Goal: Information Seeking & Learning: Learn about a topic

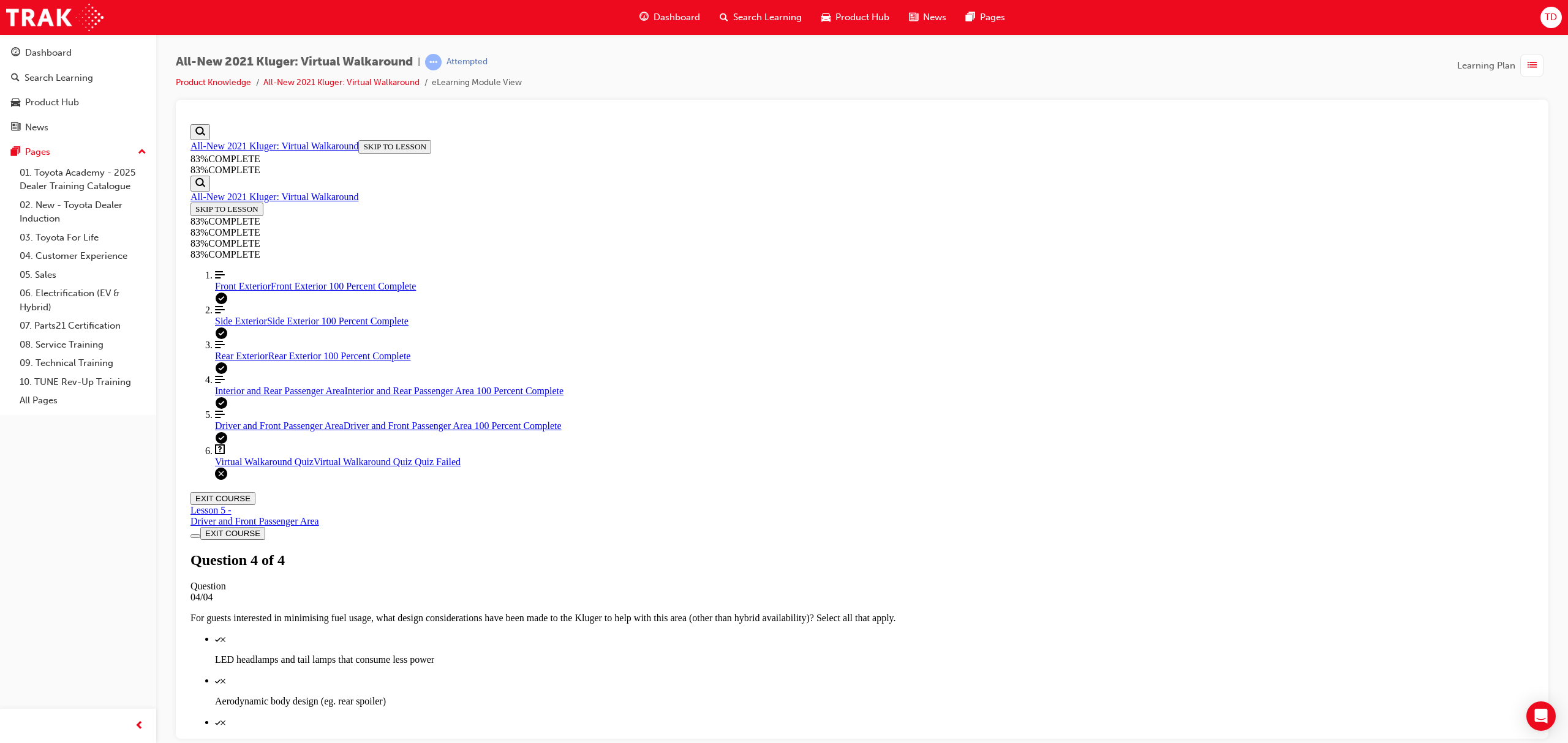
scroll to position [44, 0]
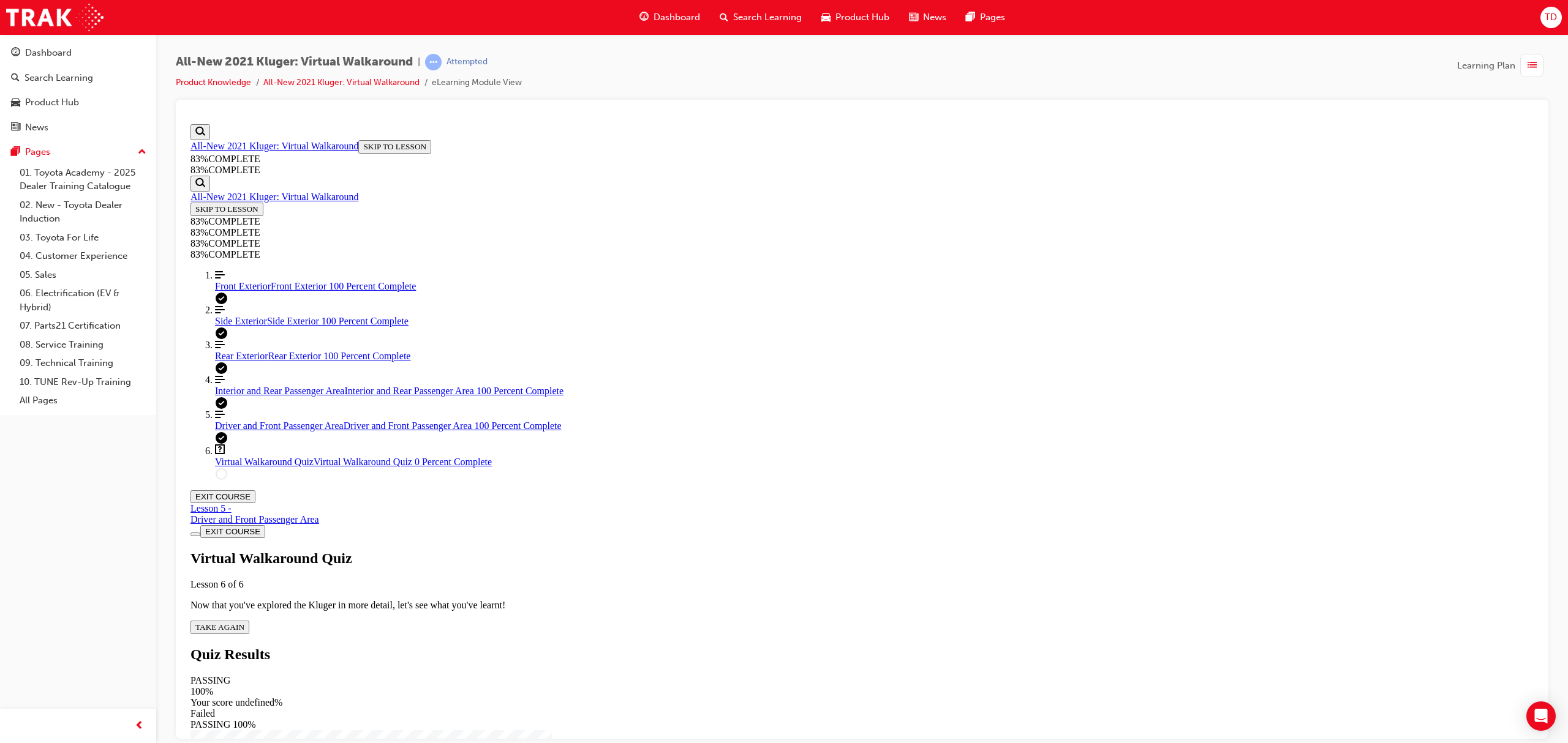
click at [244, 622] on span "TAKE AGAIN" at bounding box center [220, 626] width 49 height 9
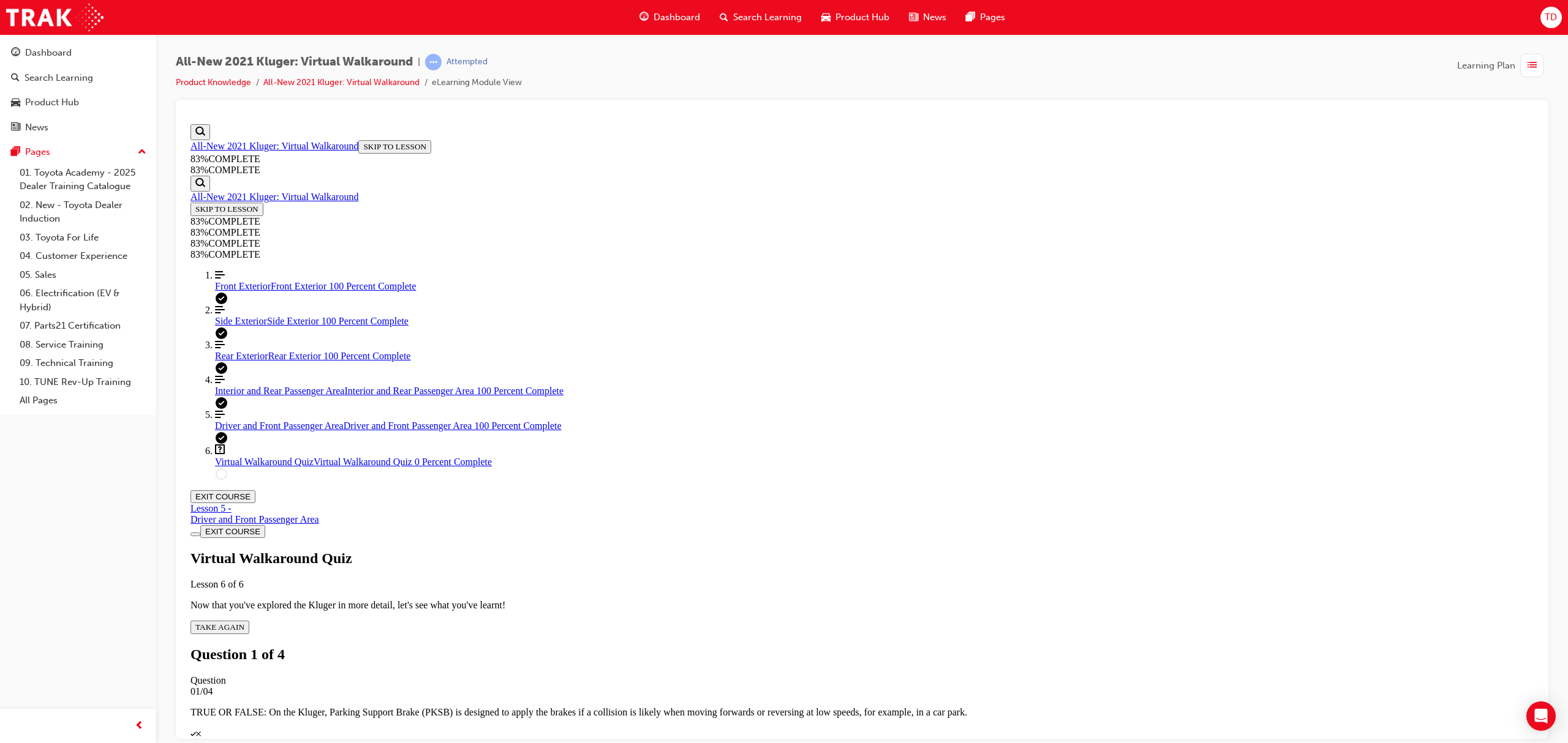
click at [904, 743] on p "TRUE - PKSB operates in forwards and reverse" at bounding box center [862, 753] width 1343 height 11
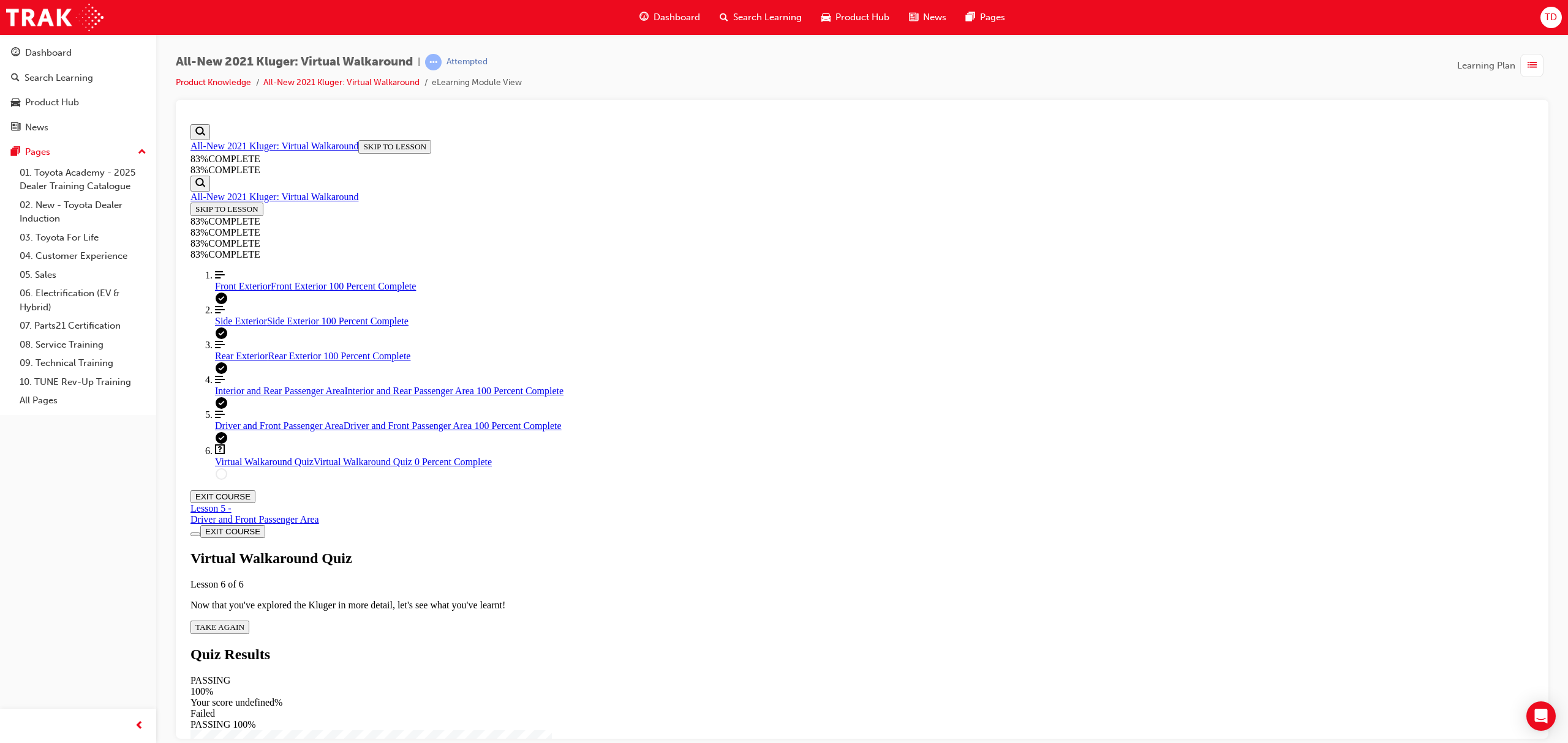
click at [244, 622] on span "TAKE AGAIN" at bounding box center [220, 626] width 49 height 9
click at [931, 743] on p "Pushing the headrests forward first, before lifting the latch on the shoulder o…" at bounding box center [862, 753] width 1343 height 11
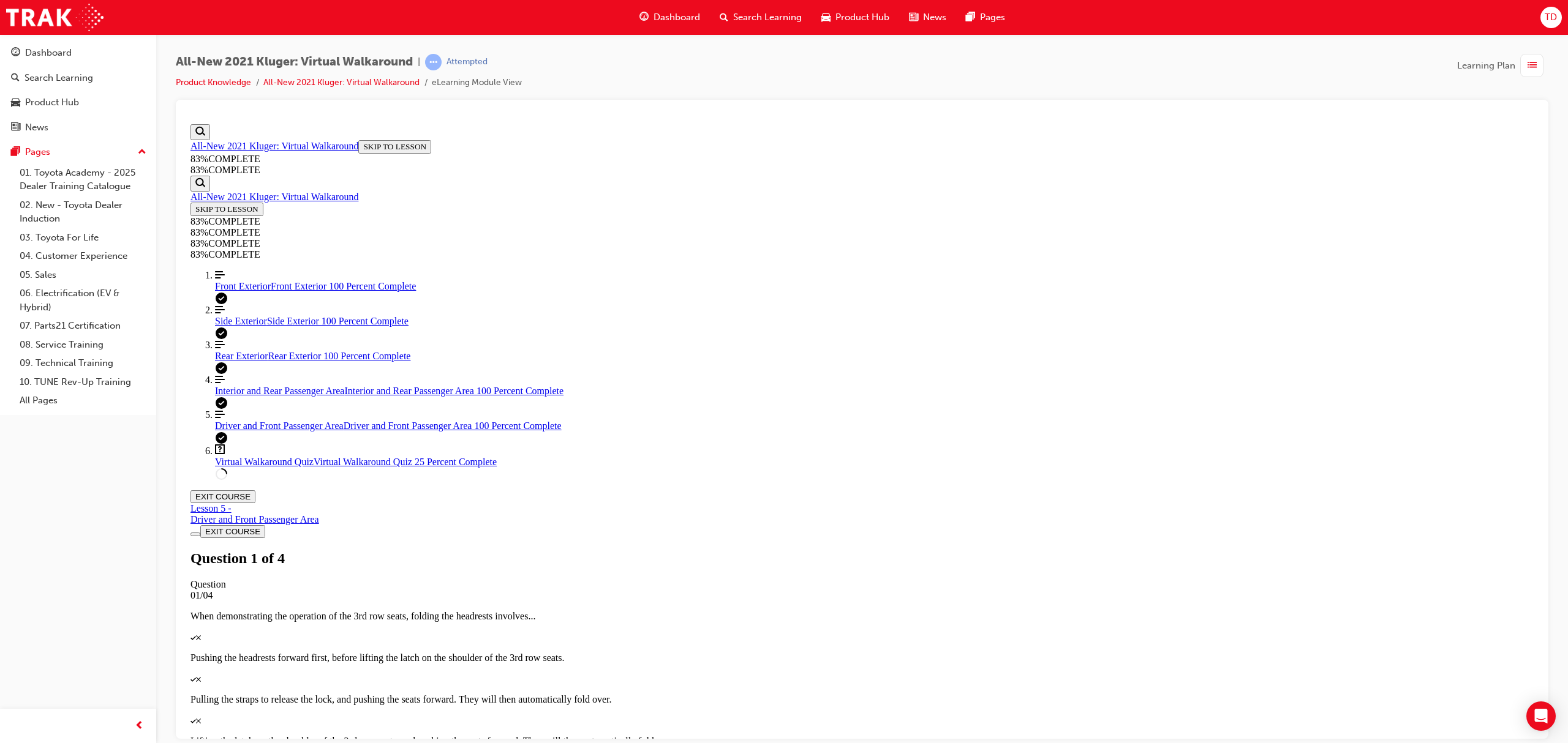
drag, startPoint x: 851, startPoint y: 434, endPoint x: 883, endPoint y: 465, distance: 44.6
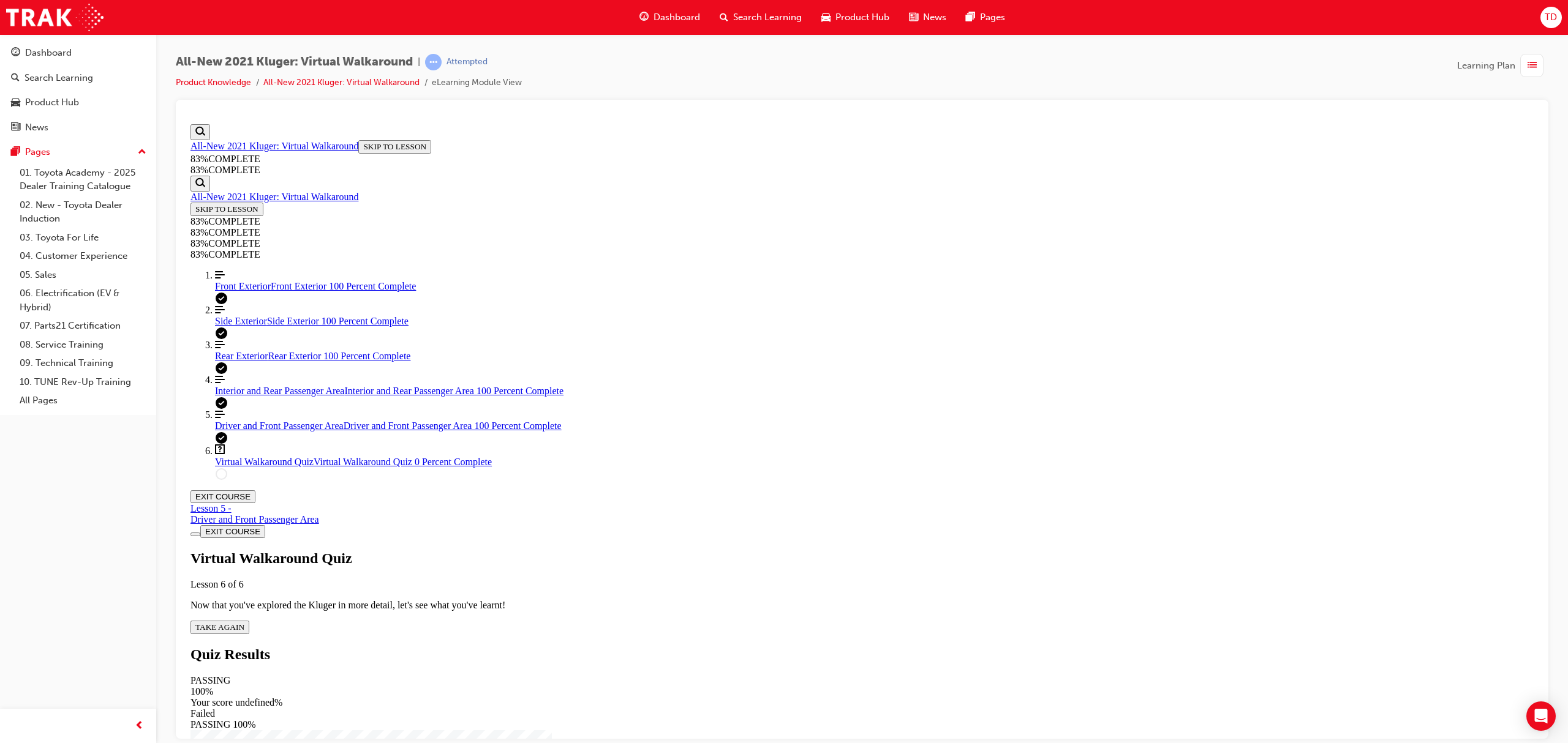
click at [244, 622] on span "TAKE AGAIN" at bounding box center [220, 626] width 49 height 9
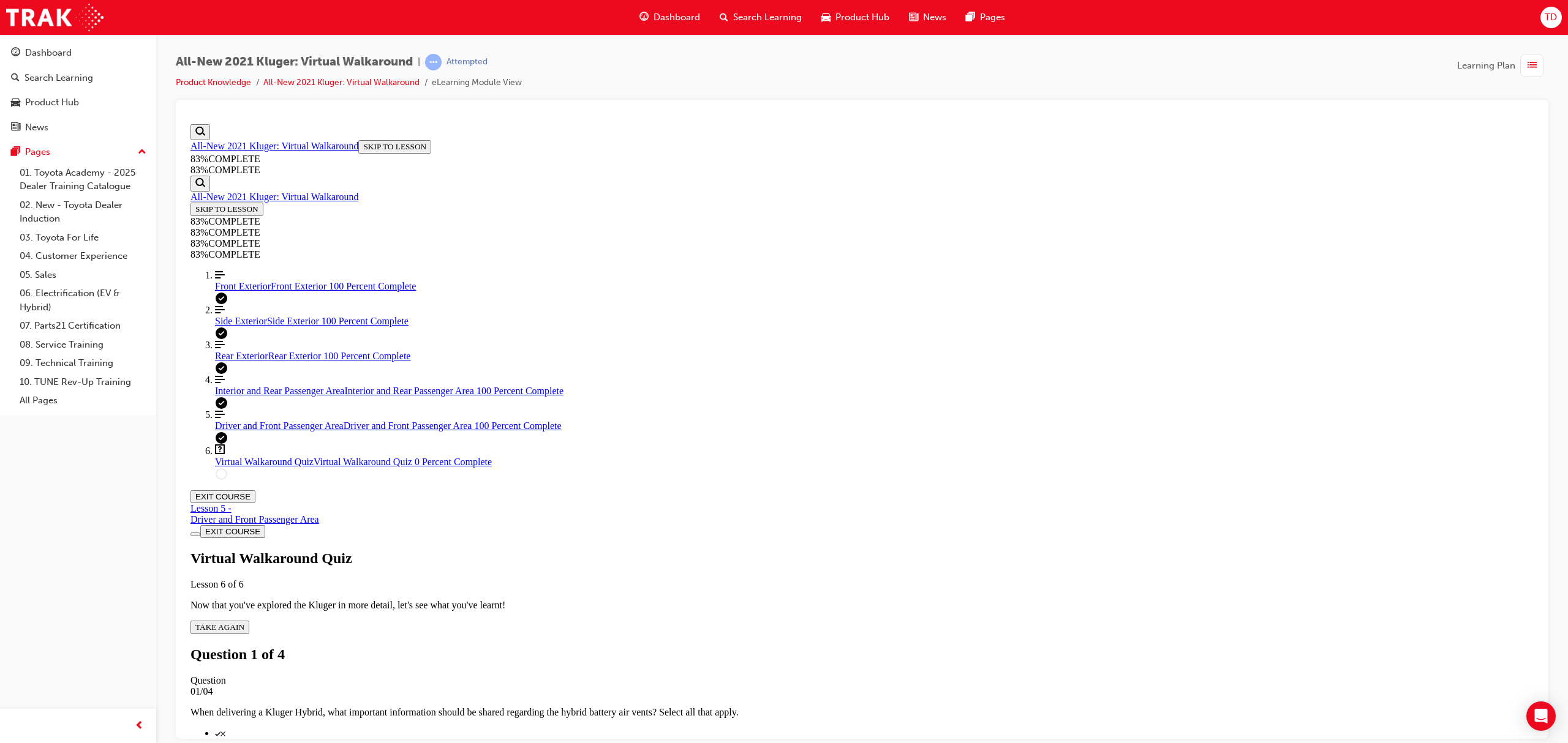
click at [853, 743] on p "Keep them clear from obstructions" at bounding box center [874, 753] width 1319 height 11
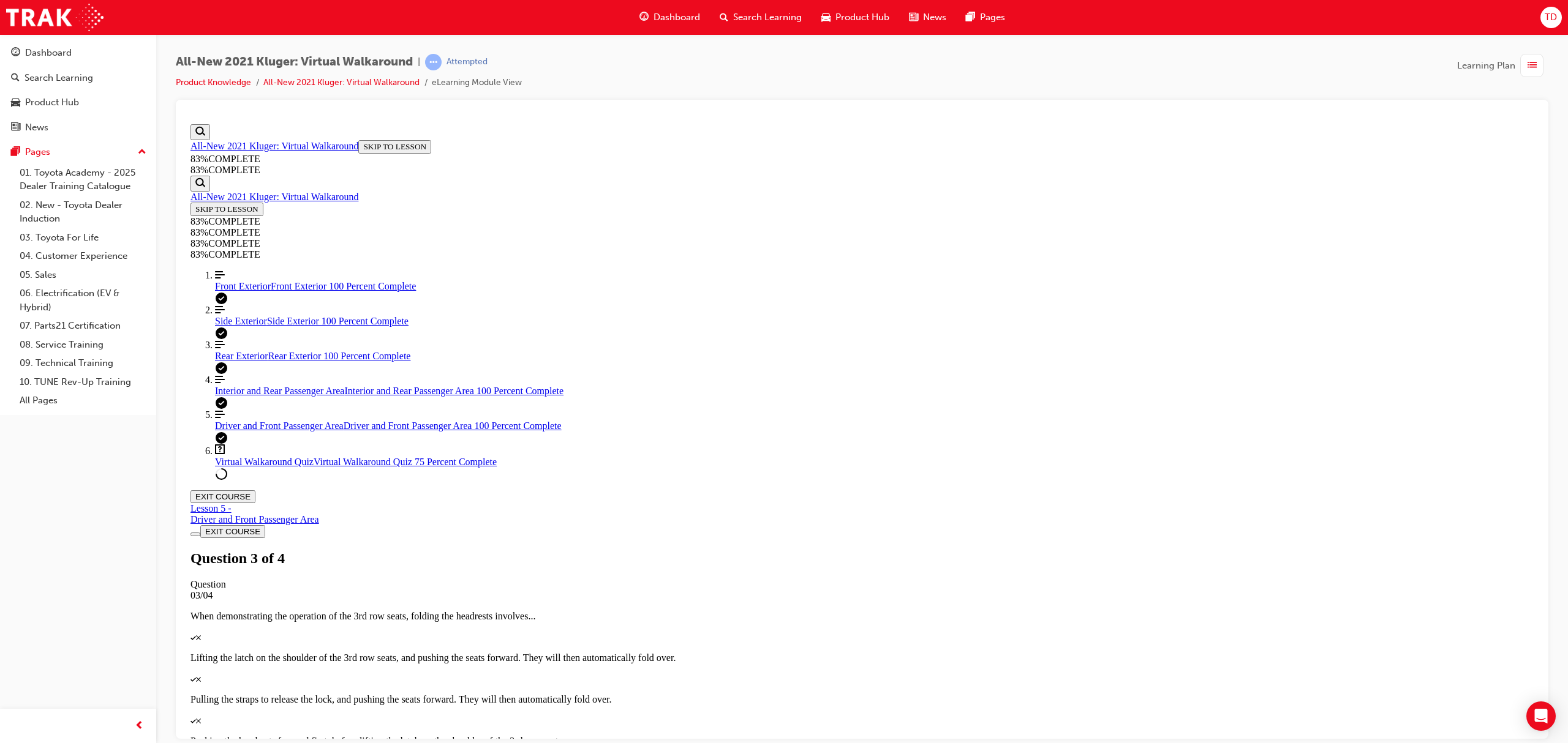
drag, startPoint x: 900, startPoint y: 559, endPoint x: 904, endPoint y: 568, distance: 9.8
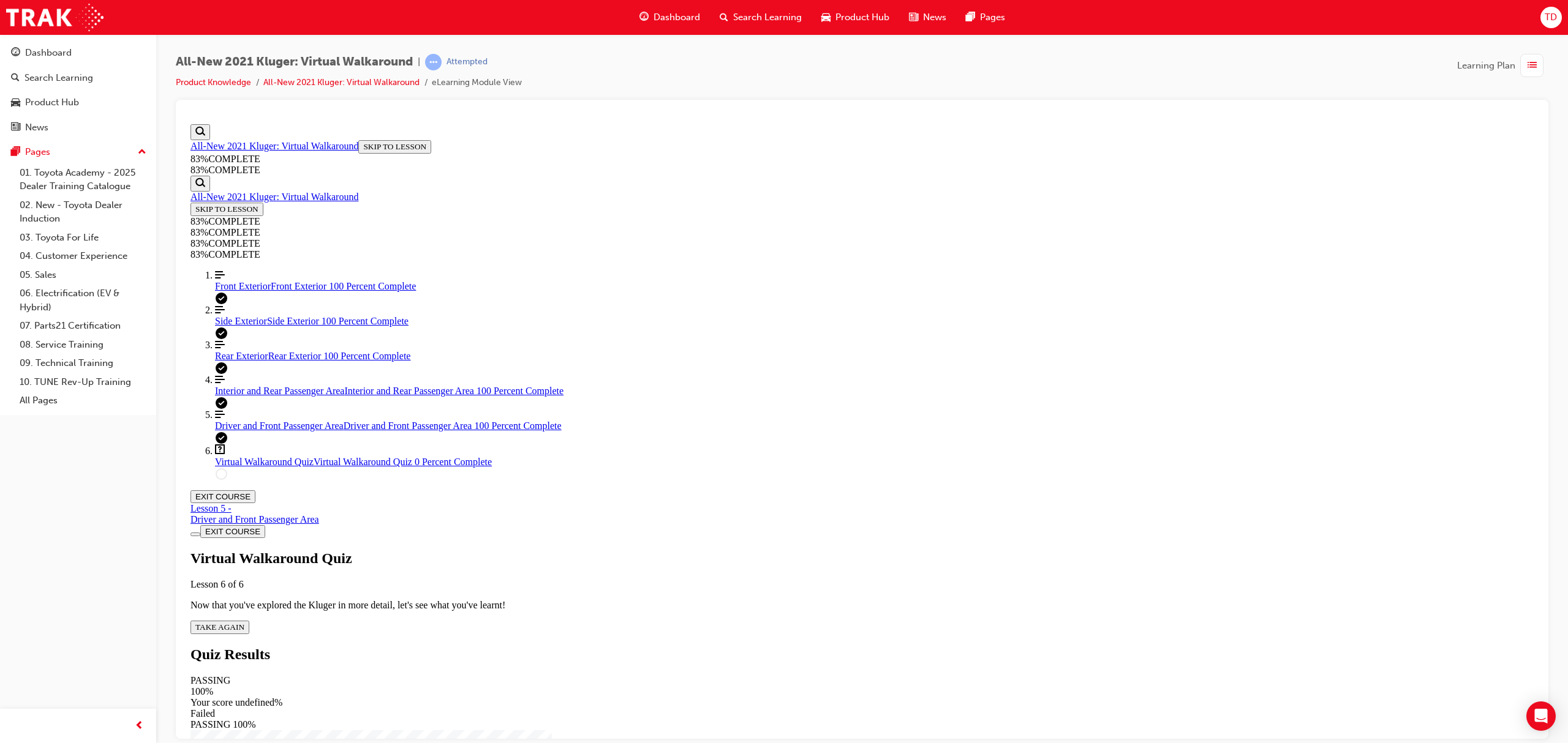
click at [249, 620] on button "TAKE AGAIN" at bounding box center [220, 626] width 59 height 13
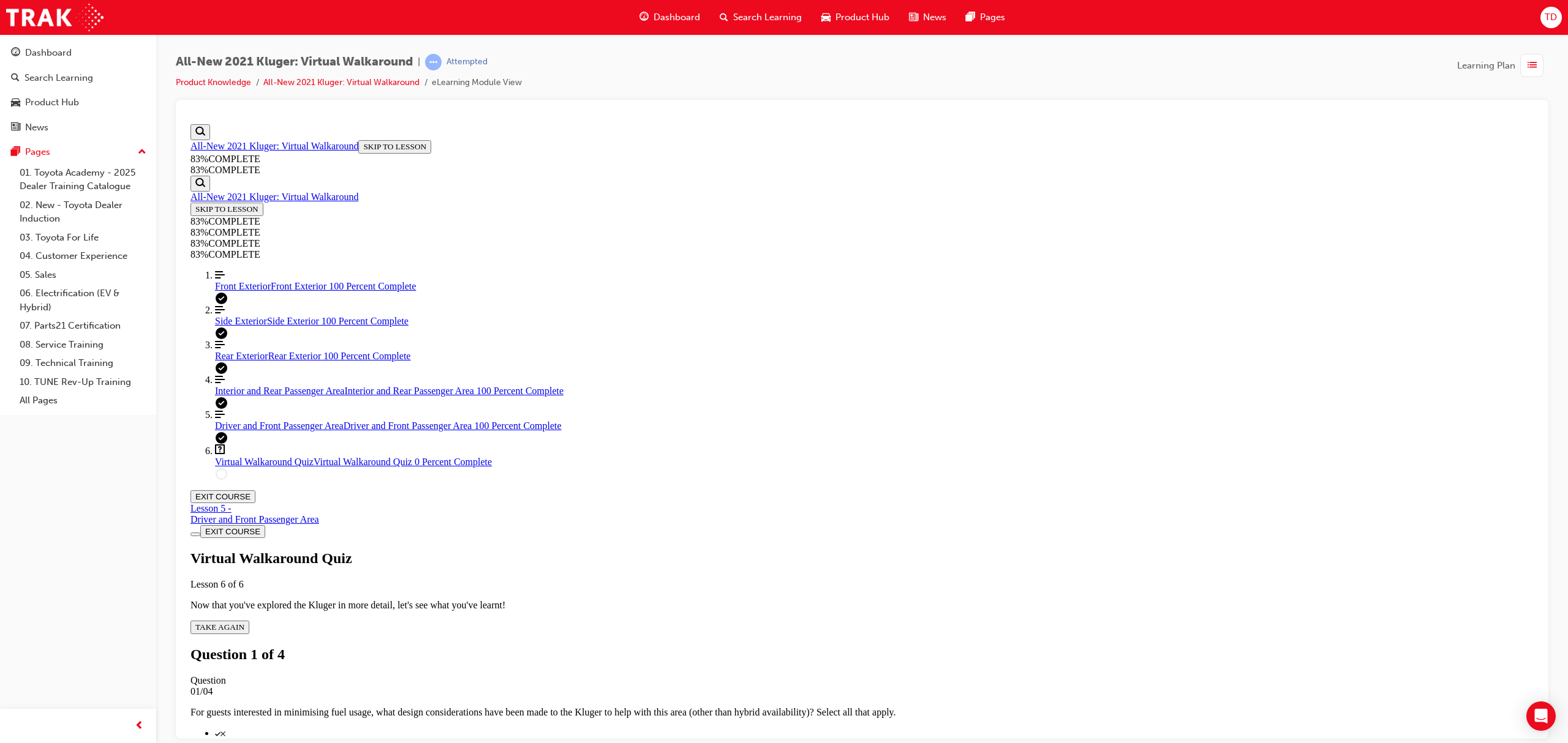
click at [855, 743] on p "Using light weight materials as part of it's construction (eg. aluminium hood, …" at bounding box center [874, 753] width 1319 height 11
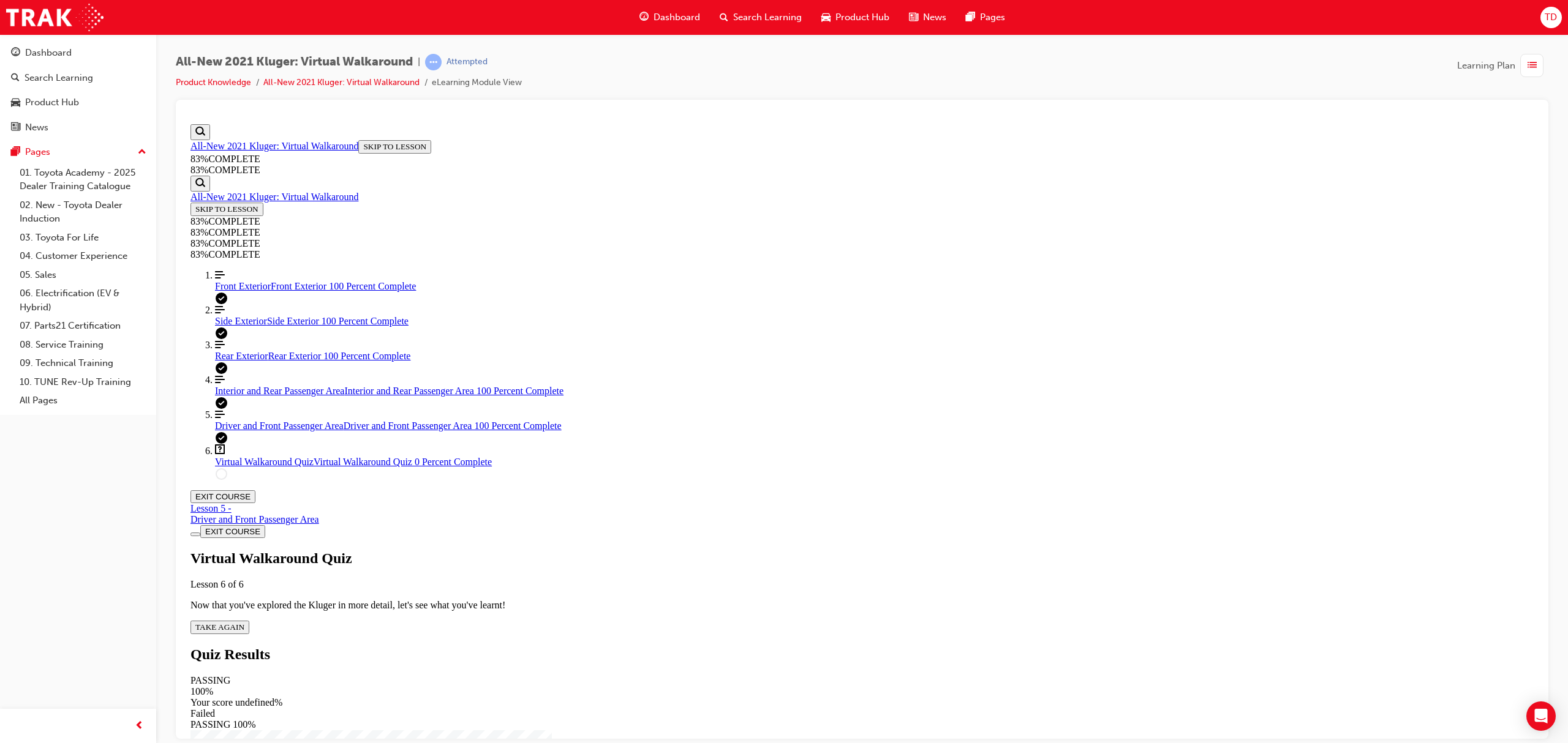
click at [755, 550] on div "Virtual Walkaround Quiz Lesson 6 of 6 Now that you've explored the Kluger in mo…" at bounding box center [862, 592] width 1343 height 84
click at [249, 620] on button "TAKE AGAIN" at bounding box center [220, 626] width 59 height 13
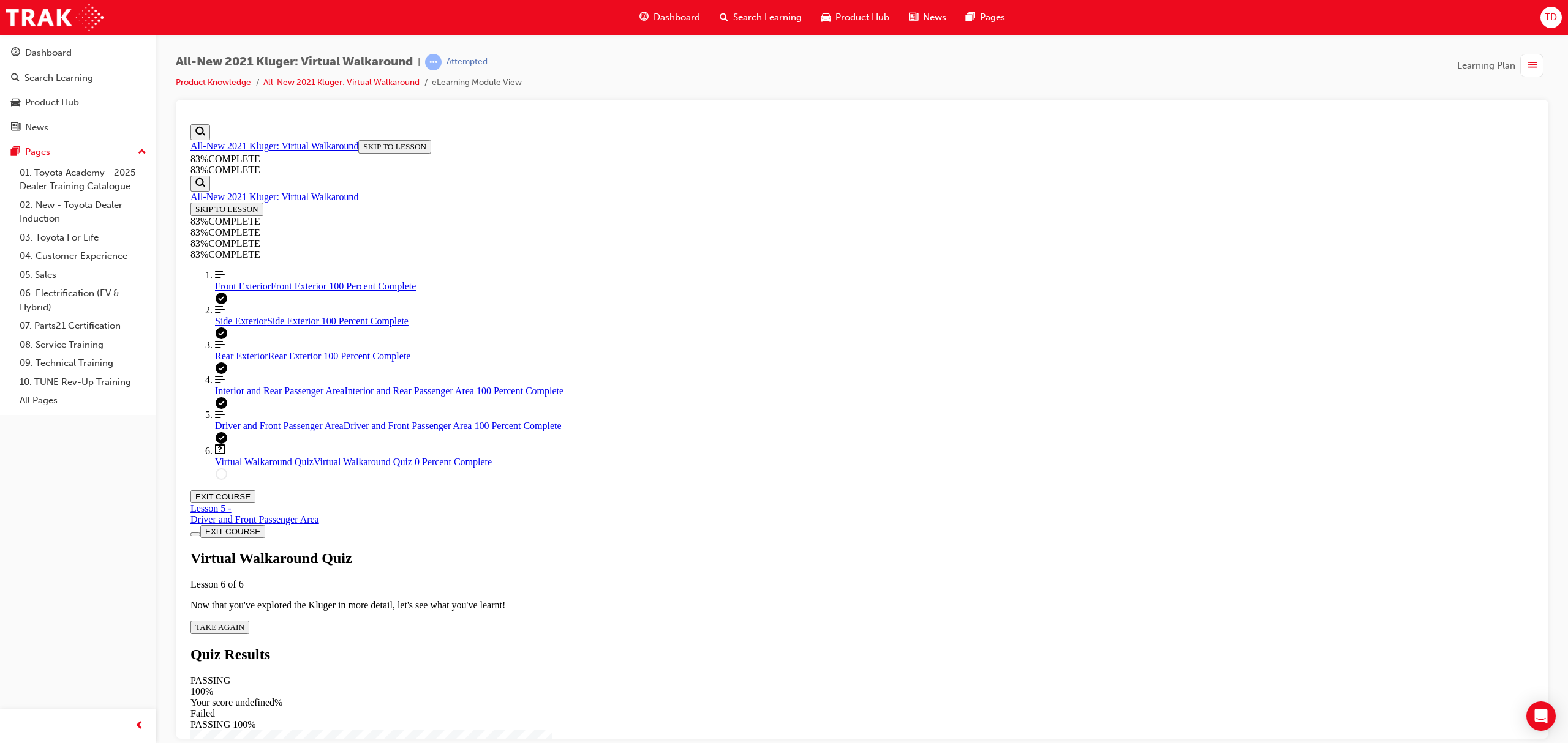
click at [244, 622] on span "TAKE AGAIN" at bounding box center [220, 626] width 49 height 9
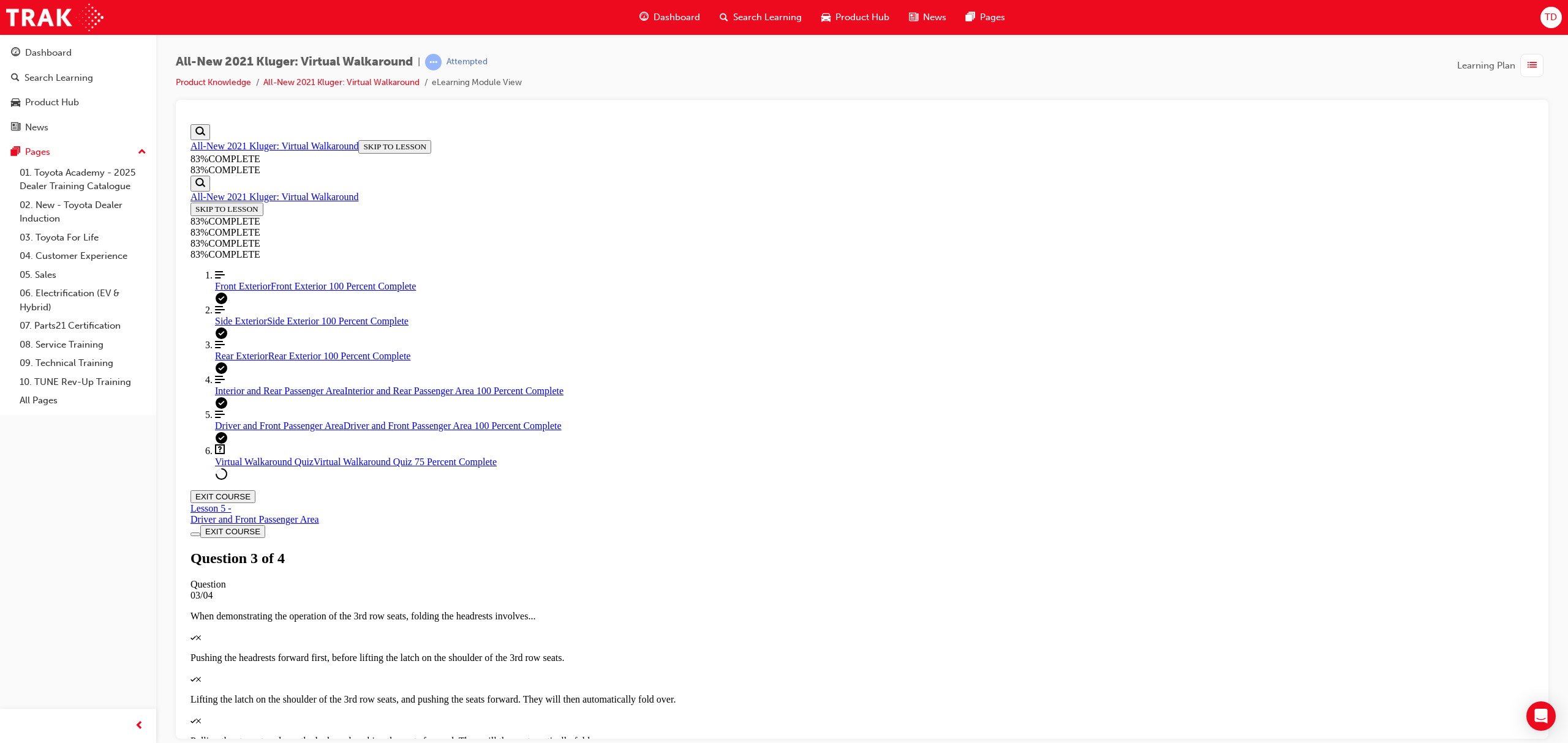
drag, startPoint x: 932, startPoint y: 512, endPoint x: 932, endPoint y: 496, distance: 16.0
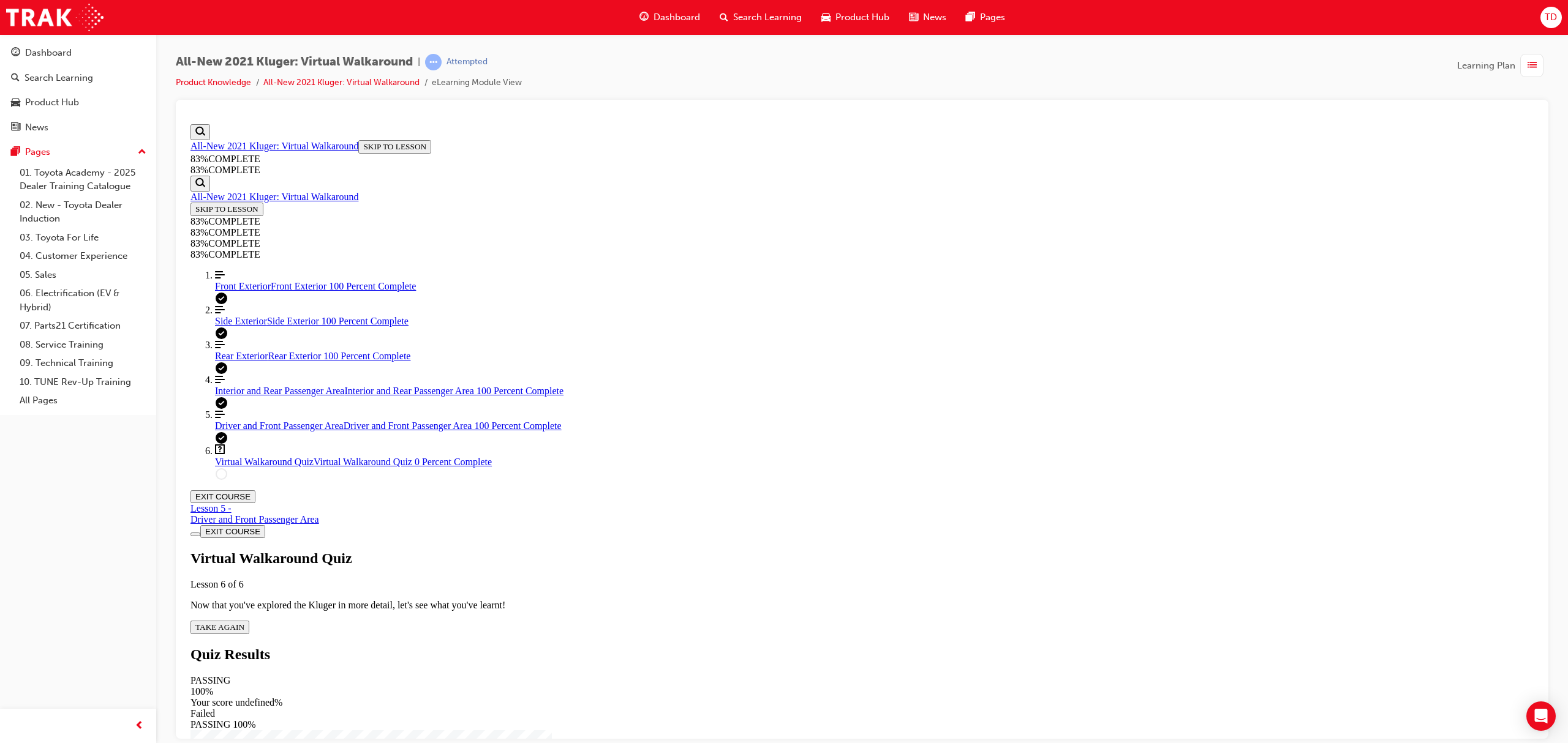
click at [244, 622] on span "TAKE AGAIN" at bounding box center [220, 626] width 49 height 9
click at [293, 431] on link "Align left Three vertical lines aligned to the left Driver and Front Passenger …" at bounding box center [874, 420] width 1319 height 22
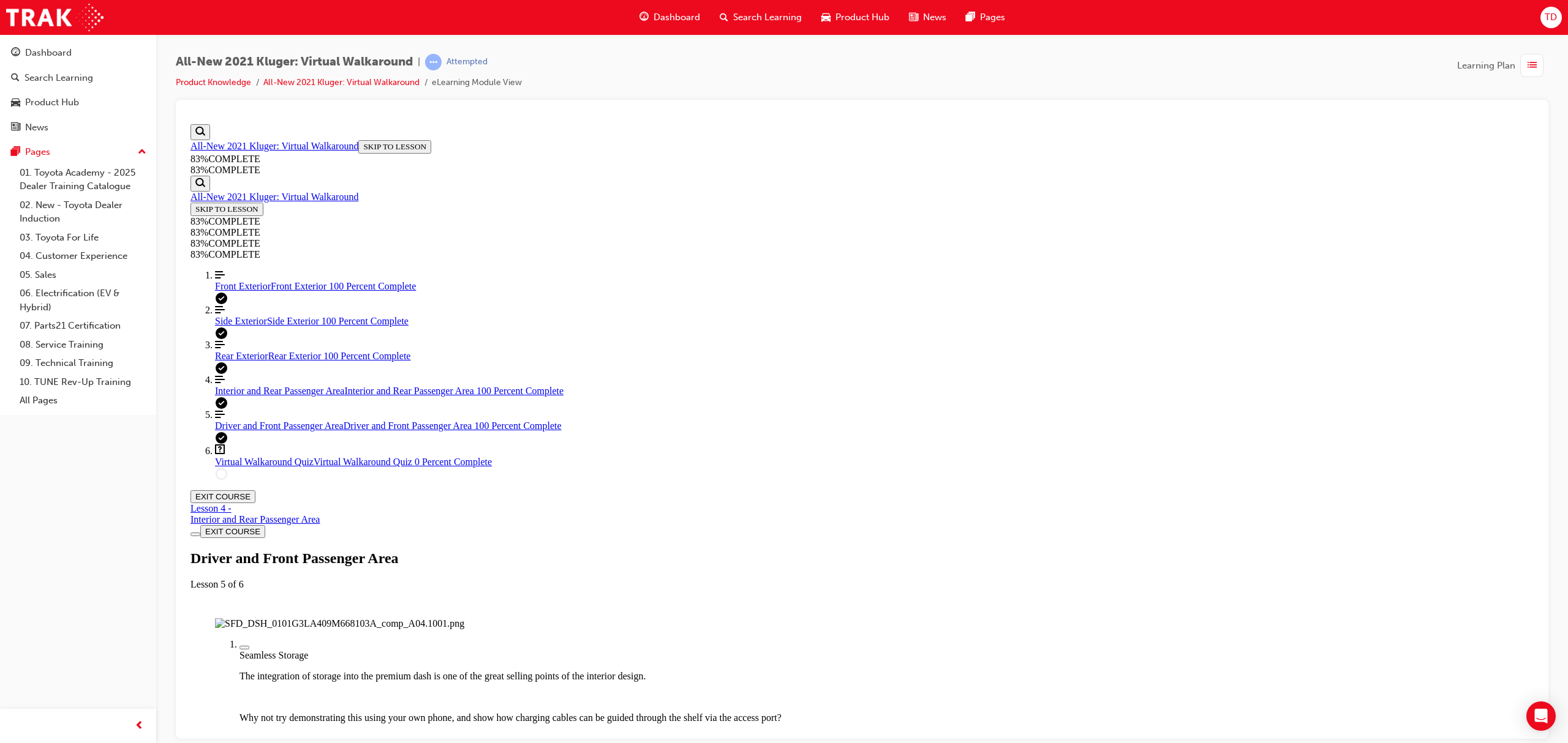
scroll to position [441, 0]
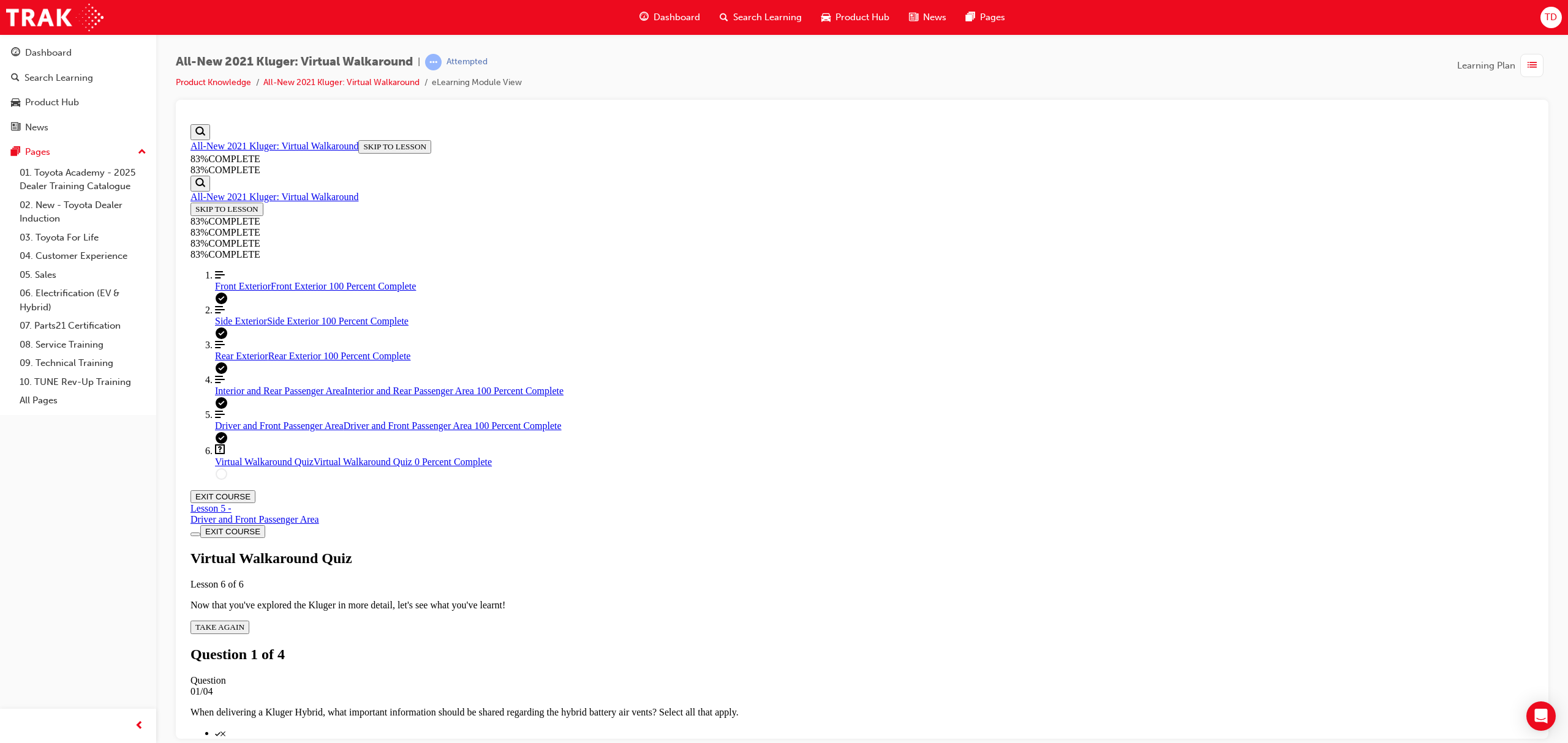
scroll to position [42, 0]
drag, startPoint x: 270, startPoint y: 367, endPoint x: 280, endPoint y: 368, distance: 10.0
click at [270, 361] on div "Rear Exterior Rear Exterior 100 Percent Complete" at bounding box center [874, 356] width 1319 height 11
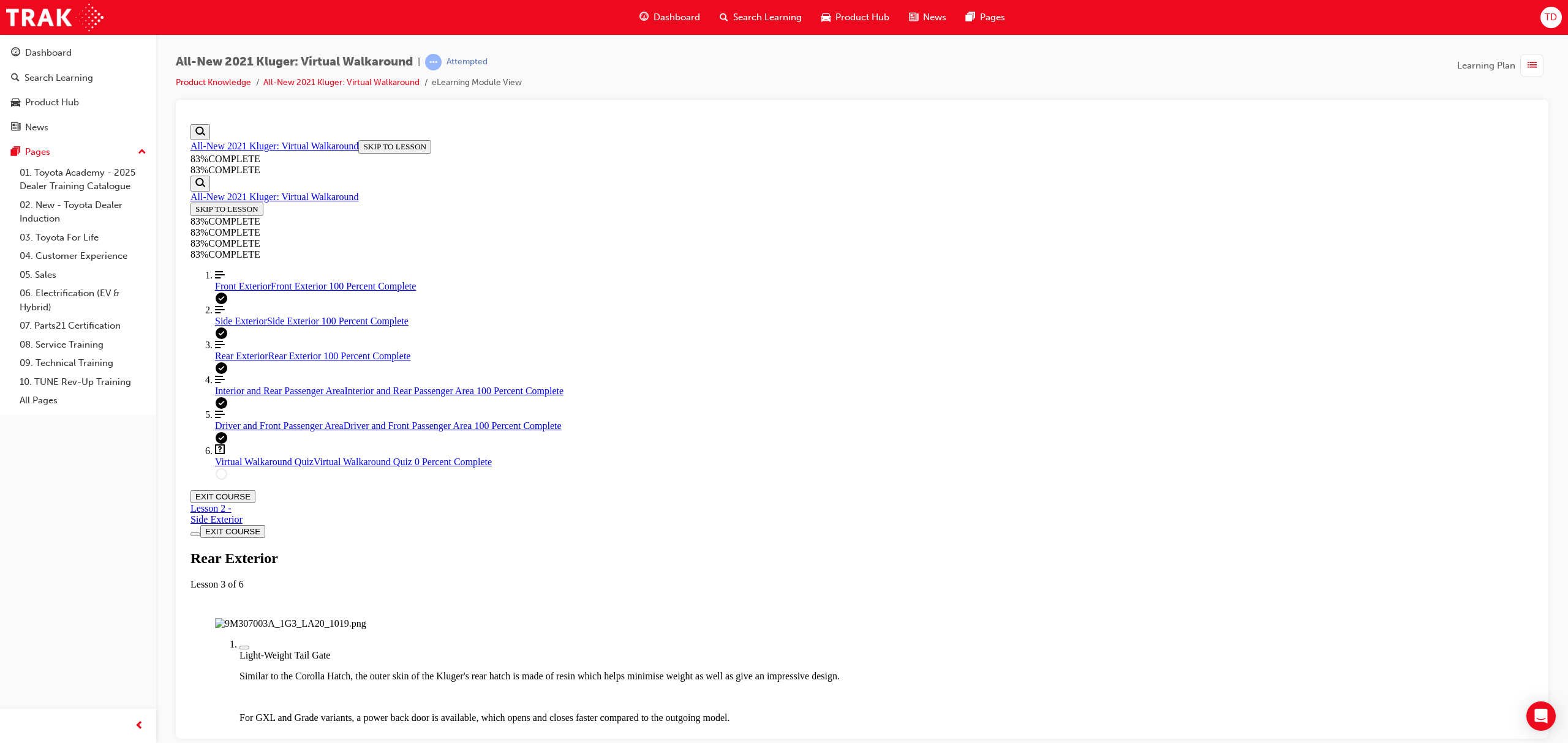
click at [244, 647] on div "Labeled graphic marker, Plus, Not Viewed" at bounding box center [244, 647] width 0 height 0
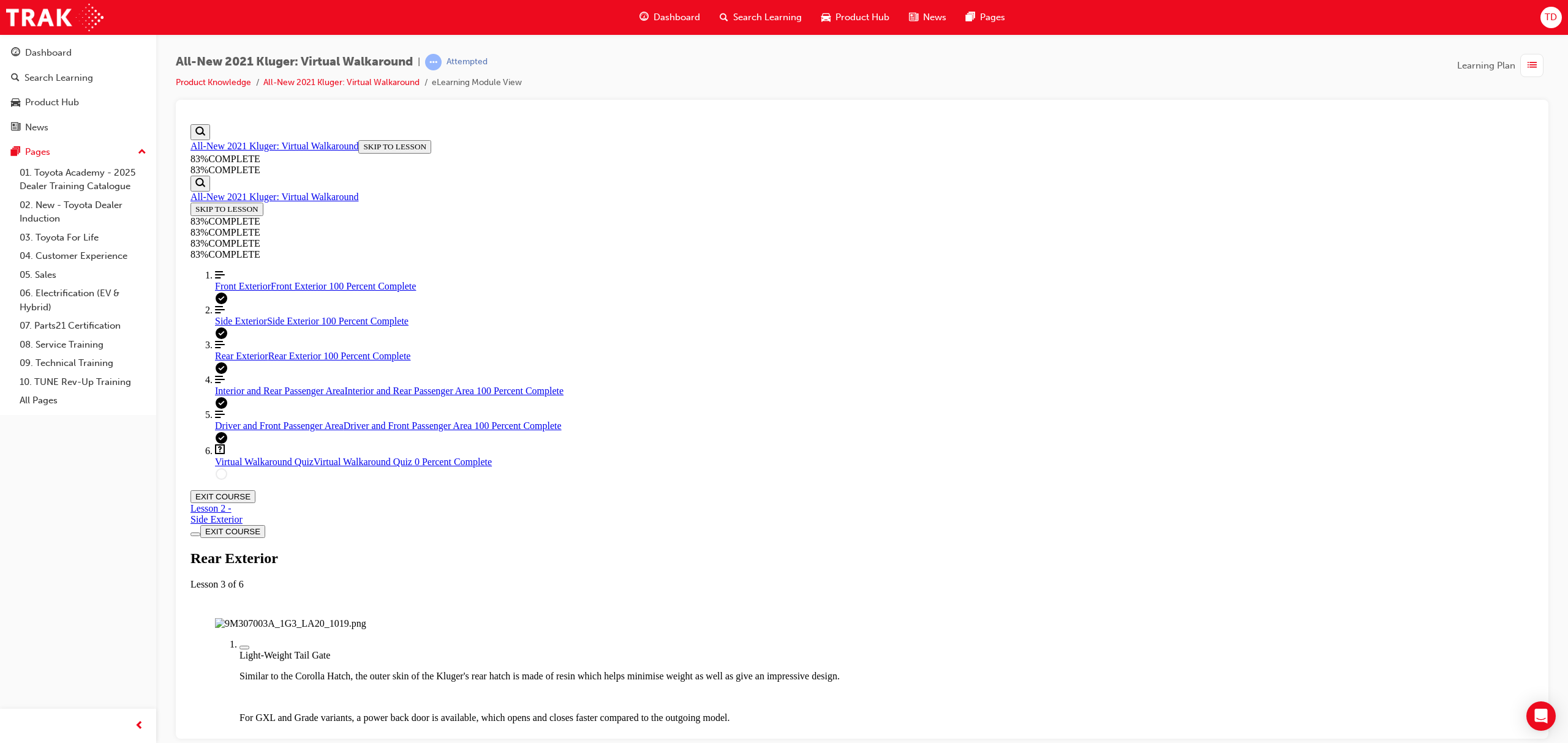
scroll to position [206, 0]
click at [285, 466] on span "Virtual Walkaround Quiz" at bounding box center [264, 461] width 99 height 10
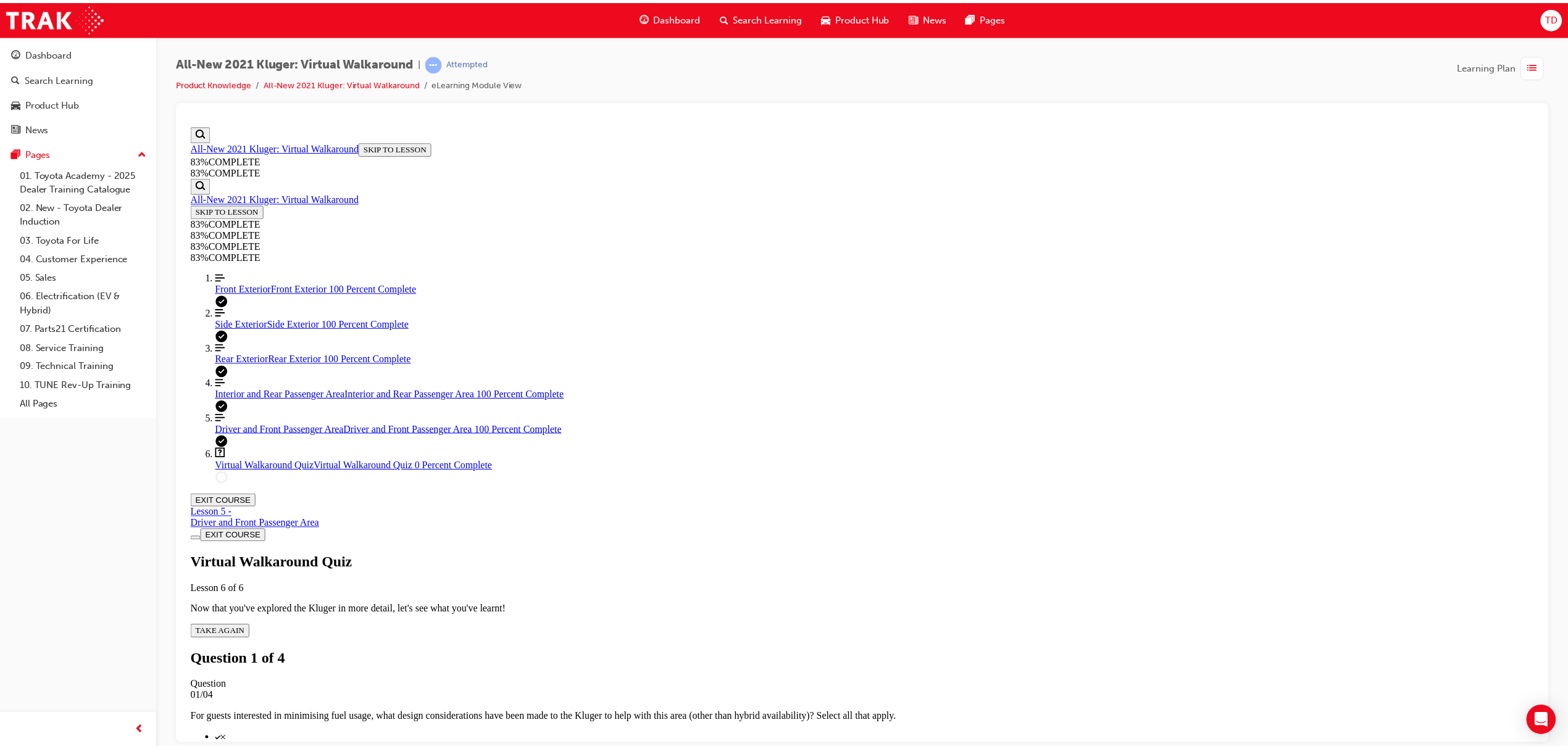
scroll to position [44, 0]
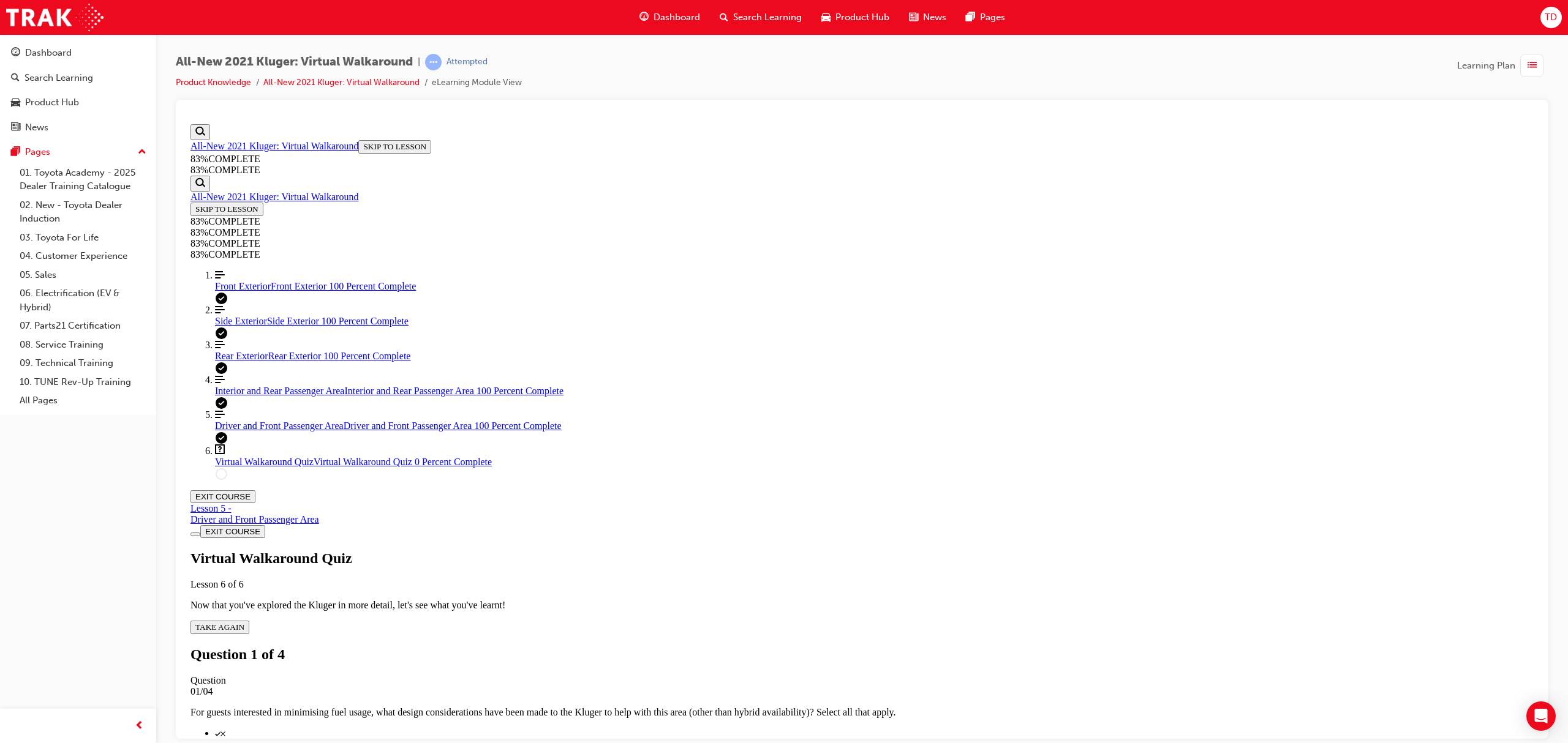
click at [844, 743] on p "Using light weight materials as part of it's construction (eg. aluminium hood, …" at bounding box center [874, 753] width 1319 height 11
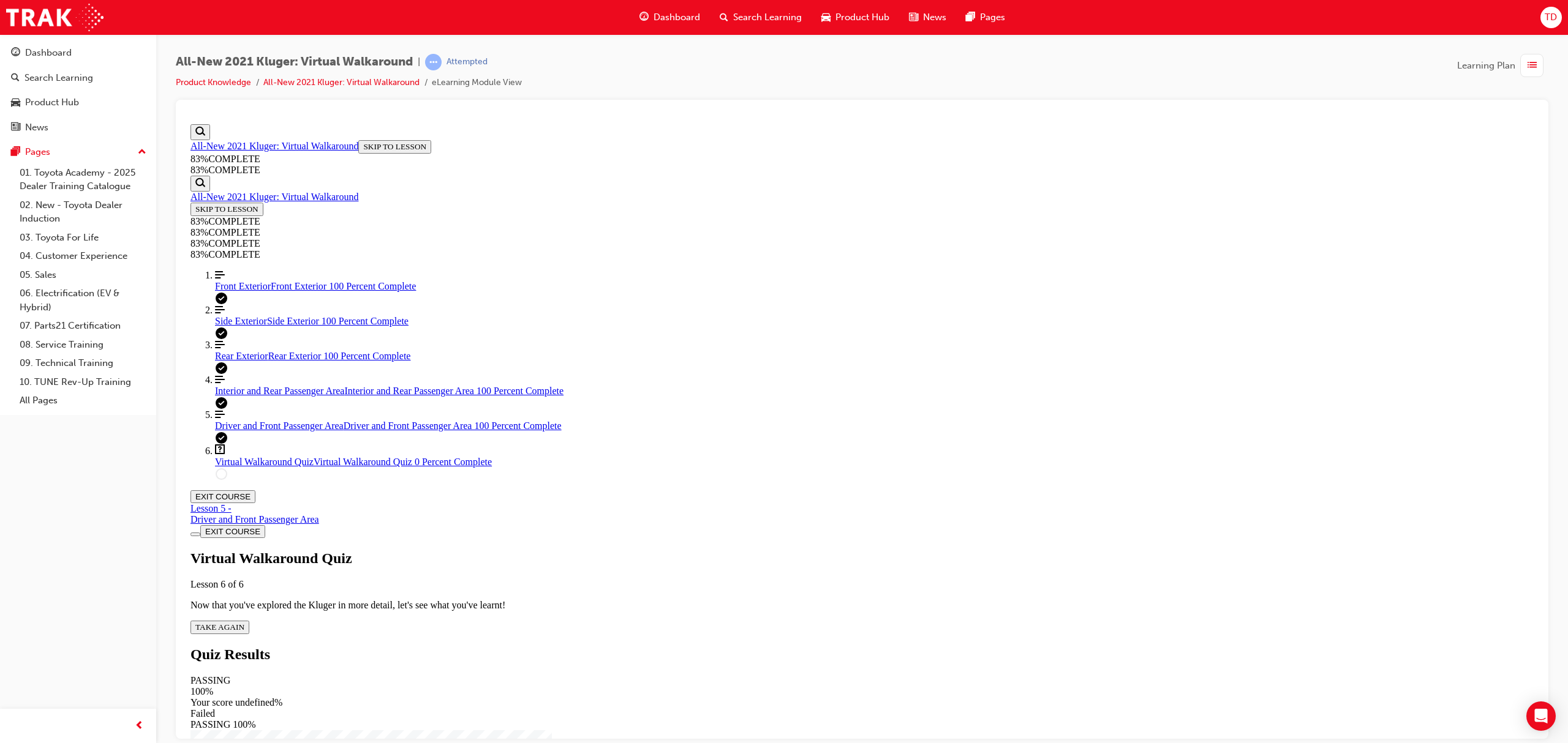
click at [244, 622] on span "TAKE AGAIN" at bounding box center [220, 626] width 49 height 9
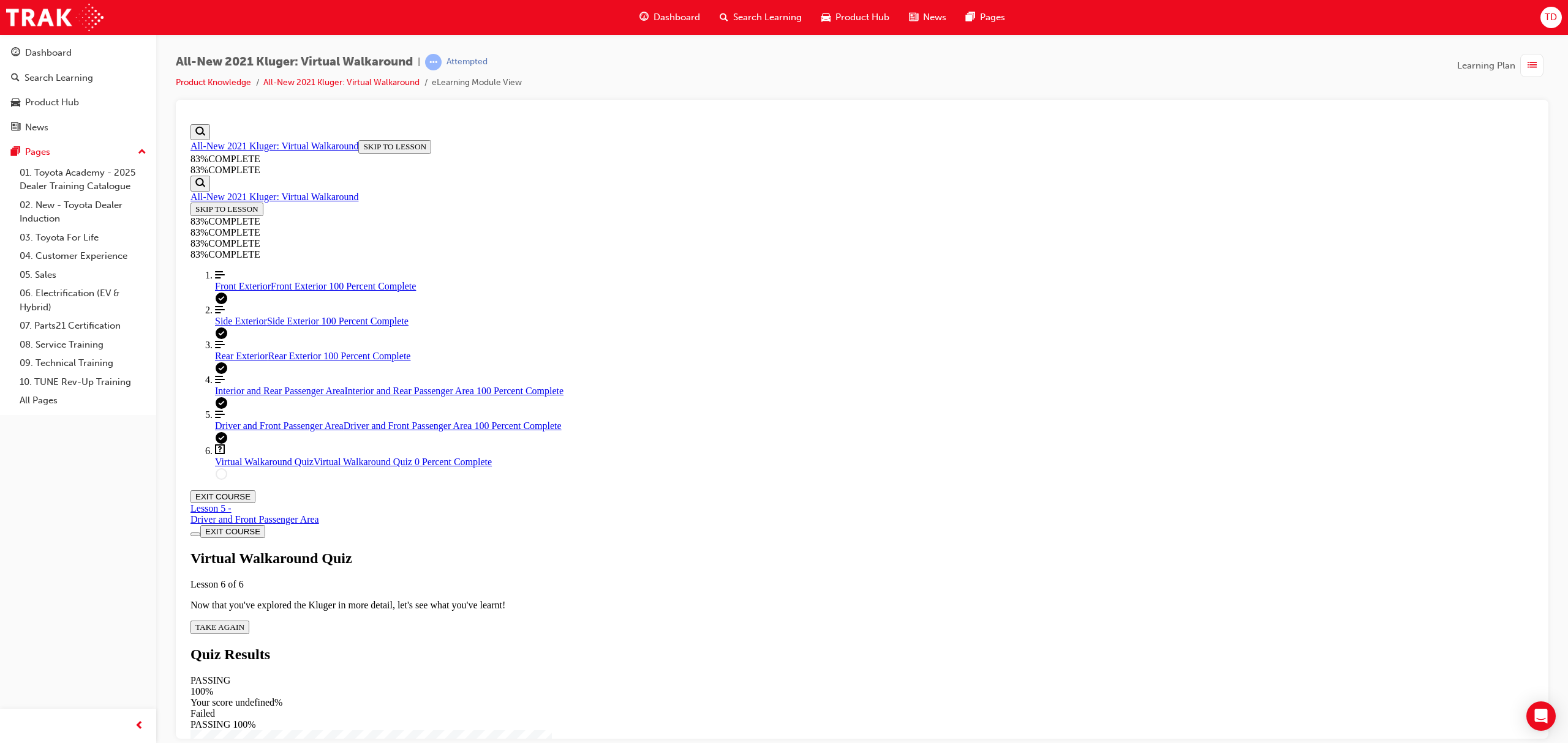
click at [244, 622] on span "TAKE AGAIN" at bounding box center [220, 626] width 49 height 9
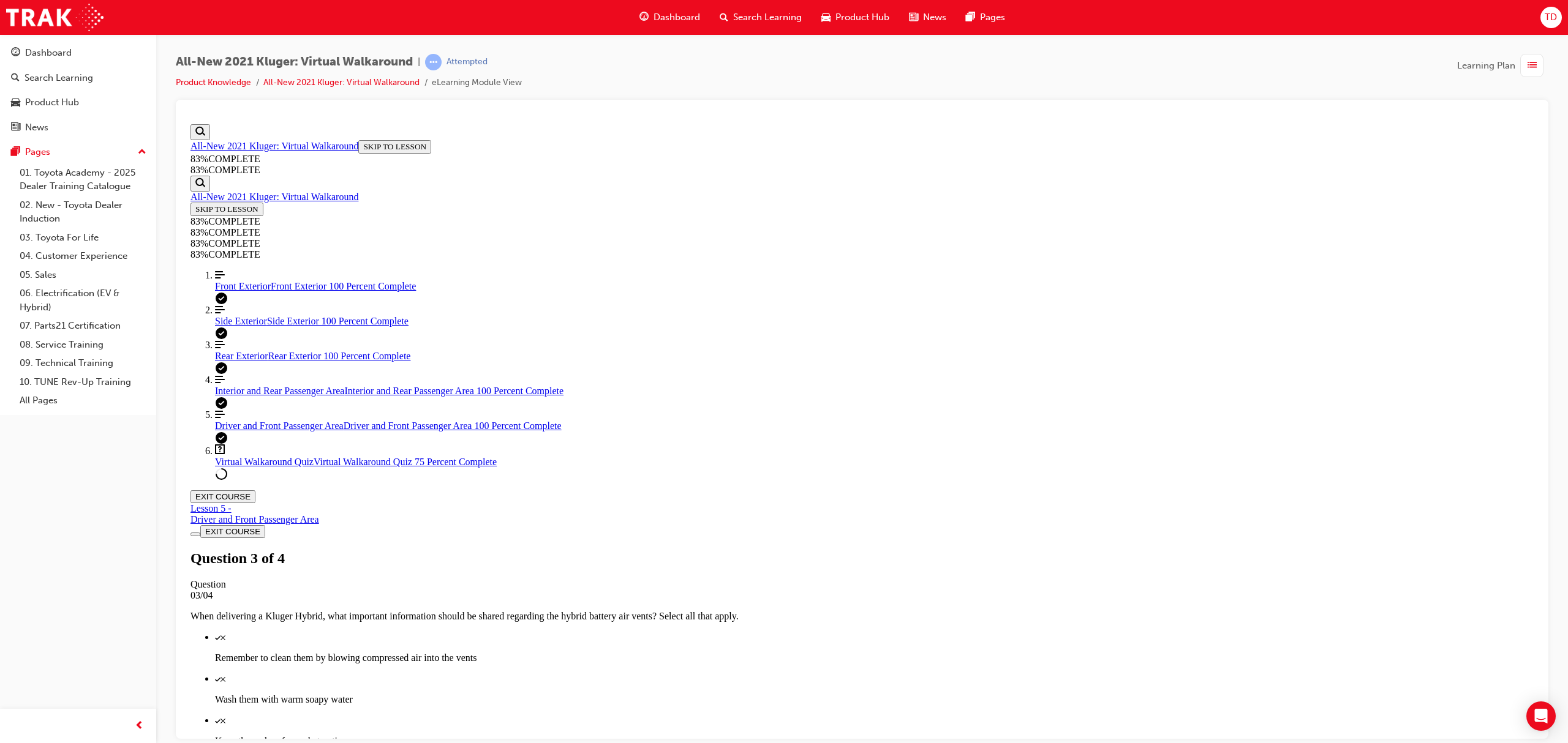
click at [674, 20] on span "Dashboard" at bounding box center [676, 17] width 47 height 14
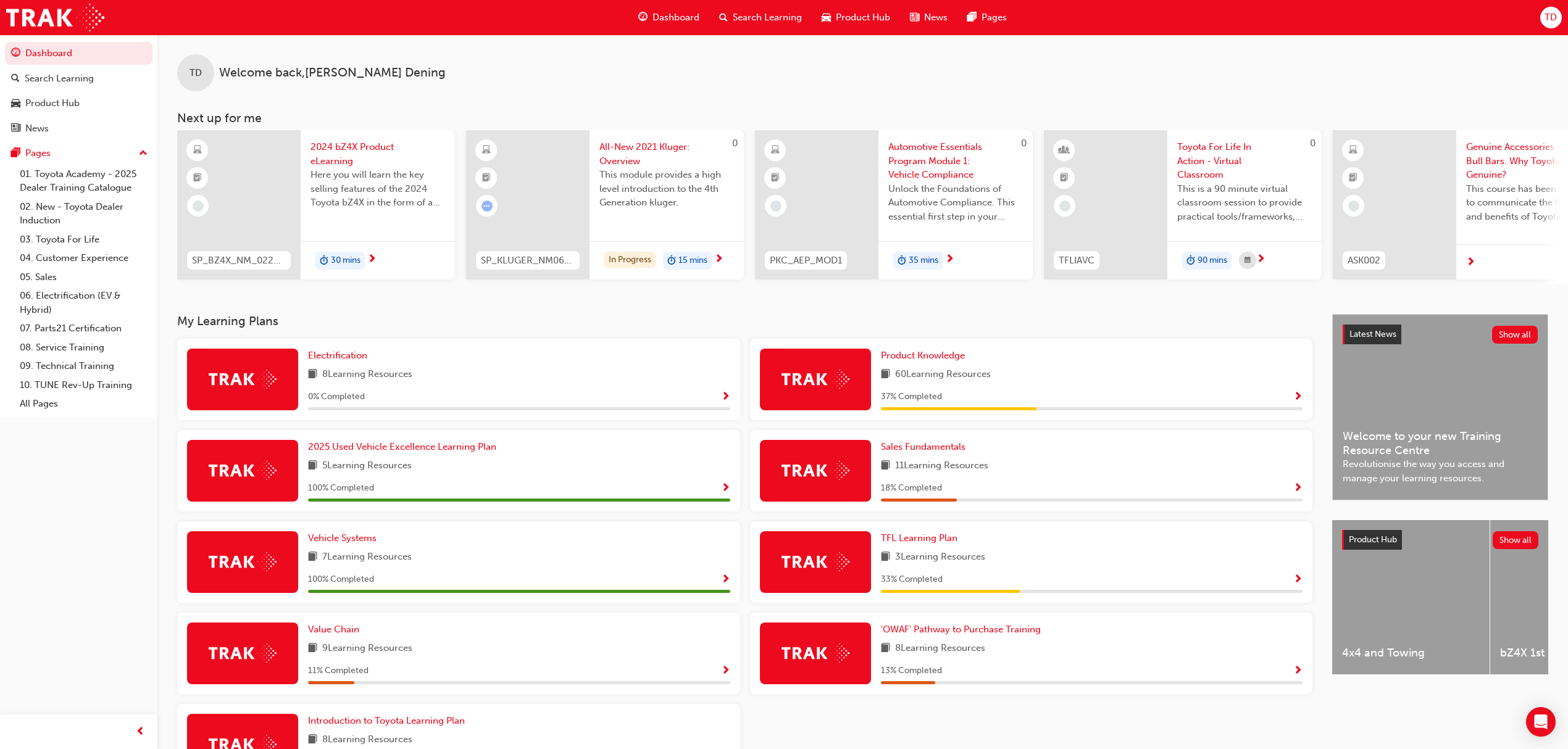
click at [969, 383] on span "60 Learning Resources" at bounding box center [942, 375] width 96 height 15
click at [897, 360] on span "Product Knowledge" at bounding box center [922, 355] width 84 height 11
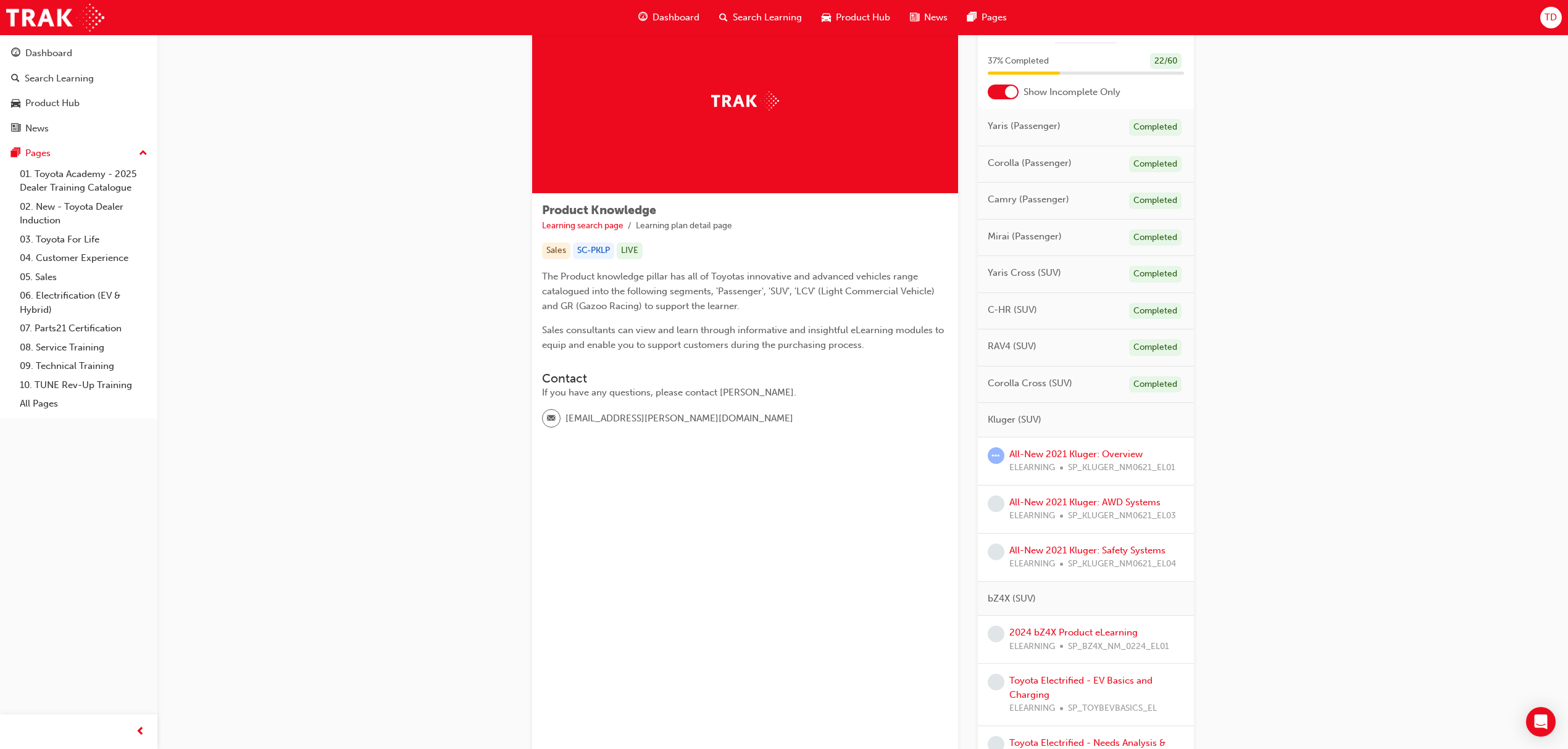
scroll to position [164, 0]
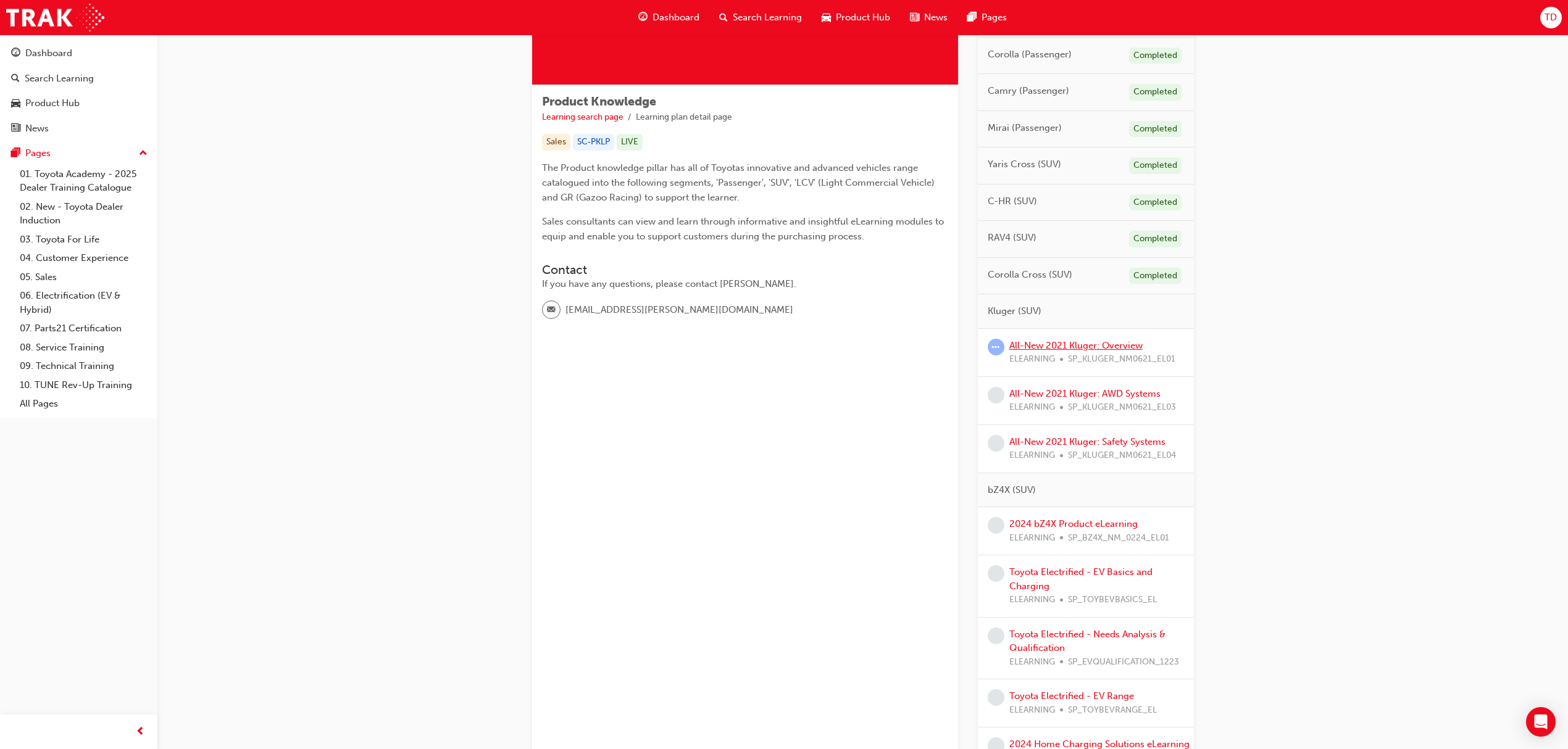
click at [1064, 348] on link "All-New 2021 Kluger: Overview" at bounding box center [1076, 345] width 134 height 11
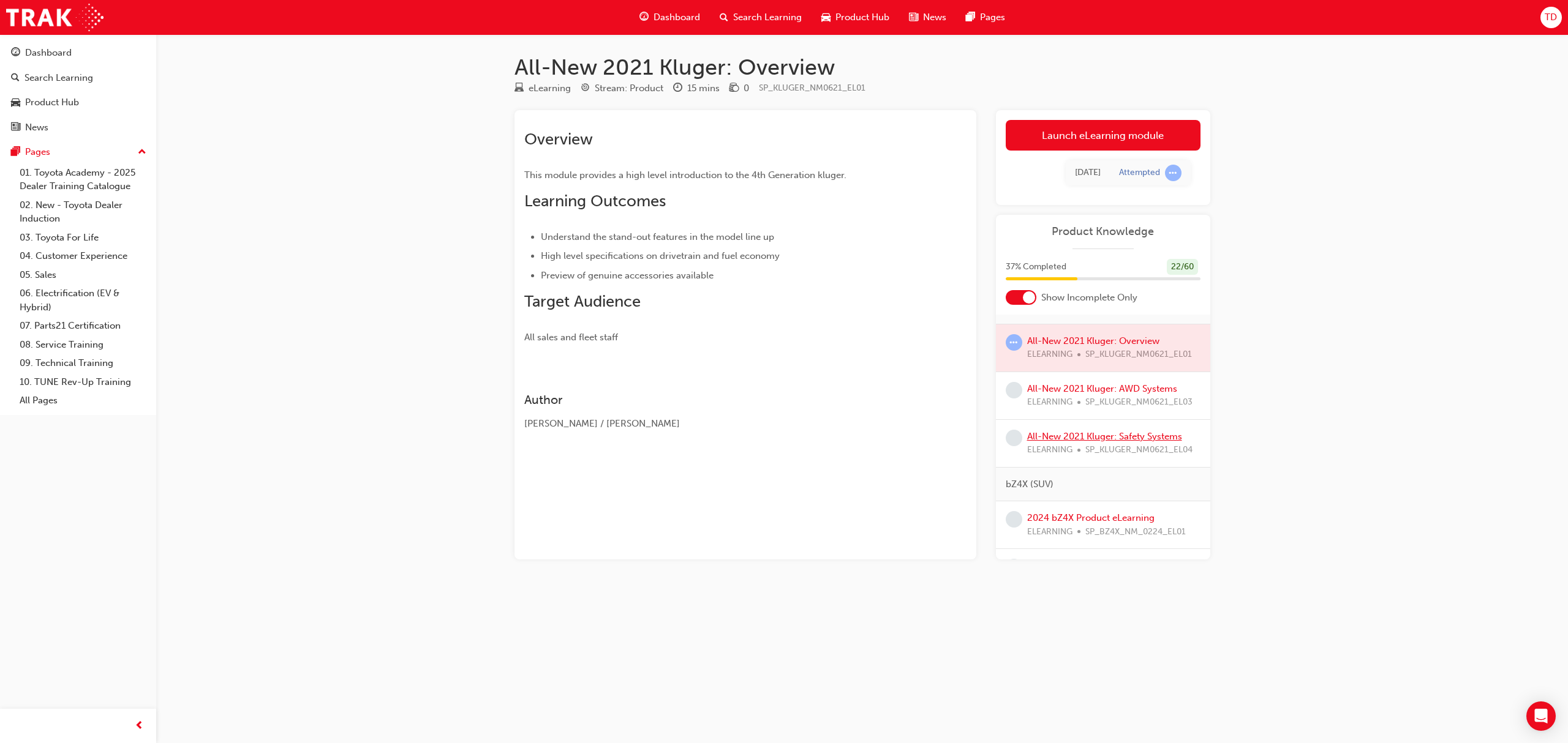
scroll to position [326, 0]
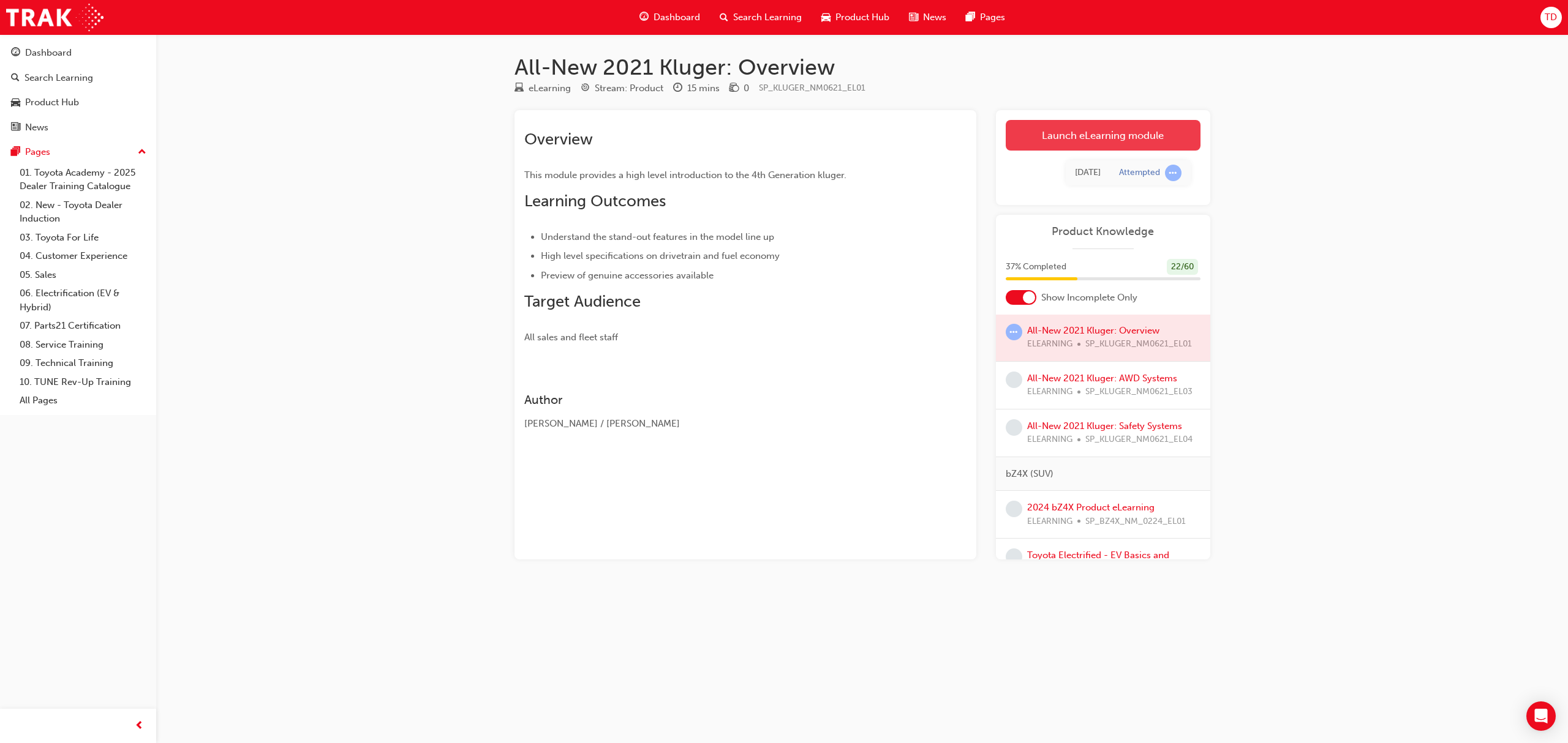
click at [1105, 143] on link "Launch eLearning module" at bounding box center [1103, 135] width 195 height 31
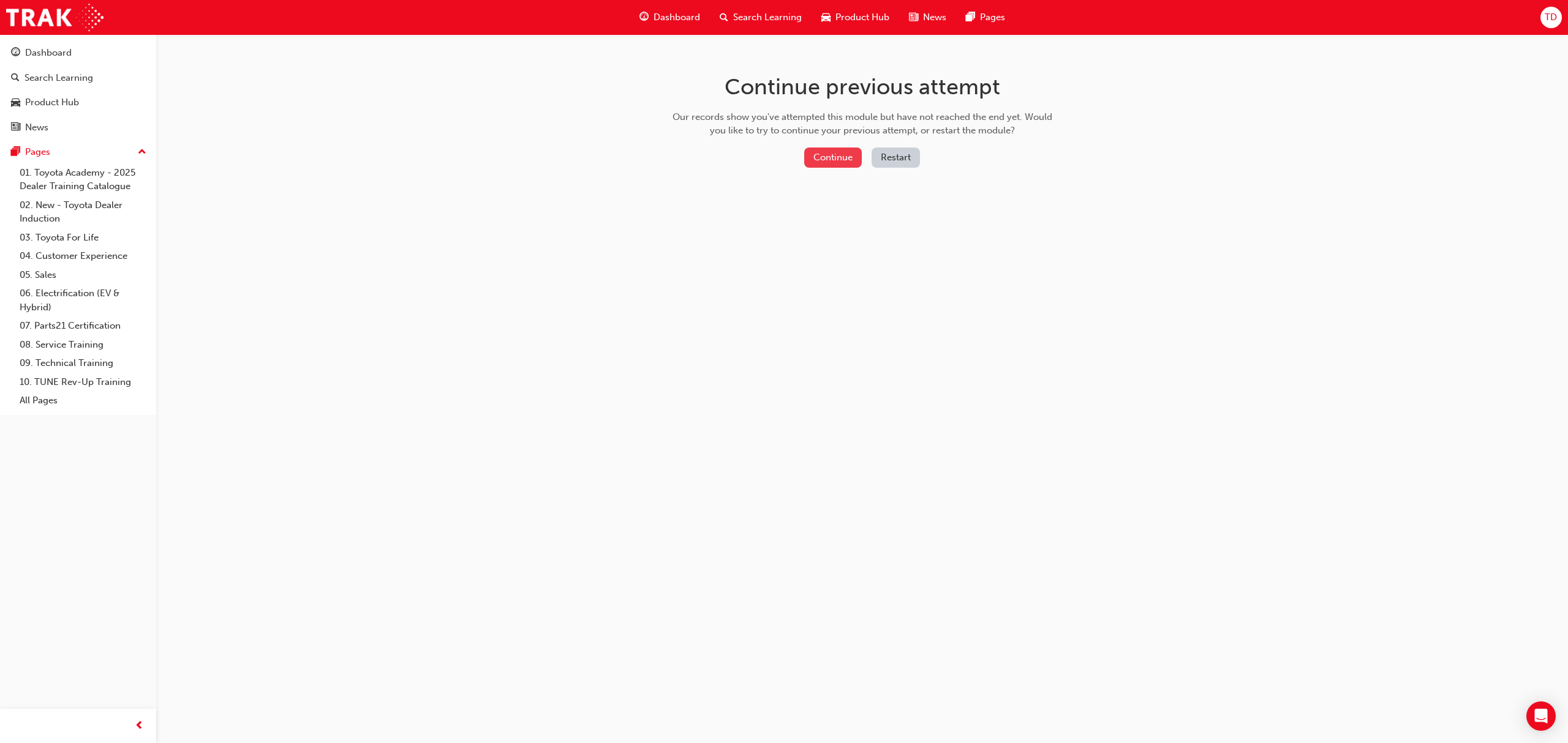
click at [836, 164] on button "Continue" at bounding box center [833, 158] width 57 height 20
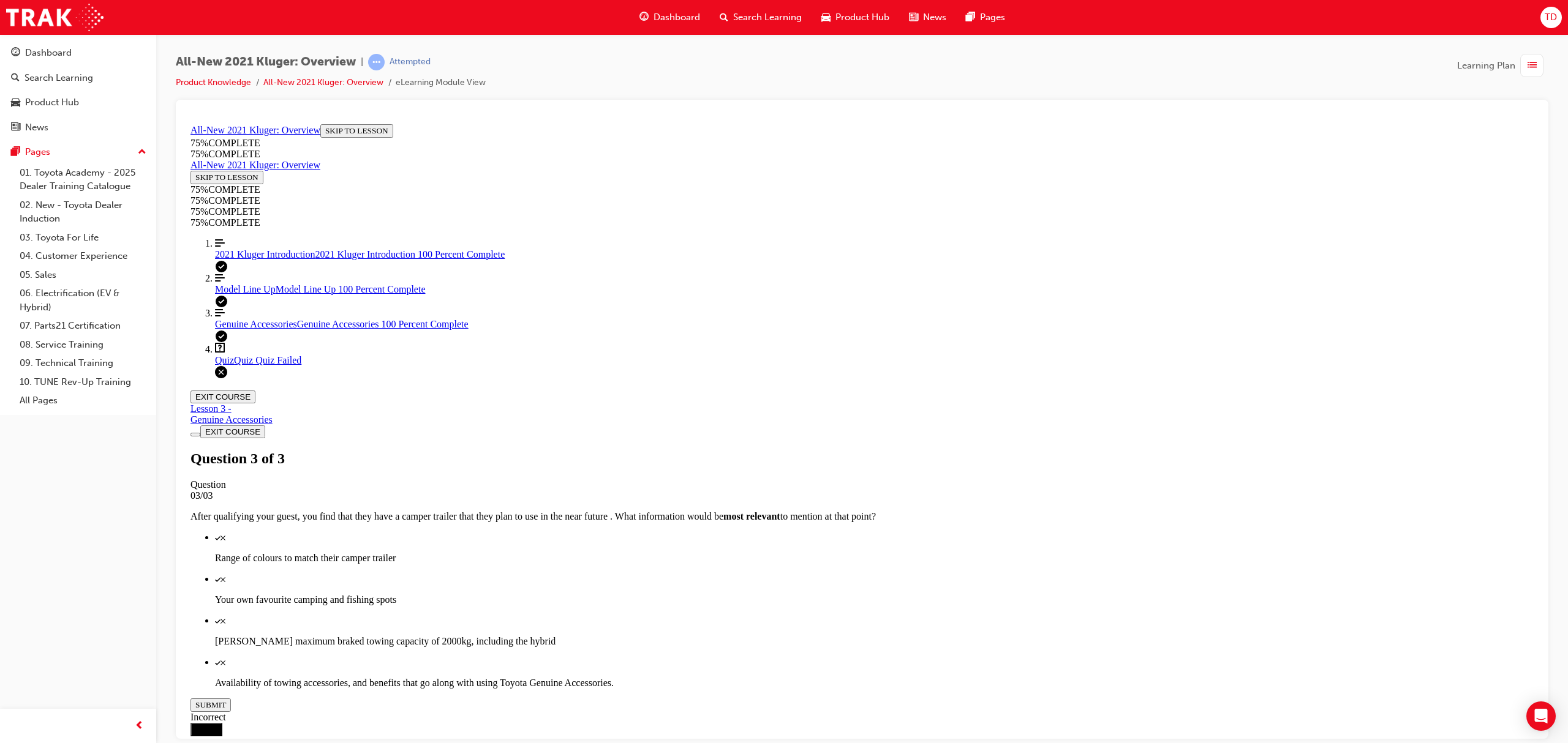
scroll to position [42, 0]
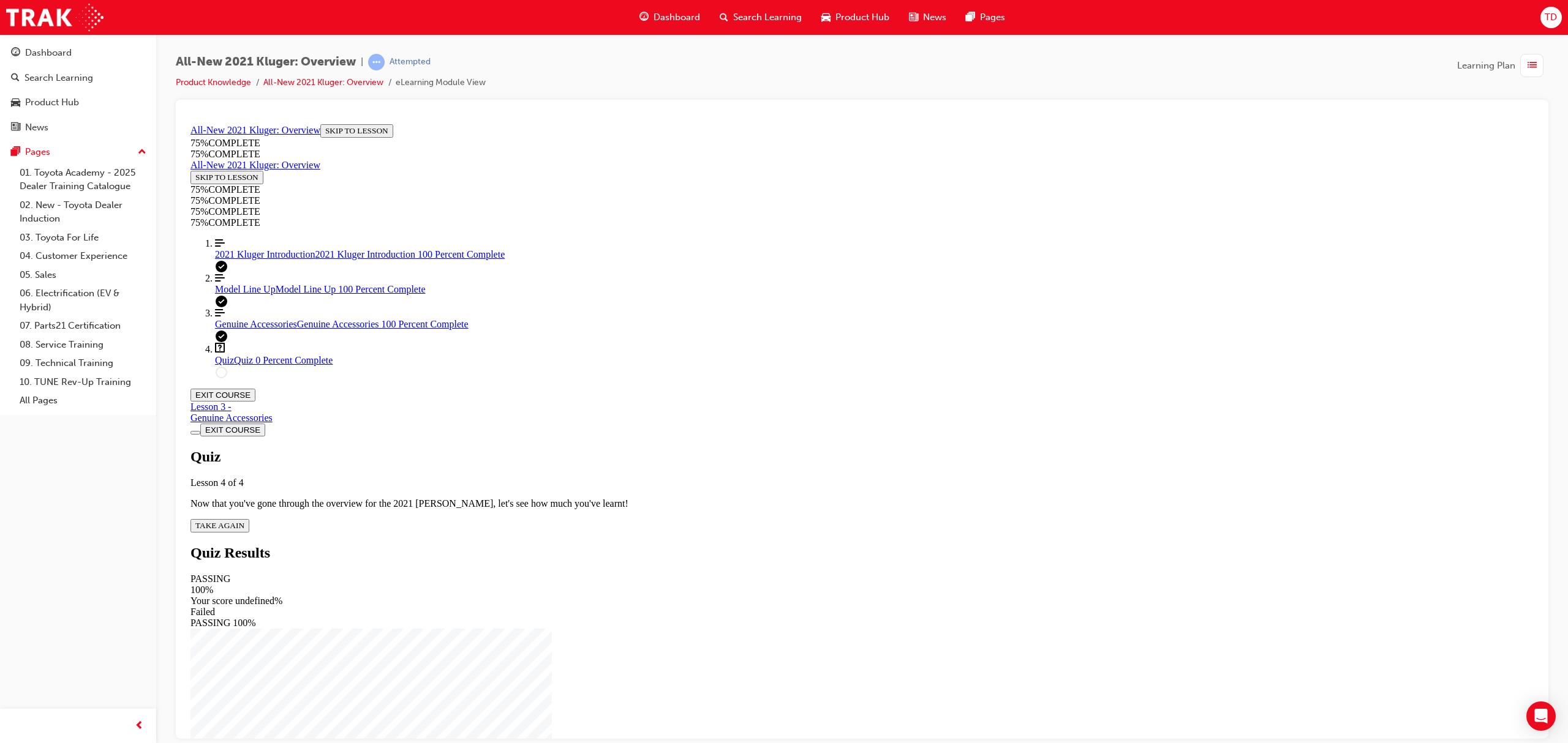
click at [771, 448] on div "Quiz Lesson 4 of 4 Now that you've gone through the overview for the 2021 Kluge…" at bounding box center [862, 490] width 1343 height 84
click at [244, 521] on span "TAKE AGAIN" at bounding box center [220, 525] width 49 height 9
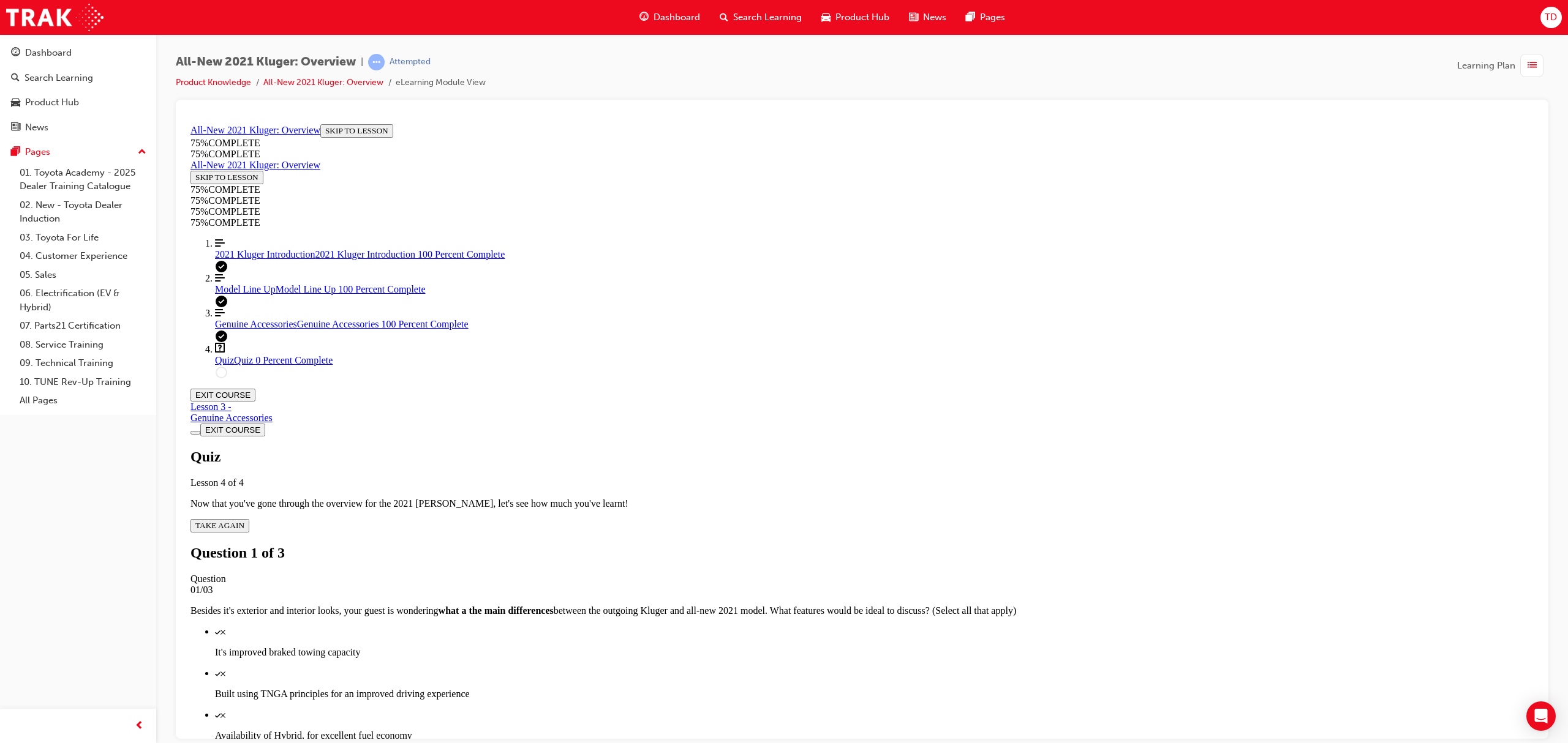
scroll to position [45, 0]
click at [991, 730] on p "Availability of Hybrid, for excellent fuel economy" at bounding box center [874, 735] width 1319 height 11
click at [889, 688] on p "Built using TNGA principles for an improved driving experience" at bounding box center [874, 693] width 1319 height 11
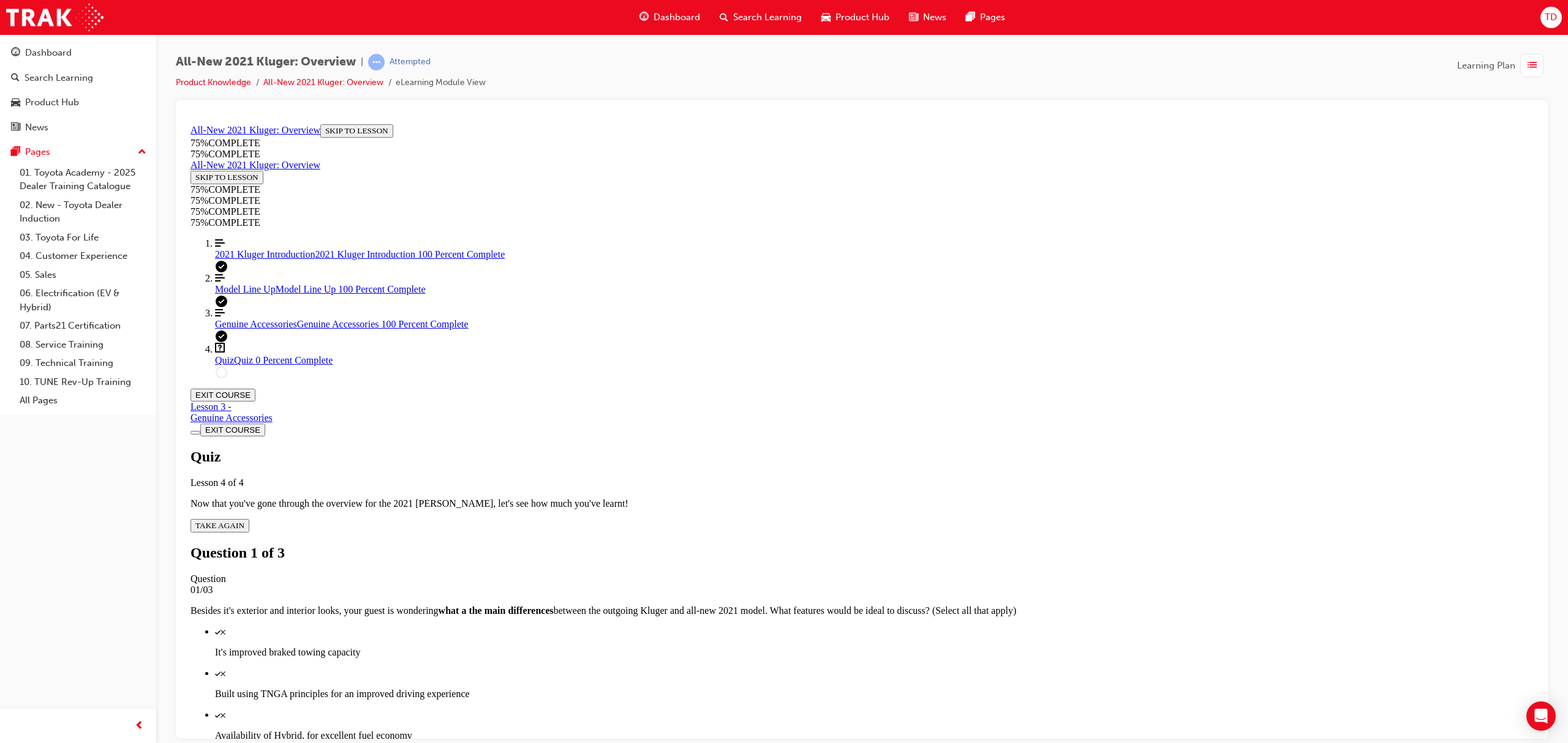
scroll to position [44, 0]
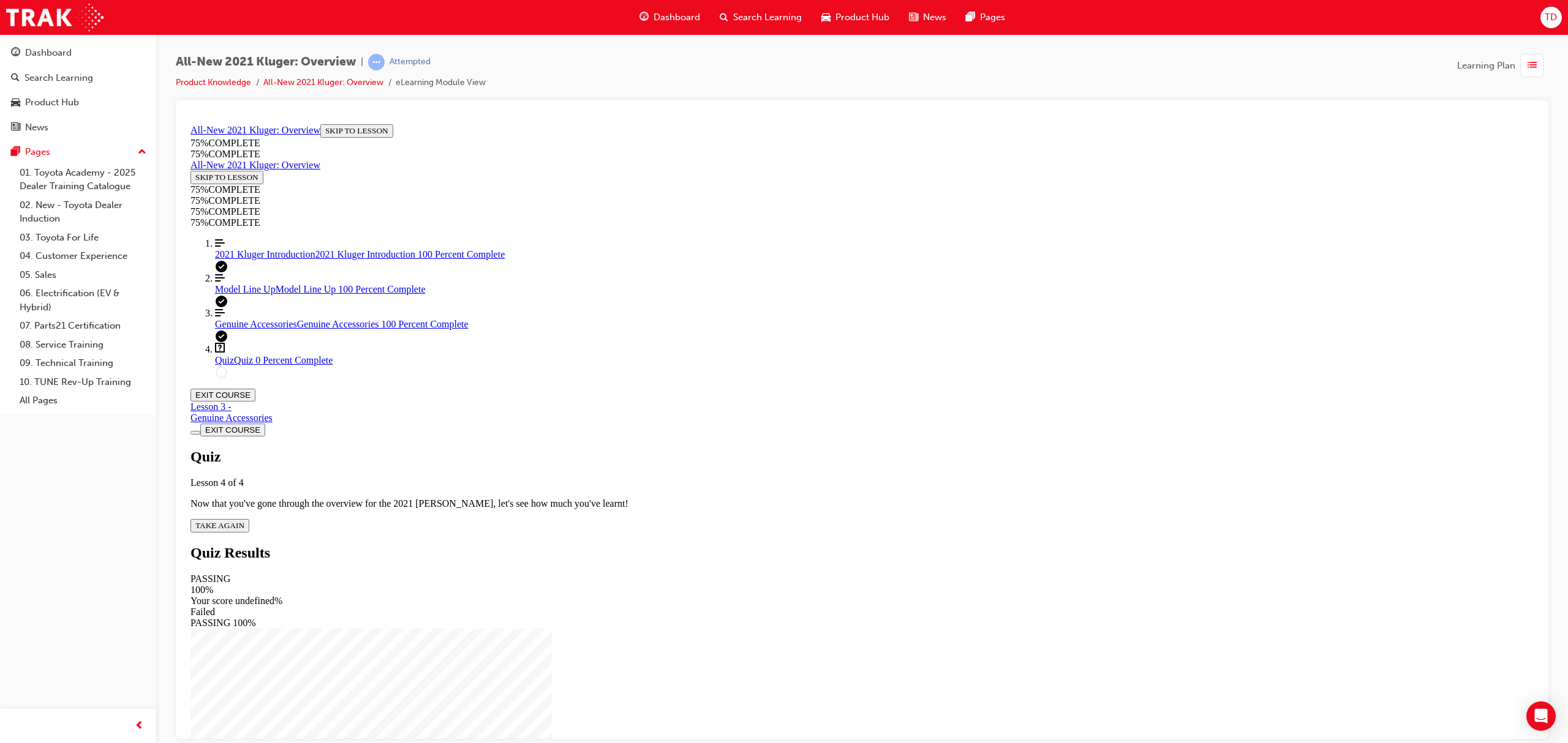
click at [244, 521] on span "TAKE AGAIN" at bounding box center [220, 525] width 49 height 9
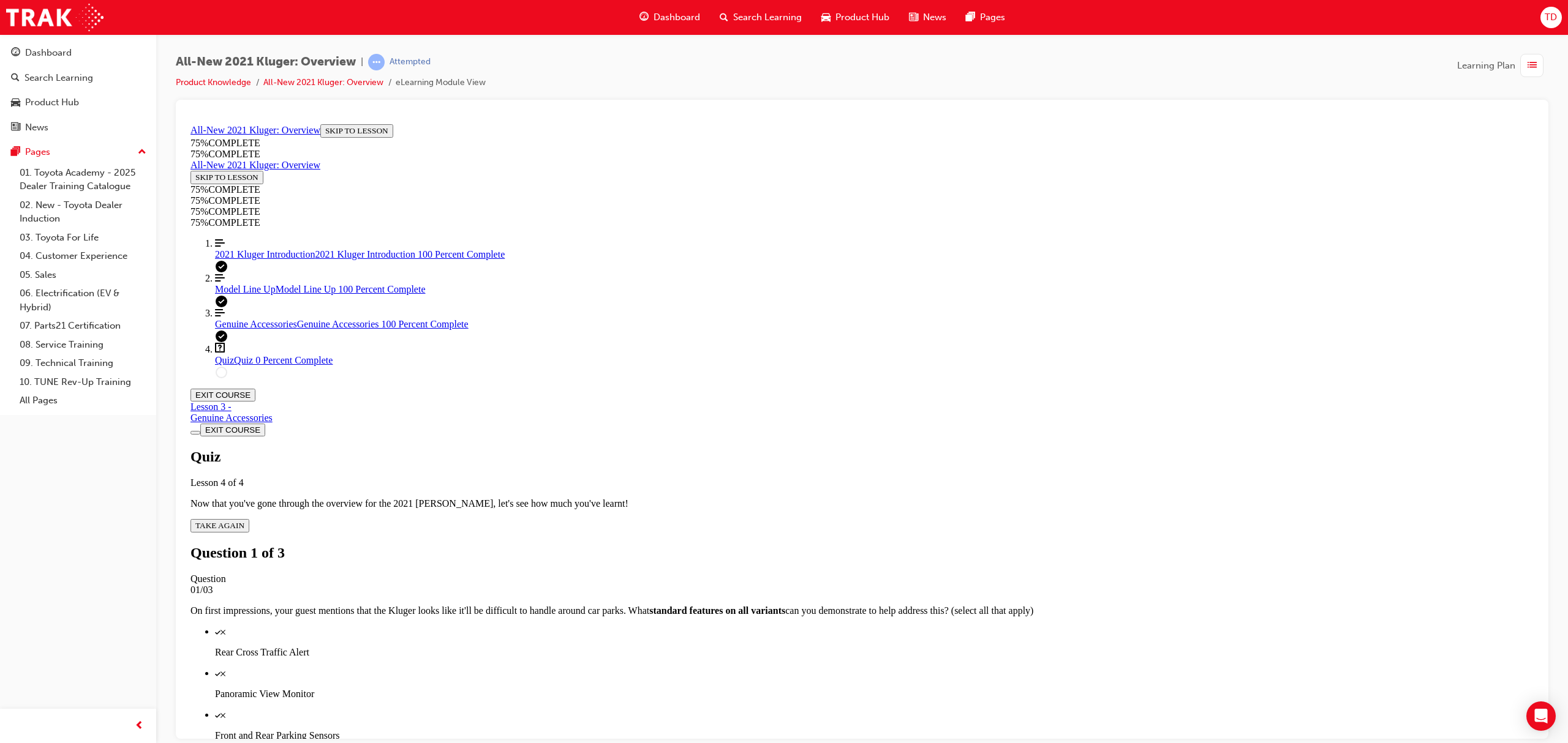
click at [866, 743] on div "Quiz" at bounding box center [874, 756] width 1319 height 11
click at [845, 626] on div "Quiz" at bounding box center [874, 631] width 1319 height 11
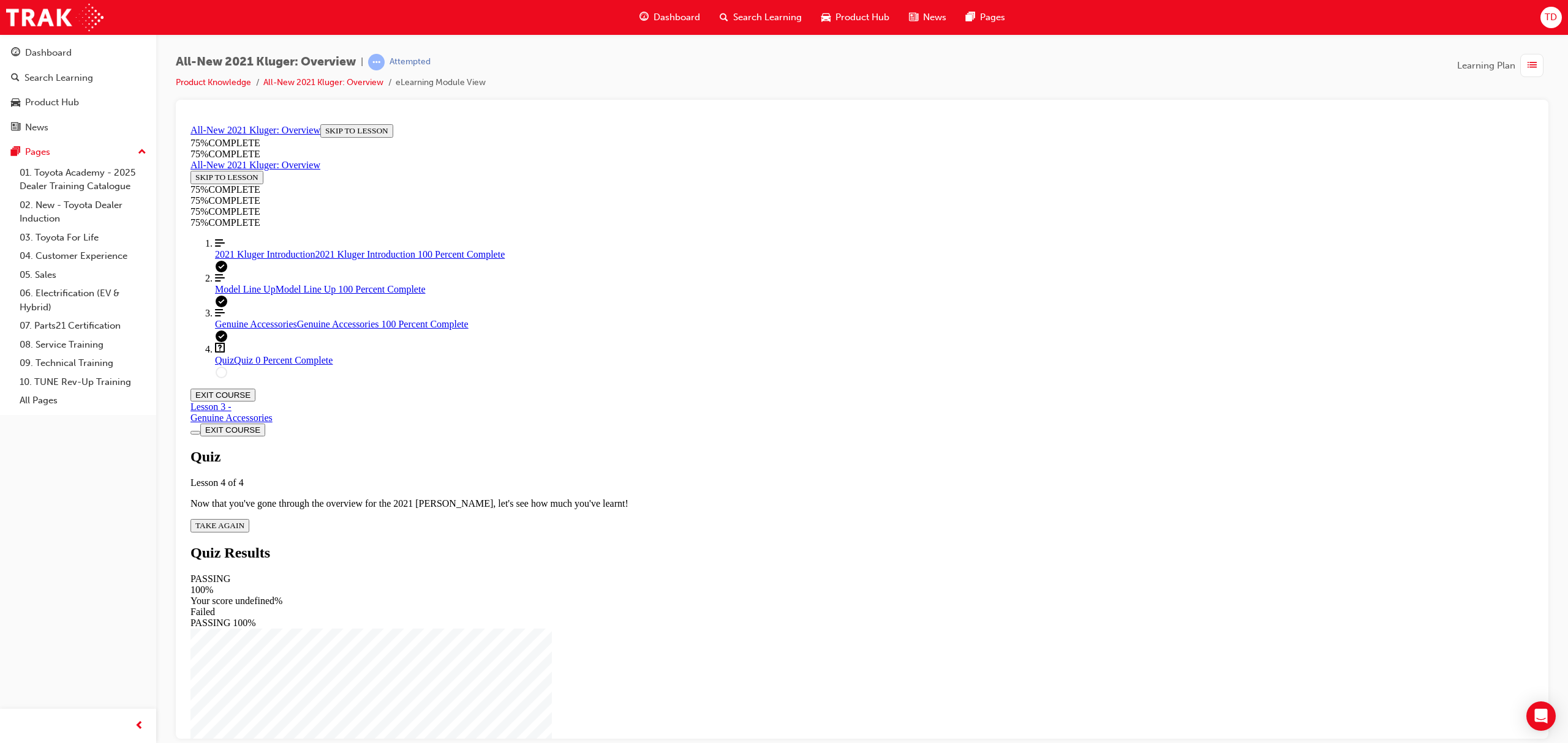
click at [244, 521] on span "TAKE AGAIN" at bounding box center [220, 525] width 49 height 9
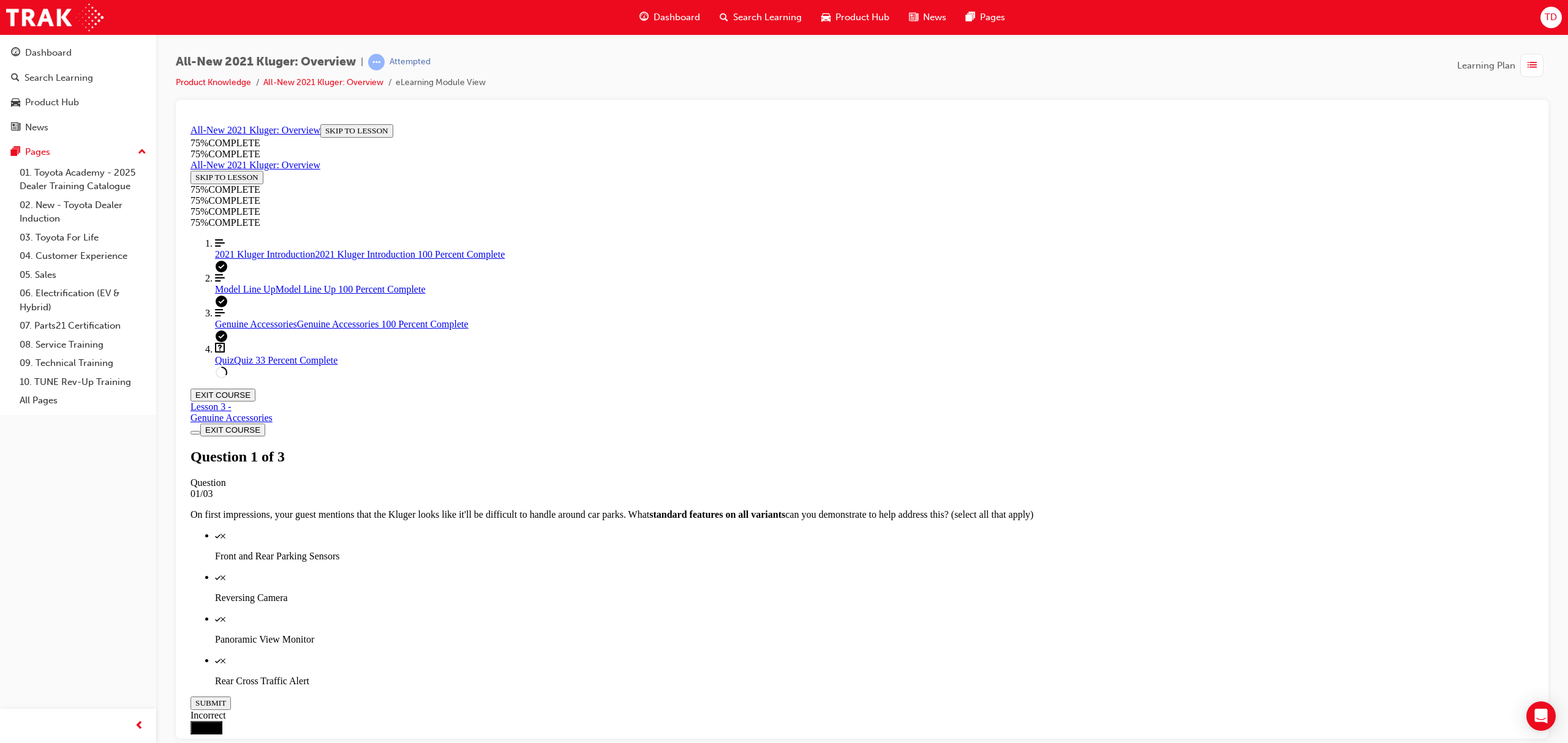
scroll to position [45, 0]
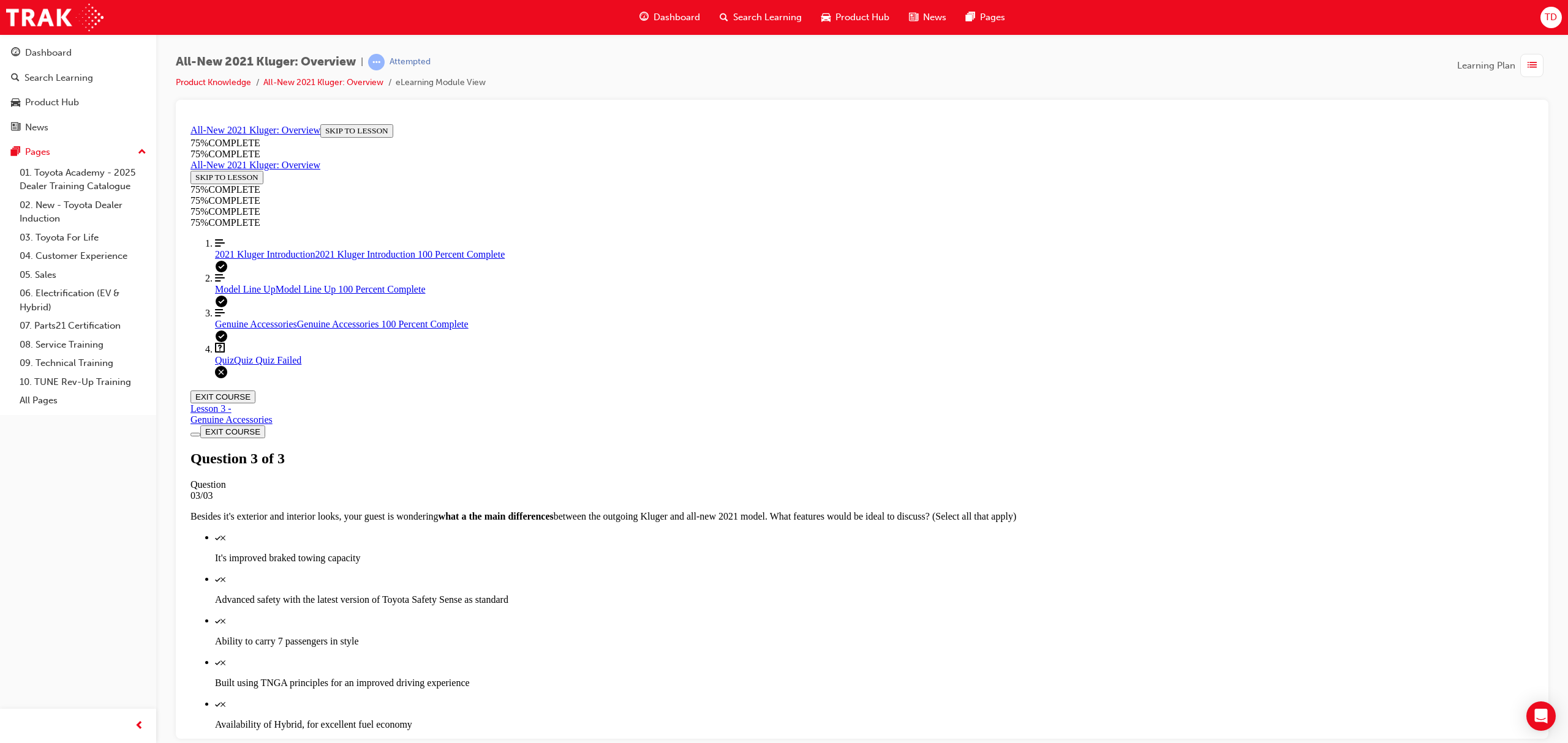
click at [250, 366] on div "Quiz Quiz Quiz Failed" at bounding box center [874, 359] width 1319 height 11
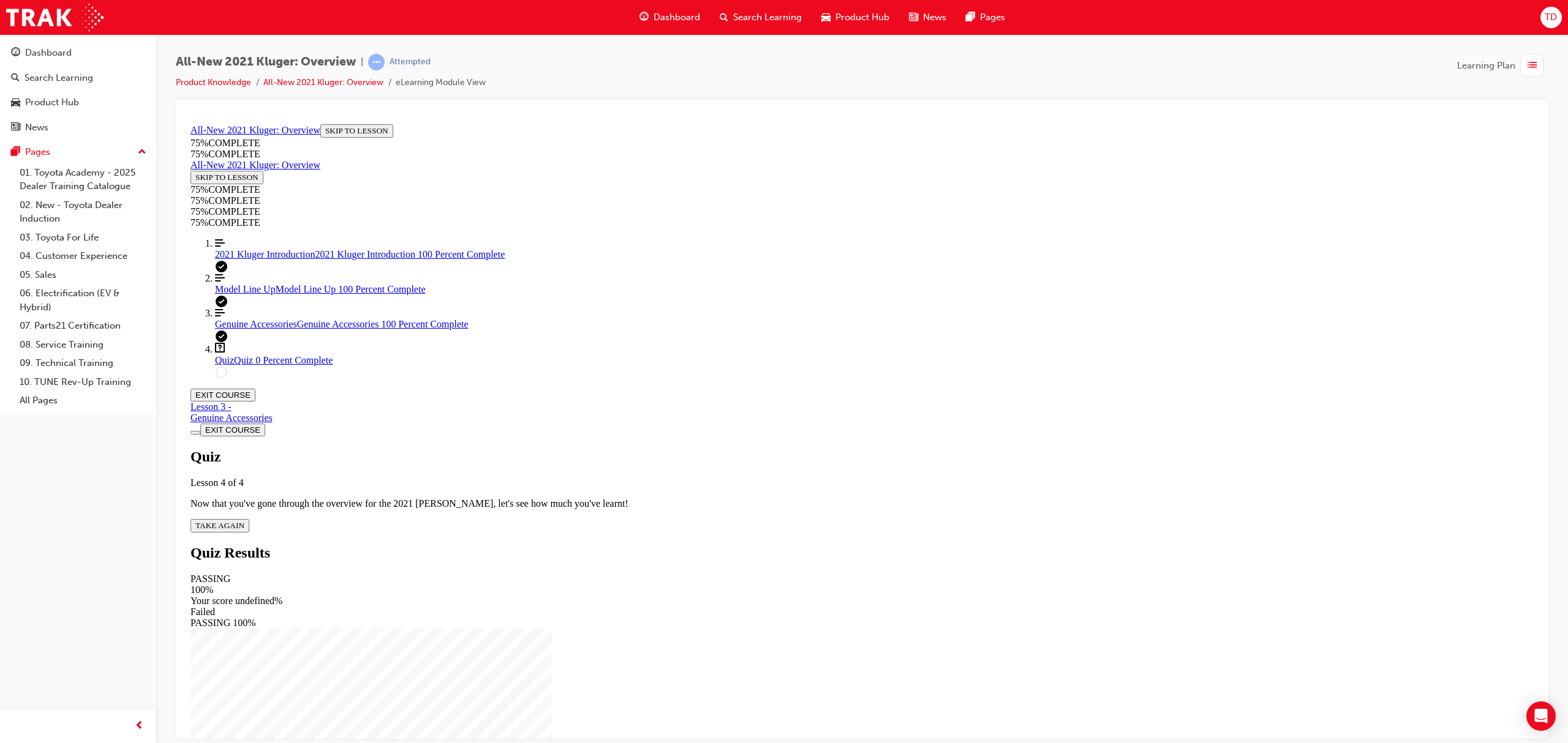
click at [760, 448] on div "Quiz Lesson 4 of 4 Now that you've gone through the overview for the 2021 Kluge…" at bounding box center [862, 490] width 1343 height 84
click at [244, 521] on span "TAKE AGAIN" at bounding box center [220, 525] width 49 height 9
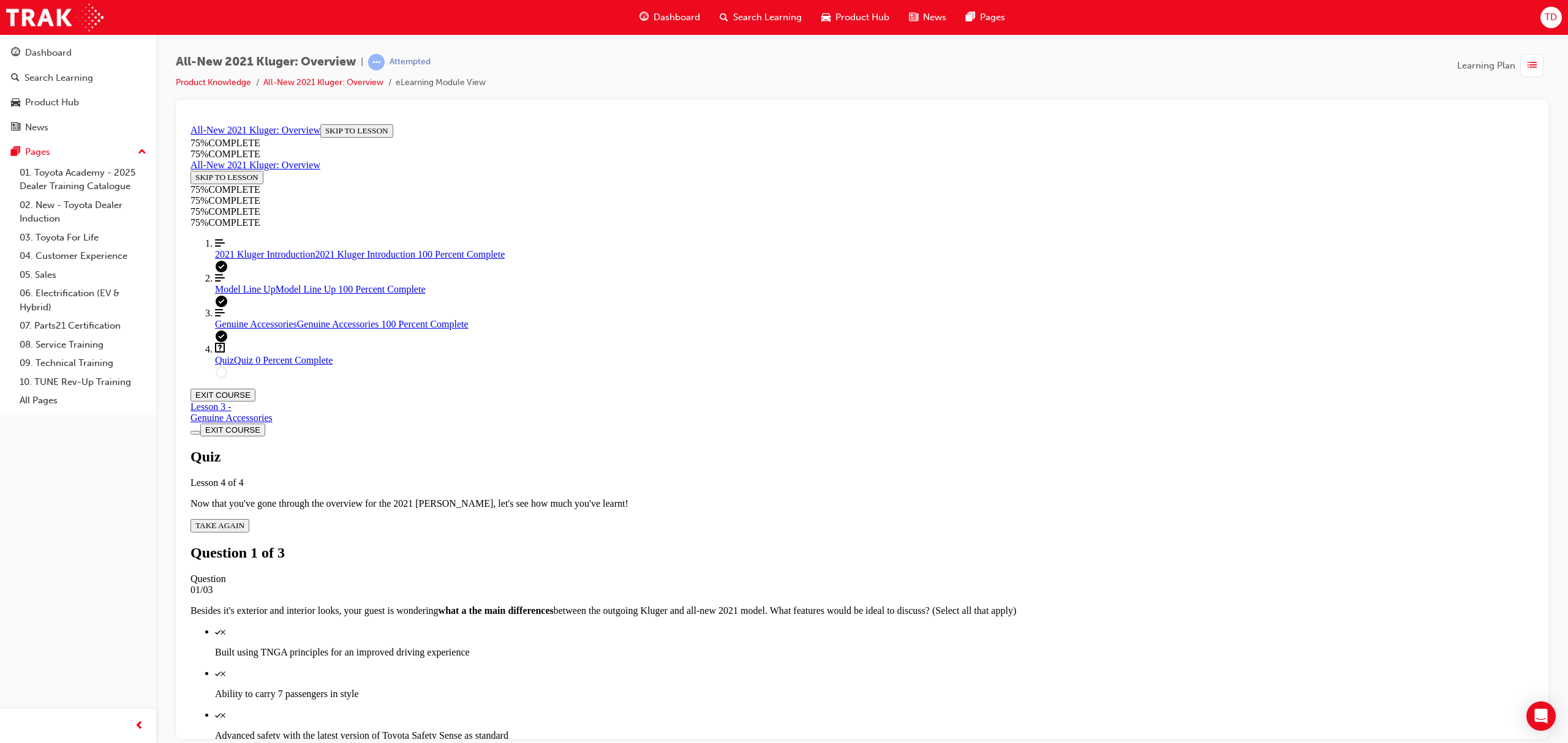
click at [838, 626] on div "Quiz" at bounding box center [874, 631] width 1319 height 11
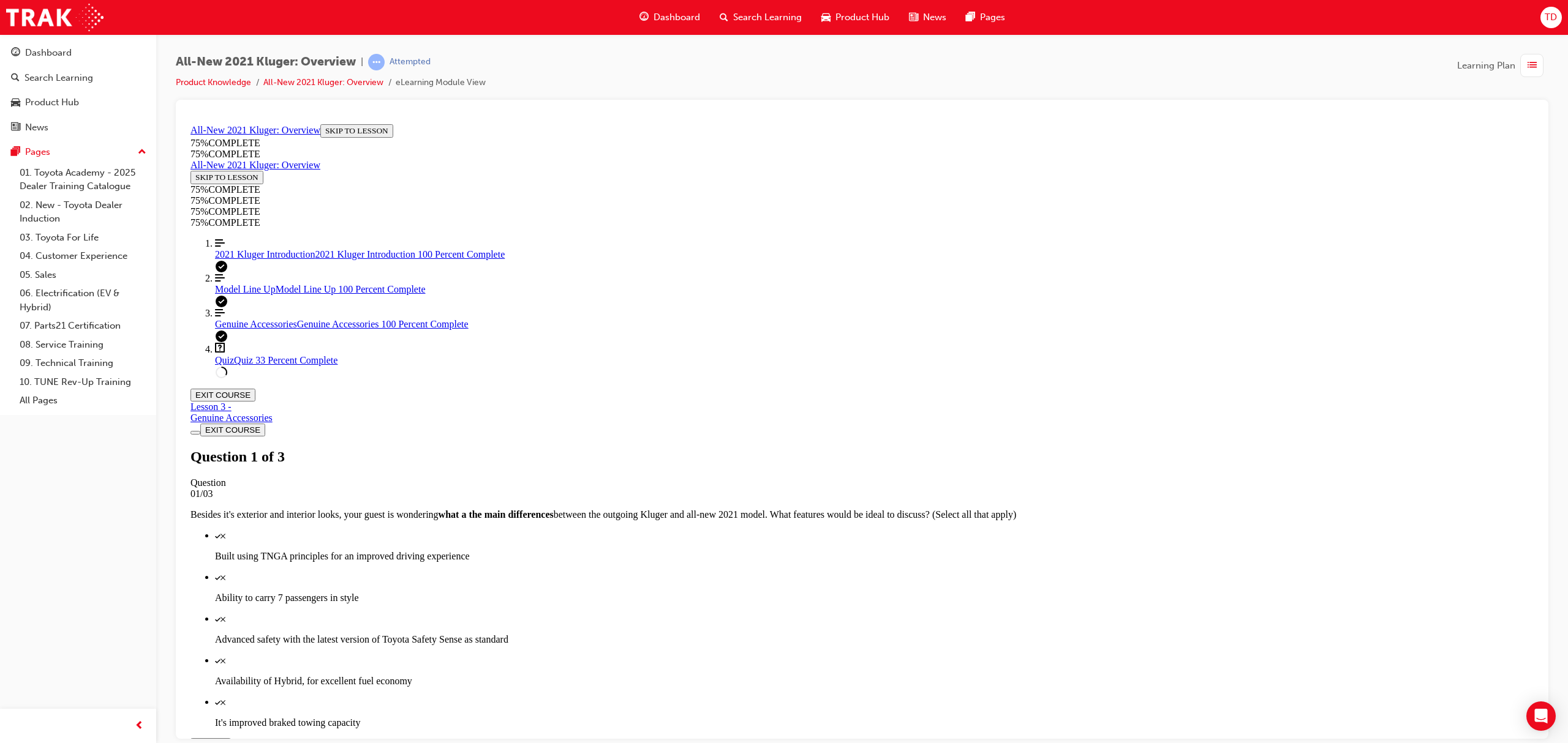
scroll to position [44, 0]
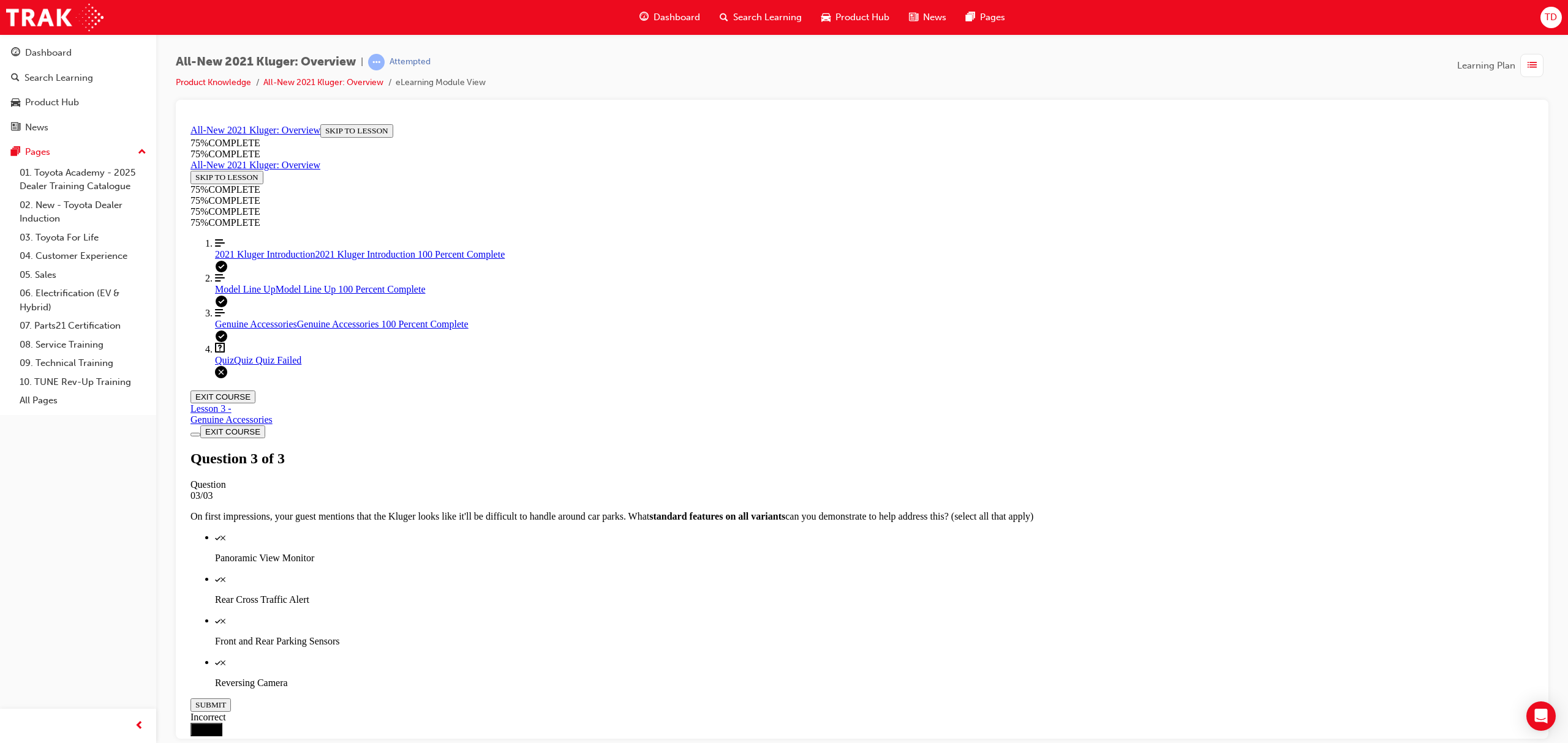
click at [251, 366] on link "Question box Question mark inside of a square Quiz Quiz Quiz Failed" at bounding box center [874, 354] width 1319 height 24
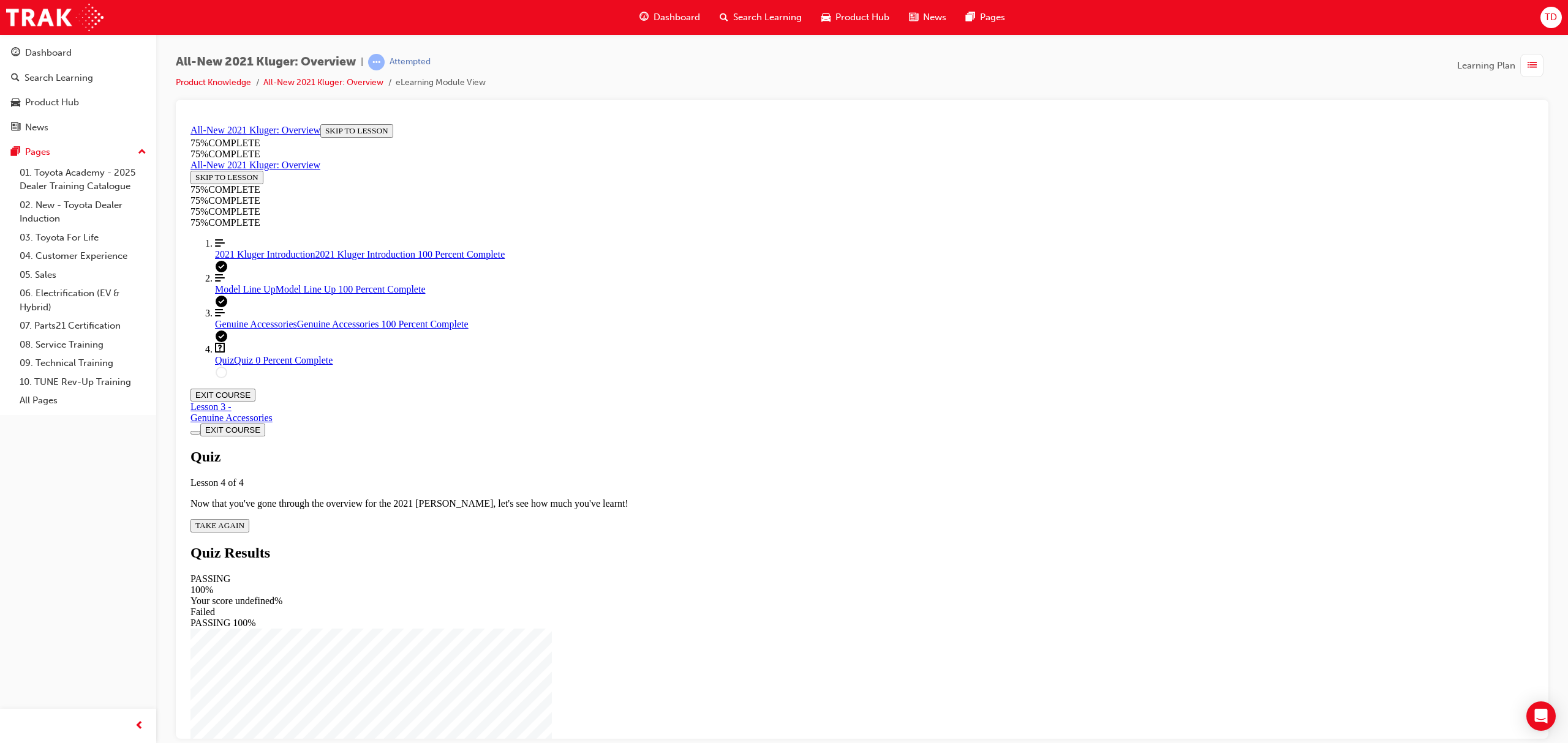
click at [733, 448] on div "Quiz Lesson 4 of 4 Now that you've gone through the overview for the 2021 Kluge…" at bounding box center [862, 490] width 1343 height 84
click at [249, 519] on button "TAKE AGAIN" at bounding box center [220, 525] width 59 height 13
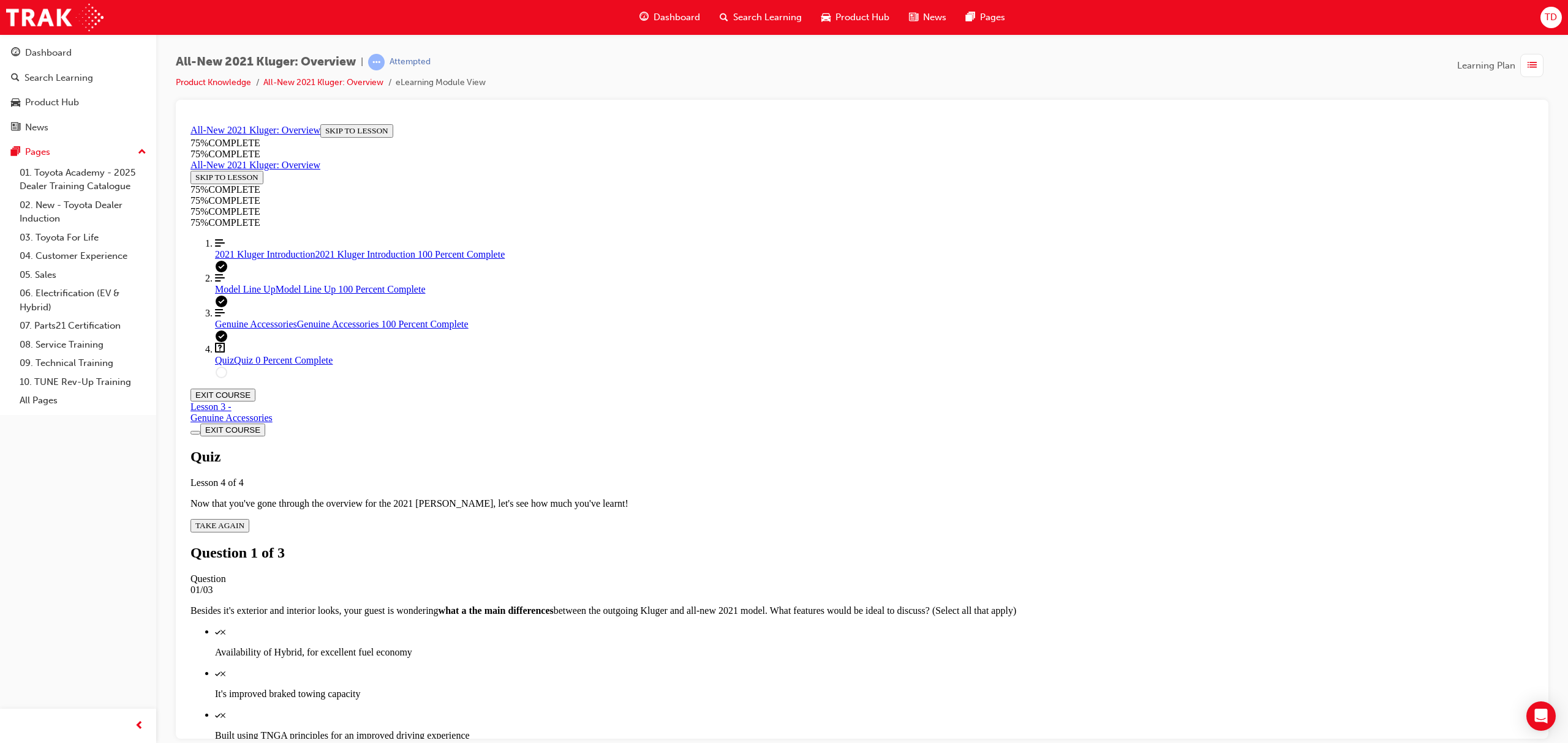
scroll to position [45, 0]
click at [832, 730] on p "Built using TNGA principles for an improved driving experience" at bounding box center [874, 735] width 1319 height 11
click at [841, 626] on div "Quiz" at bounding box center [874, 631] width 1319 height 11
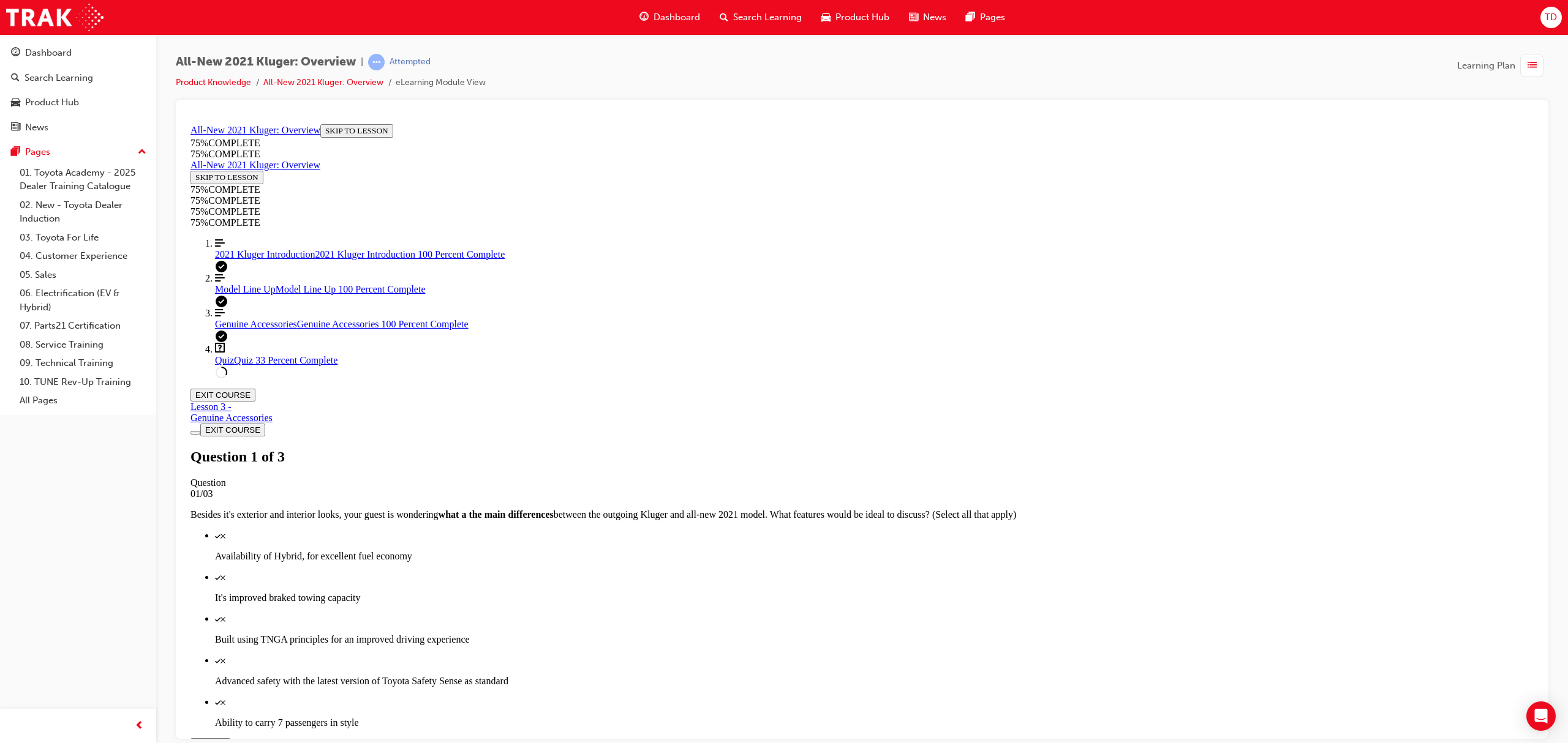
scroll to position [44, 0]
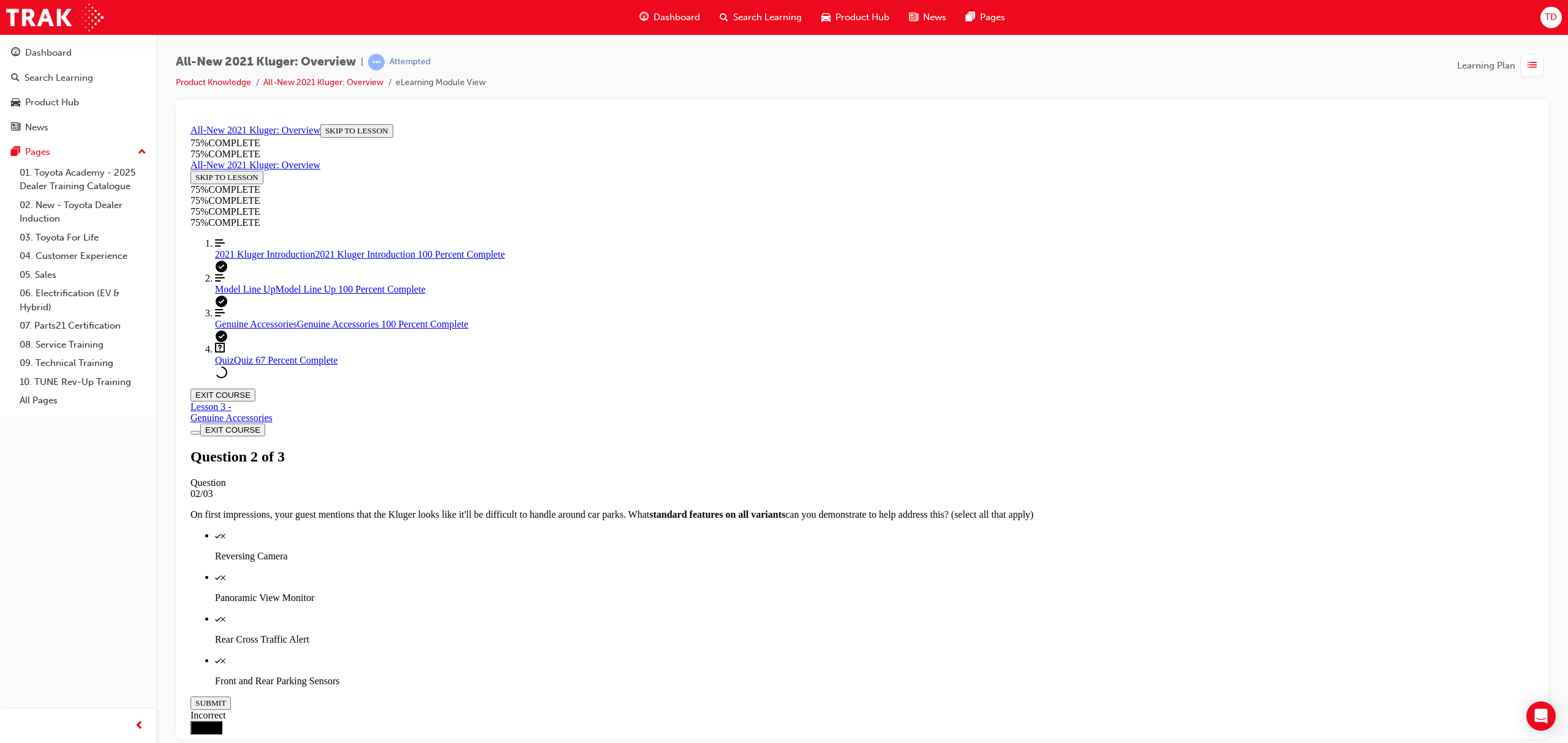
drag, startPoint x: 943, startPoint y: 649, endPoint x: 934, endPoint y: 646, distance: 9.5
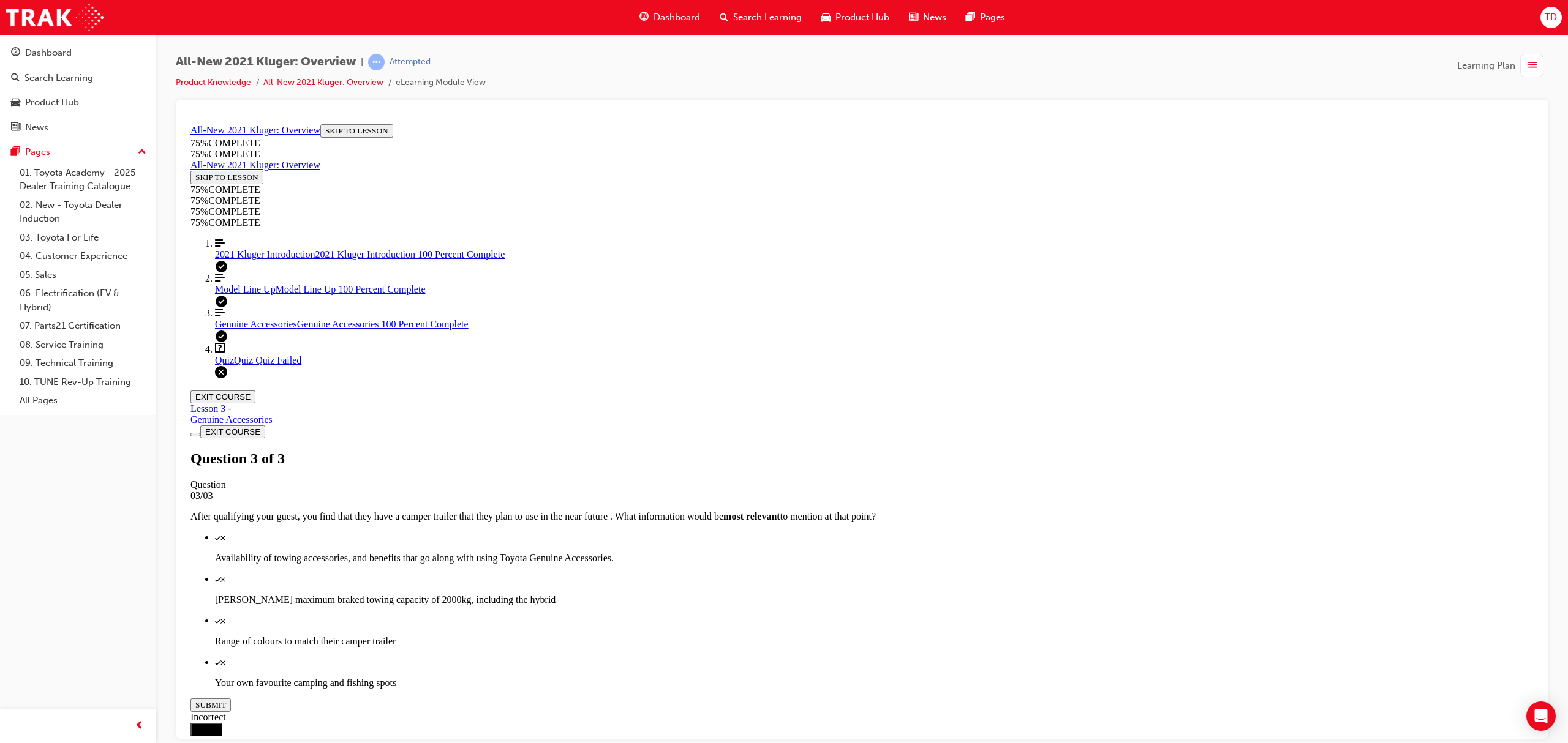
click at [270, 366] on link "Question box Question mark inside of a square Quiz Quiz Quiz Failed" at bounding box center [874, 354] width 1319 height 24
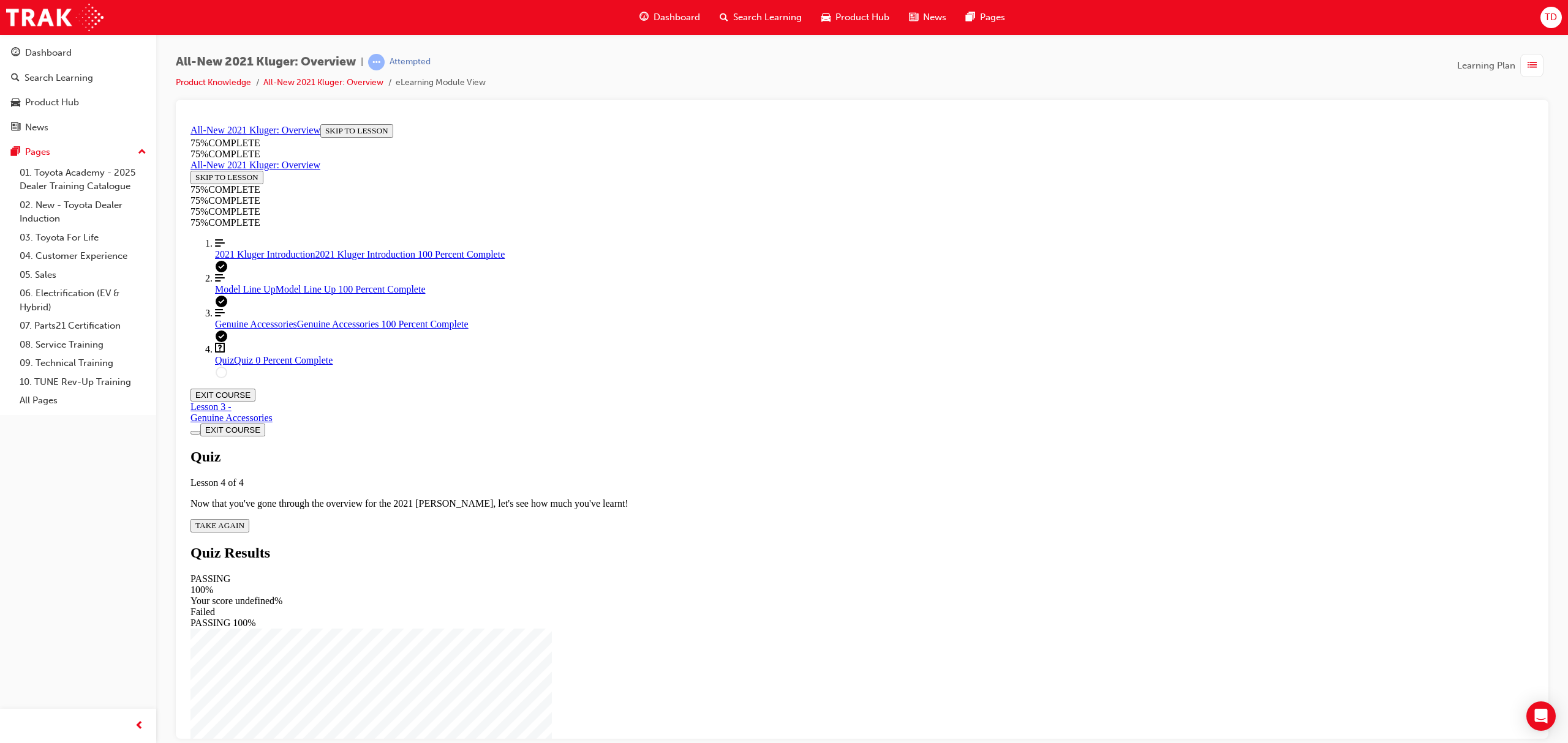
click at [244, 521] on span "TAKE AGAIN" at bounding box center [220, 525] width 49 height 9
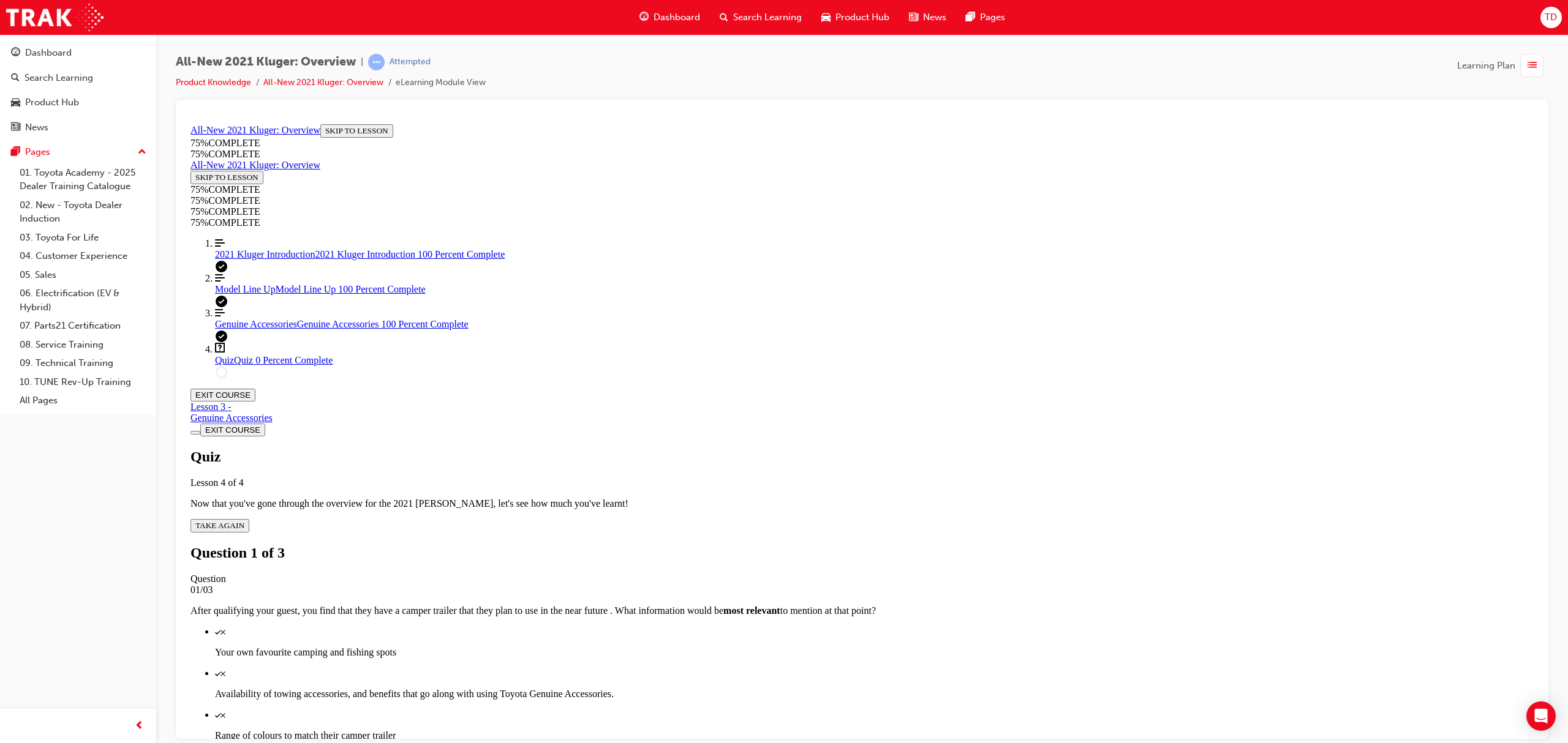
click at [838, 743] on div "Quiz" at bounding box center [874, 756] width 1319 height 11
click at [870, 688] on p "Availability of towing accessories, and benefits that go along with using Toyot…" at bounding box center [874, 693] width 1319 height 11
click at [901, 730] on p "Range of colours to match their camper trailer" at bounding box center [874, 735] width 1319 height 11
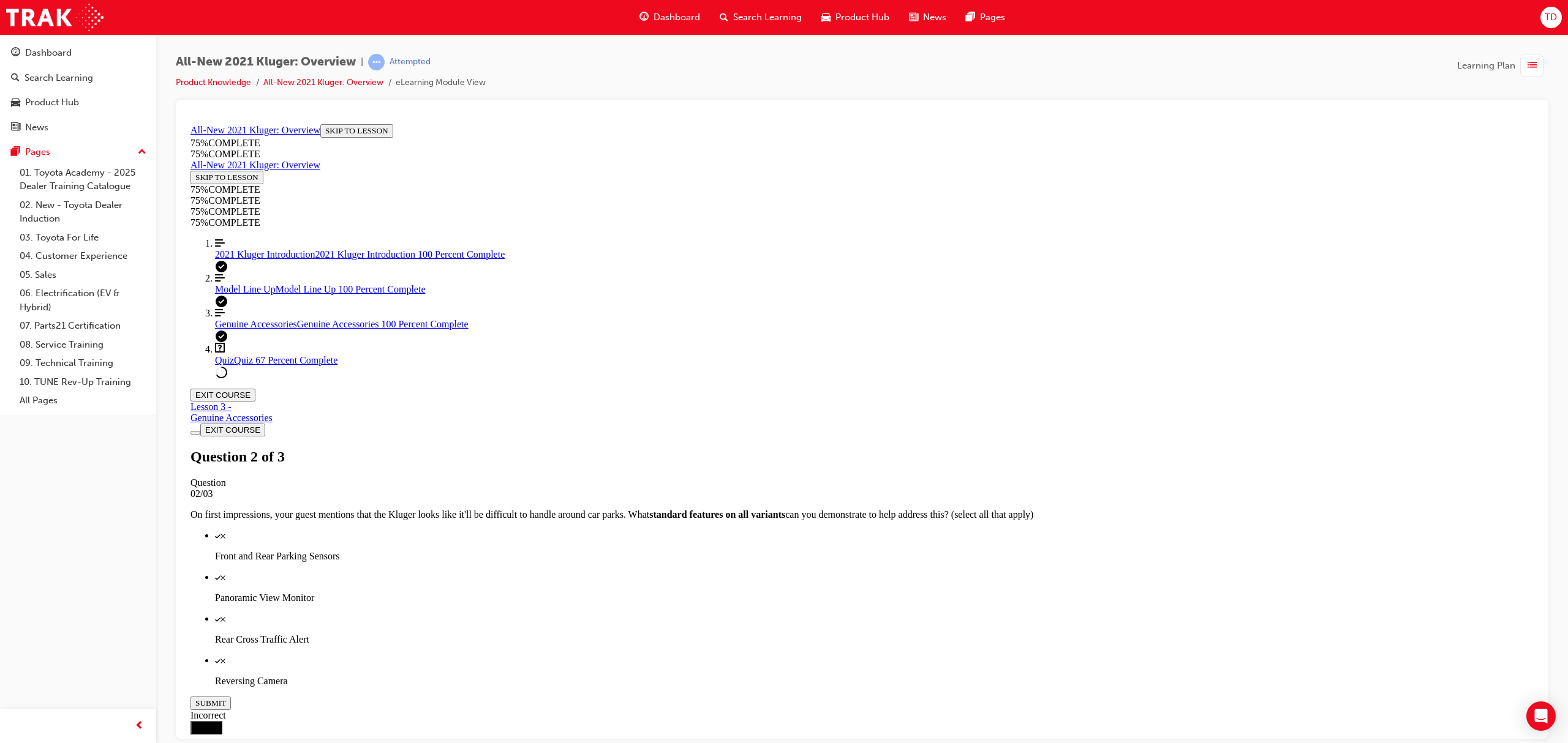
scroll to position [45, 0]
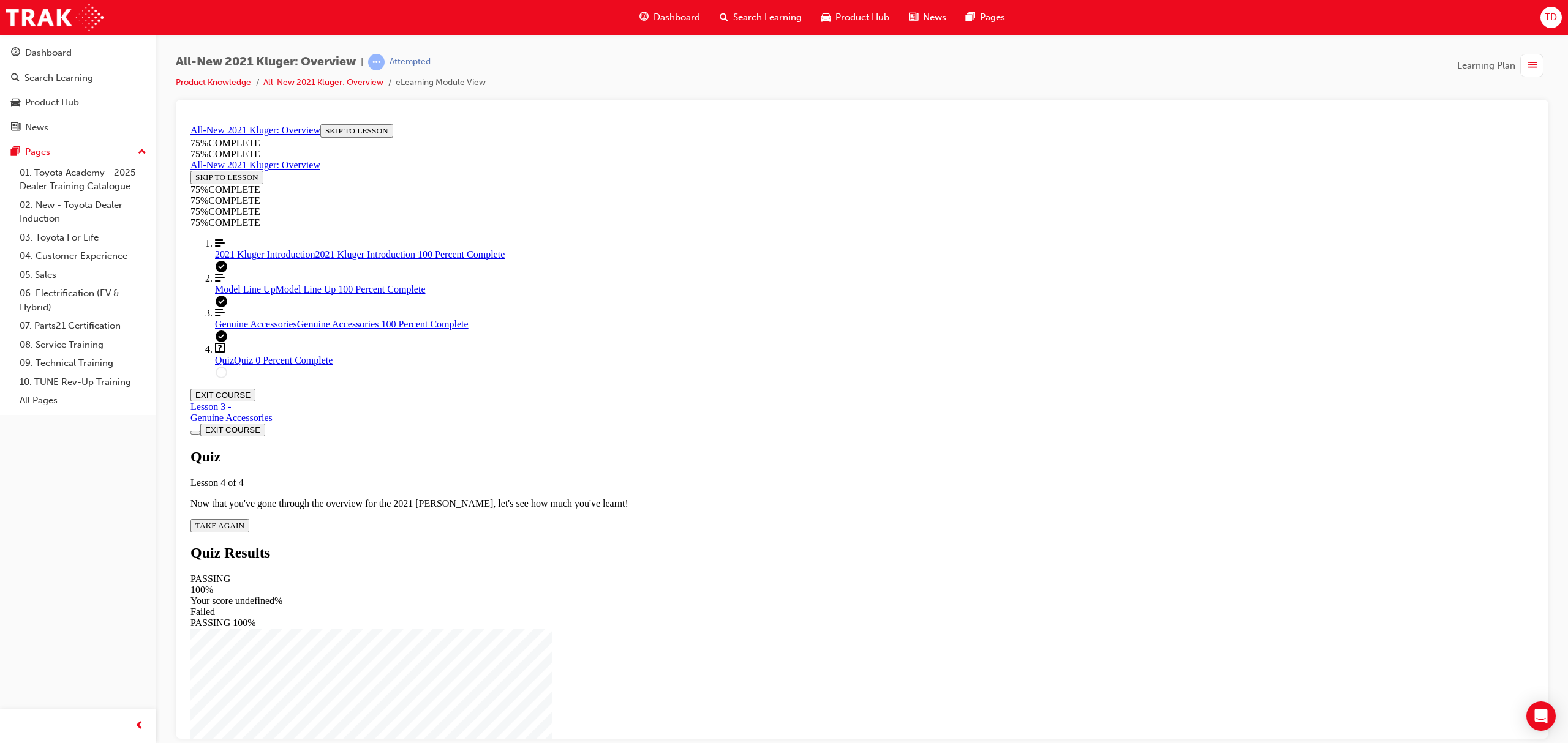
click at [249, 519] on button "TAKE AGAIN" at bounding box center [220, 525] width 59 height 13
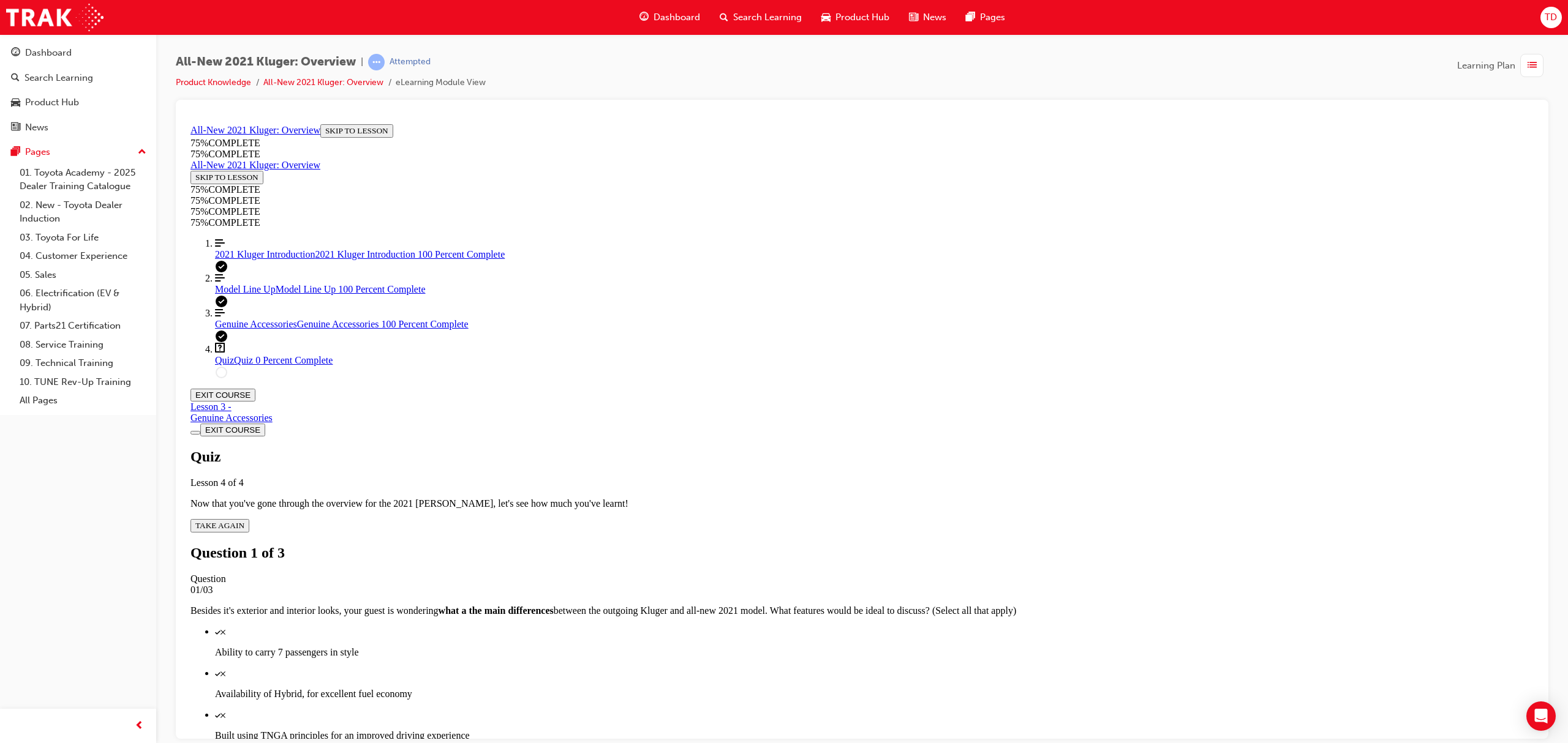
scroll to position [45, 0]
click at [890, 688] on p "Availability of Hybrid, for excellent fuel economy" at bounding box center [874, 693] width 1319 height 11
click at [885, 730] on p "Built using TNGA principles for an improved driving experience" at bounding box center [874, 735] width 1319 height 11
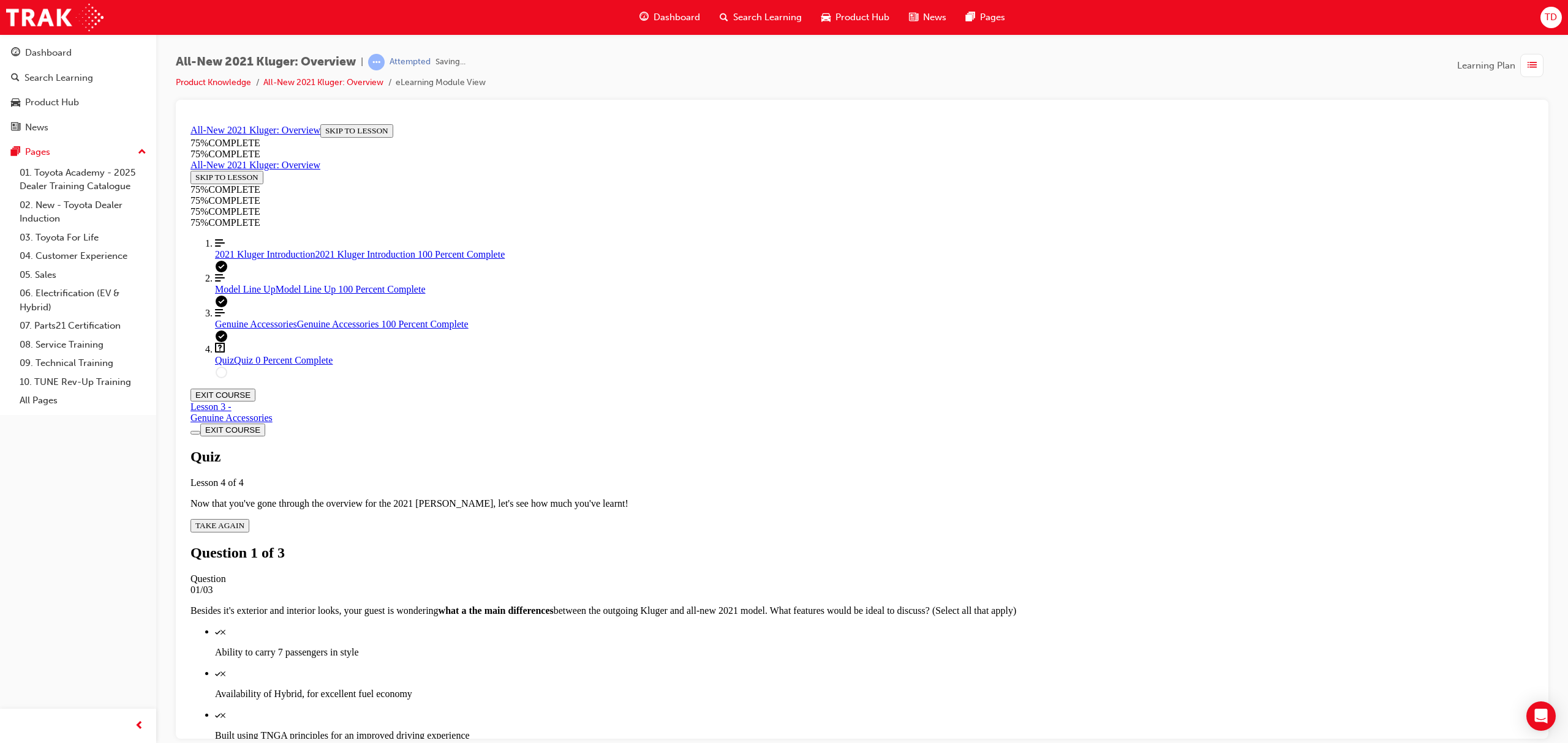
scroll to position [44, 0]
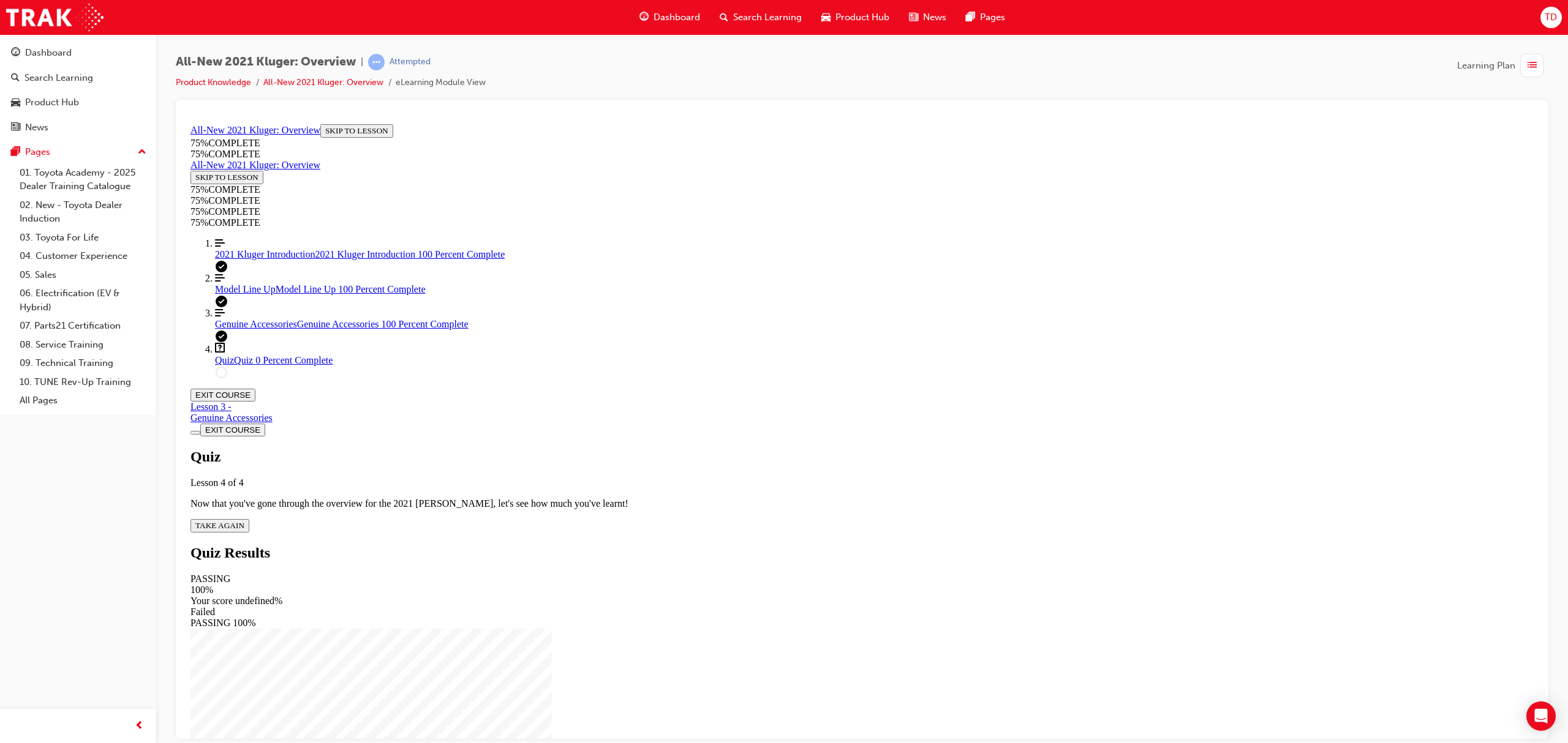
click at [244, 521] on span "TAKE AGAIN" at bounding box center [220, 525] width 49 height 9
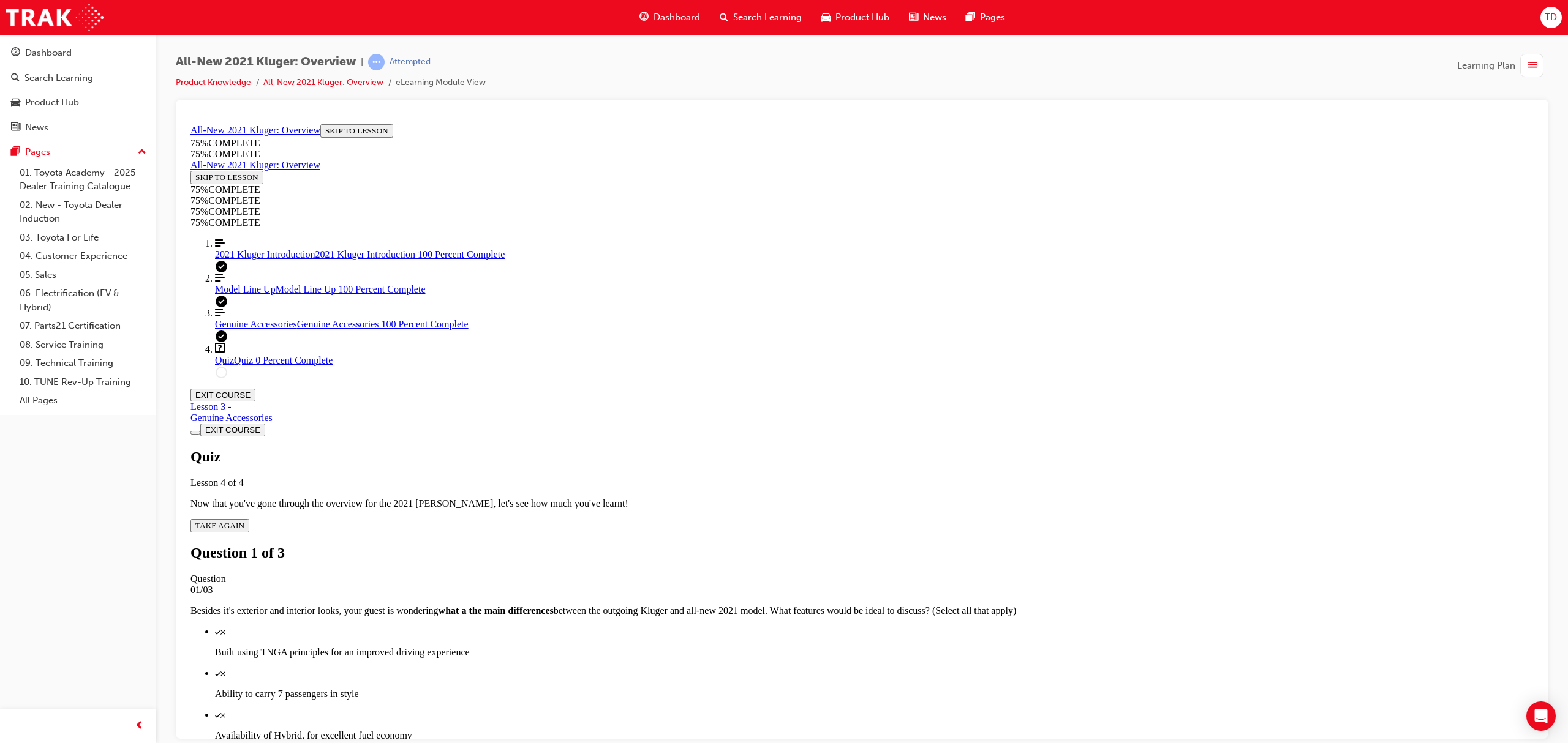
scroll to position [45, 0]
click at [858, 647] on p "Built using TNGA principles for an improved driving experience" at bounding box center [874, 652] width 1319 height 11
click at [871, 730] on p "Availability of Hybrid, for excellent fuel economy" at bounding box center [874, 735] width 1319 height 11
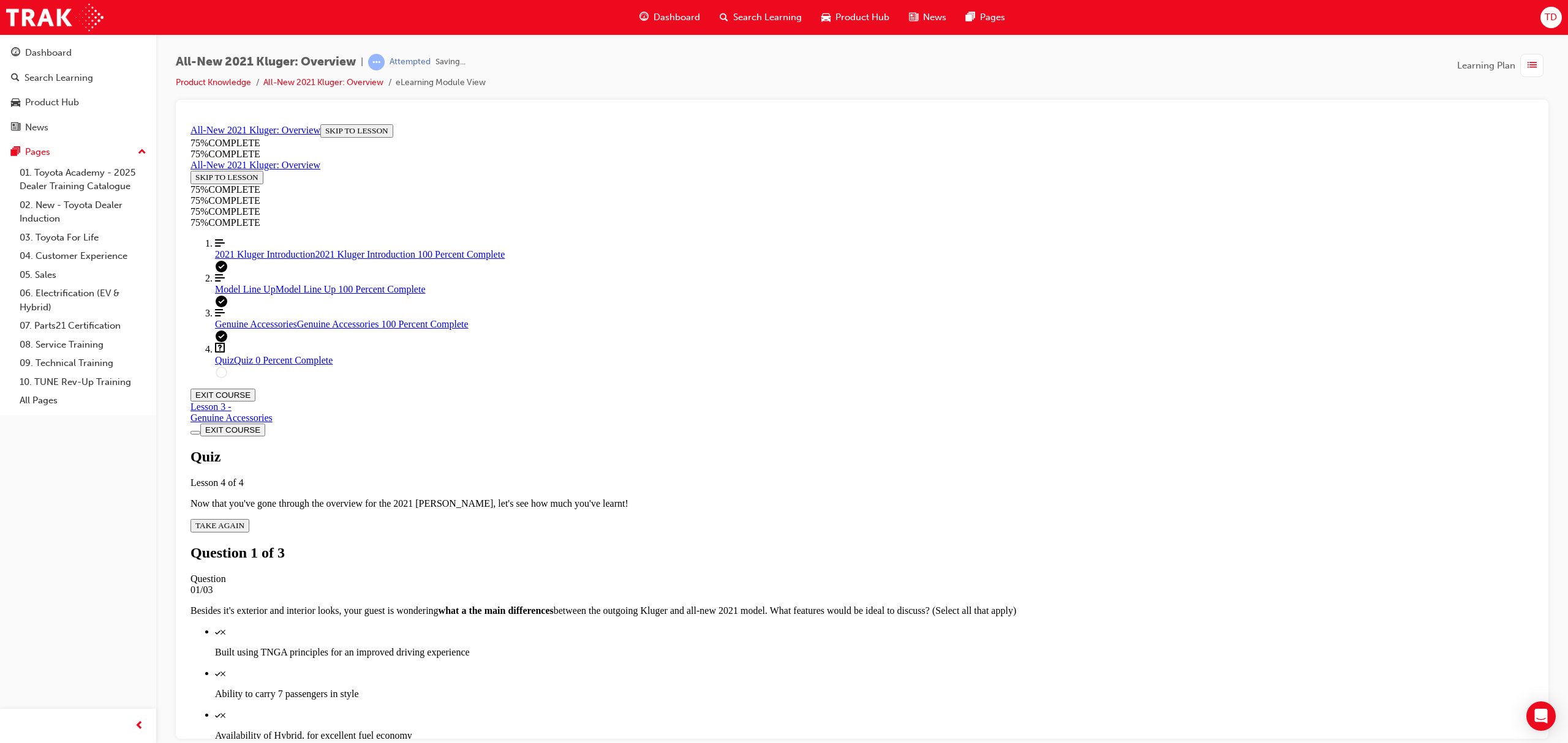
scroll to position [44, 0]
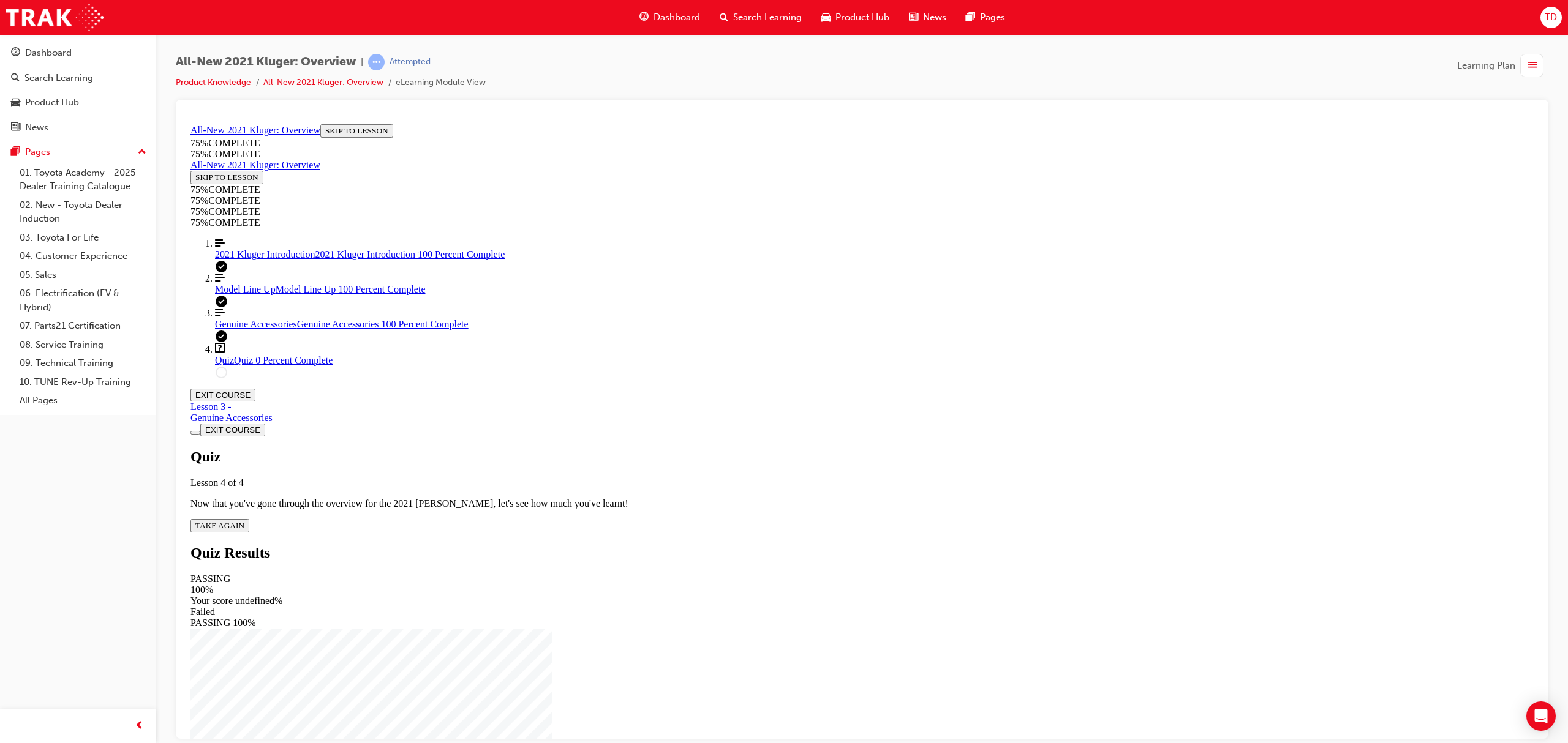
click at [244, 521] on span "TAKE AGAIN" at bounding box center [220, 525] width 49 height 9
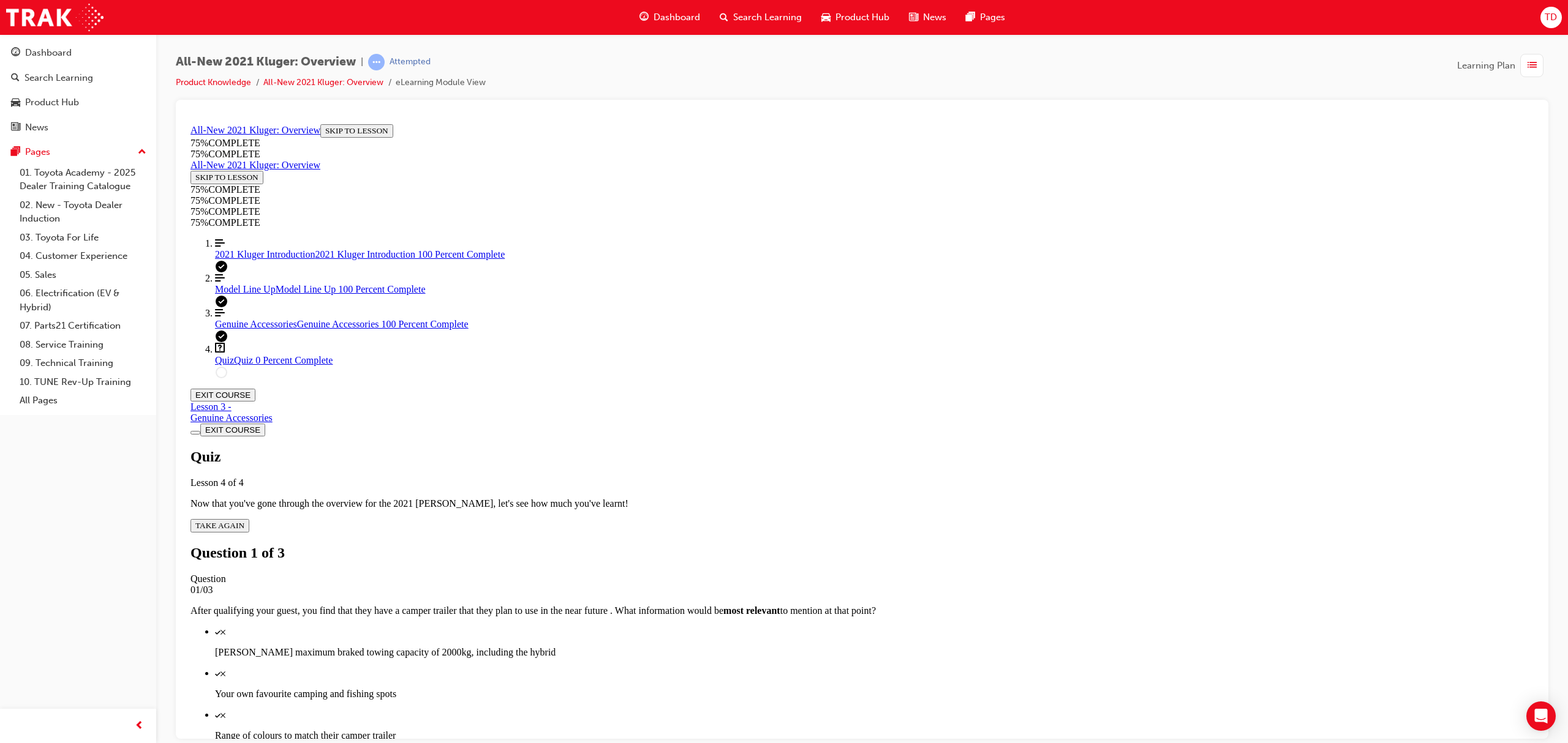
click at [894, 647] on p "Kluger's maximum braked towing capacity of 2000kg, including the hybrid" at bounding box center [874, 652] width 1319 height 11
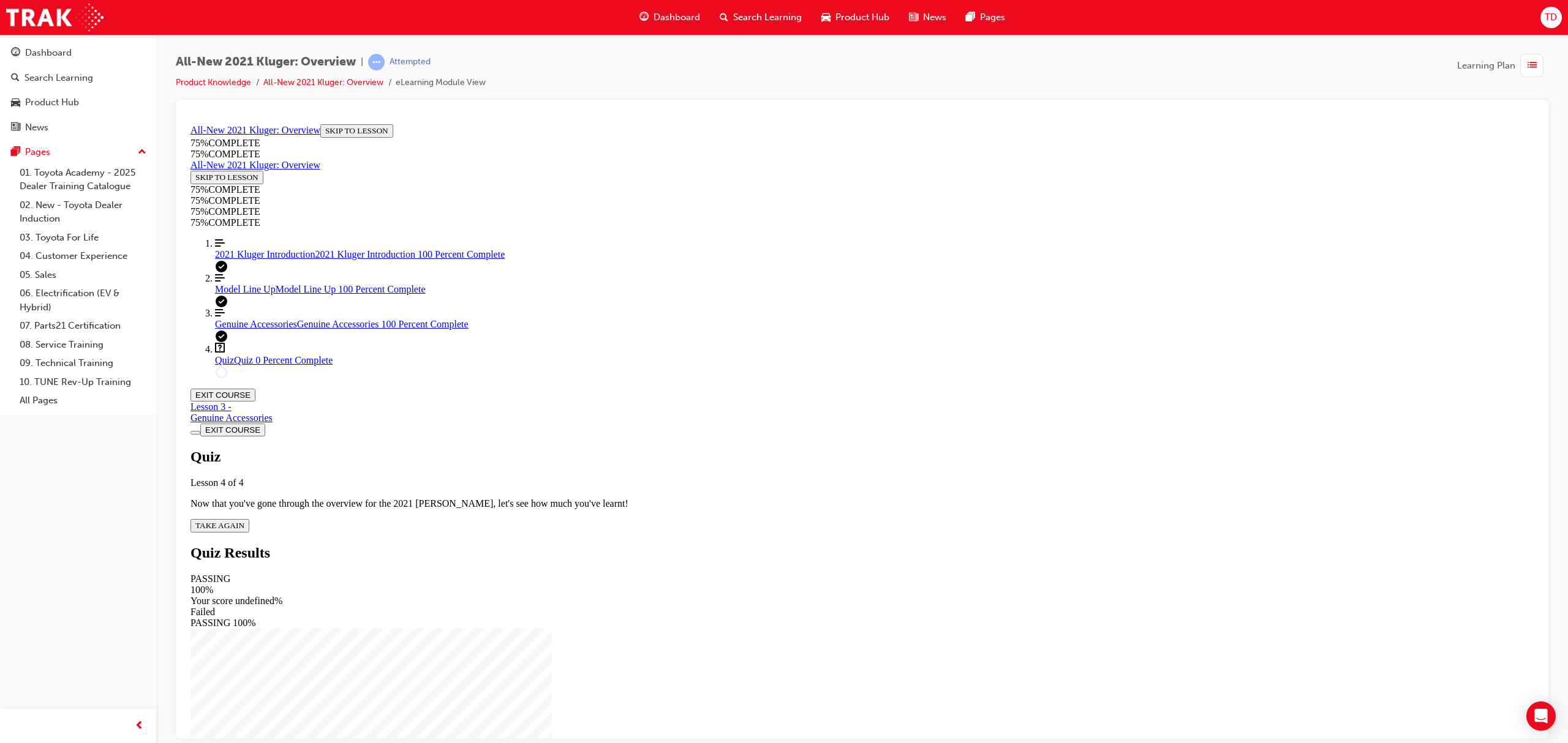
click at [244, 521] on span "TAKE AGAIN" at bounding box center [220, 525] width 49 height 9
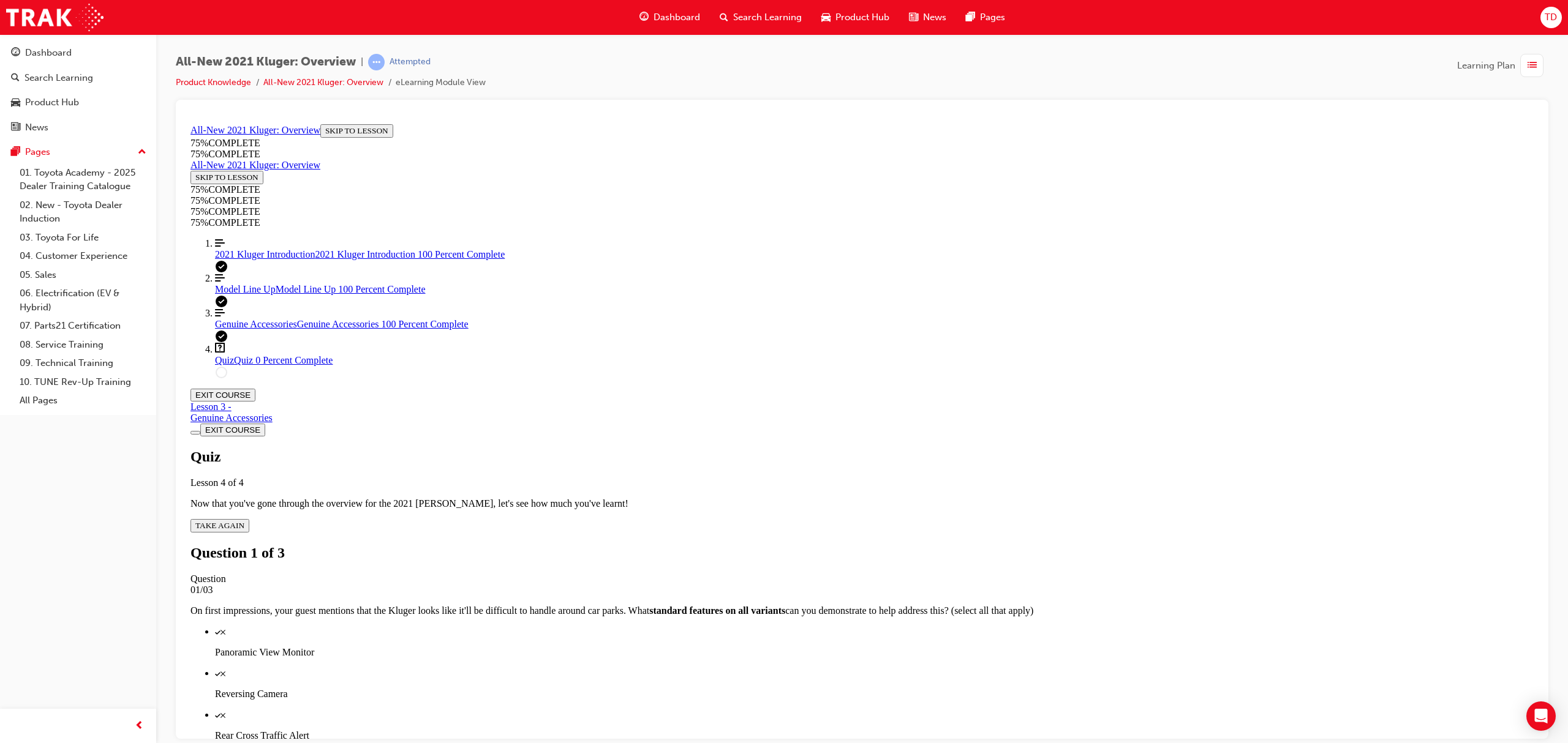
click at [865, 647] on p "Panoramic View Monitor" at bounding box center [874, 652] width 1319 height 11
drag, startPoint x: 862, startPoint y: 486, endPoint x: 878, endPoint y: 517, distance: 34.9
click at [864, 709] on li "Rear Cross Traffic Alert" at bounding box center [874, 725] width 1319 height 32
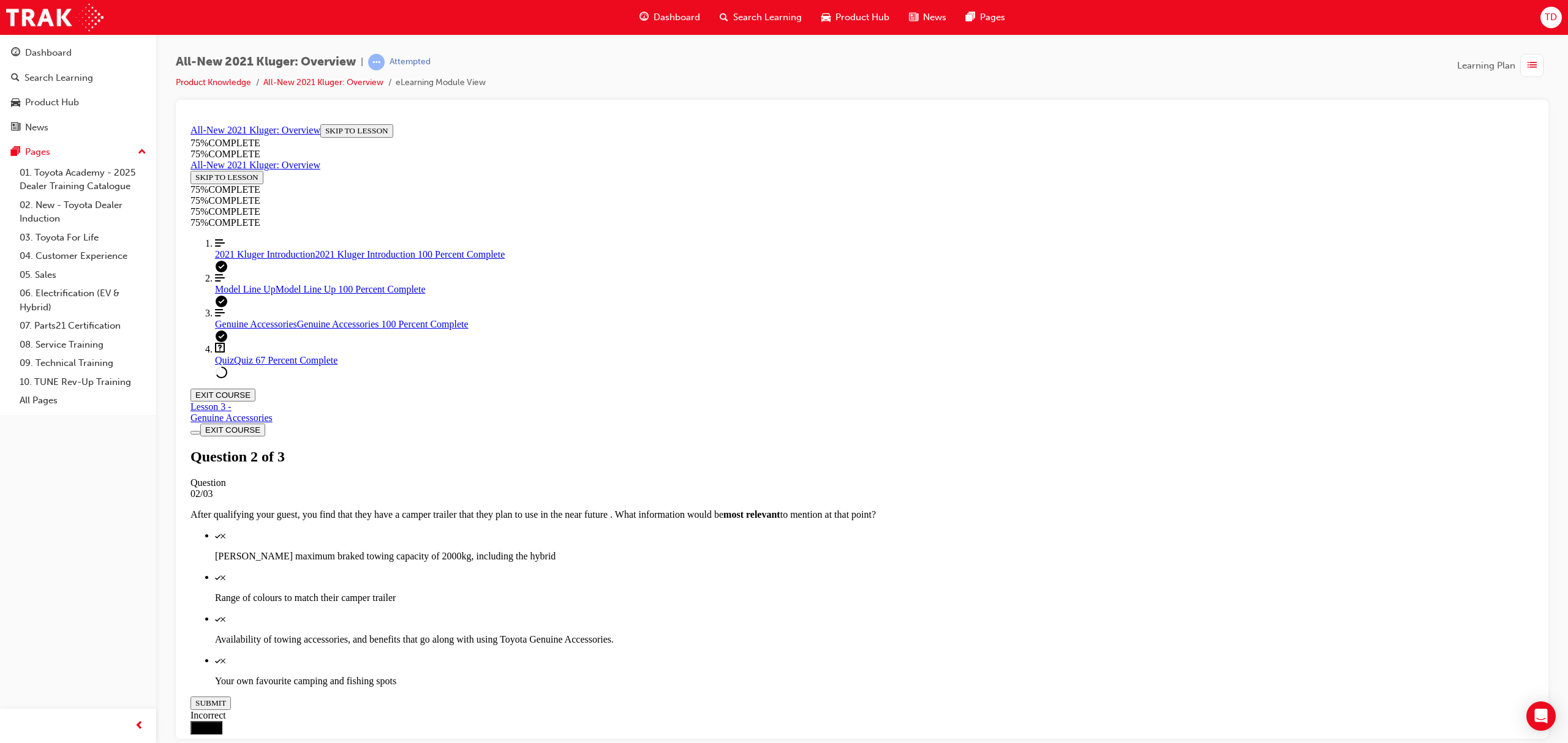
scroll to position [45, 0]
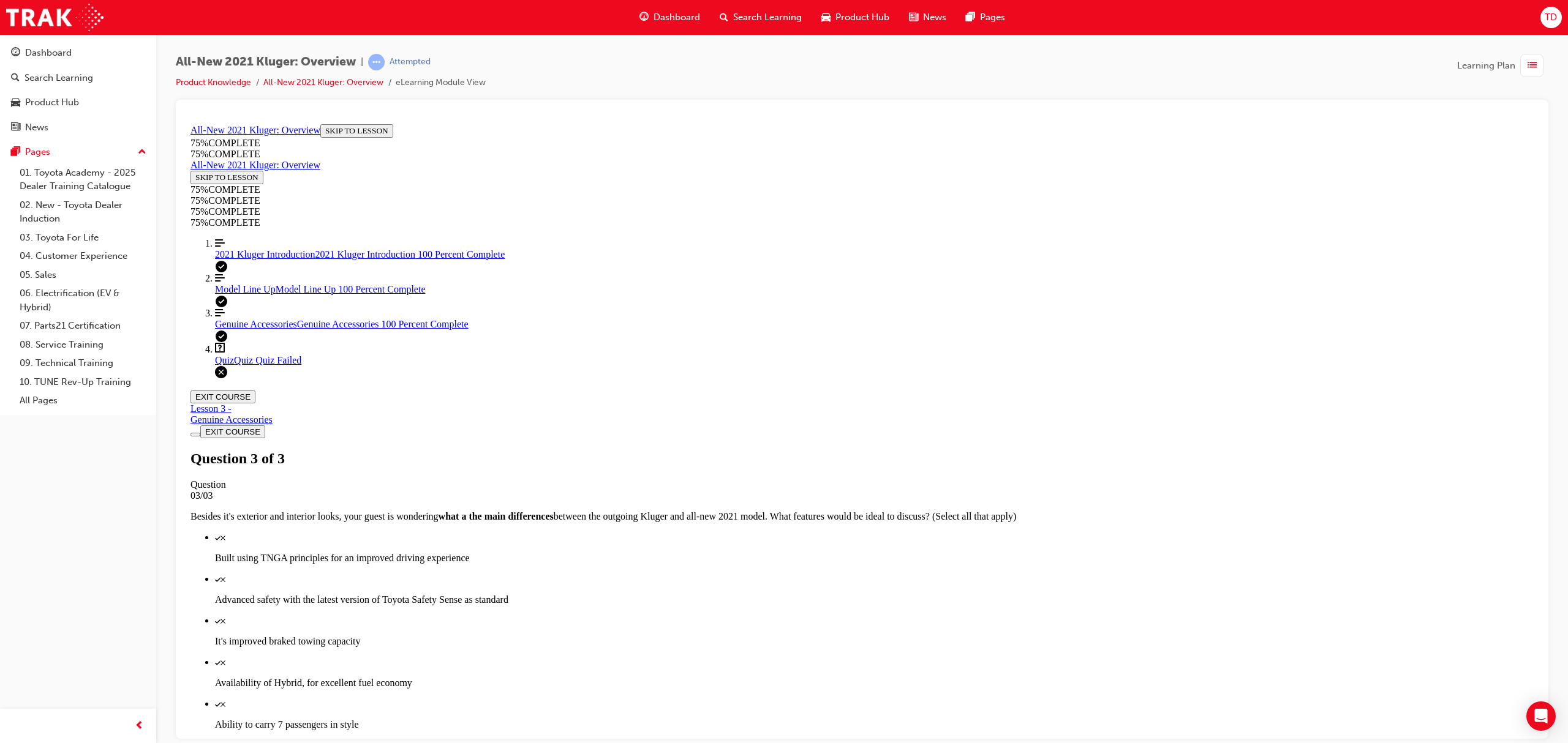
scroll to position [44, 0]
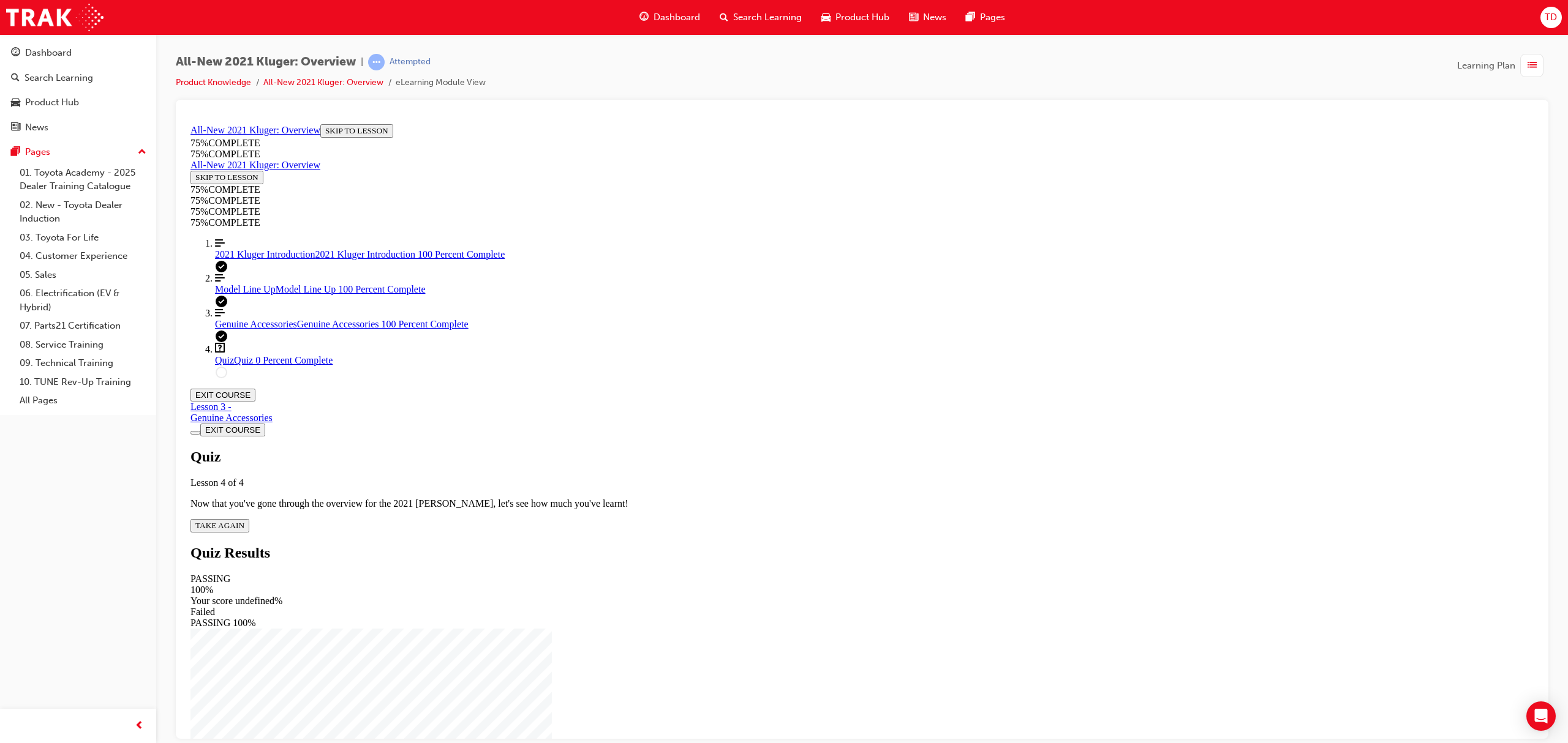
click at [244, 521] on span "TAKE AGAIN" at bounding box center [220, 525] width 49 height 9
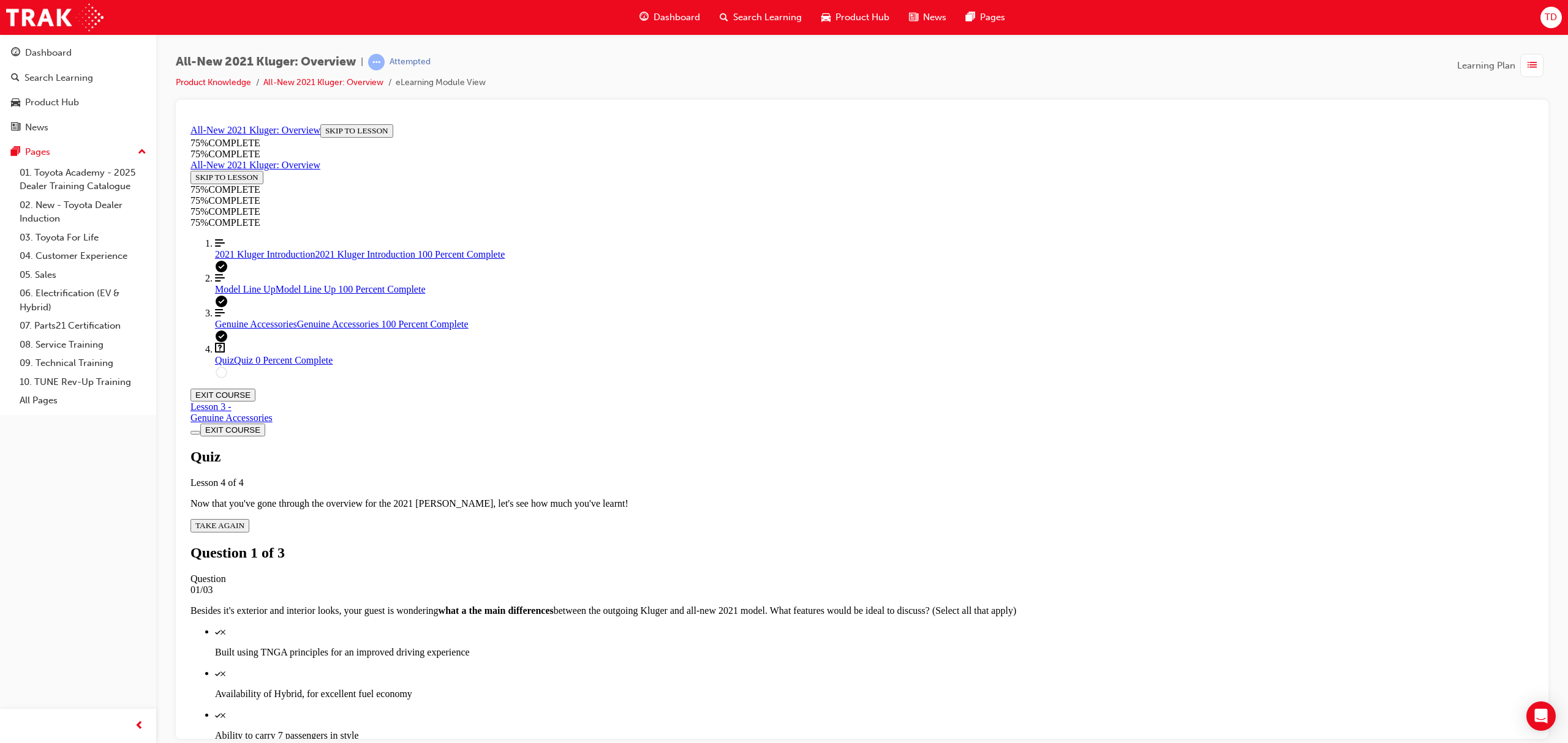
scroll to position [45, 0]
click at [904, 647] on p "Built using TNGA principles for an improved driving experience" at bounding box center [874, 652] width 1319 height 11
click at [913, 688] on p "Availability of Hybrid, for excellent fuel economy" at bounding box center [874, 693] width 1319 height 11
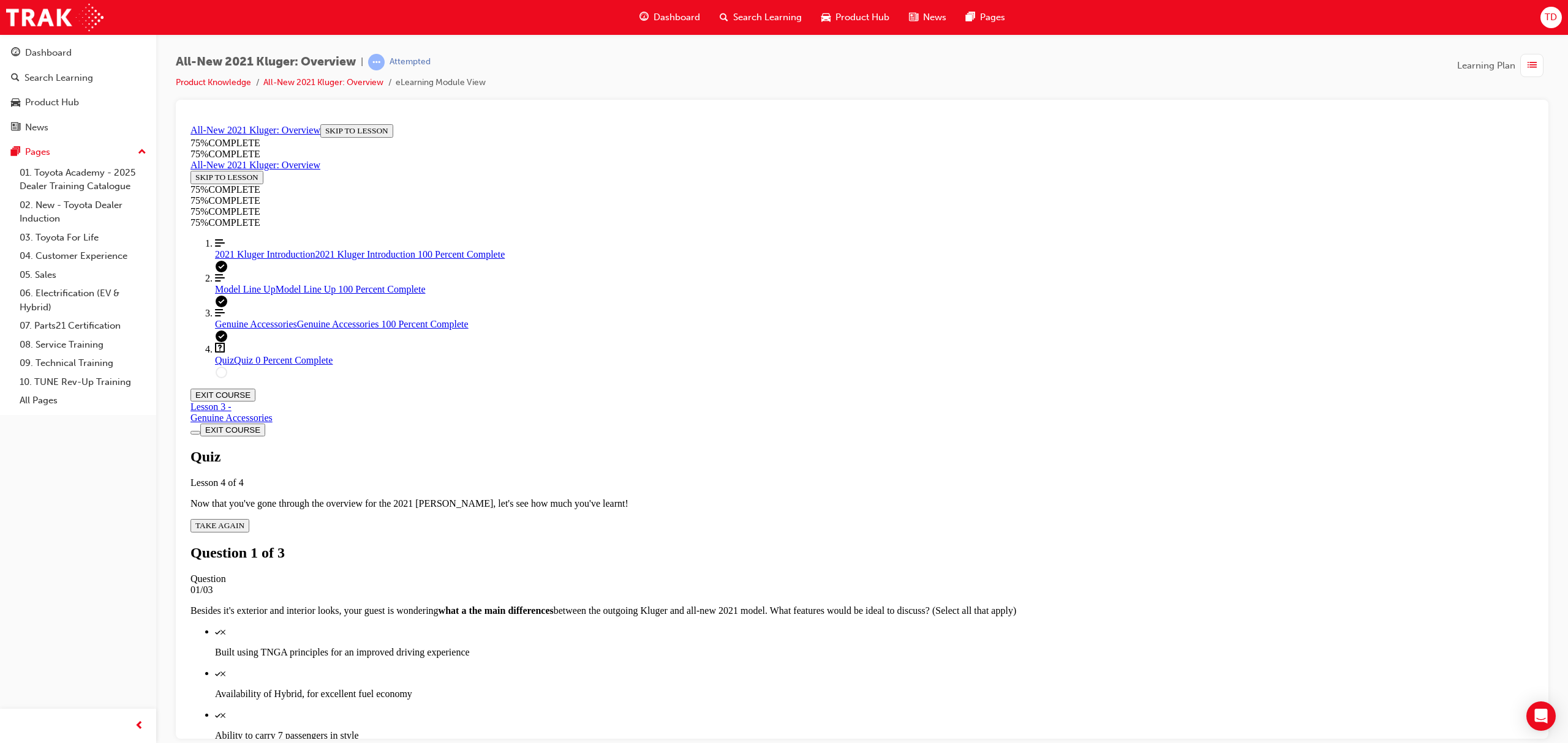
scroll to position [44, 0]
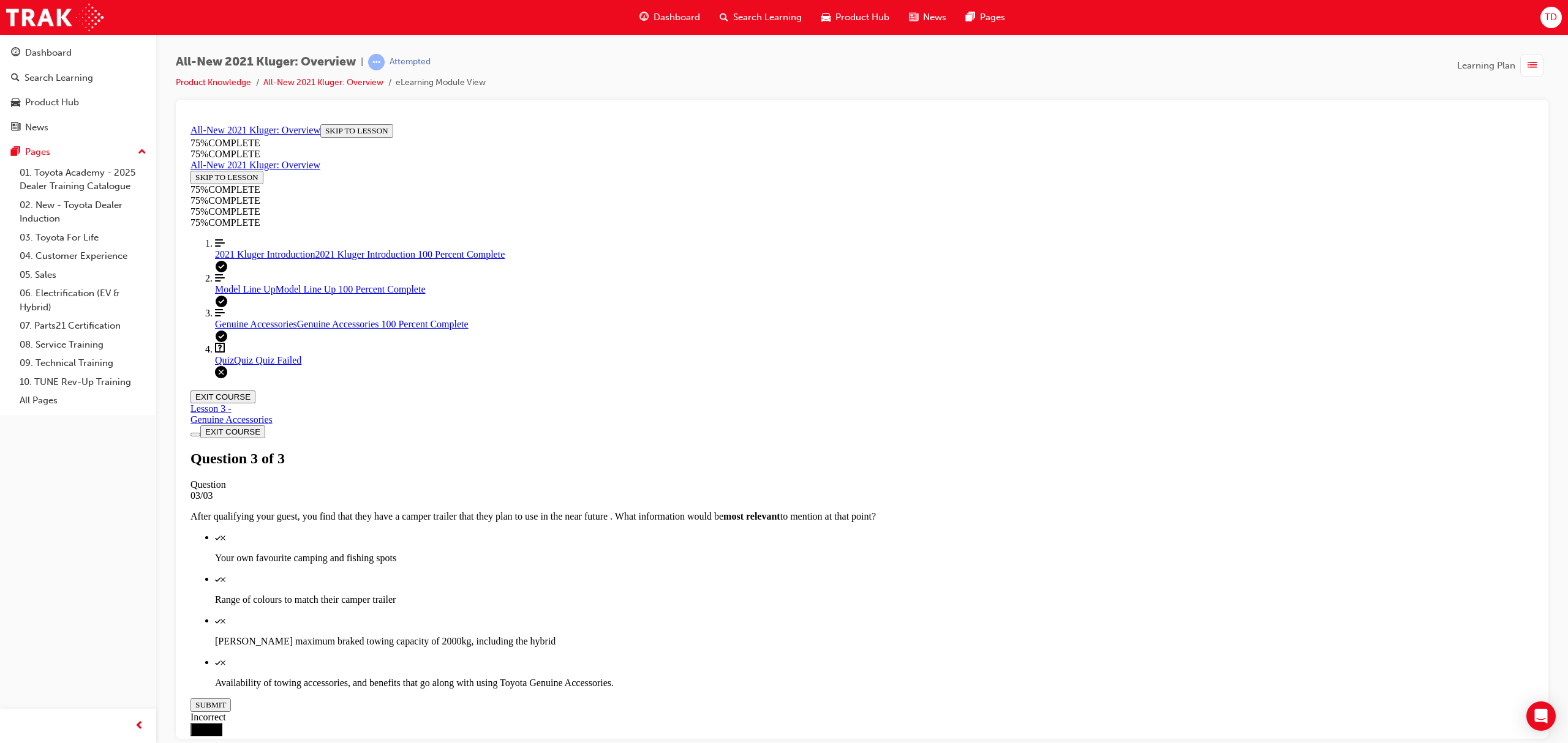
click at [248, 366] on div "Quiz Quiz Quiz Failed" at bounding box center [874, 359] width 1319 height 11
click at [228, 365] on span "Quiz" at bounding box center [224, 359] width 19 height 10
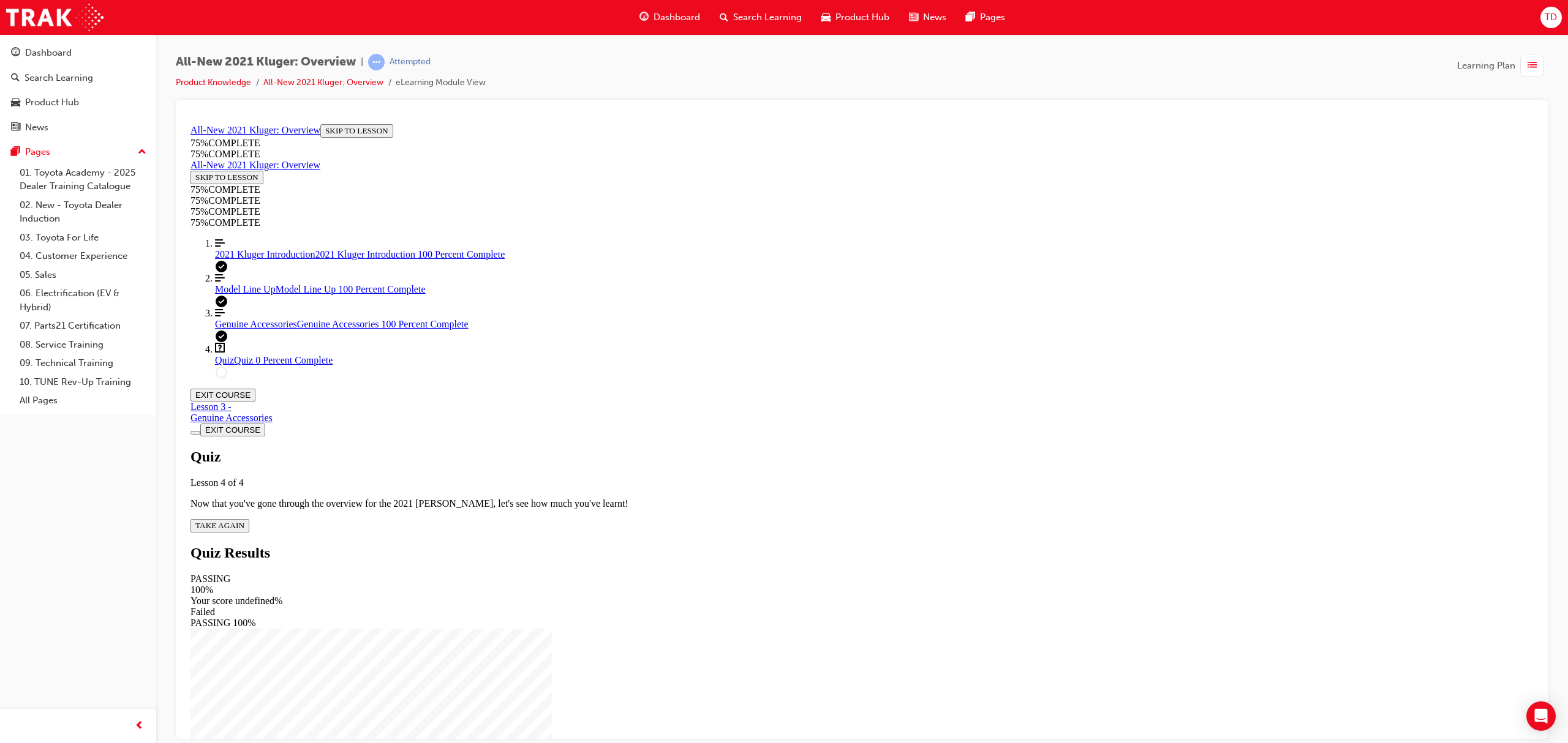
click at [244, 521] on span "TAKE AGAIN" at bounding box center [220, 525] width 49 height 9
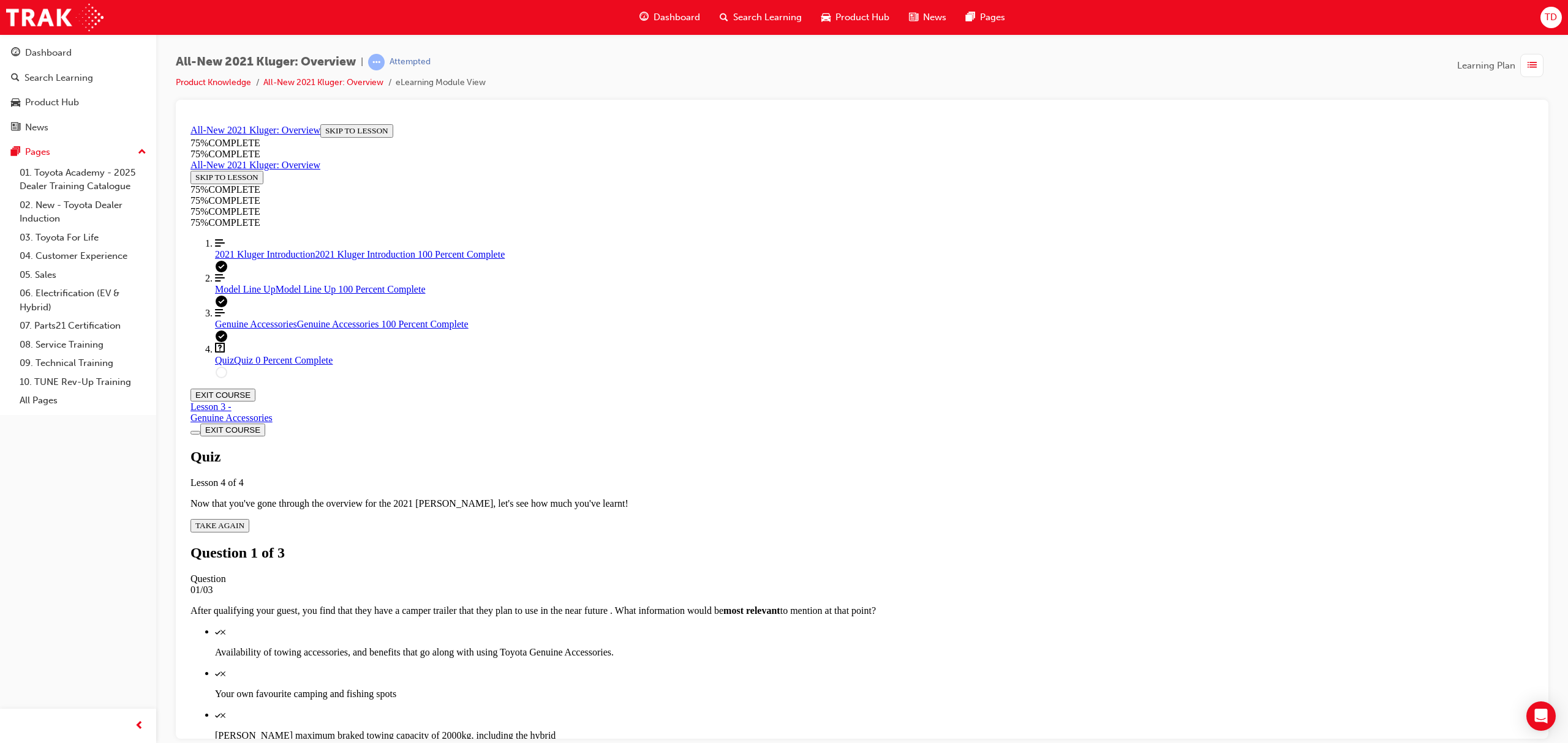
click at [871, 647] on p "Availability of towing accessories, and benefits that go along with using Toyot…" at bounding box center [874, 652] width 1319 height 11
click at [978, 709] on div "Quiz" at bounding box center [874, 714] width 1319 height 11
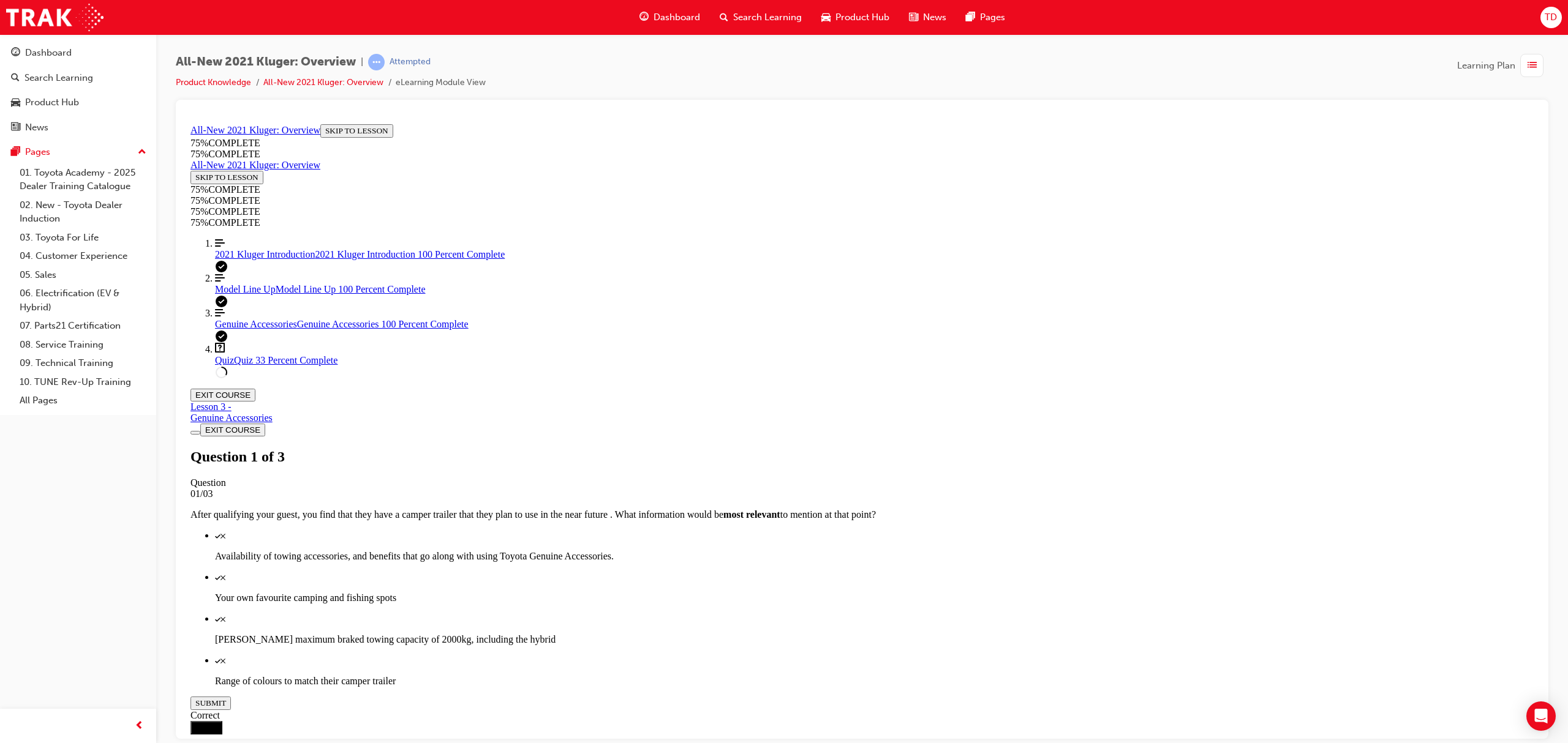
scroll to position [45, 0]
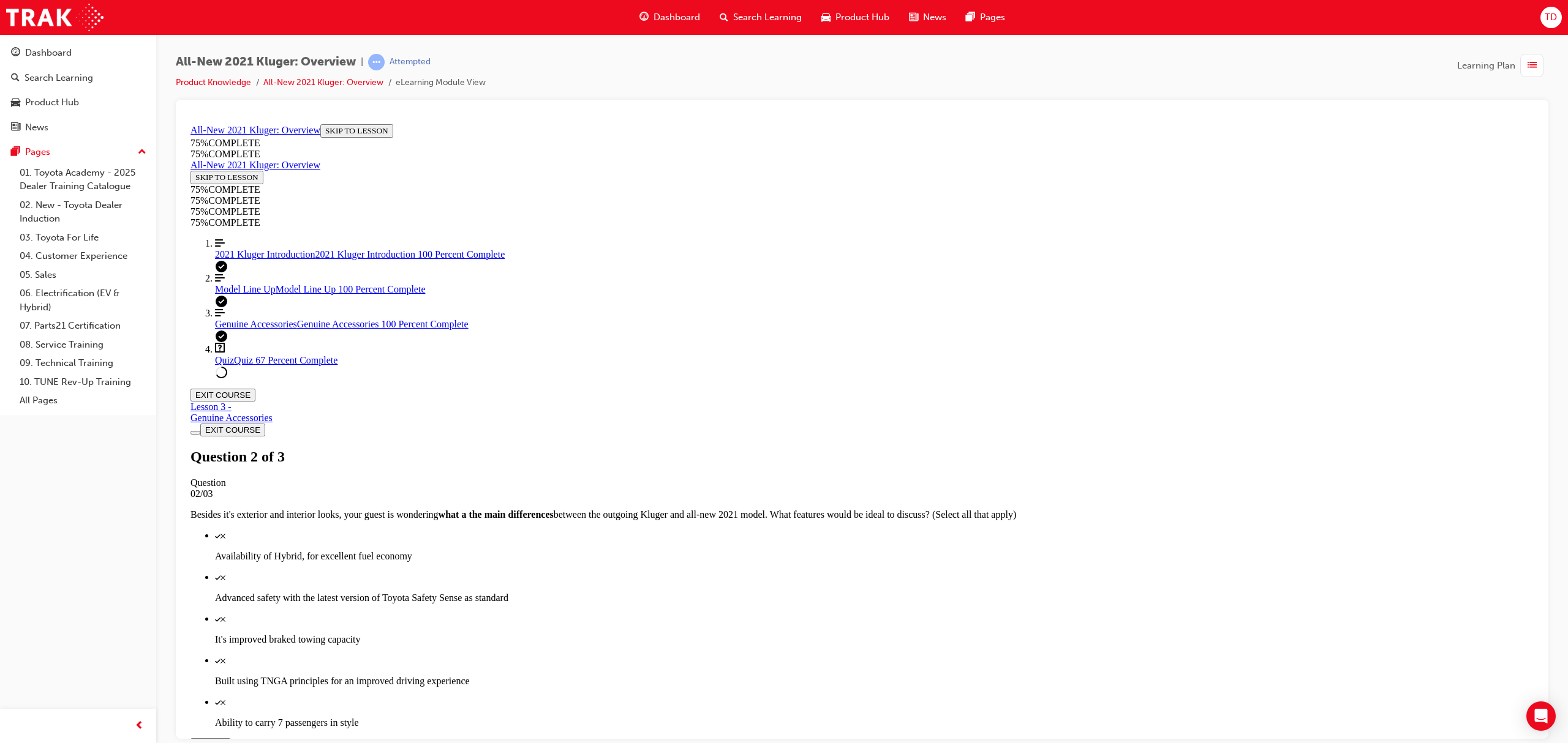
scroll to position [44, 0]
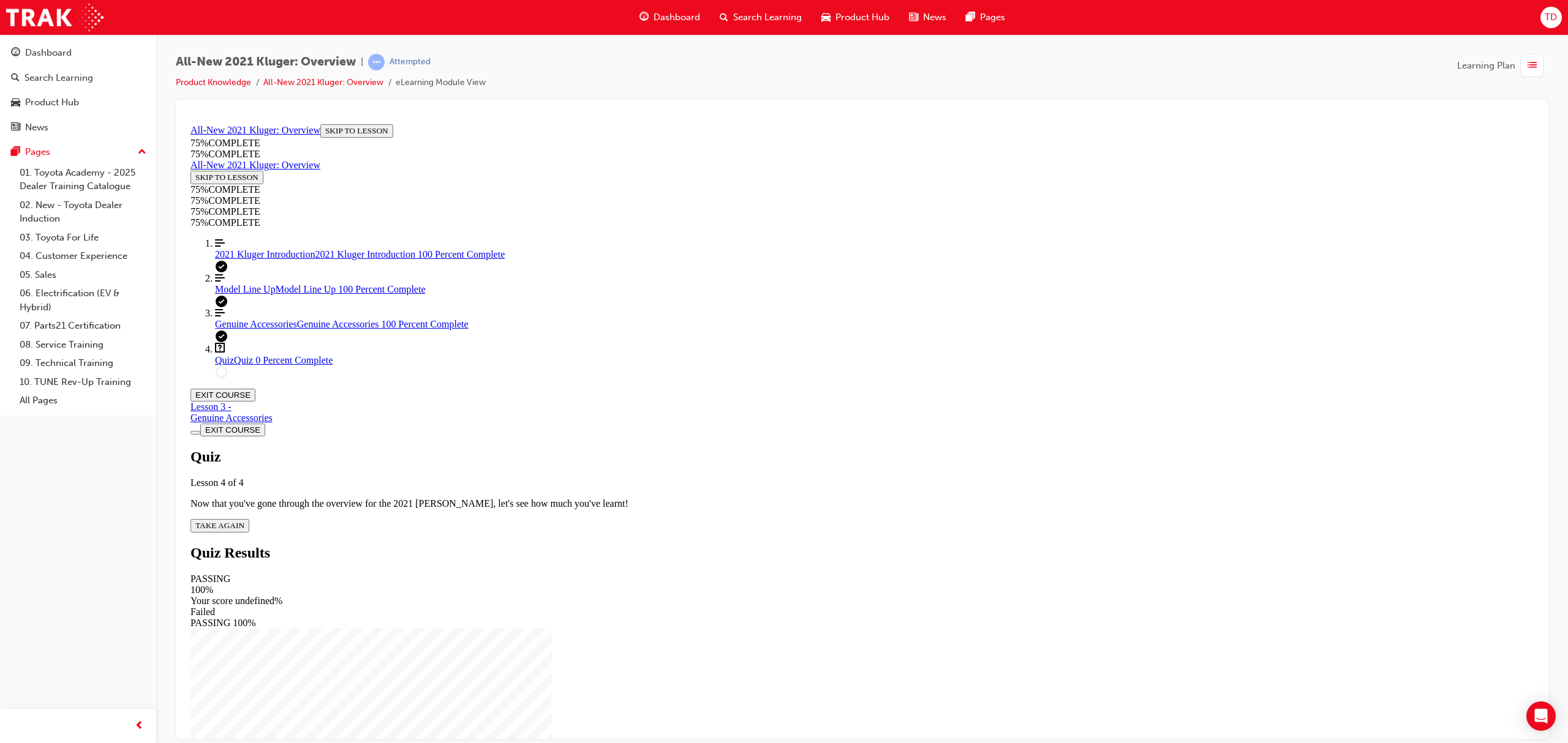
click at [249, 519] on button "TAKE AGAIN" at bounding box center [220, 525] width 59 height 13
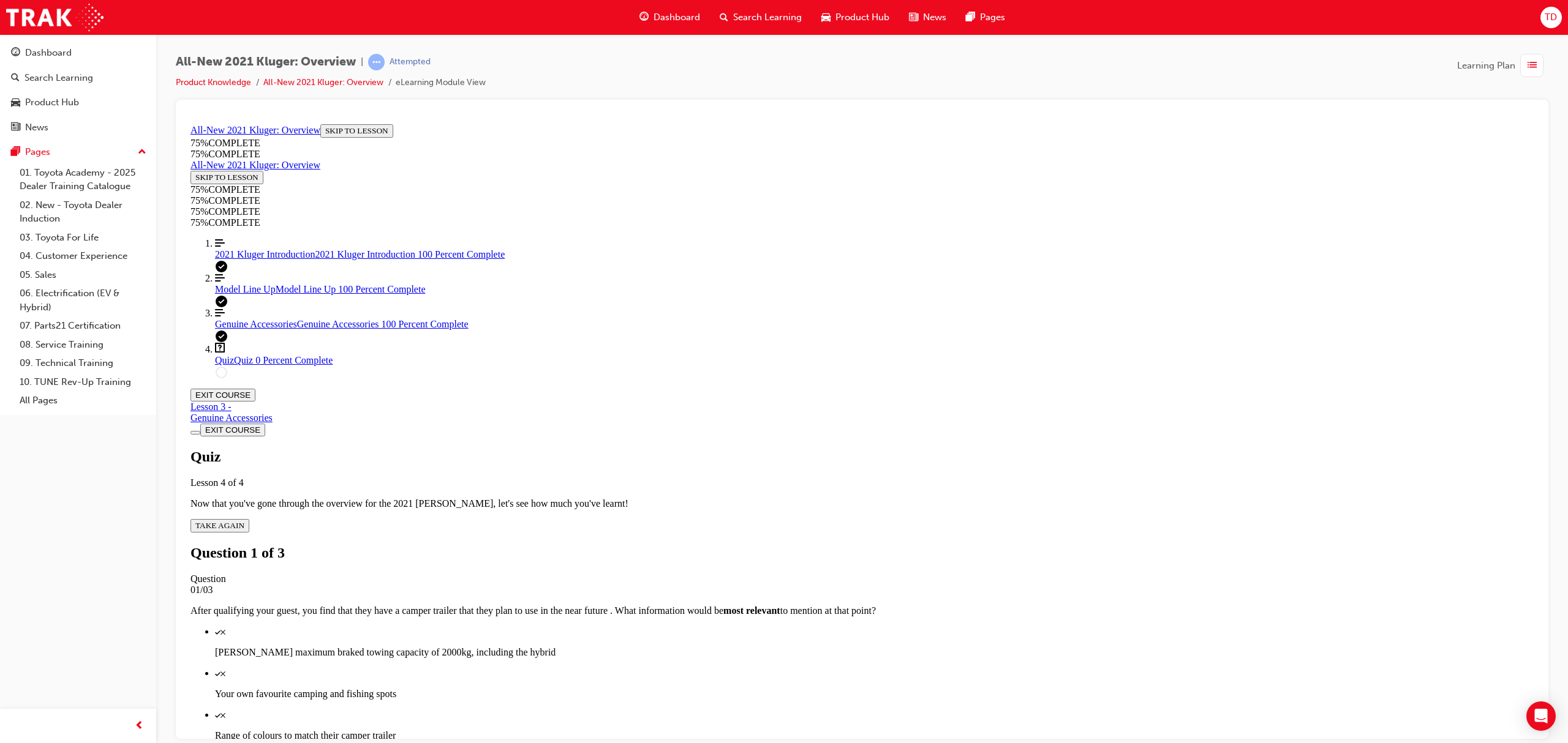
click at [845, 647] on p "Kluger's maximum braked towing capacity of 2000kg, including the hybrid" at bounding box center [874, 652] width 1319 height 11
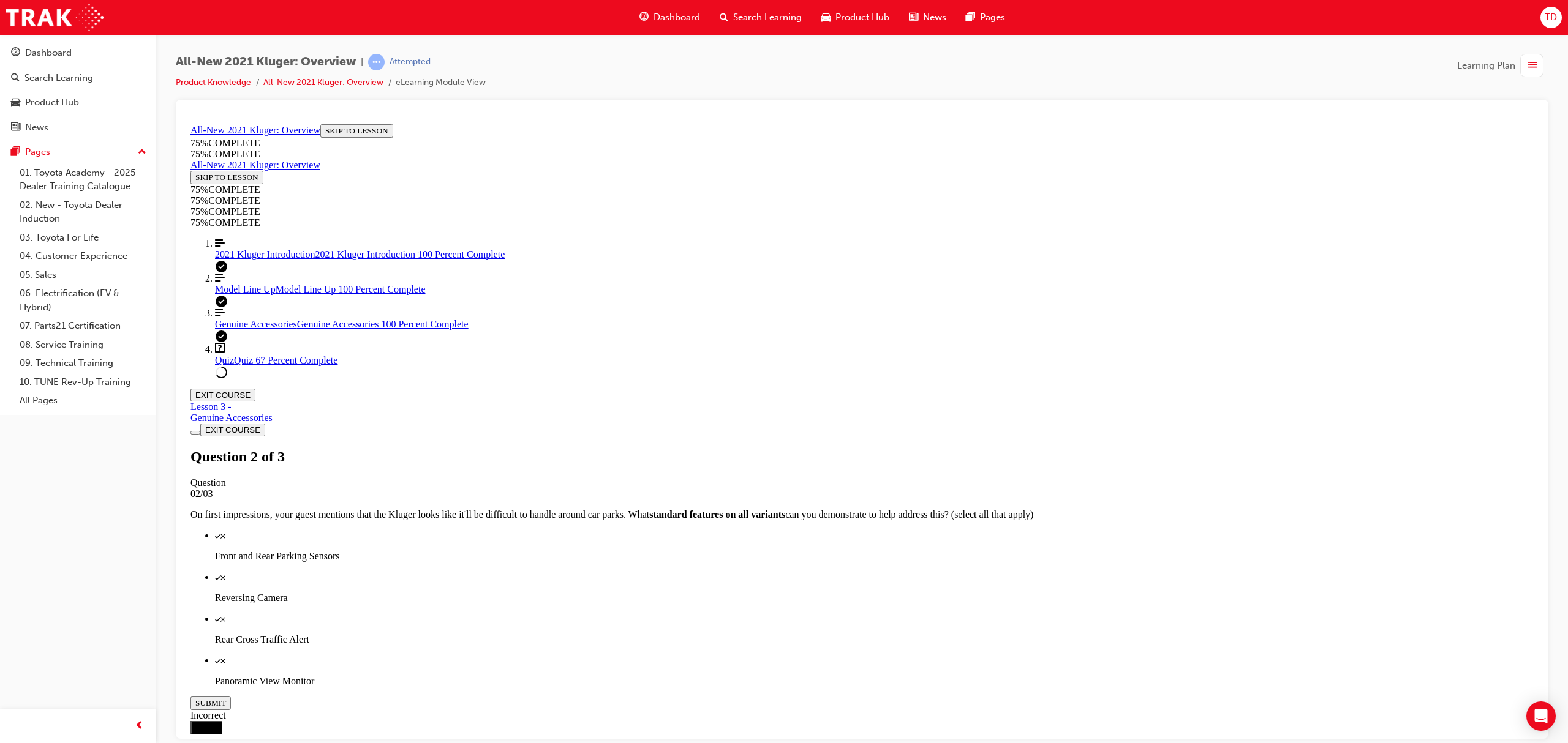
scroll to position [45, 0]
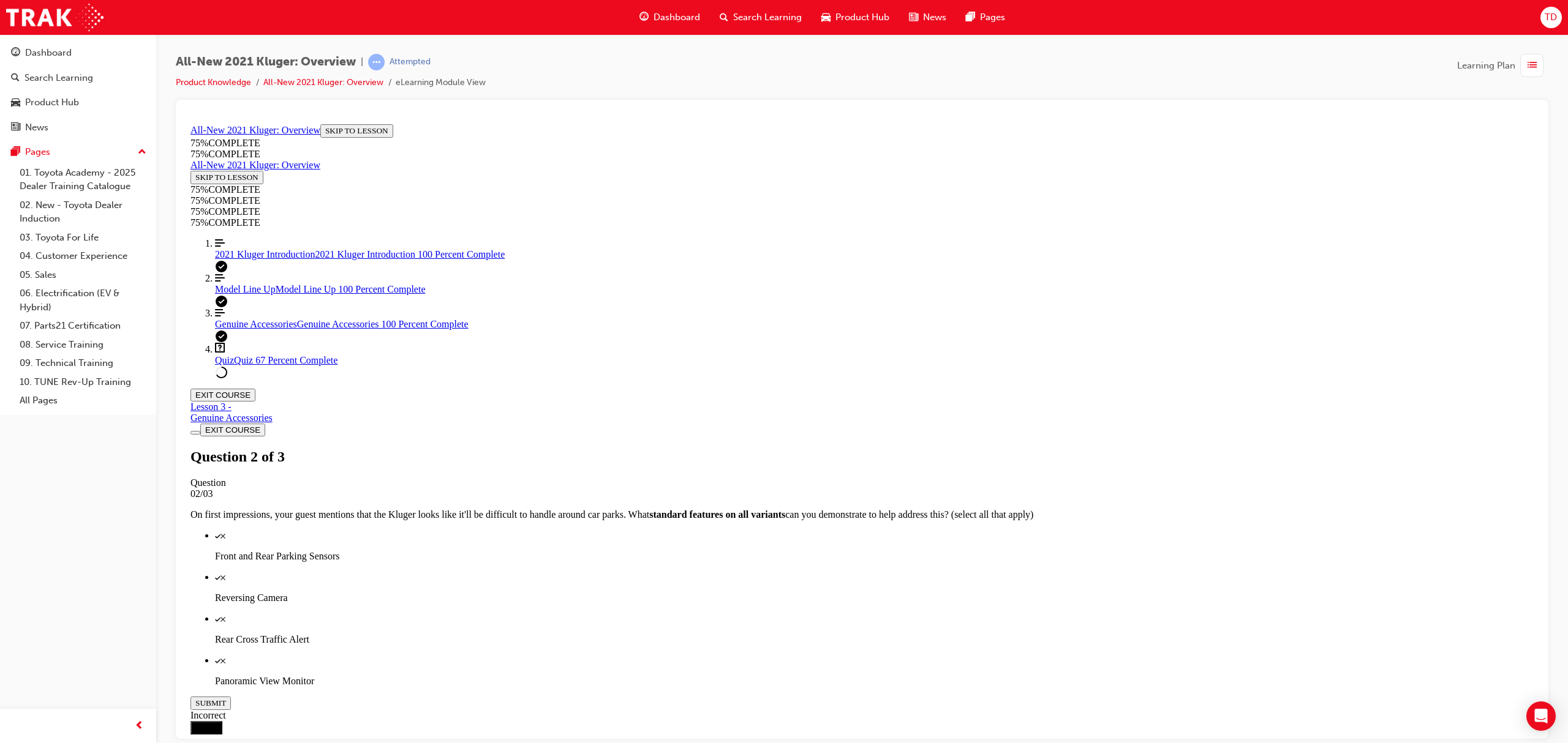
scroll to position [44, 0]
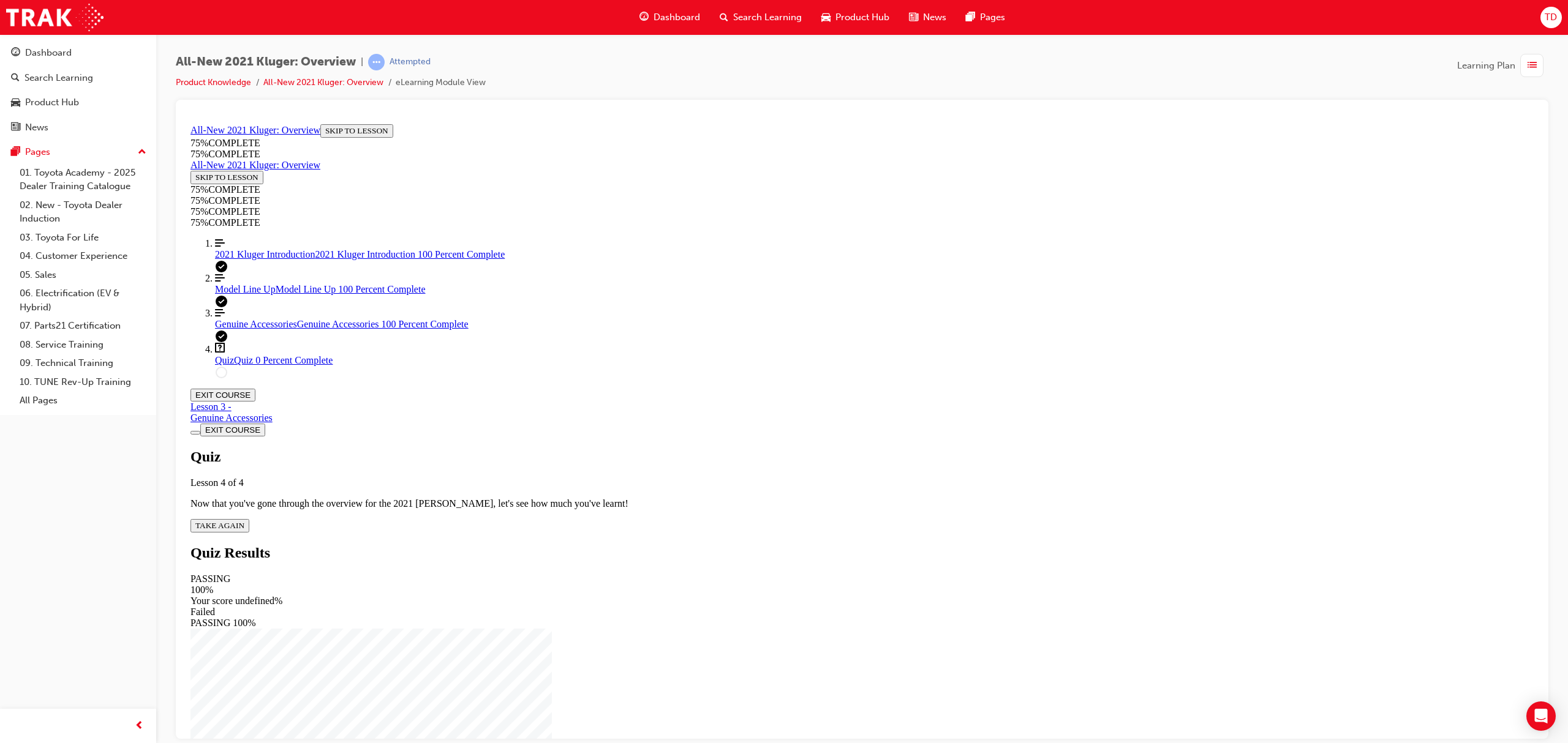
click at [244, 521] on span "TAKE AGAIN" at bounding box center [220, 525] width 49 height 9
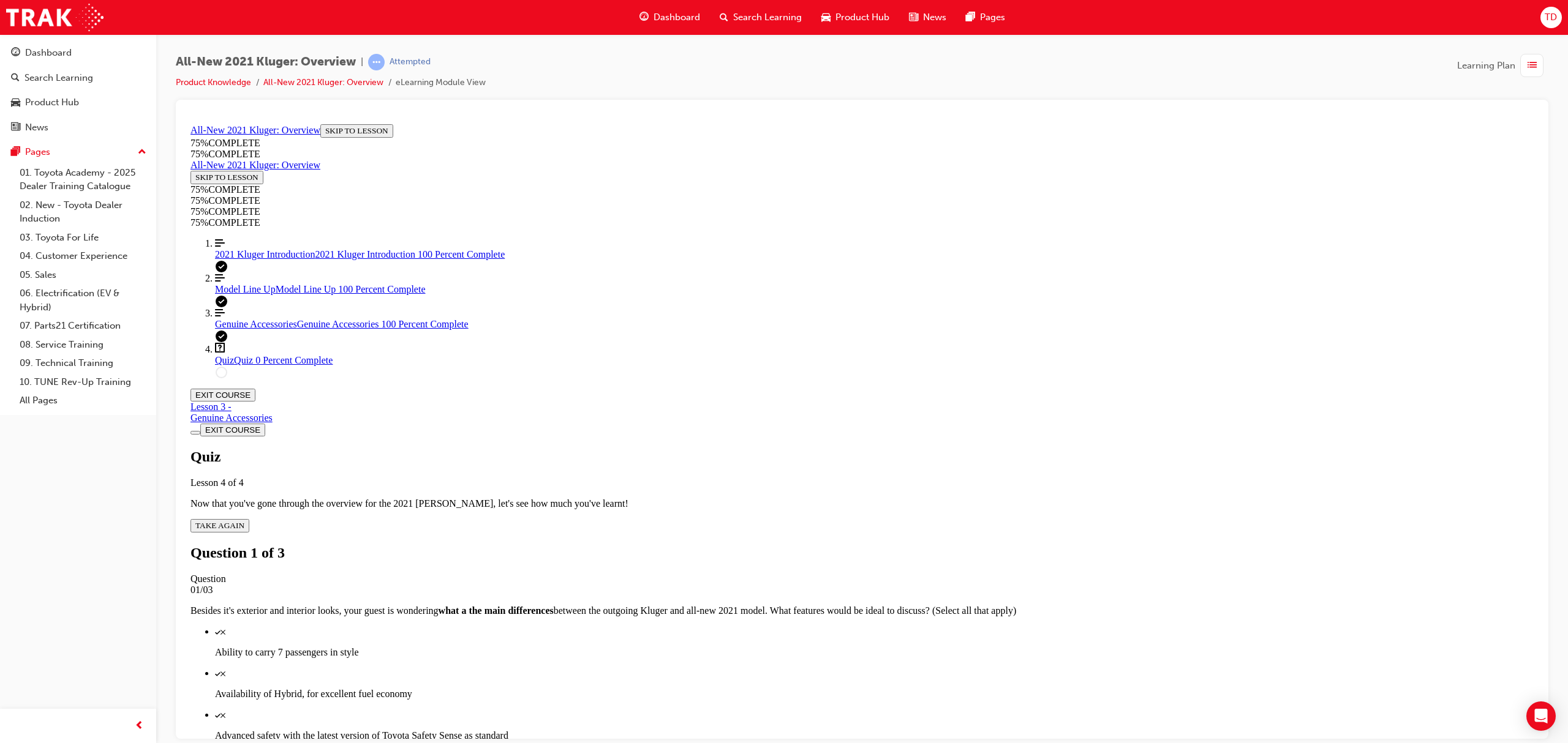
scroll to position [45, 0]
click at [872, 730] on p "Advanced safety with the latest version of Toyota Safety Sense as standard" at bounding box center [874, 735] width 1319 height 11
click at [853, 688] on p "Availability of Hybrid, for excellent fuel economy" at bounding box center [874, 693] width 1319 height 11
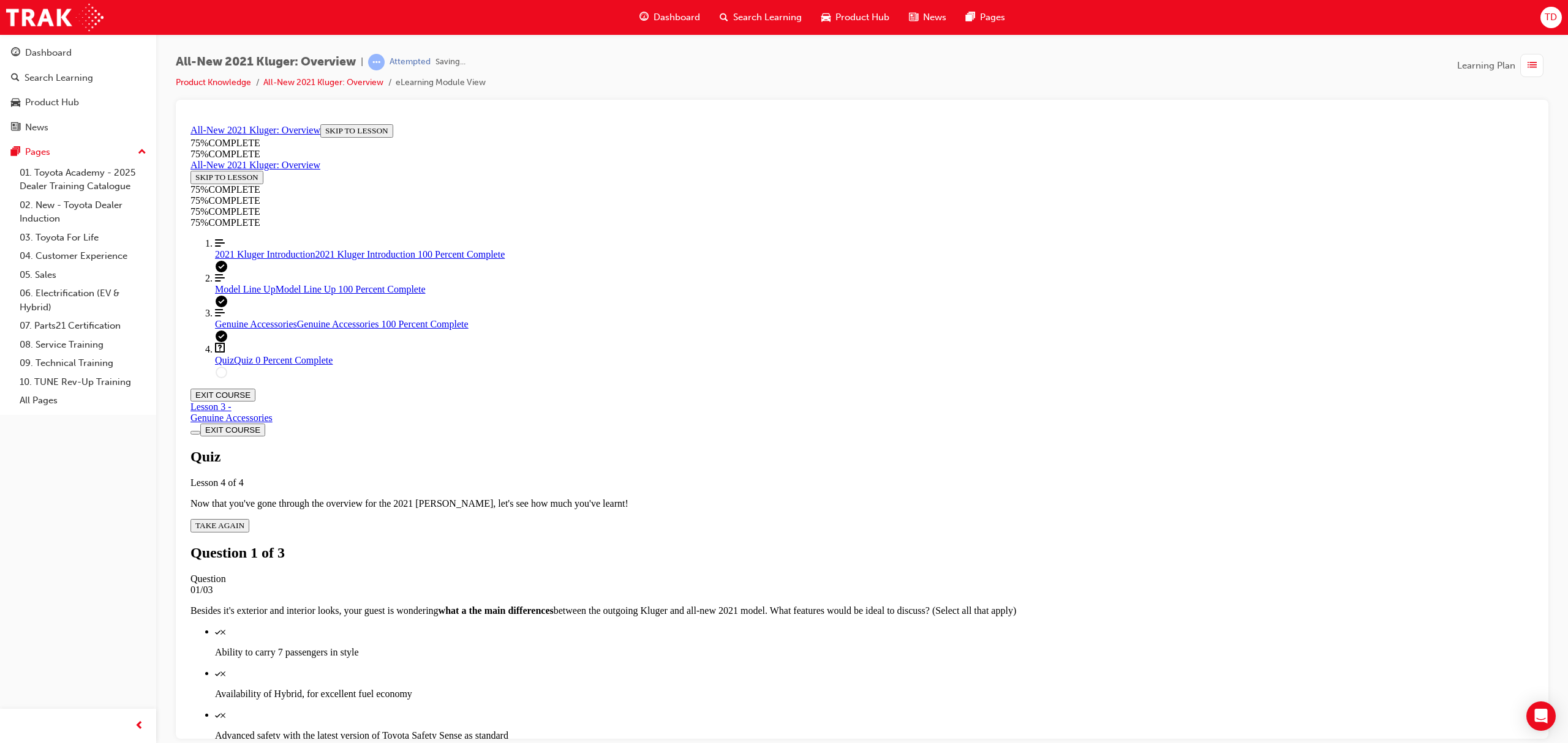
scroll to position [44, 0]
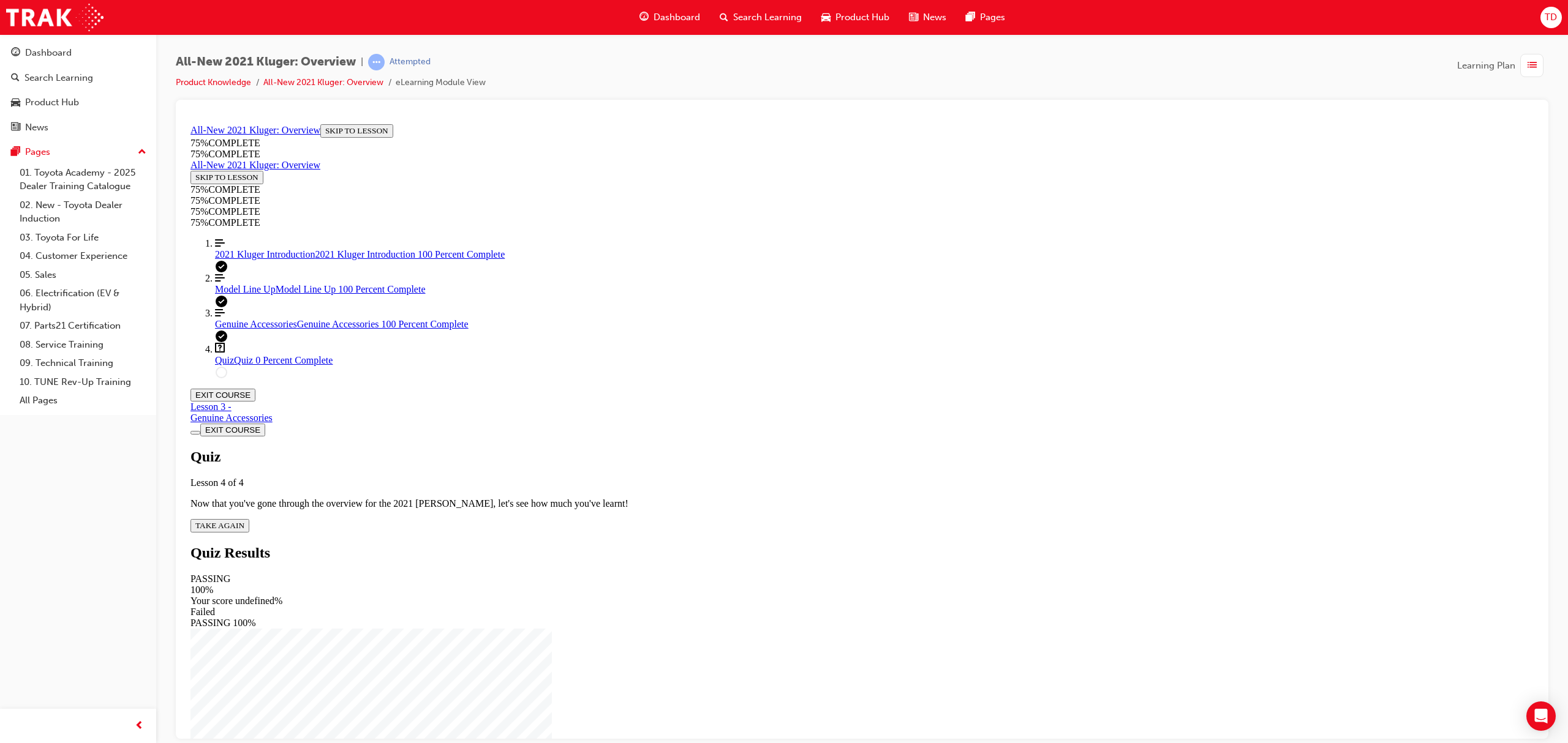
click at [244, 521] on span "TAKE AGAIN" at bounding box center [220, 525] width 49 height 9
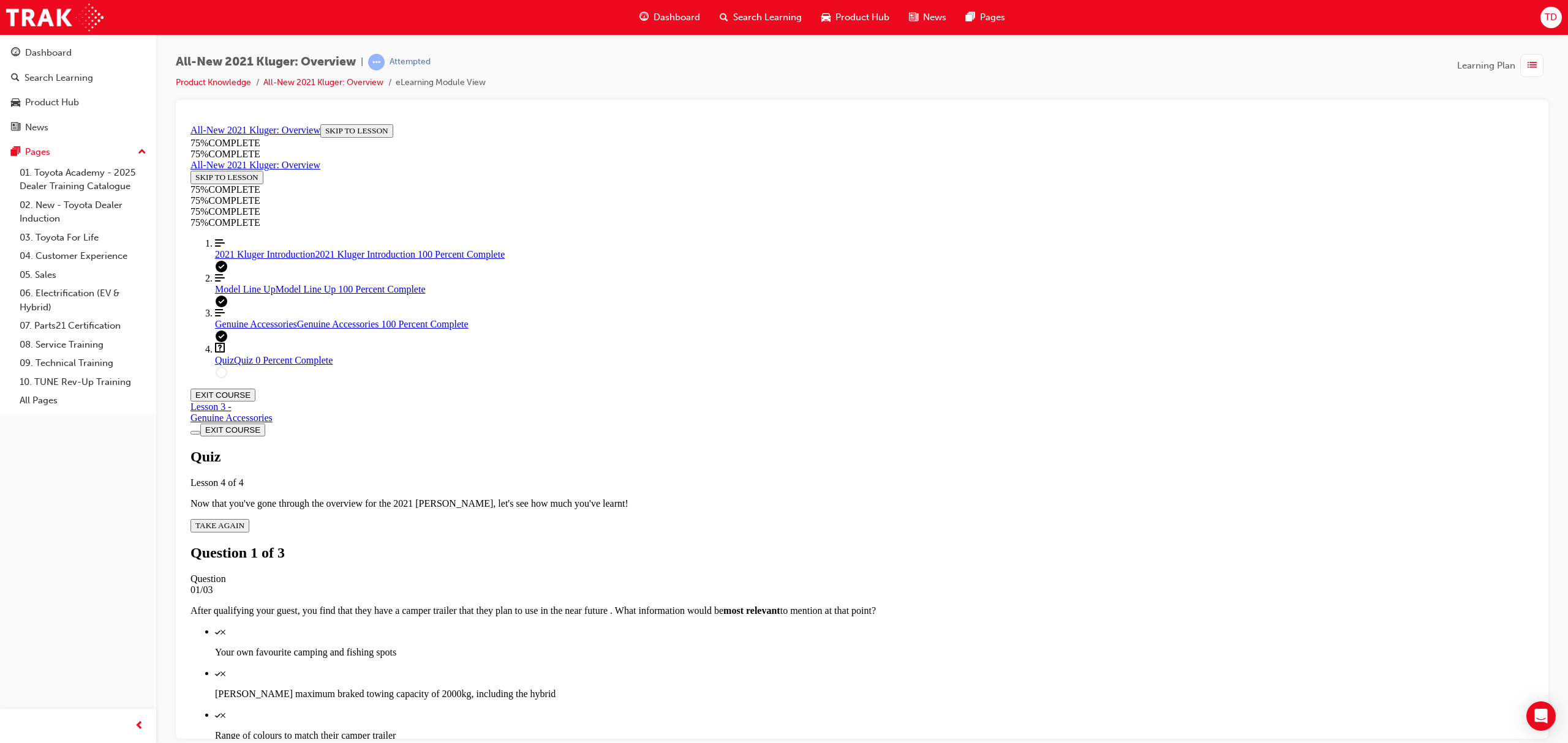
click at [866, 688] on p "Kluger's maximum braked towing capacity of 2000kg, including the hybrid" at bounding box center [874, 693] width 1319 height 11
click at [866, 709] on div "Quiz" at bounding box center [874, 714] width 1319 height 11
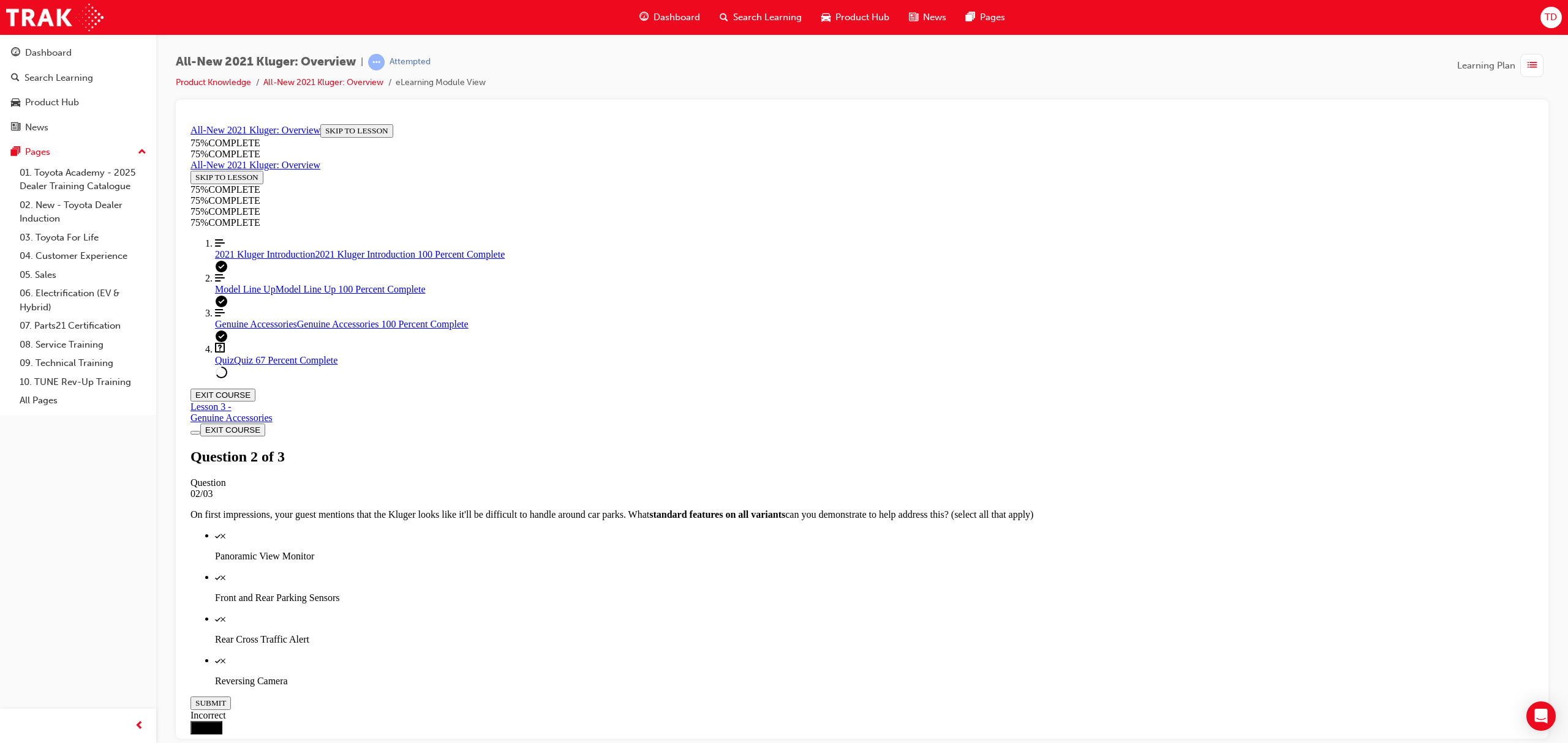
scroll to position [45, 0]
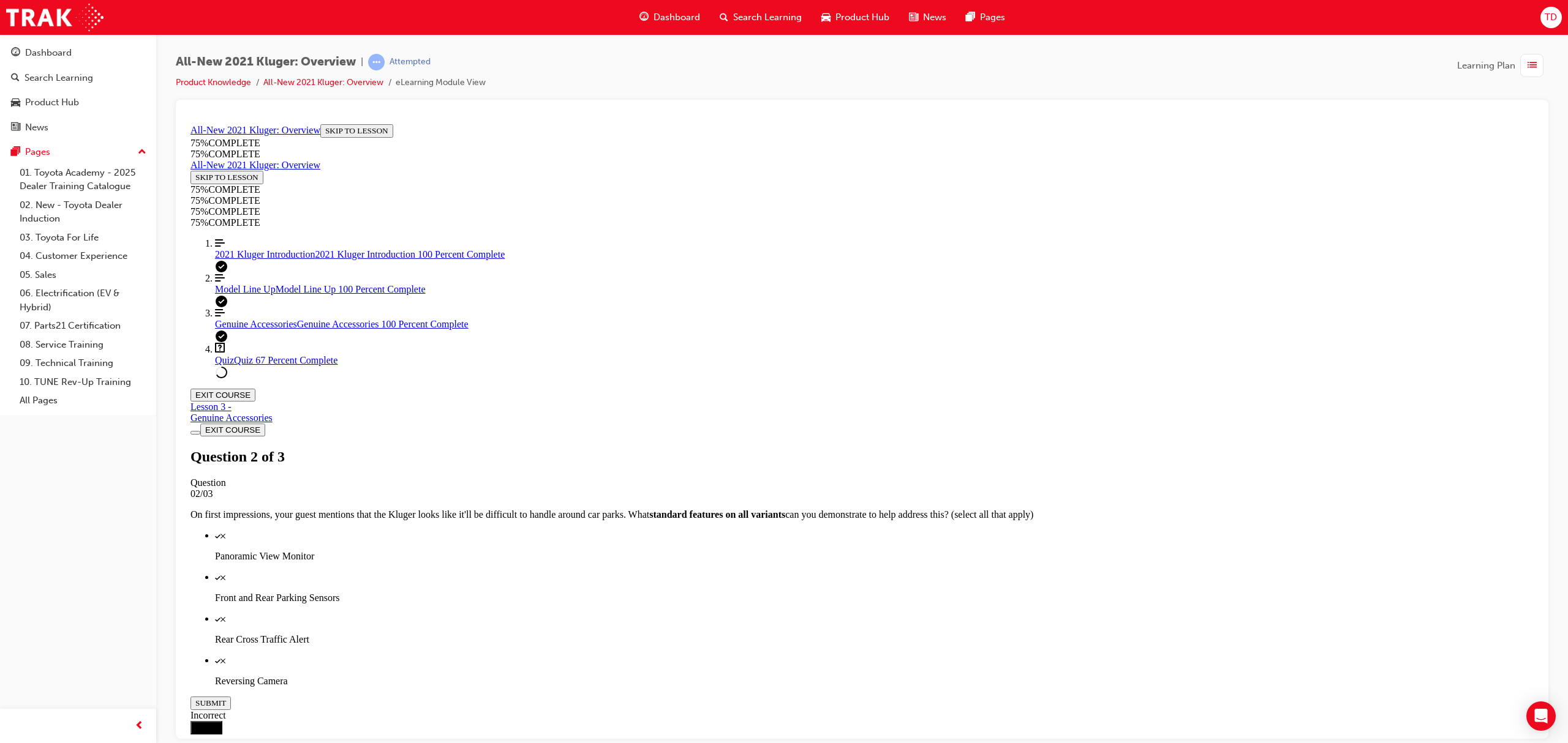
scroll to position [44, 0]
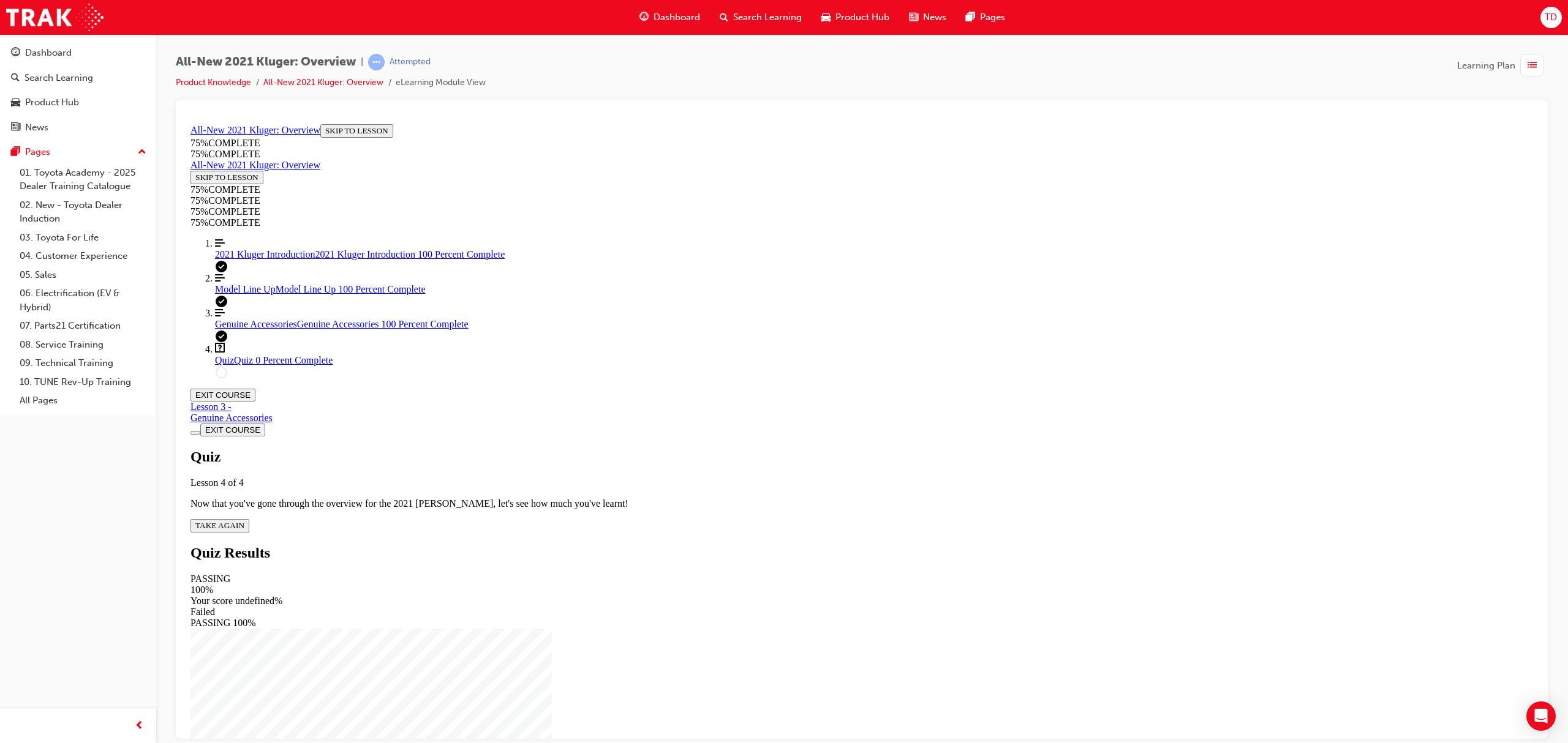
click at [244, 521] on span "TAKE AGAIN" at bounding box center [220, 525] width 49 height 9
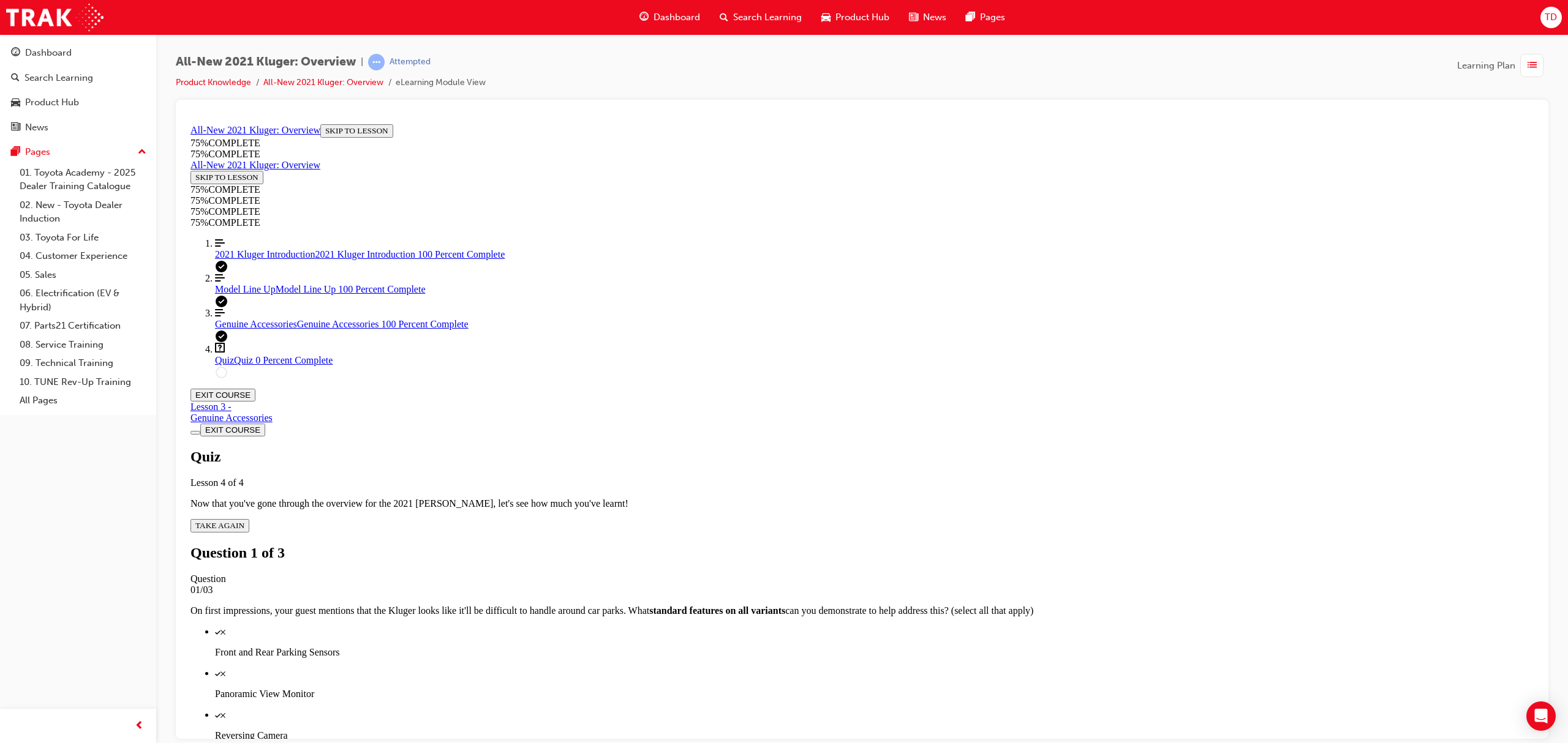
click at [843, 667] on div "Quiz" at bounding box center [874, 672] width 1319 height 11
click at [853, 743] on div "Quiz" at bounding box center [874, 756] width 1319 height 11
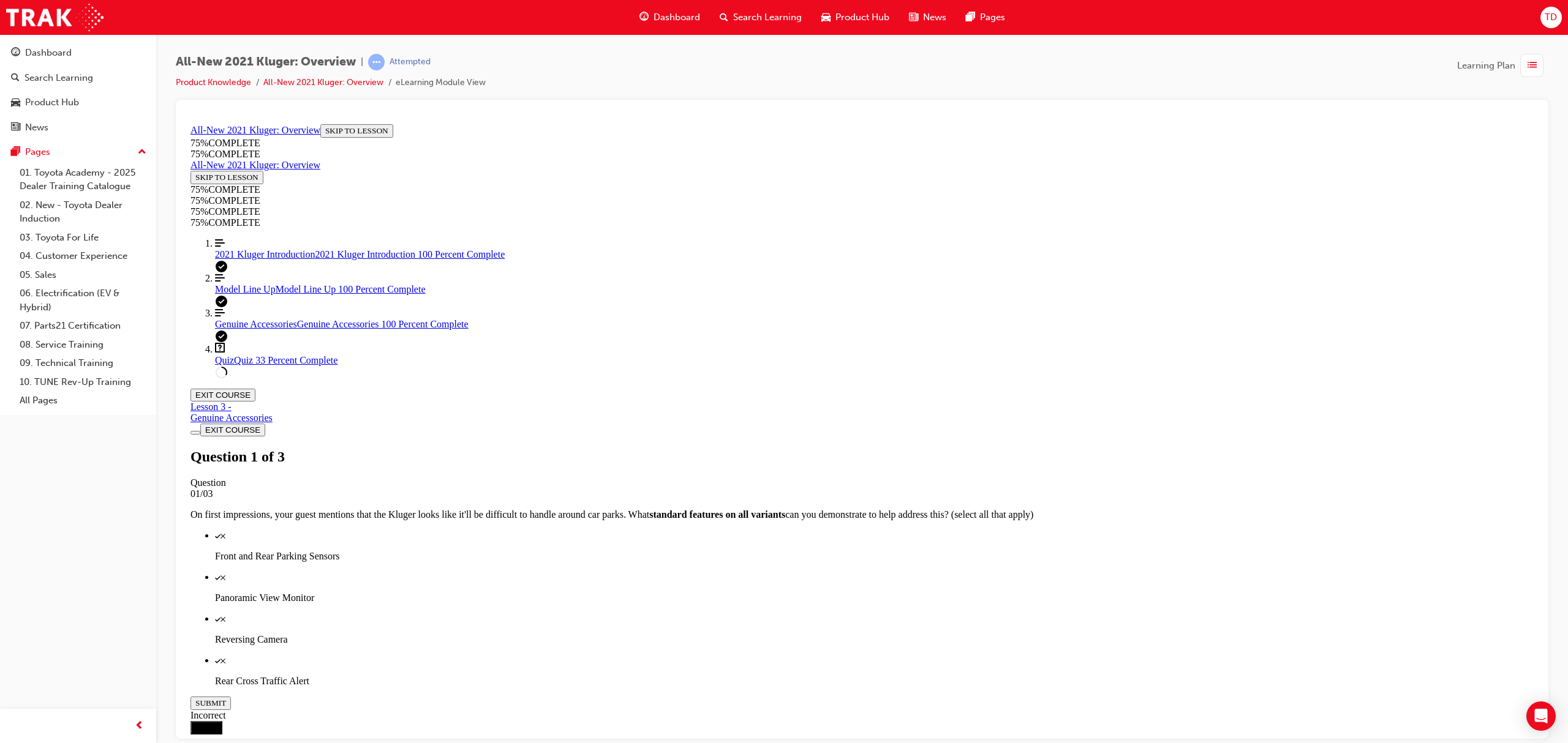
scroll to position [45, 0]
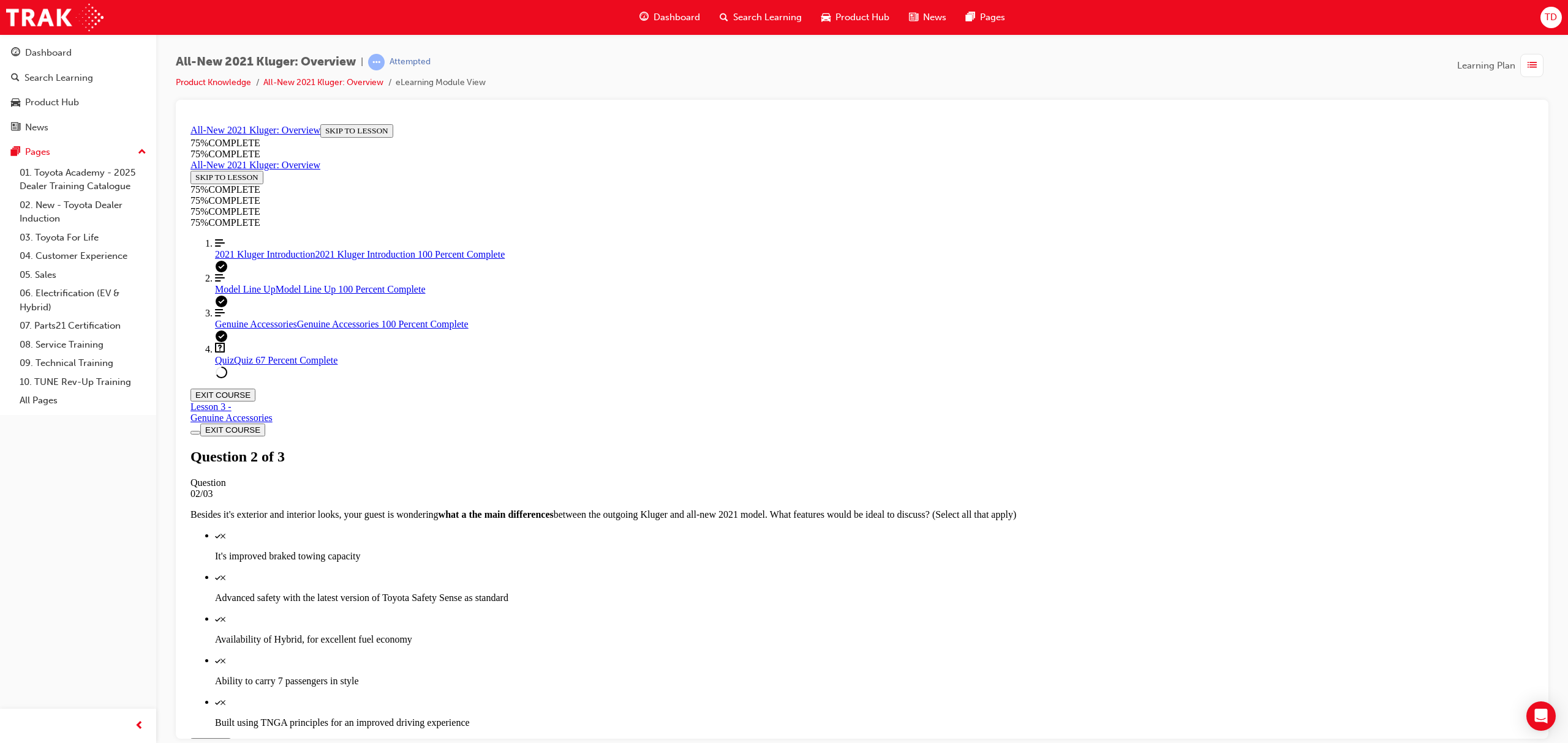
scroll to position [44, 0]
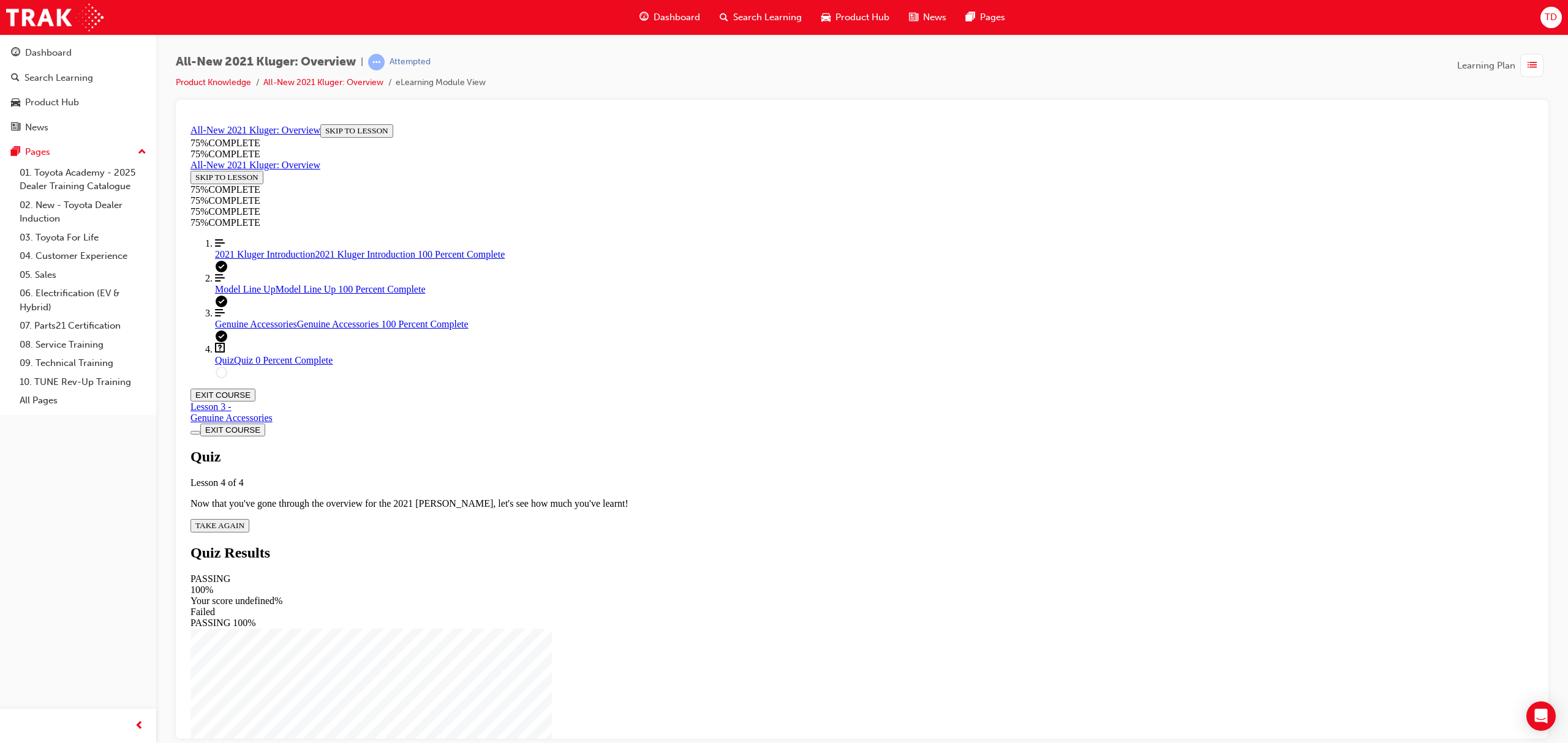
click at [244, 521] on span "TAKE AGAIN" at bounding box center [220, 525] width 49 height 9
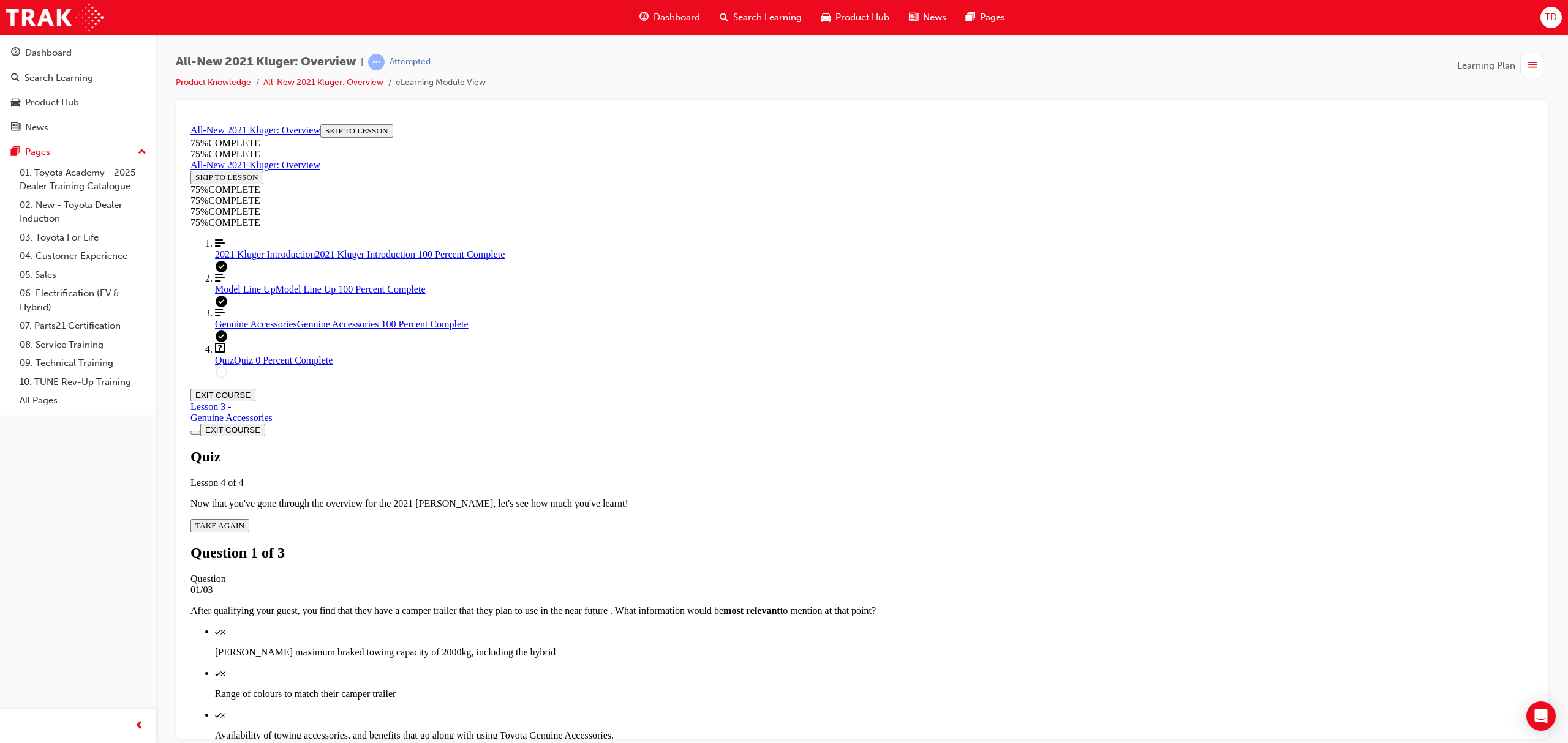
click at [888, 730] on p "Availability of towing accessories, and benefits that go along with using Toyot…" at bounding box center [874, 735] width 1319 height 11
click at [868, 647] on p "Kluger's maximum braked towing capacity of 2000kg, including the hybrid" at bounding box center [874, 652] width 1319 height 11
click at [867, 743] on div "Quiz" at bounding box center [874, 756] width 1319 height 11
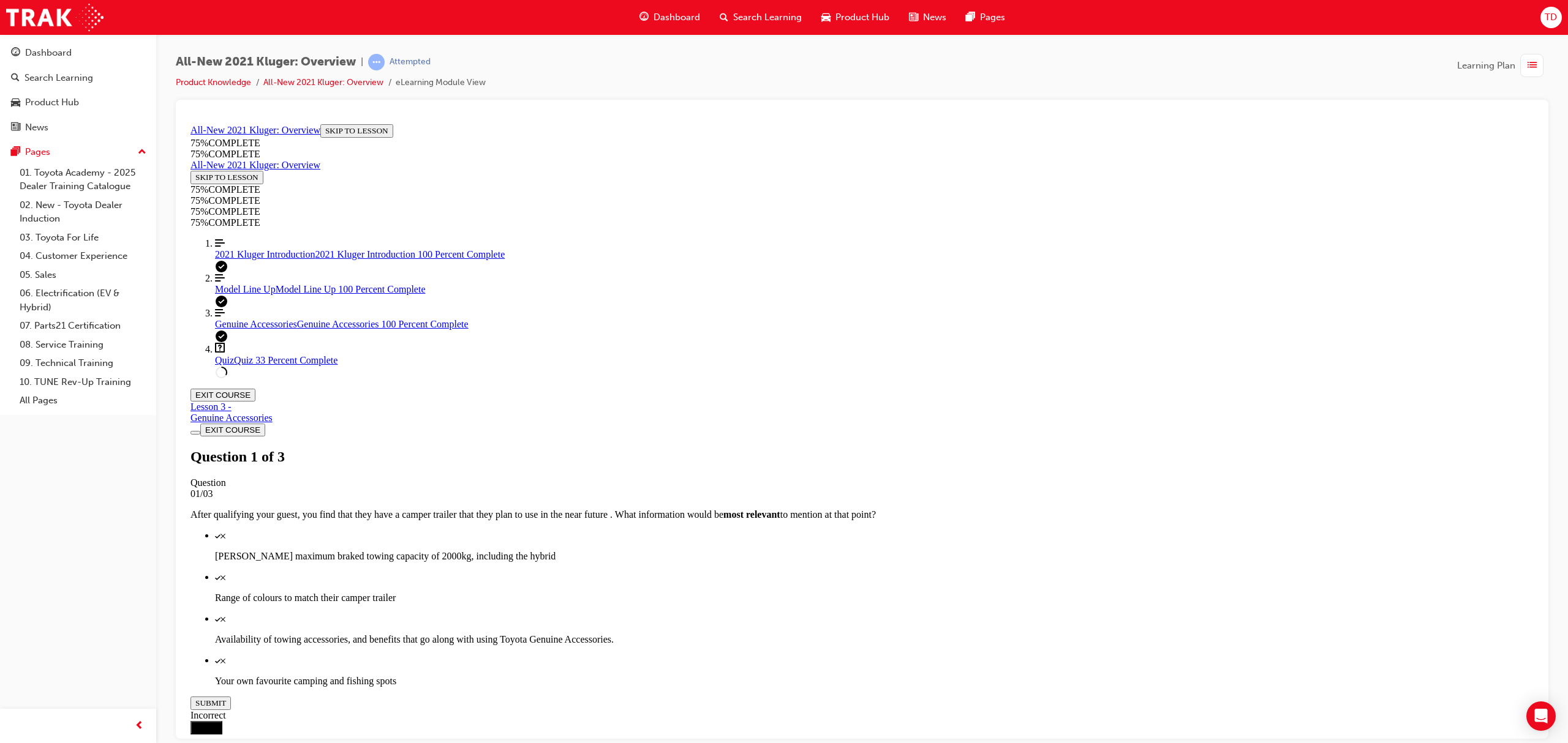
scroll to position [45, 0]
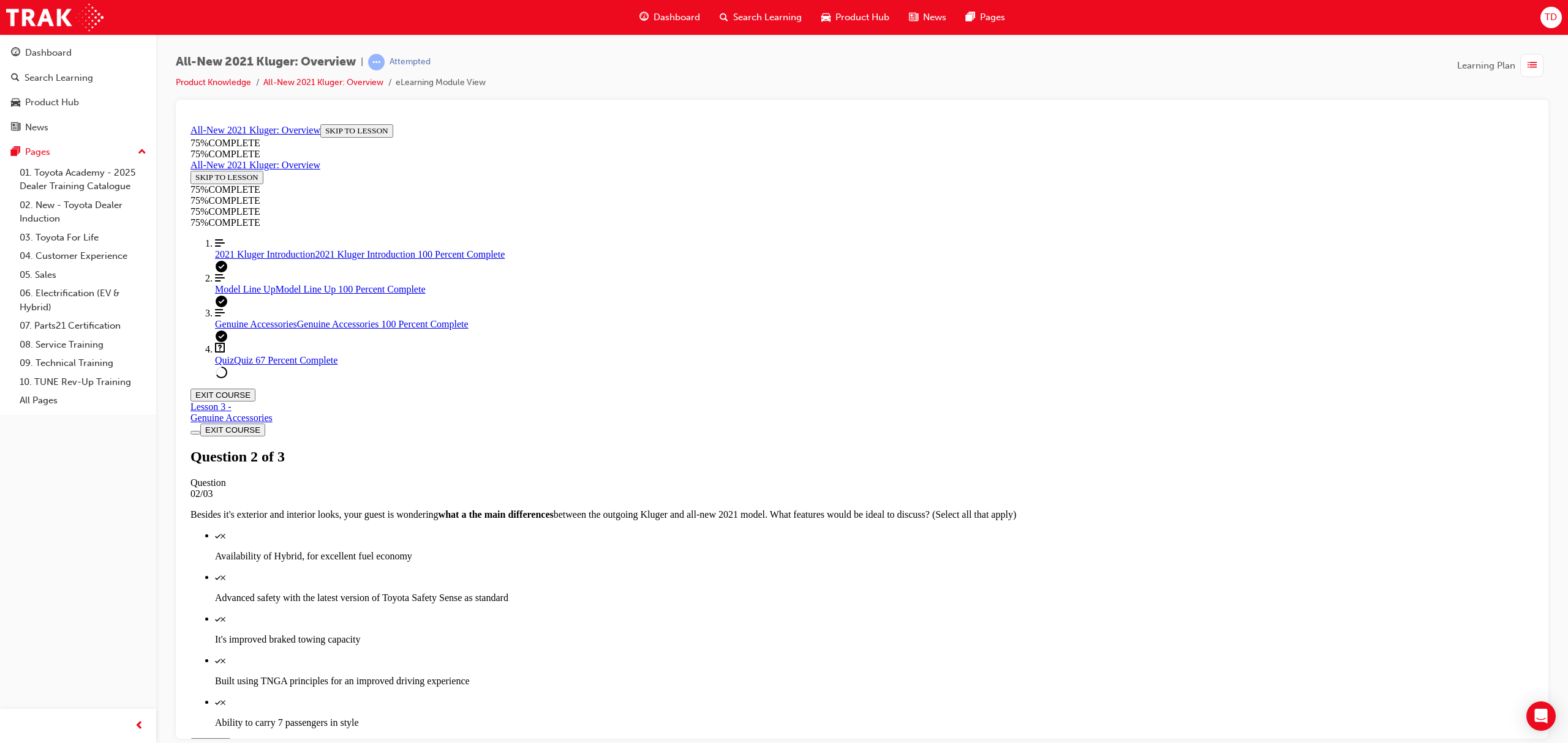
scroll to position [44, 0]
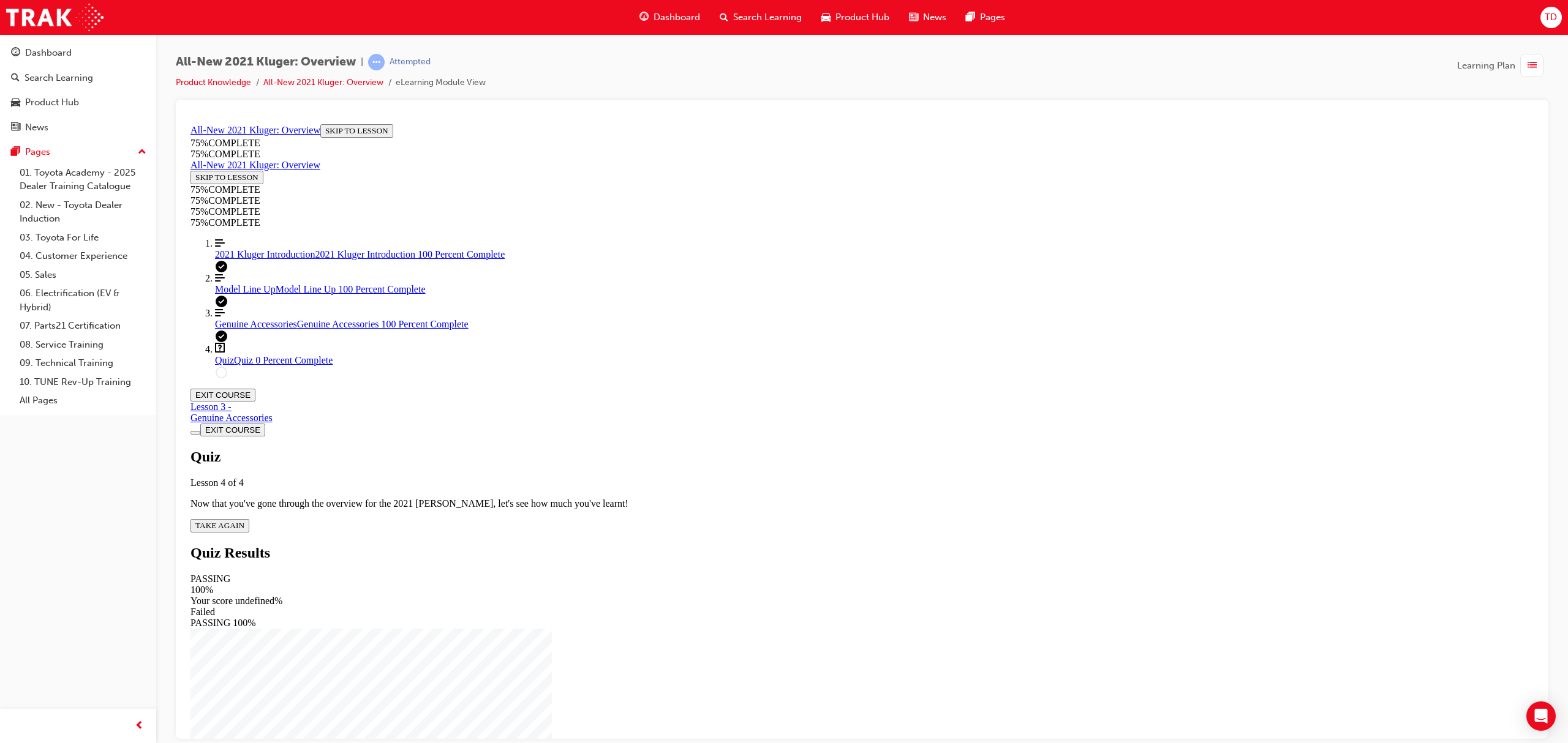
click at [244, 521] on span "TAKE AGAIN" at bounding box center [220, 525] width 49 height 9
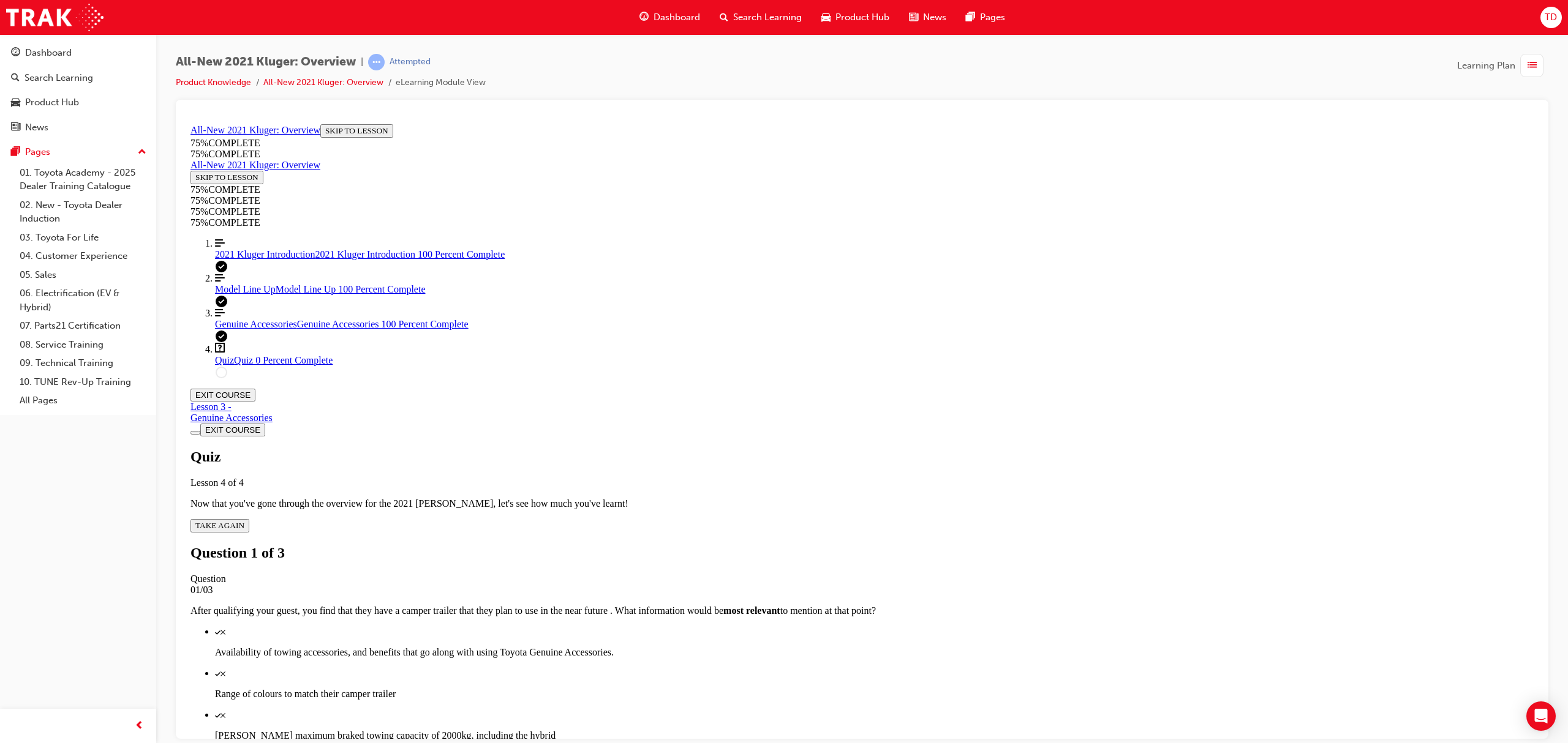
drag, startPoint x: 845, startPoint y: 460, endPoint x: 839, endPoint y: 448, distance: 13.4
click at [844, 688] on p "Range of colours to match their camper trailer" at bounding box center [874, 693] width 1319 height 11
click at [843, 647] on p "Availability of towing accessories, and benefits that go along with using Toyot…" at bounding box center [874, 652] width 1319 height 11
click at [841, 730] on p "Kluger's maximum braked towing capacity of 2000kg, including the hybrid" at bounding box center [874, 735] width 1319 height 11
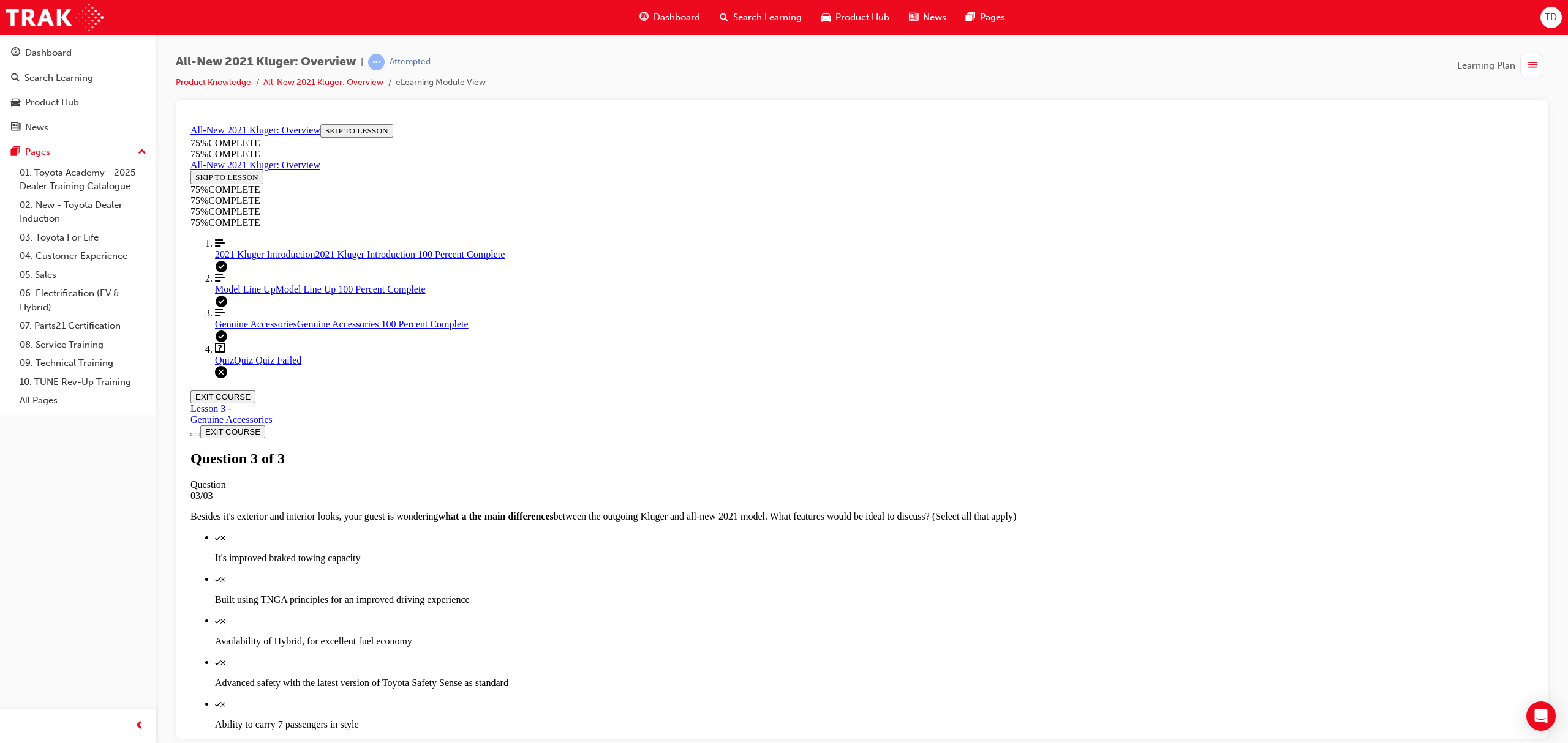
scroll to position [44, 0]
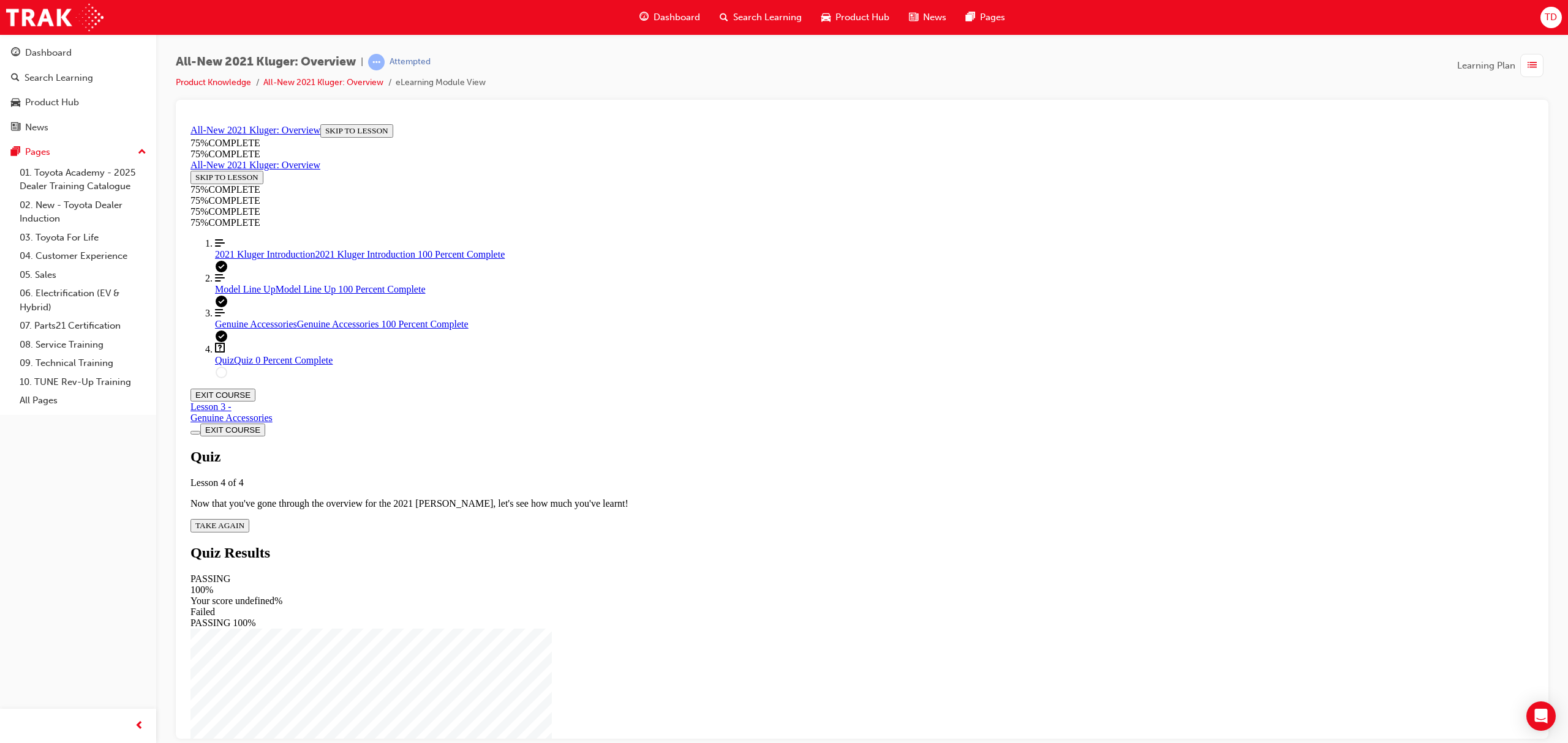
click at [249, 519] on button "TAKE AGAIN" at bounding box center [220, 525] width 59 height 13
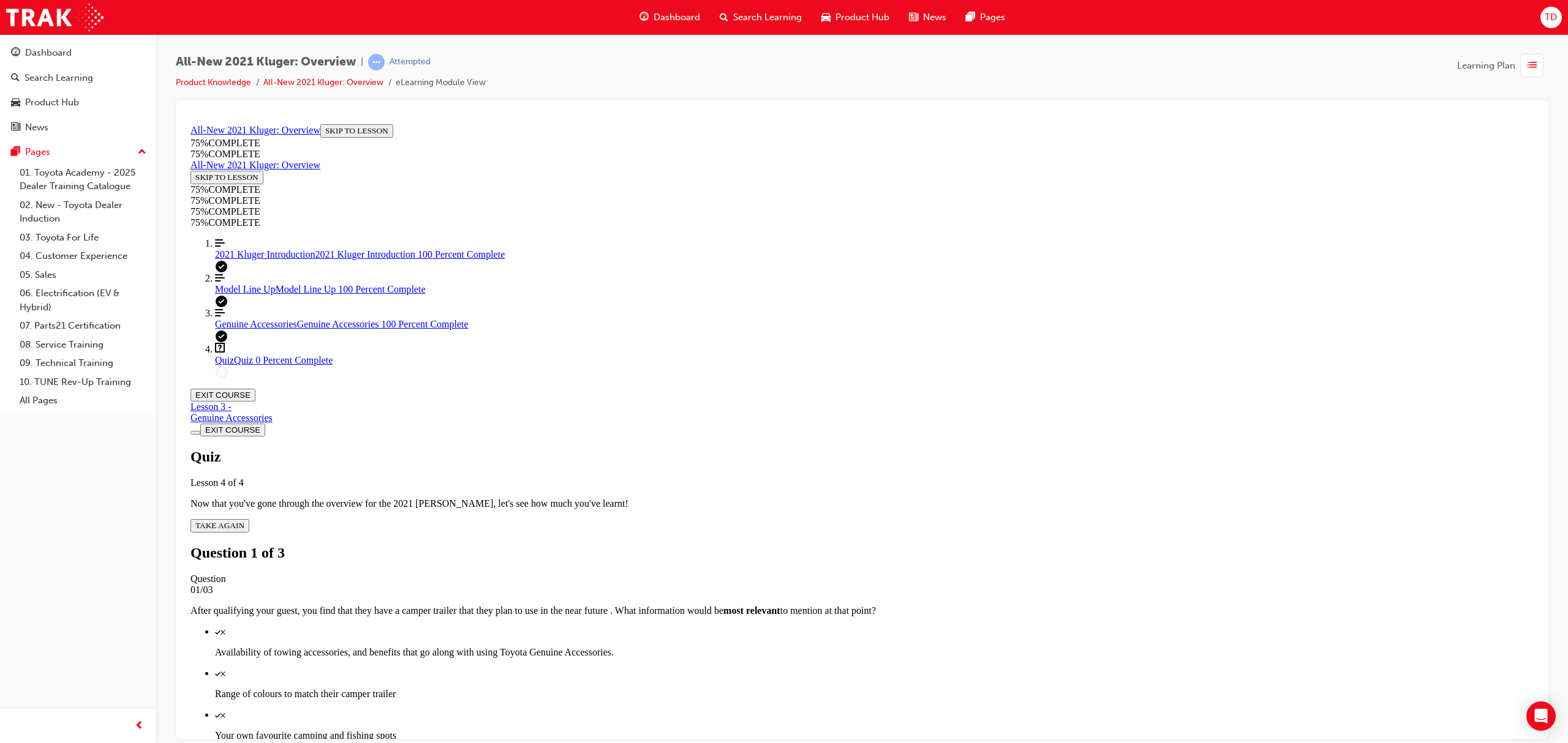
click at [774, 667] on div "Quiz" at bounding box center [874, 672] width 1319 height 11
click at [813, 688] on p "Range of colours to match their camper trailer" at bounding box center [874, 693] width 1319 height 11
click at [829, 647] on p "Availability of towing accessories, and benefits that go along with using Toyot…" at bounding box center [874, 652] width 1319 height 11
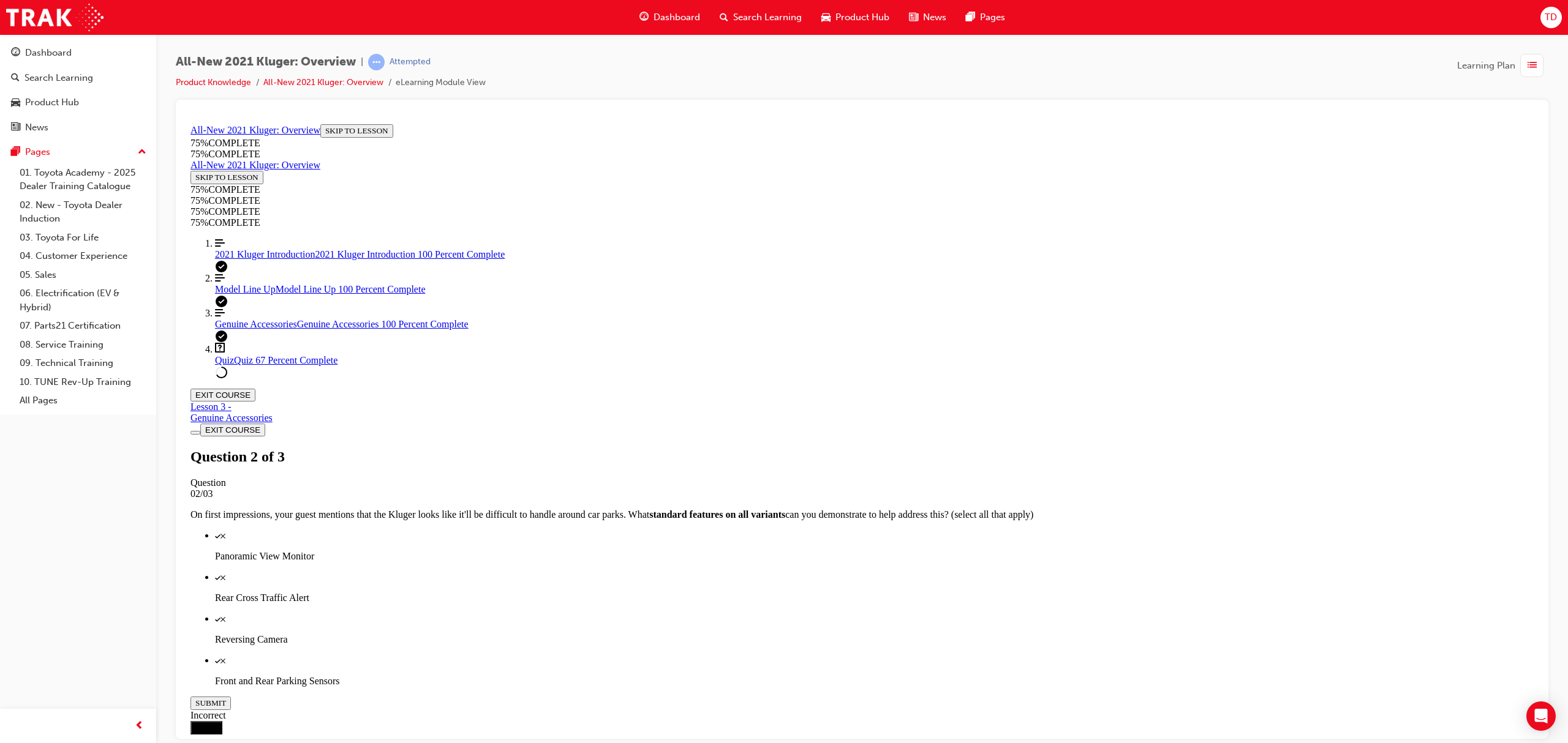
scroll to position [45, 0]
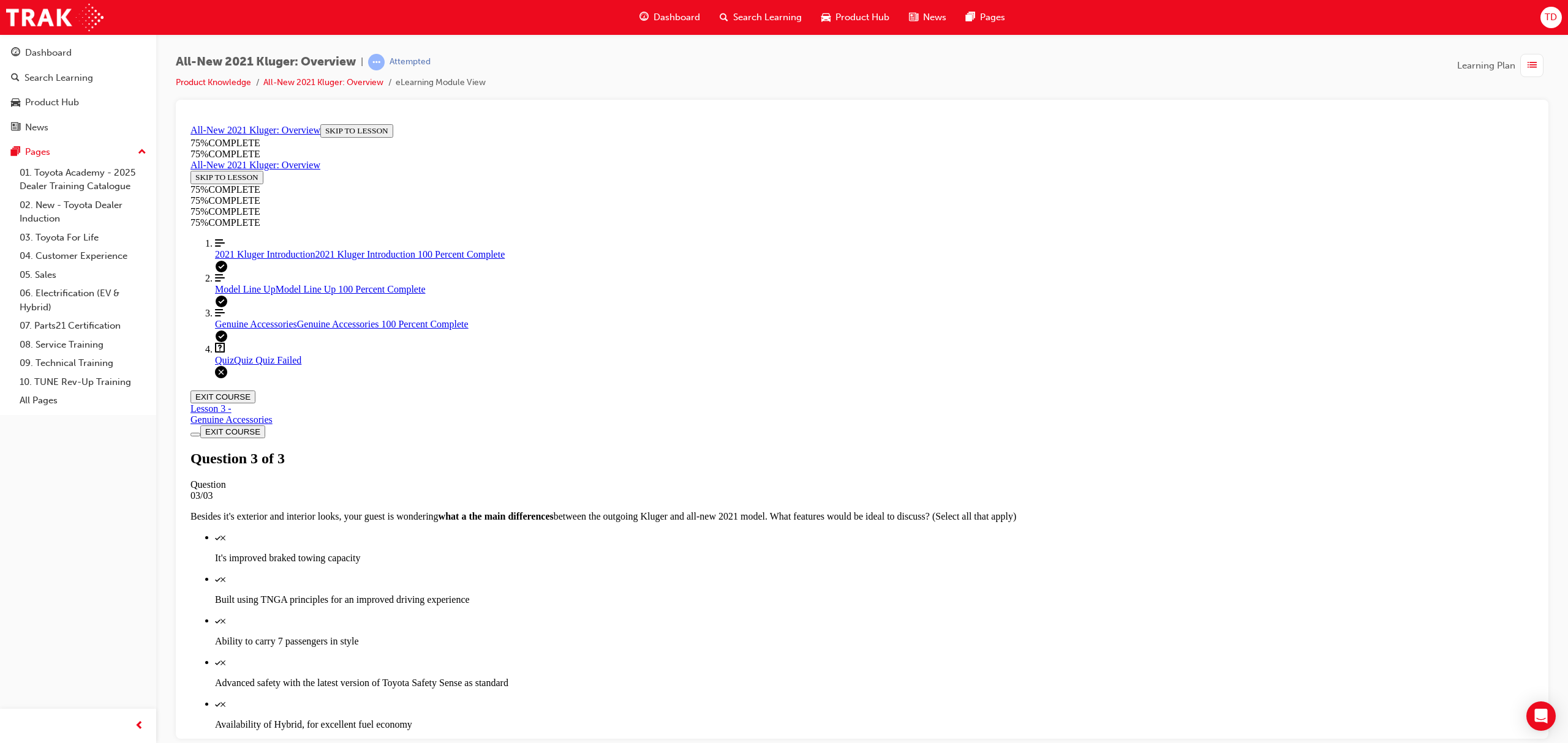
scroll to position [44, 0]
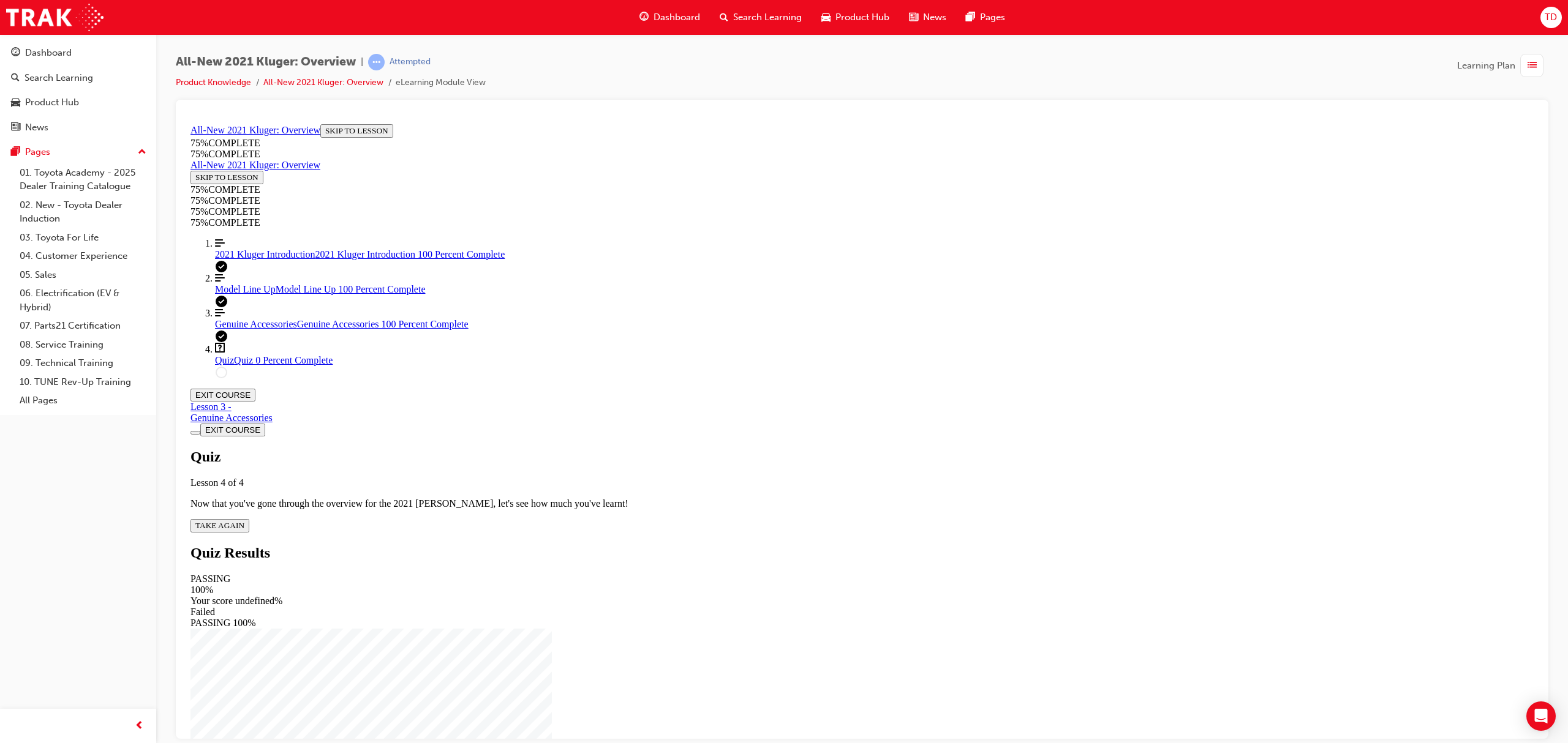
drag, startPoint x: 781, startPoint y: 436, endPoint x: 775, endPoint y: 440, distance: 7.2
click at [244, 521] on span "TAKE AGAIN" at bounding box center [220, 525] width 49 height 9
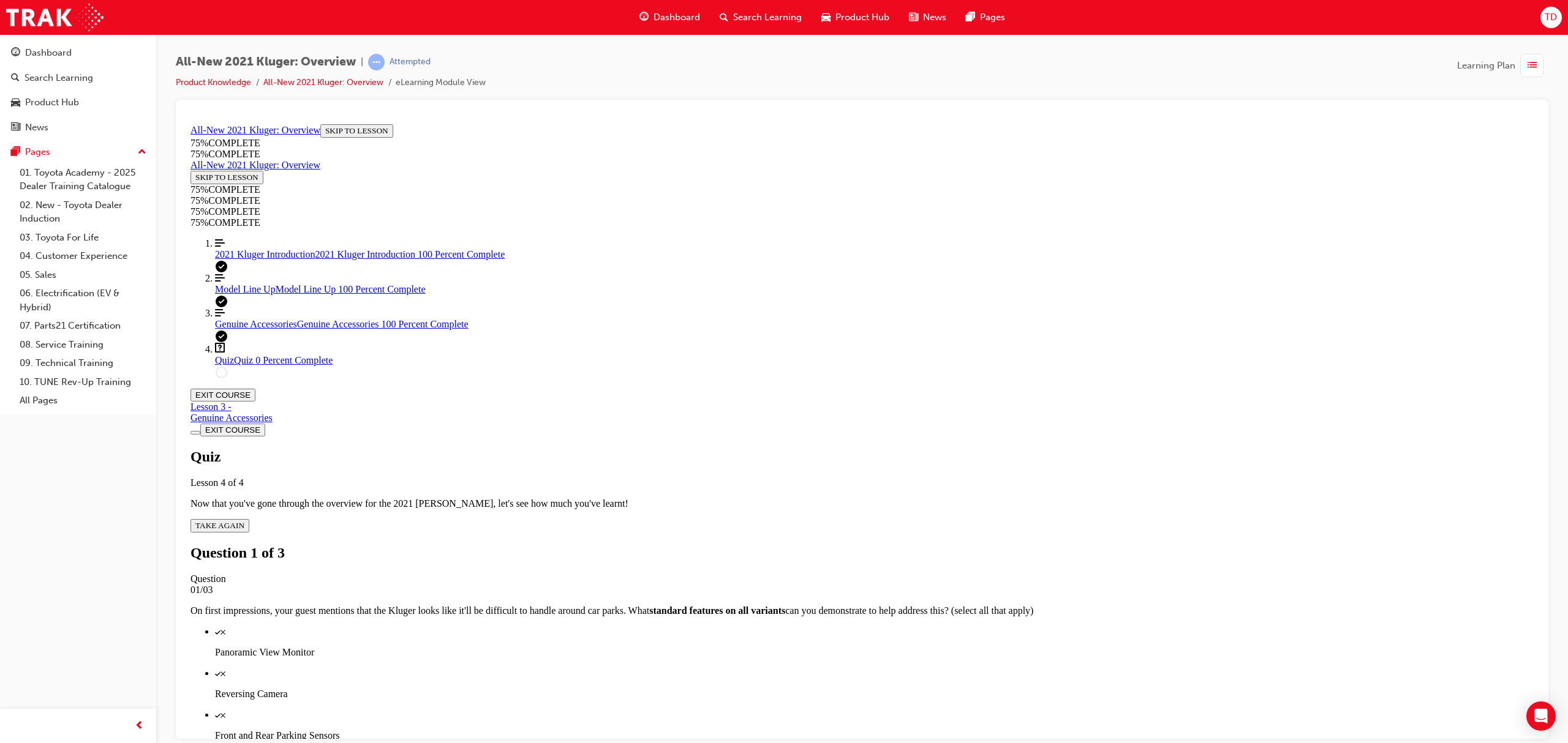
click at [848, 647] on p "Panoramic View Monitor" at bounding box center [874, 652] width 1319 height 11
click at [862, 667] on div "Quiz" at bounding box center [874, 672] width 1319 height 11
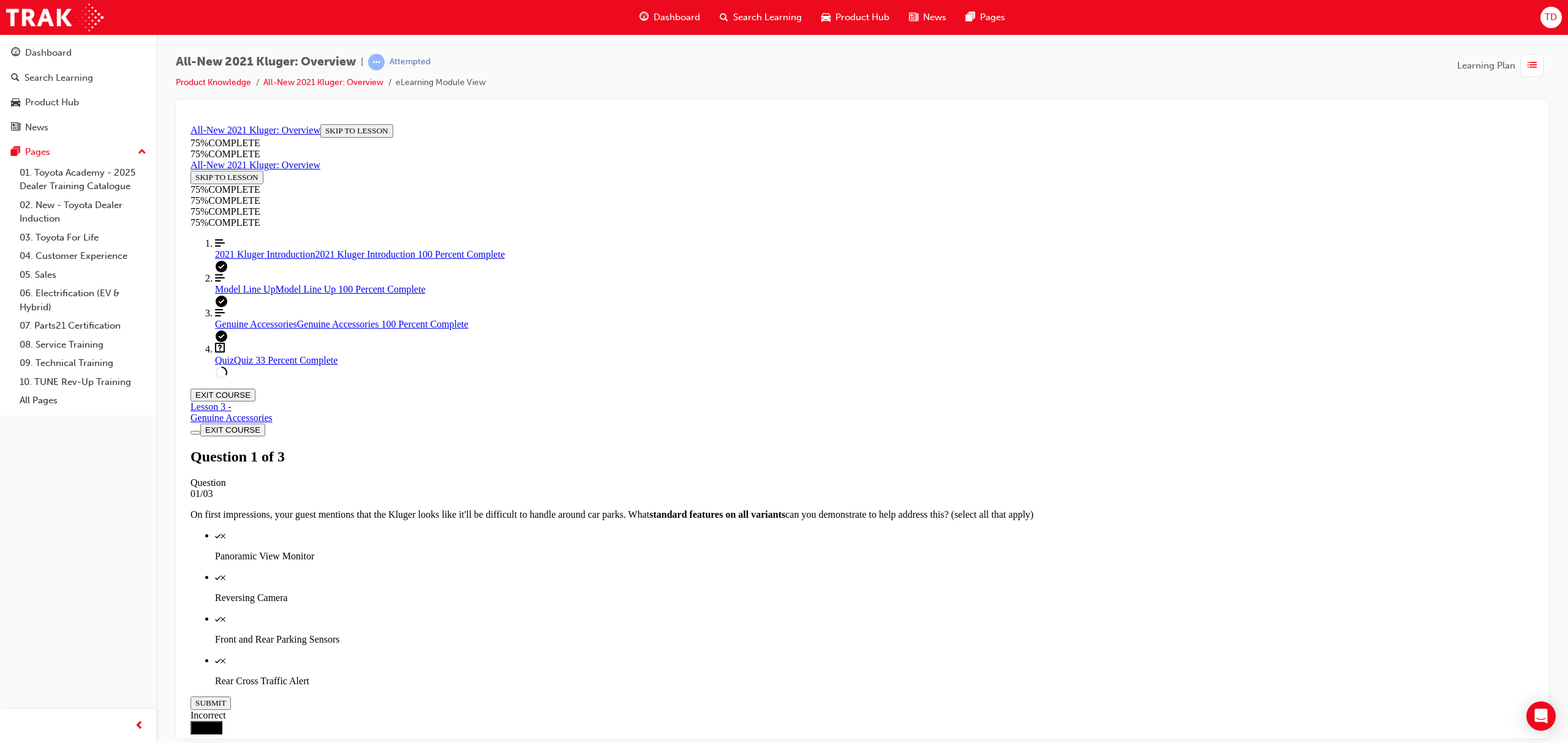
scroll to position [45, 0]
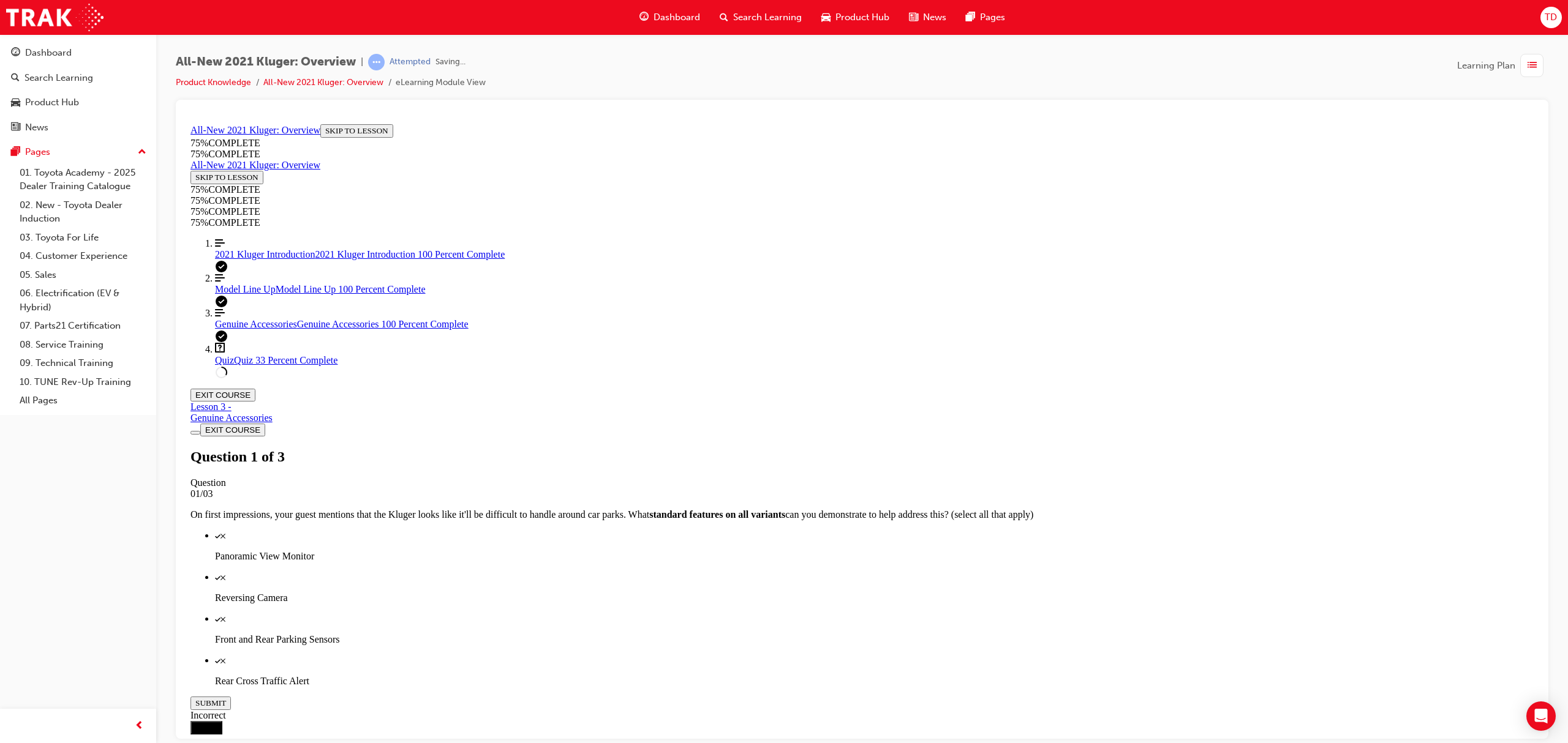
scroll to position [44, 0]
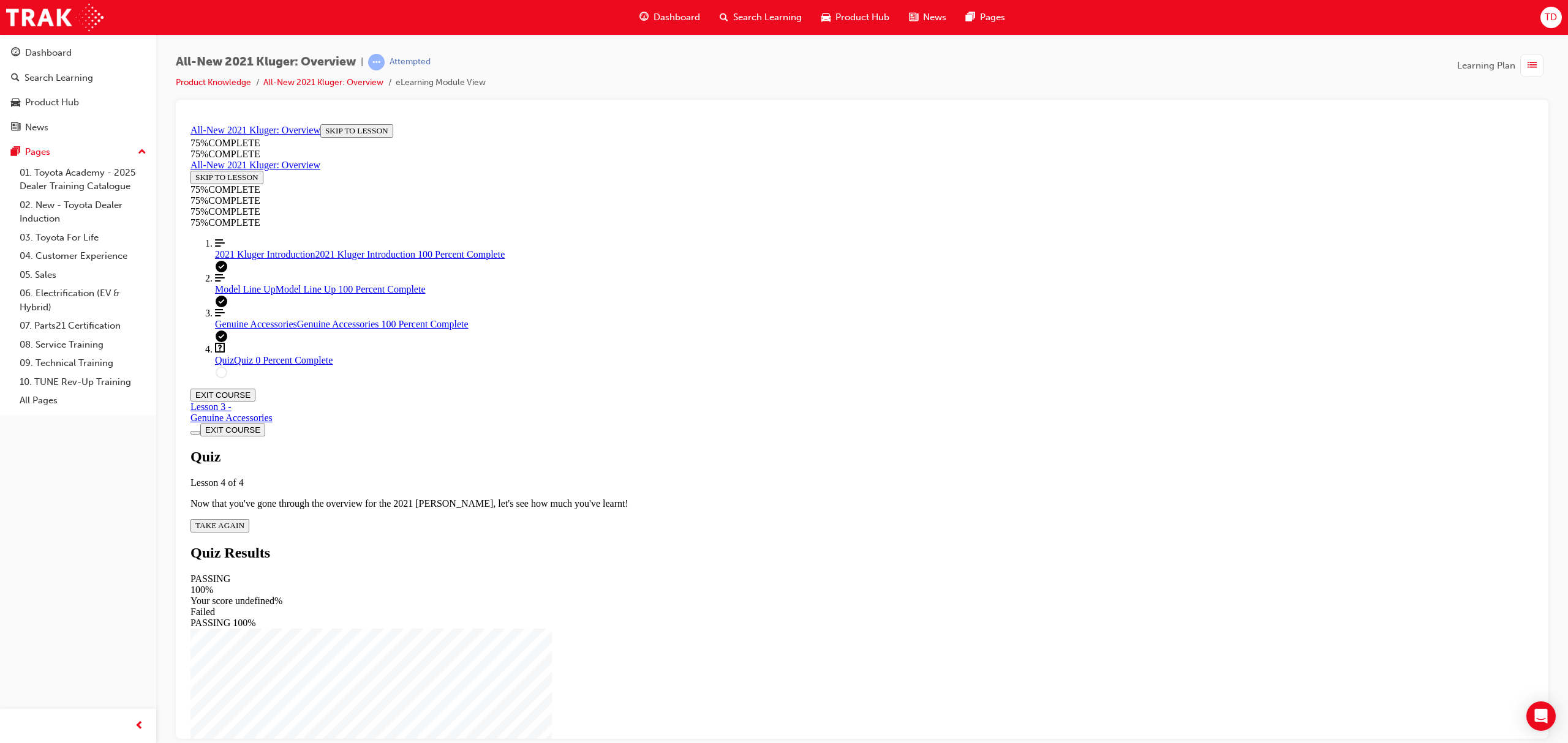
click at [244, 521] on span "TAKE AGAIN" at bounding box center [220, 525] width 49 height 9
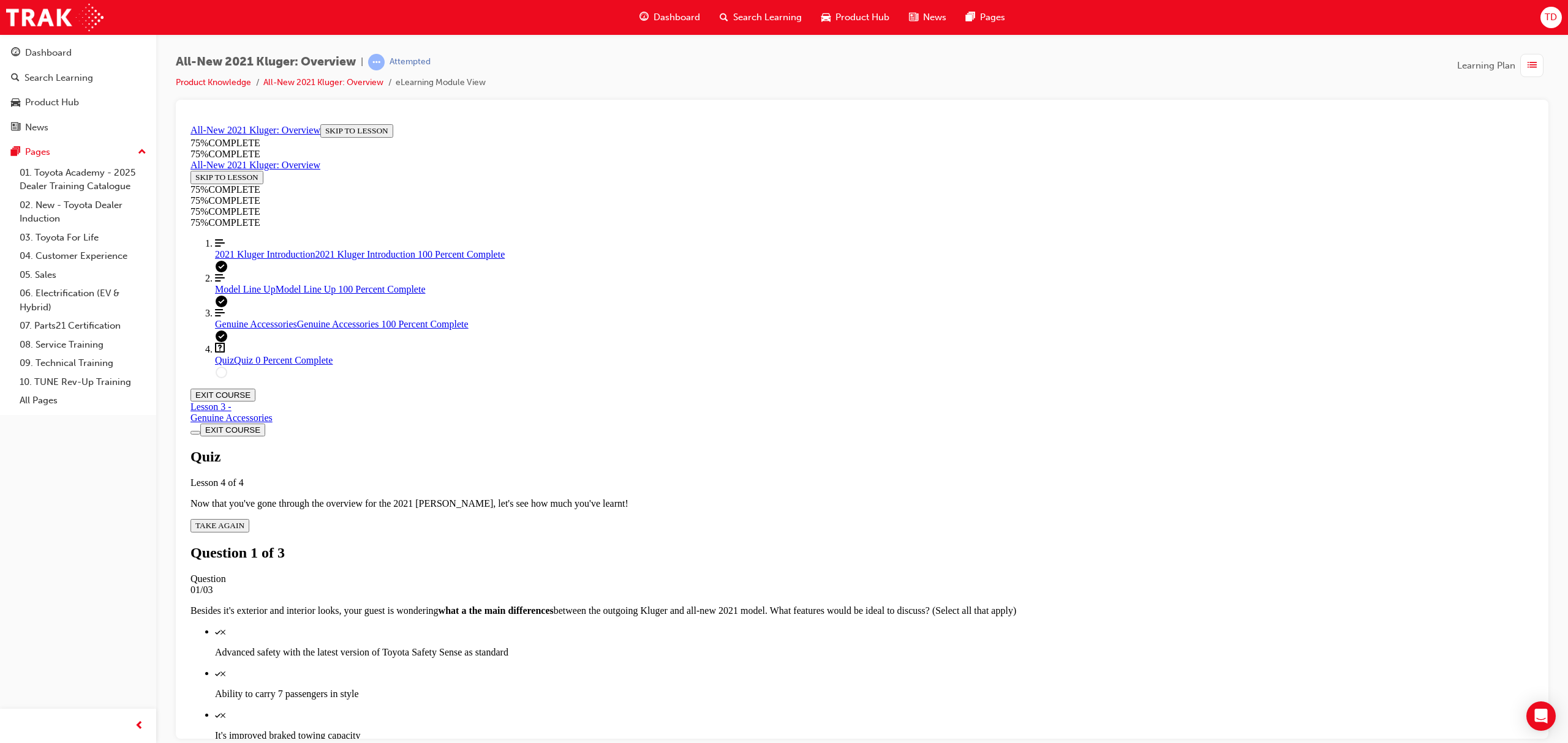
click at [897, 647] on p "Advanced safety with the latest version of Toyota Safety Sense as standard" at bounding box center [874, 652] width 1319 height 11
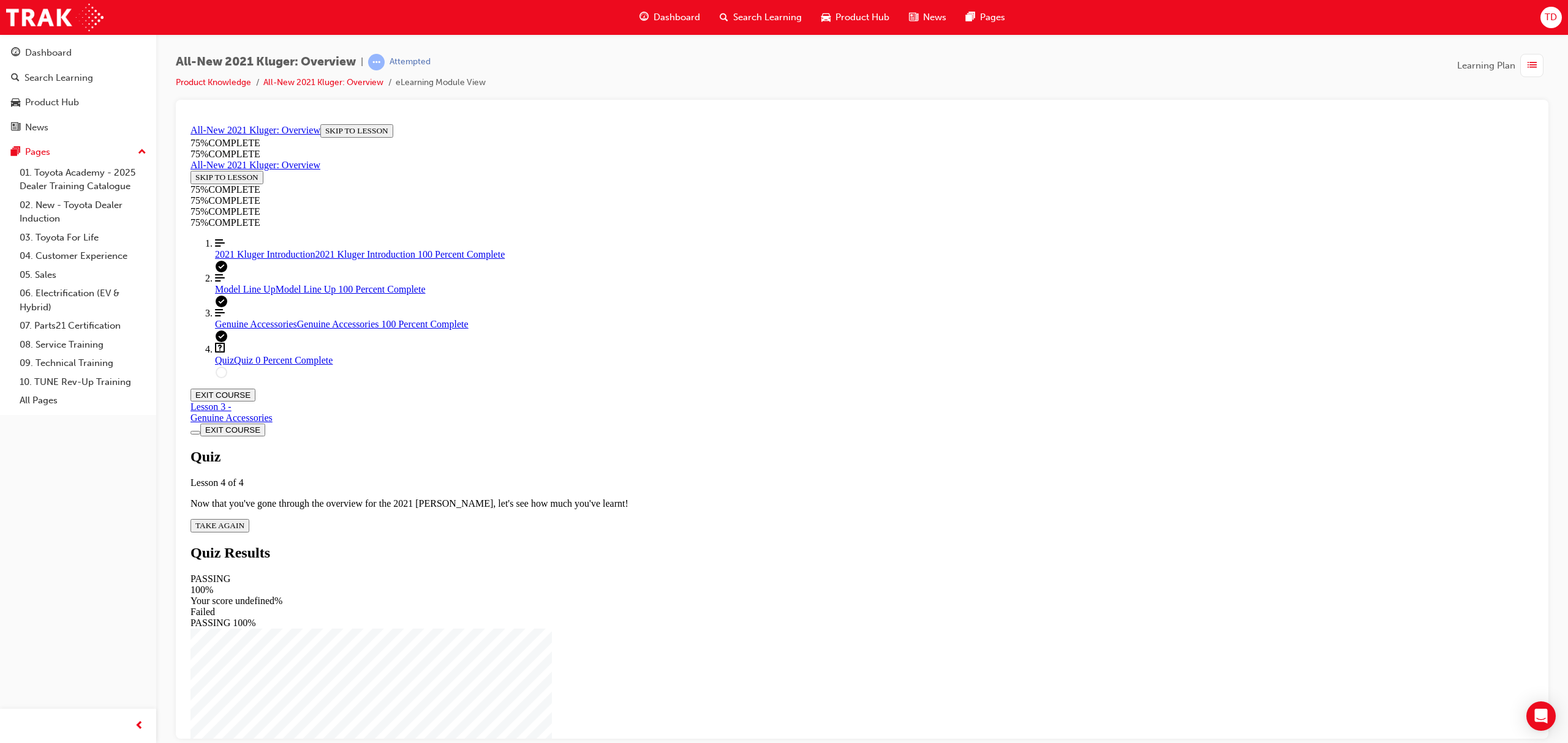
click at [249, 519] on button "TAKE AGAIN" at bounding box center [220, 525] width 59 height 13
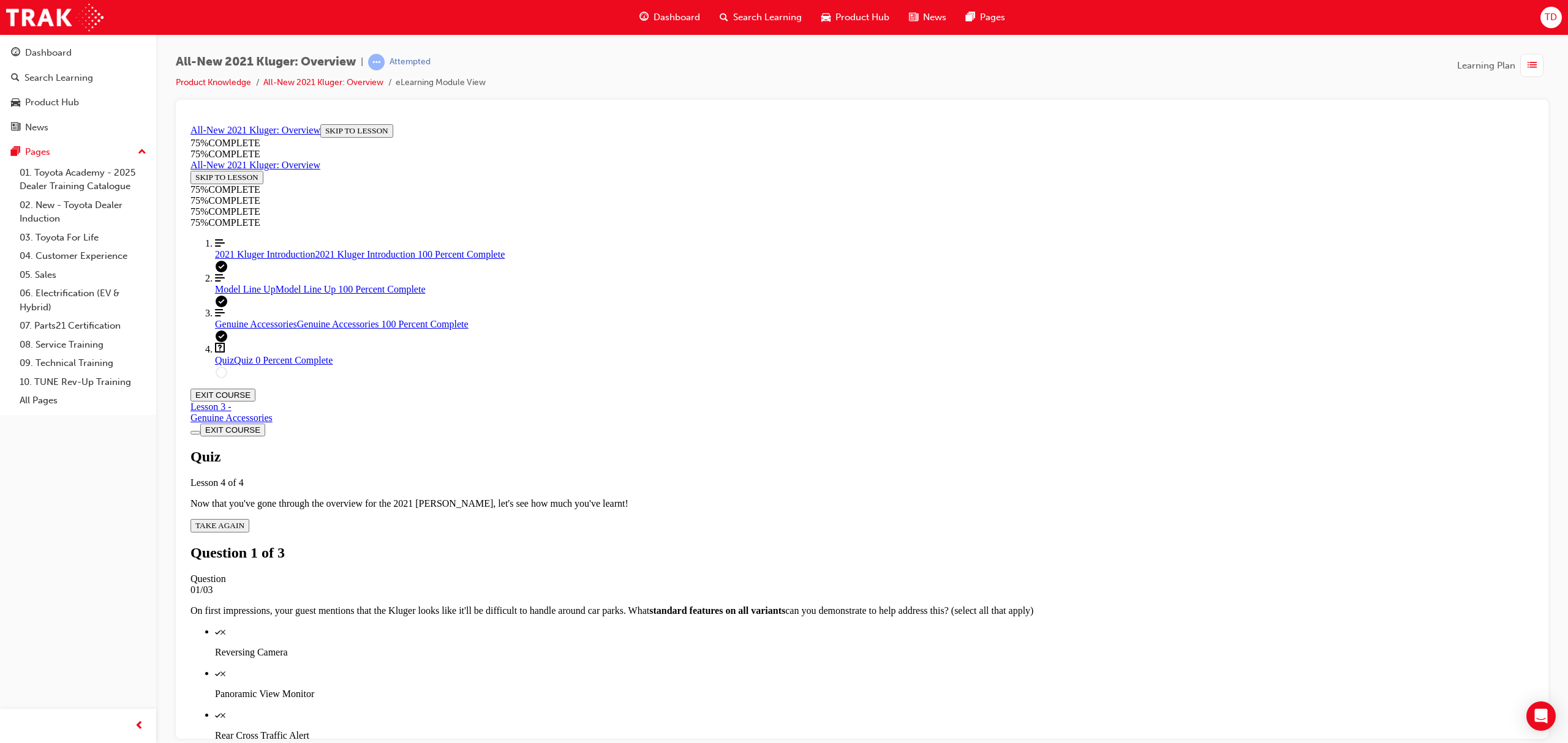
click at [838, 688] on p "Panoramic View Monitor" at bounding box center [874, 693] width 1319 height 11
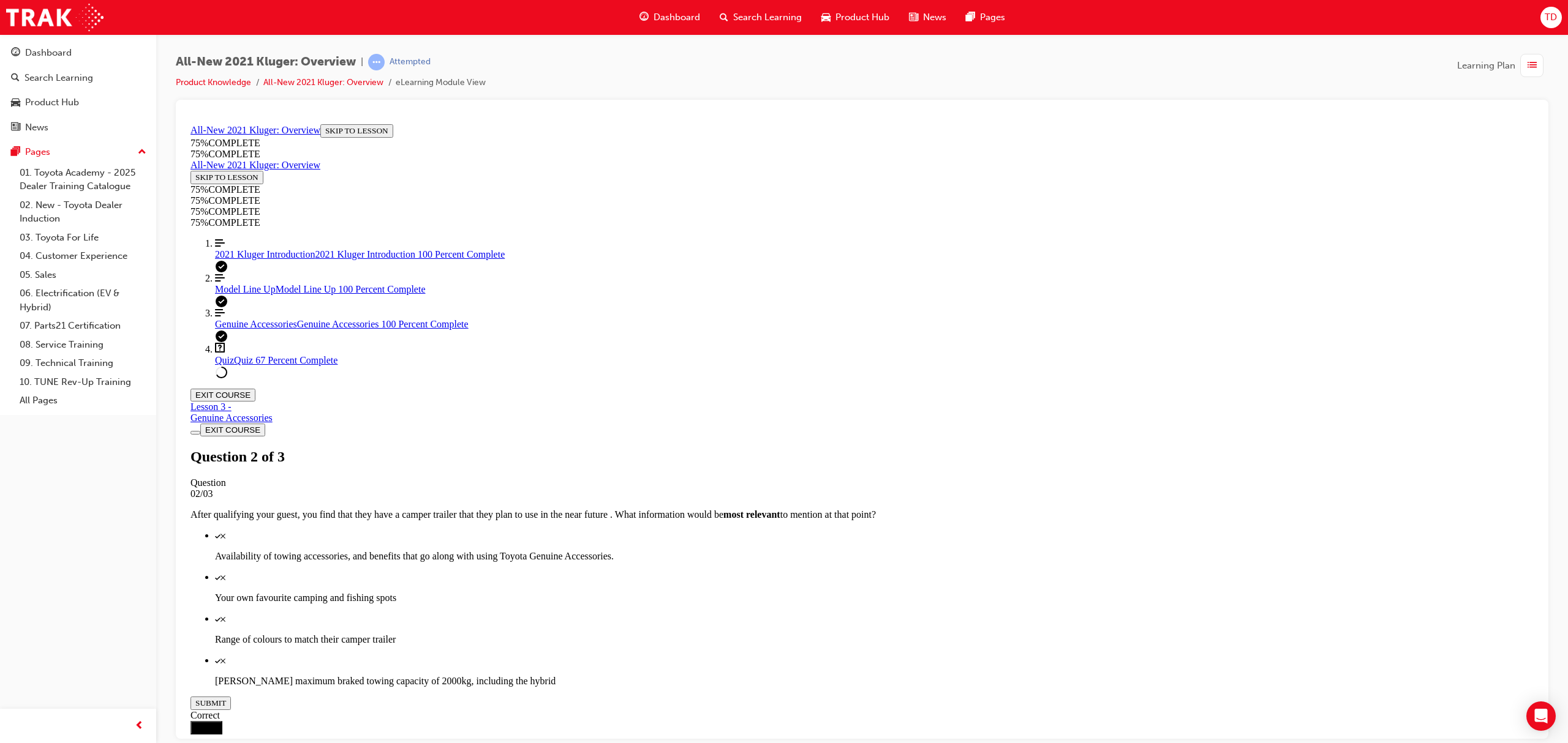
scroll to position [45, 0]
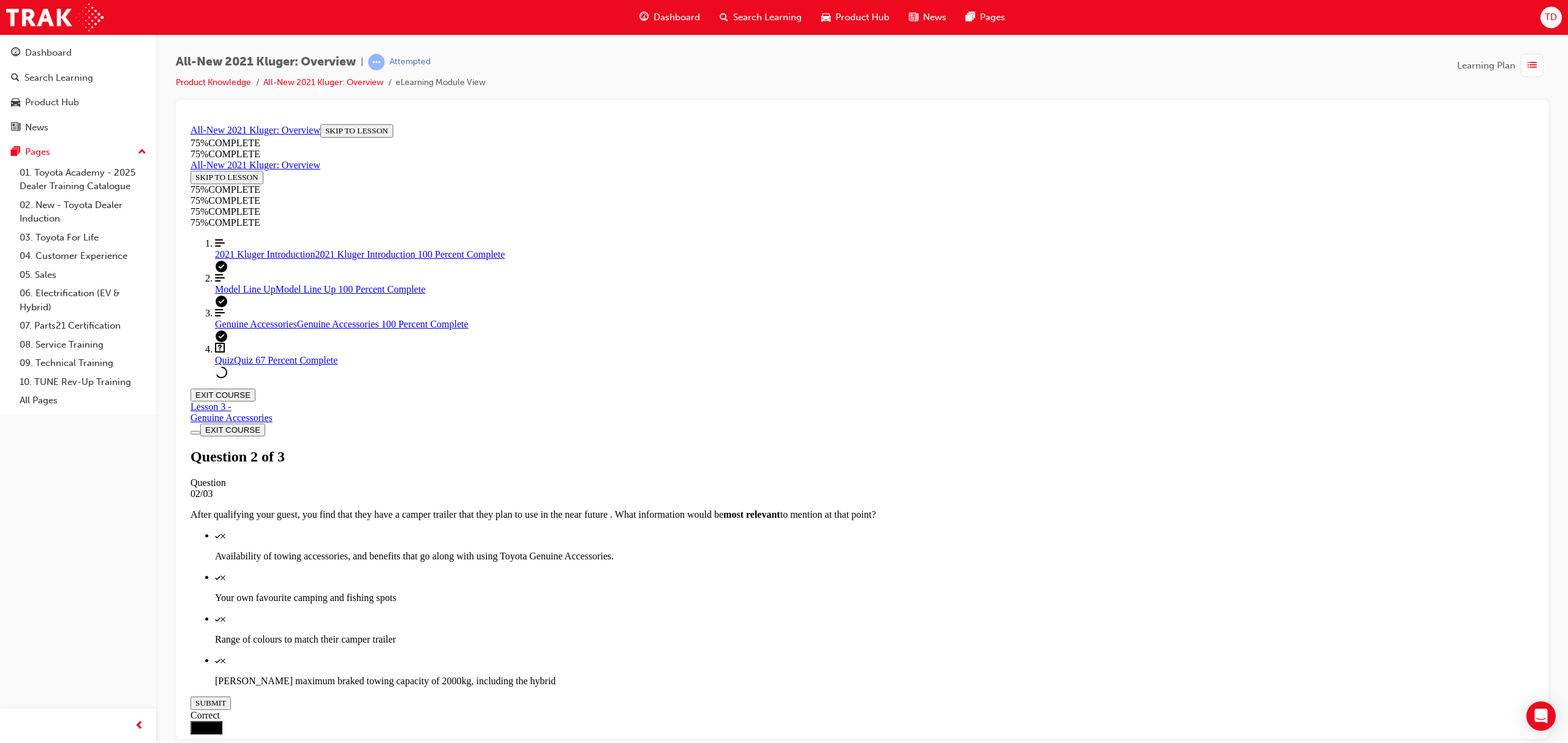
scroll to position [44, 0]
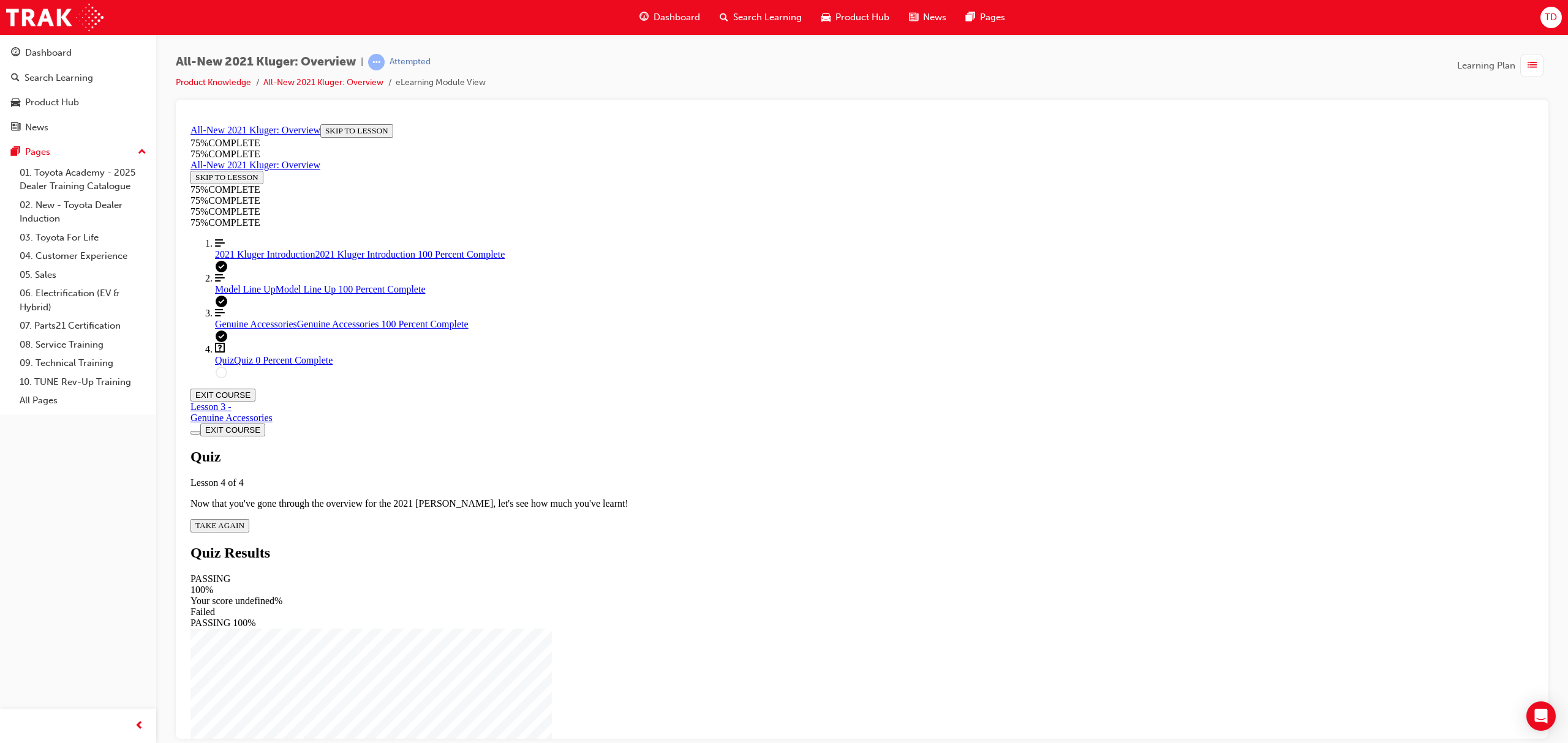
click at [244, 521] on span "TAKE AGAIN" at bounding box center [220, 525] width 49 height 9
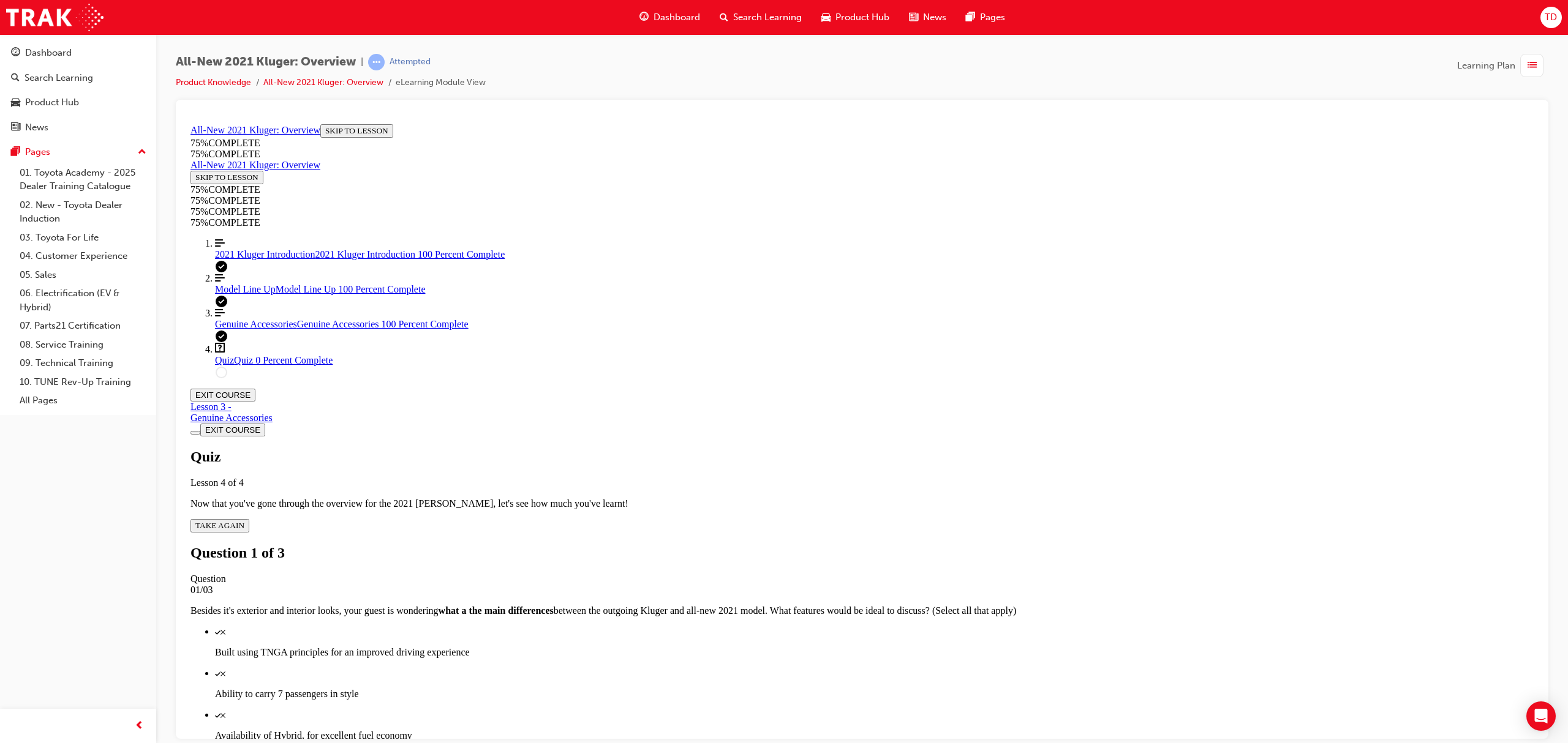
scroll to position [45, 0]
click at [860, 647] on p "Built using TNGA principles for an improved driving experience" at bounding box center [874, 652] width 1319 height 11
click at [862, 730] on p "Availability of Hybrid, for excellent fuel economy" at bounding box center [874, 735] width 1319 height 11
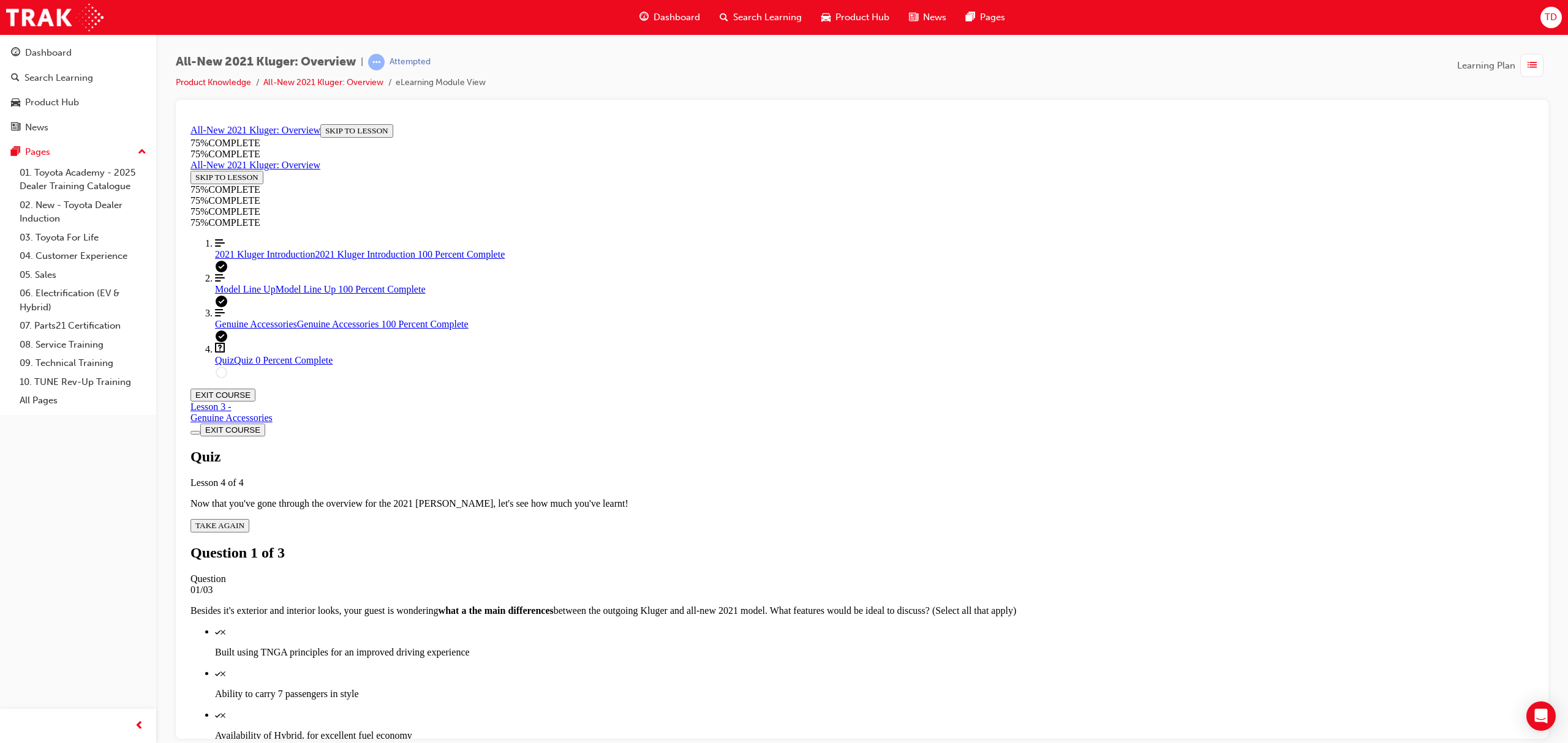
scroll to position [44, 0]
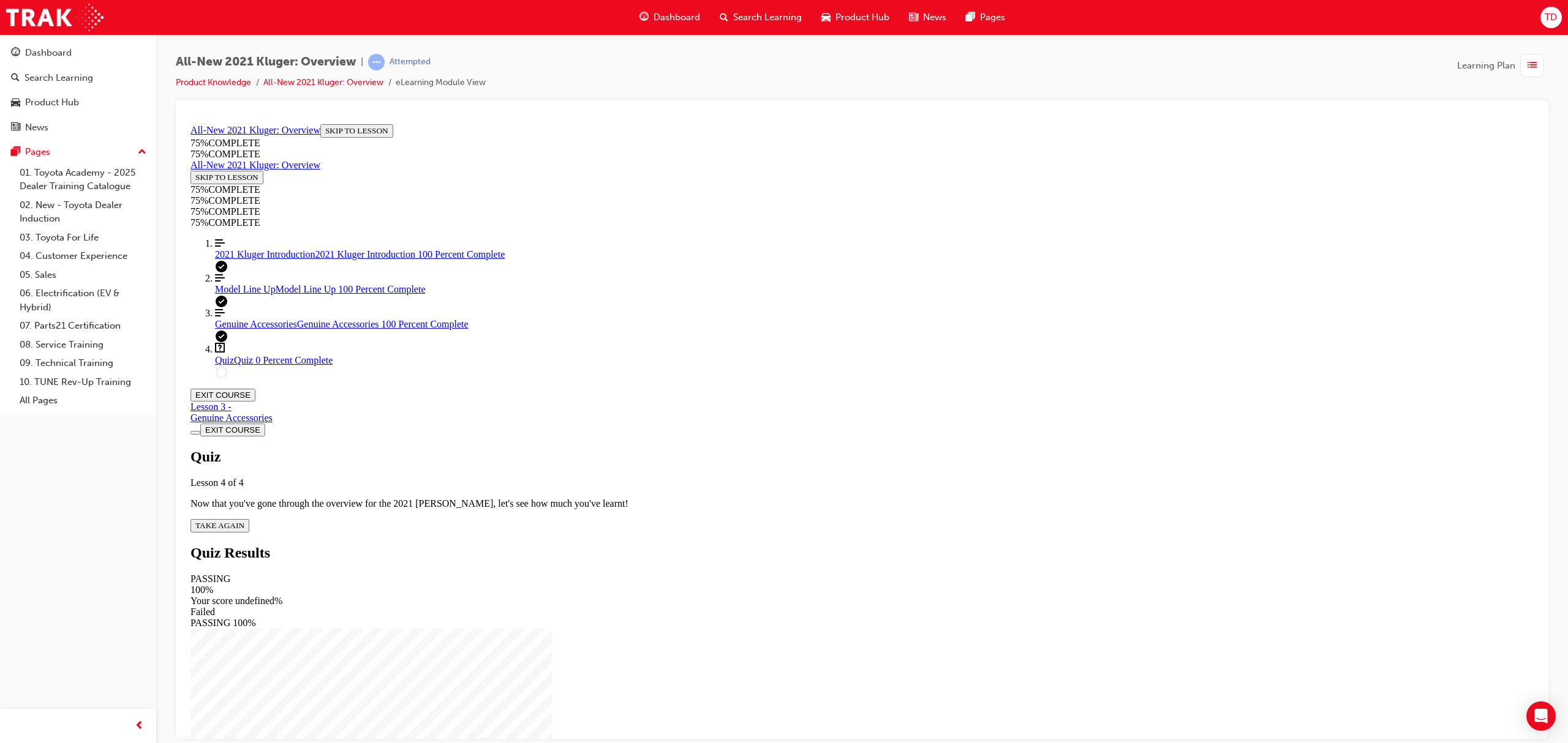
click at [774, 448] on div "Quiz Lesson 4 of 4 Now that you've gone through the overview for the 2021 Kluge…" at bounding box center [862, 490] width 1343 height 84
click at [244, 521] on span "TAKE AGAIN" at bounding box center [220, 525] width 49 height 9
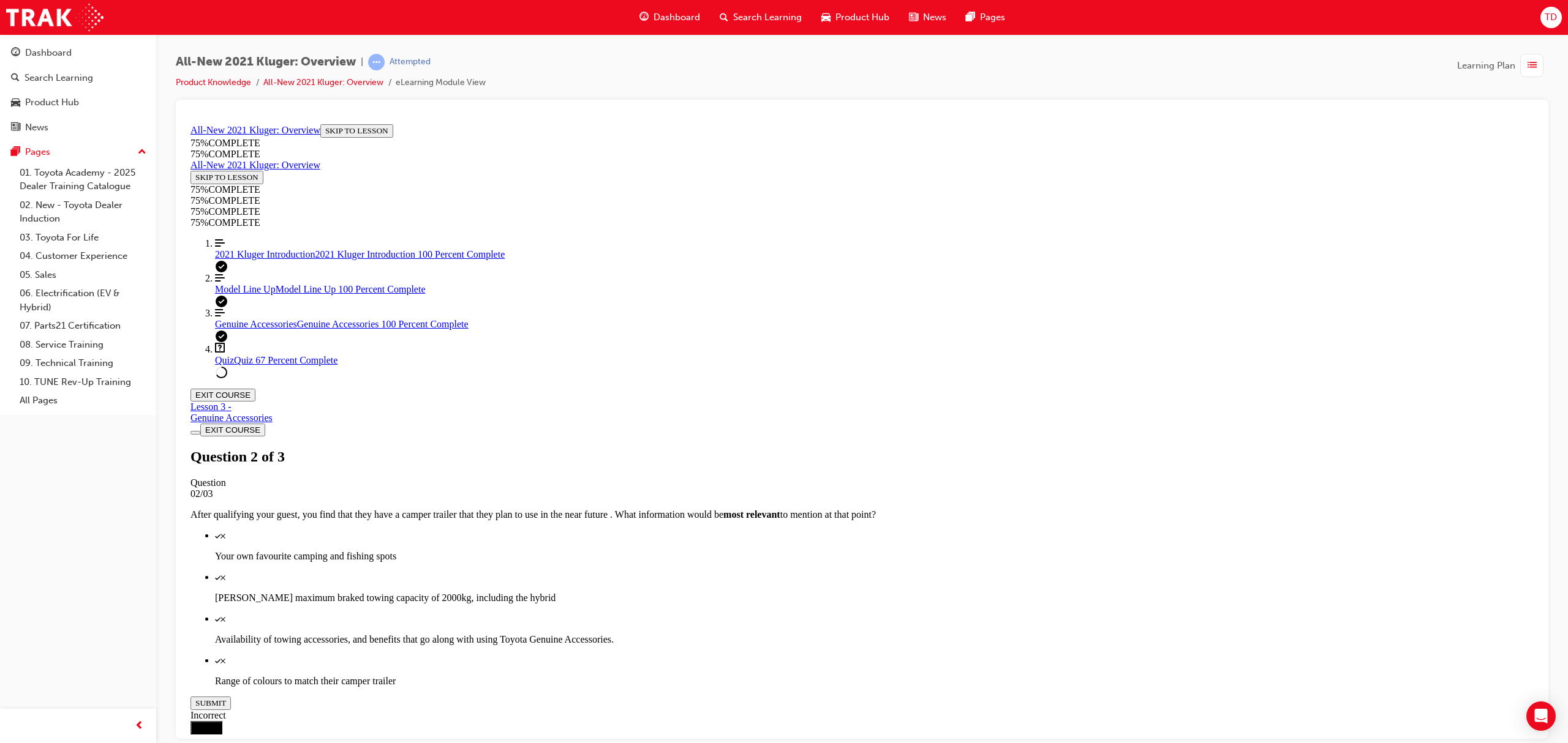
scroll to position [45, 0]
drag, startPoint x: 863, startPoint y: 502, endPoint x: 859, endPoint y: 522, distance: 20.4
drag, startPoint x: 792, startPoint y: 551, endPoint x: 804, endPoint y: 552, distance: 12.0
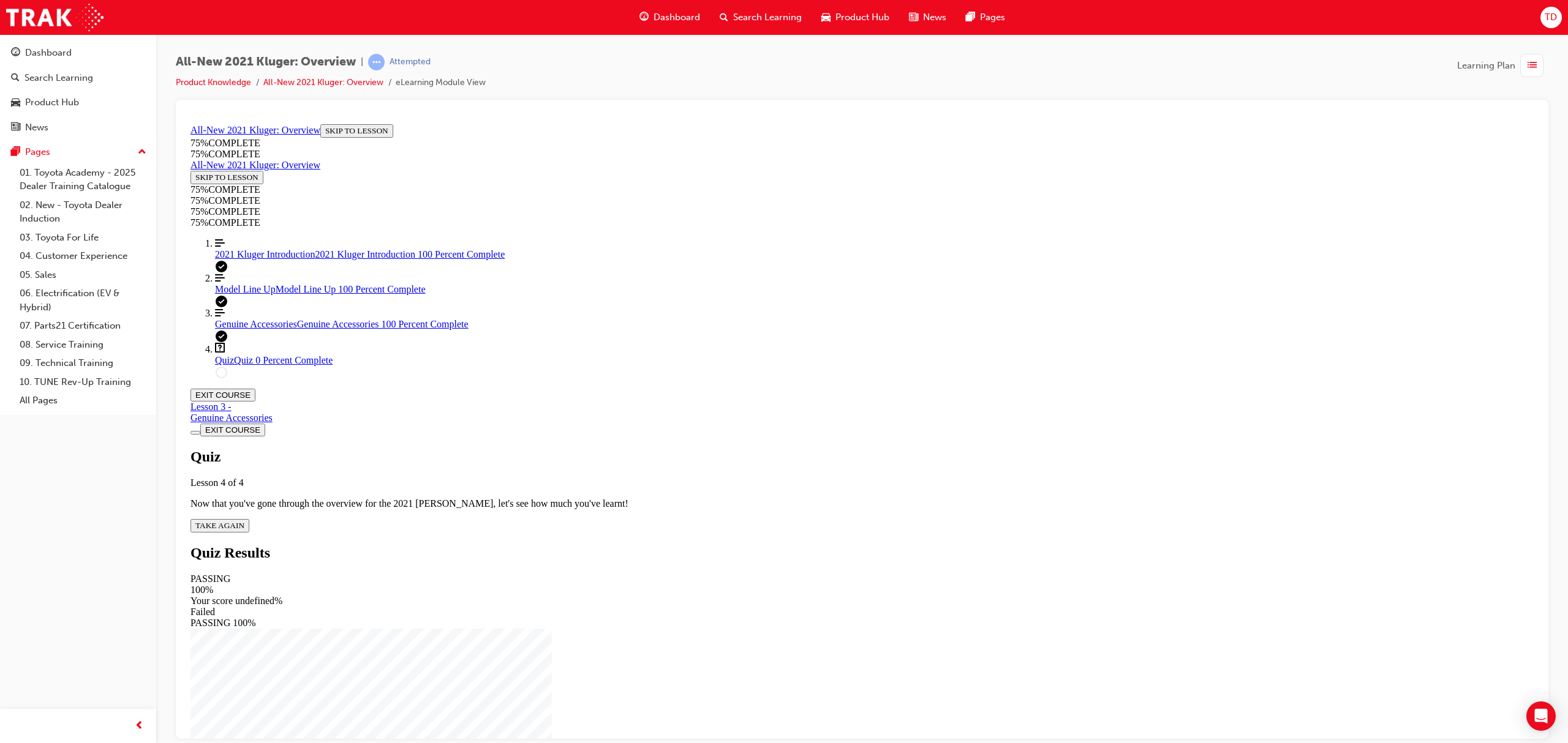
click at [774, 448] on div "Quiz Lesson 4 of 4 Now that you've gone through the overview for the 2021 Kluge…" at bounding box center [862, 490] width 1343 height 84
click at [244, 521] on span "TAKE AGAIN" at bounding box center [220, 525] width 49 height 9
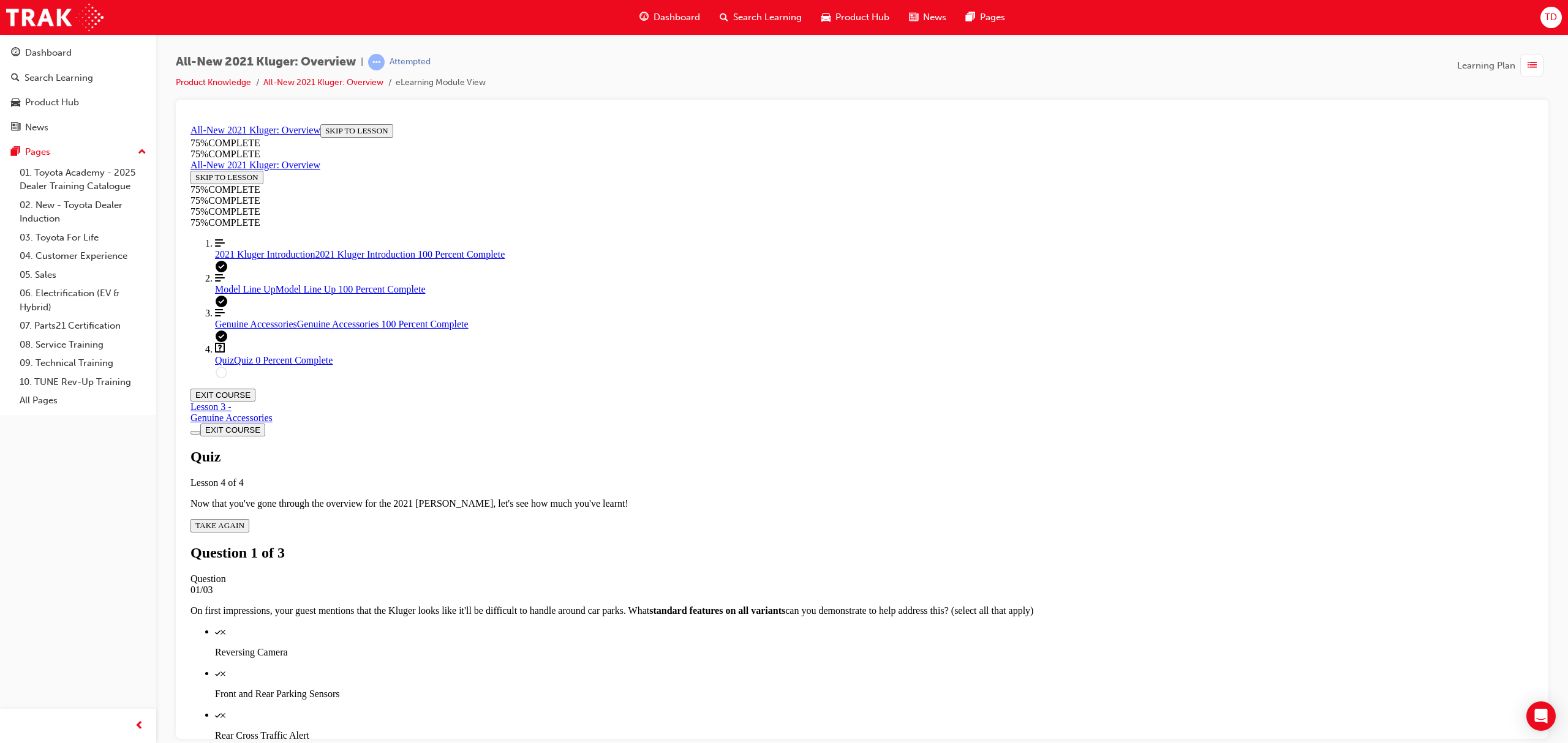
click at [837, 647] on p "Reversing Camera" at bounding box center [874, 652] width 1319 height 11
click at [840, 647] on p "Reversing Camera" at bounding box center [874, 652] width 1319 height 11
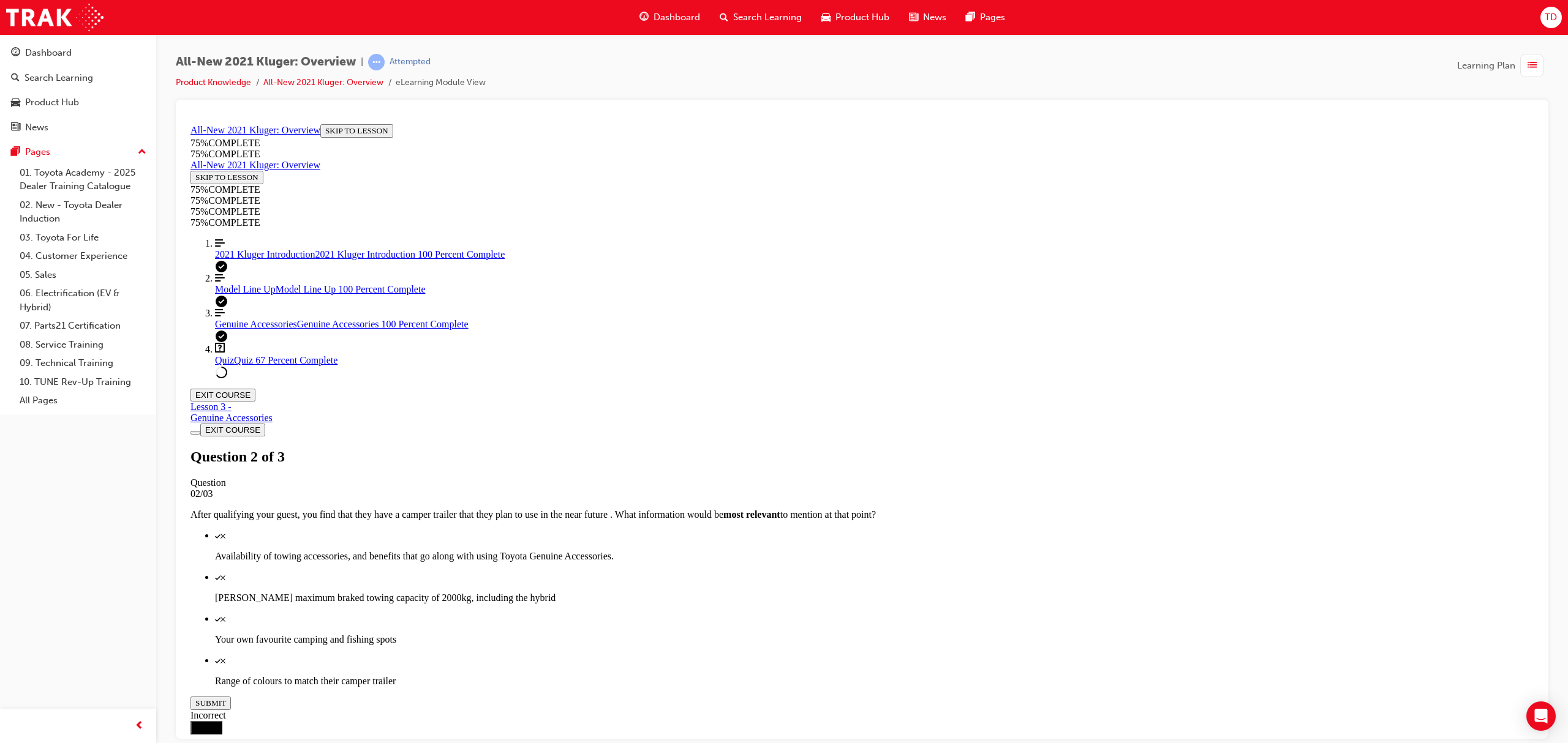
scroll to position [45, 0]
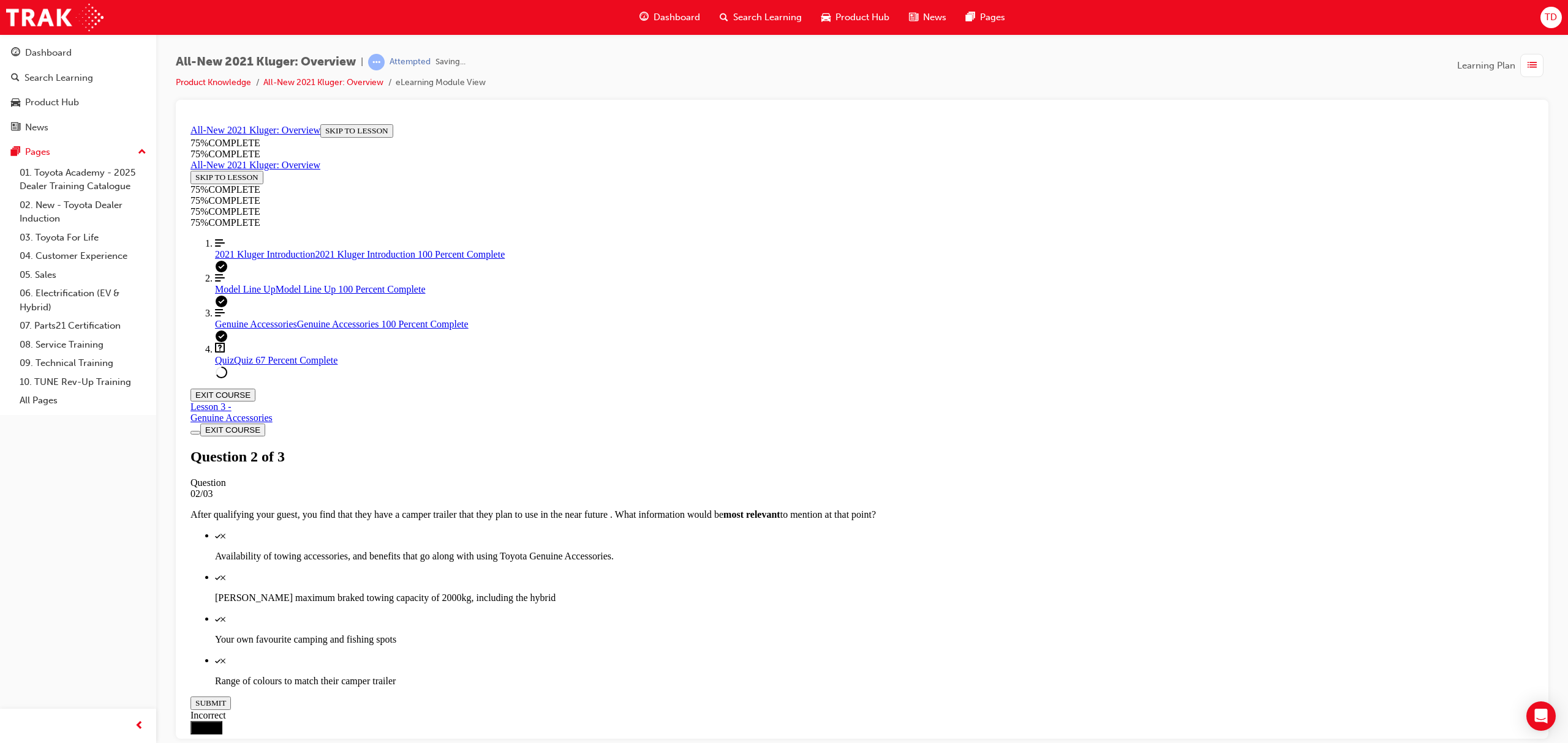
scroll to position [44, 0]
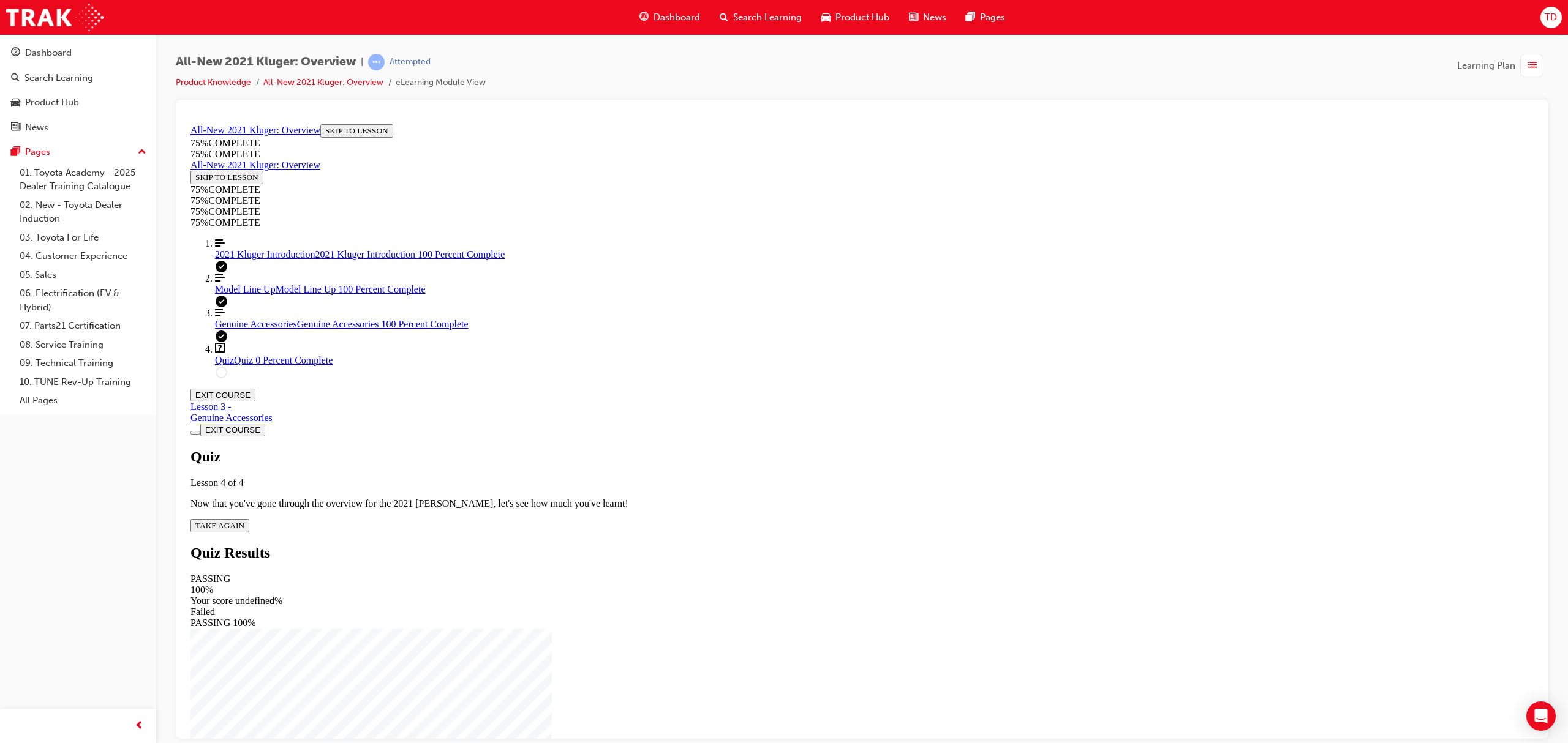
click at [244, 521] on span "TAKE AGAIN" at bounding box center [220, 525] width 49 height 9
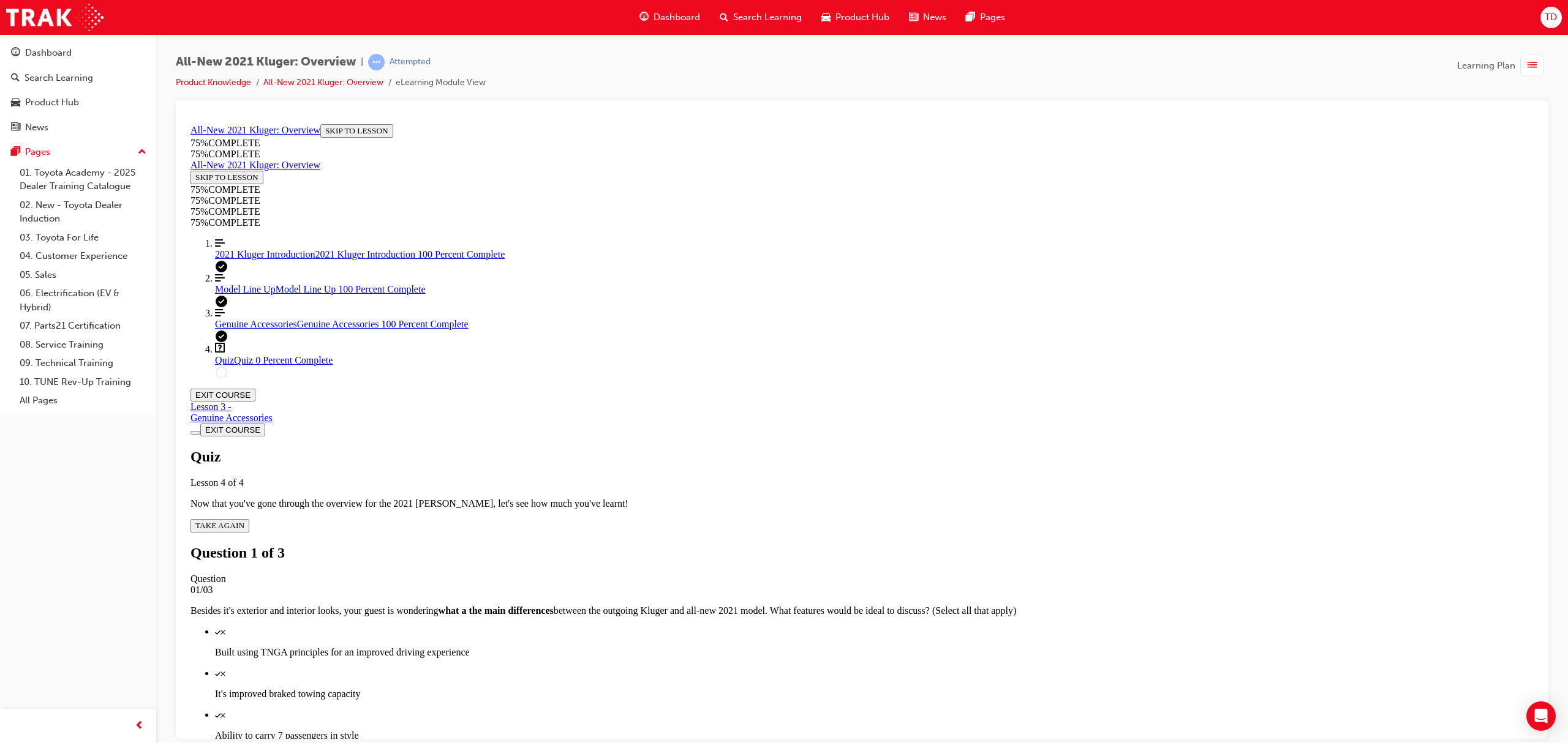
scroll to position [45, 0]
click at [866, 626] on div "Quiz" at bounding box center [874, 631] width 1319 height 11
click at [872, 743] on div "Quiz" at bounding box center [874, 756] width 1319 height 11
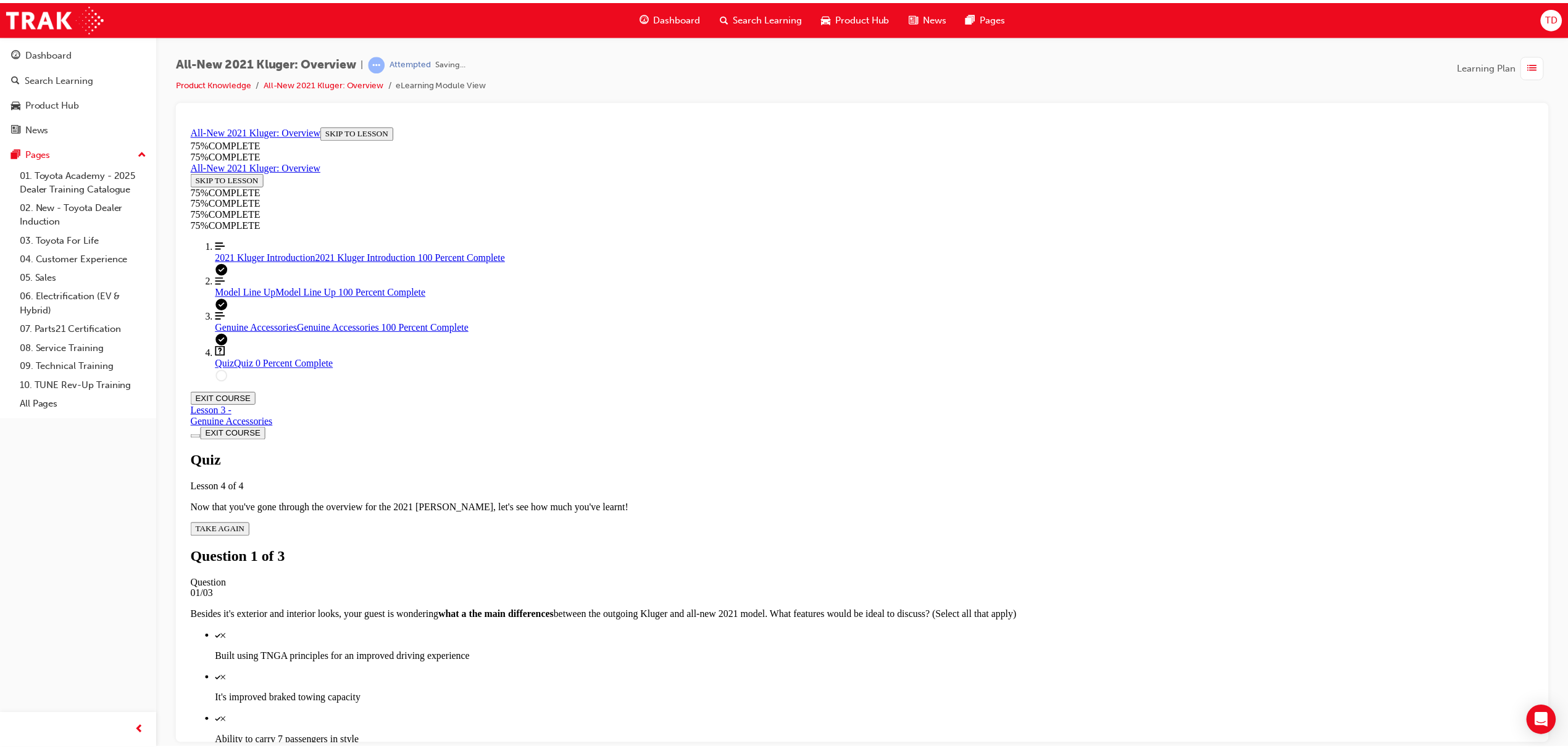
scroll to position [44, 0]
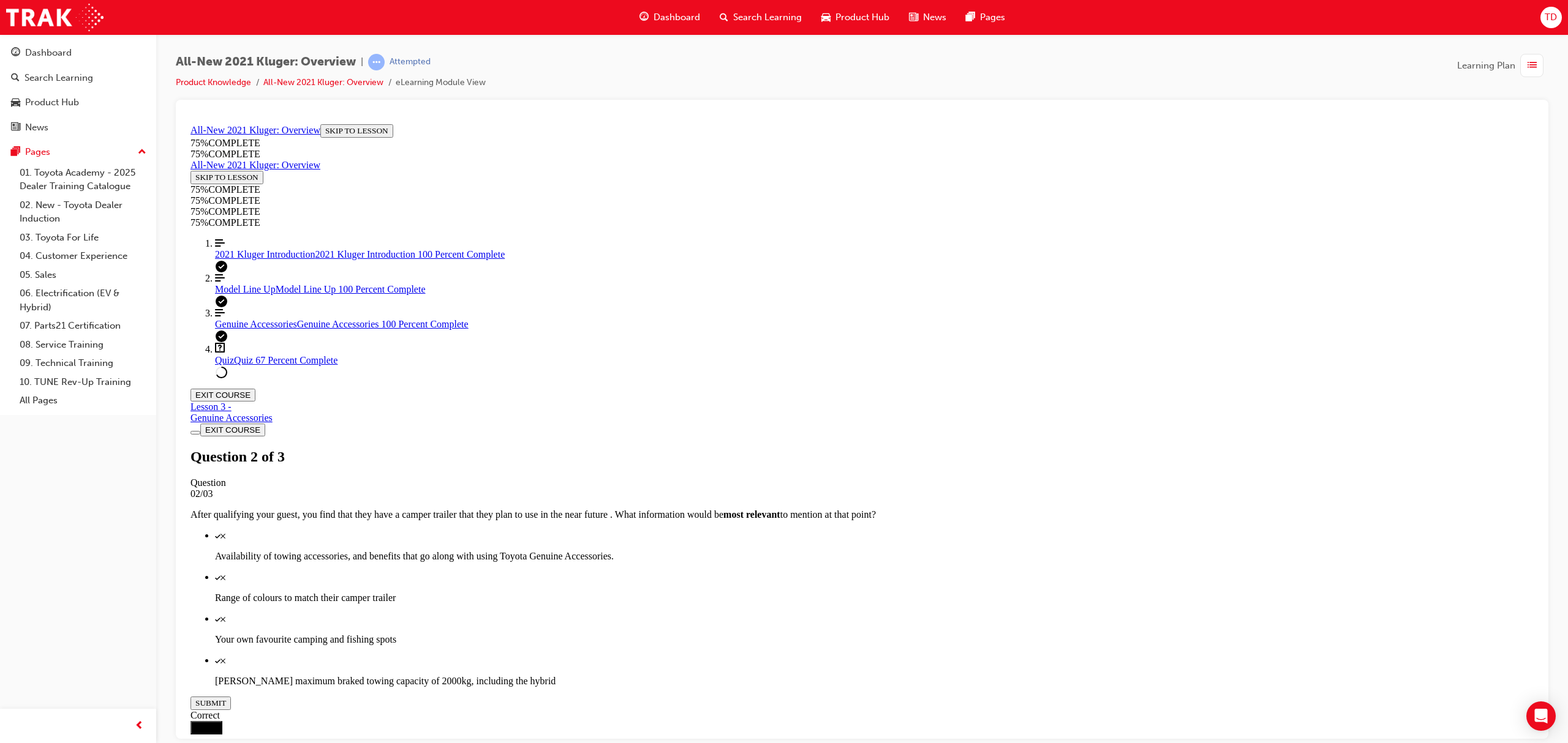
drag, startPoint x: 812, startPoint y: 446, endPoint x: 811, endPoint y: 417, distance: 29.0
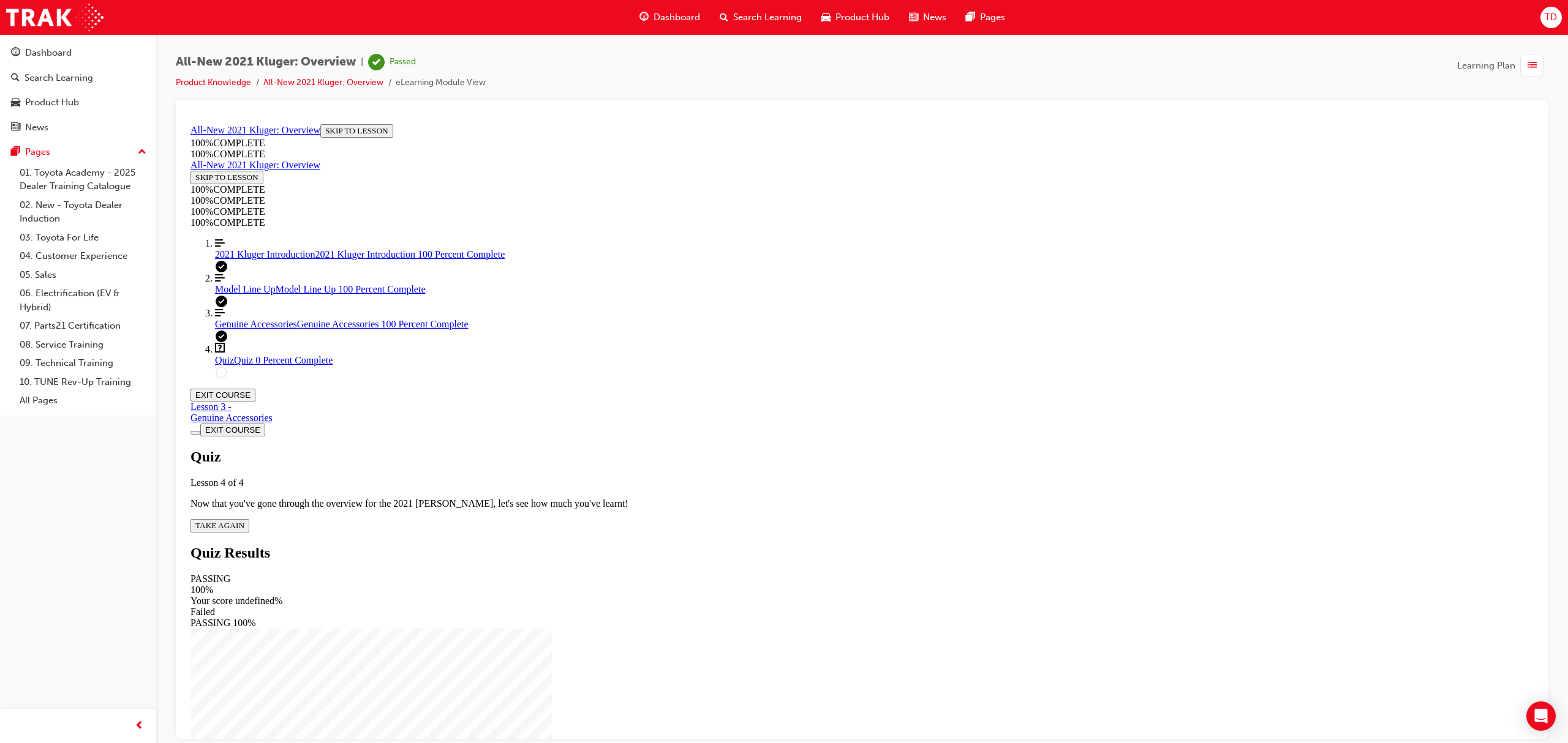
click at [659, 12] on span "Dashboard" at bounding box center [676, 17] width 47 height 14
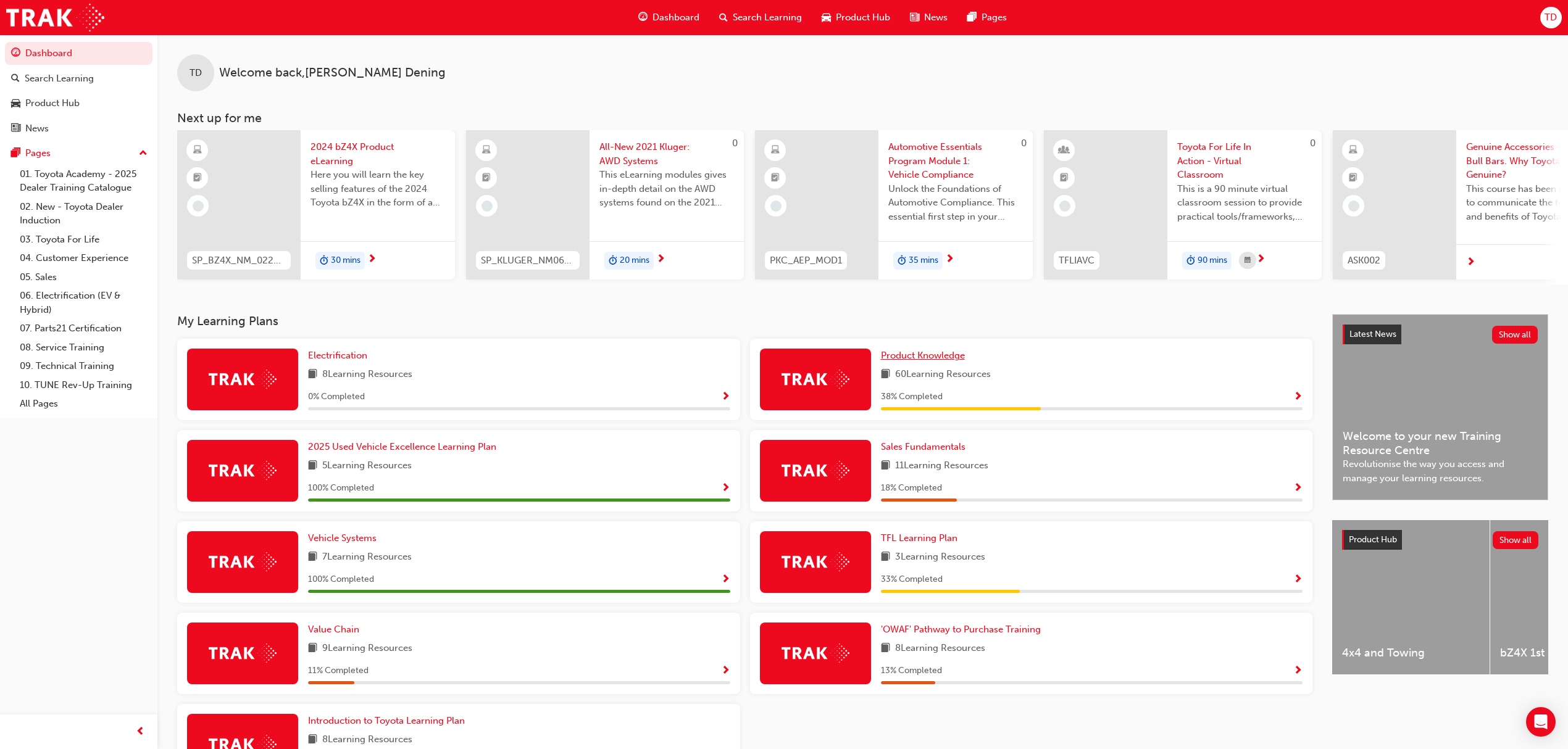
click at [928, 361] on span "Product Knowledge" at bounding box center [922, 355] width 84 height 11
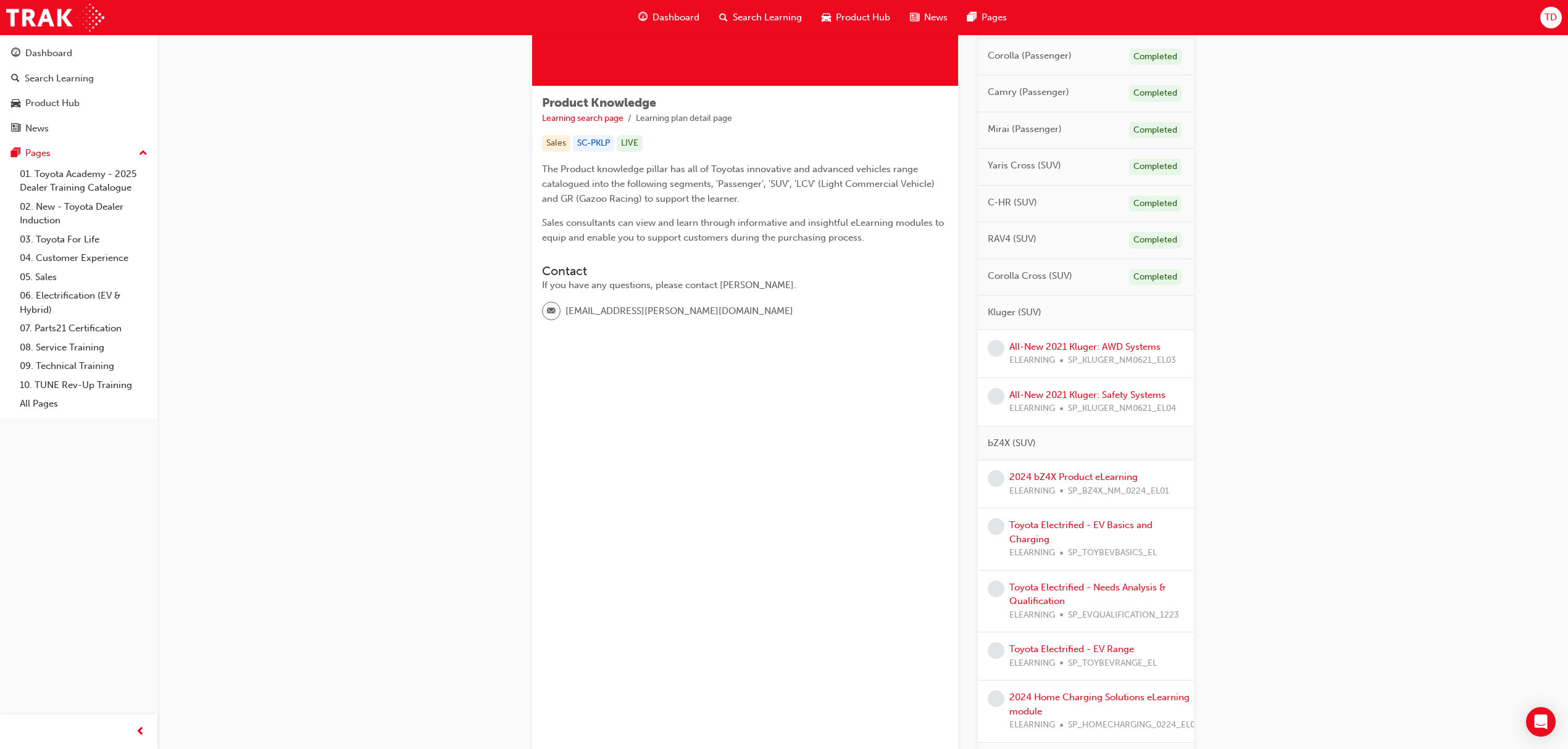
scroll to position [164, 0]
click at [1089, 346] on link "All-New 2021 Kluger: AWD Systems" at bounding box center [1084, 345] width 151 height 11
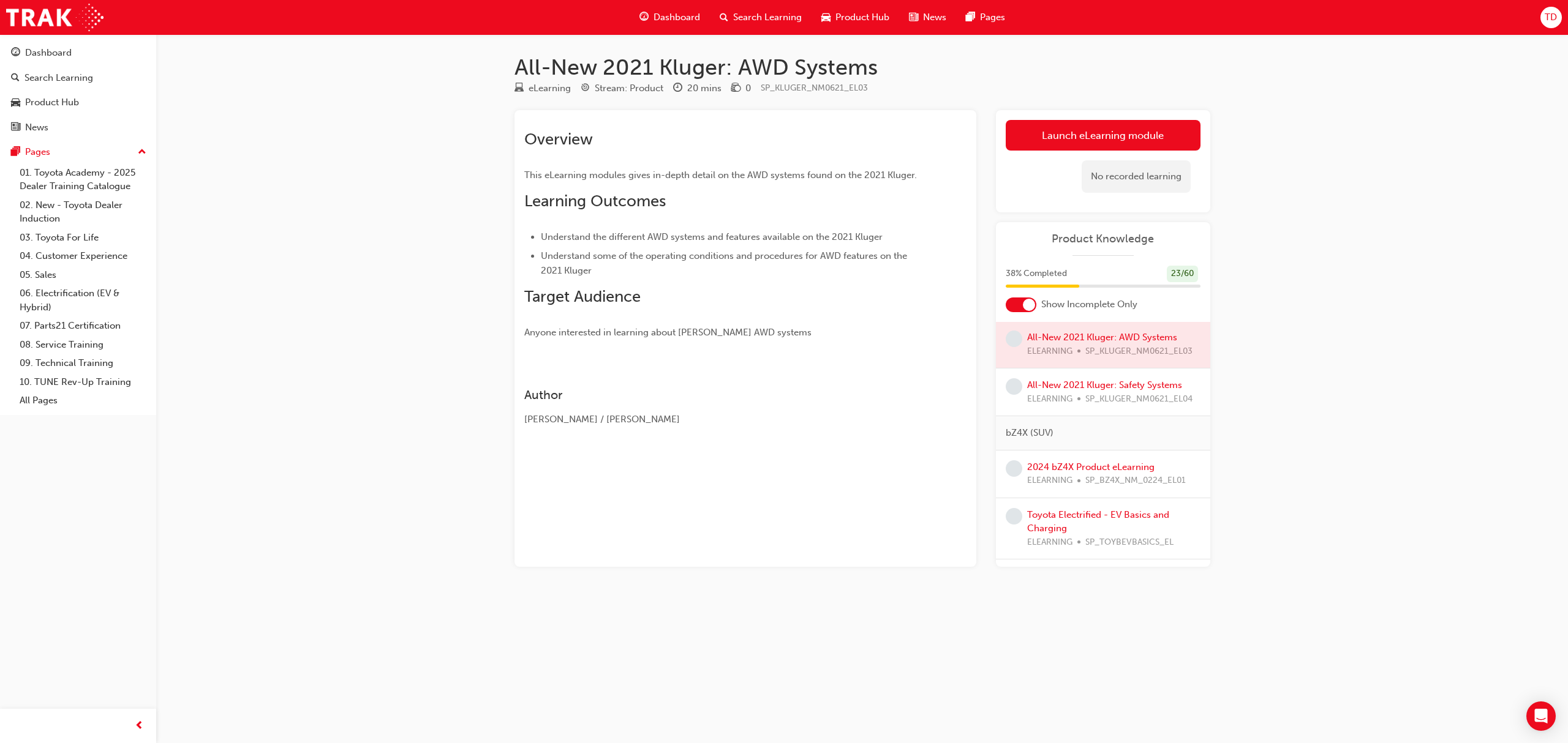
scroll to position [245, 0]
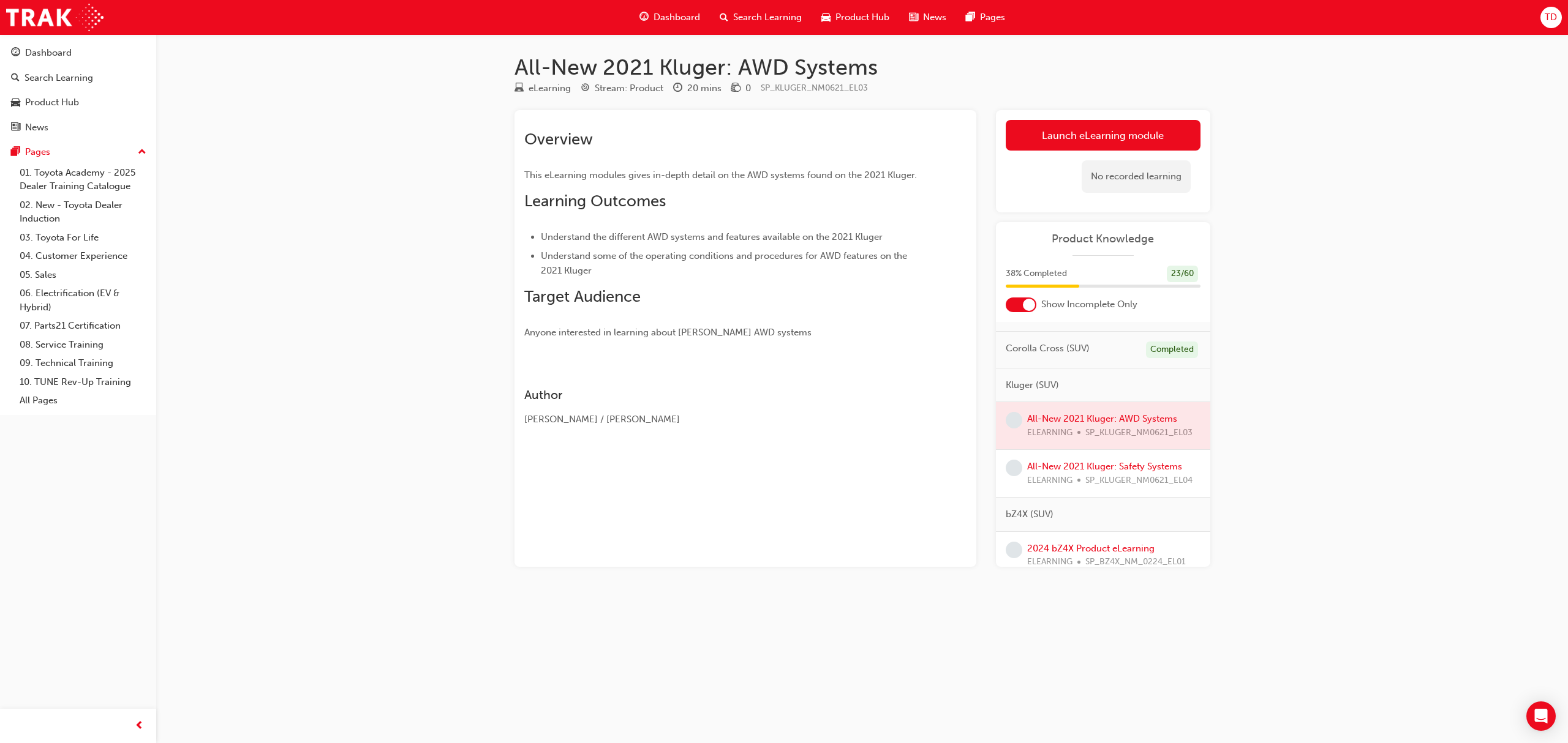
click at [1075, 419] on div at bounding box center [1103, 426] width 214 height 47
click at [1112, 140] on link "Launch eLearning module" at bounding box center [1103, 135] width 195 height 31
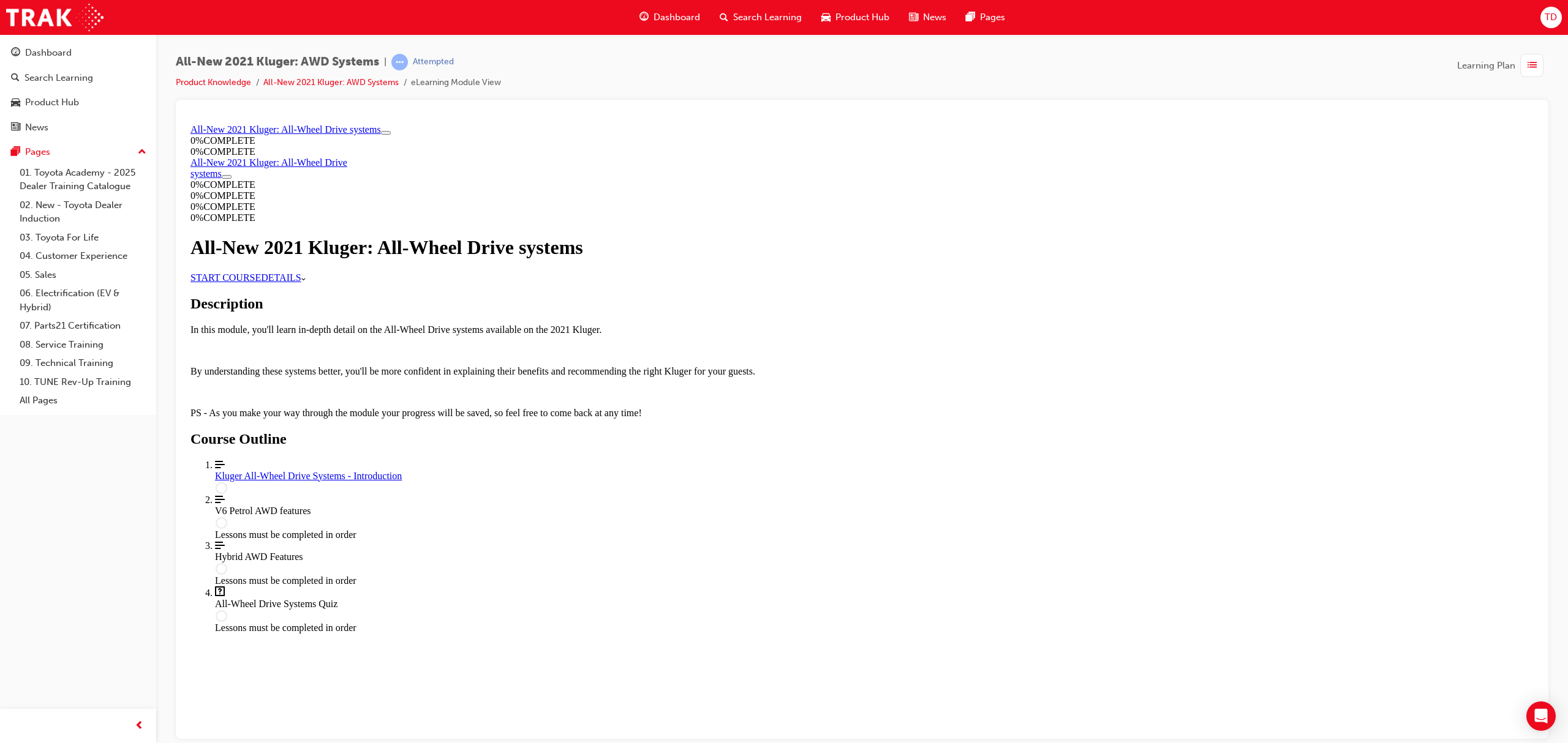
scroll to position [251, 0]
click at [792, 481] on div "Kluger All-Wheel Drive Systems - Introduction" at bounding box center [874, 475] width 1319 height 11
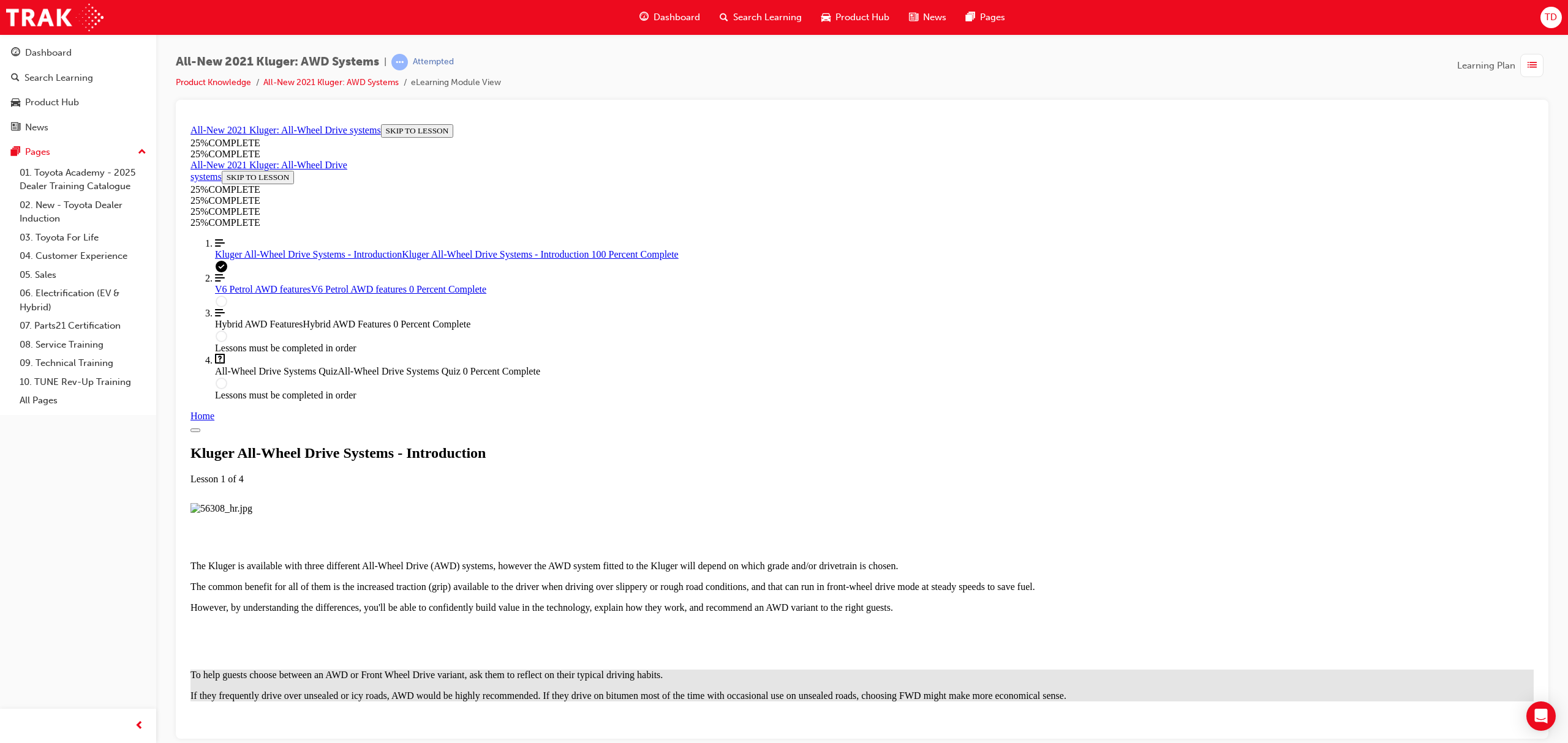
scroll to position [1105, 0]
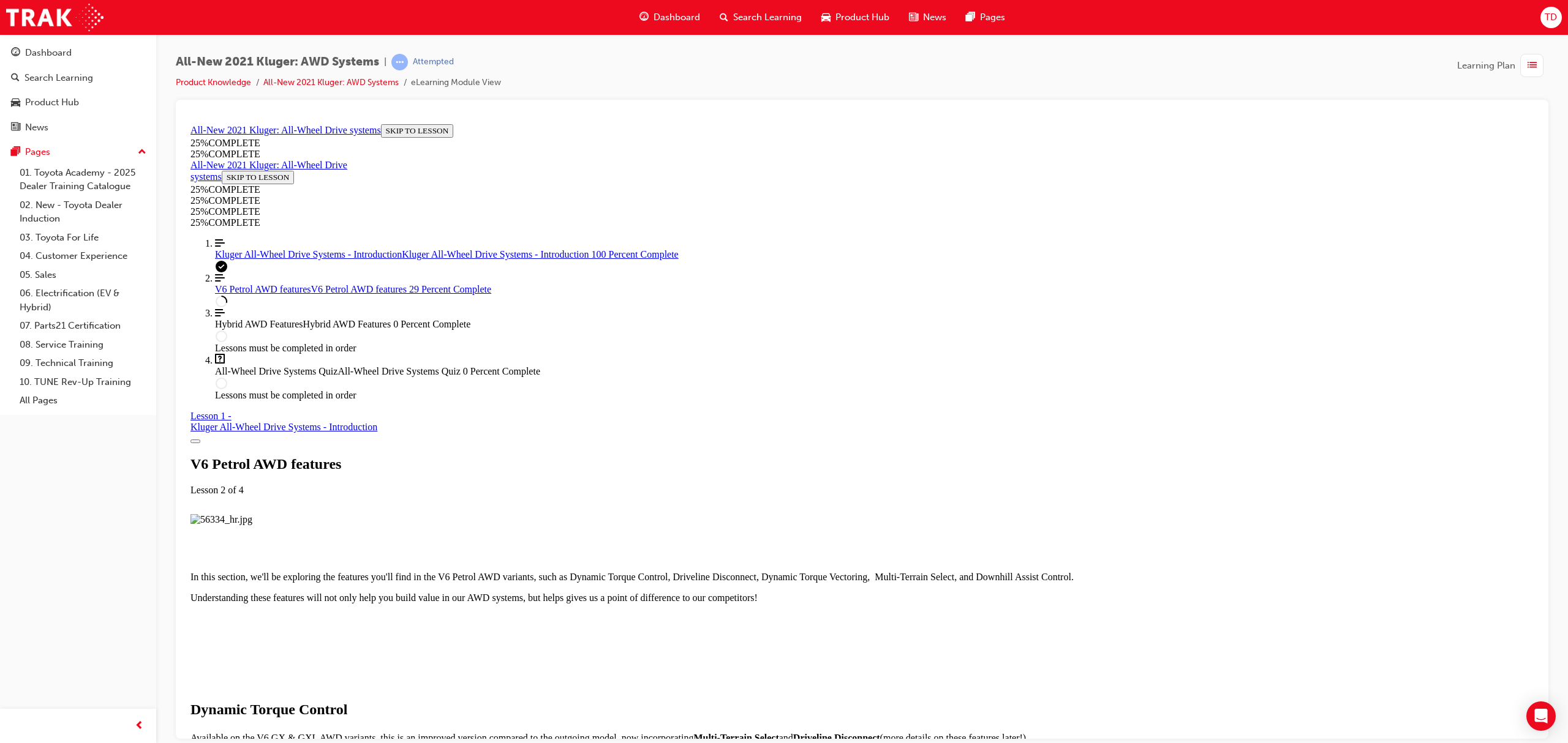
scroll to position [1431, 0]
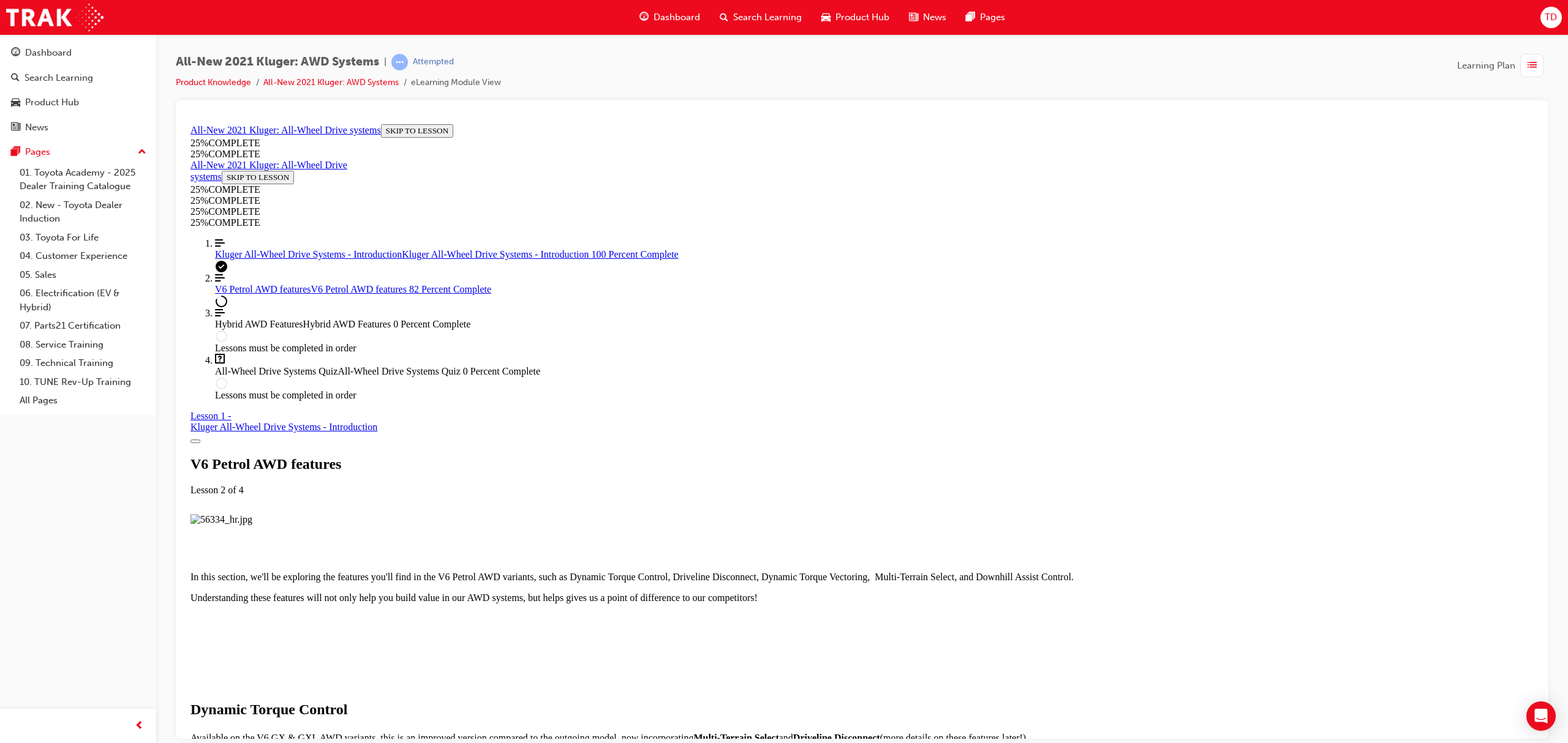
scroll to position [4407, 0]
drag, startPoint x: 942, startPoint y: 621, endPoint x: 936, endPoint y: 607, distance: 15.2
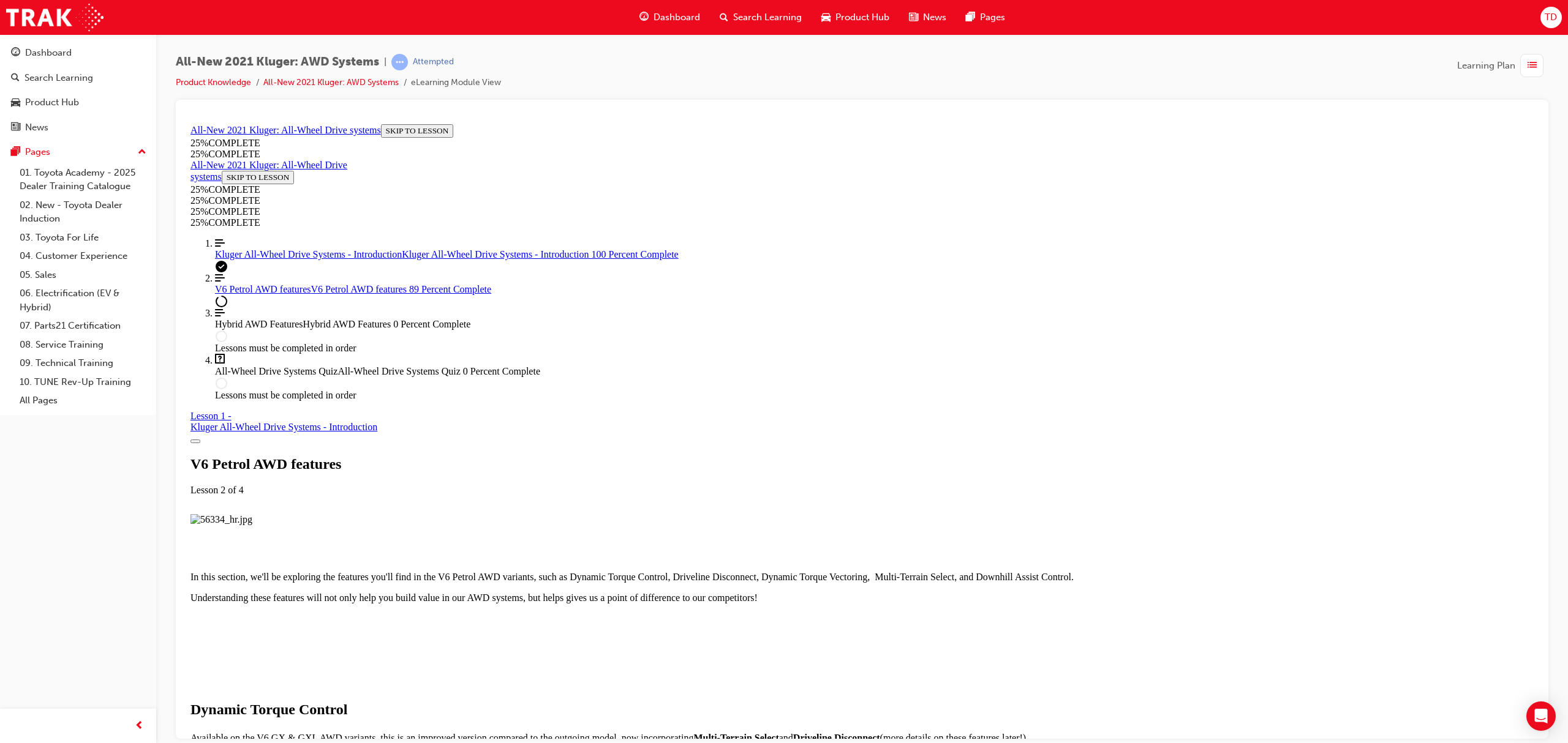
scroll to position [4234, 0]
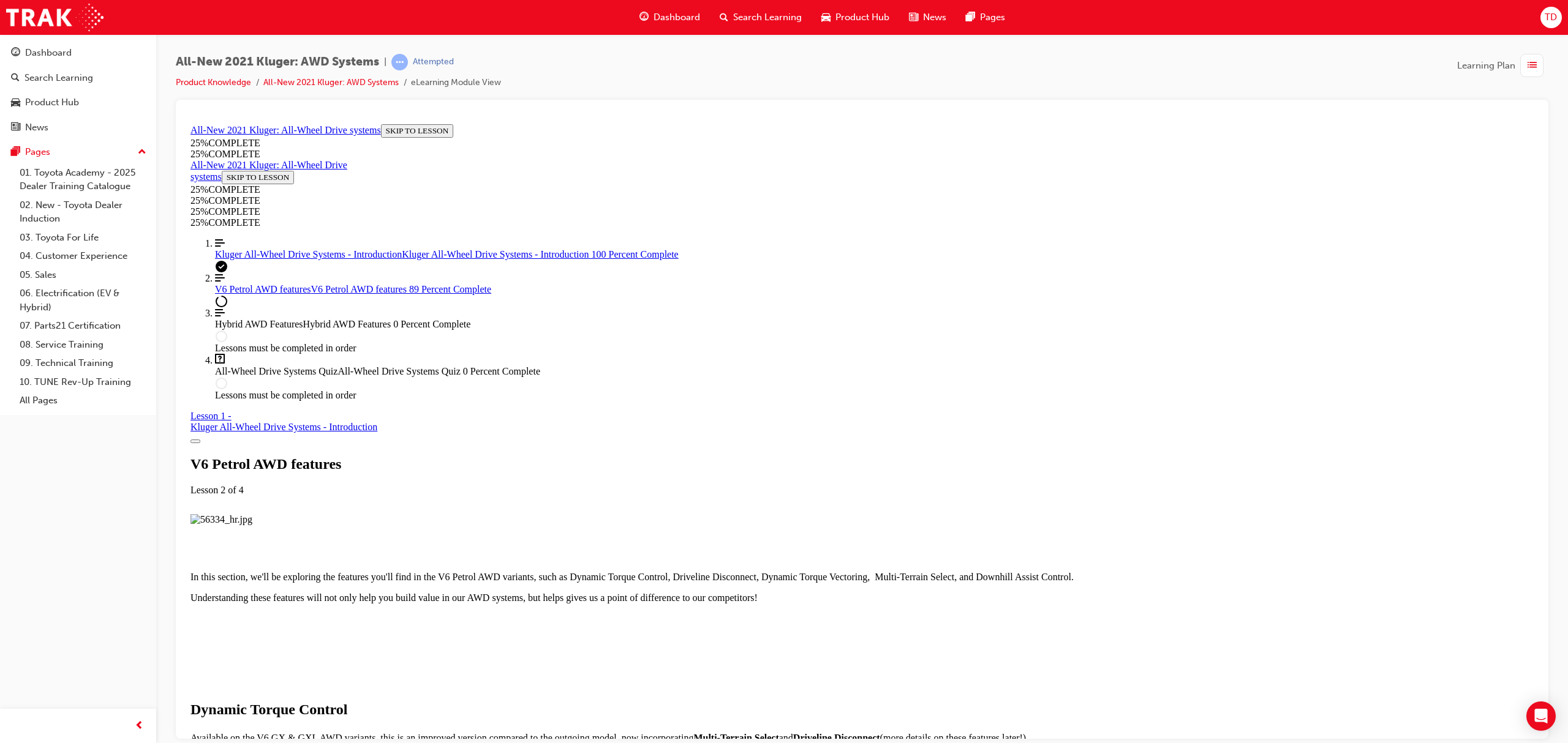
scroll to position [3101, 0]
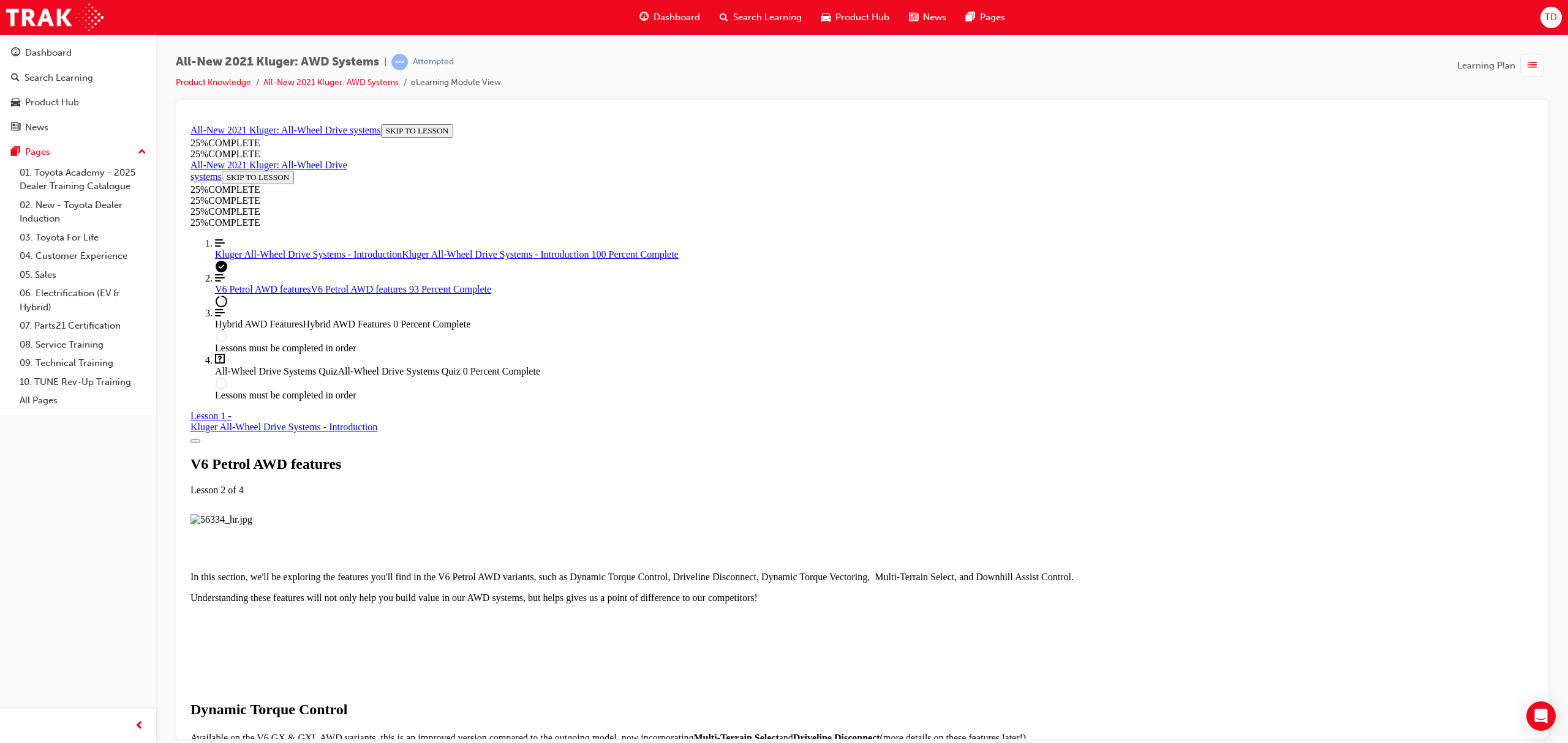
scroll to position [4404, 0]
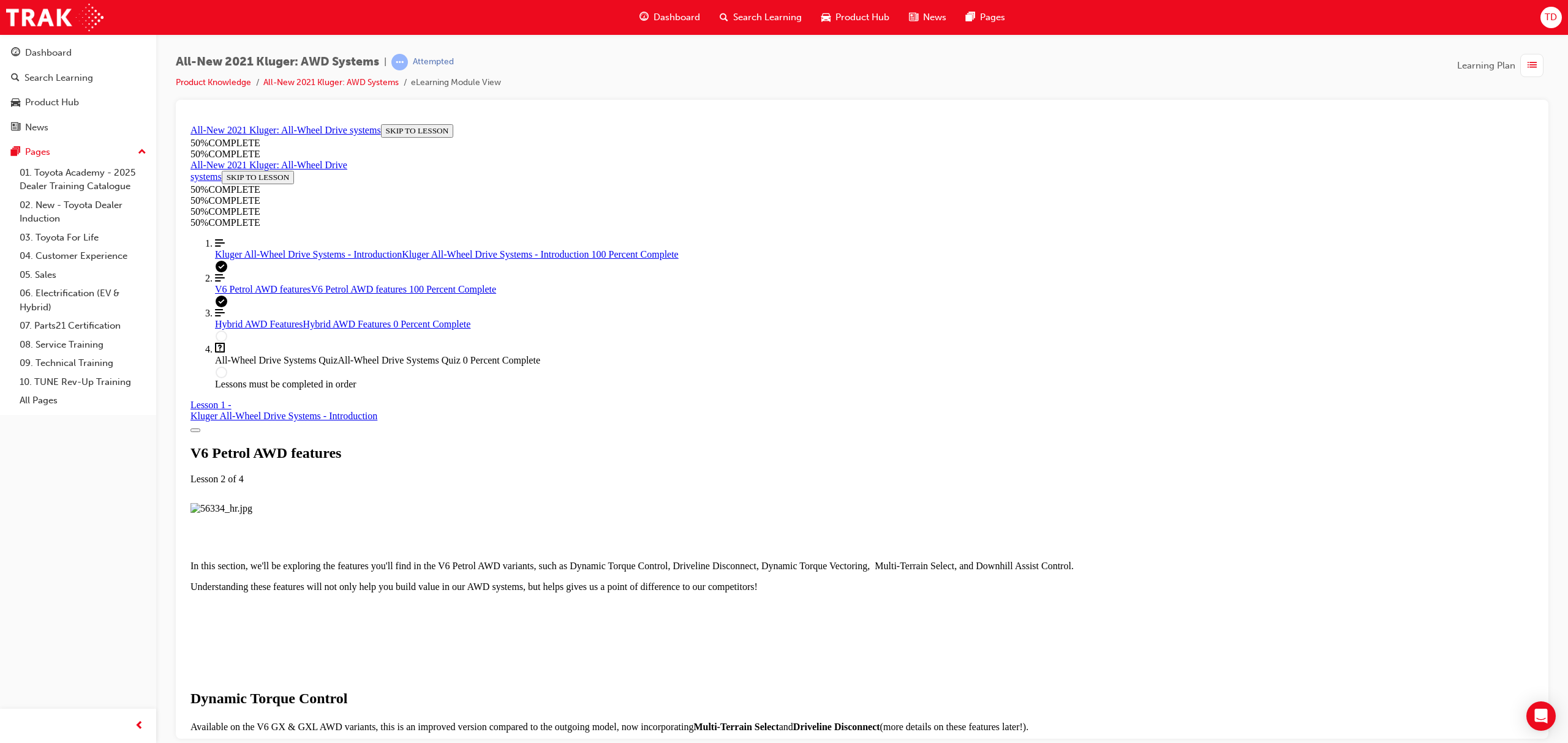
scroll to position [4796, 0]
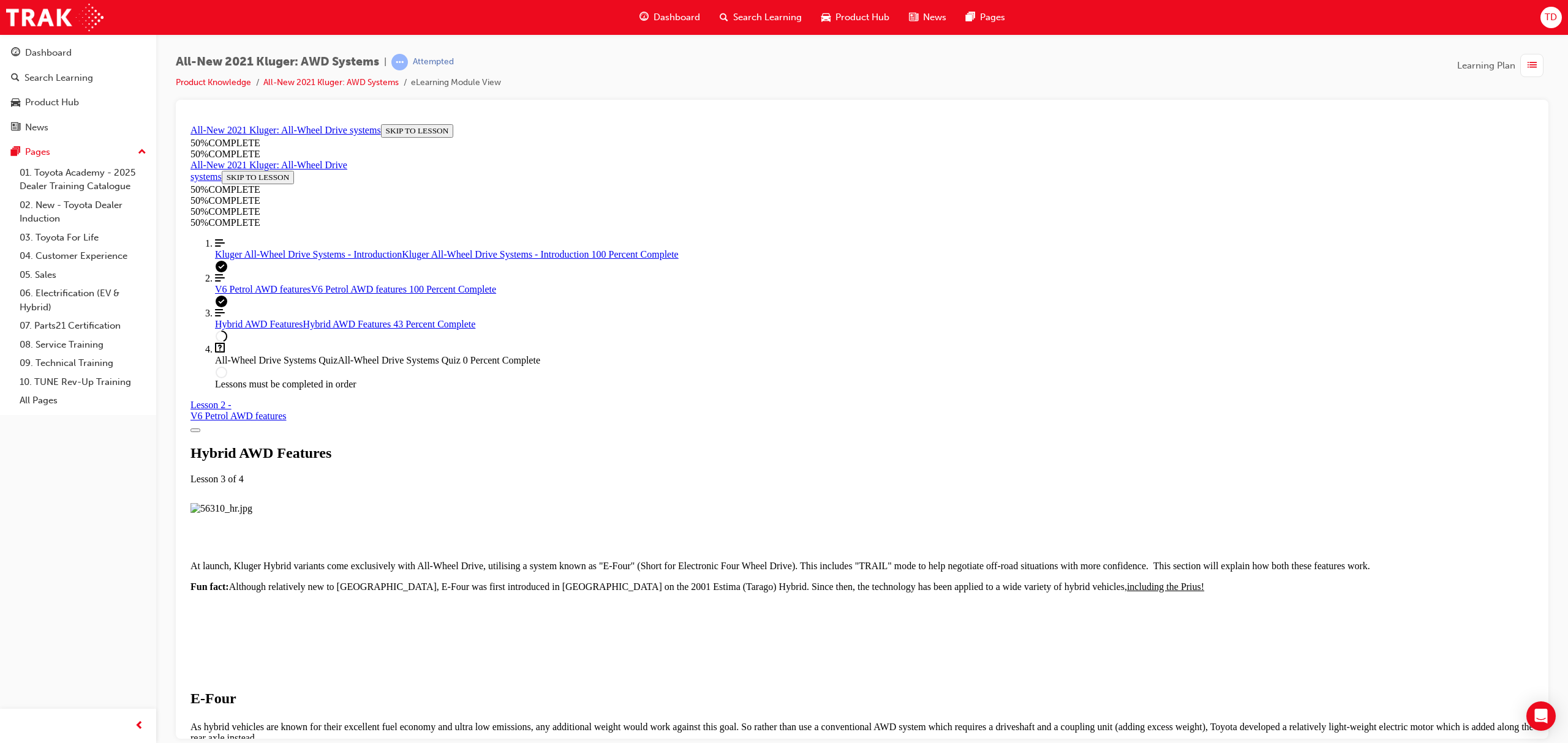
scroll to position [1593, 0]
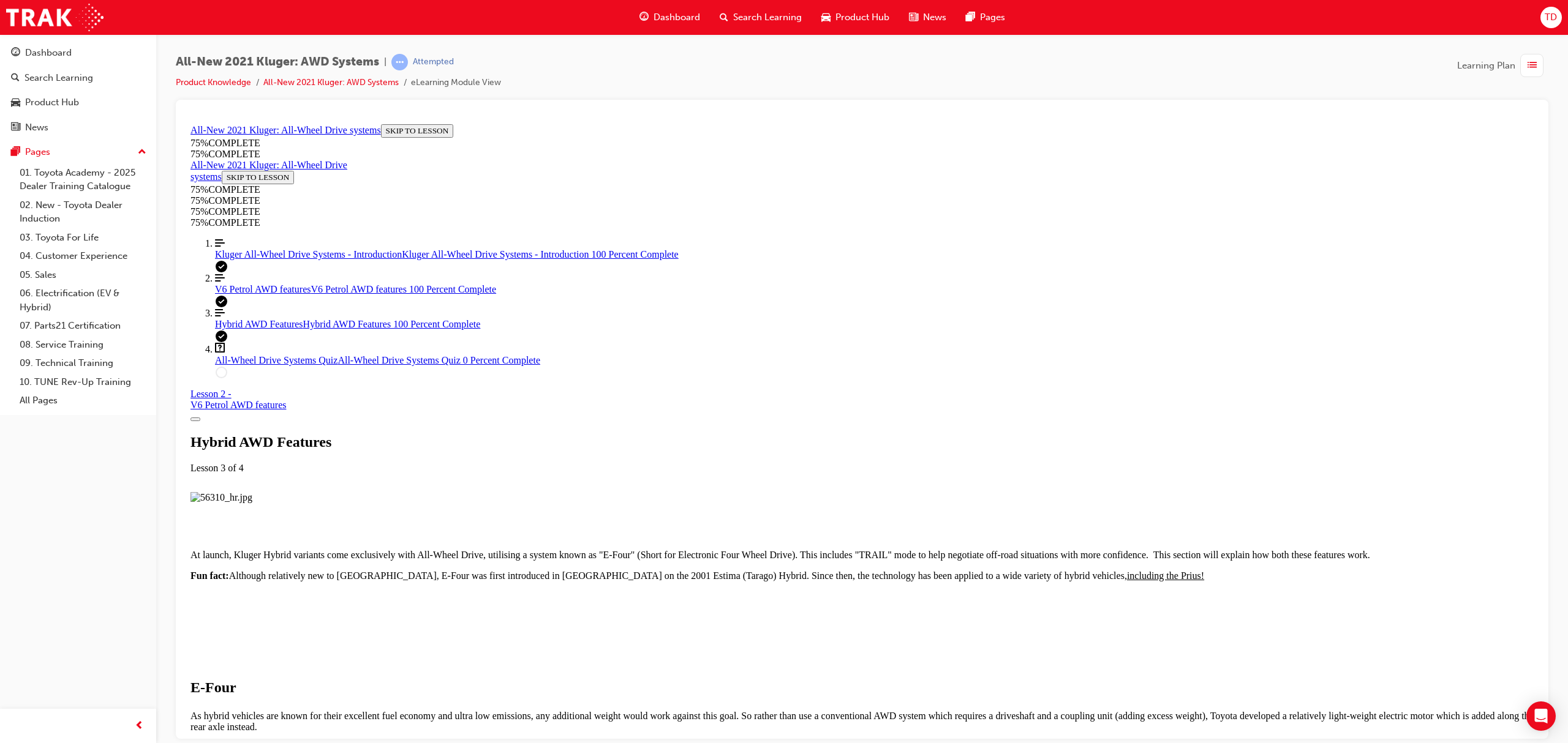
scroll to position [3133, 0]
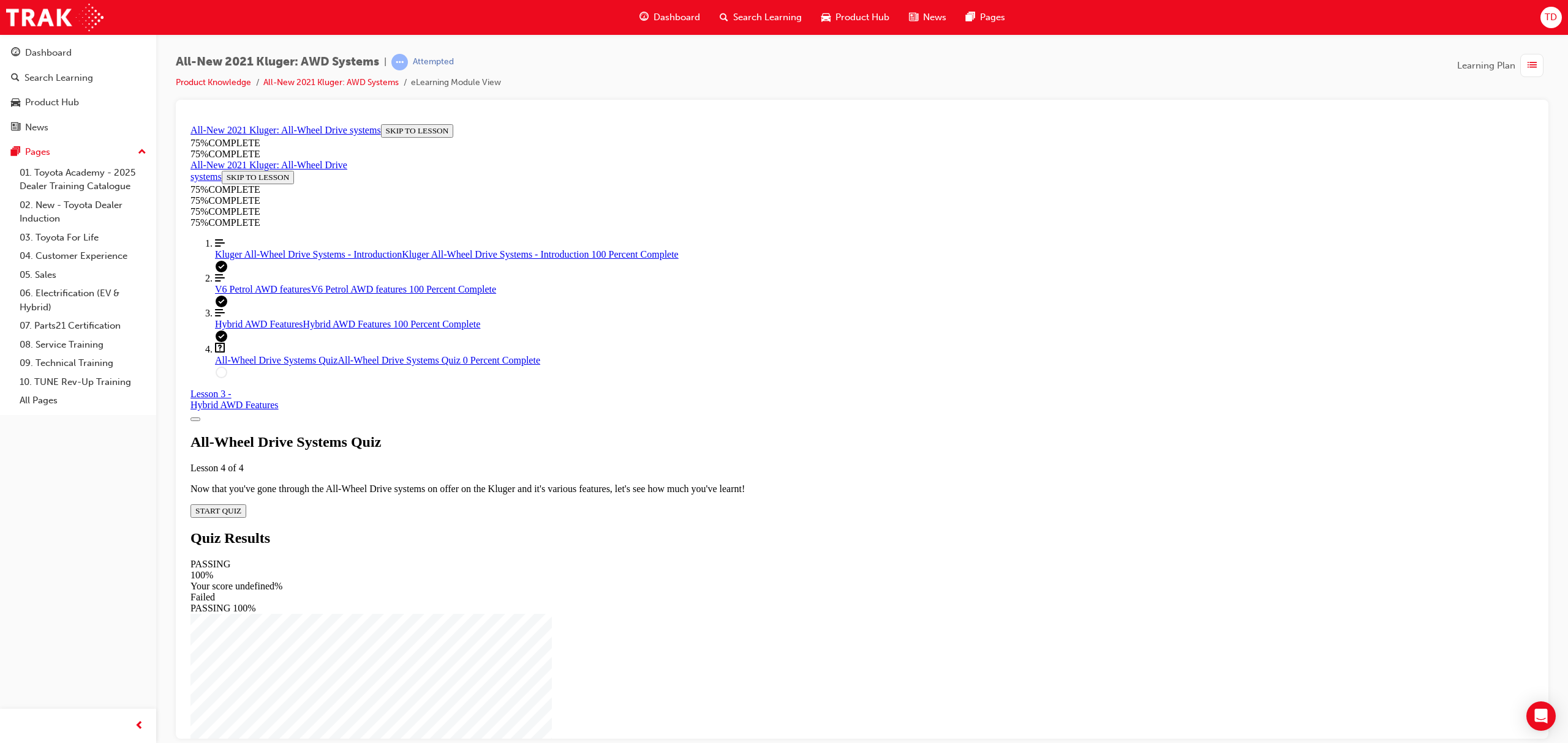
scroll to position [42, 0]
click at [242, 506] on span "START QUIZ" at bounding box center [219, 510] width 46 height 9
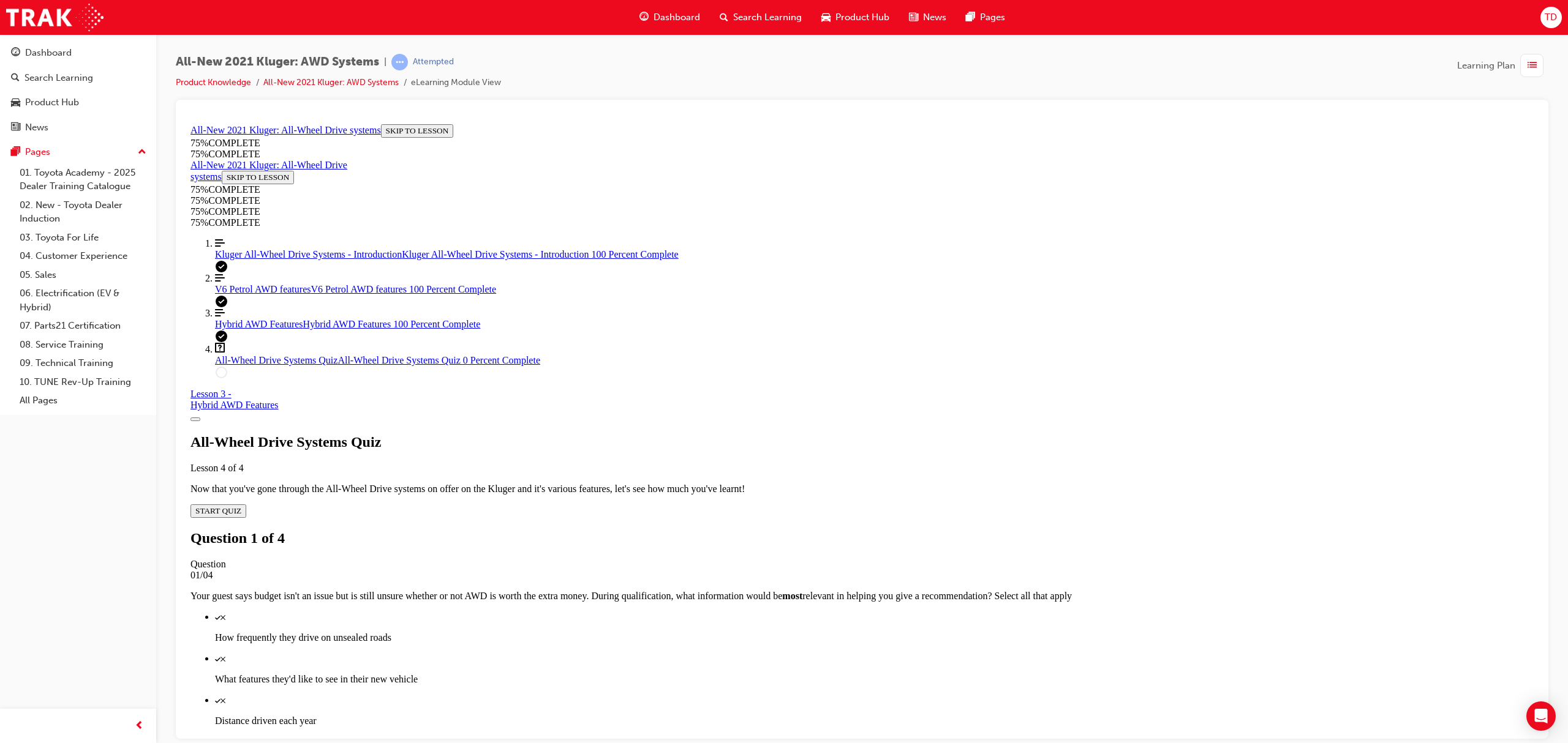
scroll to position [44, 0]
click at [947, 611] on div "Quiz" at bounding box center [874, 616] width 1319 height 11
click at [991, 653] on div "Quiz" at bounding box center [874, 658] width 1319 height 11
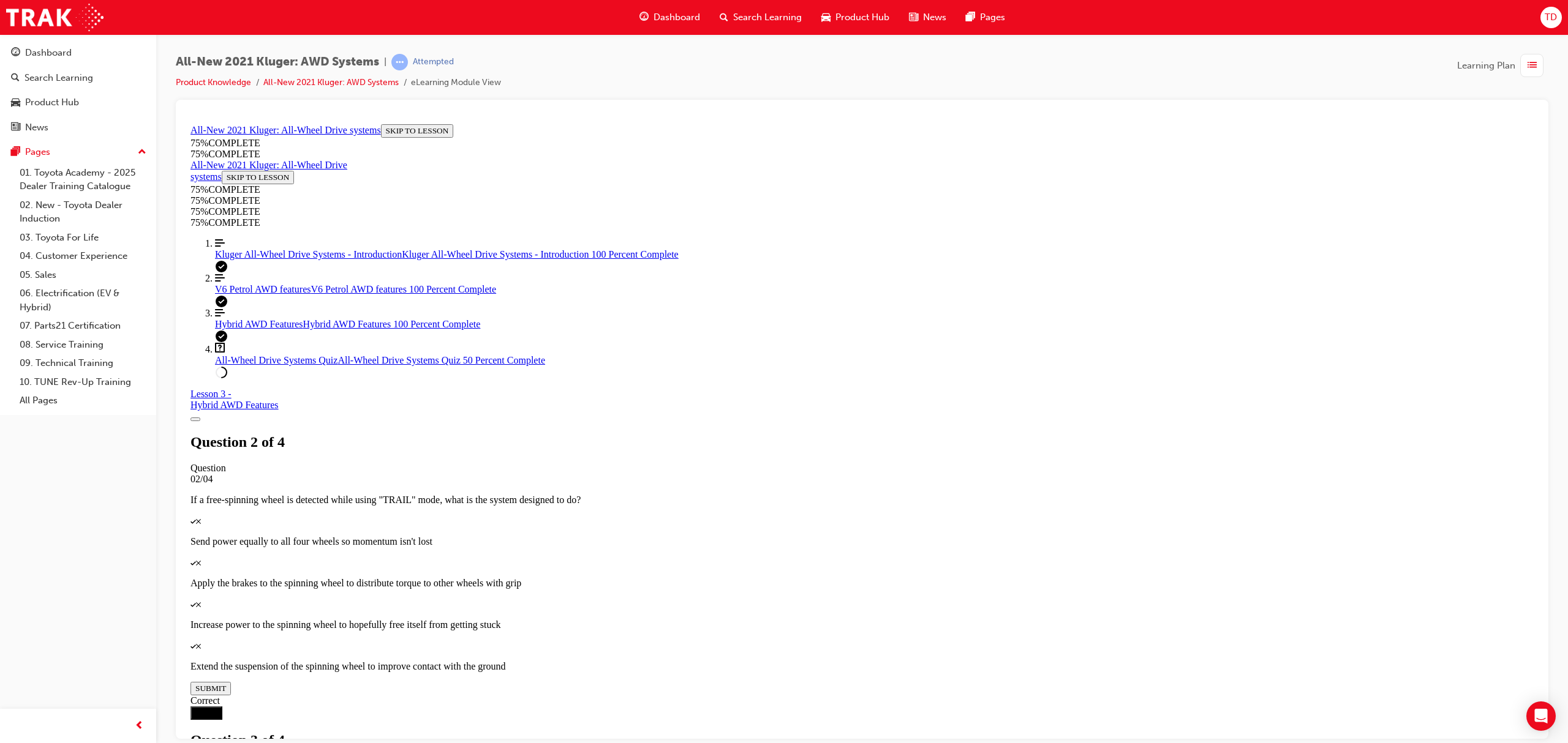
scroll to position [45, 0]
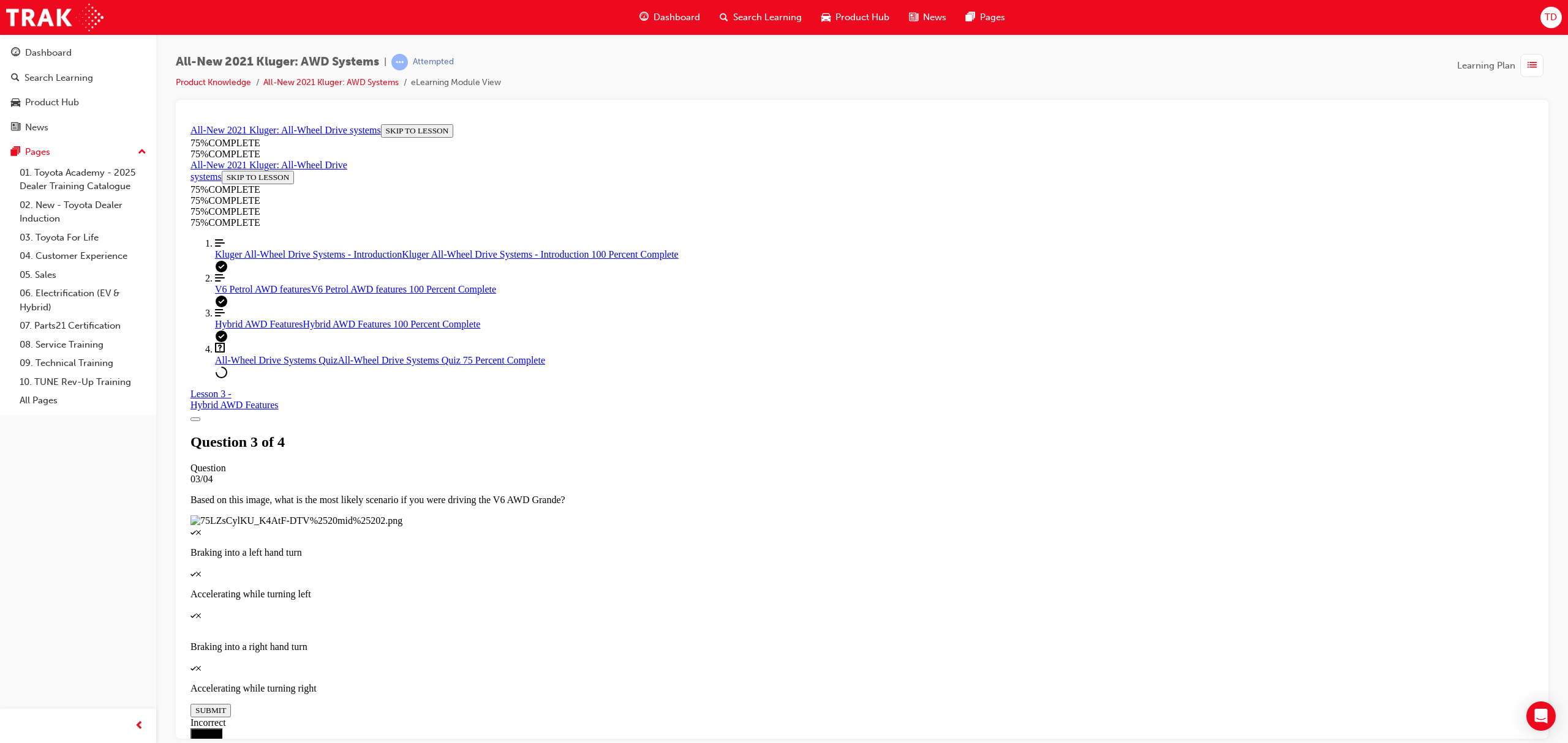
scroll to position [44, 0]
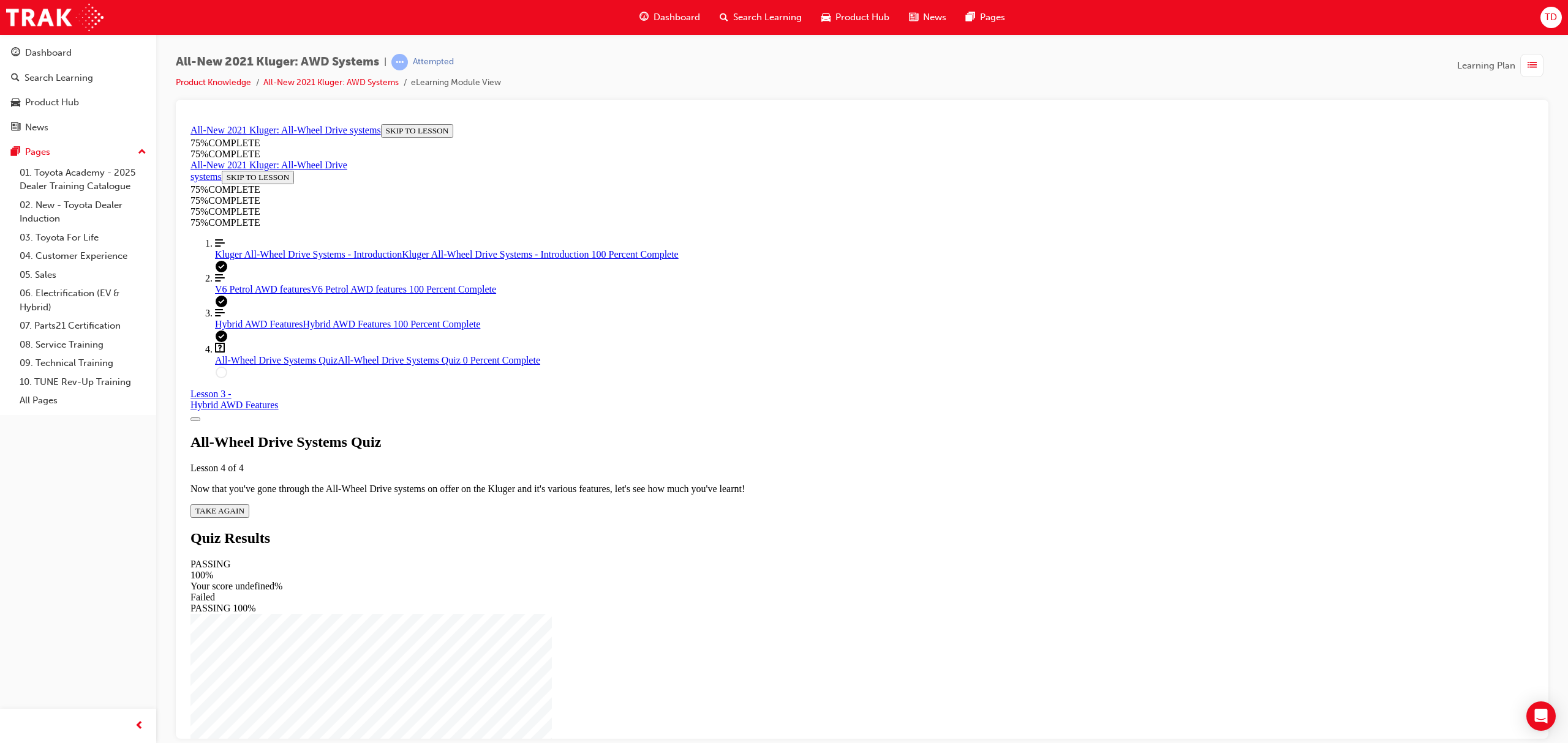
click at [244, 506] on span "TAKE AGAIN" at bounding box center [220, 510] width 49 height 9
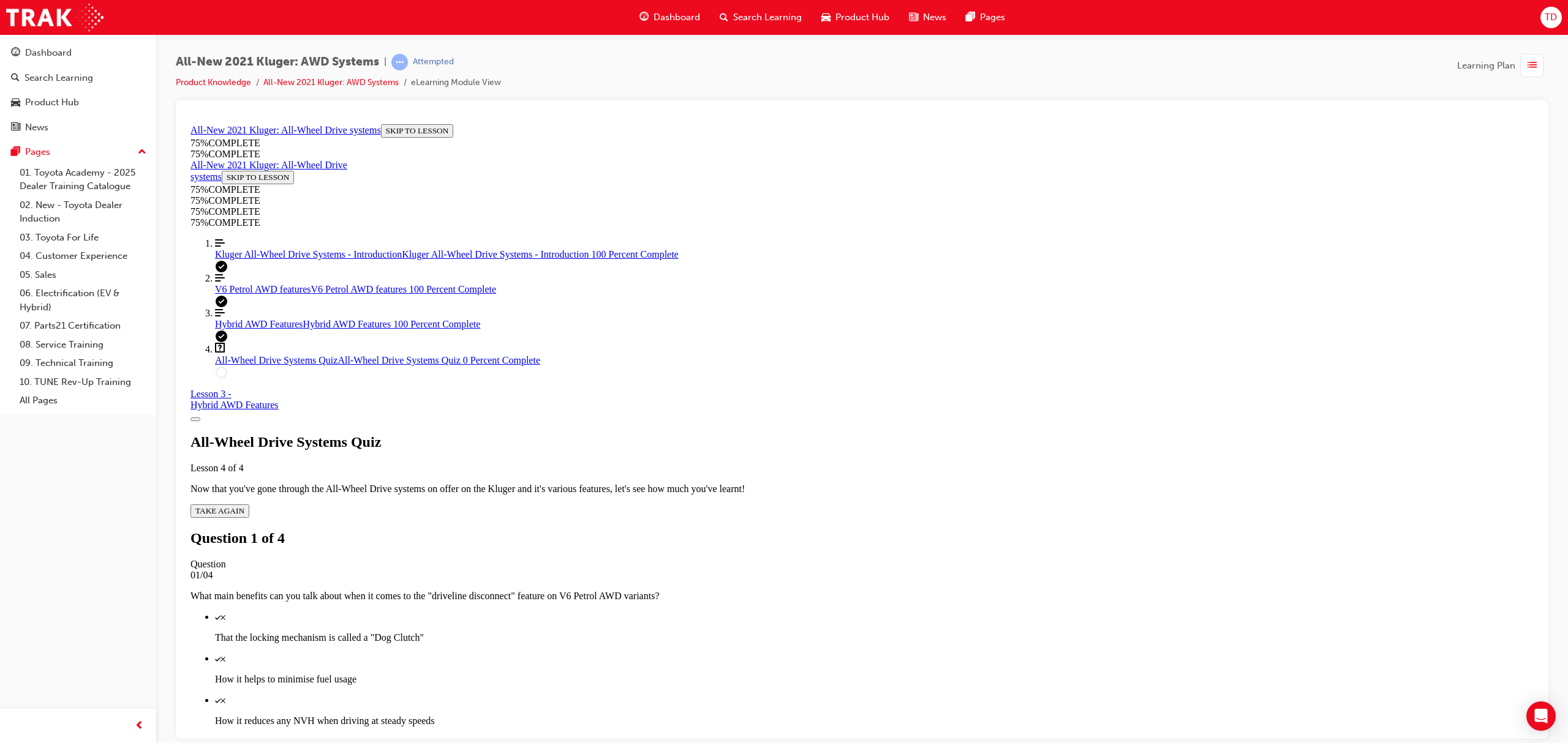
click at [898, 695] on div "Quiz" at bounding box center [874, 700] width 1319 height 11
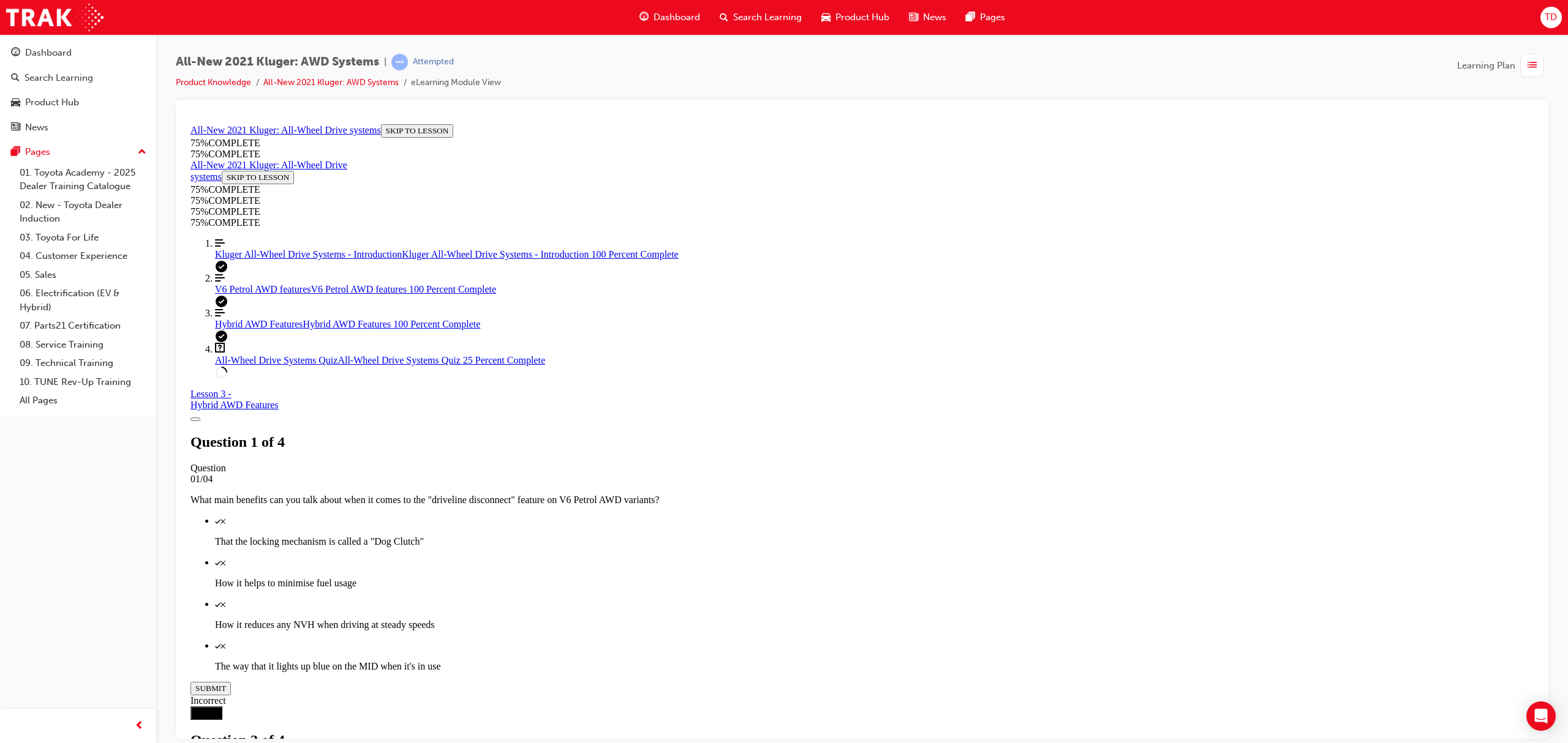
scroll to position [45, 0]
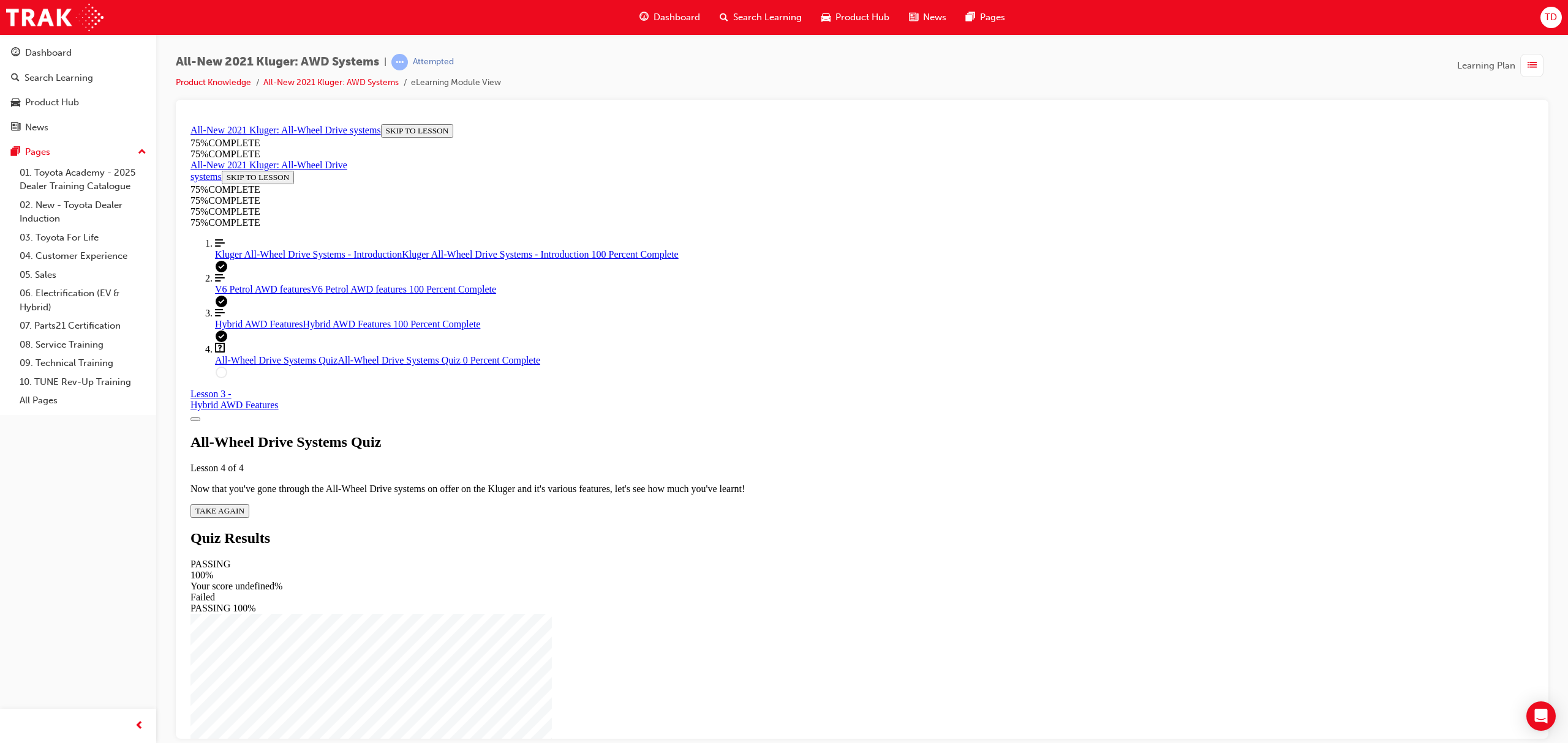
click at [244, 506] on span "TAKE AGAIN" at bounding box center [220, 510] width 49 height 9
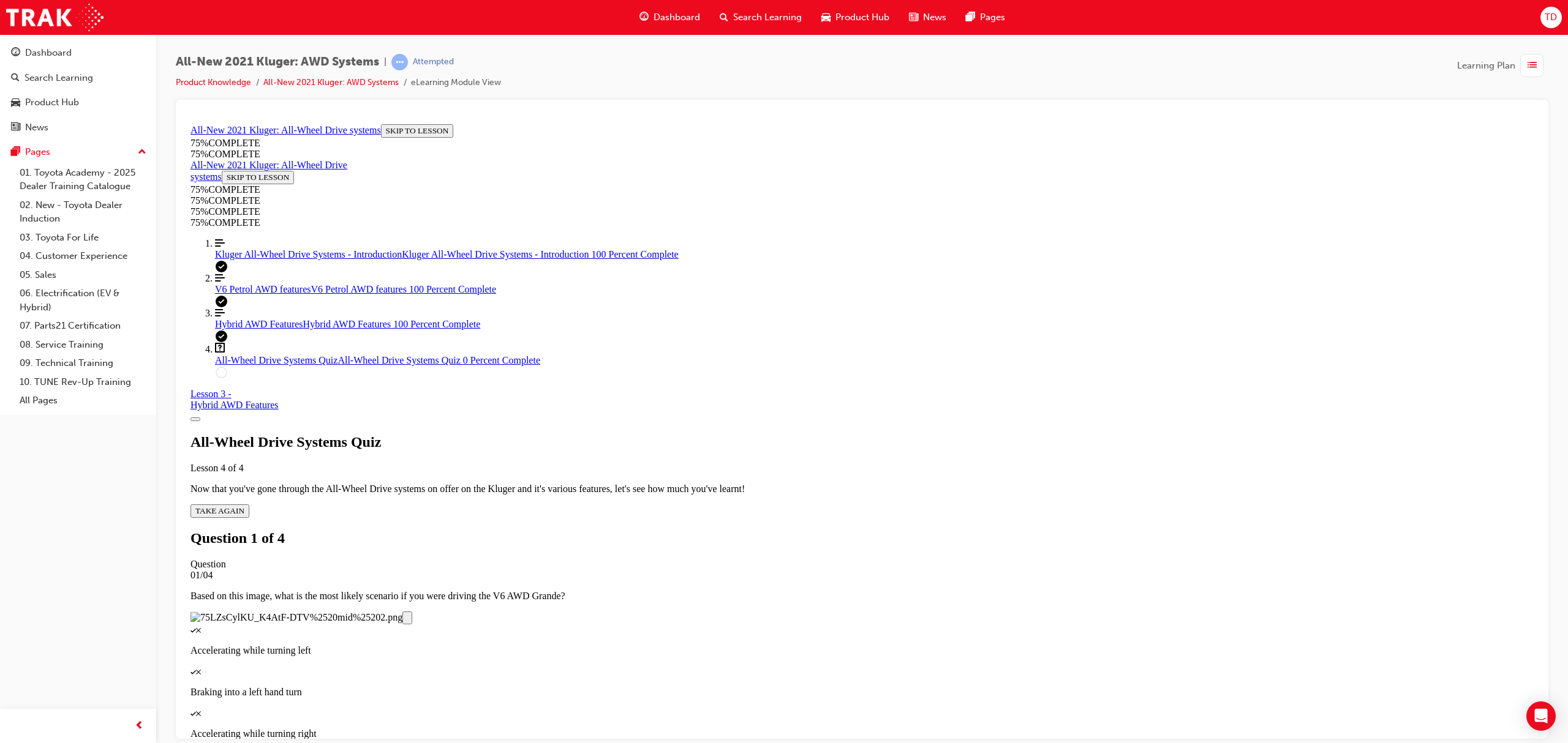
scroll to position [45, 0]
click at [258, 294] on span "V6 Petrol AWD features" at bounding box center [263, 289] width 96 height 10
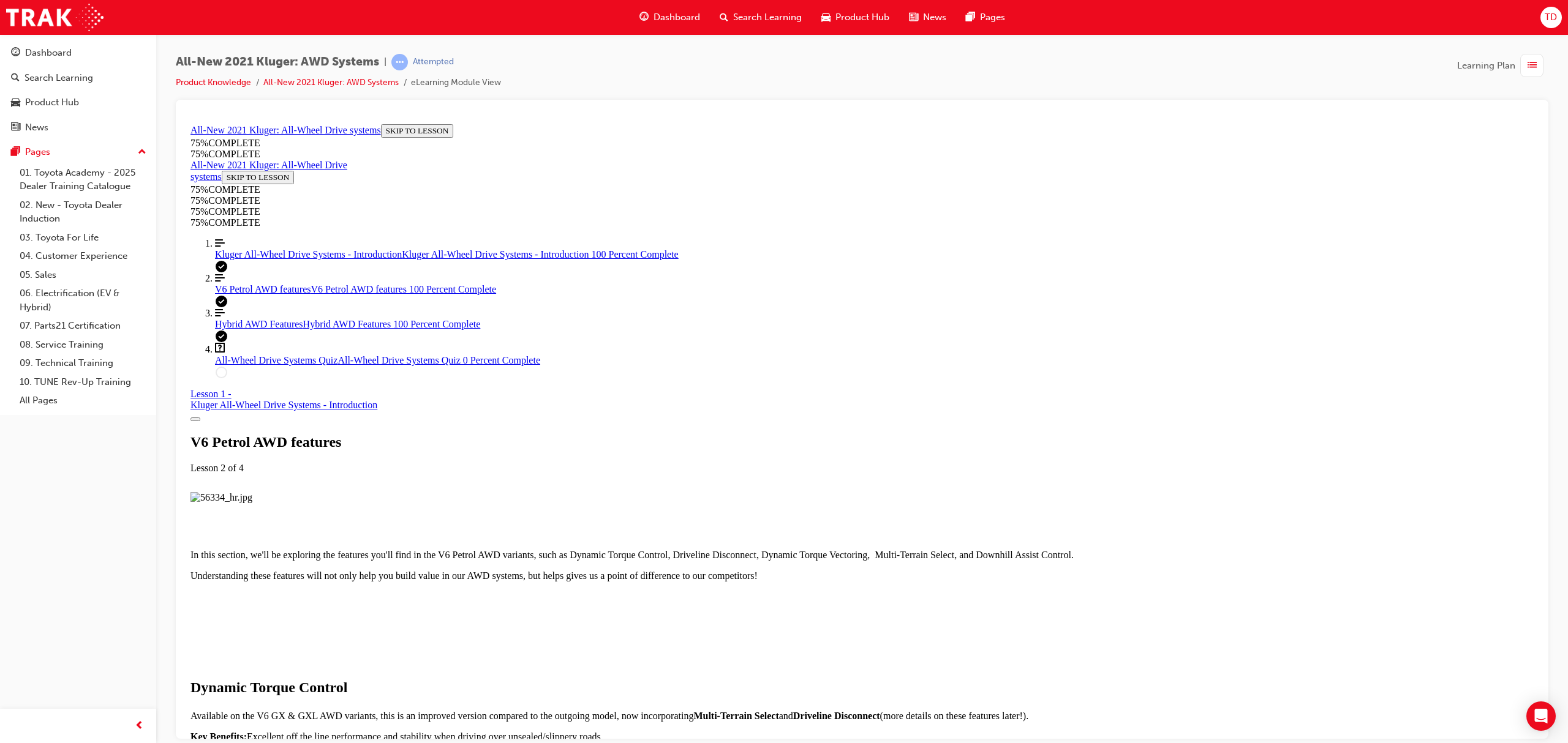
scroll to position [2165, 0]
click at [268, 366] on link "Question box Question mark inside of a square All-Wheel Drive Systems Quiz All-…" at bounding box center [874, 354] width 1319 height 24
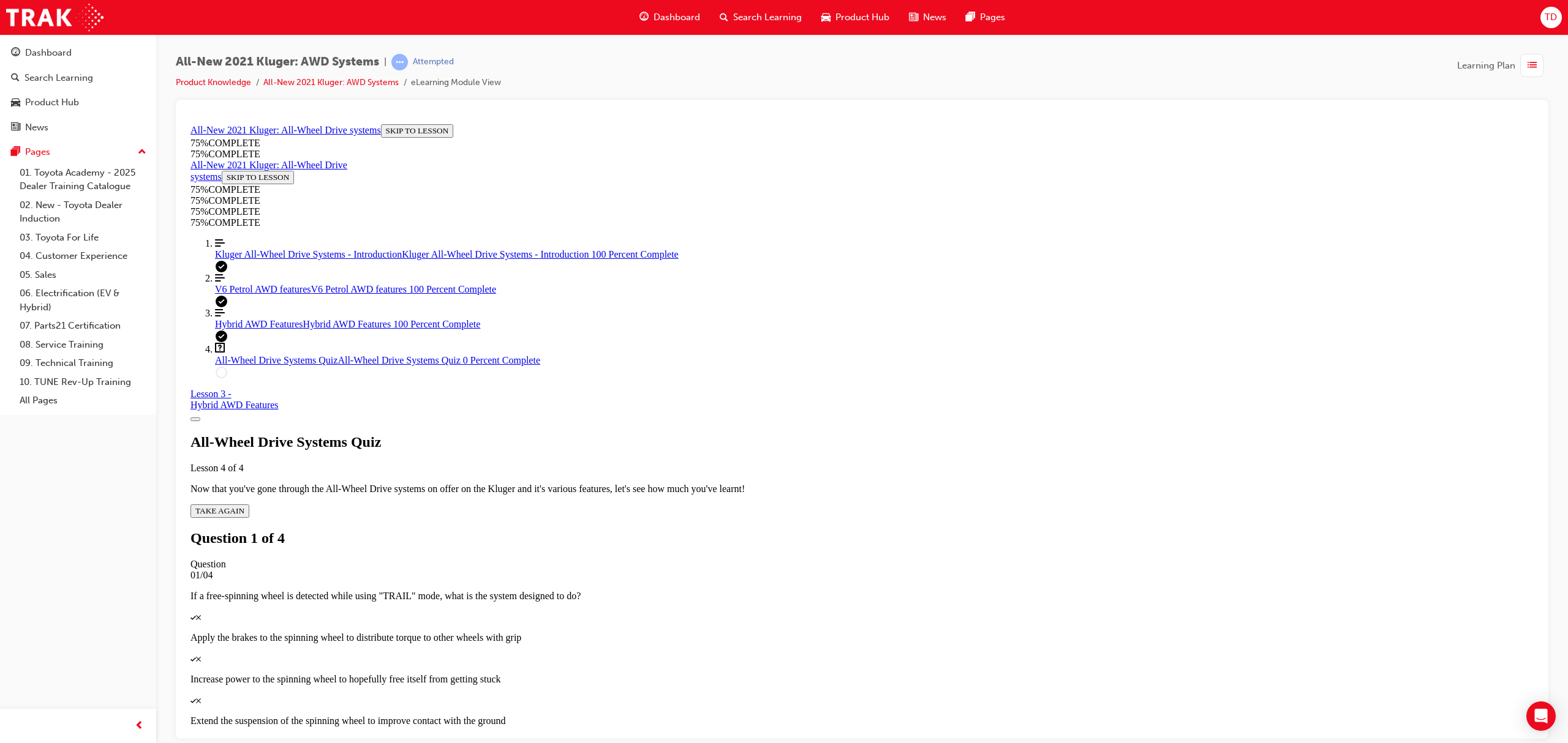
scroll to position [42, 0]
click at [889, 611] on div "Quiz" at bounding box center [862, 616] width 1343 height 11
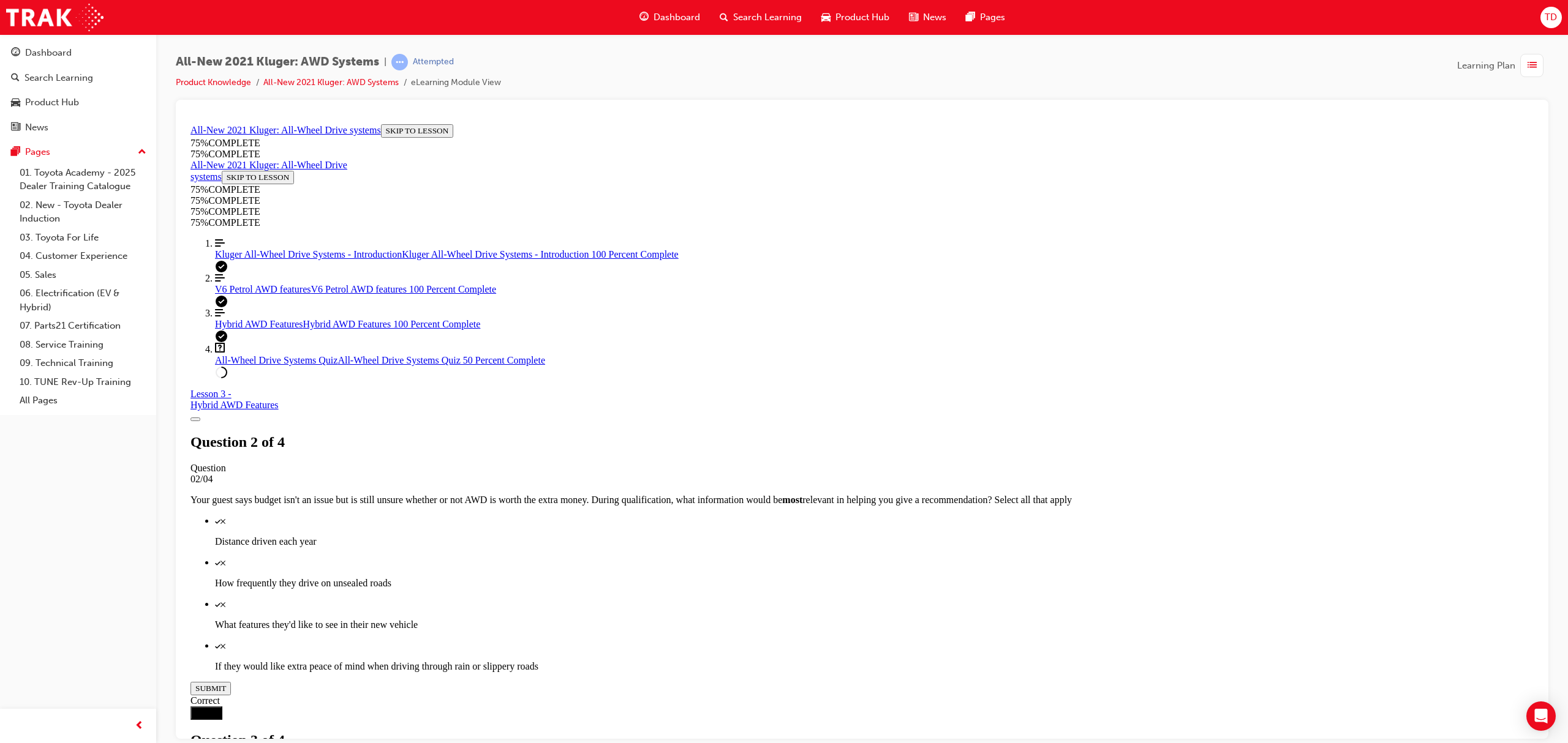
scroll to position [45, 0]
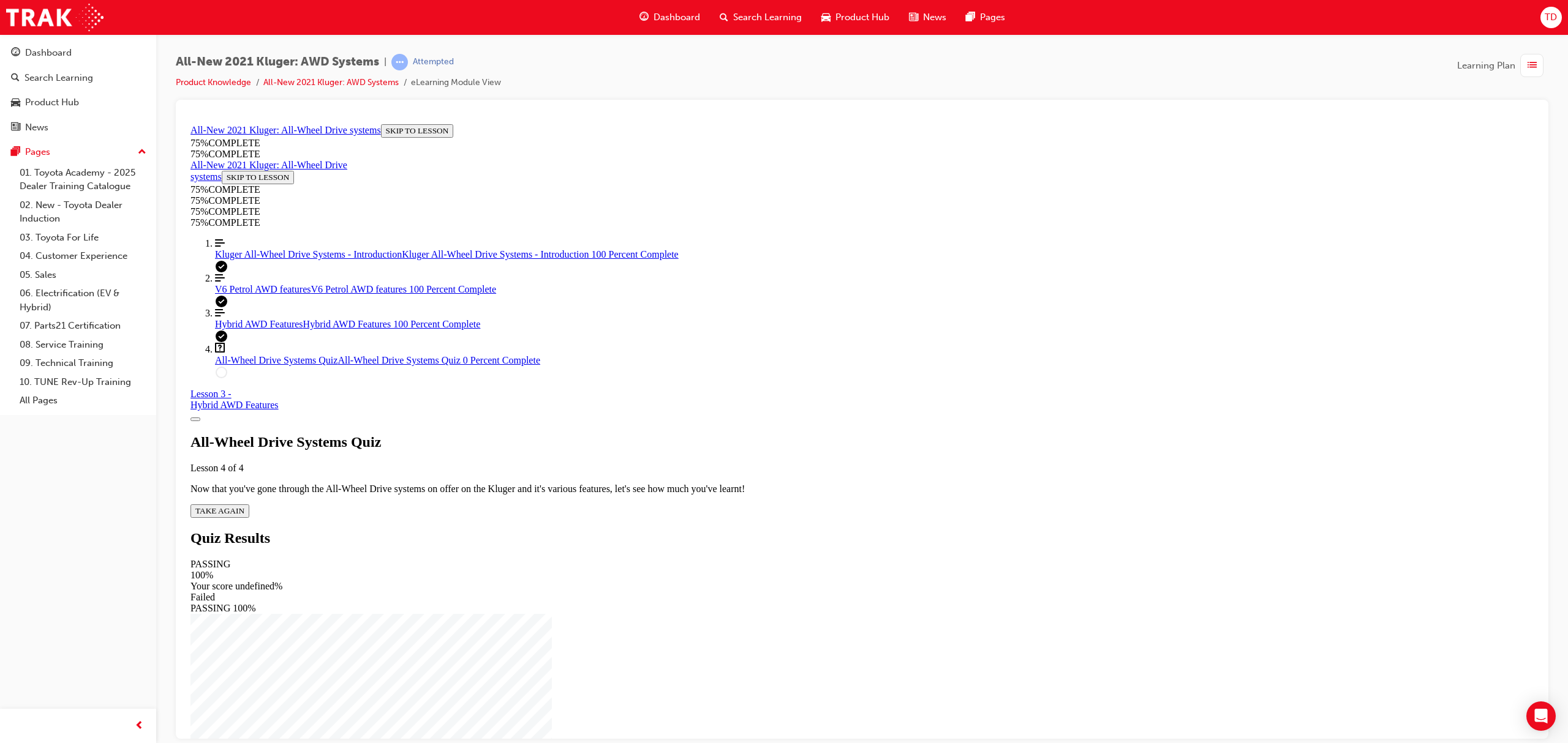
click at [773, 433] on div "All-Wheel Drive Systems Quiz Lesson 4 of 4 Now that you've gone through the All…" at bounding box center [862, 475] width 1343 height 84
click at [244, 506] on span "TAKE AGAIN" at bounding box center [220, 510] width 49 height 9
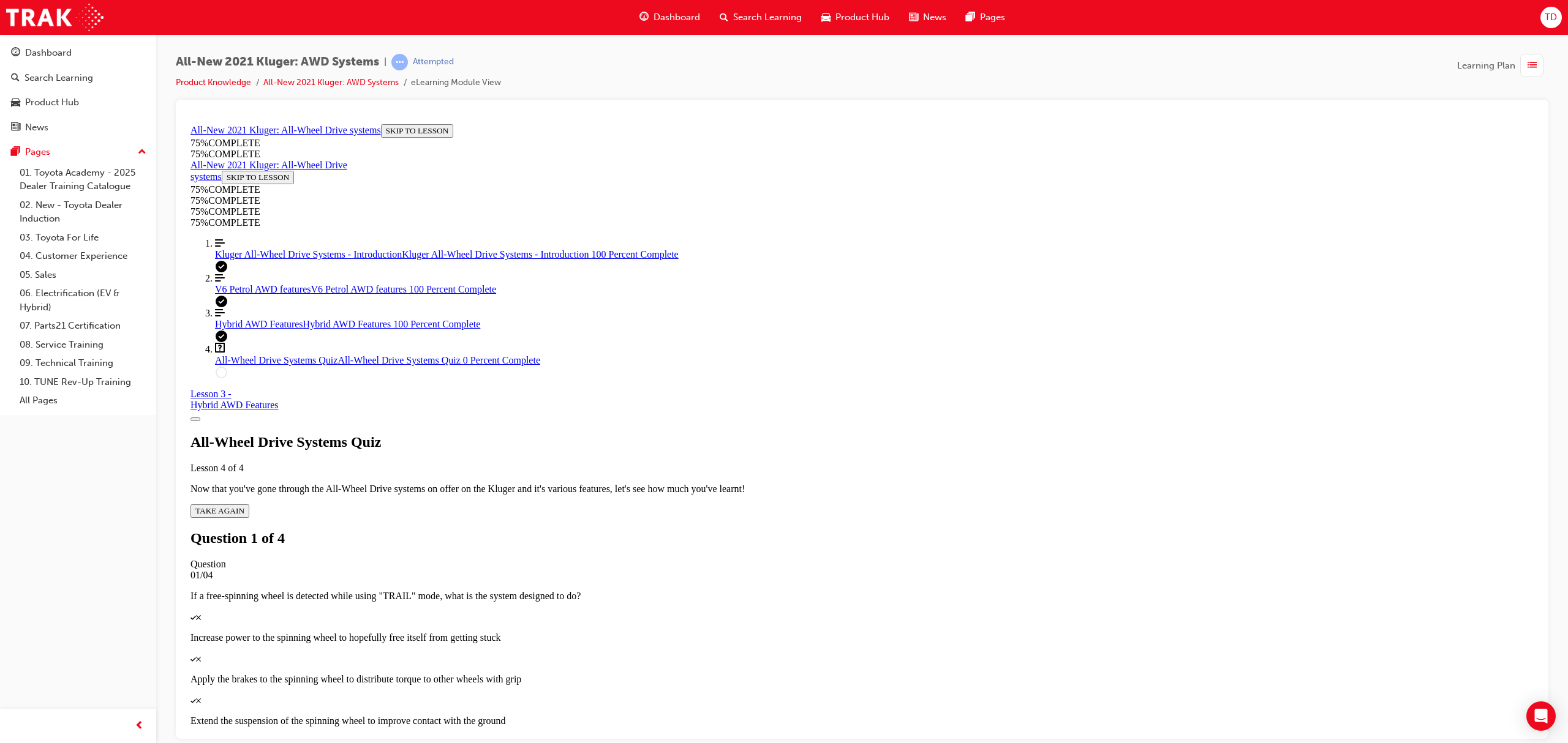
click at [870, 674] on p "Apply the brakes to the spinning wheel to distribute torque to other wheels wit…" at bounding box center [862, 679] width 1343 height 11
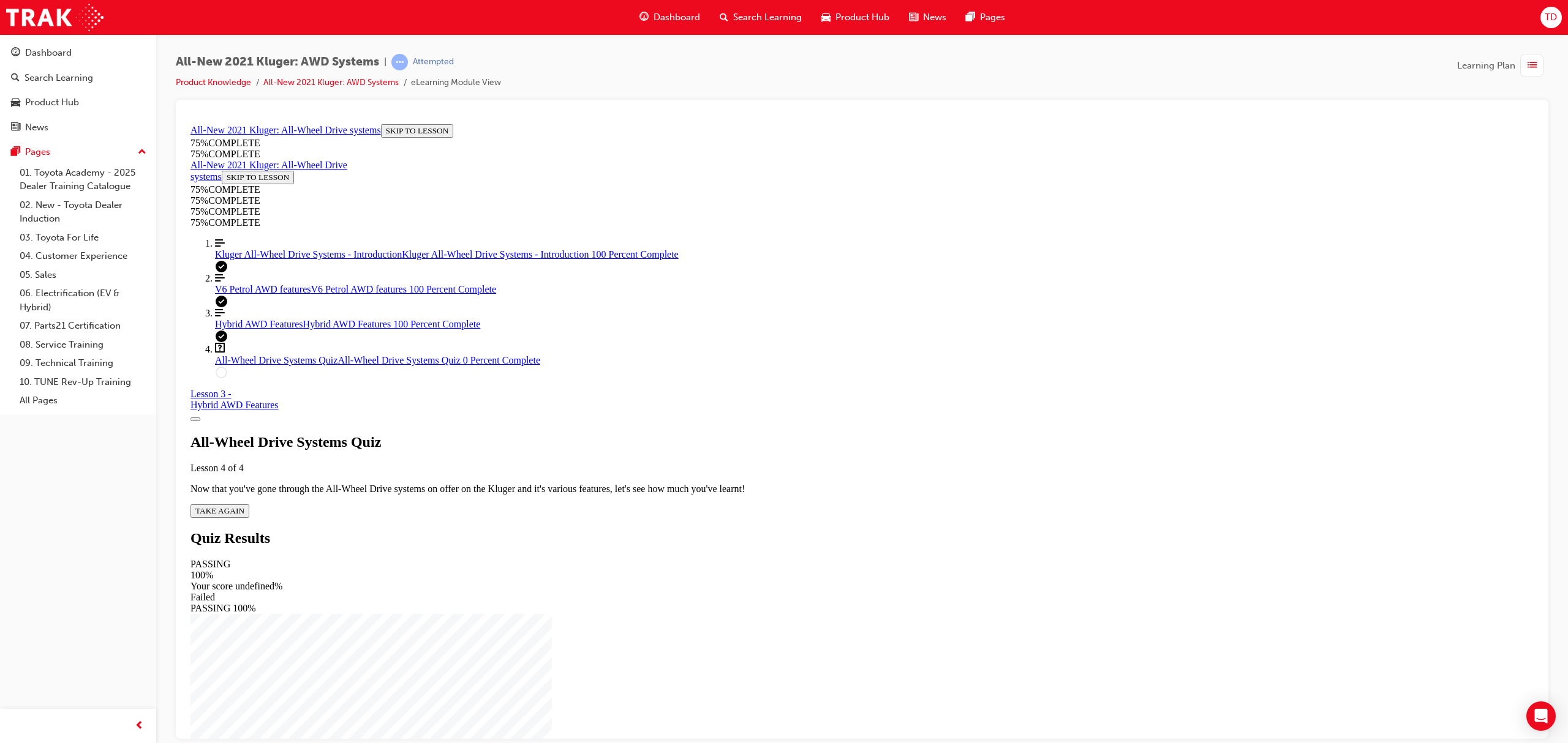
click at [244, 506] on span "TAKE AGAIN" at bounding box center [220, 510] width 49 height 9
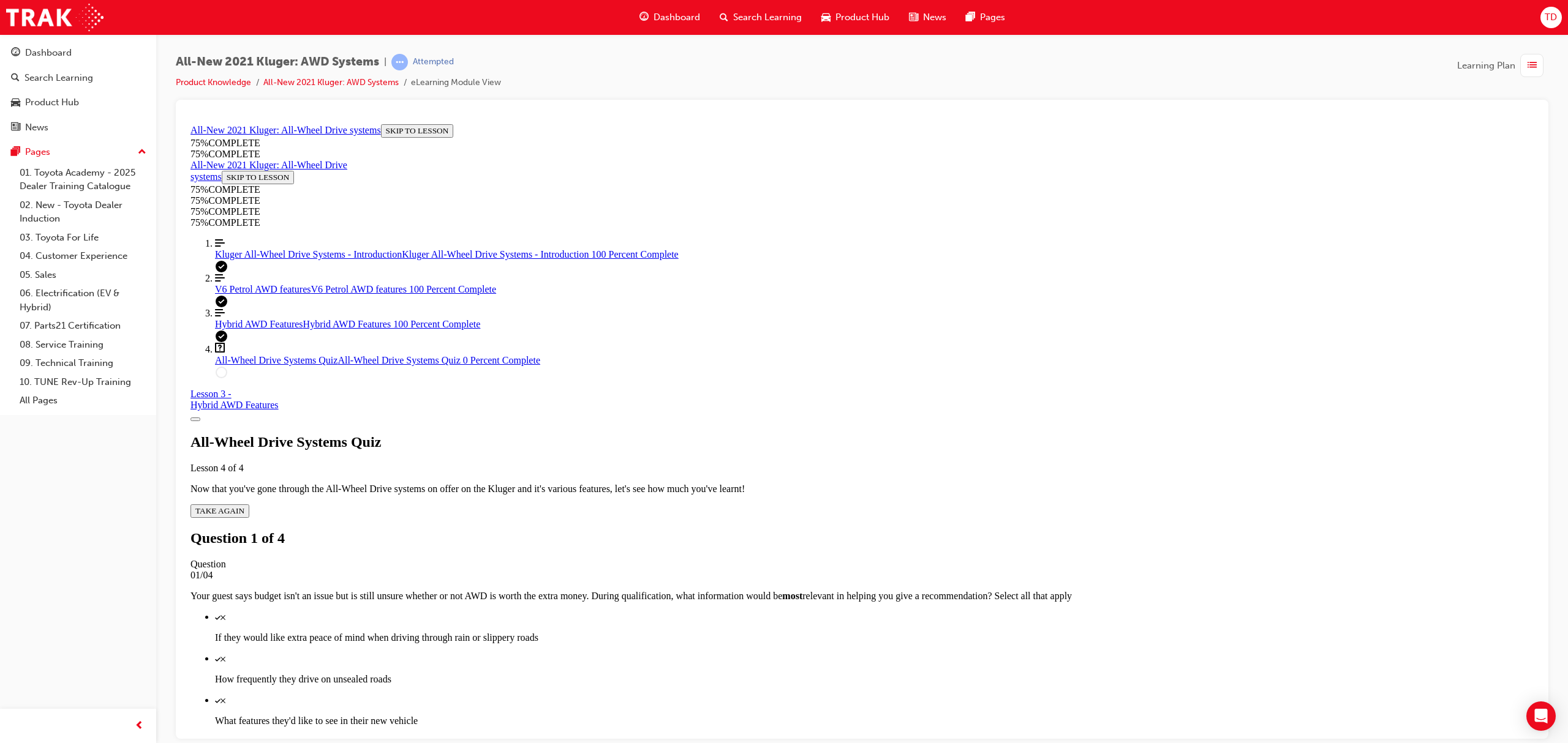
click at [853, 674] on p "How frequently they drive on unsealed roads" at bounding box center [874, 679] width 1319 height 11
click at [848, 632] on p "If they would like extra peace of mind when driving through rain or slippery ro…" at bounding box center [874, 637] width 1319 height 11
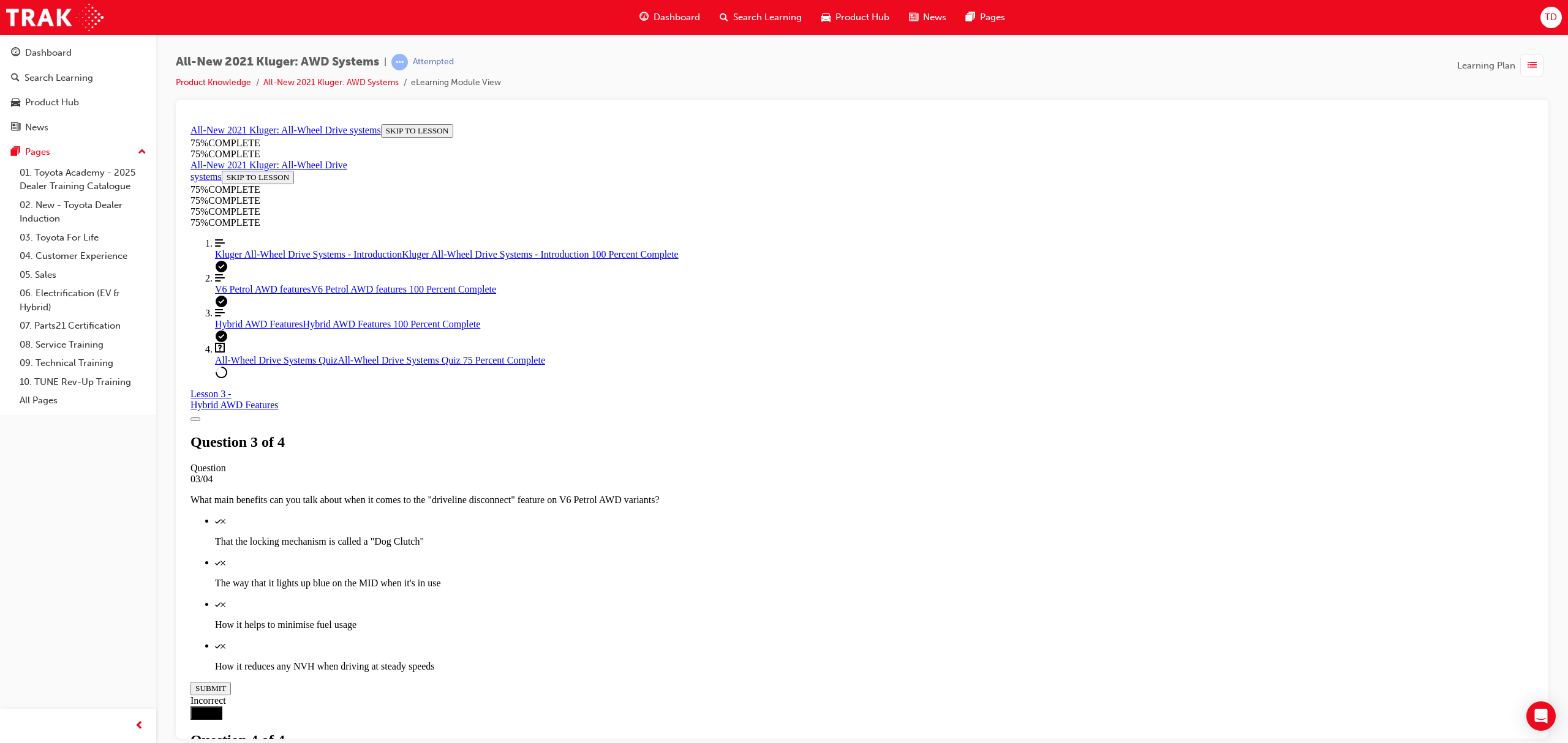
scroll to position [45, 0]
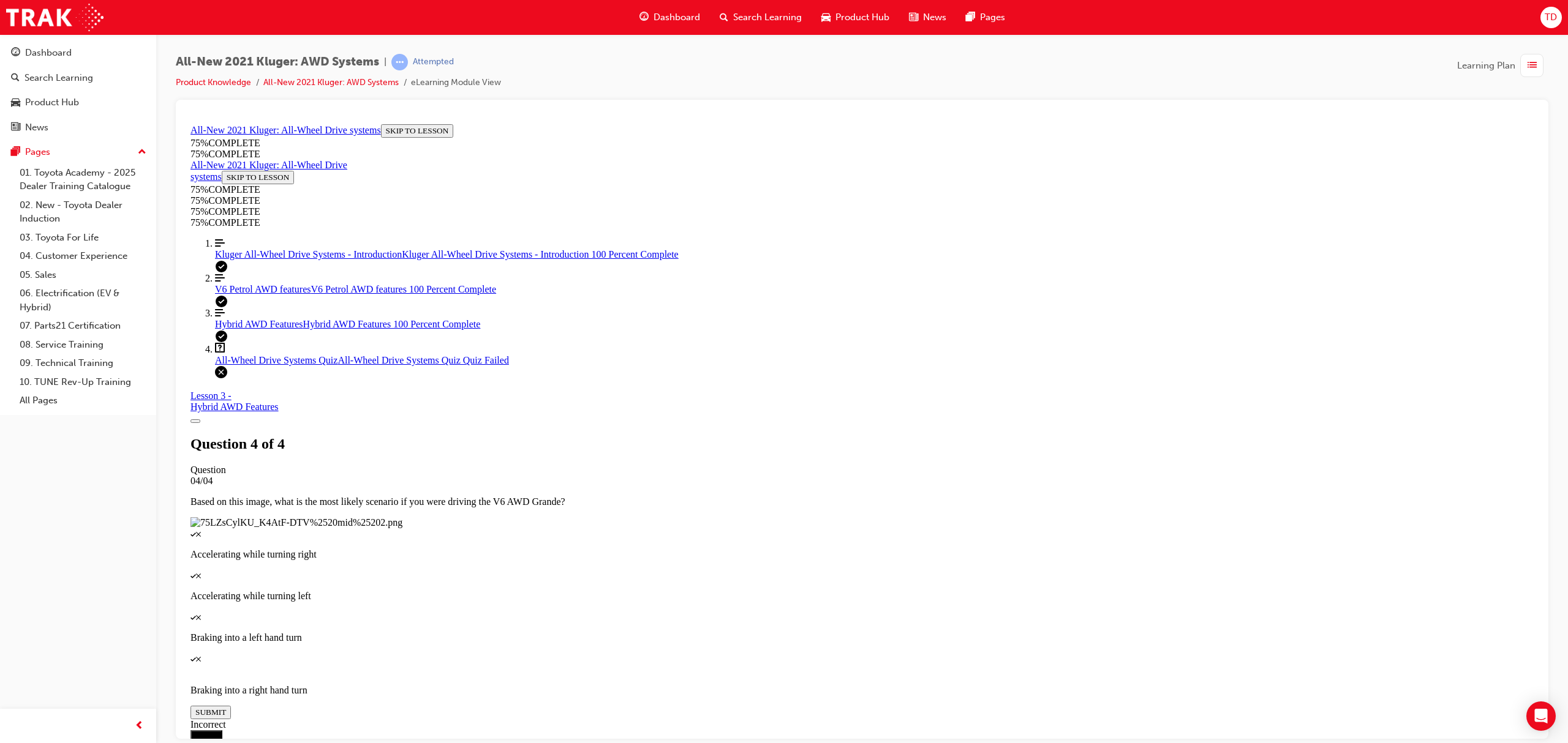
scroll to position [44, 0]
drag, startPoint x: 1017, startPoint y: 702, endPoint x: 997, endPoint y: 713, distance: 22.8
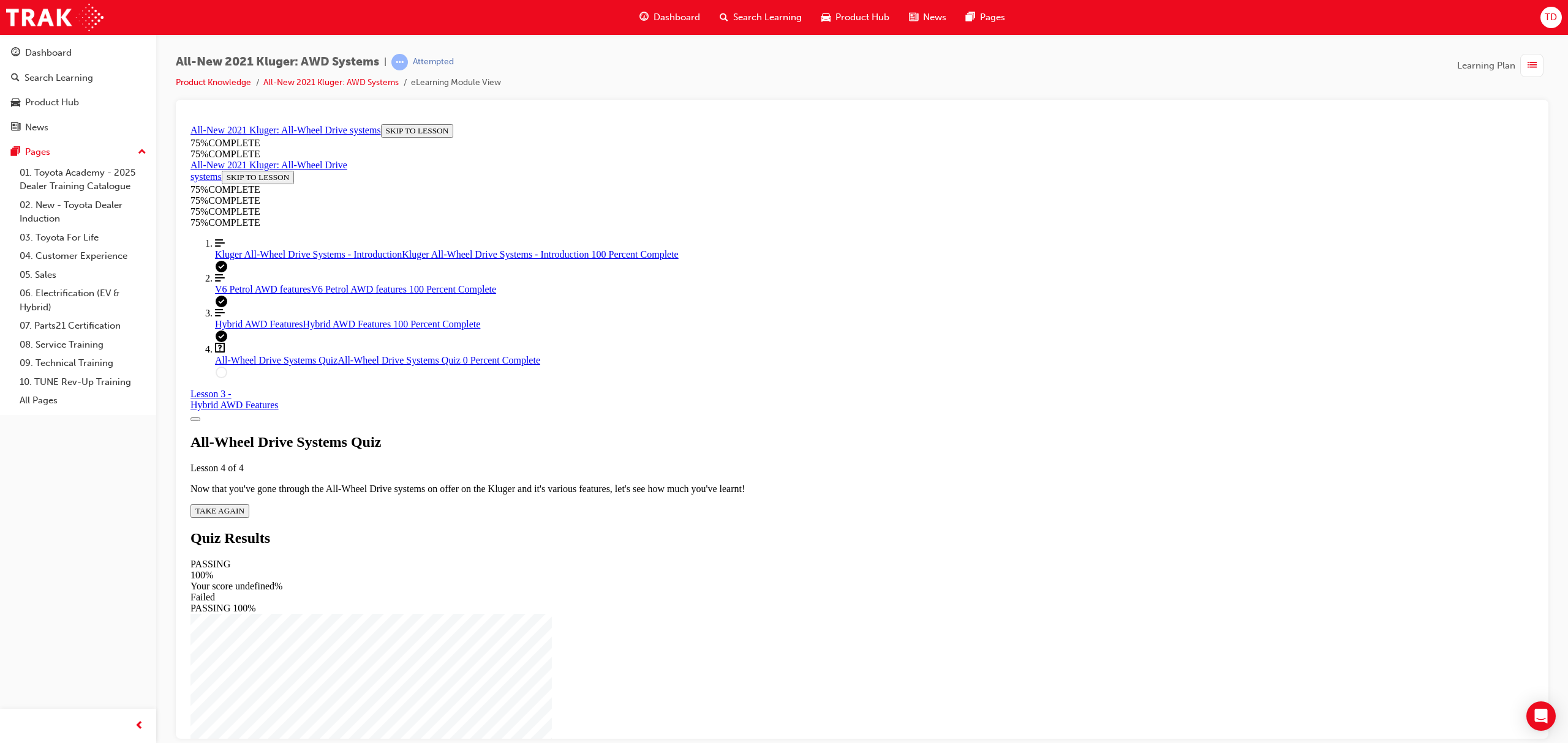
click at [244, 506] on span "TAKE AGAIN" at bounding box center [220, 510] width 49 height 9
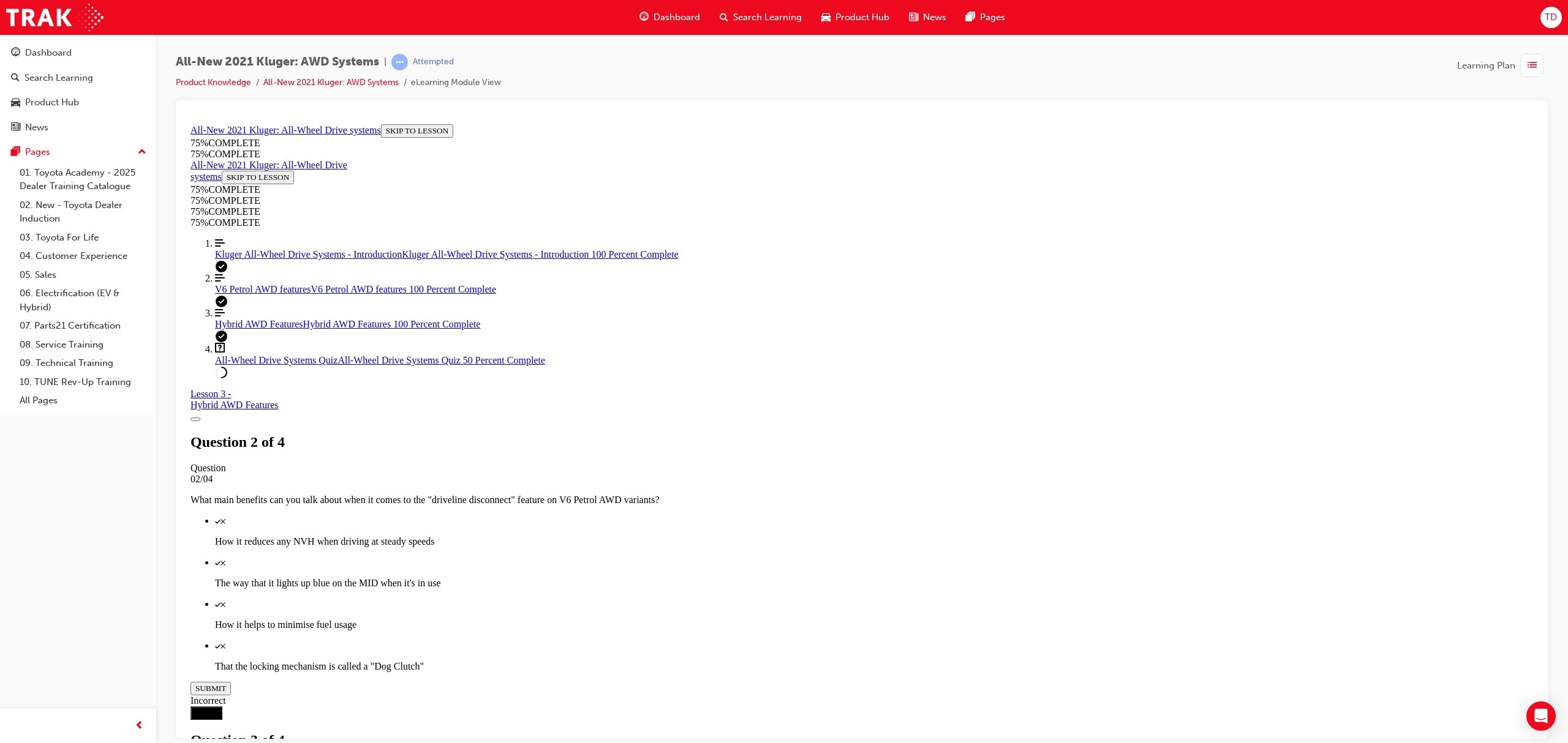
scroll to position [153, 0]
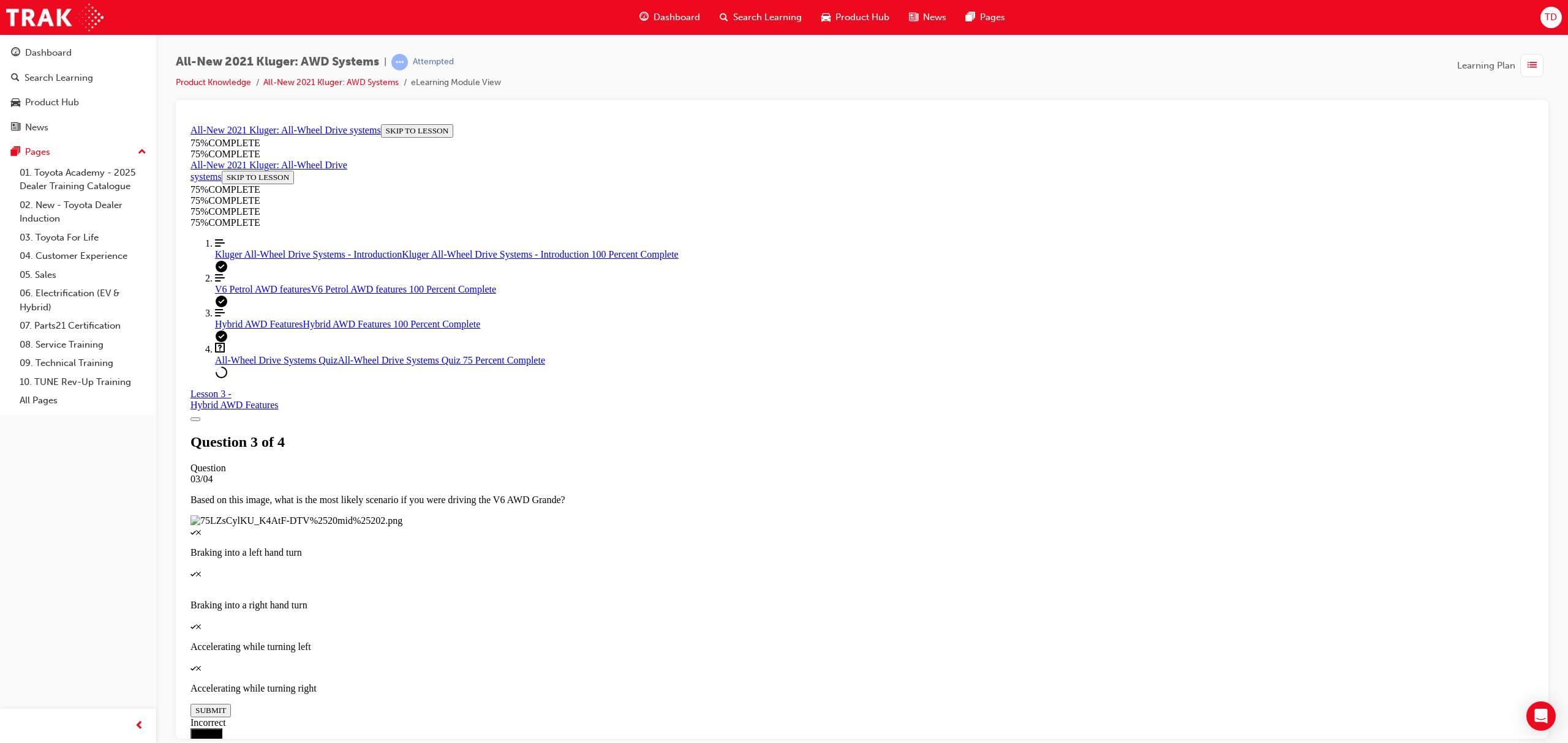
scroll to position [44, 0]
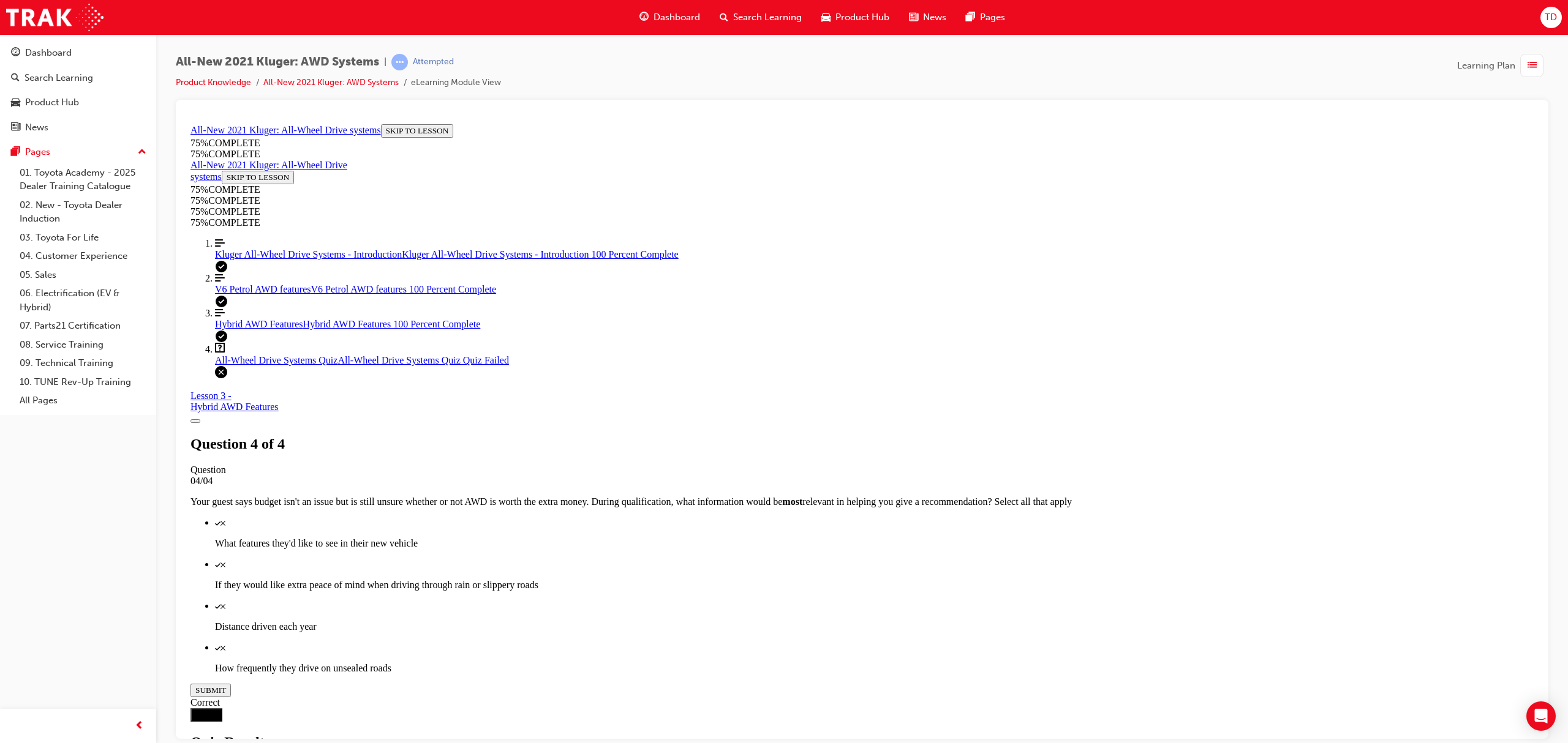
drag, startPoint x: 931, startPoint y: 617, endPoint x: 936, endPoint y: 638, distance: 21.6
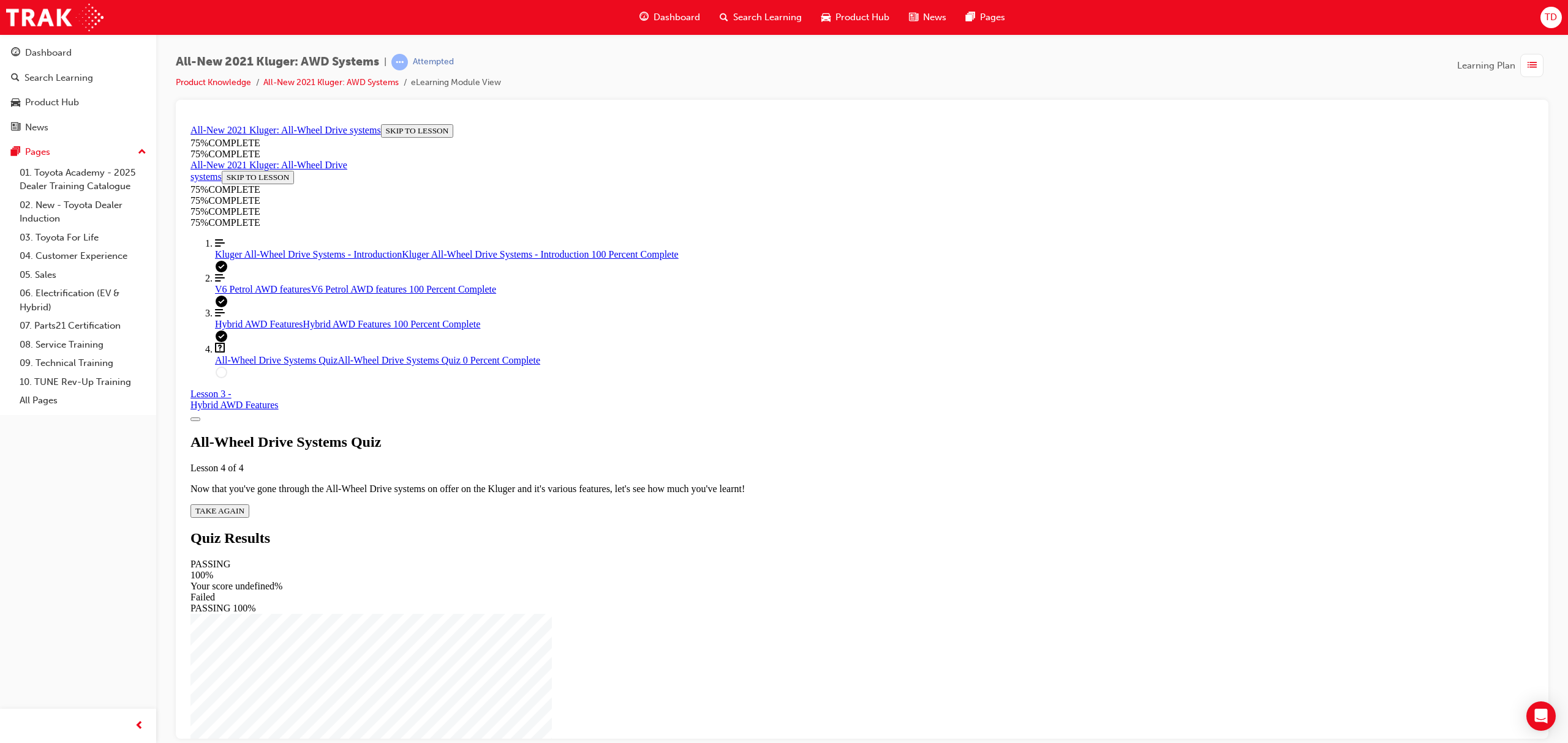
click at [745, 433] on div "All-Wheel Drive Systems Quiz Lesson 4 of 4 Now that you've gone through the All…" at bounding box center [862, 475] width 1343 height 84
drag, startPoint x: 743, startPoint y: 429, endPoint x: 760, endPoint y: 443, distance: 22.0
click at [244, 506] on span "TAKE AGAIN" at bounding box center [220, 510] width 49 height 9
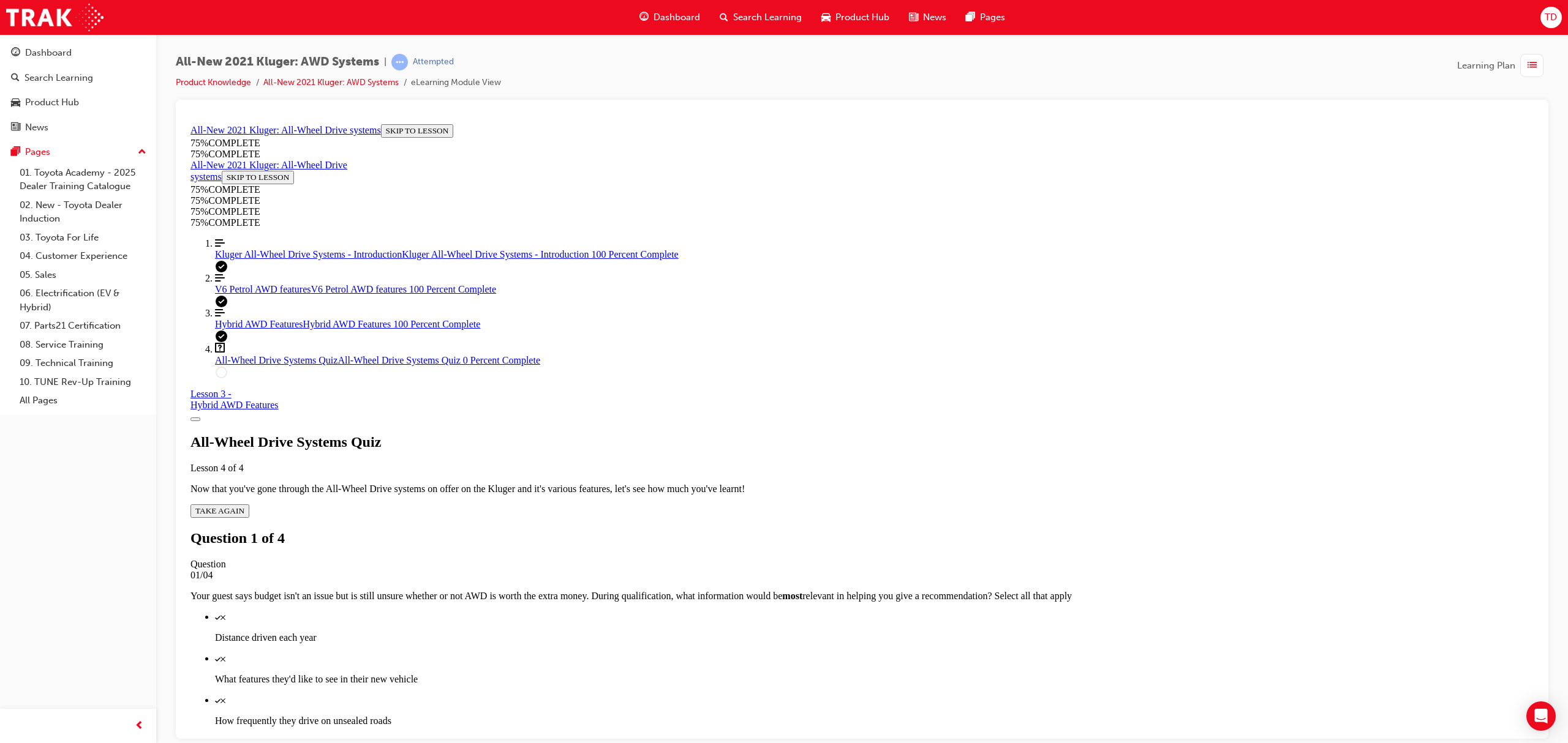
click at [287, 294] on link "Align left Three vertical lines aligned to the left V6 Petrol AWD features V6 P…" at bounding box center [874, 284] width 1319 height 22
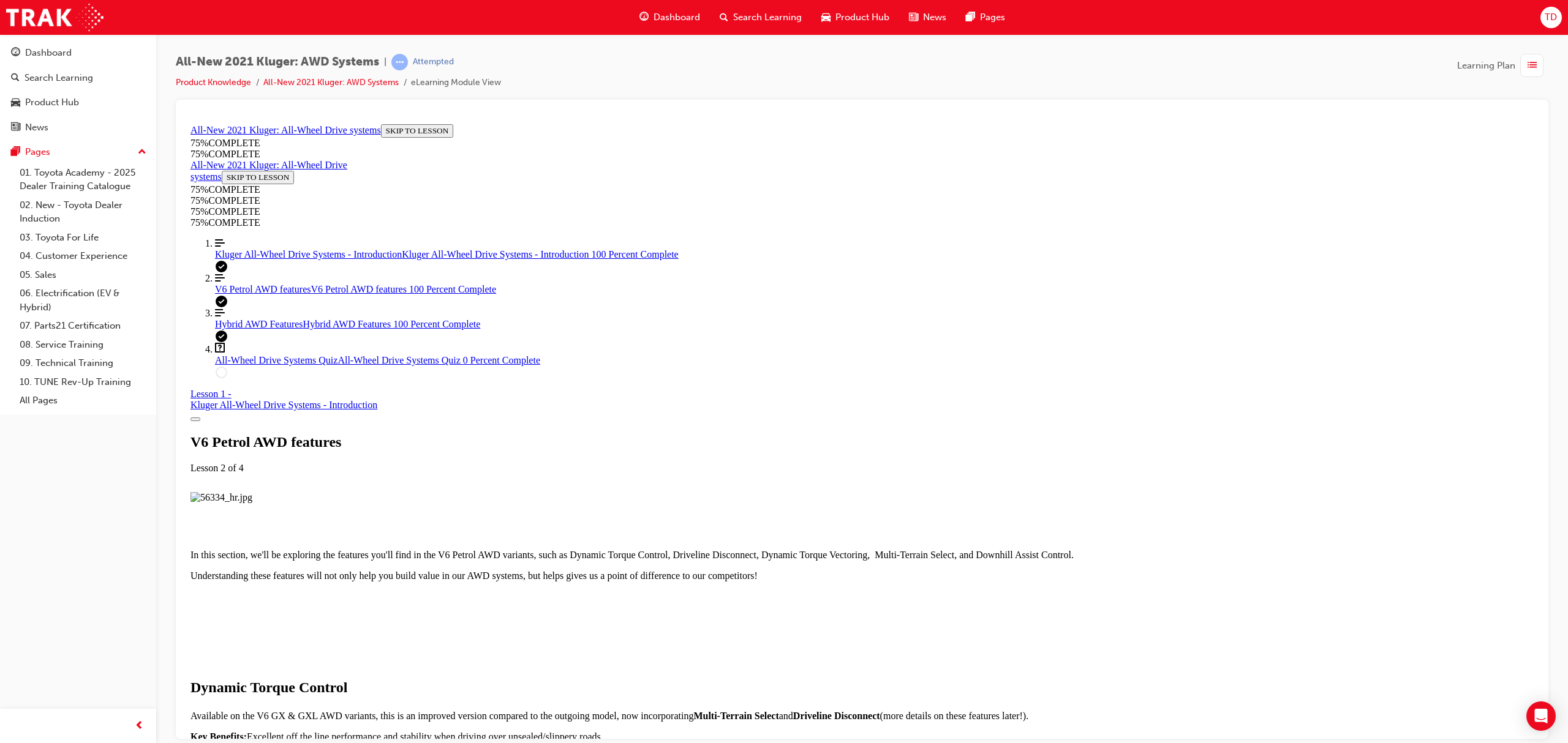
scroll to position [3471, 0]
click at [238, 366] on link "Question box Question mark inside of a square All-Wheel Drive Systems Quiz All-…" at bounding box center [874, 354] width 1319 height 24
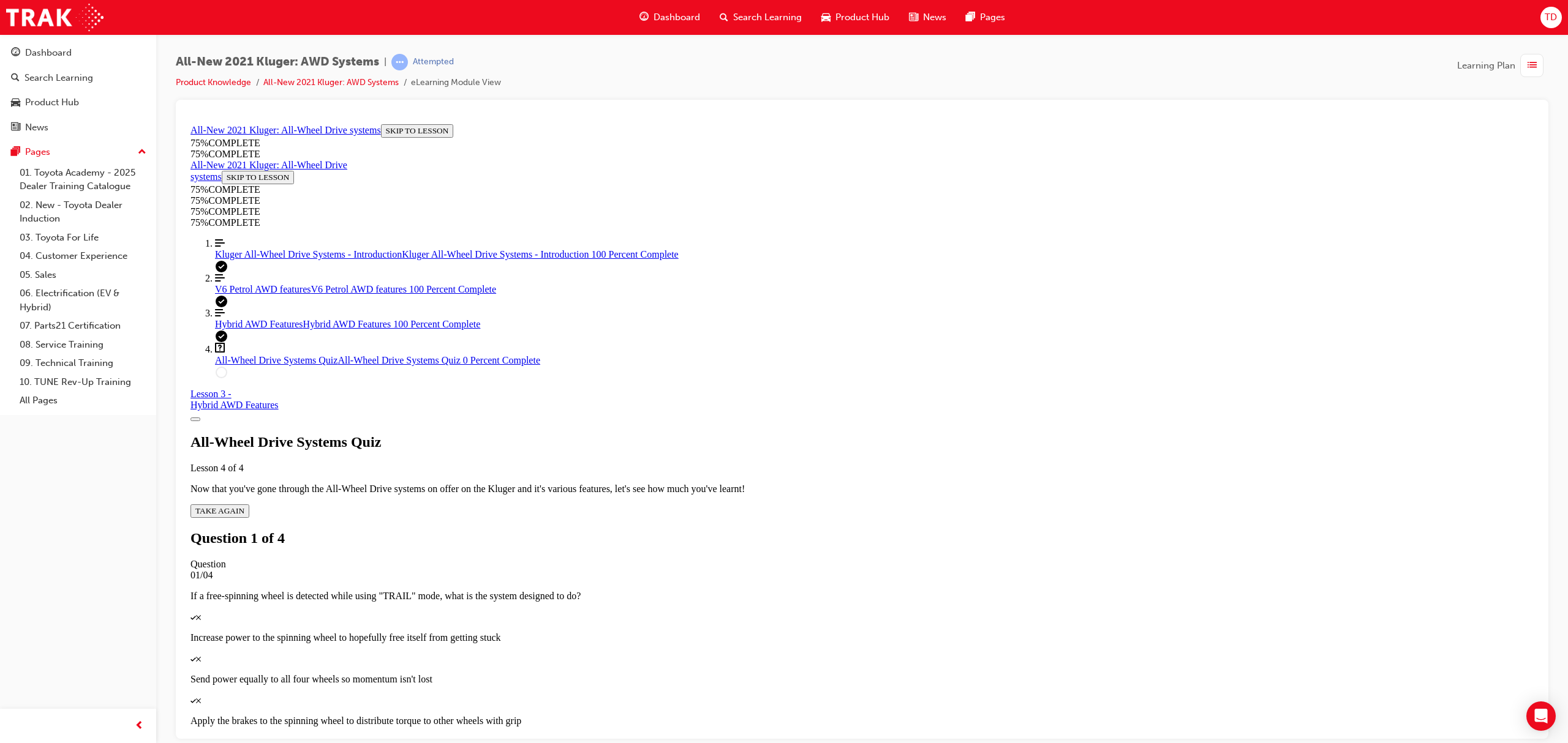
scroll to position [44, 0]
click at [901, 715] on p "Apply the brakes to the spinning wheel to distribute torque to other wheels wit…" at bounding box center [862, 720] width 1343 height 11
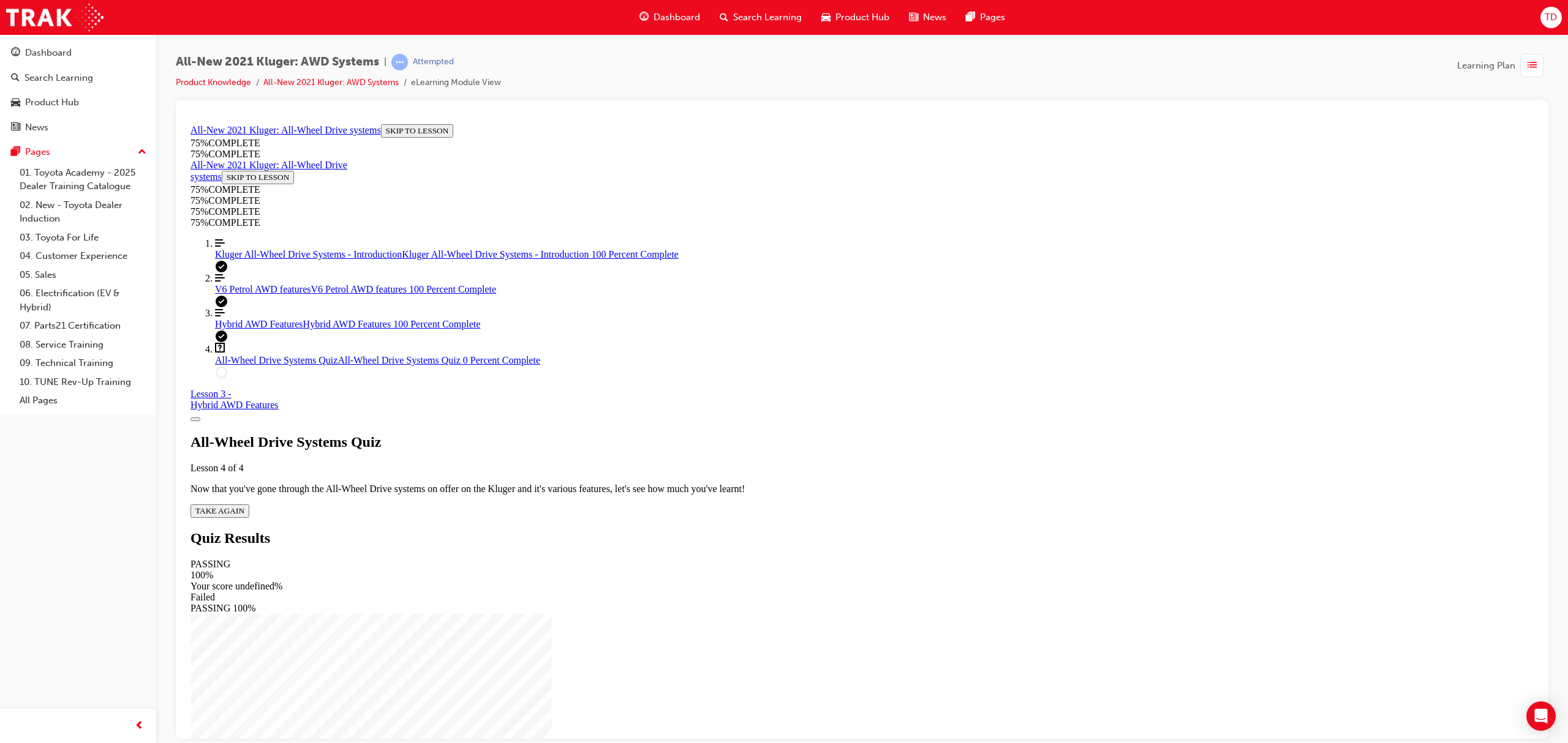
click at [773, 433] on div "All-Wheel Drive Systems Quiz Lesson 4 of 4 Now that you've gone through the All…" at bounding box center [862, 475] width 1343 height 84
click at [244, 506] on span "TAKE AGAIN" at bounding box center [220, 510] width 49 height 9
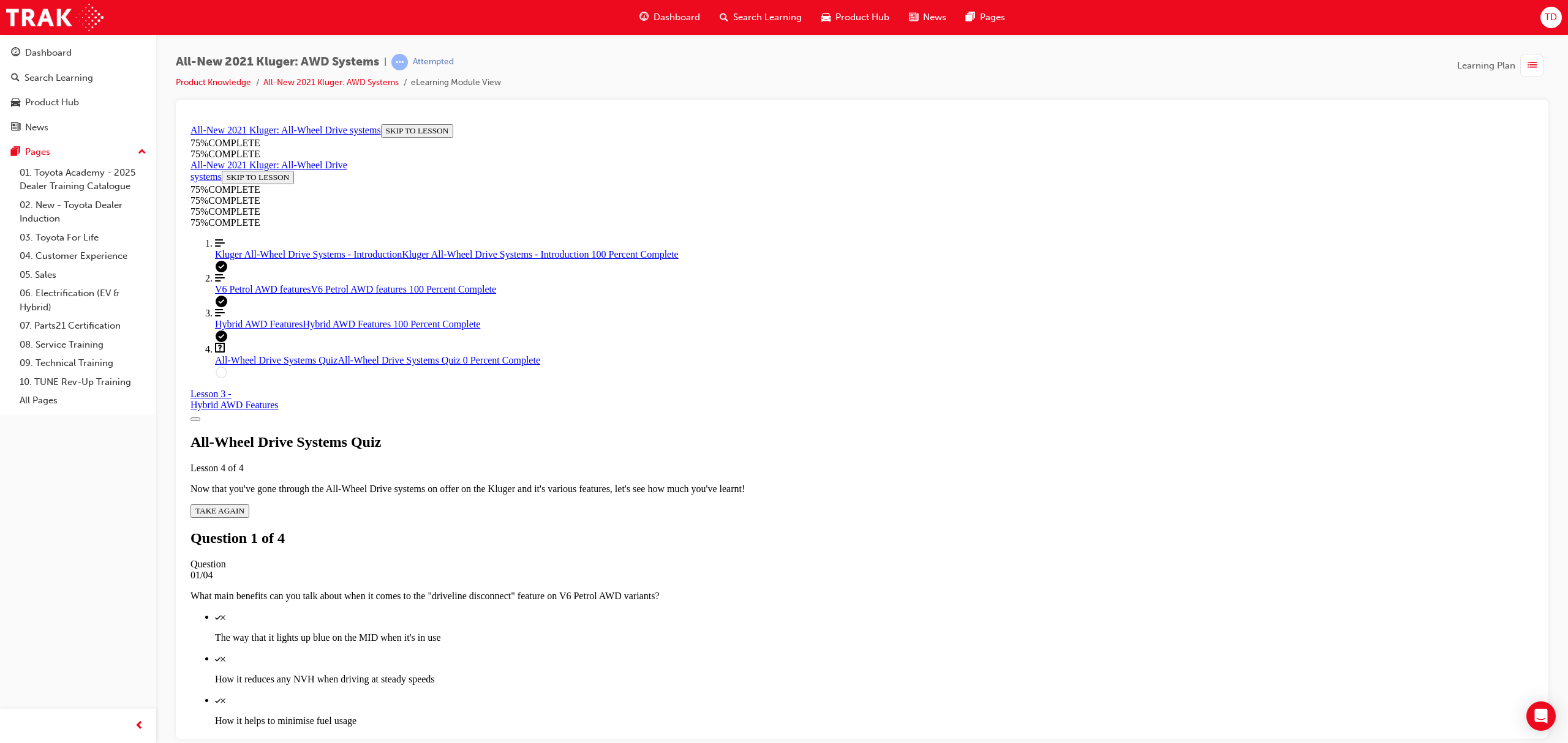
click at [883, 611] on div "Quiz" at bounding box center [874, 616] width 1319 height 11
click at [892, 674] on p "How it reduces any NVH when driving at steady speeds" at bounding box center [874, 679] width 1319 height 11
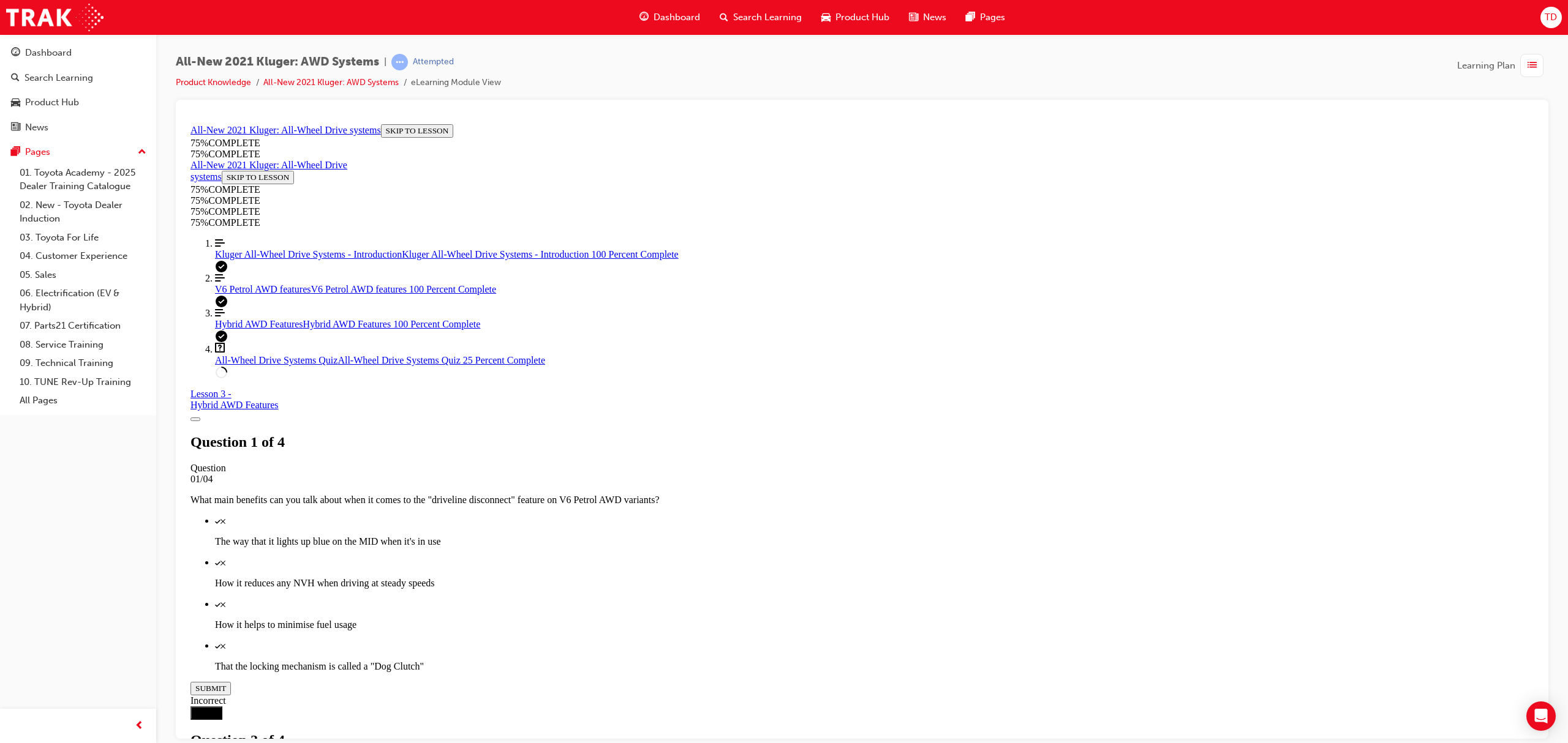
drag, startPoint x: 865, startPoint y: 554, endPoint x: 897, endPoint y: 600, distance: 56.0
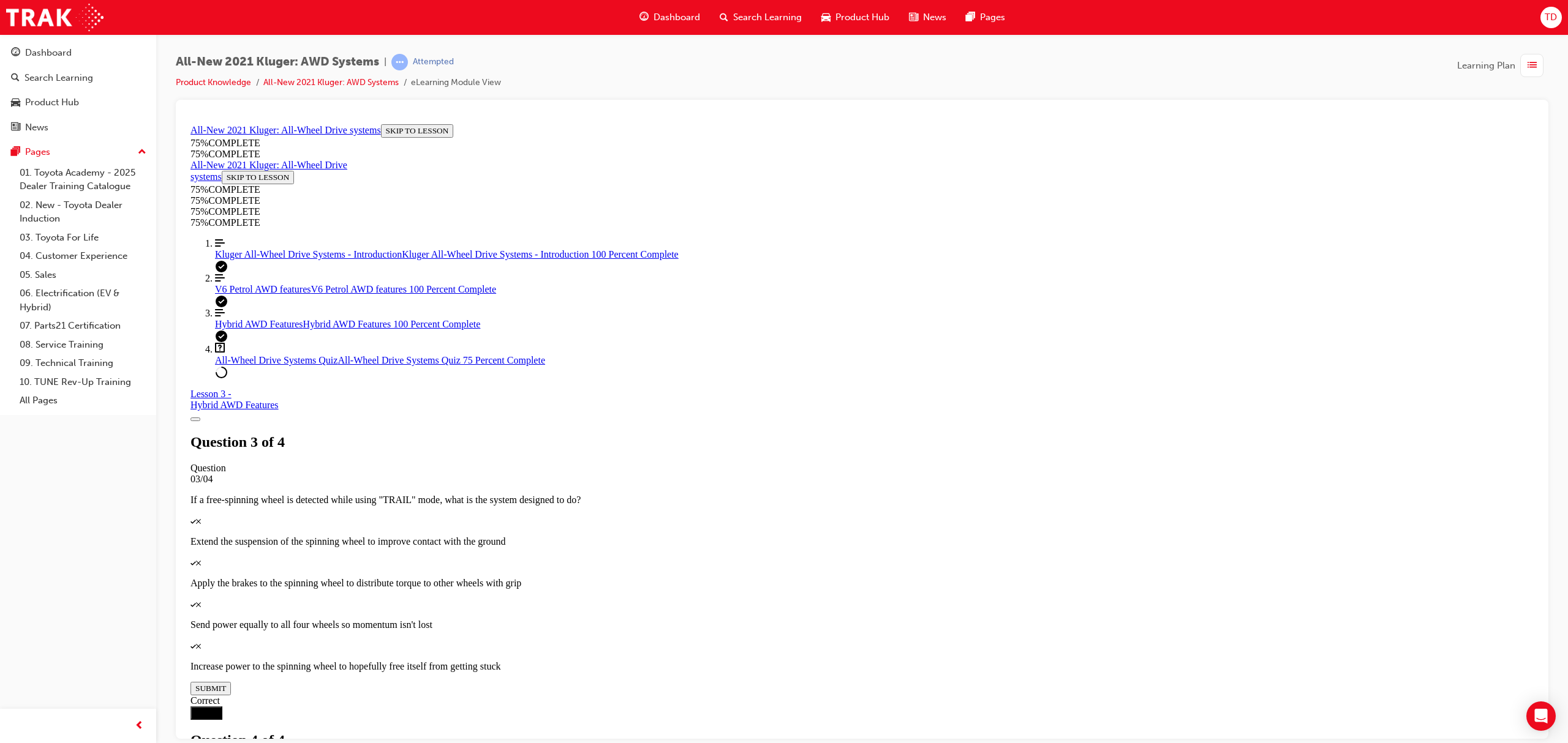
scroll to position [126, 0]
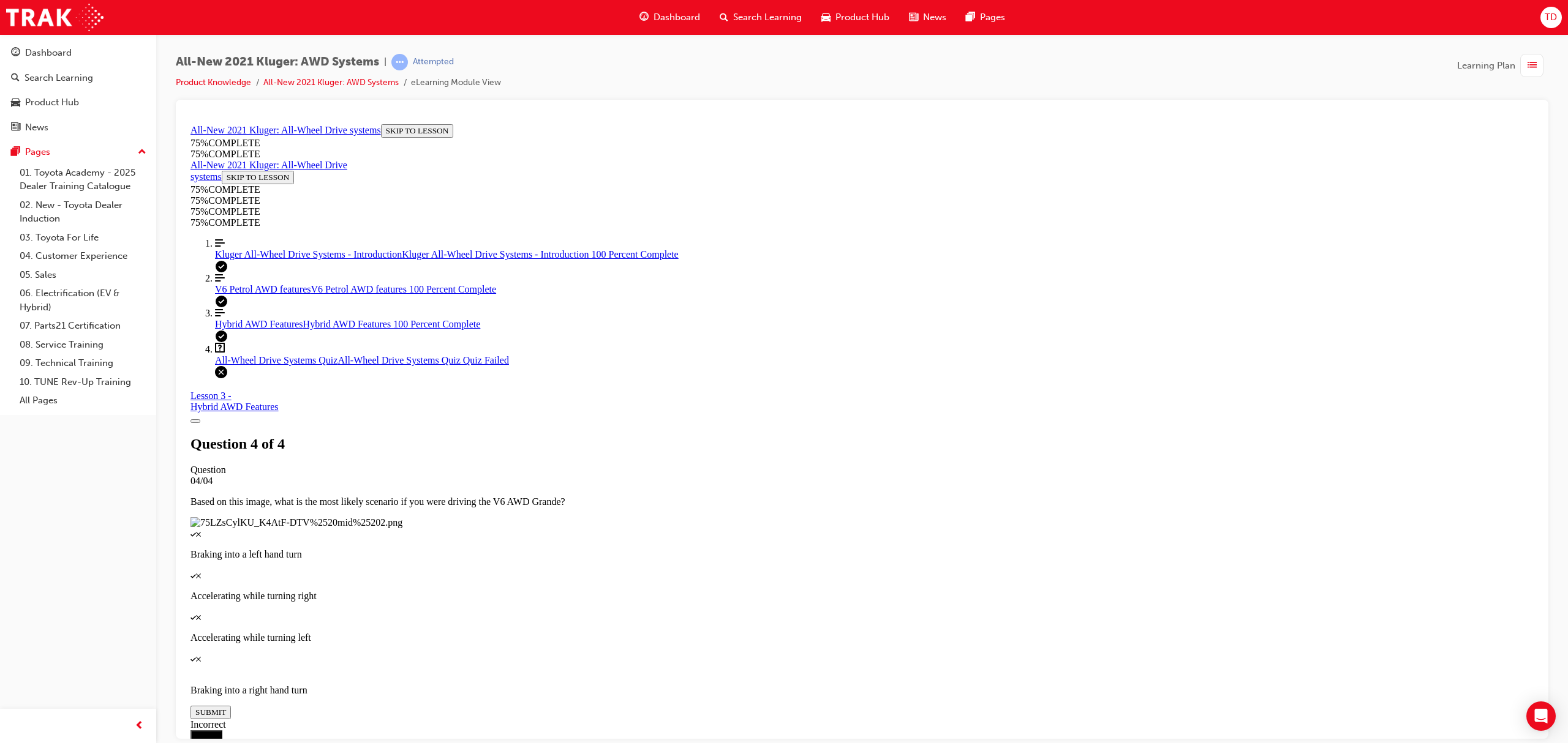
scroll to position [44, 0]
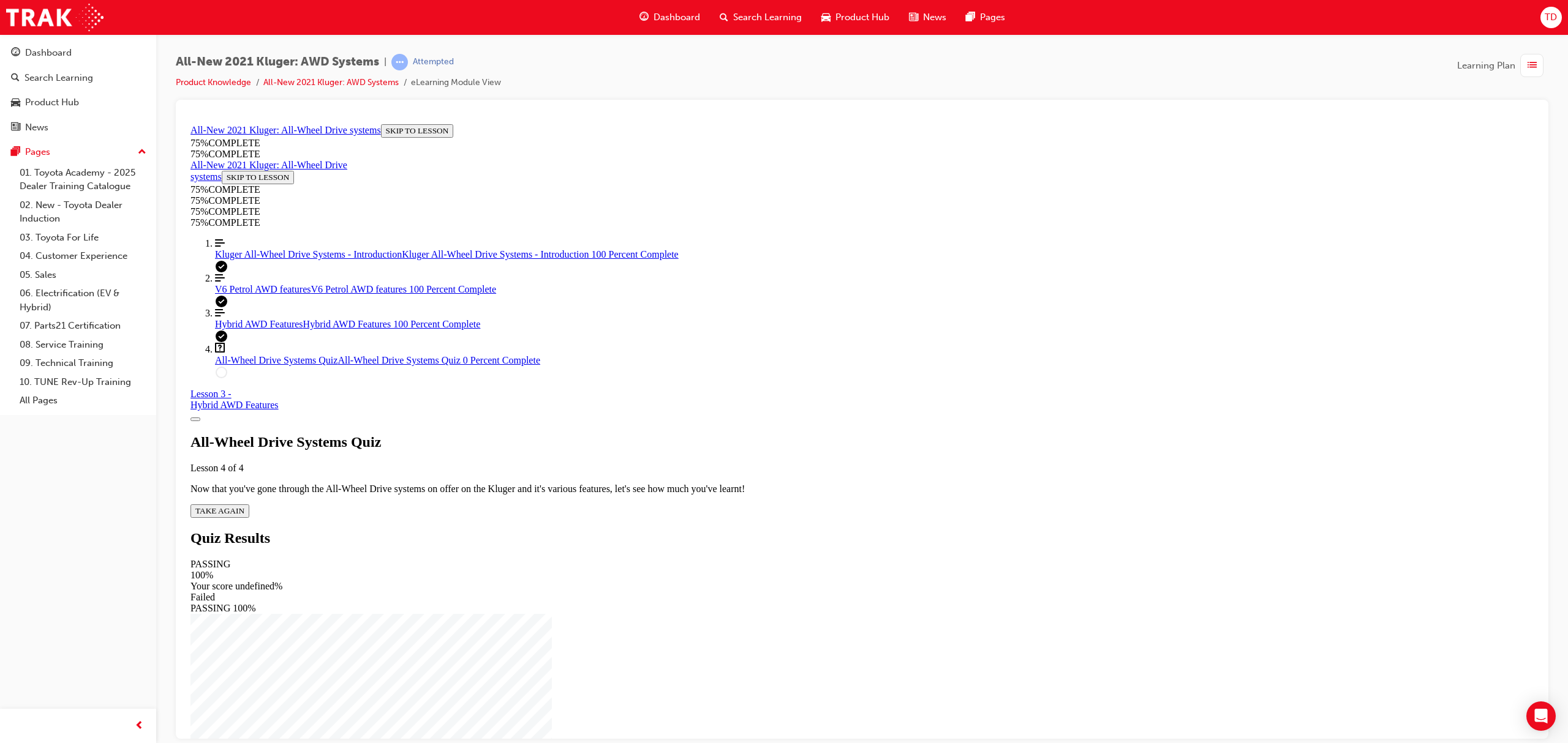
click at [244, 506] on span "TAKE AGAIN" at bounding box center [220, 510] width 49 height 9
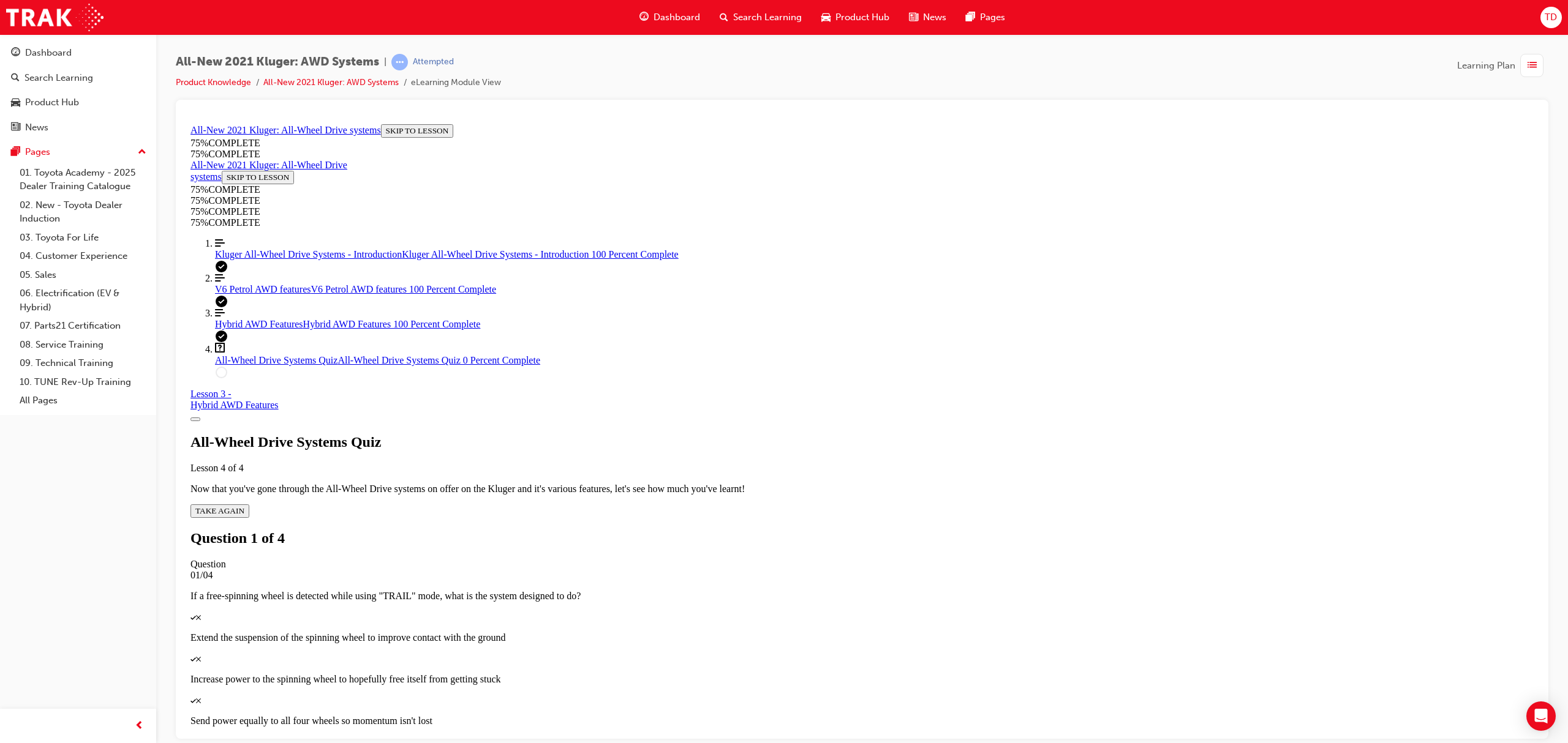
click at [858, 715] on p "Send power equally to all four wheels so momentum isn't lost" at bounding box center [862, 720] width 1343 height 11
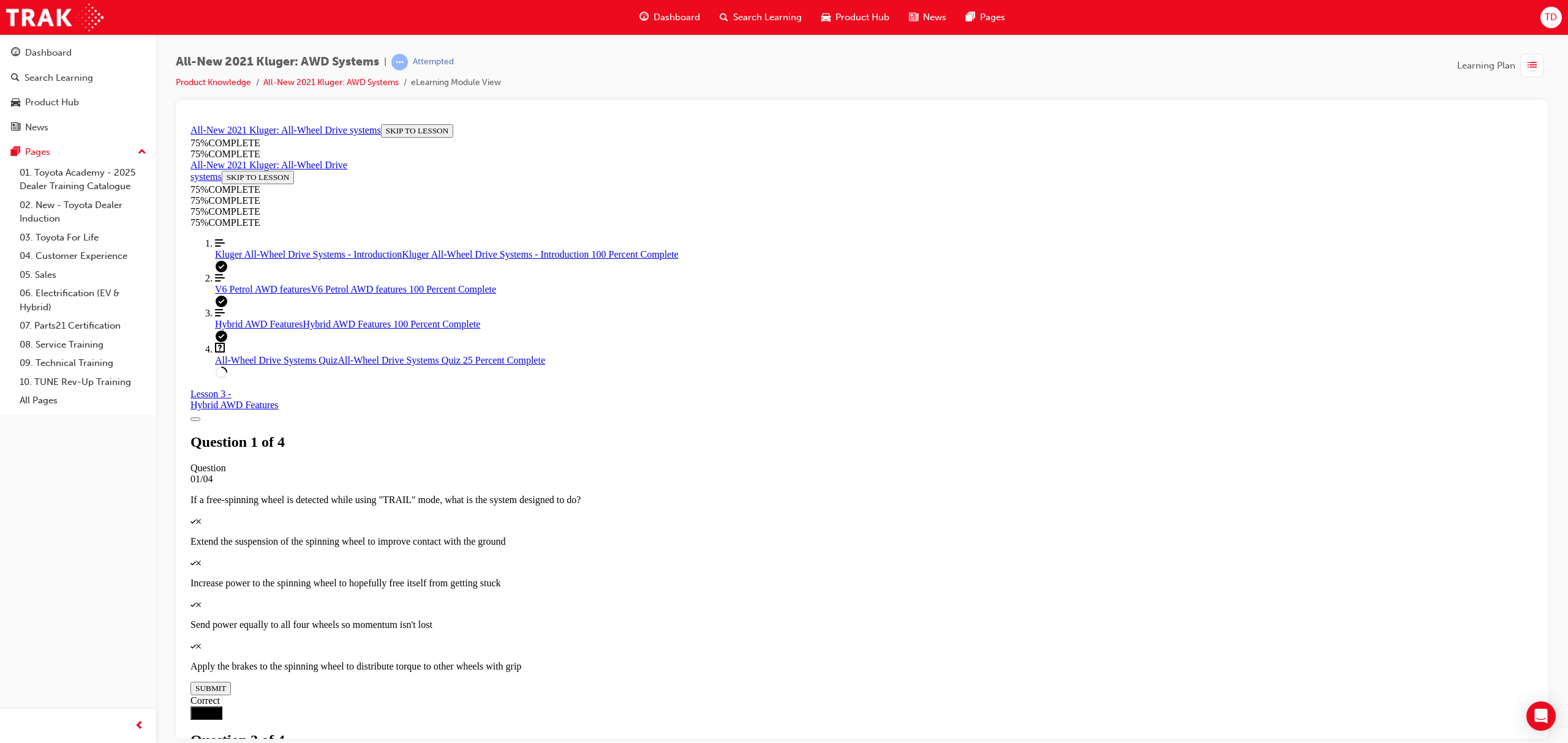
scroll to position [153, 0]
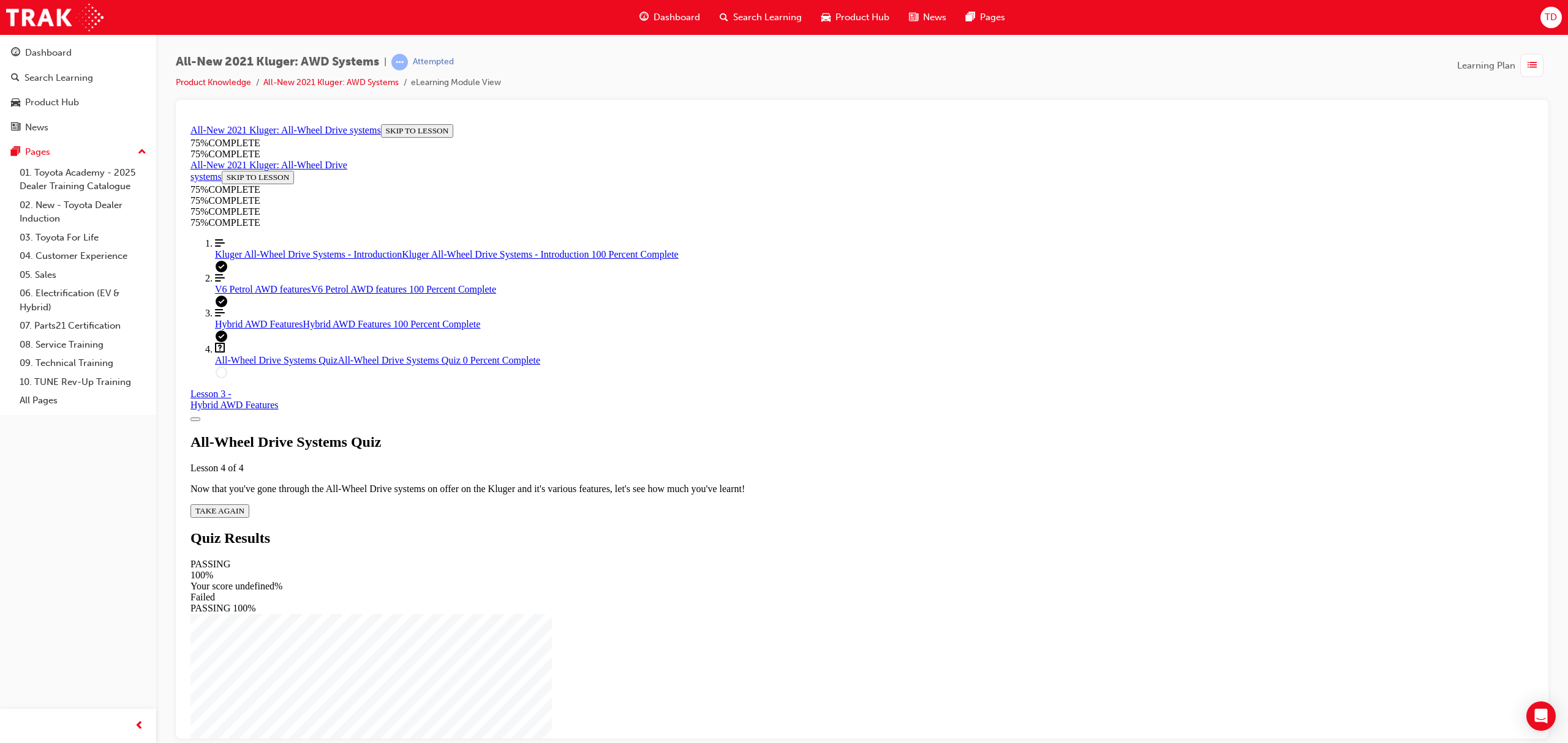
click at [244, 506] on span "TAKE AGAIN" at bounding box center [220, 510] width 49 height 9
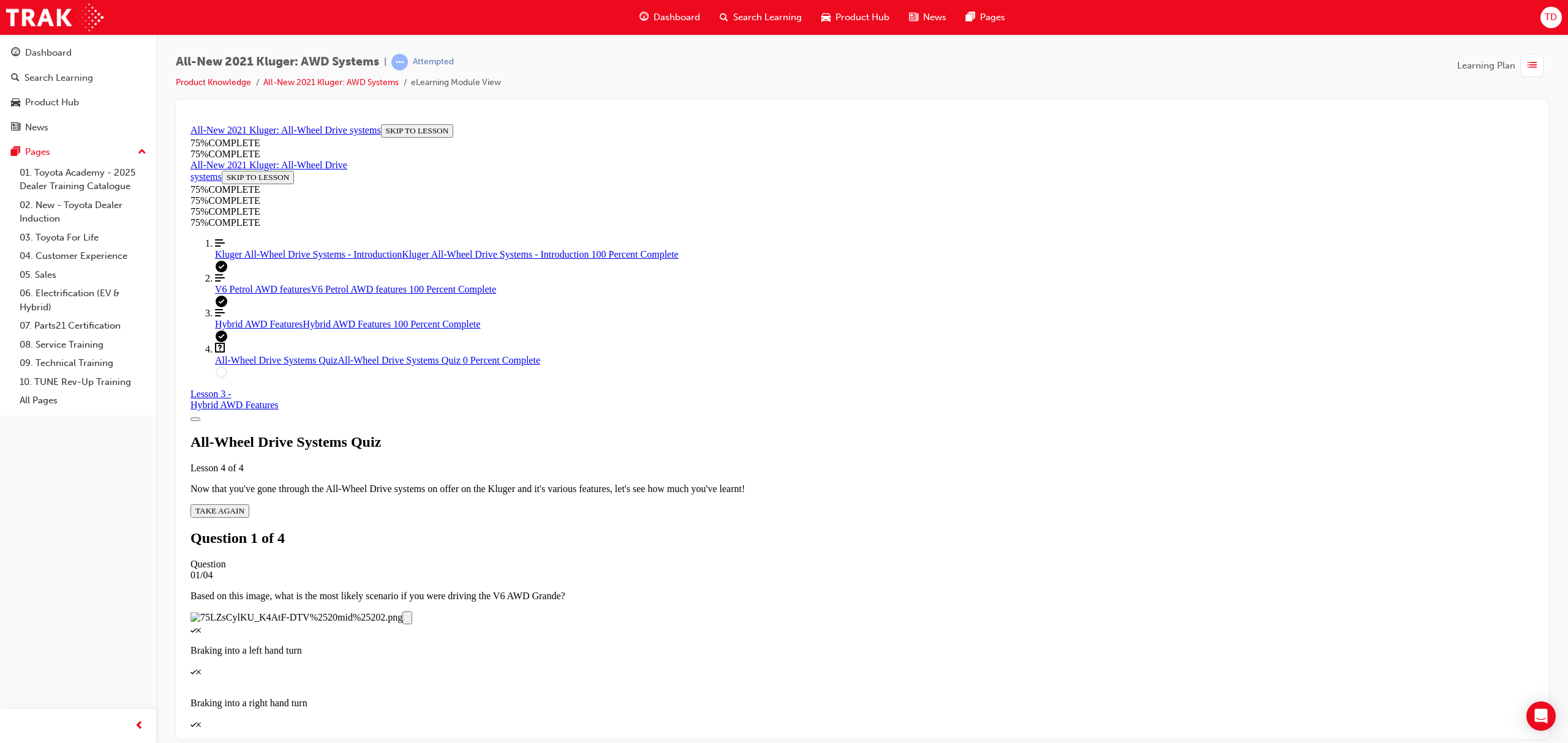
scroll to position [45, 0]
click at [825, 686] on p "Braking into a right hand turn" at bounding box center [862, 697] width 1343 height 22
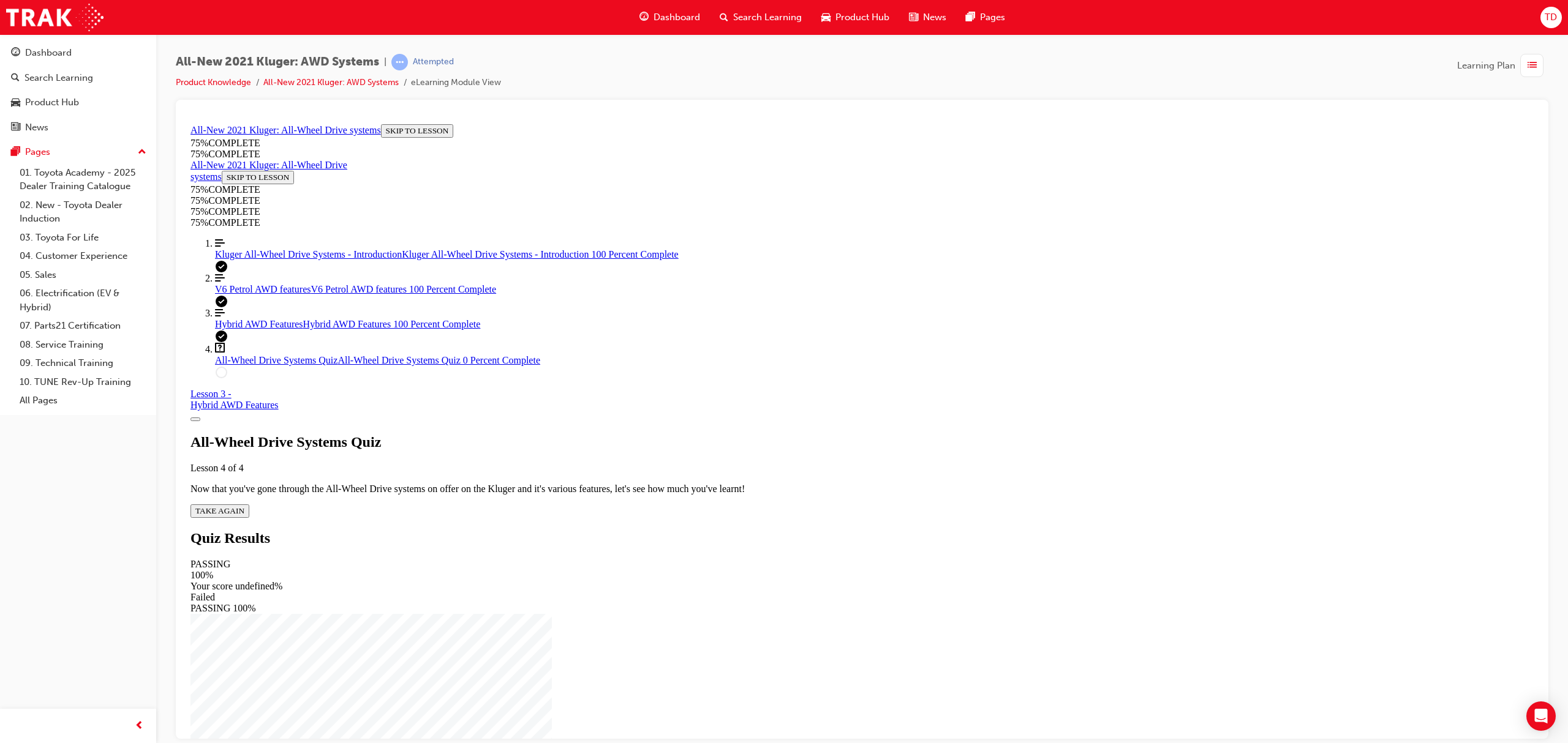
click at [244, 506] on span "TAKE AGAIN" at bounding box center [220, 510] width 49 height 9
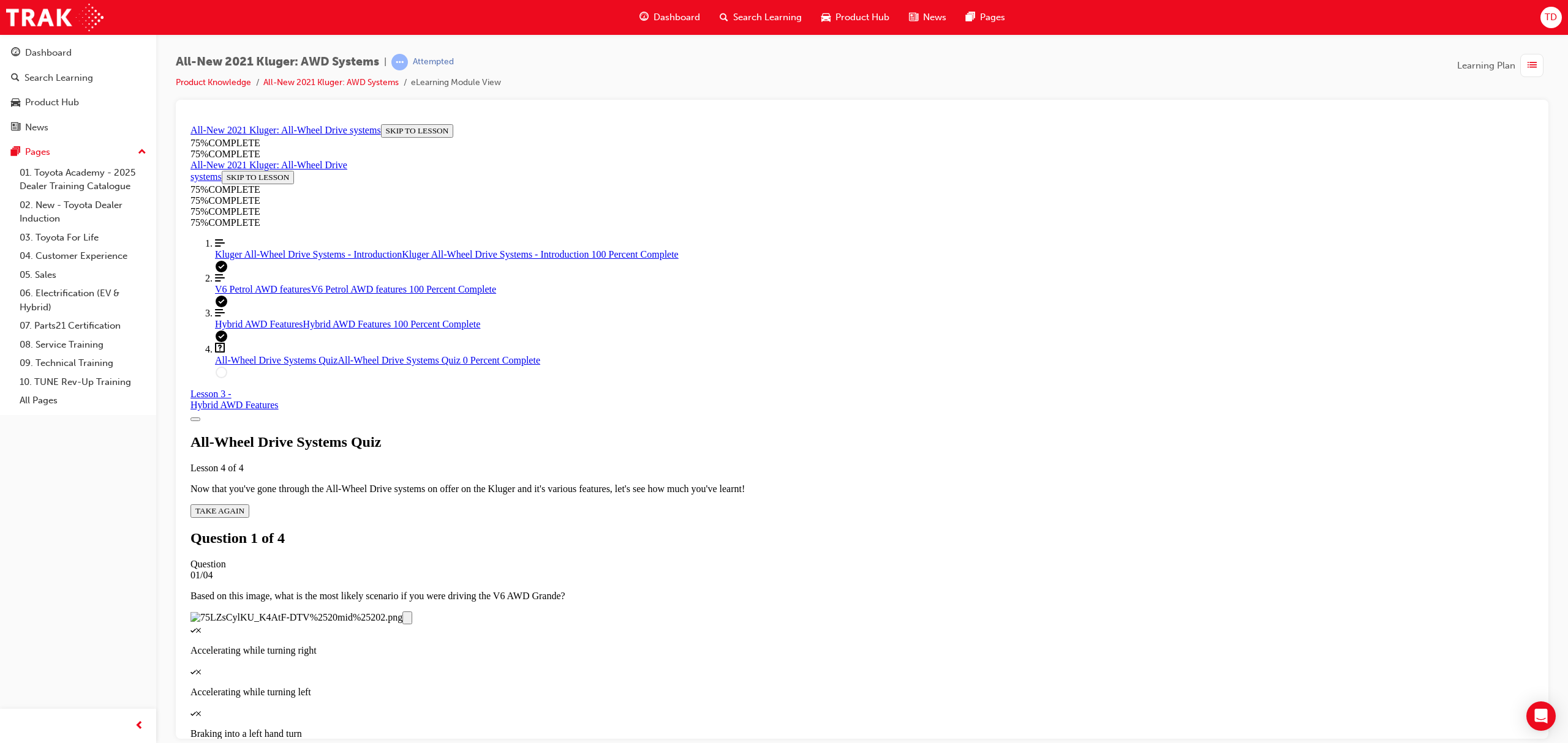
click at [863, 645] on p "Accelerating while turning right" at bounding box center [862, 650] width 1343 height 11
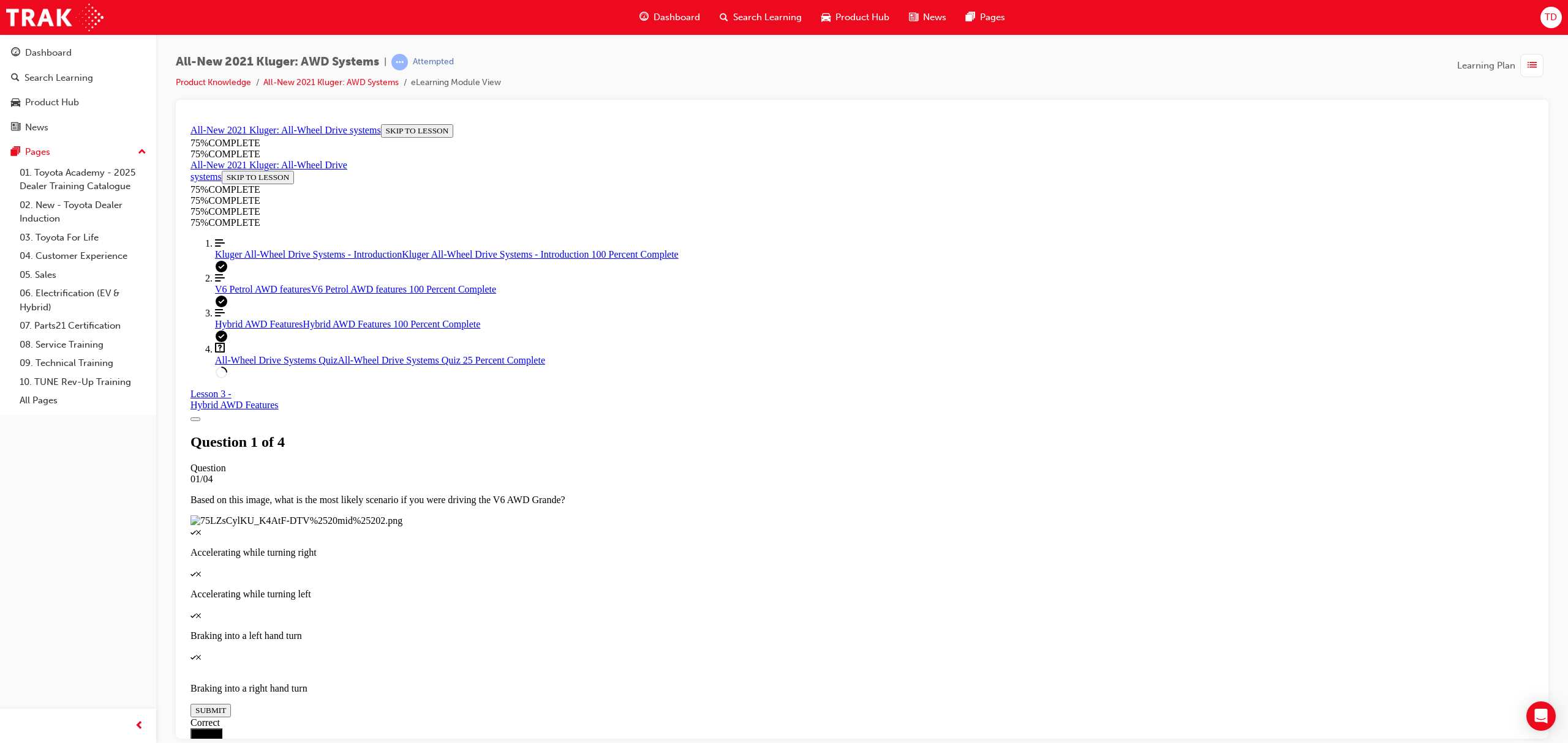
scroll to position [44, 0]
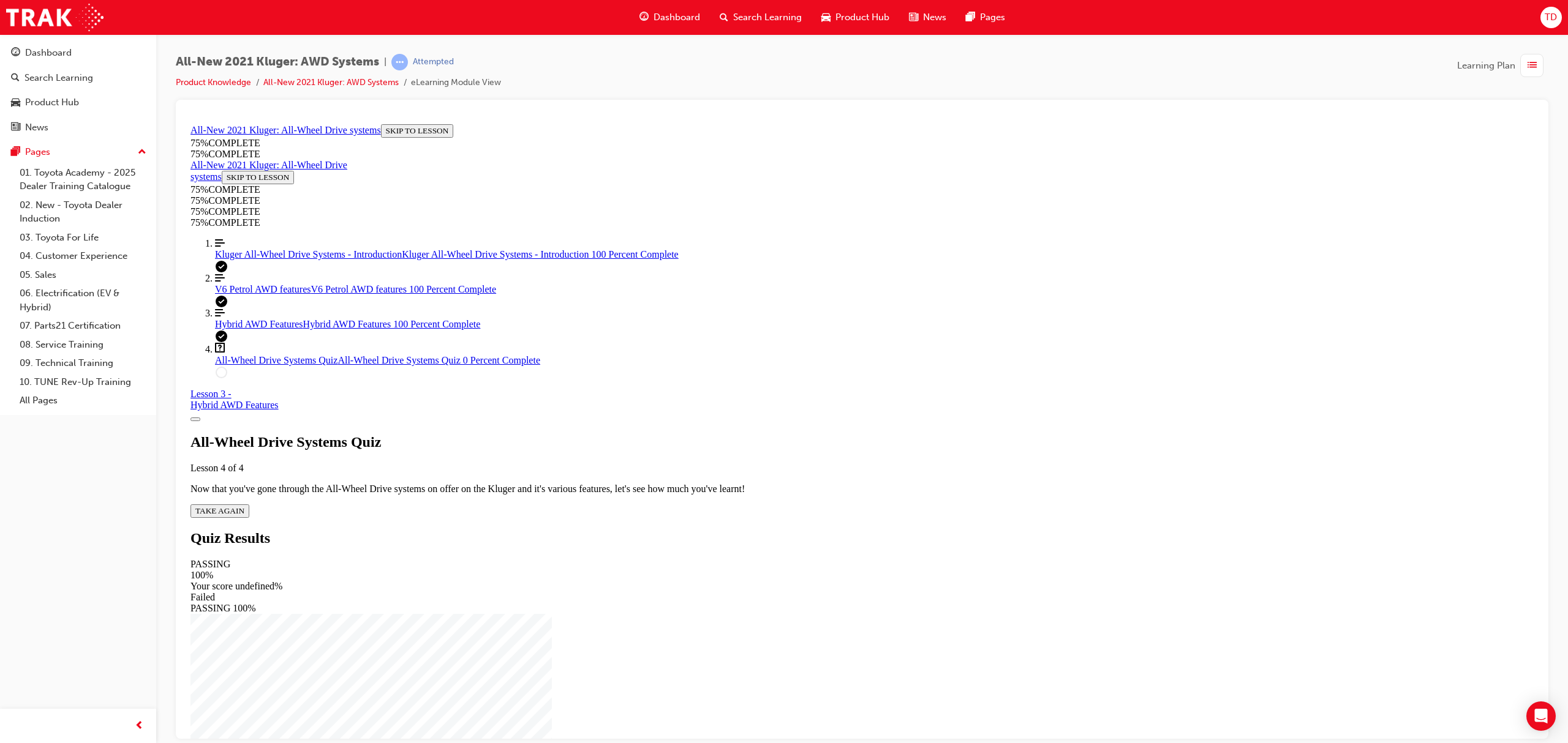
click at [244, 506] on span "TAKE AGAIN" at bounding box center [220, 510] width 49 height 9
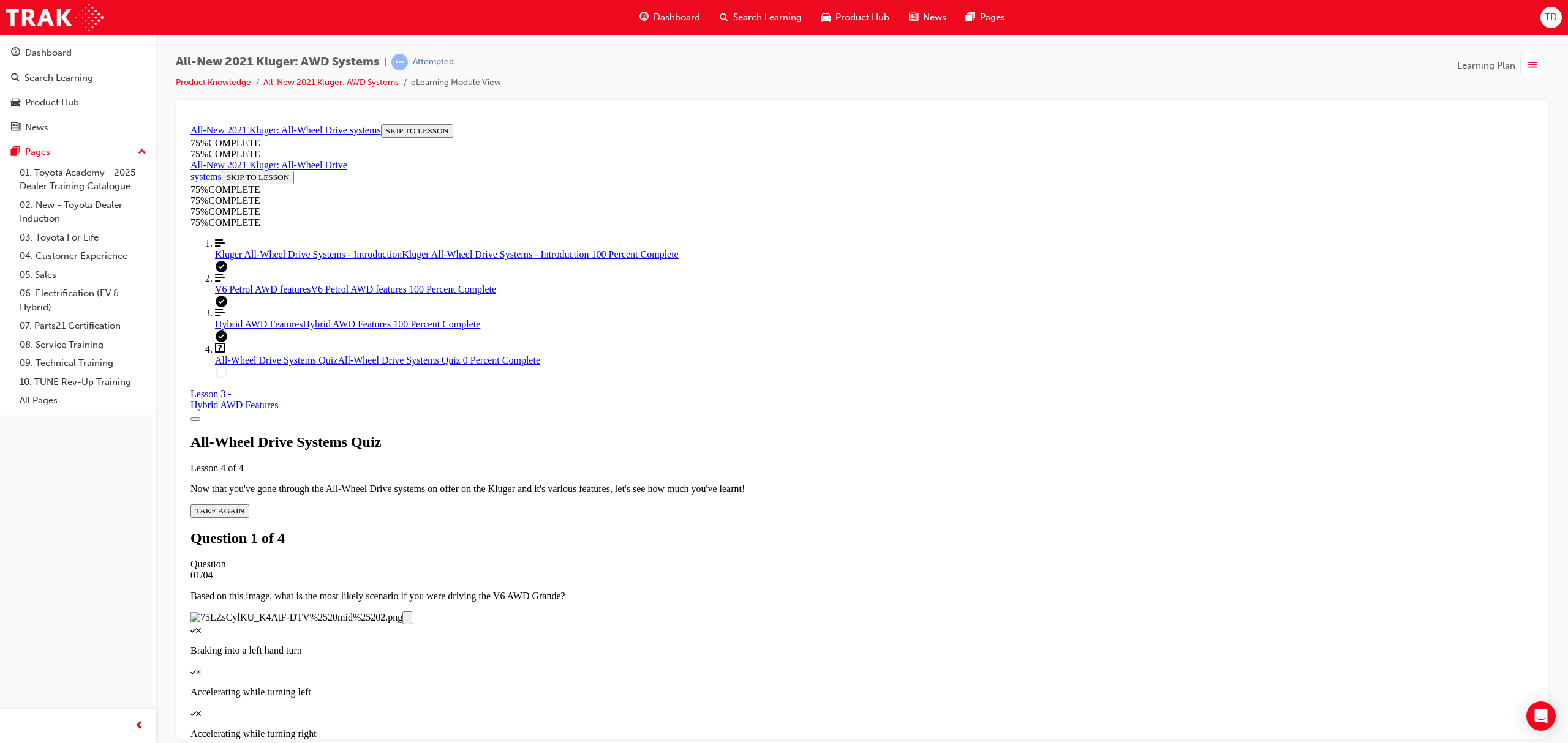
scroll to position [126, 0]
click at [849, 707] on div "Quiz" at bounding box center [862, 712] width 1343 height 11
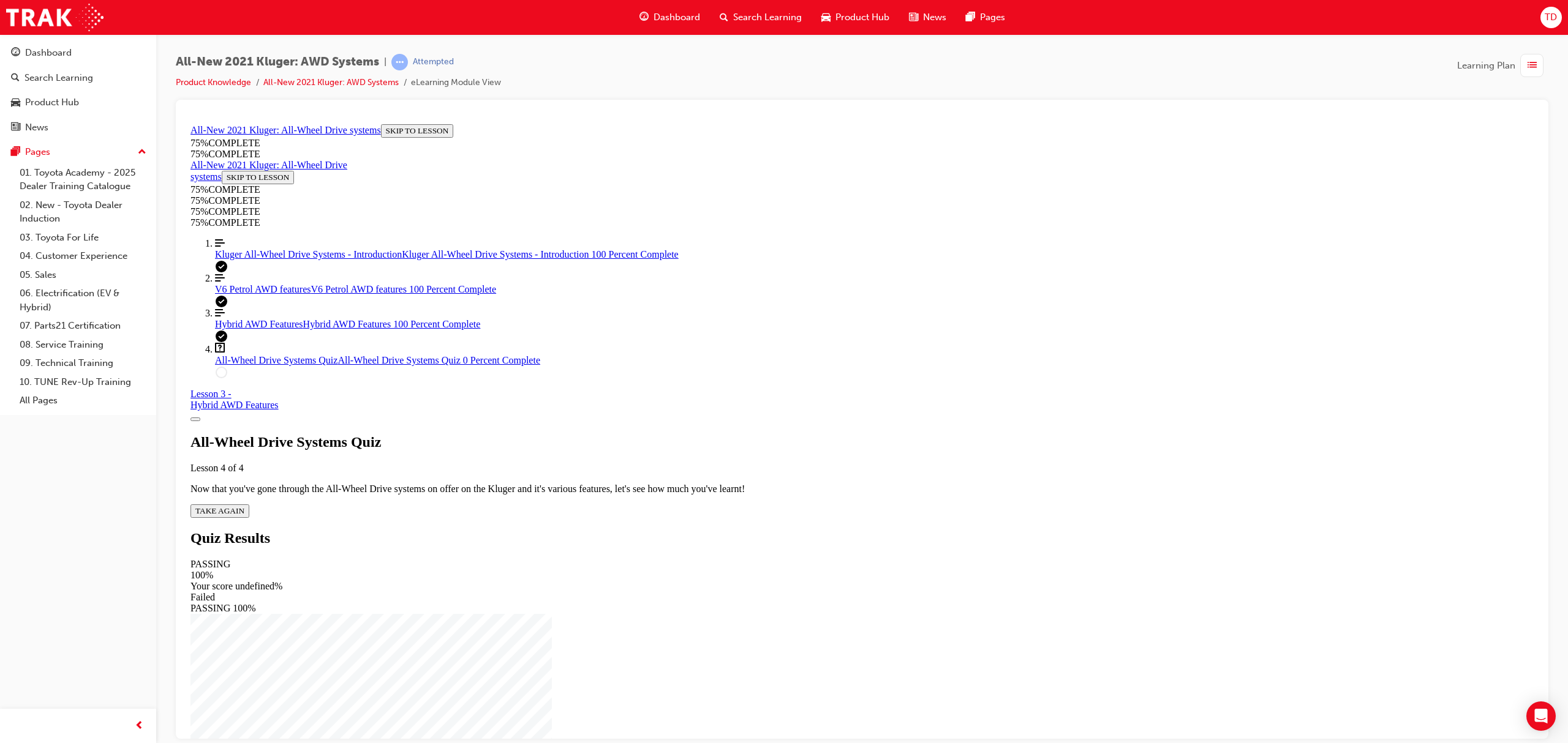
click at [738, 433] on div "All-Wheel Drive Systems Quiz Lesson 4 of 4 Now that you've gone through the All…" at bounding box center [862, 475] width 1343 height 84
click at [244, 506] on span "TAKE AGAIN" at bounding box center [220, 510] width 49 height 9
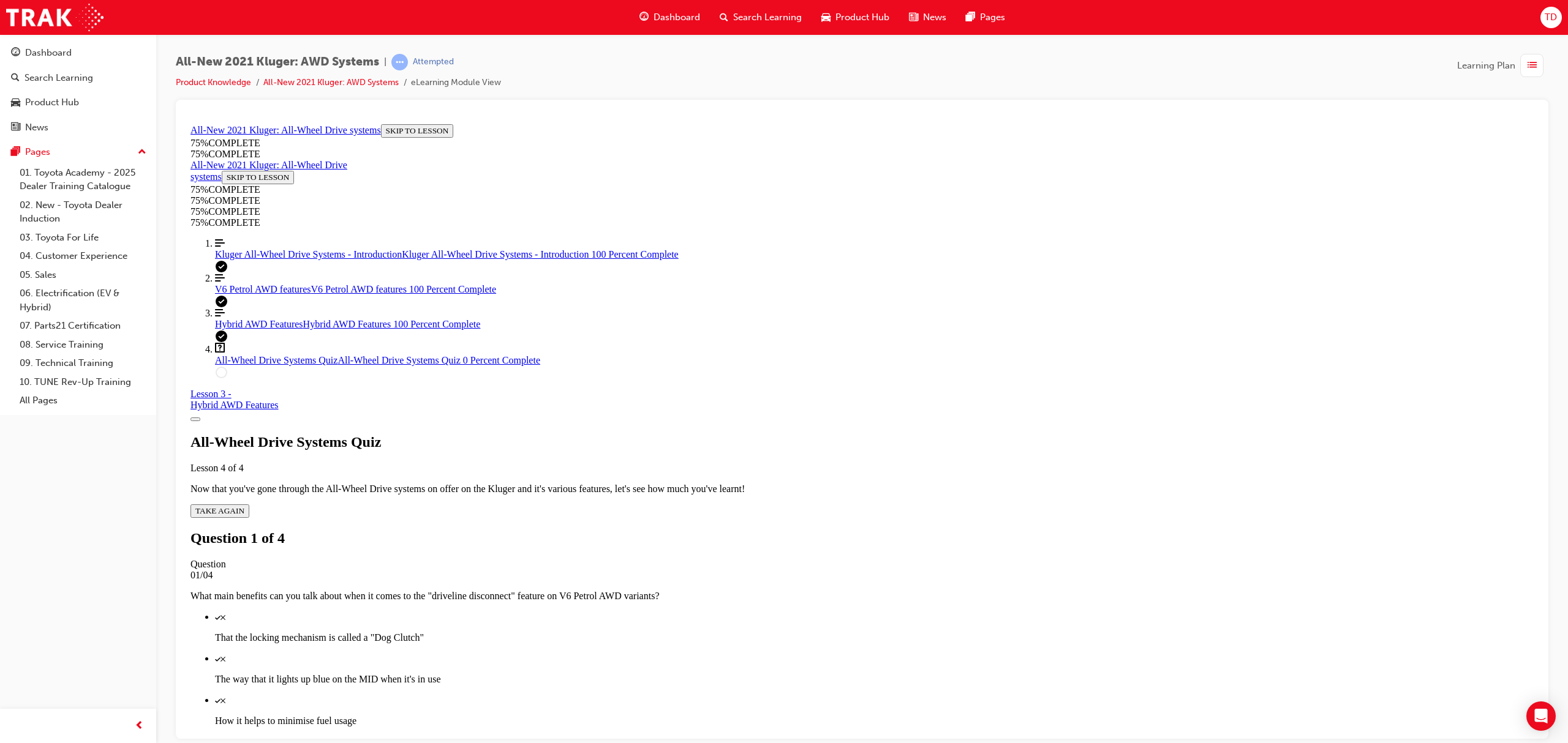
click at [884, 611] on div "Quiz" at bounding box center [874, 616] width 1319 height 11
click at [885, 674] on p "The way that it lights up blue on the MID when it's in use" at bounding box center [874, 679] width 1319 height 11
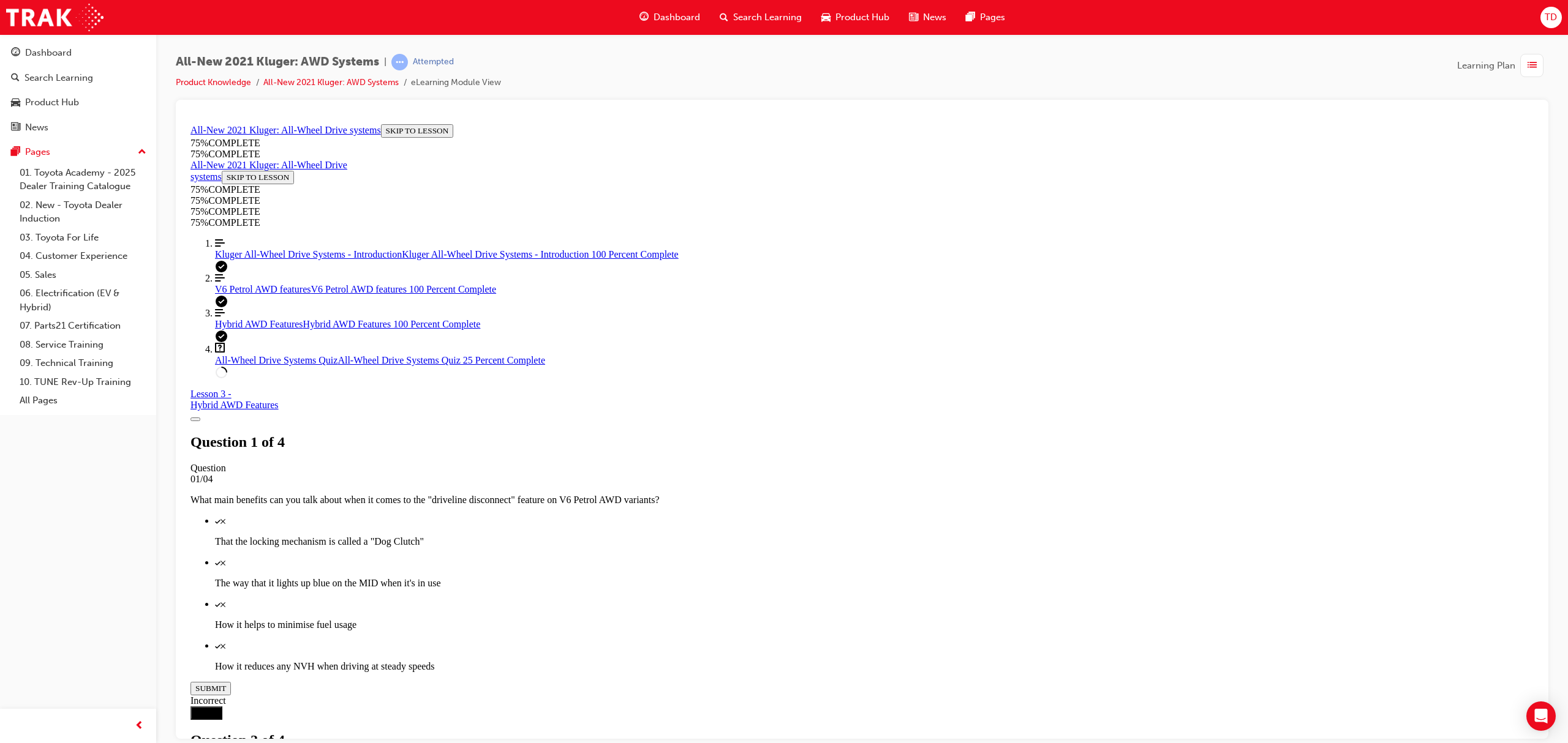
scroll to position [45, 0]
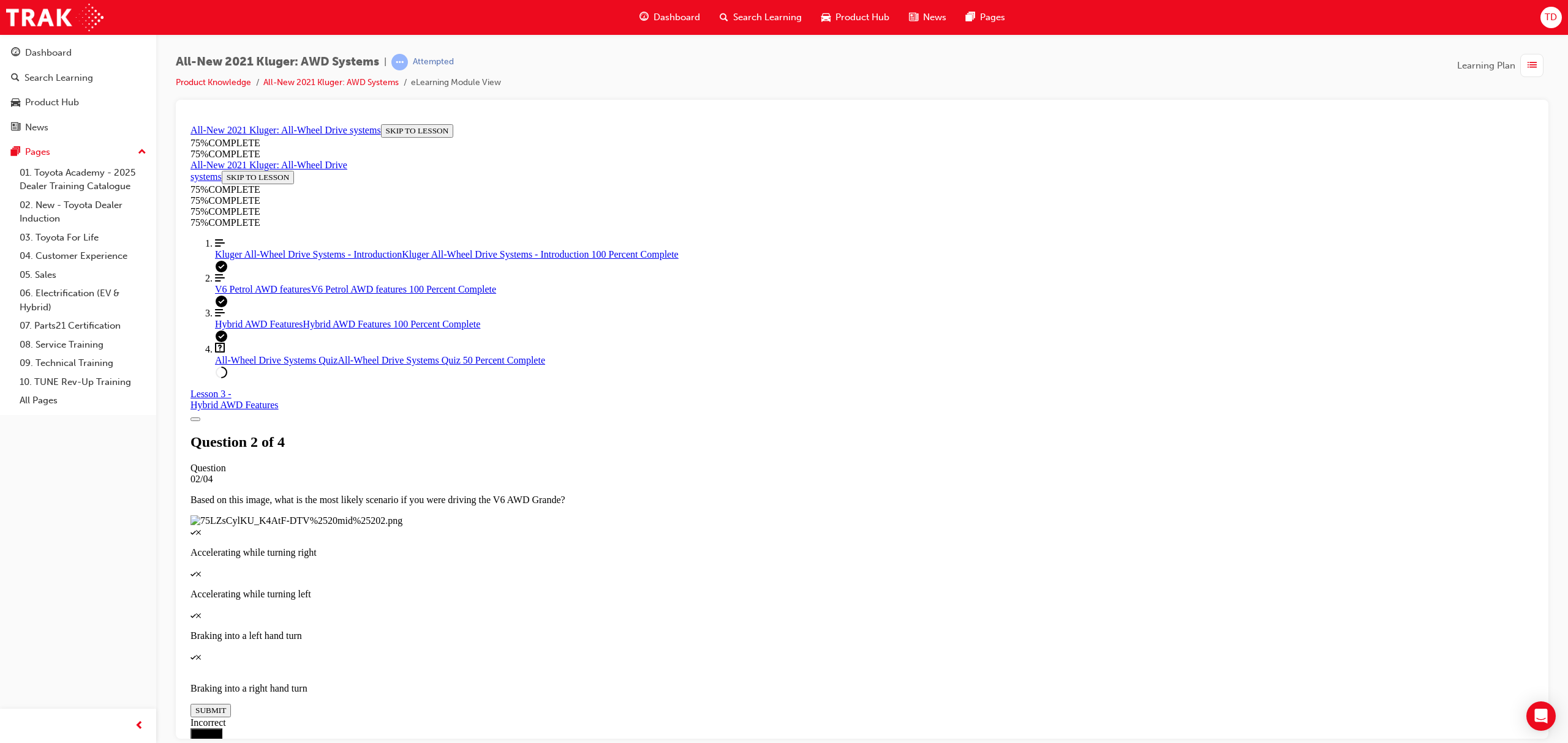
scroll to position [44, 0]
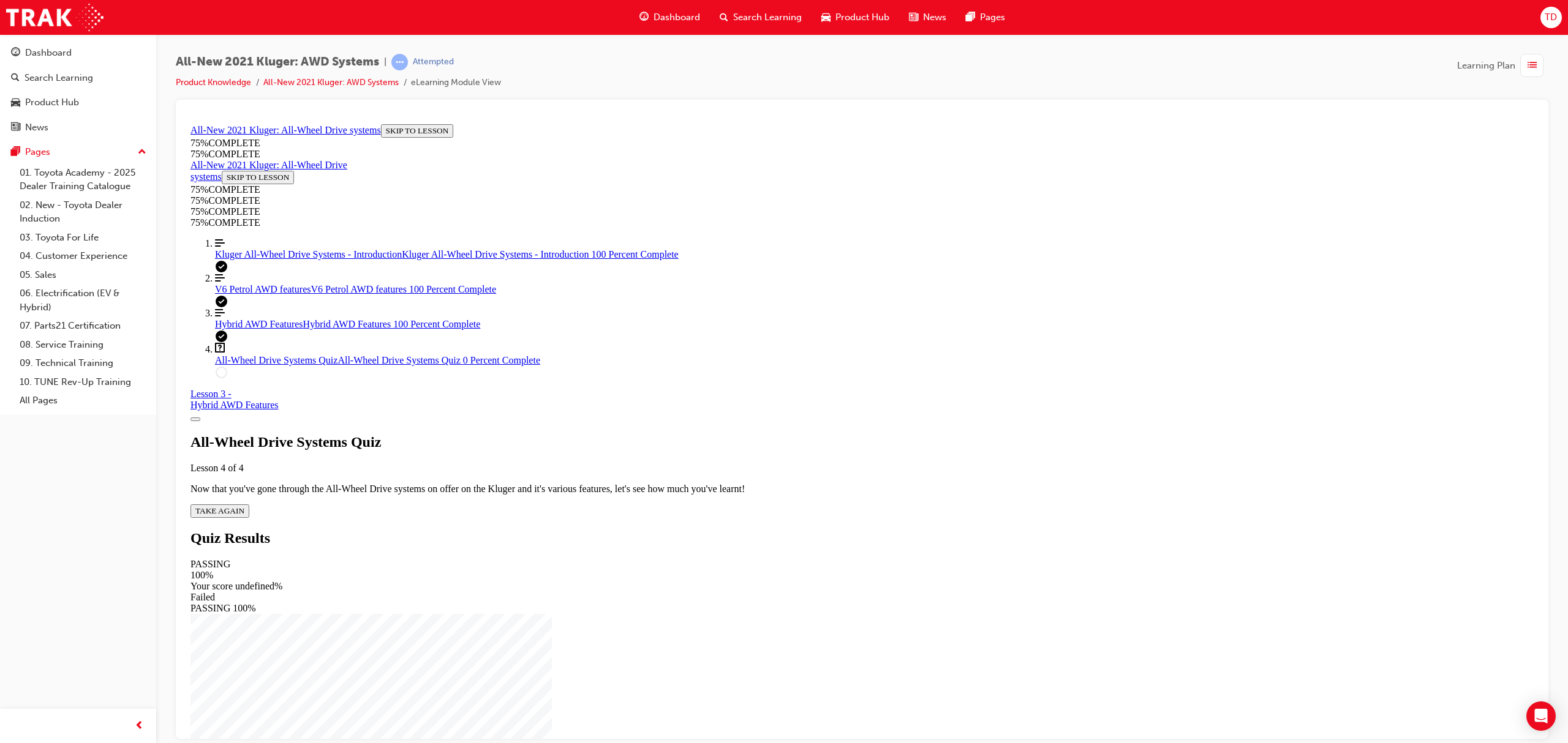
click at [244, 506] on span "TAKE AGAIN" at bounding box center [220, 510] width 49 height 9
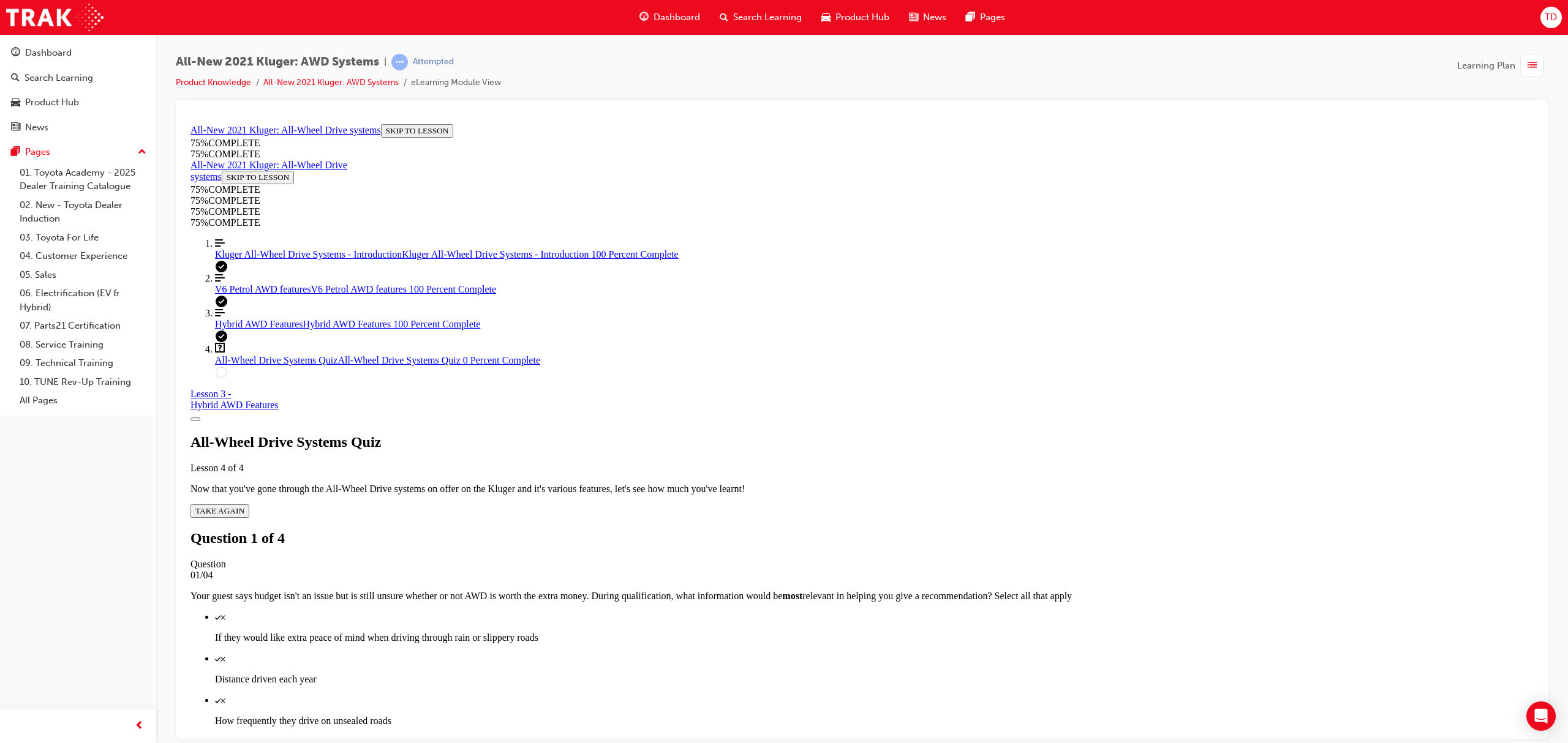
click at [860, 611] on div "Quiz" at bounding box center [874, 616] width 1319 height 11
drag, startPoint x: 866, startPoint y: 503, endPoint x: 903, endPoint y: 558, distance: 66.3
click at [866, 715] on p "How frequently they drive on unsealed roads" at bounding box center [874, 720] width 1319 height 11
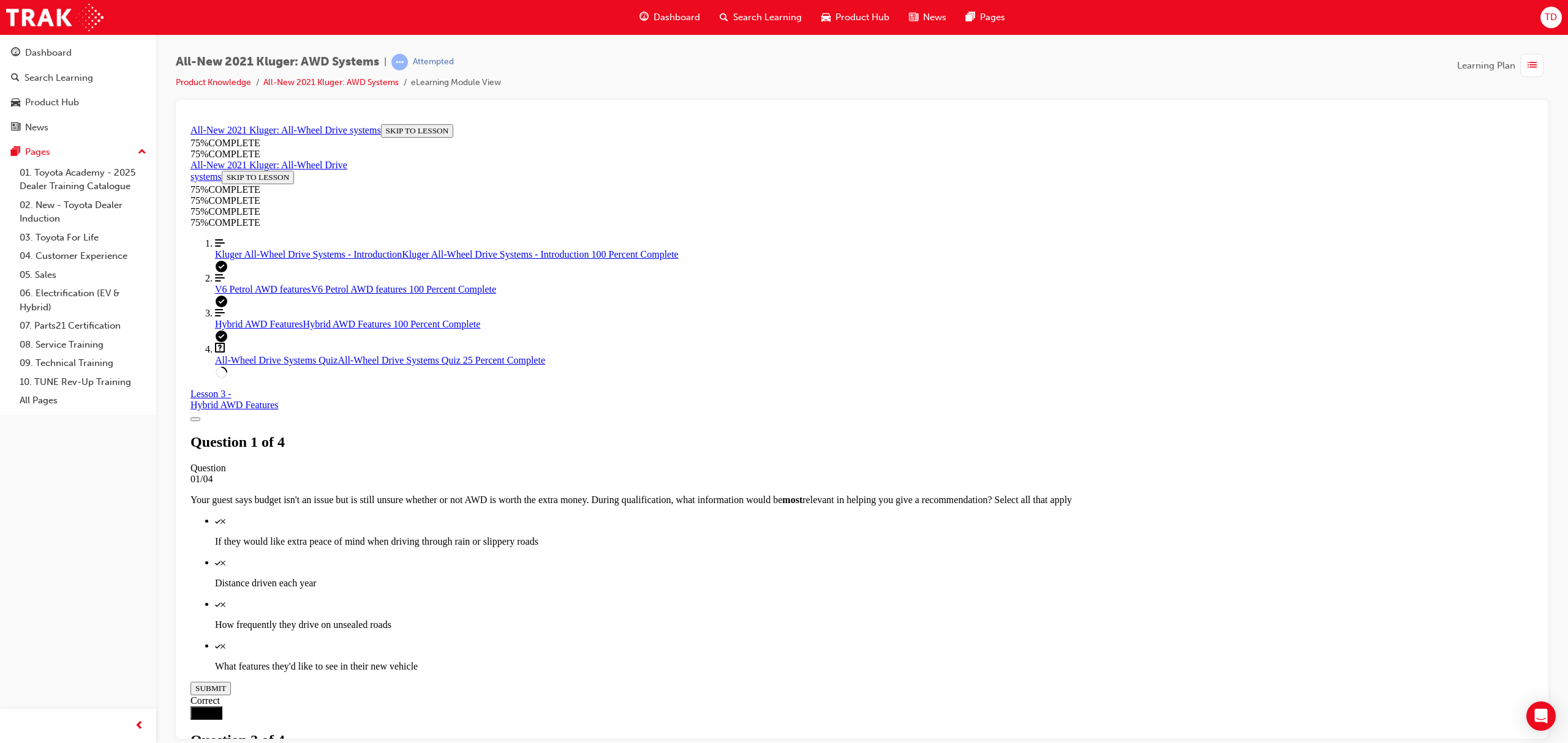
scroll to position [45, 0]
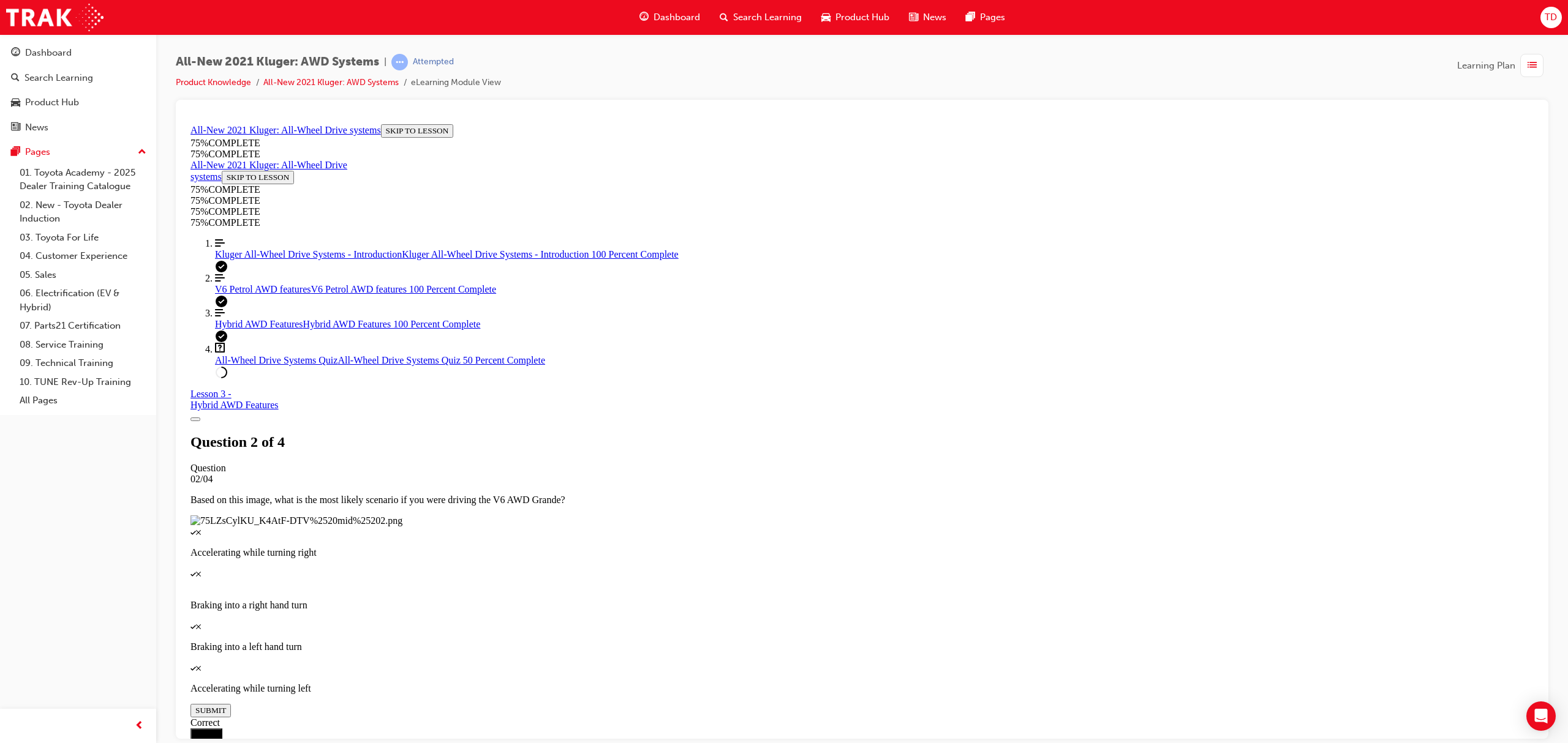
scroll to position [44, 0]
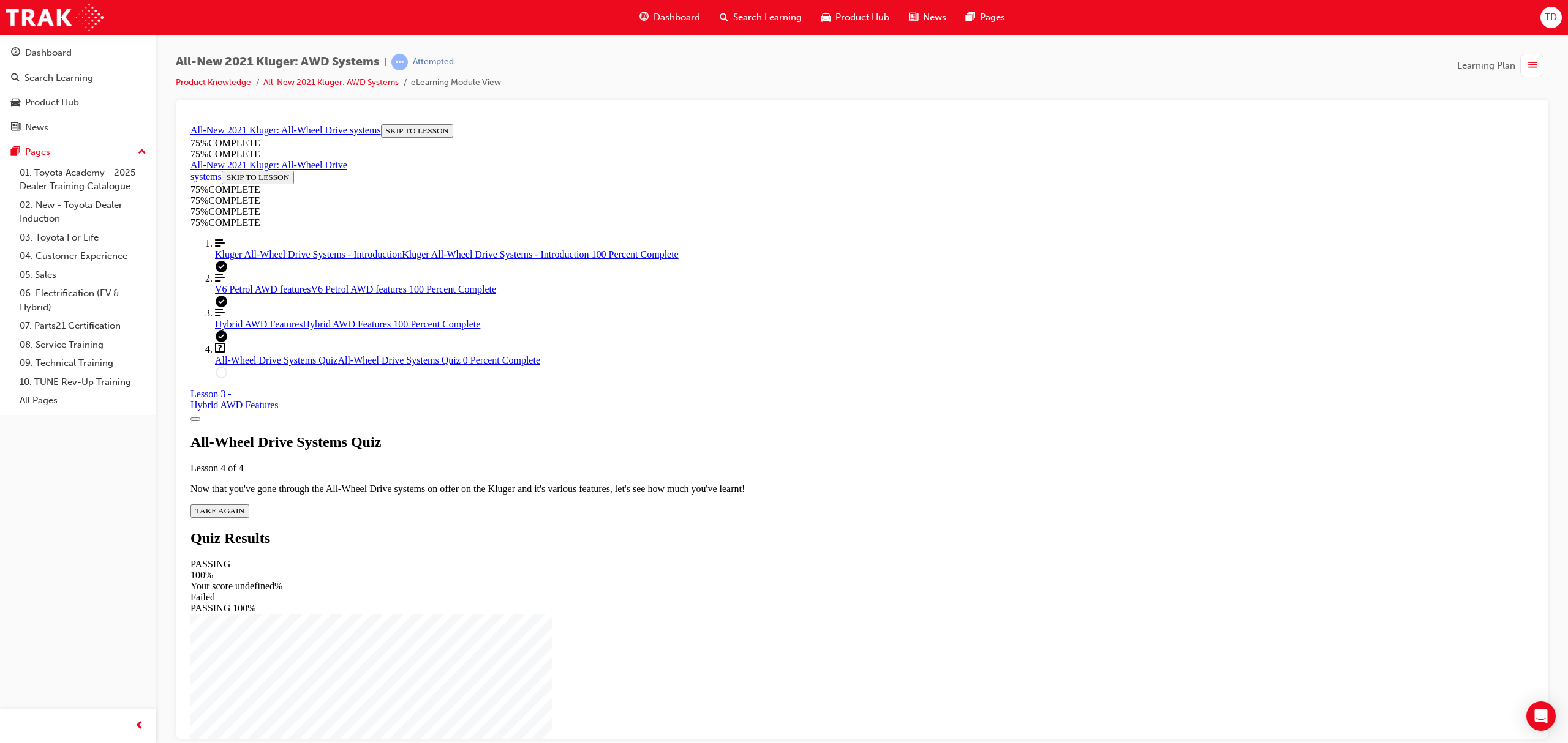
click at [753, 443] on div "All-Wheel Drive Systems Quiz Lesson 4 of 4 Now that you've gone through the All…" at bounding box center [862, 475] width 1343 height 84
click at [244, 506] on span "TAKE AGAIN" at bounding box center [220, 510] width 49 height 9
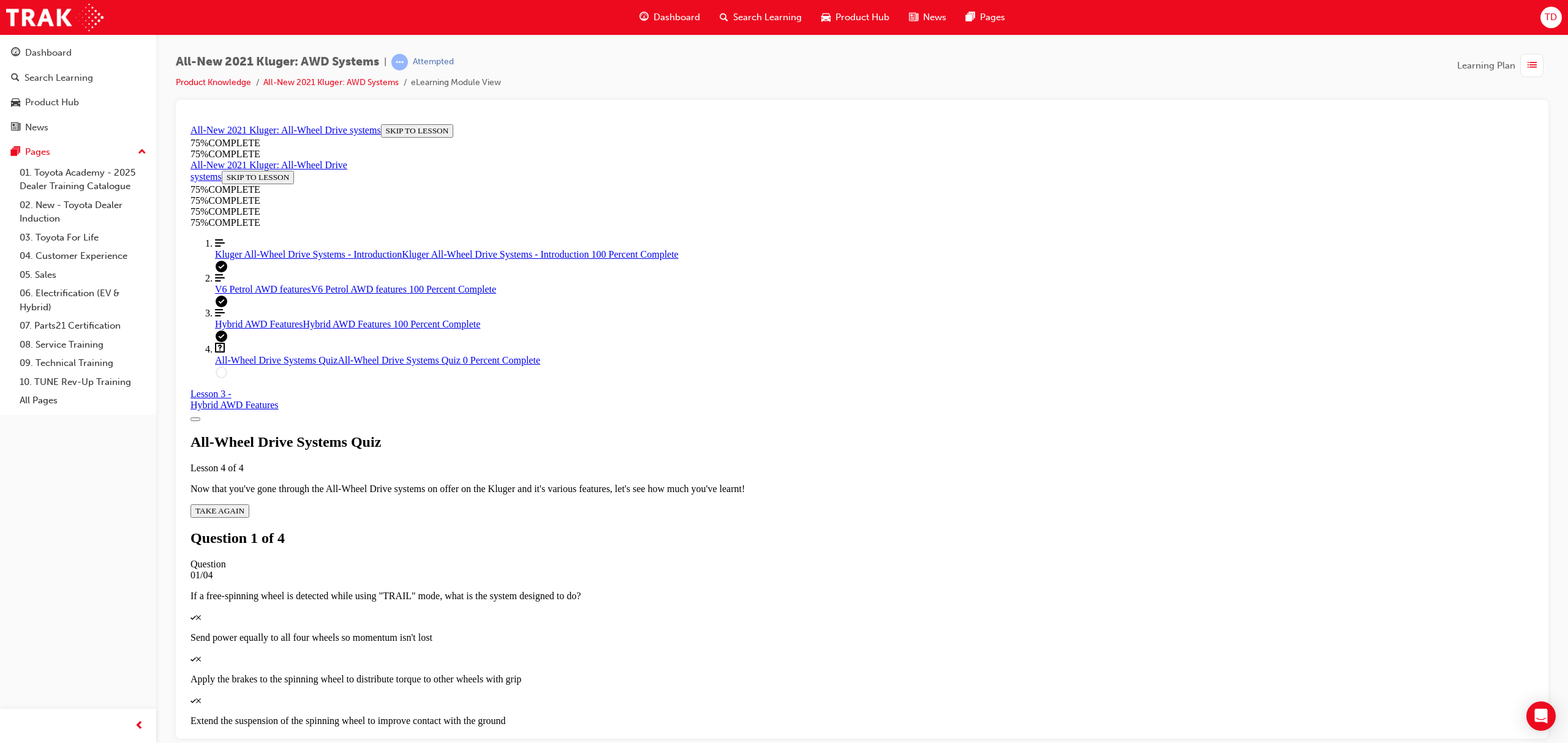
click at [836, 674] on p "Apply the brakes to the spinning wheel to distribute torque to other wheels wit…" at bounding box center [862, 679] width 1343 height 11
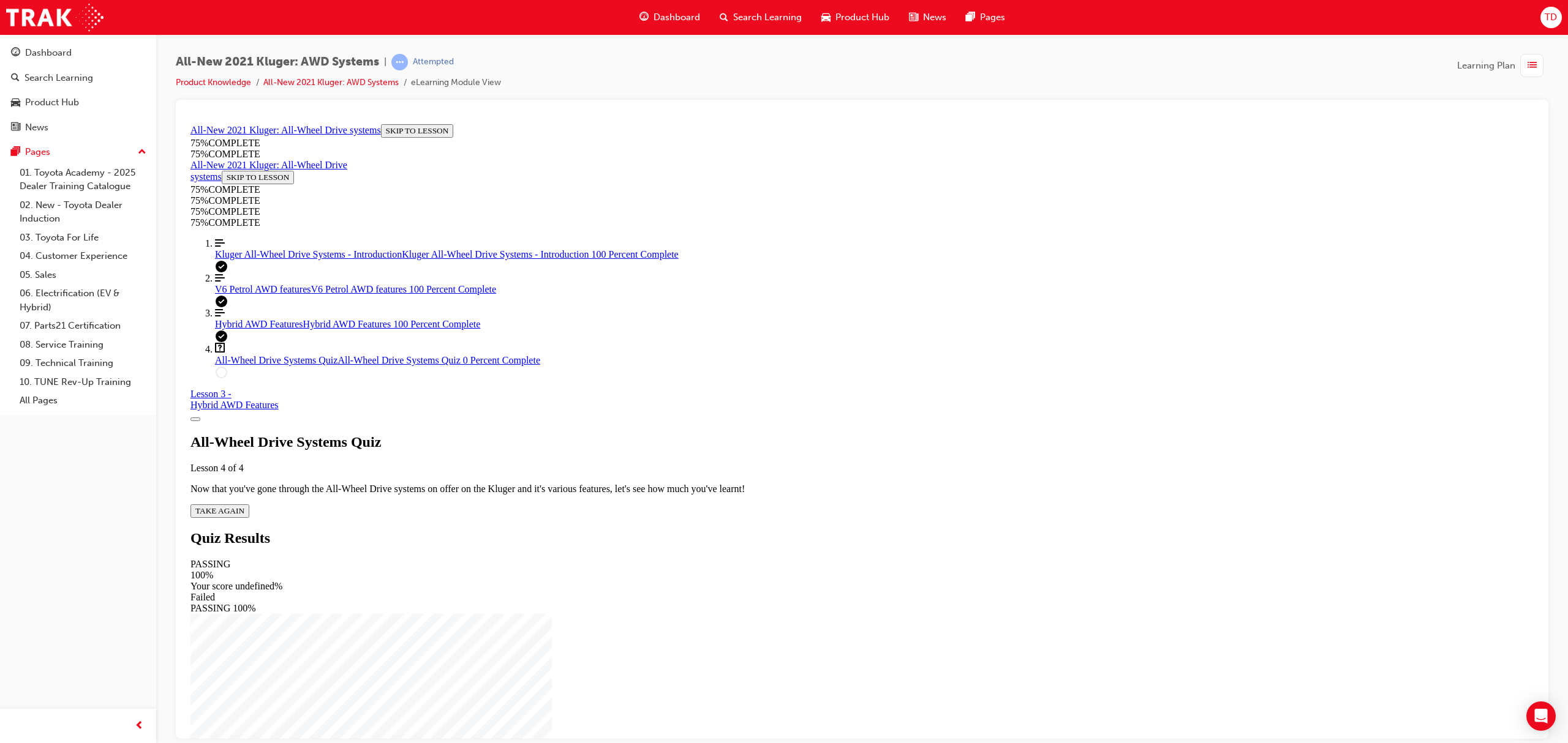
click at [244, 506] on span "TAKE AGAIN" at bounding box center [220, 510] width 49 height 9
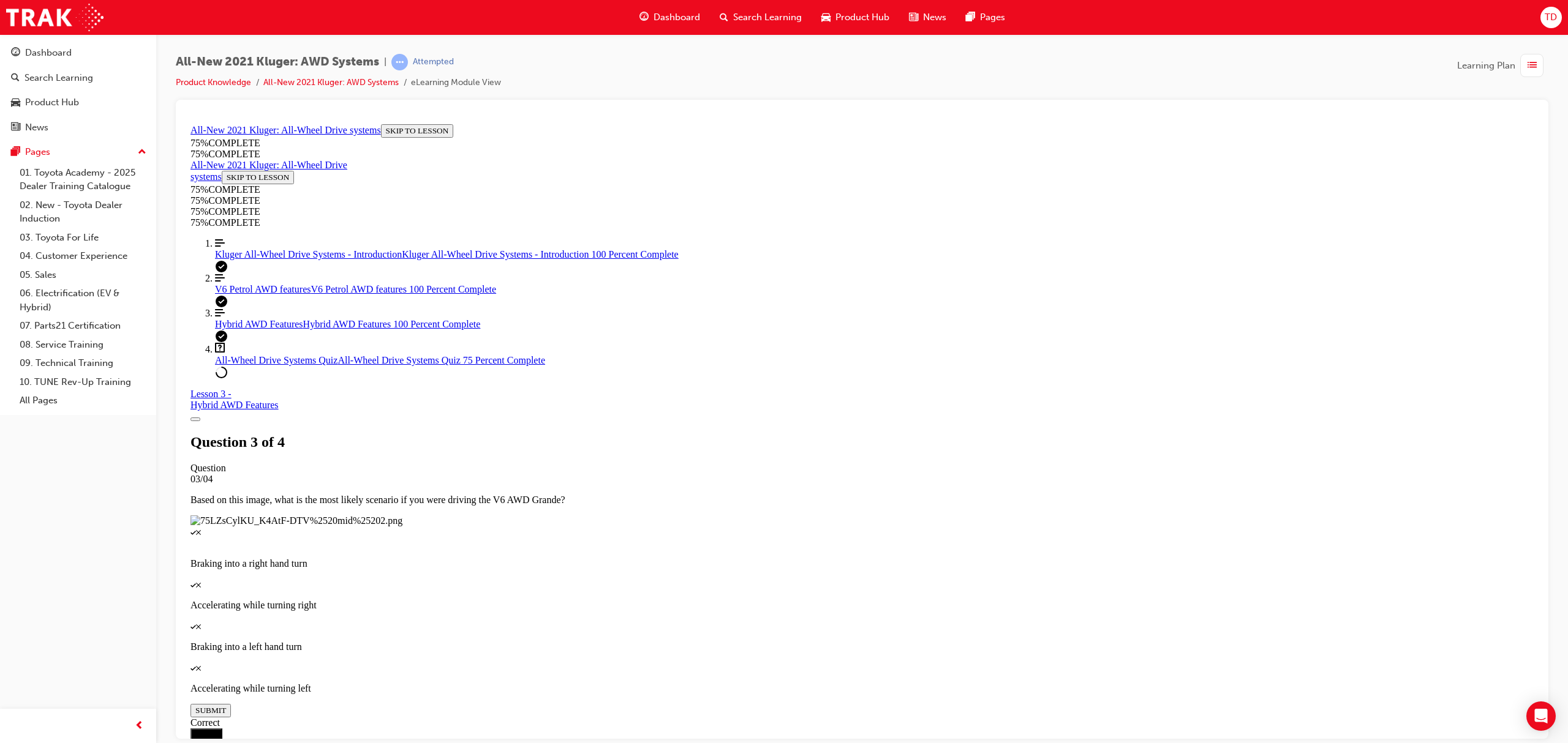
scroll to position [44, 0]
drag, startPoint x: 859, startPoint y: 462, endPoint x: 855, endPoint y: 415, distance: 47.2
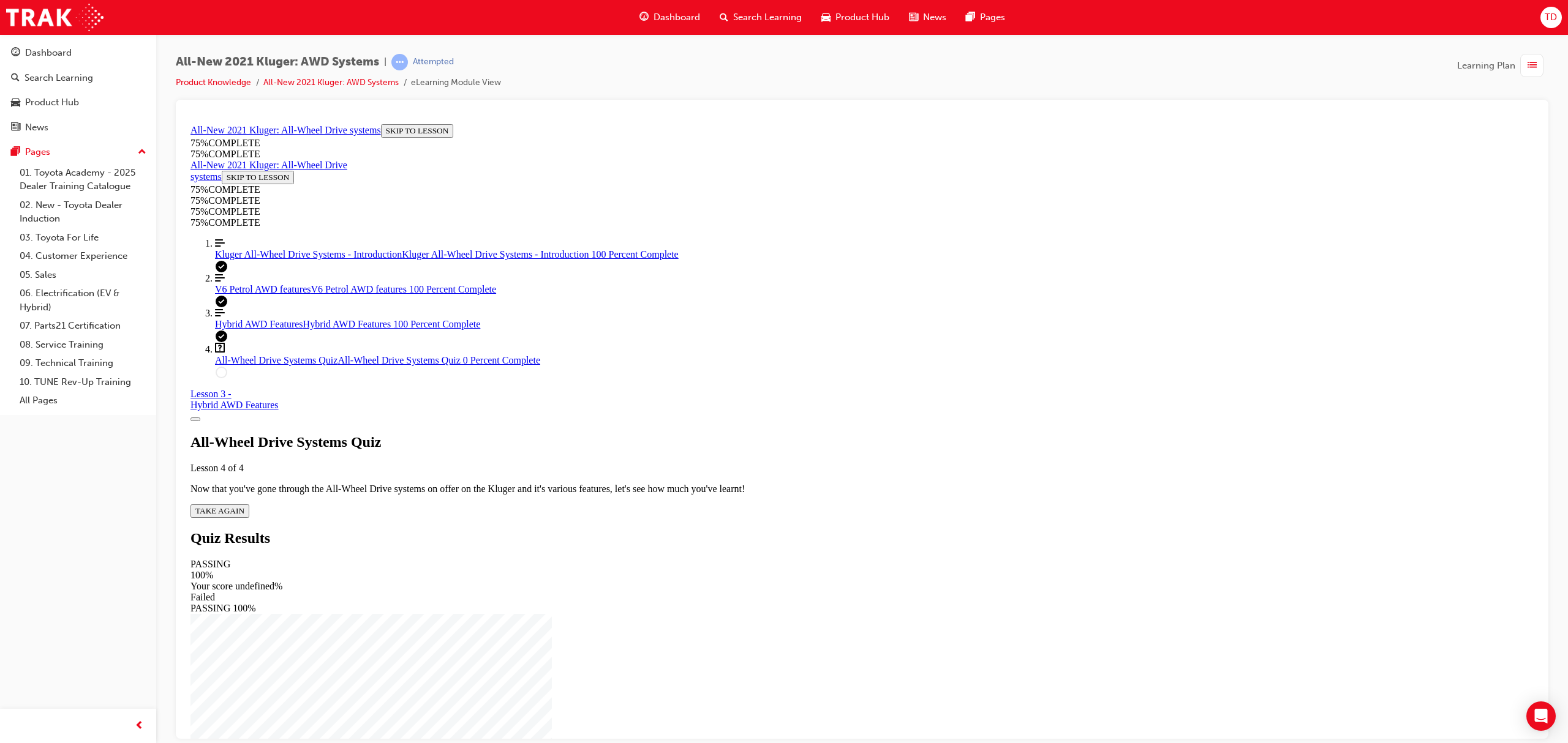
click at [244, 506] on span "TAKE AGAIN" at bounding box center [220, 510] width 49 height 9
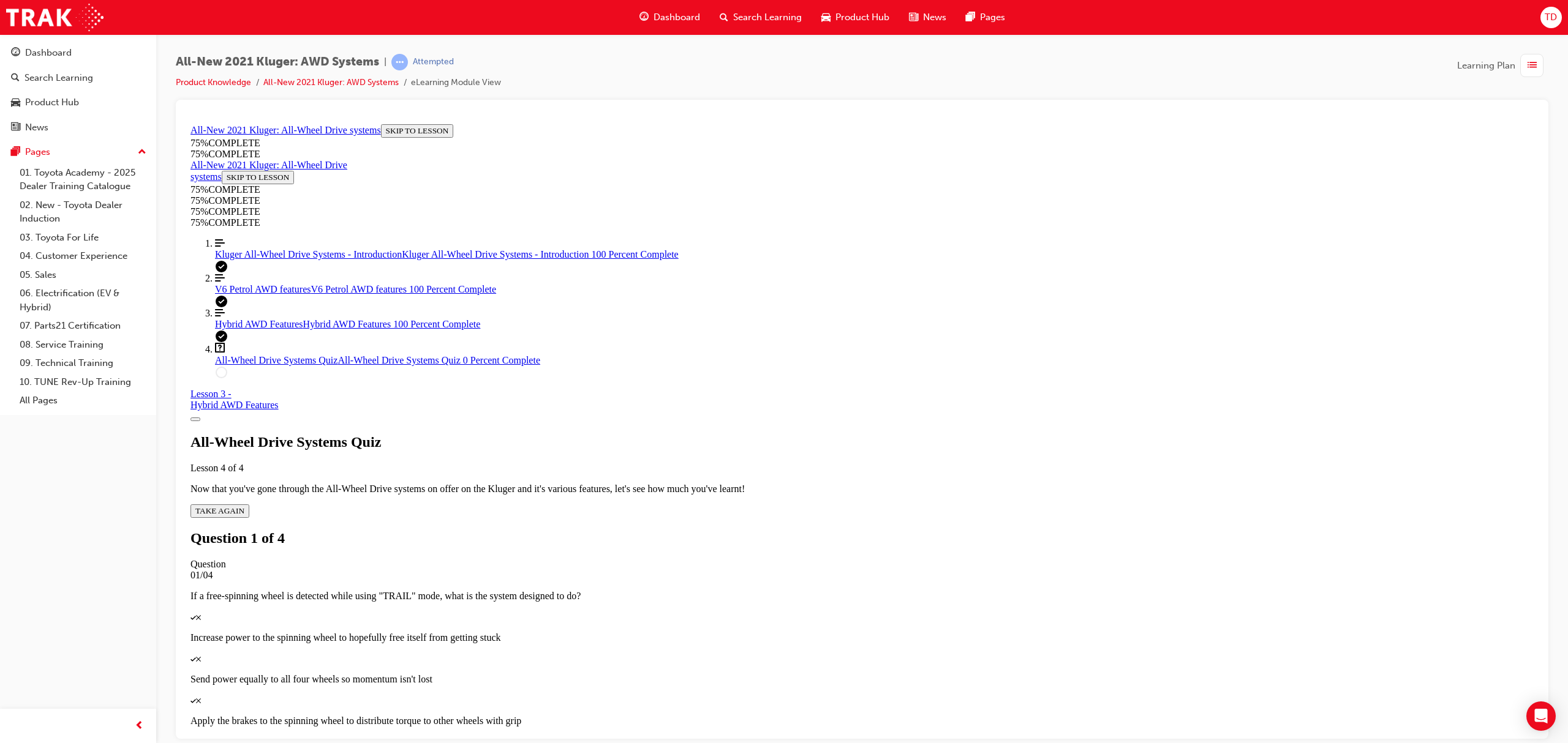
click at [858, 715] on p "Apply the brakes to the spinning wheel to distribute torque to other wheels wit…" at bounding box center [862, 720] width 1343 height 11
click at [941, 617] on div "Question 1 of 4 Question 01/04 If a free-spinning wheel is detected while using…" at bounding box center [862, 672] width 1343 height 286
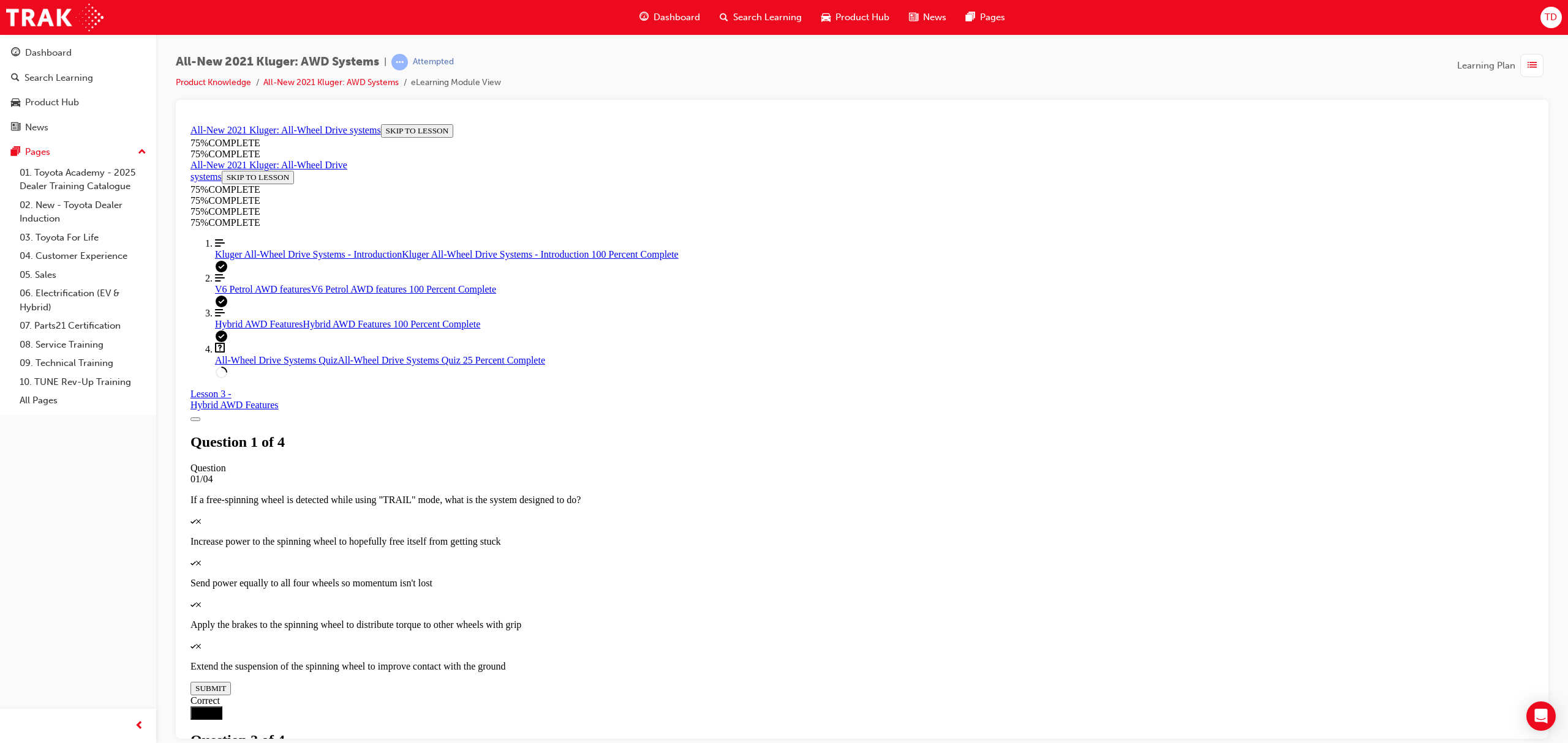
scroll to position [45, 0]
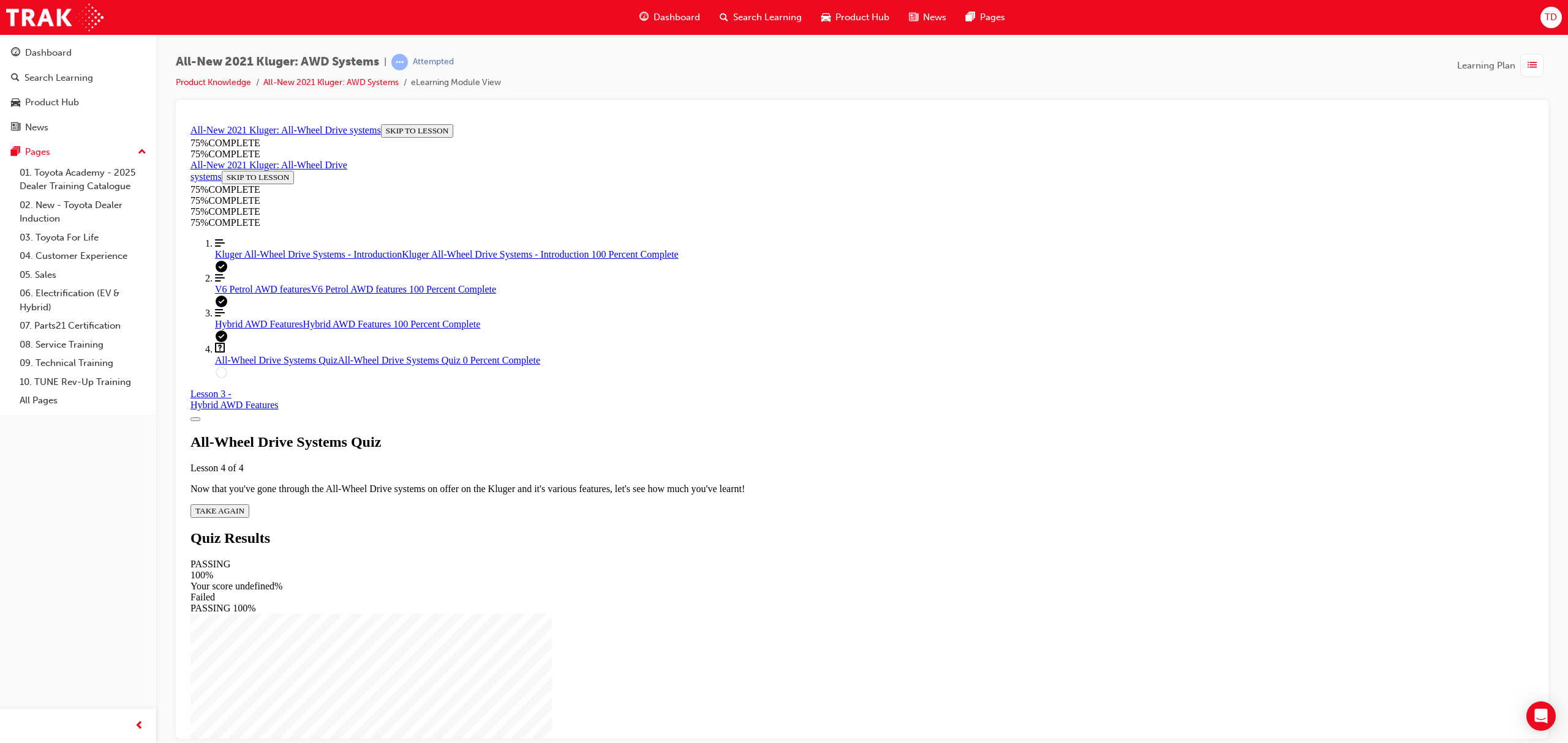
click at [735, 433] on div "All-Wheel Drive Systems Quiz Lesson 4 of 4 Now that you've gone through the All…" at bounding box center [862, 475] width 1343 height 84
click at [244, 506] on span "TAKE AGAIN" at bounding box center [220, 510] width 49 height 9
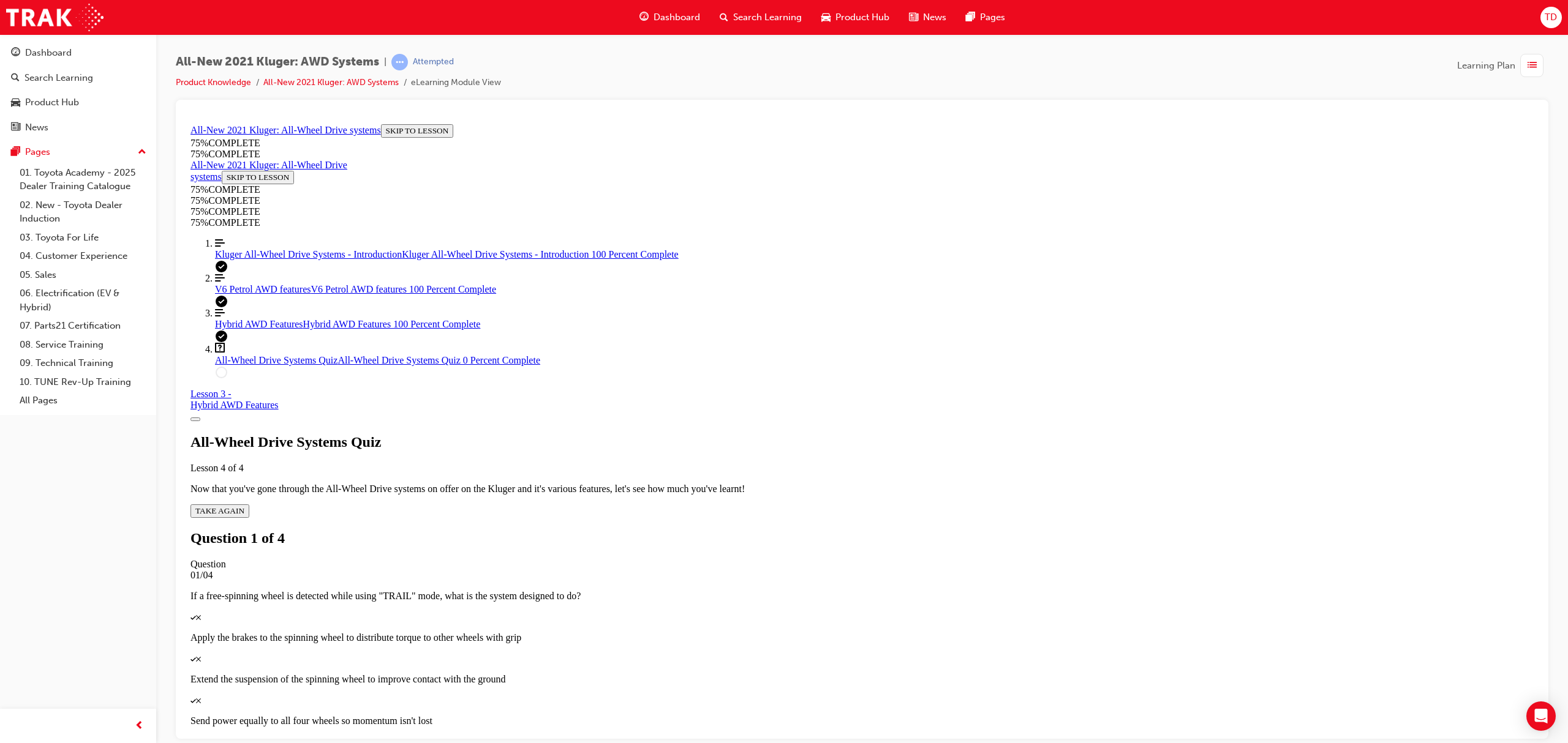
click at [997, 632] on p "Apply the brakes to the spinning wheel to distribute torque to other wheels wit…" at bounding box center [862, 637] width 1343 height 11
click at [931, 674] on p "Extend the suspension of the spinning wheel to improve contact with the ground" at bounding box center [862, 679] width 1343 height 11
click at [926, 611] on div "Quiz" at bounding box center [862, 616] width 1343 height 11
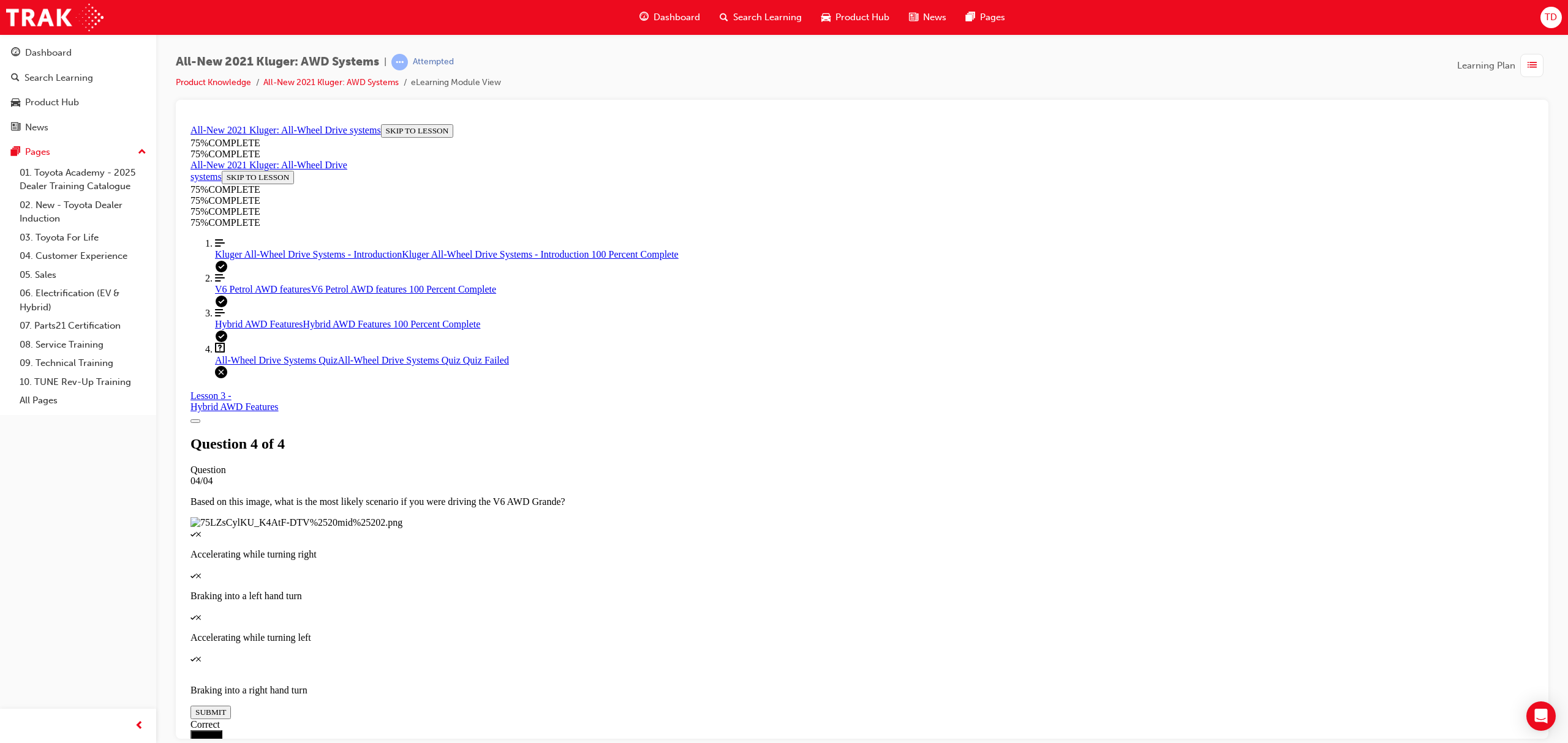
scroll to position [44, 0]
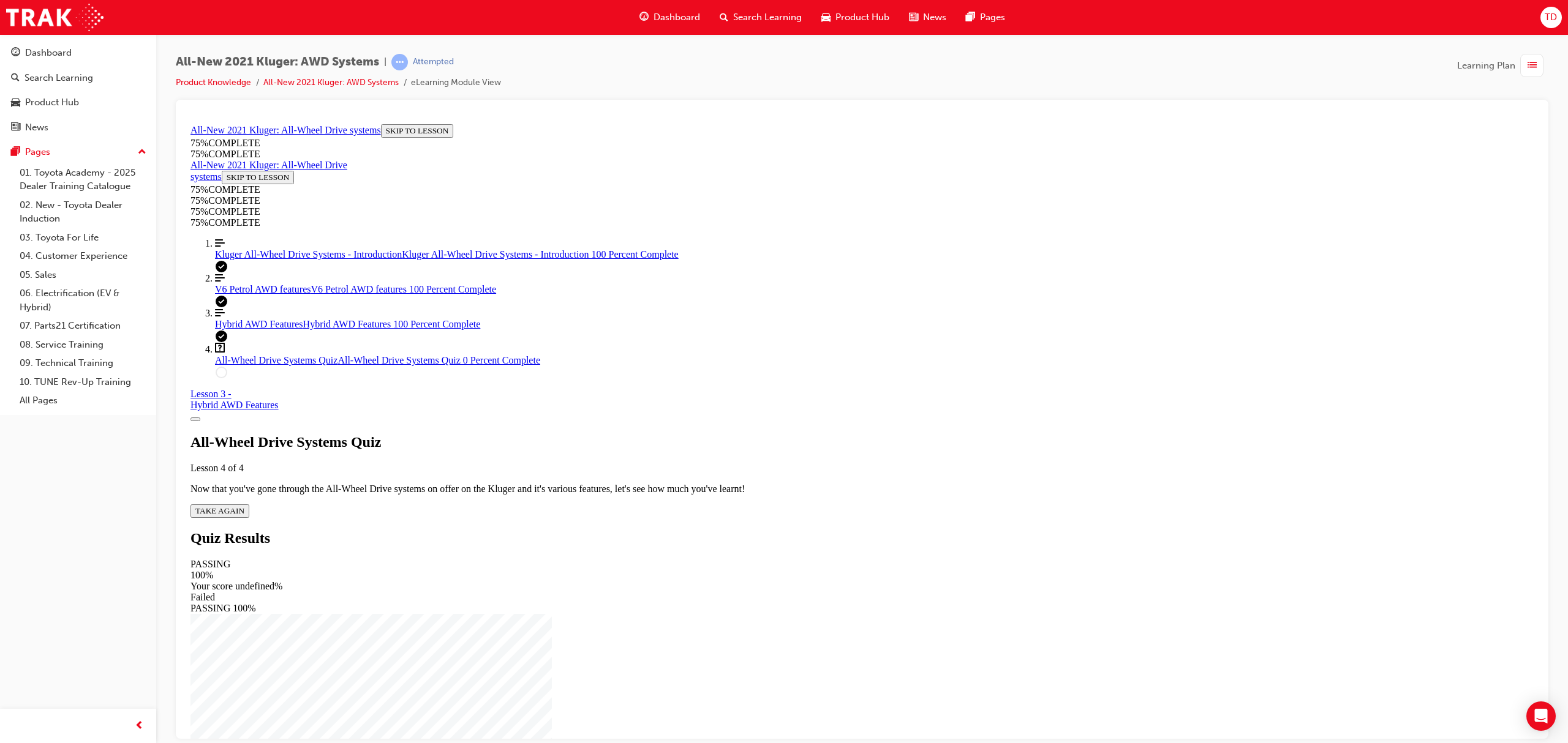
click at [249, 504] on button "TAKE AGAIN" at bounding box center [220, 510] width 59 height 13
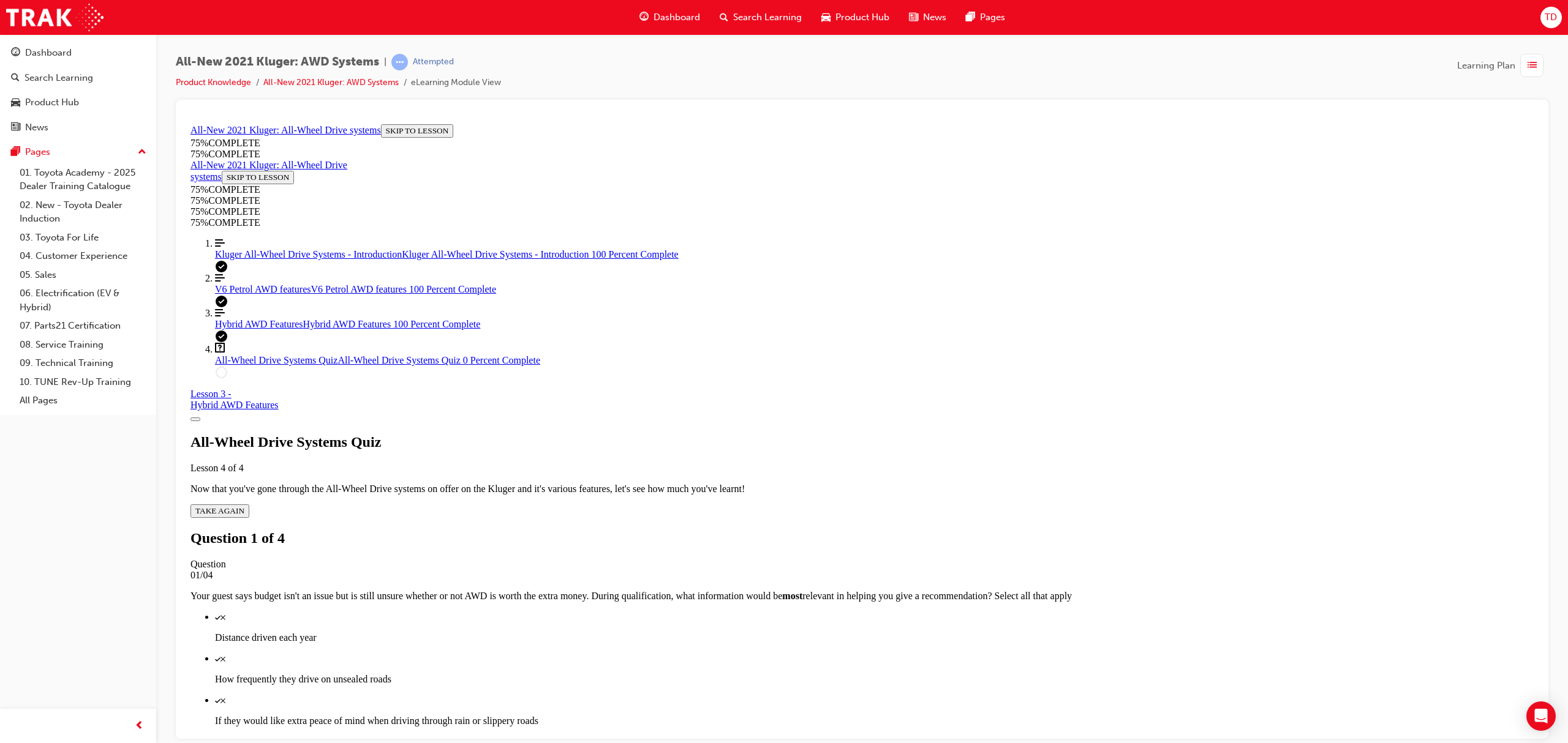
click at [773, 653] on div "Quiz" at bounding box center [874, 658] width 1319 height 11
click at [955, 715] on p "If they would like extra peace of mind when driving through rain or slippery ro…" at bounding box center [874, 720] width 1319 height 11
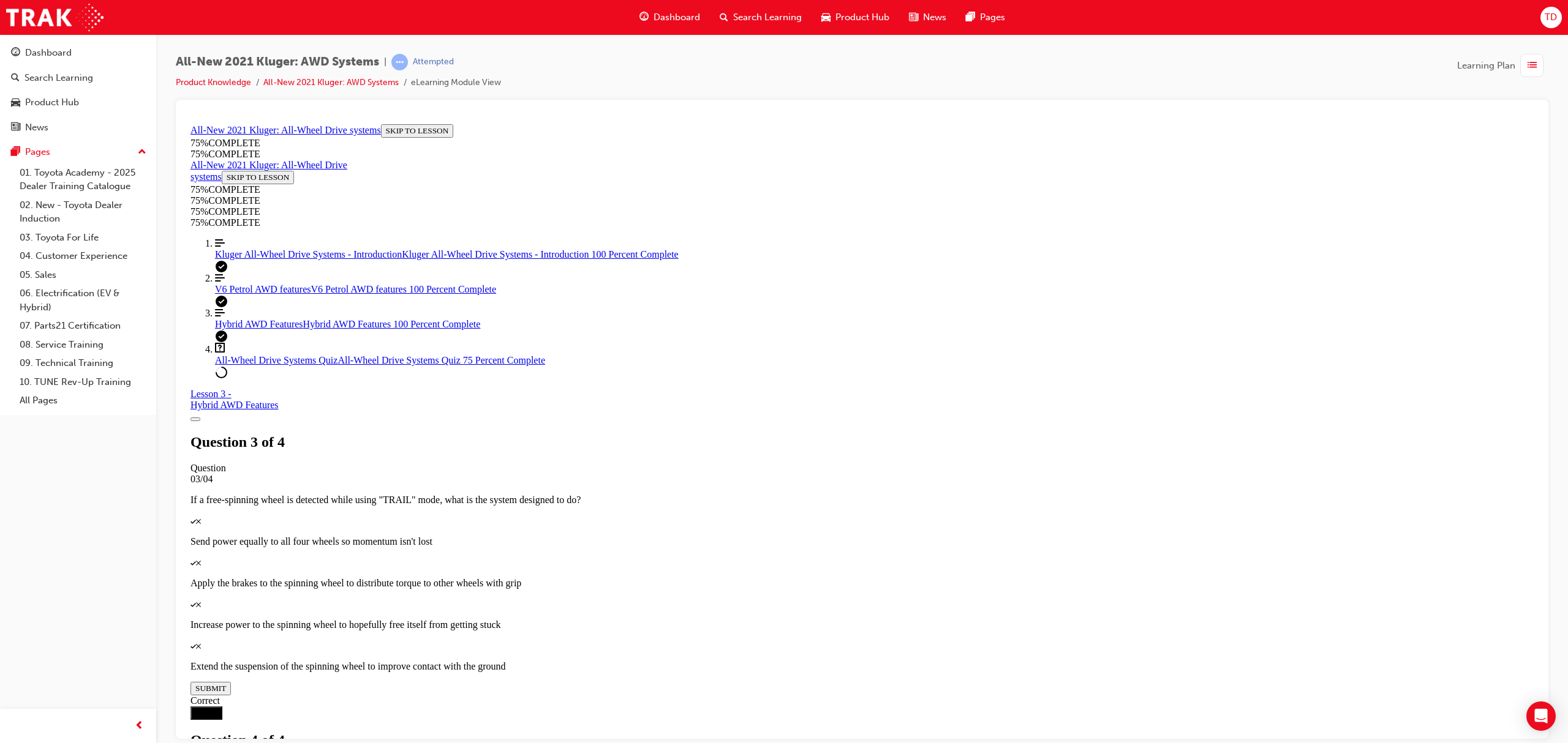
drag, startPoint x: 873, startPoint y: 526, endPoint x: 880, endPoint y: 539, distance: 14.8
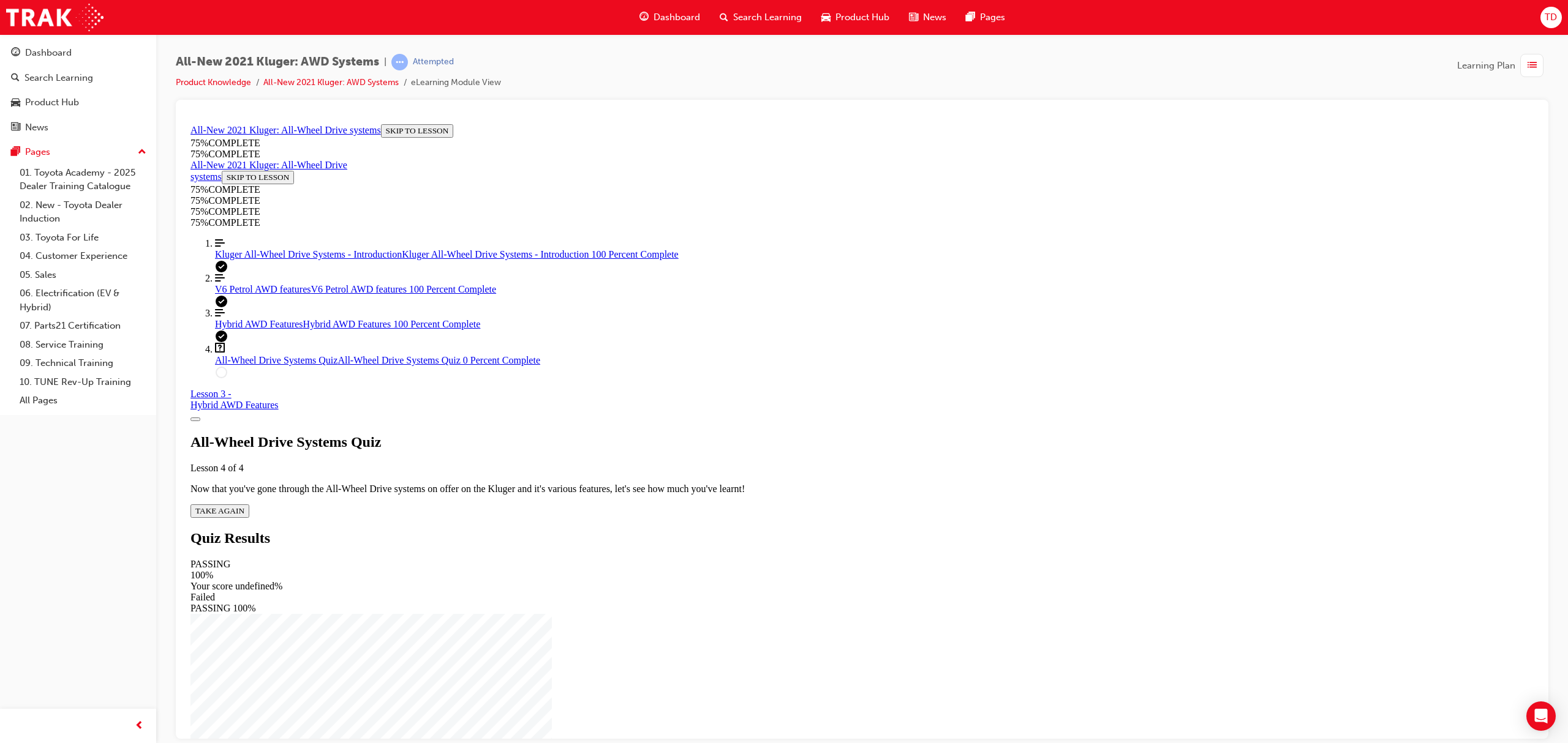
click at [244, 506] on span "TAKE AGAIN" at bounding box center [220, 510] width 49 height 9
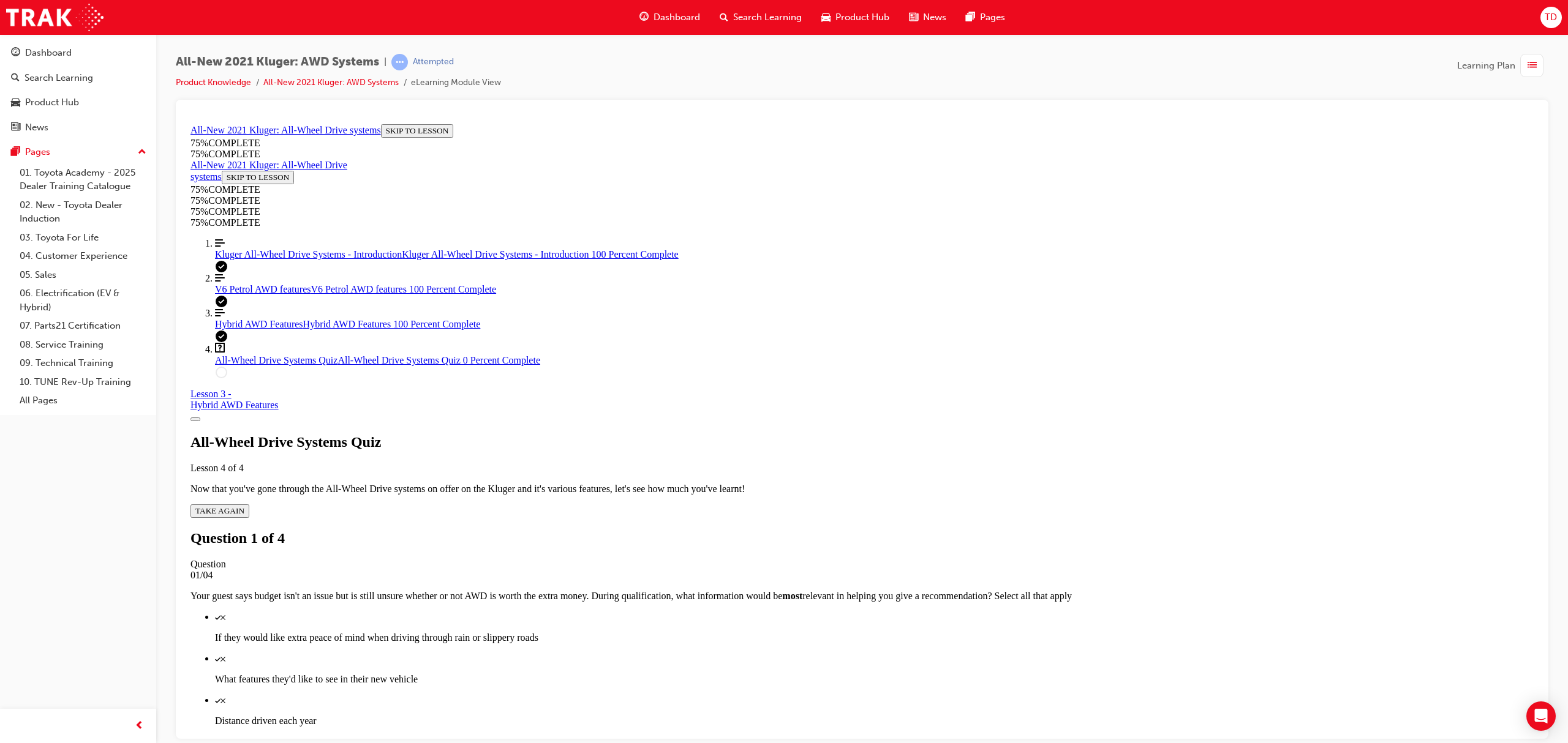
click at [916, 632] on p "If they would like extra peace of mind when driving through rain or slippery ro…" at bounding box center [874, 637] width 1319 height 11
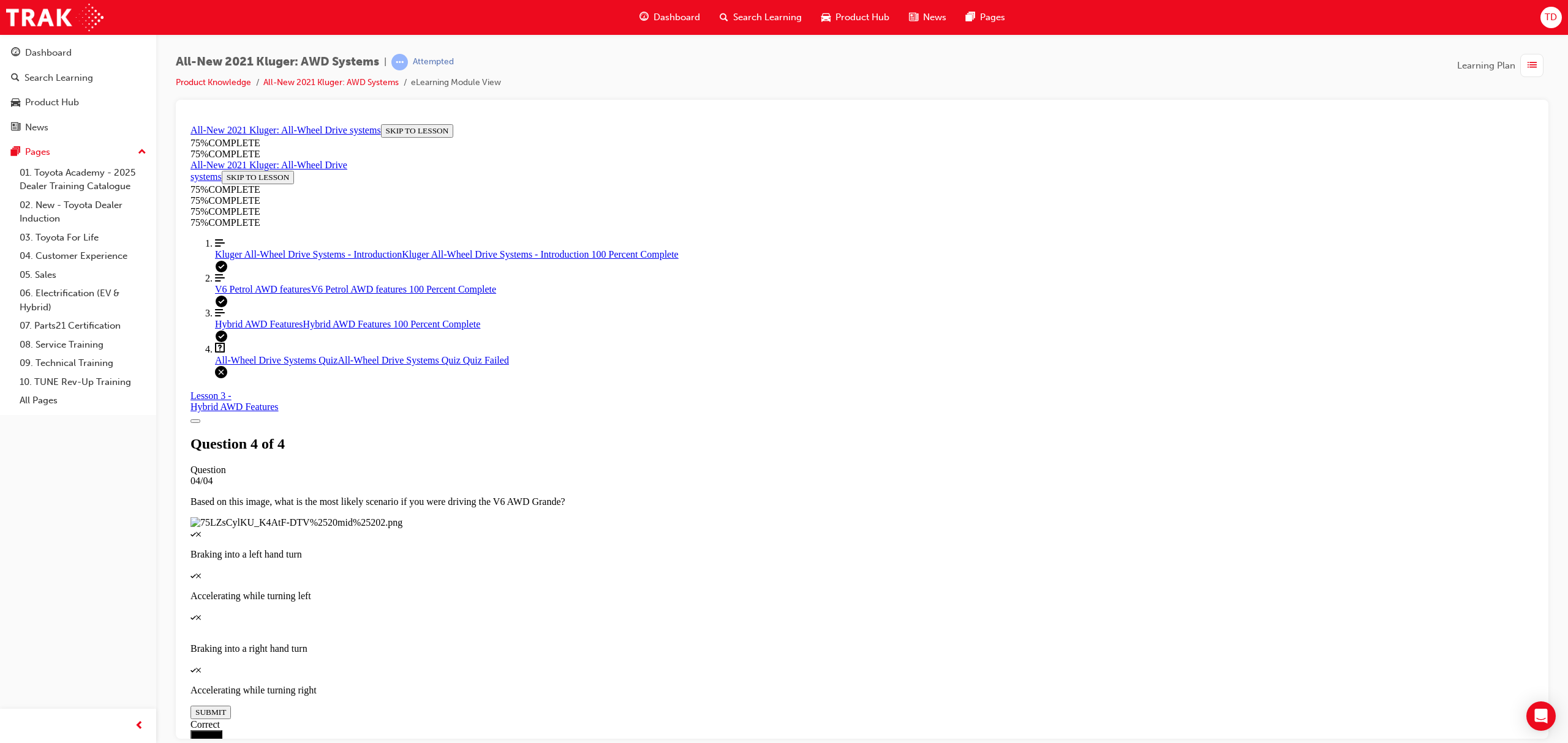
scroll to position [44, 0]
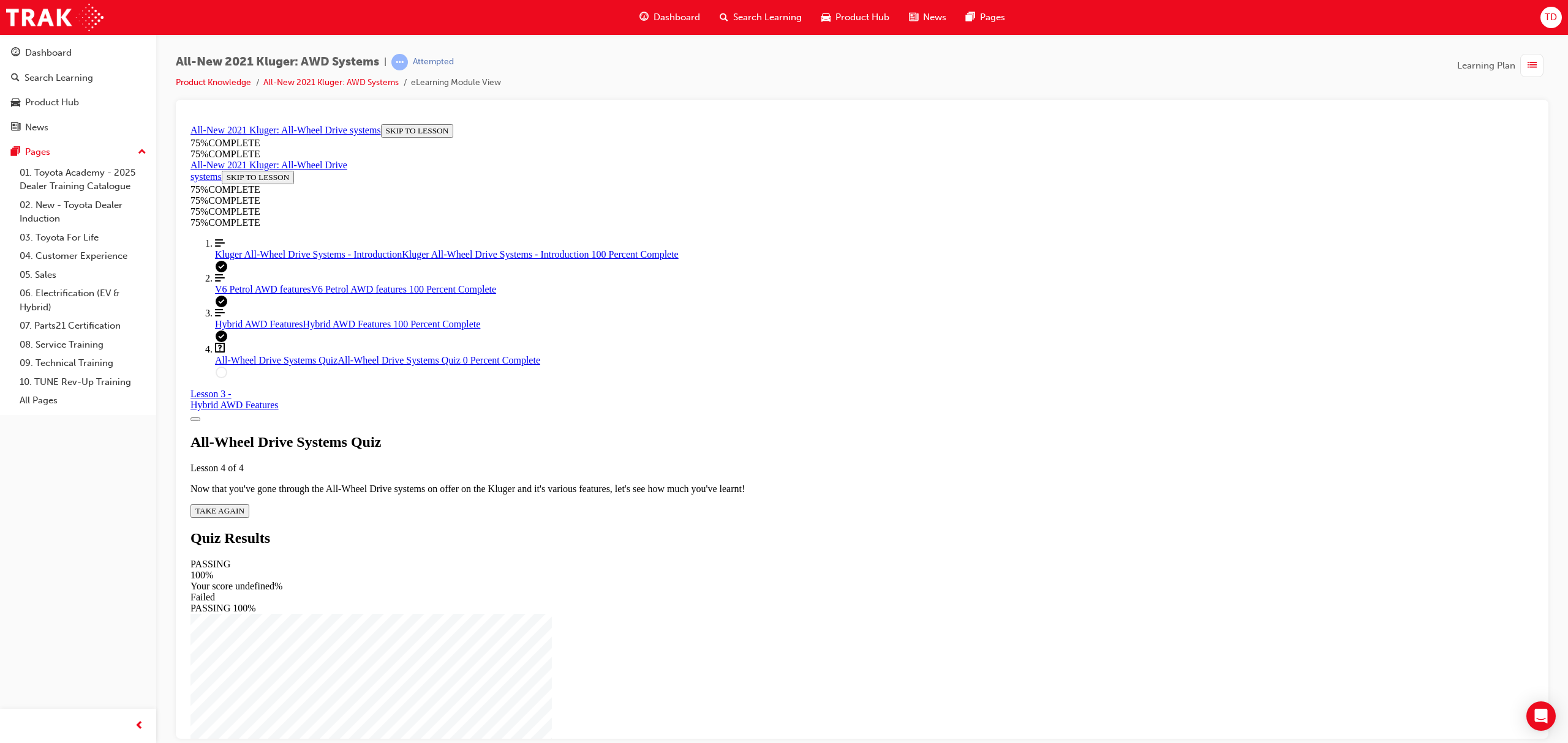
click at [244, 506] on span "TAKE AGAIN" at bounding box center [220, 510] width 49 height 9
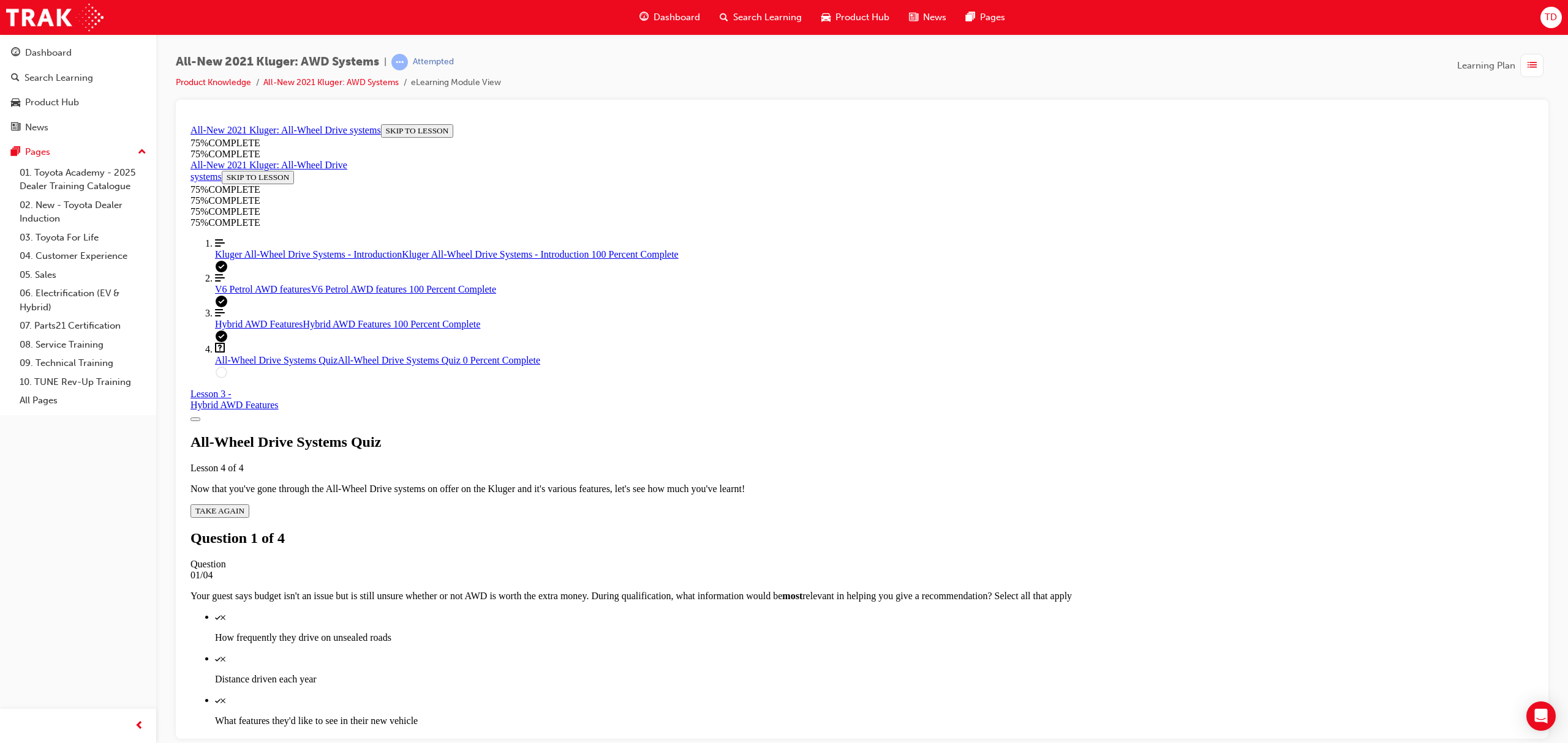
click at [900, 632] on p "How frequently they drive on unsealed roads" at bounding box center [874, 637] width 1319 height 11
click at [878, 674] on p "Distance driven each year" at bounding box center [874, 679] width 1319 height 11
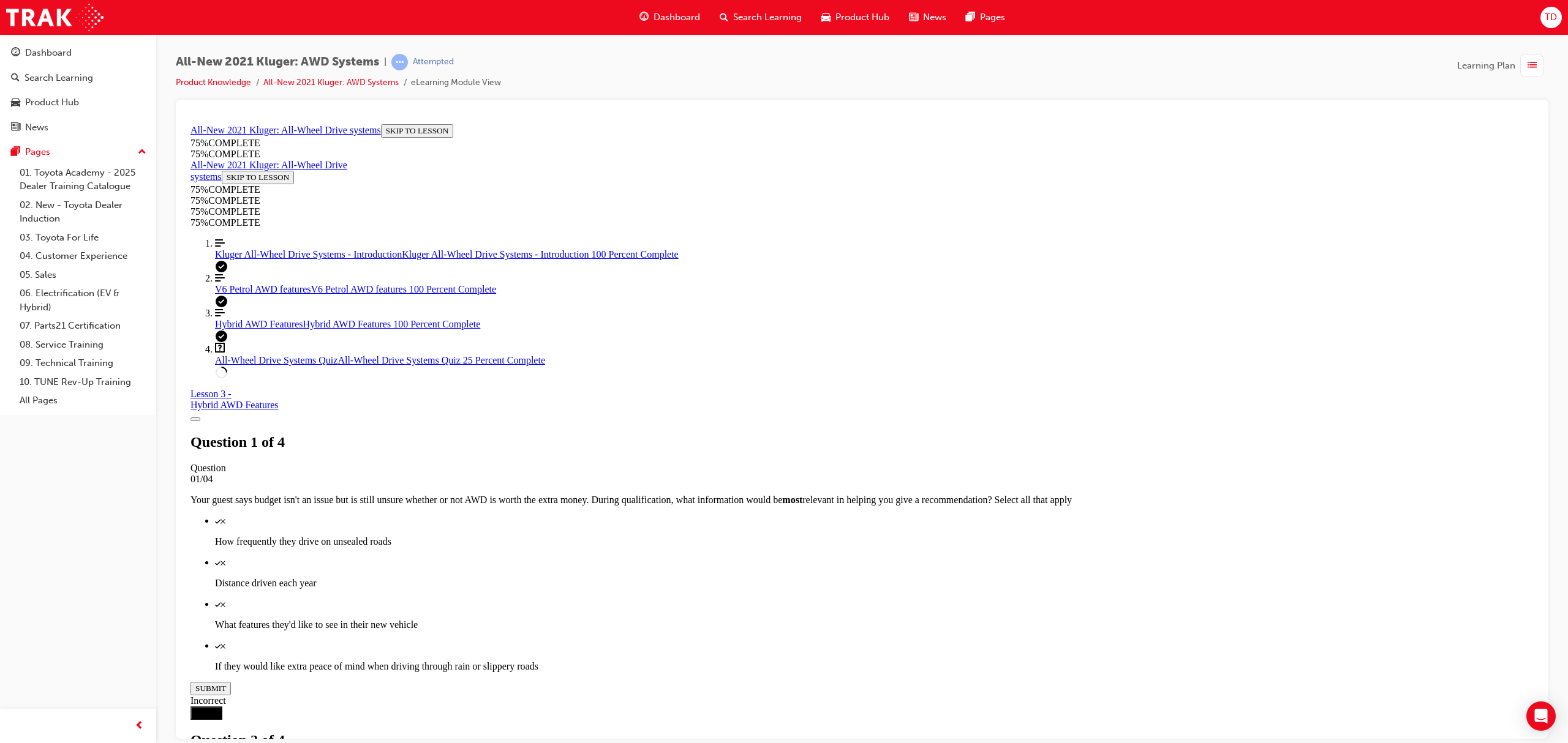
scroll to position [126, 0]
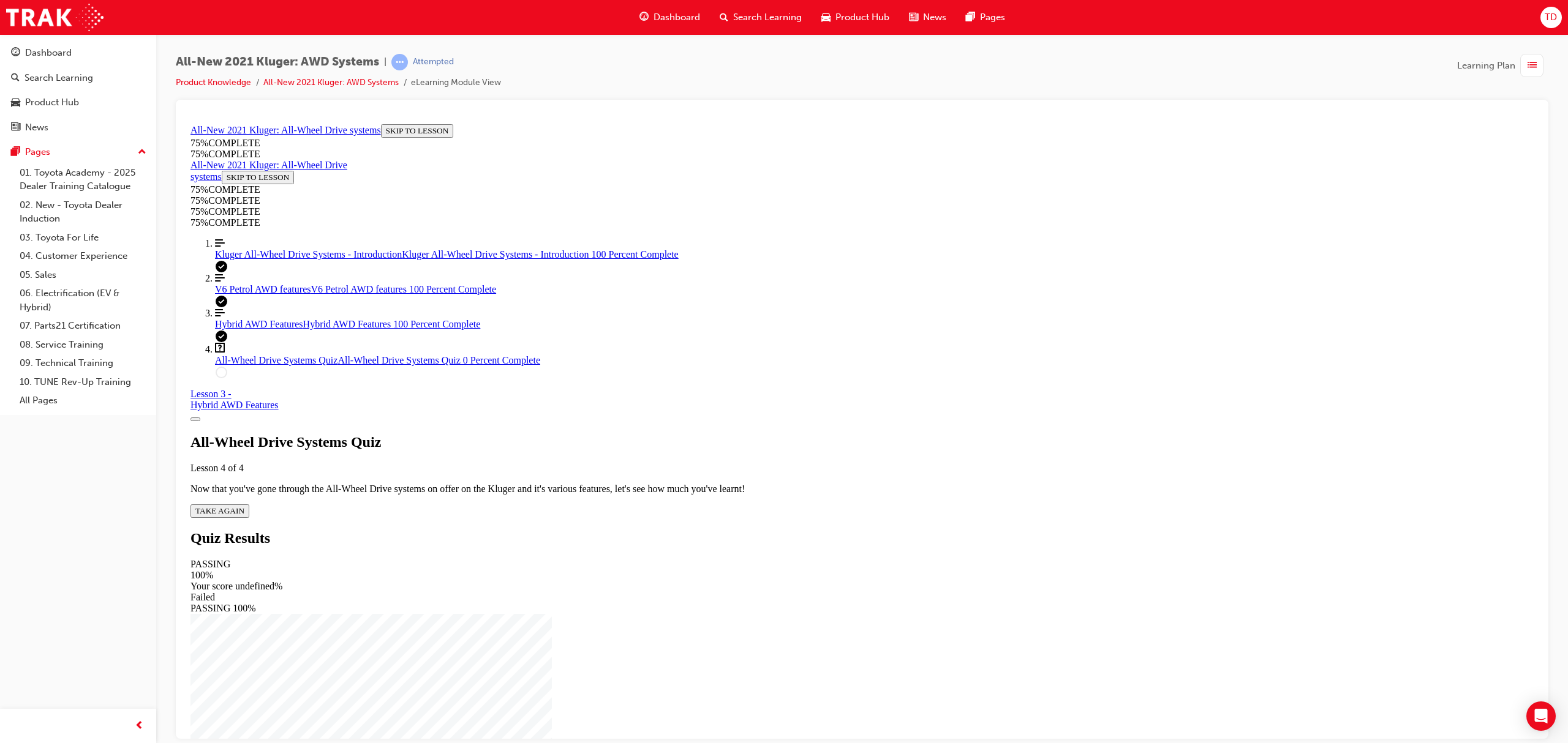
click at [244, 506] on span "TAKE AGAIN" at bounding box center [220, 510] width 49 height 9
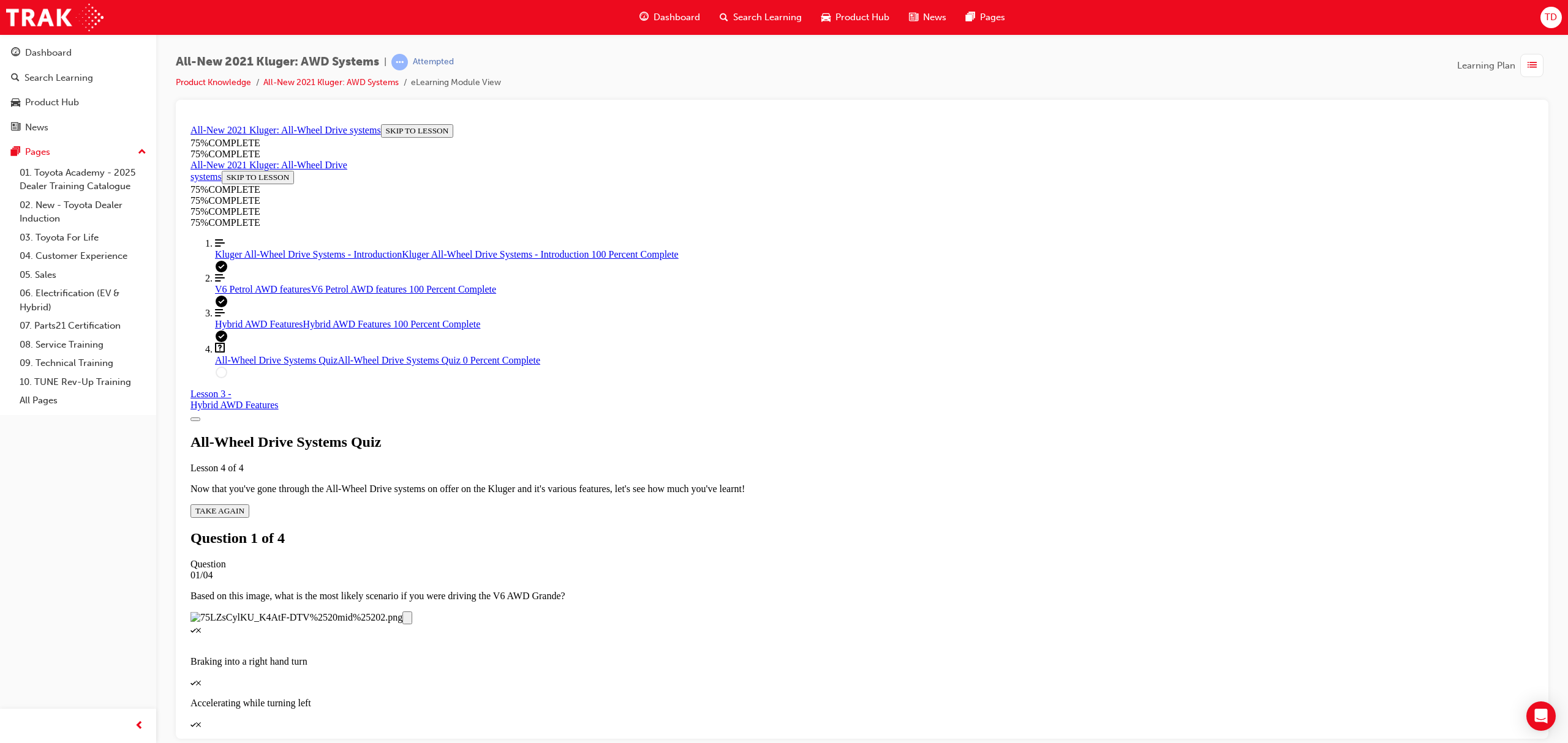
scroll to position [153, 0]
click at [855, 718] on div "Quiz" at bounding box center [862, 723] width 1343 height 11
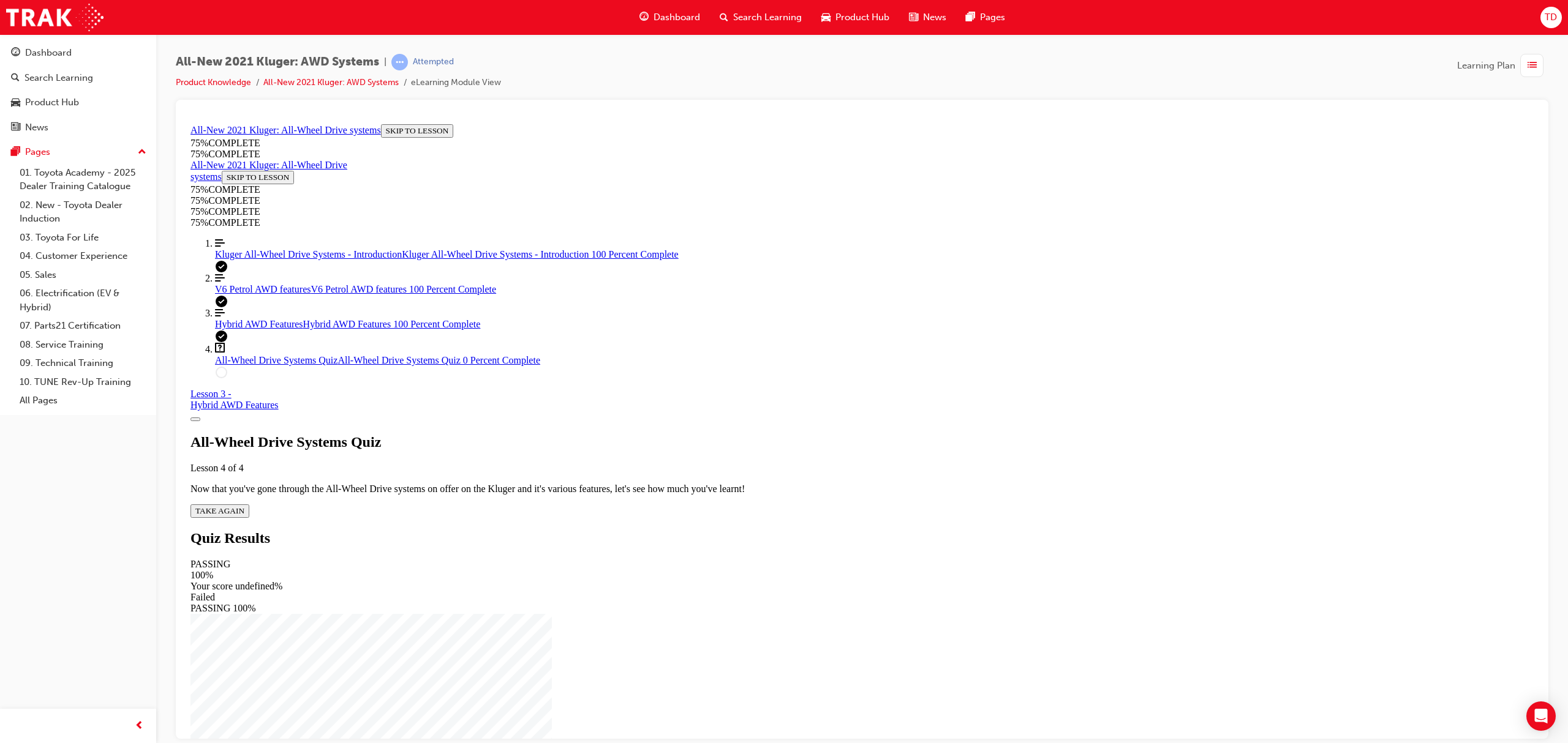
click at [244, 506] on span "TAKE AGAIN" at bounding box center [220, 510] width 49 height 9
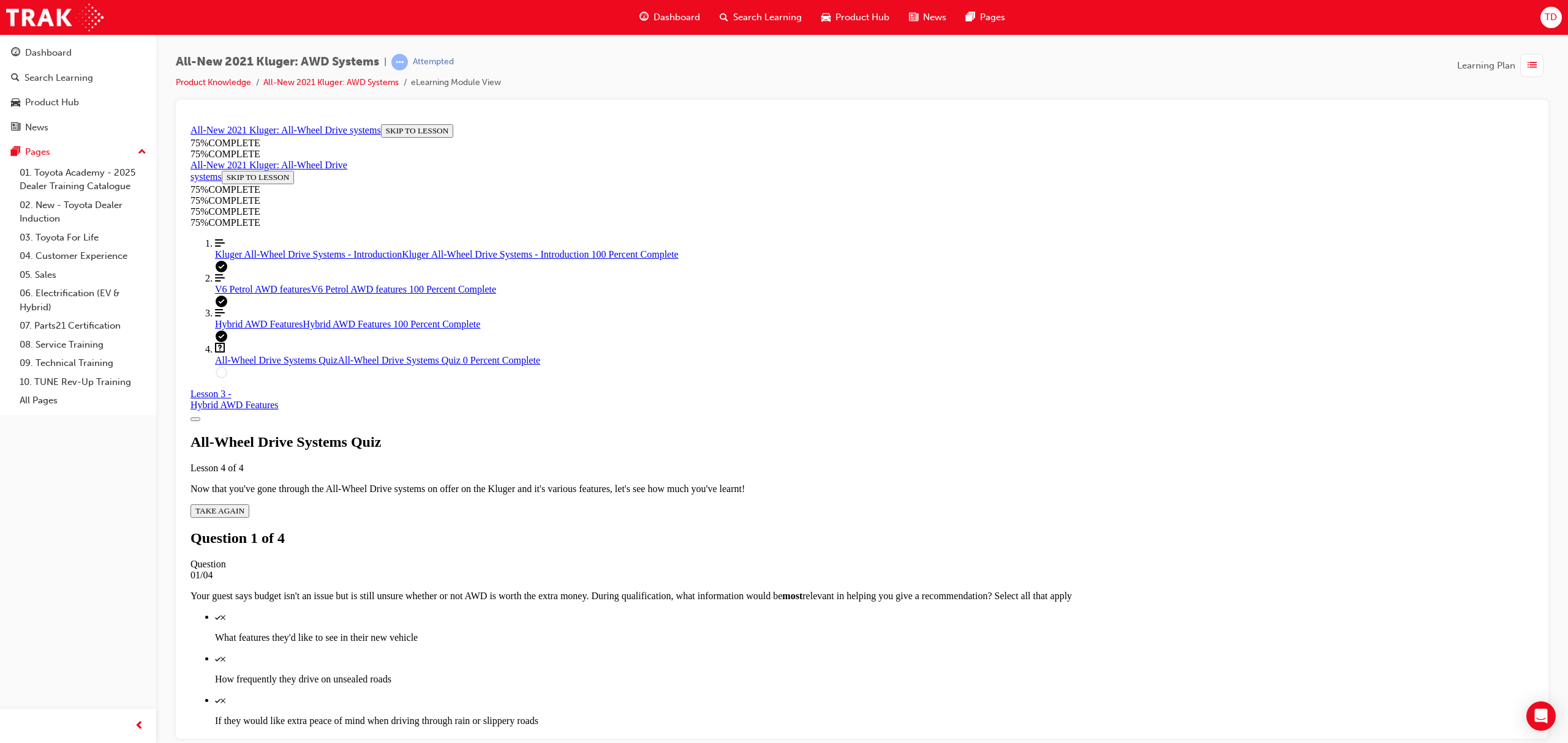
click at [875, 611] on div "Quiz" at bounding box center [874, 616] width 1319 height 11
click at [862, 715] on p "If they would like extra peace of mind when driving through rain or slippery ro…" at bounding box center [874, 720] width 1319 height 11
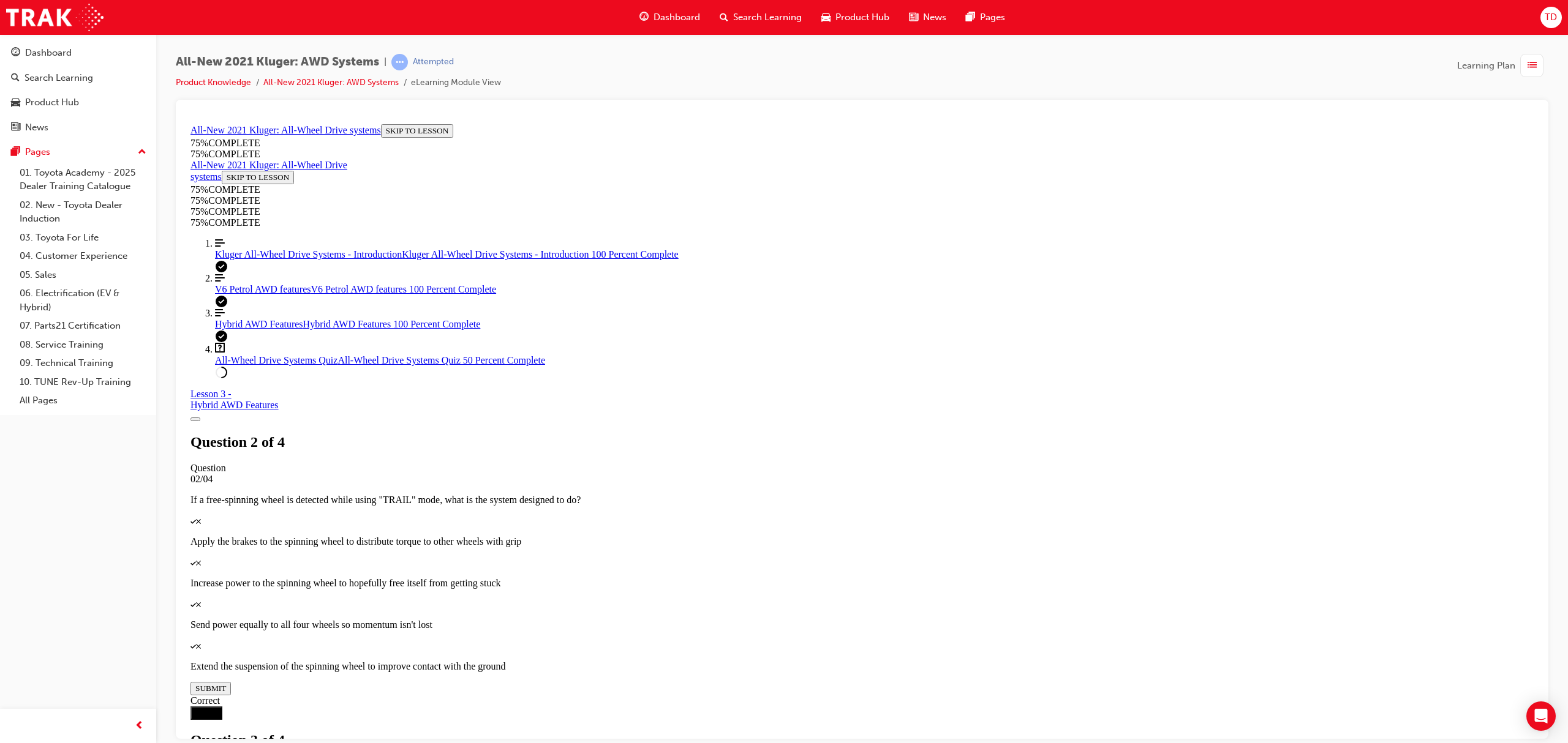
scroll to position [45, 0]
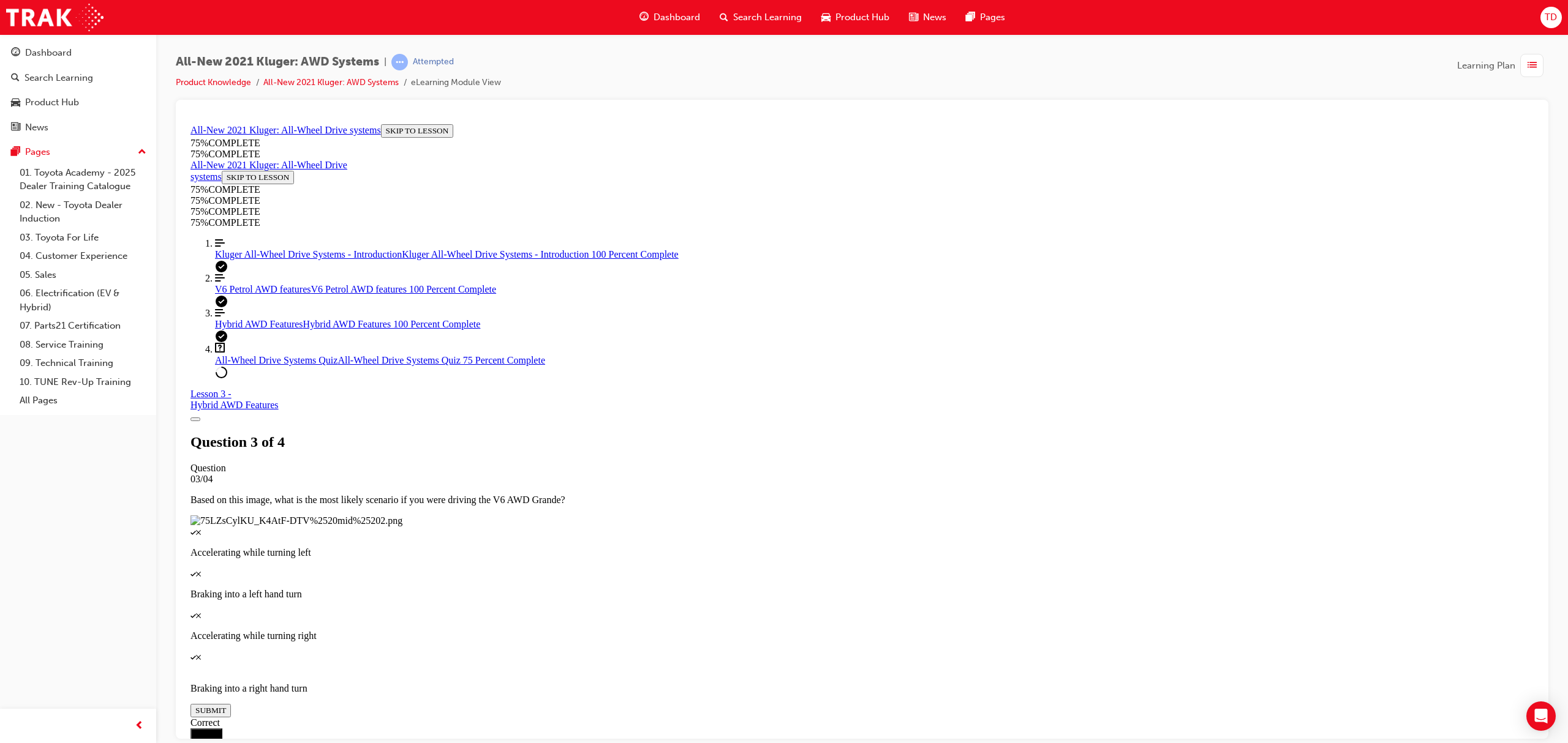
scroll to position [44, 0]
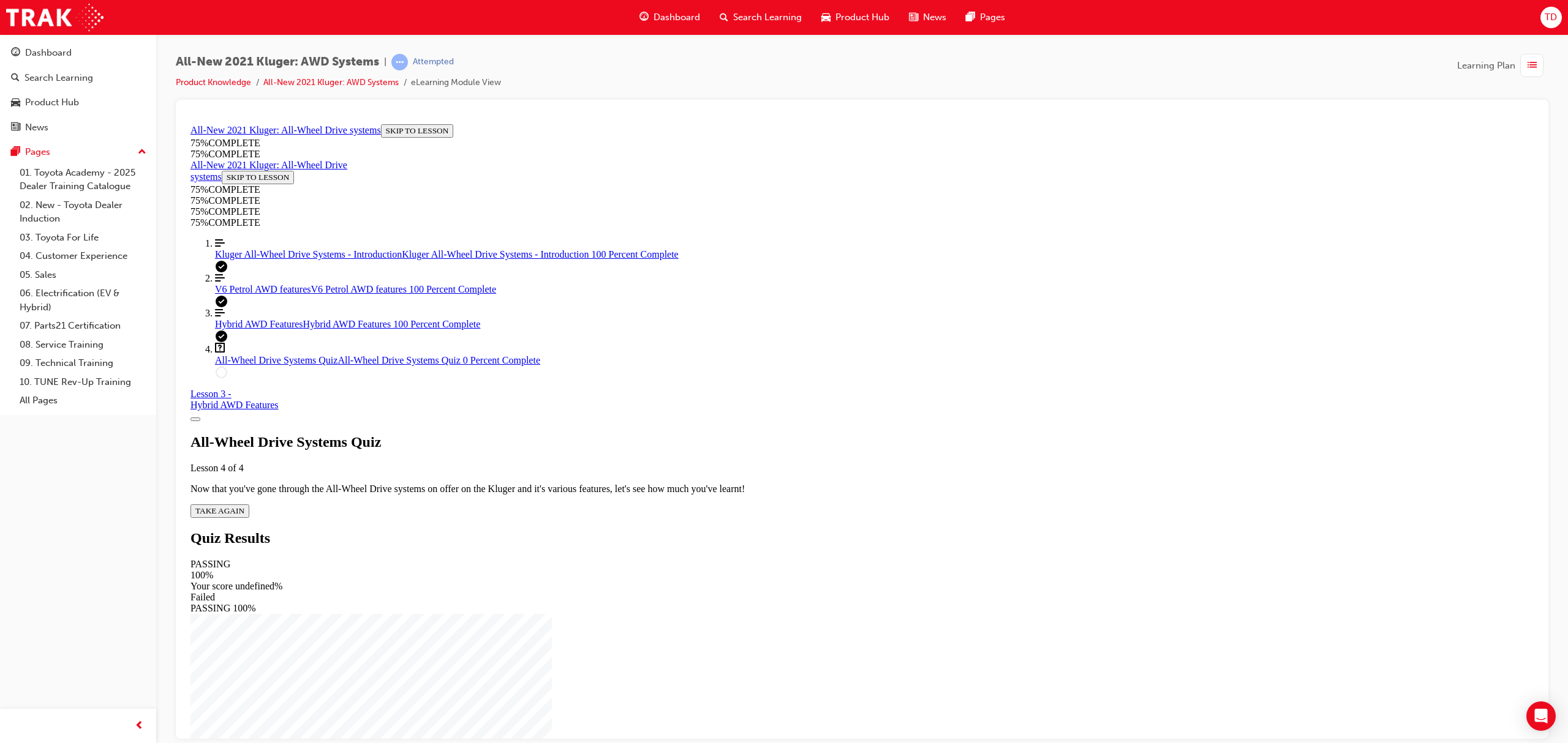
click at [244, 506] on span "TAKE AGAIN" at bounding box center [220, 510] width 49 height 9
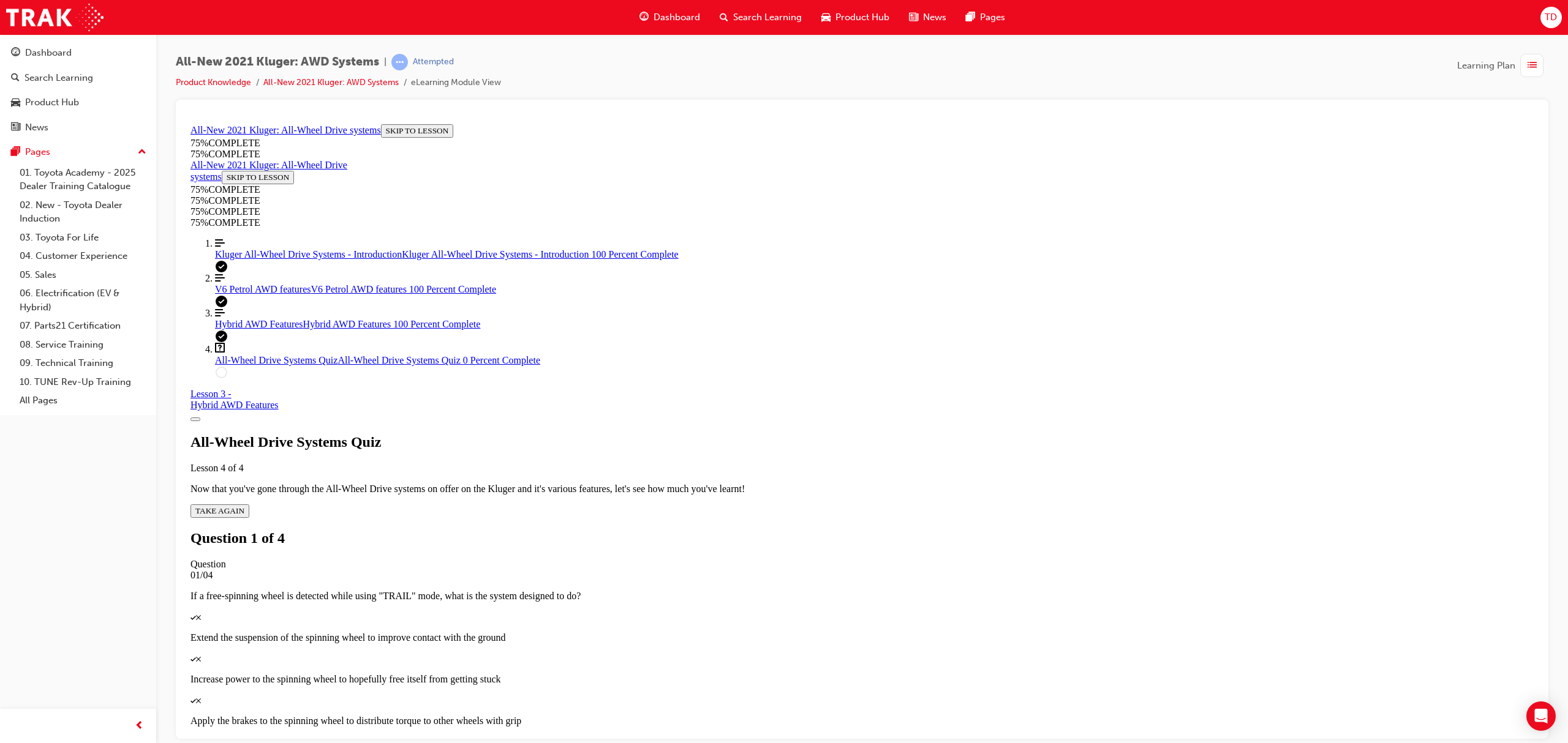
click at [882, 715] on p "Apply the brakes to the spinning wheel to distribute torque to other wheels wit…" at bounding box center [862, 720] width 1343 height 11
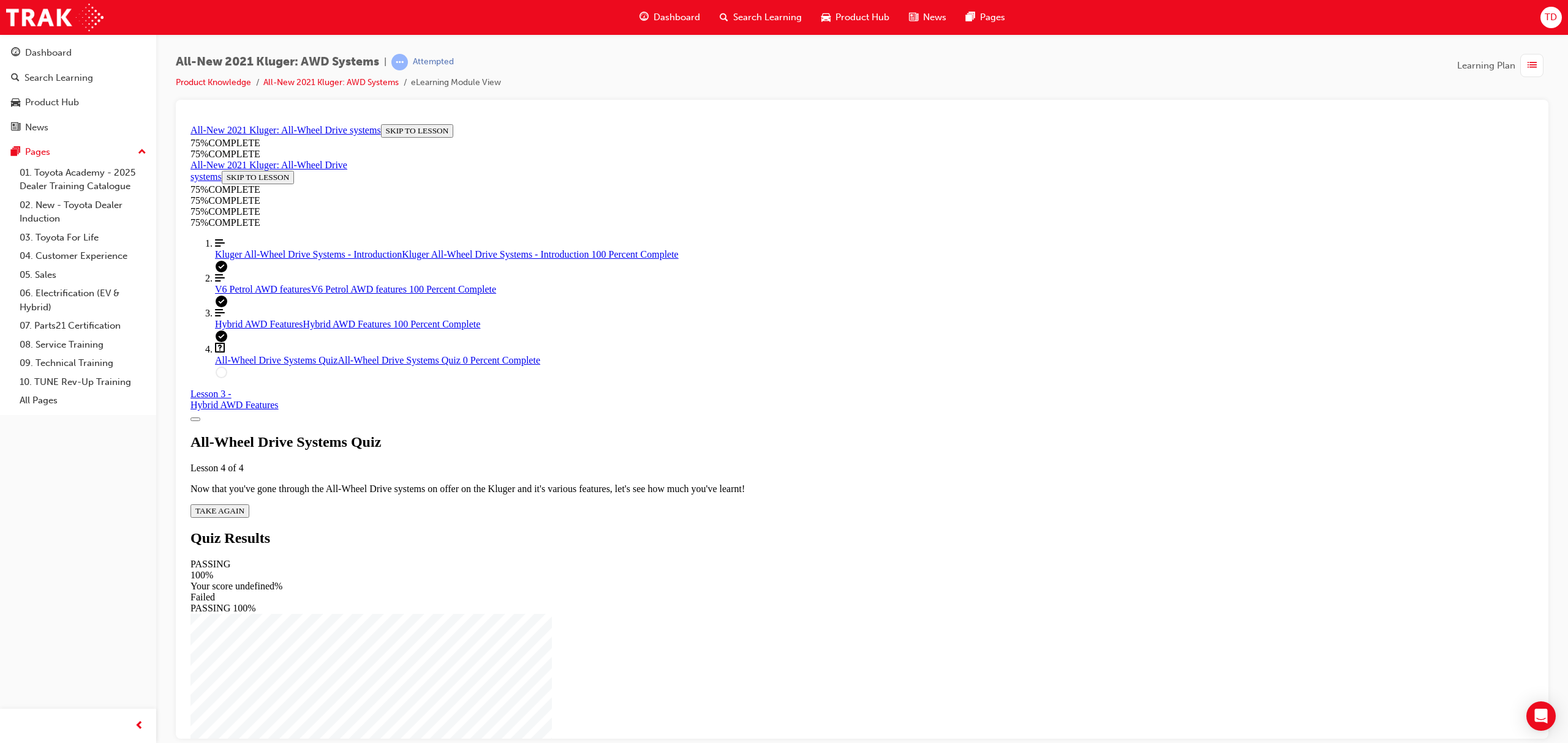
click at [244, 506] on span "TAKE AGAIN" at bounding box center [220, 510] width 49 height 9
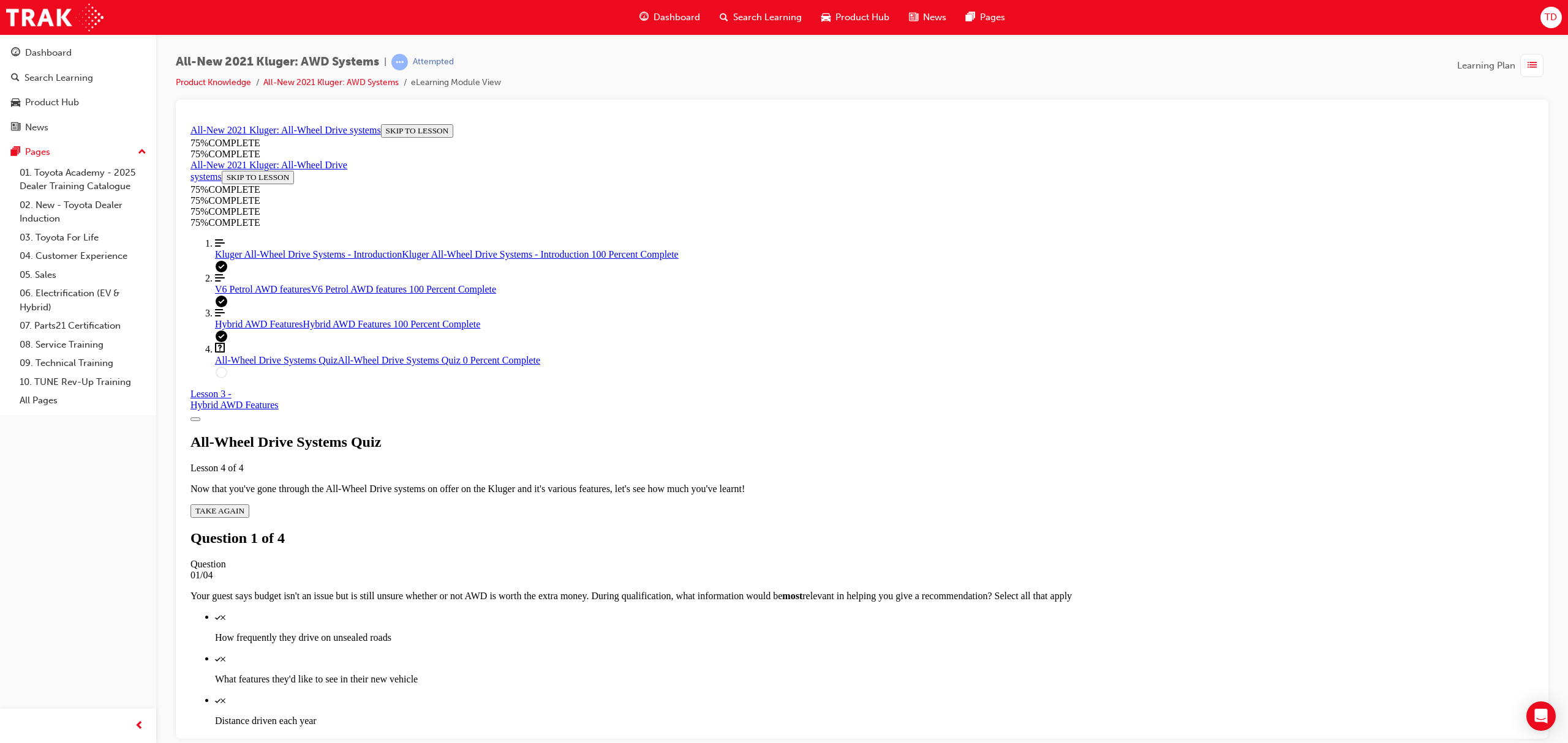
click at [895, 632] on p "How frequently they drive on unsealed roads" at bounding box center [874, 637] width 1319 height 11
click at [892, 674] on p "What features they'd like to see in their new vehicle" at bounding box center [874, 679] width 1319 height 11
click at [878, 715] on p "Distance driven each year" at bounding box center [874, 720] width 1319 height 11
drag, startPoint x: 878, startPoint y: 548, endPoint x: 904, endPoint y: 584, distance: 44.4
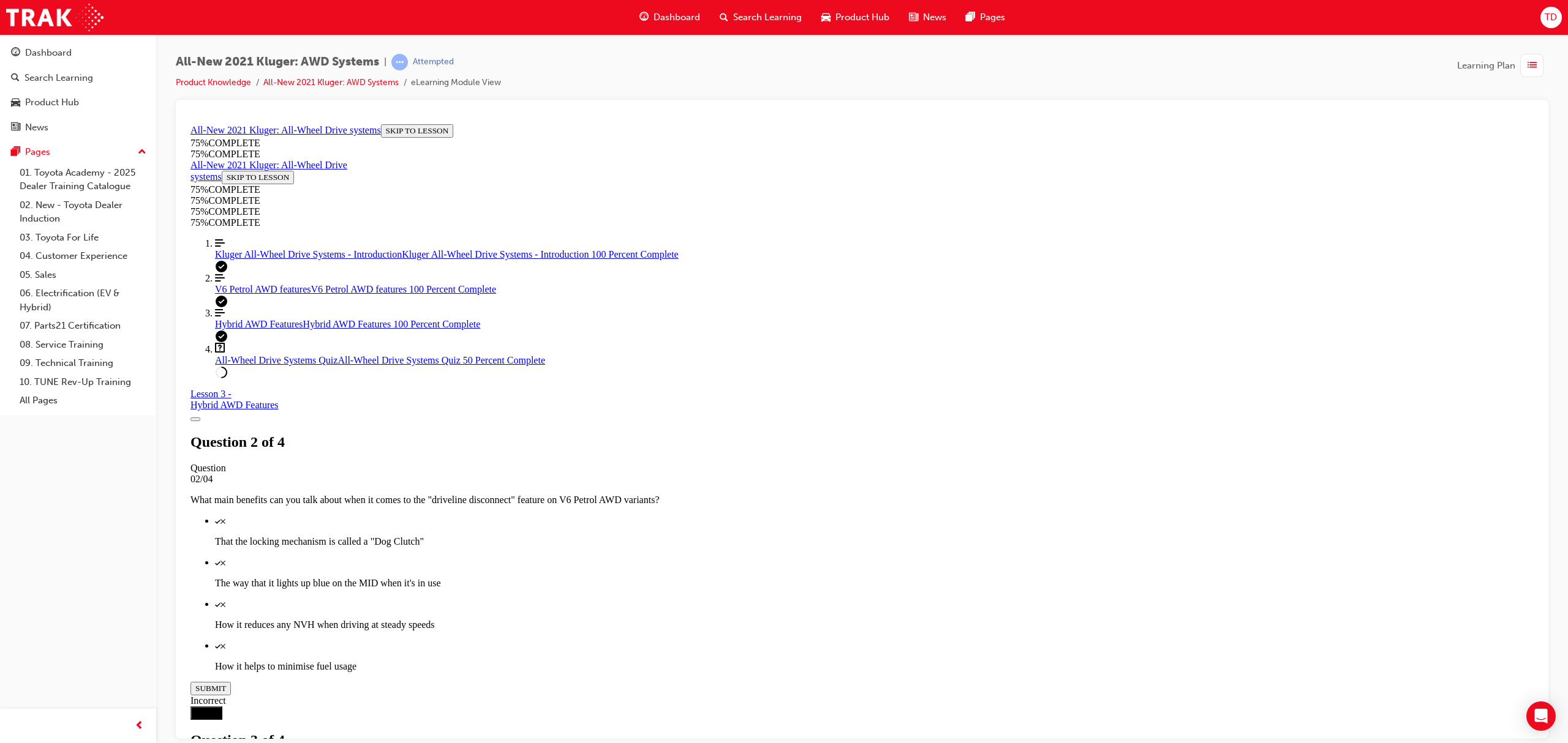
scroll to position [45, 0]
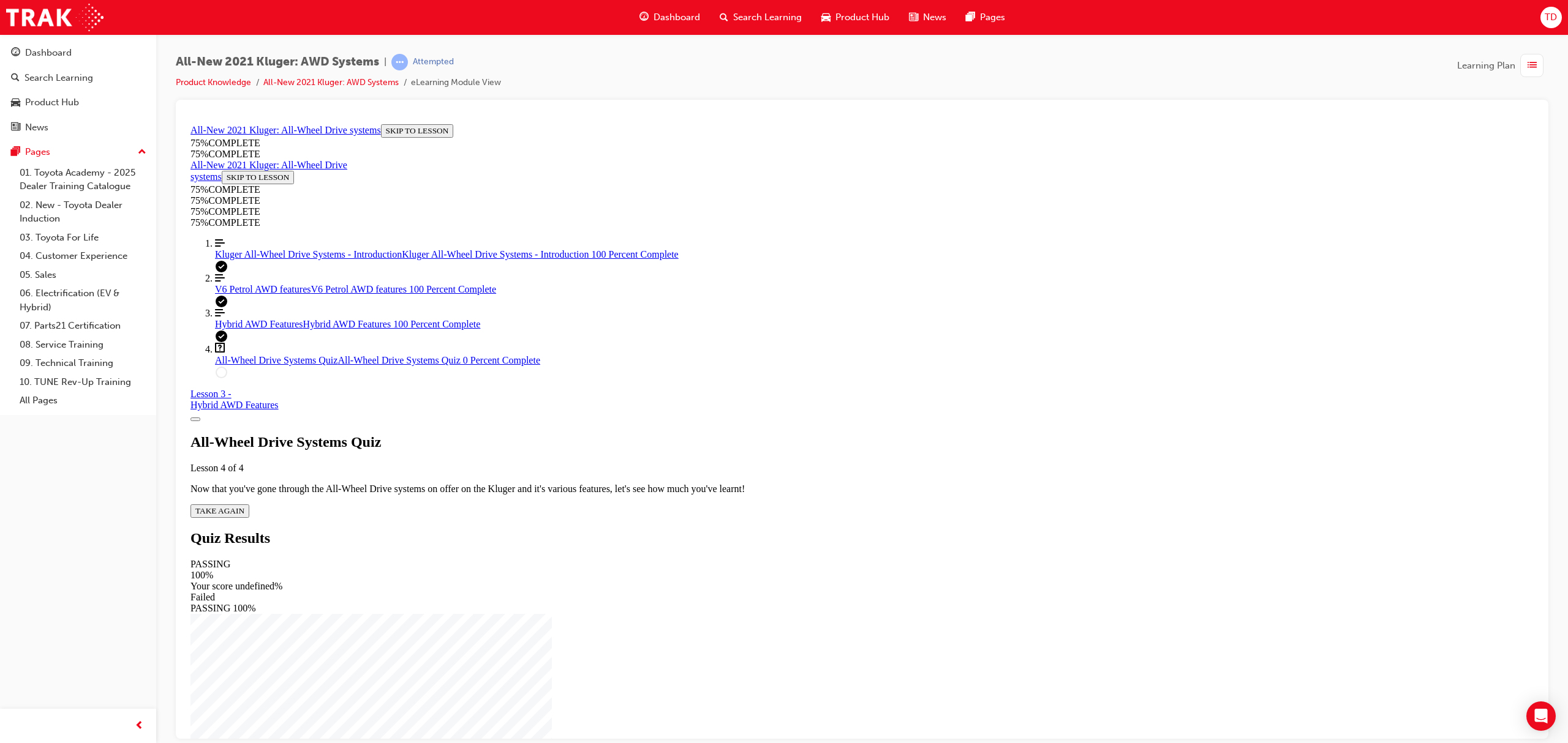
click at [769, 446] on div "All-Wheel Drive Systems Quiz Lesson 4 of 4 Now that you've gone through the All…" at bounding box center [862, 475] width 1343 height 84
click at [244, 506] on span "TAKE AGAIN" at bounding box center [220, 510] width 49 height 9
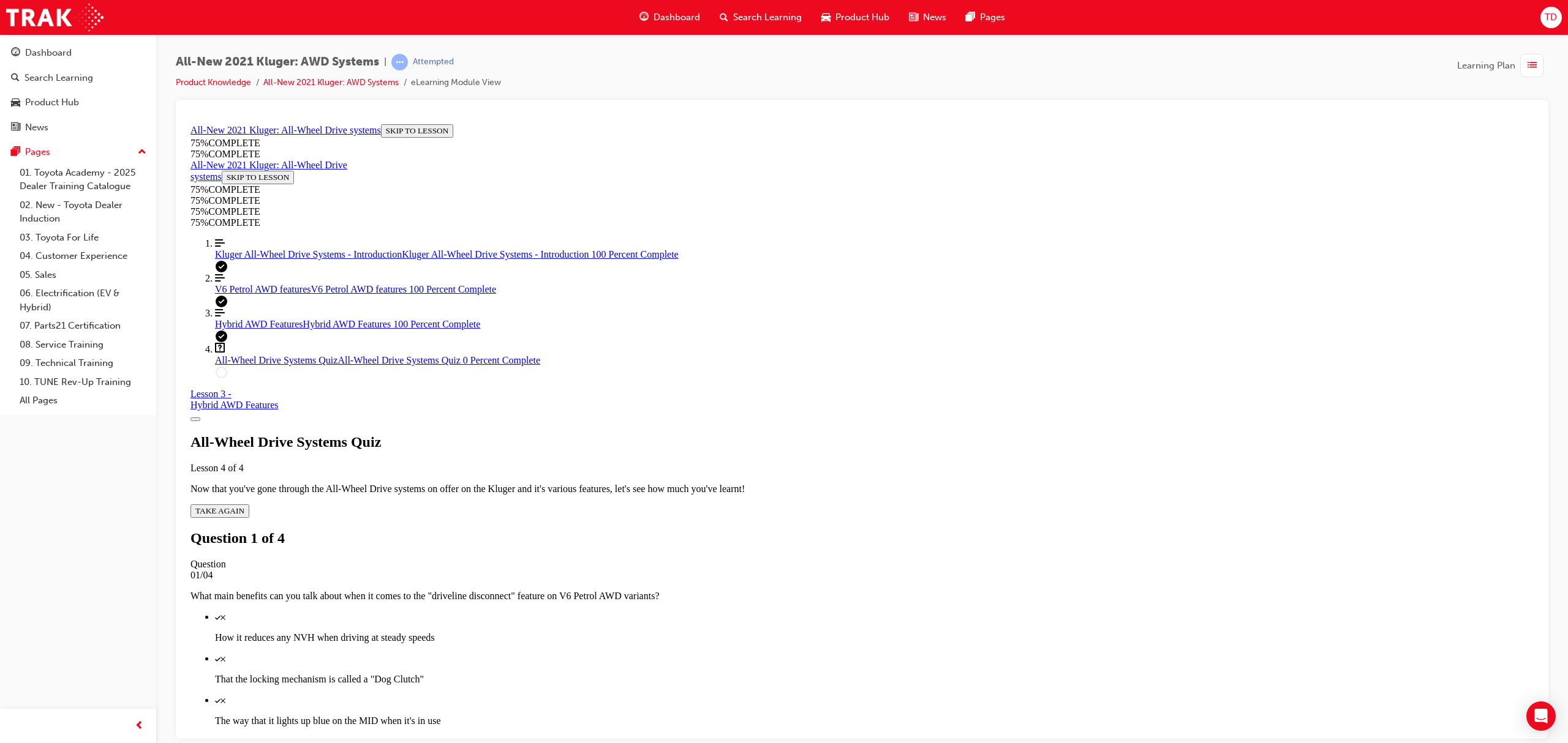
click at [904, 674] on p "That the locking mechanism is called a "Dog Clutch"" at bounding box center [874, 679] width 1319 height 11
click at [927, 611] on div "Quiz" at bounding box center [874, 616] width 1319 height 11
drag, startPoint x: 945, startPoint y: 524, endPoint x: 946, endPoint y: 531, distance: 7.1
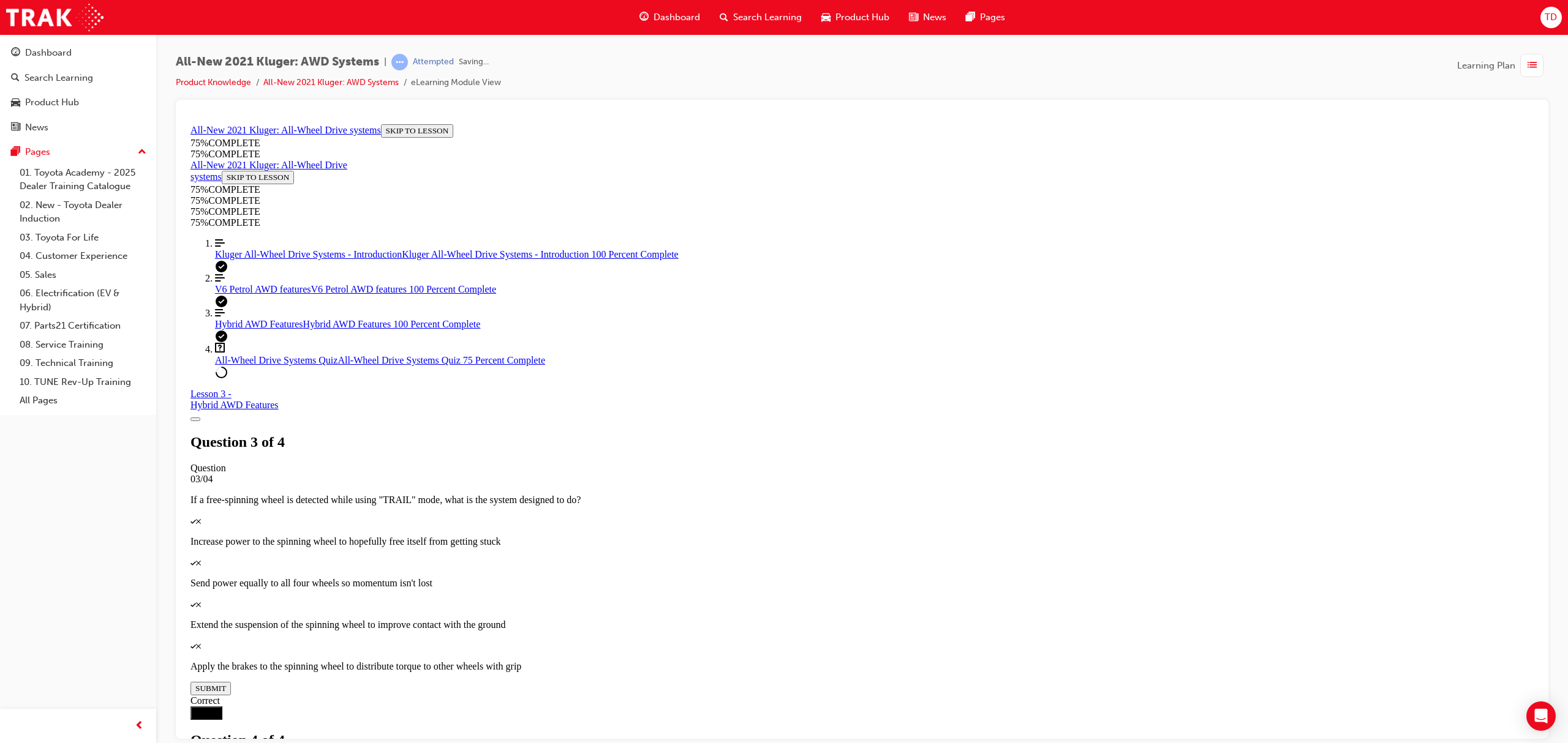
scroll to position [45, 0]
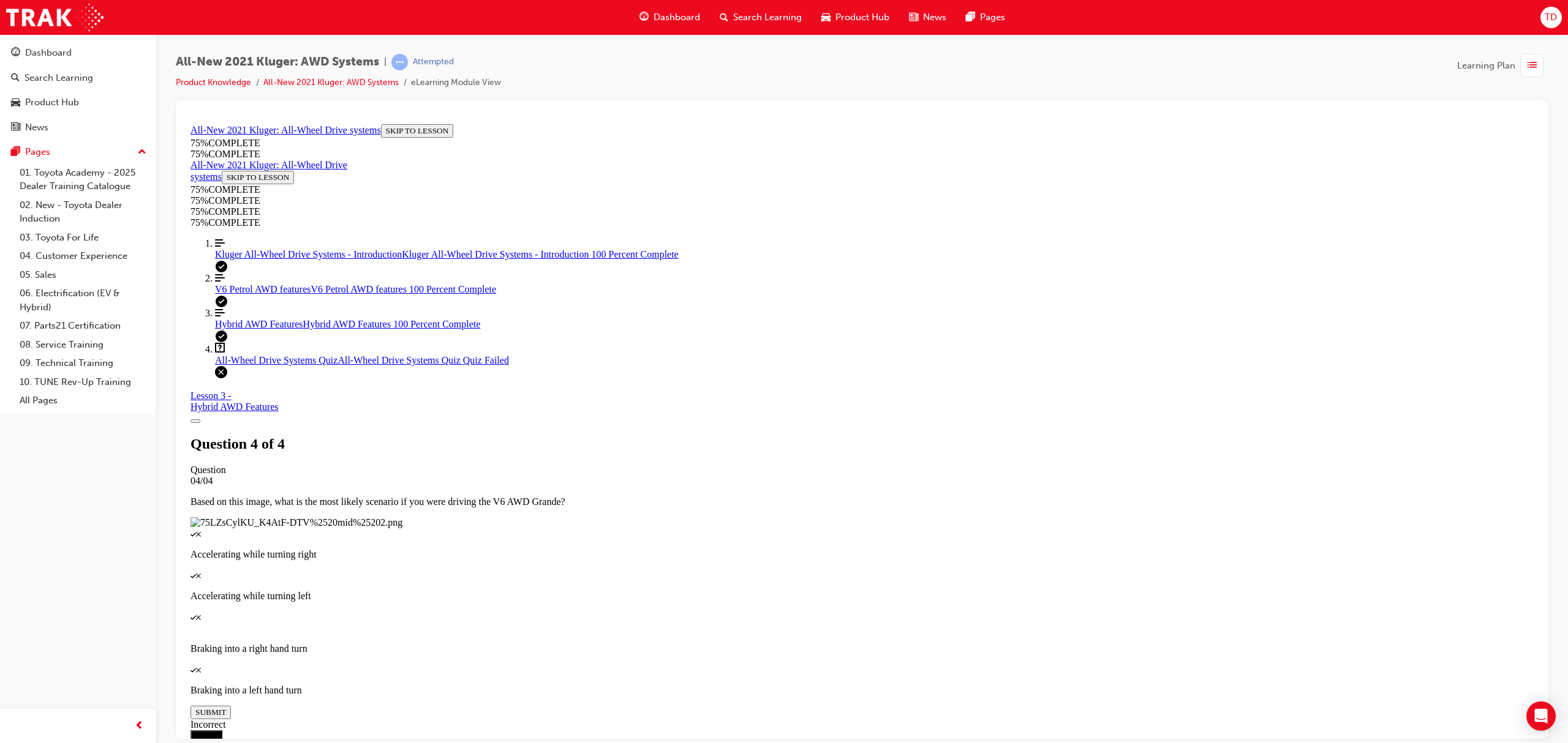
scroll to position [44, 0]
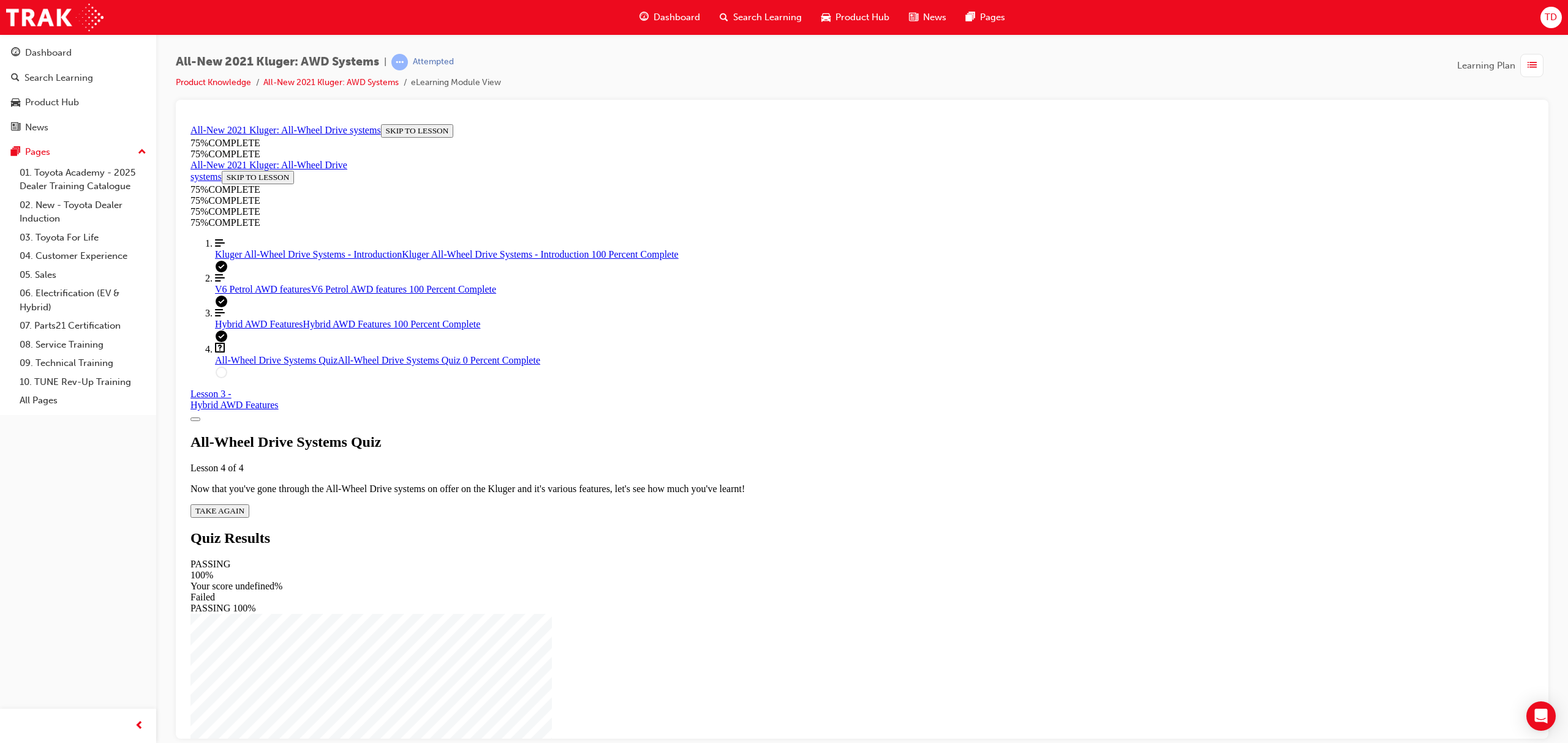
click at [244, 506] on span "TAKE AGAIN" at bounding box center [220, 510] width 49 height 9
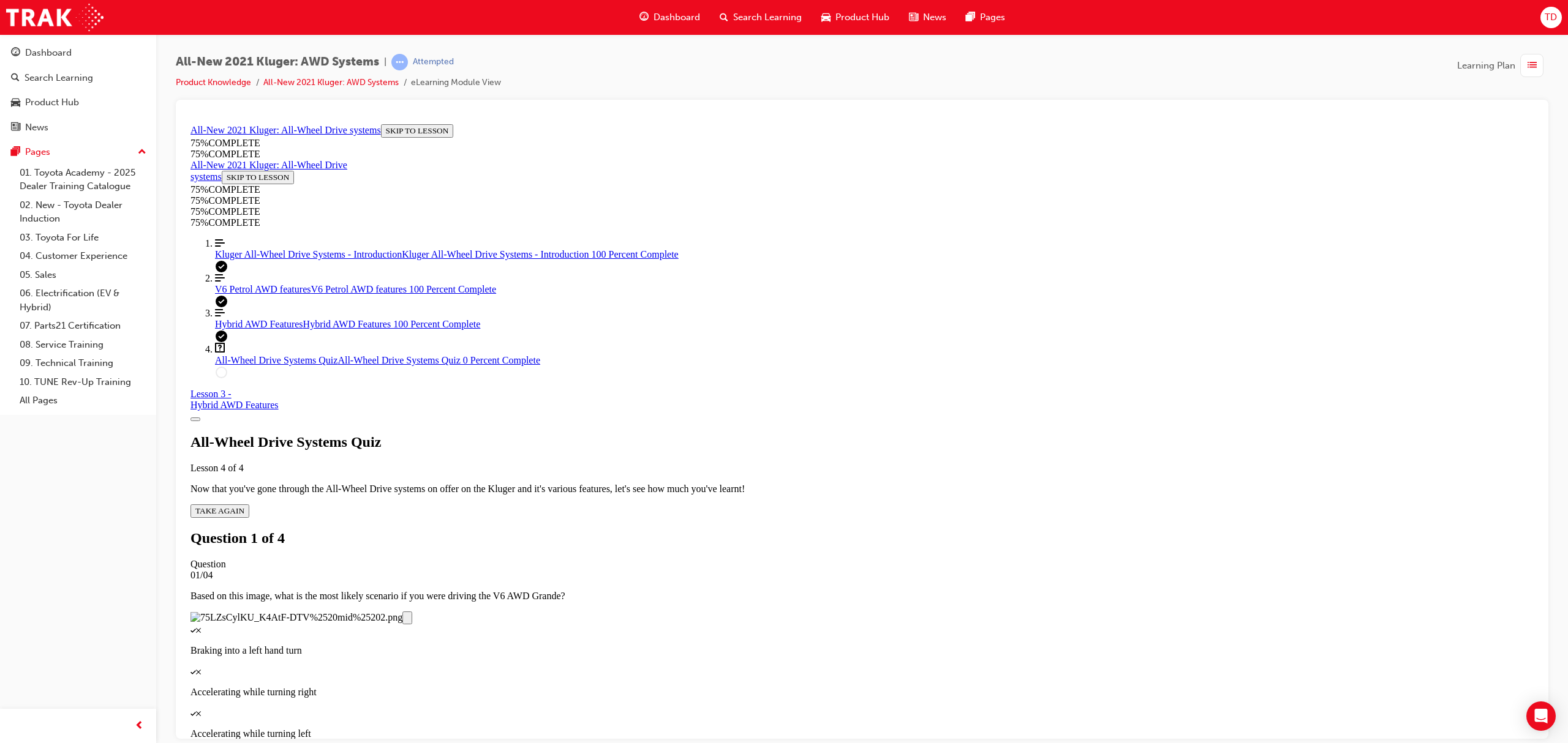
scroll to position [153, 0]
click at [834, 665] on div "Quiz" at bounding box center [862, 670] width 1343 height 11
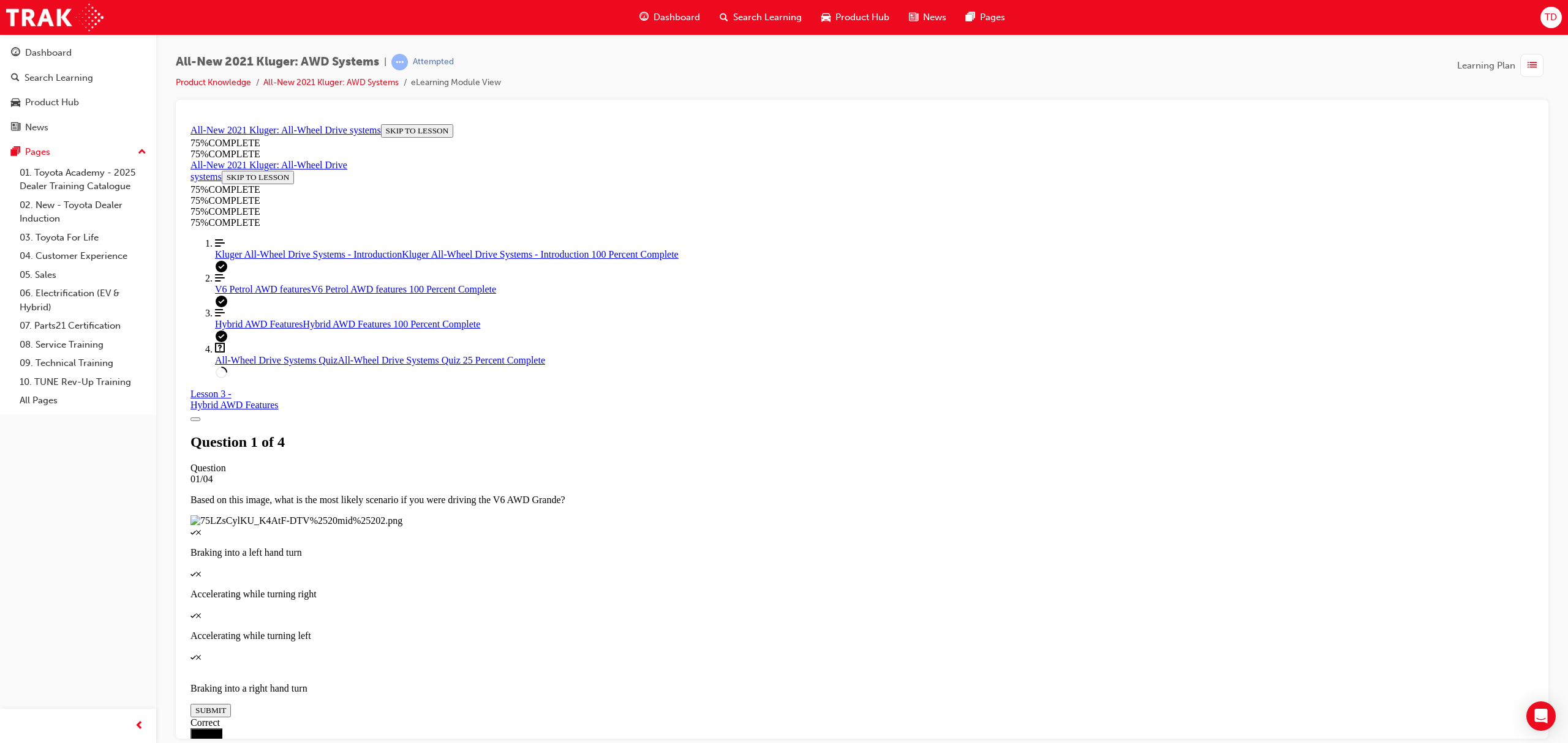
scroll to position [44, 0]
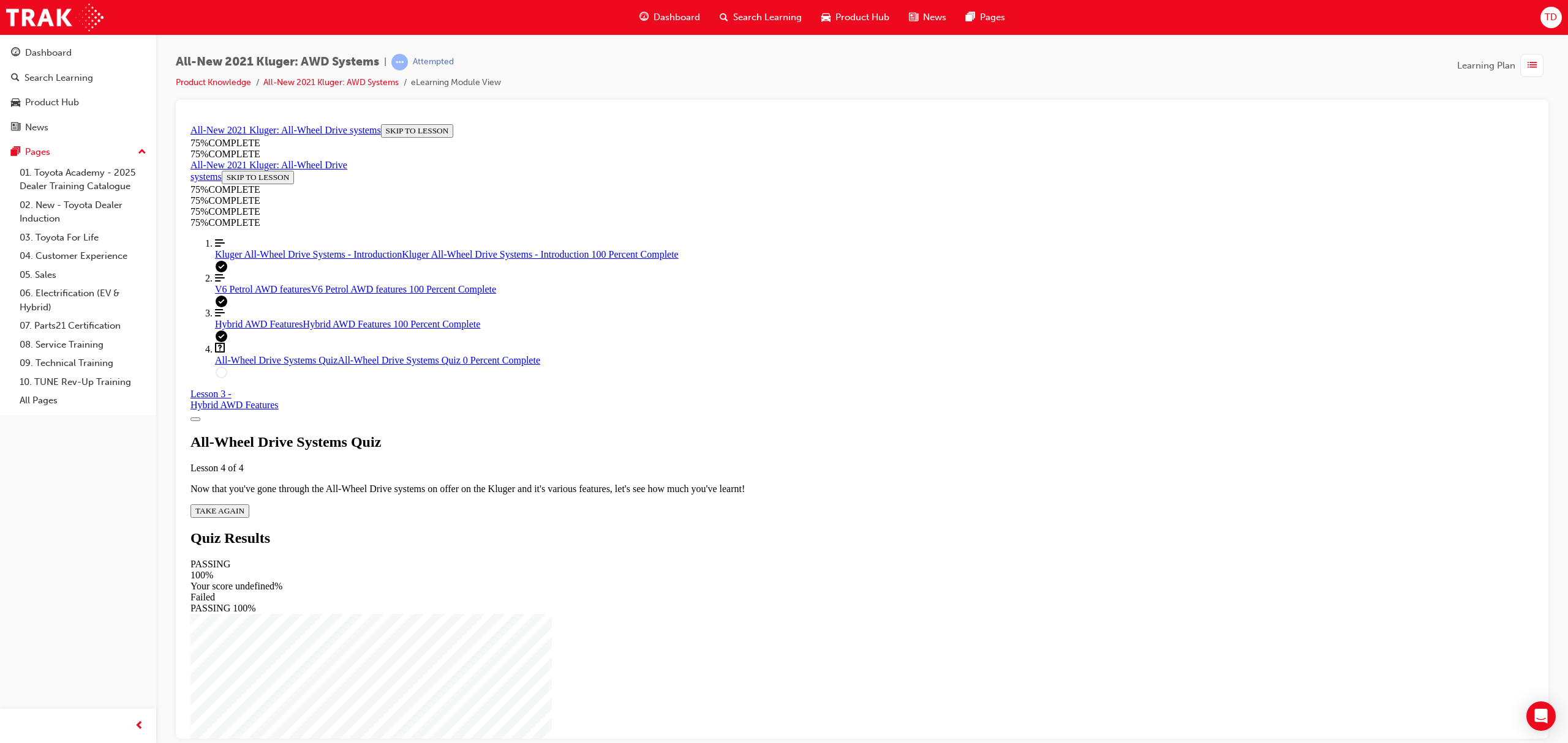
click at [244, 506] on span "TAKE AGAIN" at bounding box center [220, 510] width 49 height 9
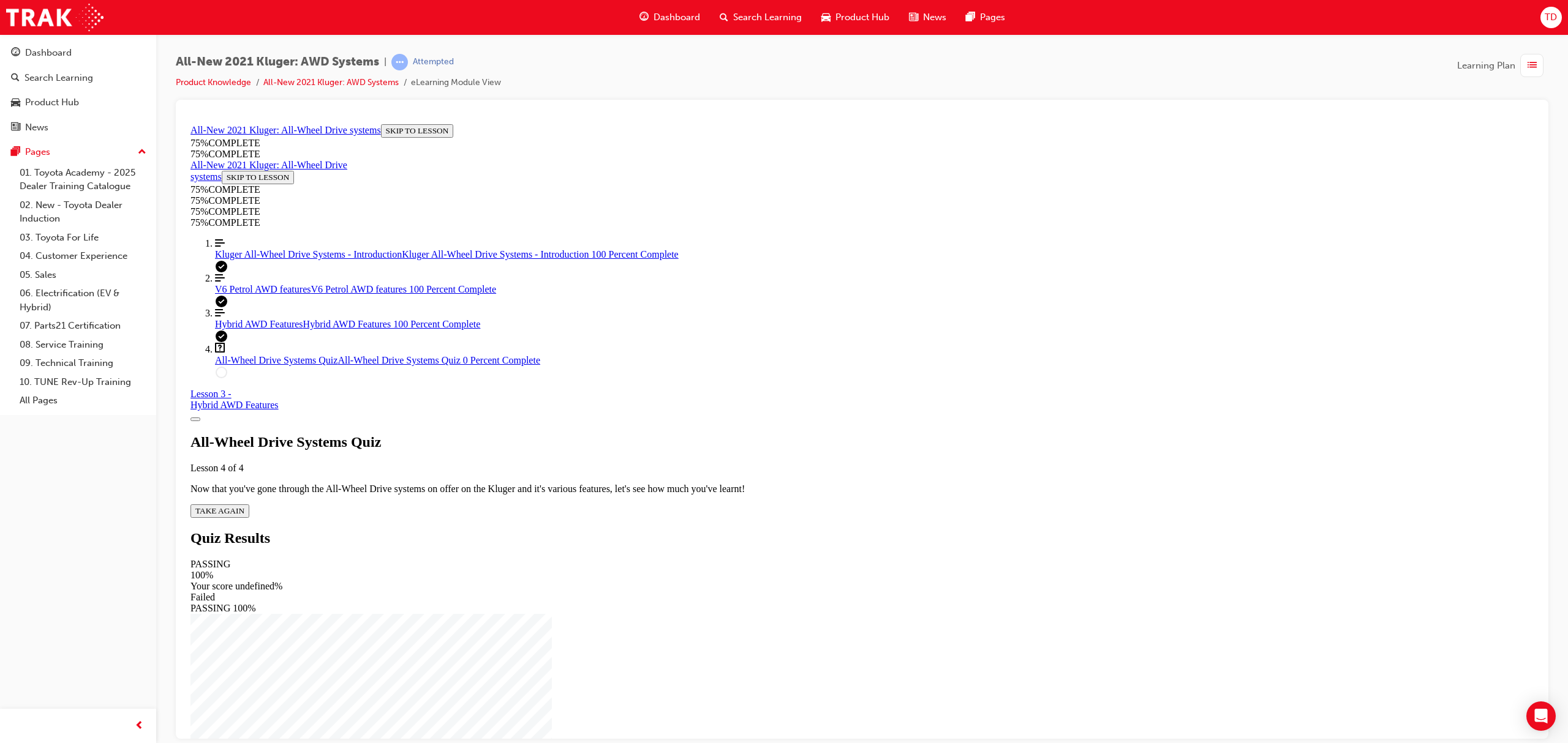
drag, startPoint x: 763, startPoint y: 416, endPoint x: 763, endPoint y: 428, distance: 12.0
click at [763, 433] on div "All-Wheel Drive Systems Quiz Lesson 4 of 4 Now that you've gone through the All…" at bounding box center [862, 475] width 1343 height 84
click at [244, 506] on span "TAKE AGAIN" at bounding box center [220, 510] width 49 height 9
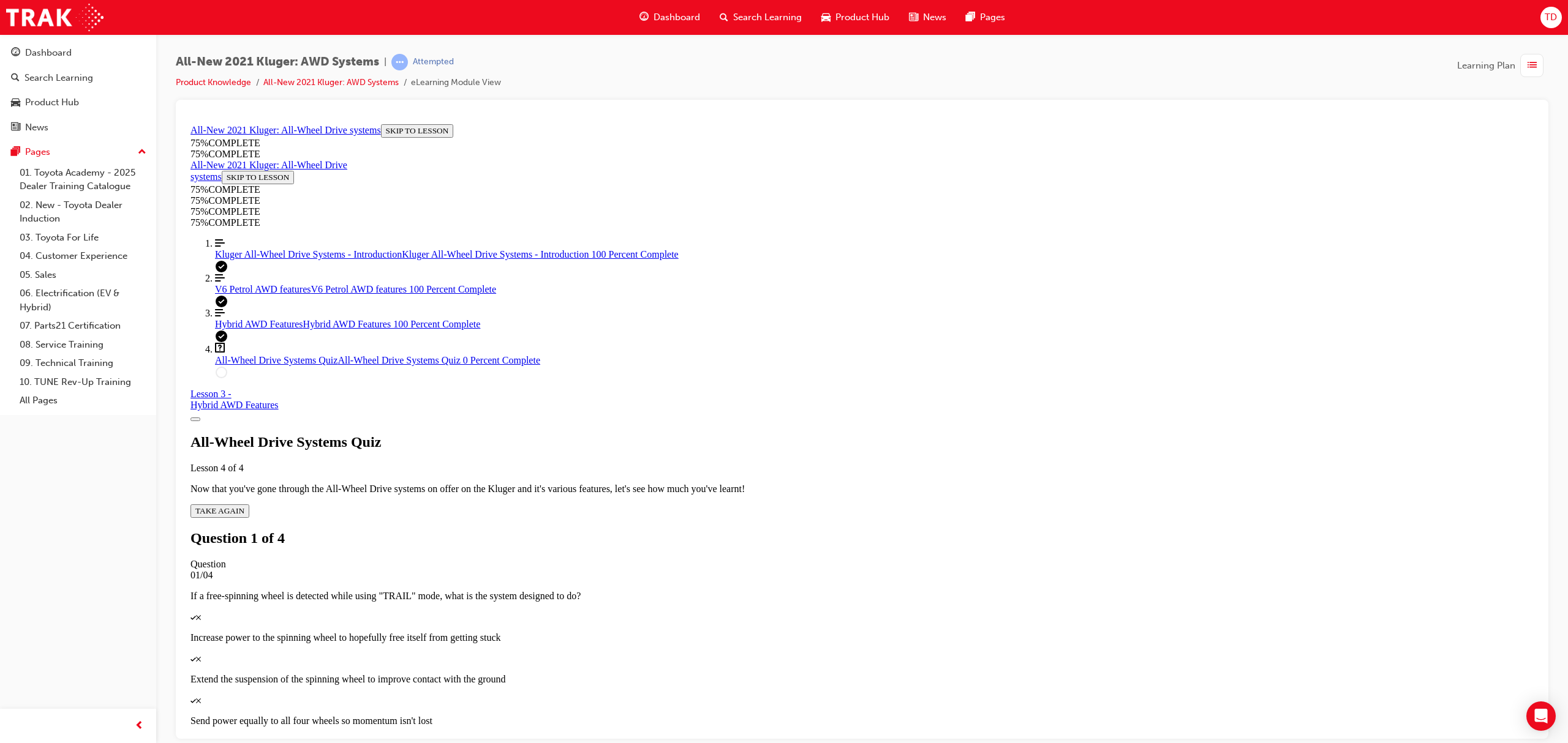
click at [904, 611] on div "Quiz" at bounding box center [862, 616] width 1343 height 11
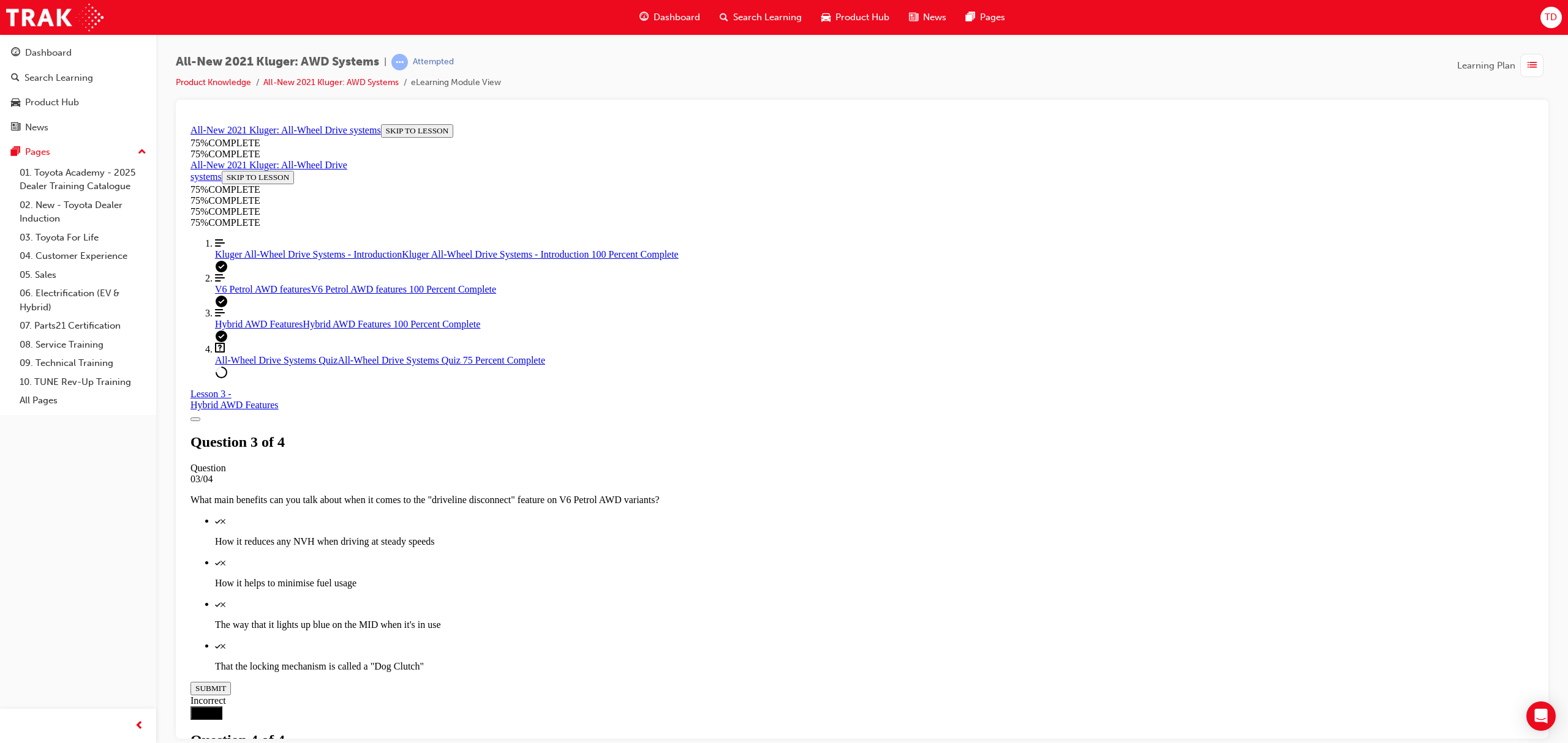
drag, startPoint x: 904, startPoint y: 703, endPoint x: 905, endPoint y: 696, distance: 7.1
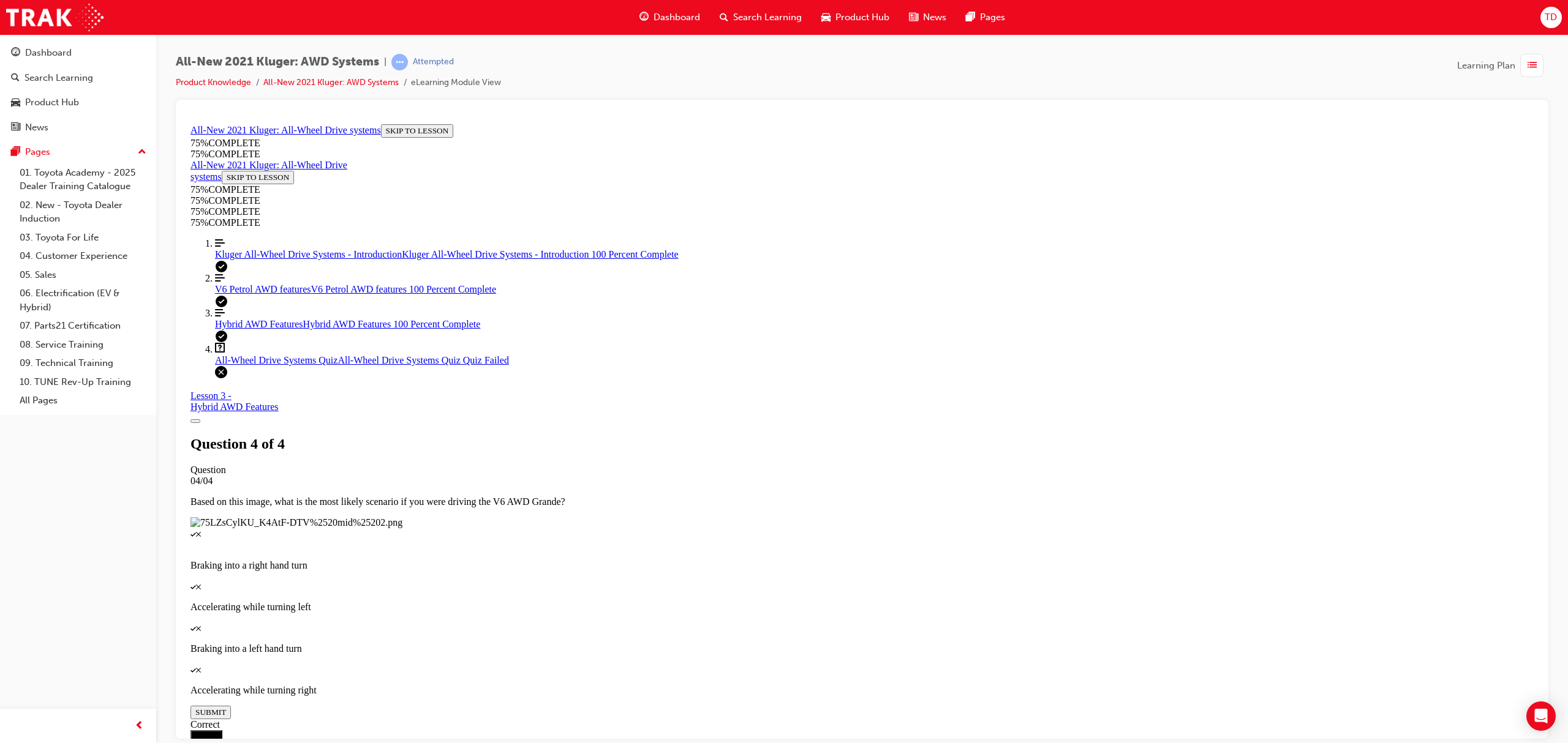
scroll to position [44, 0]
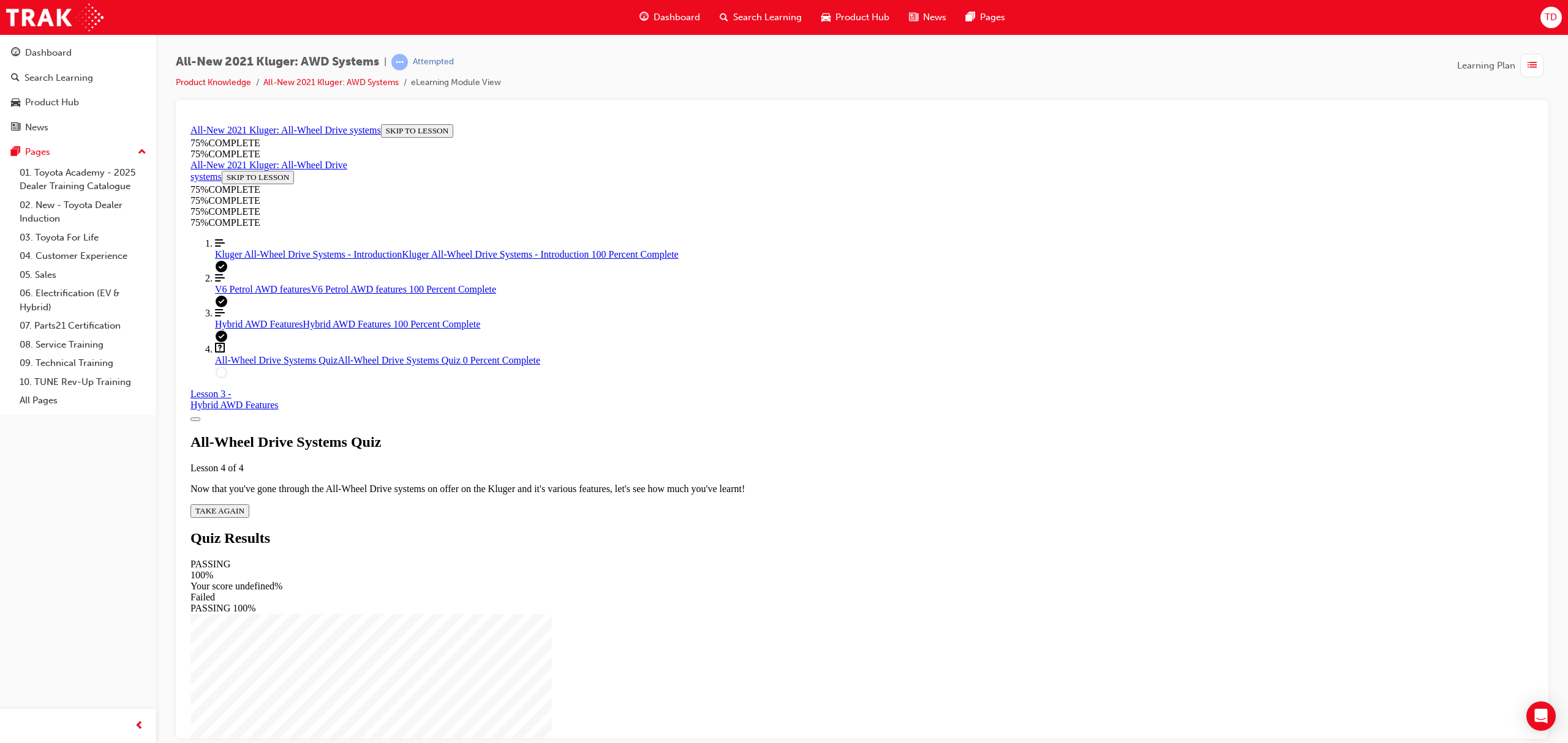
click at [760, 433] on div "All-Wheel Drive Systems Quiz Lesson 4 of 4 Now that you've gone through the All…" at bounding box center [862, 475] width 1343 height 84
click at [244, 506] on span "TAKE AGAIN" at bounding box center [220, 510] width 49 height 9
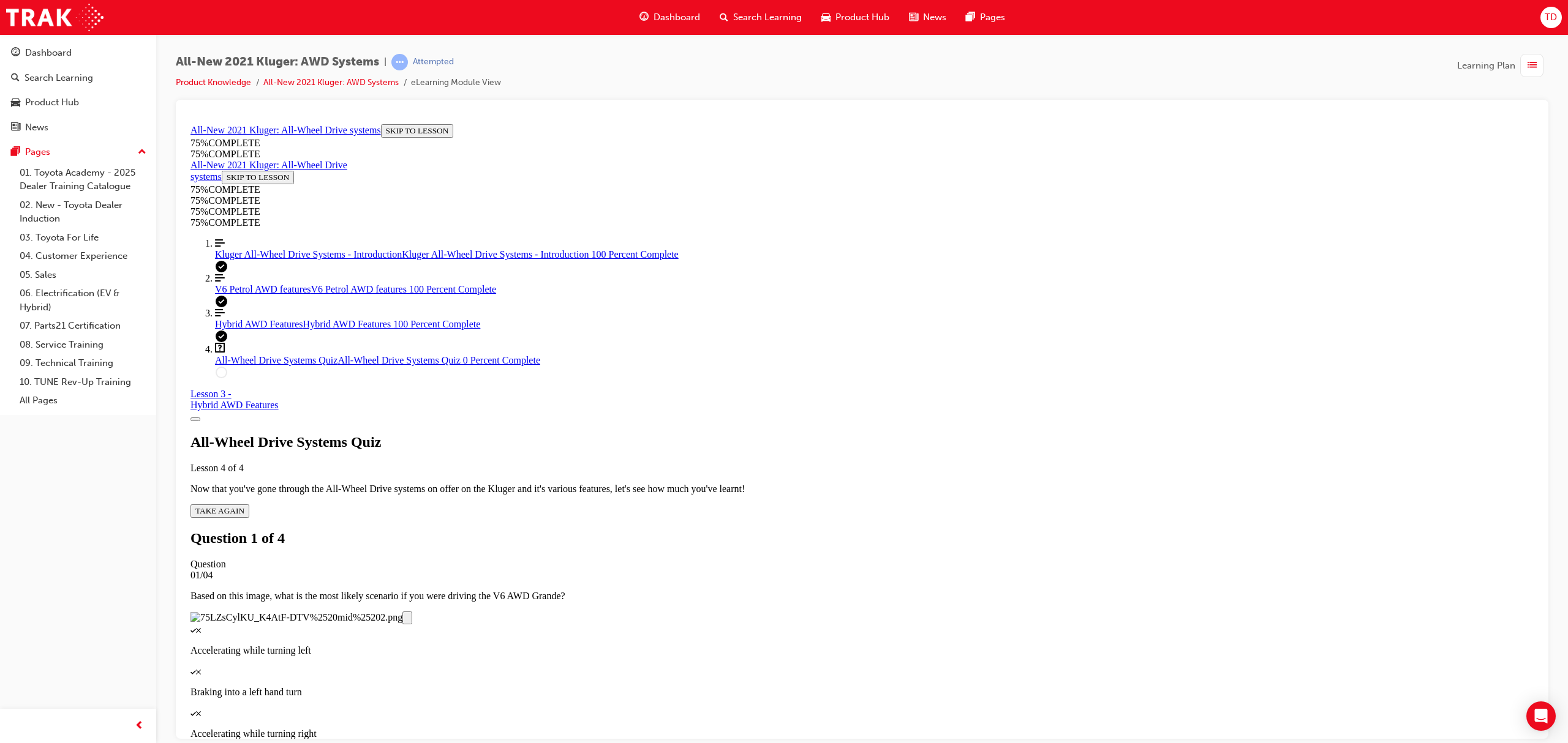
scroll to position [153, 0]
click at [868, 728] on p "Accelerating while turning right" at bounding box center [862, 733] width 1343 height 11
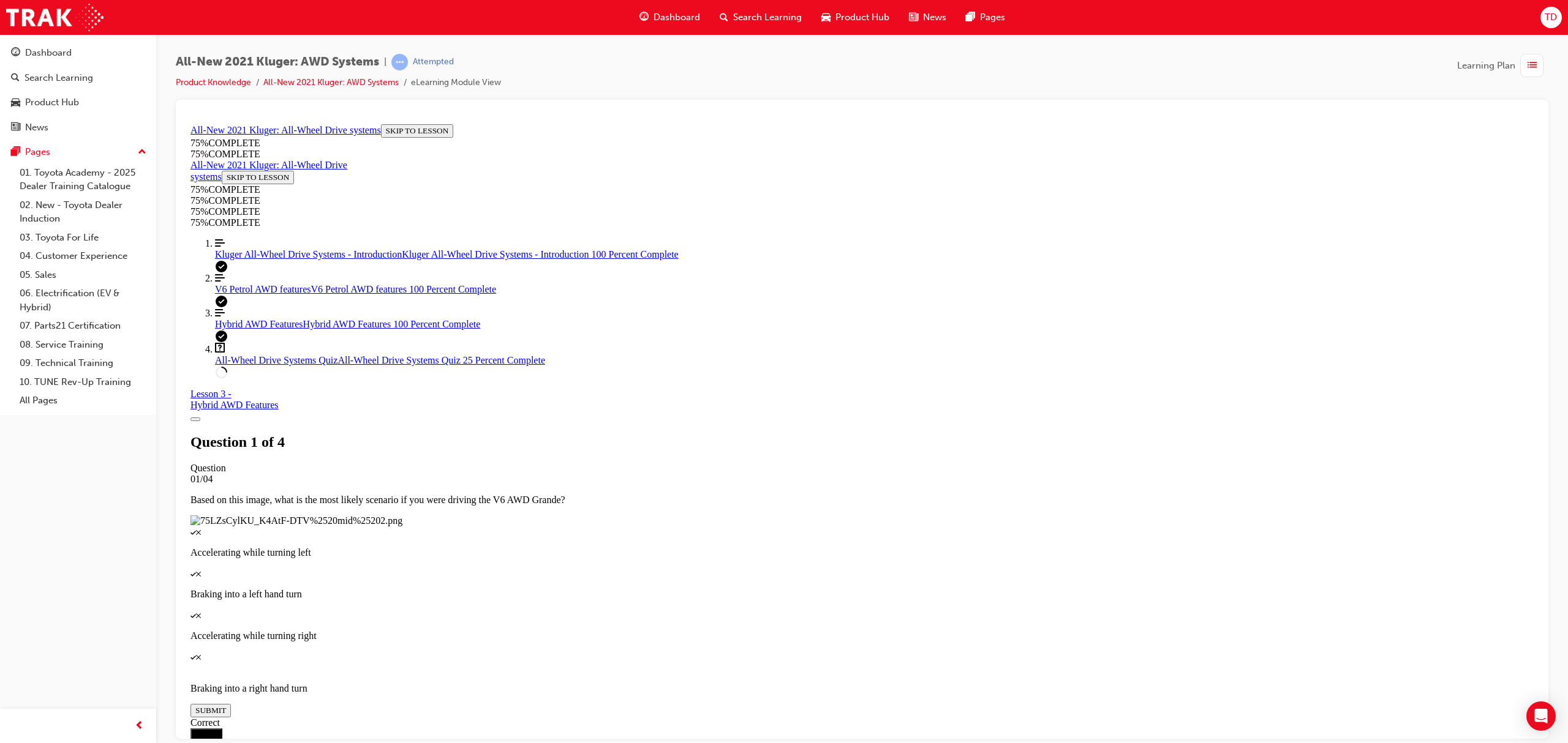
scroll to position [44, 0]
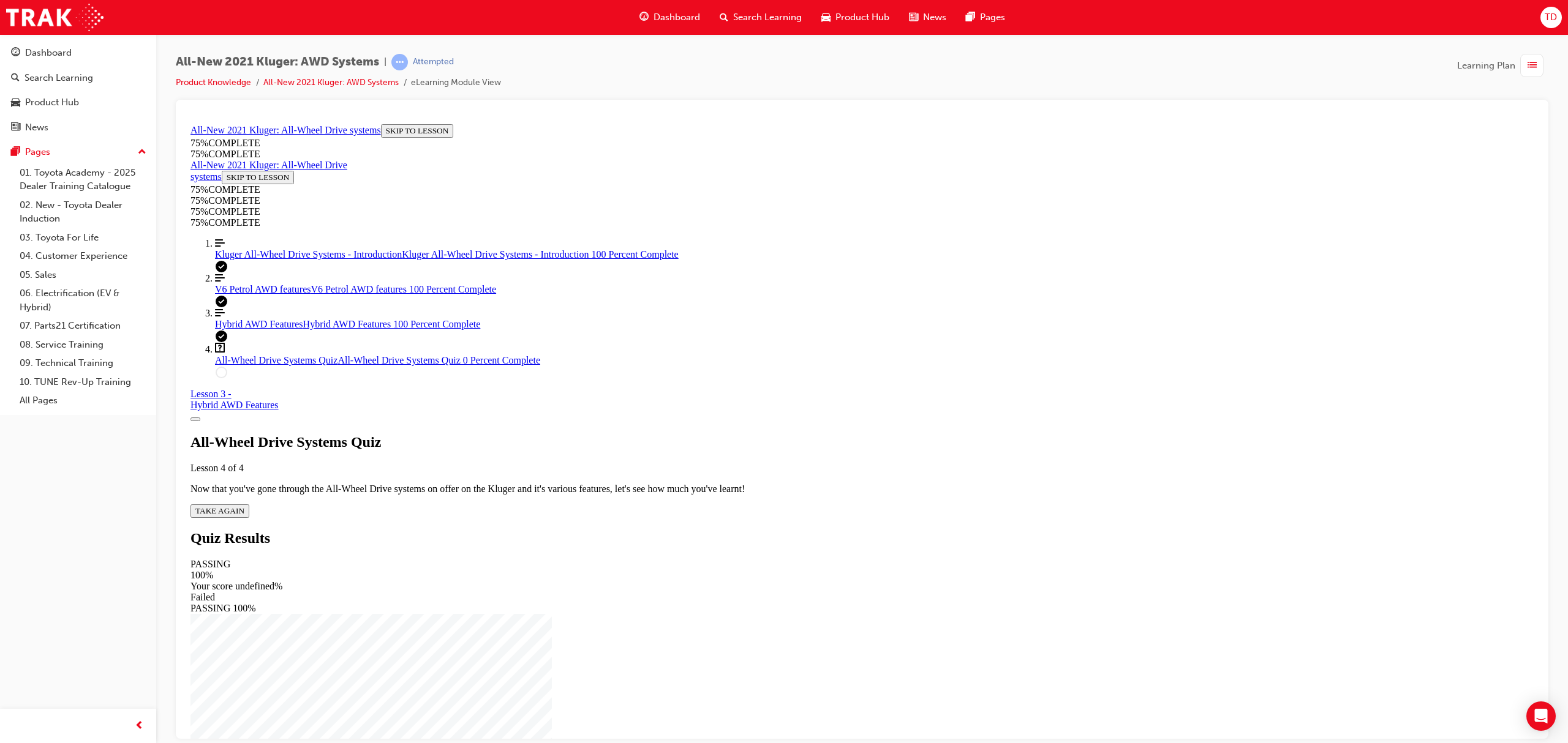
click at [757, 433] on div "All-Wheel Drive Systems Quiz Lesson 4 of 4 Now that you've gone through the All…" at bounding box center [862, 475] width 1343 height 84
click at [244, 506] on span "TAKE AGAIN" at bounding box center [220, 510] width 49 height 9
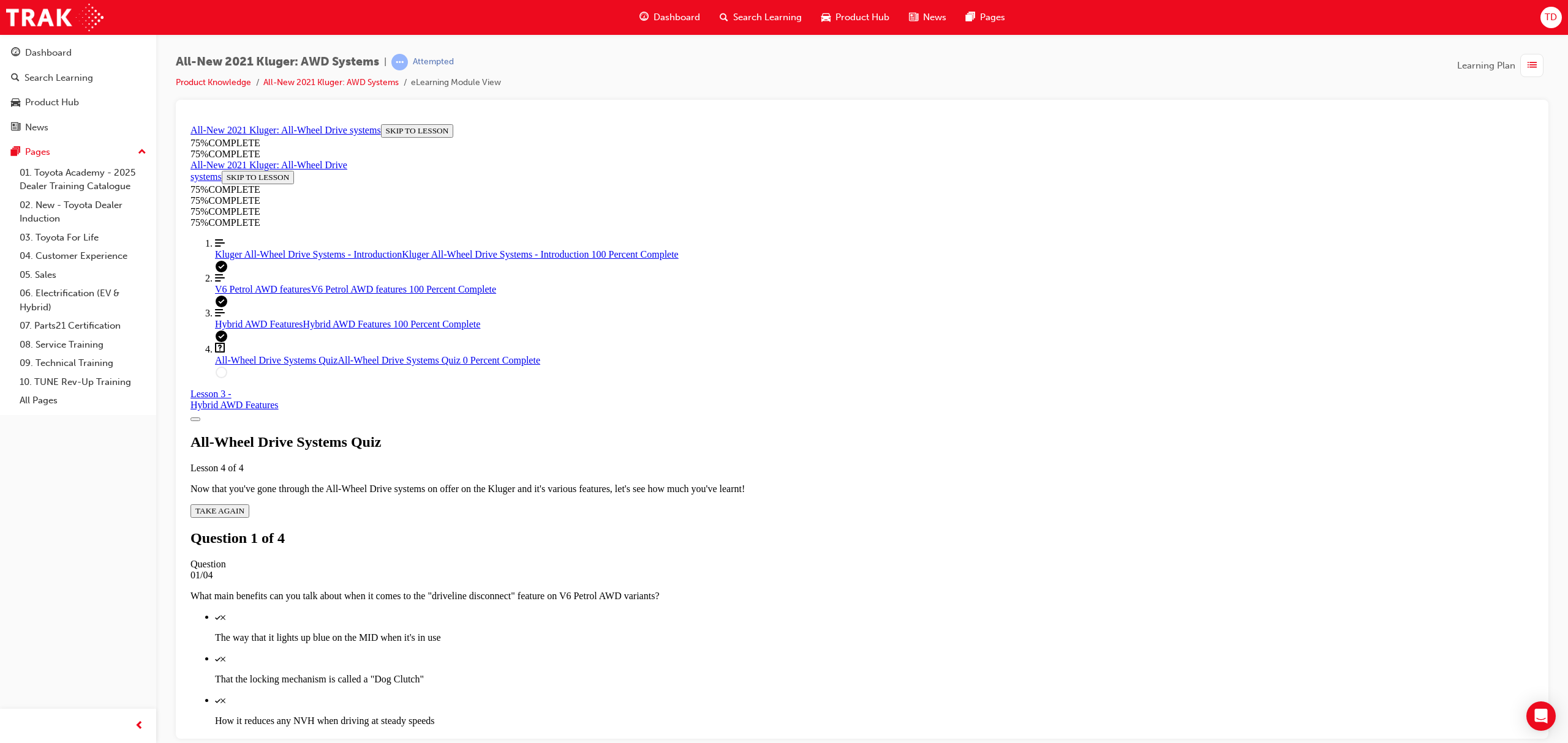
drag, startPoint x: 902, startPoint y: 476, endPoint x: 902, endPoint y: 458, distance: 18.0
click at [902, 715] on p "How it reduces any NVH when driving at steady speeds" at bounding box center [874, 720] width 1319 height 11
click at [906, 653] on div "Quiz" at bounding box center [874, 658] width 1319 height 11
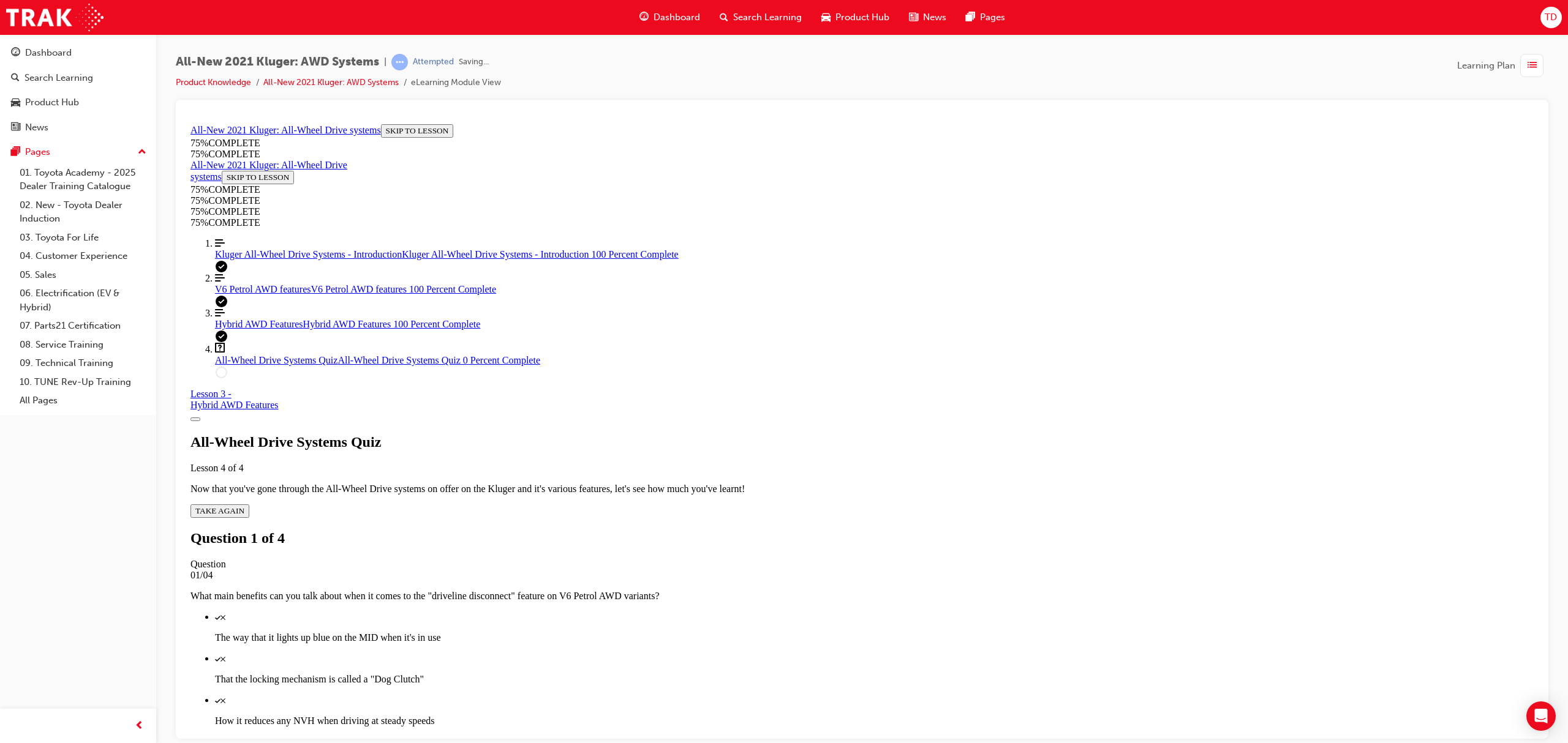
scroll to position [45, 0]
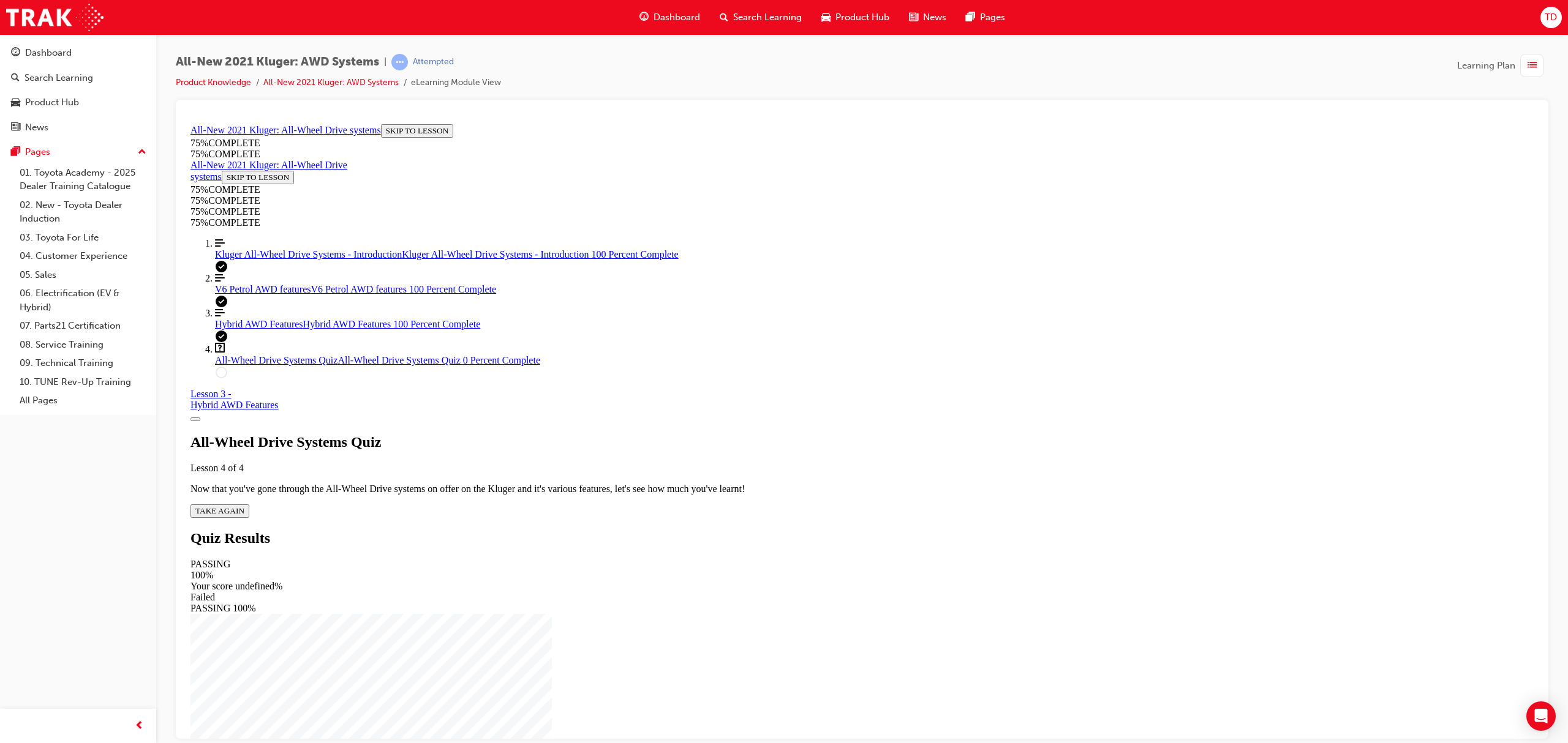
click at [244, 506] on span "TAKE AGAIN" at bounding box center [220, 510] width 49 height 9
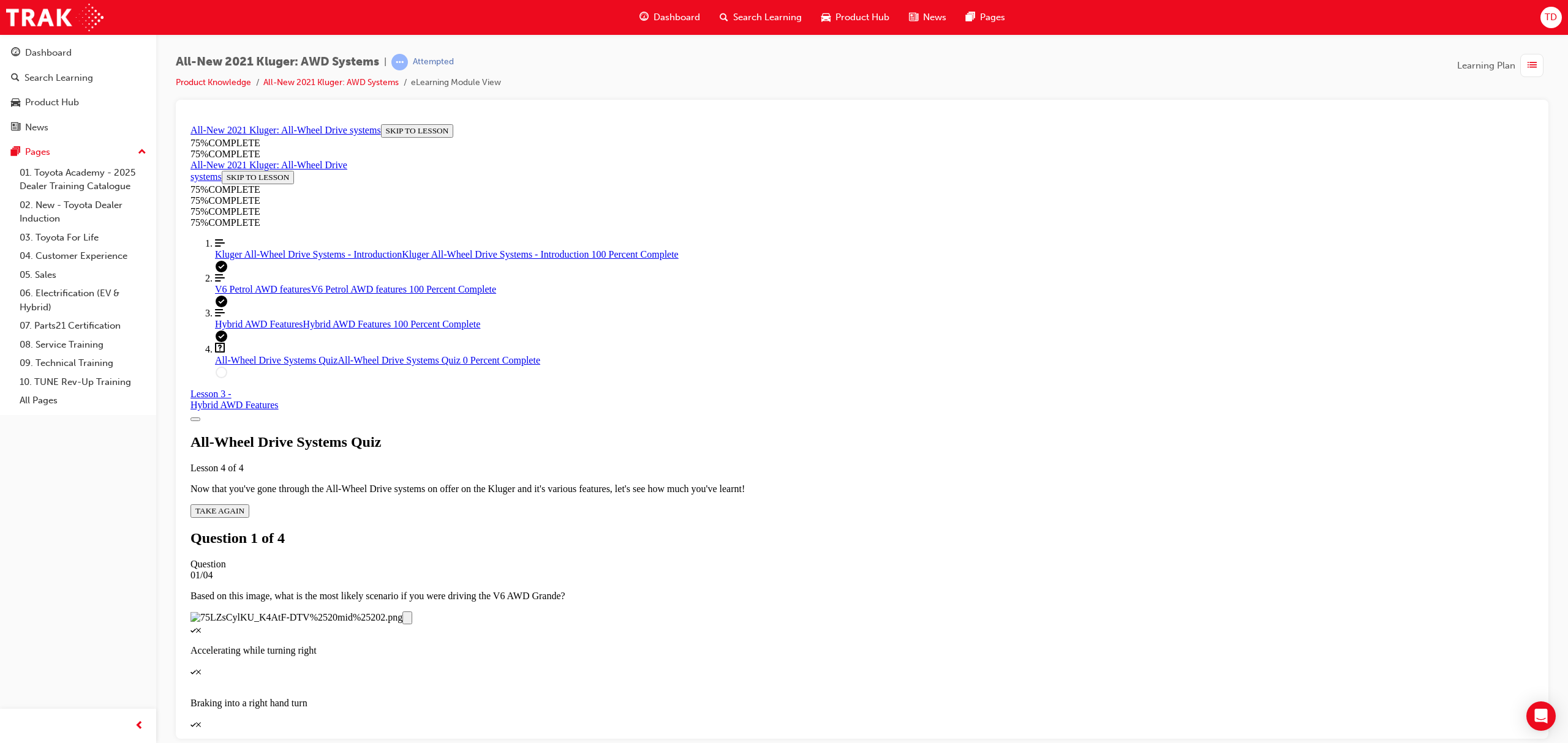
scroll to position [45, 0]
drag, startPoint x: 880, startPoint y: 542, endPoint x: 912, endPoint y: 610, distance: 75.2
click at [880, 645] on p "Accelerating while turning right" at bounding box center [862, 650] width 1343 height 11
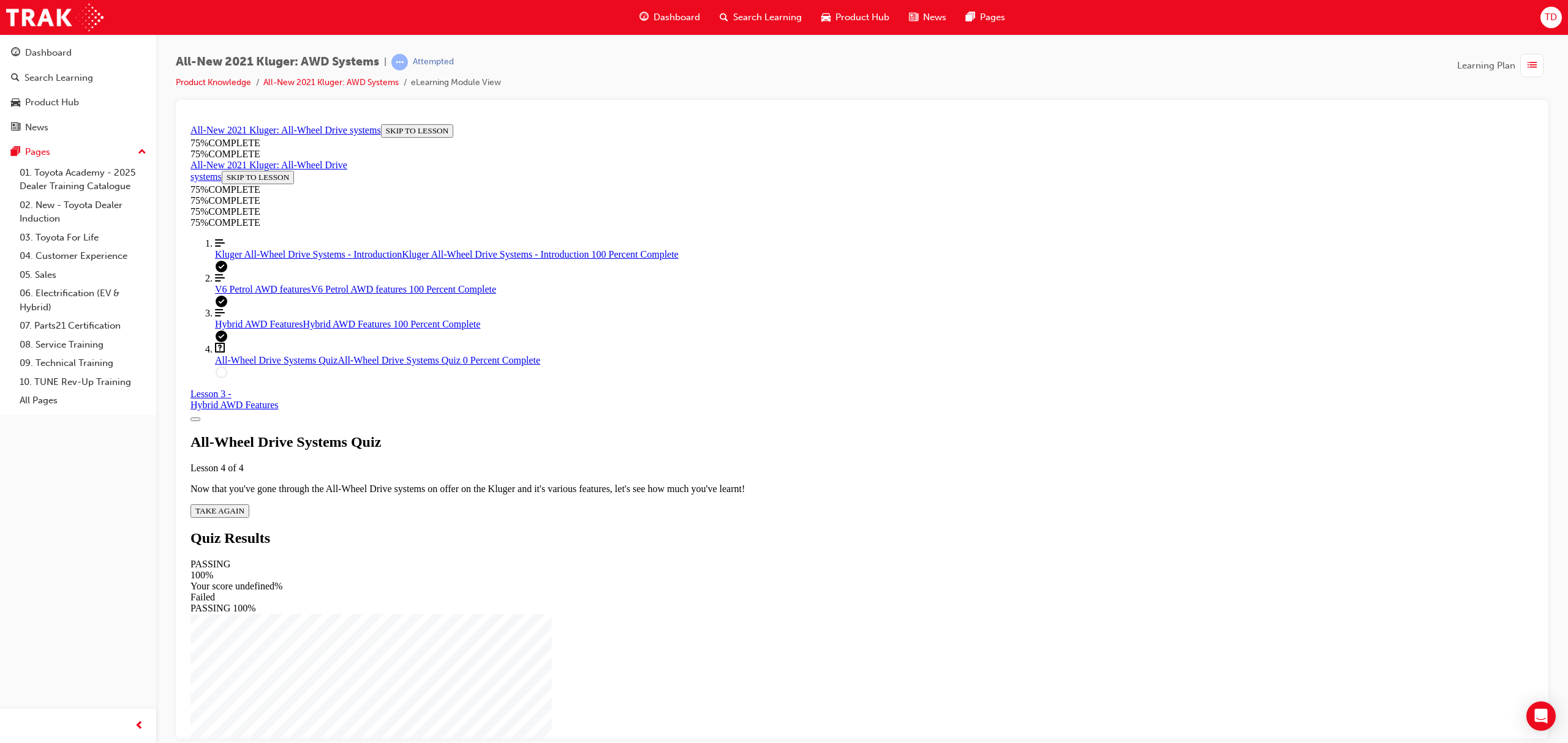
click at [249, 504] on button "TAKE AGAIN" at bounding box center [220, 510] width 59 height 13
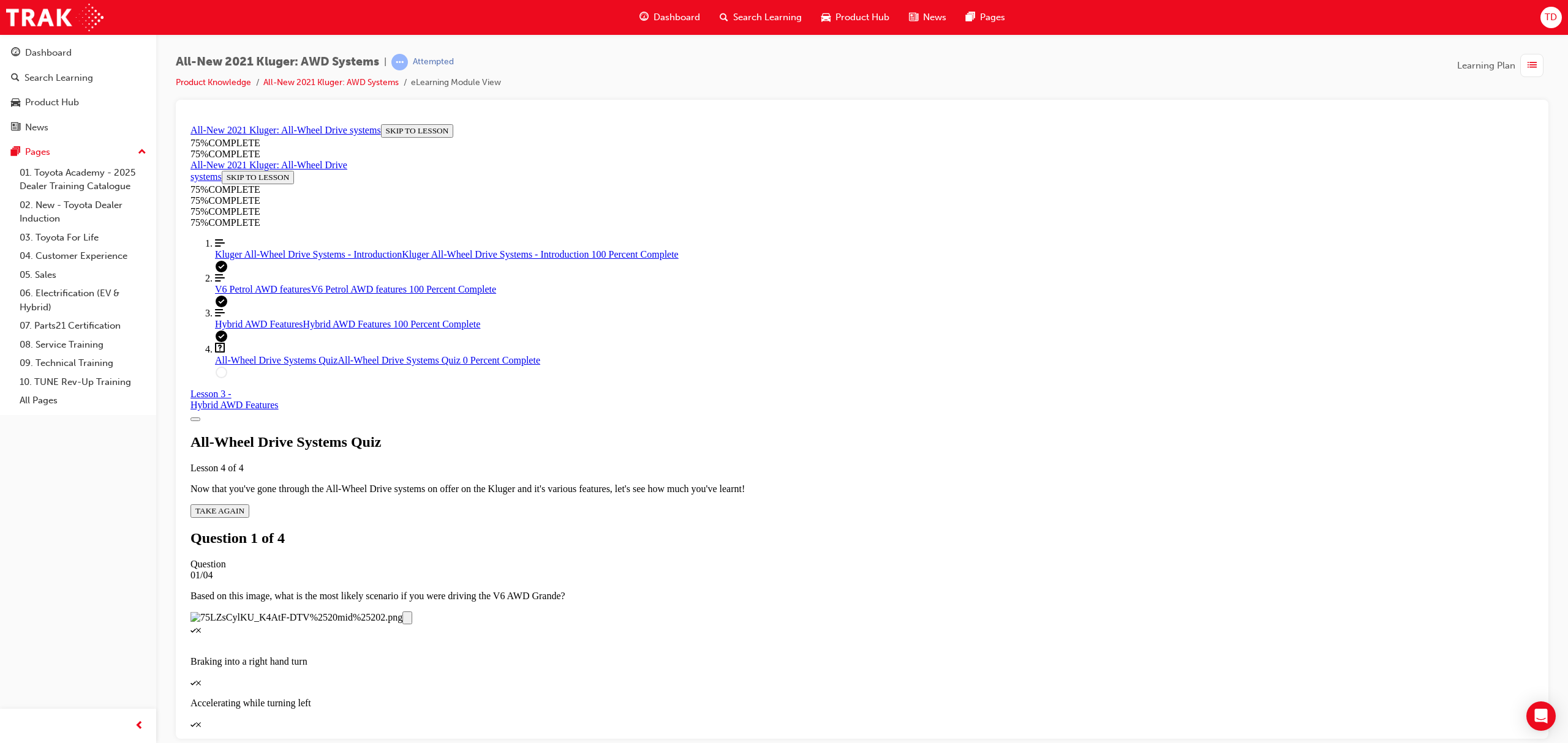
scroll to position [45, 0]
drag, startPoint x: 904, startPoint y: 701, endPoint x: 901, endPoint y: 695, distance: 6.7
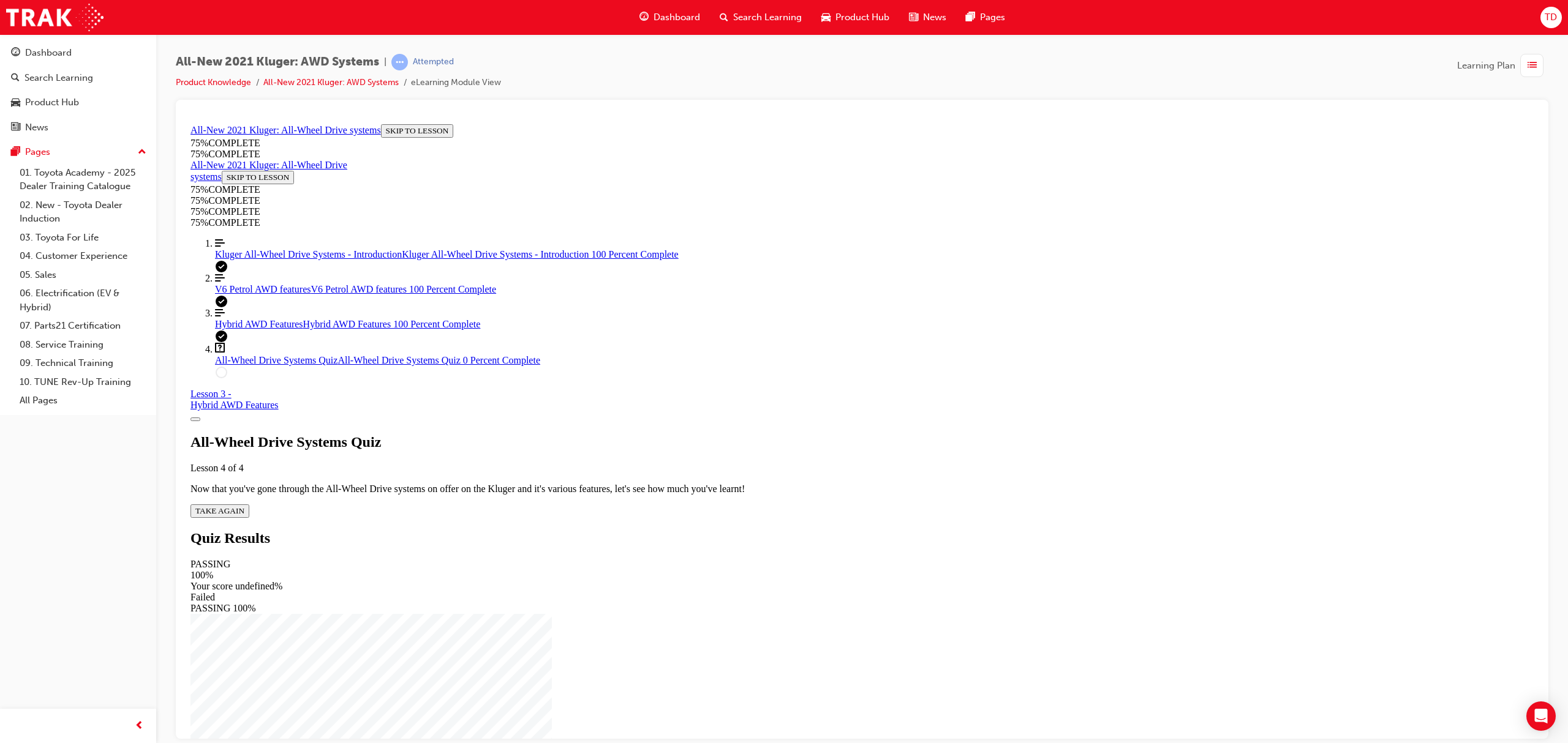
click at [244, 506] on span "TAKE AGAIN" at bounding box center [220, 510] width 49 height 9
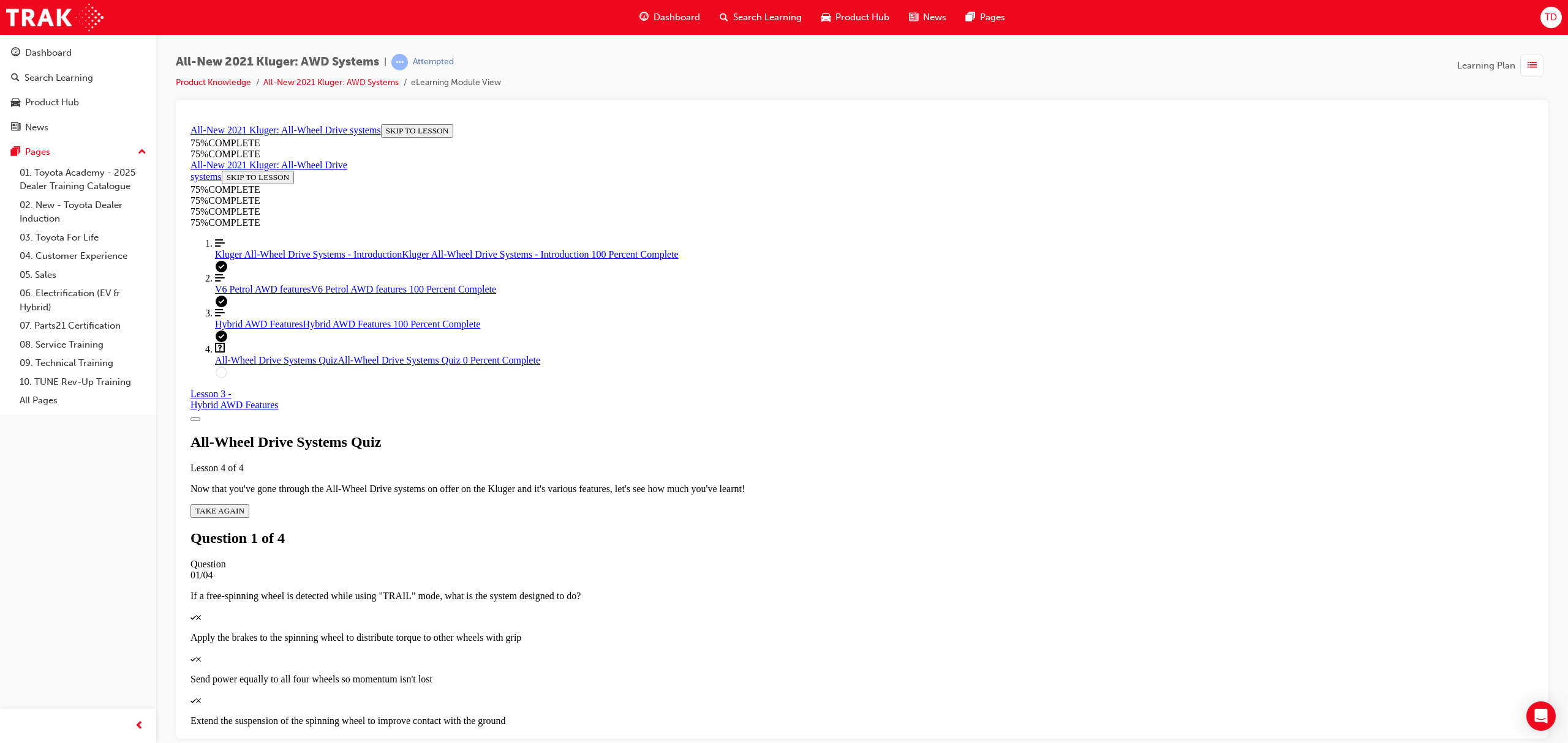
click at [911, 632] on p "Apply the brakes to the spinning wheel to distribute torque to other wheels wit…" at bounding box center [862, 637] width 1343 height 11
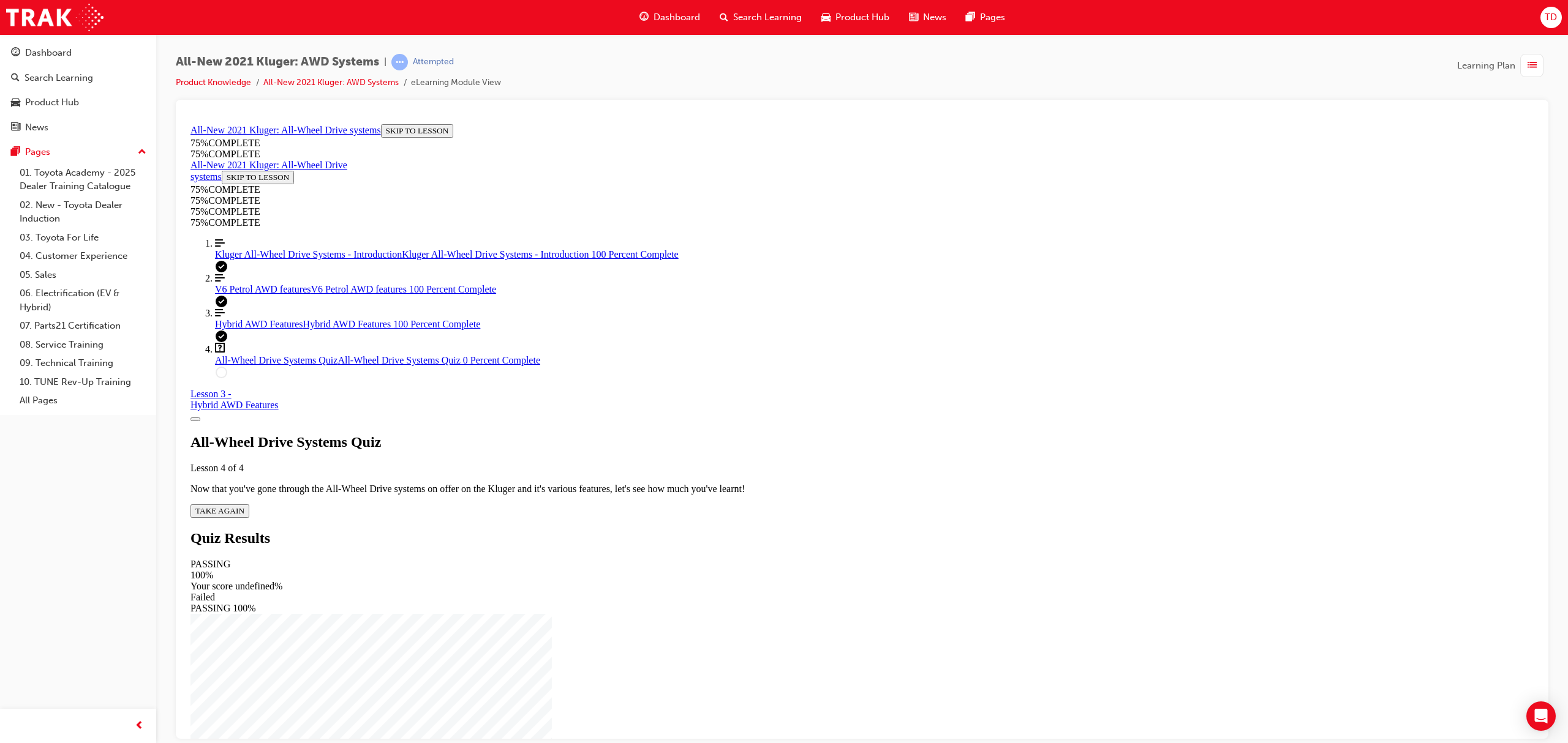
click at [249, 504] on button "TAKE AGAIN" at bounding box center [220, 510] width 59 height 13
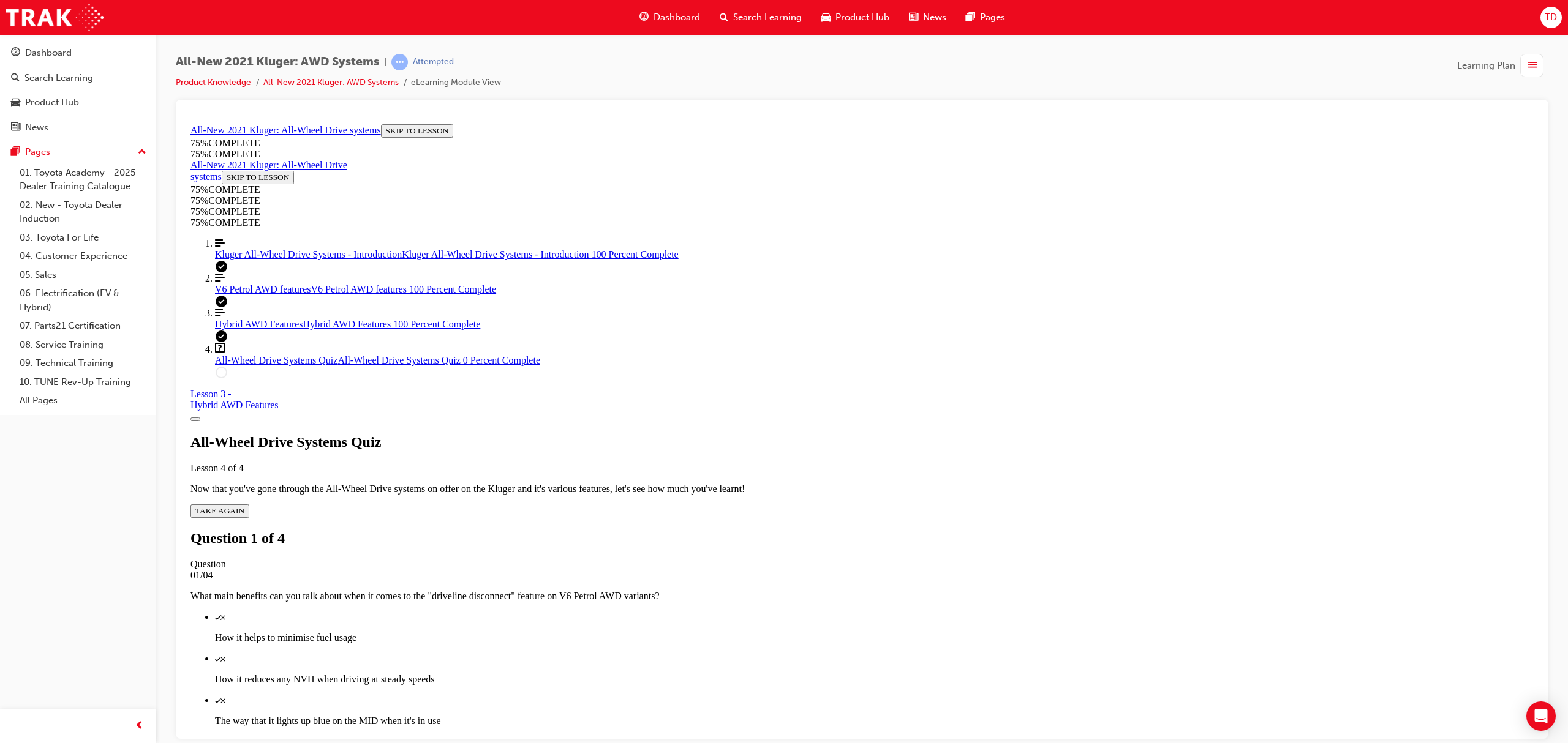
click at [930, 653] on div "Quiz" at bounding box center [874, 658] width 1319 height 11
click at [932, 715] on p "The way that it lights up blue on the MID when it's in use" at bounding box center [874, 720] width 1319 height 11
click at [919, 736] on div "Quiz" at bounding box center [874, 741] width 1319 height 11
click at [870, 611] on div "Quiz" at bounding box center [874, 616] width 1319 height 11
click at [883, 632] on p "How it helps to minimise fuel usage" at bounding box center [874, 637] width 1319 height 11
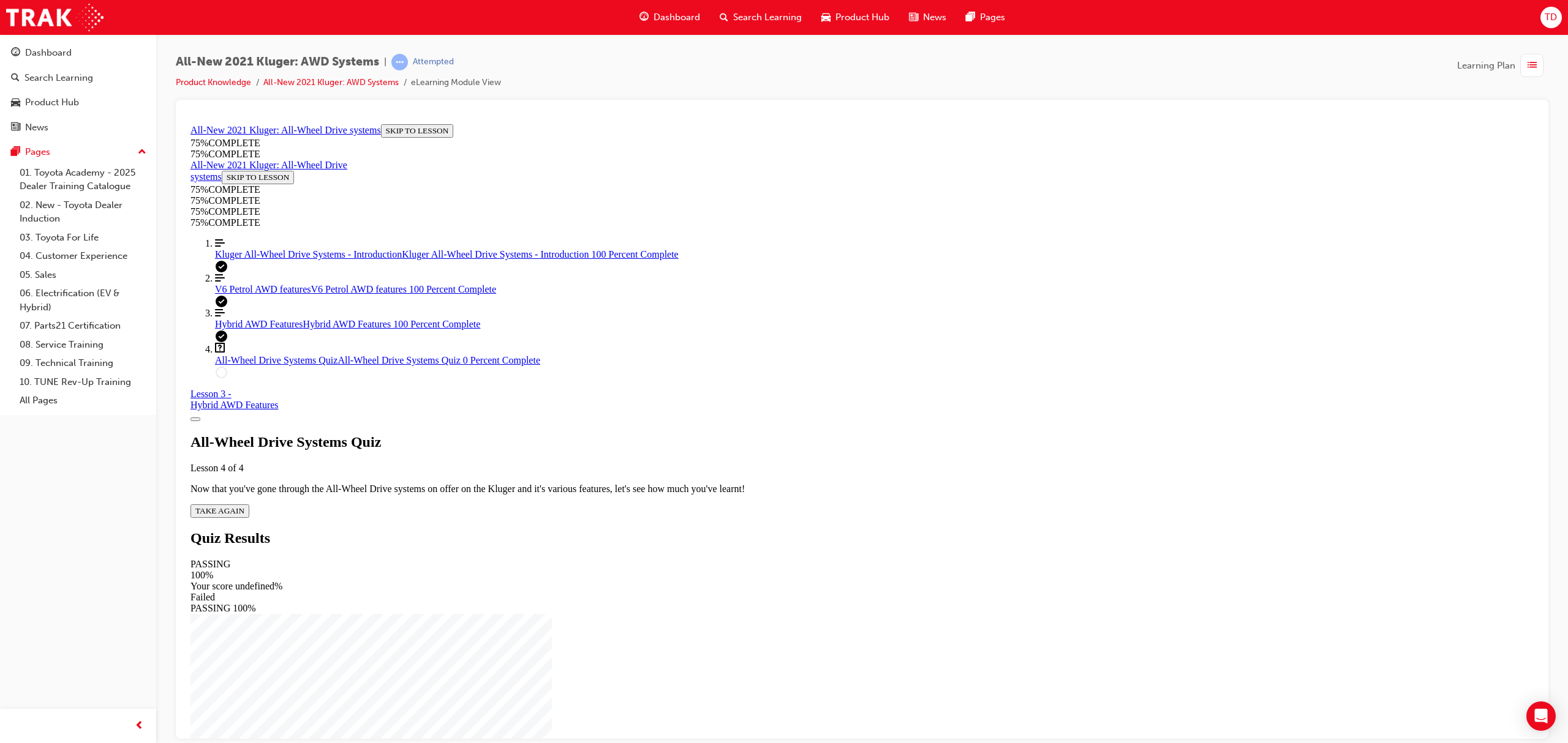
click at [244, 506] on span "TAKE AGAIN" at bounding box center [220, 510] width 49 height 9
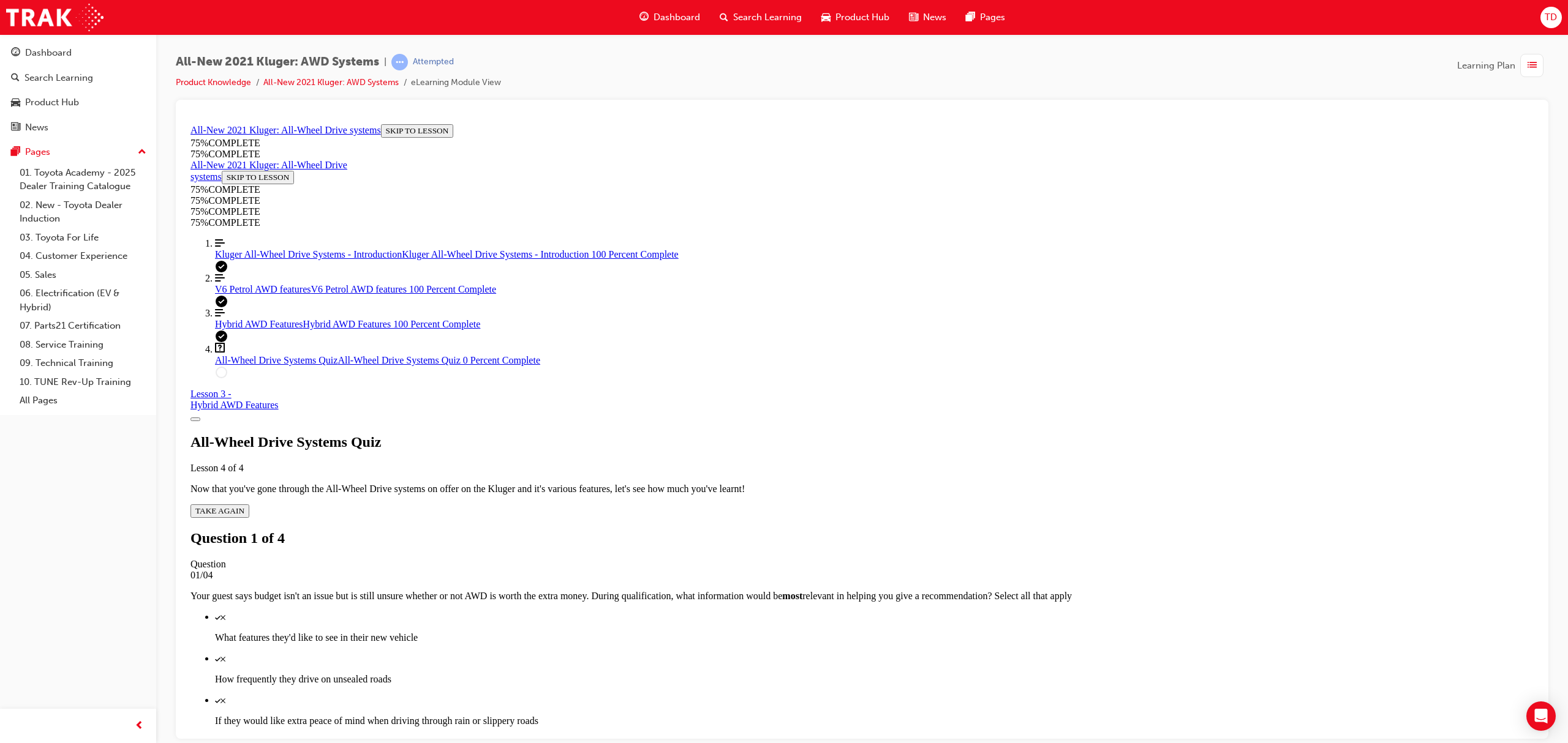
click at [955, 653] on div "Quiz" at bounding box center [874, 658] width 1319 height 11
click at [921, 715] on p "If they would like extra peace of mind when driving through rain or slippery ro…" at bounding box center [874, 720] width 1319 height 11
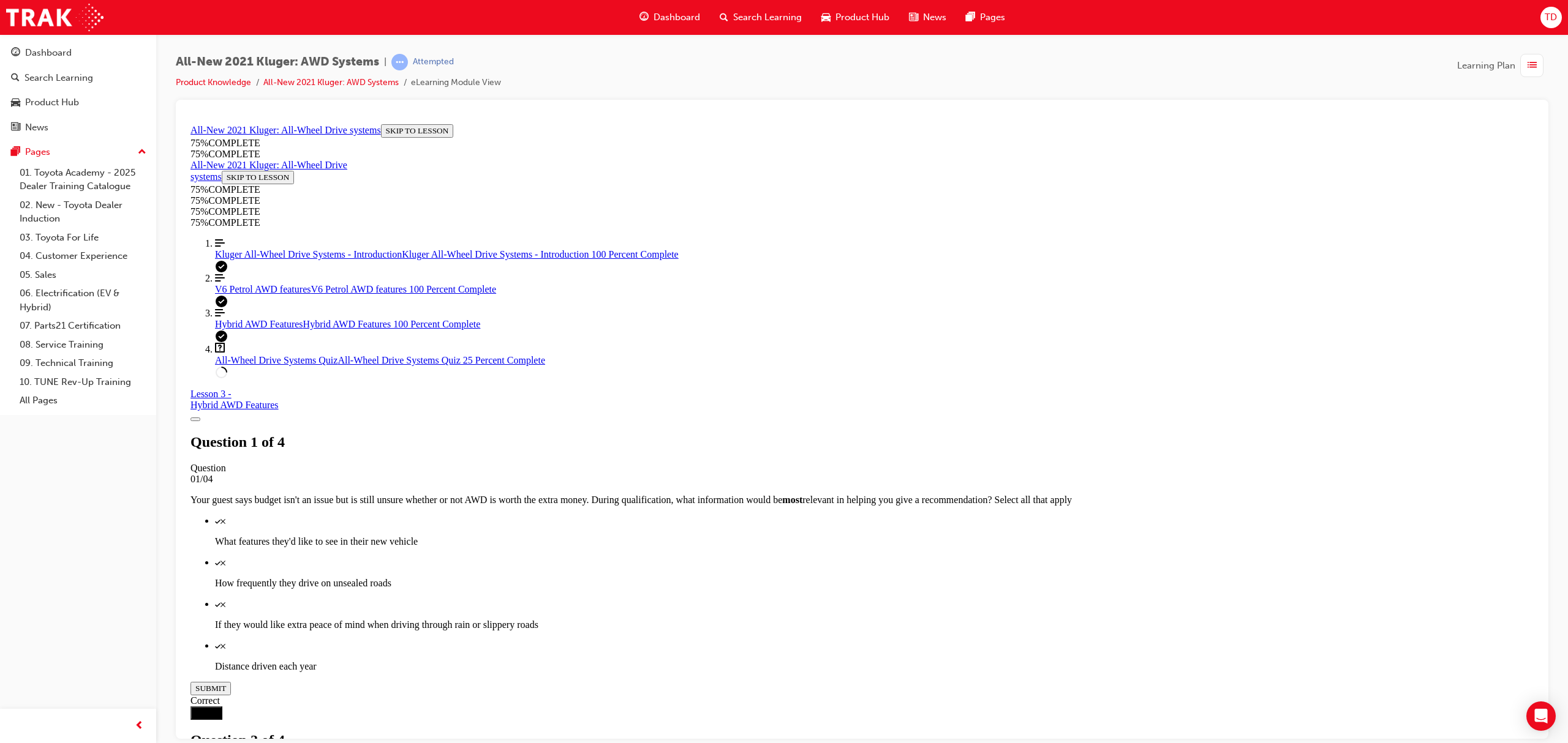
scroll to position [153, 0]
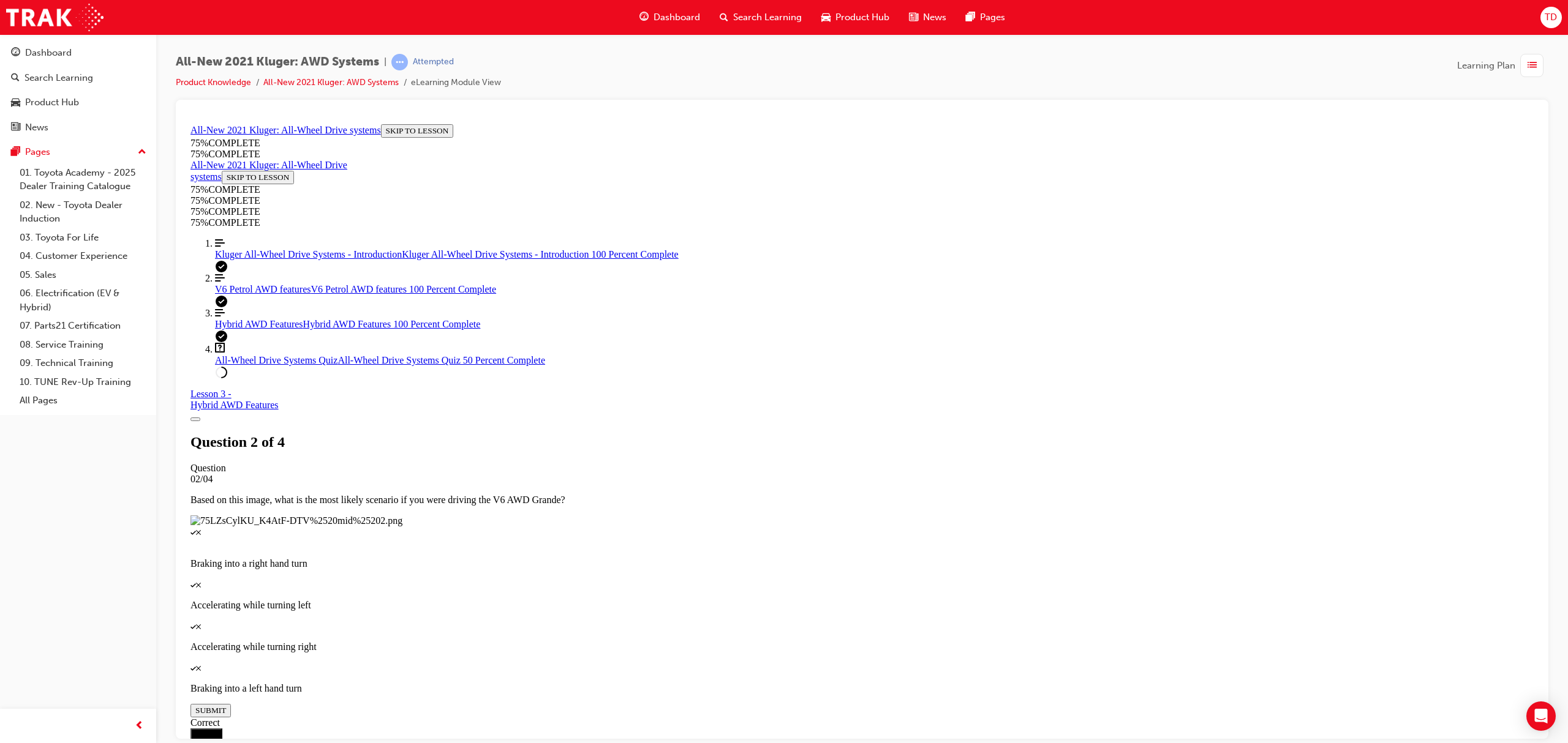
drag, startPoint x: 755, startPoint y: 479, endPoint x: 755, endPoint y: 470, distance: 9.0
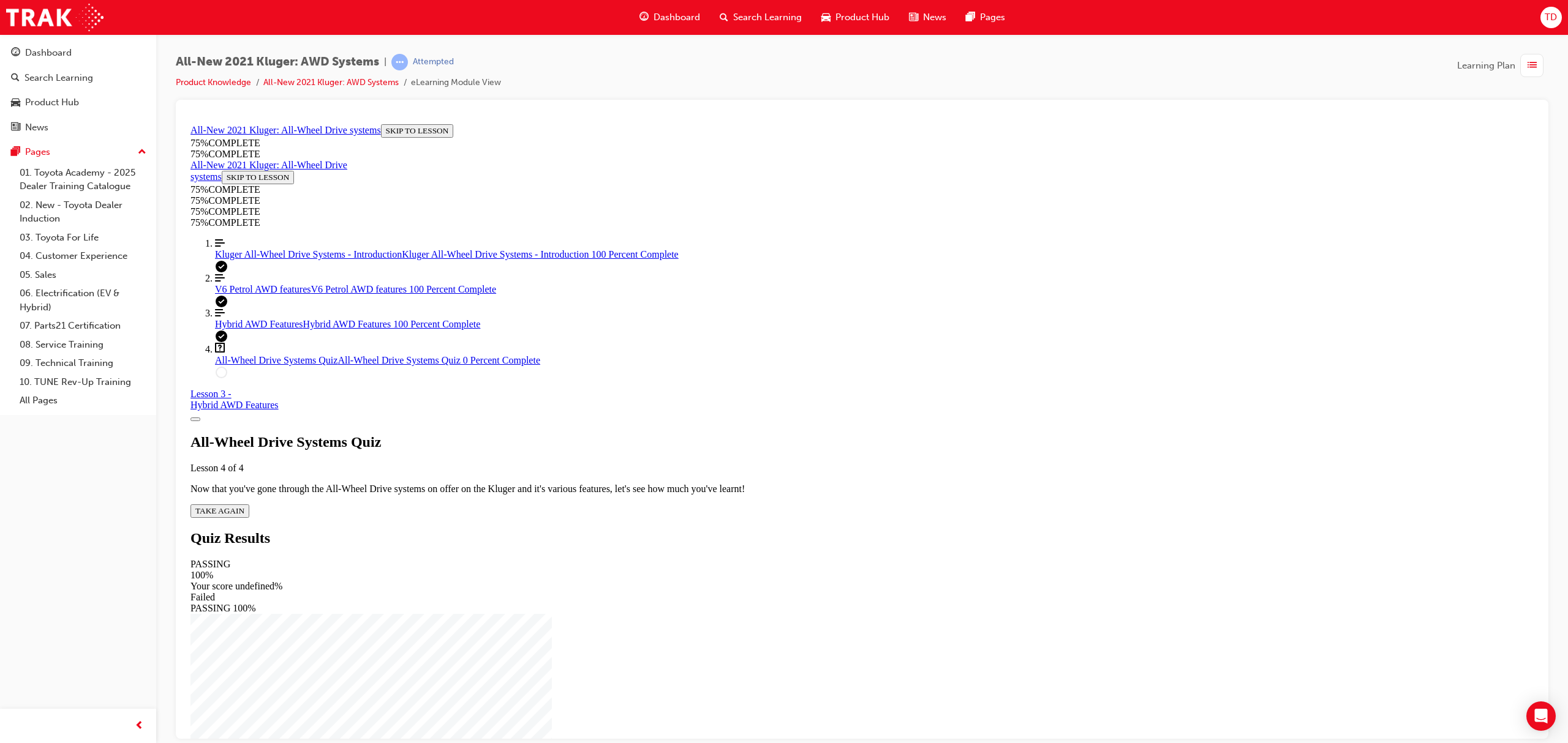
click at [244, 506] on span "TAKE AGAIN" at bounding box center [220, 510] width 49 height 9
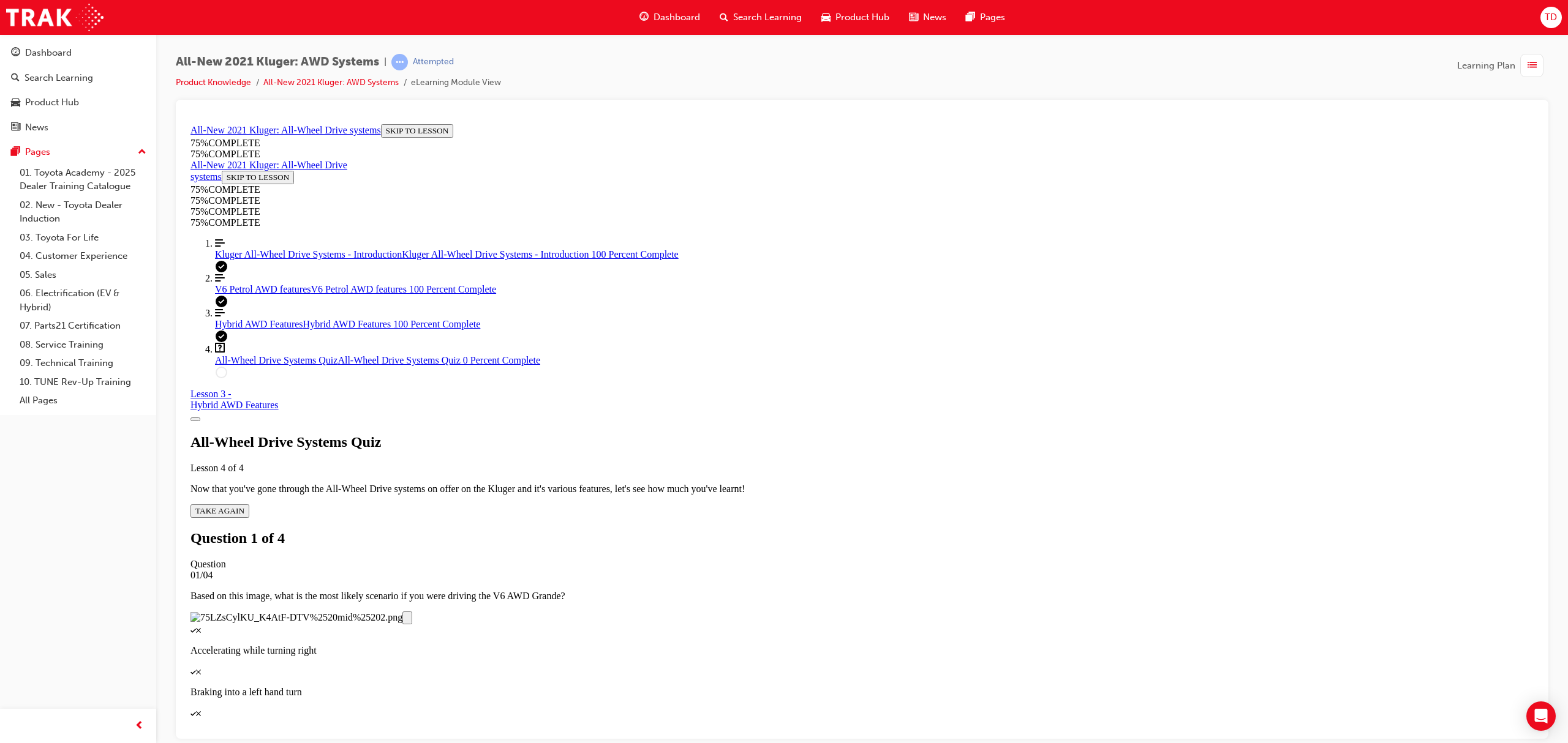
scroll to position [45, 0]
click at [870, 645] on p "Accelerating while turning right" at bounding box center [862, 650] width 1343 height 11
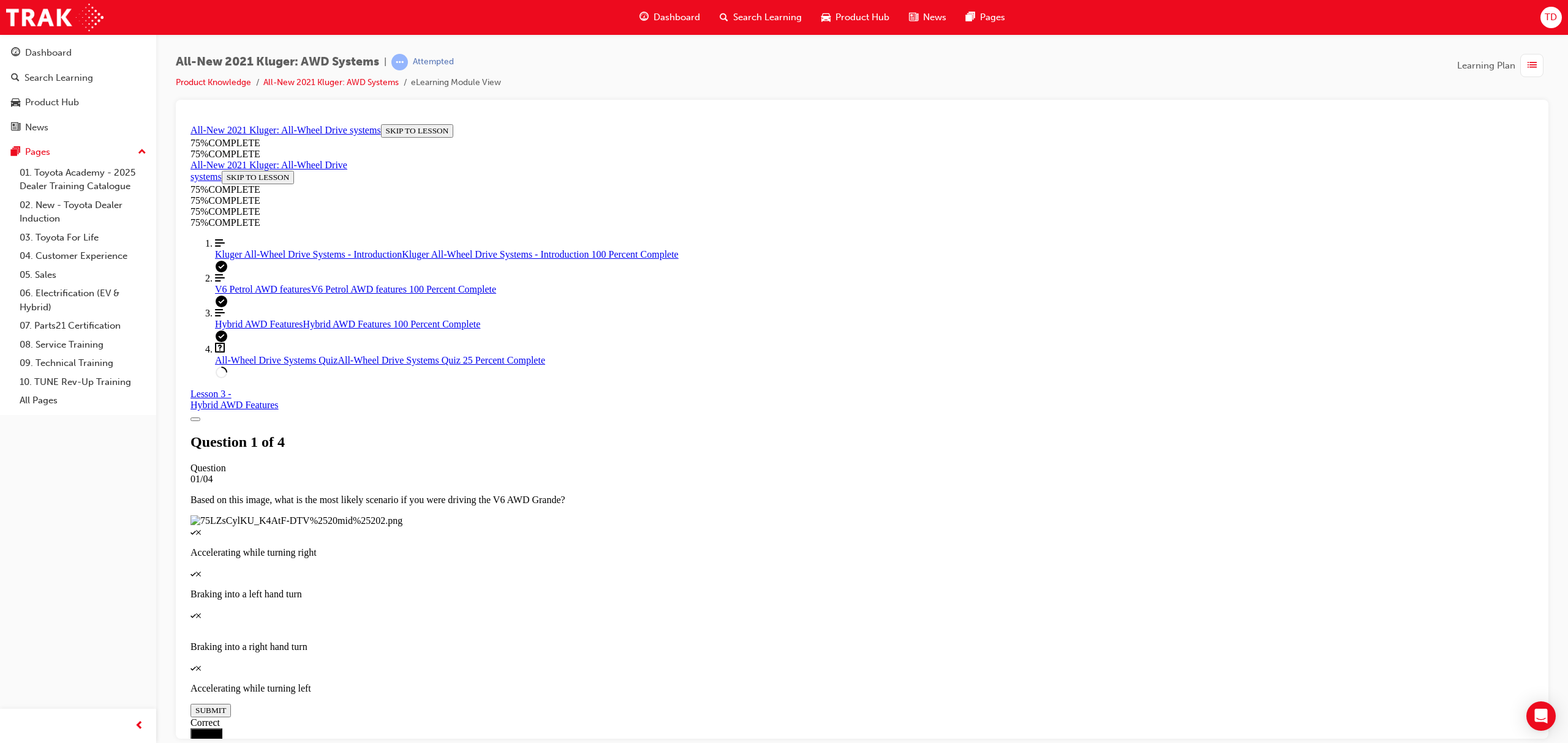
scroll to position [44, 0]
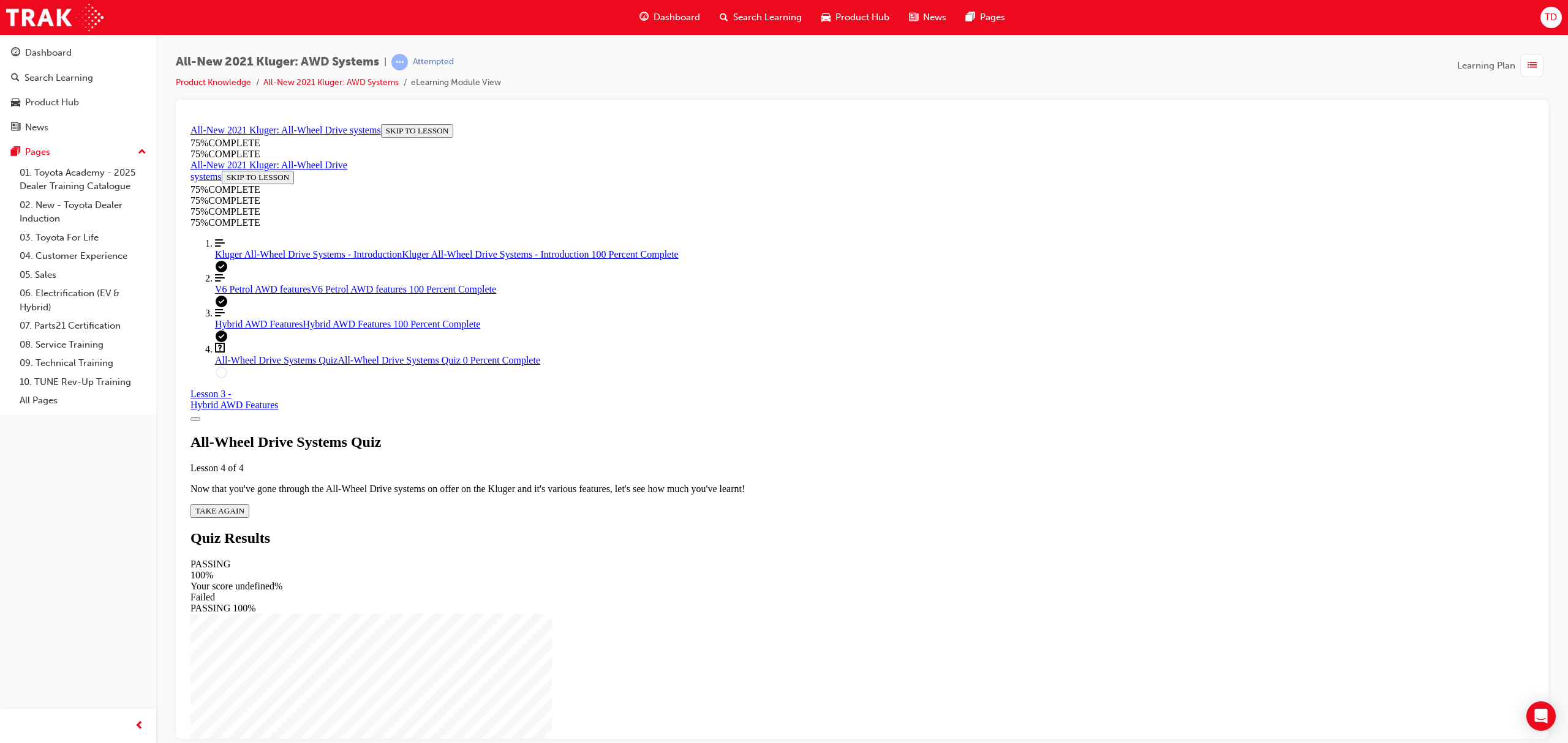
click at [784, 433] on div "All-Wheel Drive Systems Quiz Lesson 4 of 4 Now that you've gone through the All…" at bounding box center [862, 475] width 1343 height 84
click at [770, 433] on div "All-Wheel Drive Systems Quiz Lesson 4 of 4 Now that you've gone through the All…" at bounding box center [862, 475] width 1343 height 84
click at [244, 506] on span "TAKE AGAIN" at bounding box center [220, 510] width 49 height 9
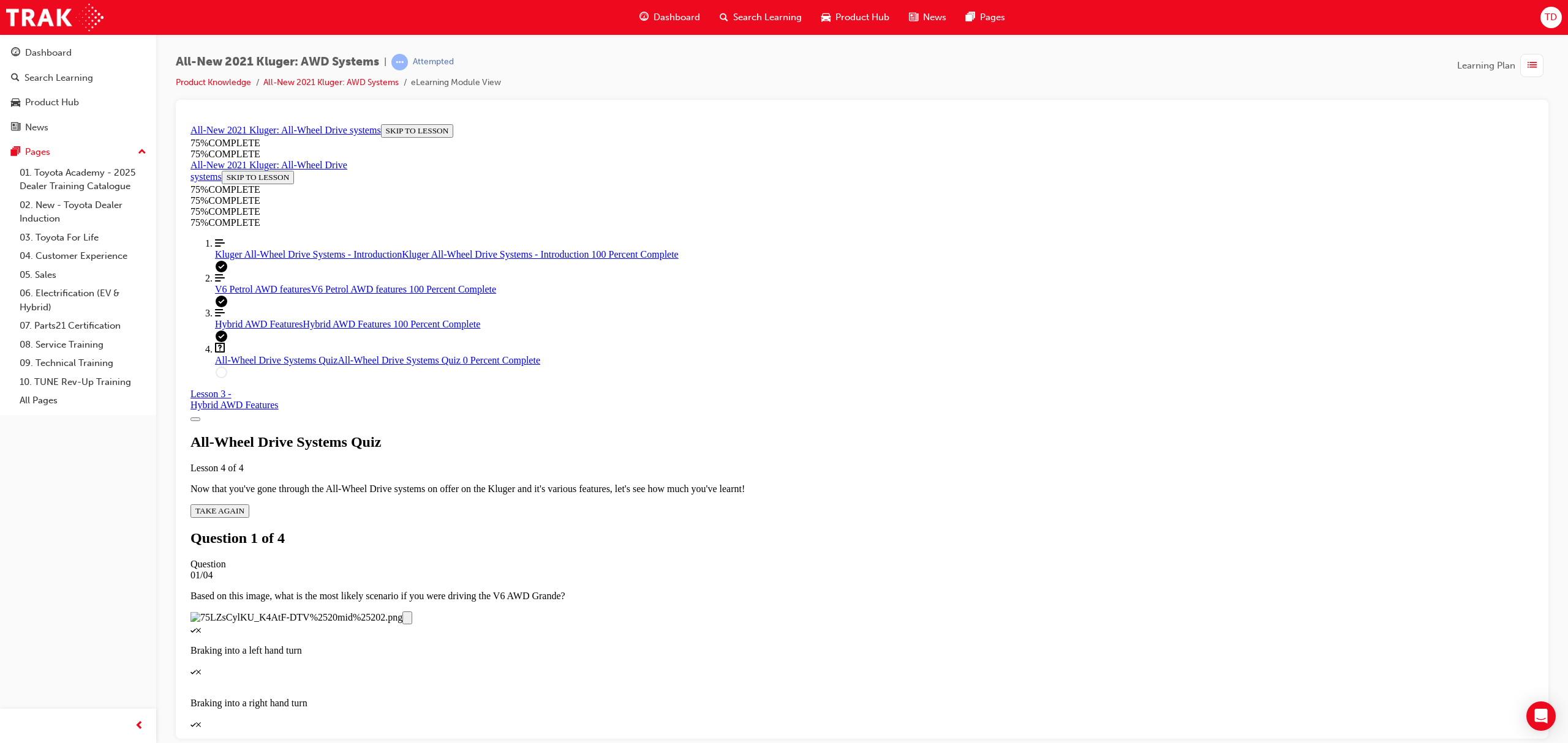
scroll to position [126, 0]
drag, startPoint x: 896, startPoint y: 568, endPoint x: 897, endPoint y: 573, distance: 5.1
click at [896, 739] on p "Accelerating while turning right" at bounding box center [862, 744] width 1343 height 11
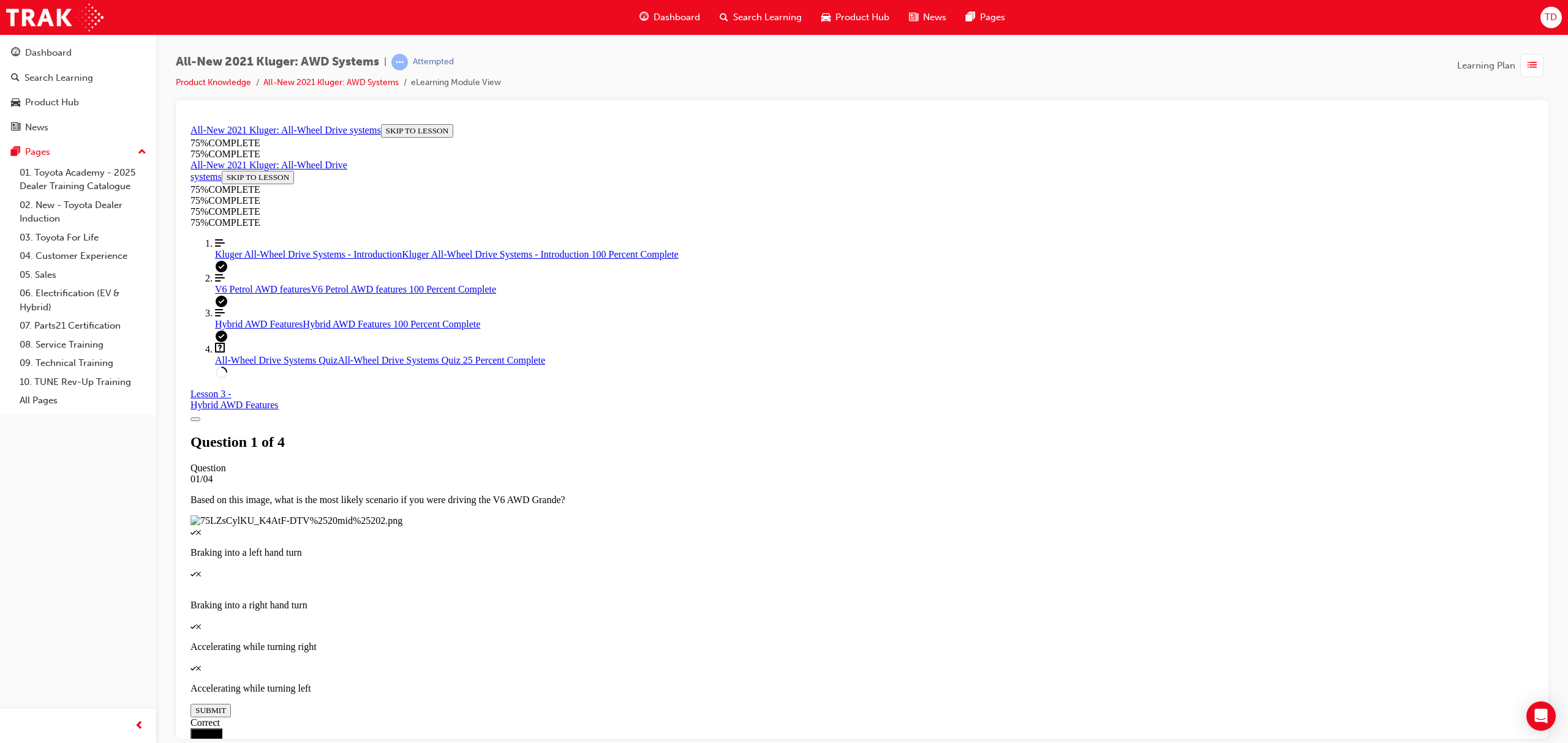
scroll to position [44, 0]
click at [302, 259] on span "Kluger All-Wheel Drive Systems - Introduction" at bounding box center [308, 254] width 187 height 10
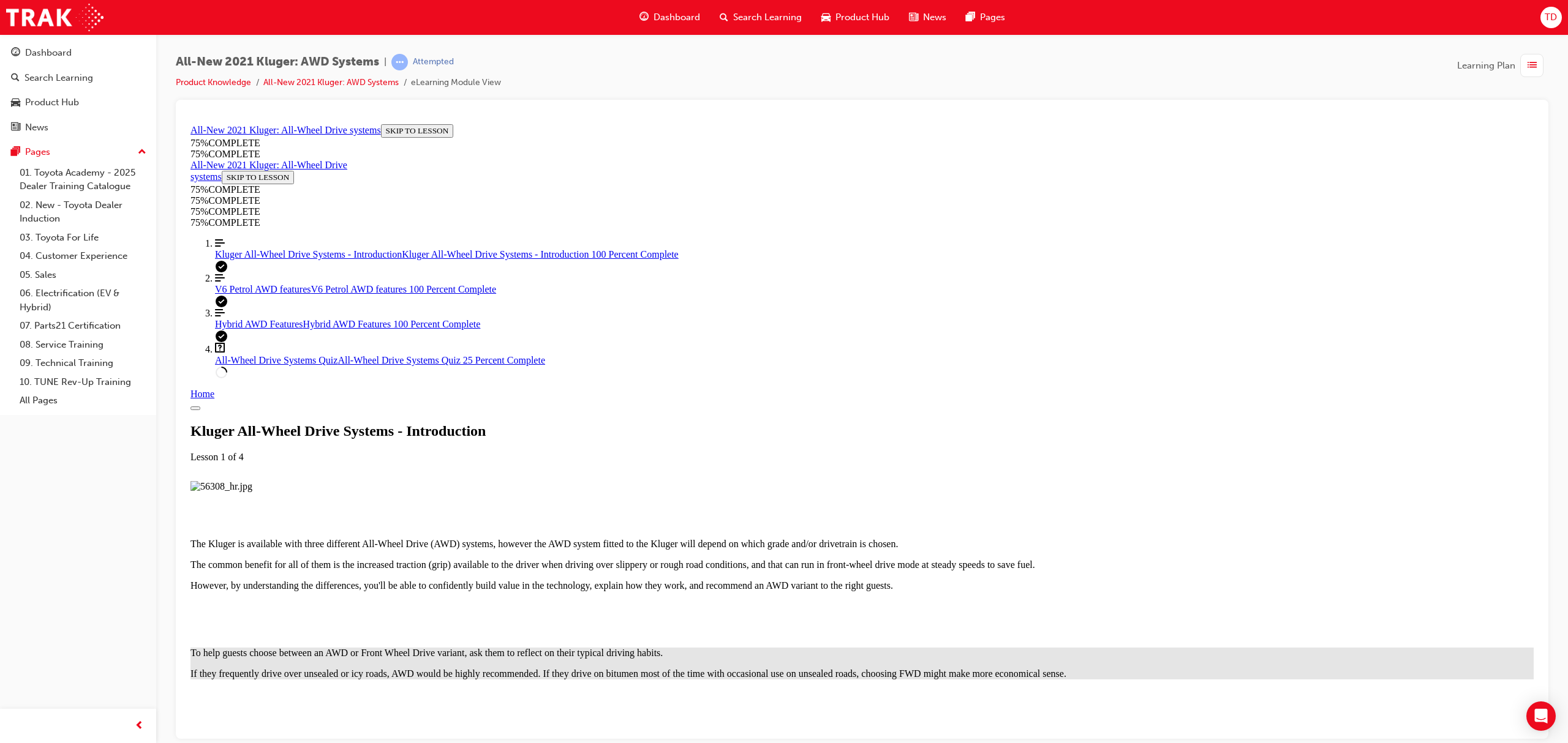
scroll to position [1105, 0]
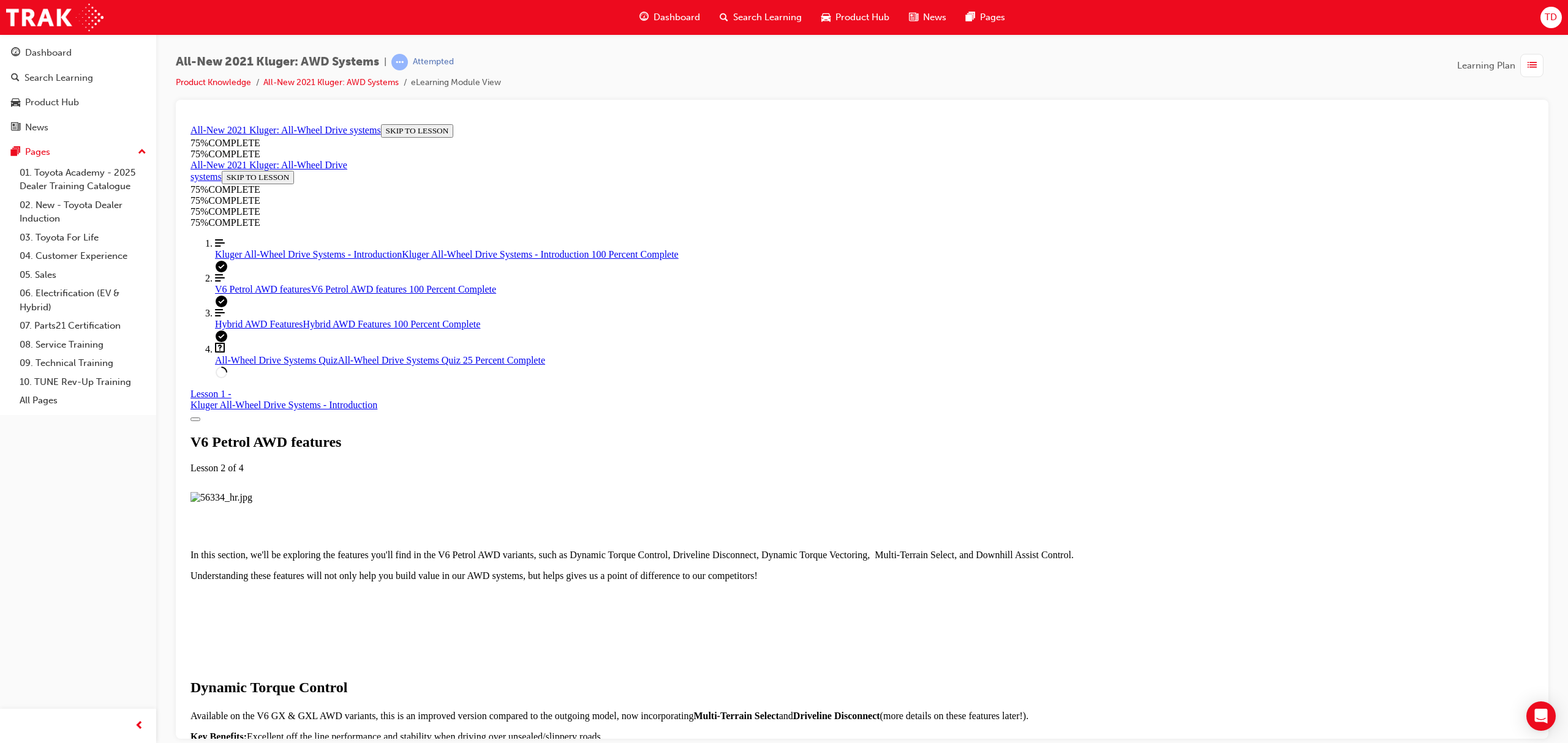
scroll to position [1431, 0]
click at [277, 365] on span "All-Wheel Drive Systems Quiz" at bounding box center [276, 359] width 122 height 10
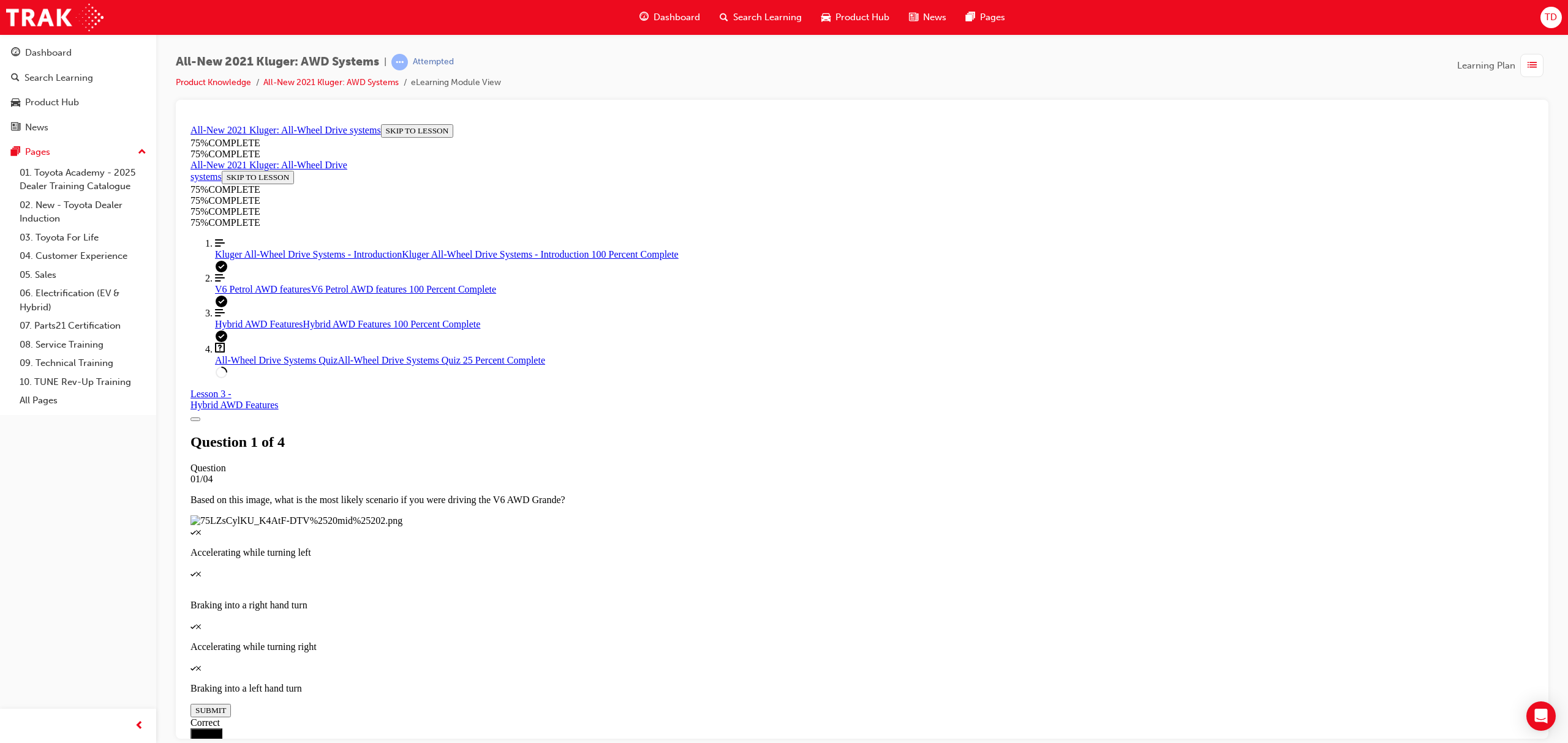
scroll to position [42, 0]
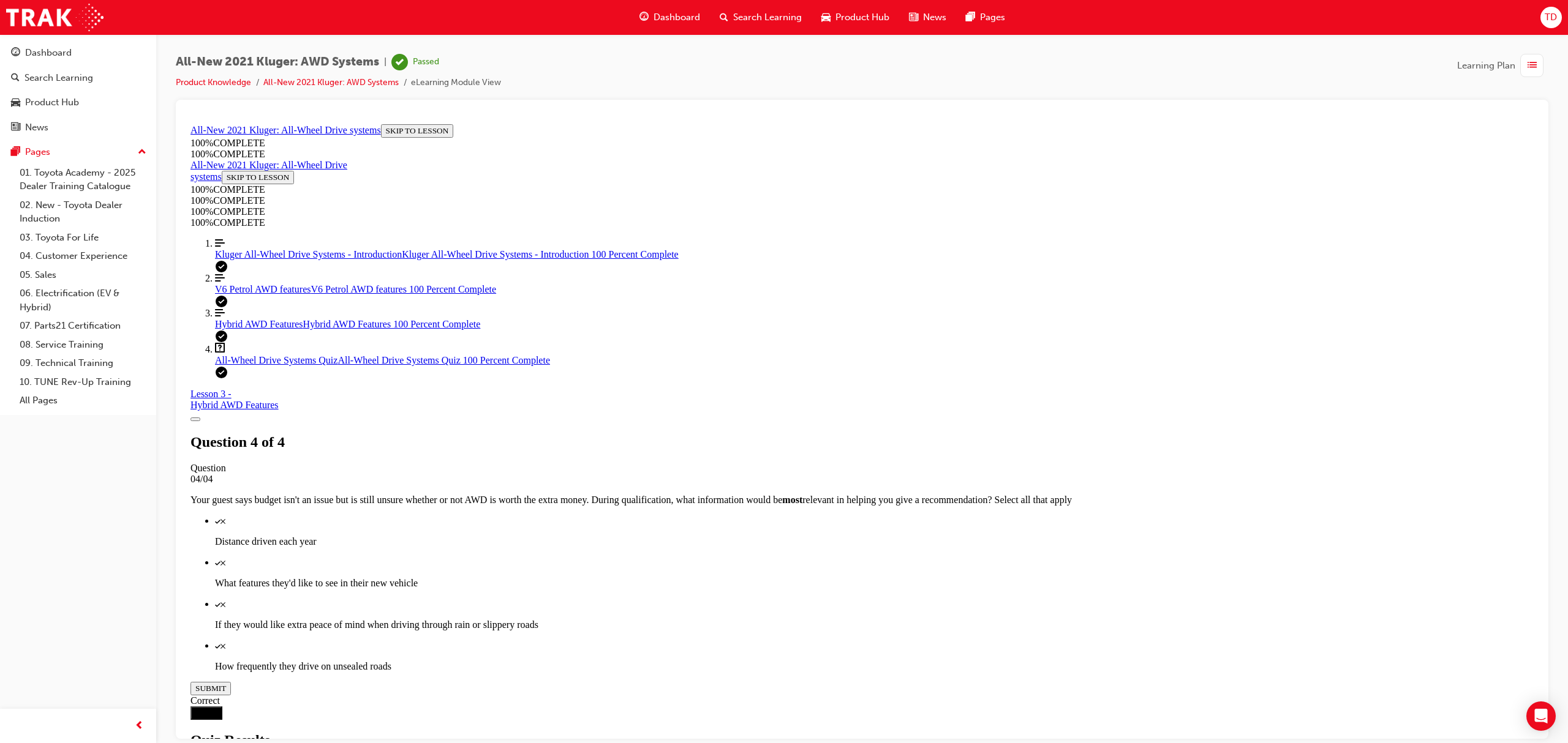
click at [674, 15] on span "Dashboard" at bounding box center [676, 17] width 47 height 14
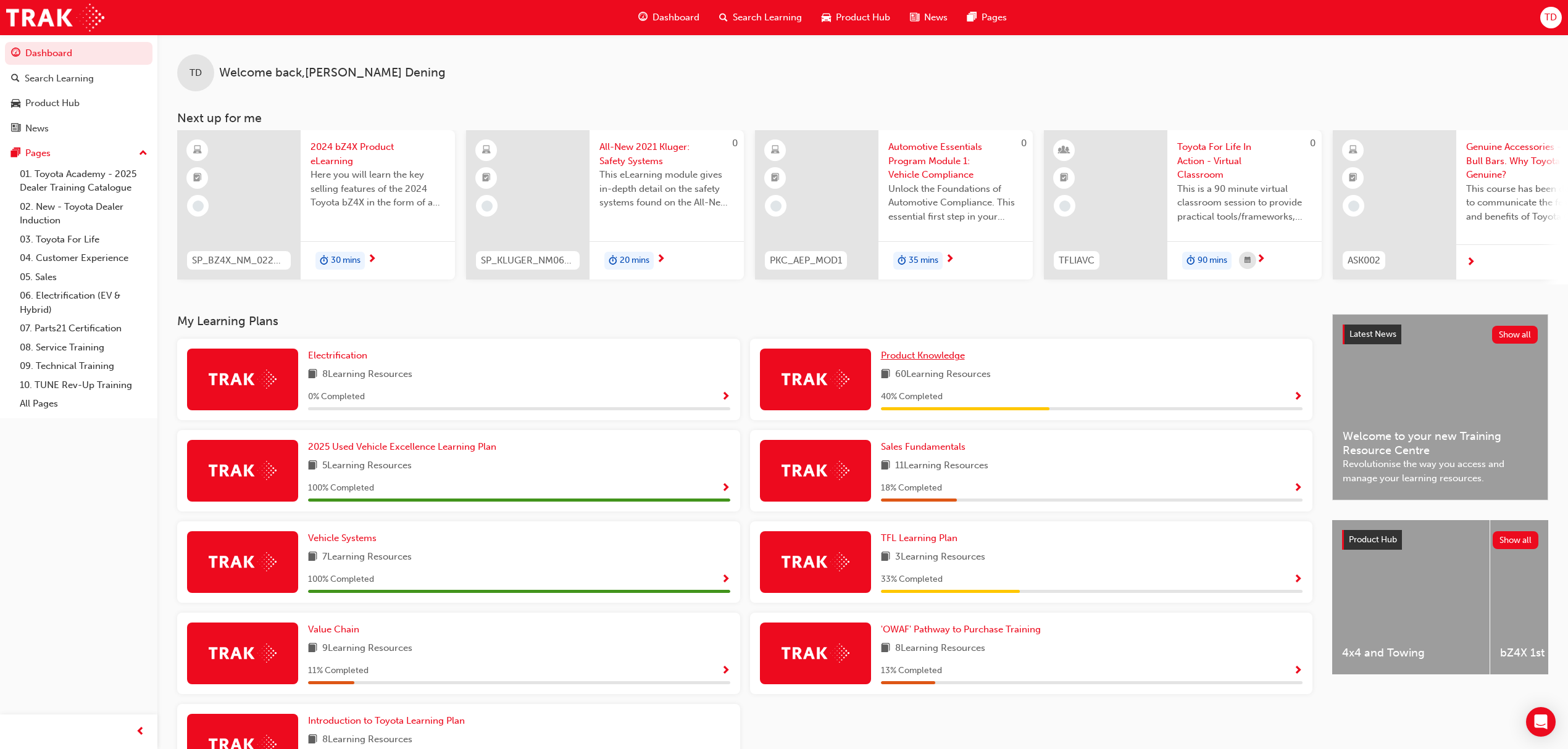
click at [919, 359] on span "Product Knowledge" at bounding box center [922, 355] width 84 height 11
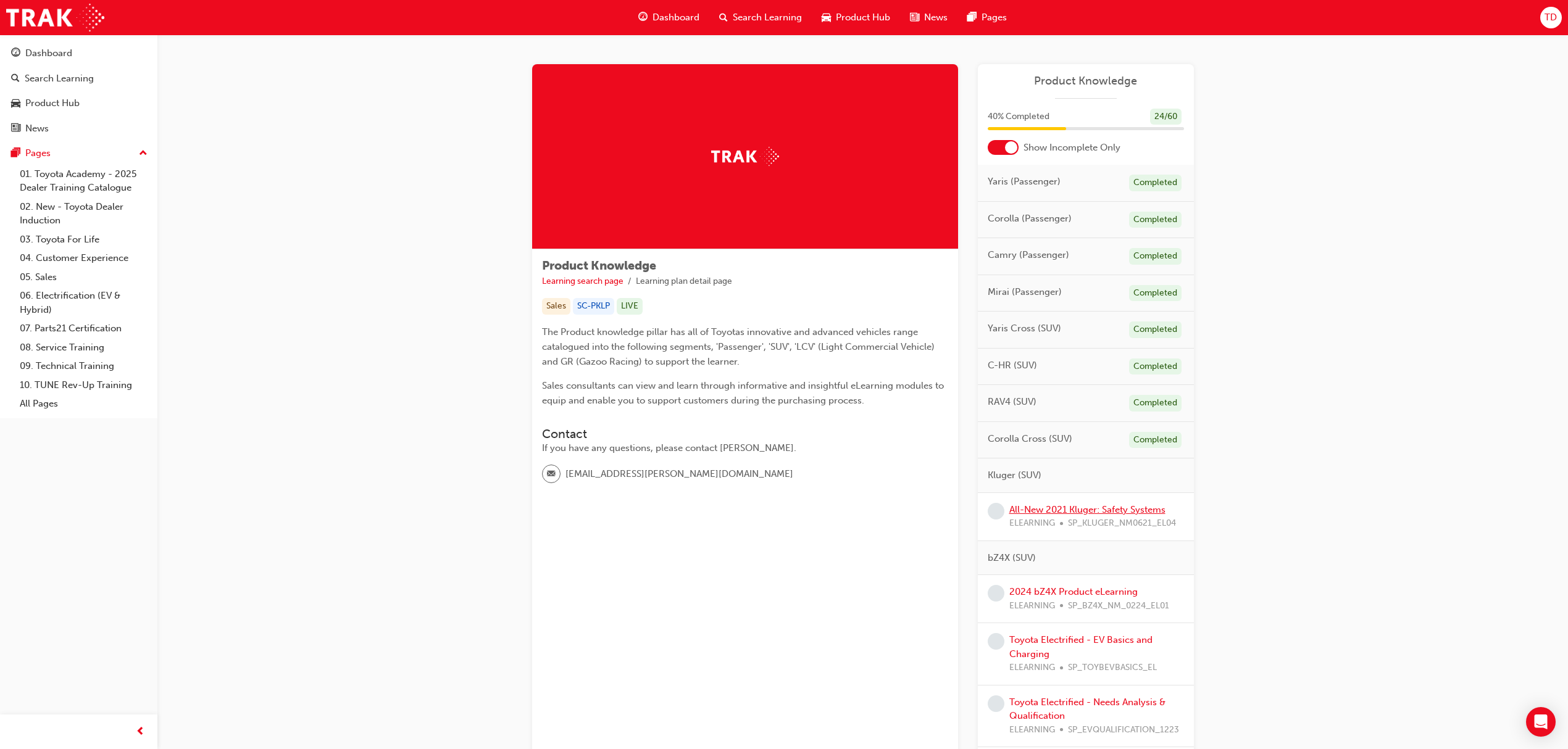
click at [1075, 513] on link "All-New 2021 Kluger: Safety Systems" at bounding box center [1087, 509] width 156 height 11
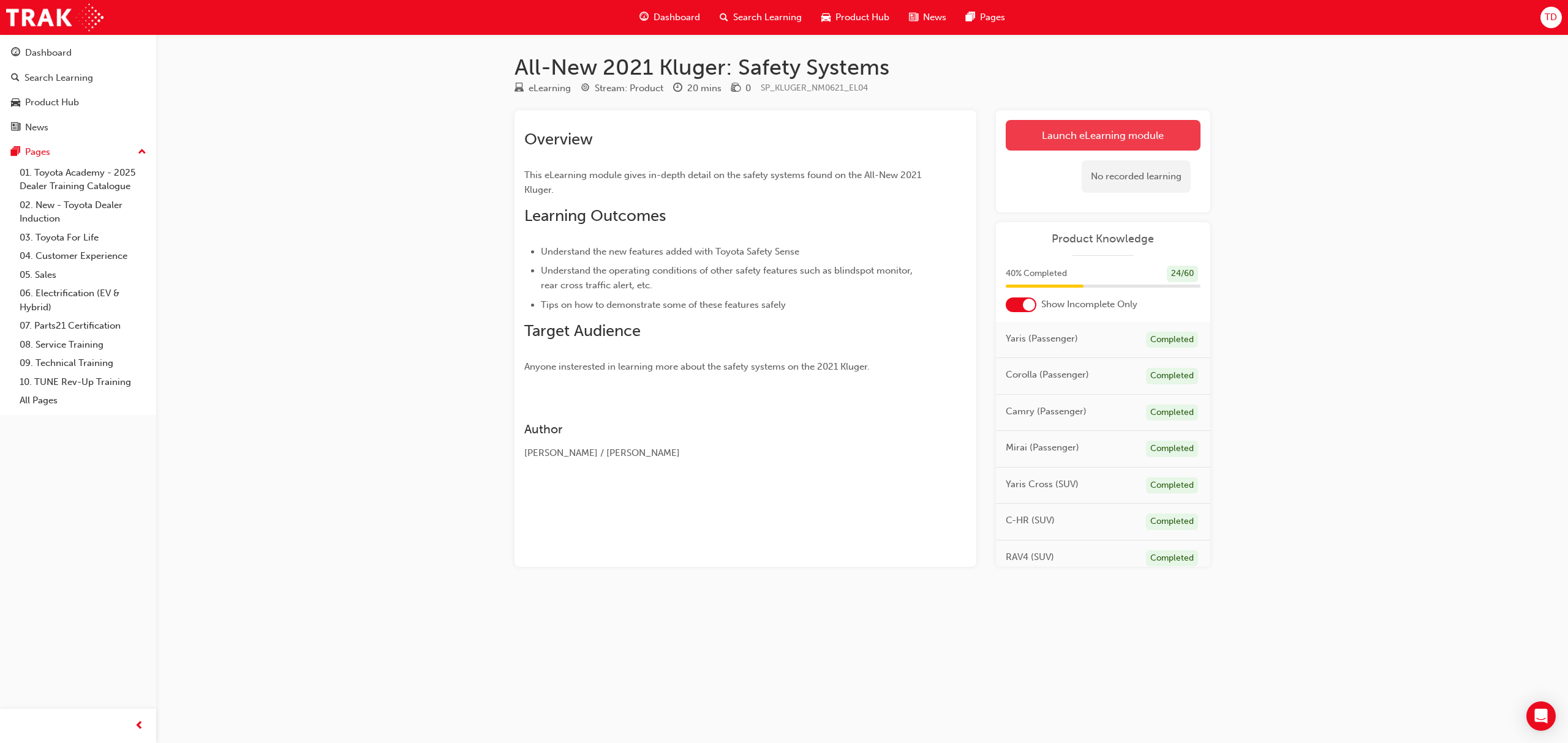
click at [1077, 133] on link "Launch eLearning module" at bounding box center [1103, 135] width 195 height 31
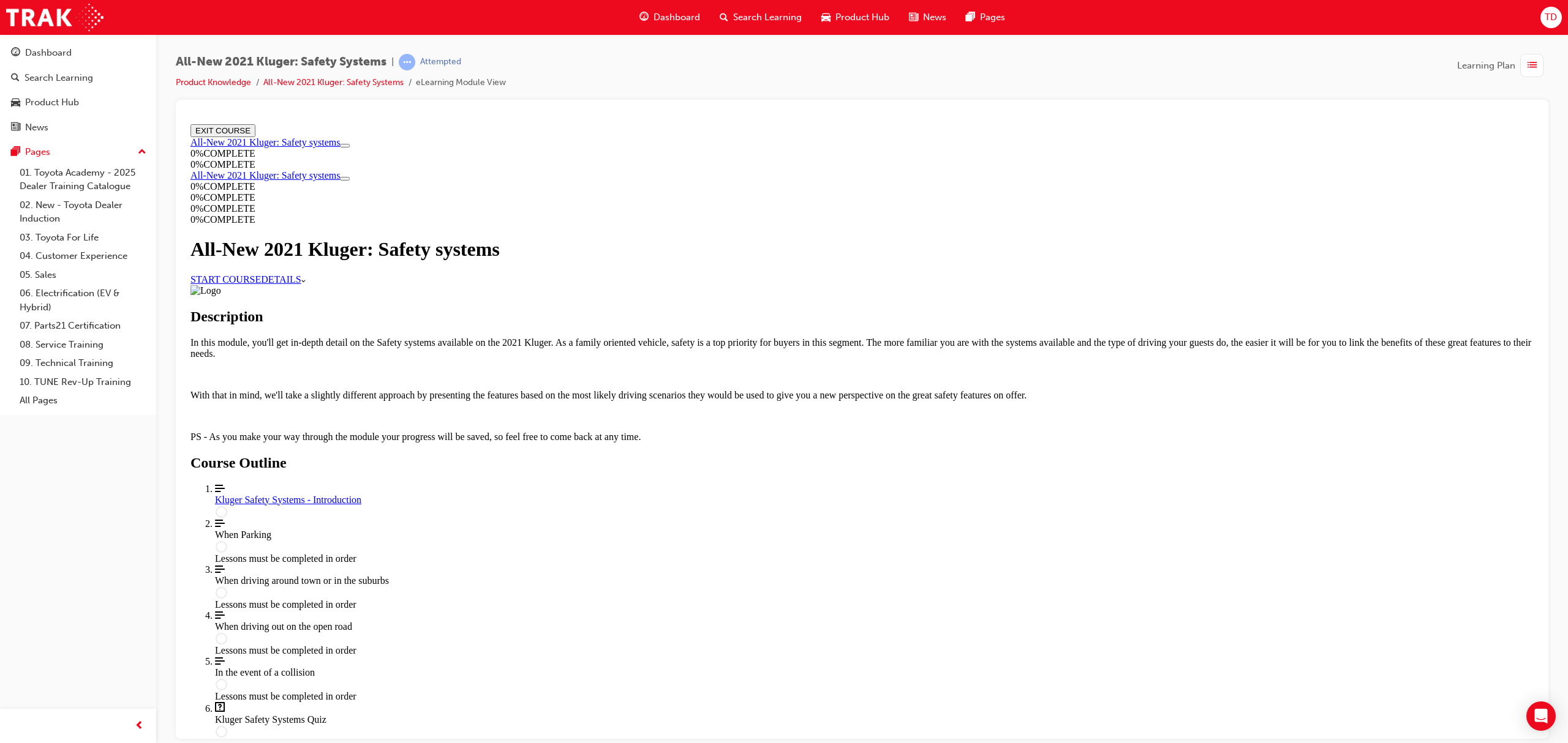
scroll to position [442, 0]
click at [794, 494] on div "Kluger Safety Systems - Introduction" at bounding box center [874, 499] width 1319 height 11
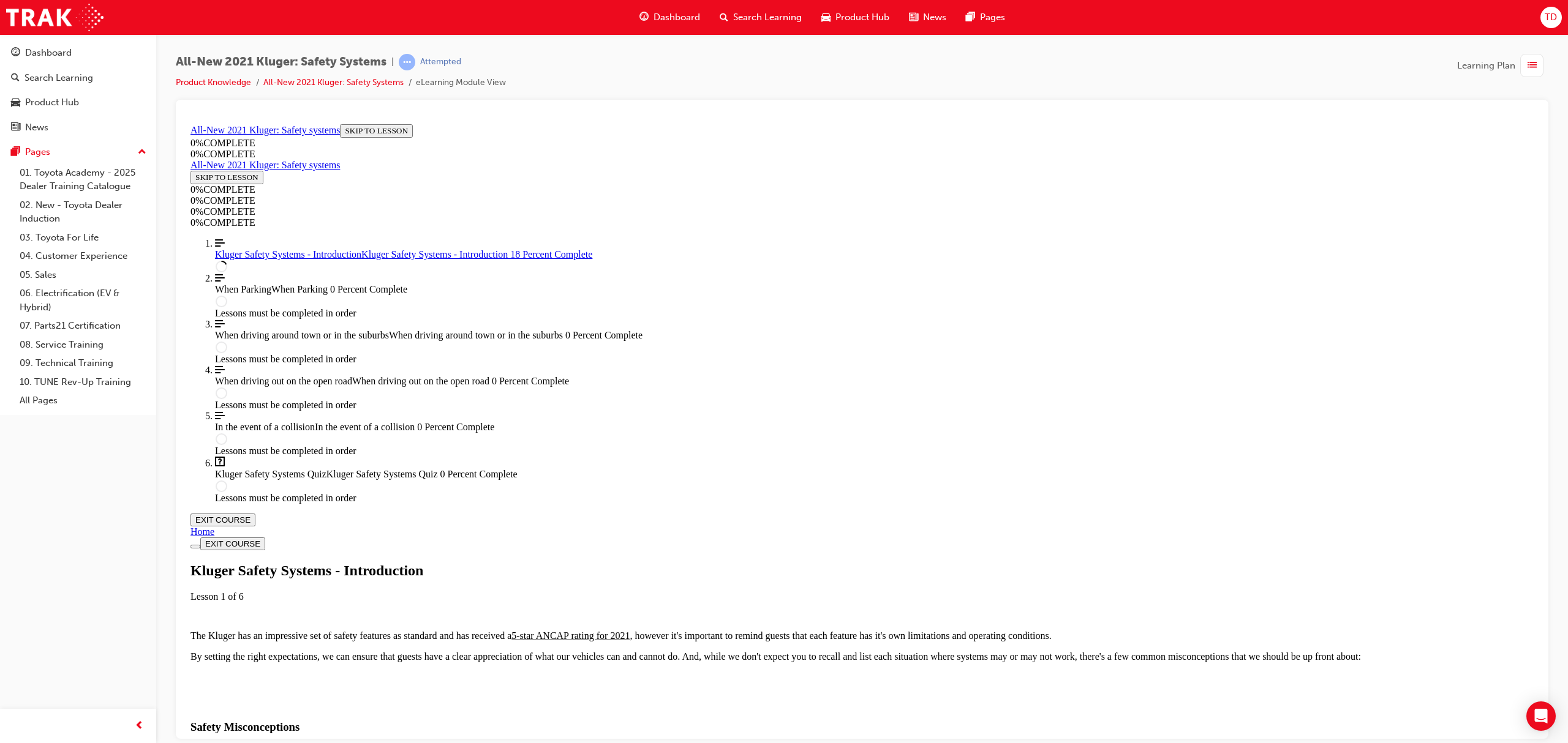
scroll to position [287, 0]
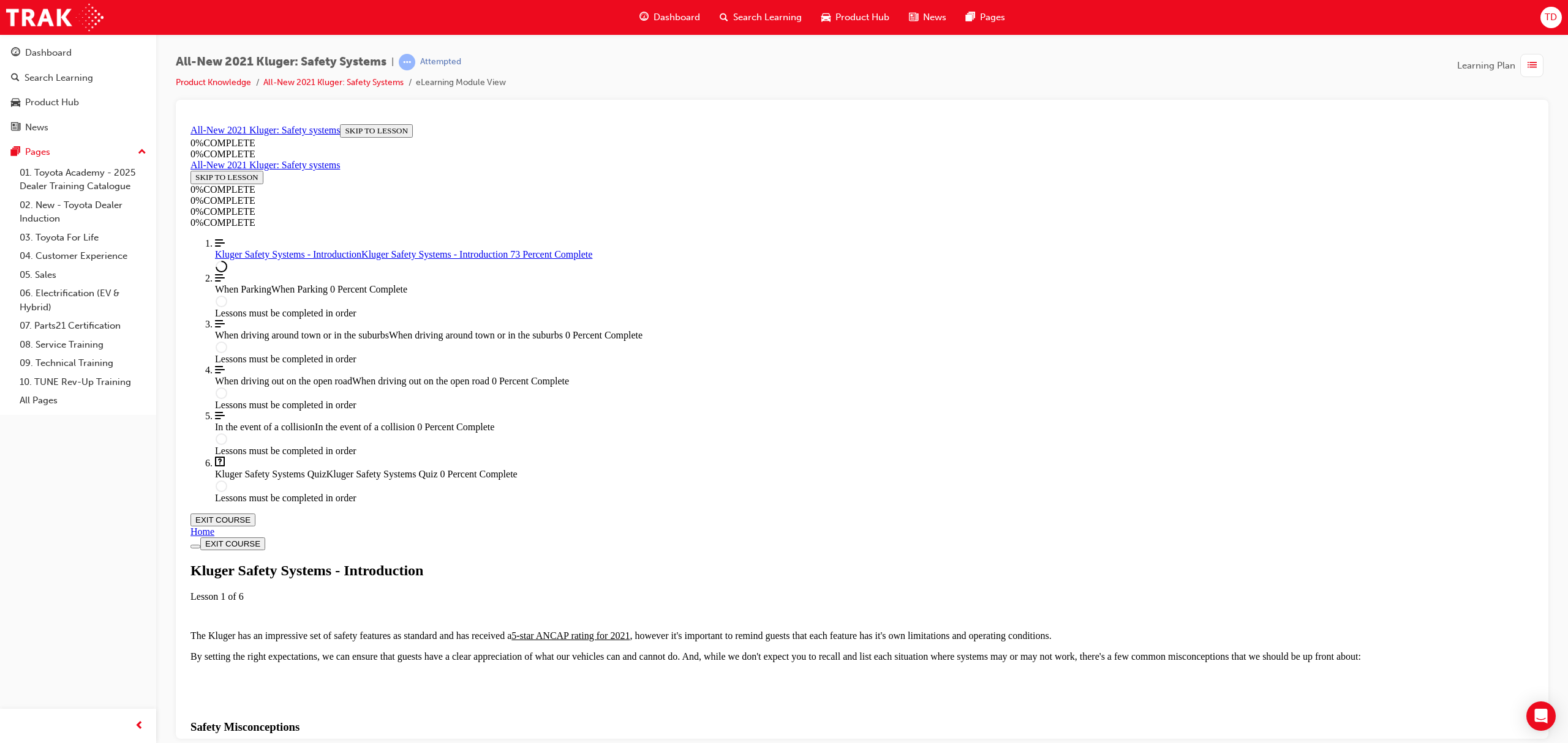
scroll to position [1255, 0]
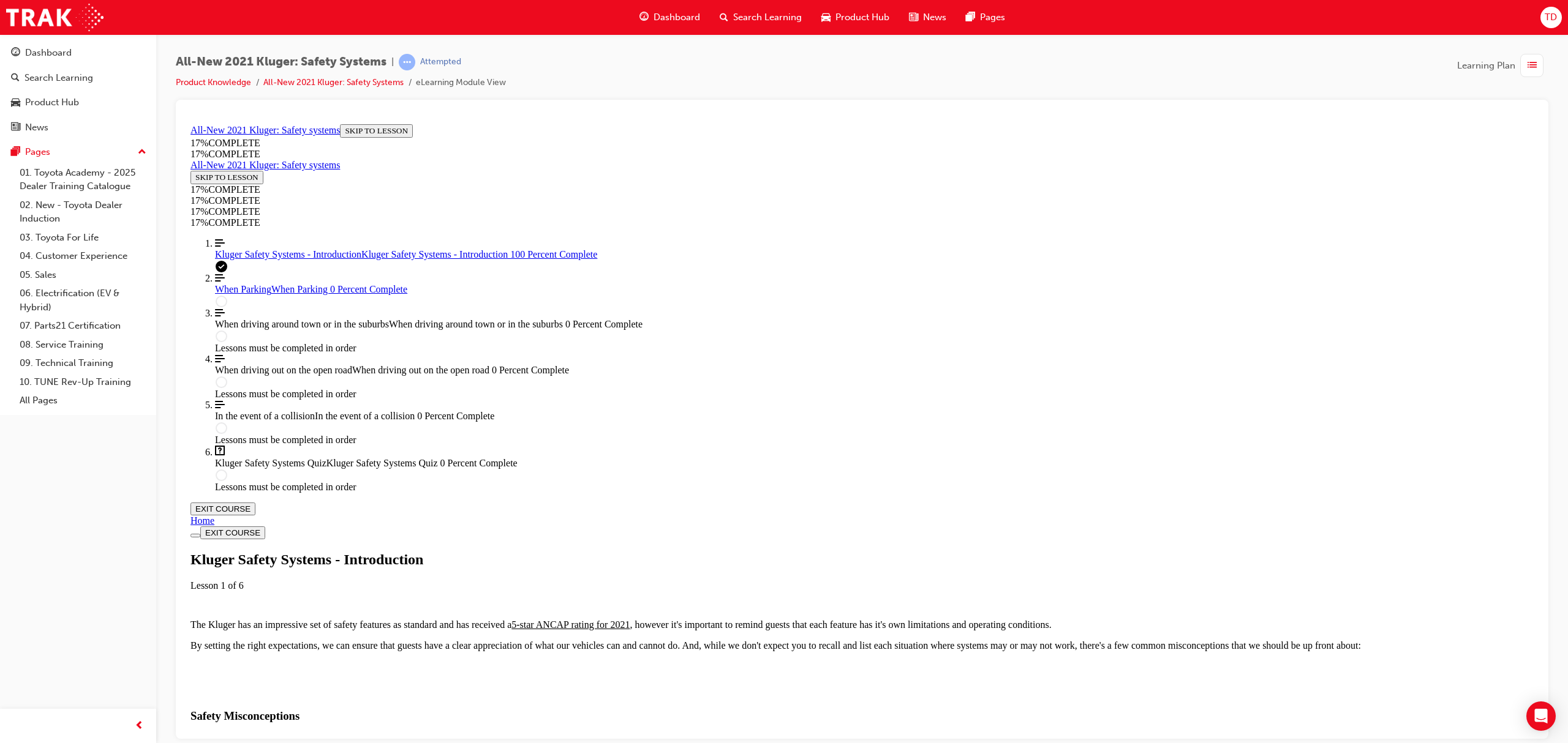
scroll to position [1639, 0]
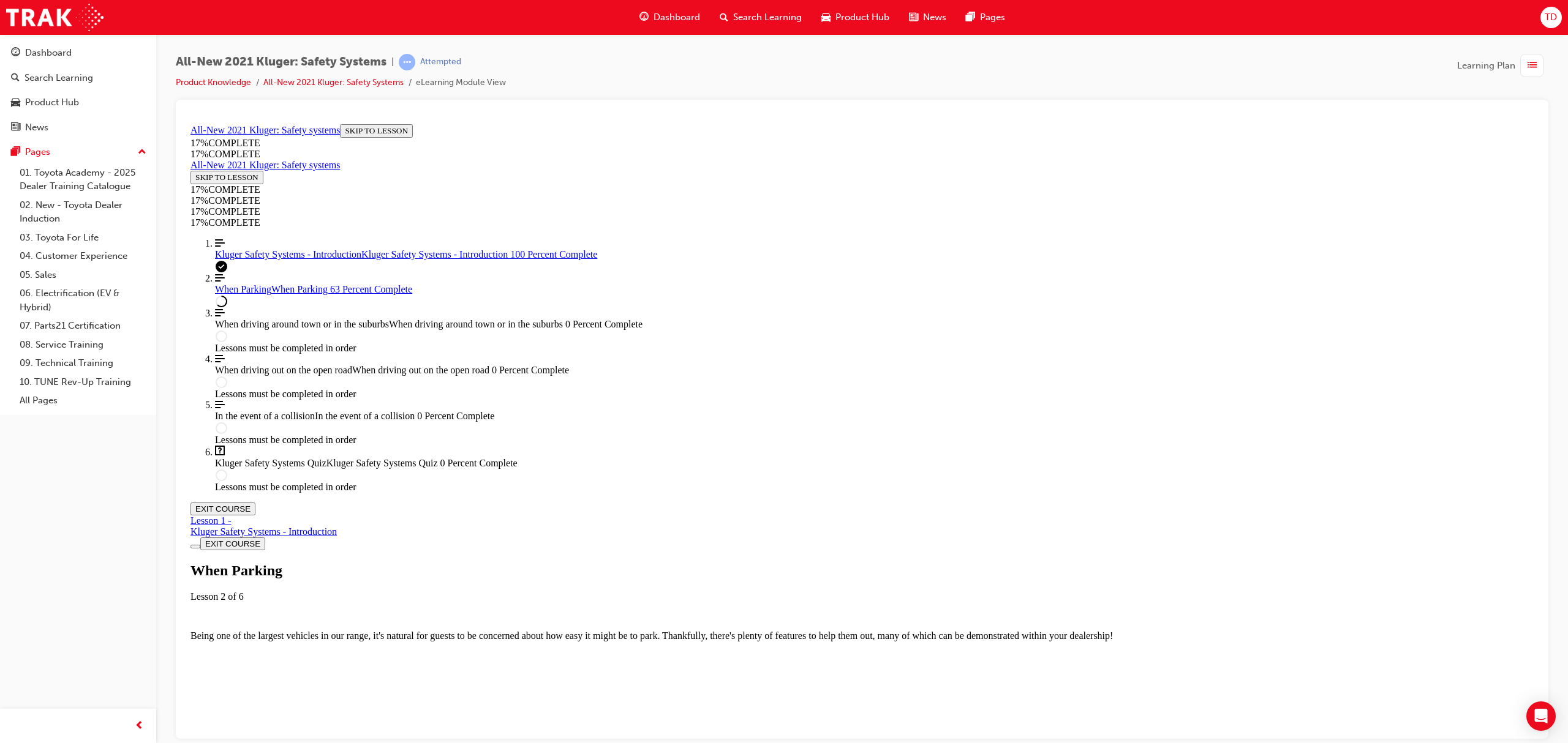
scroll to position [2492, 0]
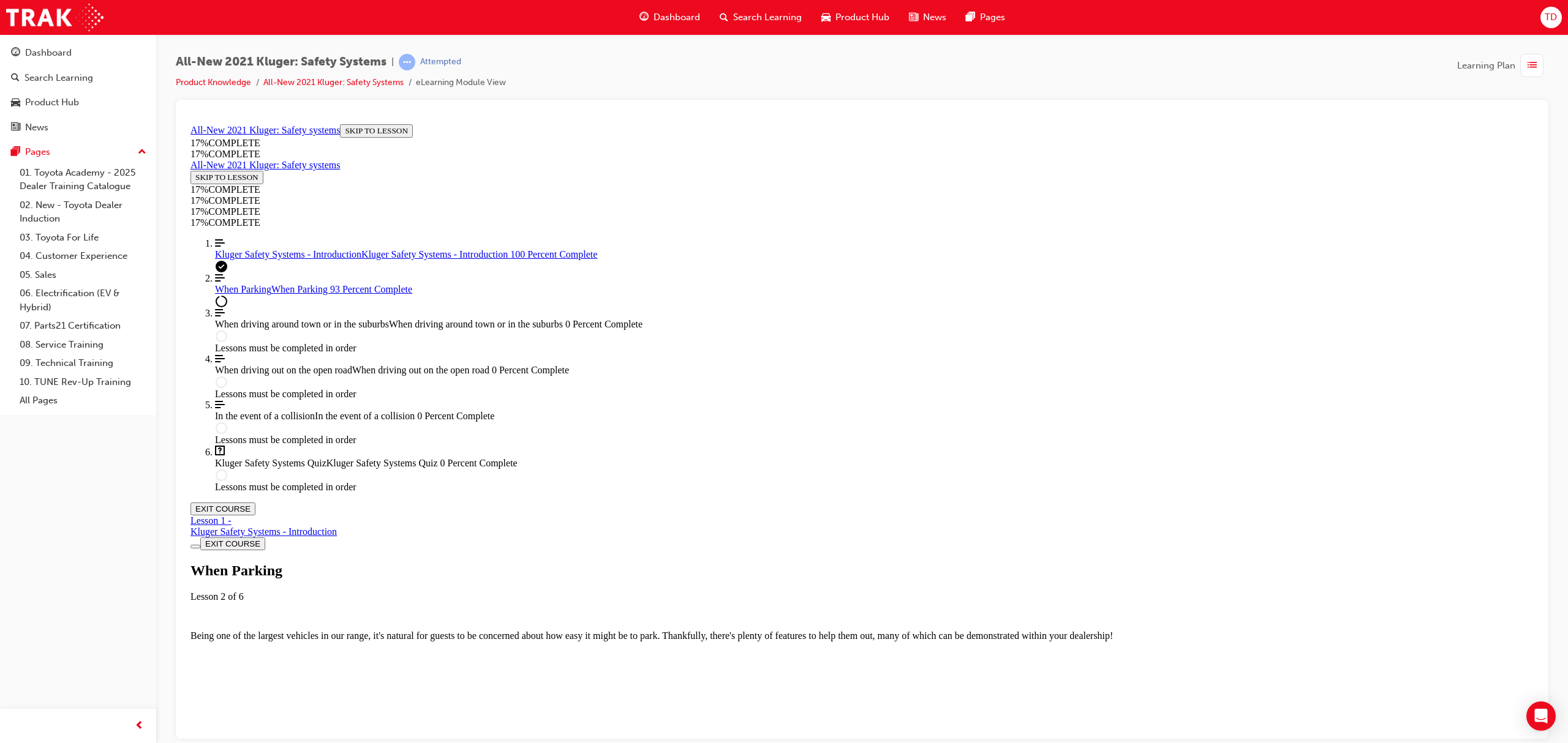
scroll to position [4006, 0]
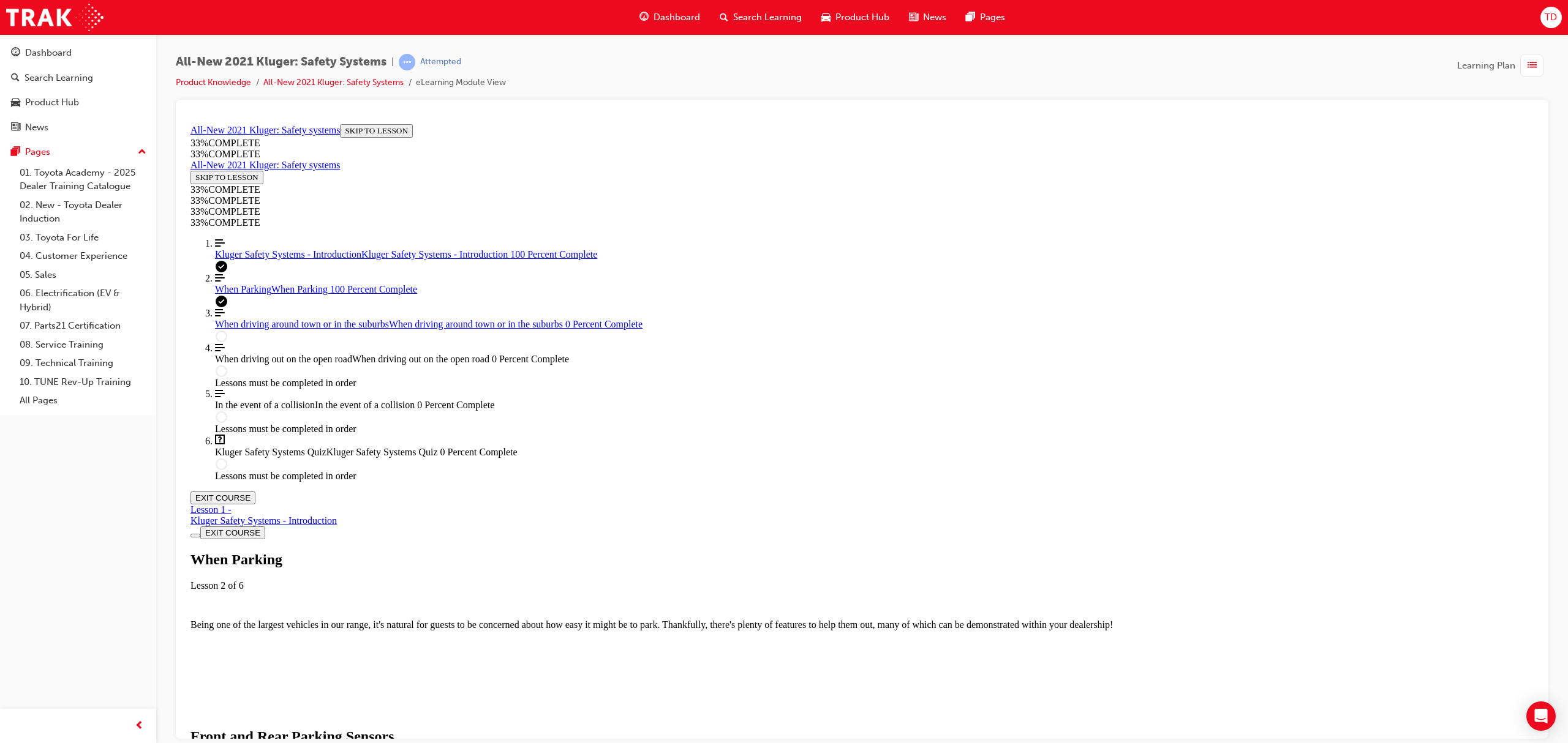
scroll to position [4316, 0]
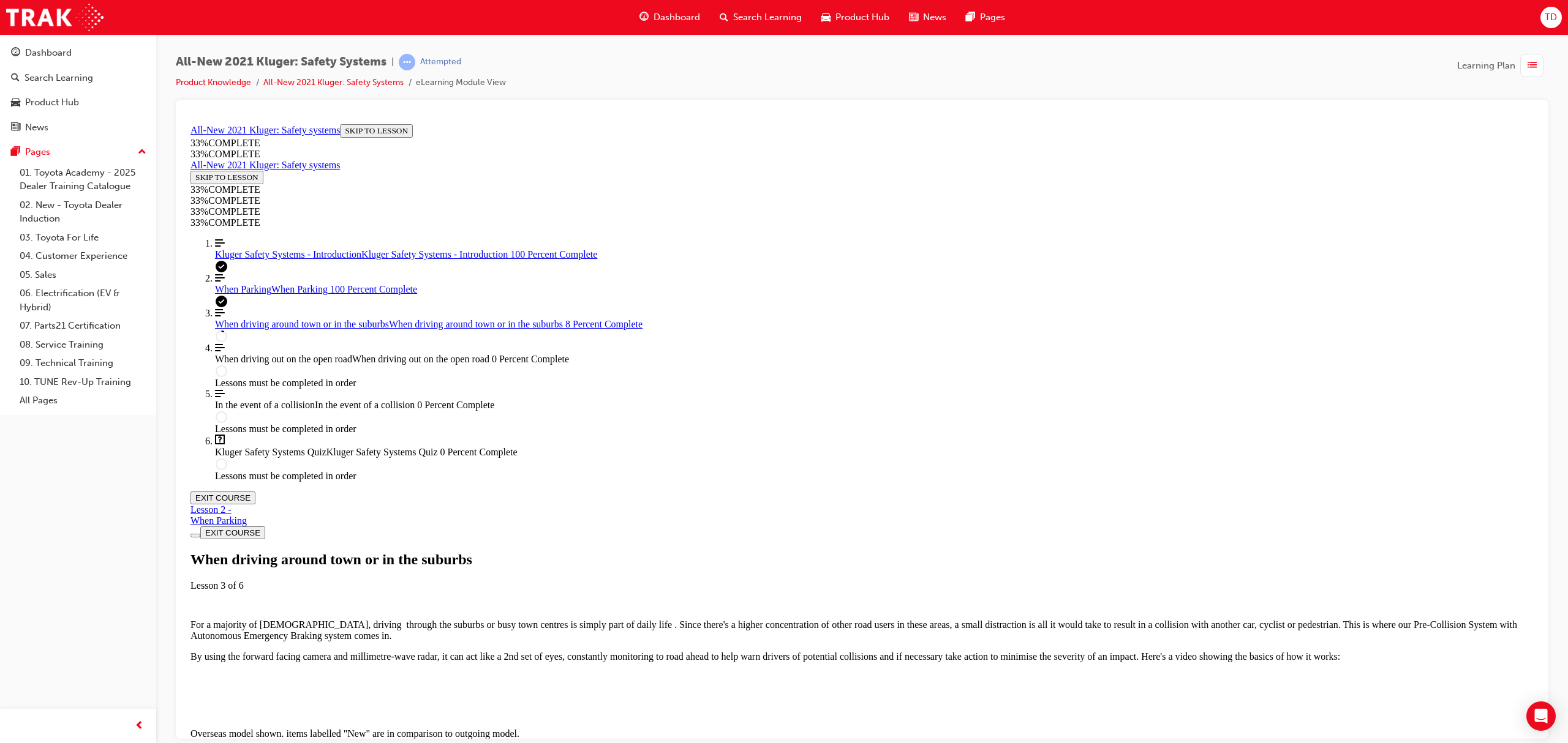
scroll to position [42, 0]
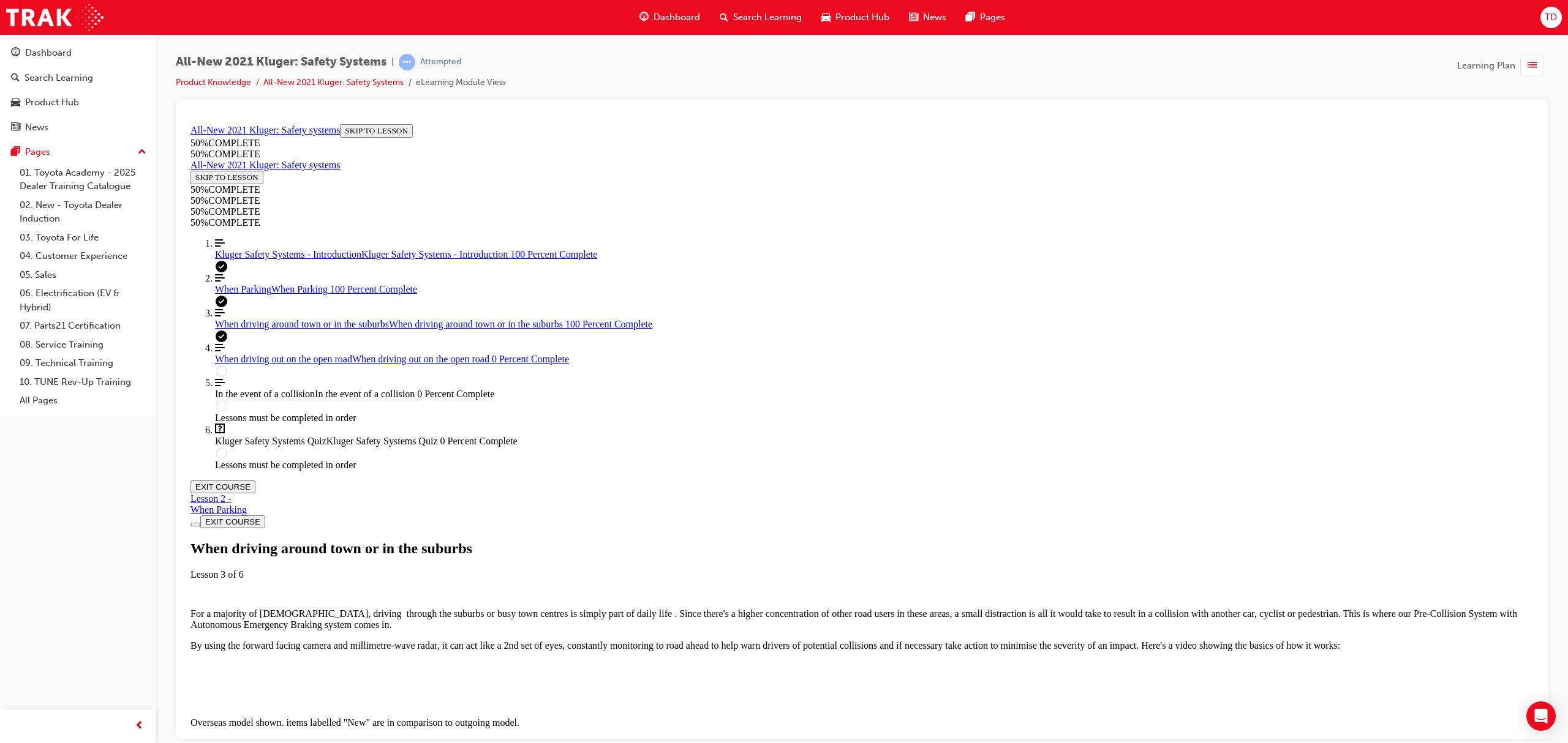
scroll to position [2420, 0]
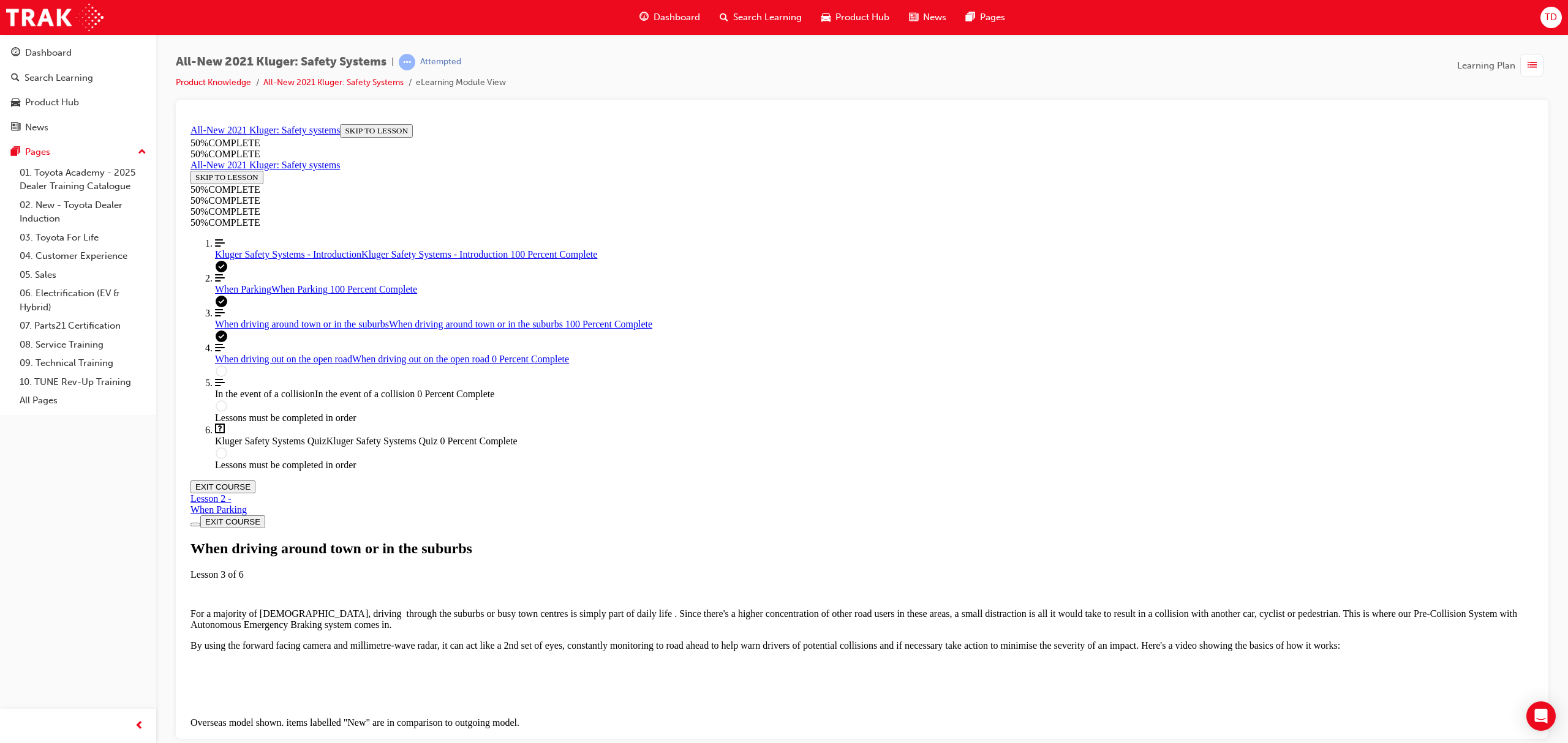
drag, startPoint x: 927, startPoint y: 718, endPoint x: 912, endPoint y: 679, distance: 41.8
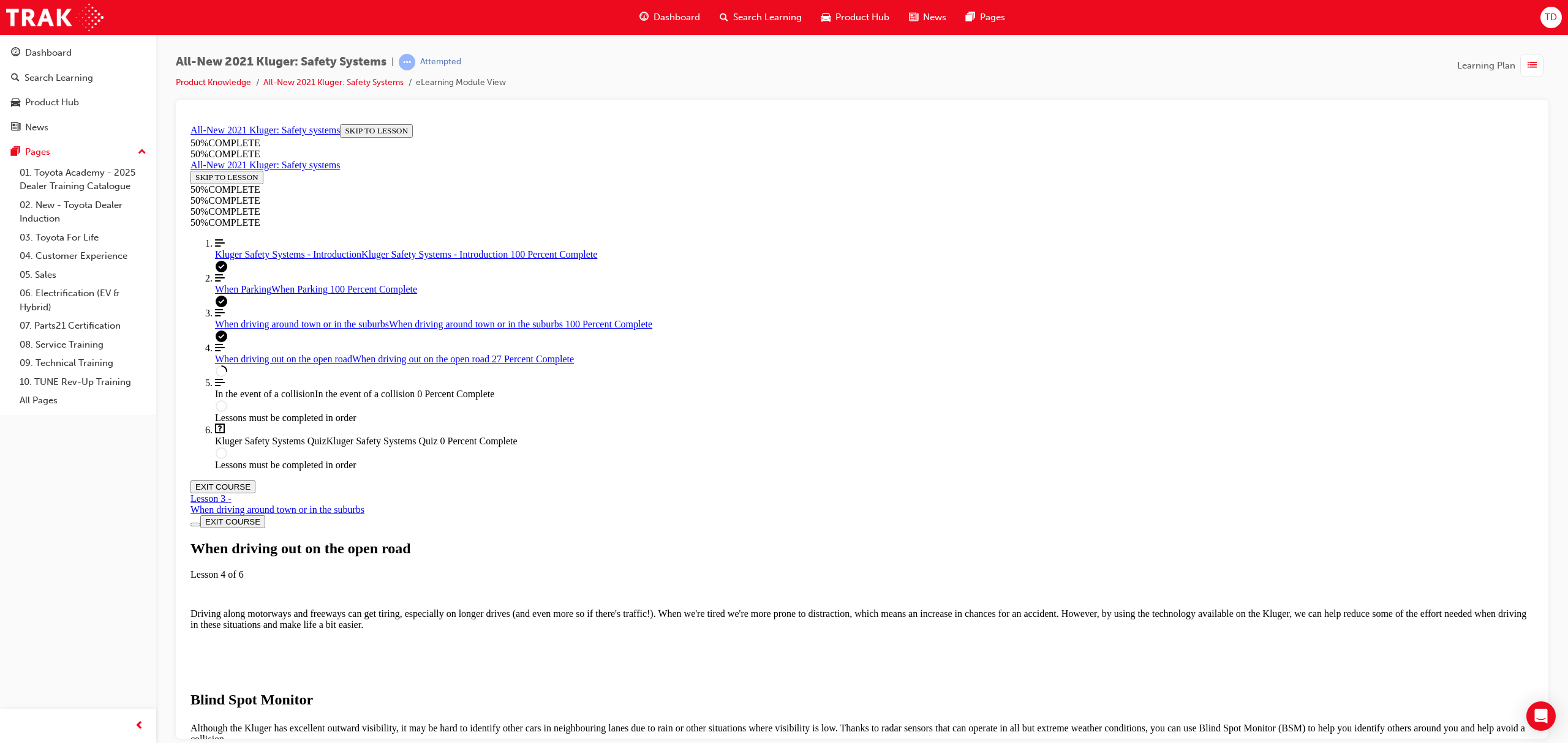
scroll to position [1306, 0]
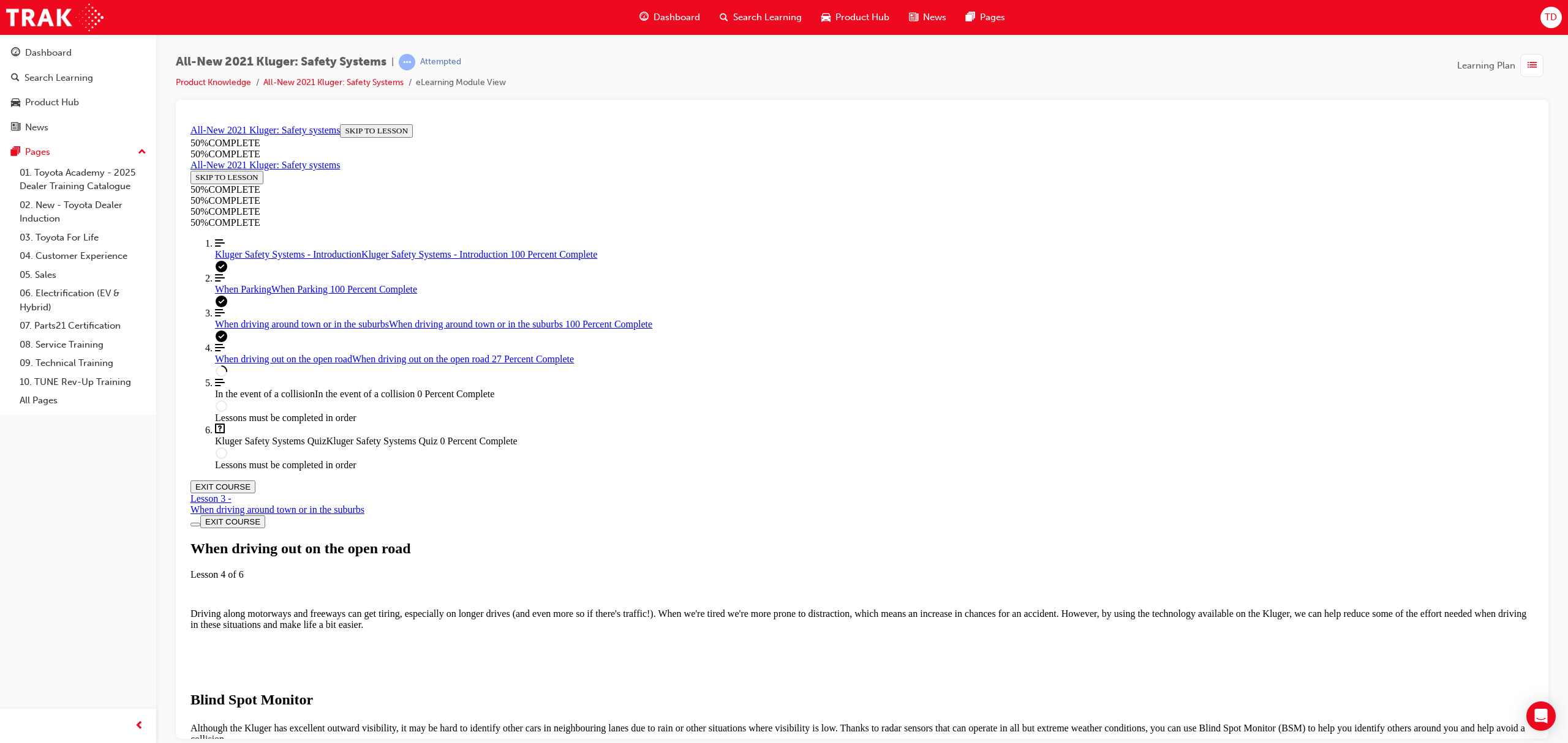
scroll to position [1959, 0]
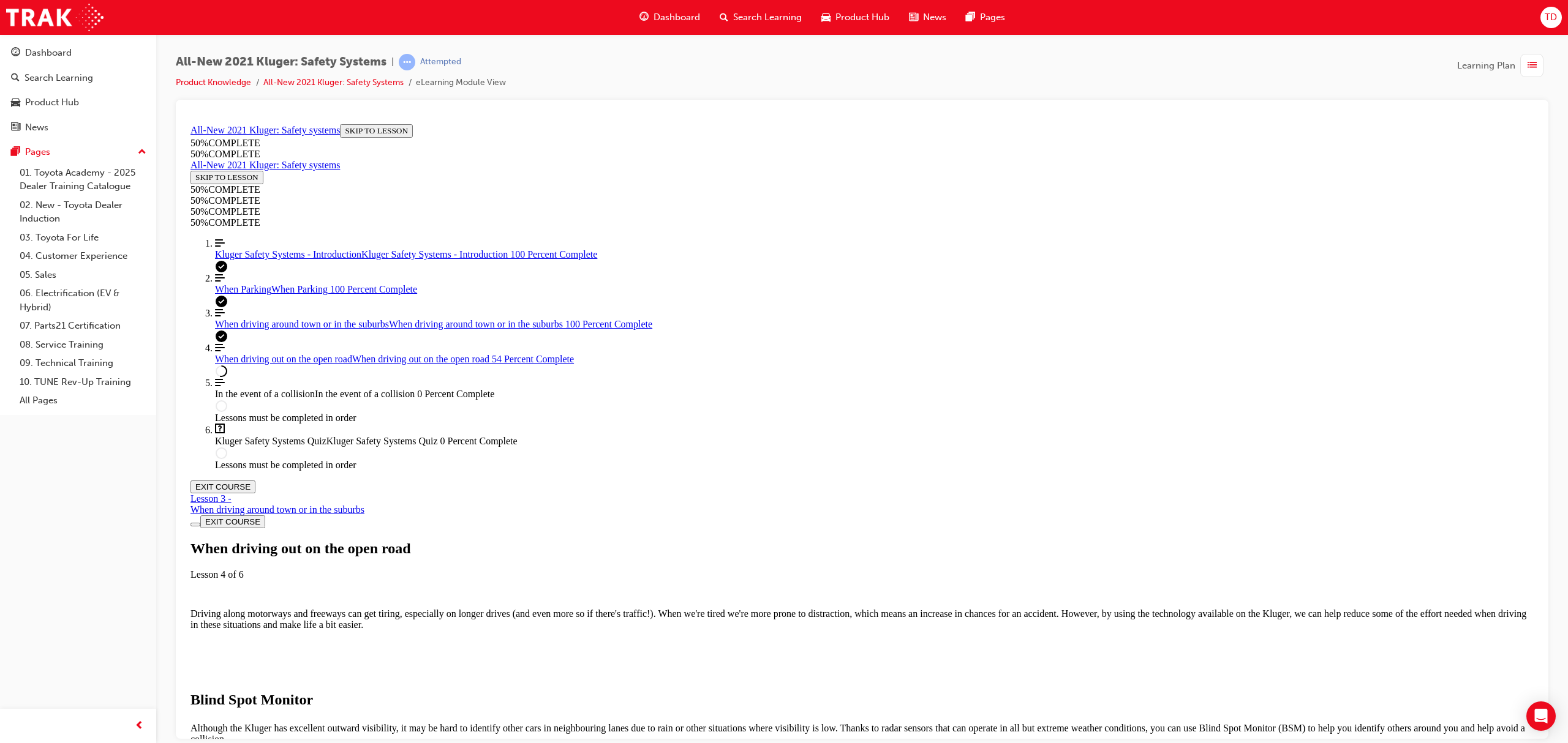
drag, startPoint x: 818, startPoint y: 384, endPoint x: 839, endPoint y: 390, distance: 21.8
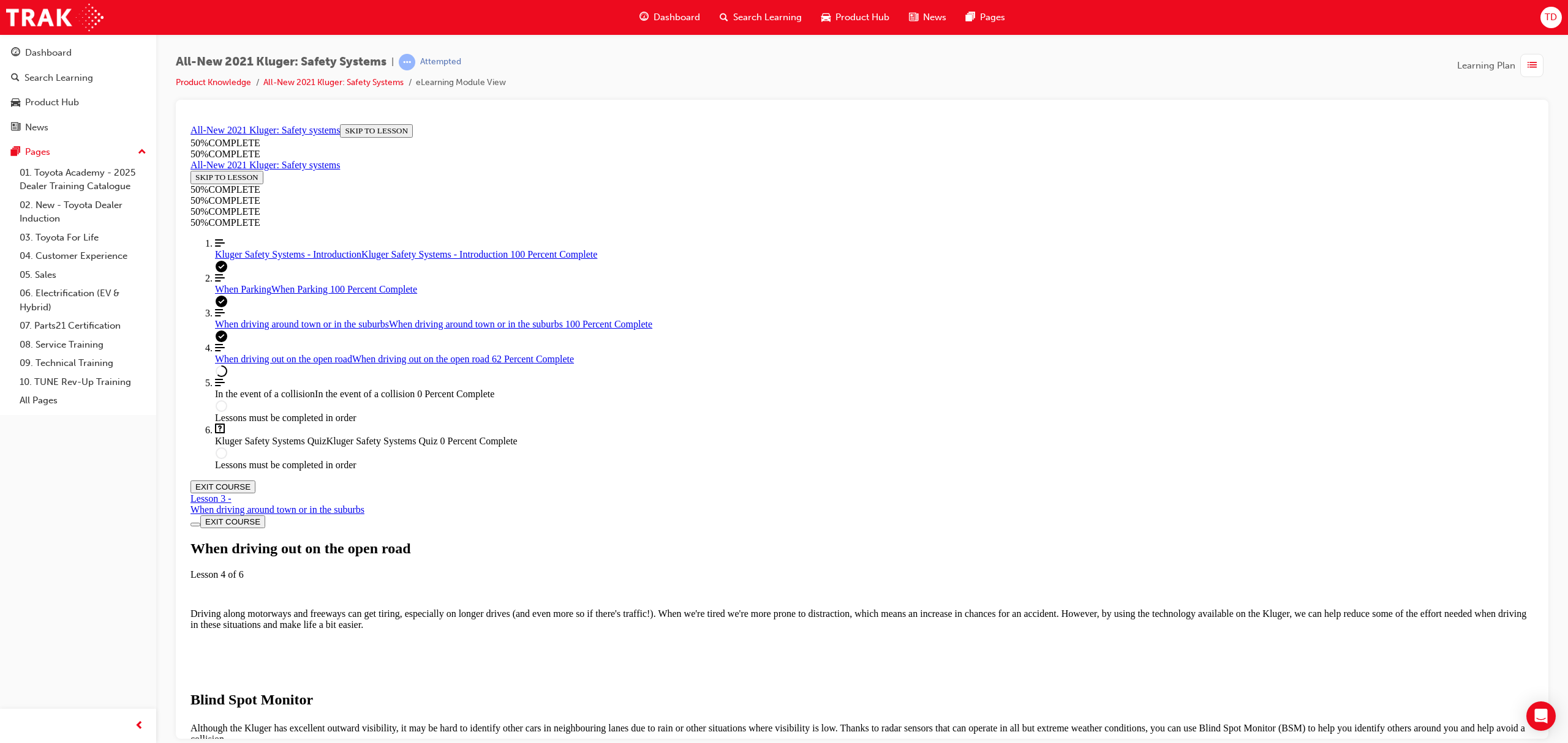
drag, startPoint x: 956, startPoint y: 391, endPoint x: 991, endPoint y: 391, distance: 35.0
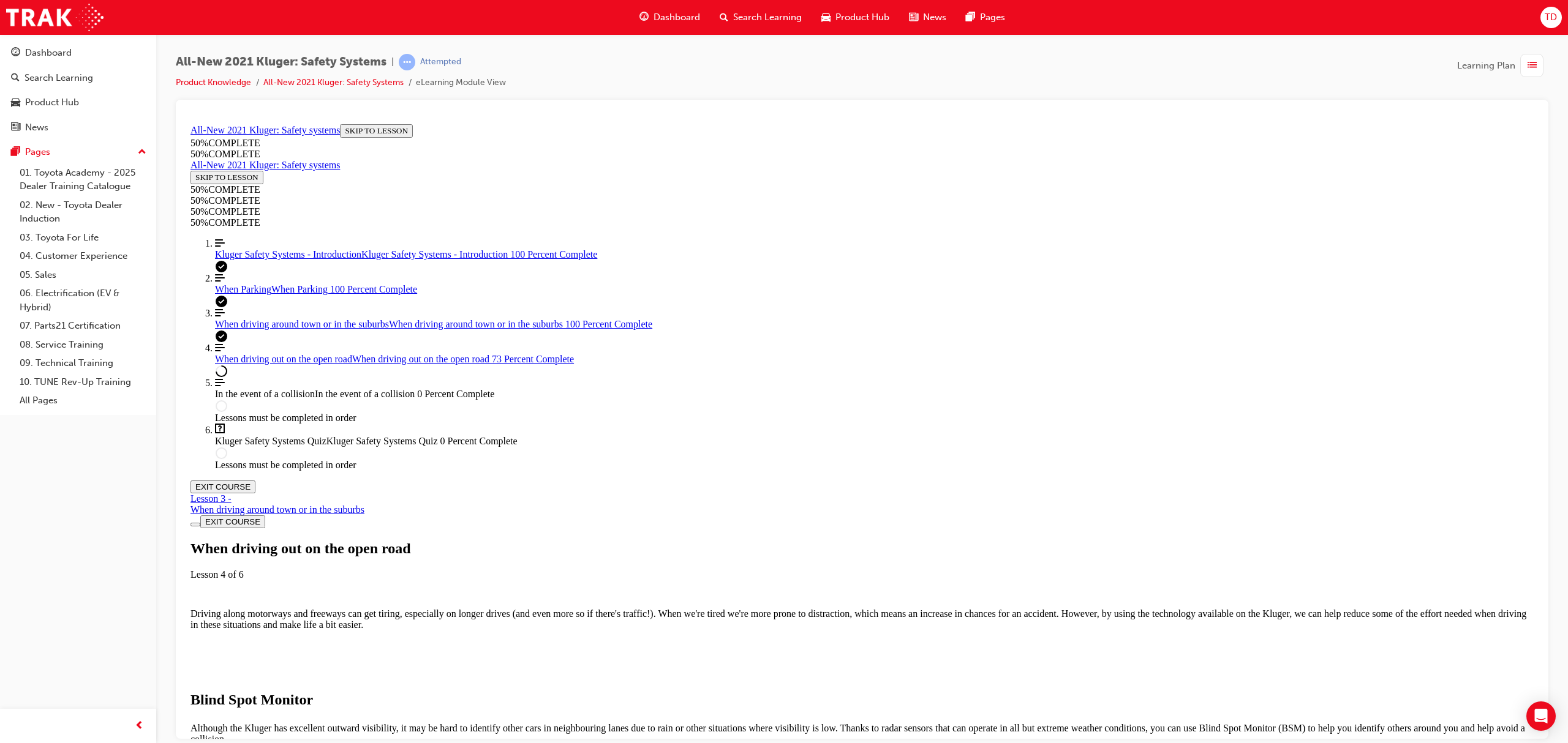
scroll to position [6050, 0]
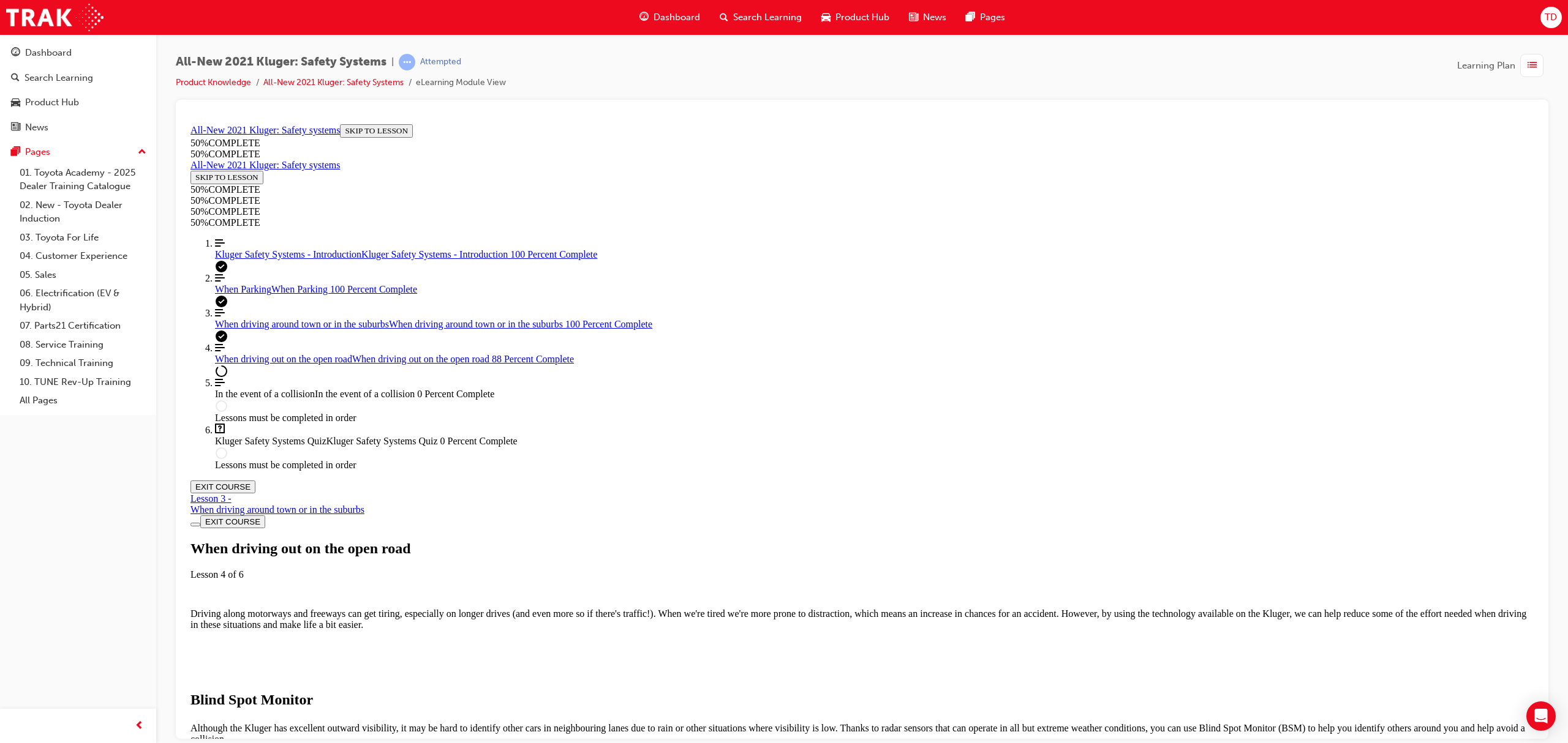
drag, startPoint x: 1106, startPoint y: 463, endPoint x: 1098, endPoint y: 465, distance: 8.2
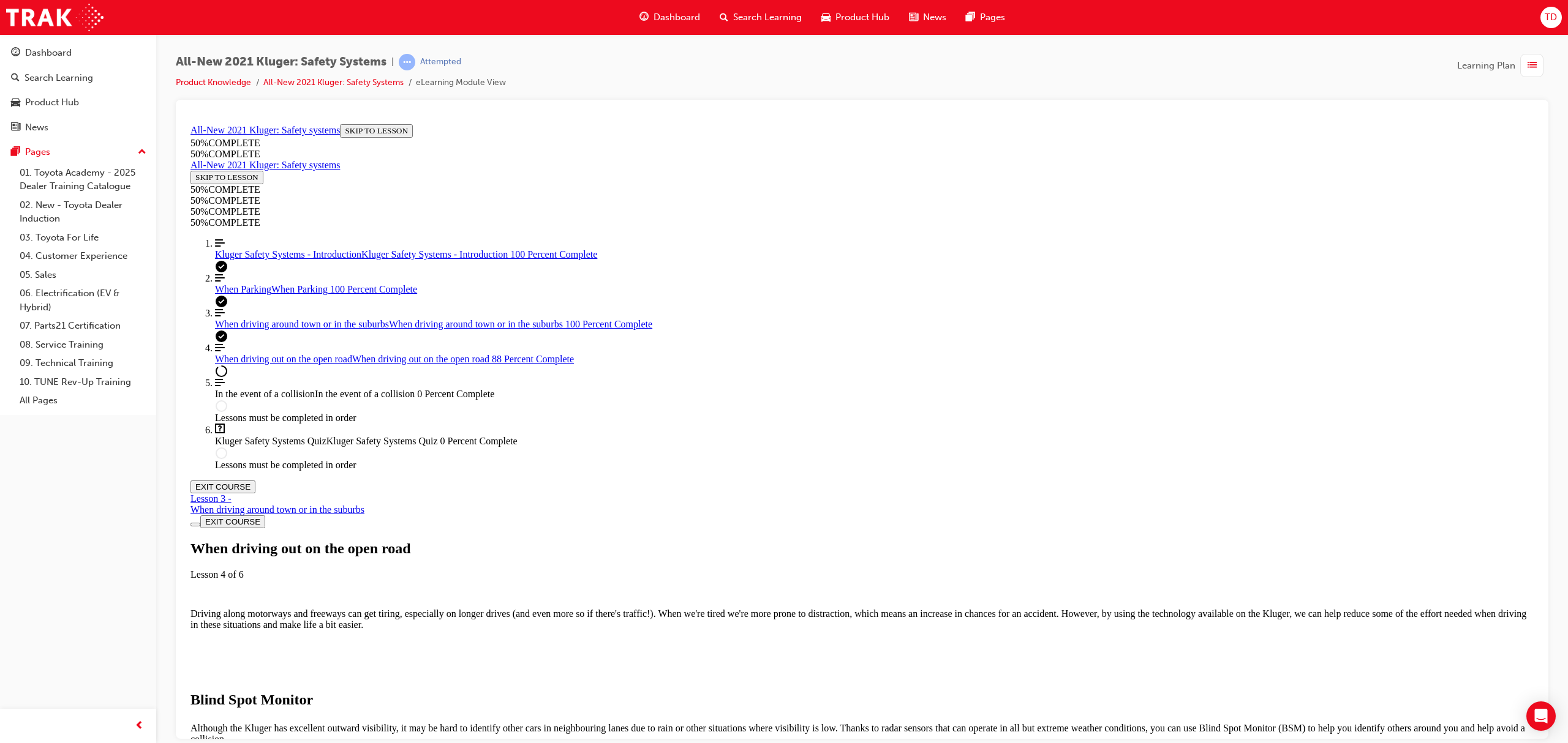
scroll to position [4499, 0]
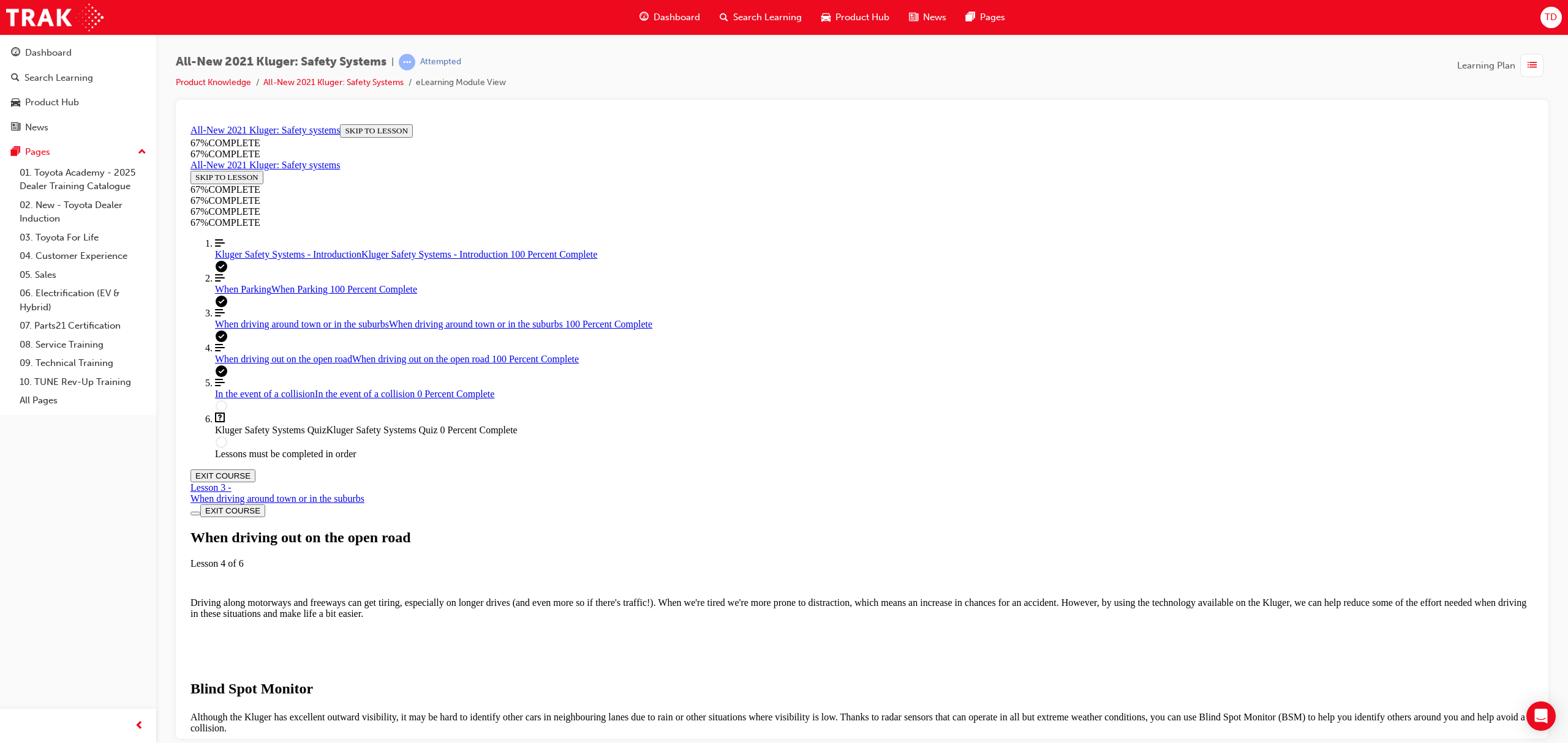
scroll to position [7184, 0]
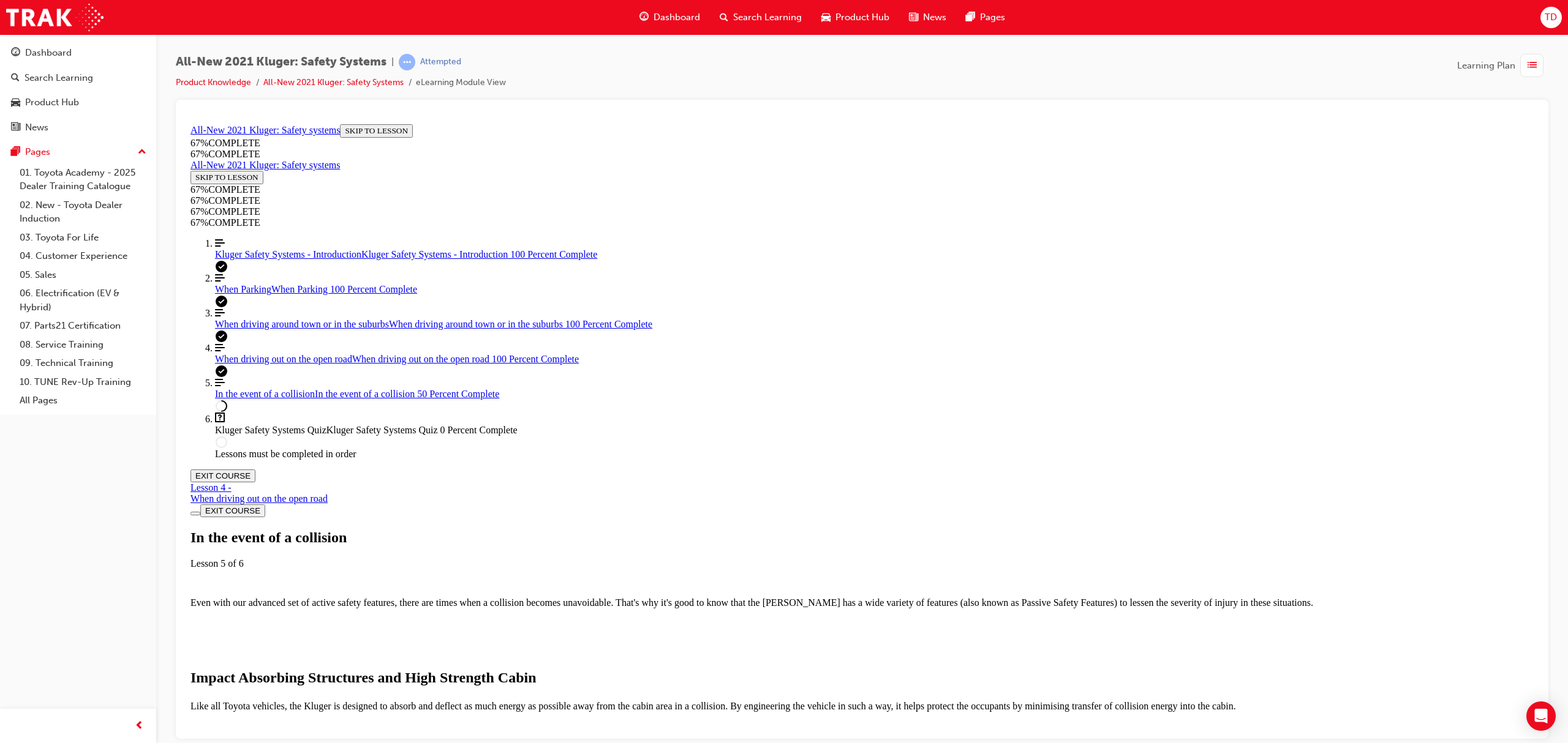
scroll to position [1185, 0]
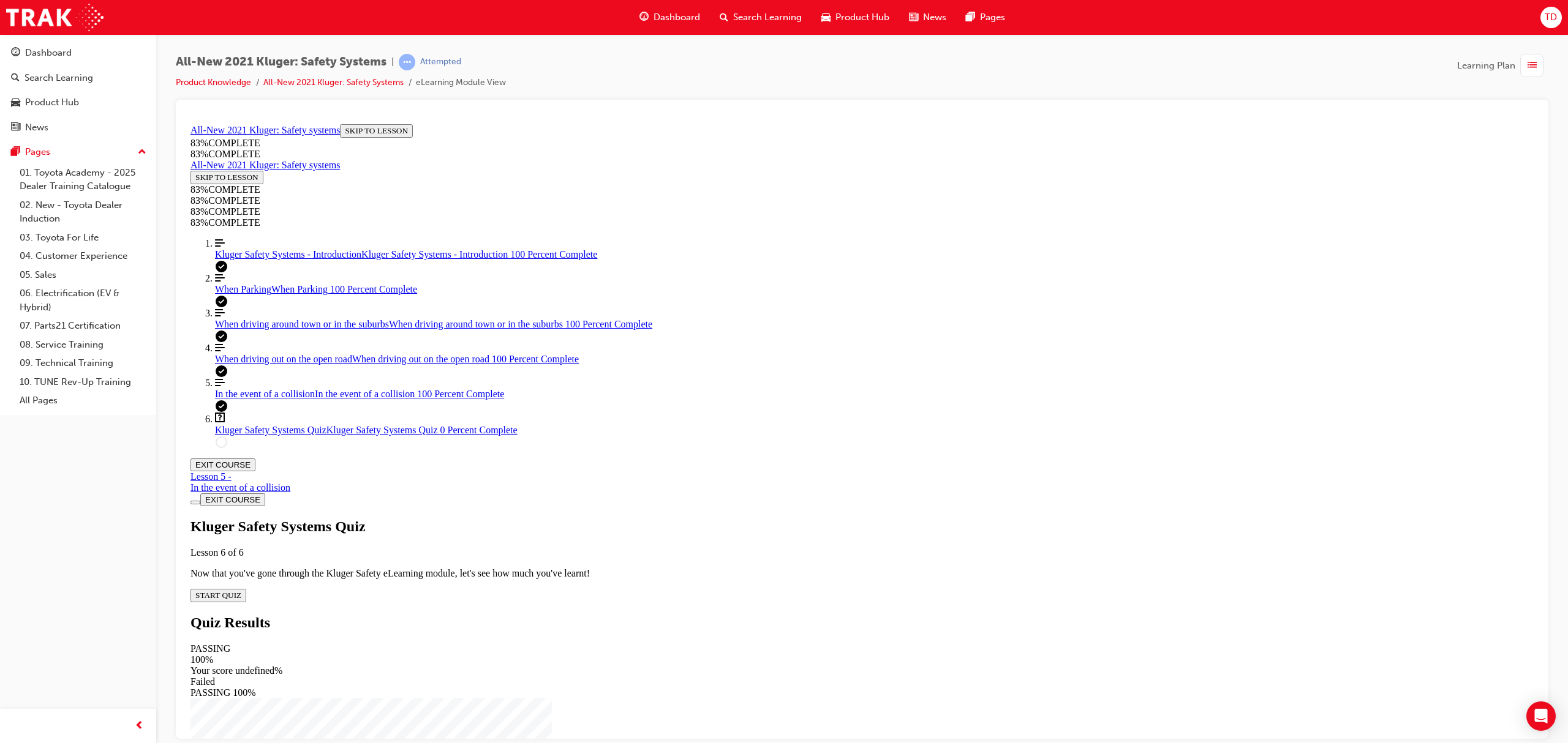
scroll to position [42, 0]
click at [774, 518] on div "Kluger Safety Systems Quiz Lesson 6 of 6 Now that you've gone through the Kluge…" at bounding box center [862, 560] width 1343 height 84
click at [242, 590] on span "START QUIZ" at bounding box center [219, 595] width 46 height 9
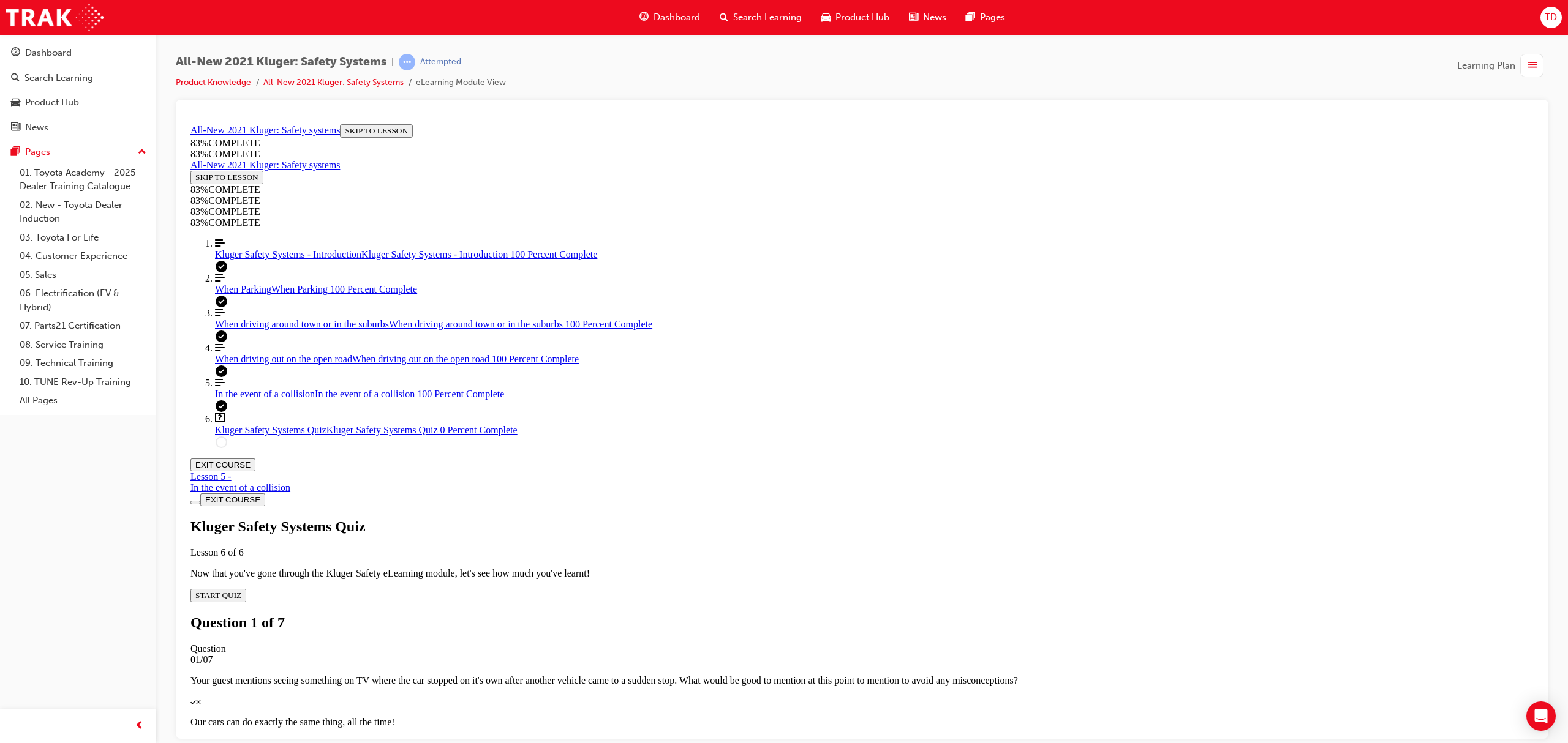
scroll to position [44, 0]
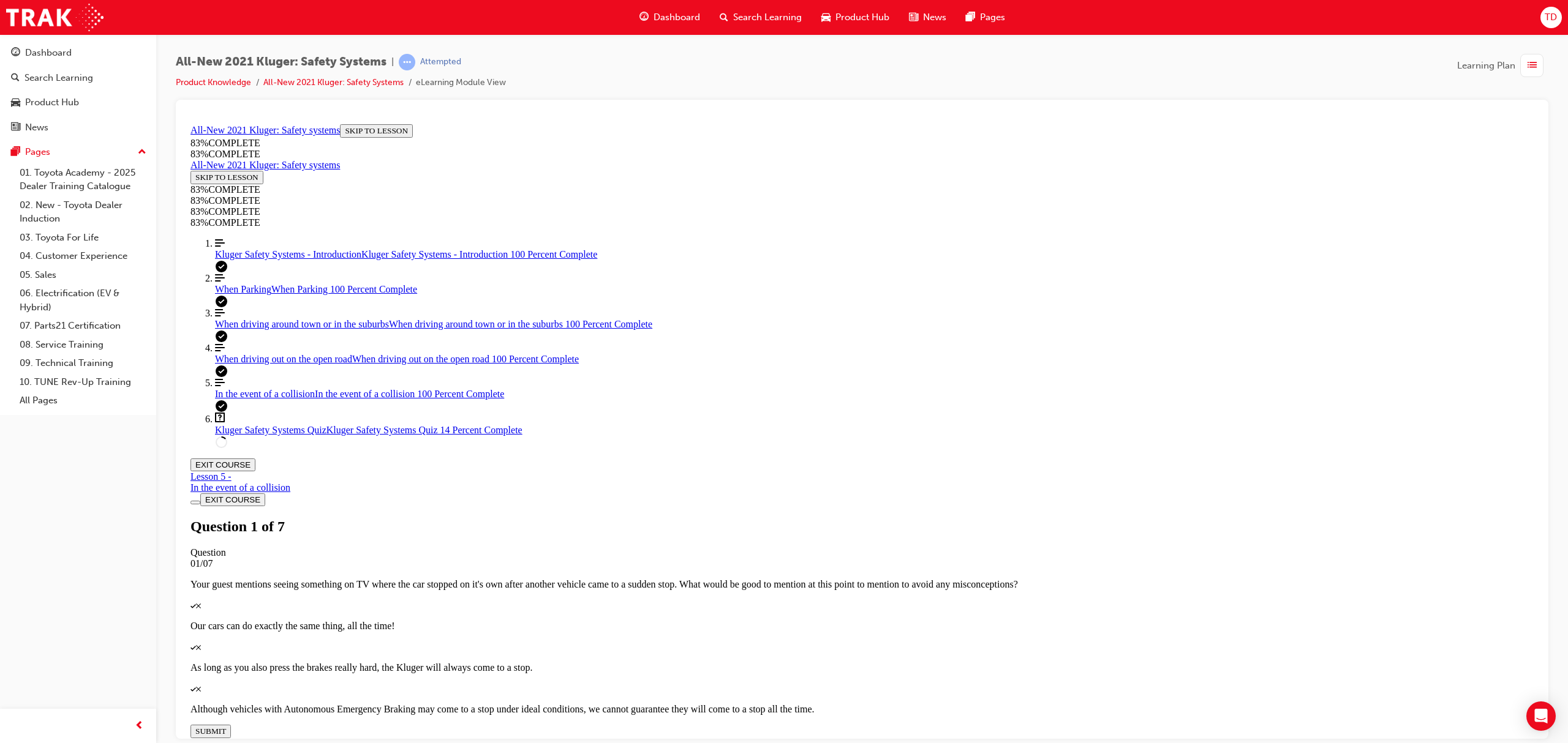
scroll to position [169, 0]
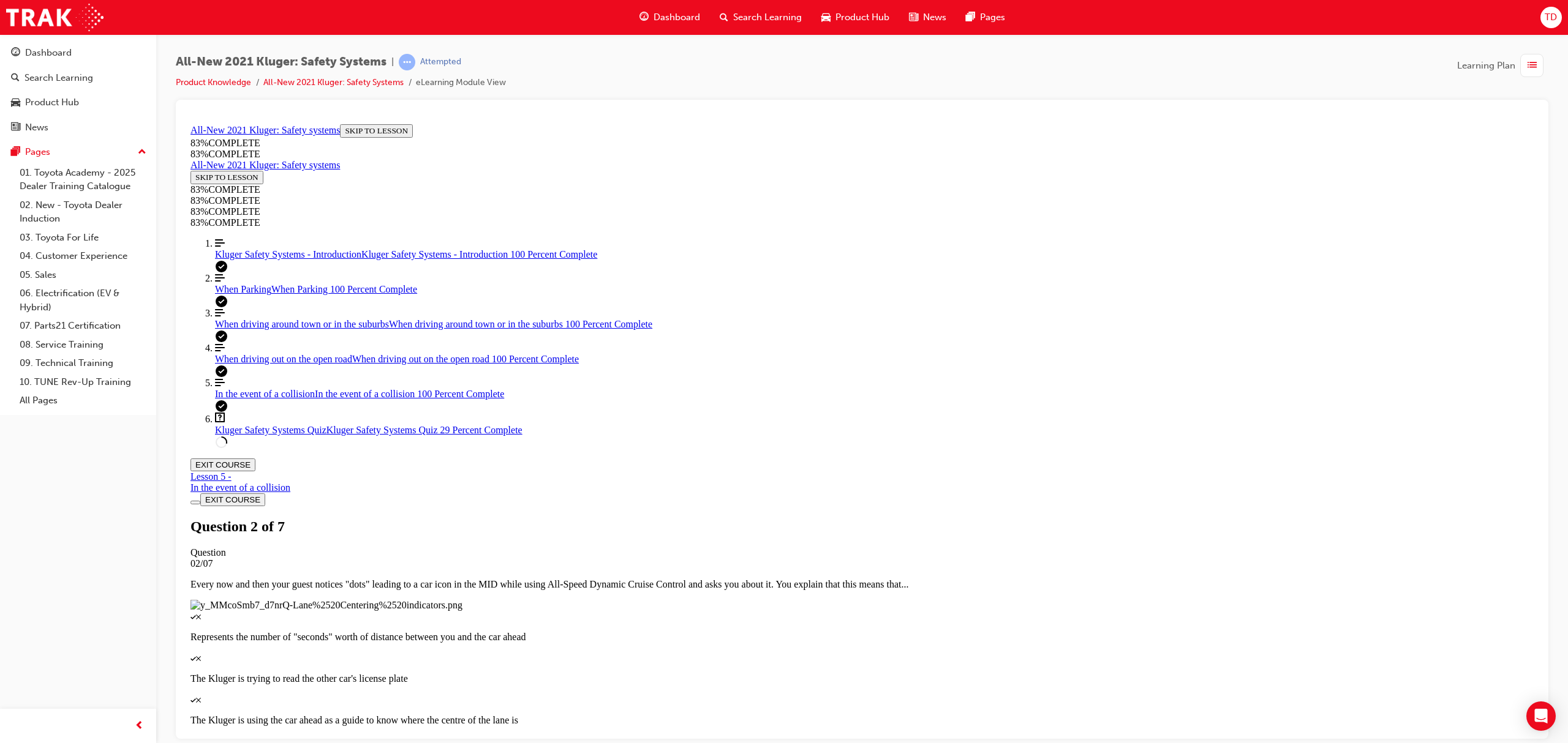
scroll to position [173, 0]
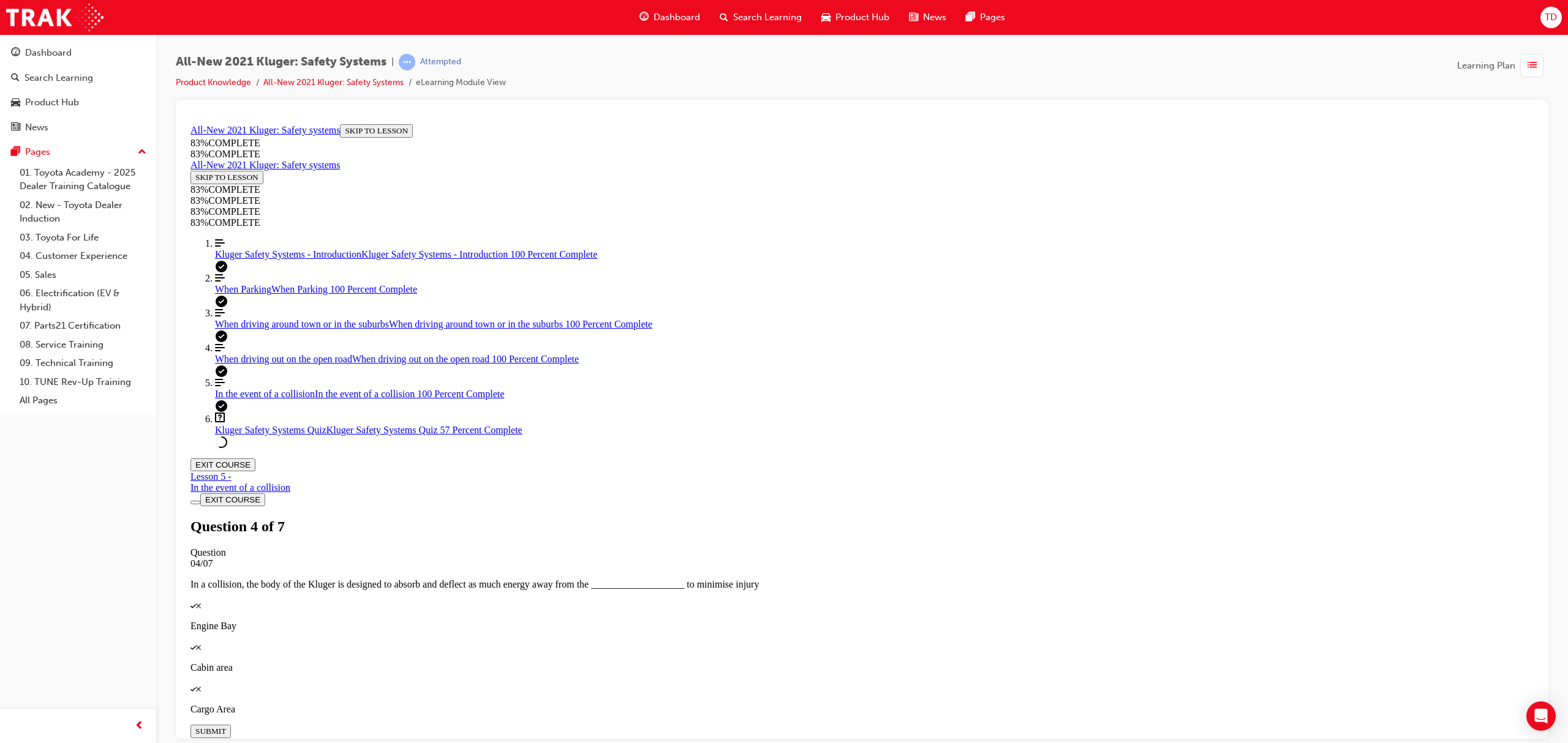
scroll to position [45, 0]
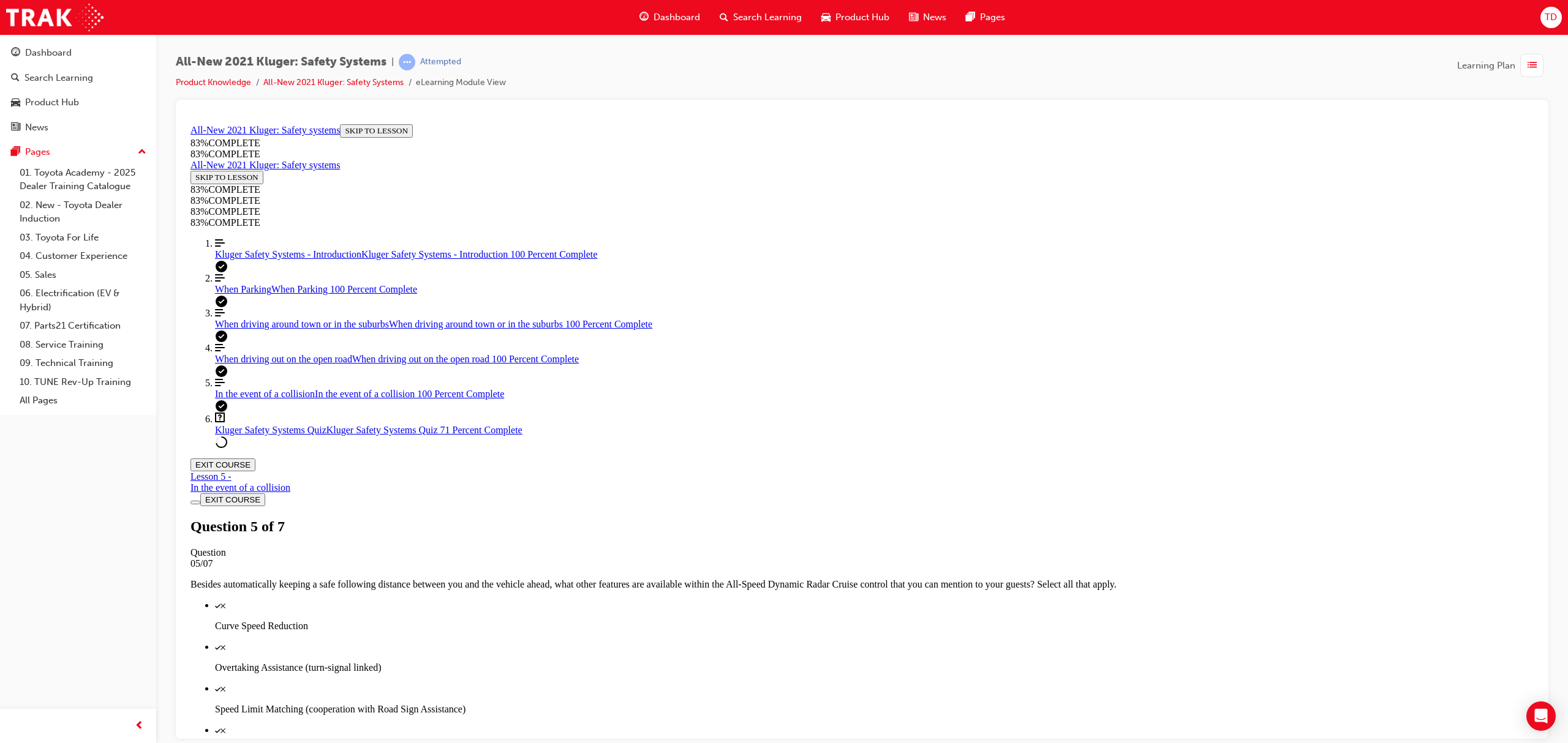
scroll to position [236, 0]
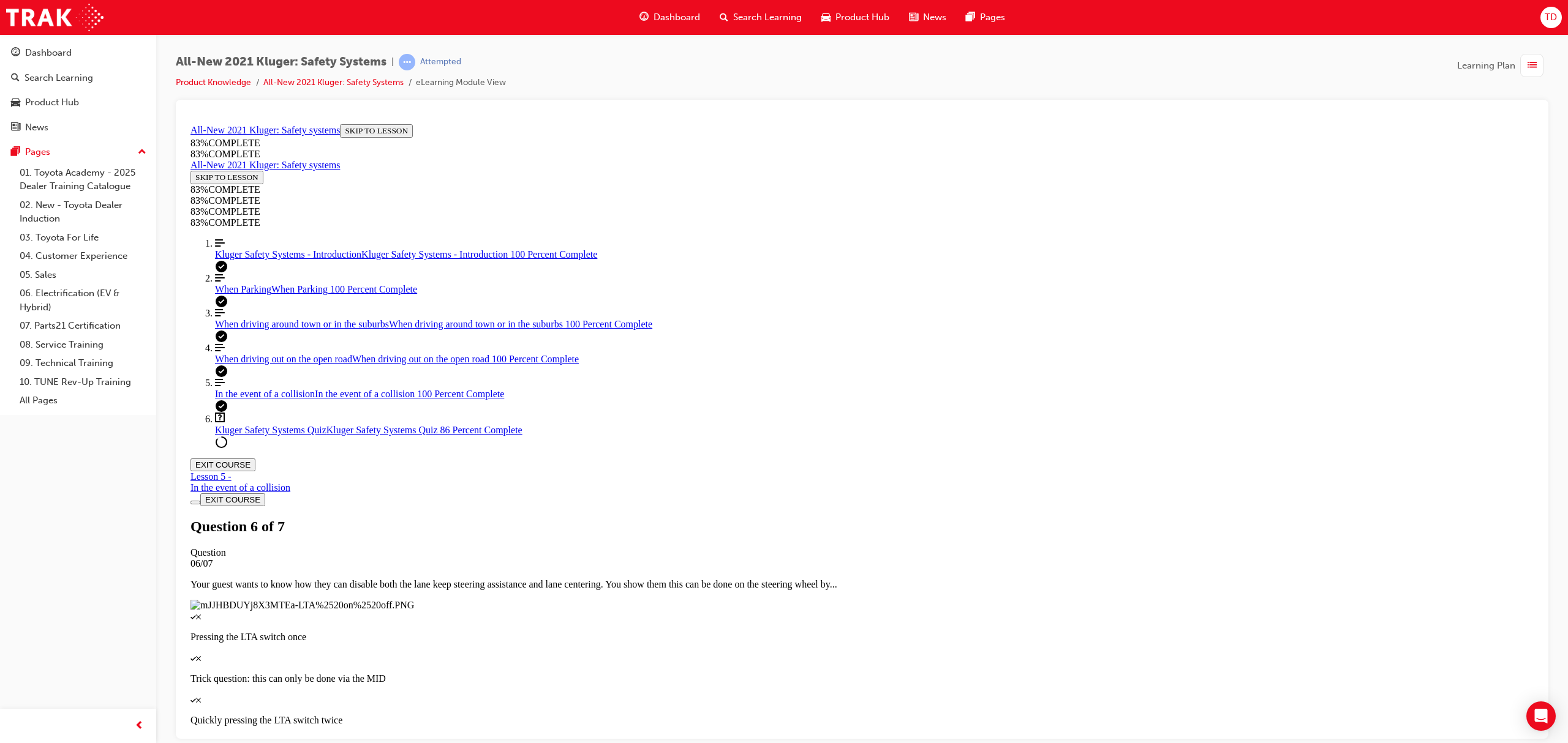
drag, startPoint x: 848, startPoint y: 426, endPoint x: 1106, endPoint y: 484, distance: 264.4
drag, startPoint x: 846, startPoint y: 387, endPoint x: 1005, endPoint y: 380, distance: 159.2
drag, startPoint x: 963, startPoint y: 431, endPoint x: 991, endPoint y: 429, distance: 28.1
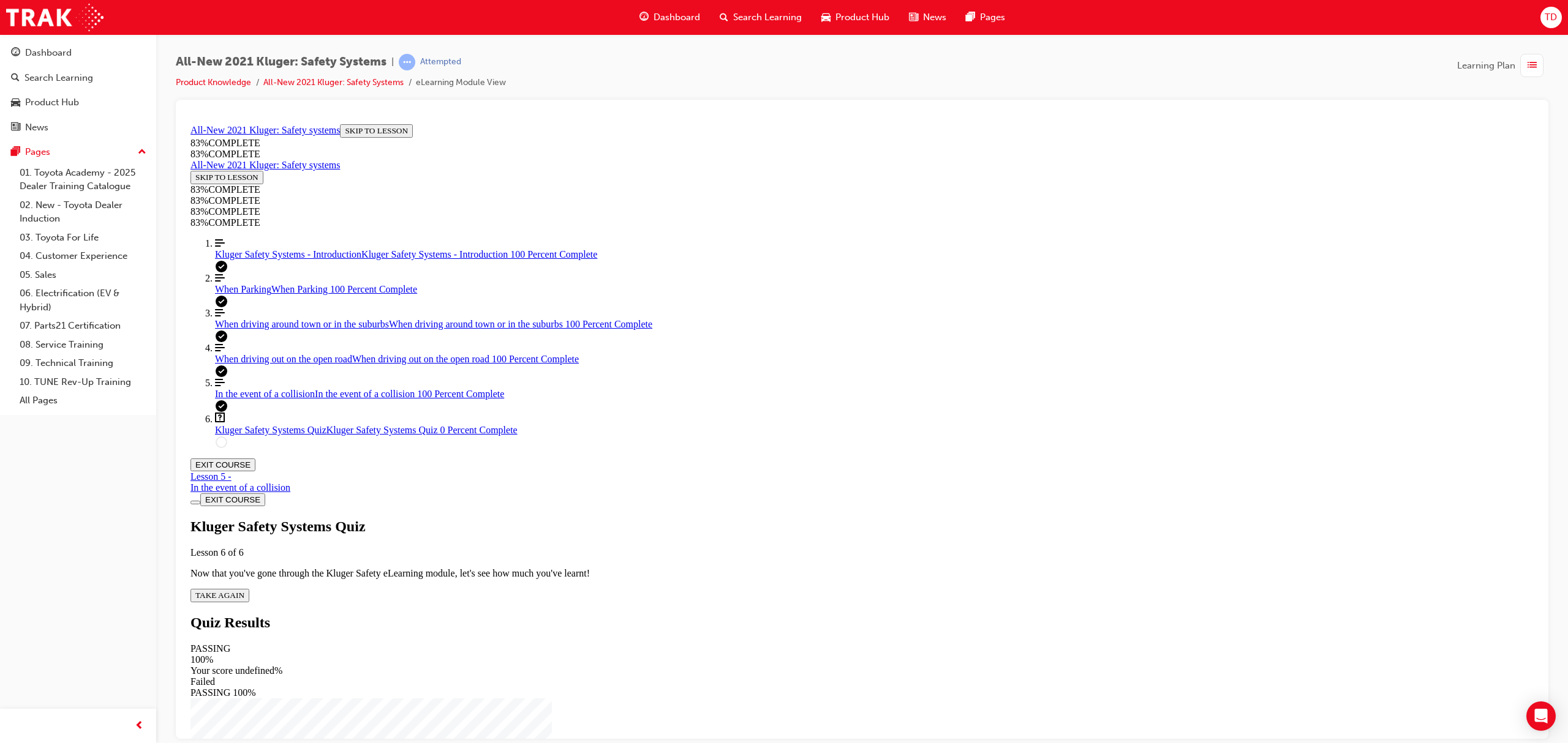
click at [244, 590] on span "TAKE AGAIN" at bounding box center [220, 595] width 49 height 9
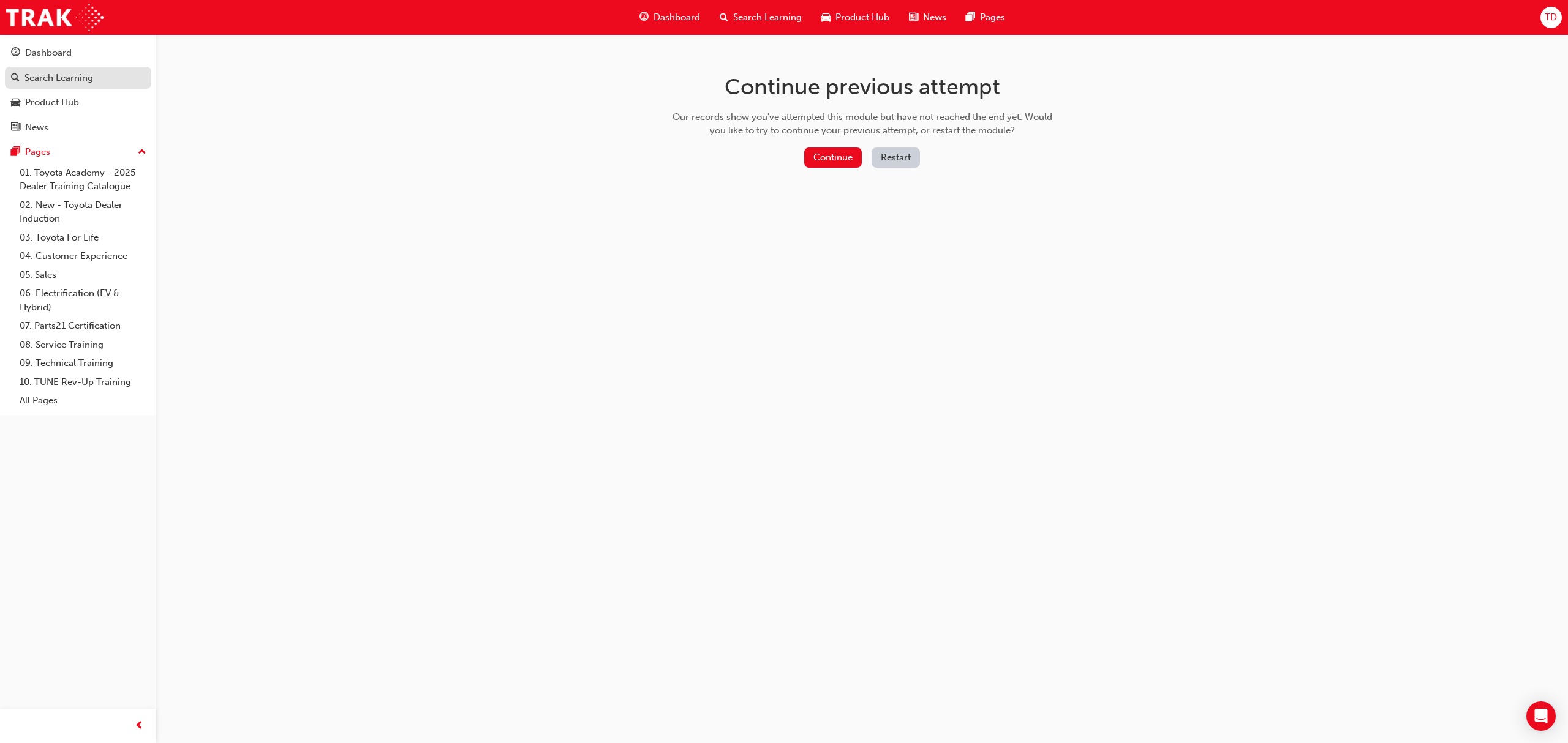
click at [50, 76] on div "Search Learning" at bounding box center [59, 78] width 69 height 14
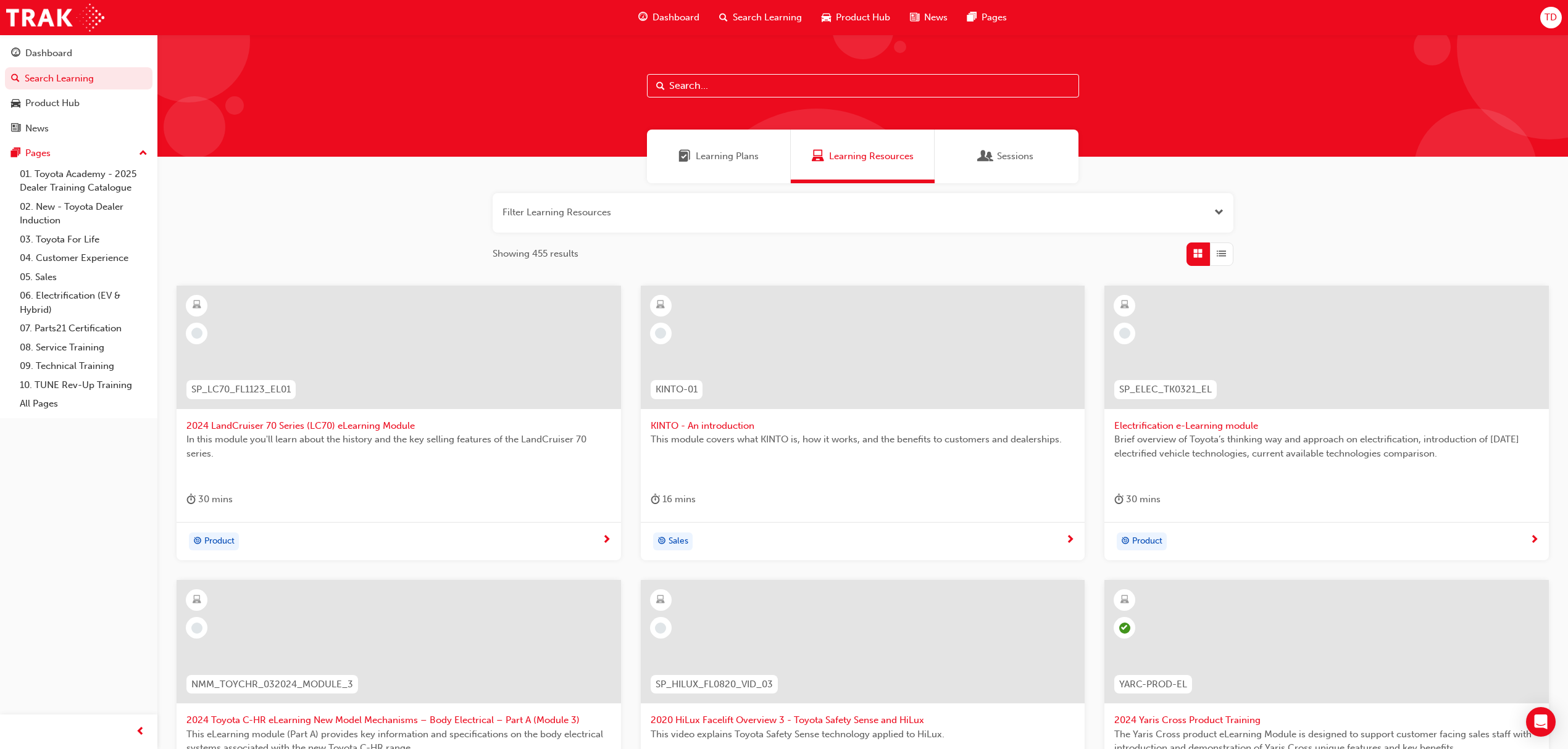
click at [721, 85] on input "text" at bounding box center [863, 85] width 432 height 24
type input "kluger"
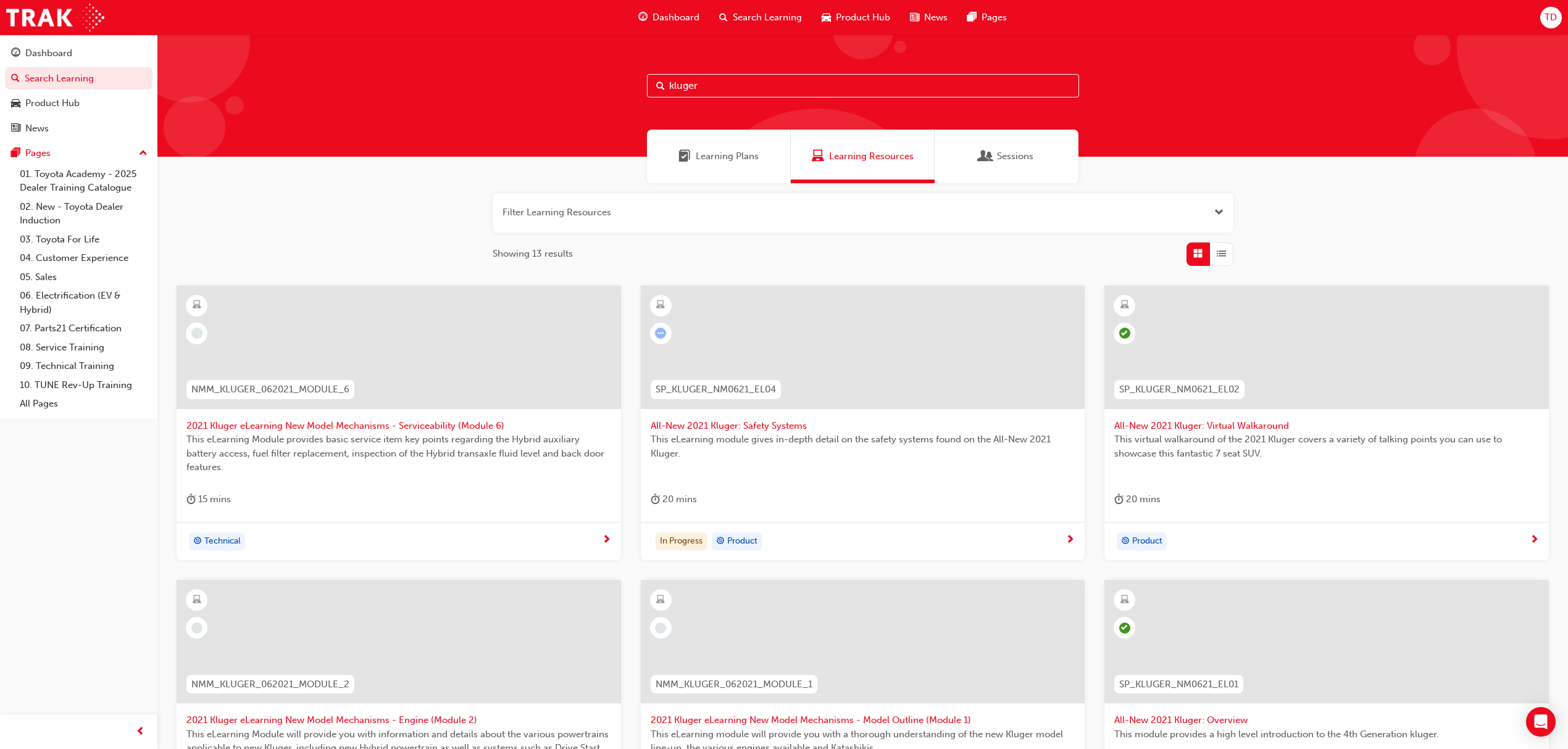
click at [700, 427] on span "All-New 2021 Kluger: Safety Systems" at bounding box center [863, 426] width 425 height 14
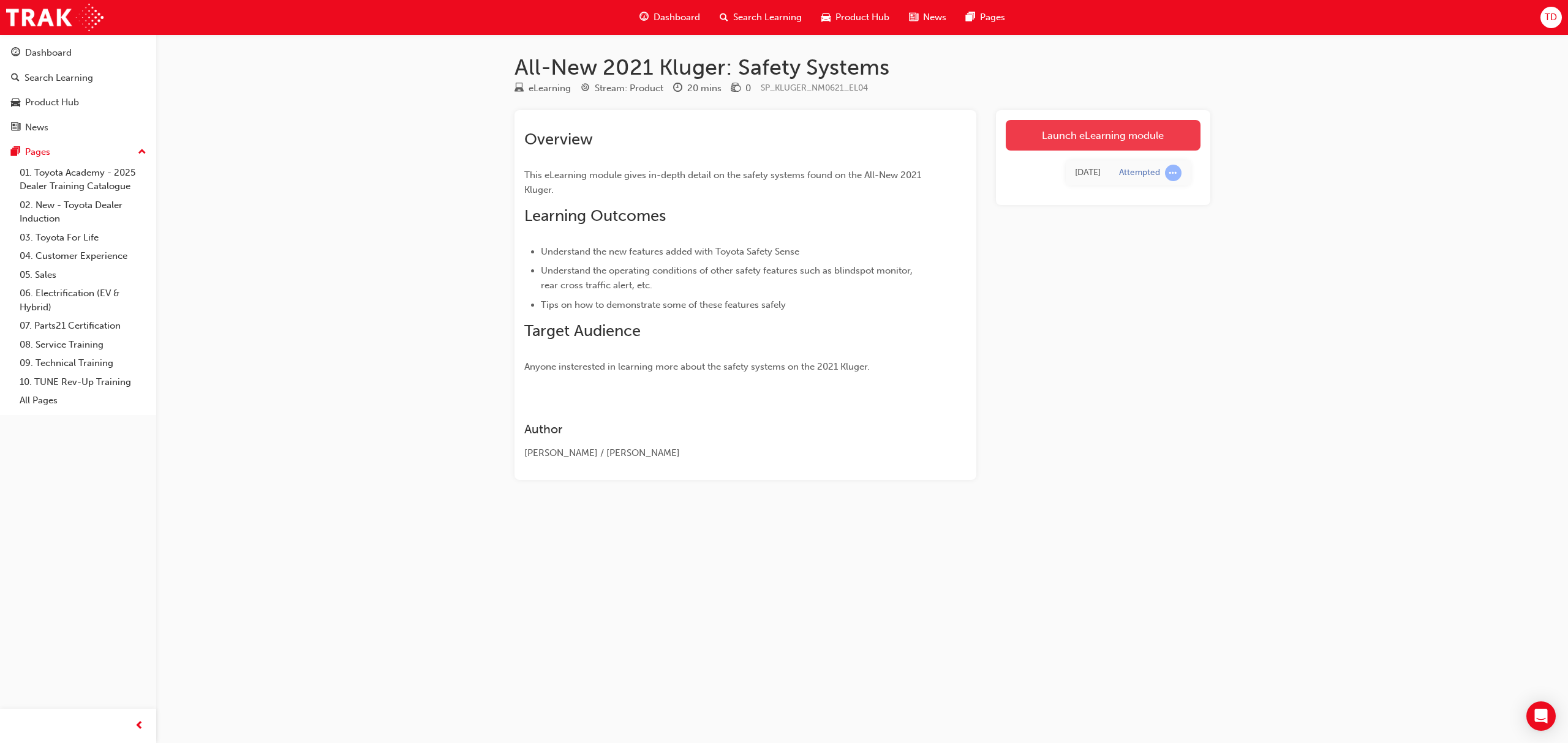
click at [1029, 138] on link "Launch eLearning module" at bounding box center [1103, 135] width 195 height 31
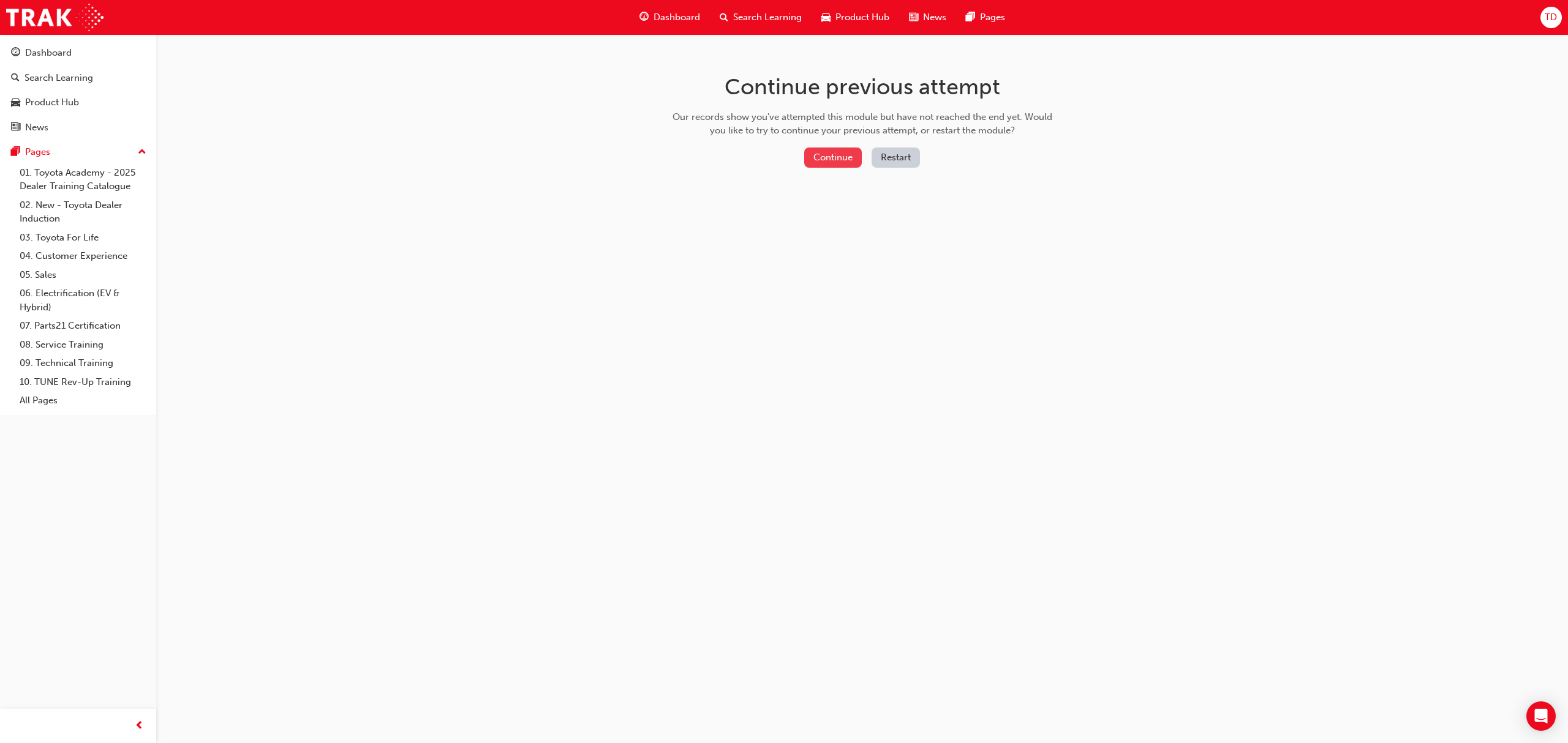
click at [823, 163] on button "Continue" at bounding box center [833, 158] width 57 height 20
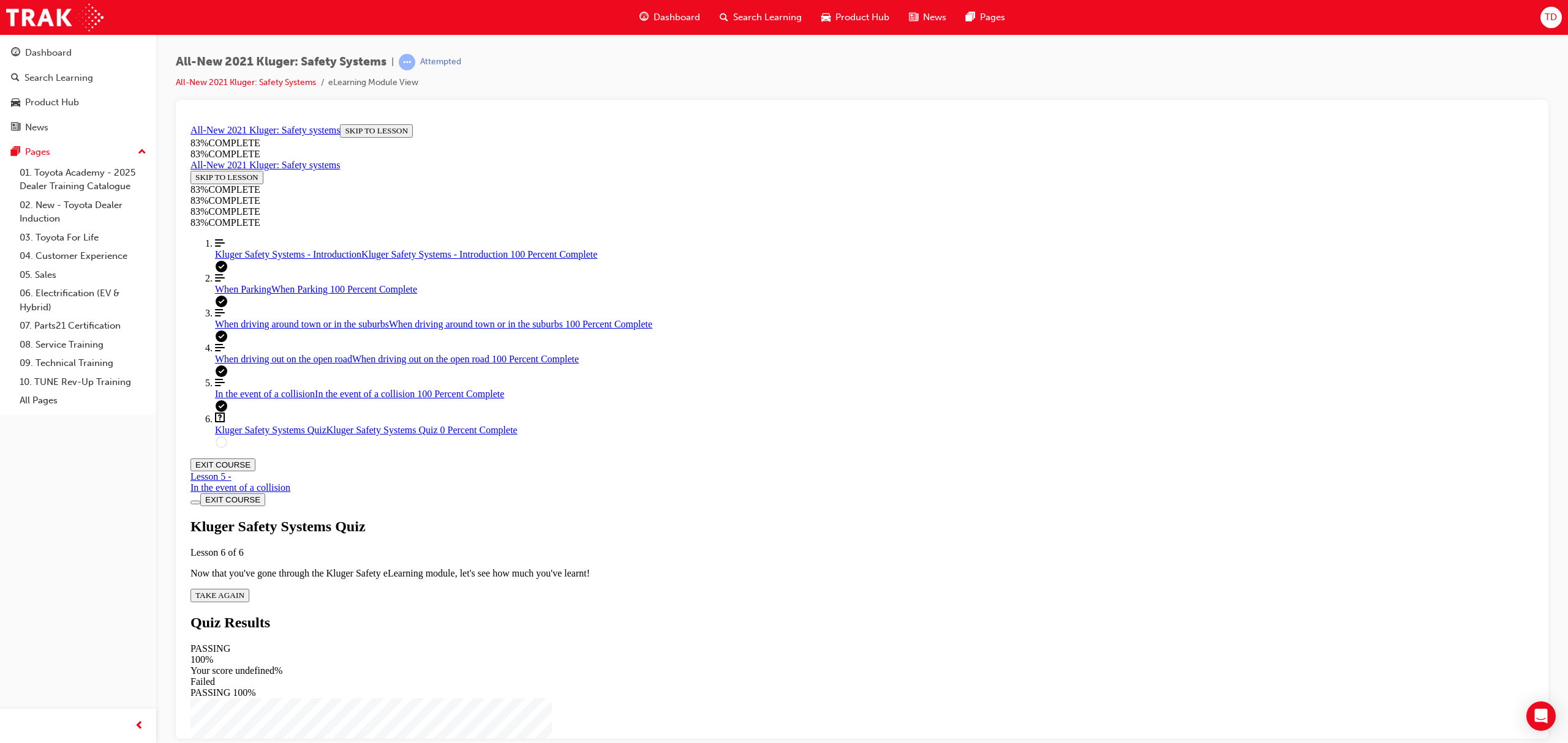
scroll to position [42, 0]
click at [295, 259] on div "Kluger Safety Systems - Introduction Kluger Safety Systems - Introduction 100 P…" at bounding box center [874, 254] width 1319 height 11
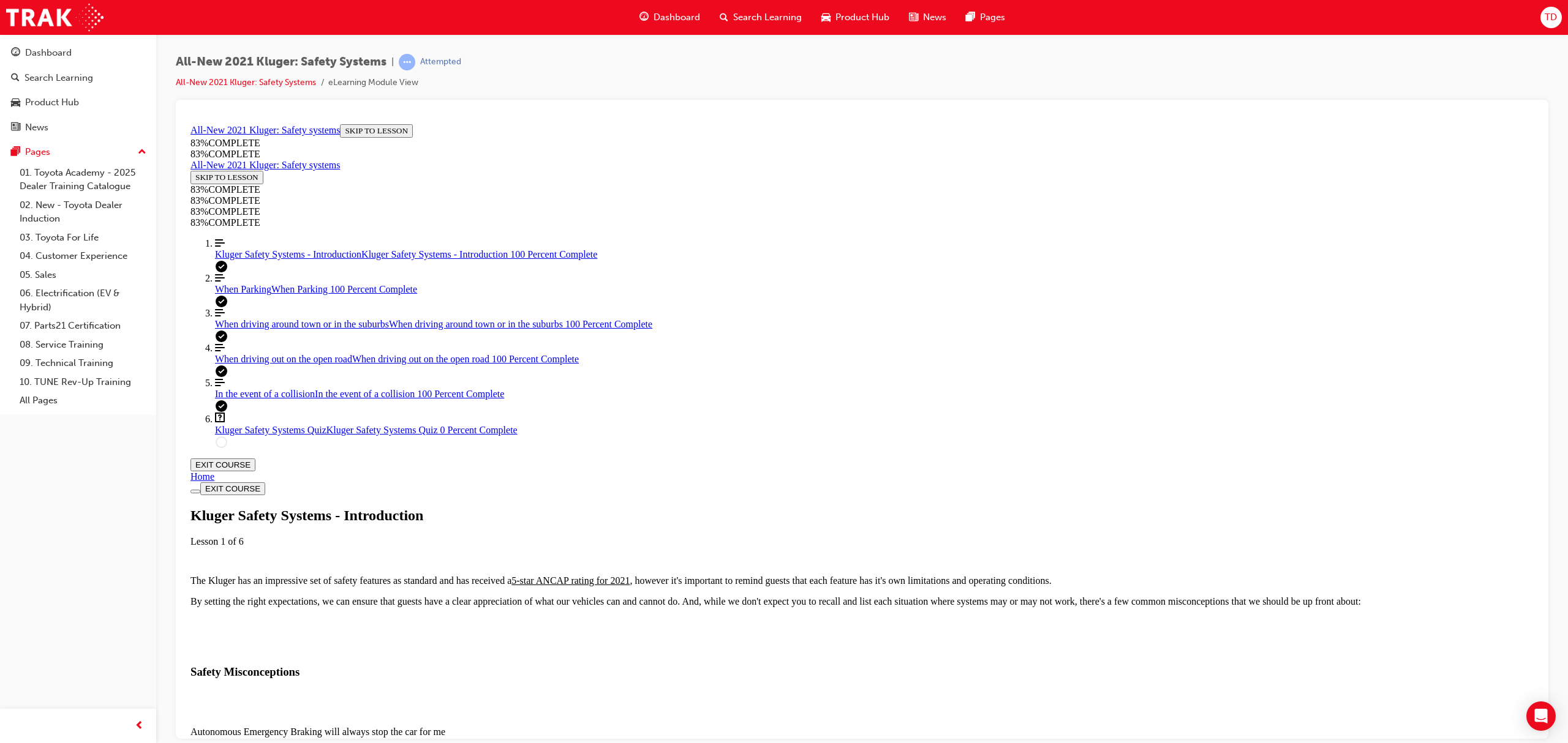
scroll to position [1373, 0]
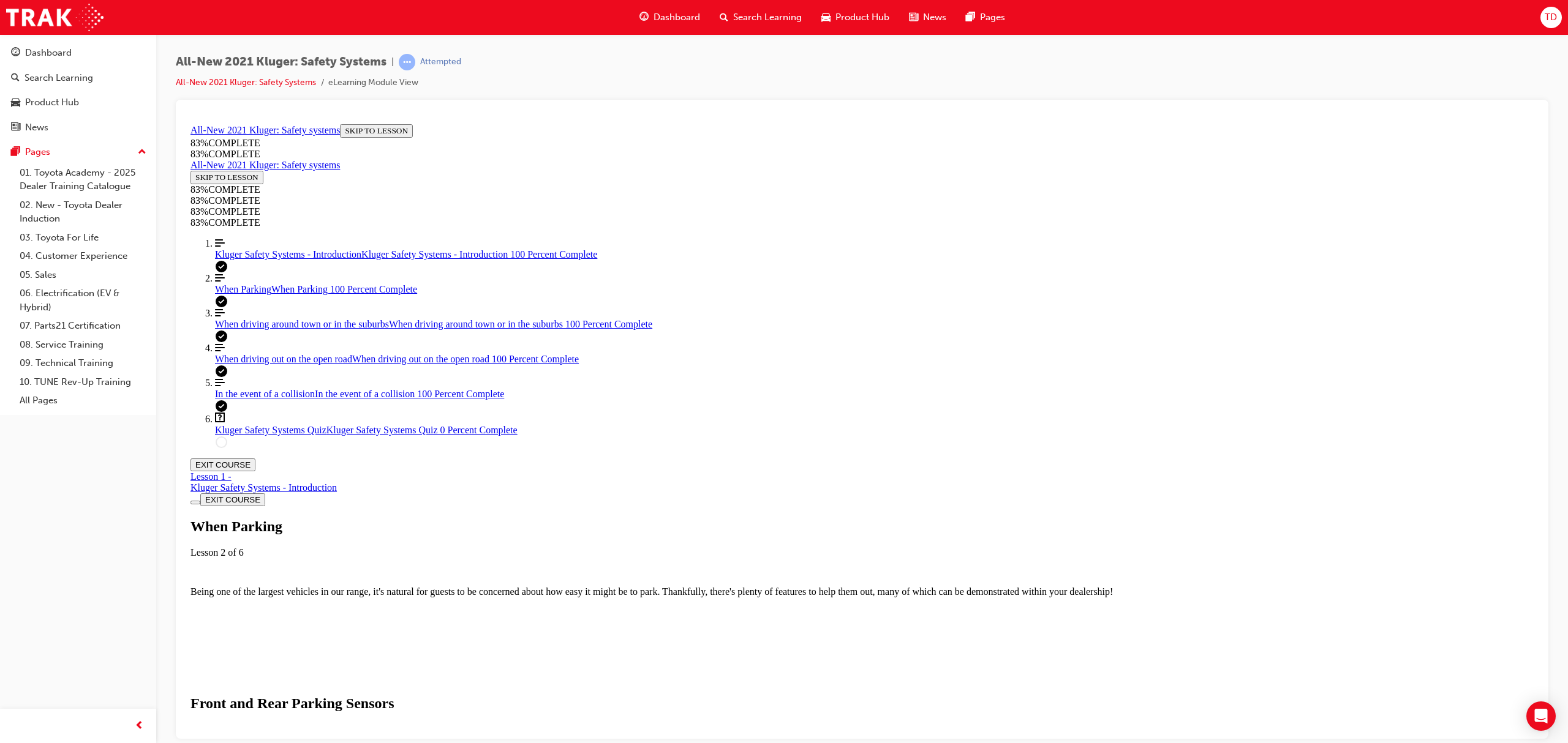
scroll to position [4331, 0]
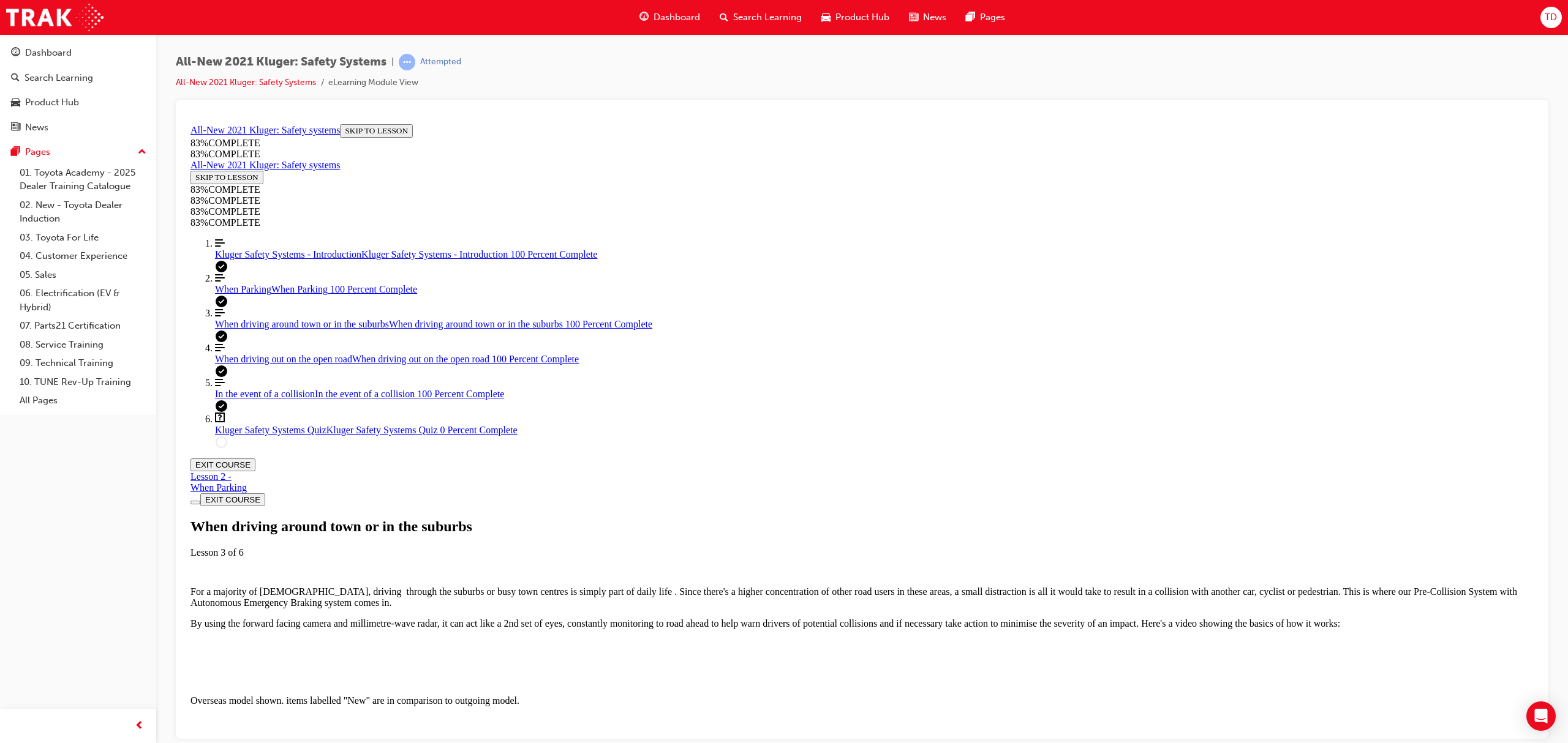
scroll to position [2420, 0]
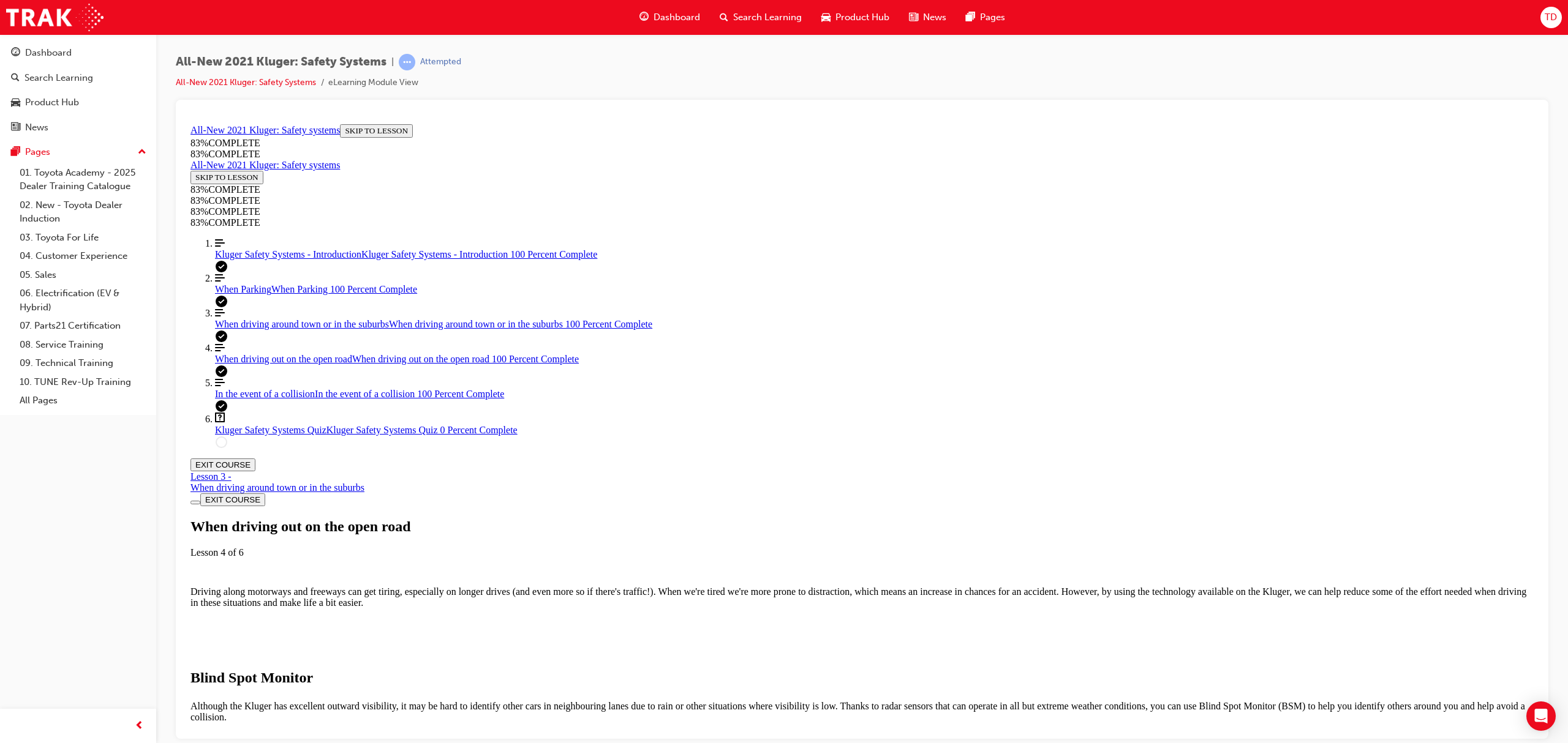
scroll to position [5930, 0]
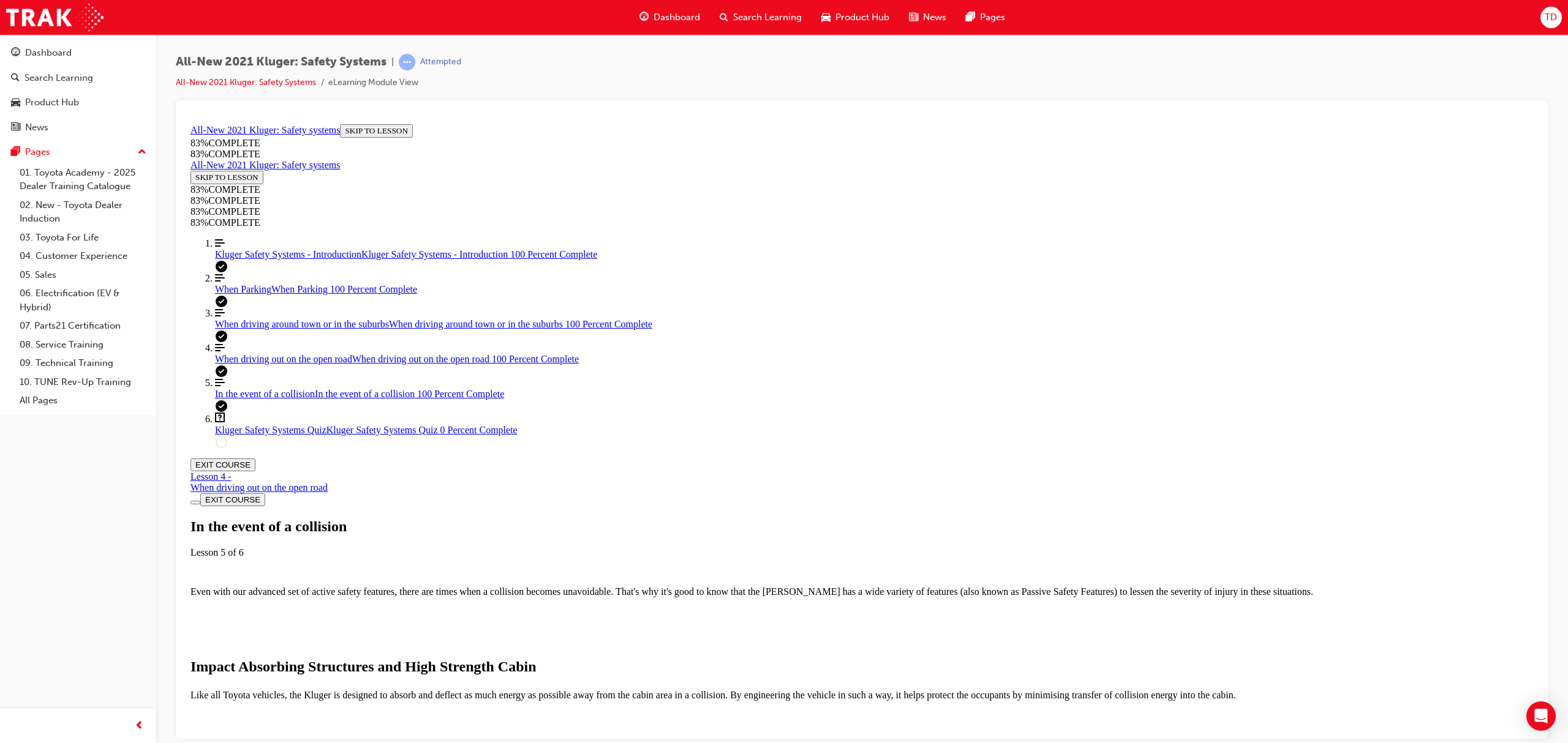
scroll to position [2791, 0]
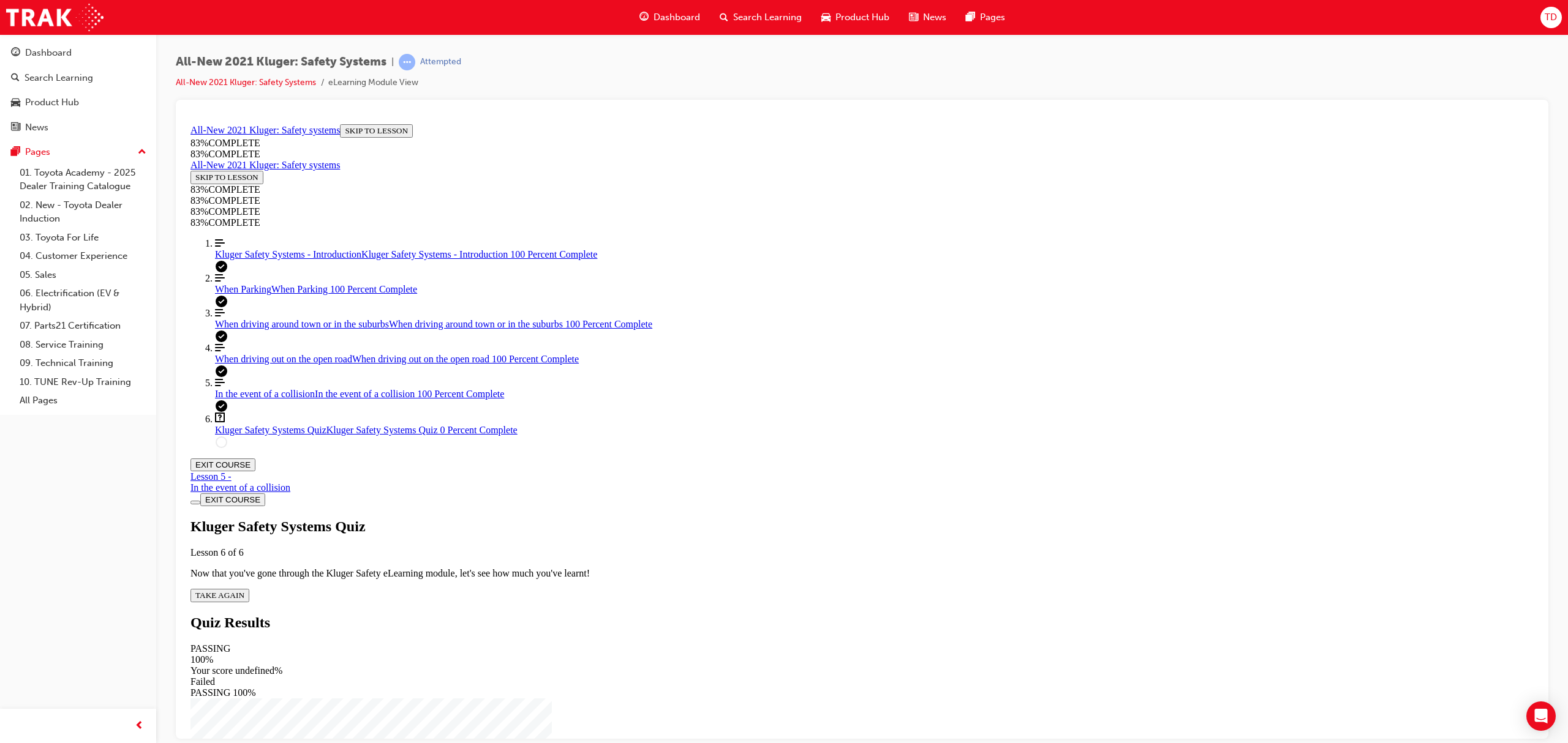
scroll to position [0, 0]
click at [258, 259] on div "Kluger Safety Systems - Introduction Kluger Safety Systems - Introduction 100 P…" at bounding box center [874, 254] width 1319 height 11
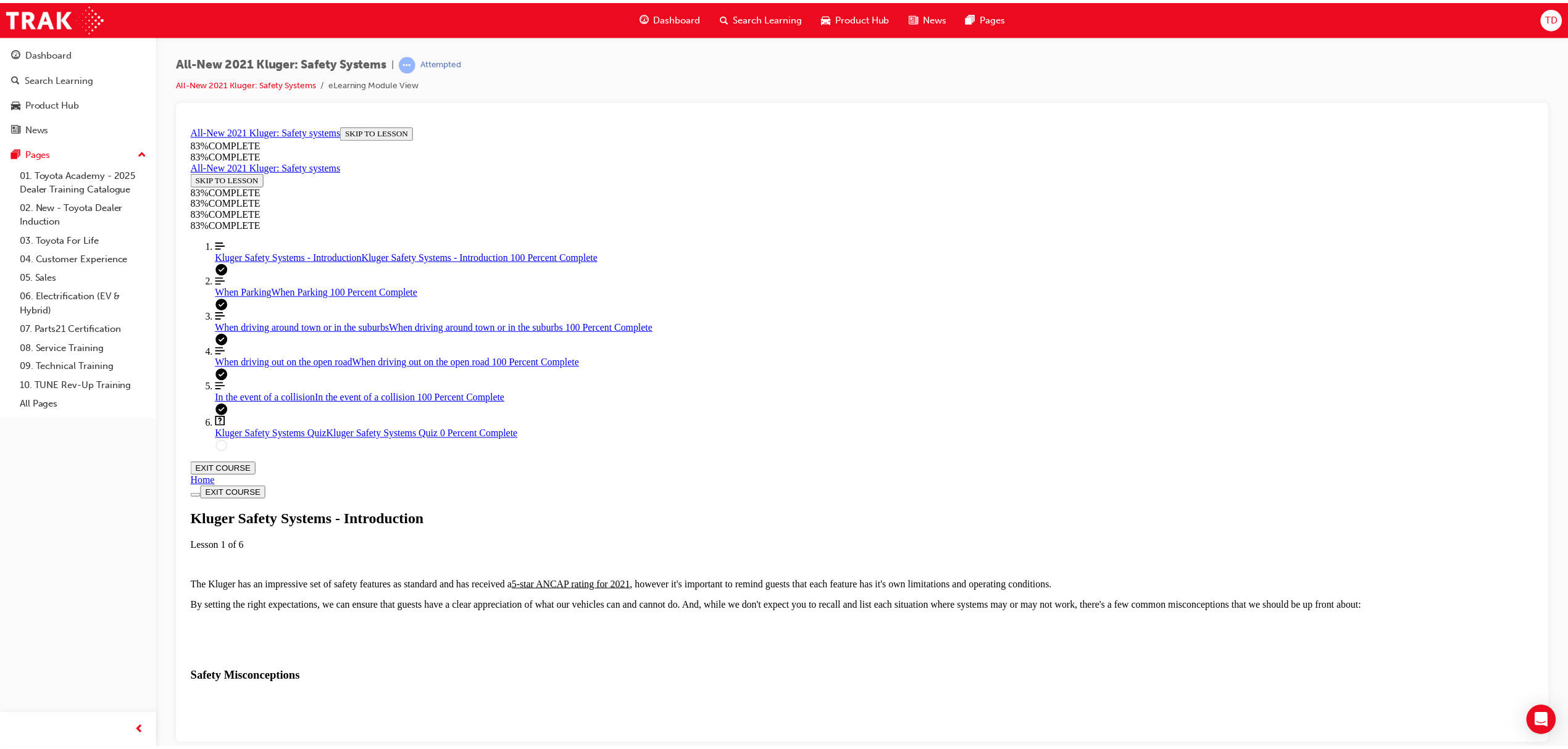
scroll to position [42, 0]
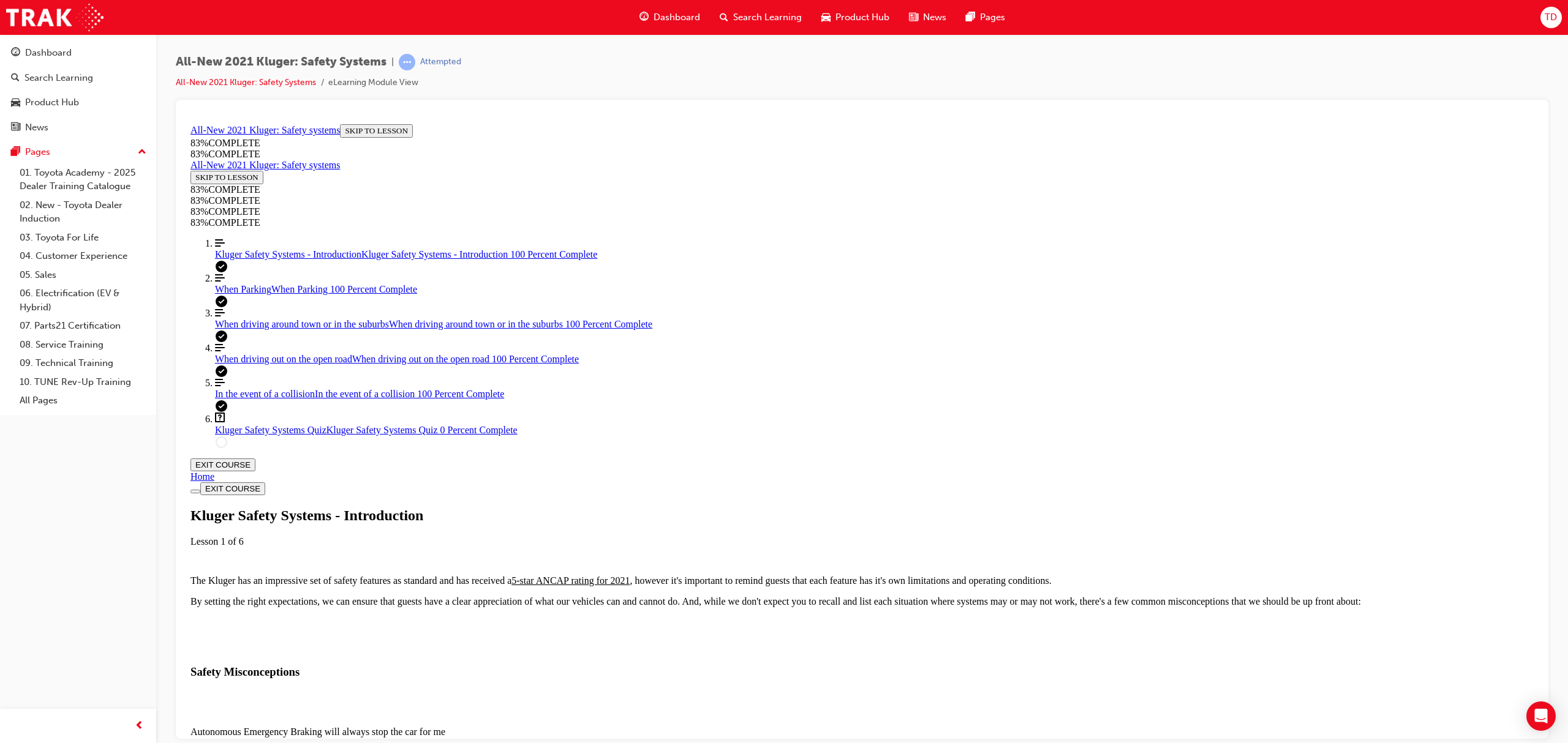
click at [669, 15] on span "Dashboard" at bounding box center [676, 17] width 47 height 14
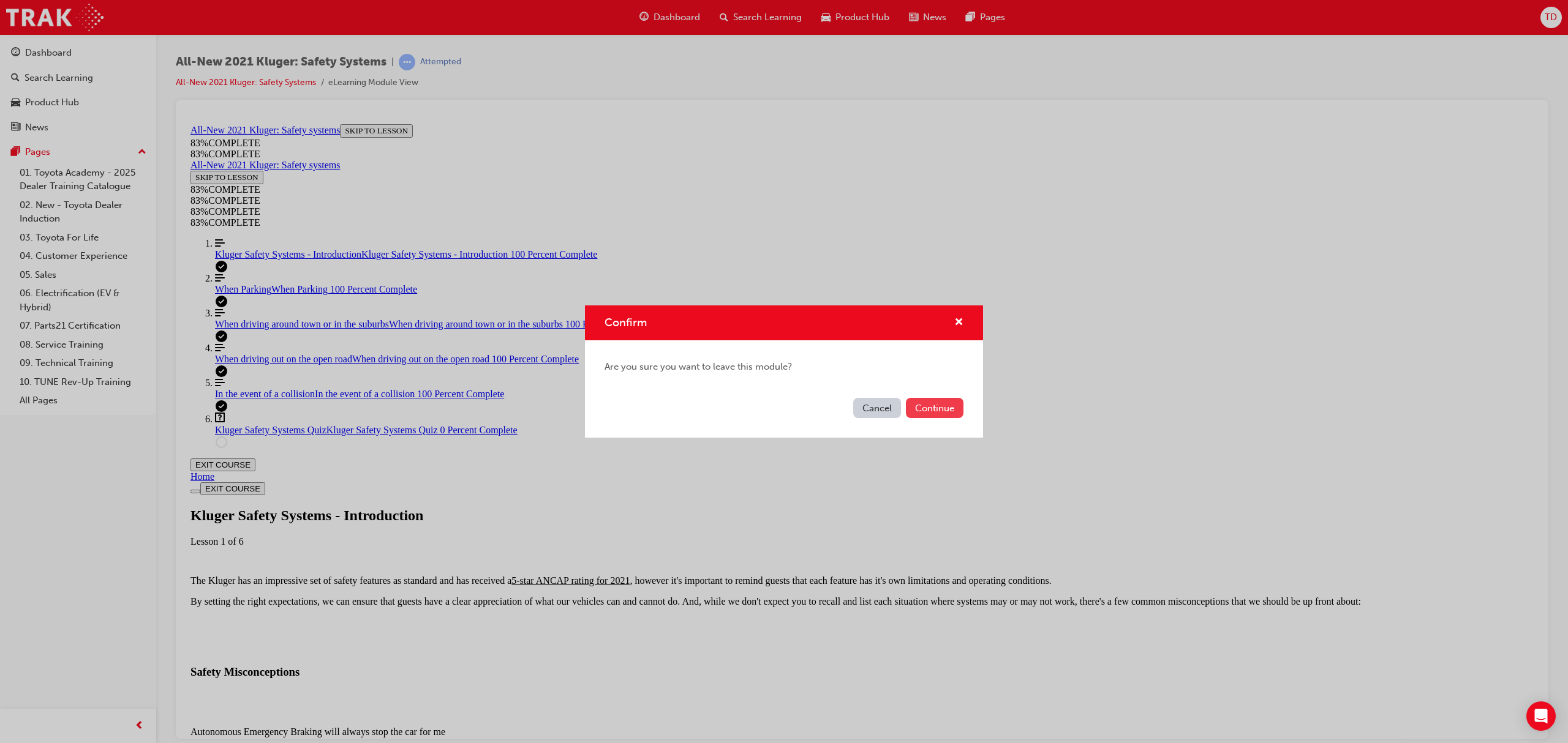
click at [936, 405] on button "Continue" at bounding box center [934, 408] width 57 height 20
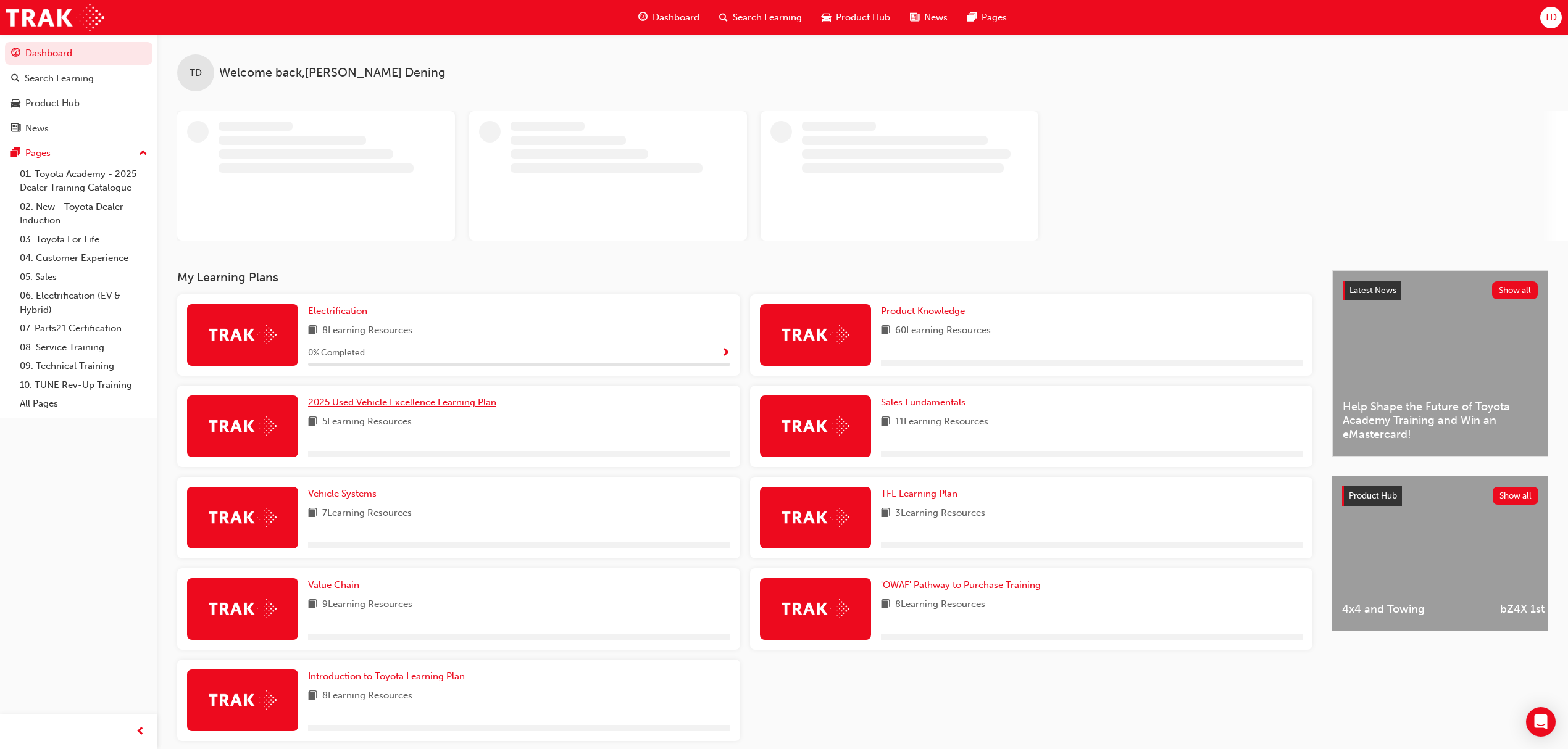
click at [395, 407] on span "2025 Used Vehicle Excellence Learning Plan" at bounding box center [401, 402] width 188 height 11
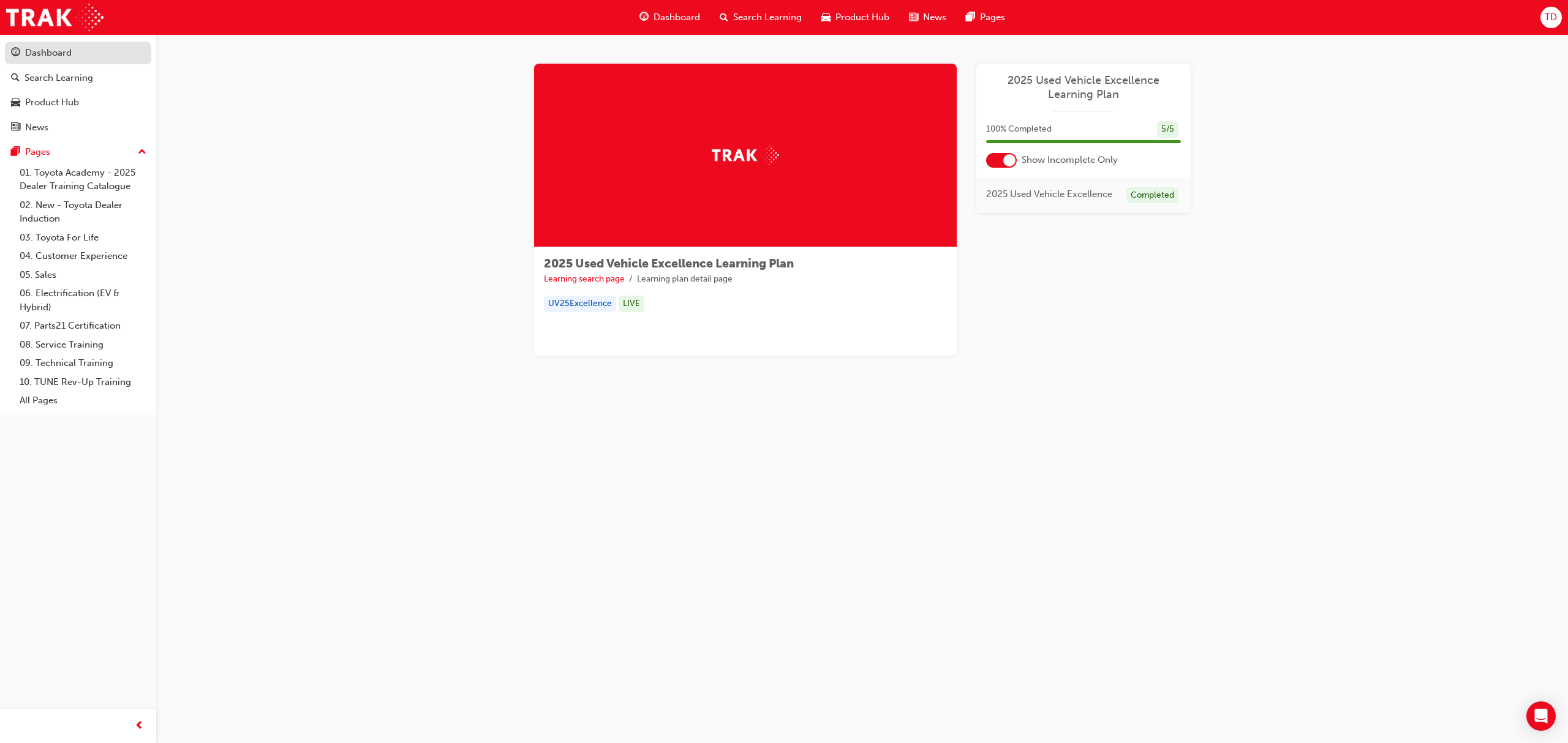
click at [55, 57] on div "Dashboard" at bounding box center [48, 53] width 47 height 14
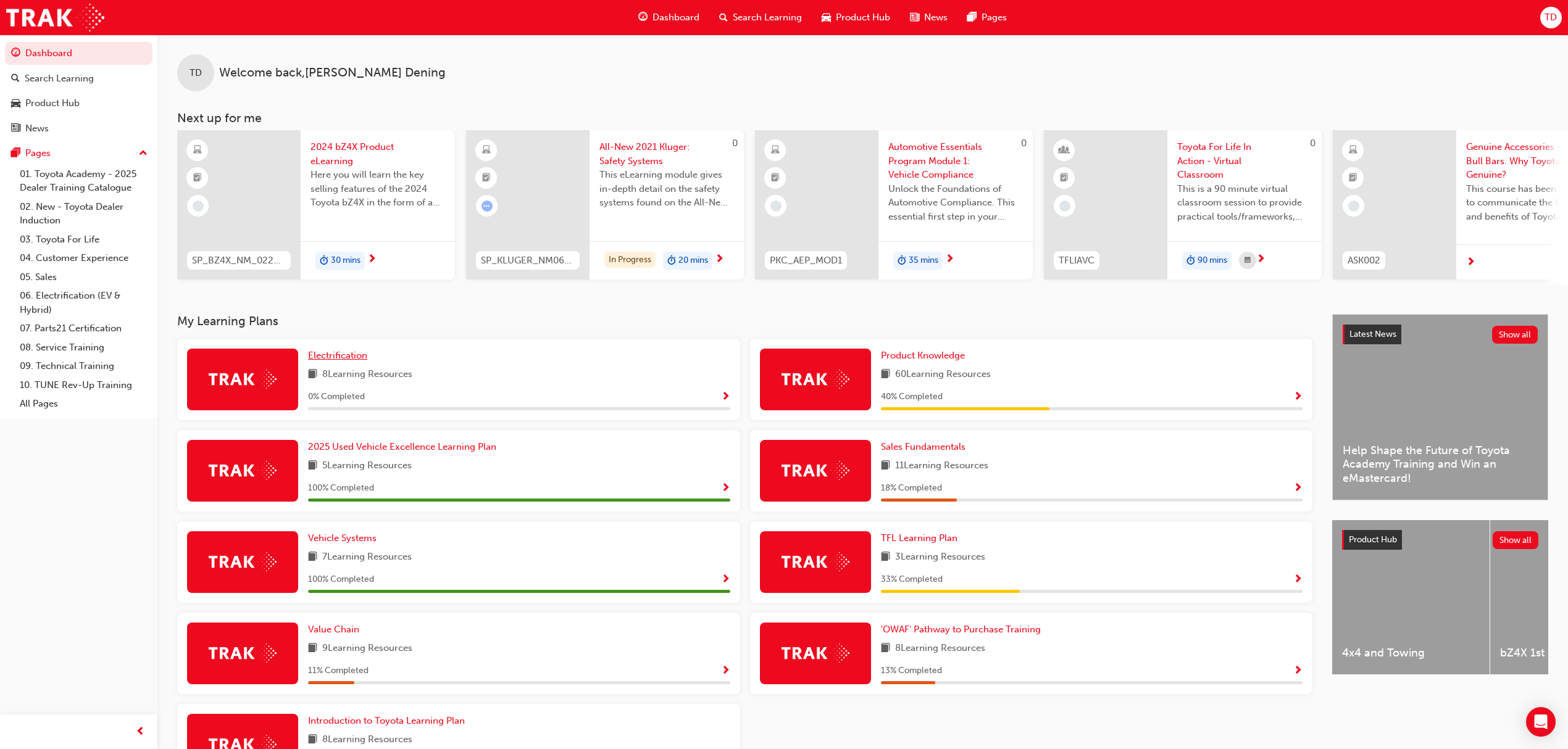
click at [339, 359] on span "Electrification" at bounding box center [337, 355] width 59 height 11
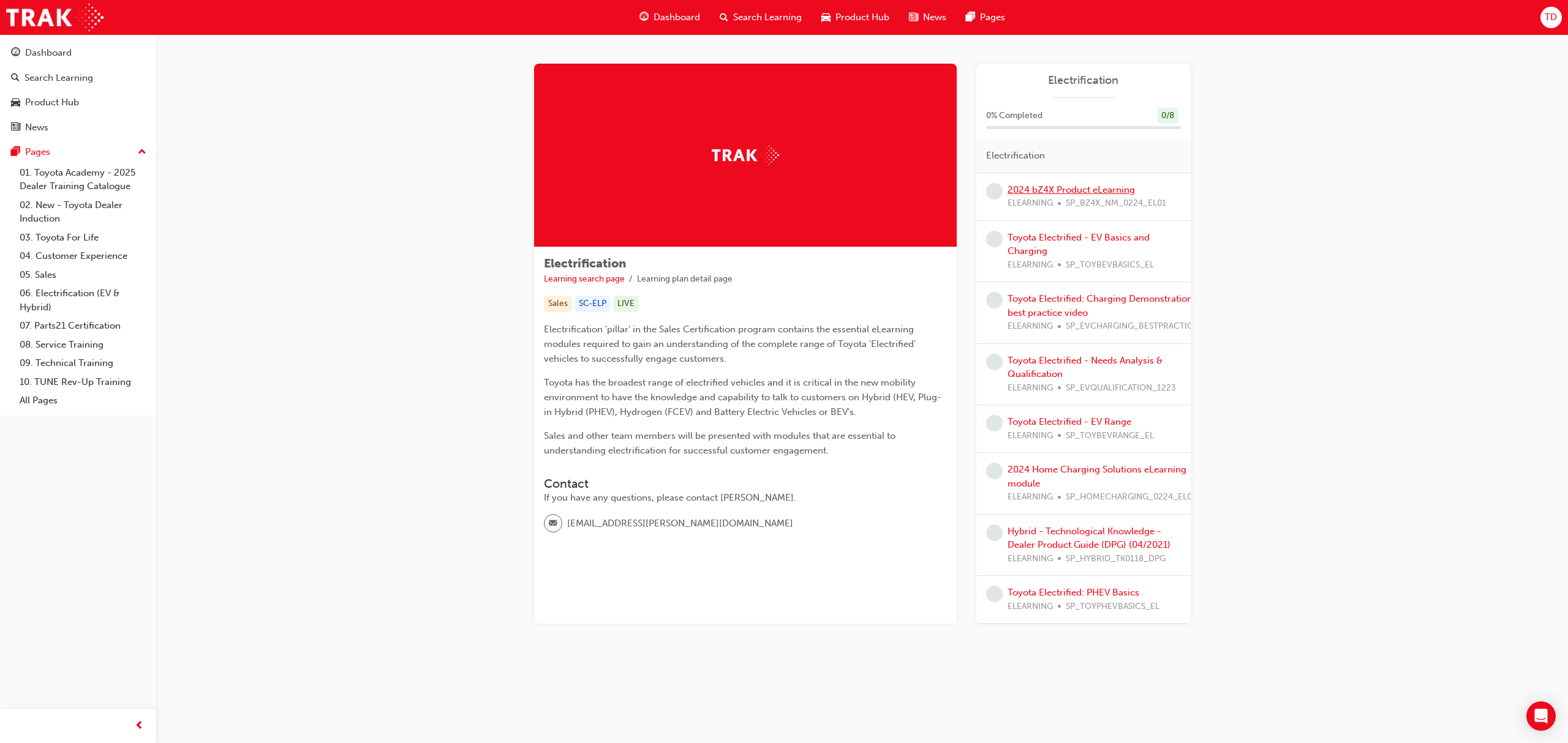
click at [1052, 187] on link "2024 bZ4X Product eLearning" at bounding box center [1071, 189] width 127 height 11
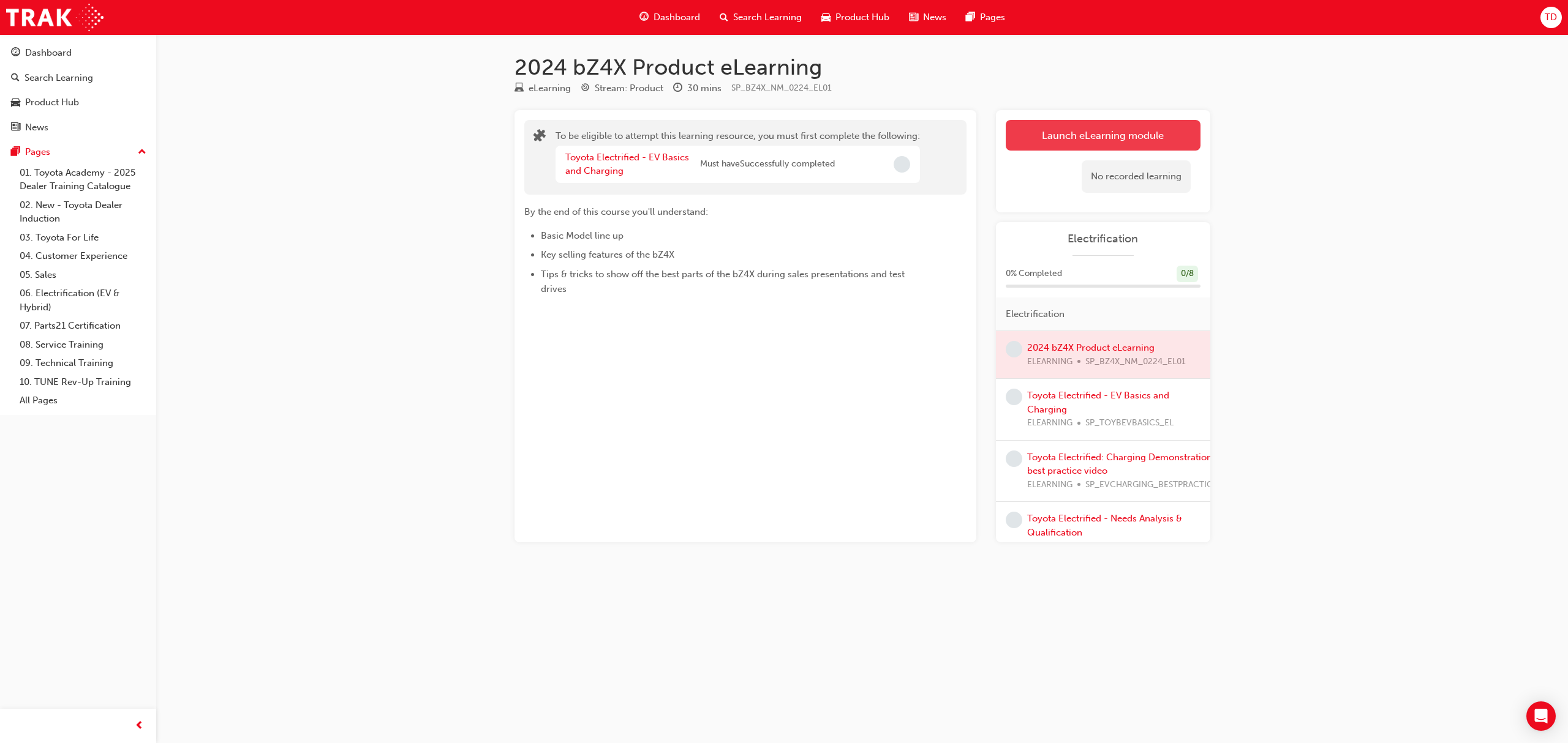
click at [1042, 136] on button "Launch eLearning module" at bounding box center [1103, 135] width 195 height 31
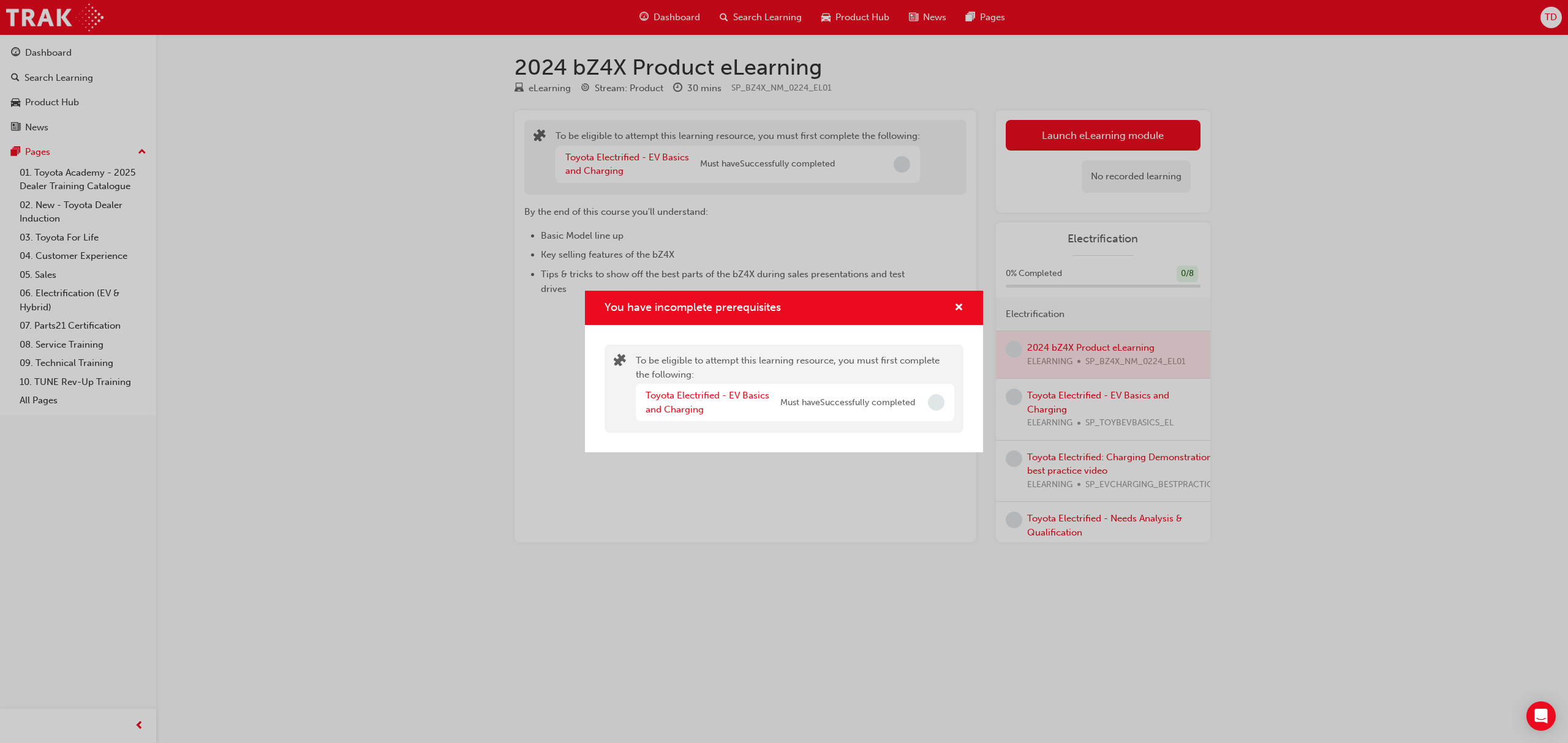
click at [966, 302] on div "You have incomplete prerequisites" at bounding box center [784, 308] width 398 height 35
click at [955, 305] on span "cross-icon" at bounding box center [959, 308] width 9 height 11
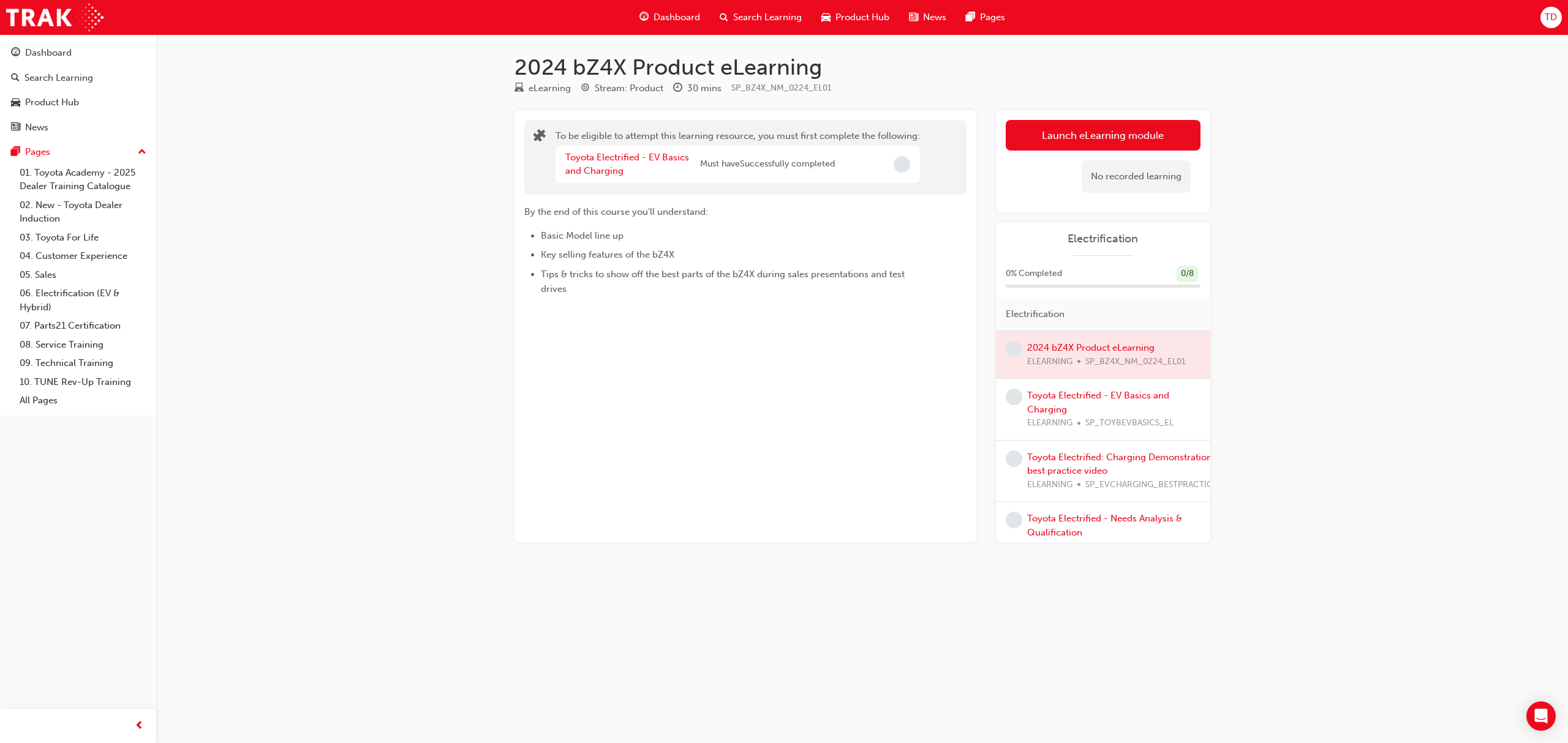
click at [1076, 352] on div at bounding box center [1103, 355] width 214 height 47
click at [735, 166] on span "Must have Successfully completed" at bounding box center [767, 164] width 134 height 14
click at [1015, 138] on button "Launch eLearning module" at bounding box center [1103, 135] width 195 height 31
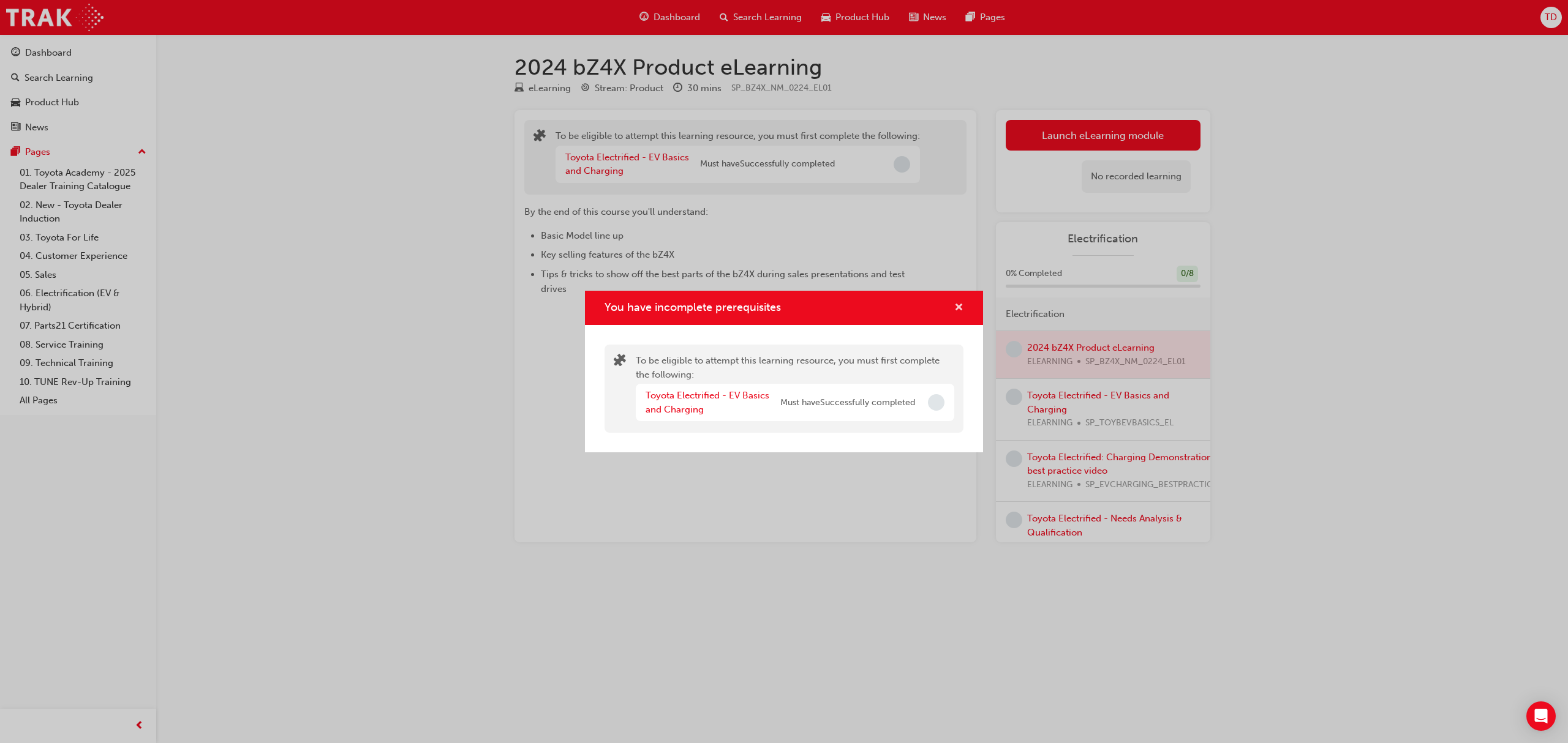
click at [961, 303] on span "cross-icon" at bounding box center [959, 308] width 9 height 11
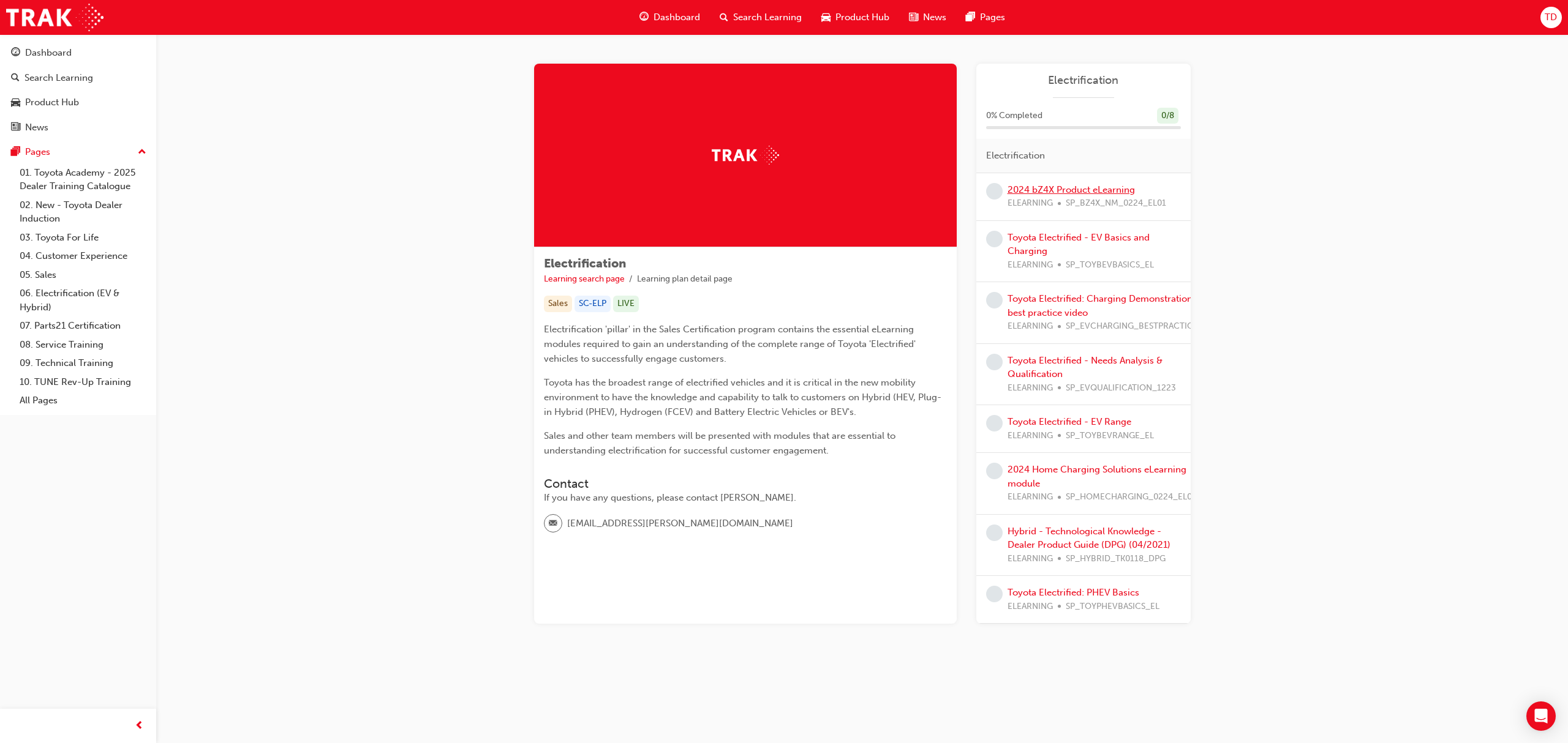
click at [1032, 187] on link "2024 bZ4X Product eLearning" at bounding box center [1071, 189] width 127 height 11
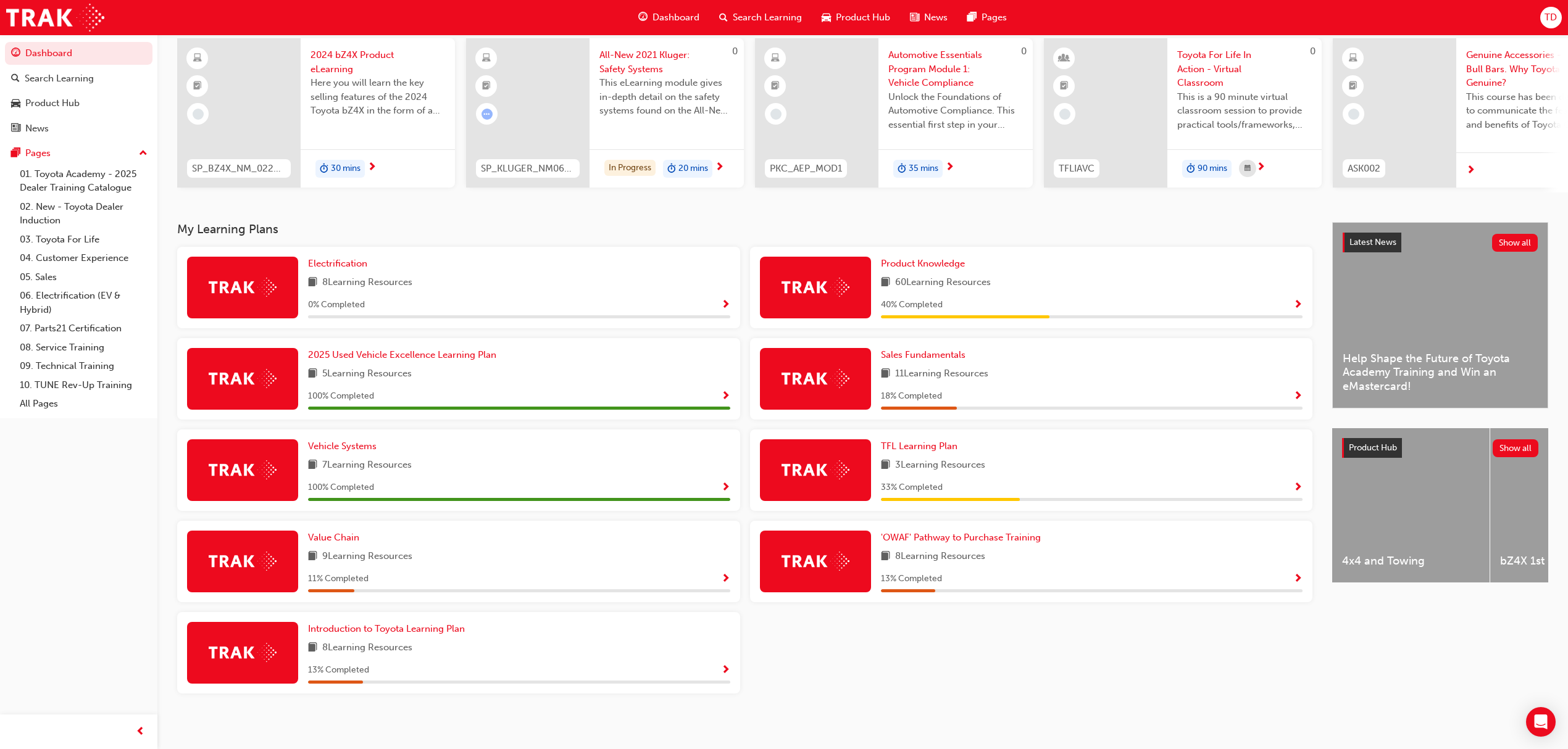
scroll to position [101, 0]
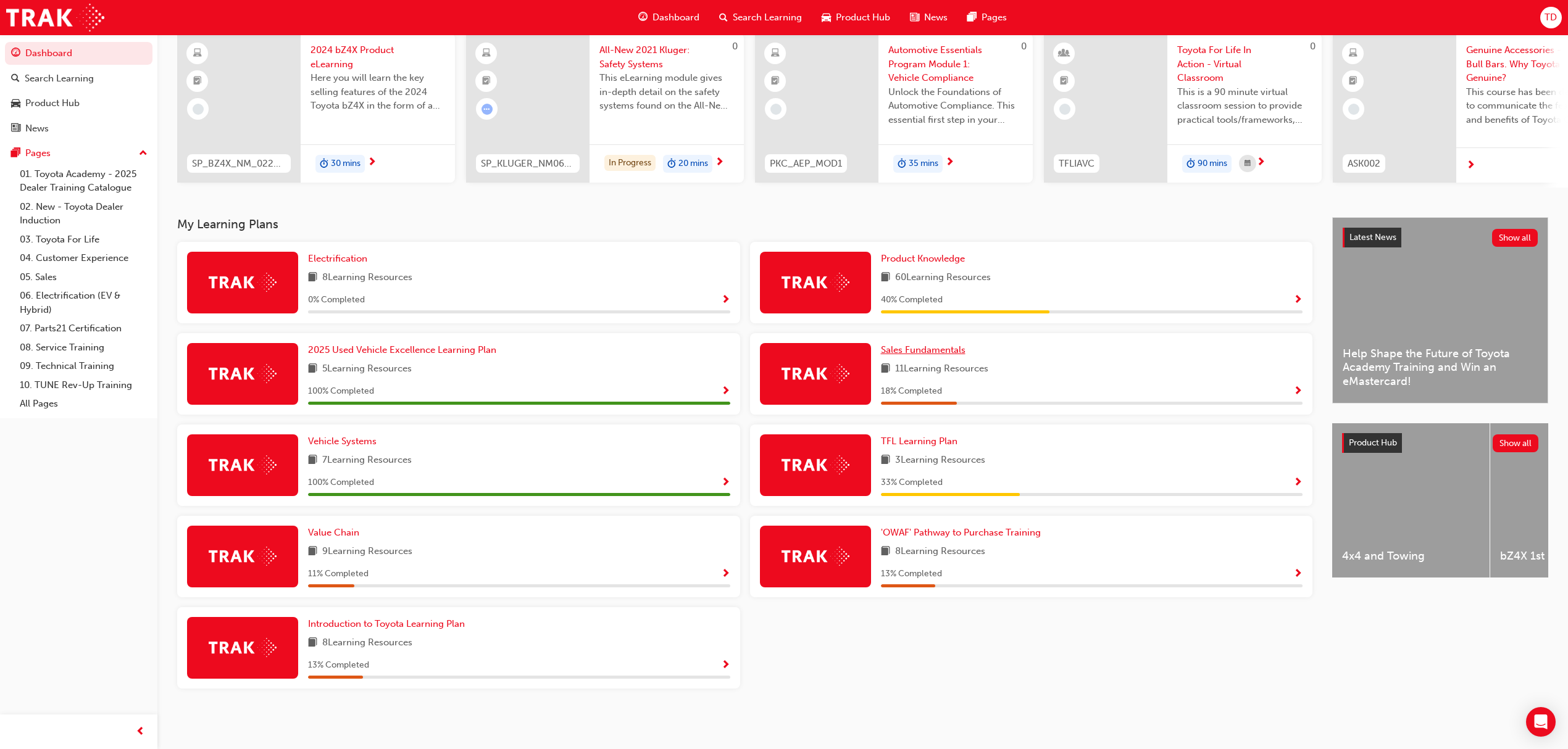
click at [929, 348] on span "Sales Fundamentals" at bounding box center [923, 349] width 85 height 11
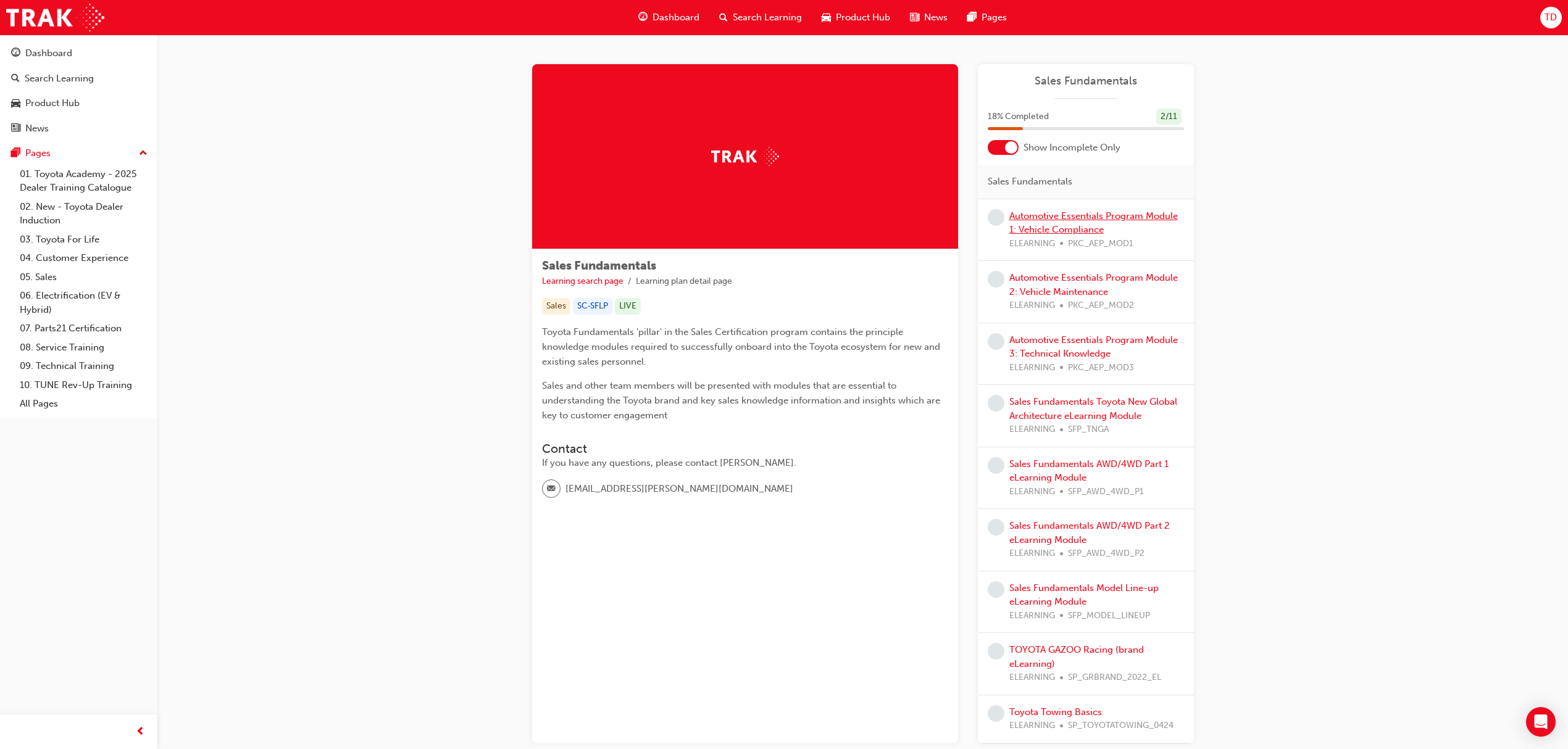
click at [1062, 225] on link "Automotive Essentials Program Module 1: Vehicle Compliance" at bounding box center [1093, 223] width 168 height 25
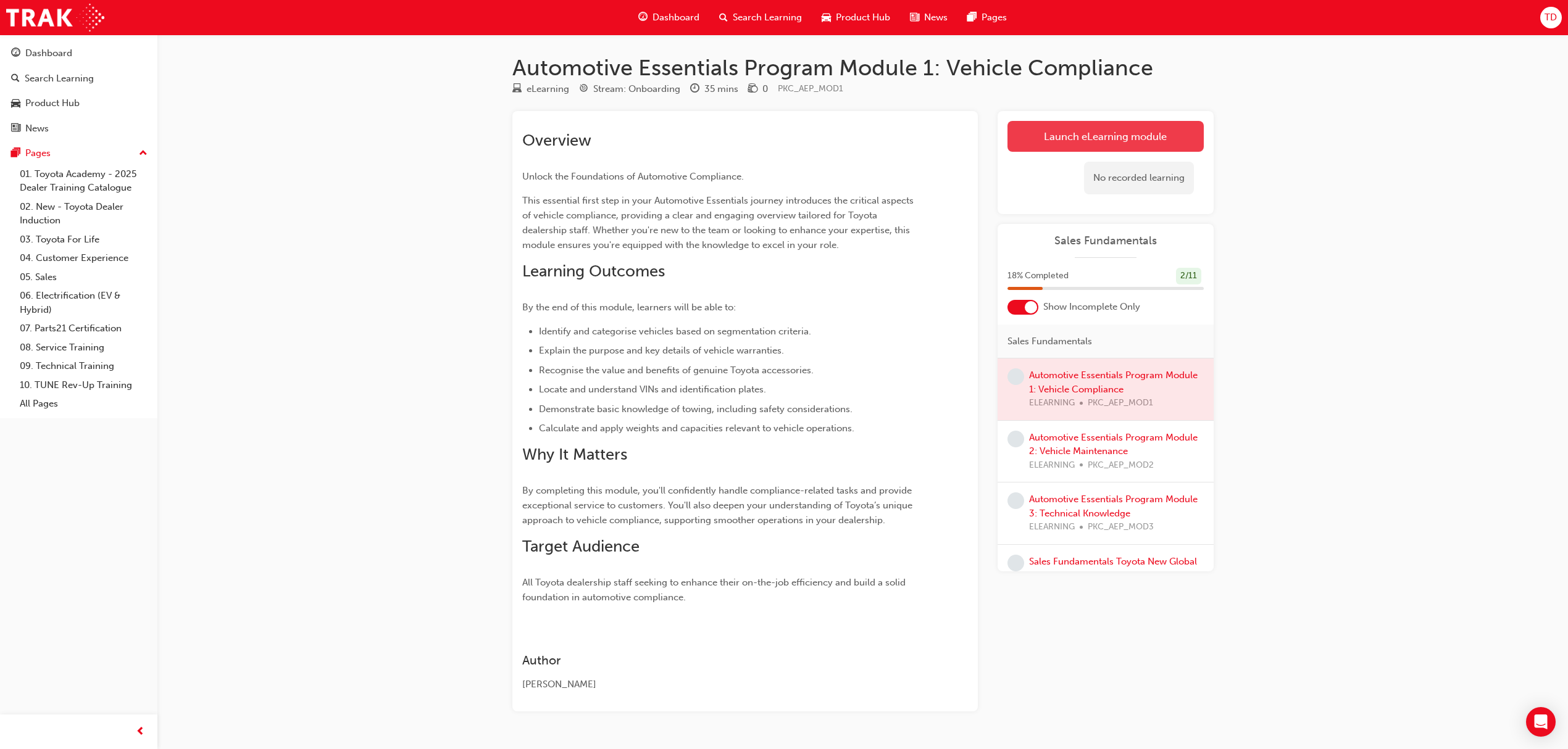
click at [1106, 129] on link "Launch eLearning module" at bounding box center [1106, 136] width 197 height 31
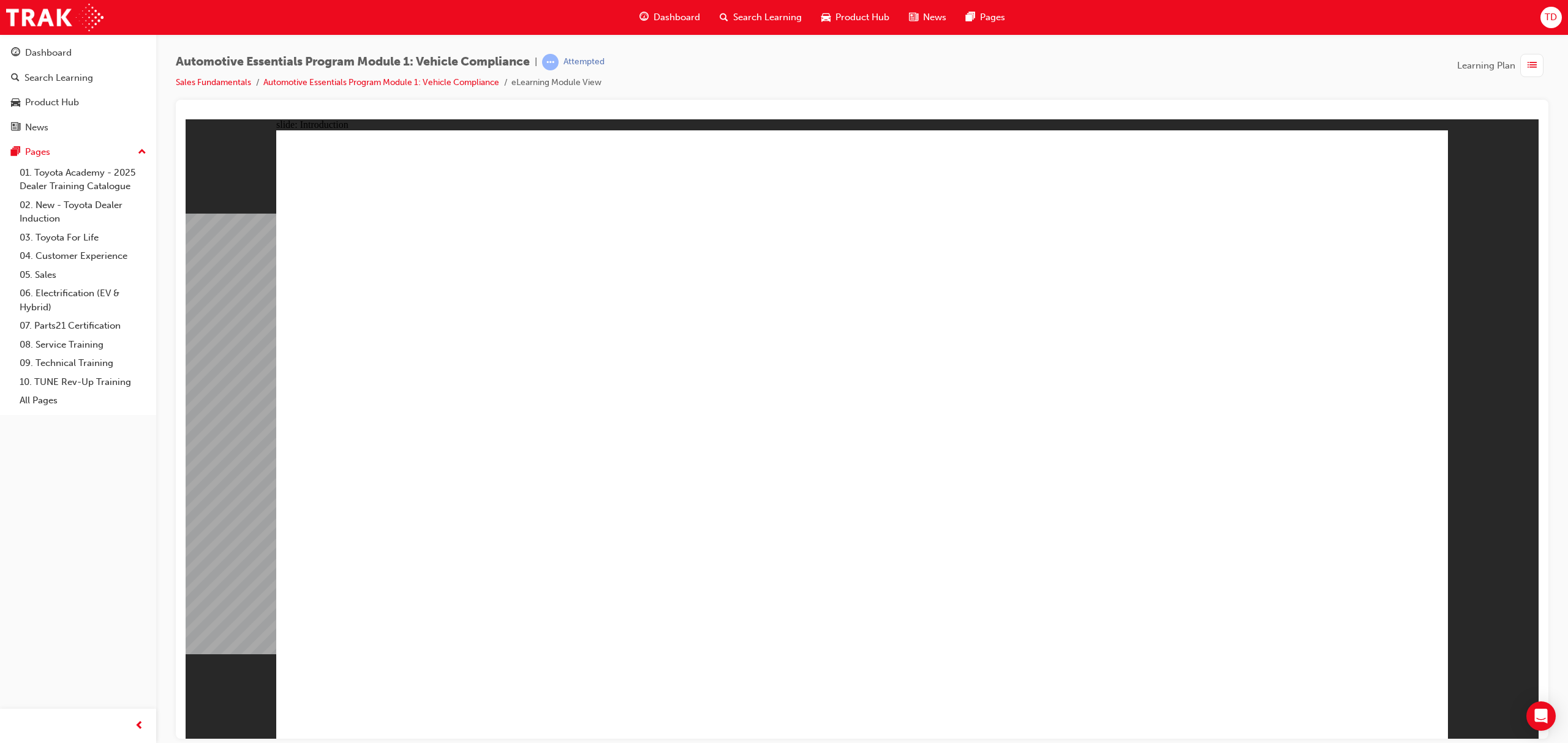
drag, startPoint x: 1294, startPoint y: 436, endPoint x: 901, endPoint y: 539, distance: 406.3
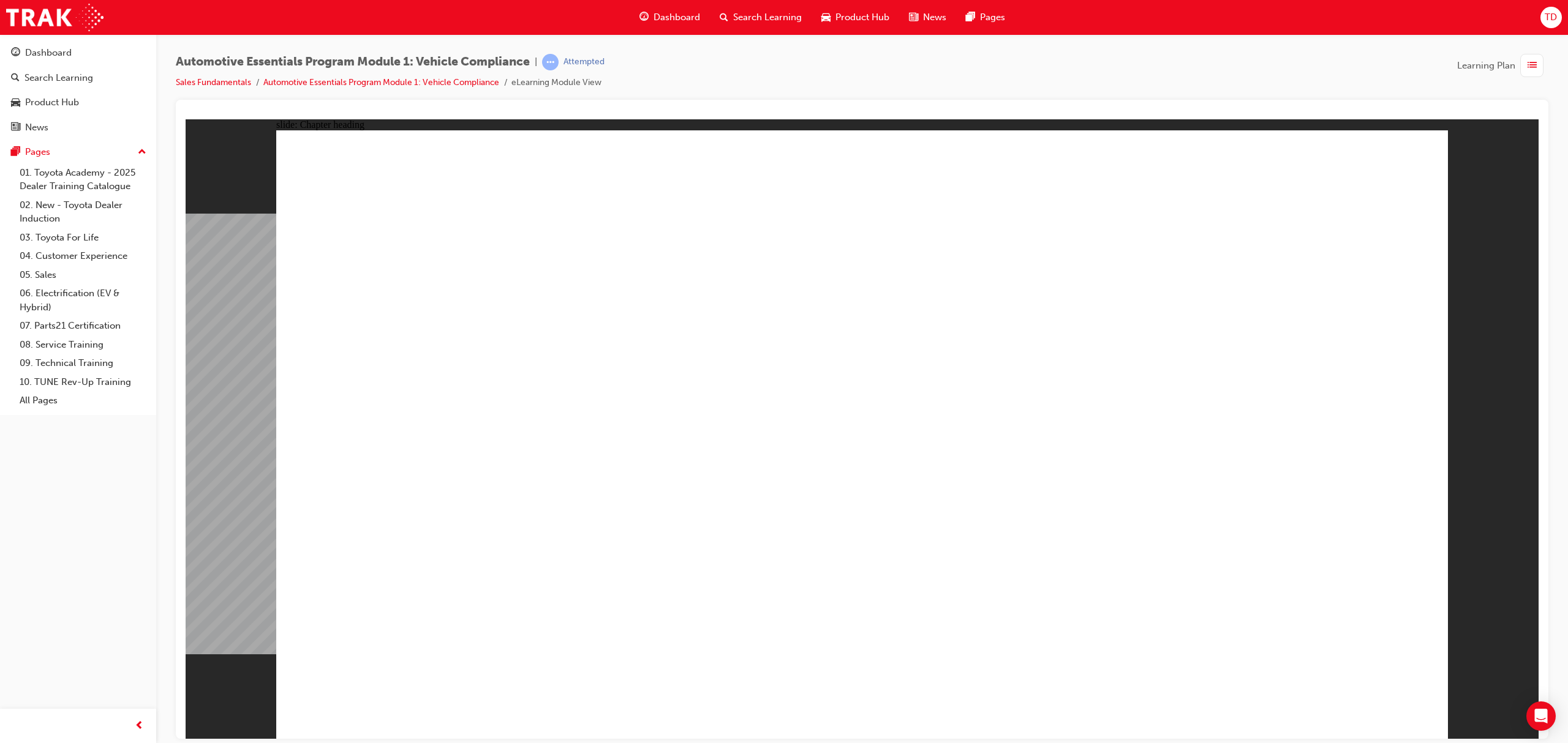
drag, startPoint x: 1204, startPoint y: 483, endPoint x: 1197, endPoint y: 487, distance: 8.1
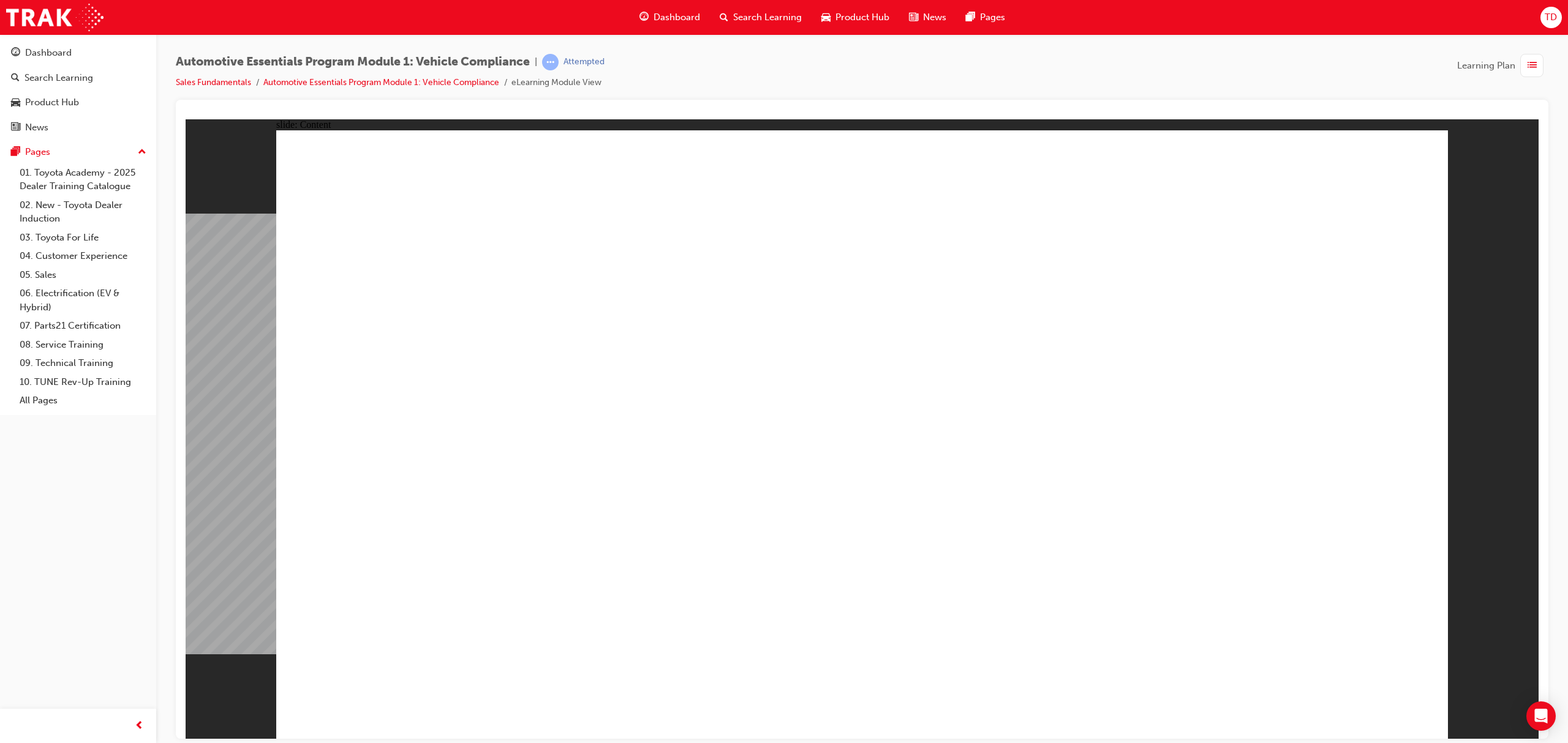
drag, startPoint x: 1210, startPoint y: 549, endPoint x: 1120, endPoint y: 538, distance: 90.7
drag, startPoint x: 861, startPoint y: 526, endPoint x: 802, endPoint y: 520, distance: 59.3
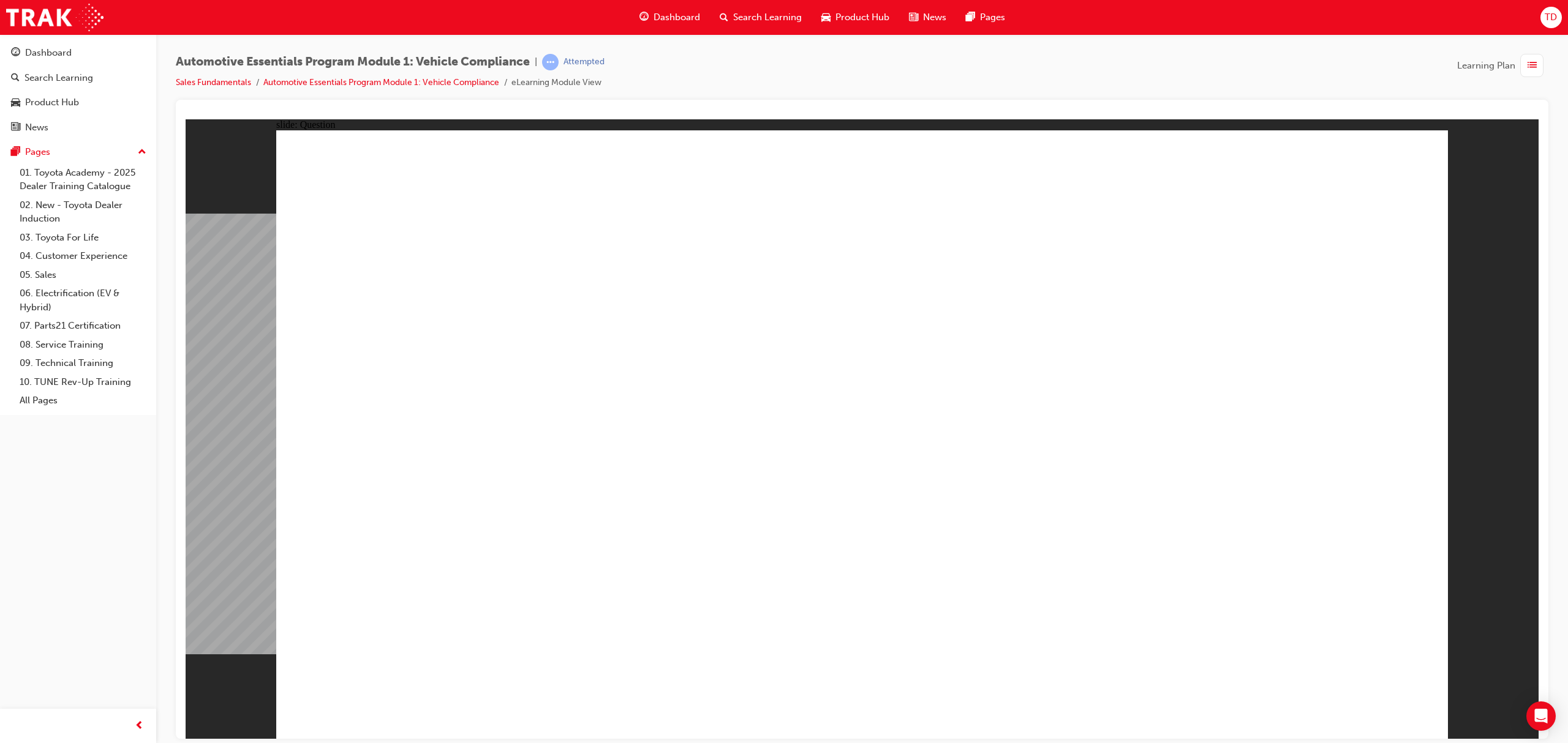
radio input "false"
radio input "true"
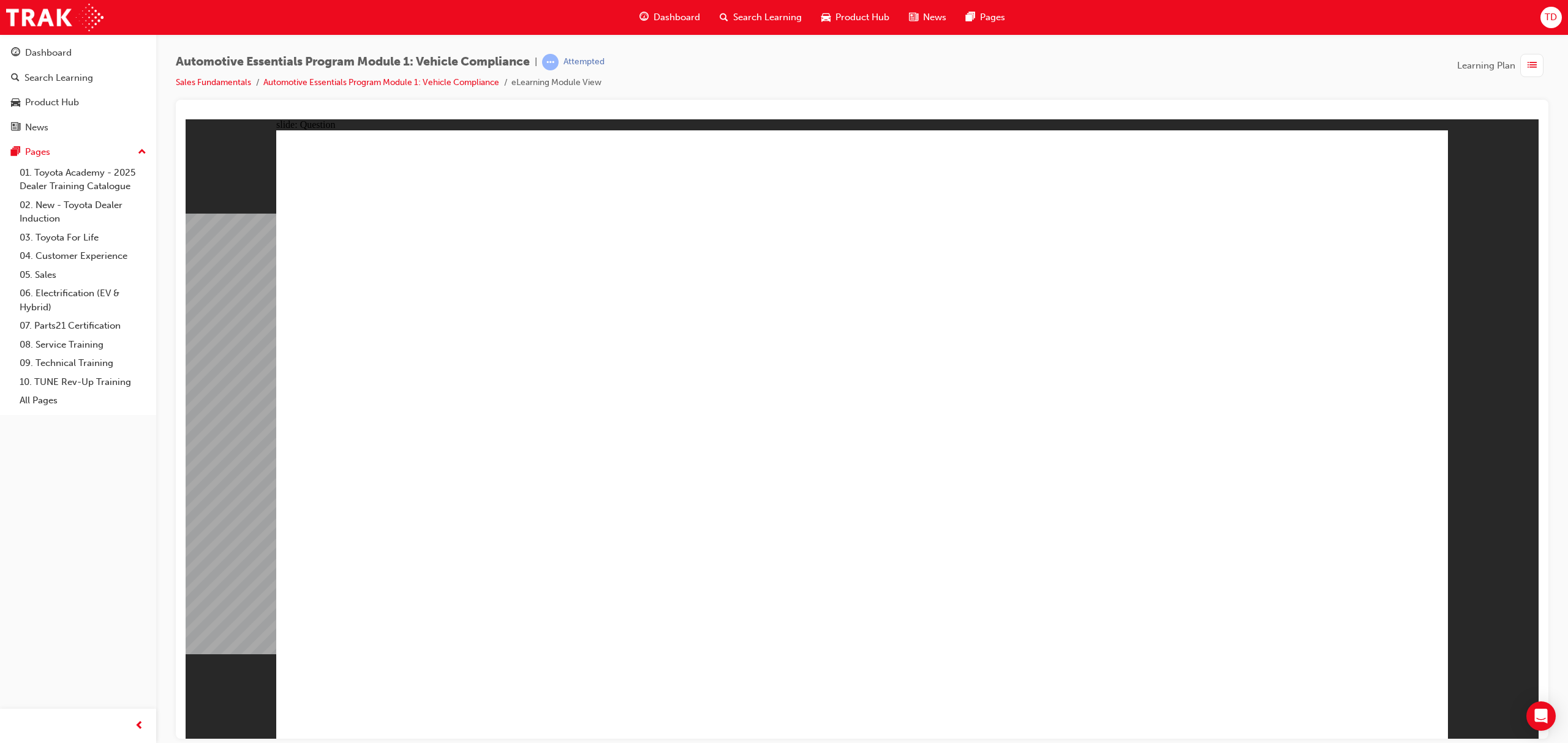
radio input "true"
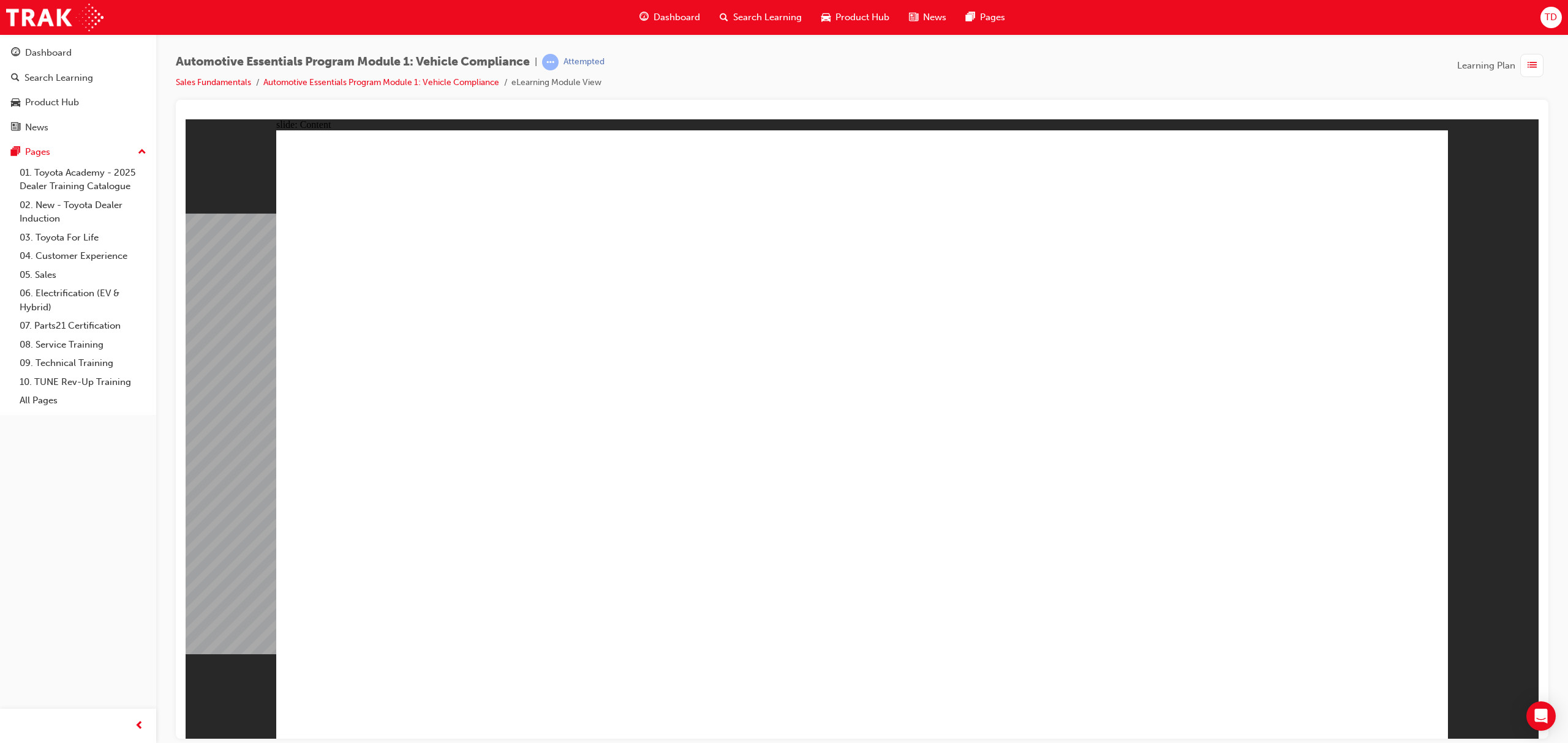
drag, startPoint x: 1261, startPoint y: 346, endPoint x: 843, endPoint y: 334, distance: 418.2
drag, startPoint x: 689, startPoint y: 338, endPoint x: 934, endPoint y: 340, distance: 245.0
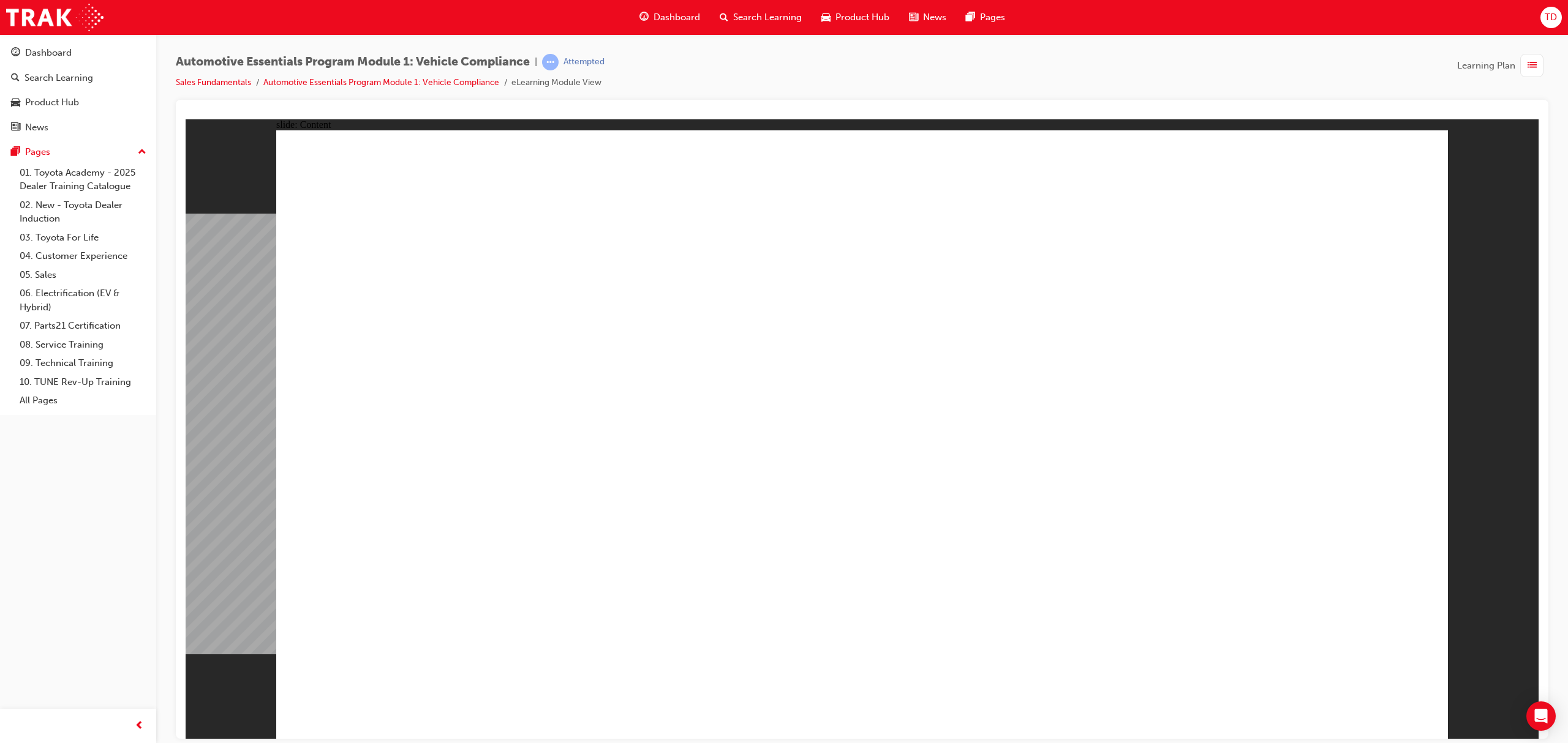
drag, startPoint x: 1376, startPoint y: 681, endPoint x: 1356, endPoint y: 703, distance: 29.7
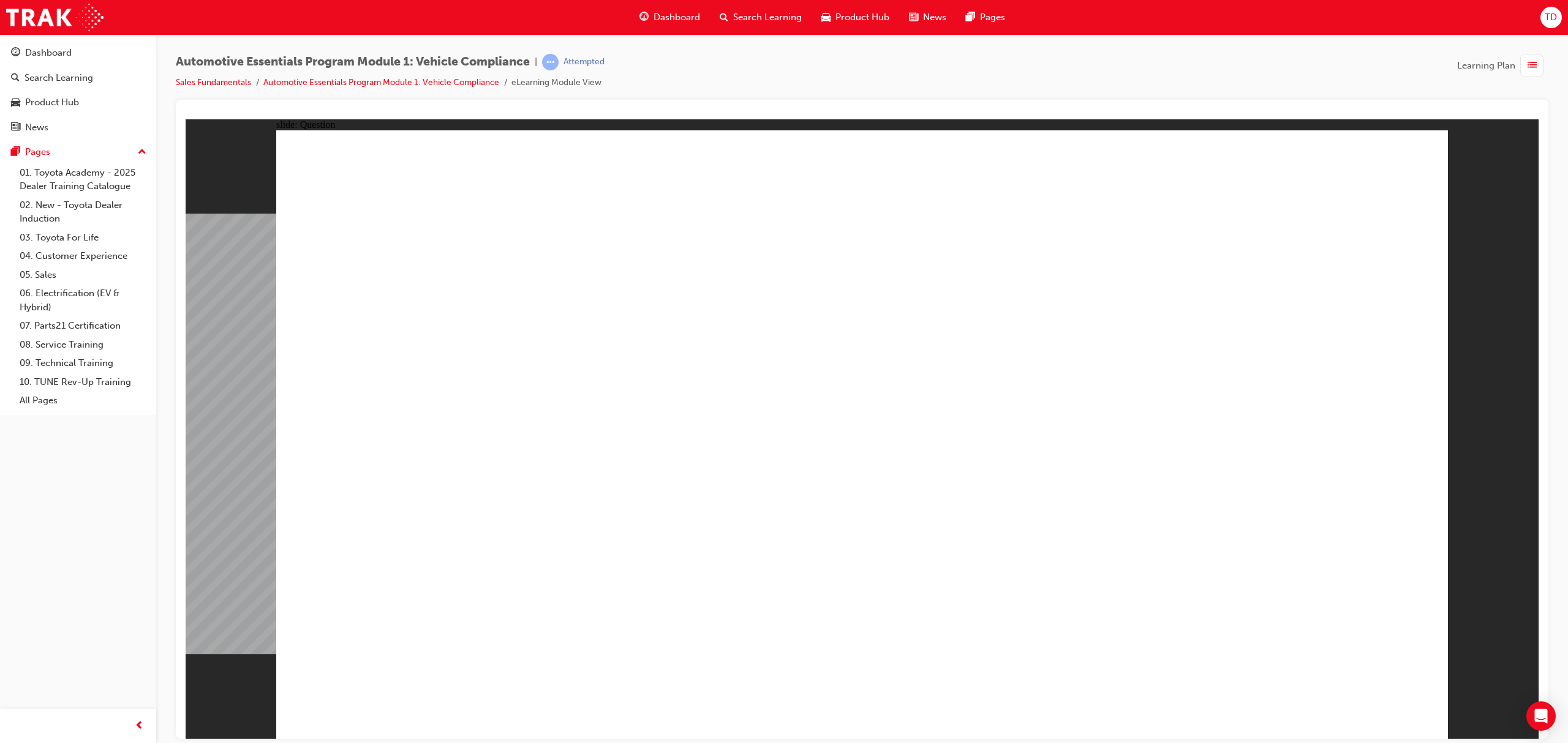
radio input "true"
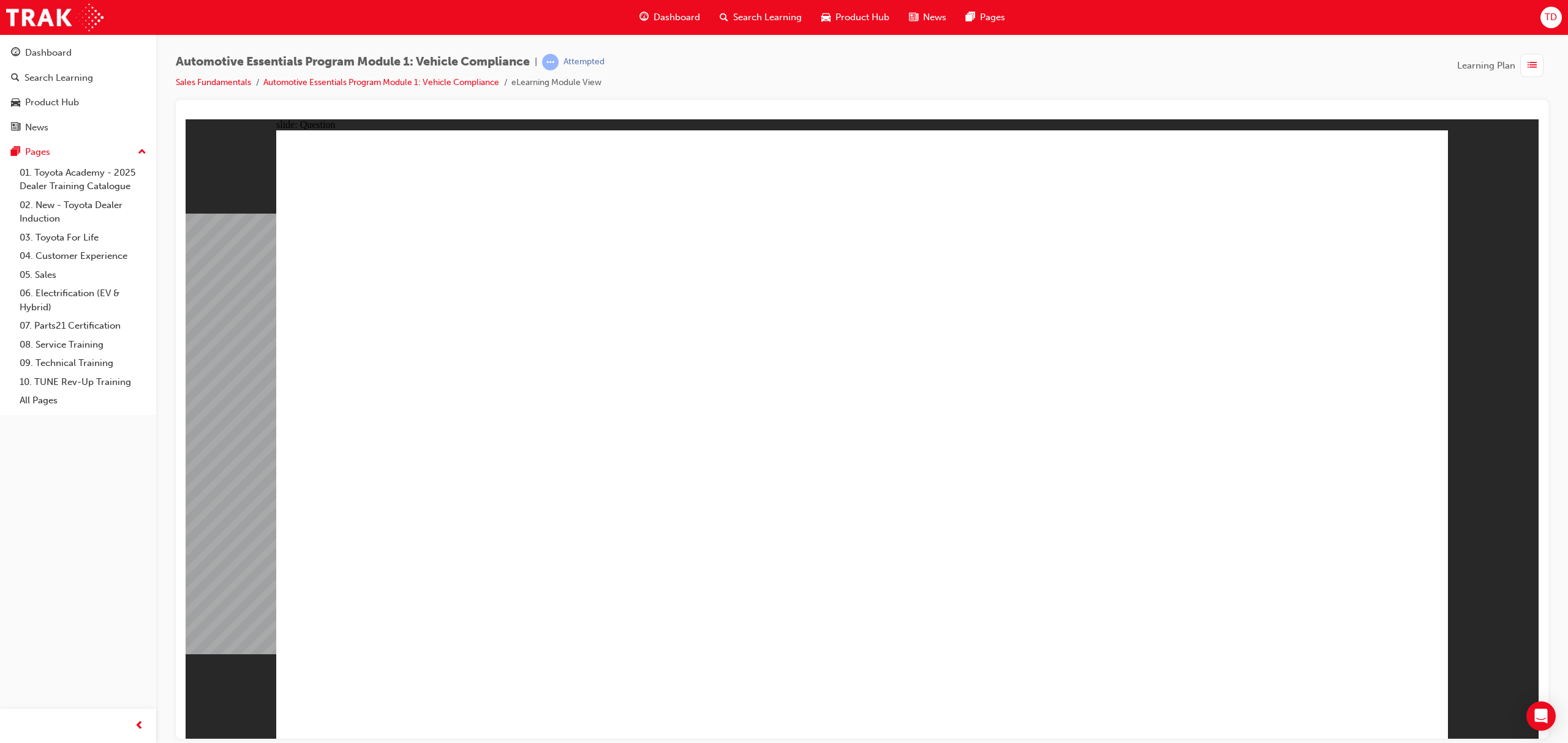
radio input "true"
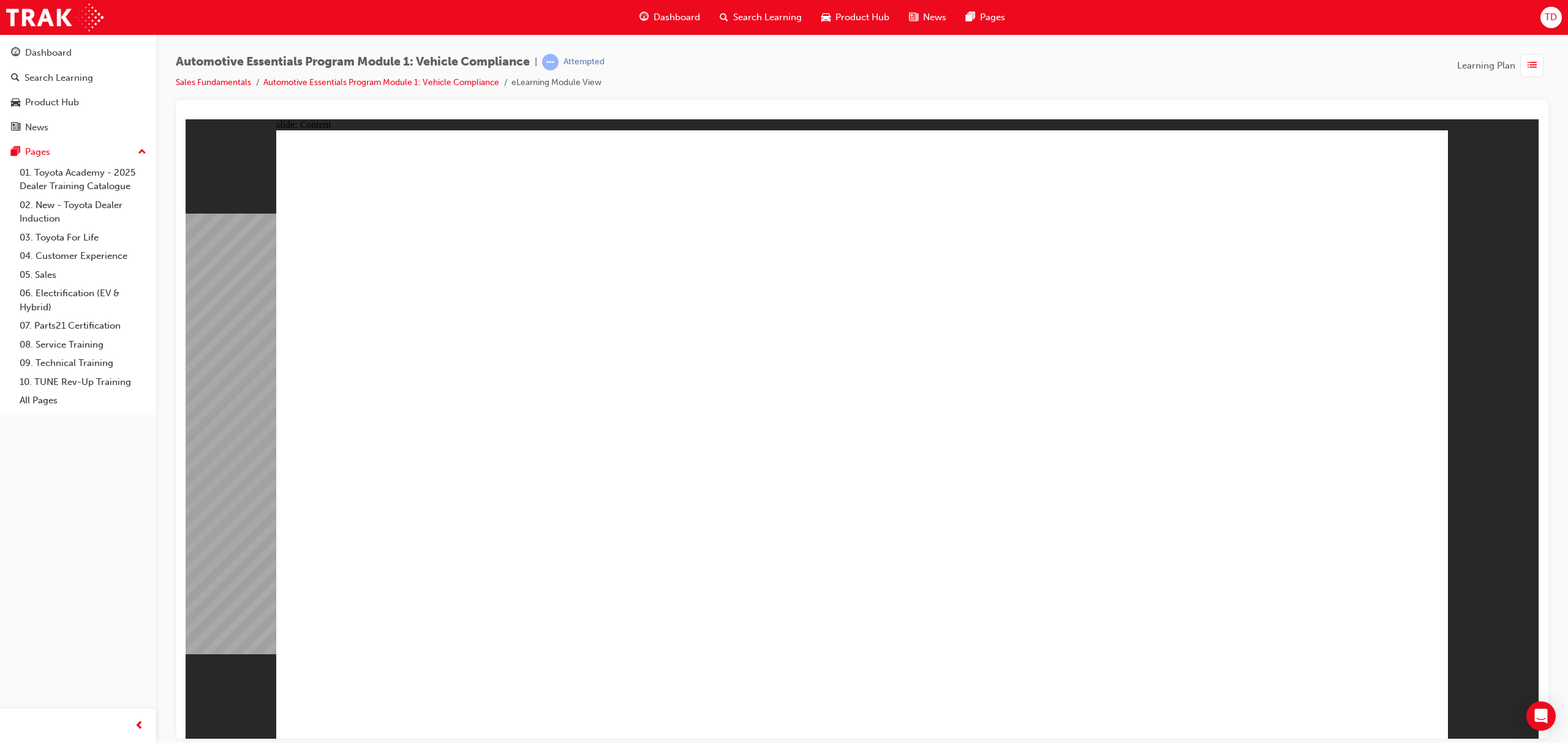
drag, startPoint x: 501, startPoint y: 384, endPoint x: 478, endPoint y: 389, distance: 23.5
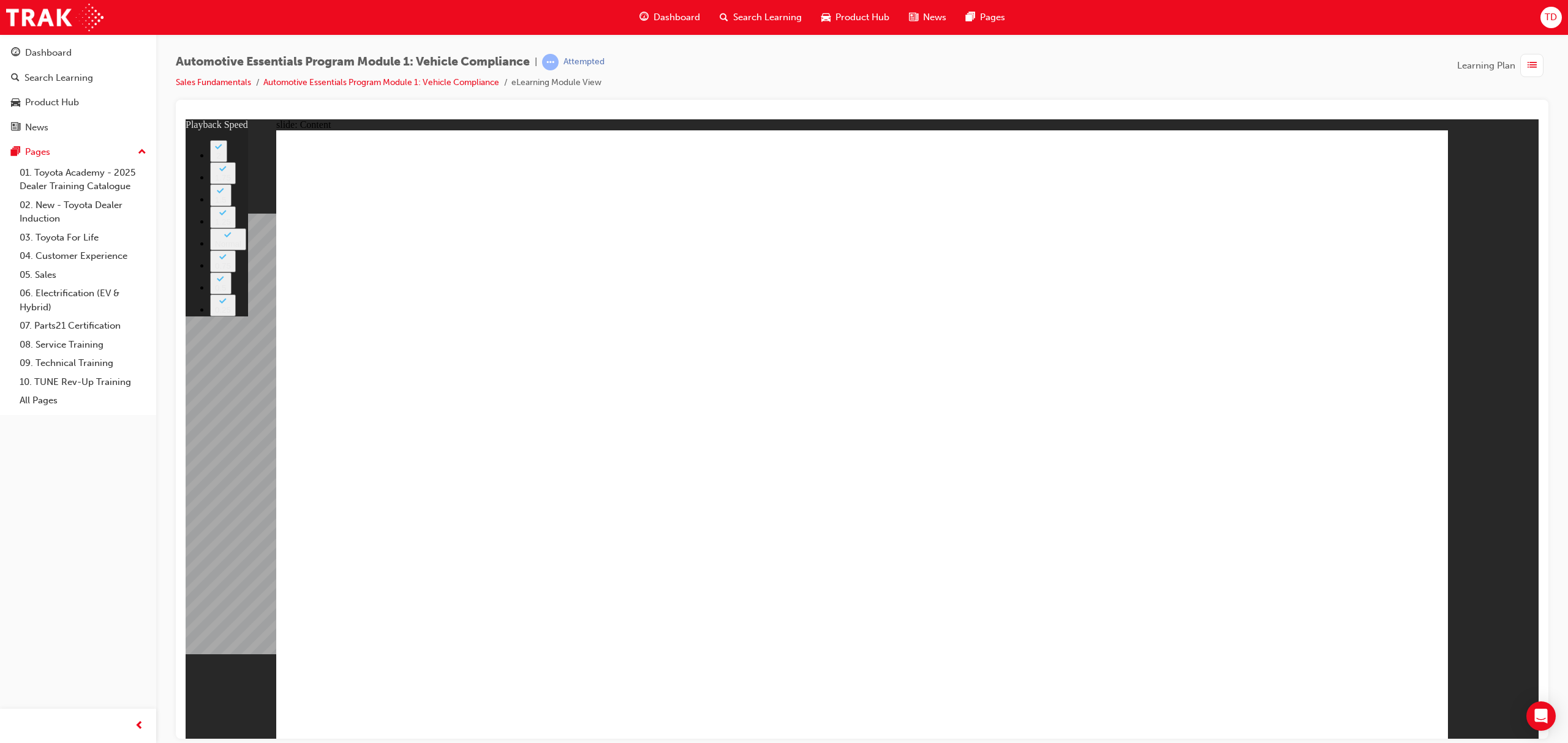
drag, startPoint x: 997, startPoint y: 537, endPoint x: 1368, endPoint y: 535, distance: 371.0
type input "43"
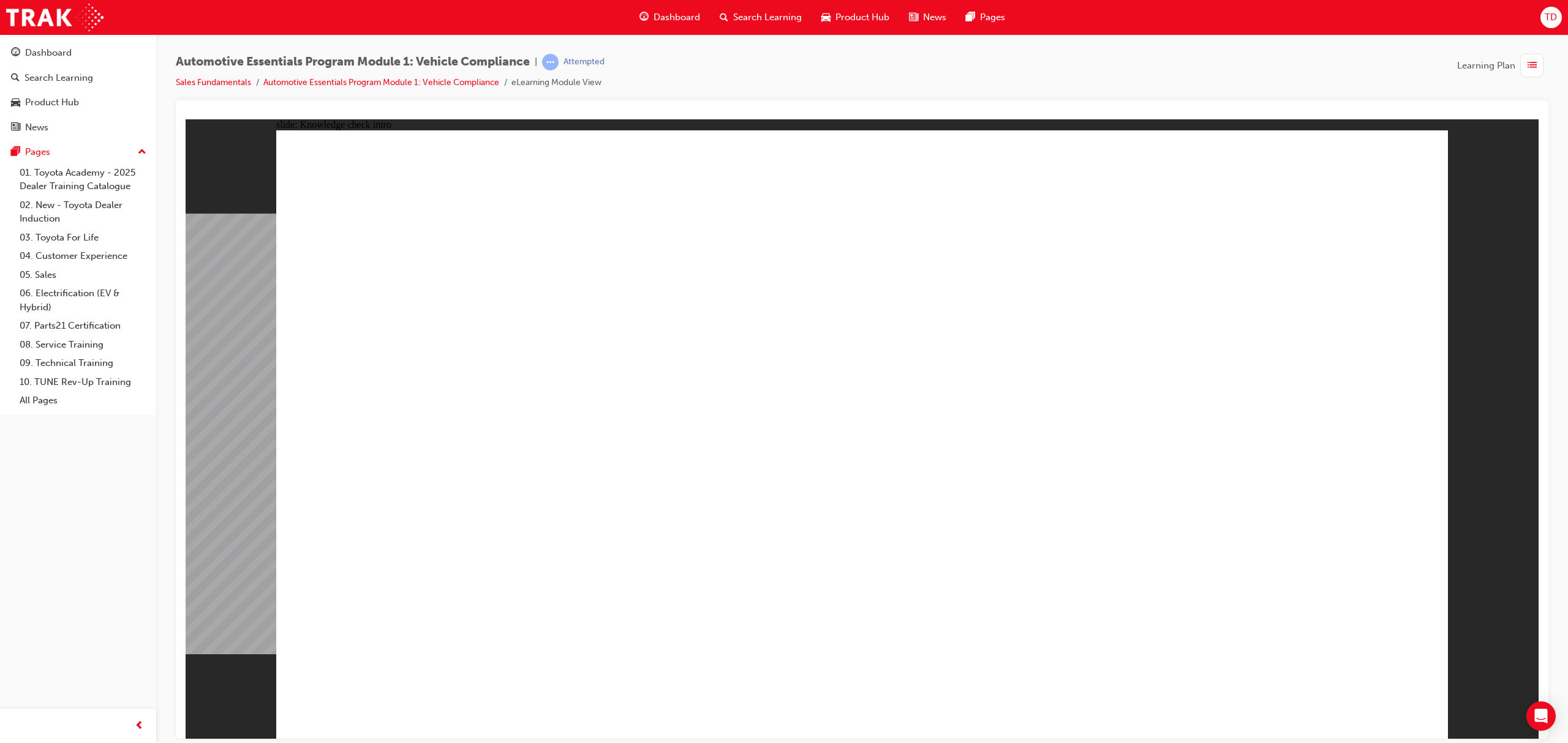
radio input "true"
drag, startPoint x: 1318, startPoint y: 679, endPoint x: 1325, endPoint y: 693, distance: 15.7
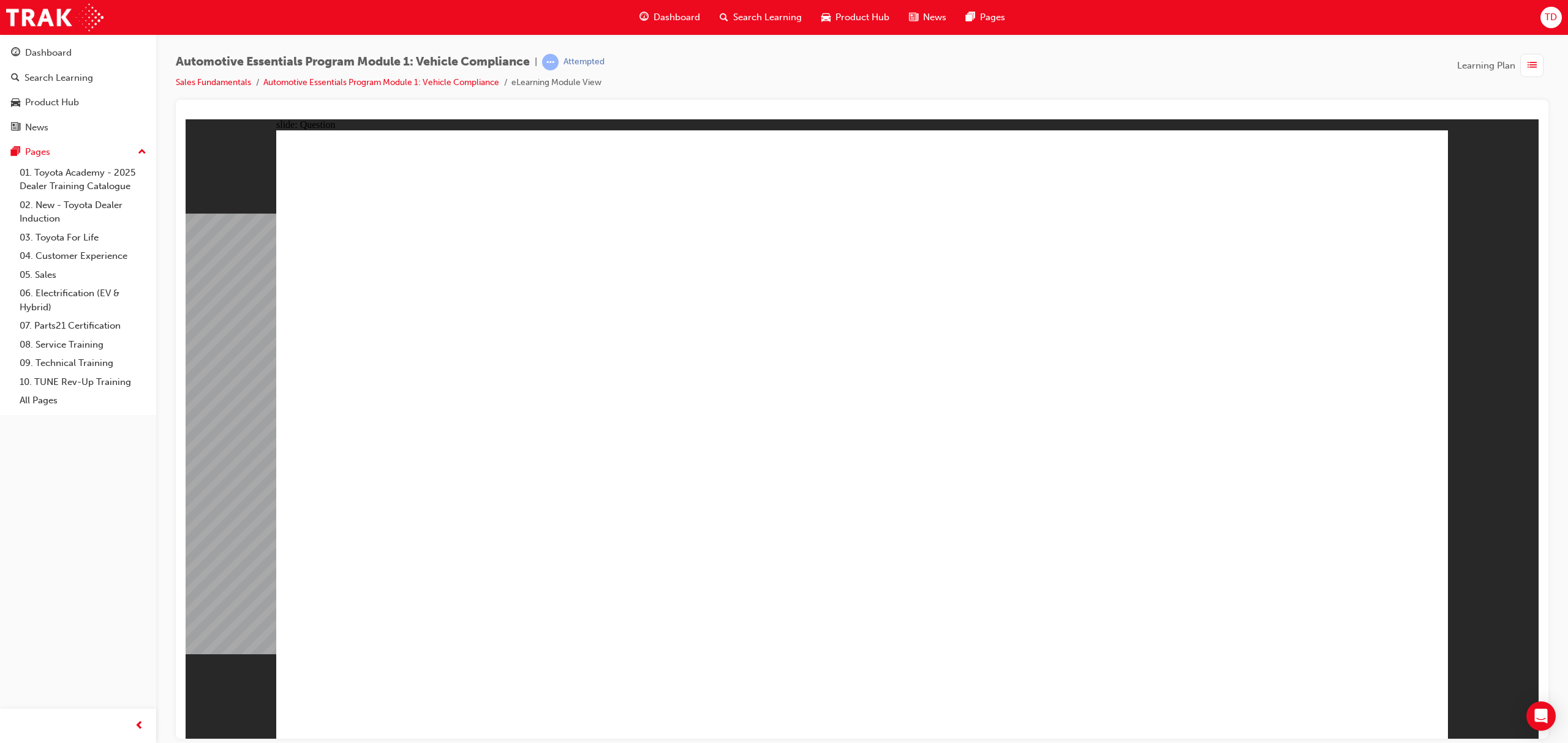
radio input "true"
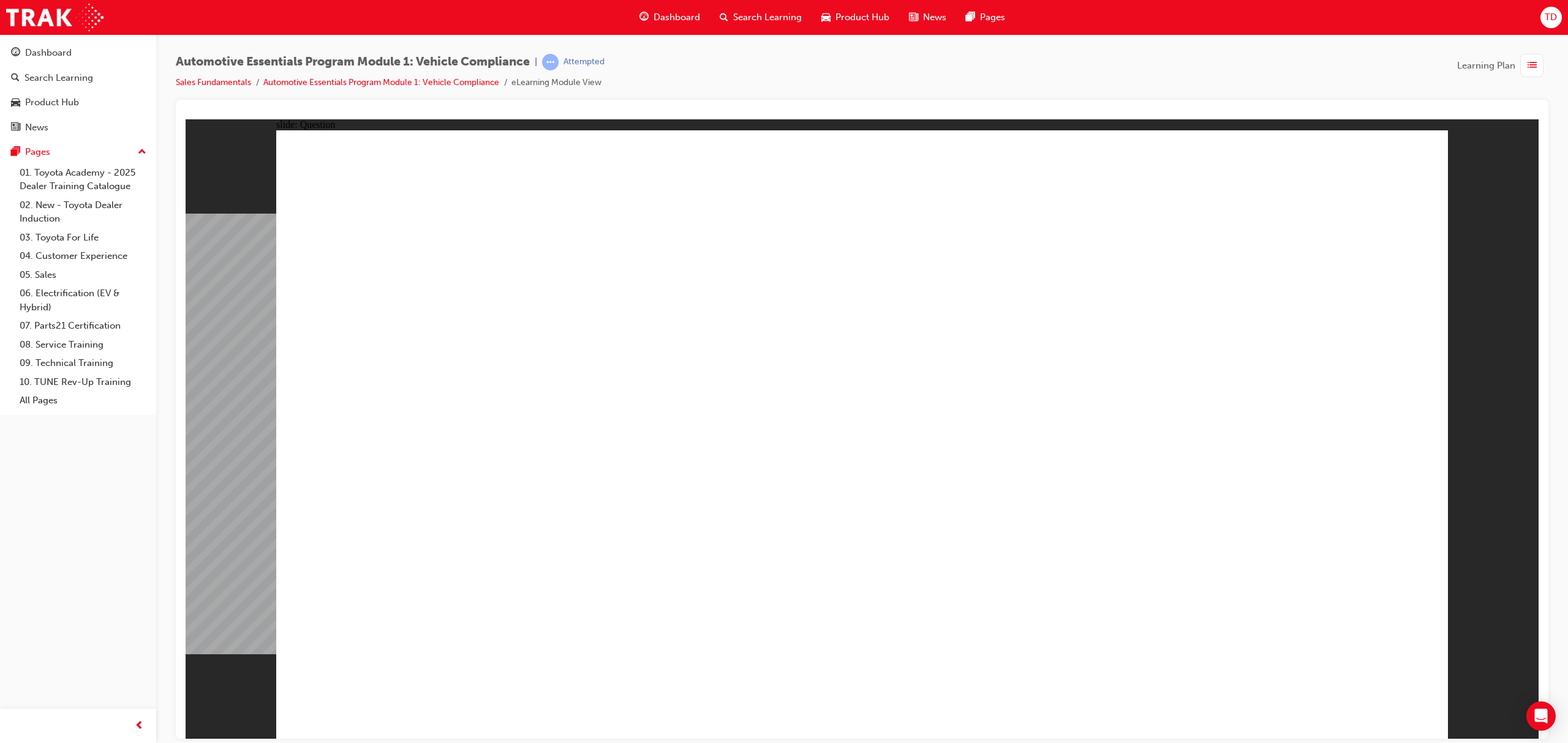
radio input "true"
drag, startPoint x: 1355, startPoint y: 683, endPoint x: 1356, endPoint y: 694, distance: 11.0
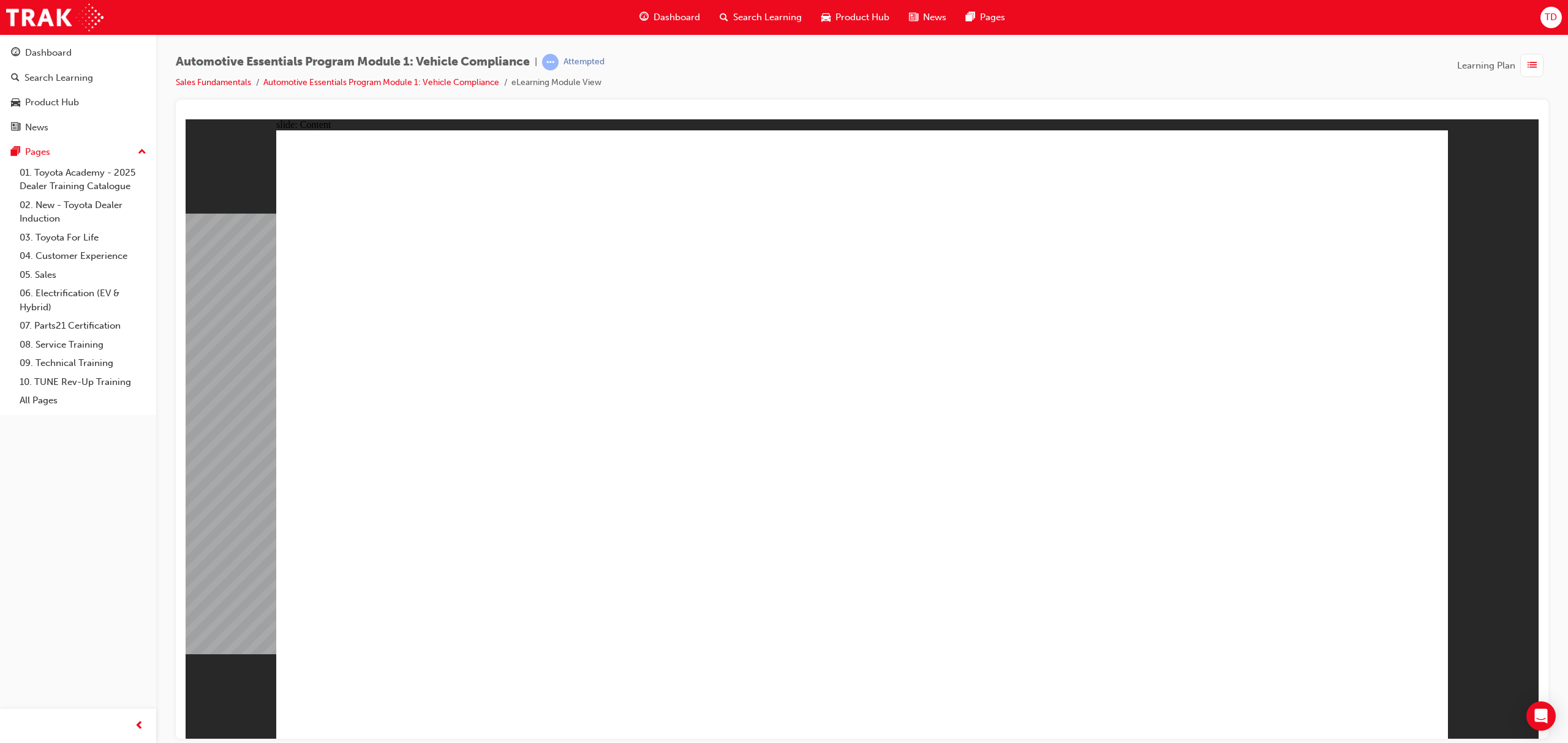
drag, startPoint x: 528, startPoint y: 487, endPoint x: 504, endPoint y: 487, distance: 24.0
drag, startPoint x: 425, startPoint y: 484, endPoint x: 382, endPoint y: 485, distance: 43.0
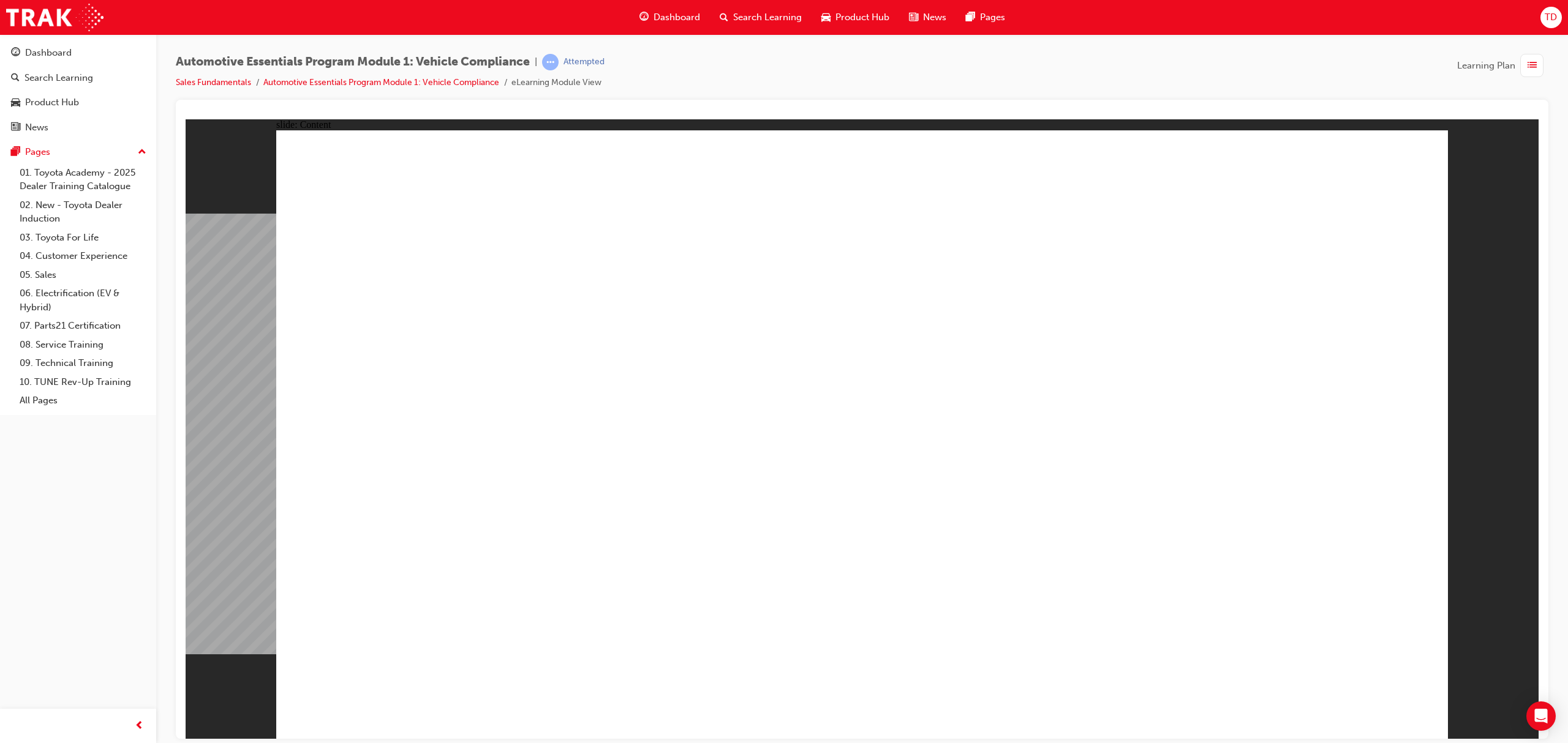
drag, startPoint x: 1406, startPoint y: 164, endPoint x: 1389, endPoint y: 198, distance: 38.0
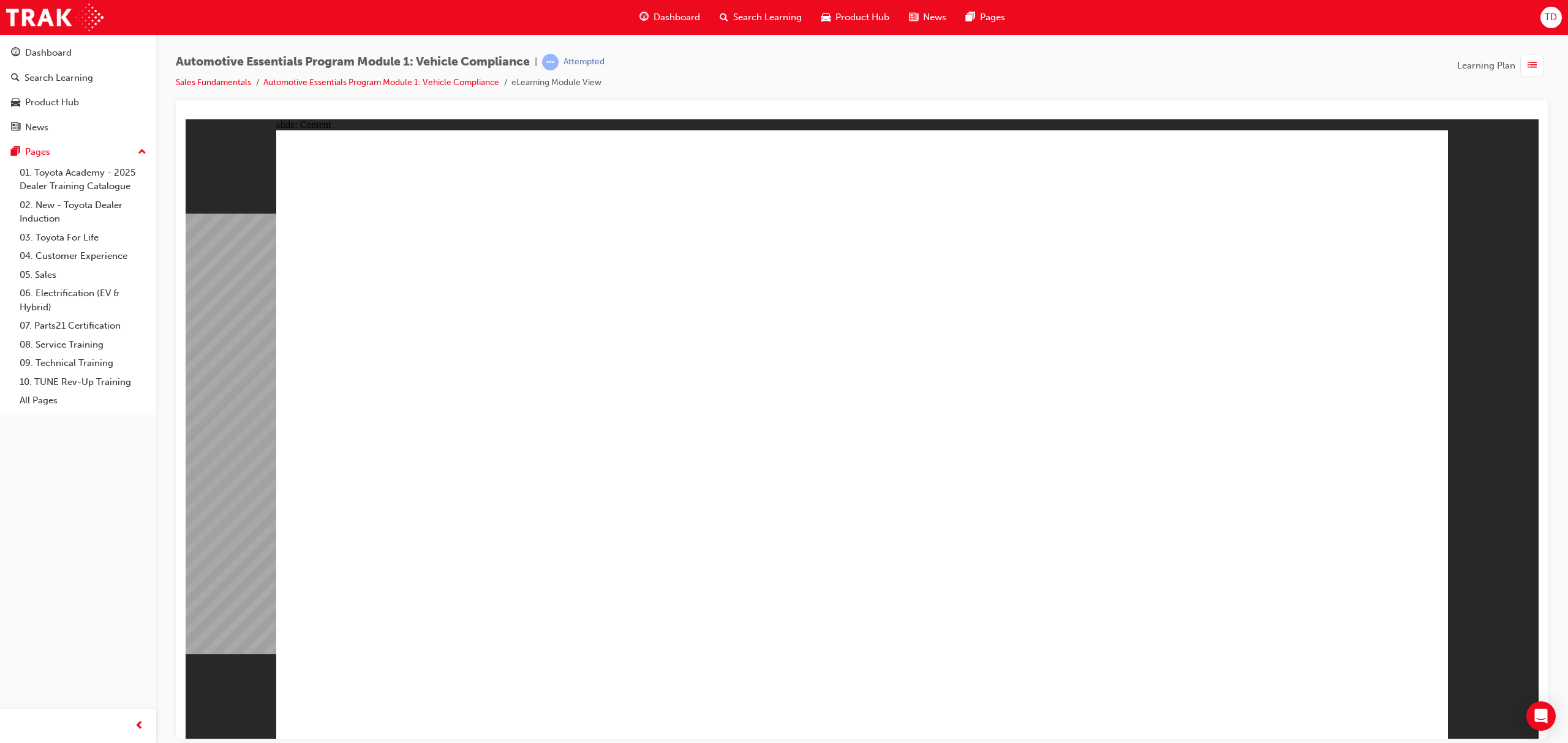
drag, startPoint x: 776, startPoint y: 577, endPoint x: 780, endPoint y: 620, distance: 43.2
drag, startPoint x: 1373, startPoint y: 180, endPoint x: 1379, endPoint y: 176, distance: 7.2
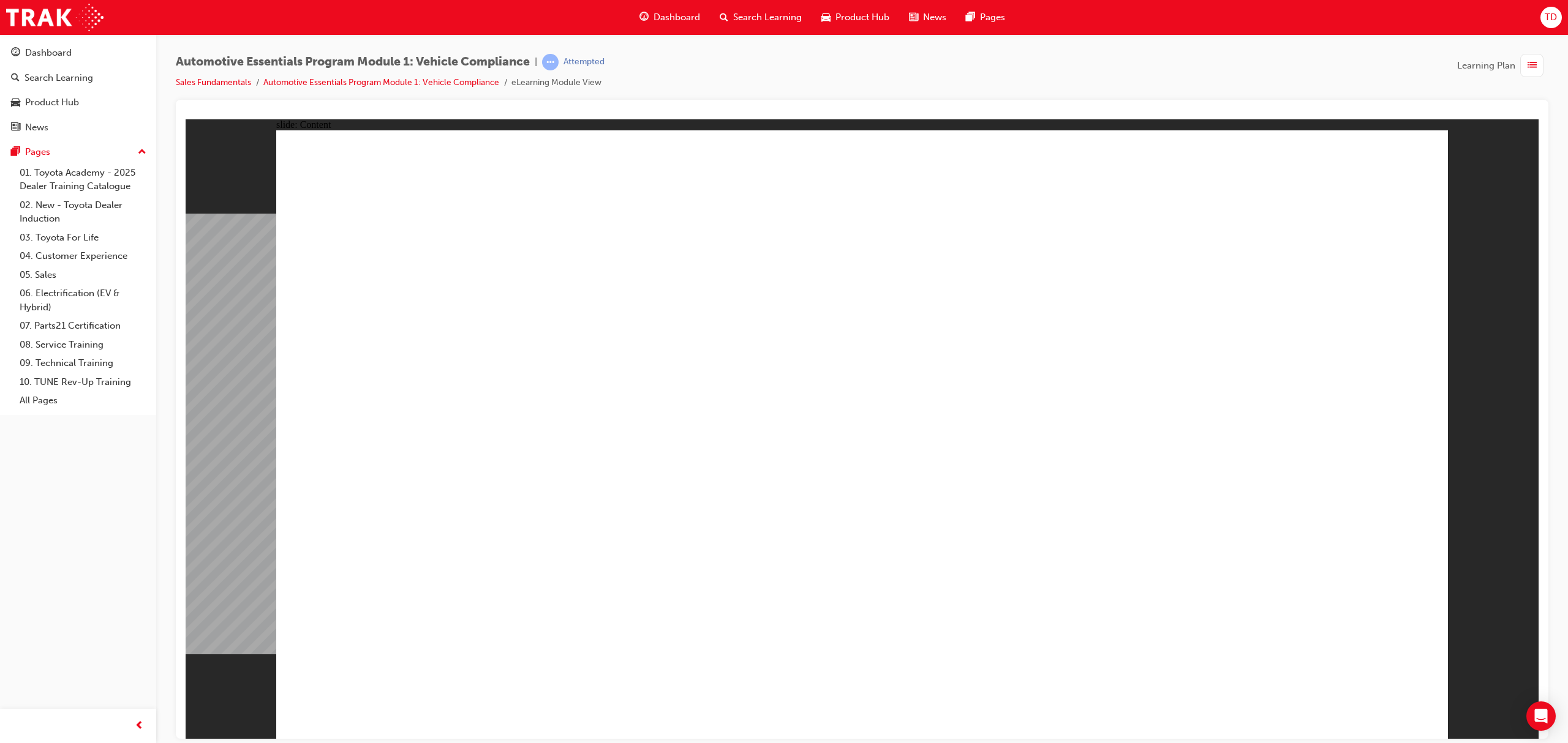
drag, startPoint x: 718, startPoint y: 394, endPoint x: 696, endPoint y: 390, distance: 22.4
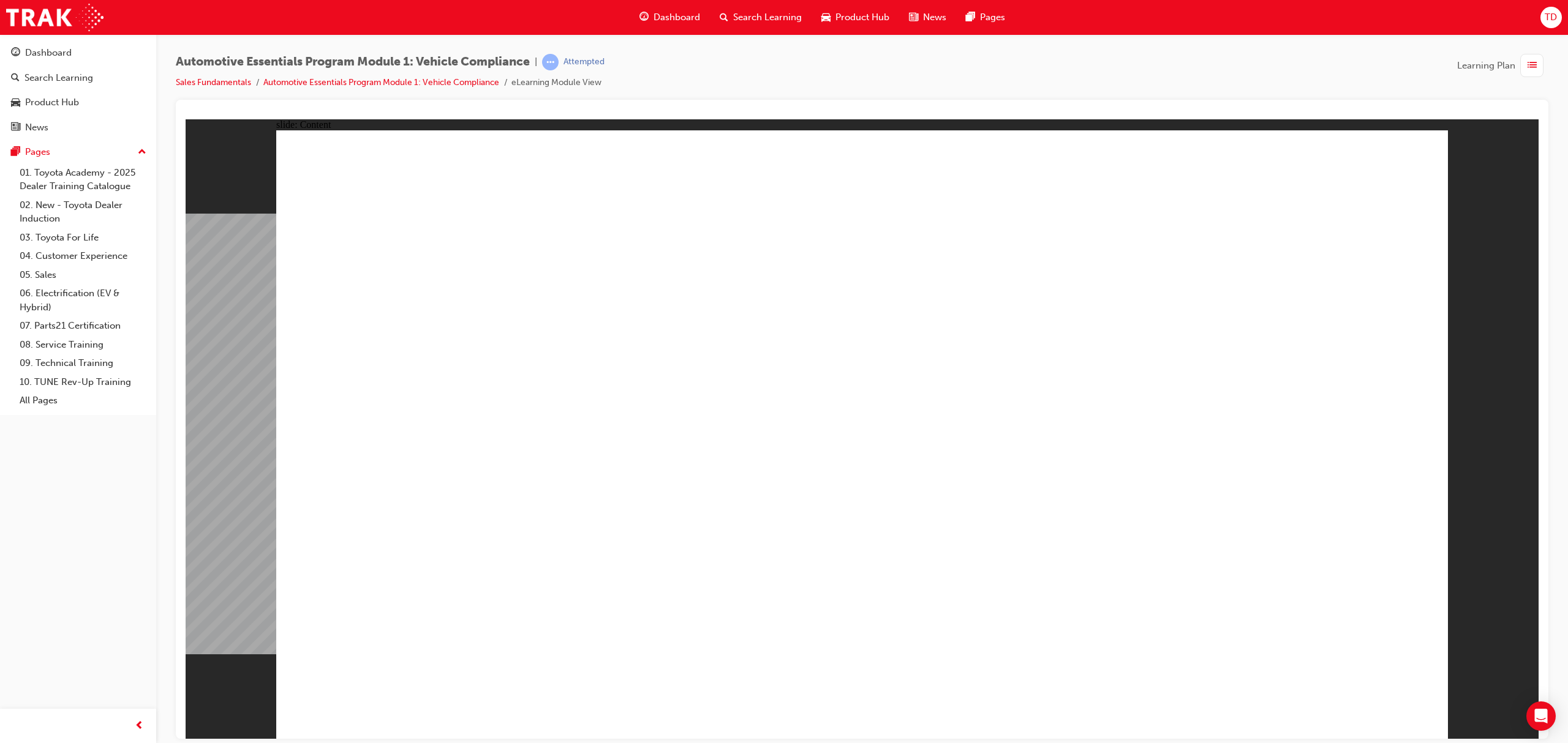
drag, startPoint x: 1402, startPoint y: 191, endPoint x: 1393, endPoint y: 182, distance: 12.7
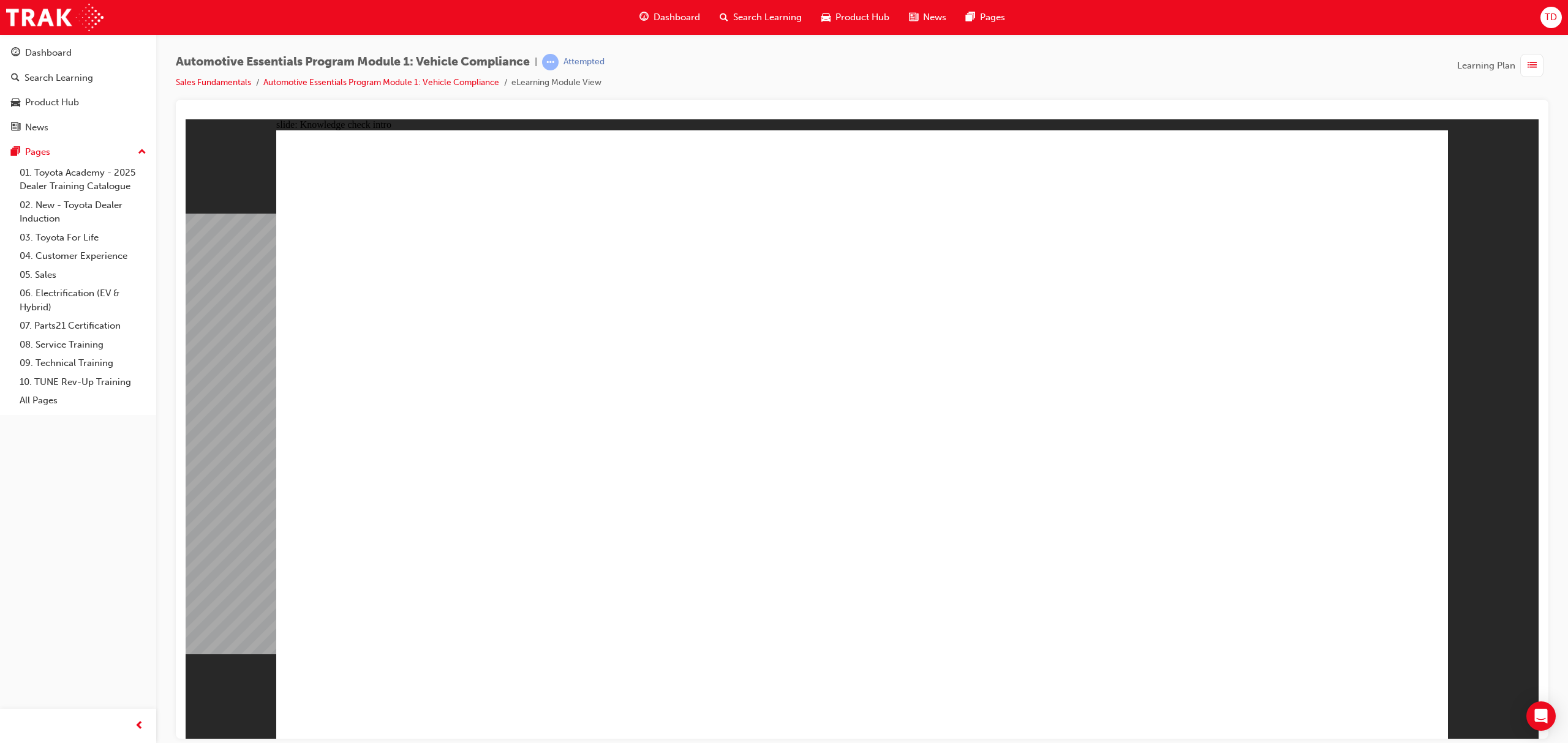
radio input "true"
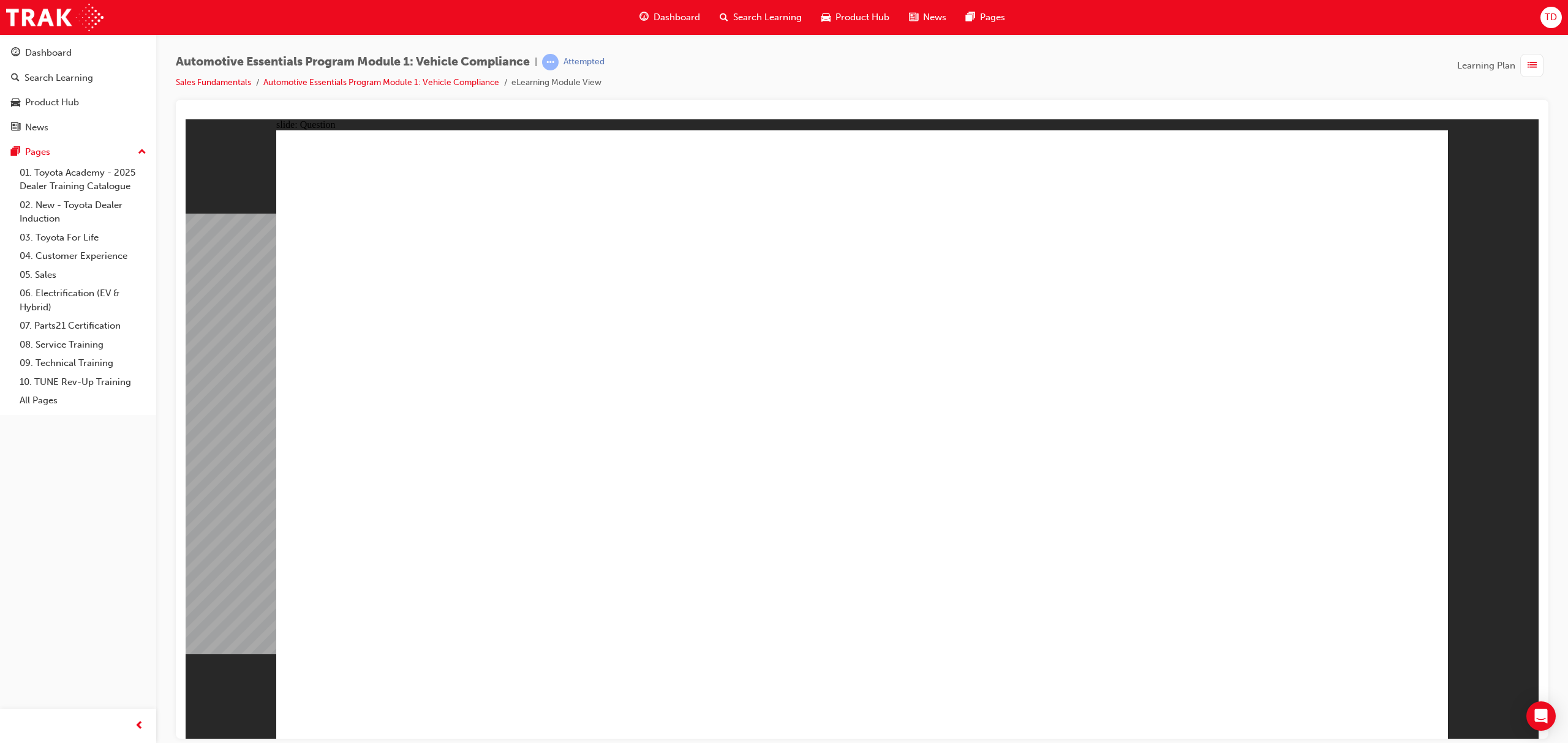
radio input "true"
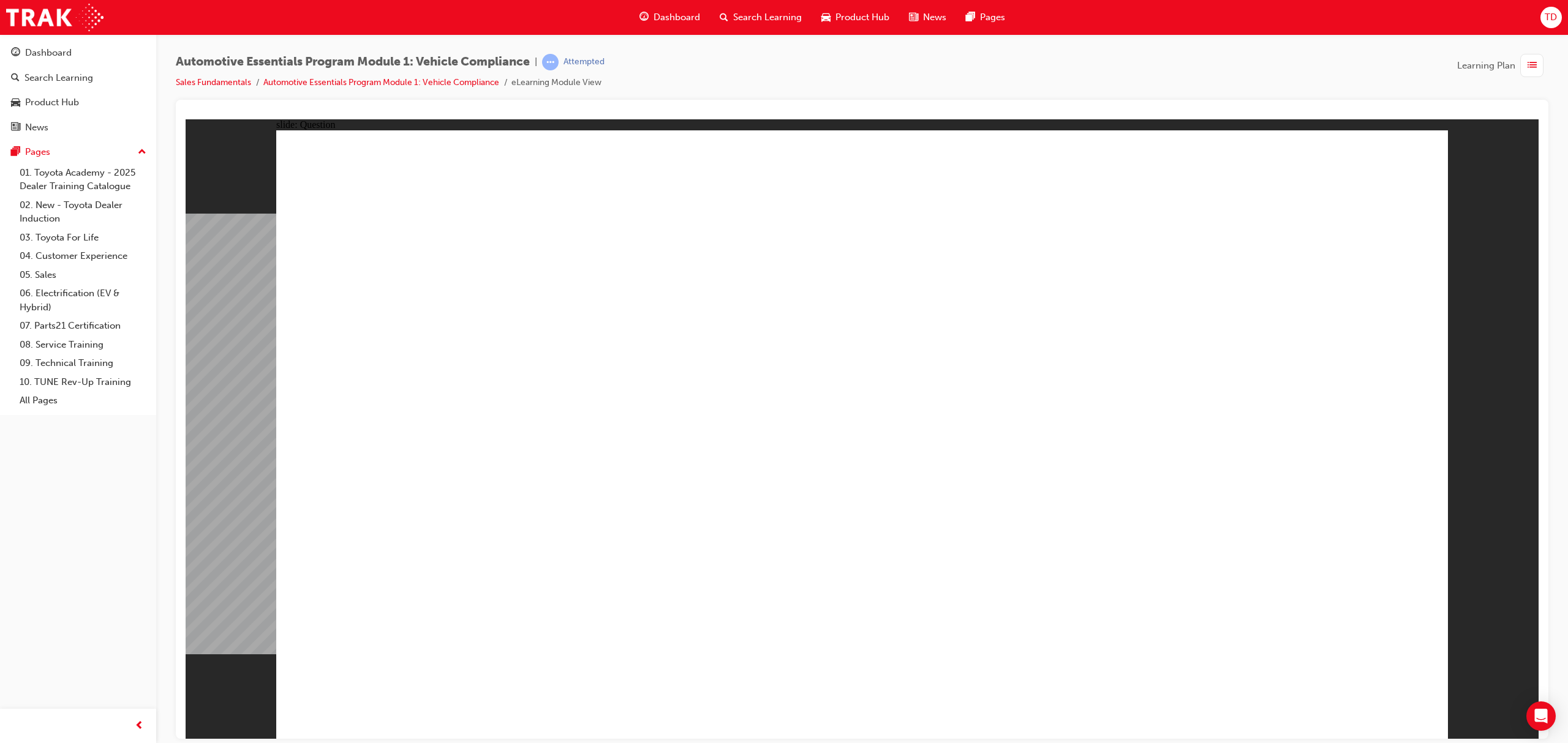
radio input "true"
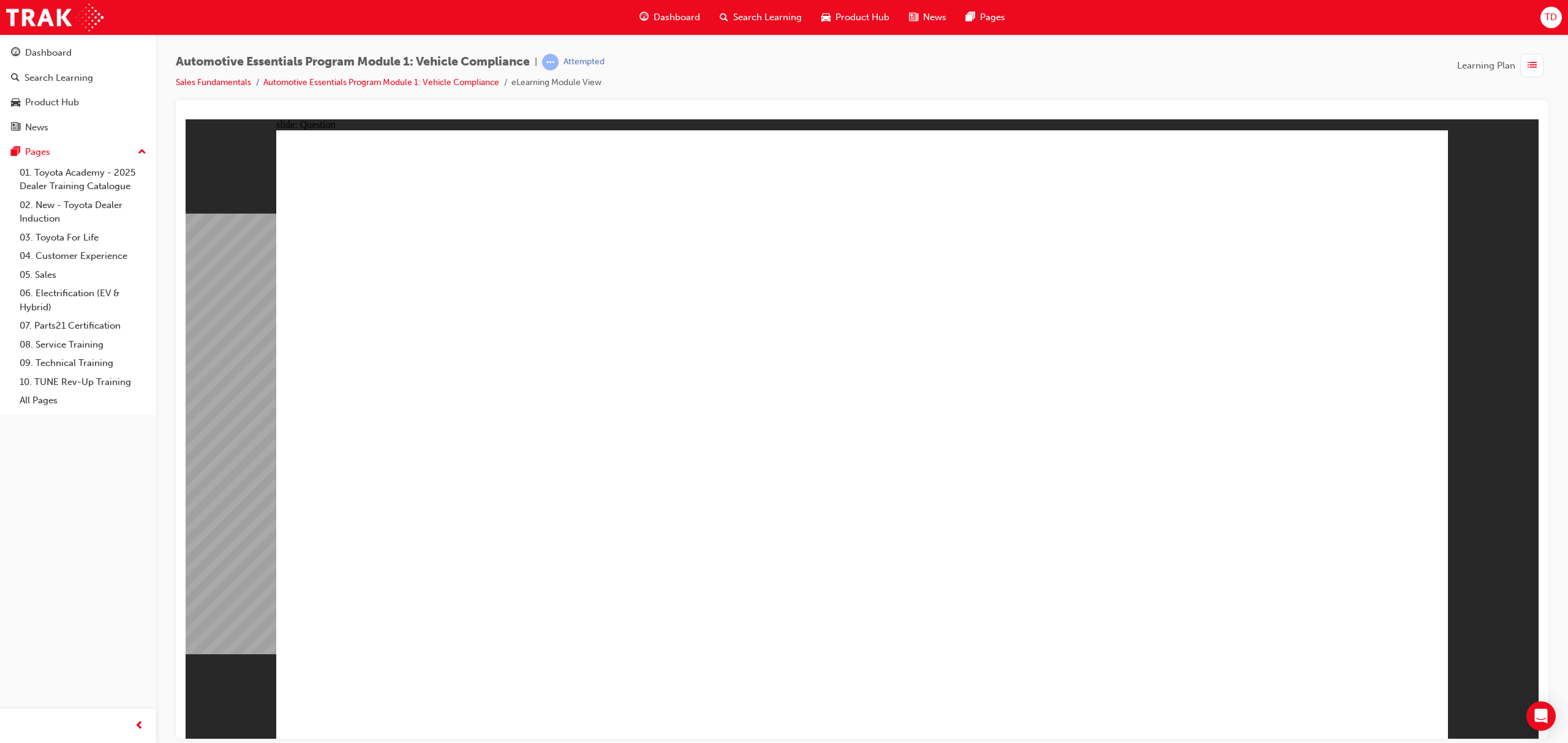
radio input "true"
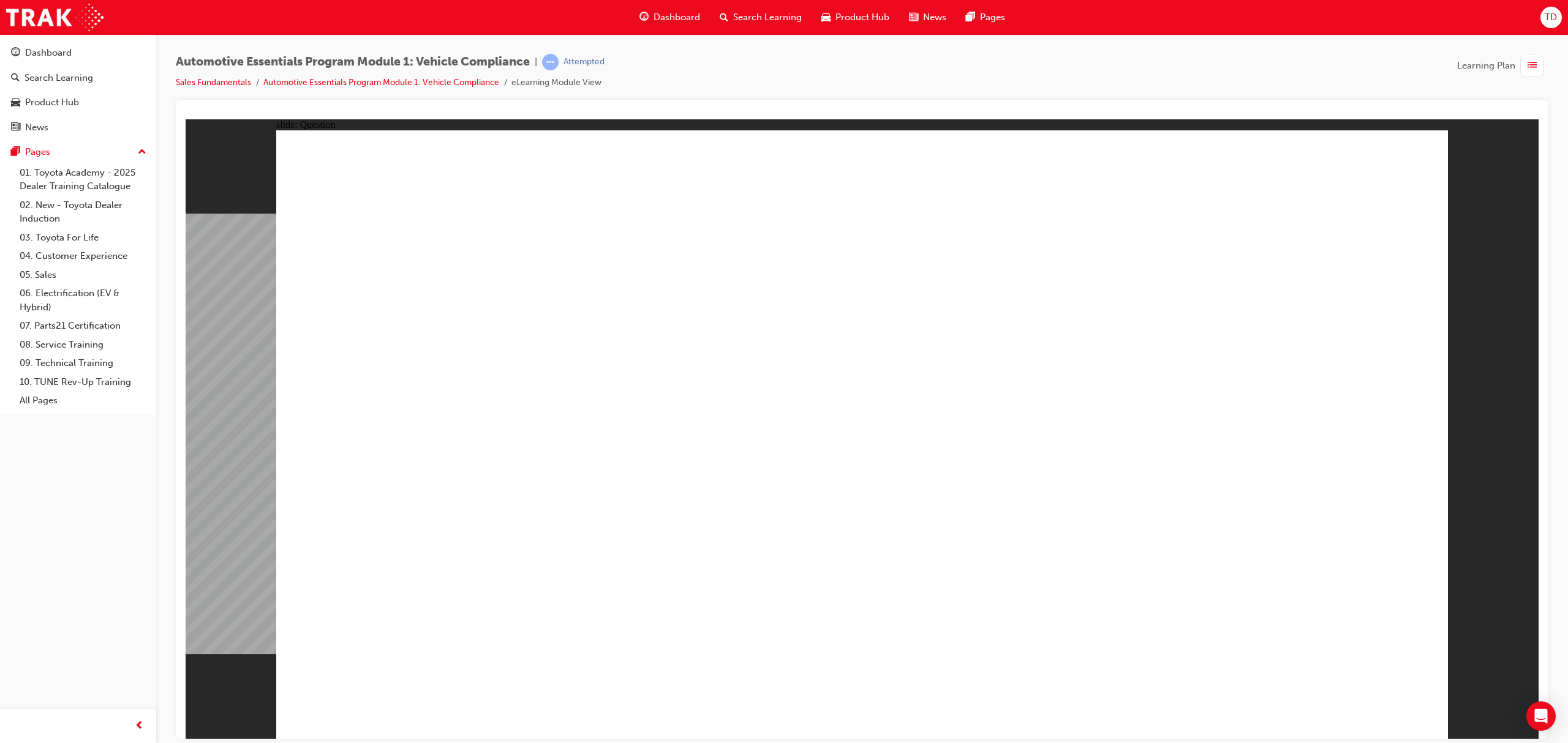
radio input "true"
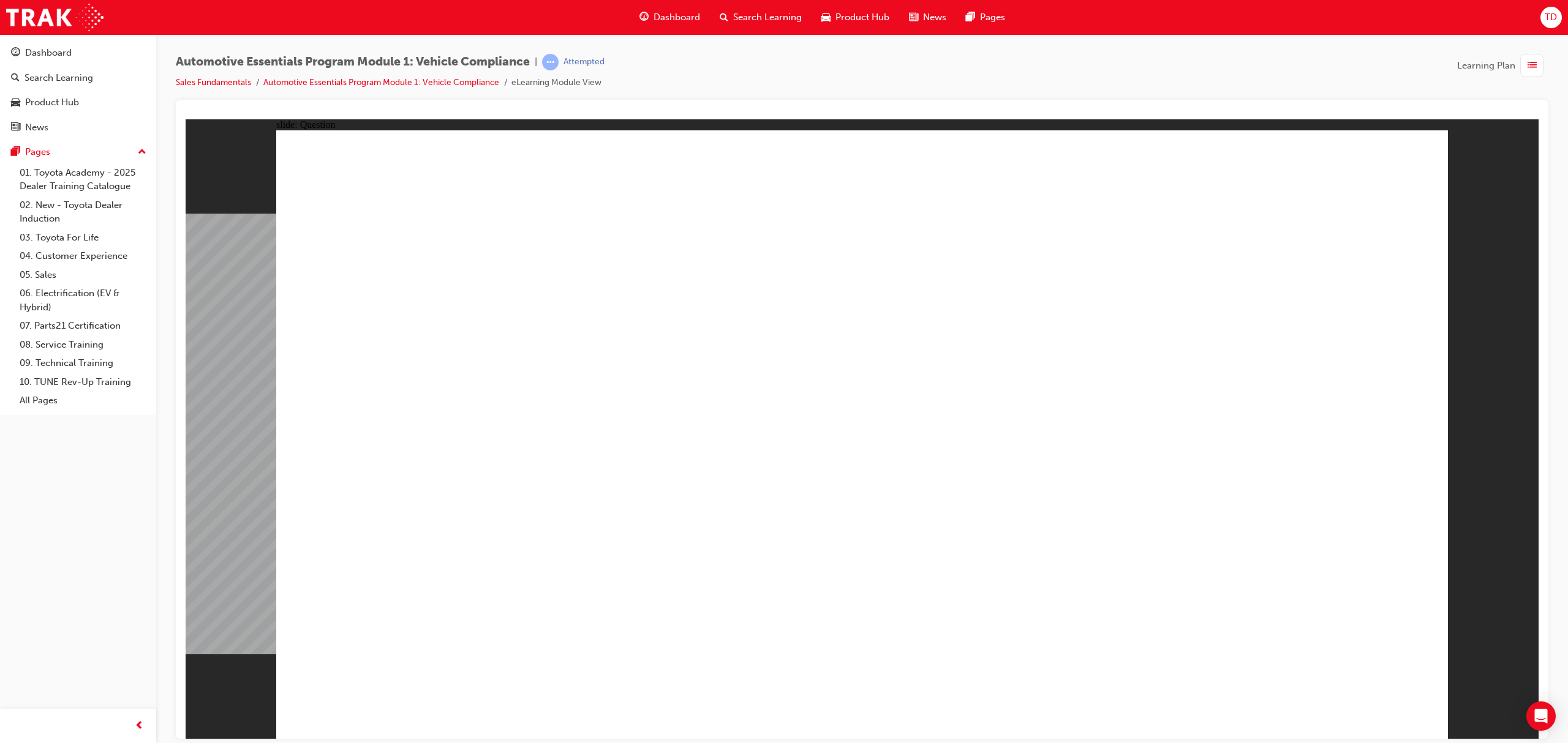
radio input "true"
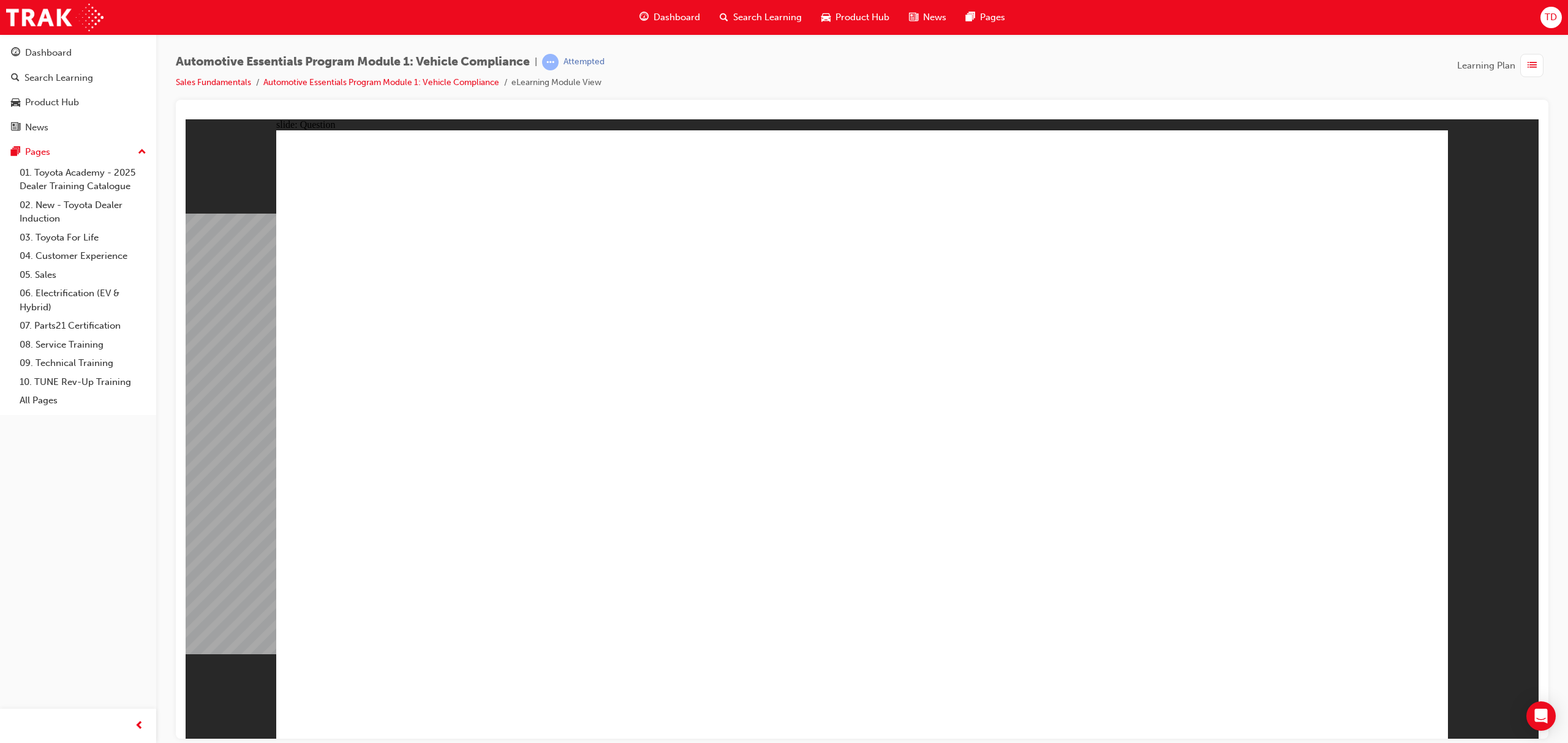
radio input "true"
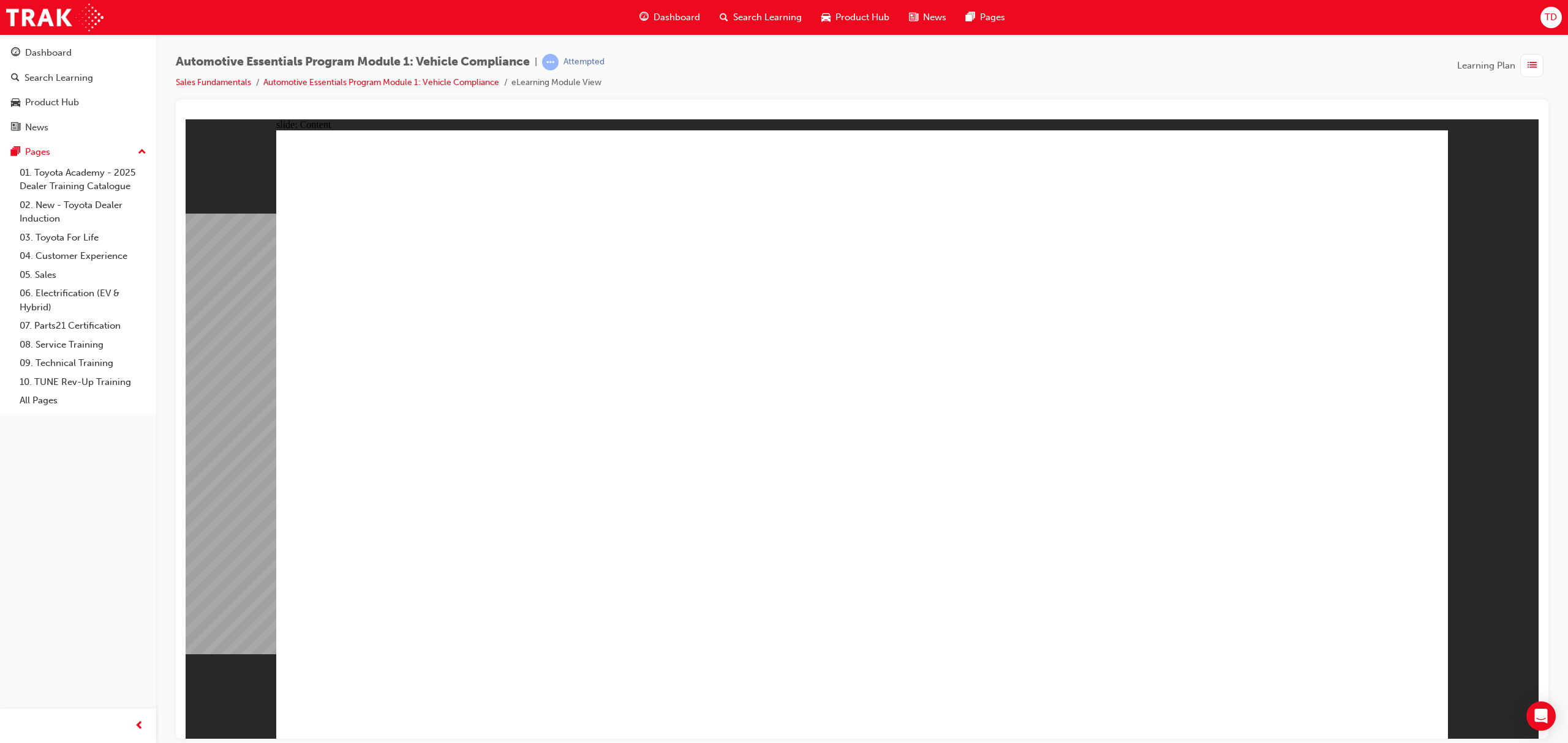
drag, startPoint x: 805, startPoint y: 563, endPoint x: 809, endPoint y: 558, distance: 6.4
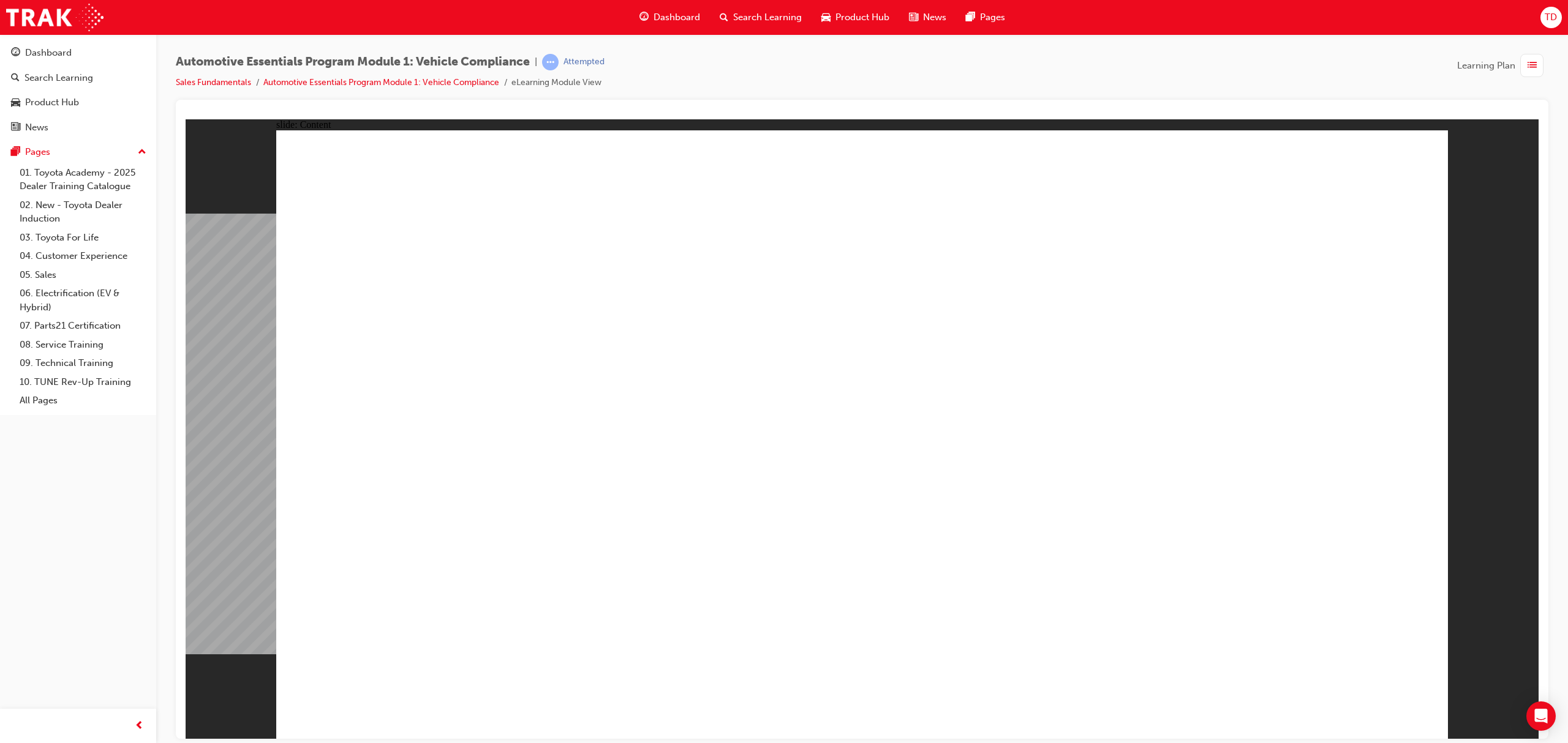
drag, startPoint x: 832, startPoint y: 530, endPoint x: 1358, endPoint y: 546, distance: 526.2
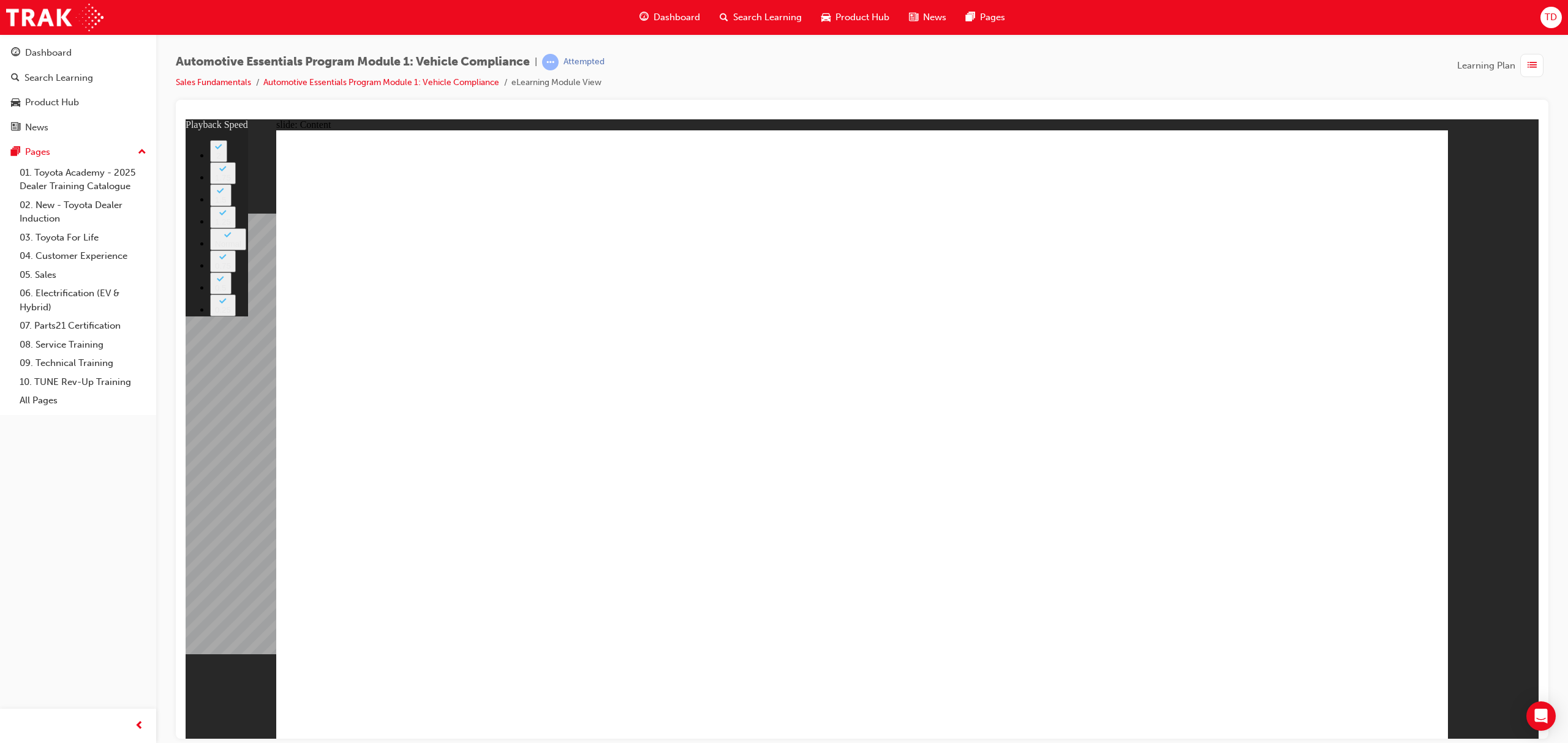
type input "35"
radio input "true"
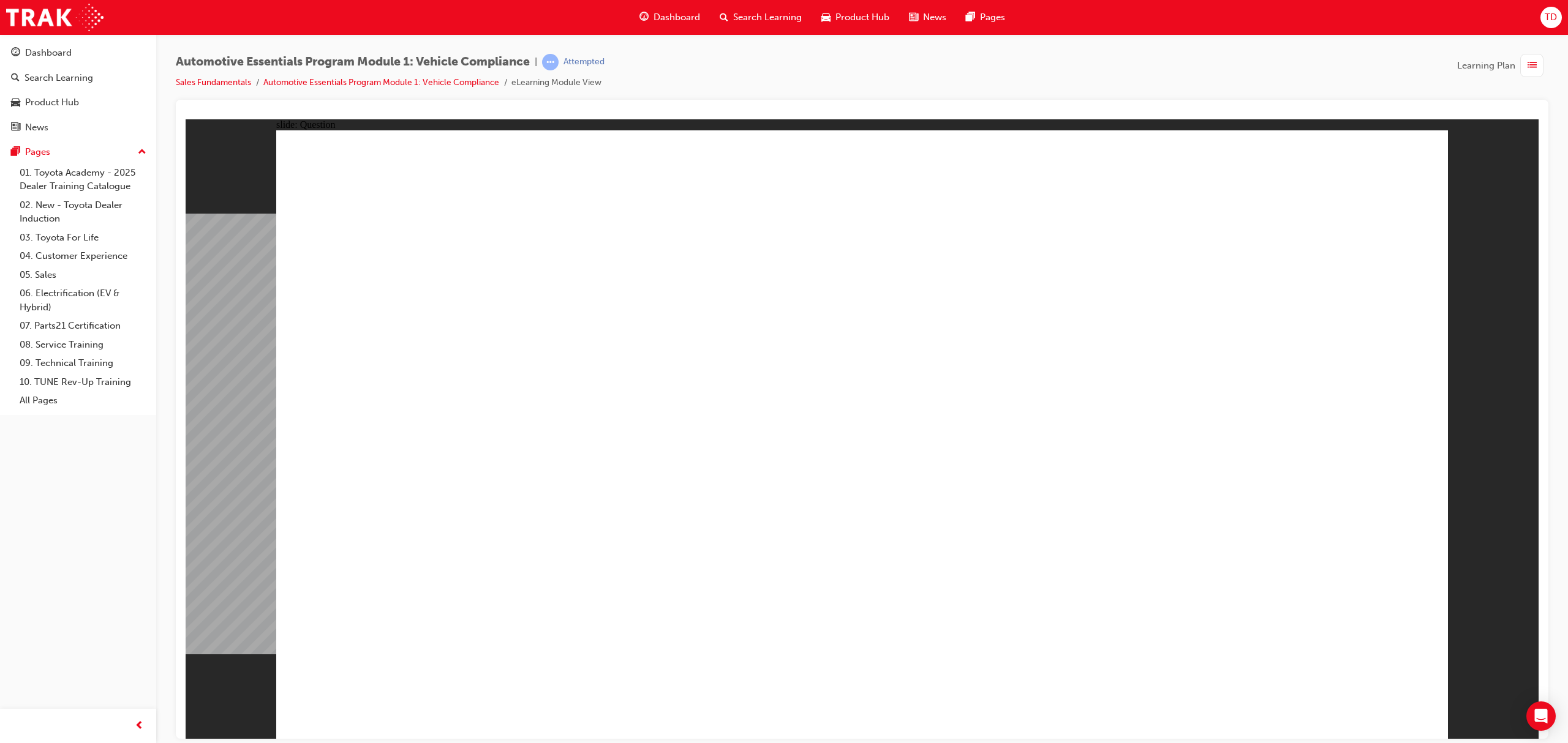
radio input "true"
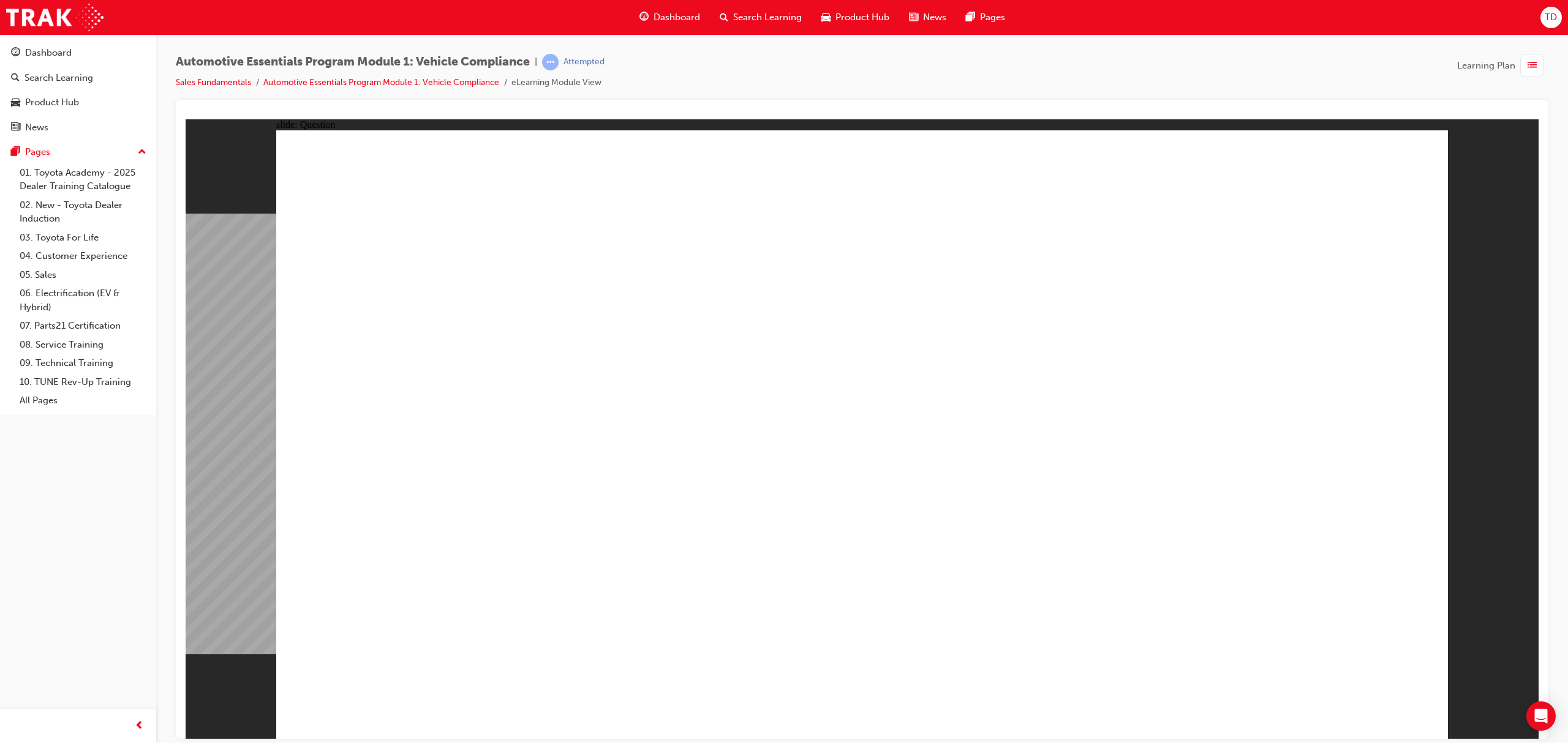
radio input "true"
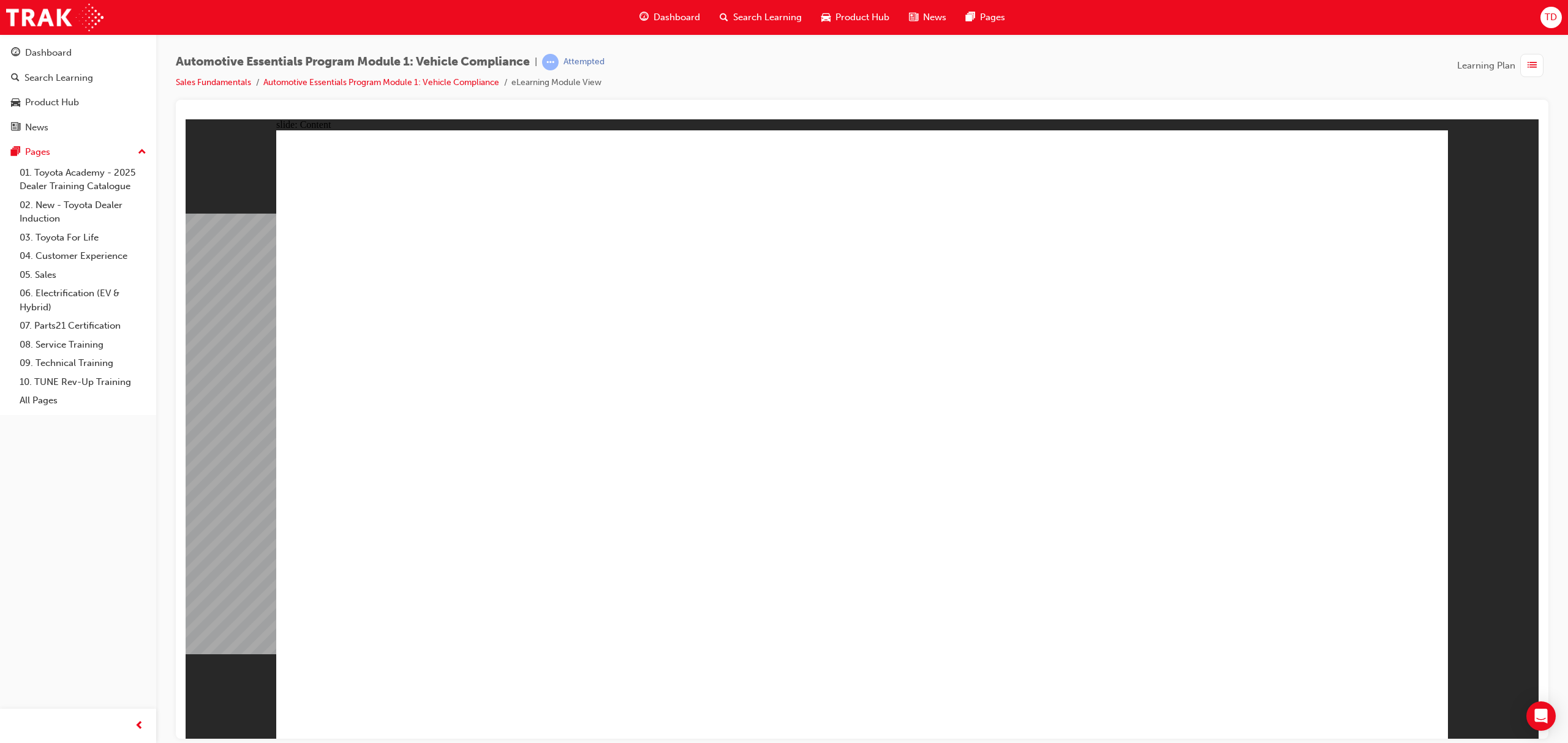
drag, startPoint x: 523, startPoint y: 470, endPoint x: 421, endPoint y: 298, distance: 200.0
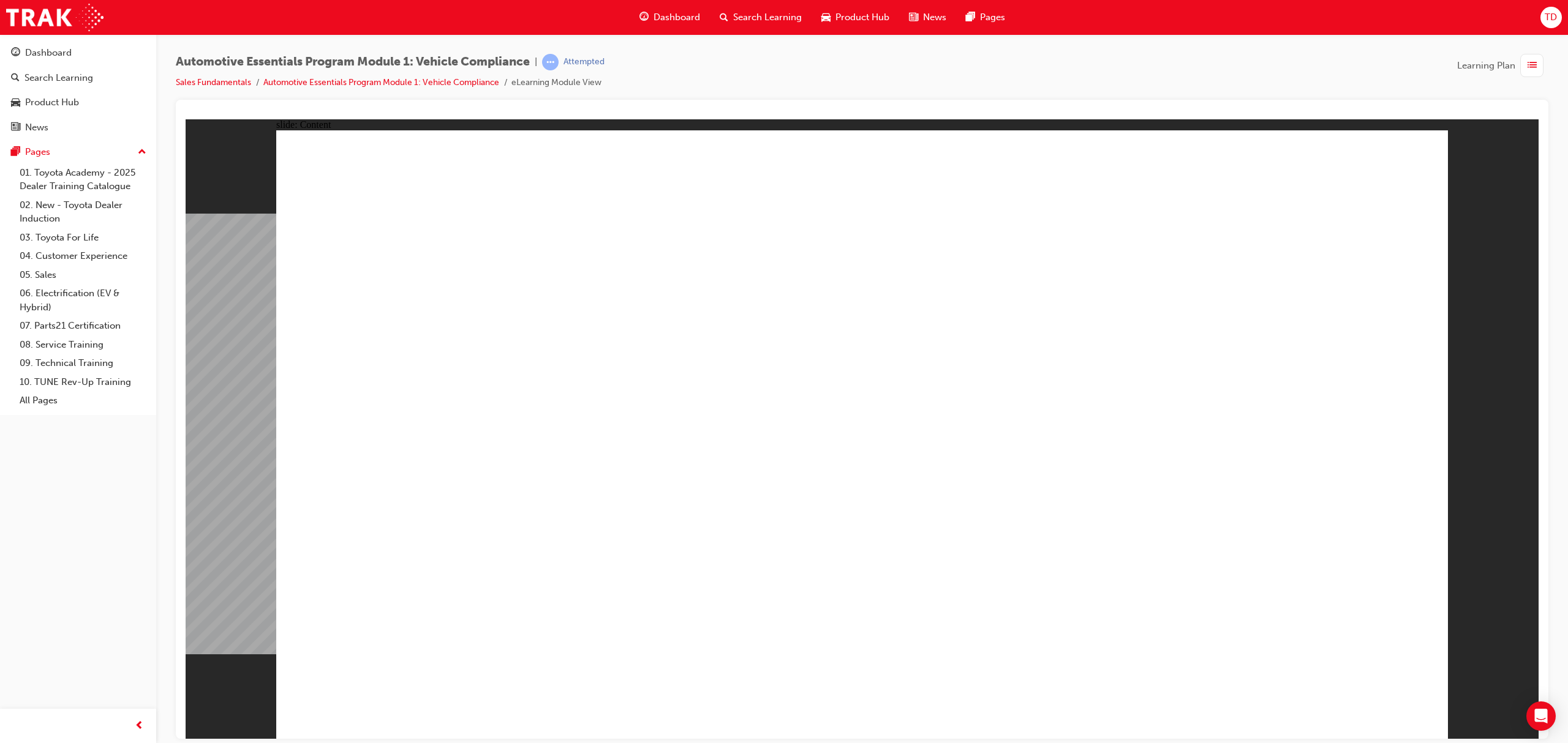
drag, startPoint x: 1313, startPoint y: 691, endPoint x: 1346, endPoint y: 706, distance: 36.2
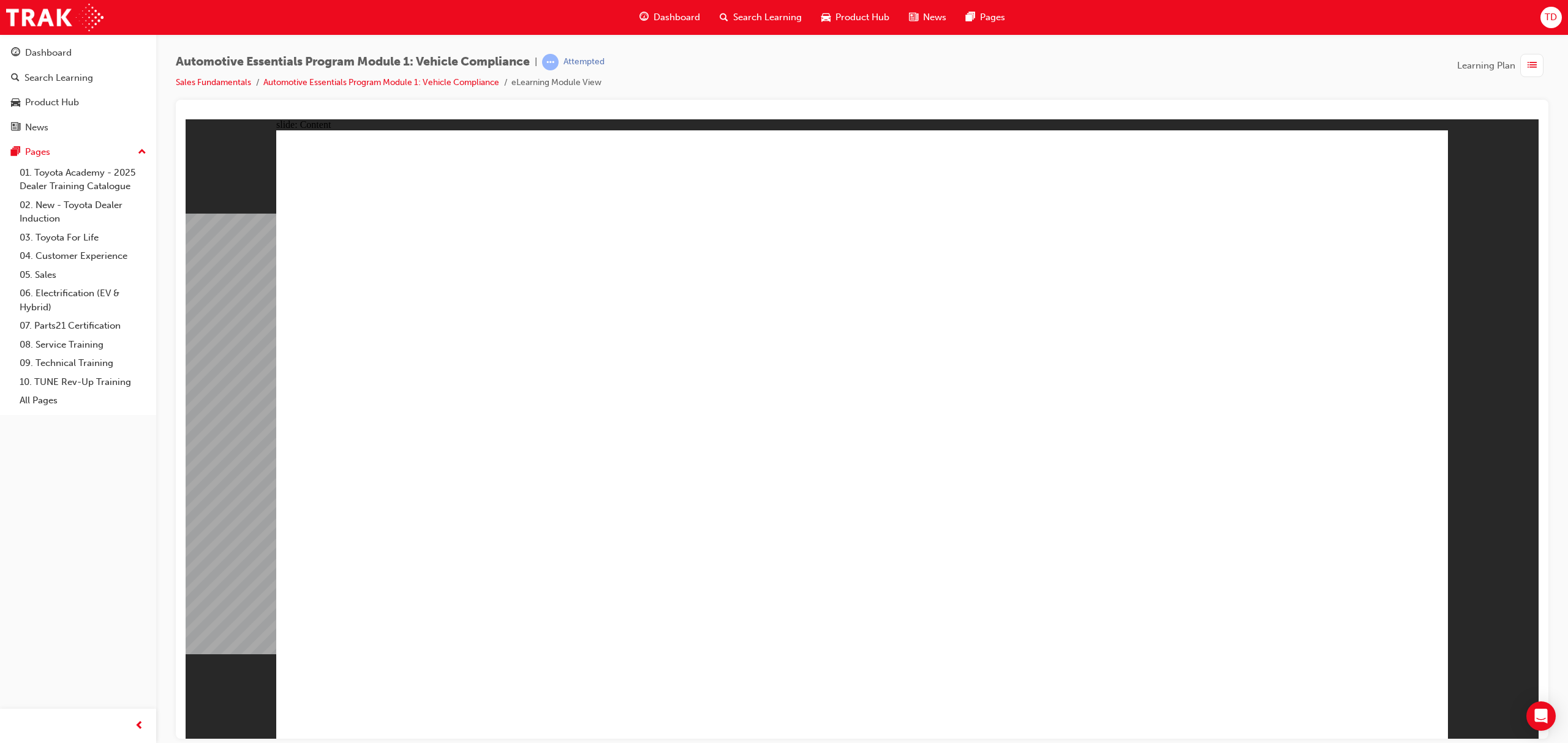
drag, startPoint x: 1177, startPoint y: 429, endPoint x: 1170, endPoint y: 444, distance: 16.6
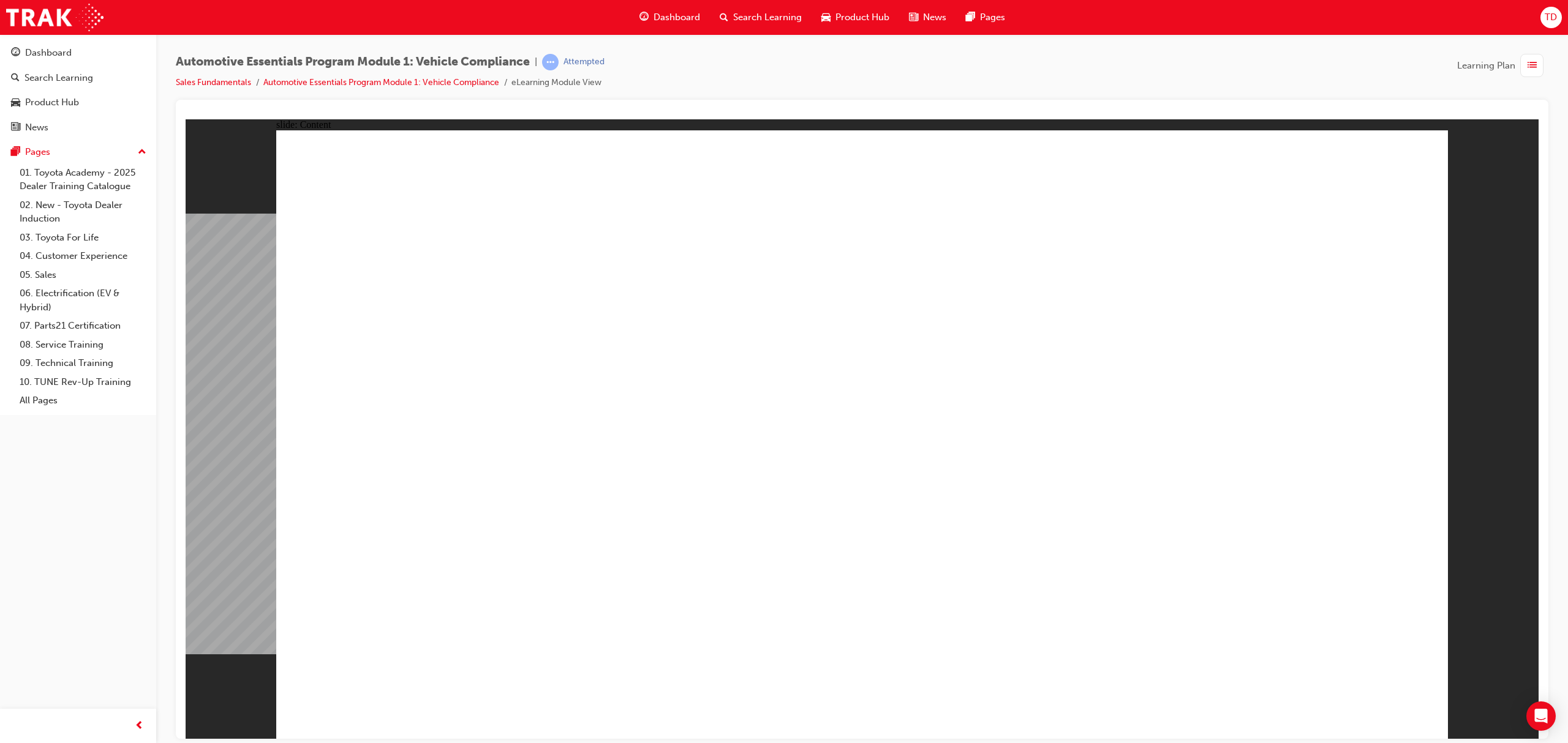
drag, startPoint x: 1260, startPoint y: 429, endPoint x: 1196, endPoint y: 450, distance: 67.4
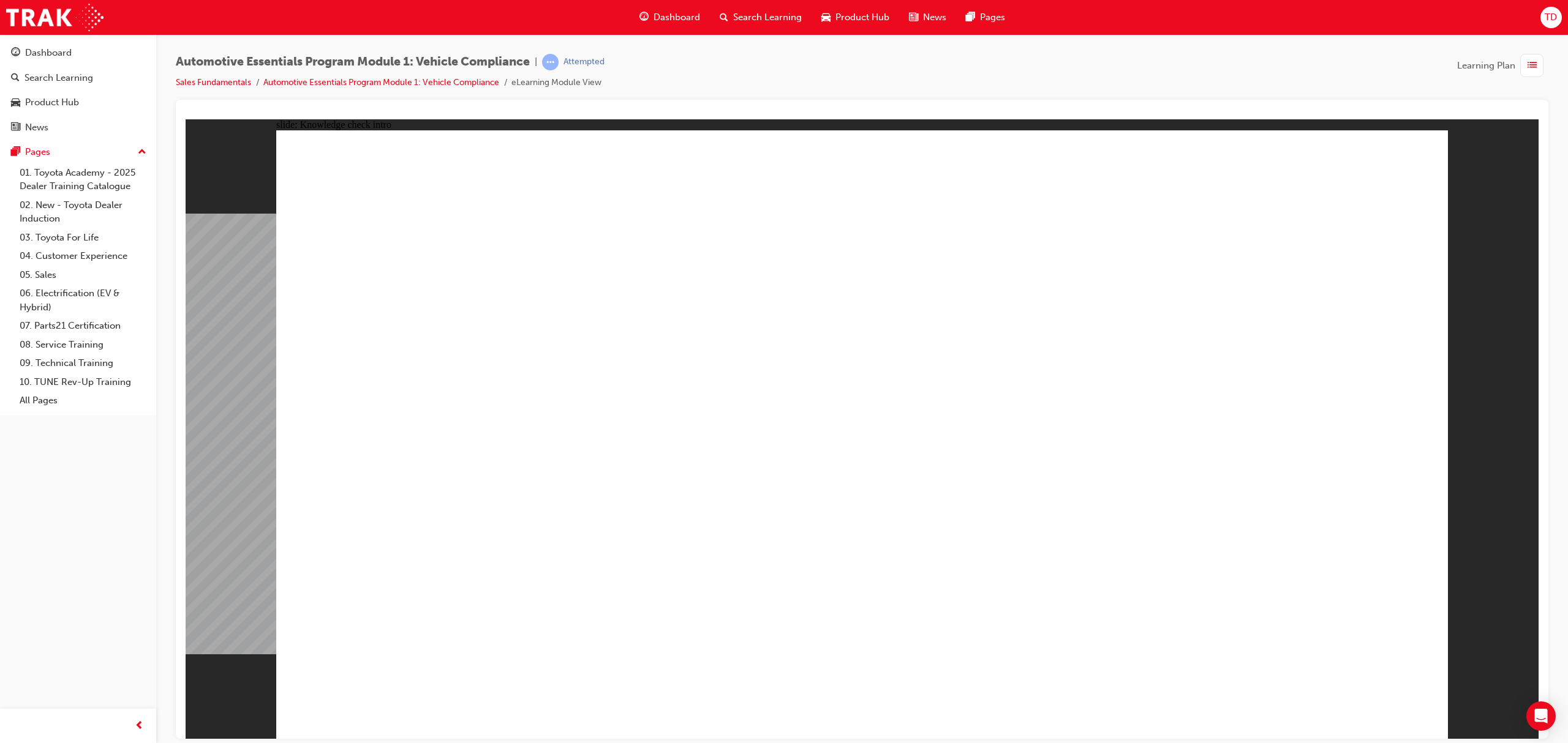
radio input "true"
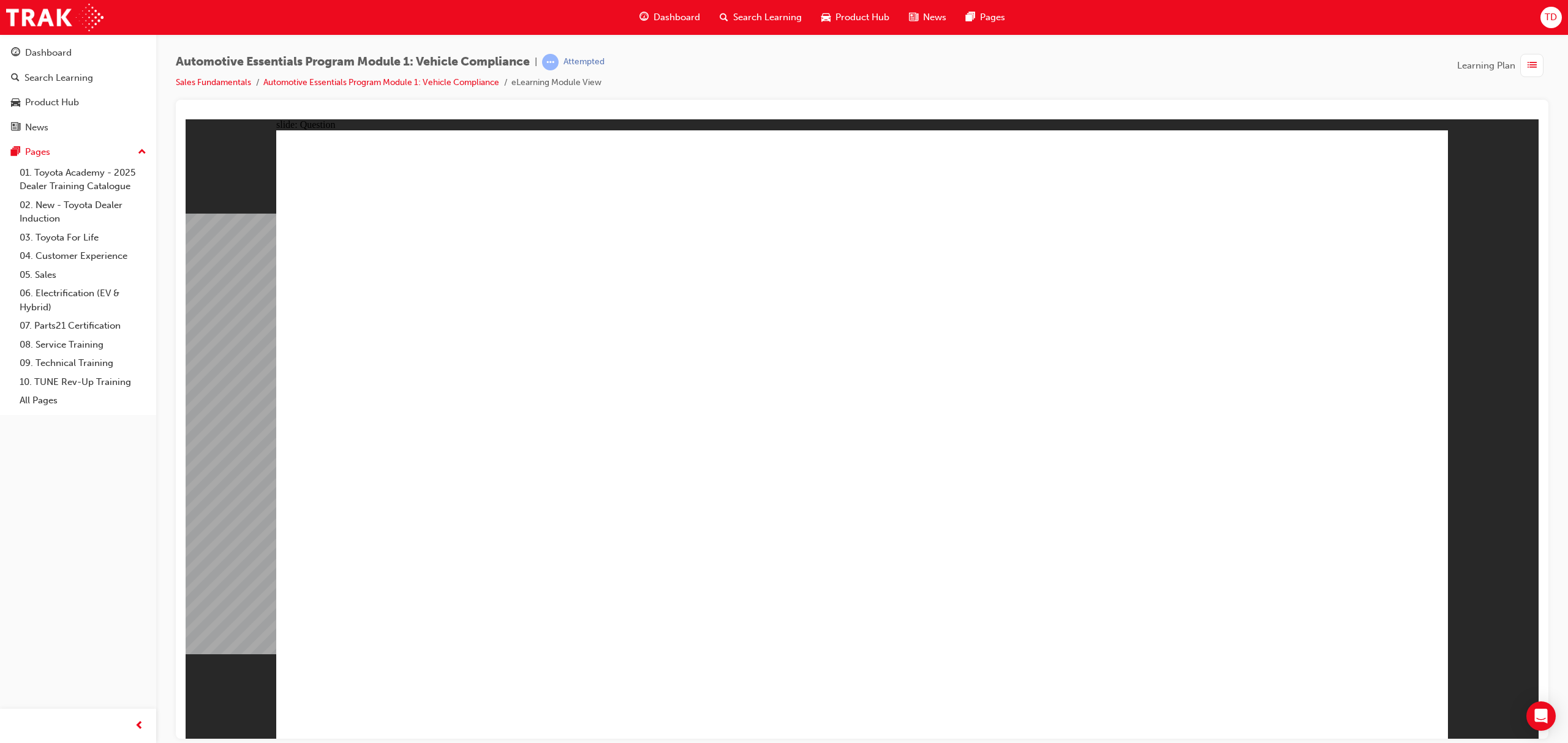
drag, startPoint x: 892, startPoint y: 530, endPoint x: 888, endPoint y: 542, distance: 12.6
radio input "true"
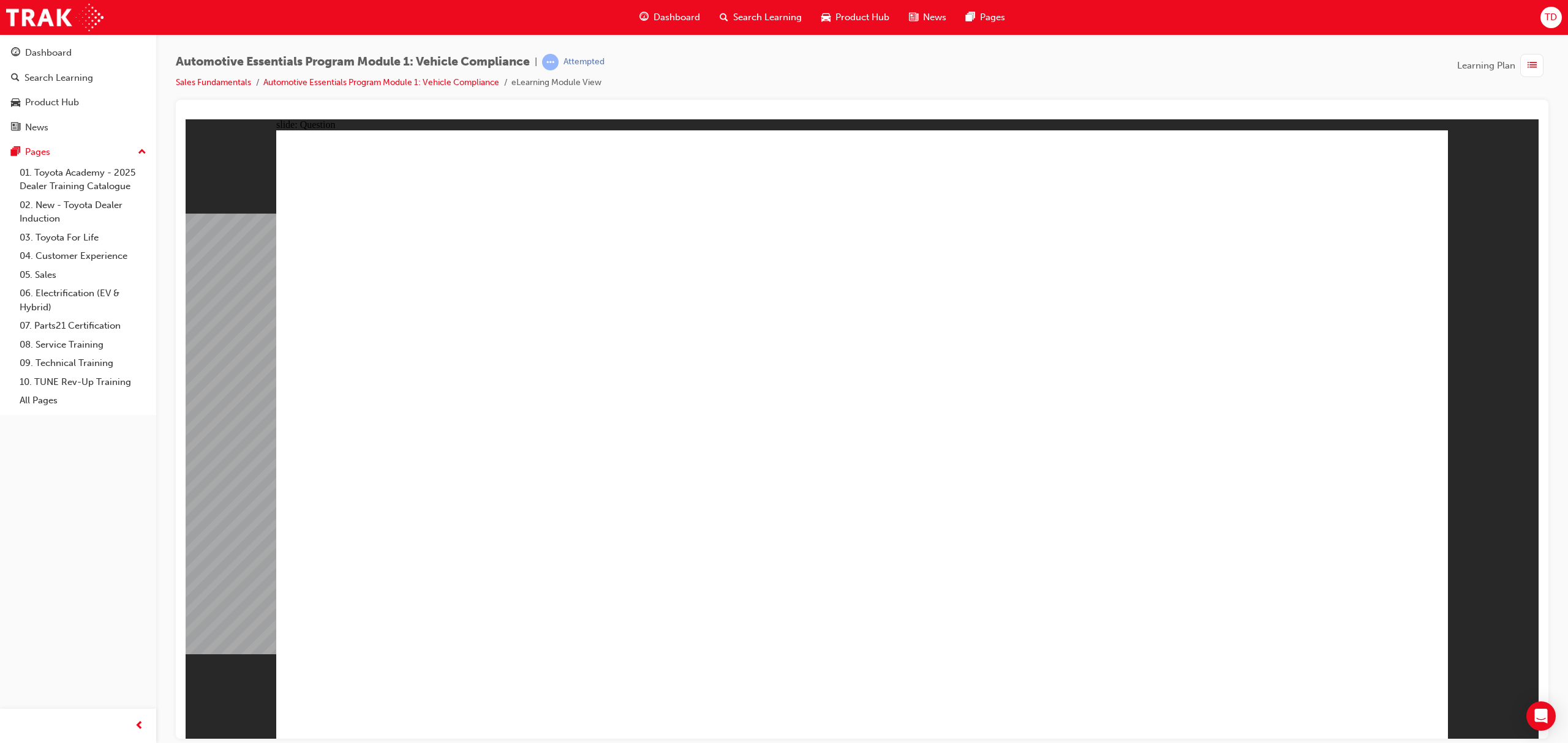
radio input "true"
drag, startPoint x: 1297, startPoint y: 685, endPoint x: 1334, endPoint y: 695, distance: 38.3
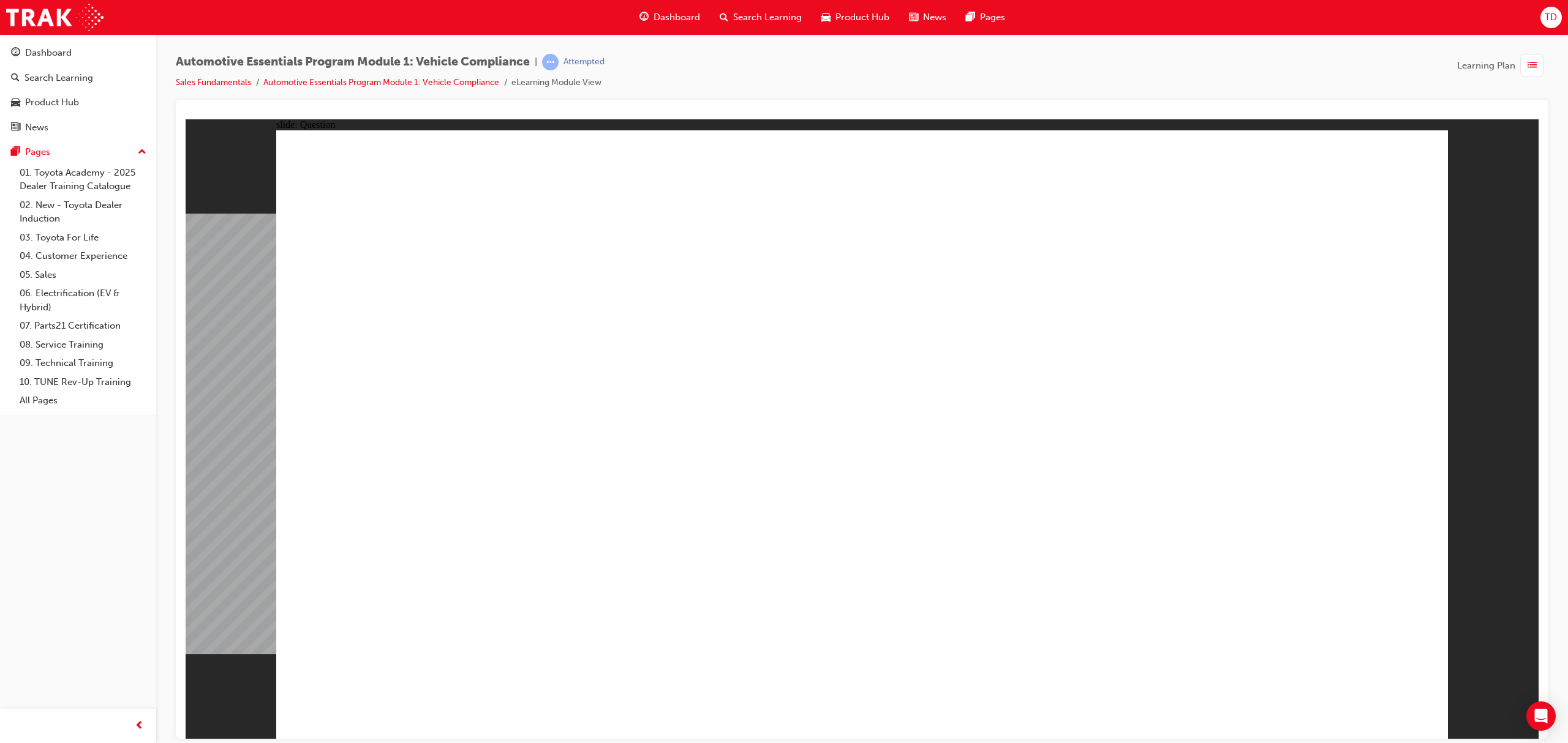
radio input "true"
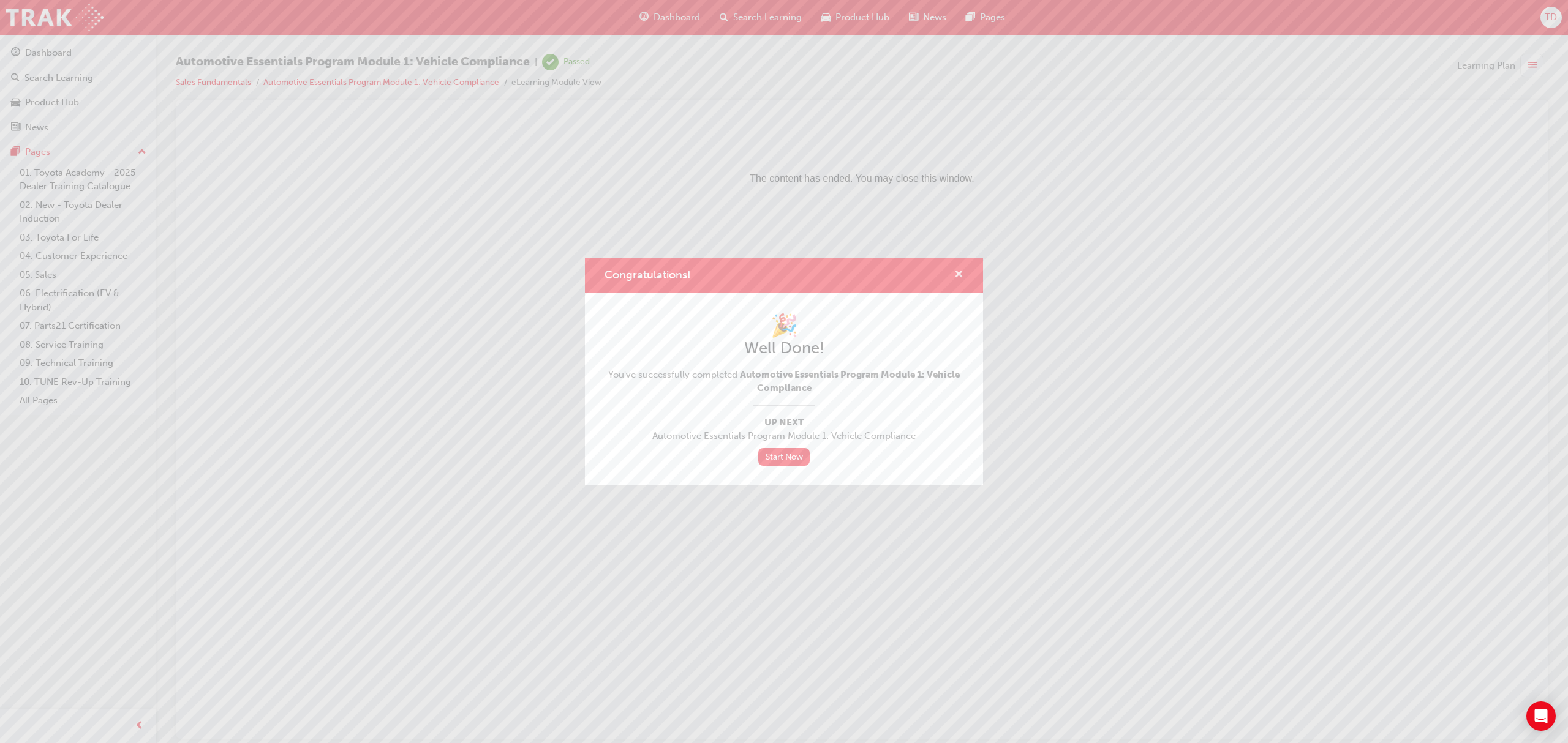
click at [963, 272] on div "Congratulations!" at bounding box center [784, 275] width 398 height 35
click at [961, 273] on span "cross-icon" at bounding box center [959, 275] width 9 height 11
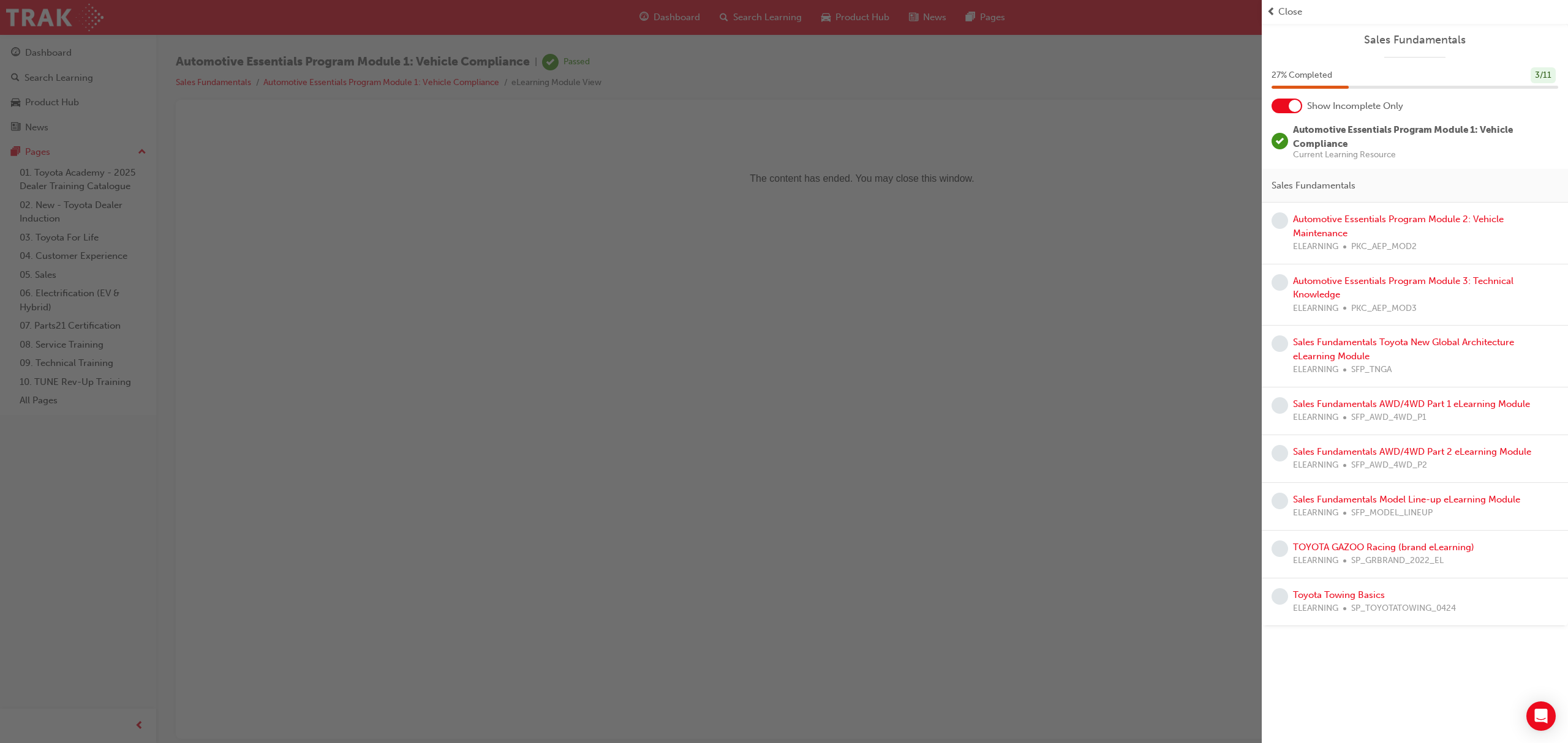
click at [1302, 10] on span "Close" at bounding box center [1289, 12] width 24 height 14
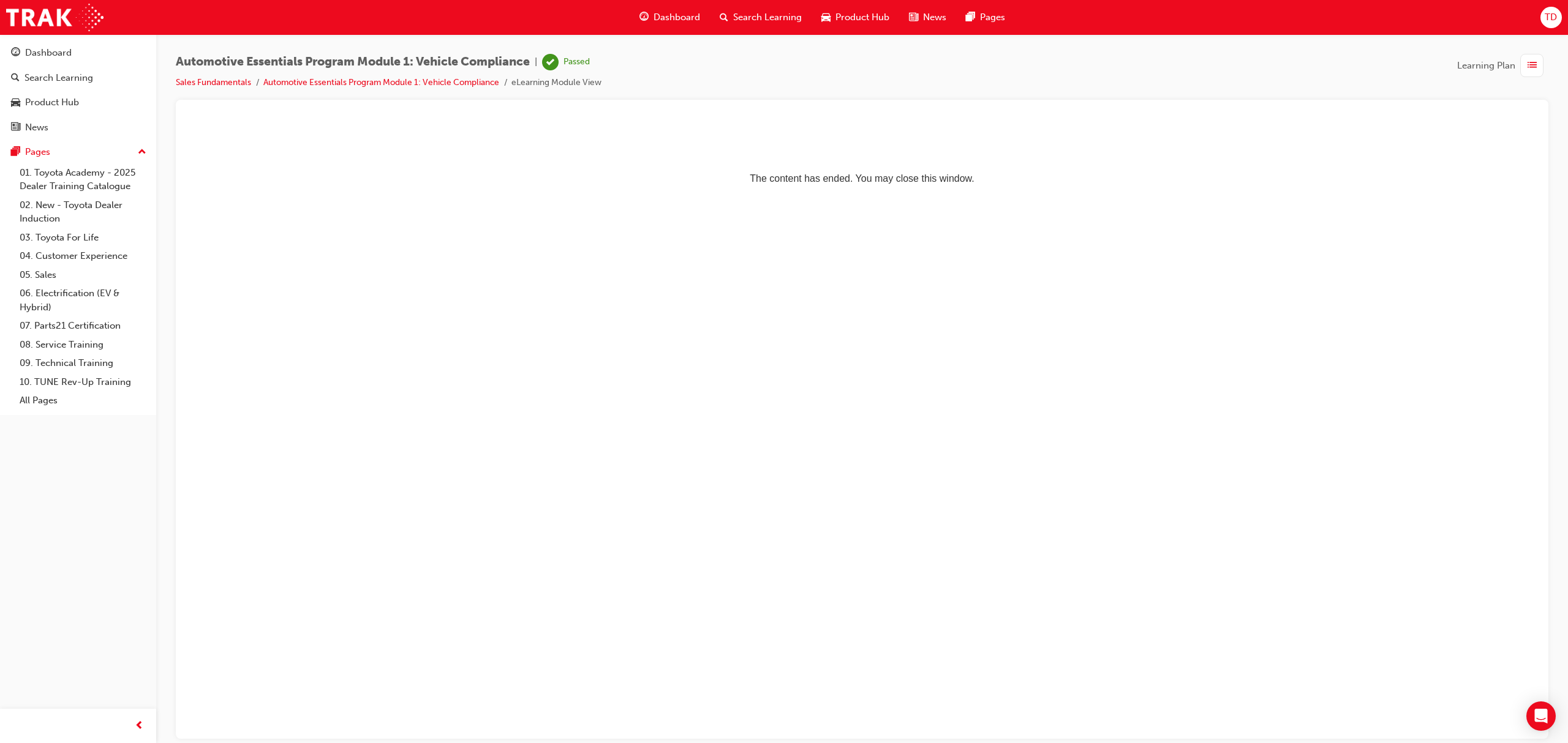
click at [642, 12] on span "guage-icon" at bounding box center [644, 17] width 9 height 15
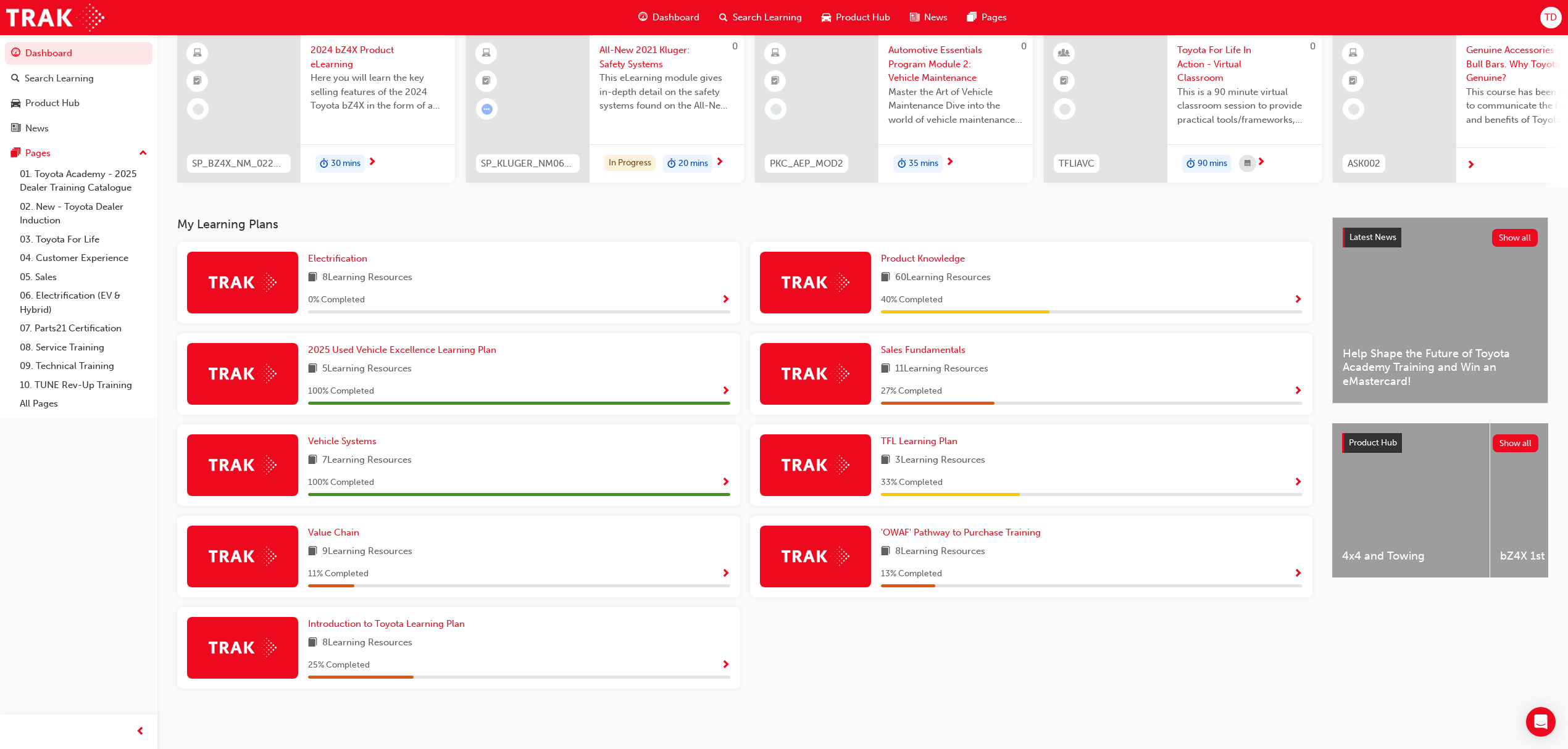
scroll to position [101, 0]
click at [924, 443] on span "TFL Learning Plan" at bounding box center [919, 441] width 76 height 11
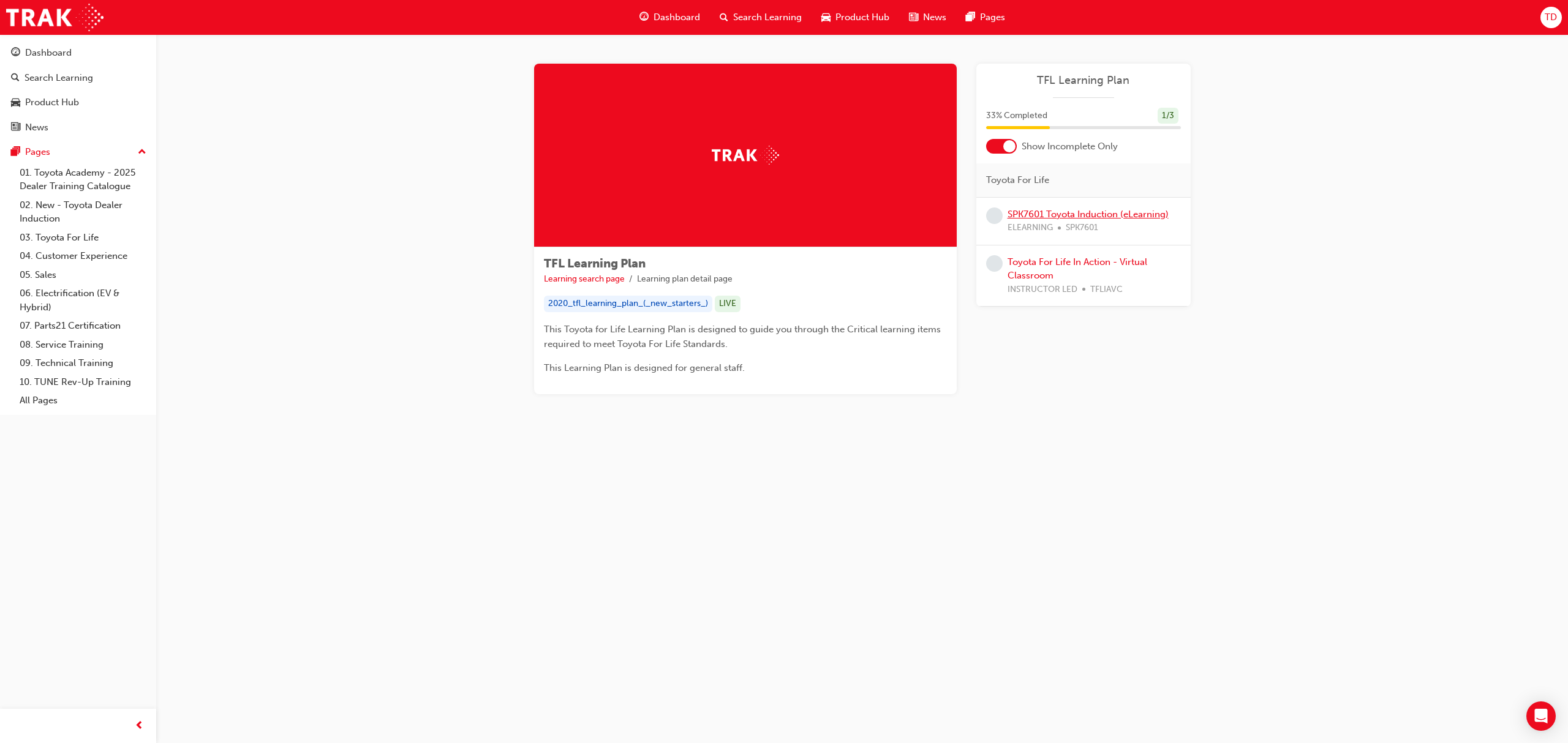
click at [1080, 217] on link "SPK7601 Toyota Induction (eLearning)" at bounding box center [1088, 214] width 161 height 11
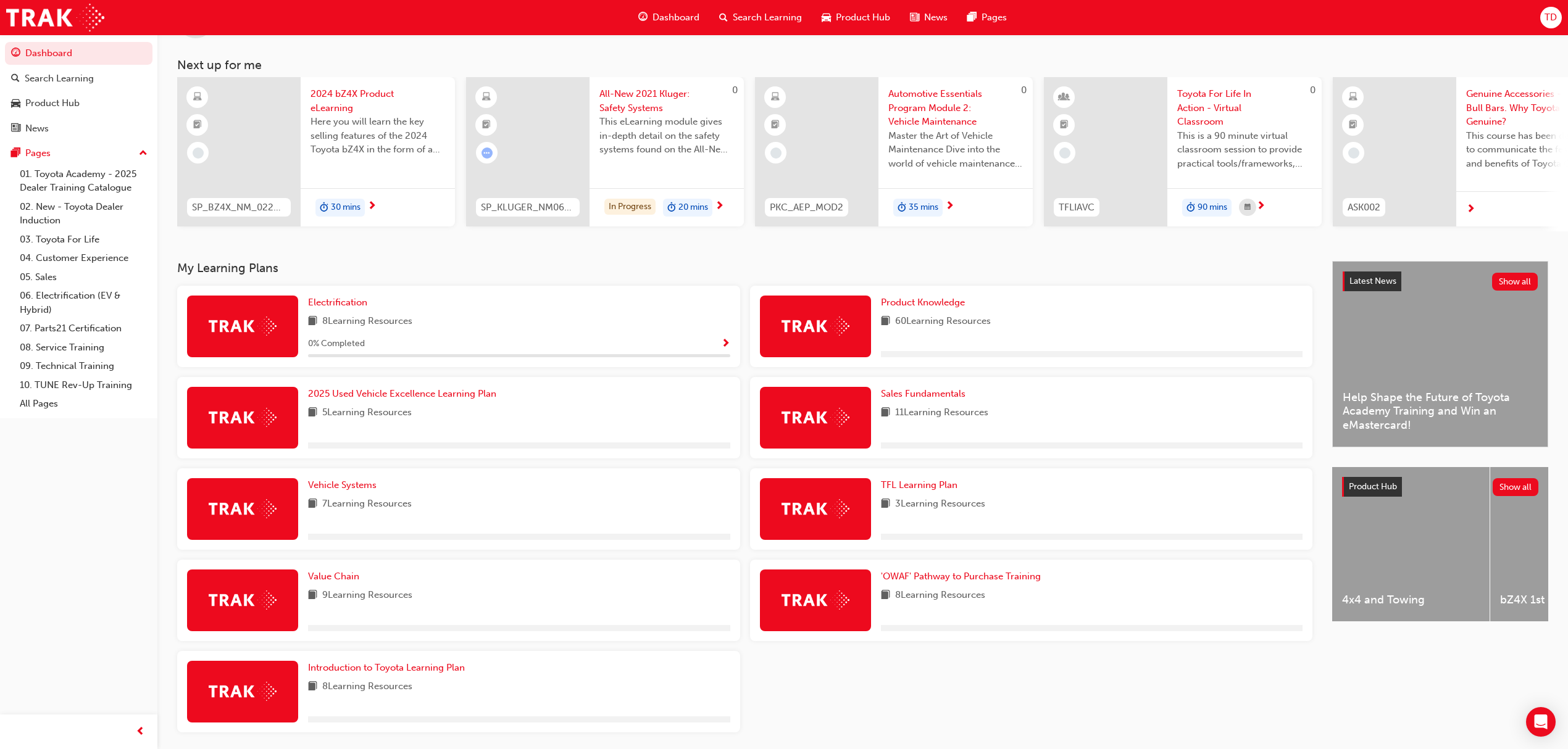
scroll to position [82, 0]
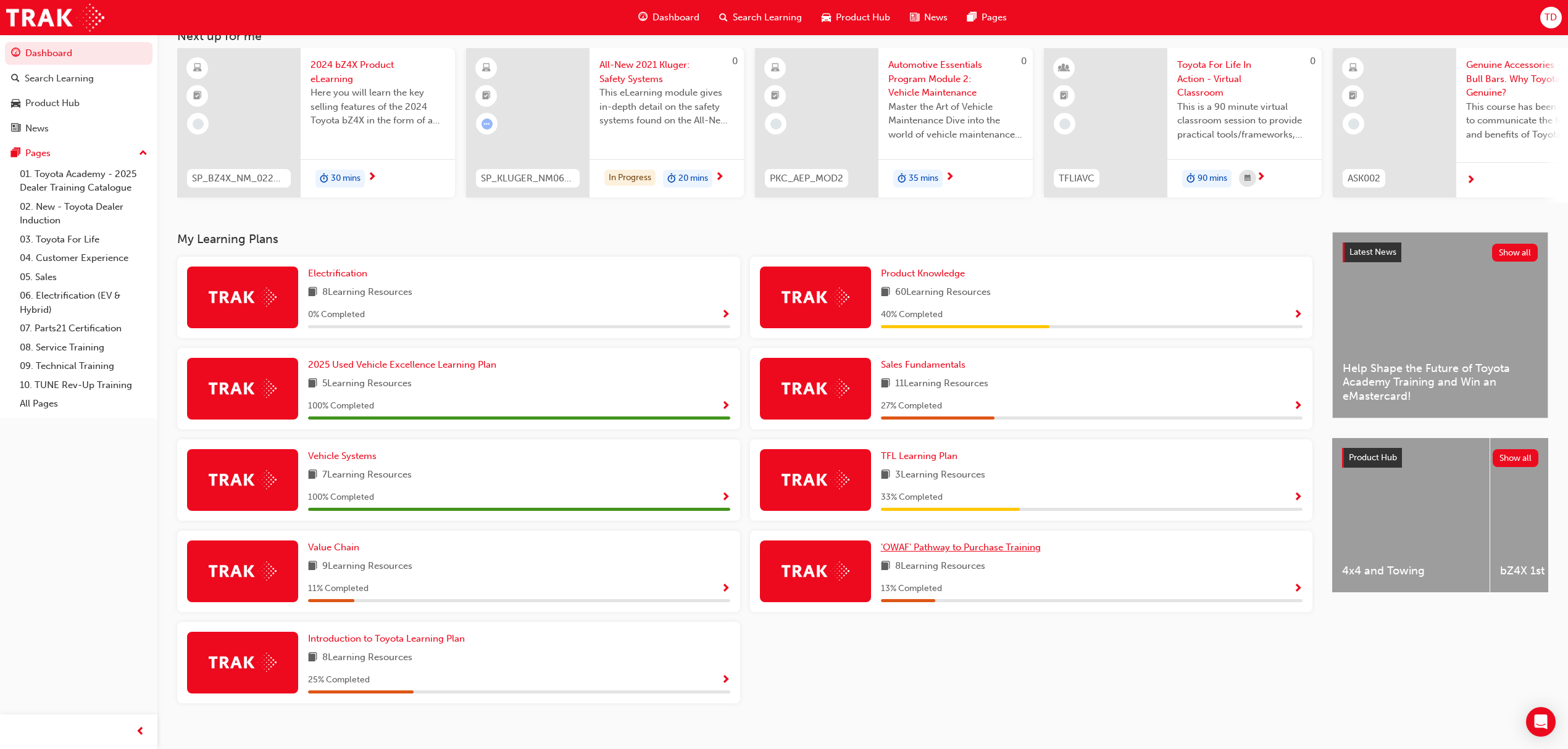
click at [926, 551] on span "'OWAF' Pathway to Purchase Training" at bounding box center [960, 547] width 160 height 11
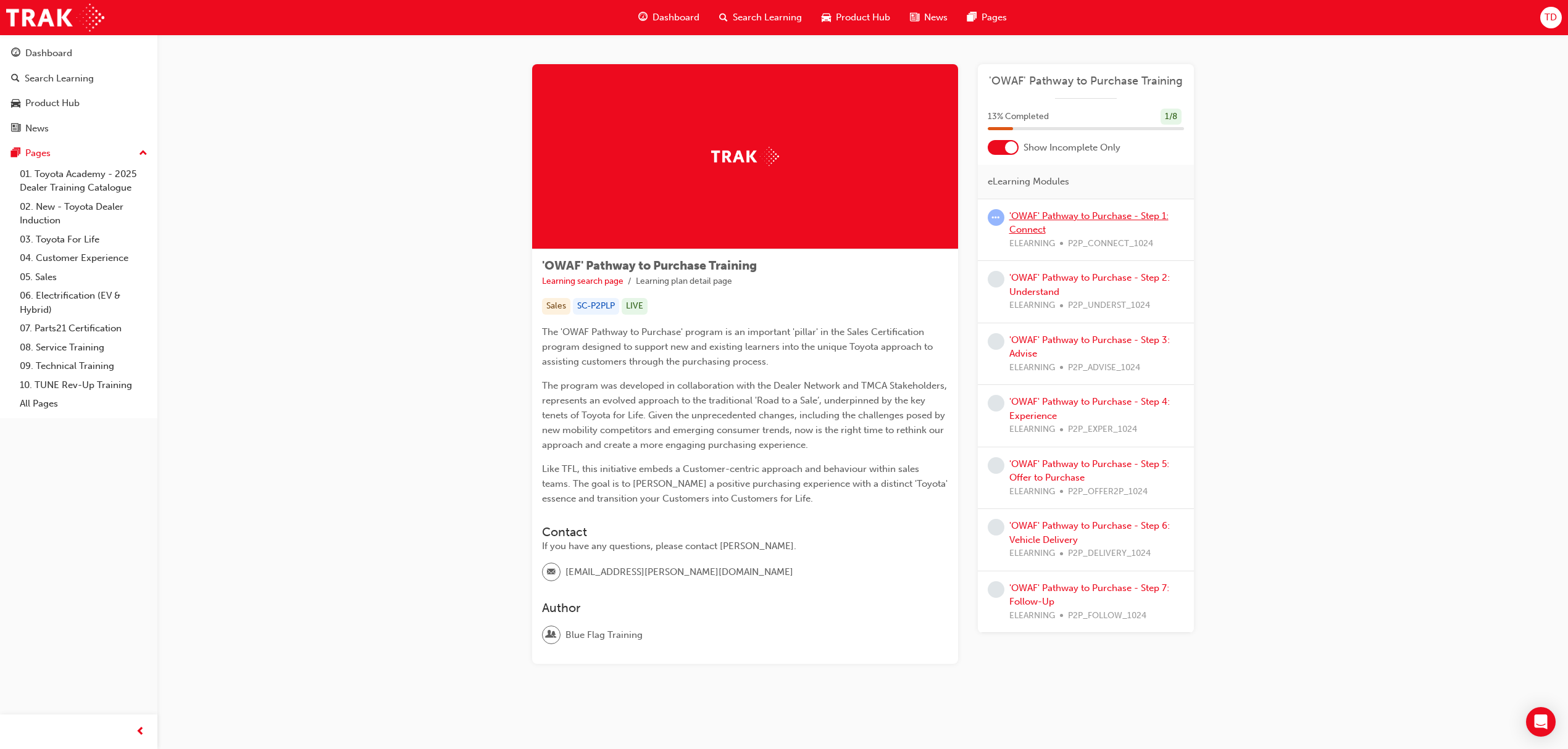
click at [1043, 213] on link "'OWAF' Pathway to Purchase - Step 1: Connect" at bounding box center [1089, 223] width 159 height 25
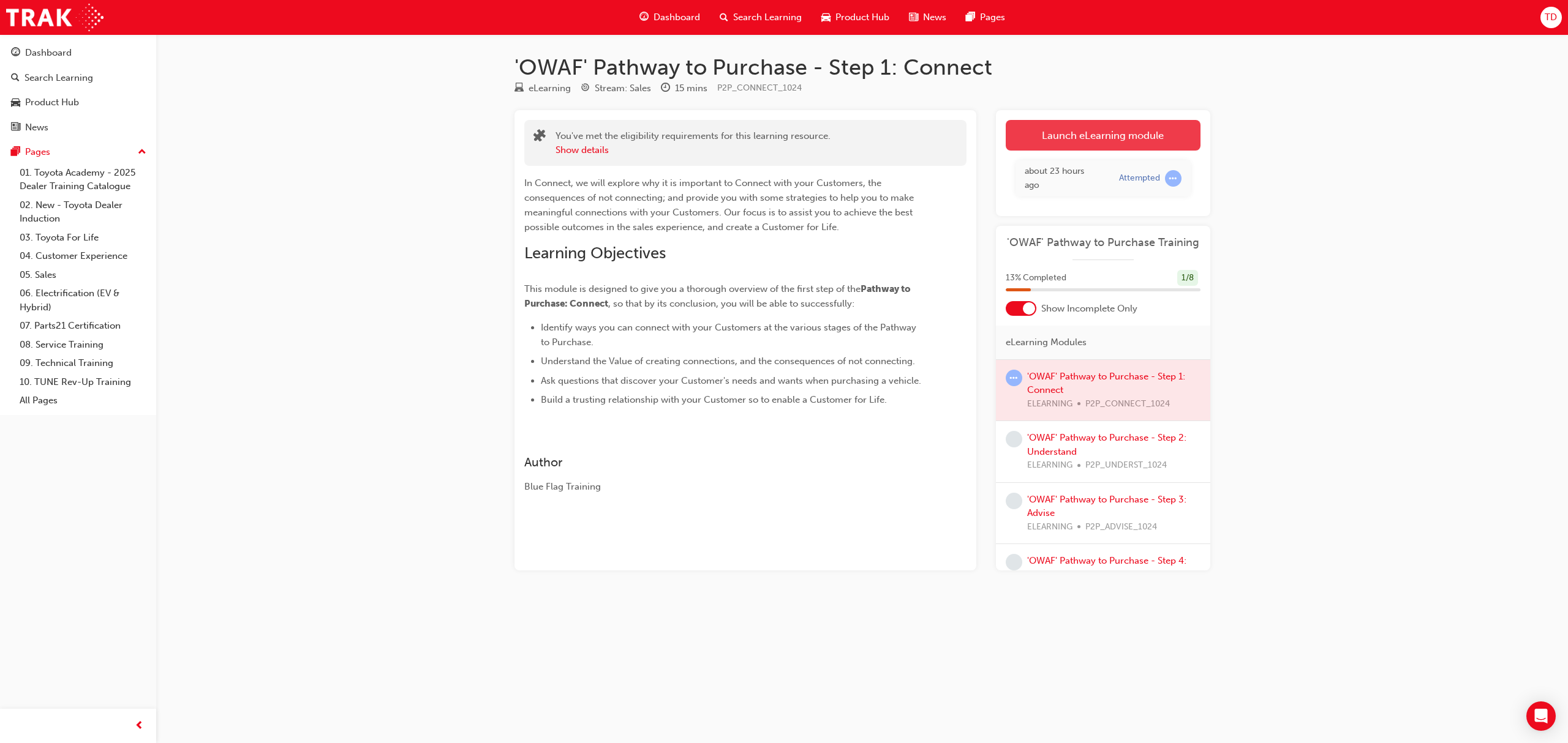
click at [1044, 141] on link "Launch eLearning module" at bounding box center [1103, 135] width 195 height 31
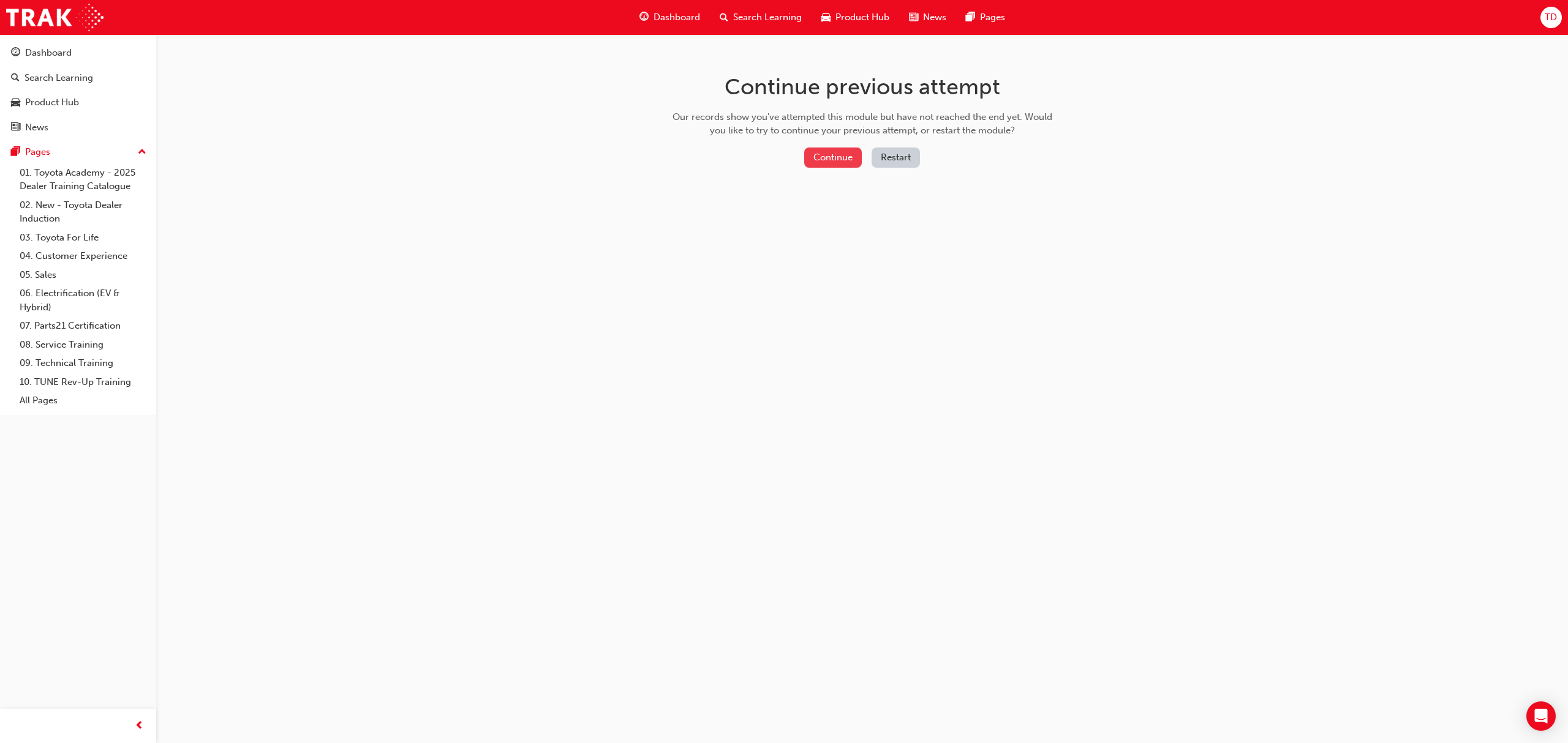
click at [839, 162] on button "Continue" at bounding box center [833, 158] width 57 height 20
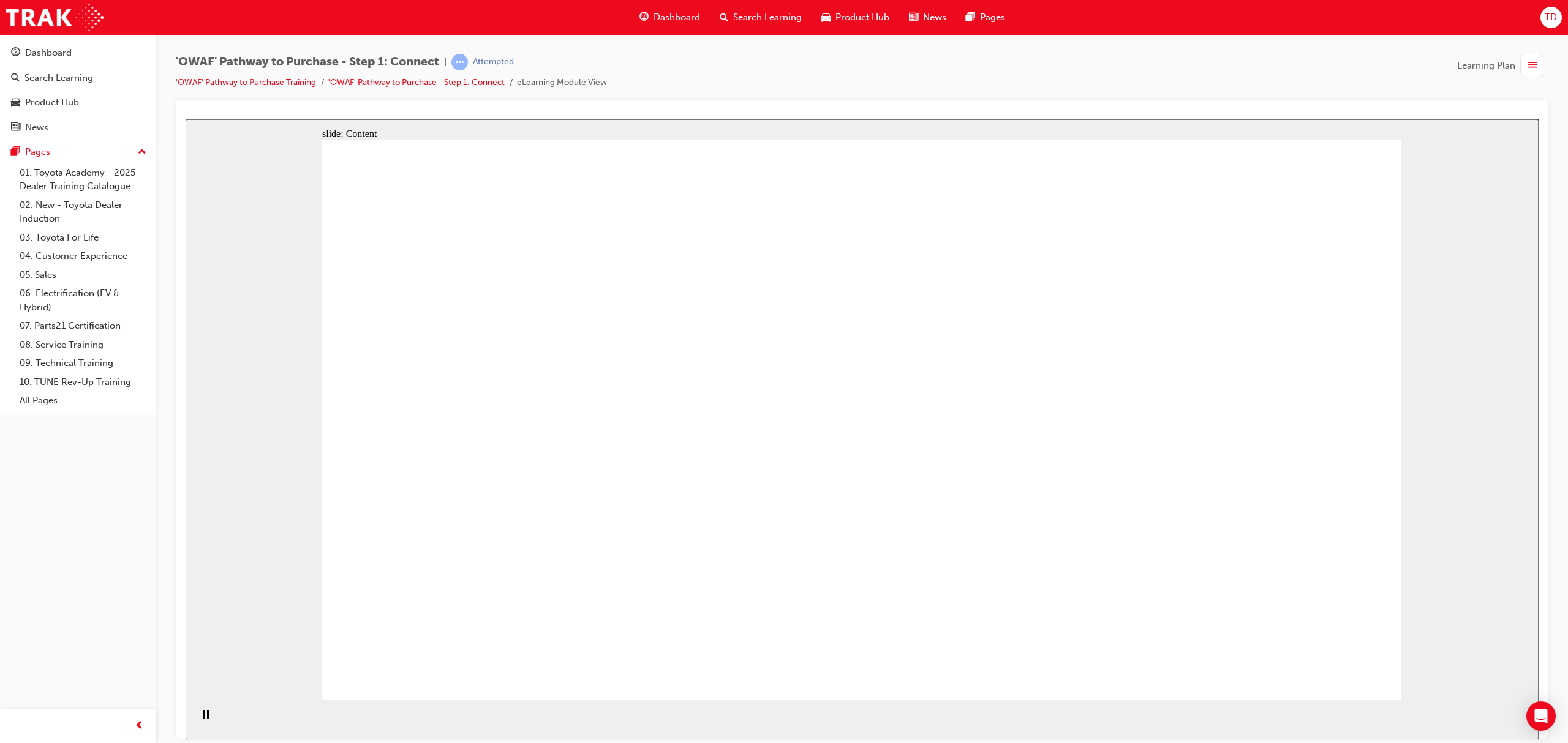
drag, startPoint x: 929, startPoint y: 360, endPoint x: 888, endPoint y: 355, distance: 41.3
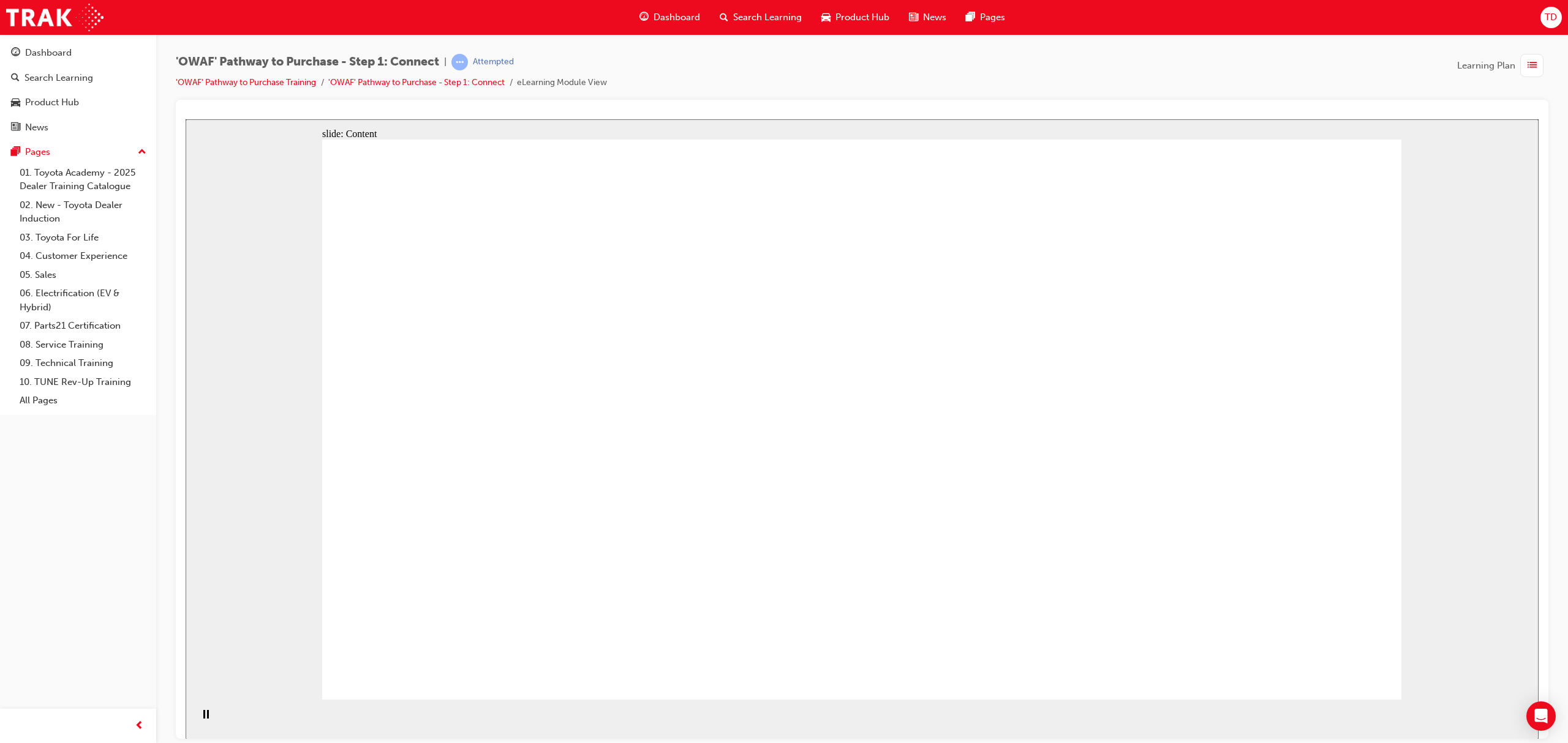
drag, startPoint x: 1056, startPoint y: 436, endPoint x: 1071, endPoint y: 434, distance: 15.1
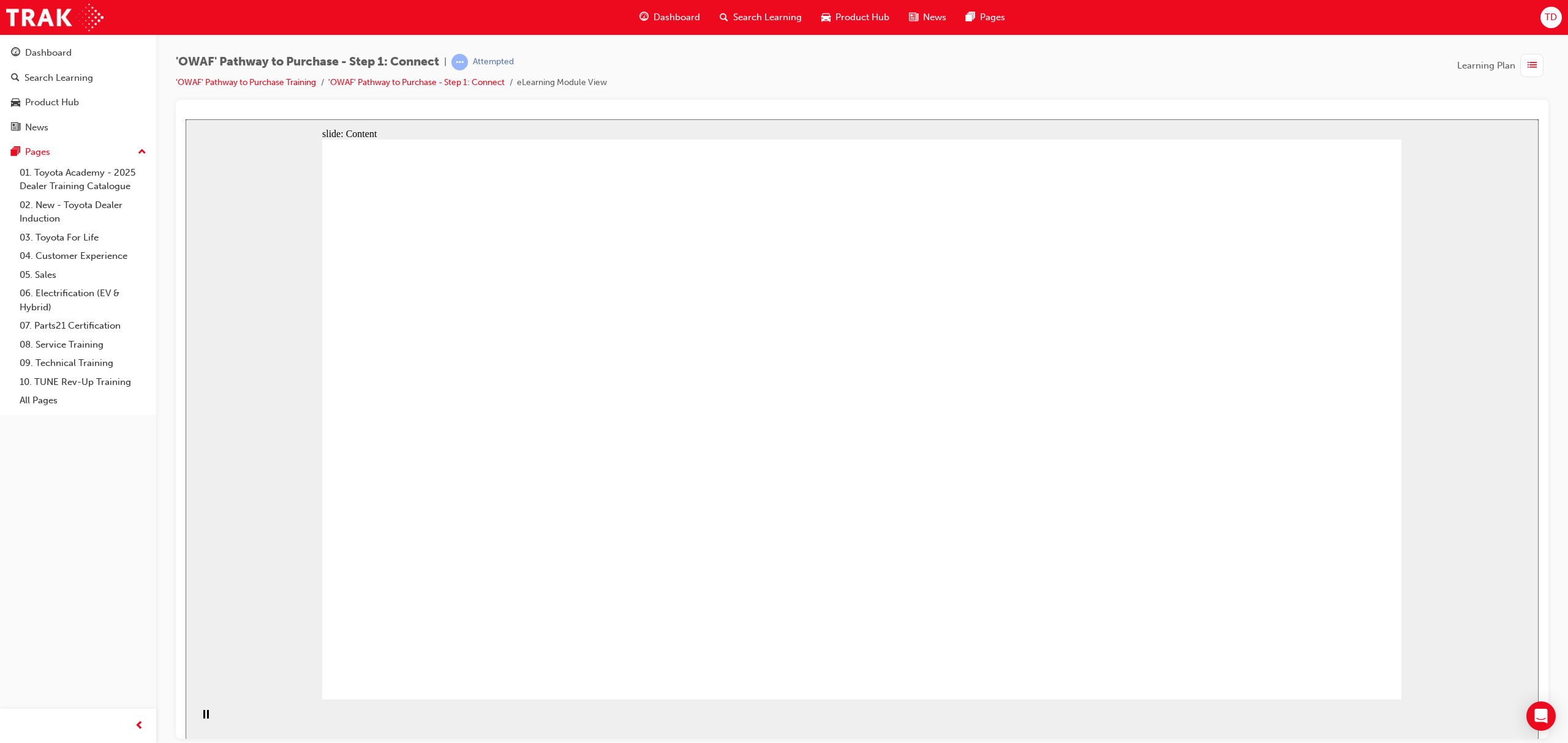
drag, startPoint x: 1115, startPoint y: 415, endPoint x: 1133, endPoint y: 314, distance: 102.6
drag, startPoint x: 903, startPoint y: 222, endPoint x: 825, endPoint y: 215, distance: 78.3
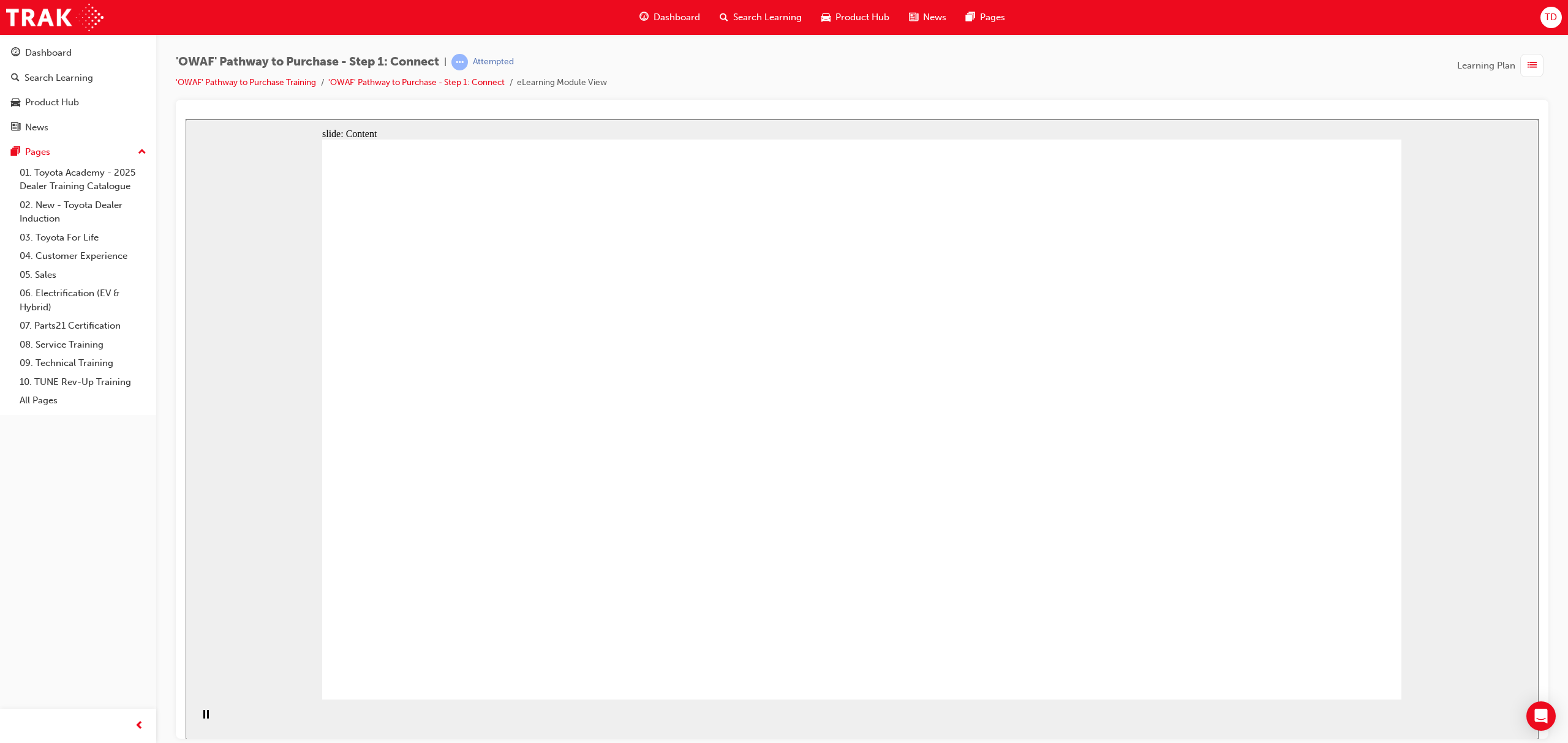
drag, startPoint x: 496, startPoint y: 317, endPoint x: 513, endPoint y: 387, distance: 72.0
drag, startPoint x: 513, startPoint y: 387, endPoint x: 657, endPoint y: 482, distance: 172.5
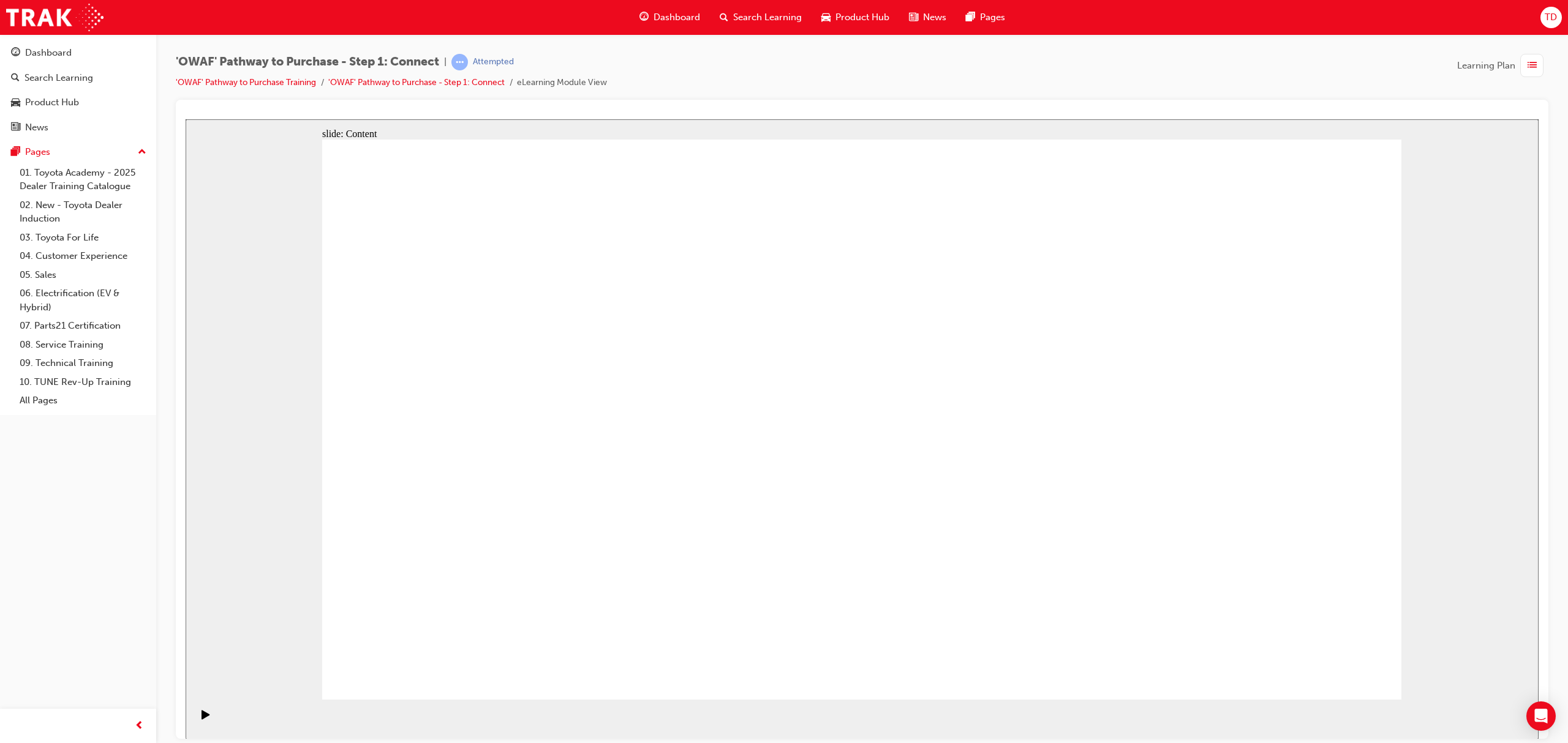
drag, startPoint x: 463, startPoint y: 570, endPoint x: 1075, endPoint y: 568, distance: 612.0
type input "76"
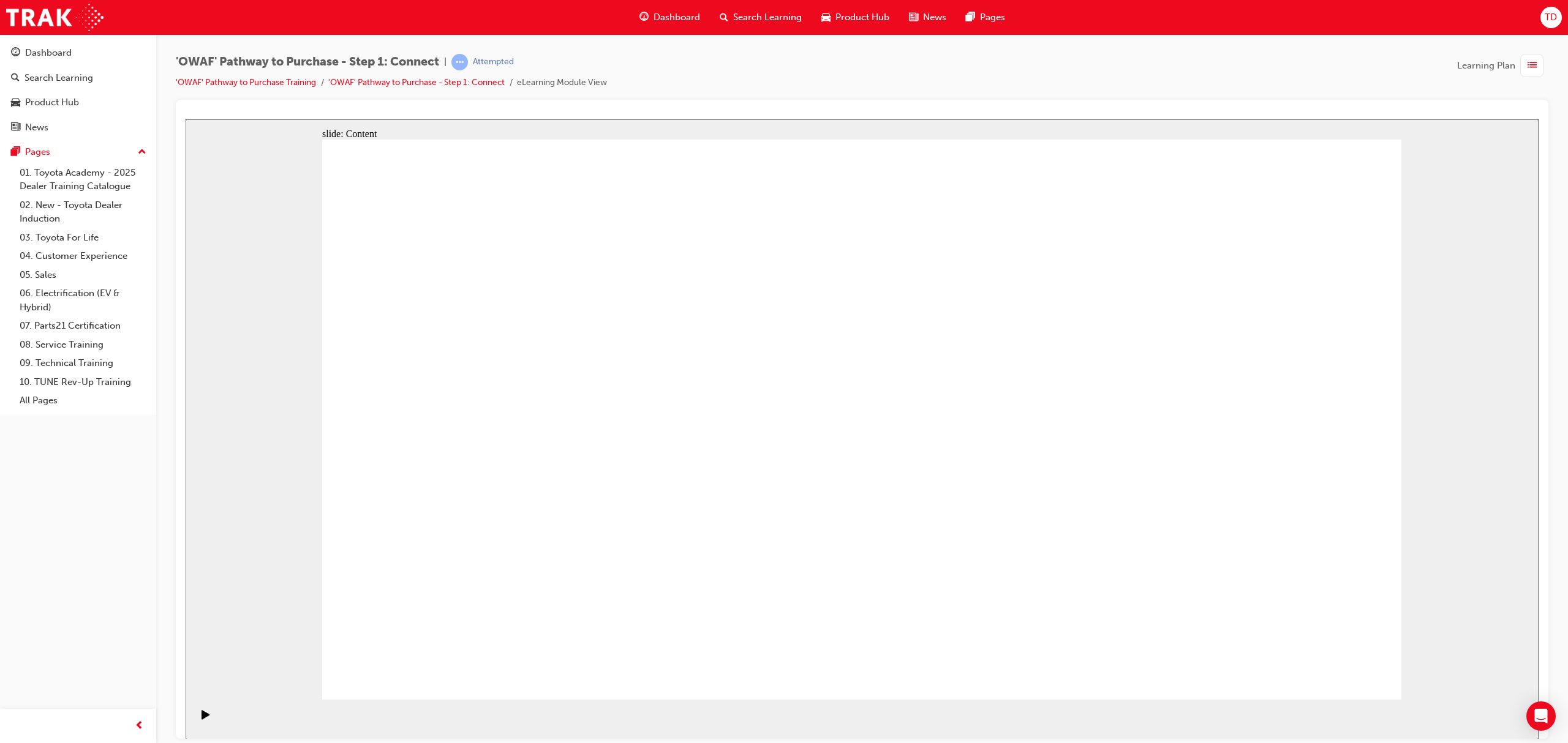
drag, startPoint x: 456, startPoint y: 321, endPoint x: 497, endPoint y: 317, distance: 41.2
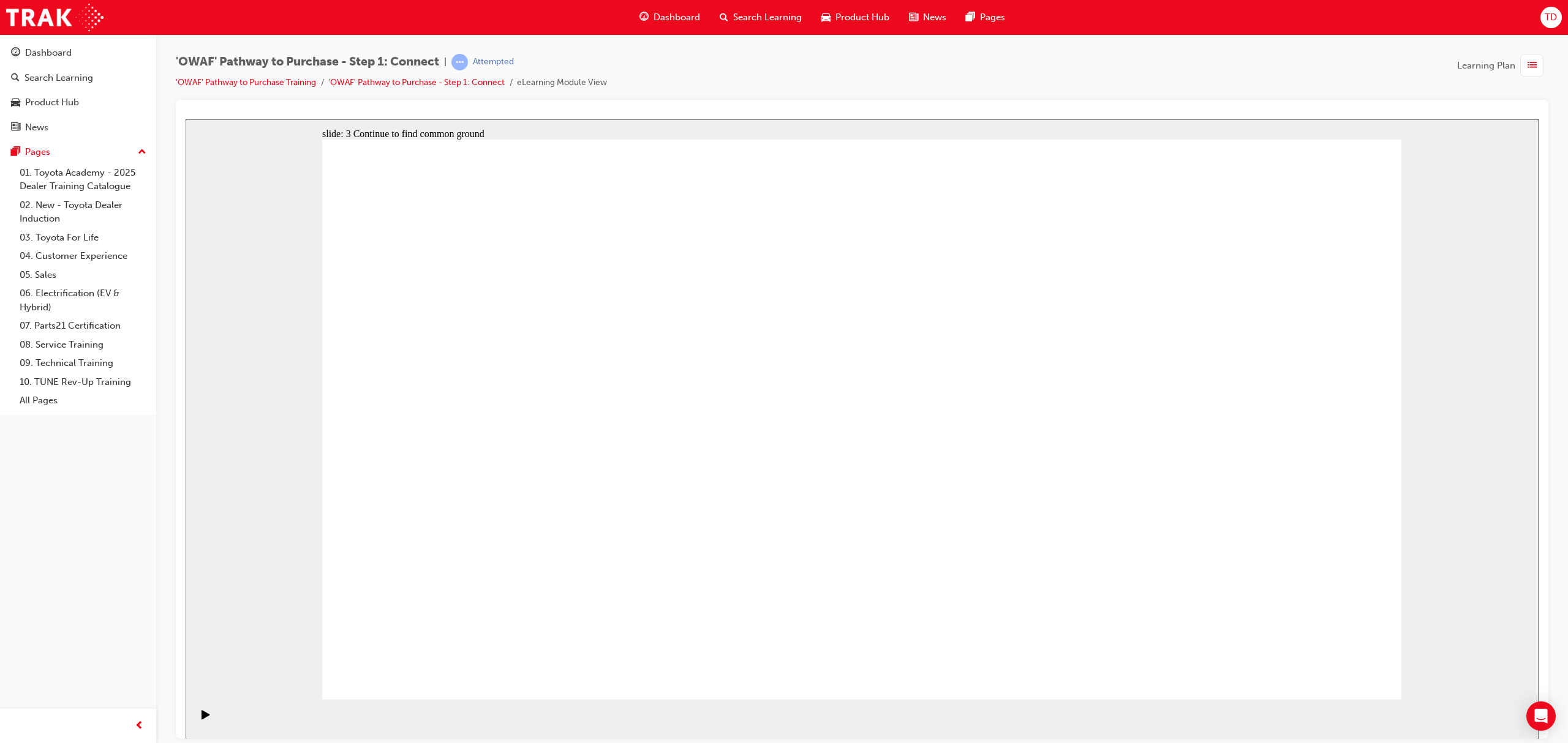
drag, startPoint x: 1145, startPoint y: 500, endPoint x: 1127, endPoint y: 500, distance: 18.0
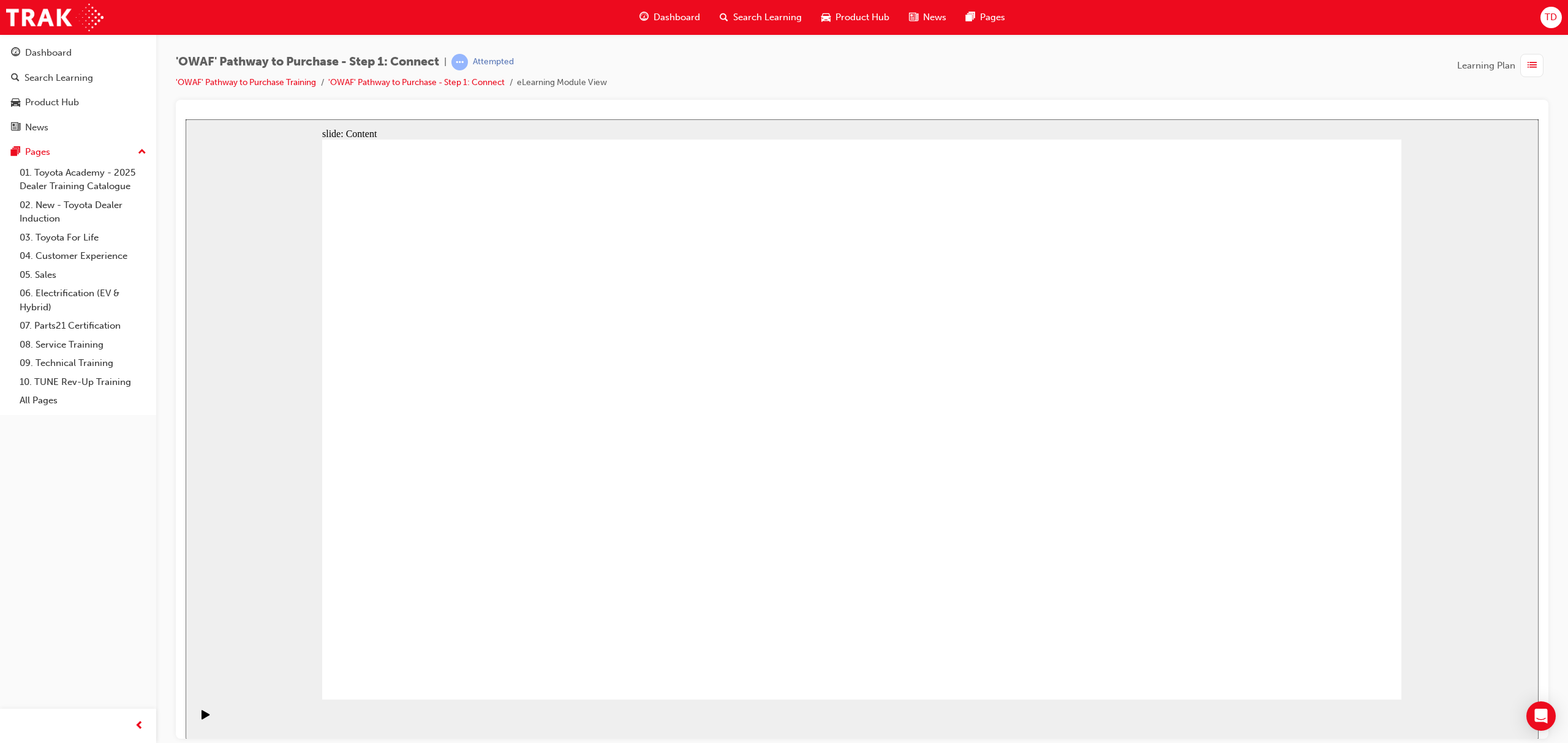
drag, startPoint x: 784, startPoint y: 264, endPoint x: 1226, endPoint y: 217, distance: 444.5
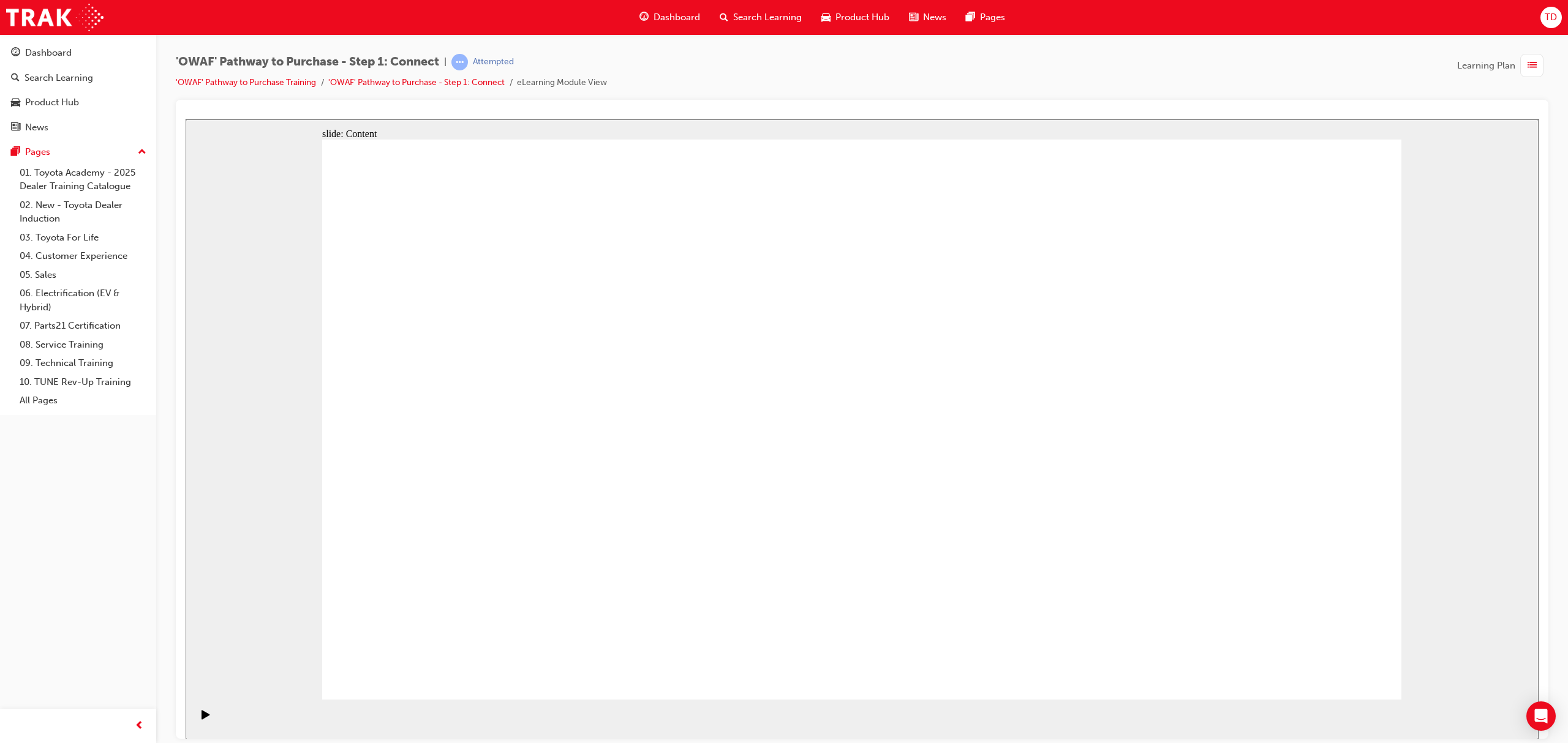
drag, startPoint x: 1084, startPoint y: 516, endPoint x: 1041, endPoint y: 517, distance: 43.0
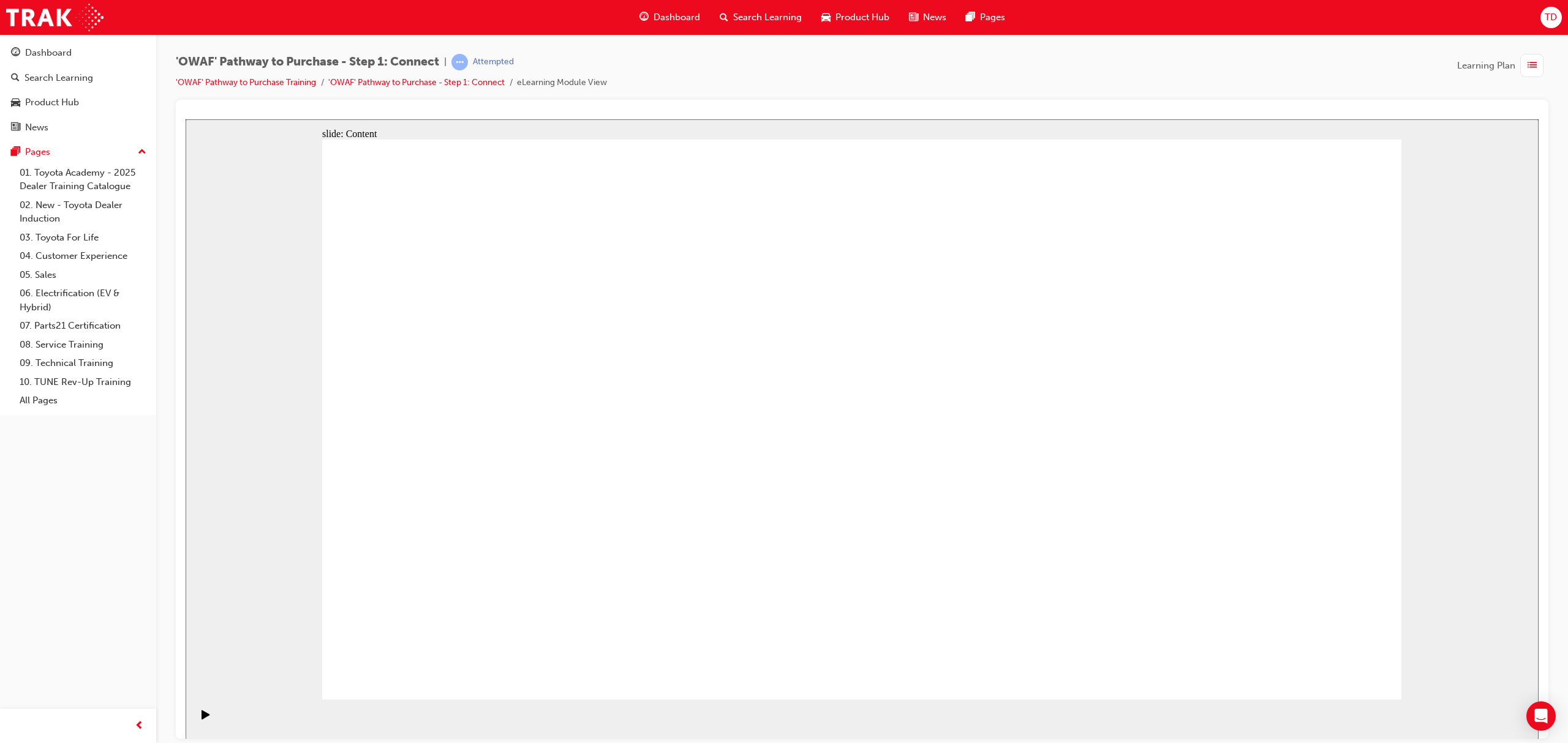
drag, startPoint x: 1261, startPoint y: 203, endPoint x: 1261, endPoint y: 196, distance: 7.0
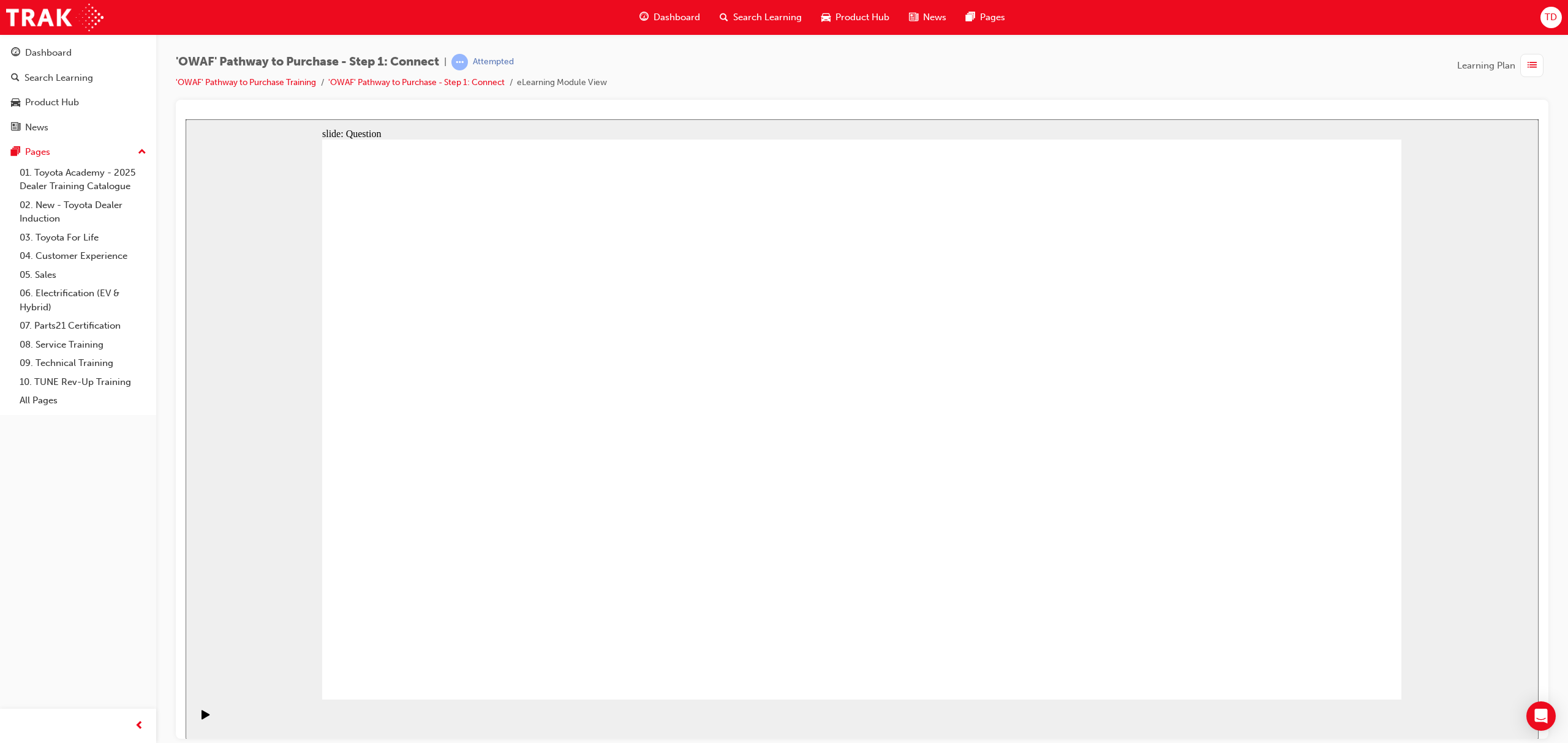
drag, startPoint x: 637, startPoint y: 597, endPoint x: 1172, endPoint y: 252, distance: 636.6
drag, startPoint x: 586, startPoint y: 475, endPoint x: 1293, endPoint y: 310, distance: 726.0
drag, startPoint x: 1236, startPoint y: 360, endPoint x: 694, endPoint y: 605, distance: 594.8
drag, startPoint x: 774, startPoint y: 595, endPoint x: 1268, endPoint y: 325, distance: 563.0
drag, startPoint x: 583, startPoint y: 477, endPoint x: 1324, endPoint y: 452, distance: 741.4
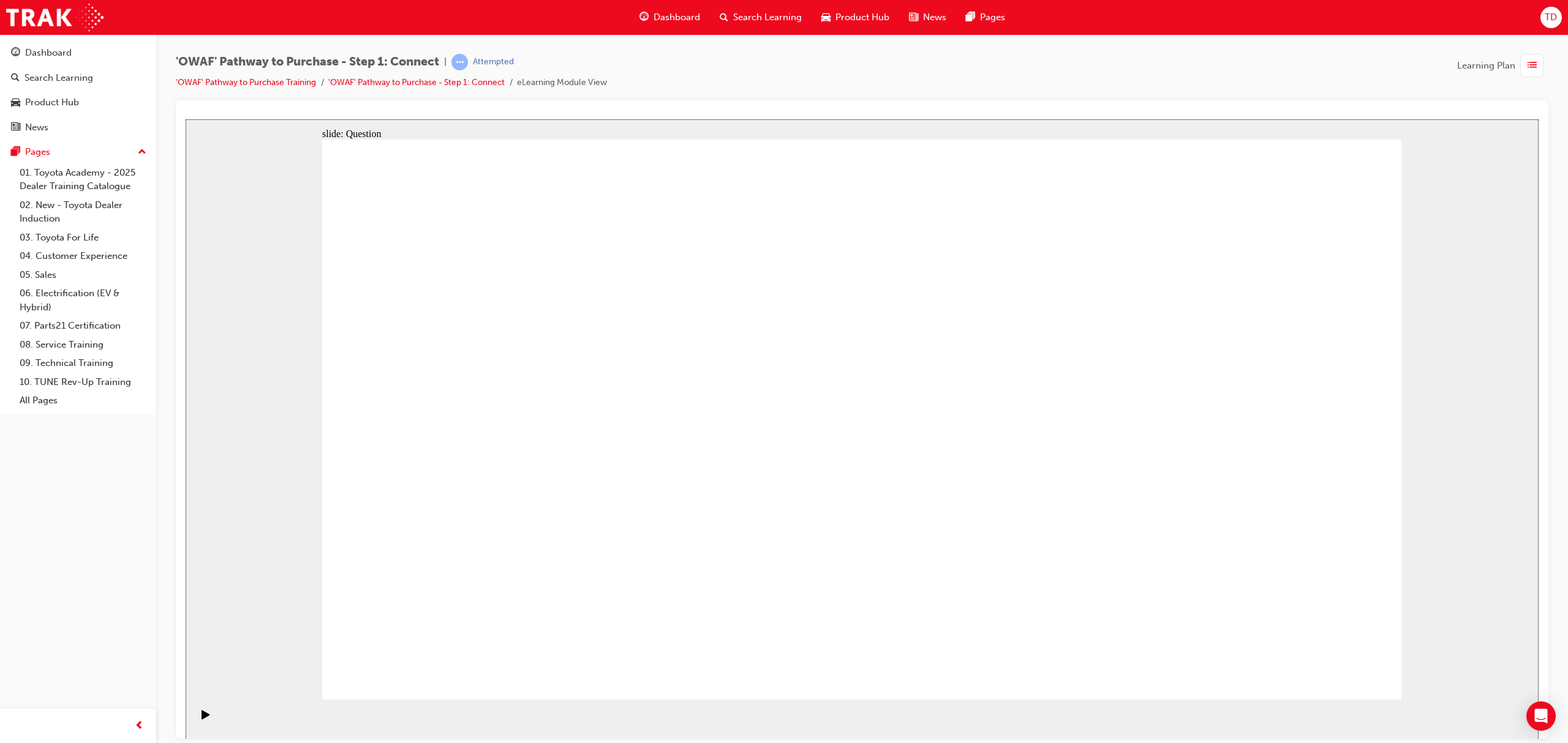
drag, startPoint x: 716, startPoint y: 447, endPoint x: 1237, endPoint y: 540, distance: 529.2
drag, startPoint x: 1148, startPoint y: 584, endPoint x: 1177, endPoint y: 573, distance: 31.0
drag, startPoint x: 672, startPoint y: 610, endPoint x: 1046, endPoint y: 580, distance: 375.2
drag, startPoint x: 787, startPoint y: 480, endPoint x: 948, endPoint y: 468, distance: 161.4
drag, startPoint x: 468, startPoint y: 448, endPoint x: 966, endPoint y: 314, distance: 515.7
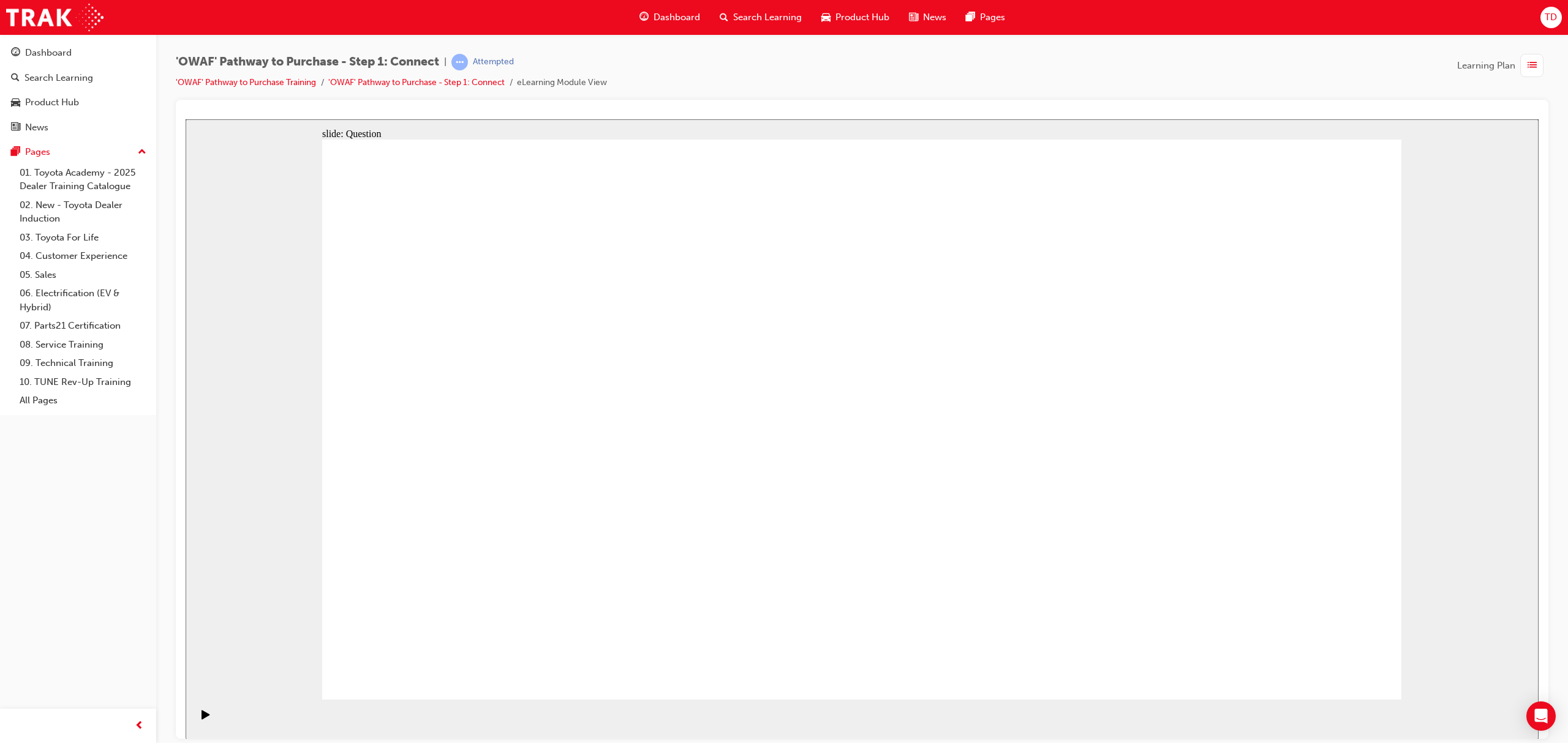
drag, startPoint x: 1269, startPoint y: 302, endPoint x: 637, endPoint y: 612, distance: 703.9
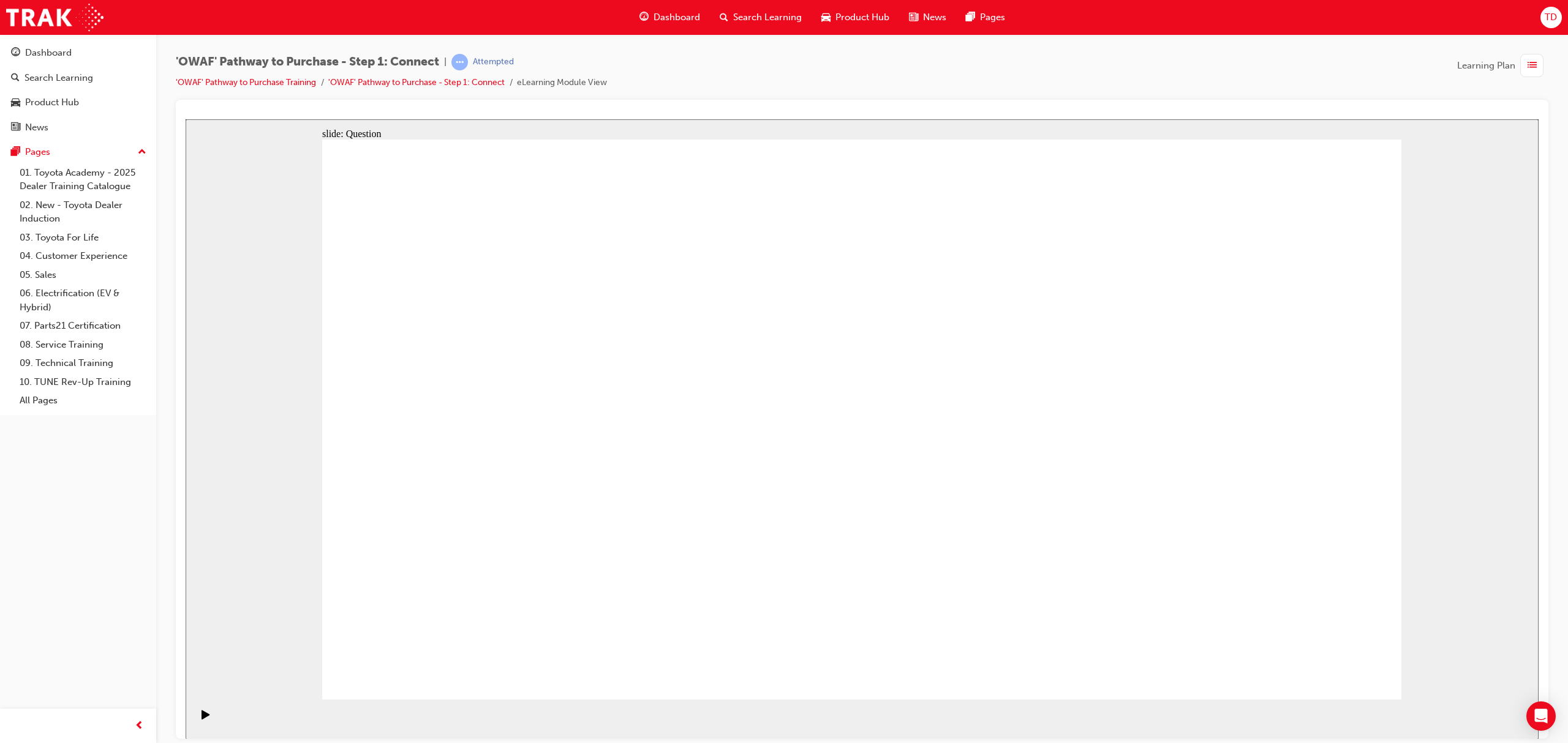
drag, startPoint x: 1242, startPoint y: 523, endPoint x: 1298, endPoint y: 291, distance: 238.7
drag, startPoint x: 1324, startPoint y: 456, endPoint x: 1162, endPoint y: 524, distance: 175.7
drag, startPoint x: 792, startPoint y: 625, endPoint x: 1213, endPoint y: 593, distance: 422.2
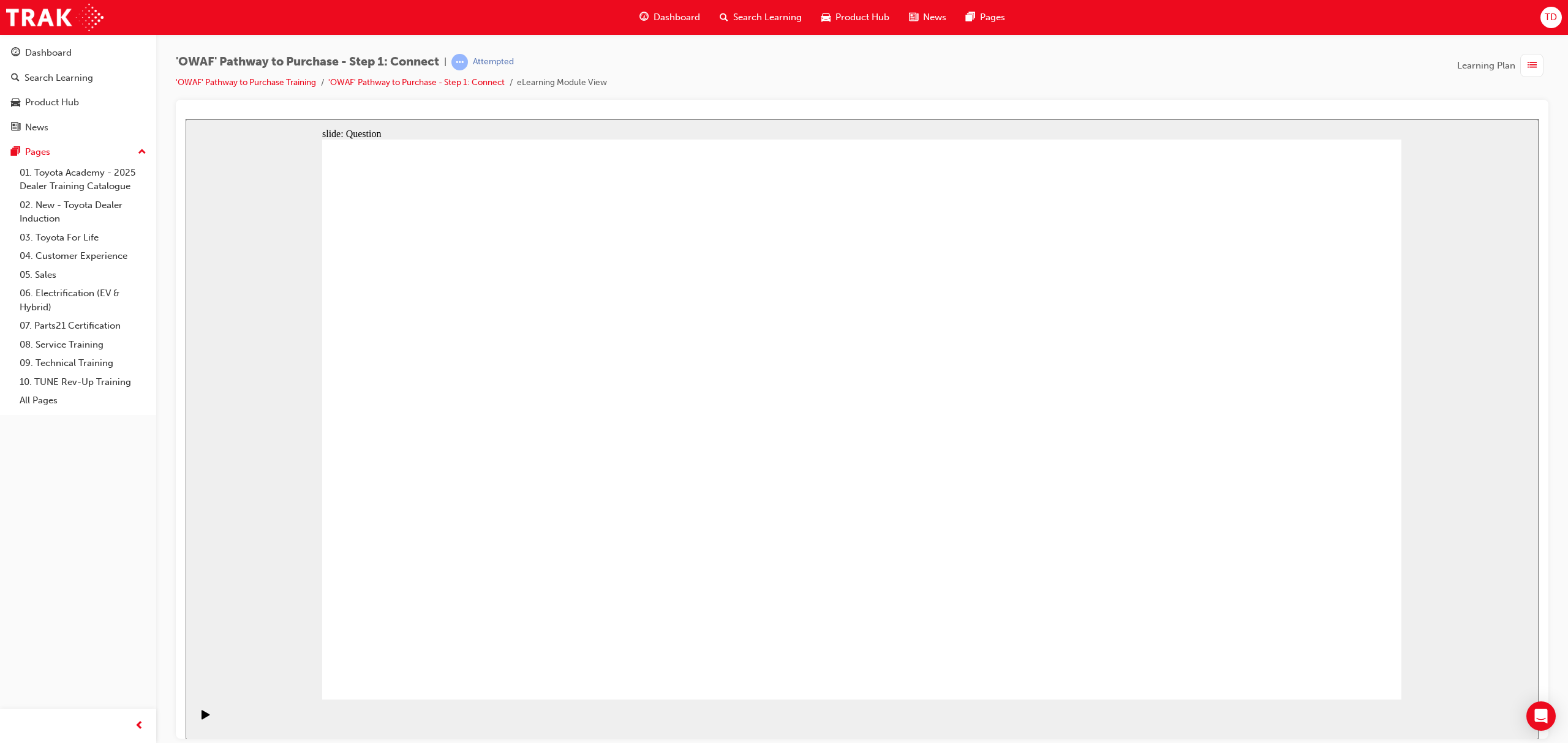
drag, startPoint x: 1129, startPoint y: 475, endPoint x: 1181, endPoint y: 446, distance: 59.5
drag, startPoint x: 1201, startPoint y: 482, endPoint x: 504, endPoint y: 516, distance: 697.8
drag, startPoint x: 1224, startPoint y: 509, endPoint x: 522, endPoint y: 544, distance: 702.9
drag, startPoint x: 1212, startPoint y: 492, endPoint x: 899, endPoint y: 507, distance: 313.4
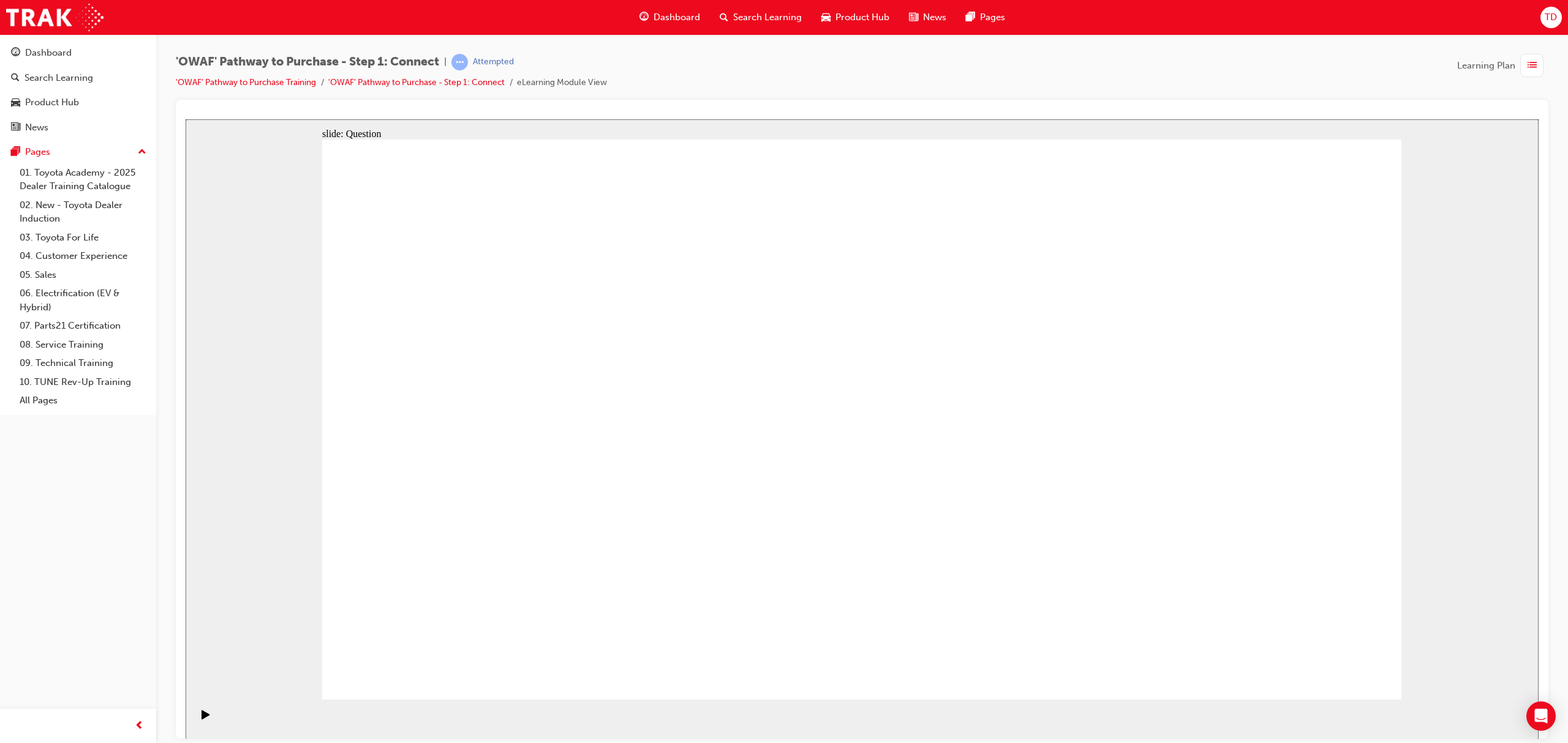
drag, startPoint x: 1220, startPoint y: 480, endPoint x: 914, endPoint y: 508, distance: 307.3
drag, startPoint x: 1244, startPoint y: 480, endPoint x: 932, endPoint y: 521, distance: 314.7
drag, startPoint x: 726, startPoint y: 523, endPoint x: 569, endPoint y: 517, distance: 157.1
drag, startPoint x: 1221, startPoint y: 487, endPoint x: 586, endPoint y: 507, distance: 635.3
drag, startPoint x: 1215, startPoint y: 491, endPoint x: 593, endPoint y: 512, distance: 622.4
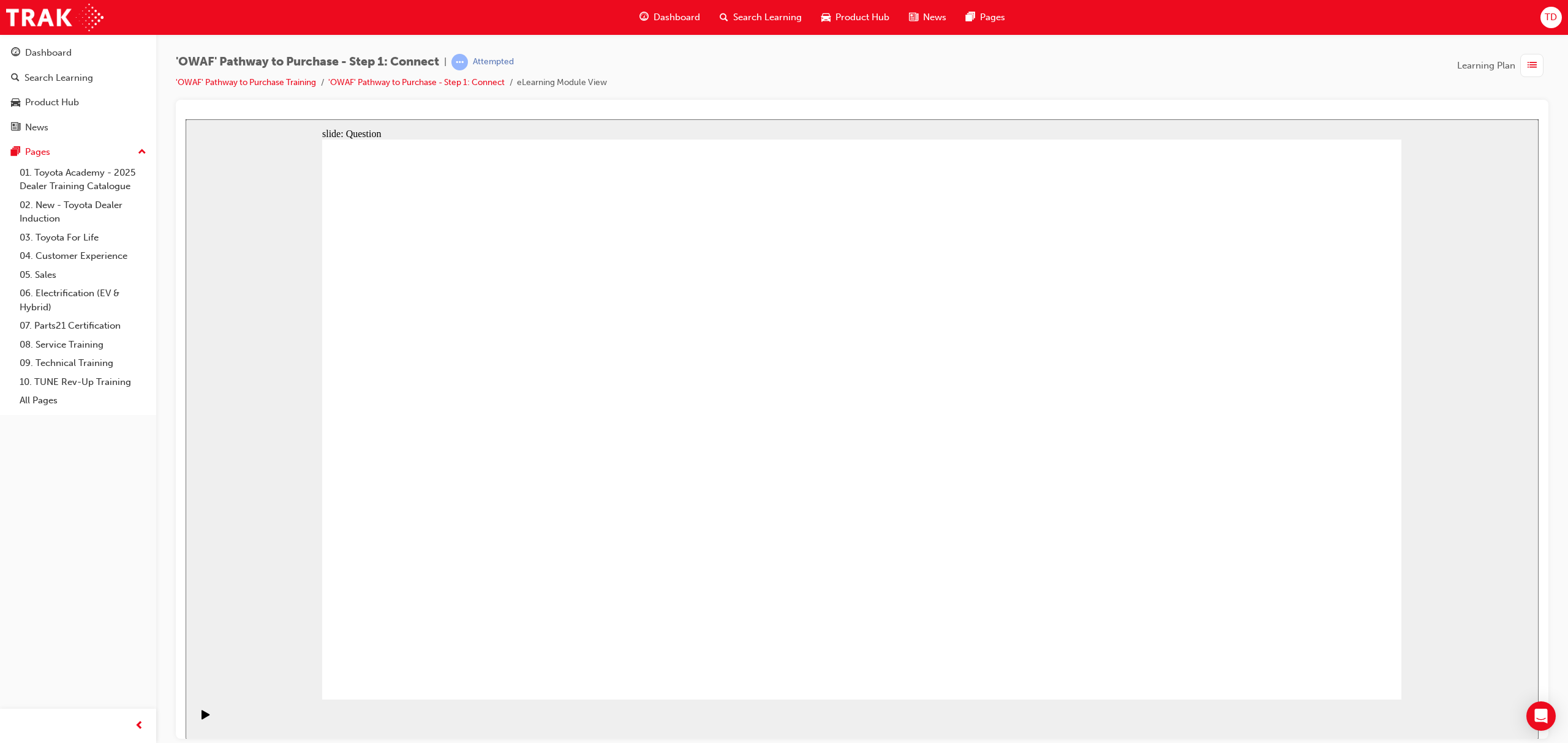
drag, startPoint x: 1206, startPoint y: 497, endPoint x: 952, endPoint y: 514, distance: 254.6
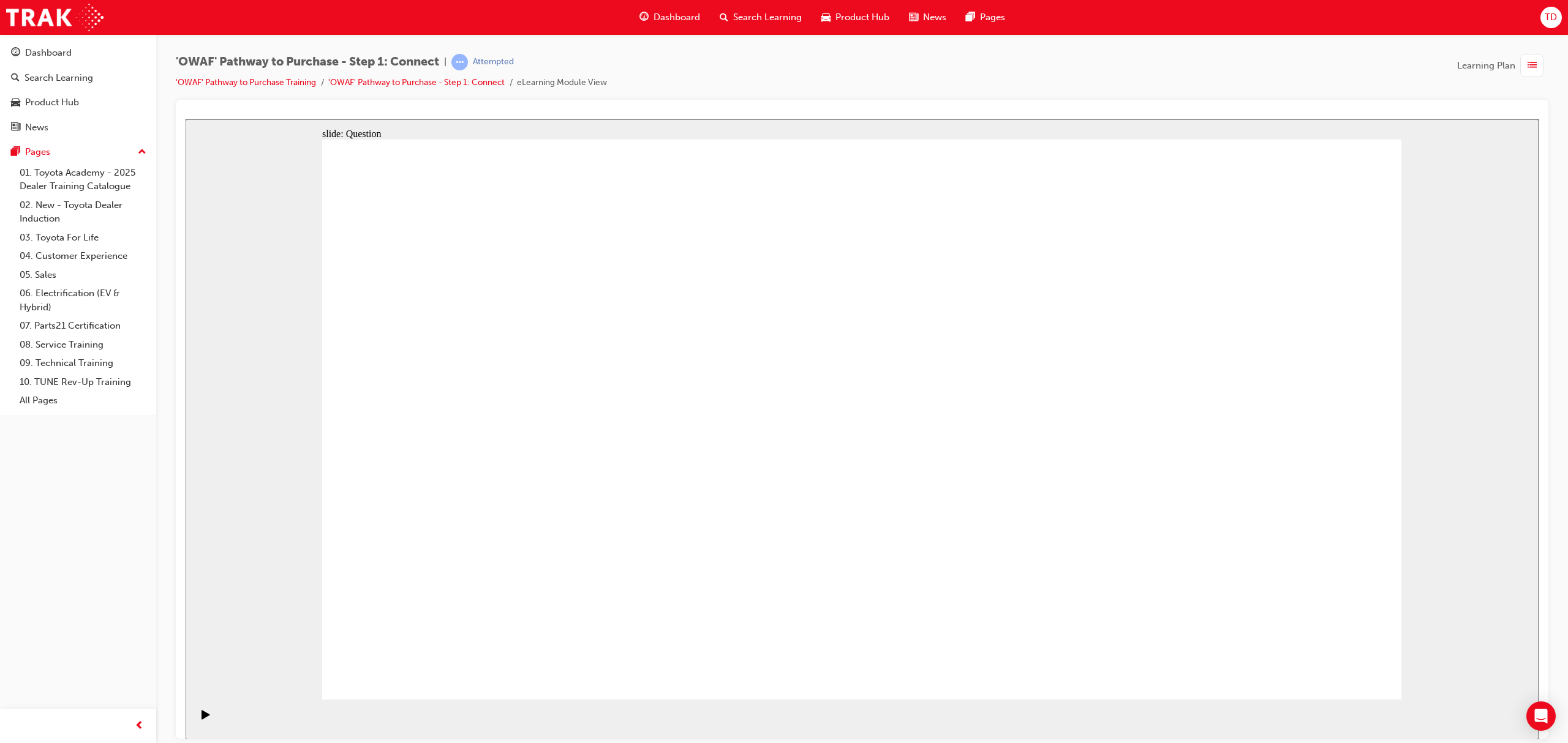
drag, startPoint x: 917, startPoint y: 520, endPoint x: 584, endPoint y: 512, distance: 333.1
drag, startPoint x: 1173, startPoint y: 482, endPoint x: 884, endPoint y: 524, distance: 292.0
drag, startPoint x: 1198, startPoint y: 486, endPoint x: 888, endPoint y: 517, distance: 311.5
drag, startPoint x: 927, startPoint y: 514, endPoint x: 885, endPoint y: 522, distance: 42.8
drag, startPoint x: 900, startPoint y: 521, endPoint x: 564, endPoint y: 522, distance: 336.0
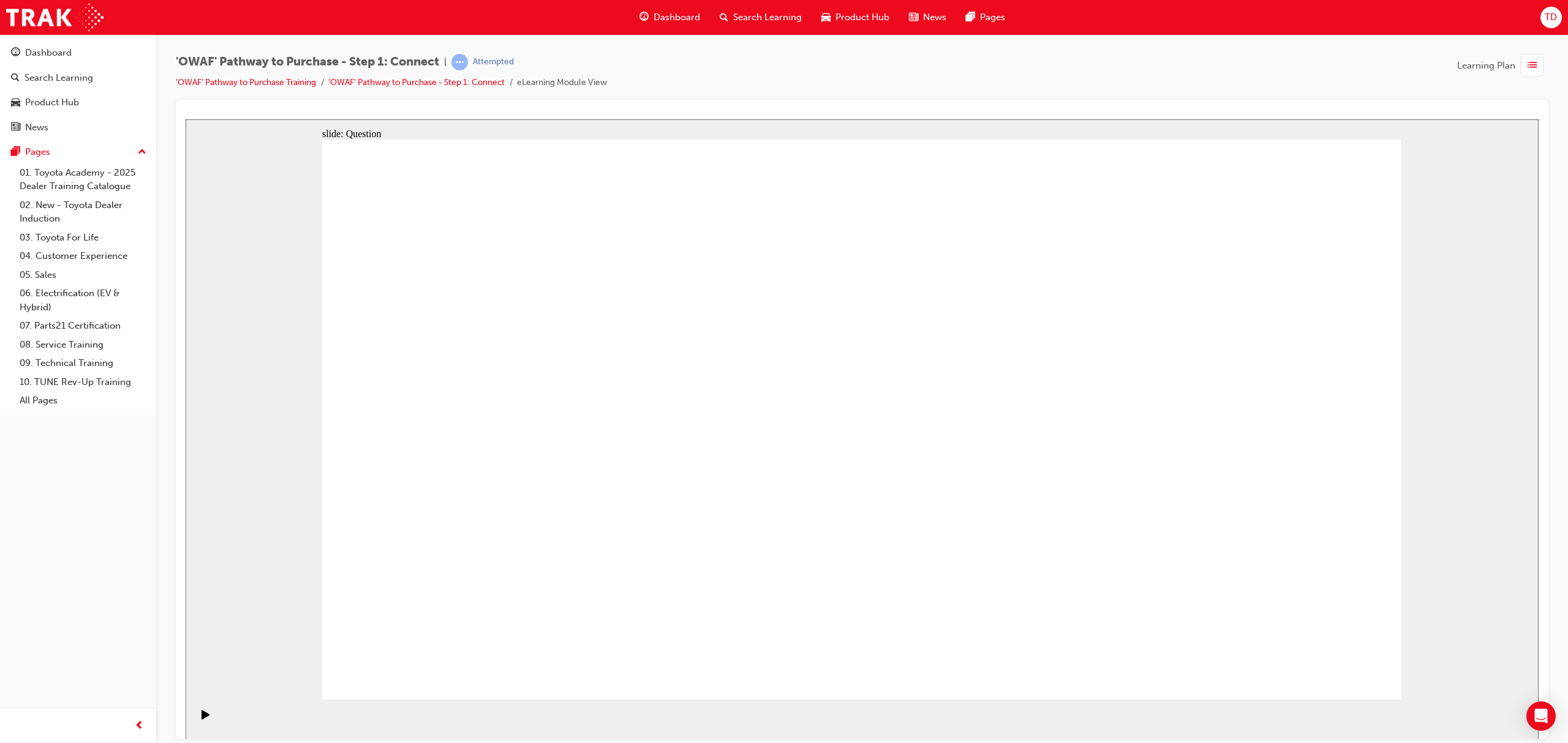
drag, startPoint x: 1186, startPoint y: 501, endPoint x: 603, endPoint y: 547, distance: 584.8
drag, startPoint x: 1119, startPoint y: 520, endPoint x: 913, endPoint y: 529, distance: 206.2
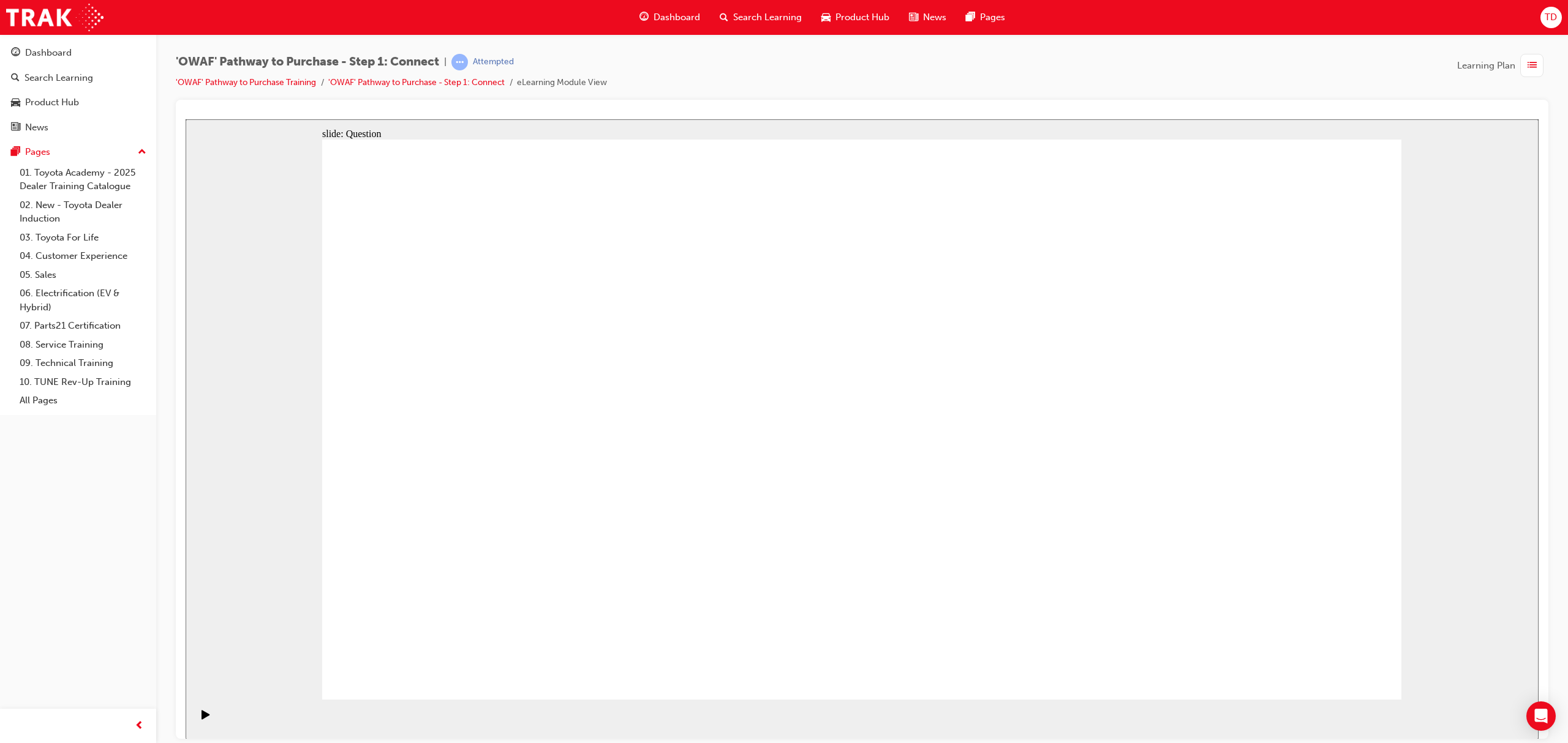
radio input "true"
drag, startPoint x: 1034, startPoint y: 348, endPoint x: 1032, endPoint y: 333, distance: 15.1
radio input "true"
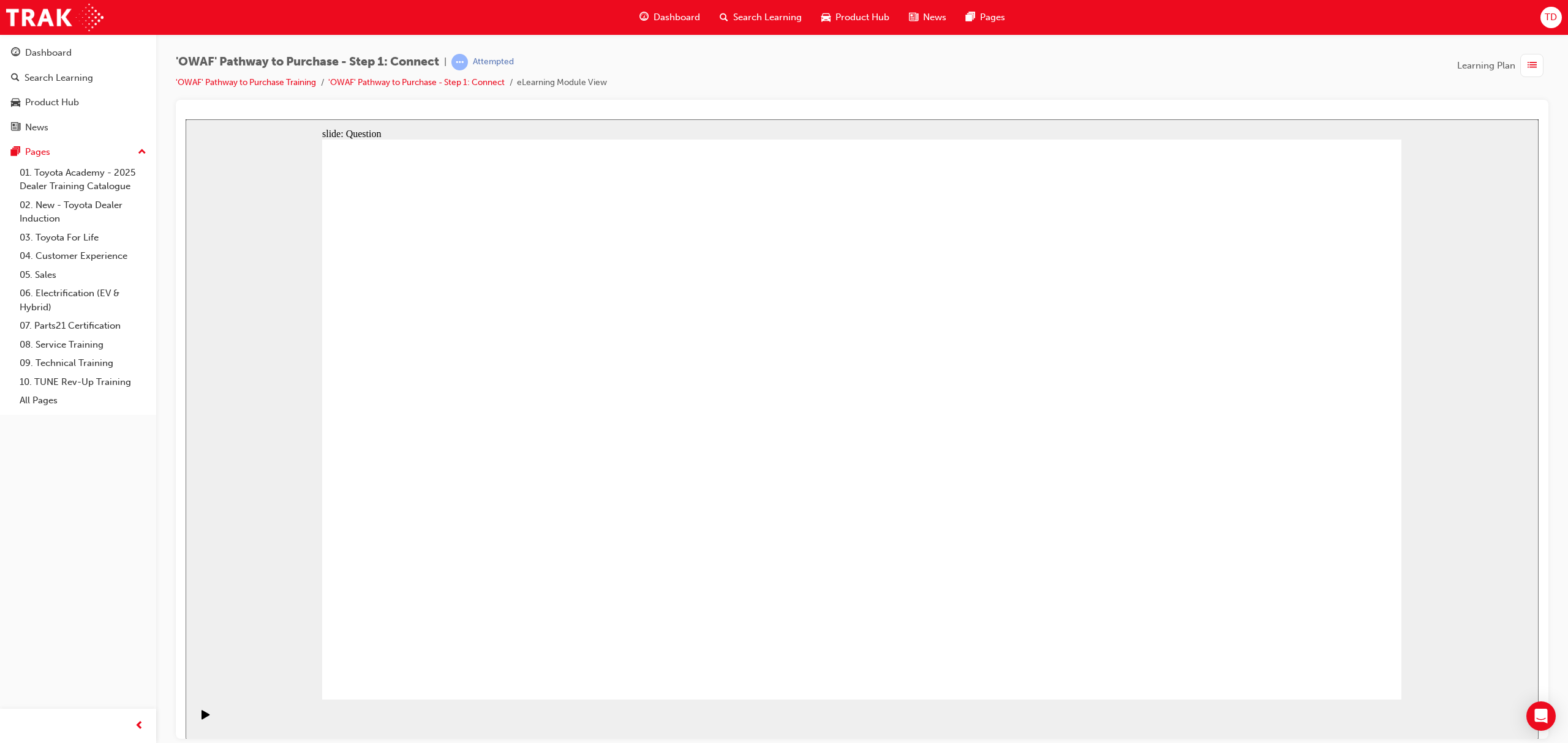
checkbox input "true"
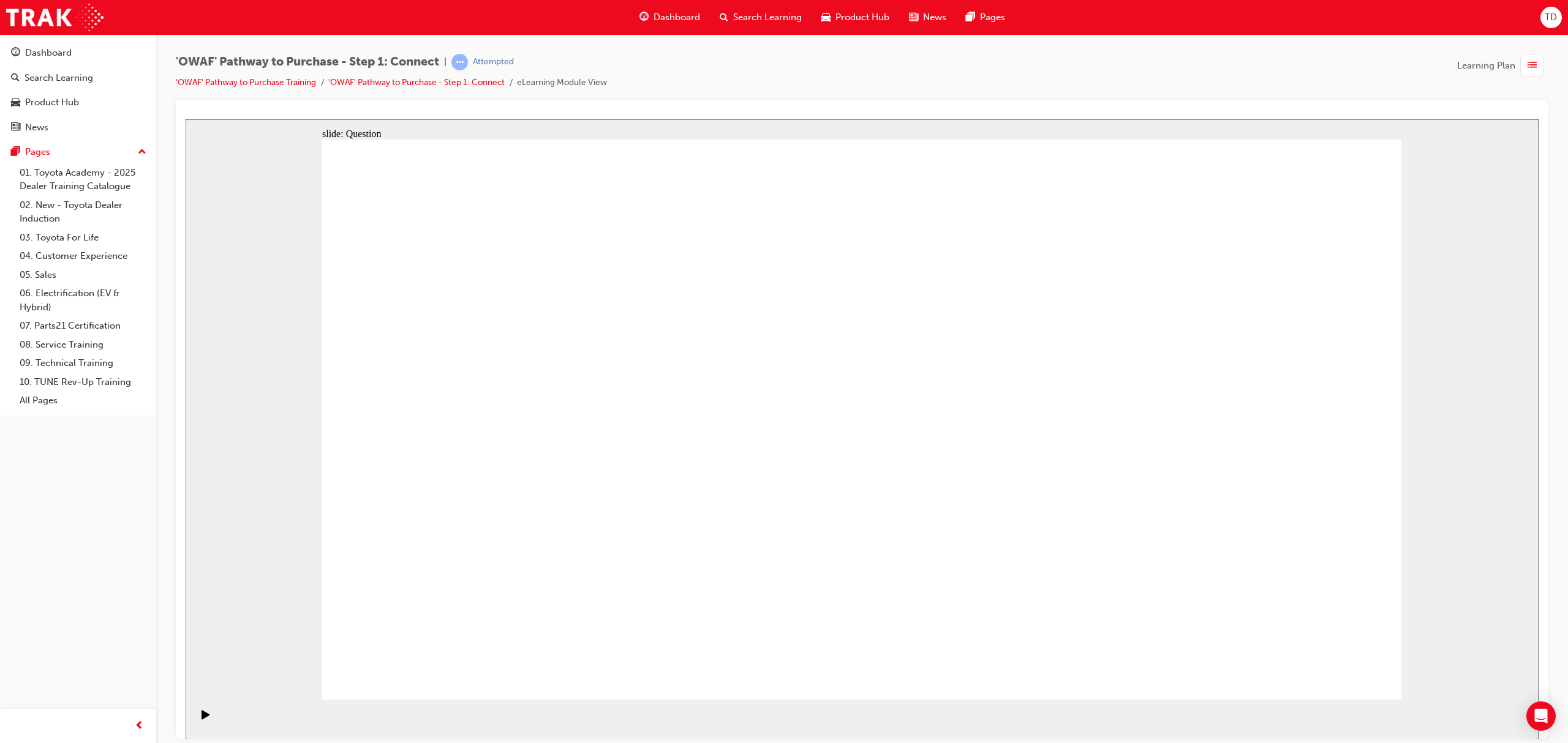
checkbox input "true"
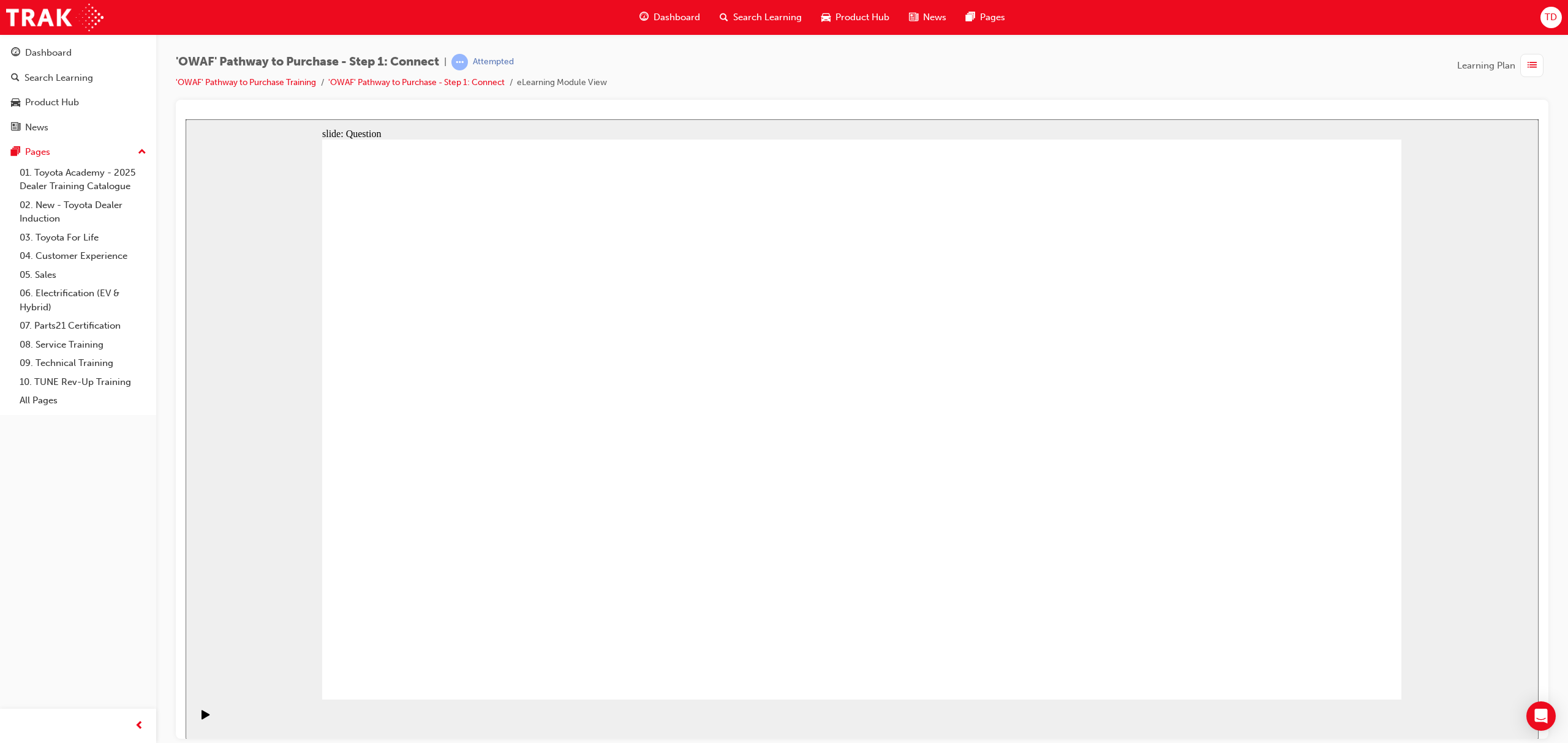
checkbox input "false"
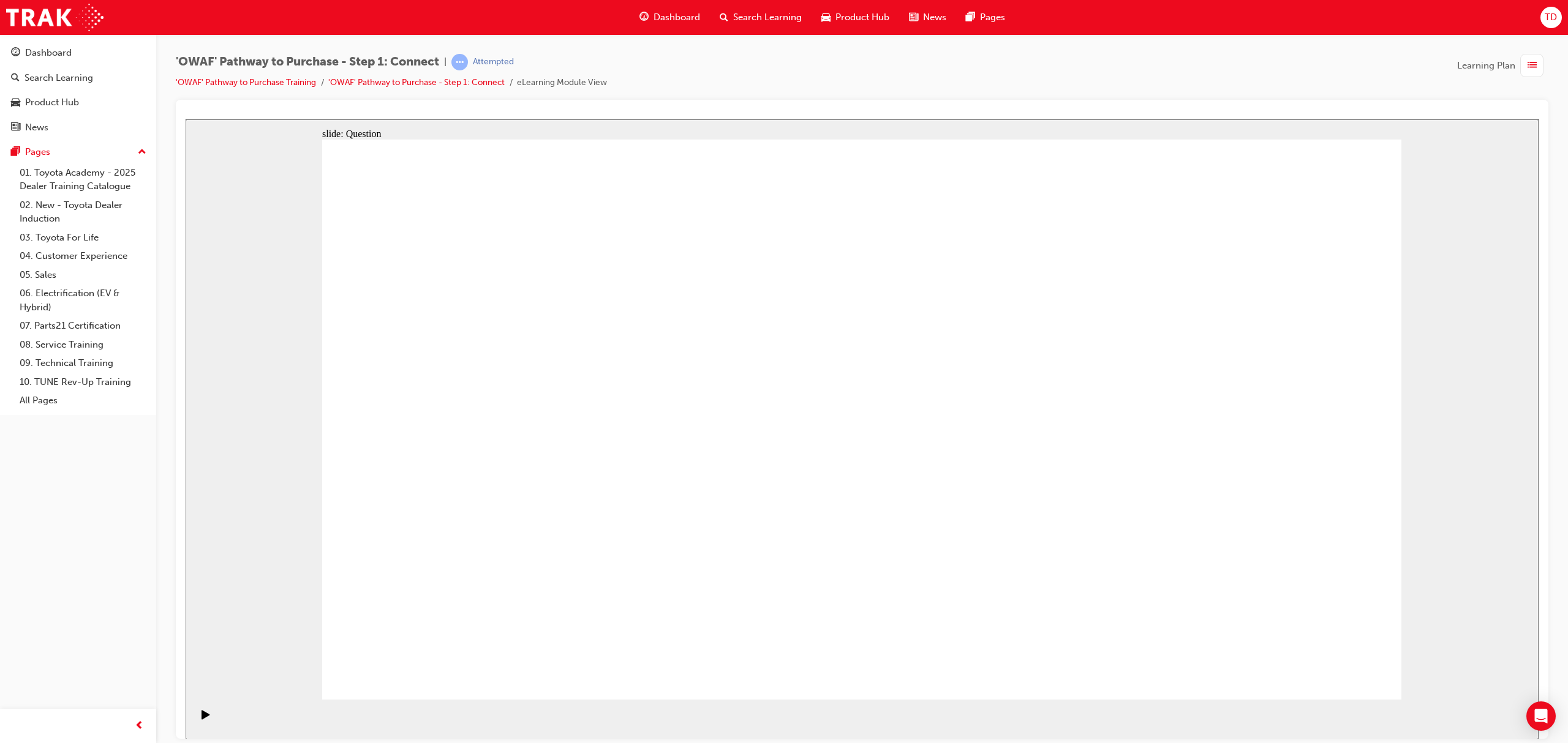
checkbox input "true"
drag, startPoint x: 683, startPoint y: 554, endPoint x: 942, endPoint y: 370, distance: 317.7
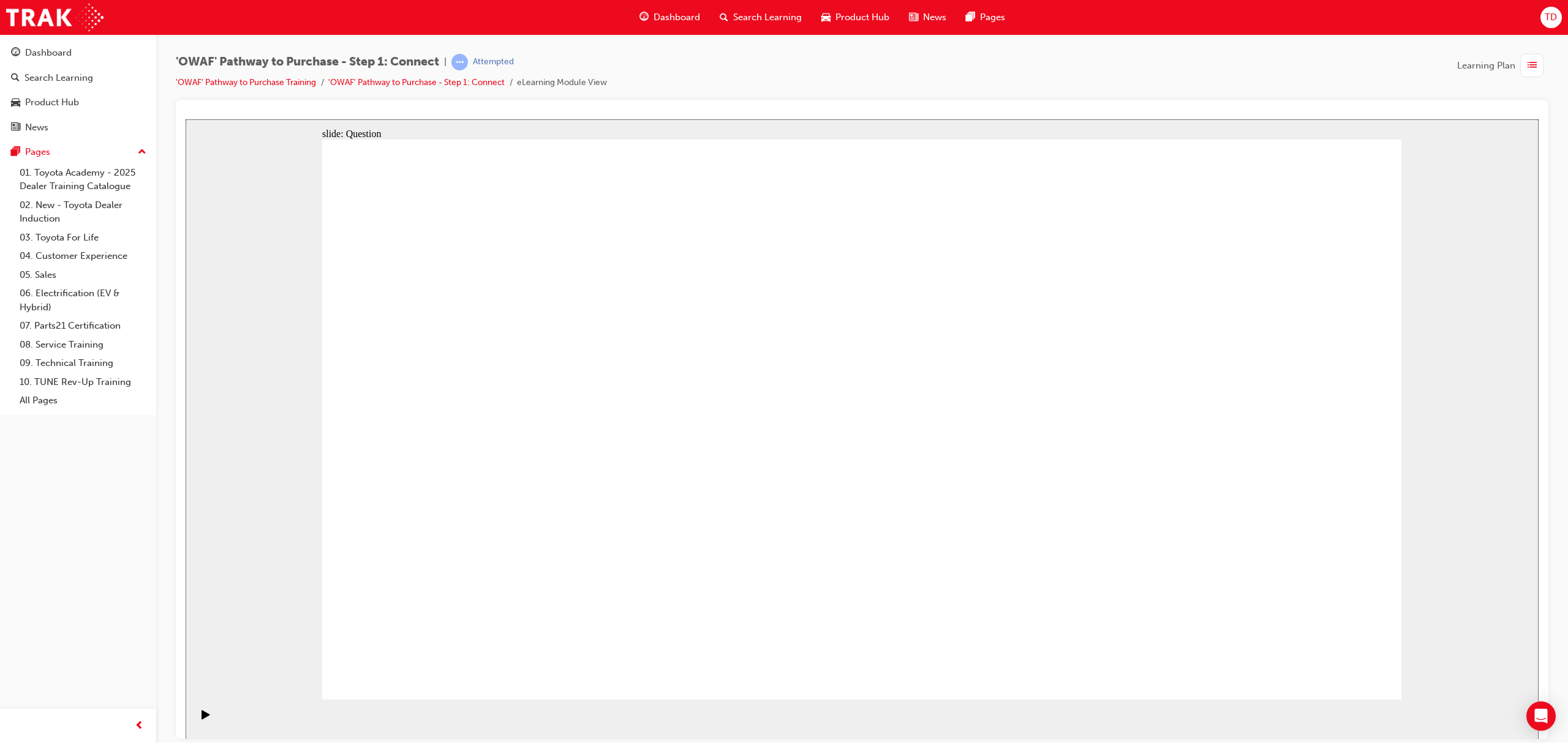
drag, startPoint x: 771, startPoint y: 539, endPoint x: 737, endPoint y: 540, distance: 34.0
drag, startPoint x: 743, startPoint y: 652, endPoint x: 1130, endPoint y: 368, distance: 480.0
drag, startPoint x: 1005, startPoint y: 609, endPoint x: 838, endPoint y: 493, distance: 203.3
drag, startPoint x: 1144, startPoint y: 593, endPoint x: 785, endPoint y: 402, distance: 406.6
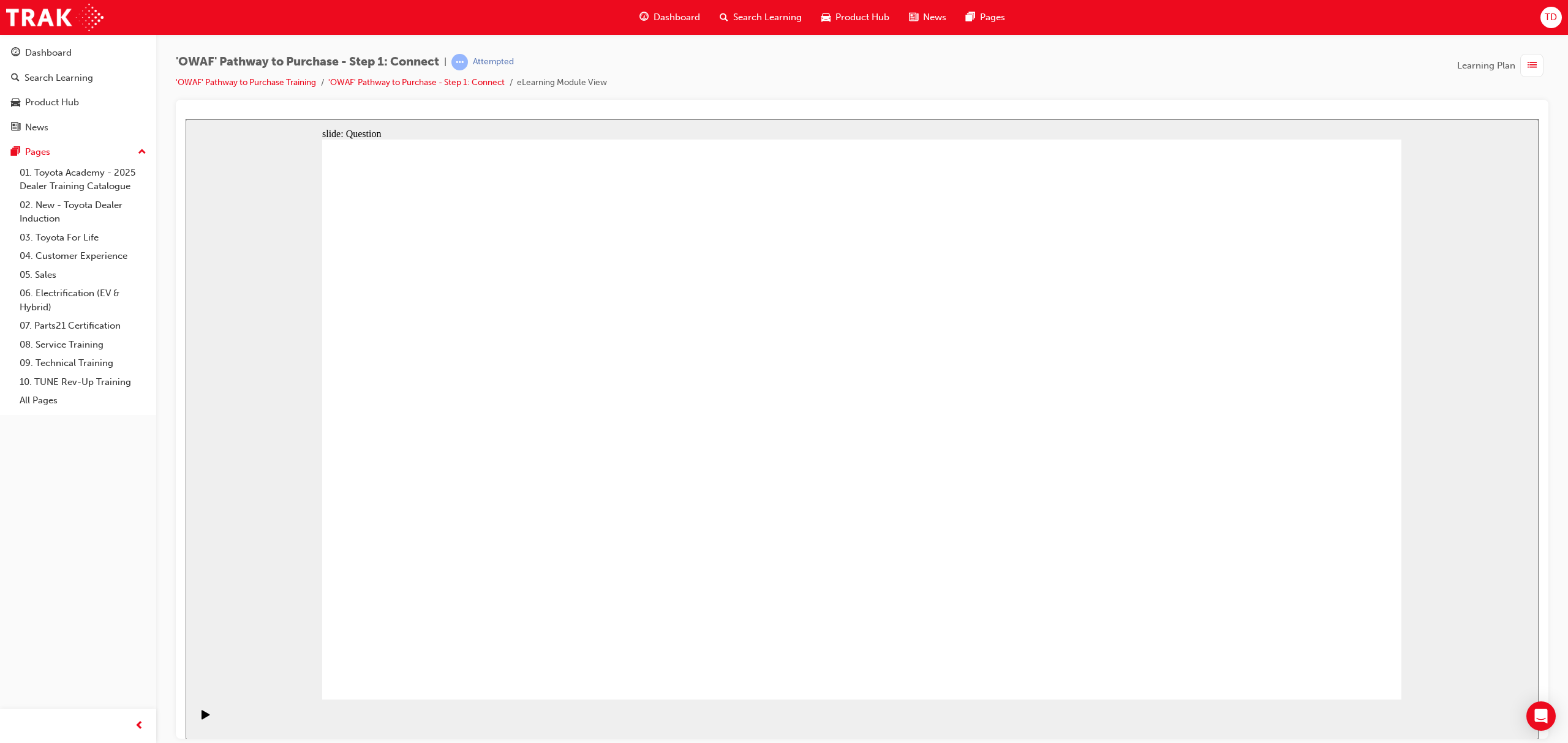
drag, startPoint x: 799, startPoint y: 417, endPoint x: 780, endPoint y: 663, distance: 246.7
drag, startPoint x: 1051, startPoint y: 605, endPoint x: 1131, endPoint y: 637, distance: 86.2
drag, startPoint x: 1132, startPoint y: 551, endPoint x: 775, endPoint y: 424, distance: 378.9
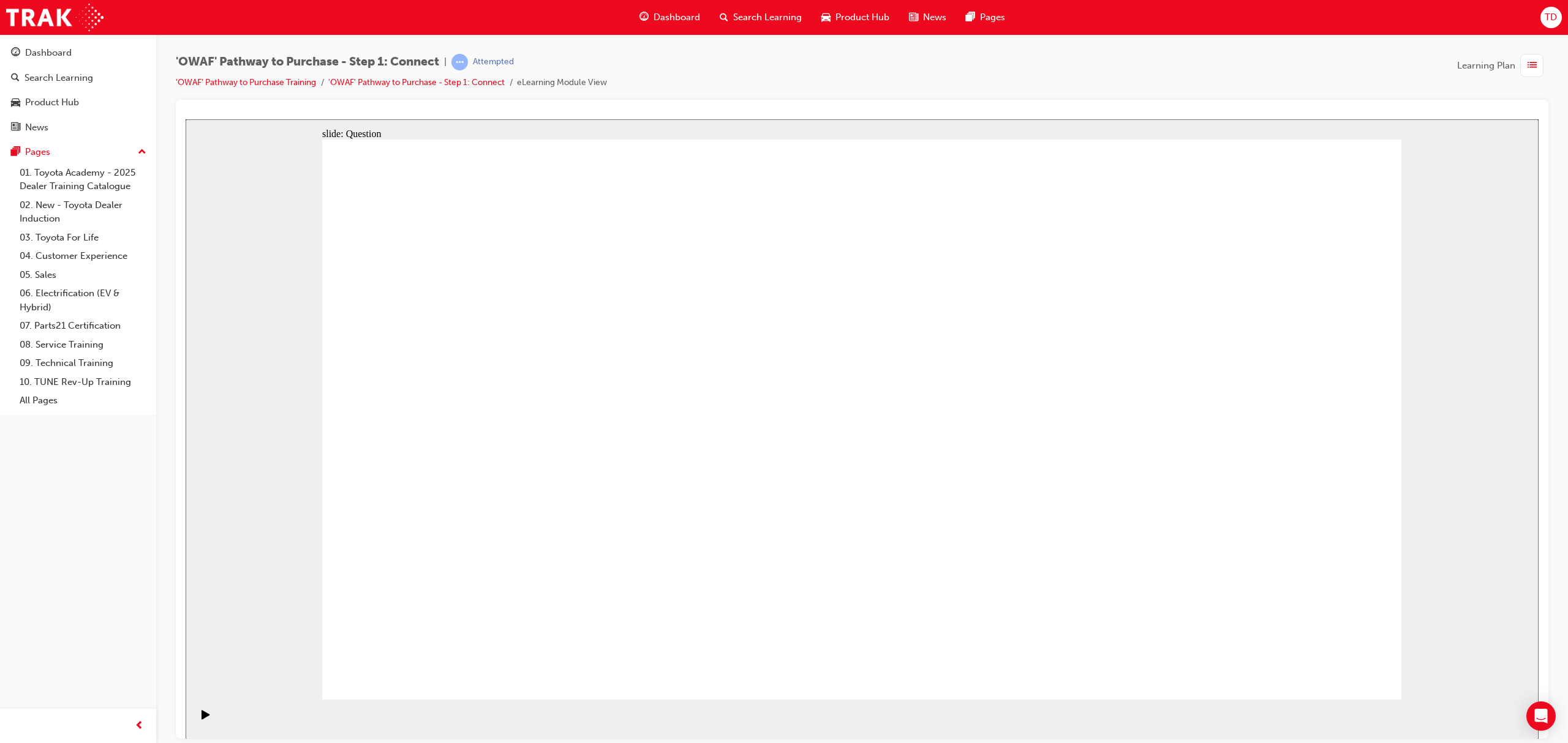
drag, startPoint x: 759, startPoint y: 605, endPoint x: 1162, endPoint y: 248, distance: 538.4
drag, startPoint x: 642, startPoint y: 608, endPoint x: 1302, endPoint y: 340, distance: 712.3
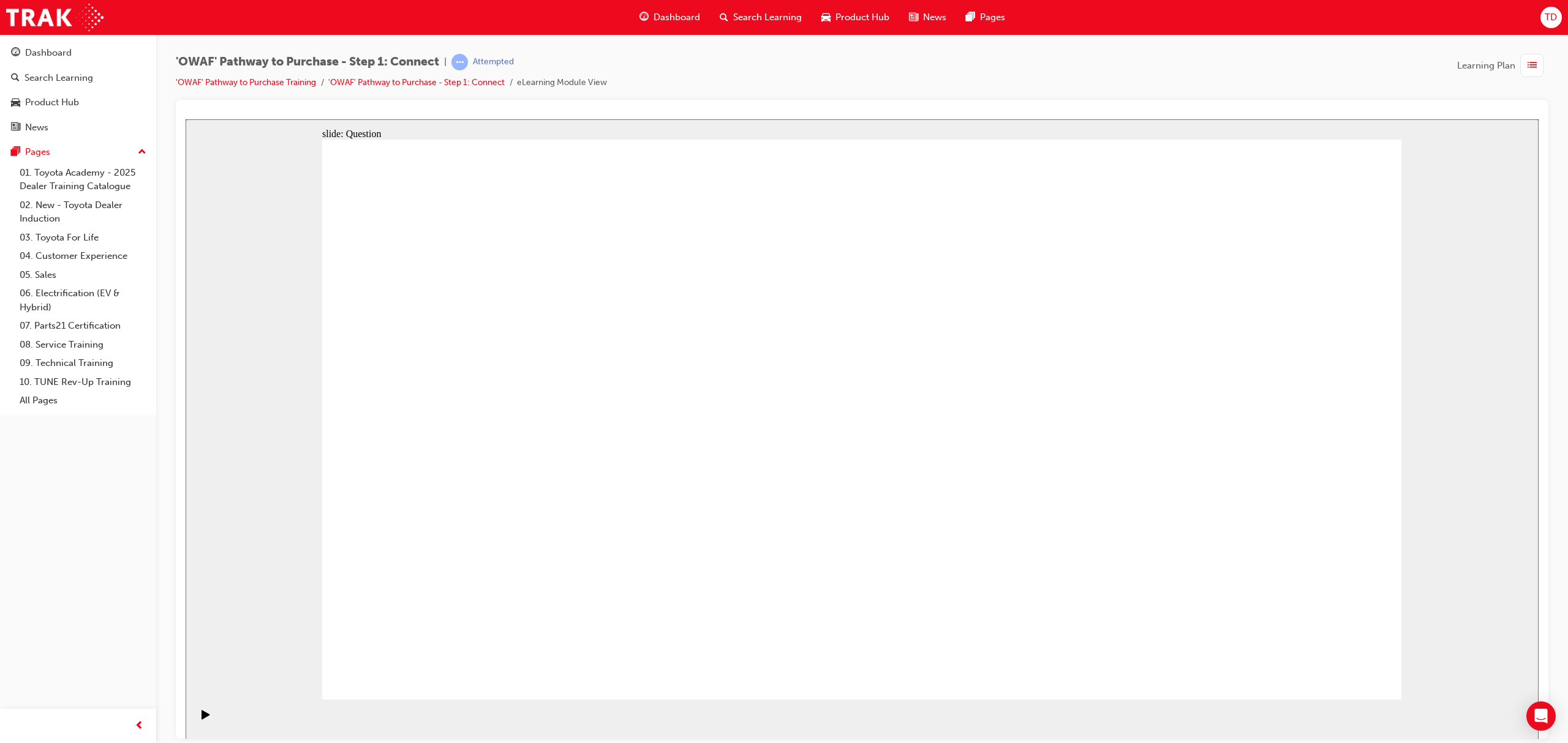
drag, startPoint x: 711, startPoint y: 473, endPoint x: 1365, endPoint y: 446, distance: 654.6
drag, startPoint x: 1316, startPoint y: 424, endPoint x: 639, endPoint y: 678, distance: 723.1
drag, startPoint x: 586, startPoint y: 486, endPoint x: 1005, endPoint y: 463, distance: 419.6
drag, startPoint x: 709, startPoint y: 468, endPoint x: 917, endPoint y: 552, distance: 224.3
drag, startPoint x: 678, startPoint y: 595, endPoint x: 1085, endPoint y: 573, distance: 407.6
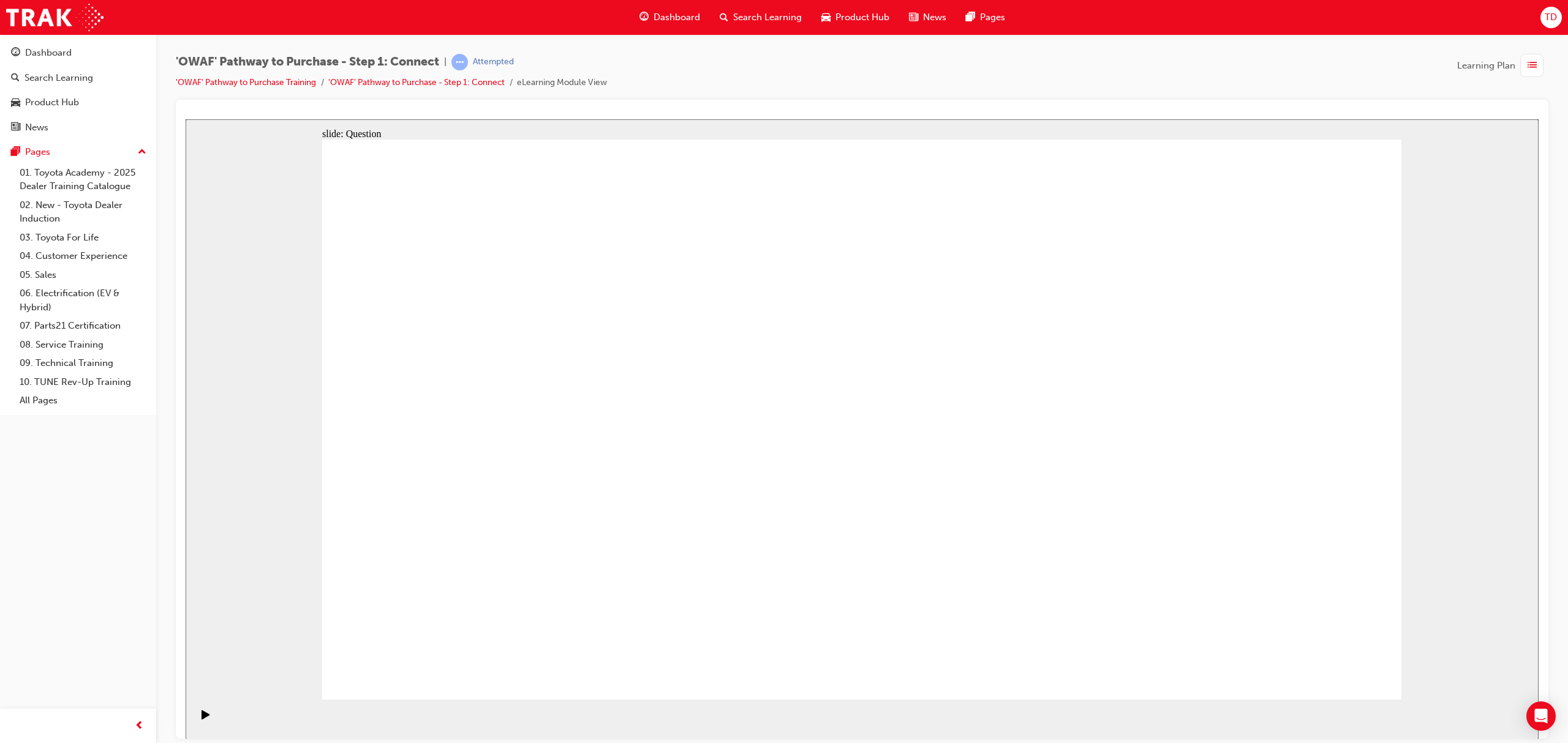
drag, startPoint x: 809, startPoint y: 477, endPoint x: 1015, endPoint y: 477, distance: 206.0
drag, startPoint x: 570, startPoint y: 465, endPoint x: 997, endPoint y: 334, distance: 446.6
drag, startPoint x: 1264, startPoint y: 321, endPoint x: 1147, endPoint y: 271, distance: 127.2
drag, startPoint x: 1171, startPoint y: 453, endPoint x: 1260, endPoint y: 349, distance: 136.9
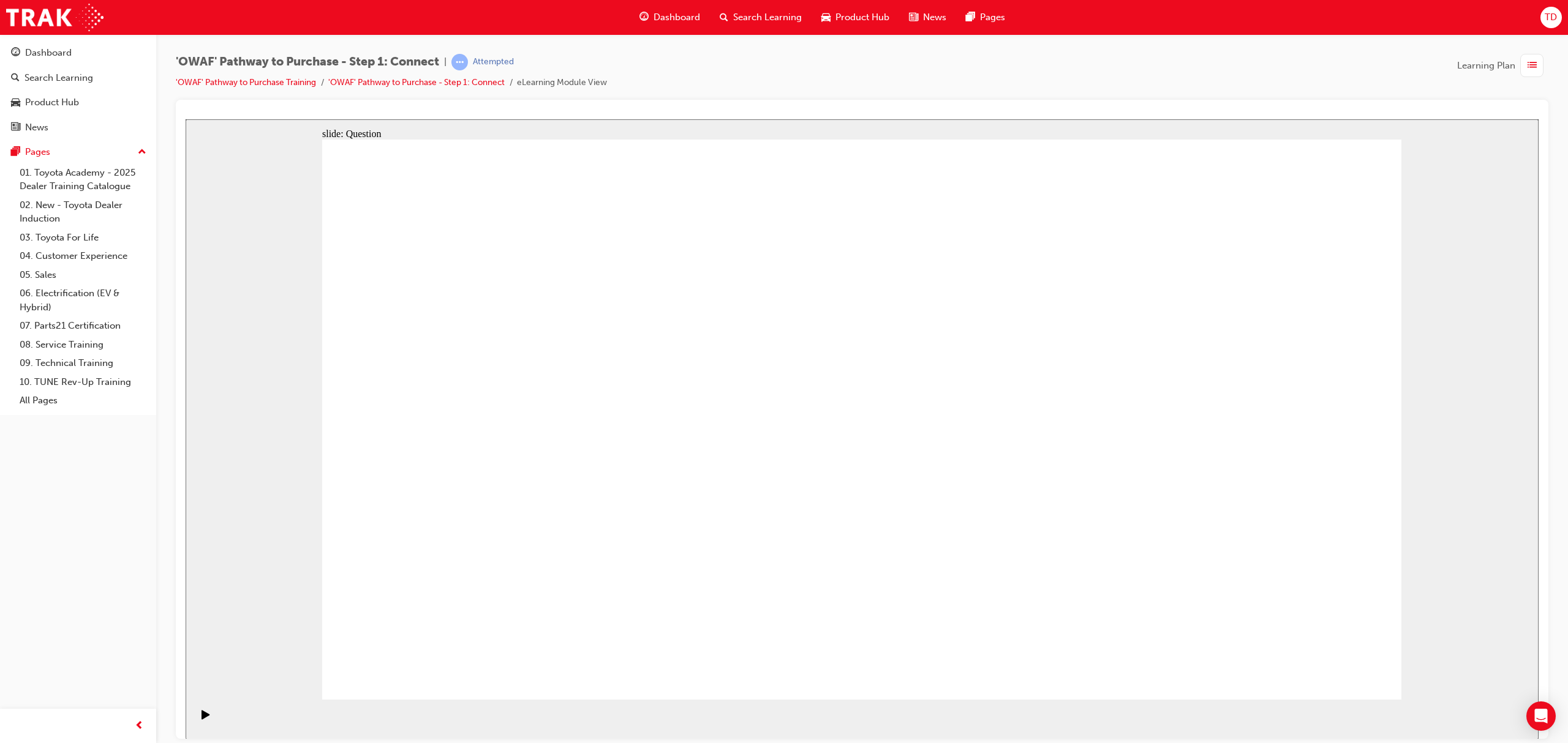
drag, startPoint x: 1235, startPoint y: 498, endPoint x: 974, endPoint y: 517, distance: 261.7
drag, startPoint x: 1198, startPoint y: 500, endPoint x: 540, endPoint y: 529, distance: 658.6
drag, startPoint x: 1080, startPoint y: 521, endPoint x: 567, endPoint y: 554, distance: 514.1
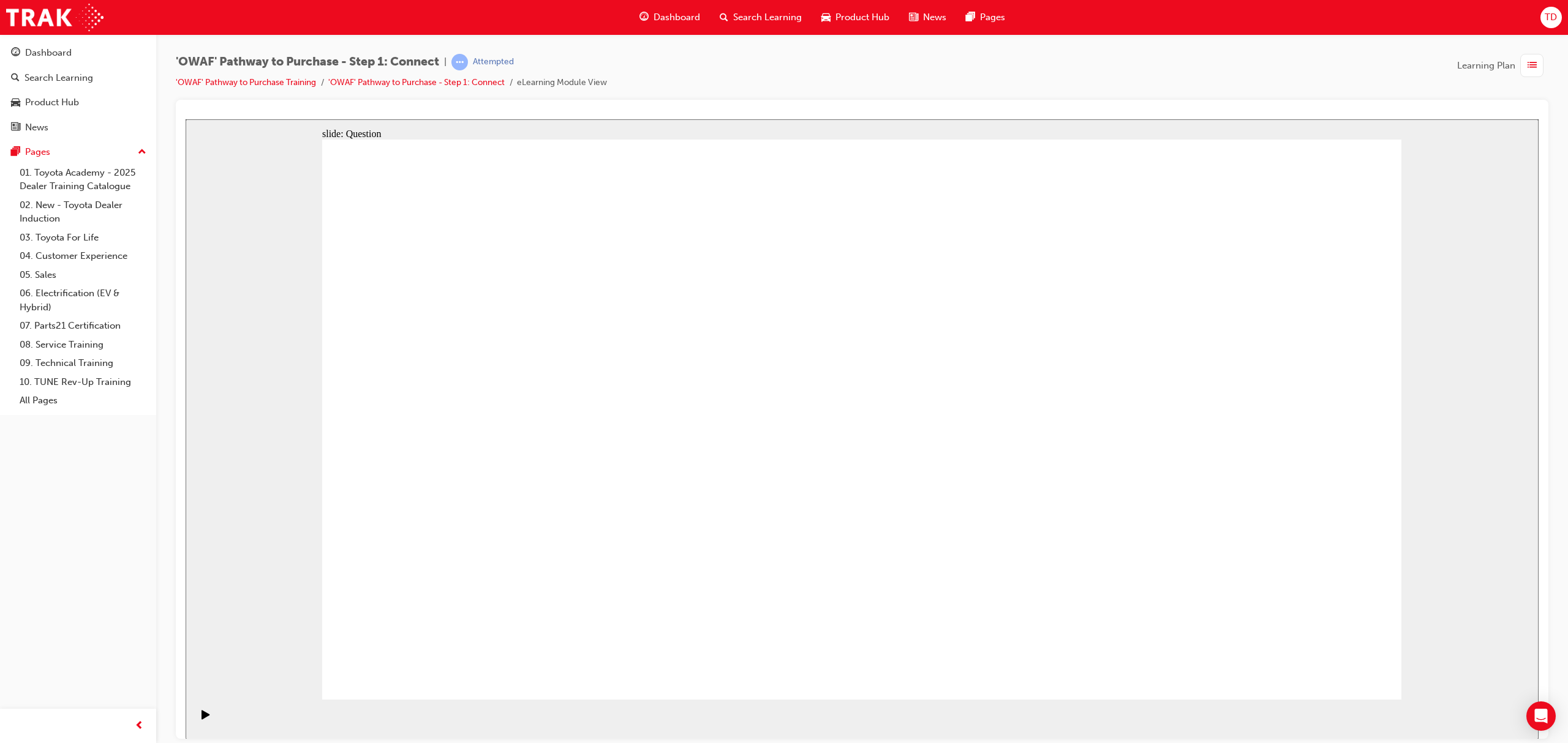
drag, startPoint x: 1248, startPoint y: 495, endPoint x: 966, endPoint y: 536, distance: 285.0
drag, startPoint x: 1273, startPoint y: 496, endPoint x: 918, endPoint y: 553, distance: 359.5
drag, startPoint x: 980, startPoint y: 566, endPoint x: 577, endPoint y: 547, distance: 403.4
drag, startPoint x: 836, startPoint y: 558, endPoint x: 662, endPoint y: 556, distance: 174.0
drag, startPoint x: 1240, startPoint y: 498, endPoint x: 964, endPoint y: 522, distance: 277.0
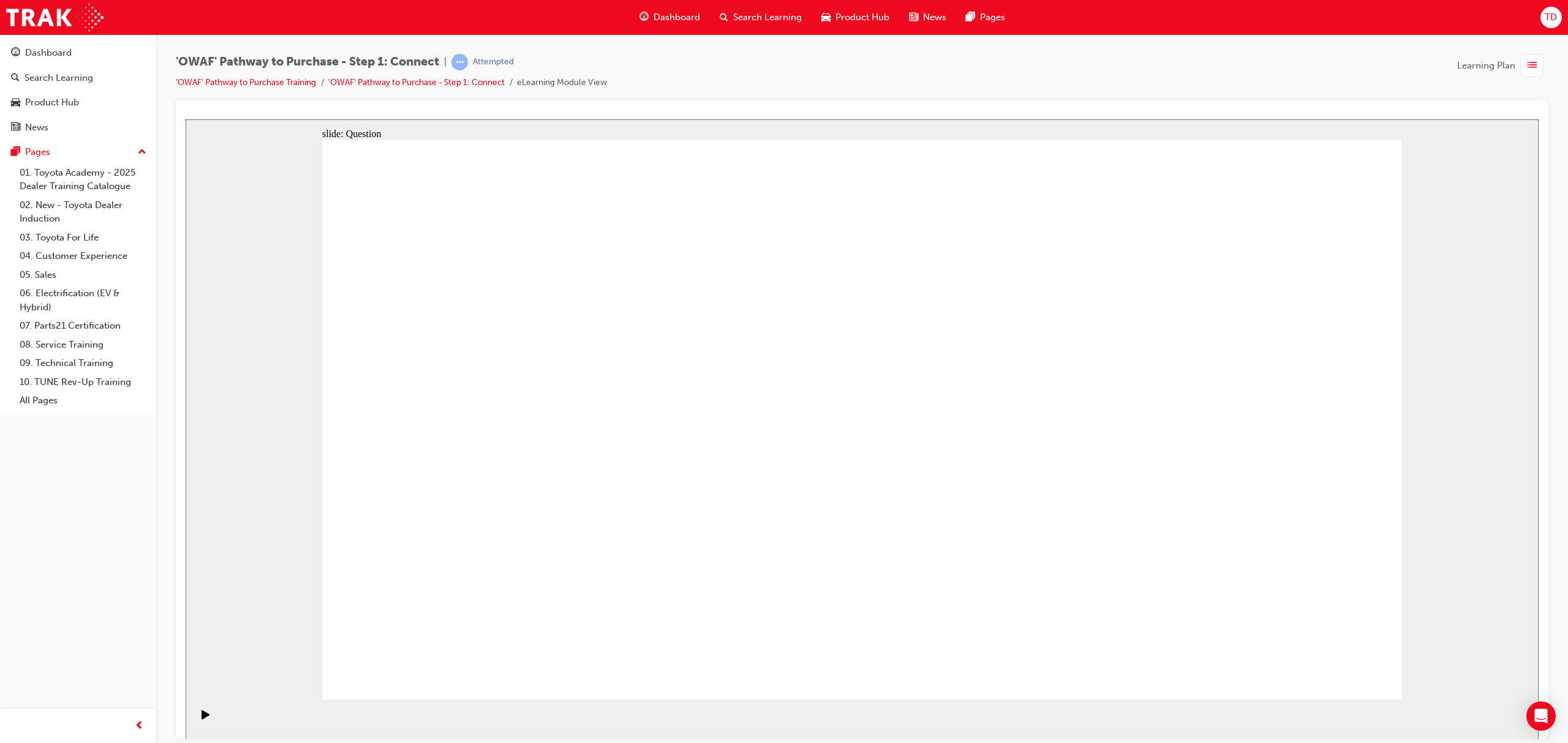
drag, startPoint x: 1100, startPoint y: 527, endPoint x: 954, endPoint y: 526, distance: 146.0
drag, startPoint x: 1150, startPoint y: 504, endPoint x: 618, endPoint y: 487, distance: 532.3
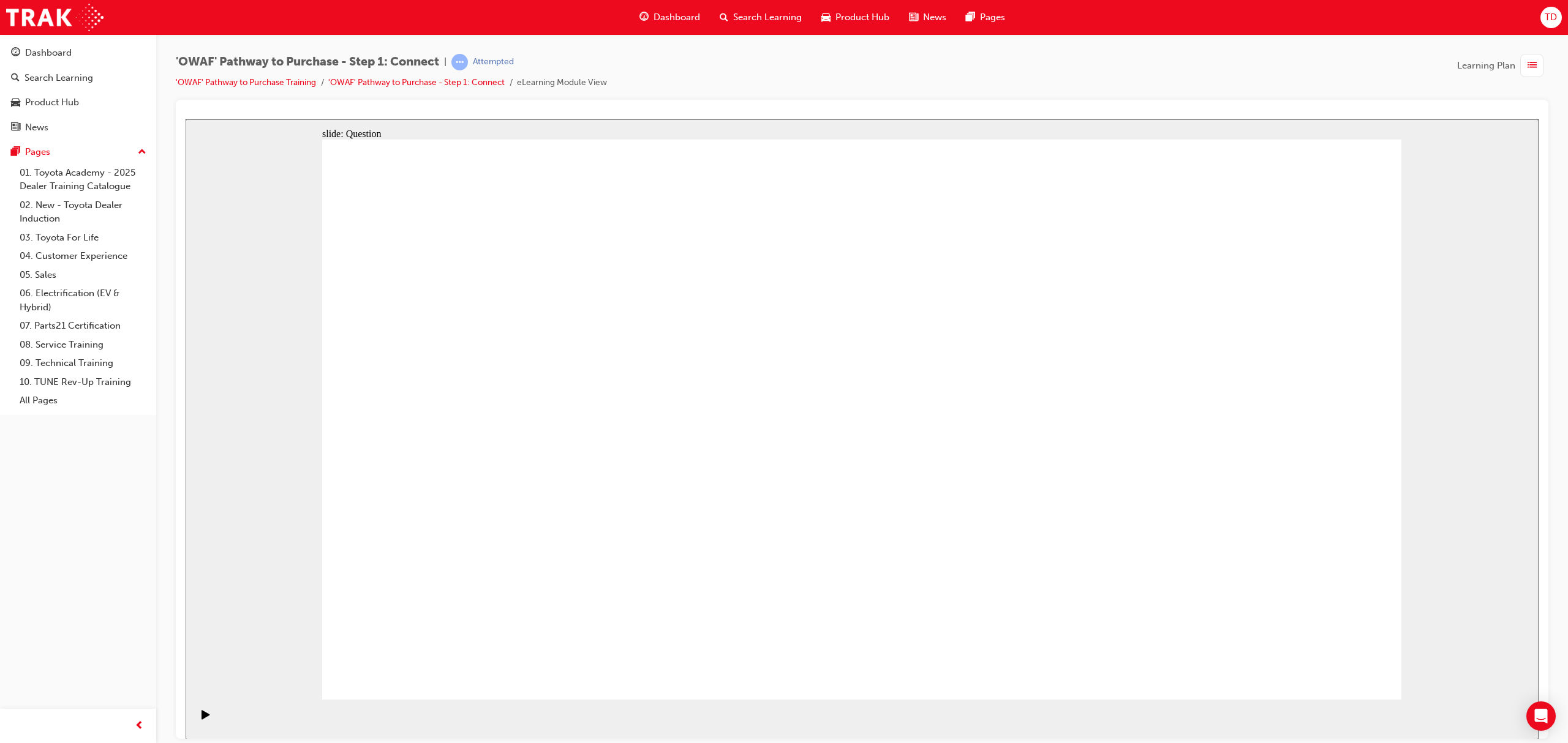
drag, startPoint x: 1231, startPoint y: 477, endPoint x: 990, endPoint y: 507, distance: 242.9
drag, startPoint x: 1198, startPoint y: 520, endPoint x: 971, endPoint y: 514, distance: 227.1
drag, startPoint x: 1162, startPoint y: 523, endPoint x: 904, endPoint y: 544, distance: 258.9
drag, startPoint x: 1216, startPoint y: 500, endPoint x: 552, endPoint y: 526, distance: 664.5
drag, startPoint x: 1247, startPoint y: 508, endPoint x: 626, endPoint y: 526, distance: 621.3
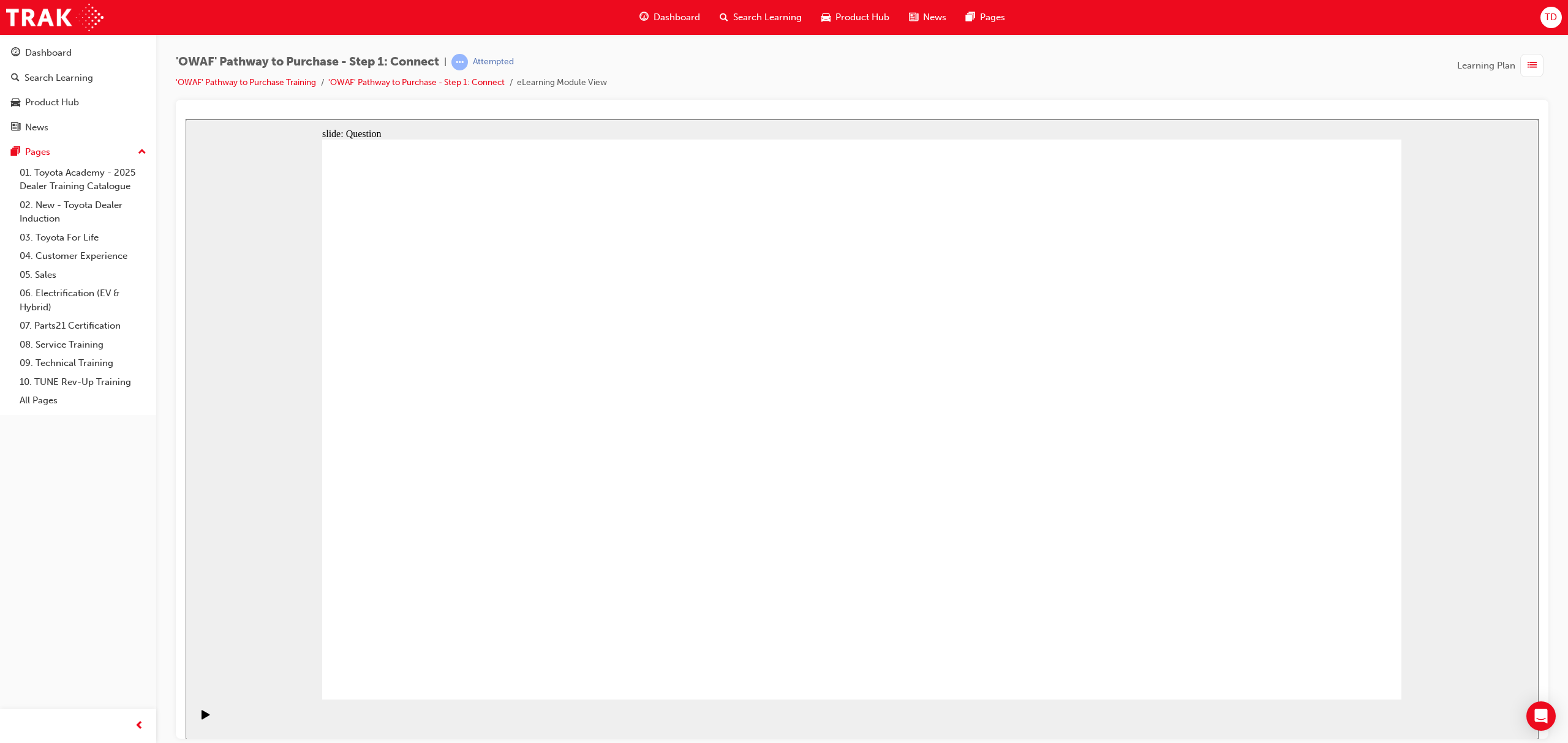
drag, startPoint x: 1237, startPoint y: 503, endPoint x: 590, endPoint y: 527, distance: 647.4
radio input "true"
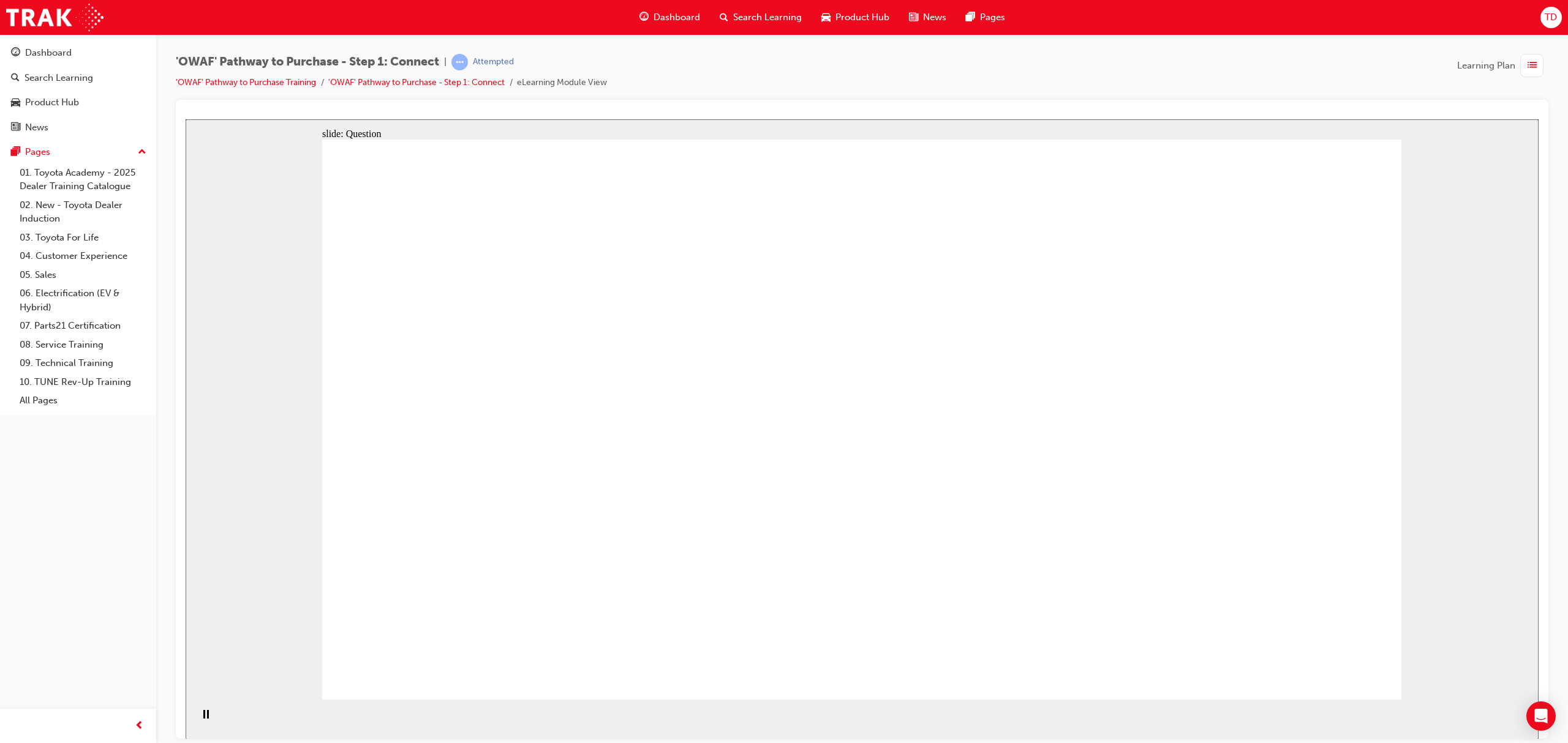
checkbox input "true"
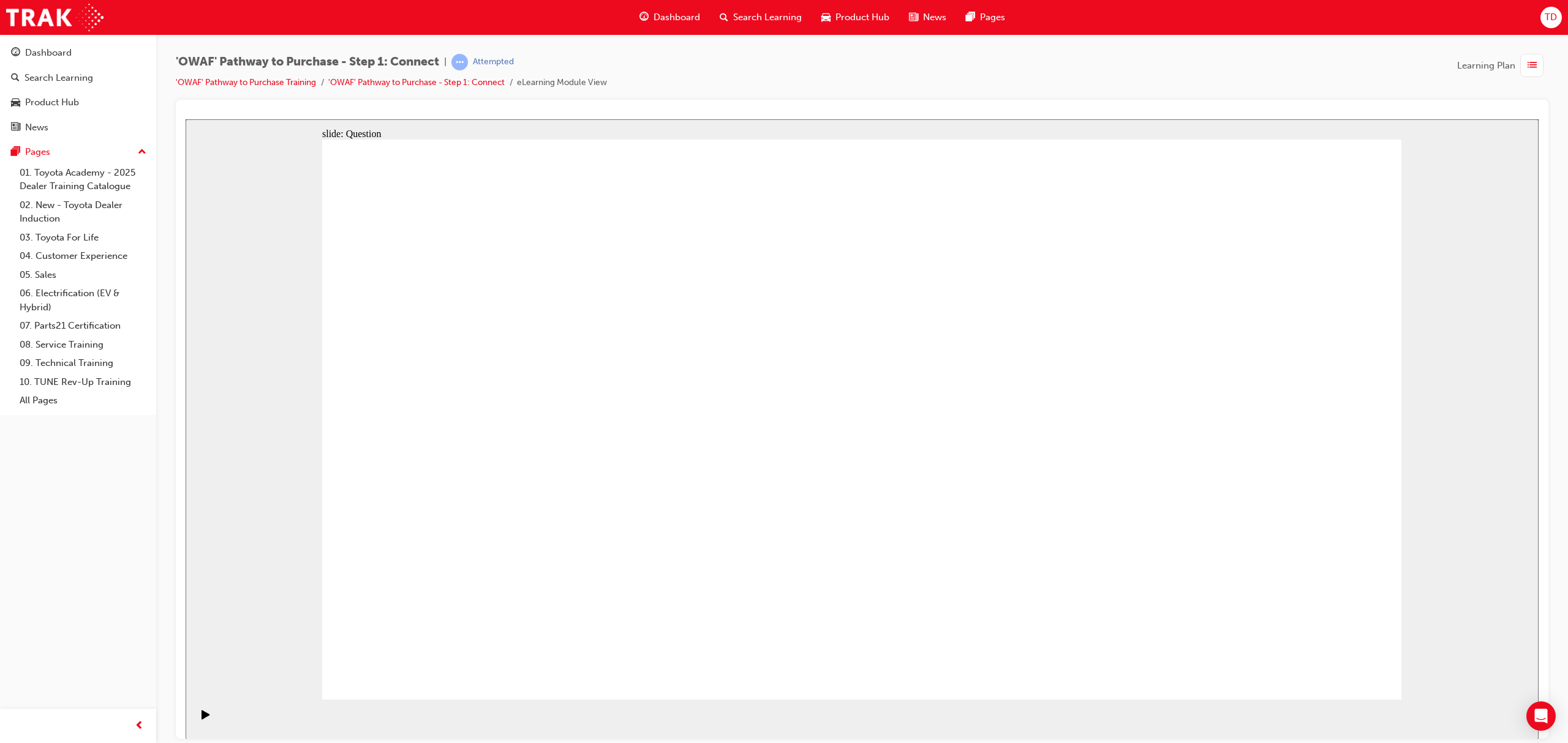
checkbox input "true"
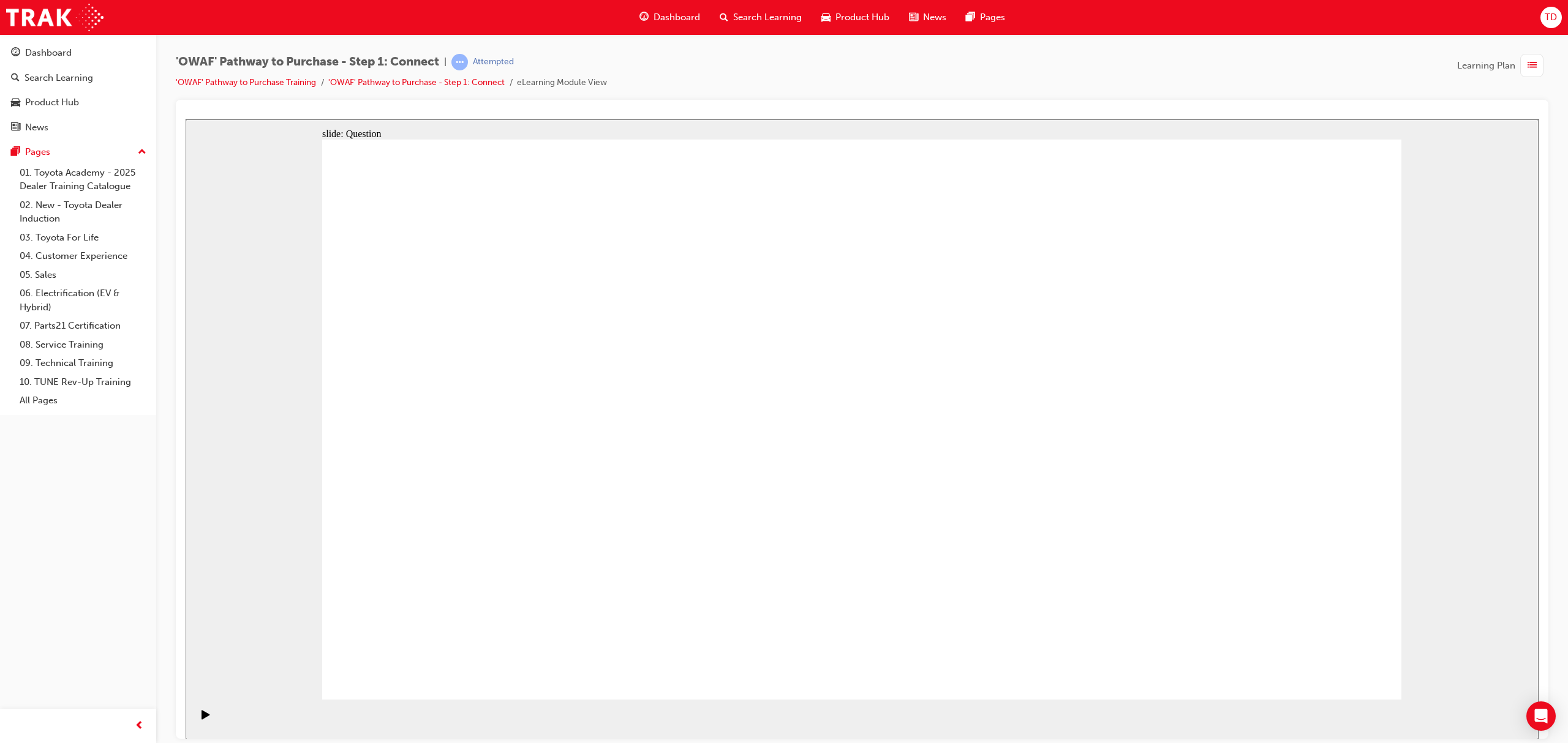
checkbox input "false"
drag, startPoint x: 577, startPoint y: 598, endPoint x: 954, endPoint y: 355, distance: 448.5
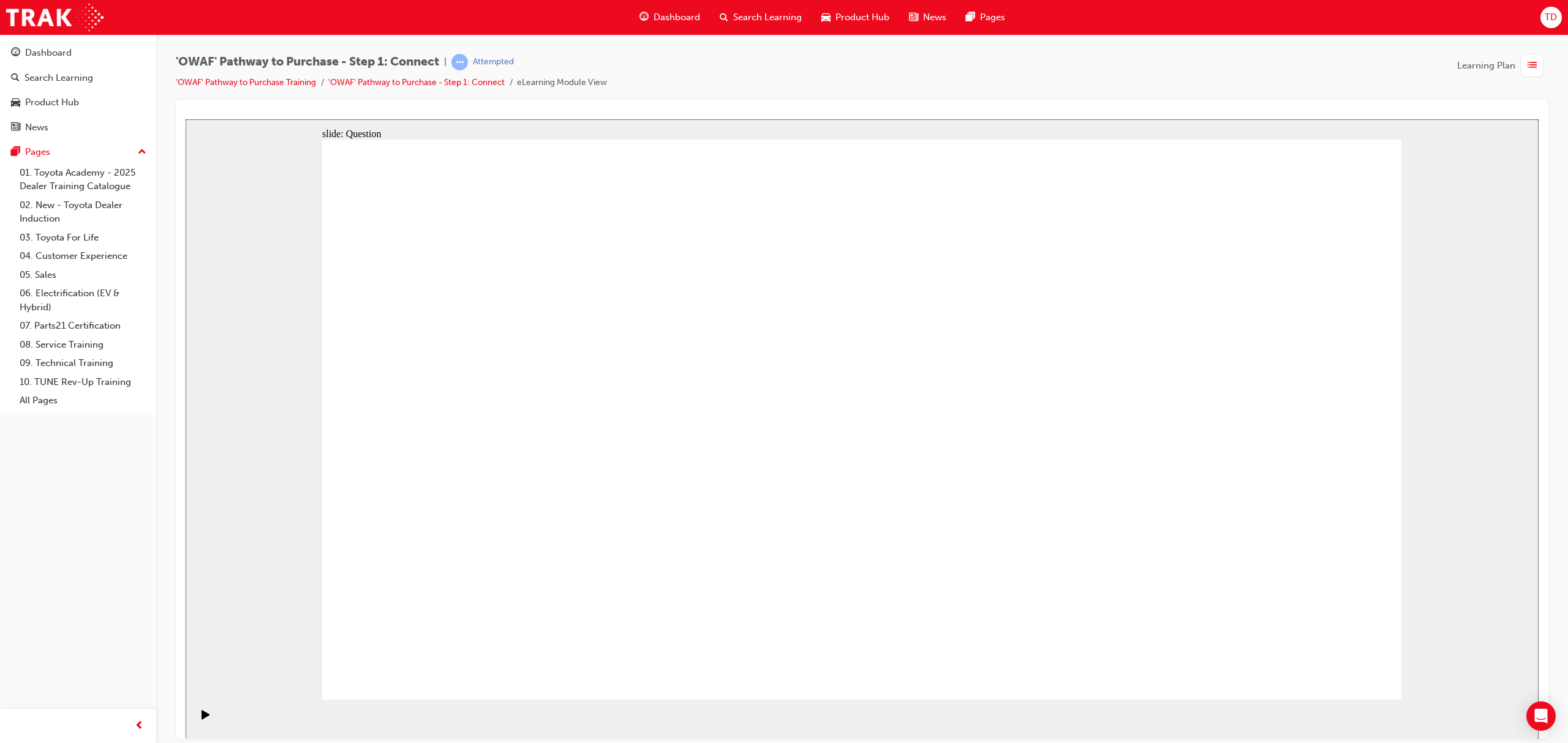
drag, startPoint x: 746, startPoint y: 644, endPoint x: 1150, endPoint y: 353, distance: 497.9
drag, startPoint x: 966, startPoint y: 602, endPoint x: 587, endPoint y: 421, distance: 420.0
drag, startPoint x: 1176, startPoint y: 598, endPoint x: 823, endPoint y: 417, distance: 396.7
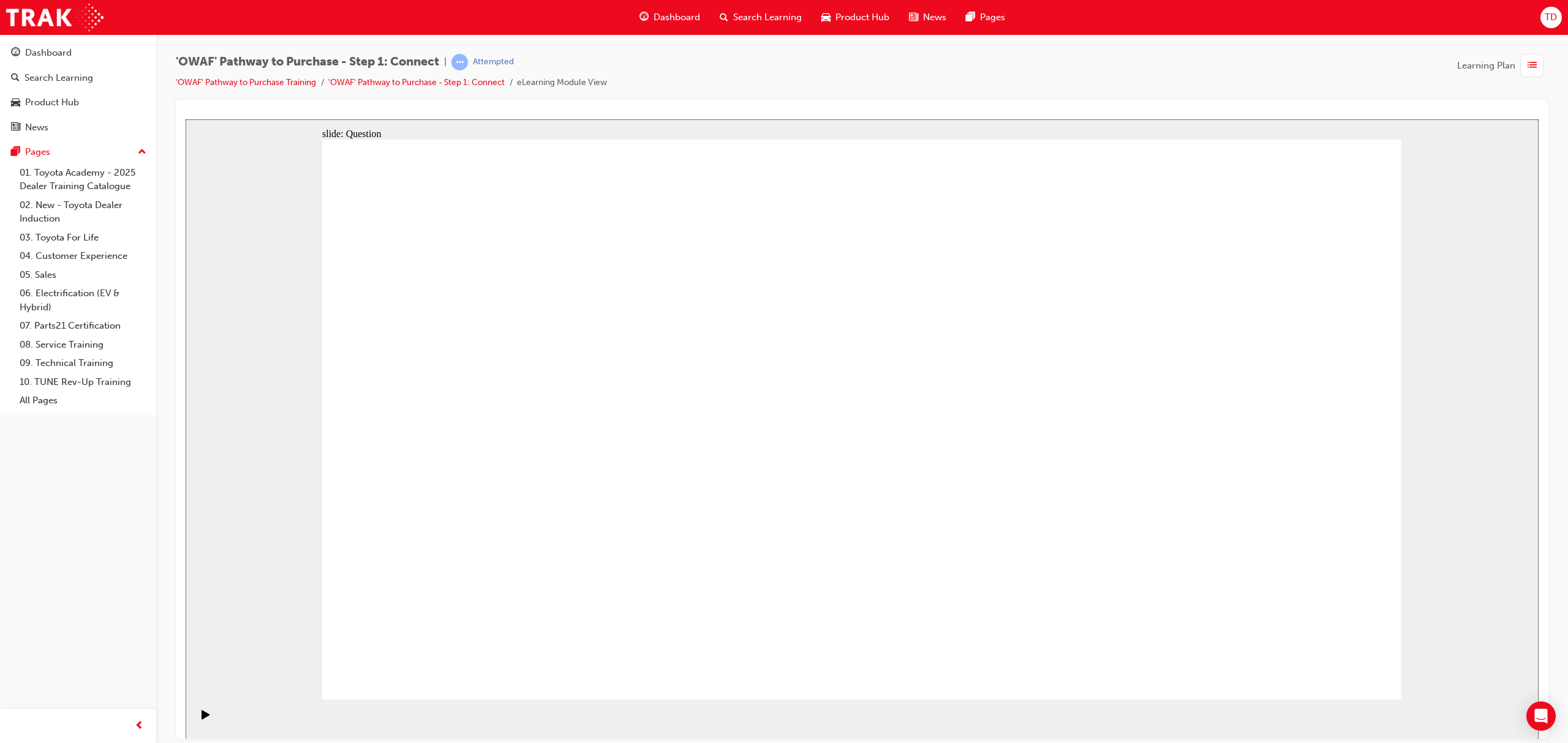
drag, startPoint x: 582, startPoint y: 402, endPoint x: 789, endPoint y: 641, distance: 316.2
drag, startPoint x: 949, startPoint y: 656, endPoint x: 538, endPoint y: 406, distance: 481.1
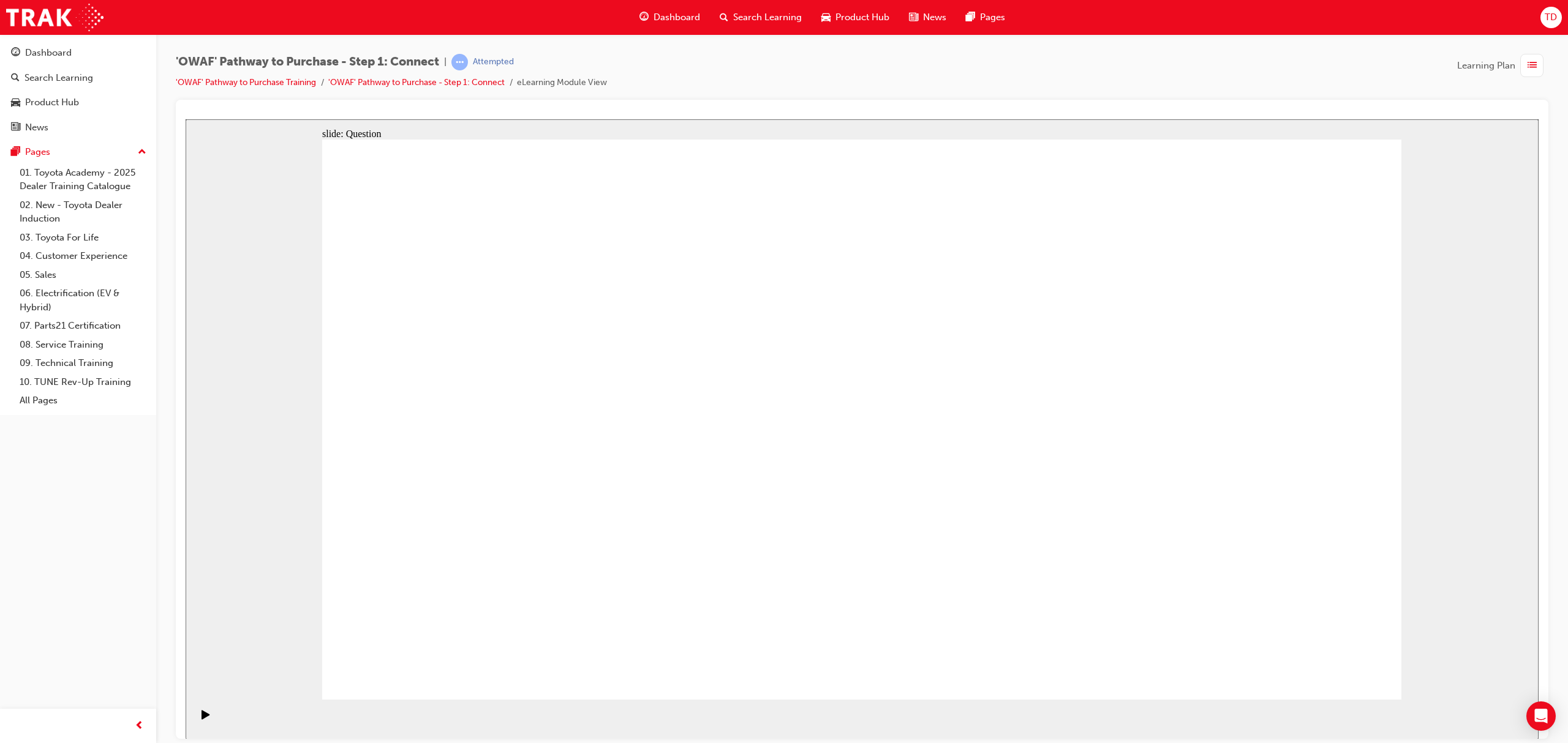
drag, startPoint x: 578, startPoint y: 505, endPoint x: 586, endPoint y: 500, distance: 9.4
drag, startPoint x: 654, startPoint y: 619, endPoint x: 1152, endPoint y: 280, distance: 602.4
drag, startPoint x: 618, startPoint y: 468, endPoint x: 1302, endPoint y: 316, distance: 700.7
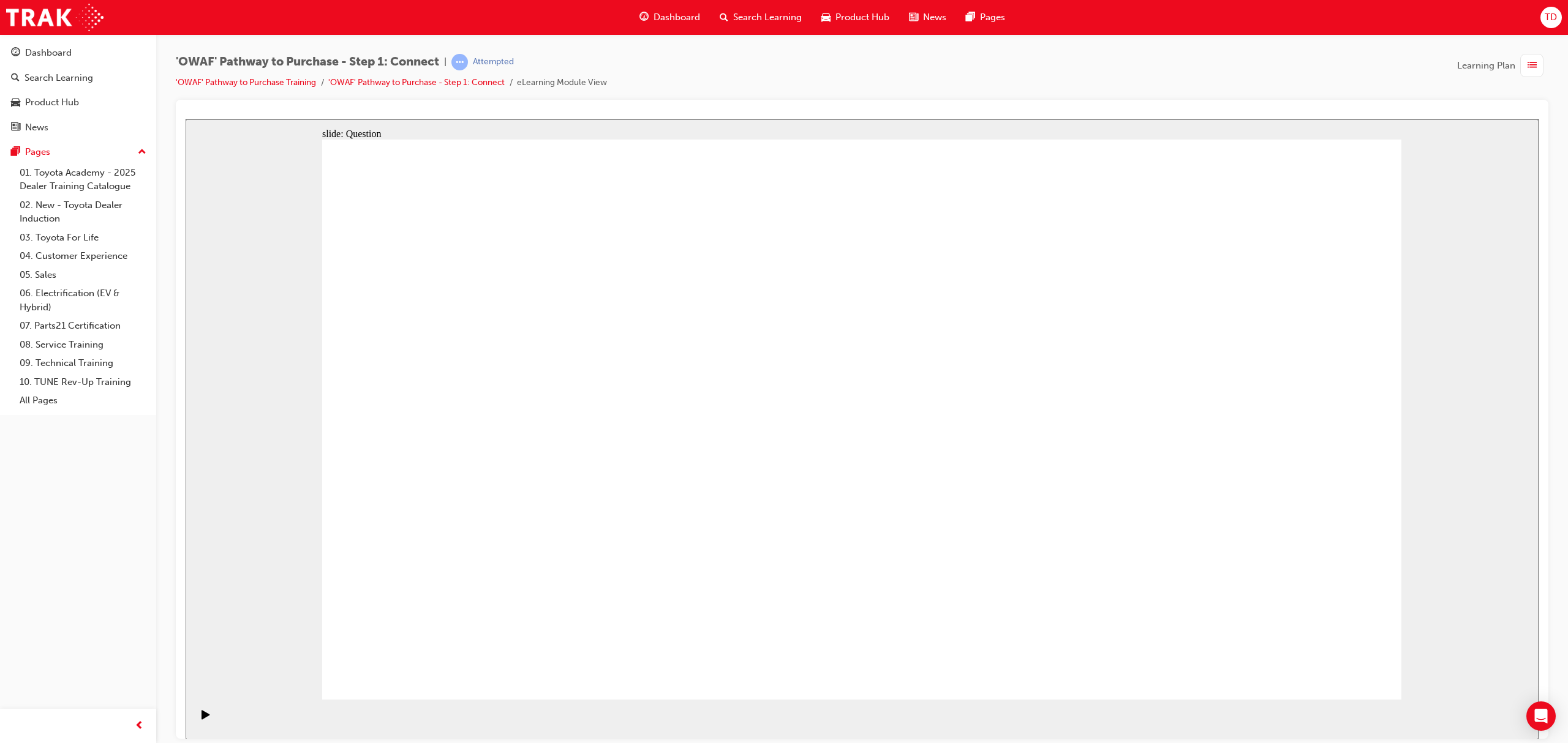
drag, startPoint x: 900, startPoint y: 568, endPoint x: 1310, endPoint y: 449, distance: 426.9
drag, startPoint x: 671, startPoint y: 487, endPoint x: 1162, endPoint y: 564, distance: 497.0
drag, startPoint x: 503, startPoint y: 593, endPoint x: 1067, endPoint y: 564, distance: 564.7
drag, startPoint x: 818, startPoint y: 484, endPoint x: 993, endPoint y: 450, distance: 178.3
drag, startPoint x: 686, startPoint y: 436, endPoint x: 1010, endPoint y: 345, distance: 336.5
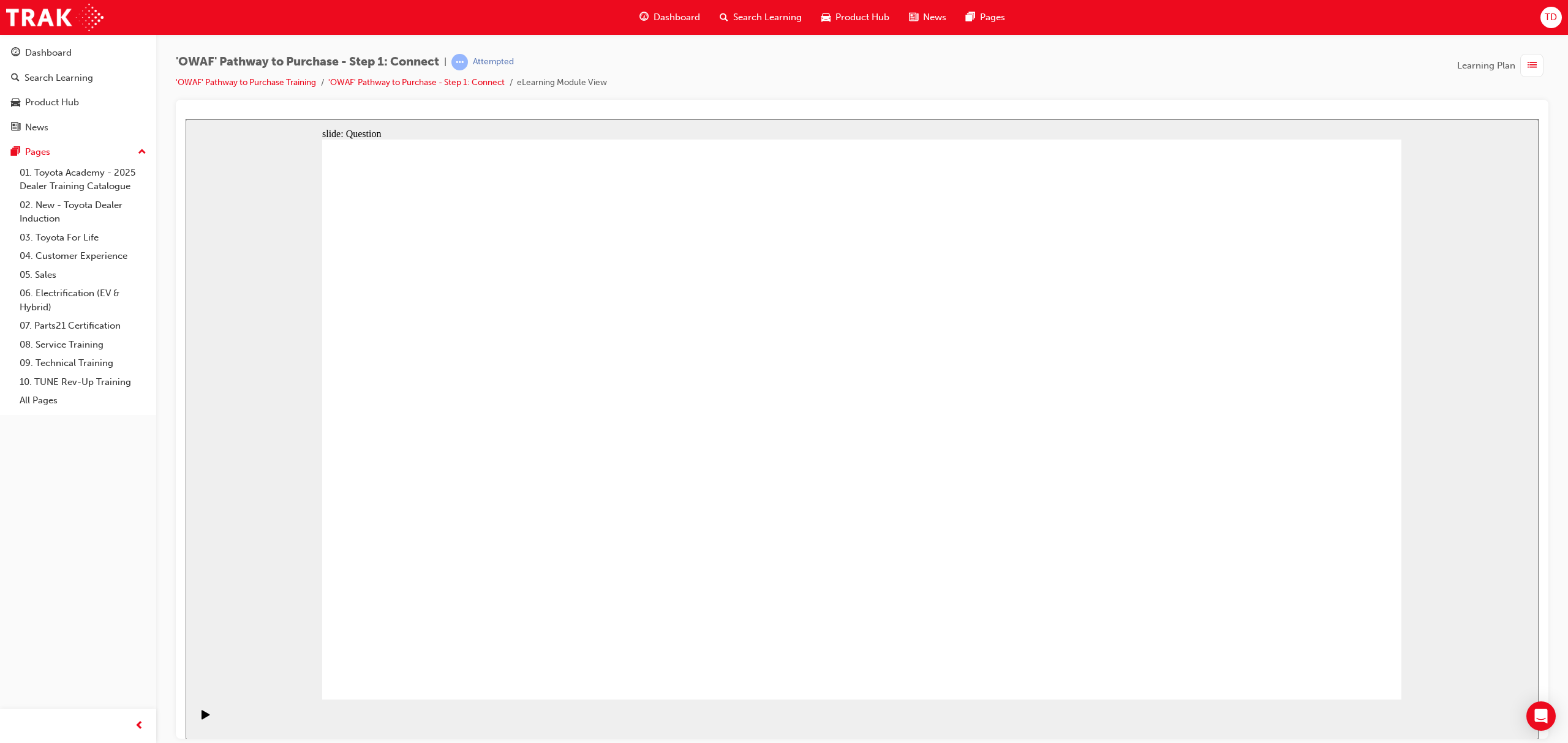
drag, startPoint x: 1319, startPoint y: 644, endPoint x: 1314, endPoint y: 660, distance: 16.8
drag, startPoint x: 1284, startPoint y: 645, endPoint x: 1297, endPoint y: 654, distance: 15.8
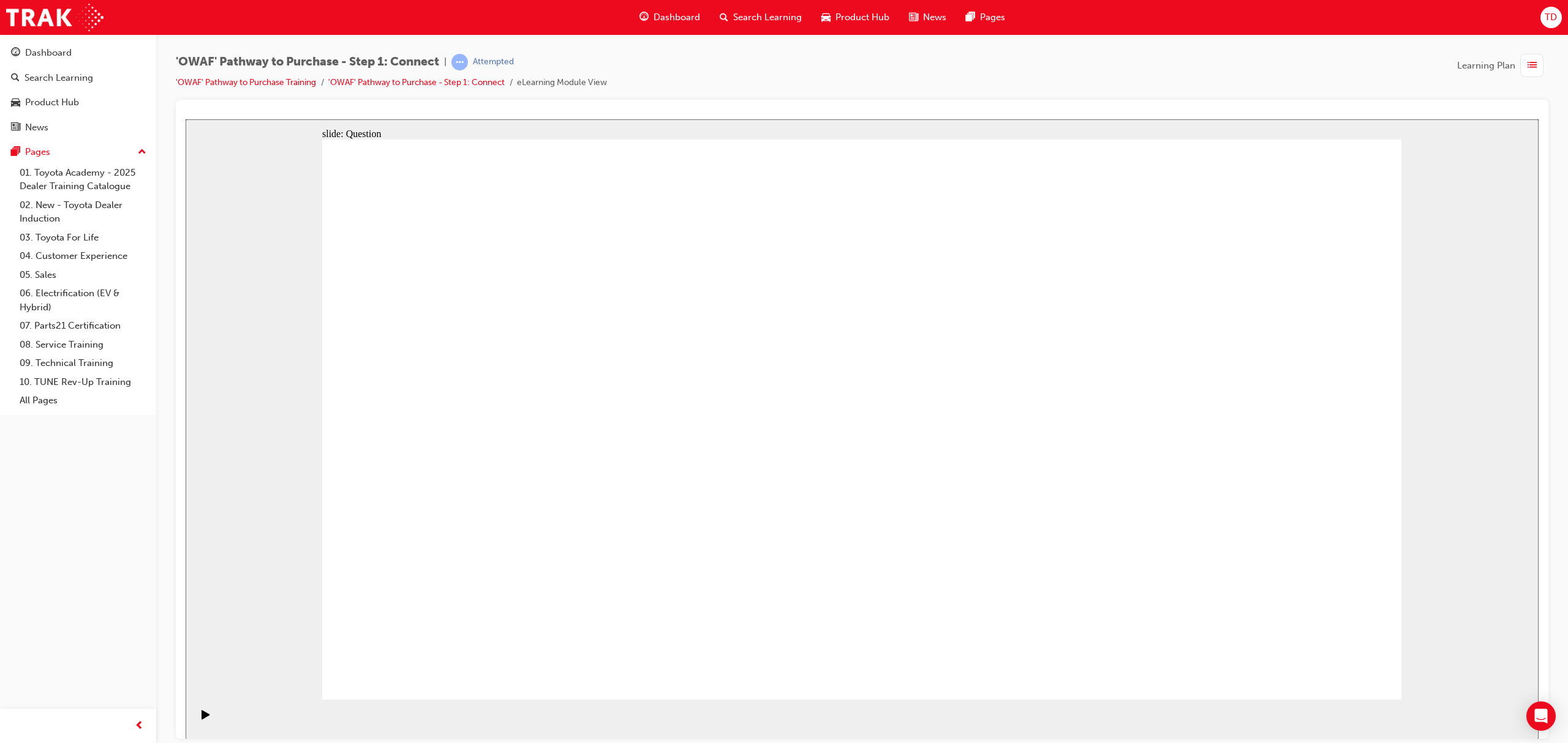
drag, startPoint x: 1187, startPoint y: 477, endPoint x: 1154, endPoint y: 458, distance: 38.1
drag, startPoint x: 1216, startPoint y: 493, endPoint x: 872, endPoint y: 514, distance: 344.6
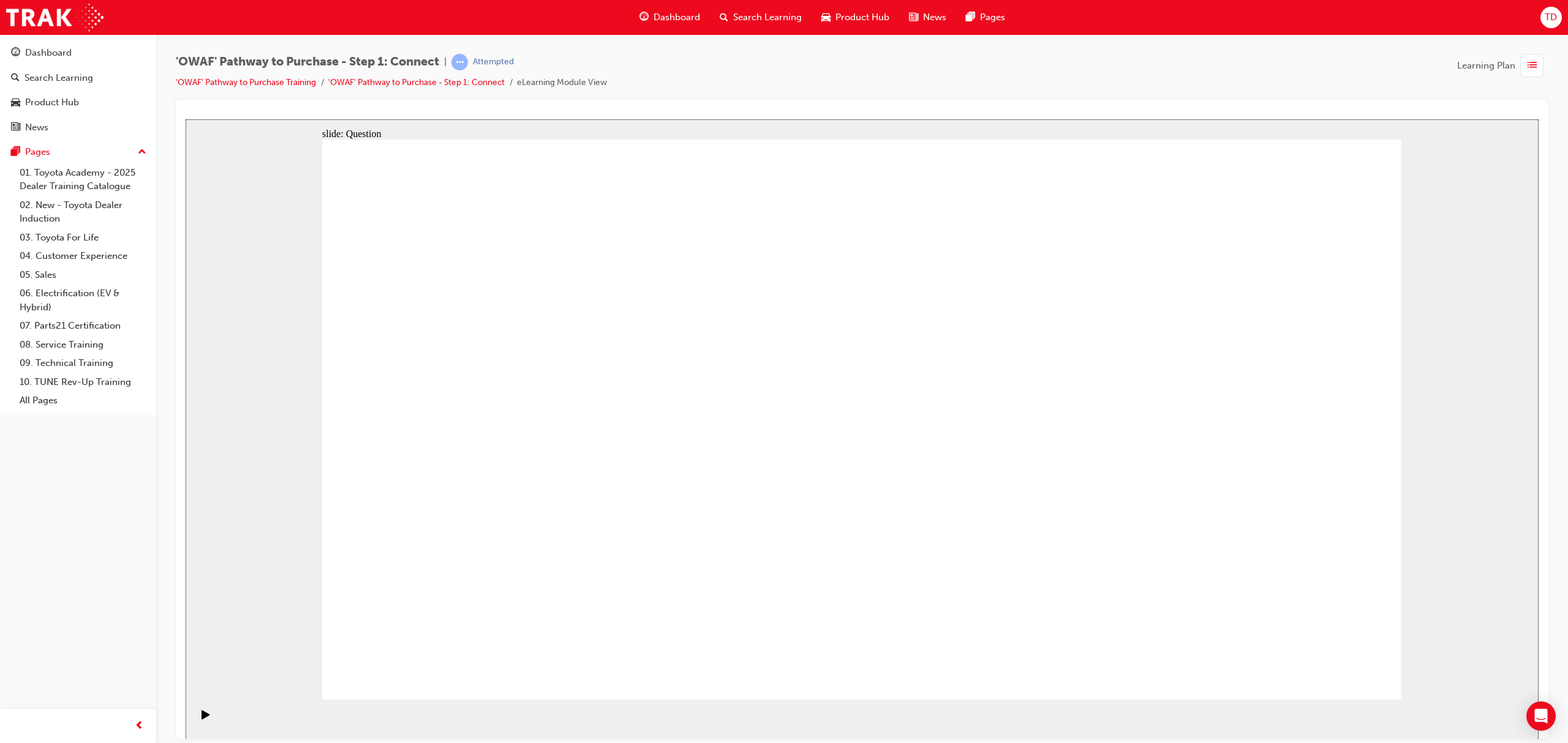
drag, startPoint x: 1223, startPoint y: 500, endPoint x: 640, endPoint y: 524, distance: 583.5
drag, startPoint x: 1203, startPoint y: 521, endPoint x: 909, endPoint y: 537, distance: 294.4
drag, startPoint x: 1082, startPoint y: 519, endPoint x: 940, endPoint y: 523, distance: 142.1
drag, startPoint x: 1209, startPoint y: 485, endPoint x: 927, endPoint y: 515, distance: 283.6
drag, startPoint x: 1205, startPoint y: 488, endPoint x: 556, endPoint y: 512, distance: 649.4
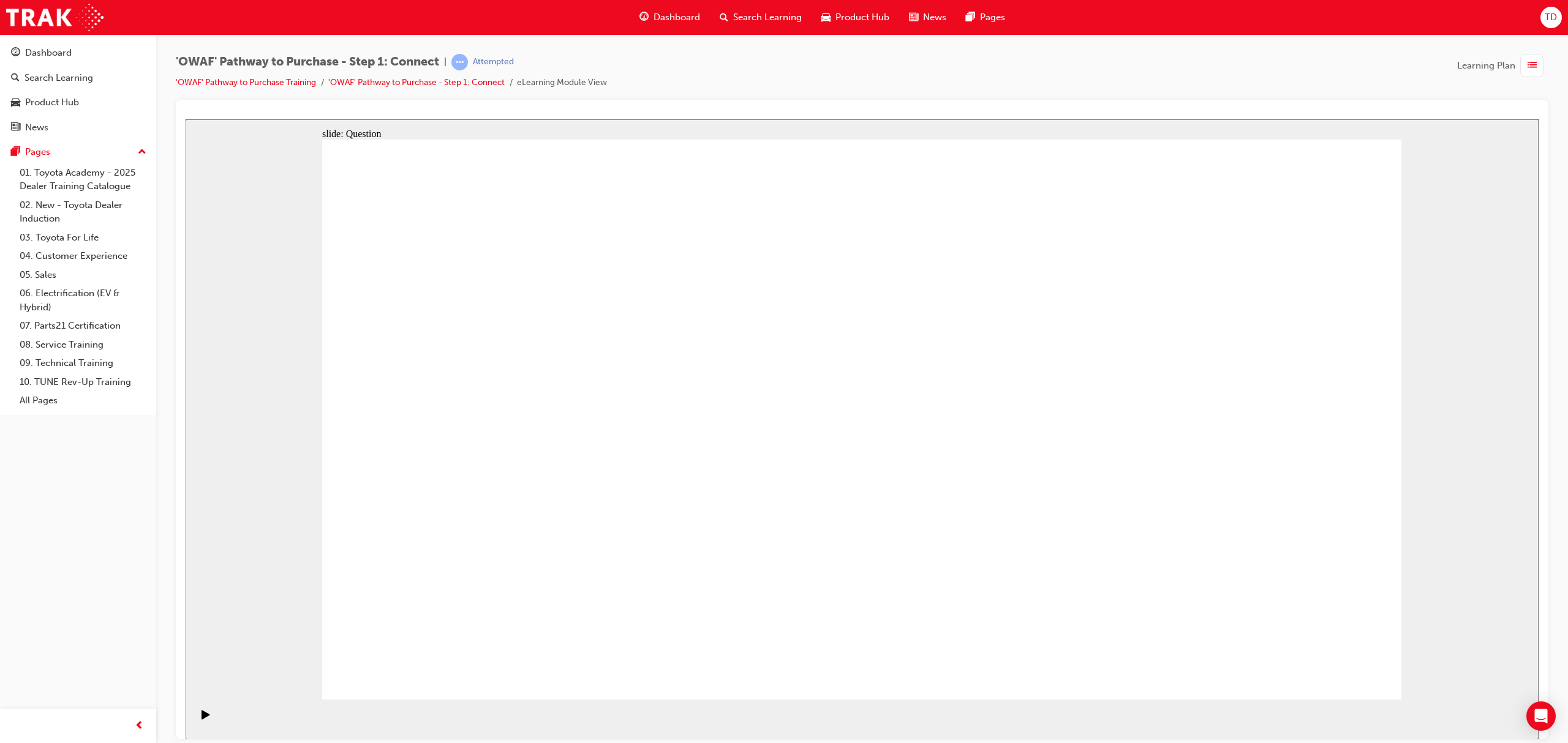
drag, startPoint x: 720, startPoint y: 523, endPoint x: 582, endPoint y: 529, distance: 138.1
drag, startPoint x: 1176, startPoint y: 488, endPoint x: 593, endPoint y: 519, distance: 583.8
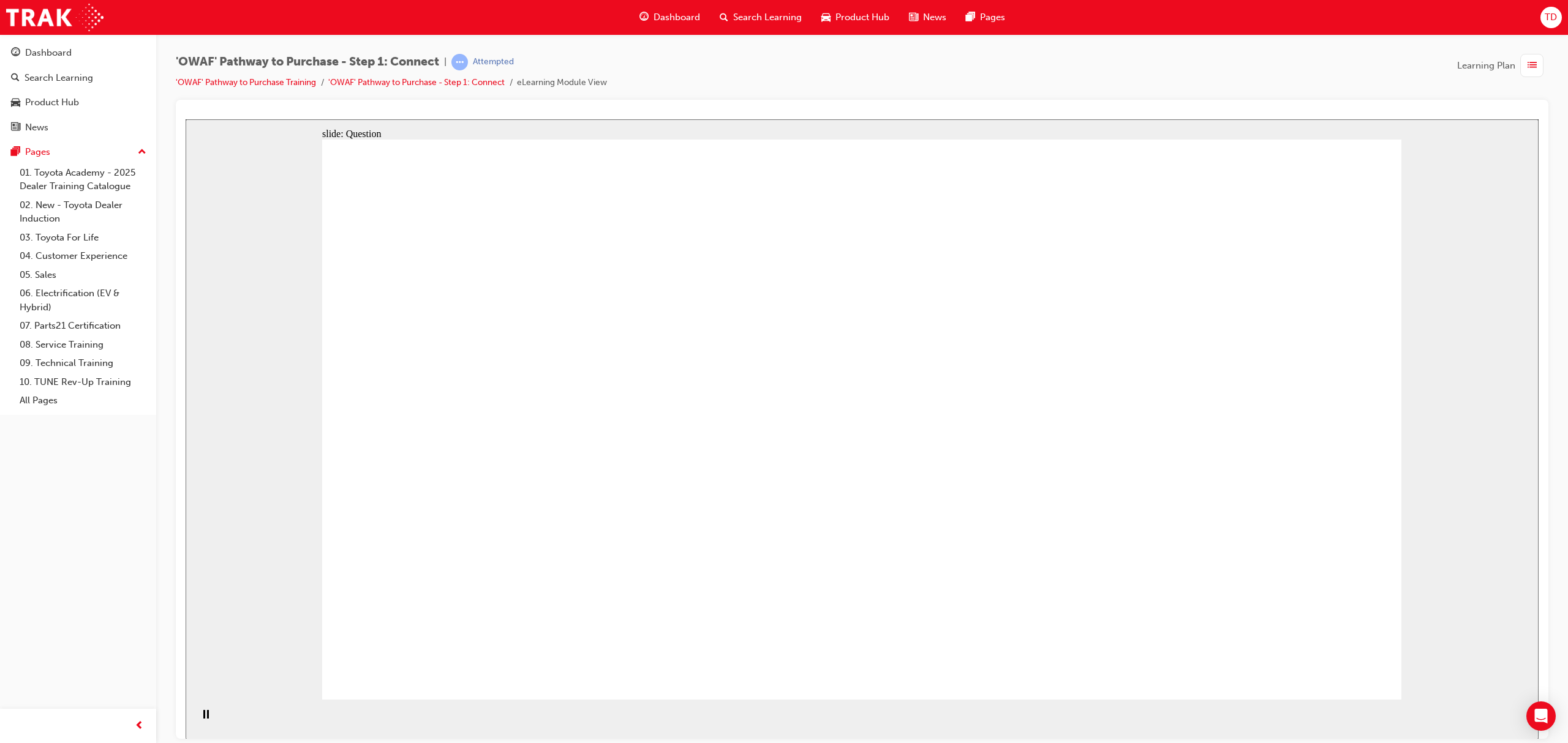
radio input "true"
checkbox input "true"
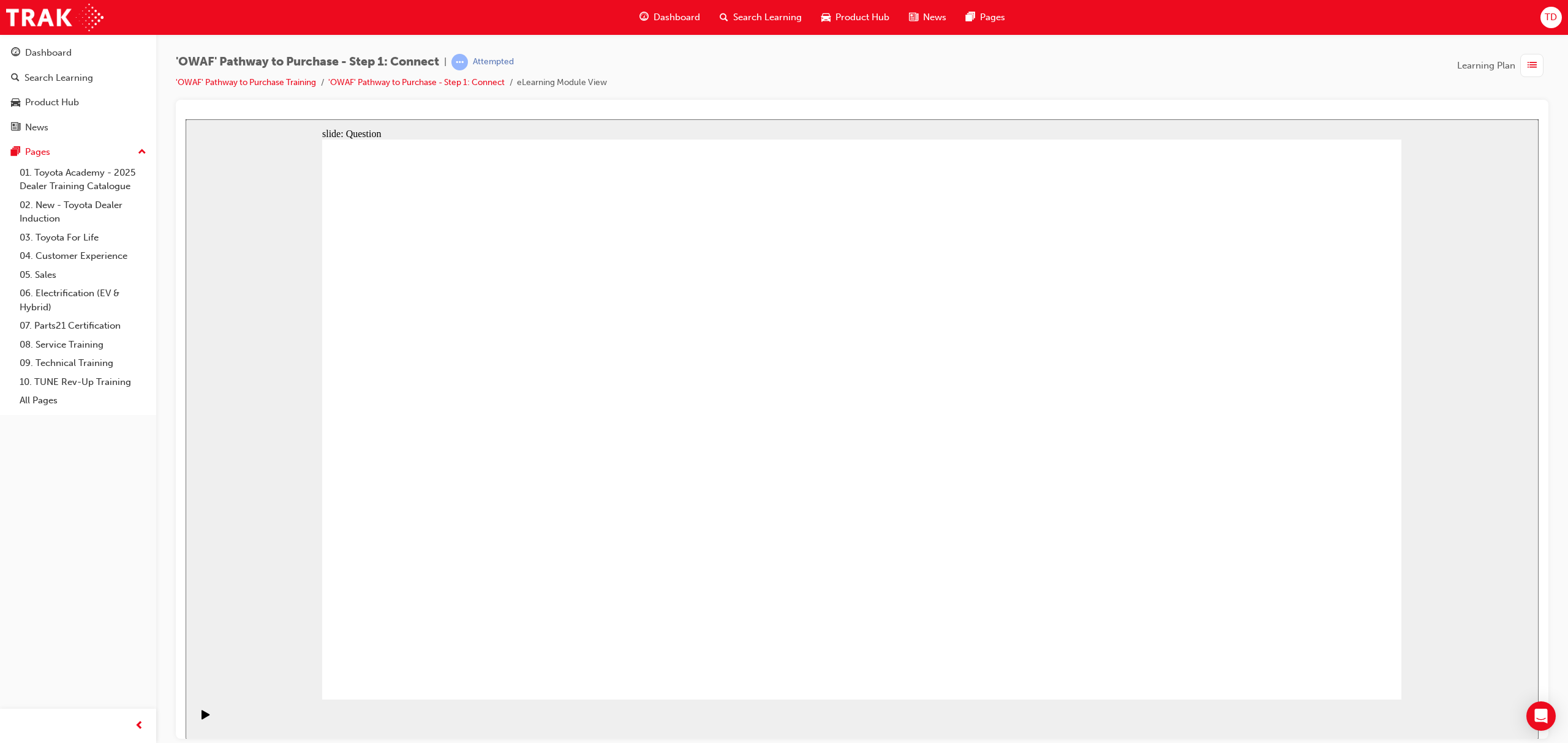
checkbox input "true"
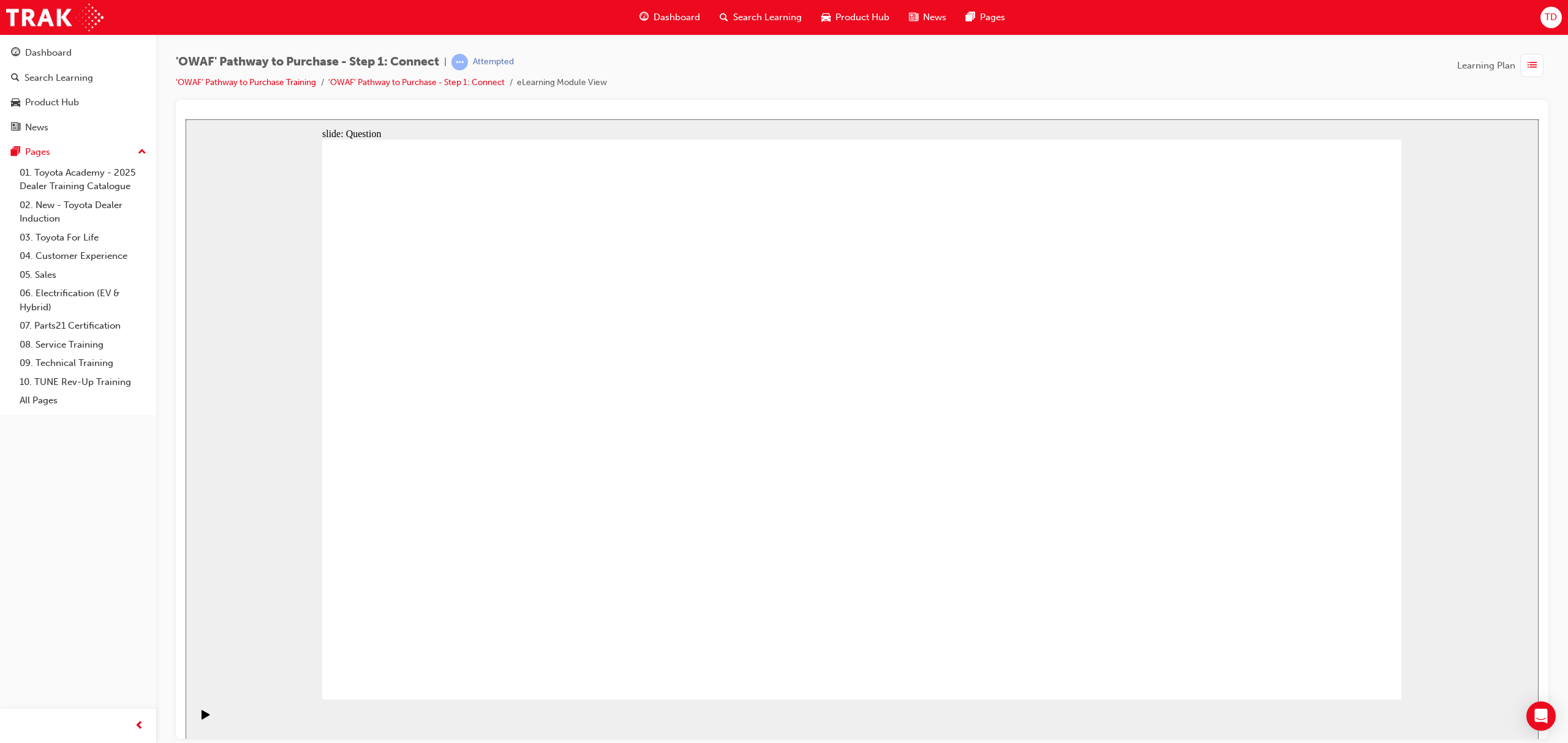
drag, startPoint x: 574, startPoint y: 600, endPoint x: 932, endPoint y: 351, distance: 436.1
drag, startPoint x: 883, startPoint y: 554, endPoint x: 1150, endPoint y: 362, distance: 328.9
drag, startPoint x: 709, startPoint y: 510, endPoint x: 502, endPoint y: 409, distance: 230.3
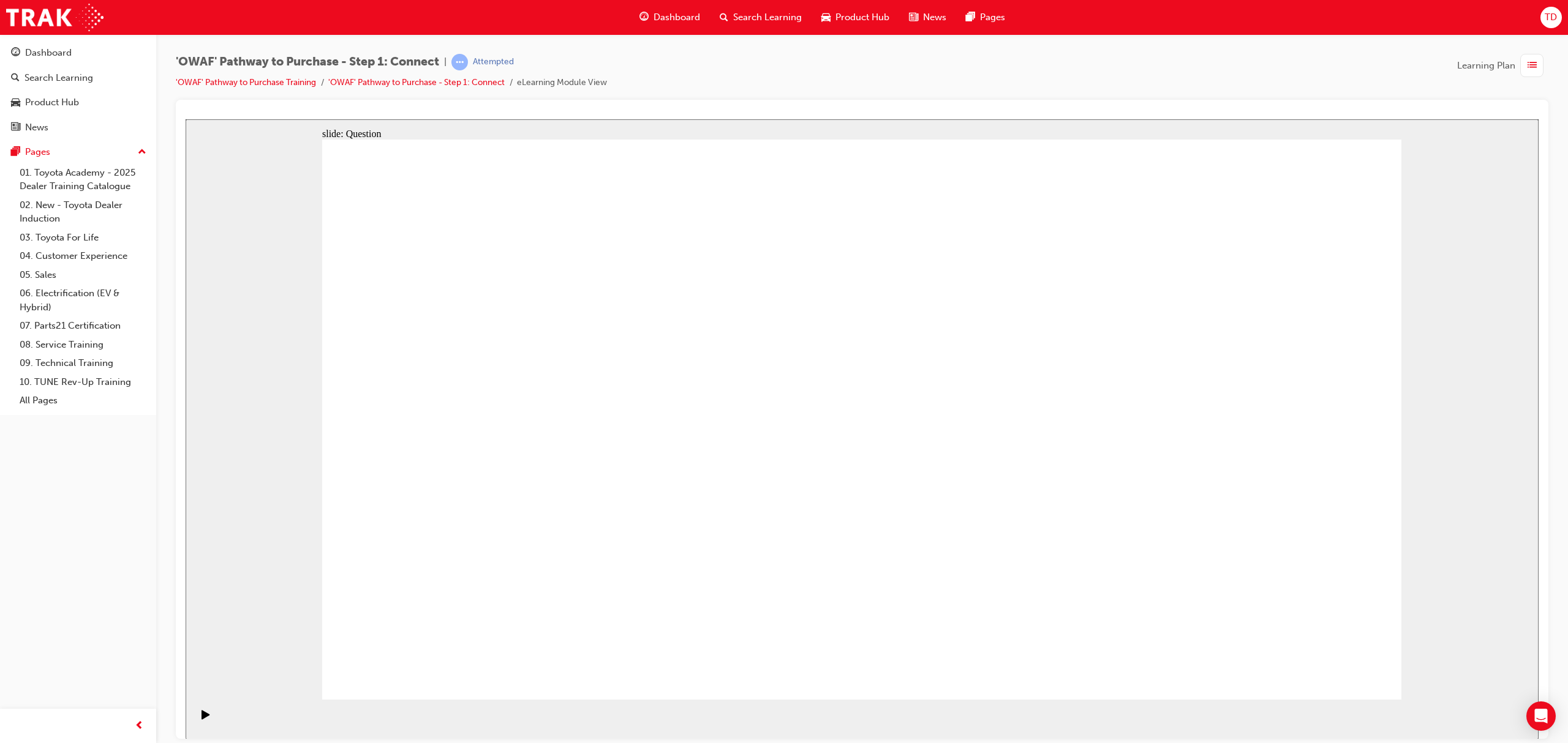
drag, startPoint x: 1118, startPoint y: 545, endPoint x: 774, endPoint y: 415, distance: 367.7
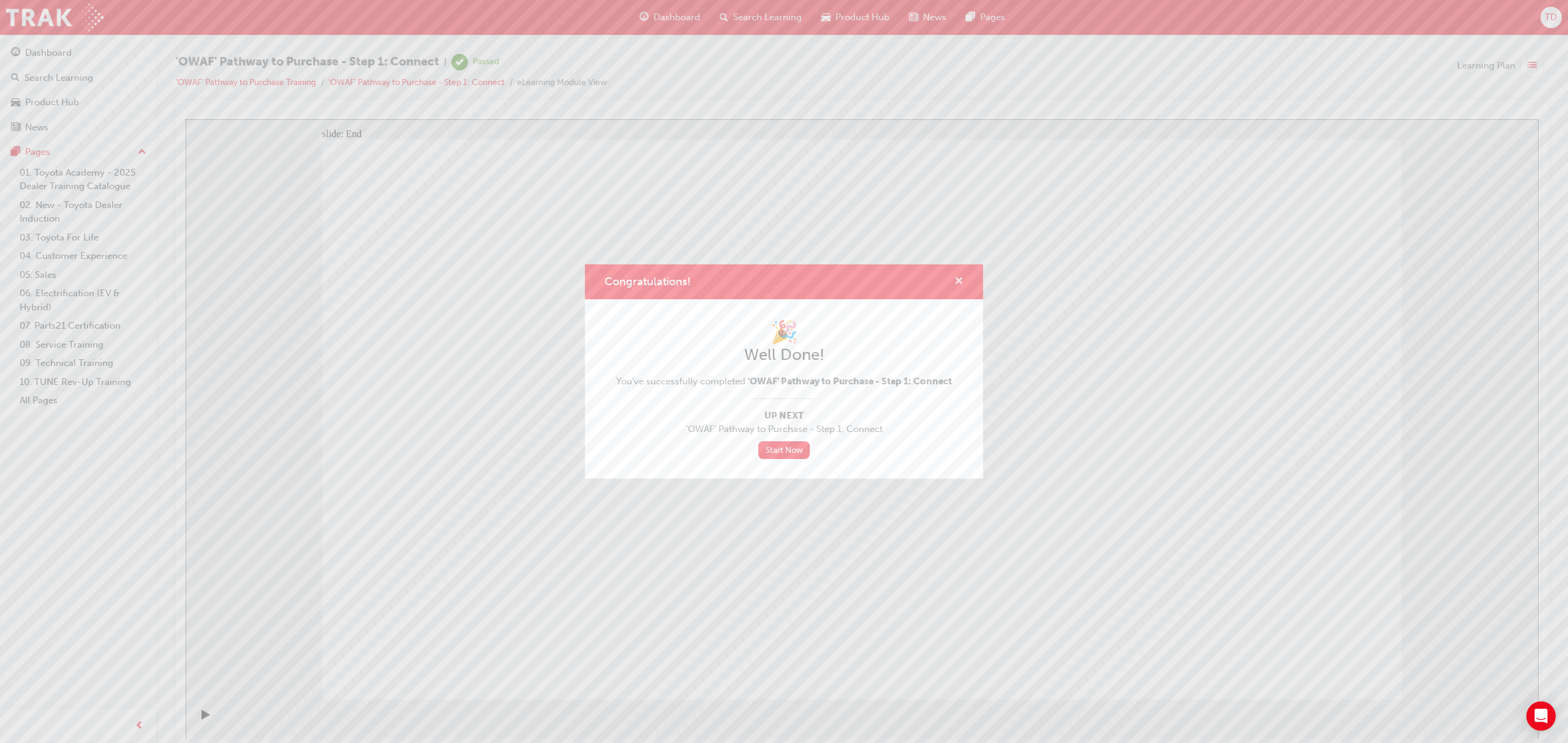
click at [962, 277] on span "cross-icon" at bounding box center [959, 282] width 9 height 11
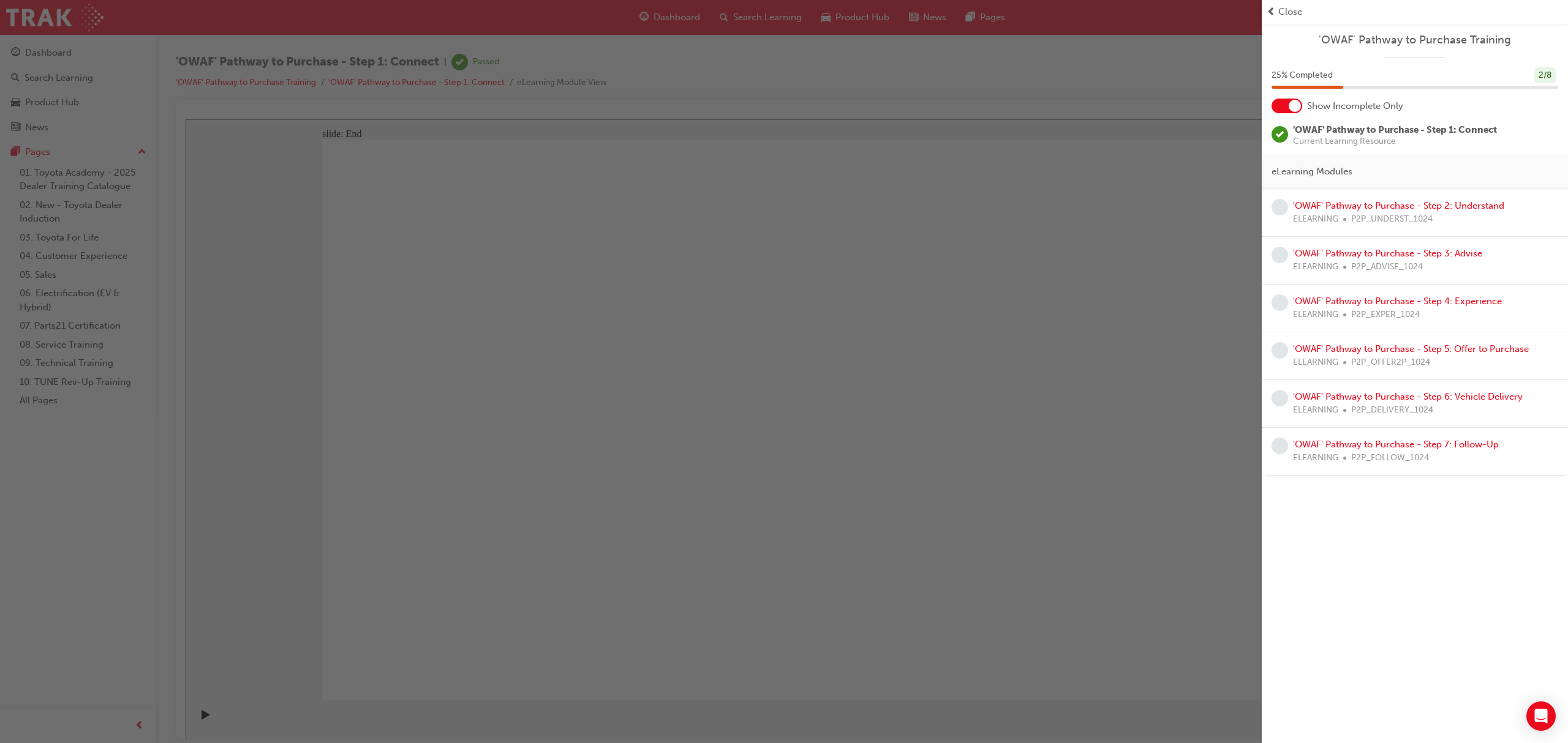
click at [672, 180] on div "button" at bounding box center [630, 371] width 1261 height 743
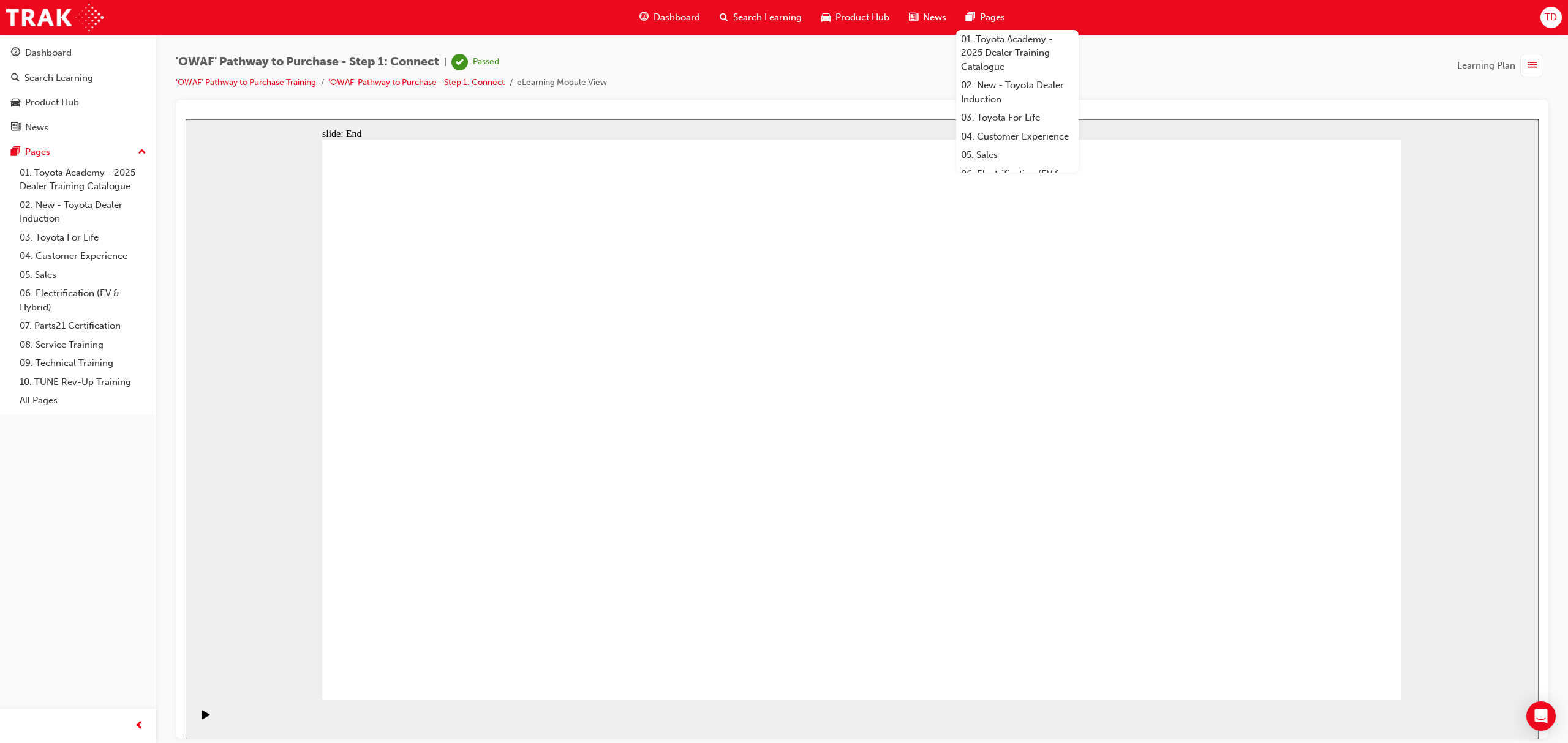
click at [674, 17] on span "Dashboard" at bounding box center [676, 17] width 47 height 14
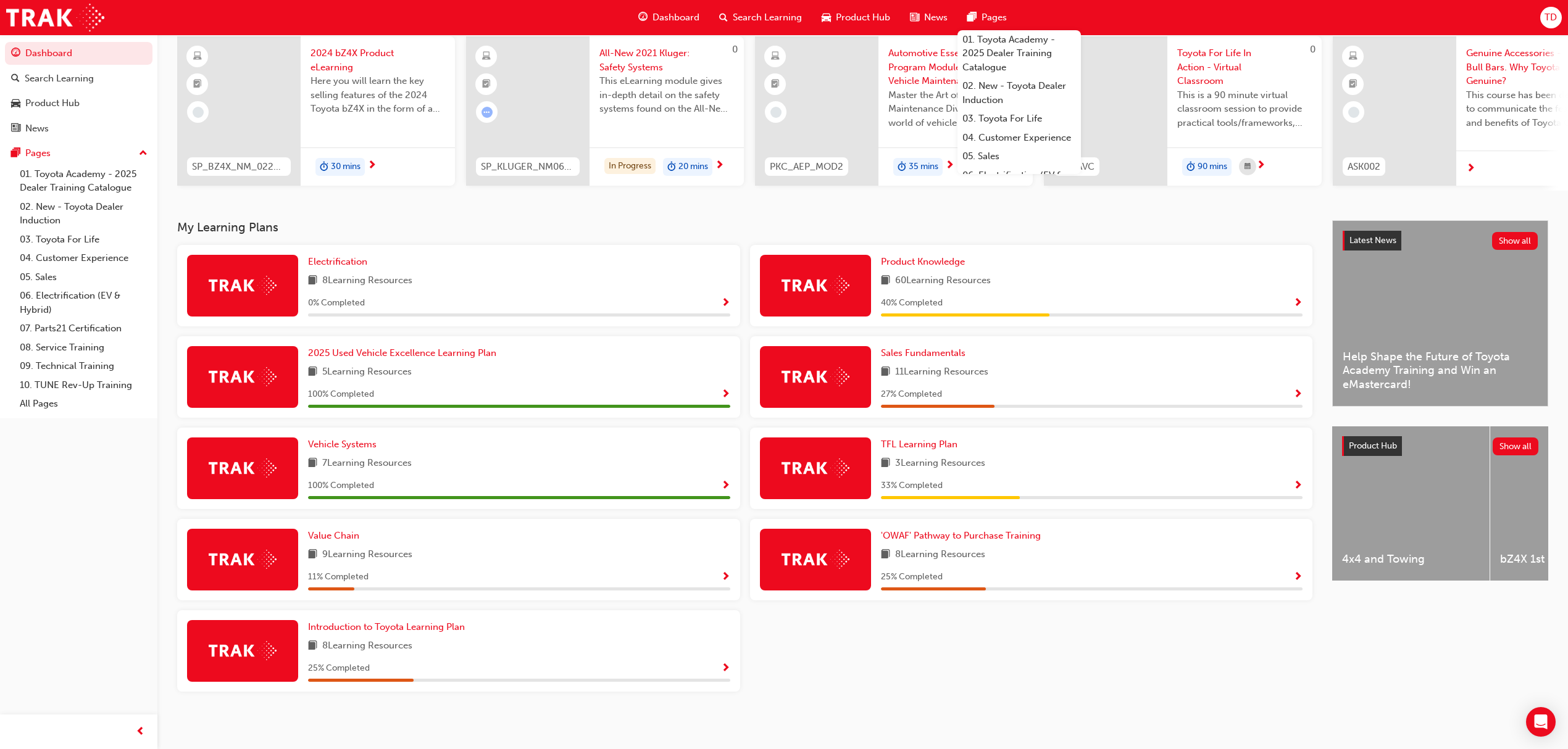
scroll to position [101, 0]
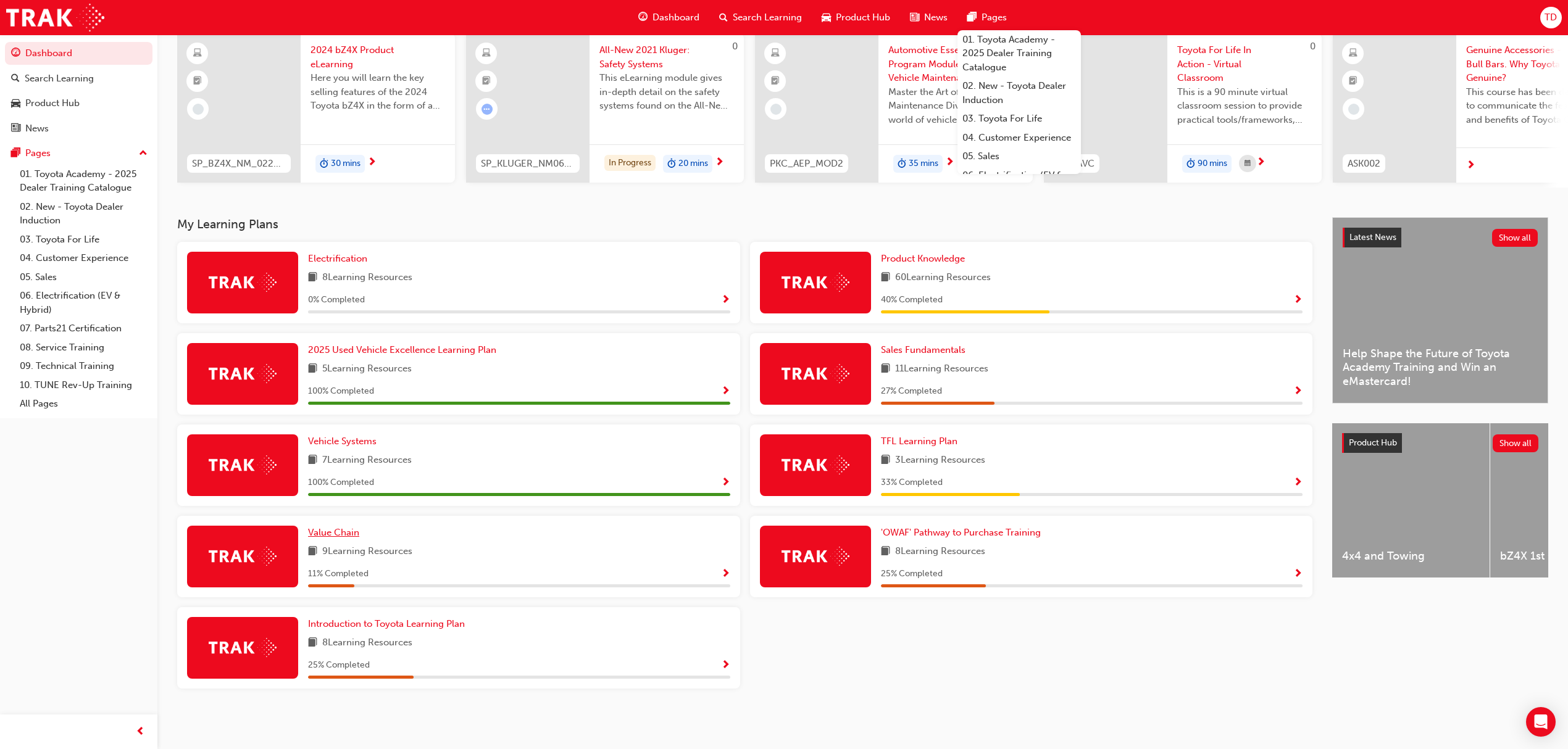
click at [334, 536] on span "Value Chain" at bounding box center [333, 533] width 51 height 11
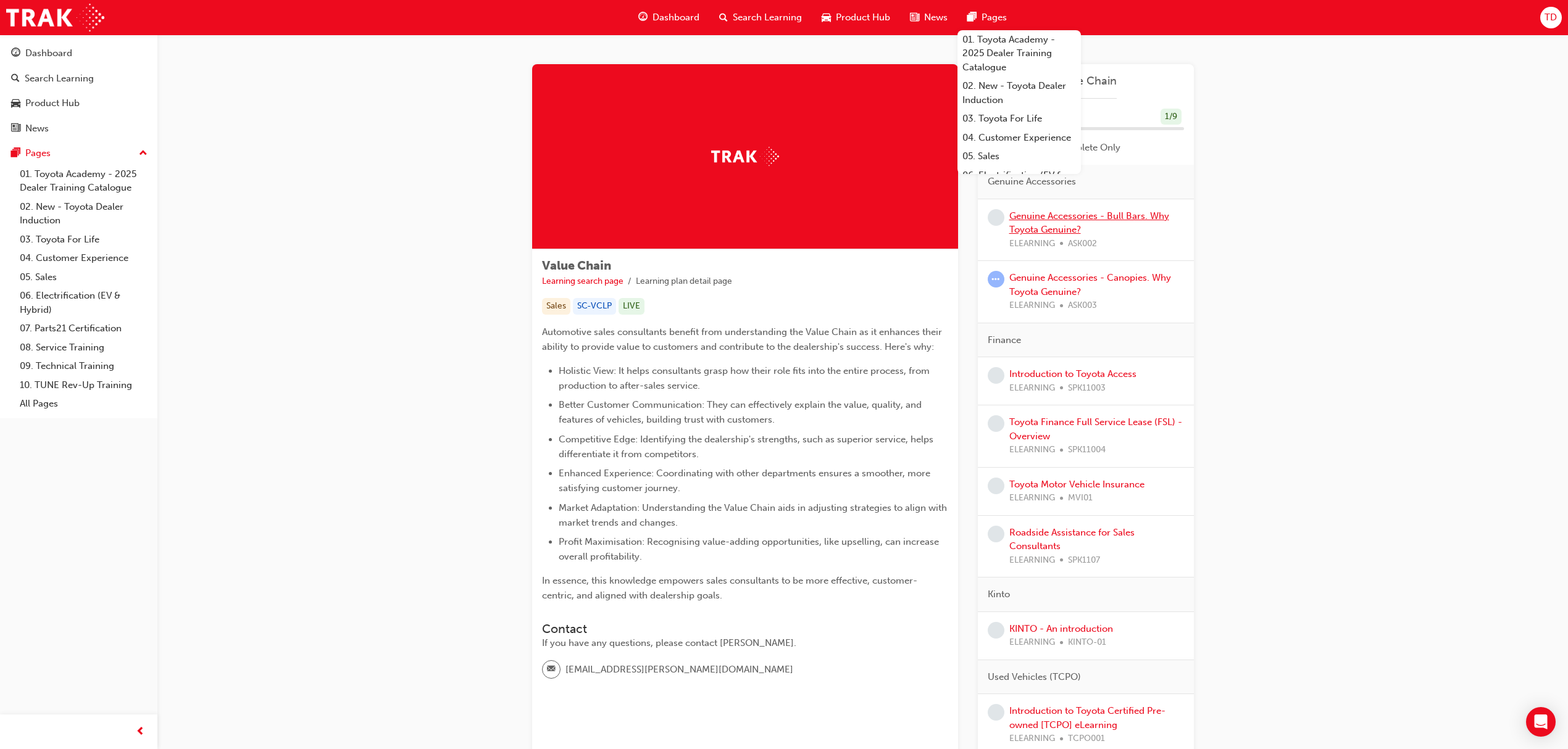
click at [1065, 229] on link "Genuine Accessories - Bull Bars. Why Toyota Genuine?" at bounding box center [1089, 223] width 160 height 25
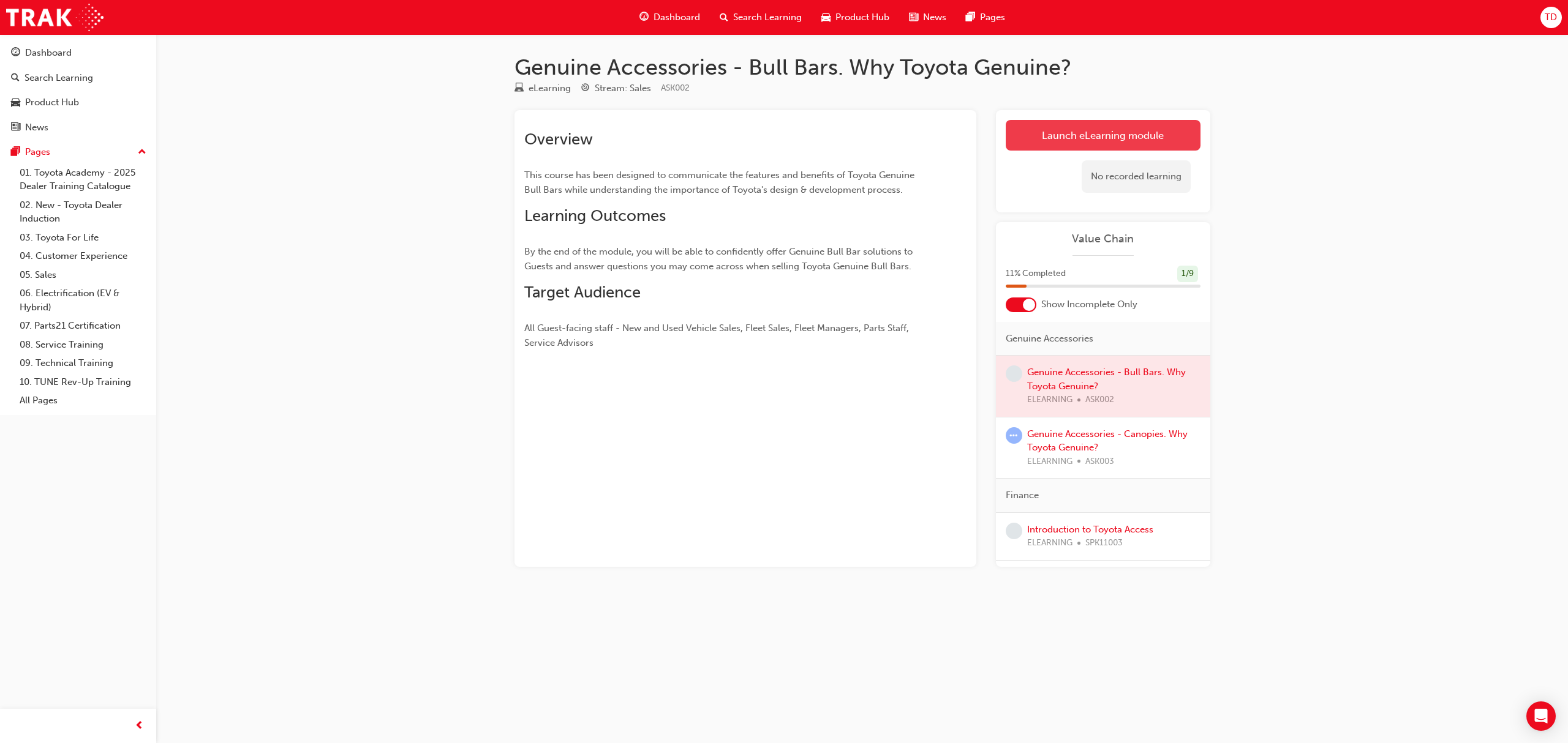
click at [1128, 133] on link "Launch eLearning module" at bounding box center [1103, 135] width 195 height 31
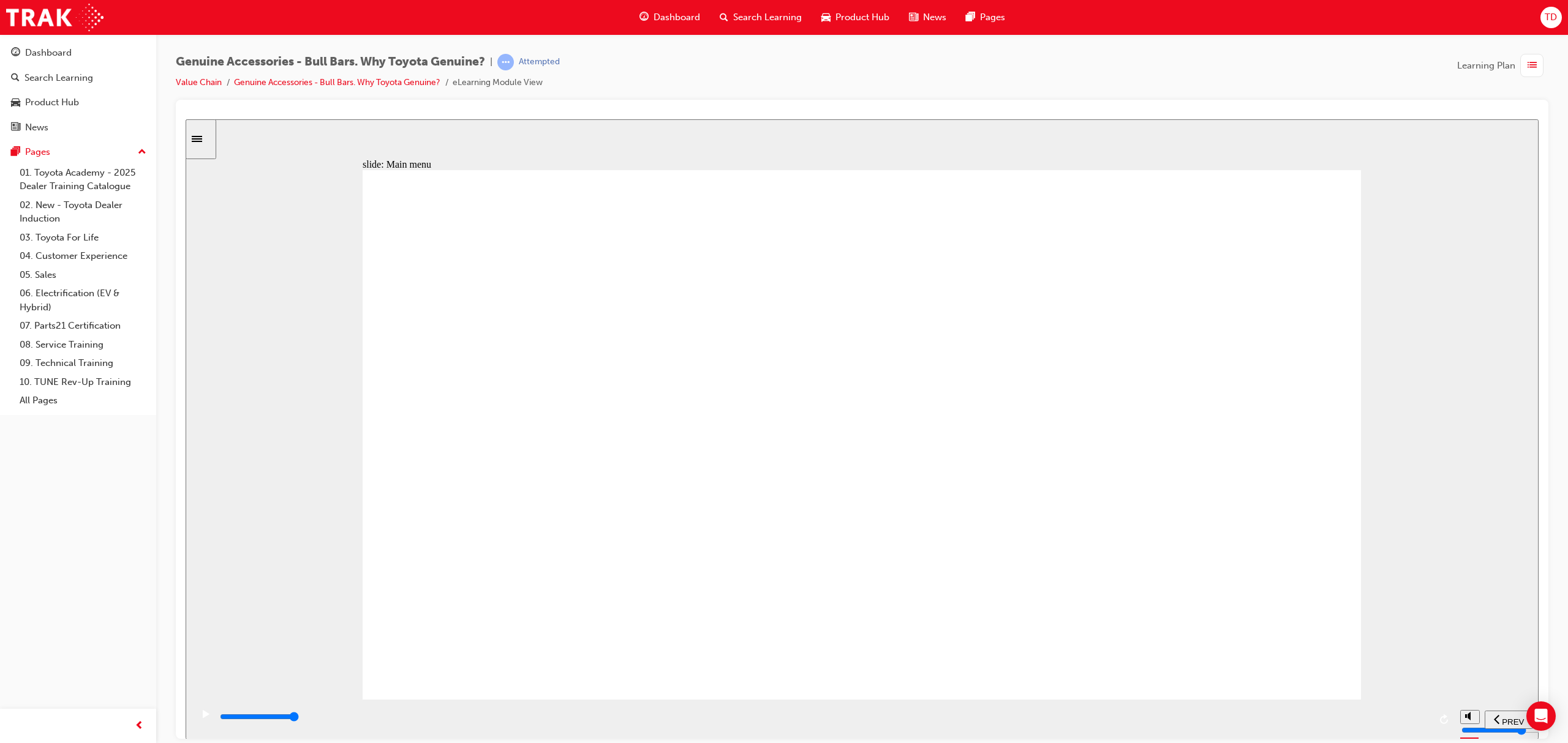
drag, startPoint x: 866, startPoint y: 496, endPoint x: 865, endPoint y: 503, distance: 7.1
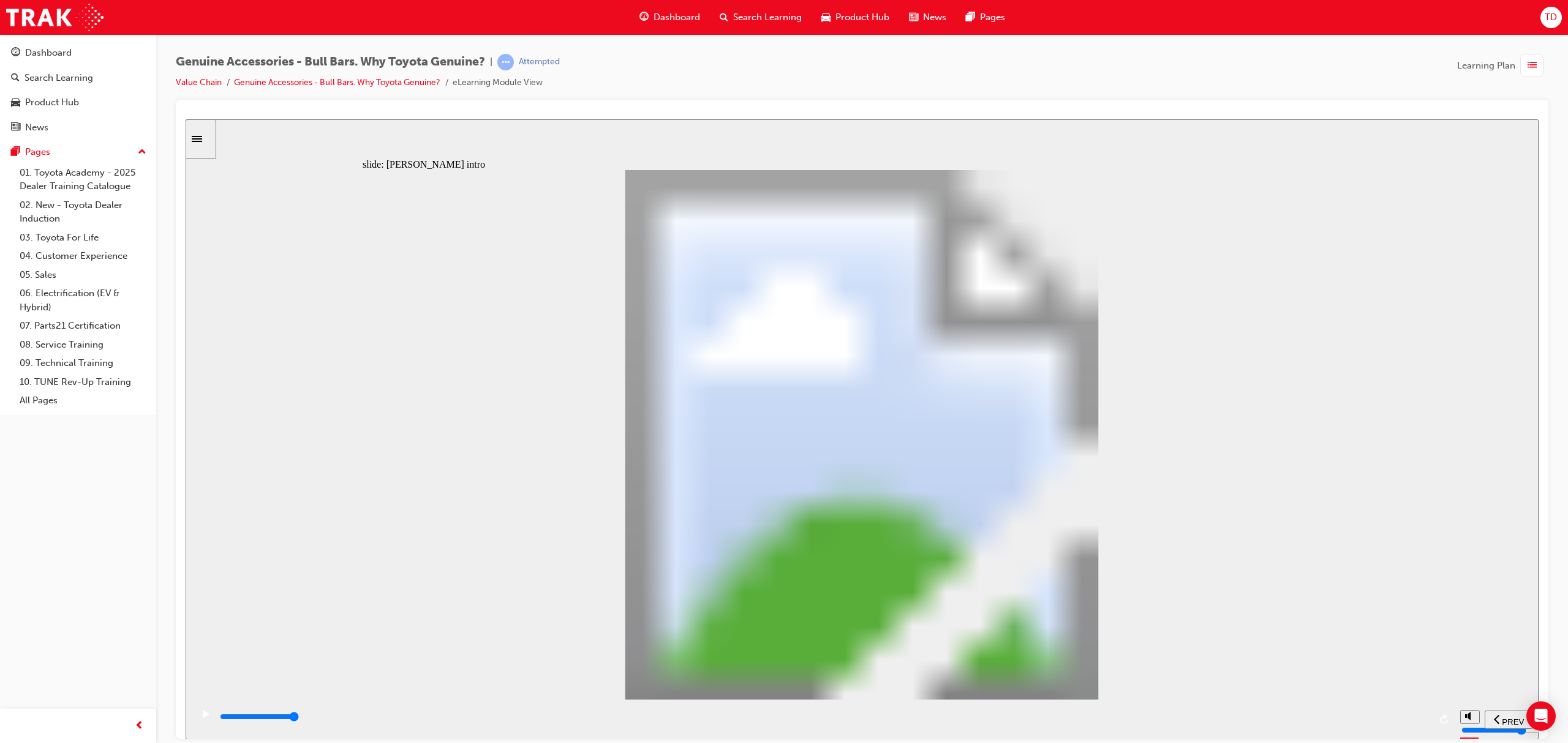
type input "8500"
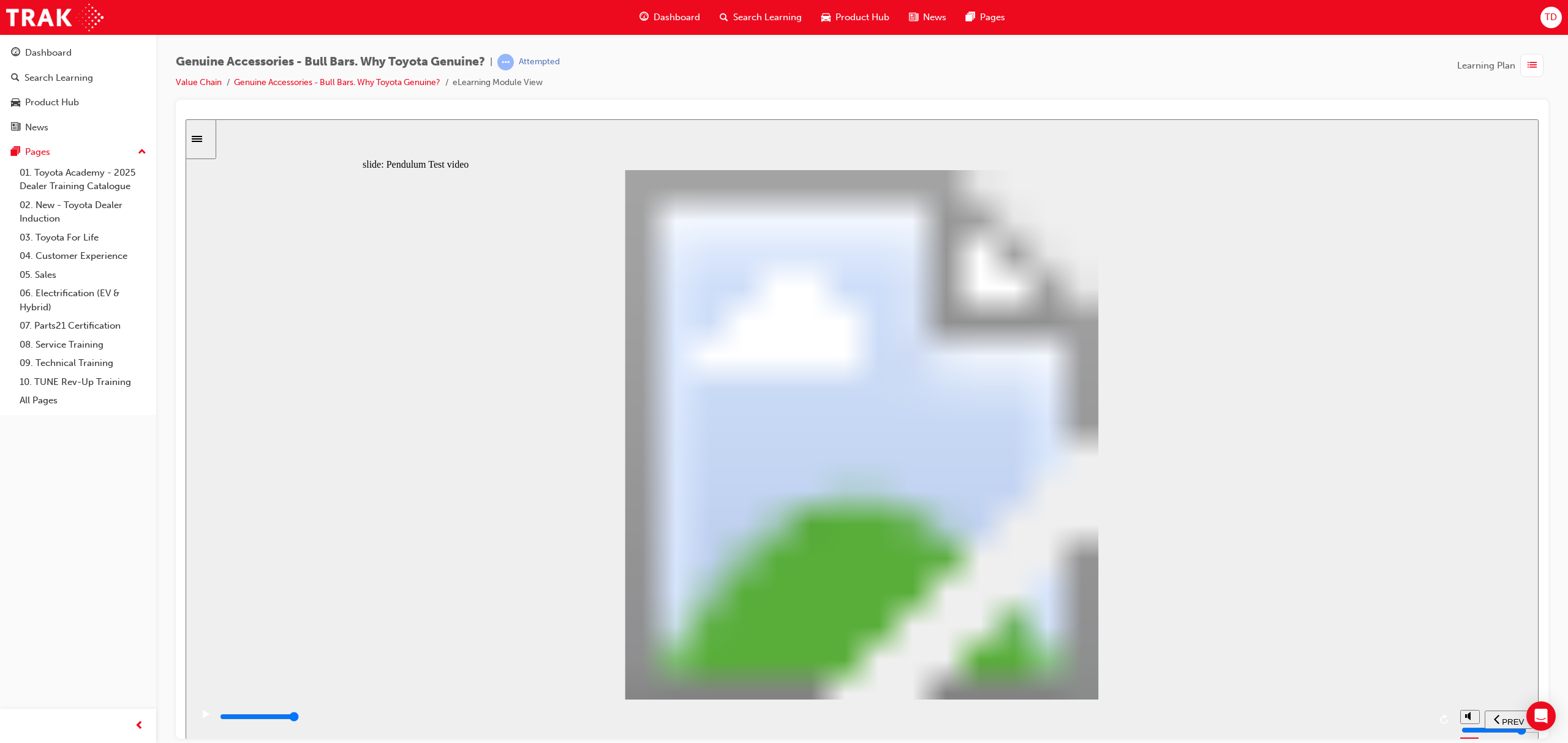
drag, startPoint x: 468, startPoint y: 555, endPoint x: 507, endPoint y: 555, distance: 39.0
drag, startPoint x: 572, startPoint y: 552, endPoint x: 579, endPoint y: 553, distance: 7.1
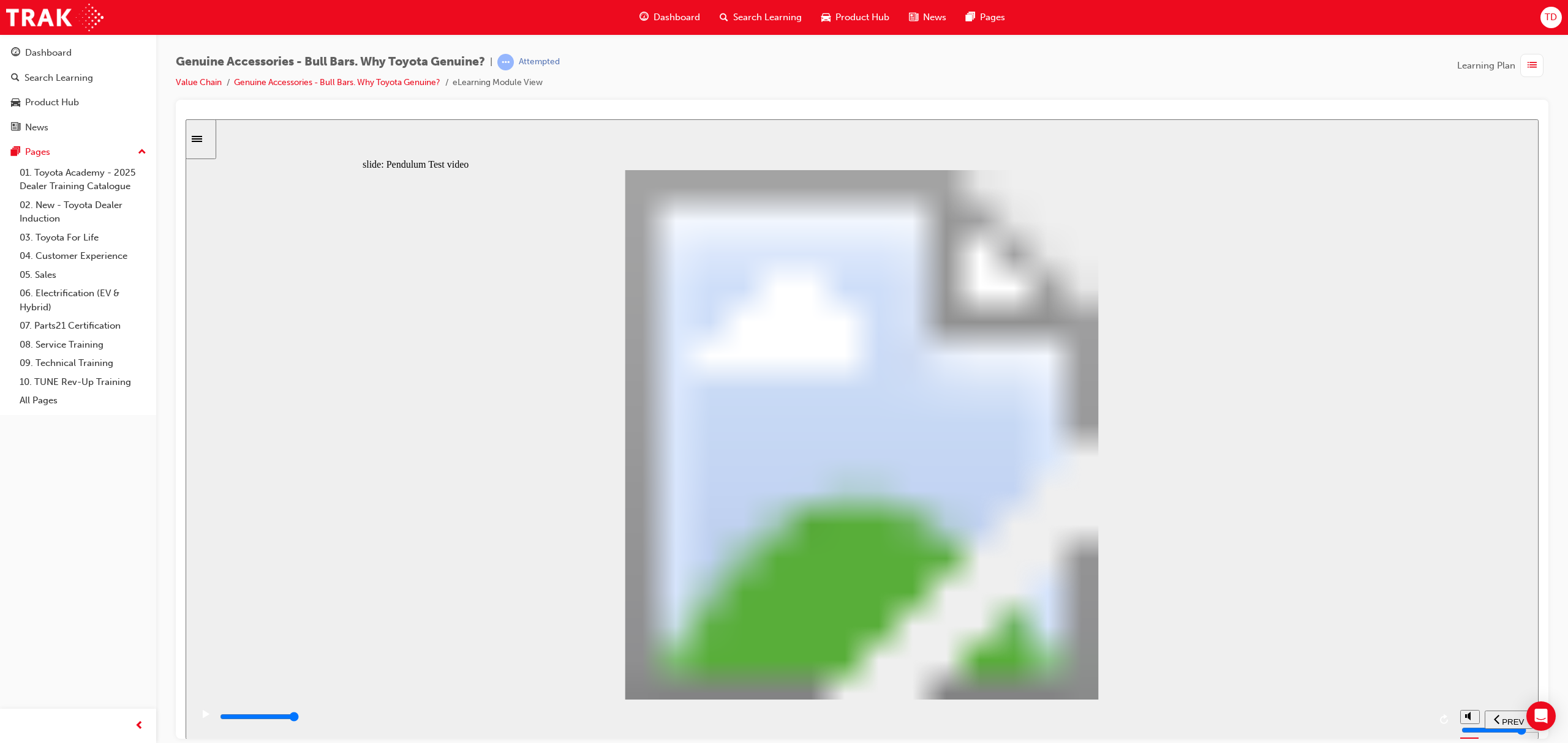
drag, startPoint x: 691, startPoint y: 551, endPoint x: 716, endPoint y: 551, distance: 25.0
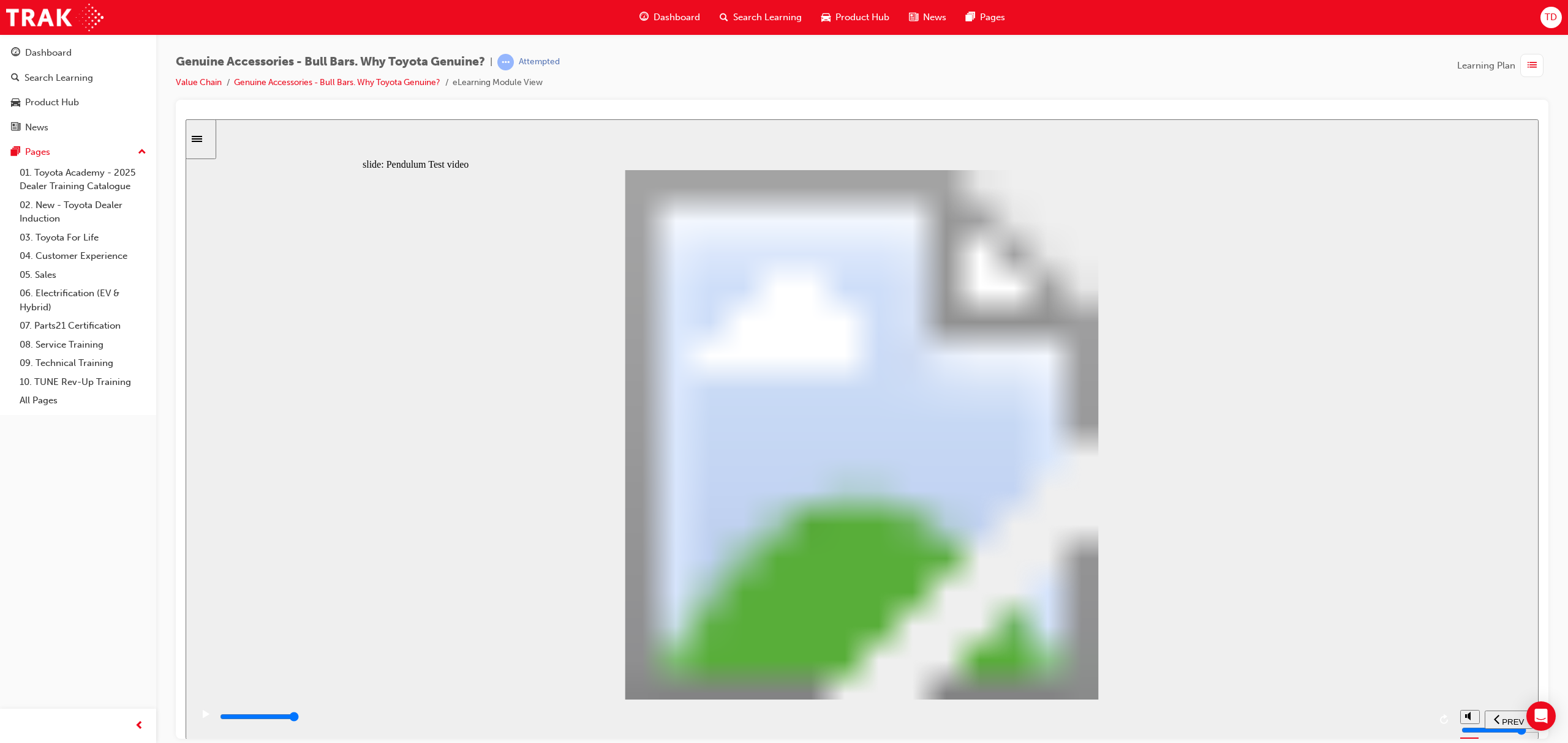
type input "102"
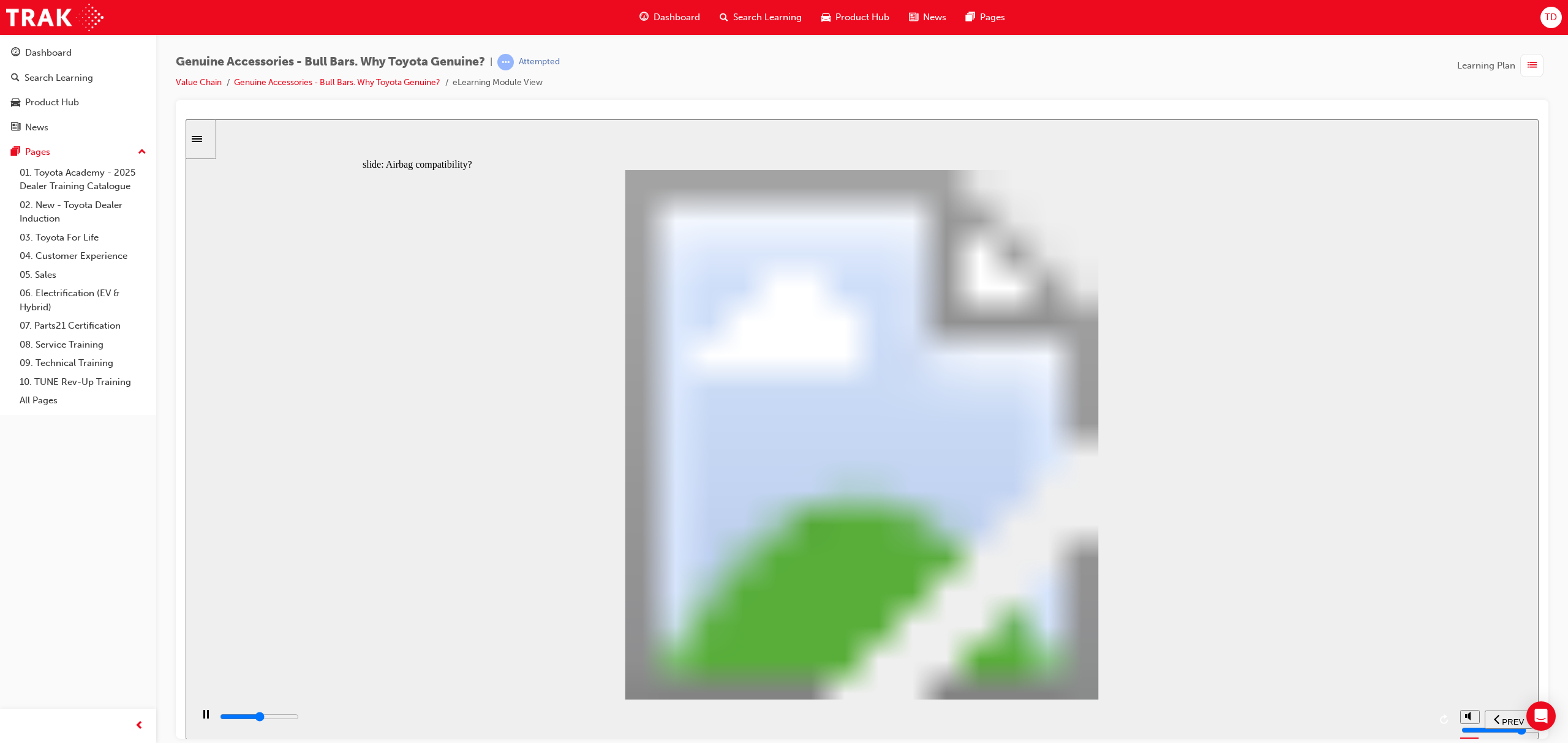
type input "5100"
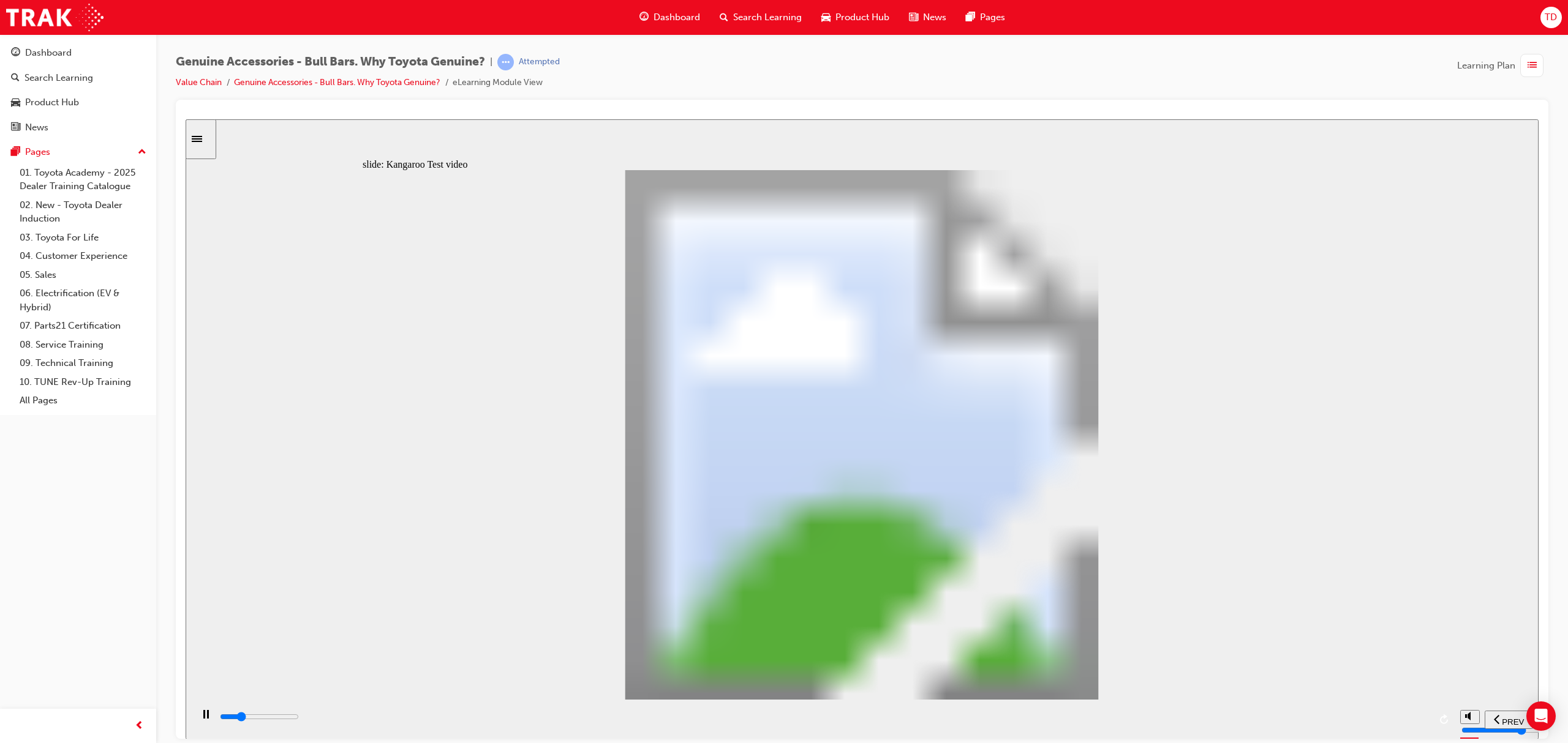
type input "0"
type input "5100"
type input "0"
type input "5100"
type input "0"
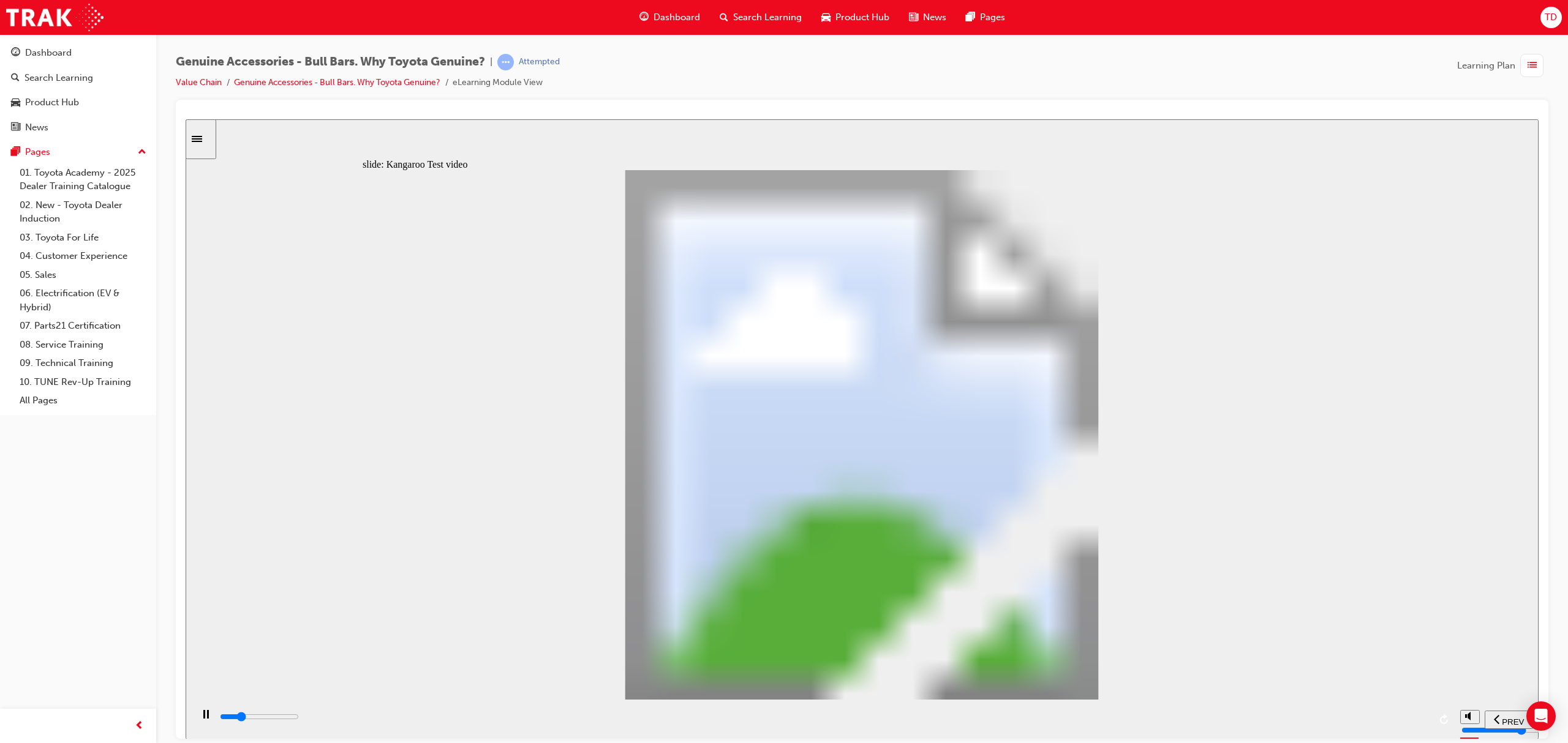
type input "5200"
type input "0"
type input "5200"
type input "0"
type input "5200"
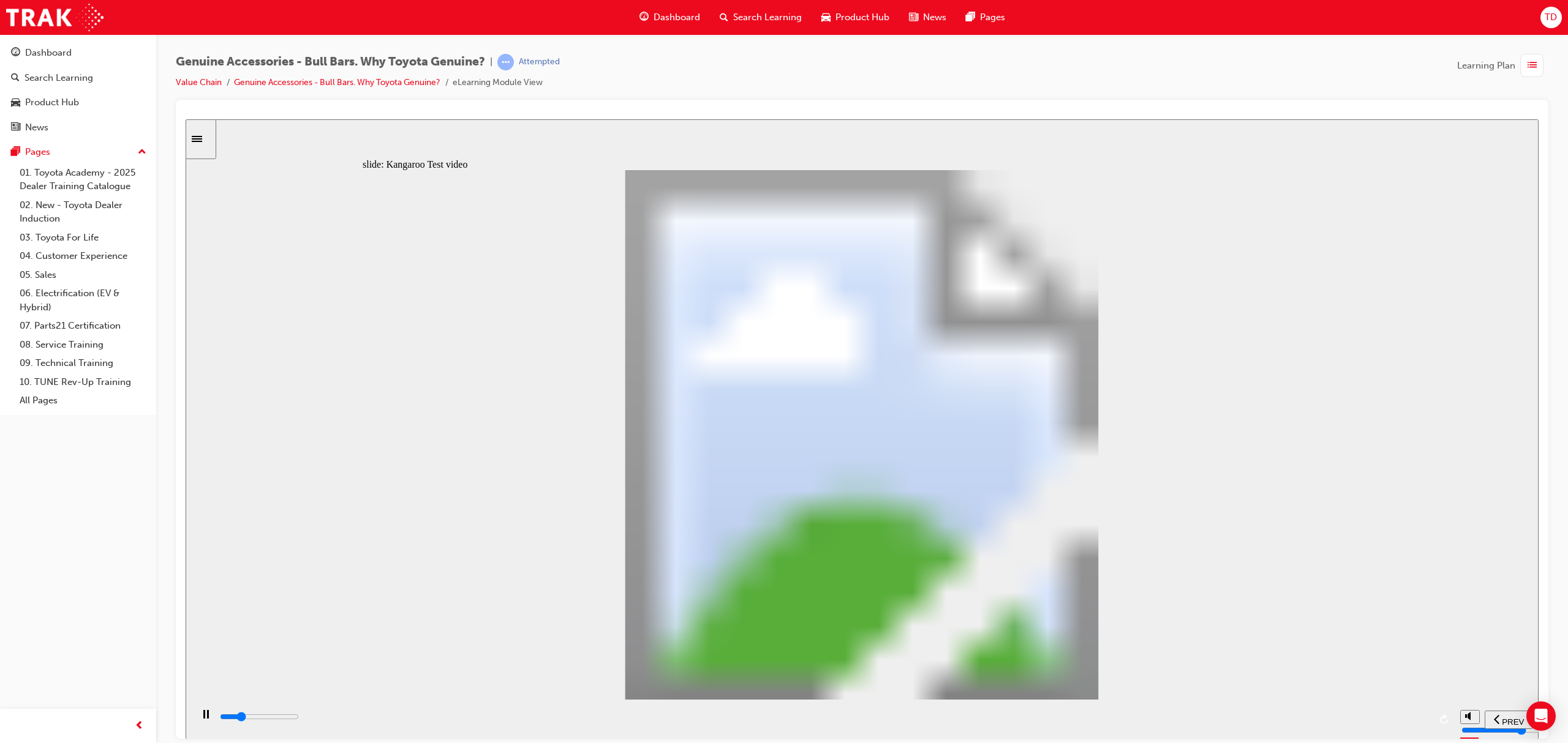
type input "0"
type input "5200"
type input "0"
type input "5200"
type input "0"
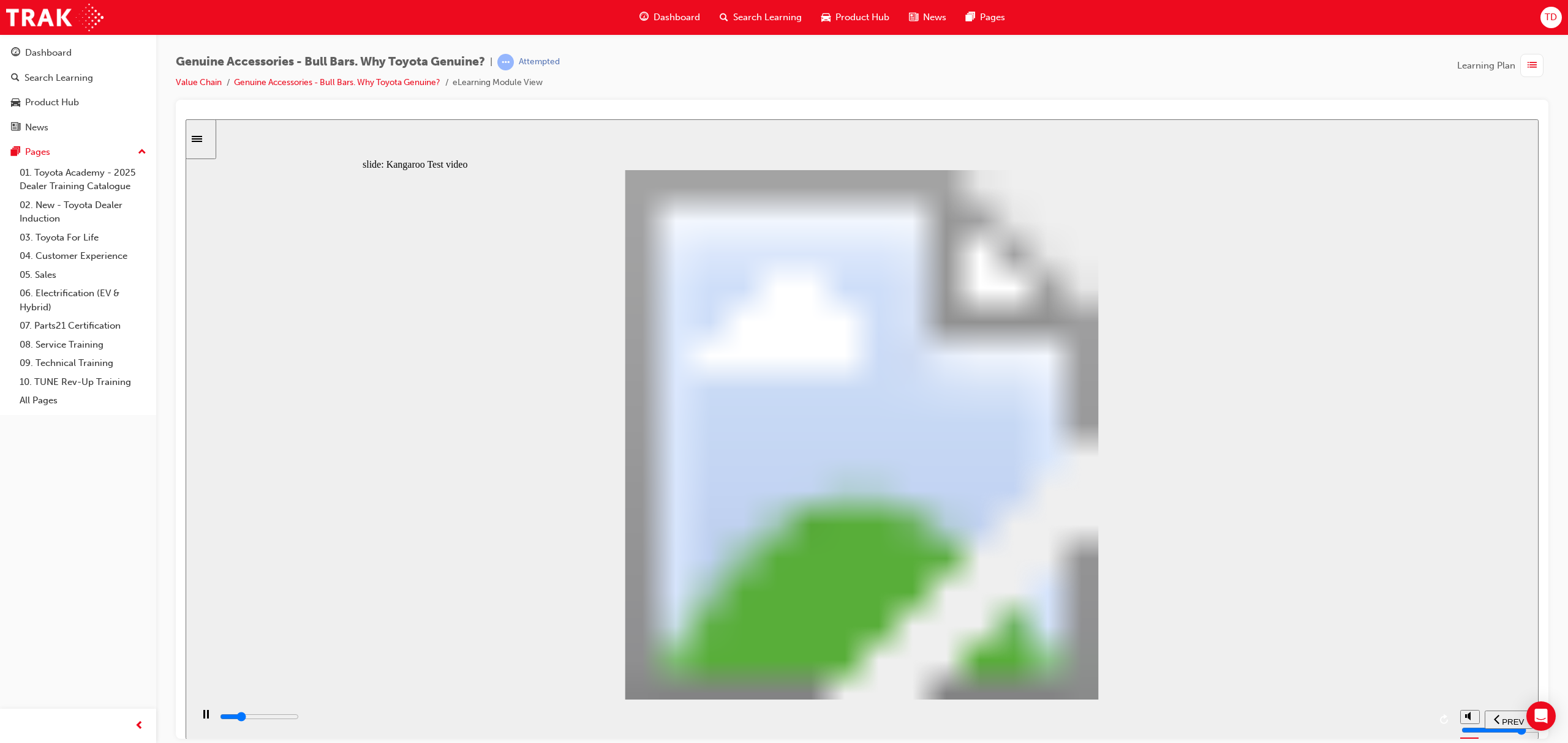
type input "5200"
type input "0"
type input "5300"
type input "0"
type input "5300"
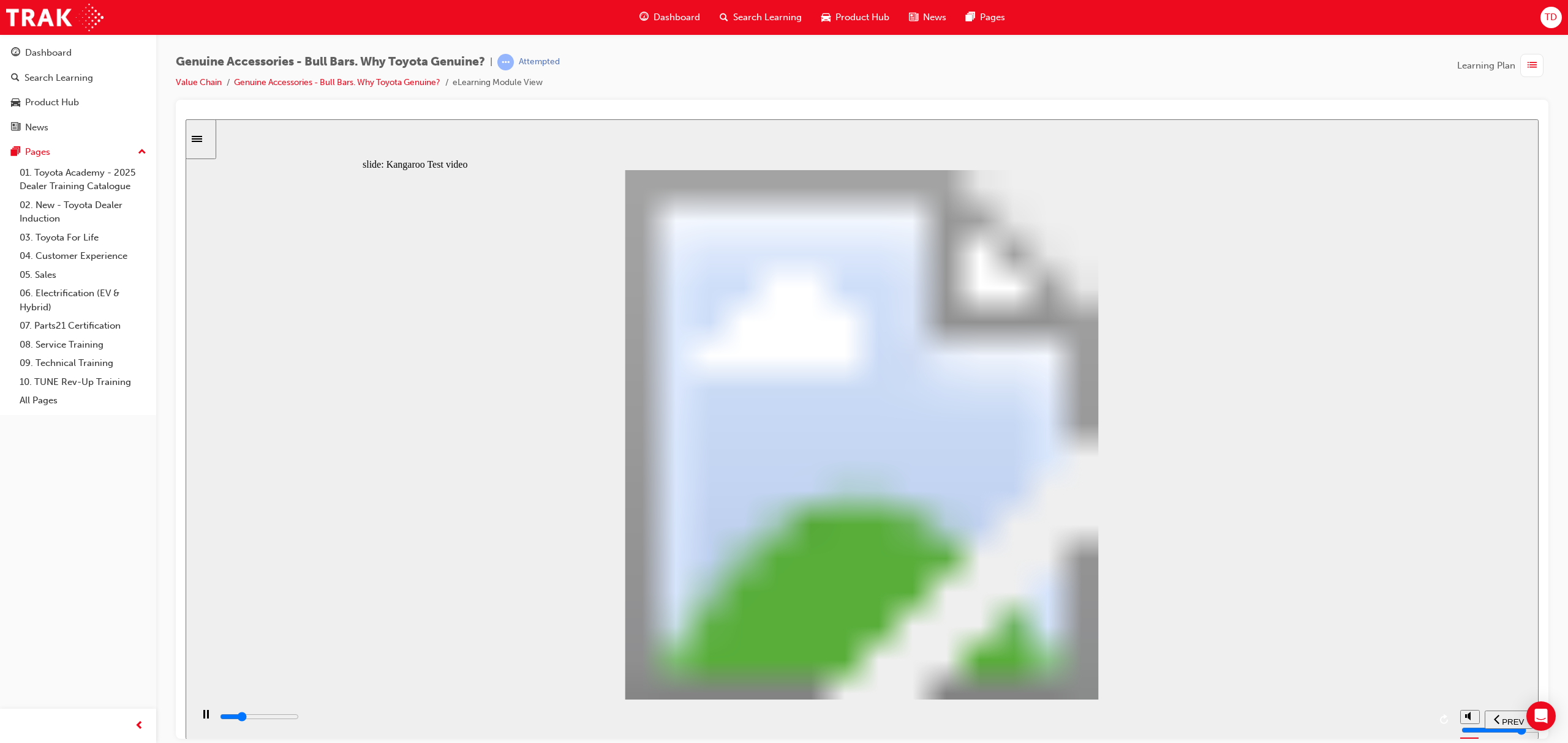
type input "0"
type input "5300"
type input "0"
type input "5300"
type input "0"
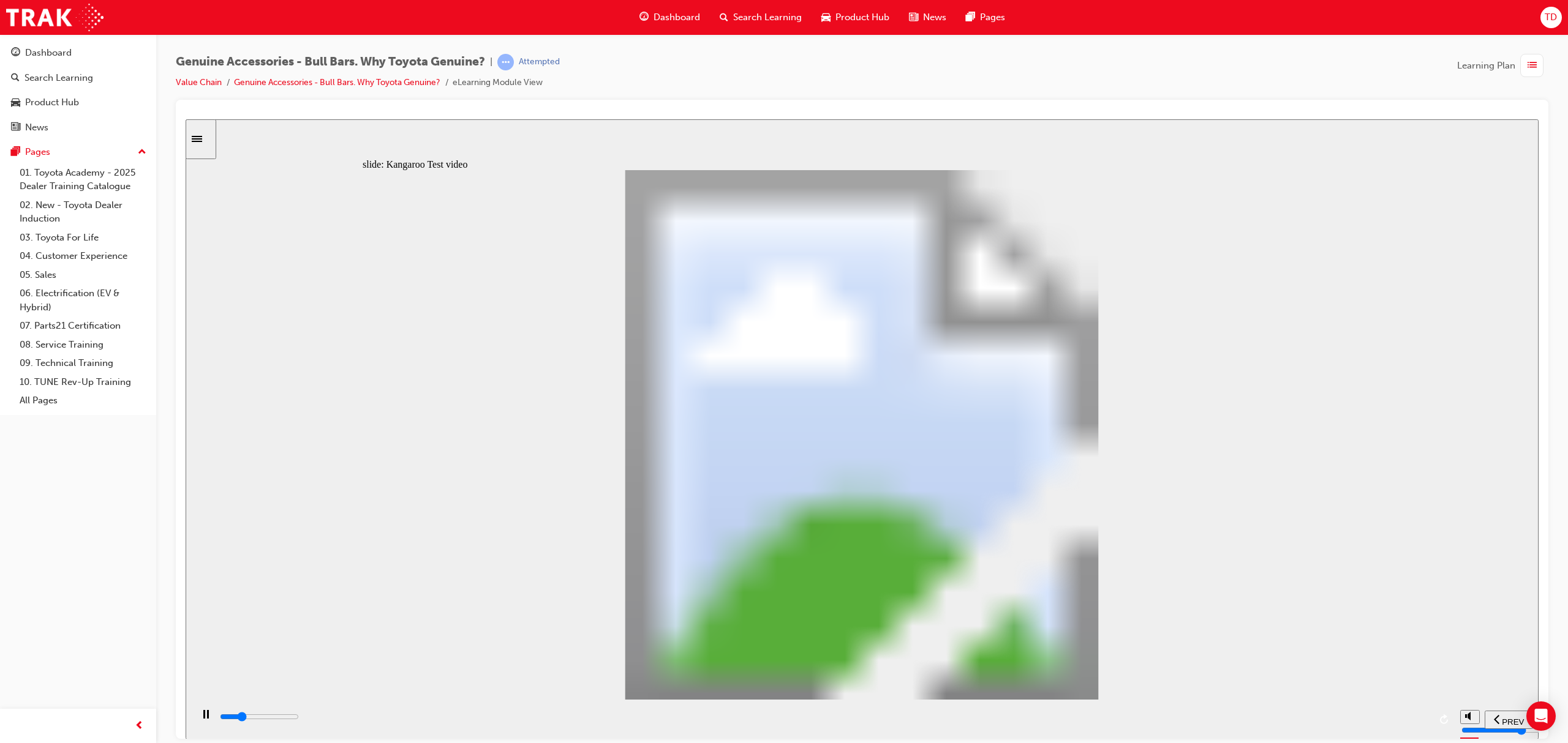
type input "5300"
type input "0"
type input "5300"
type input "0"
type input "5400"
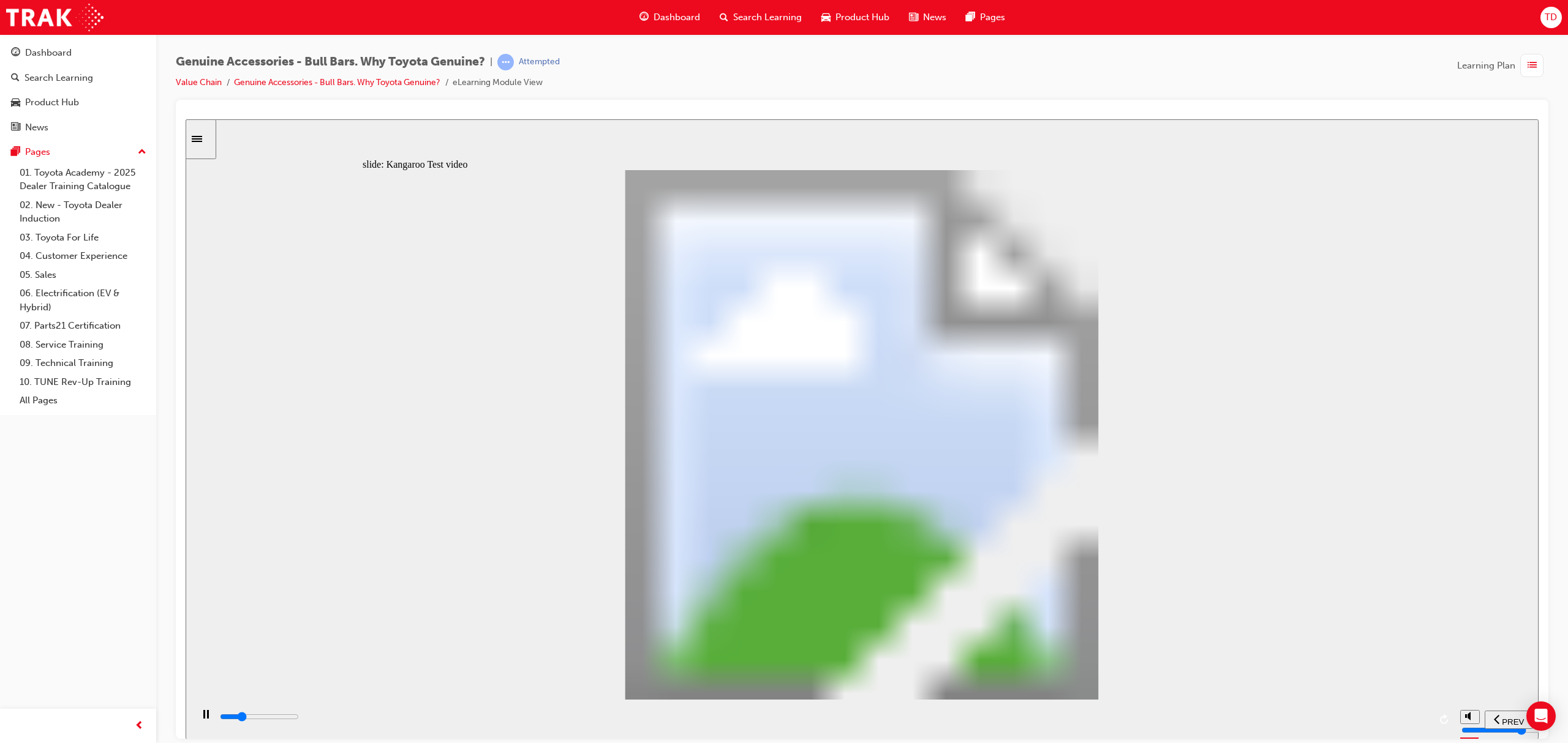
type input "0"
type input "5700"
type input "1"
type input "5900"
type input "1"
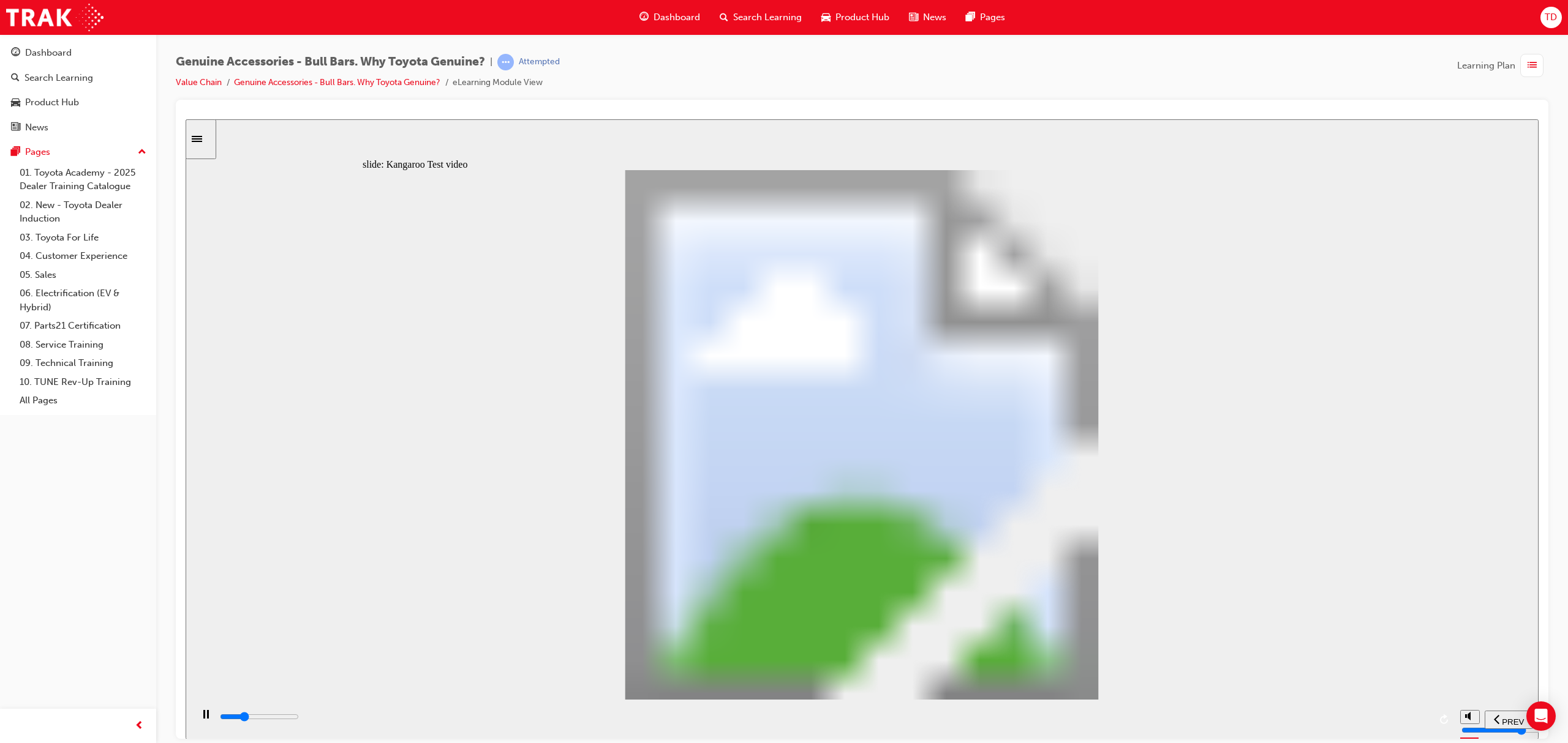
drag, startPoint x: 1095, startPoint y: 570, endPoint x: 1133, endPoint y: 577, distance: 38.6
type input "6200"
type input "1"
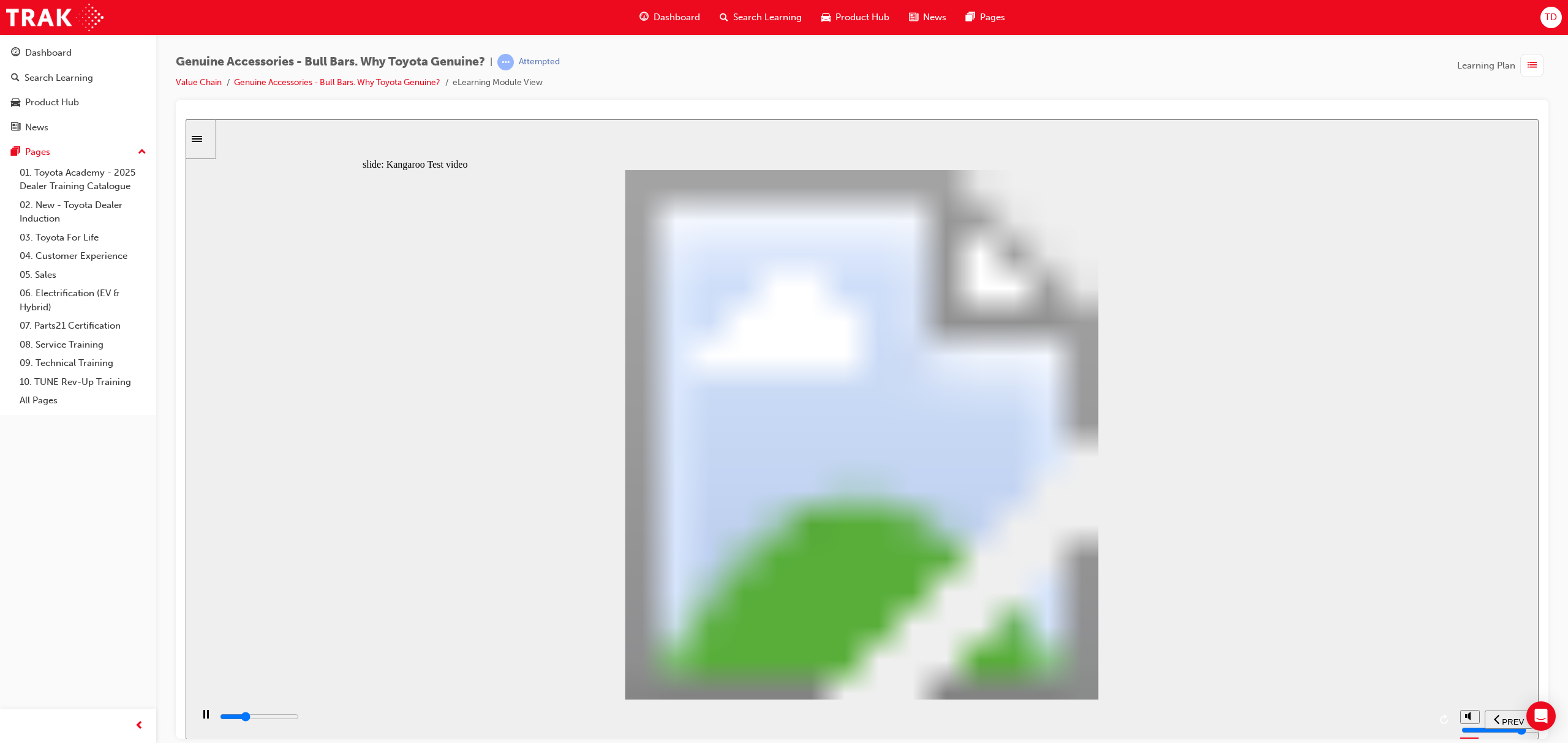
type input "6400"
type input "16"
type input "6700"
type input "16"
type input "6800"
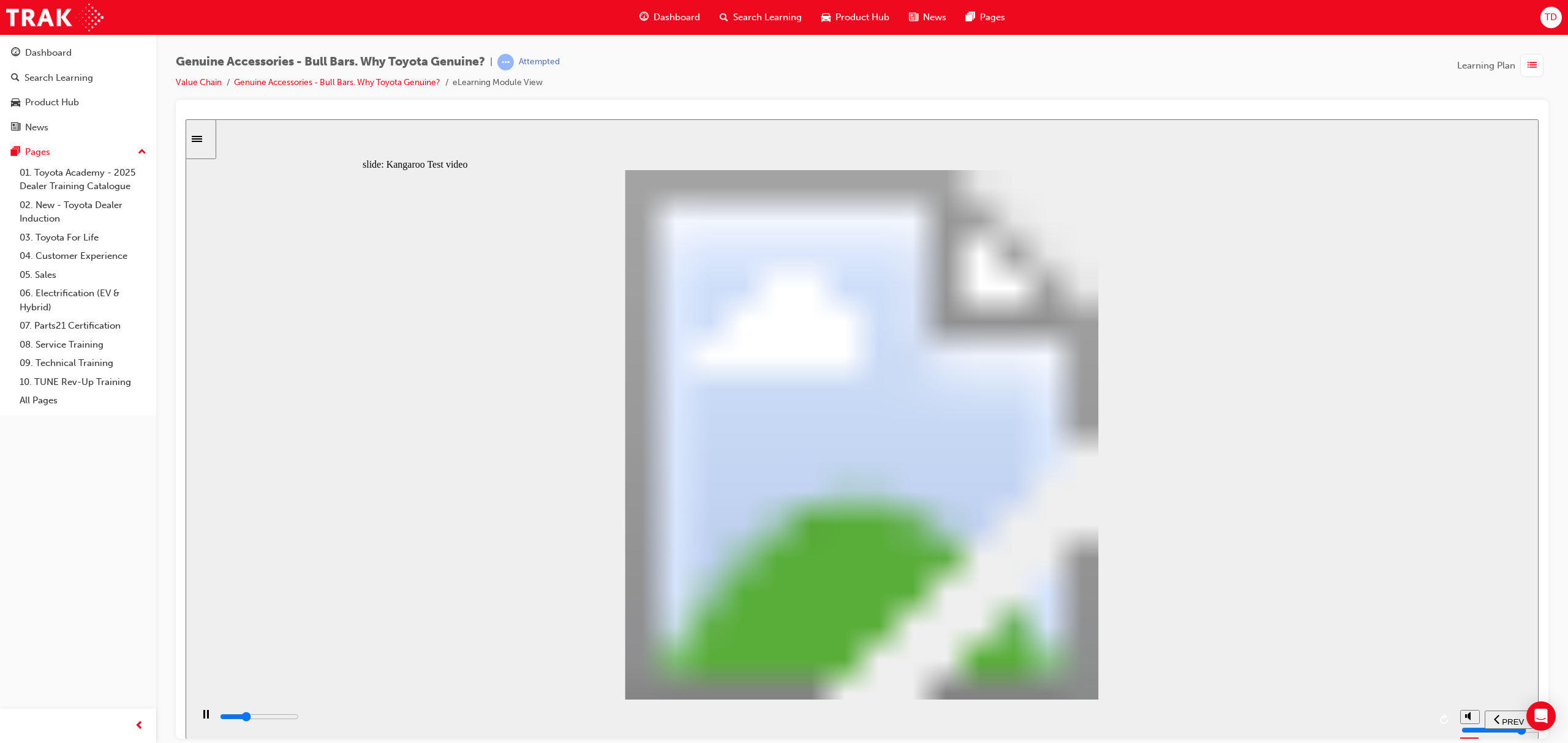
type input "20"
drag, startPoint x: 1240, startPoint y: 595, endPoint x: 1272, endPoint y: 588, distance: 32.8
type input "6800"
type input "20"
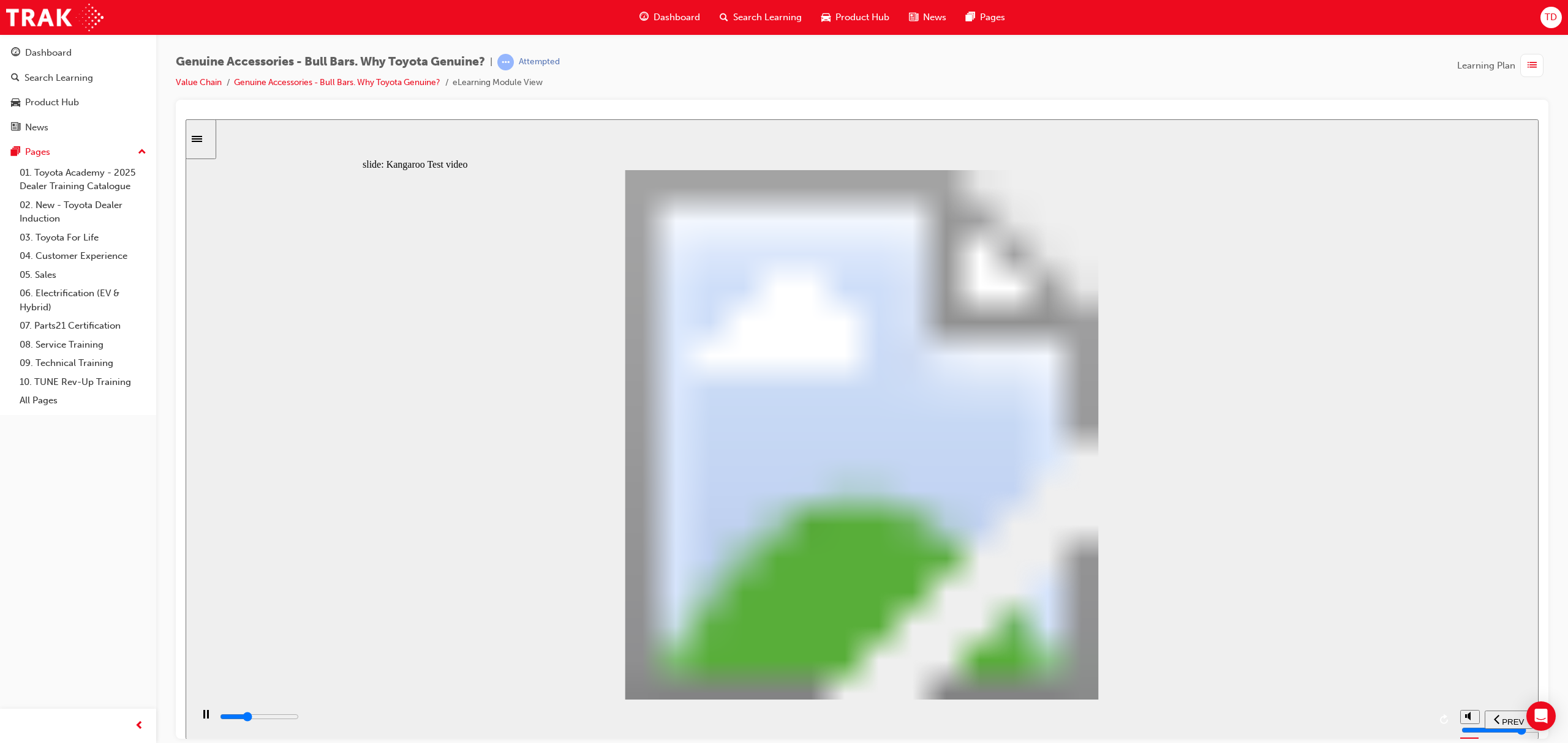
type input "7100"
type input "20"
type input "7300"
type input "22"
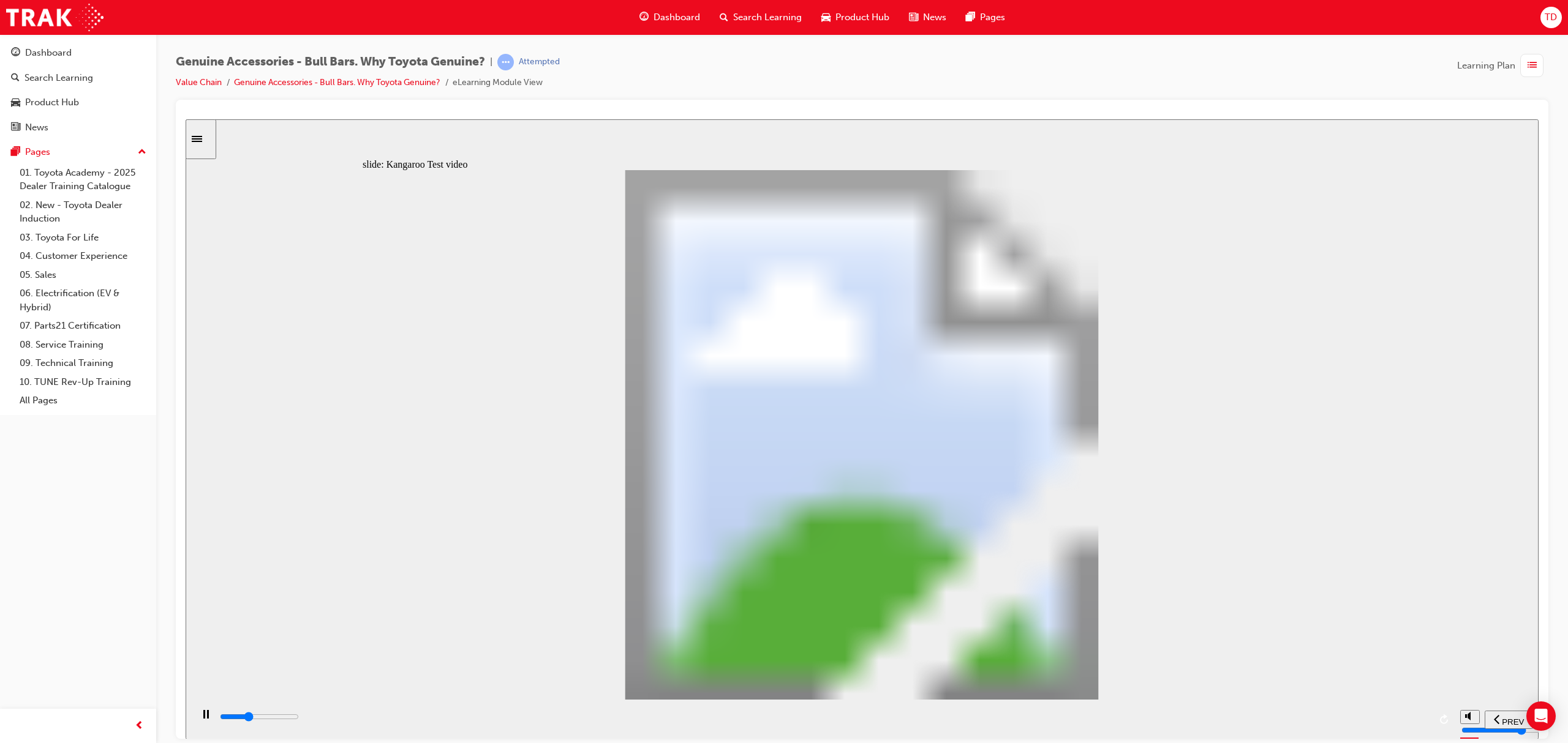
type input "7400"
type input "22"
type input "7600"
type input "22"
type input "7900"
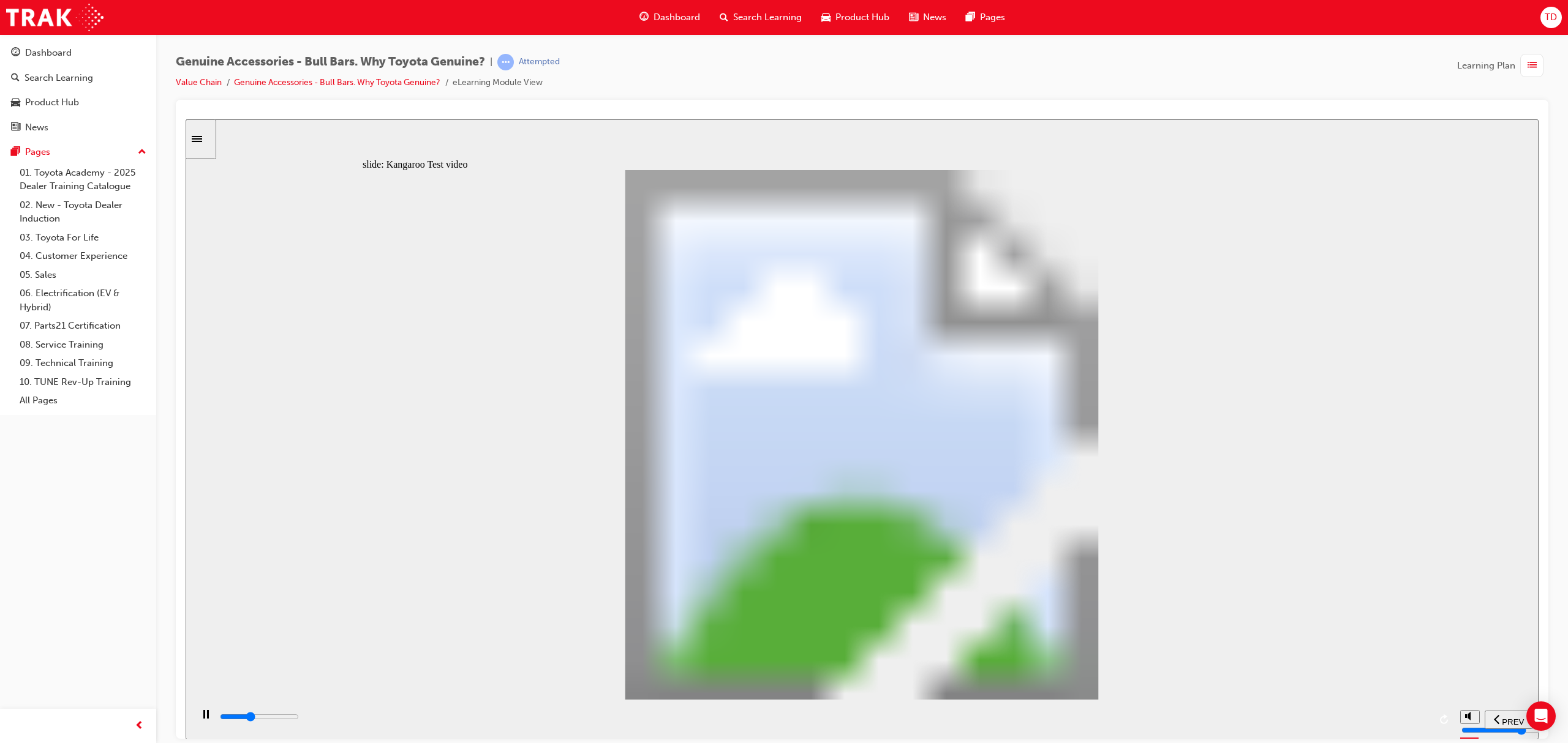
type input "22"
type input "8200"
type input "23"
type input "8400"
type input "23"
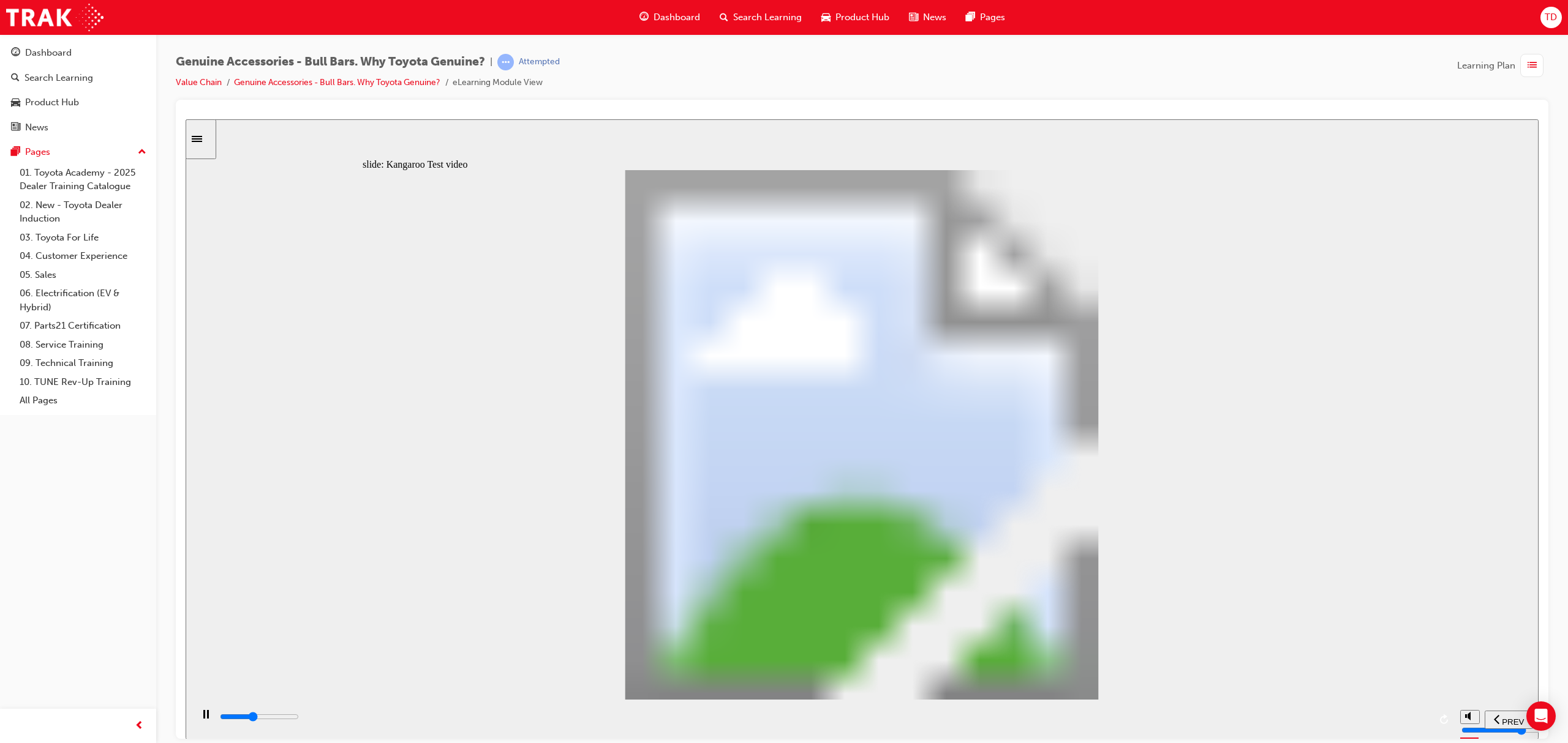
type input "8700"
type input "23"
type input "9000"
type input "23"
type input "9200"
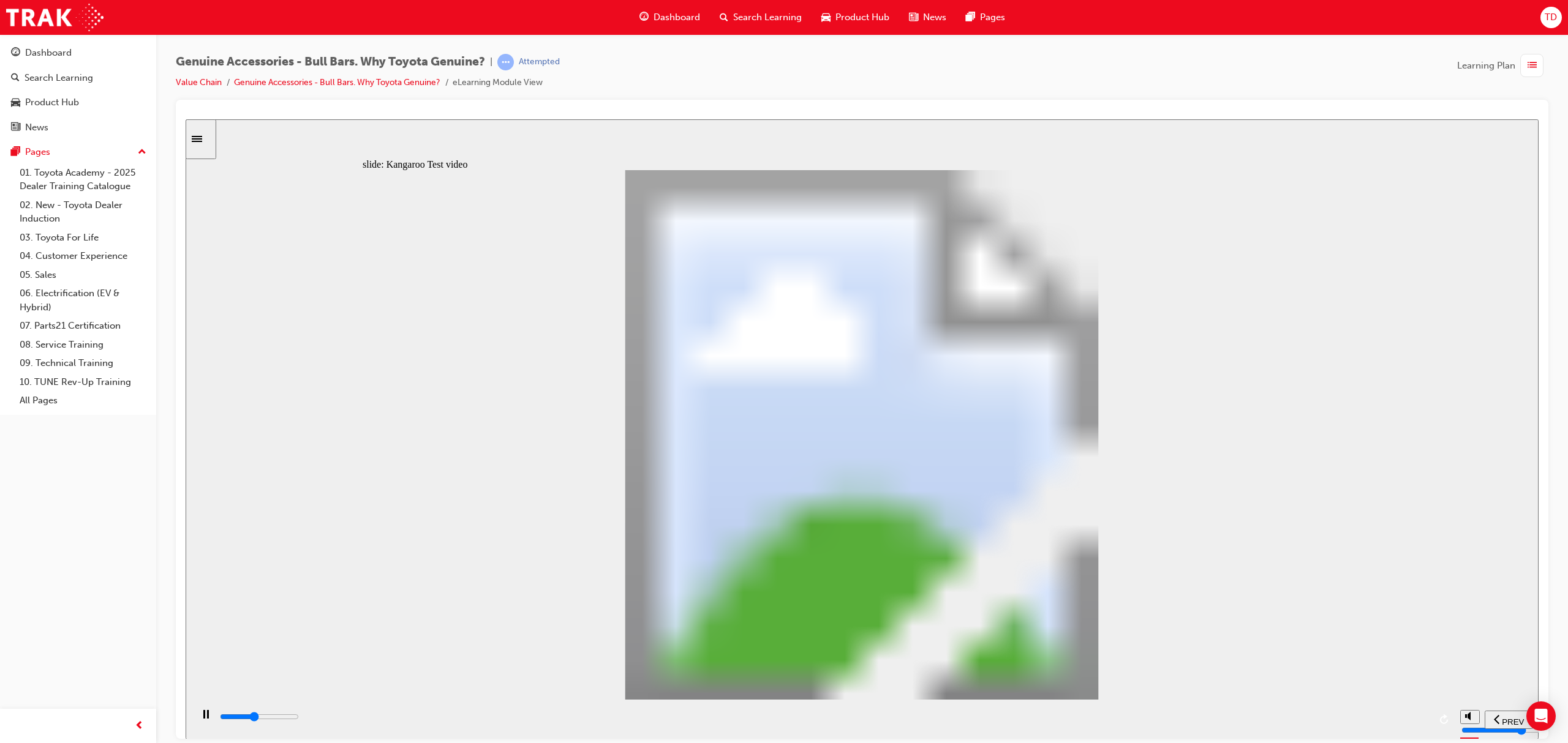
type input "24"
type input "9500"
type input "24"
type input "9800"
type input "24"
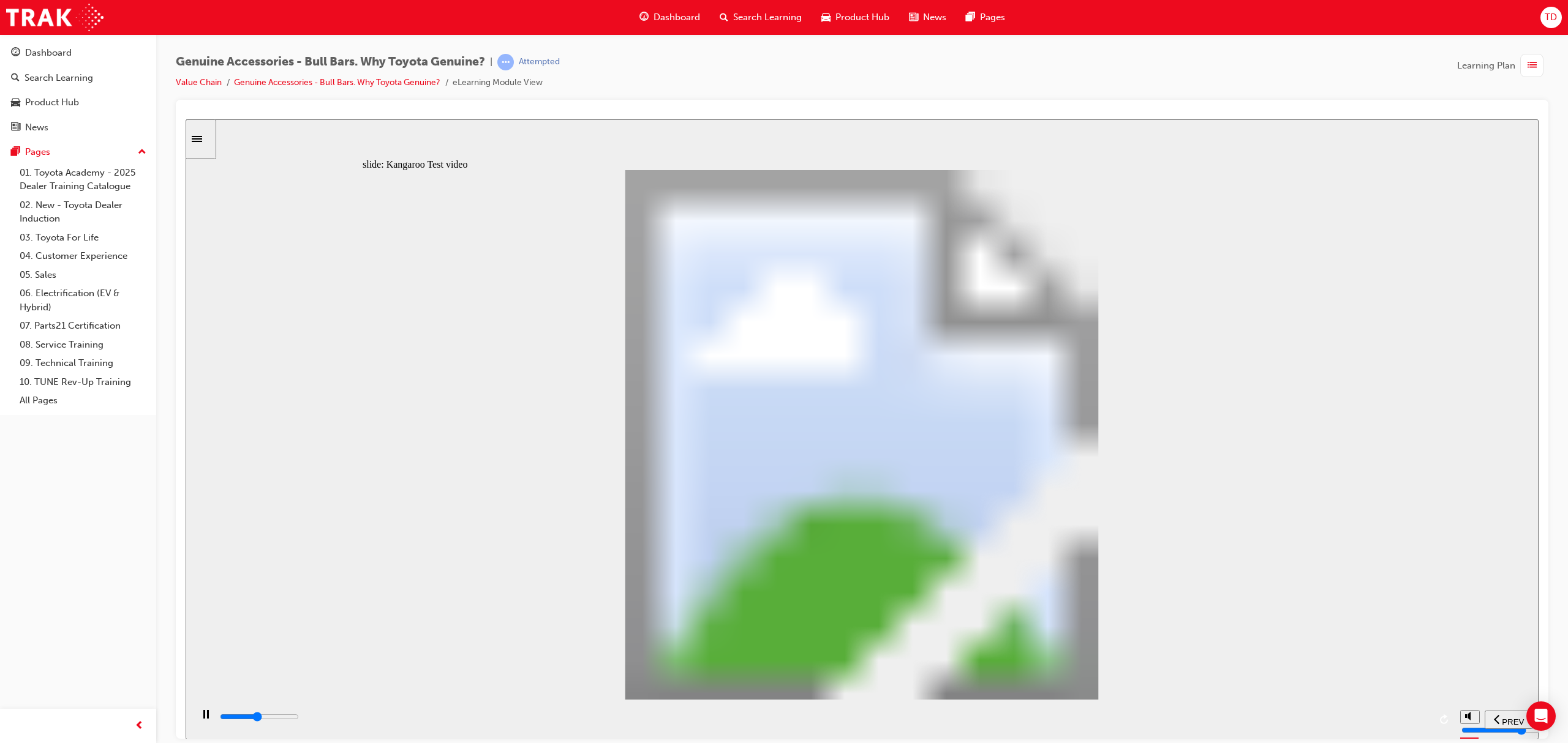
type input "10000"
type input "24"
type input "10300"
type input "24"
type input "10500"
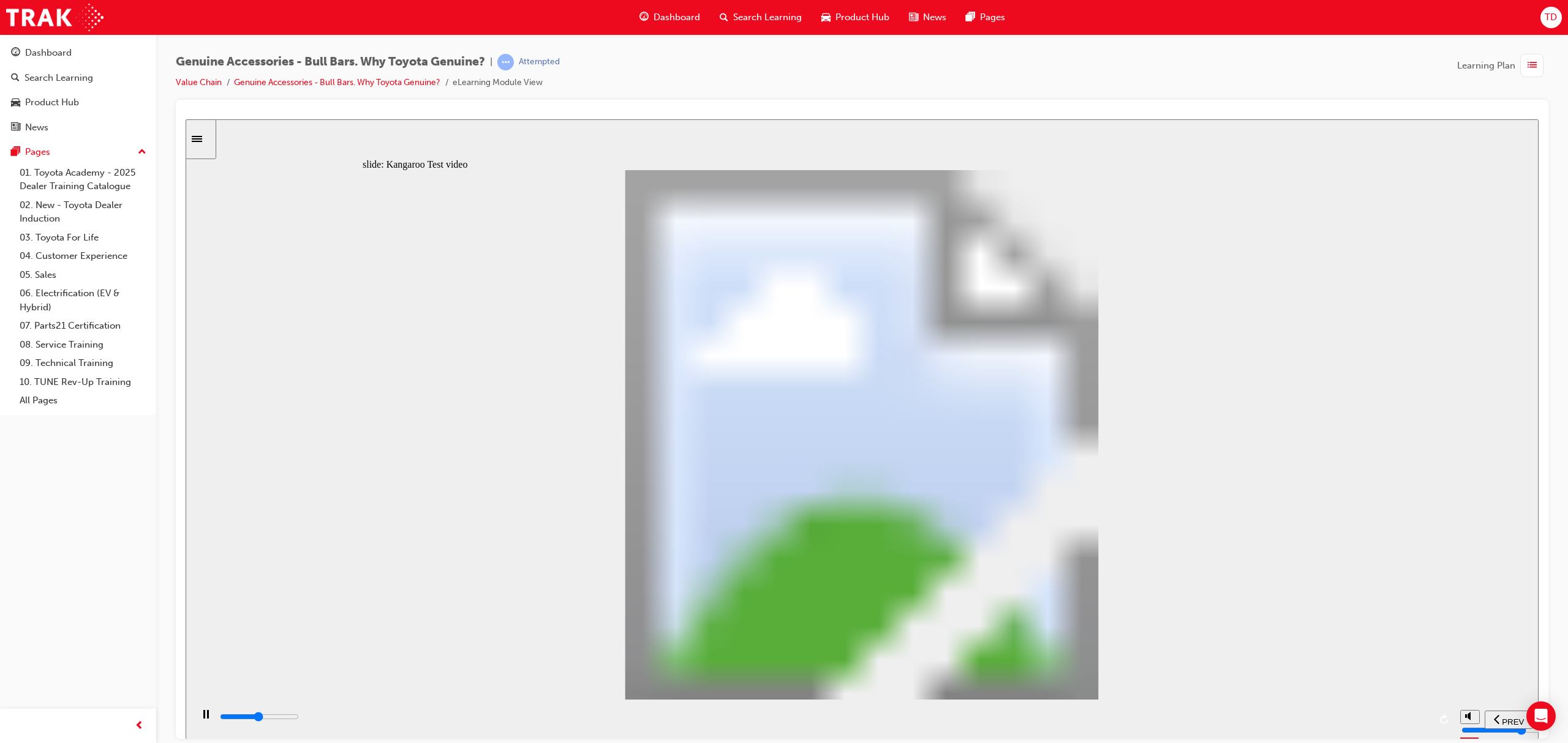
type input "24"
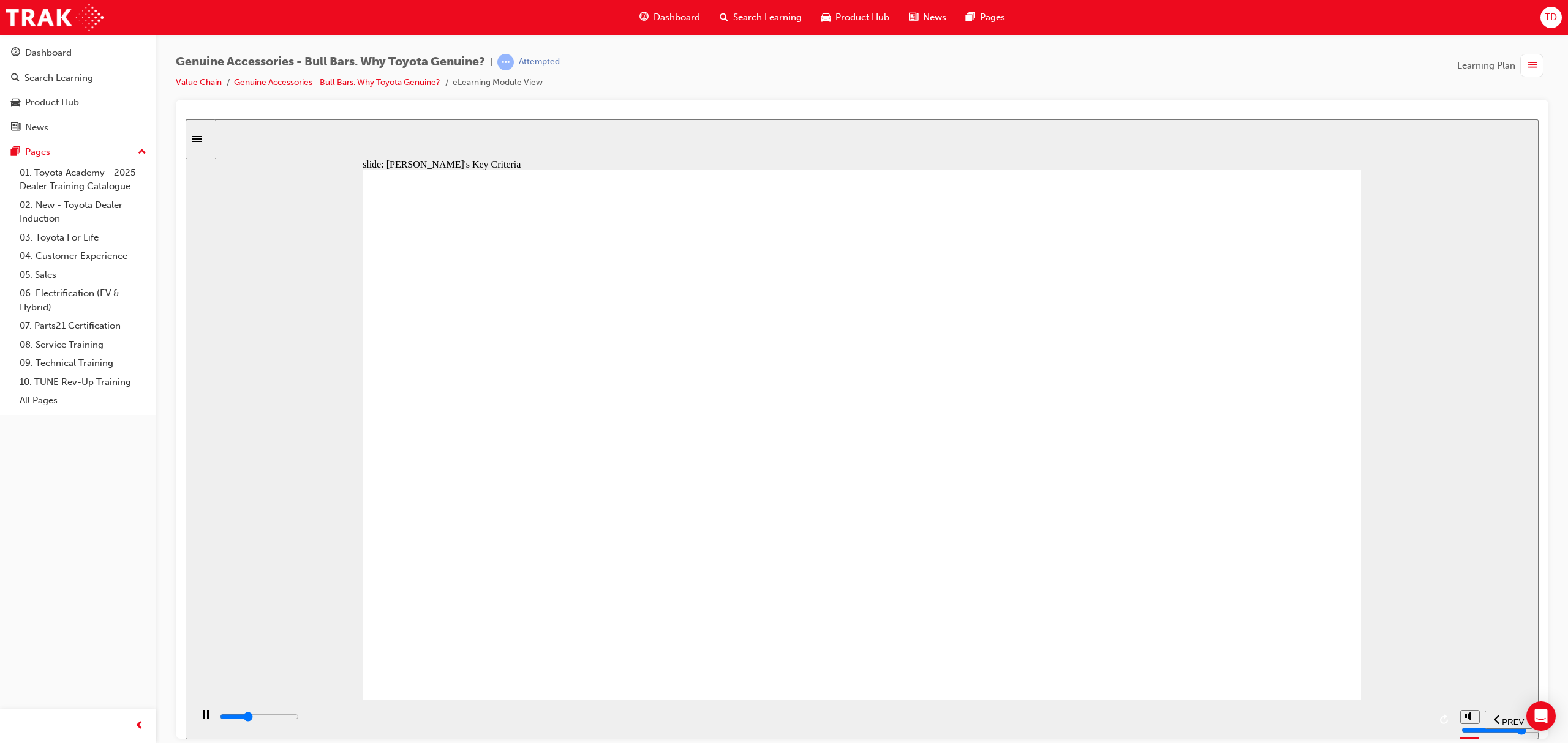
type input "4800"
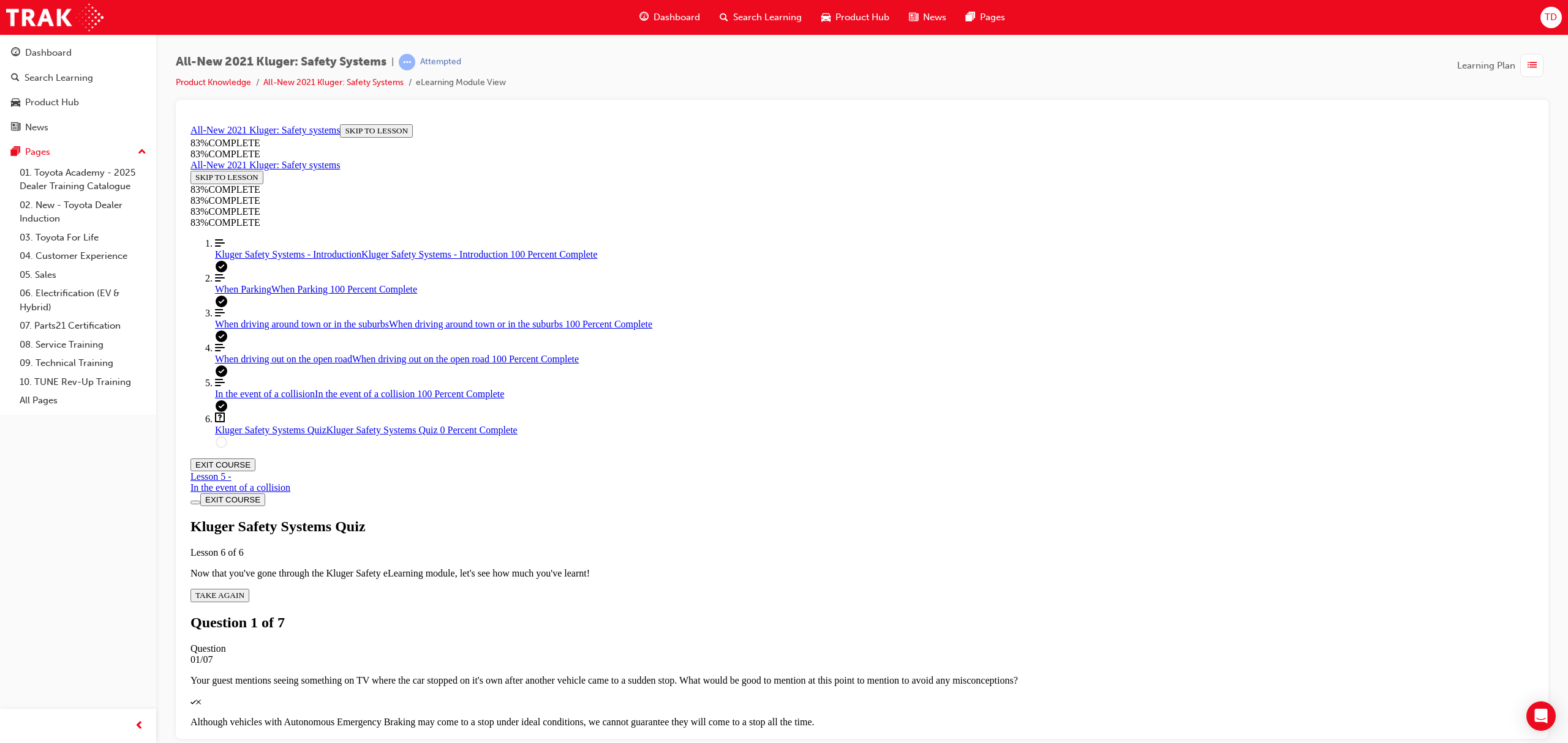
scroll to position [44, 0]
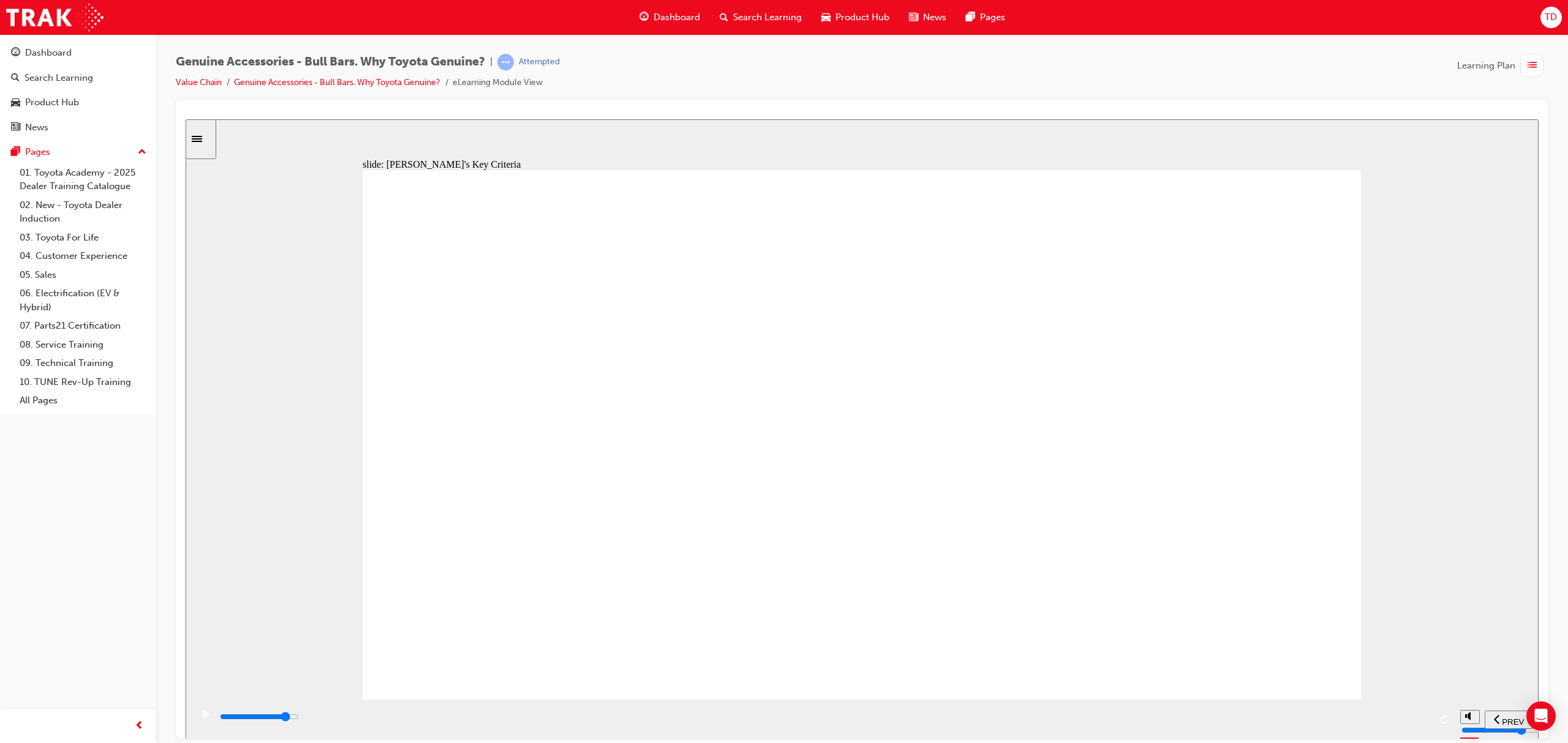
drag, startPoint x: 1284, startPoint y: 712, endPoint x: 1312, endPoint y: 712, distance: 28.0
click at [1288, 712] on div "playback controls" at bounding box center [824, 719] width 1211 height 18
click at [299, 718] on input "slide progress" at bounding box center [259, 716] width 79 height 10
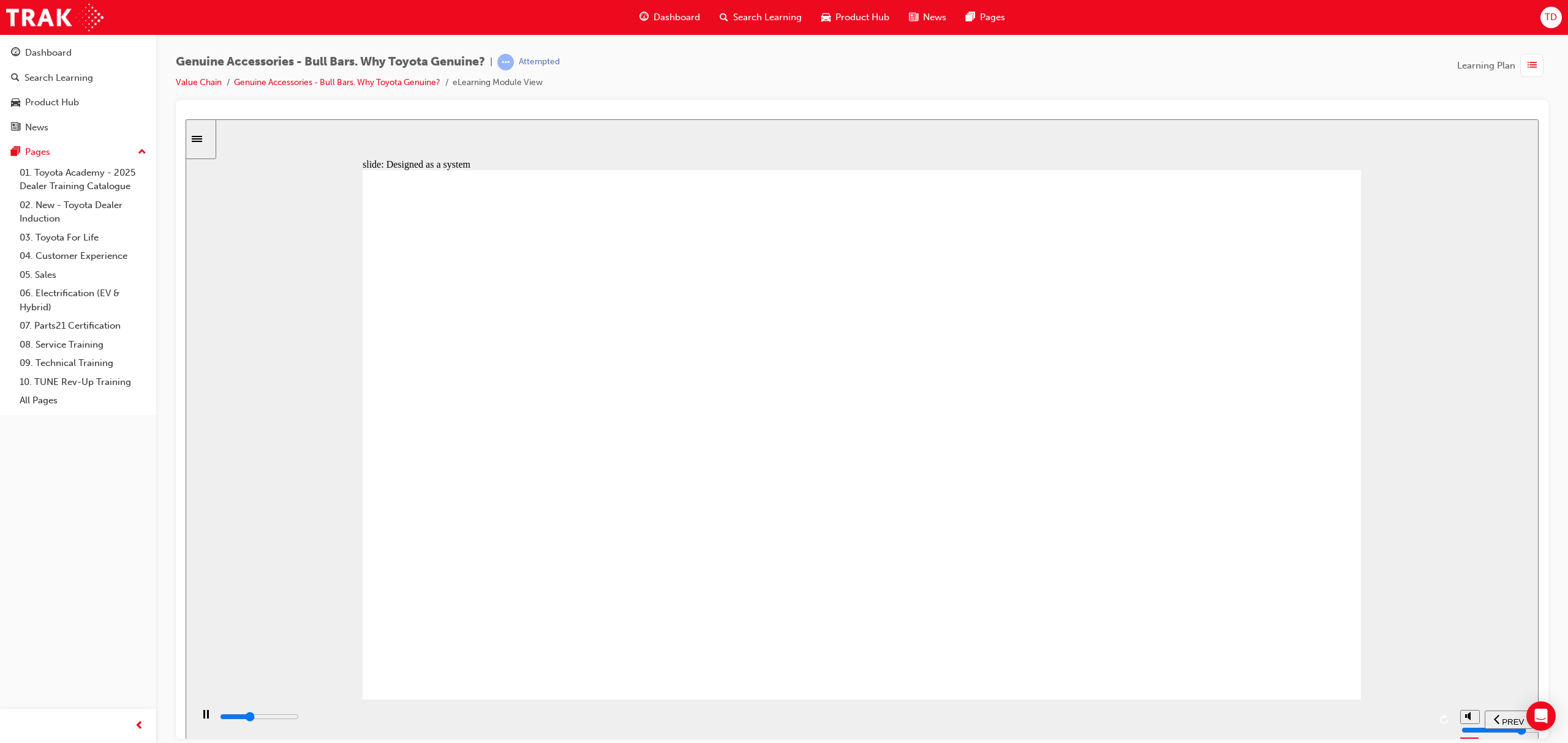
click at [299, 719] on input "slide progress" at bounding box center [259, 716] width 79 height 10
drag, startPoint x: 765, startPoint y: 718, endPoint x: 845, endPoint y: 718, distance: 80.0
click at [299, 718] on input "slide progress" at bounding box center [259, 716] width 79 height 10
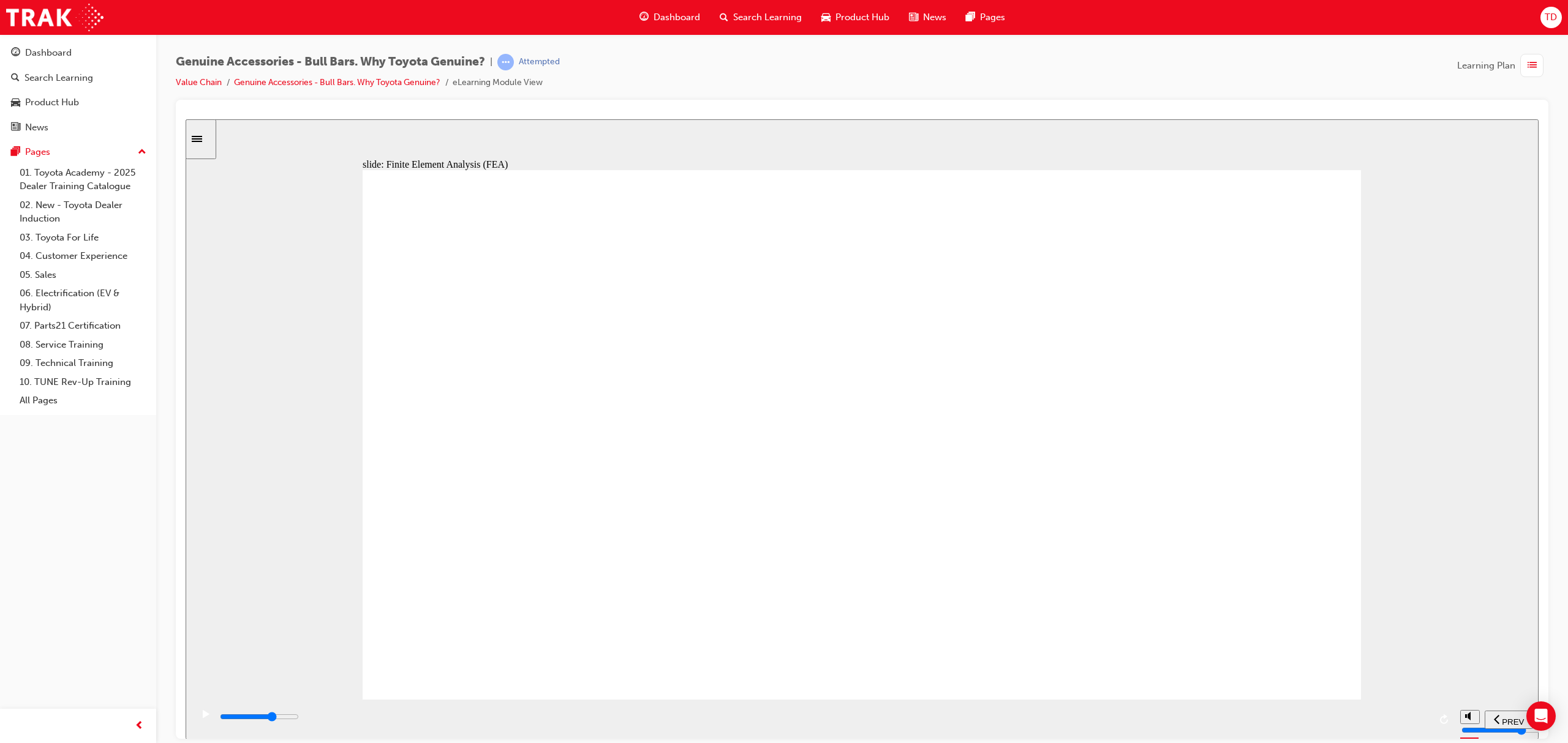
drag, startPoint x: 1042, startPoint y: 723, endPoint x: 1095, endPoint y: 725, distance: 53.0
click at [1047, 723] on div "playback controls" at bounding box center [824, 717] width 1211 height 13
drag, startPoint x: 1245, startPoint y: 721, endPoint x: 1311, endPoint y: 716, distance: 66.2
click at [1247, 721] on div "playback controls" at bounding box center [824, 717] width 1211 height 13
click at [299, 719] on input "slide progress" at bounding box center [259, 716] width 79 height 10
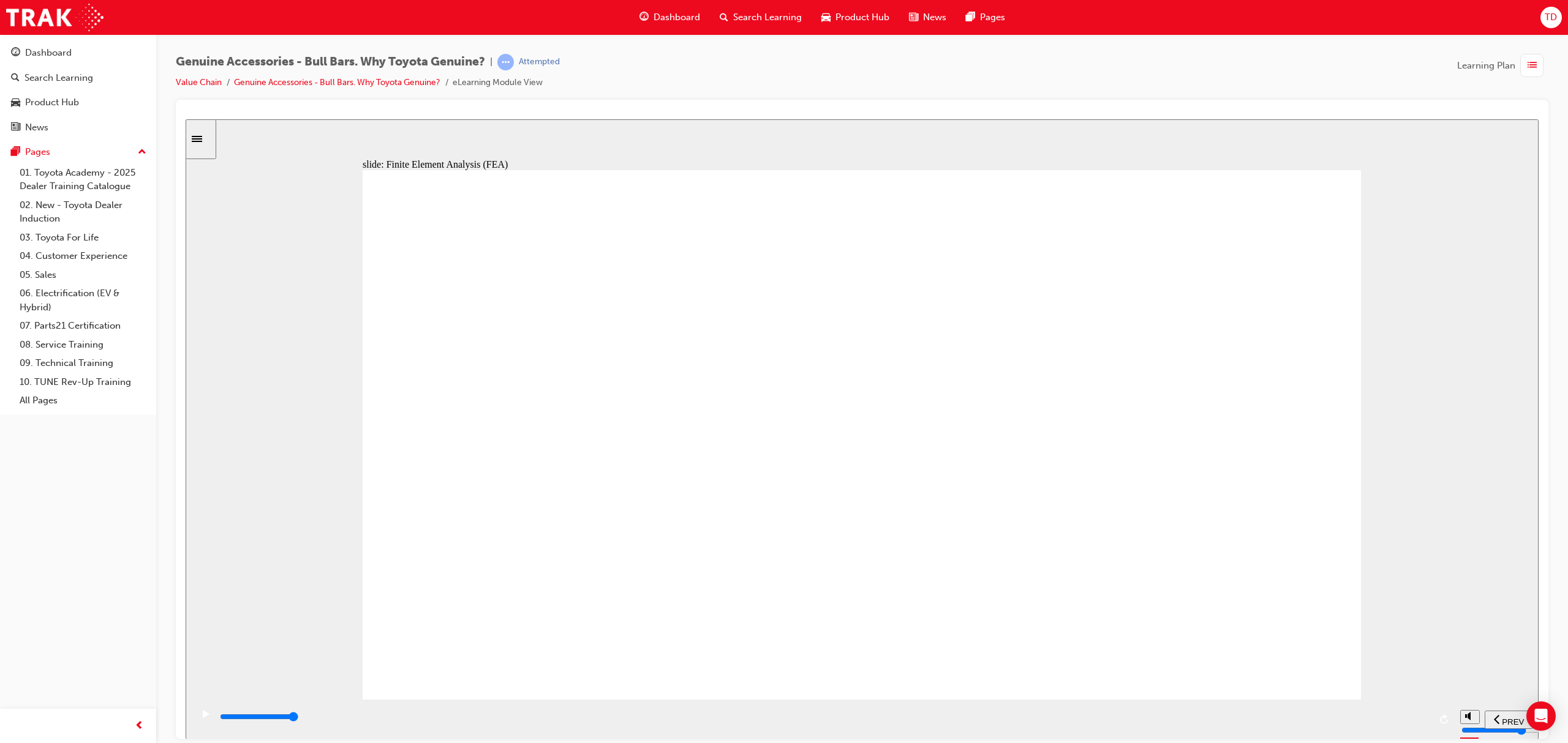
click at [299, 719] on input "slide progress" at bounding box center [259, 716] width 79 height 10
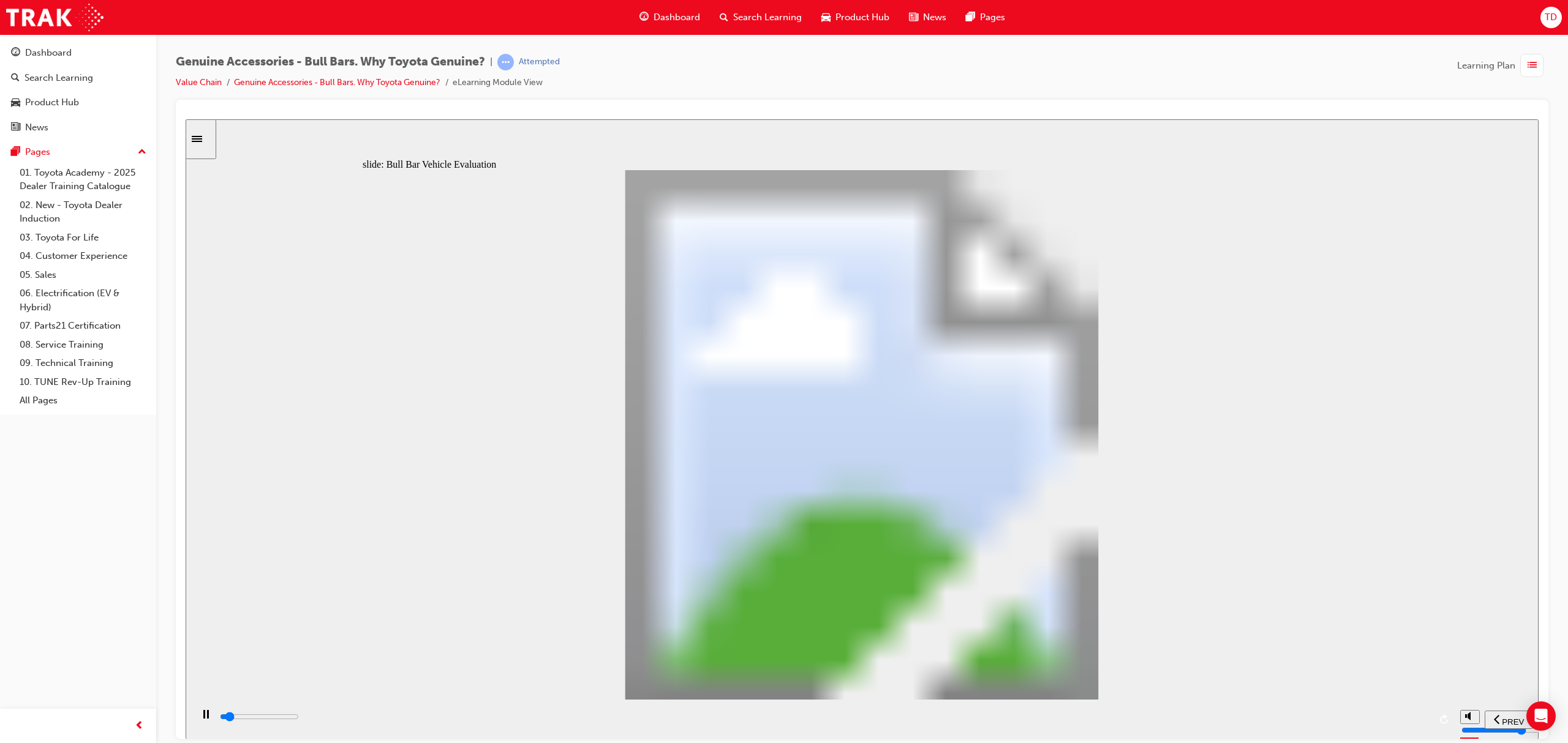
click at [473, 735] on div "playback controls" at bounding box center [823, 719] width 1262 height 40
drag, startPoint x: 514, startPoint y: 721, endPoint x: 664, endPoint y: 737, distance: 150.9
click at [519, 721] on div "playback controls" at bounding box center [824, 717] width 1211 height 13
drag, startPoint x: 984, startPoint y: 720, endPoint x: 1078, endPoint y: 720, distance: 94.0
click at [985, 720] on div "playback controls" at bounding box center [824, 717] width 1211 height 13
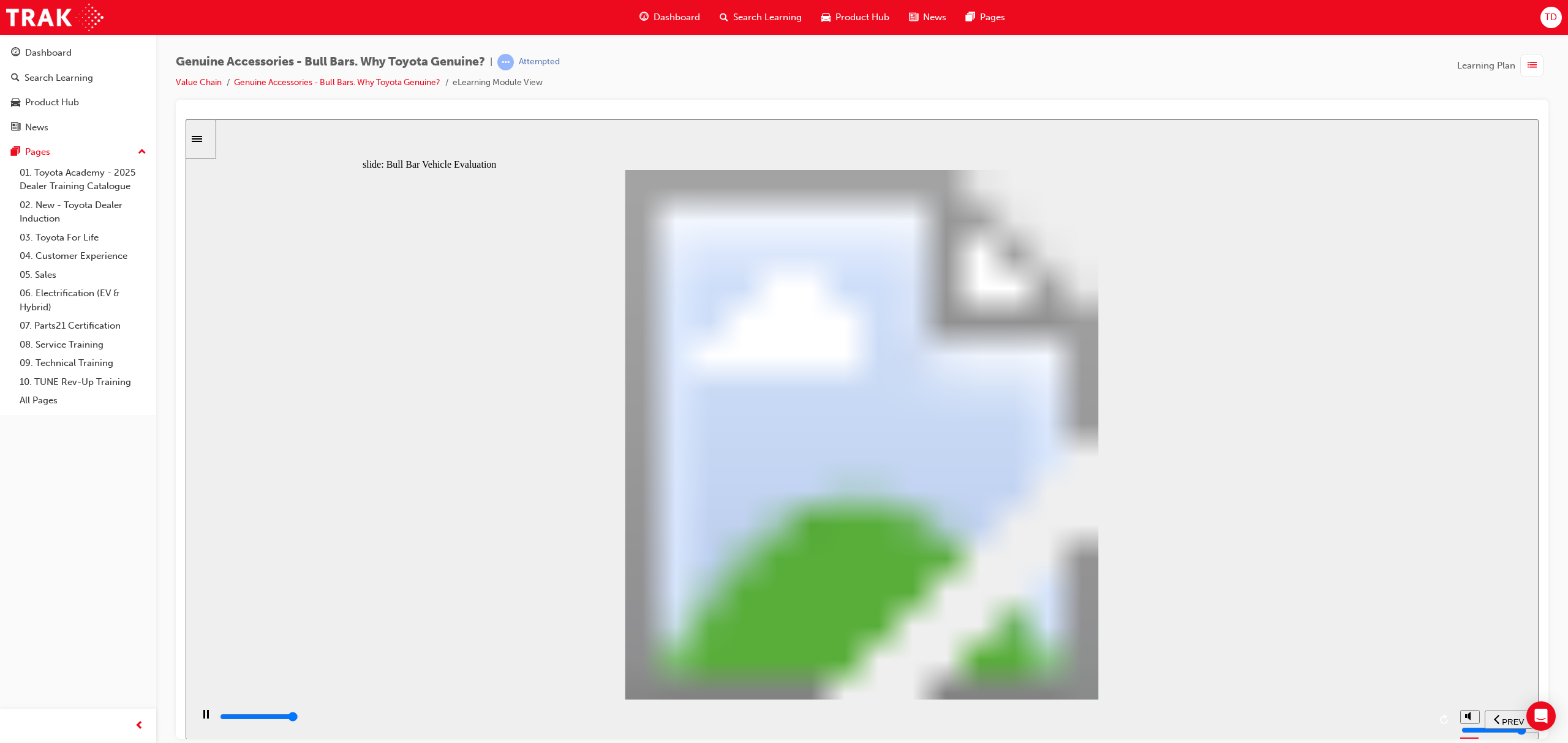
click at [1407, 714] on div "playback controls" at bounding box center [824, 717] width 1211 height 13
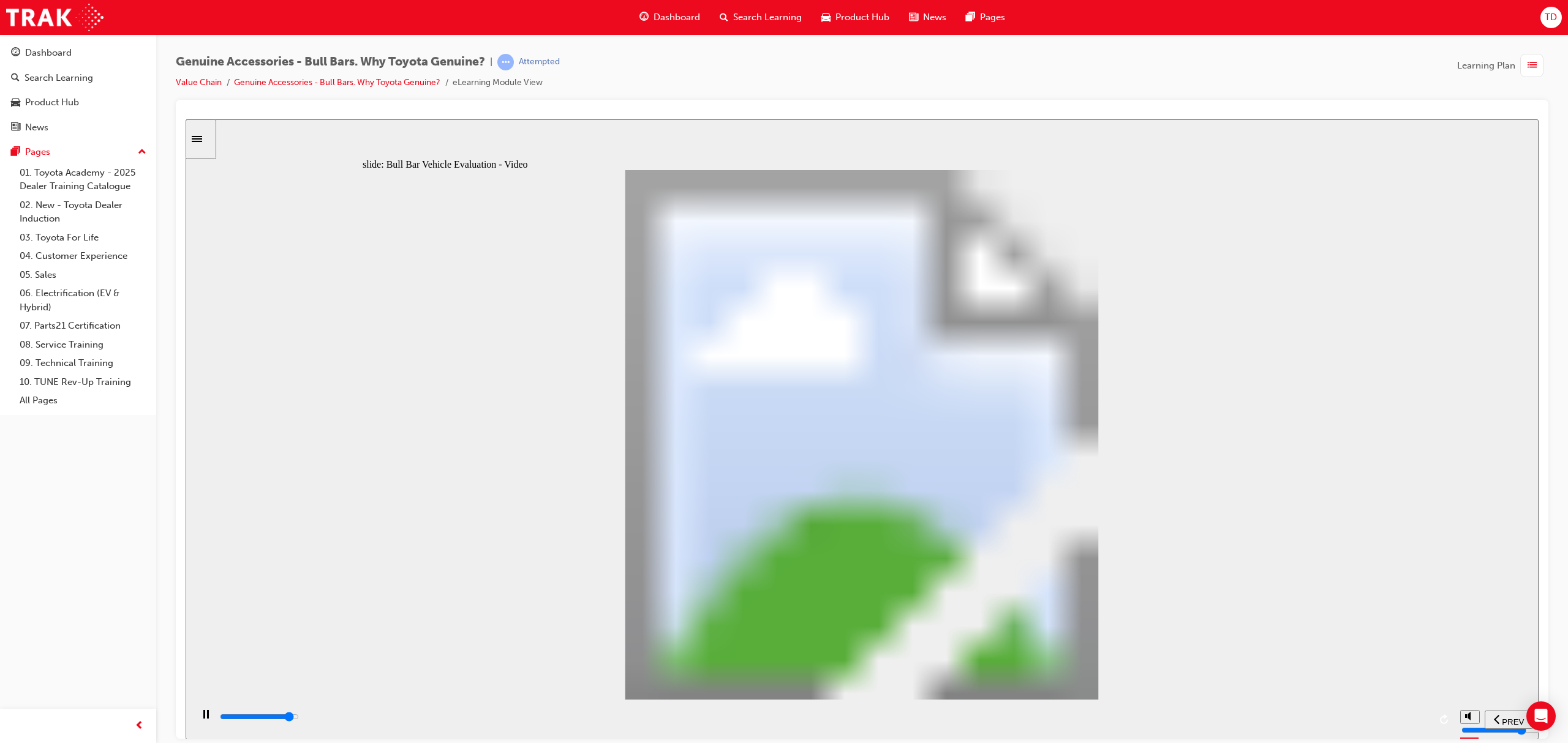
click at [299, 718] on input "slide progress" at bounding box center [259, 716] width 79 height 10
click at [1384, 720] on div "playback controls" at bounding box center [824, 717] width 1211 height 13
click at [1405, 715] on div "playback controls" at bounding box center [824, 717] width 1211 height 13
click at [299, 718] on input "slide progress" at bounding box center [259, 716] width 79 height 10
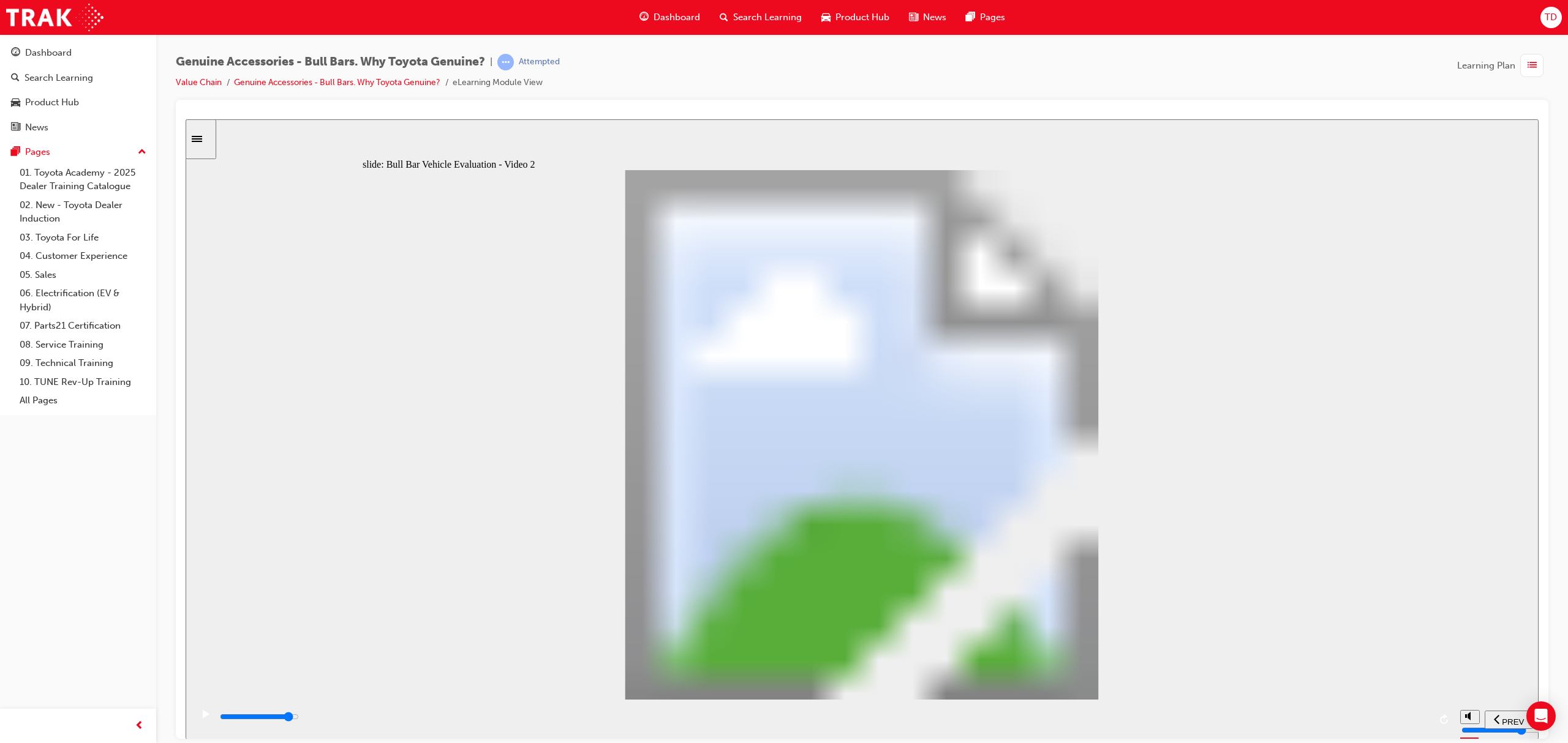
drag, startPoint x: 1336, startPoint y: 723, endPoint x: 1410, endPoint y: 716, distance: 74.3
click at [1340, 723] on div "playback controls" at bounding box center [824, 717] width 1211 height 13
click at [1422, 717] on div "playback controls" at bounding box center [824, 717] width 1211 height 13
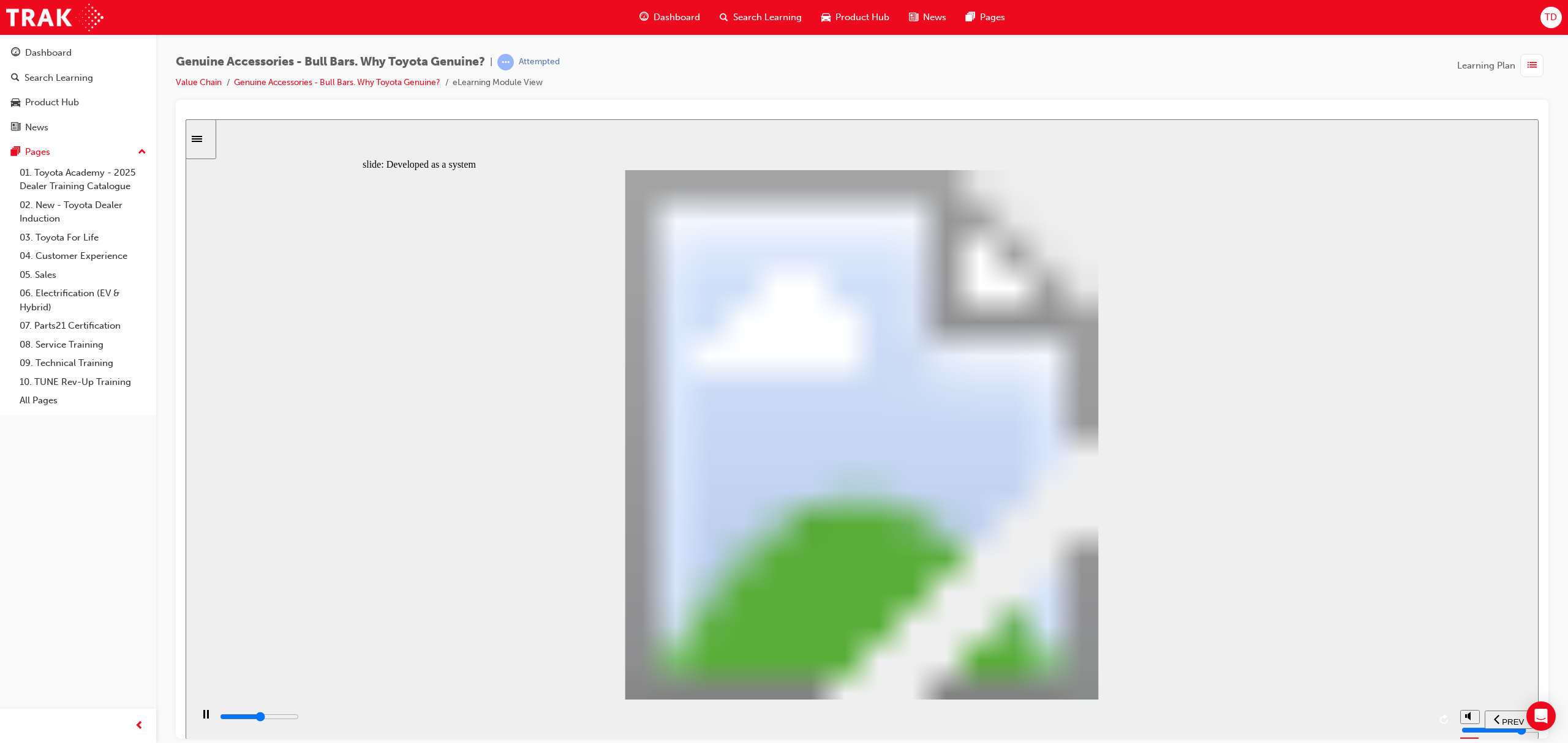
drag, startPoint x: 741, startPoint y: 541, endPoint x: 848, endPoint y: 564, distance: 109.4
drag, startPoint x: 657, startPoint y: 507, endPoint x: 637, endPoint y: 527, distance: 28.3
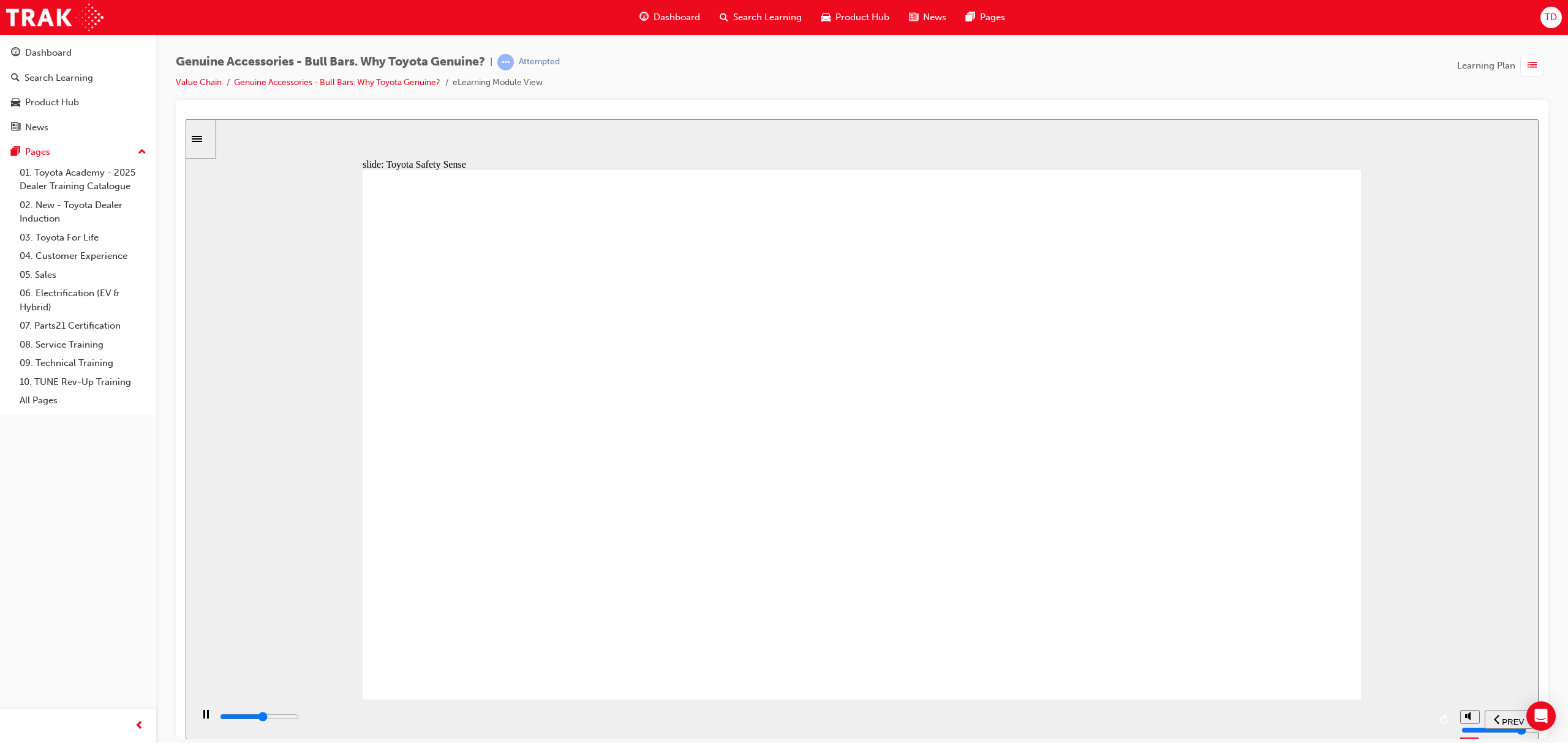
click at [881, 720] on div "playback controls" at bounding box center [824, 717] width 1211 height 13
click at [1177, 703] on div "playback controls" at bounding box center [823, 719] width 1262 height 40
click at [1291, 724] on div "playback controls" at bounding box center [824, 717] width 1211 height 13
drag, startPoint x: 1373, startPoint y: 719, endPoint x: 1390, endPoint y: 719, distance: 17.0
click at [299, 719] on input "slide progress" at bounding box center [259, 716] width 79 height 10
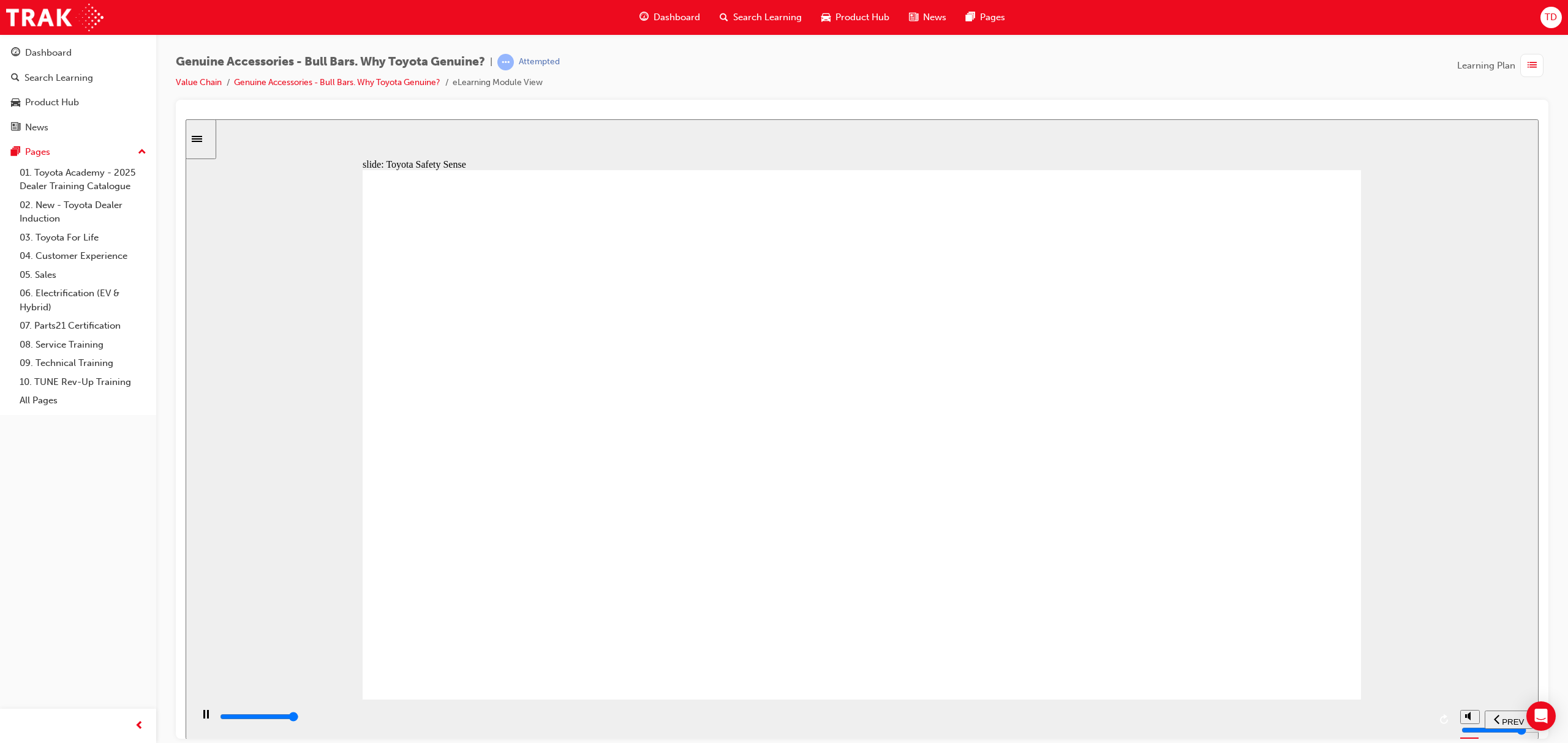
click at [1419, 717] on div "playback controls" at bounding box center [824, 717] width 1211 height 13
drag, startPoint x: 566, startPoint y: 715, endPoint x: 587, endPoint y: 713, distance: 21.1
click at [567, 715] on div "playback controls" at bounding box center [824, 717] width 1211 height 13
drag, startPoint x: 667, startPoint y: 723, endPoint x: 725, endPoint y: 730, distance: 58.4
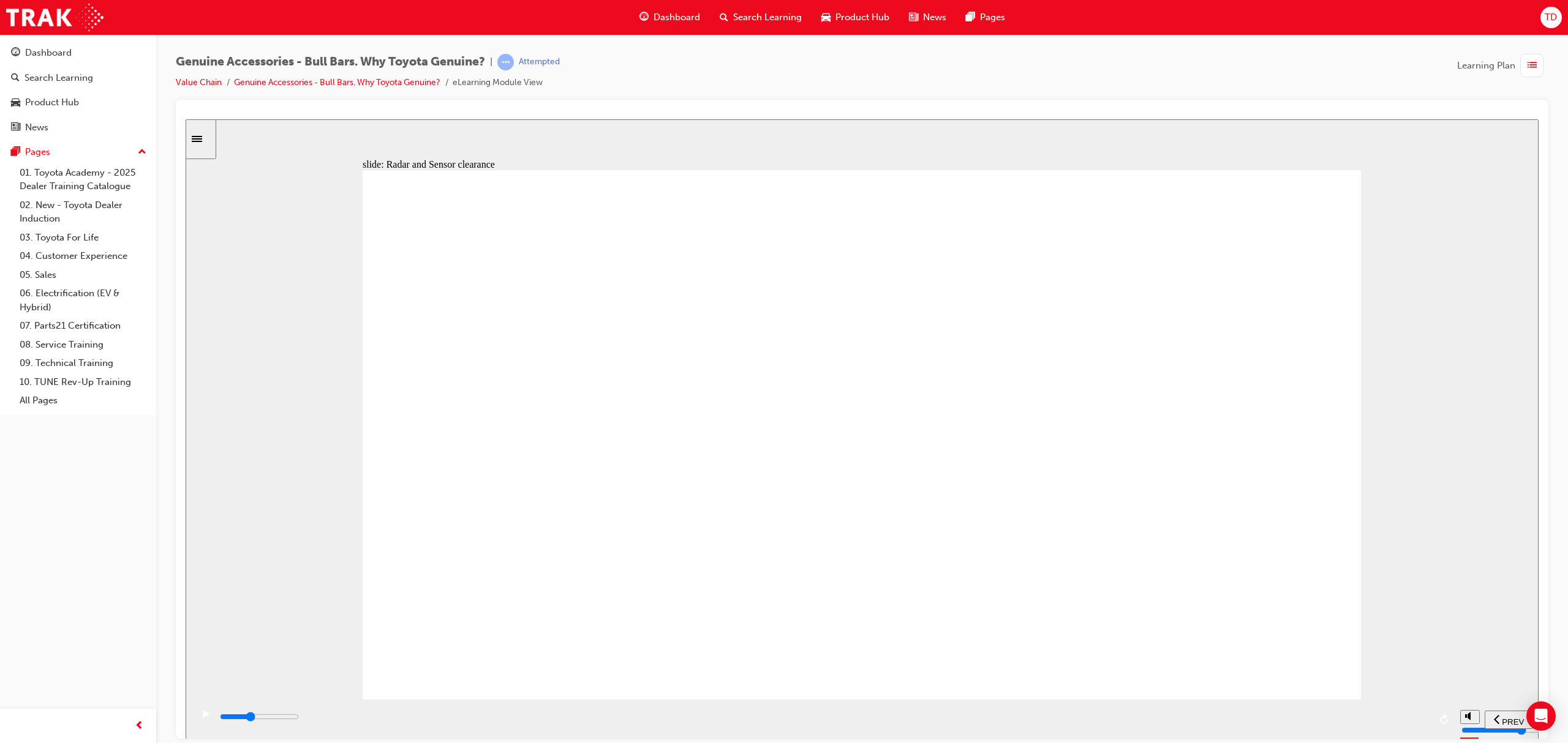
click at [669, 724] on div "playback controls" at bounding box center [824, 717] width 1211 height 13
click at [1012, 716] on div "playback controls" at bounding box center [824, 717] width 1211 height 13
click at [299, 718] on input "slide progress" at bounding box center [259, 716] width 79 height 10
click at [1421, 717] on div "playback controls" at bounding box center [824, 717] width 1211 height 13
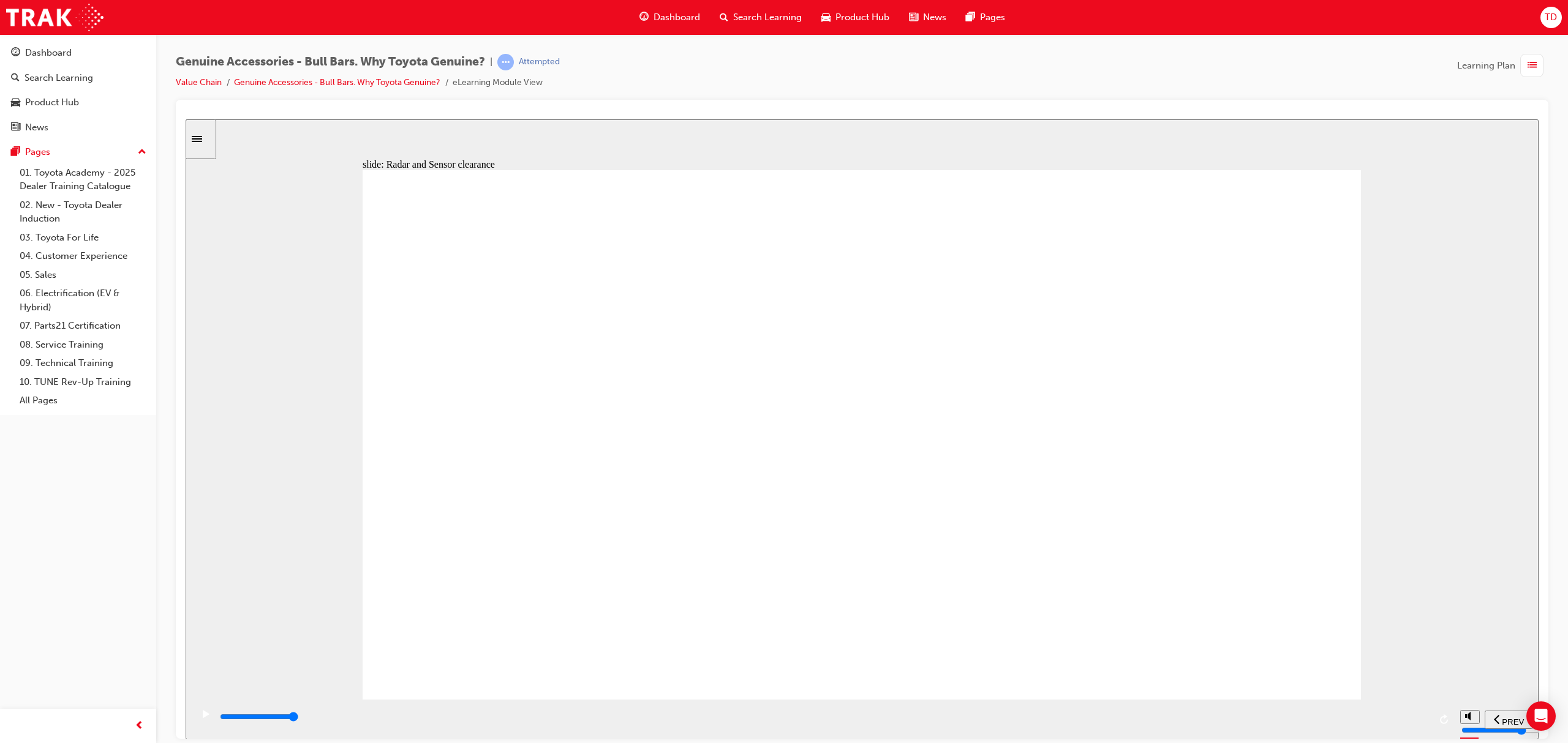
drag, startPoint x: 1062, startPoint y: 351, endPoint x: 1062, endPoint y: 343, distance: 8.0
drag, startPoint x: 1351, startPoint y: 348, endPoint x: 1338, endPoint y: 350, distance: 13.2
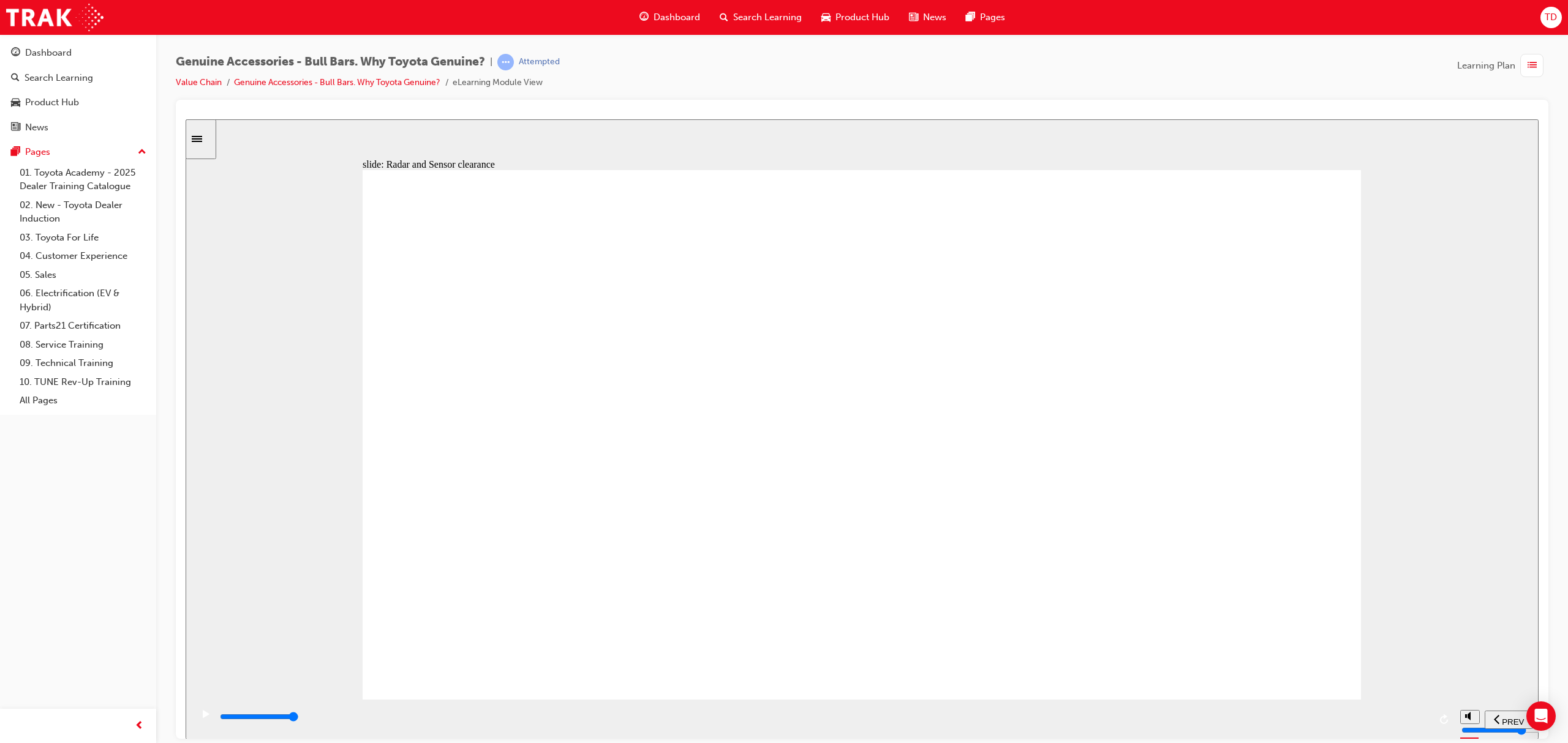
click at [598, 720] on div "playback controls" at bounding box center [824, 717] width 1211 height 13
click at [741, 723] on div "playback controls" at bounding box center [824, 717] width 1211 height 13
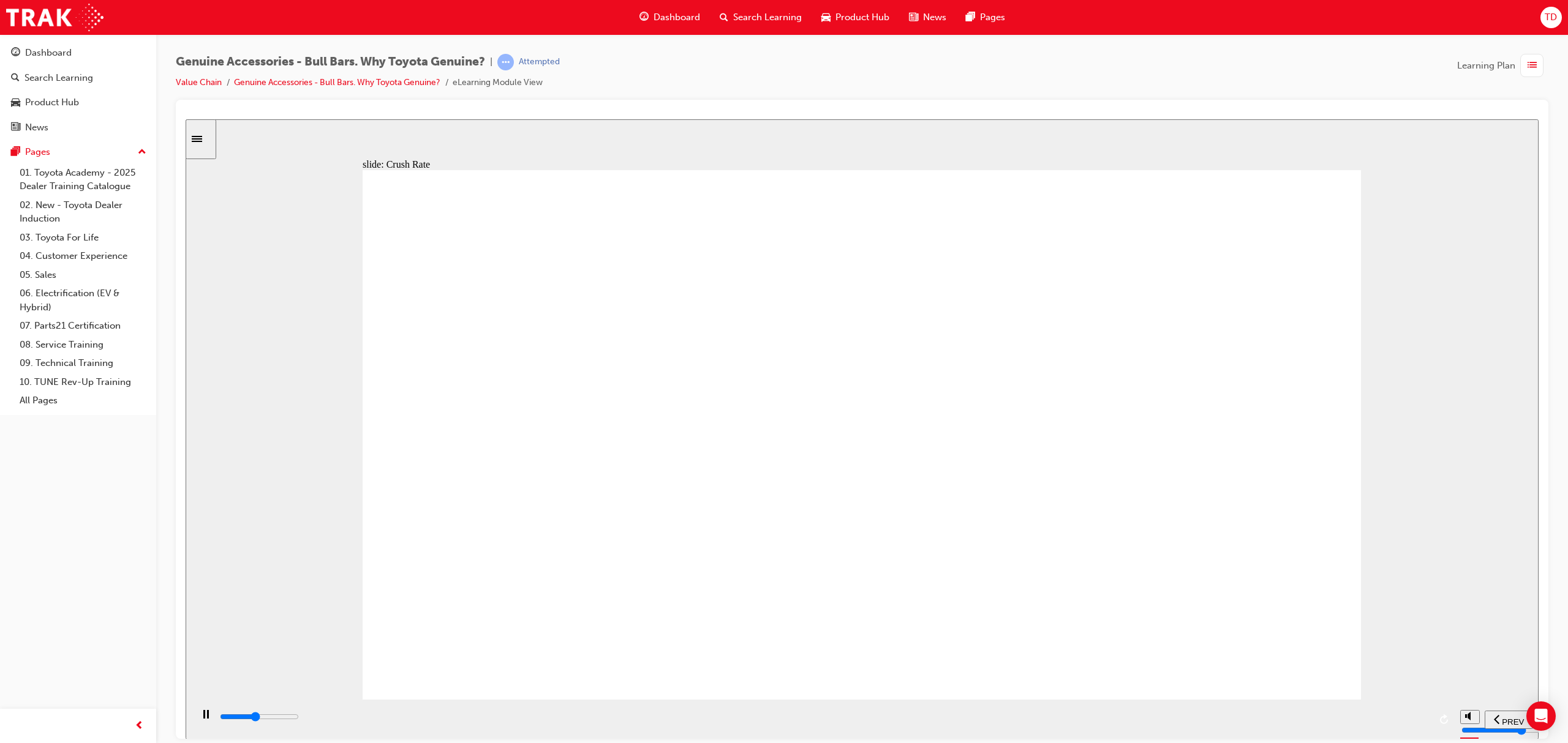
drag, startPoint x: 875, startPoint y: 705, endPoint x: 931, endPoint y: 712, distance: 56.4
click at [888, 705] on div "playback controls" at bounding box center [823, 719] width 1262 height 40
drag, startPoint x: 980, startPoint y: 727, endPoint x: 1020, endPoint y: 720, distance: 40.6
click at [983, 724] on div "playback controls" at bounding box center [824, 717] width 1211 height 13
drag, startPoint x: 836, startPoint y: 649, endPoint x: 919, endPoint y: 644, distance: 83.2
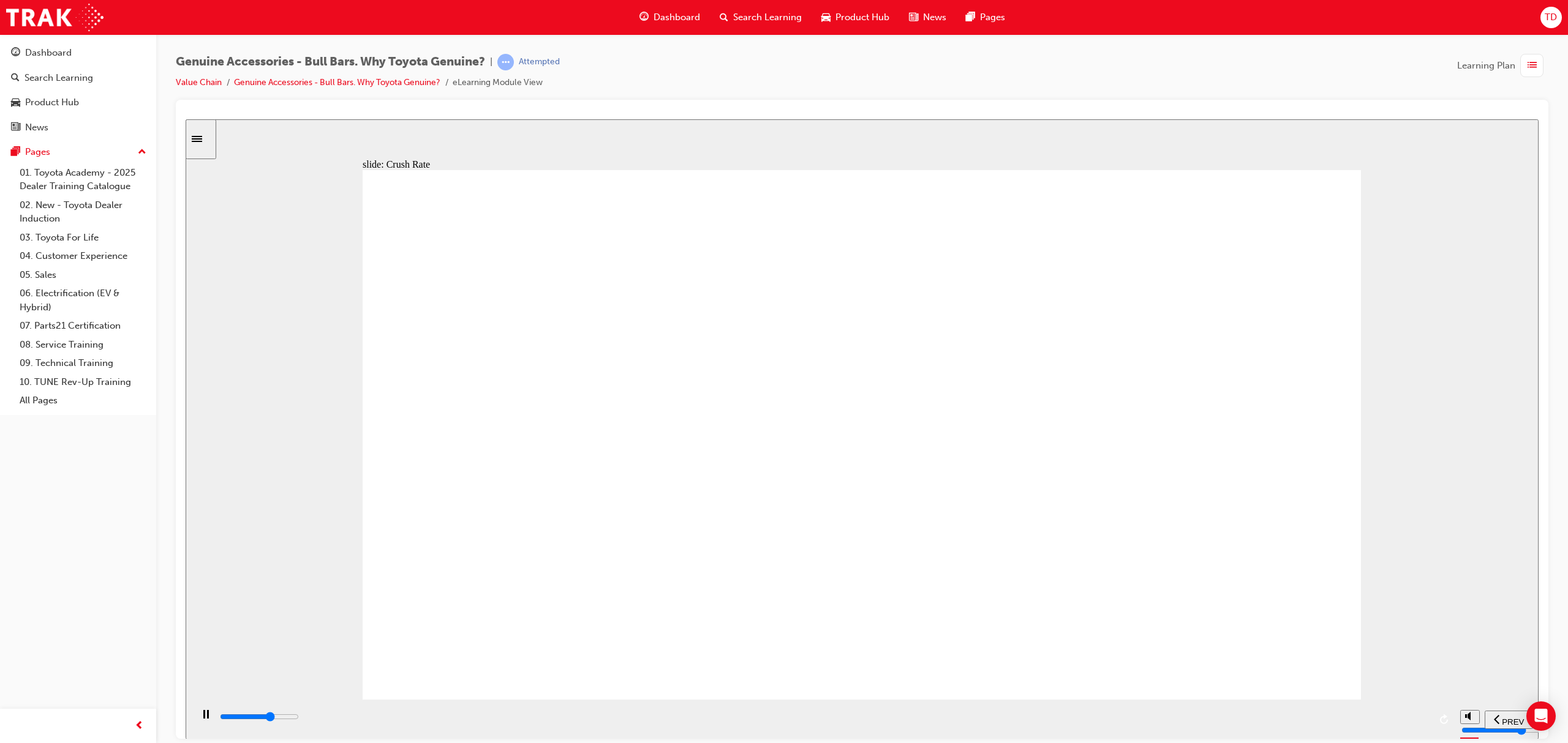
click at [1360, 724] on div "playback controls" at bounding box center [824, 717] width 1211 height 13
click at [1430, 723] on div "playback controls" at bounding box center [823, 719] width 1262 height 40
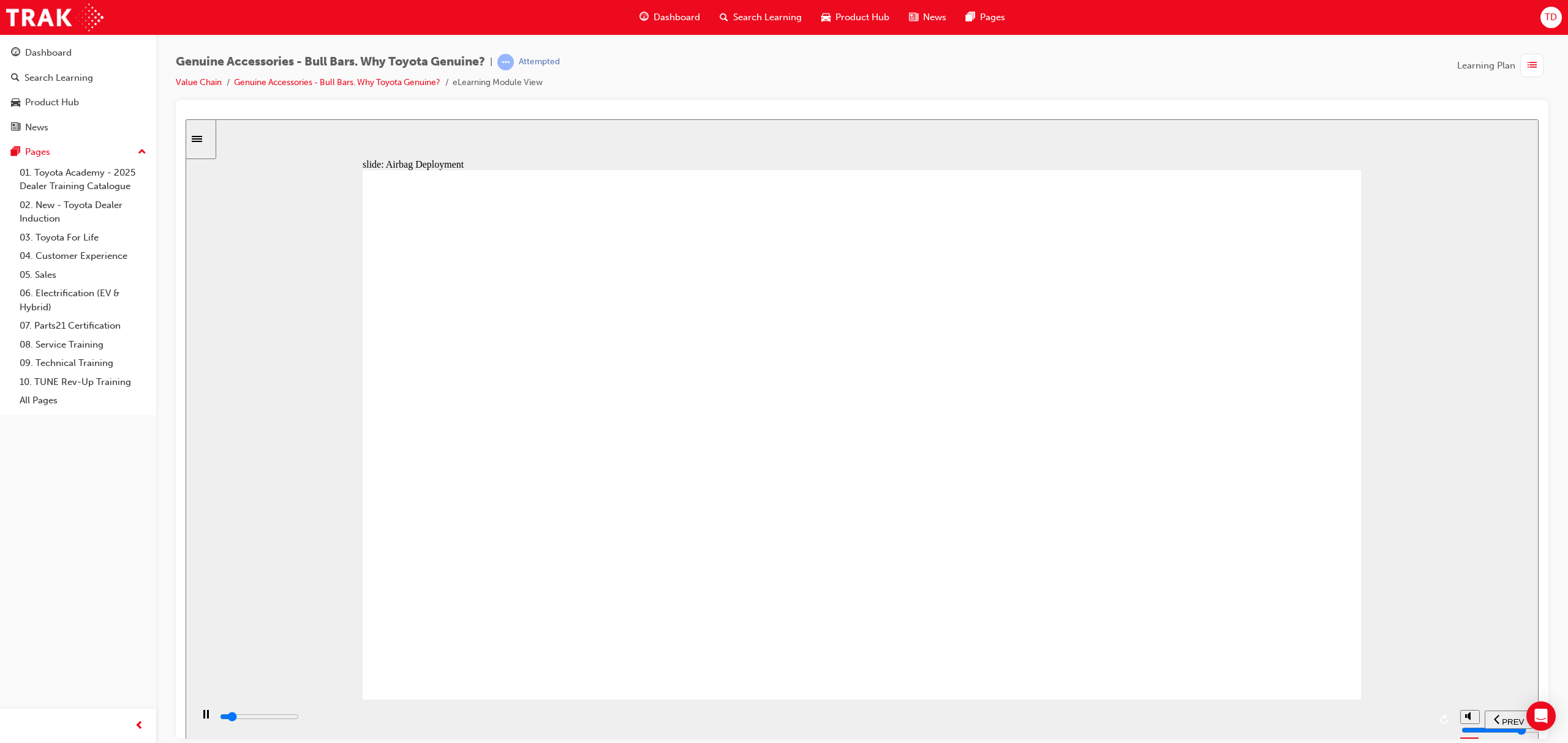
drag, startPoint x: 551, startPoint y: 400, endPoint x: 706, endPoint y: 422, distance: 156.6
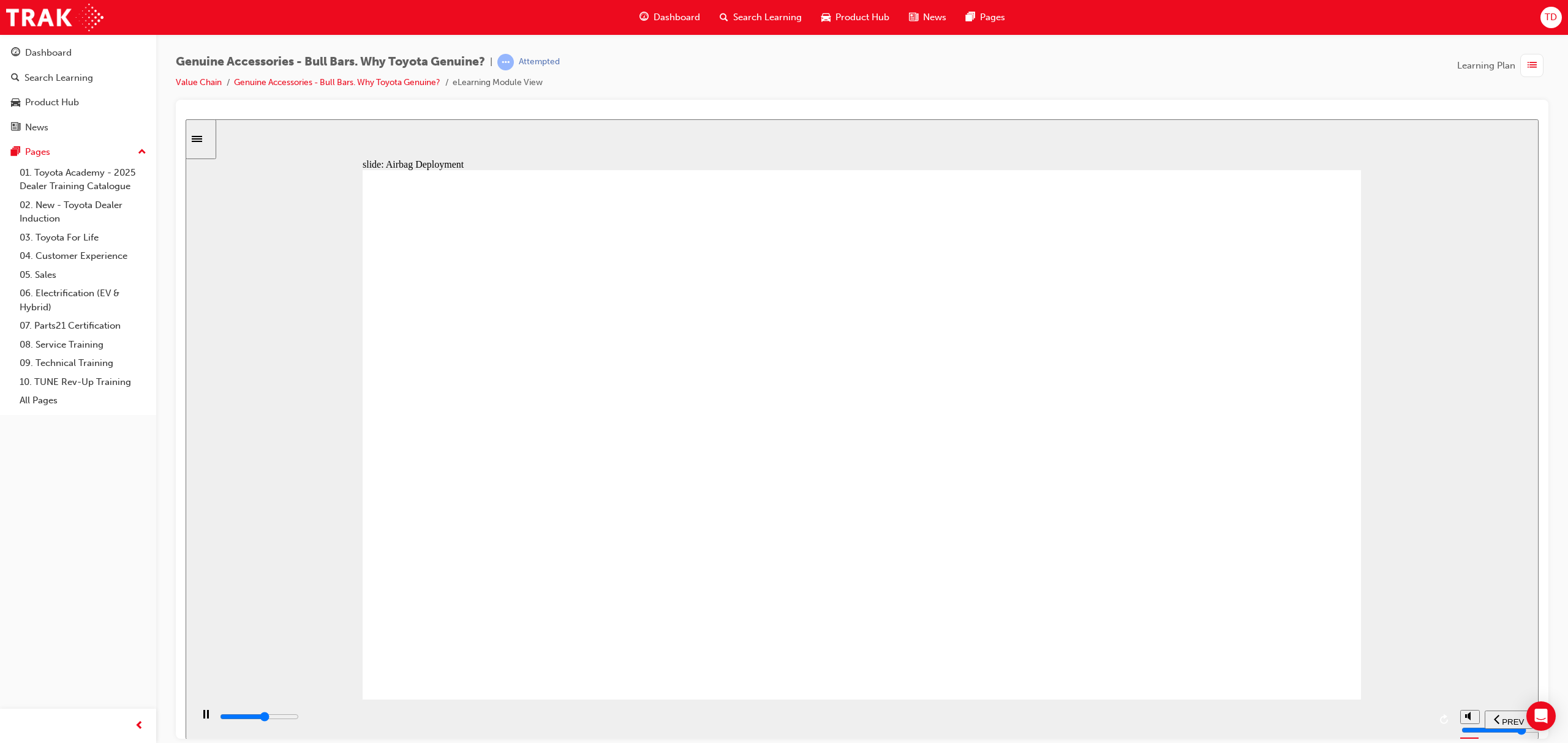
click at [1291, 718] on div "playback controls" at bounding box center [824, 717] width 1211 height 13
click at [1383, 716] on div "playback controls" at bounding box center [824, 717] width 1211 height 13
click at [1415, 721] on div "playback controls" at bounding box center [824, 717] width 1211 height 13
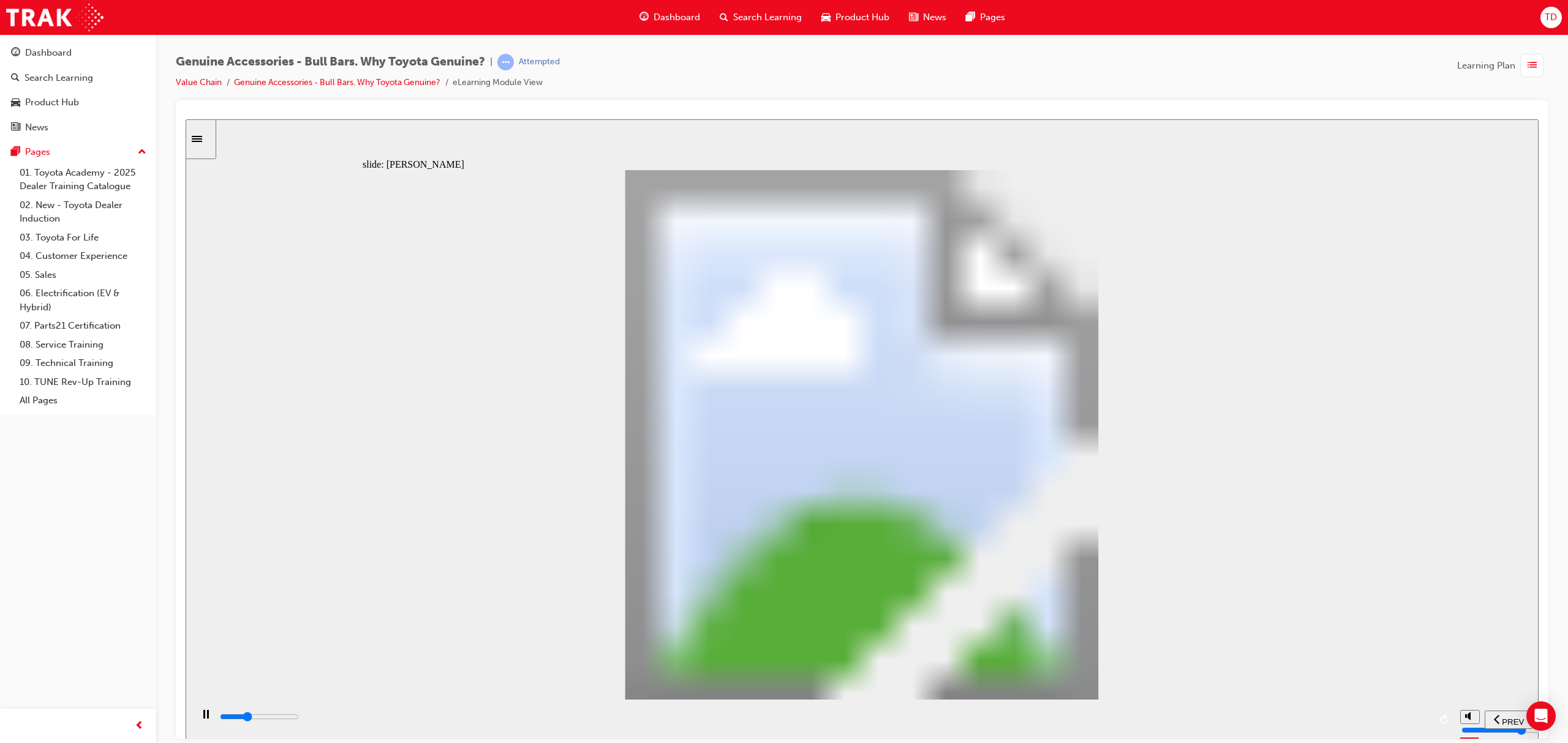
drag, startPoint x: 616, startPoint y: 725, endPoint x: 631, endPoint y: 723, distance: 15.1
click at [625, 724] on div "playback controls" at bounding box center [824, 717] width 1211 height 13
drag, startPoint x: 695, startPoint y: 729, endPoint x: 919, endPoint y: 732, distance: 224.0
click at [776, 732] on div "playback controls" at bounding box center [823, 719] width 1262 height 40
drag, startPoint x: 1265, startPoint y: 703, endPoint x: 1288, endPoint y: 715, distance: 25.9
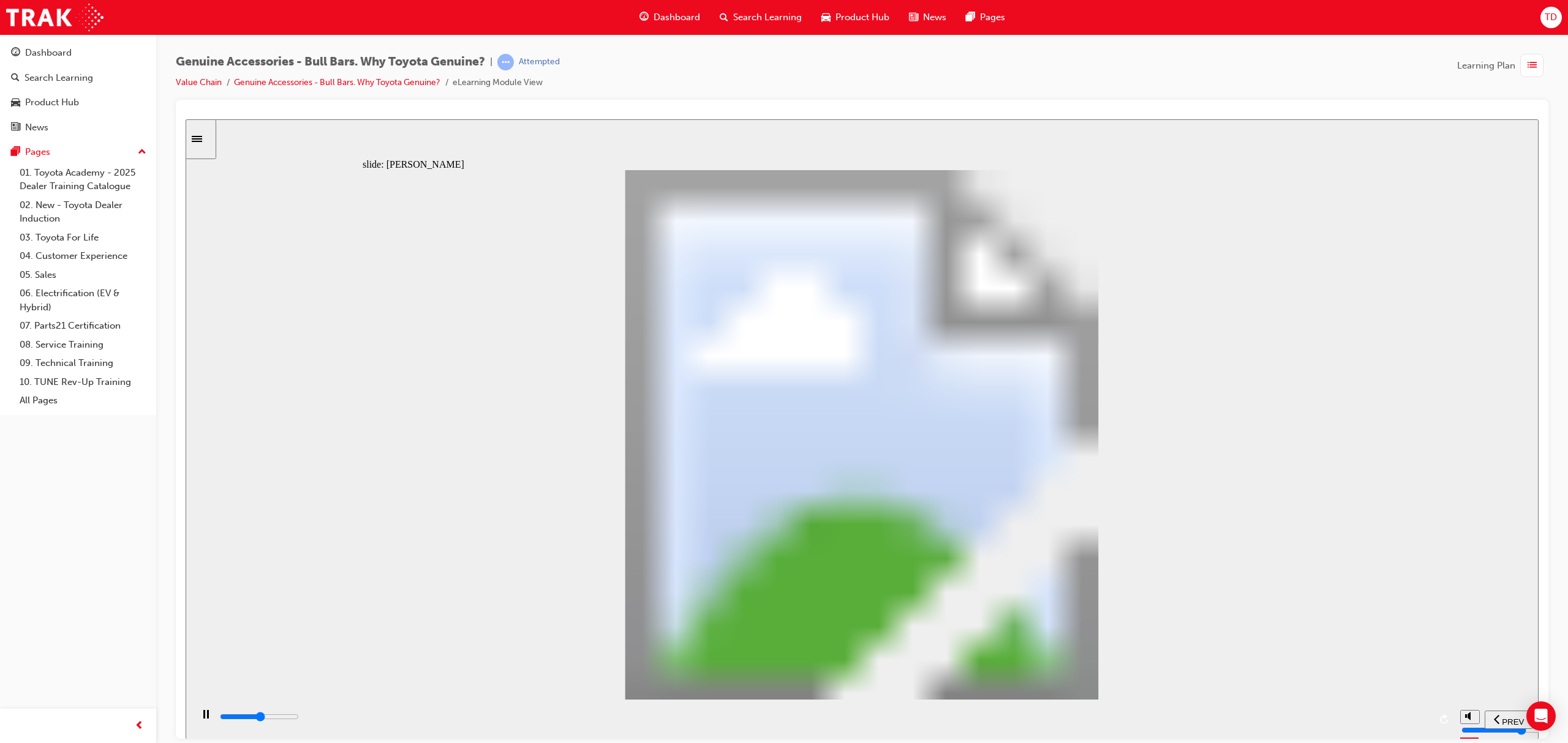
click at [1281, 711] on div "playback controls" at bounding box center [823, 719] width 1262 height 40
click at [1329, 723] on div "playback controls" at bounding box center [824, 717] width 1211 height 13
drag, startPoint x: 1410, startPoint y: 717, endPoint x: 1425, endPoint y: 716, distance: 15.0
click at [1417, 717] on div "playback controls" at bounding box center [824, 717] width 1211 height 13
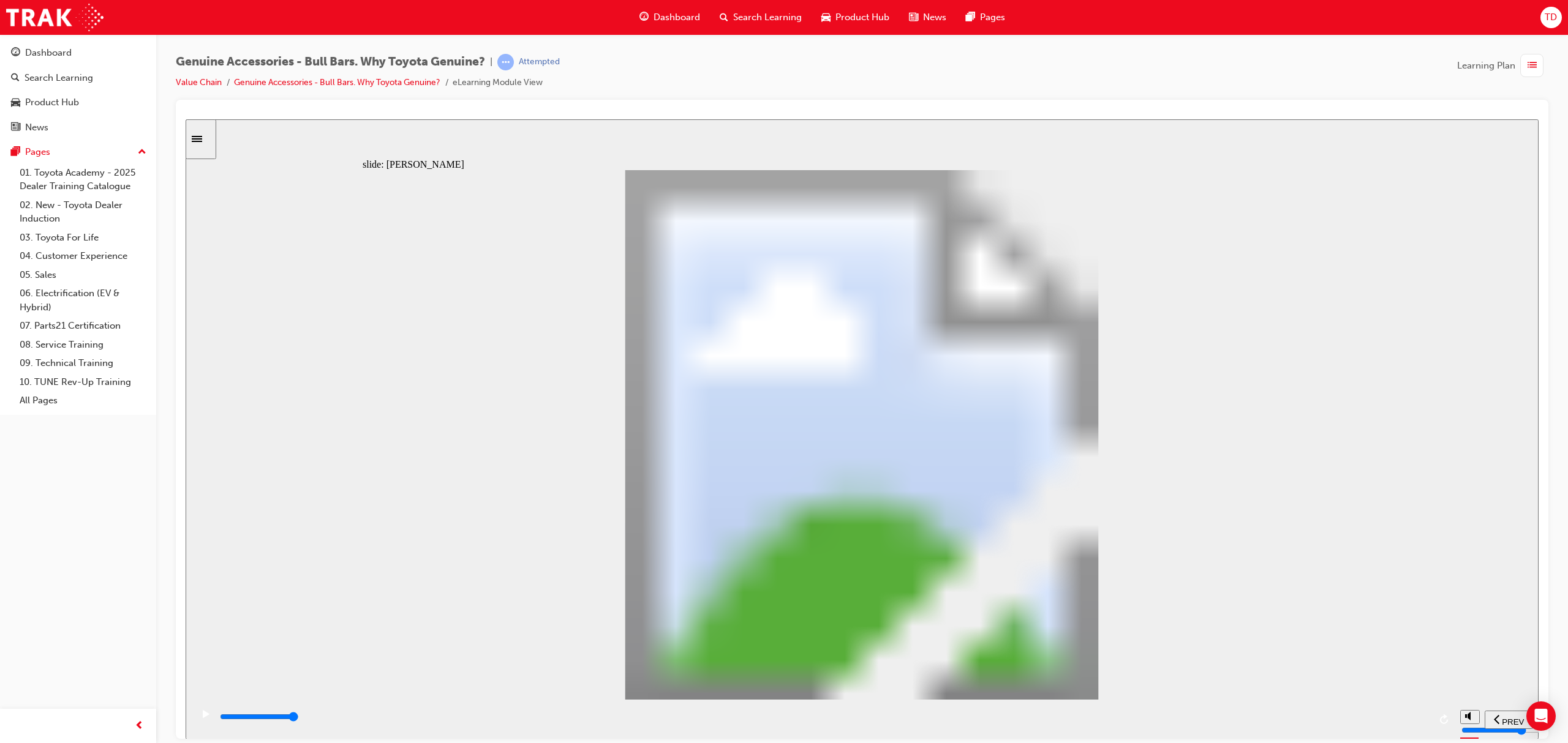
click at [765, 374] on div "Oval 2 Star 1 Toyota Genuine Bull Bars are designed, engineered and tested toge…" at bounding box center [862, 440] width 998 height 540
drag, startPoint x: 978, startPoint y: 343, endPoint x: 978, endPoint y: 367, distance: 24.0
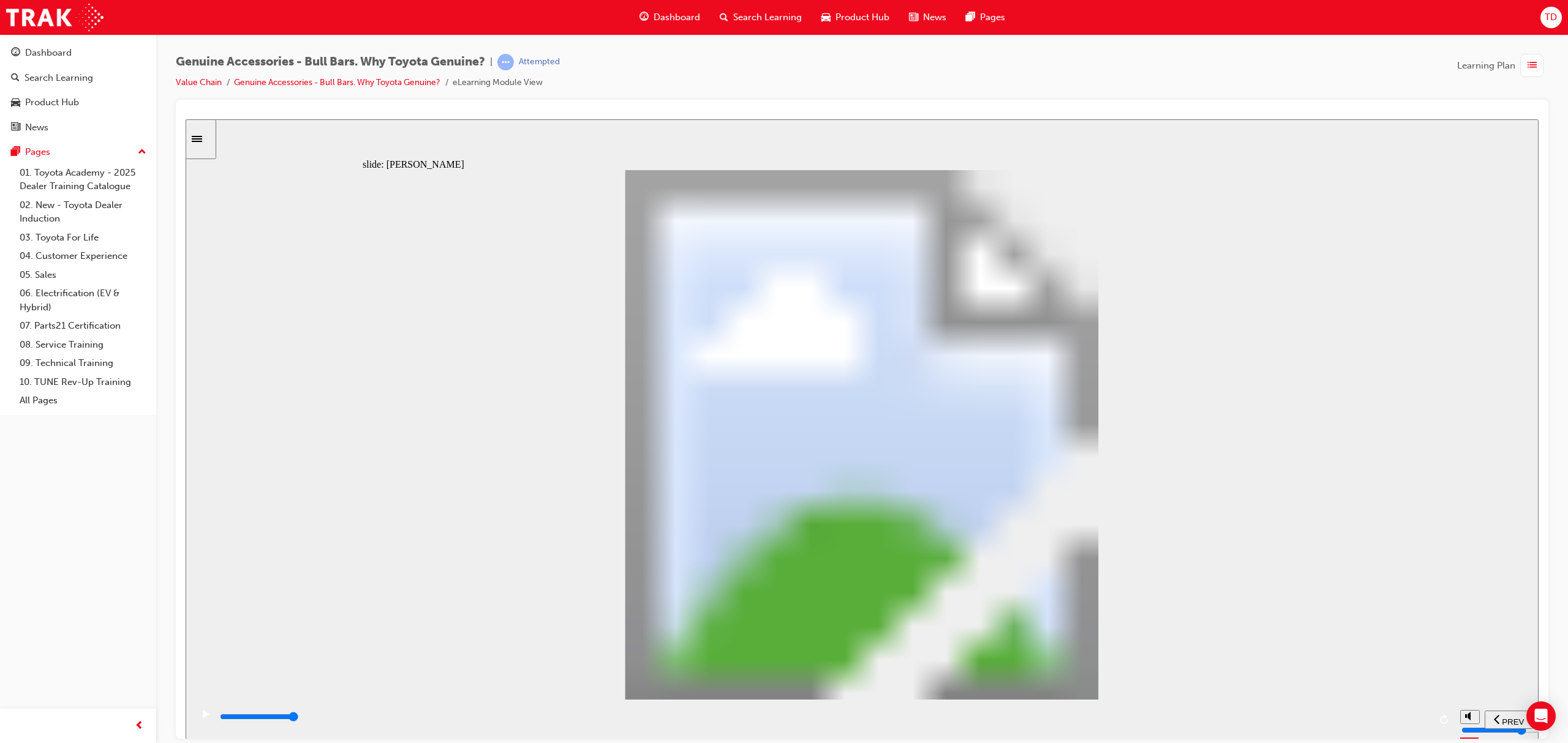
drag, startPoint x: 753, startPoint y: 478, endPoint x: 741, endPoint y: 478, distance: 12.0
drag, startPoint x: 699, startPoint y: 454, endPoint x: 957, endPoint y: 444, distance: 258.2
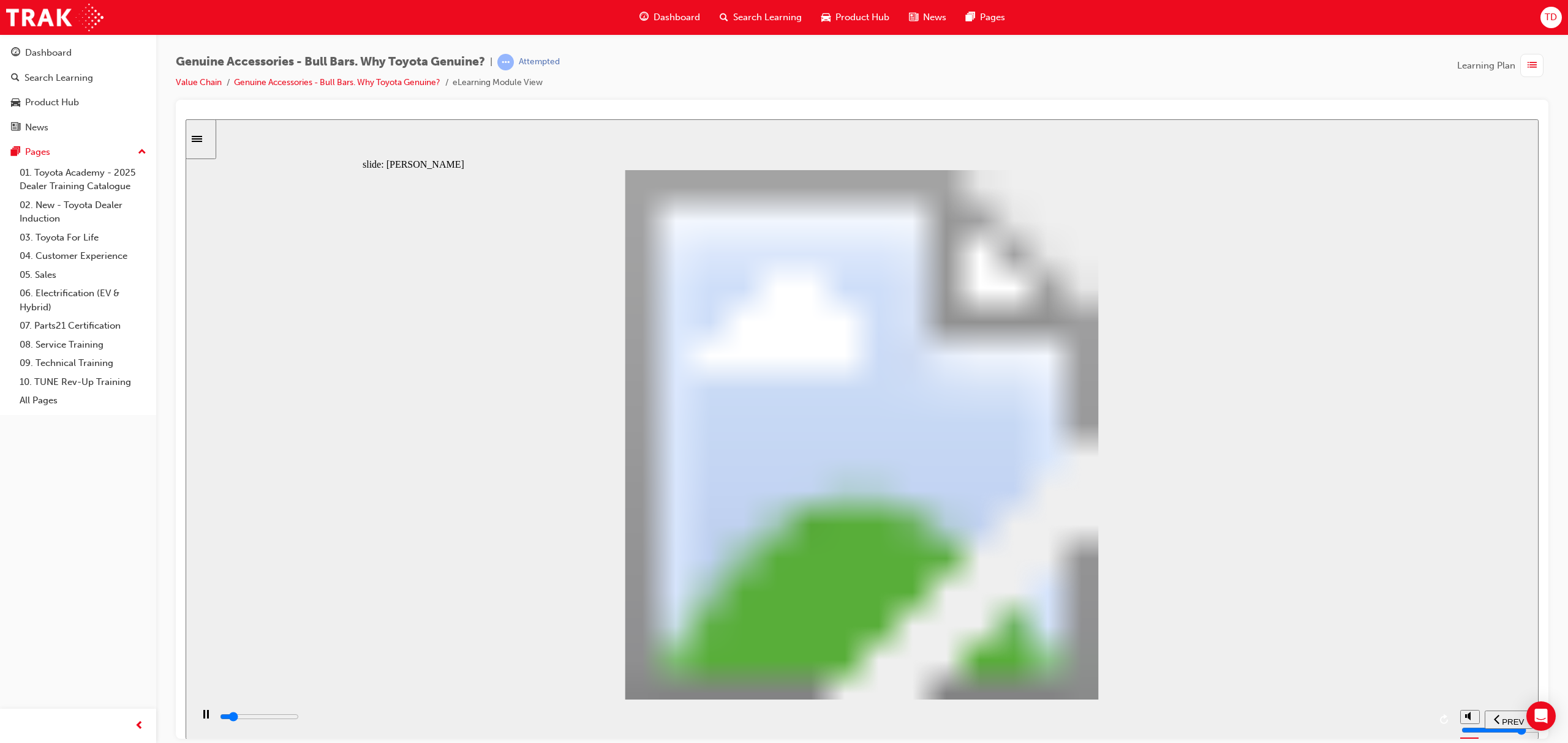
click at [841, 467] on div "Continue Oval 2 thumbs up icon 1 Freeform 2 Freeform 1 Safe and reliable drivin…" at bounding box center [862, 440] width 998 height 540
click at [1164, 714] on div "playback controls" at bounding box center [824, 717] width 1211 height 13
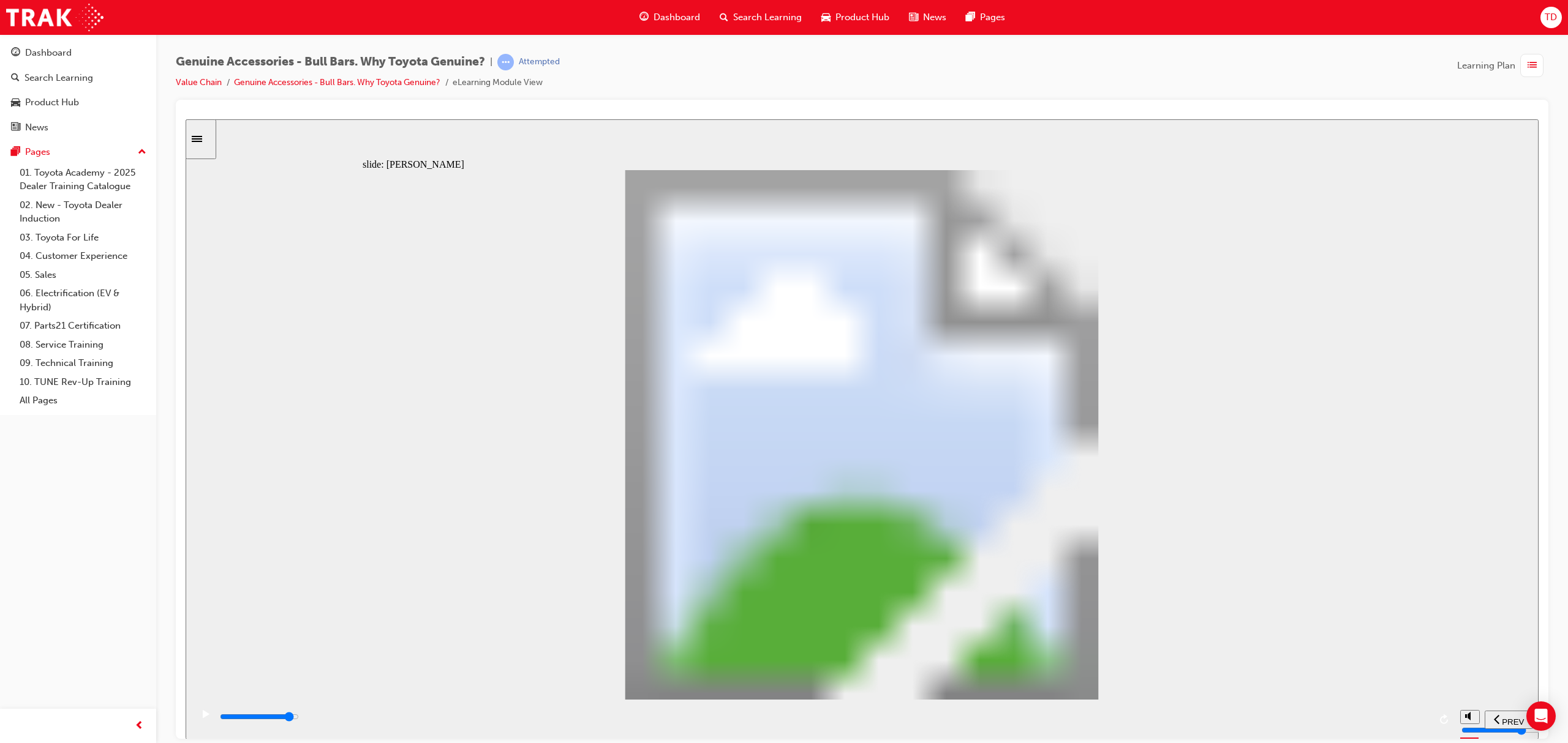
click at [1344, 723] on div "playback controls" at bounding box center [824, 717] width 1211 height 13
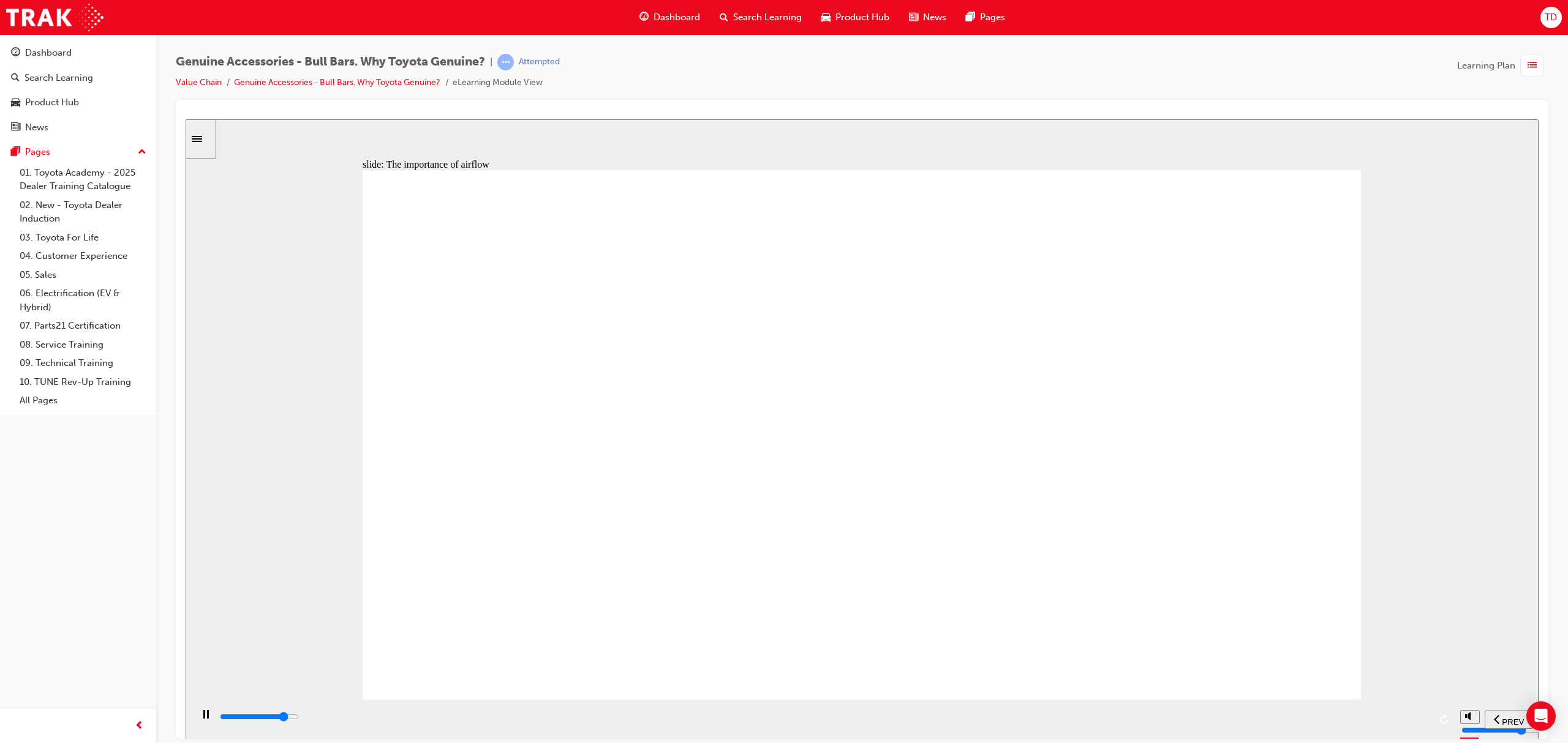
drag, startPoint x: 850, startPoint y: 573, endPoint x: 849, endPoint y: 559, distance: 14.0
drag, startPoint x: 846, startPoint y: 508, endPoint x: 853, endPoint y: 491, distance: 18.4
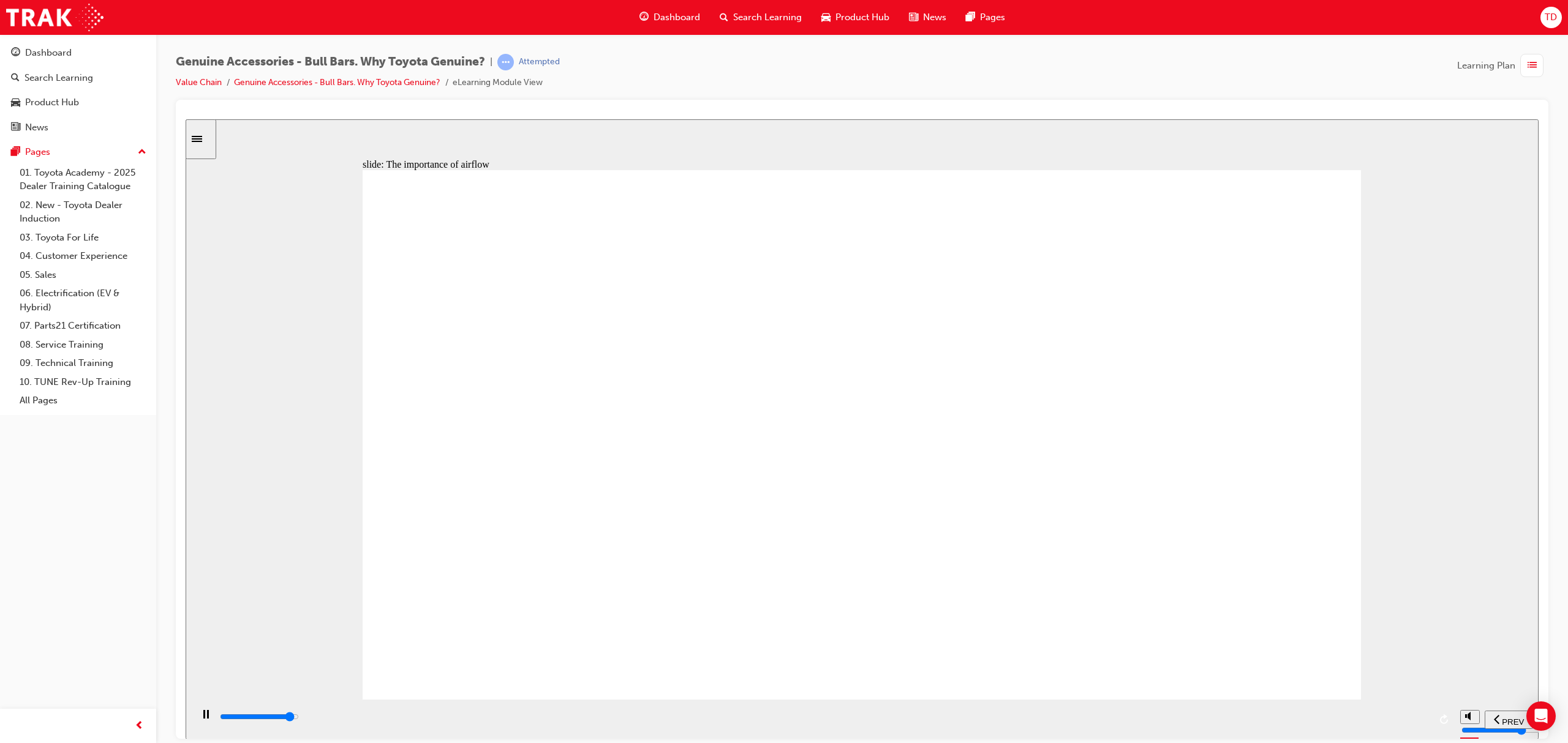
drag, startPoint x: 864, startPoint y: 480, endPoint x: 888, endPoint y: 463, distance: 29.4
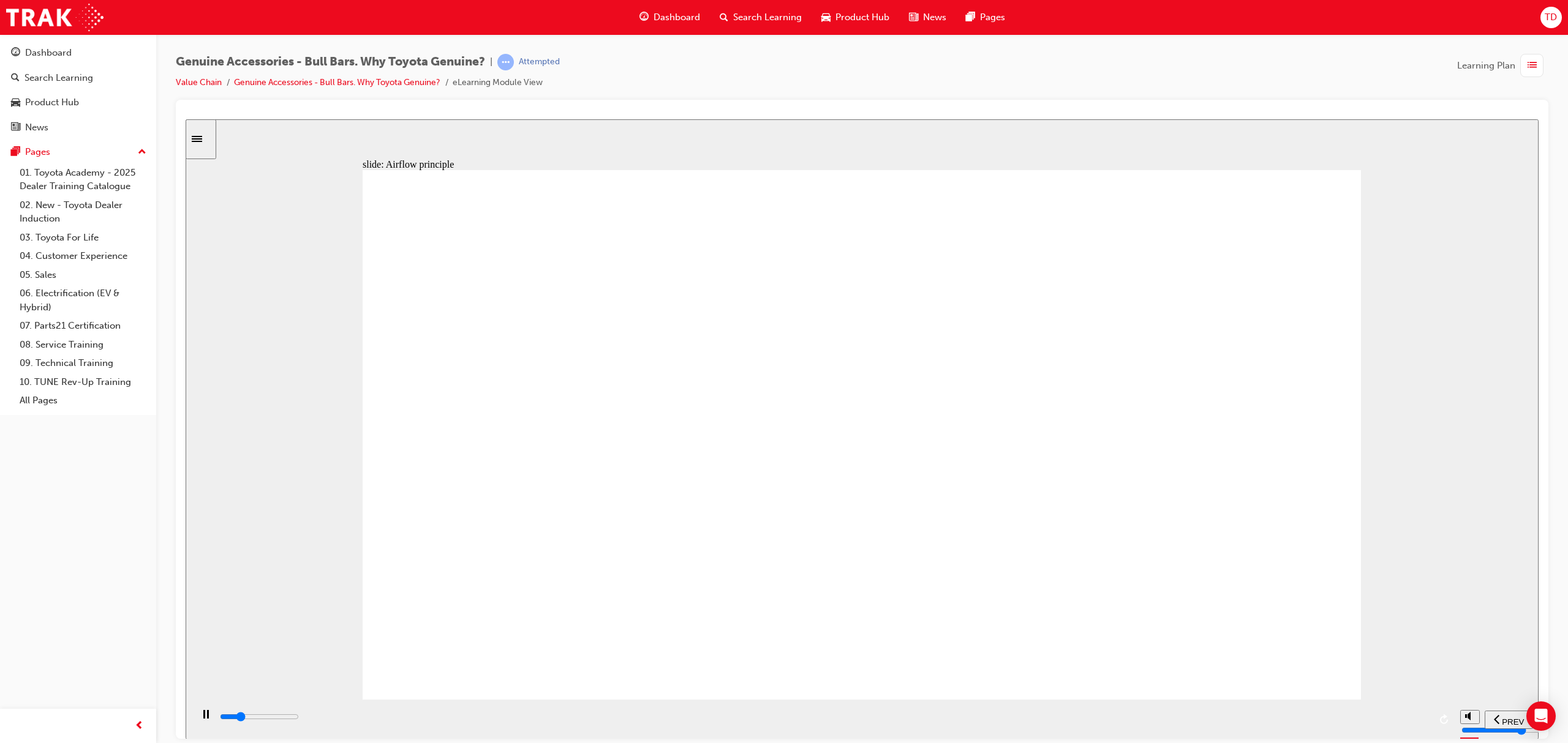
click at [185, 119] on image at bounding box center [185, 119] width 0 height 0
drag, startPoint x: 843, startPoint y: 429, endPoint x: 736, endPoint y: 431, distance: 107.0
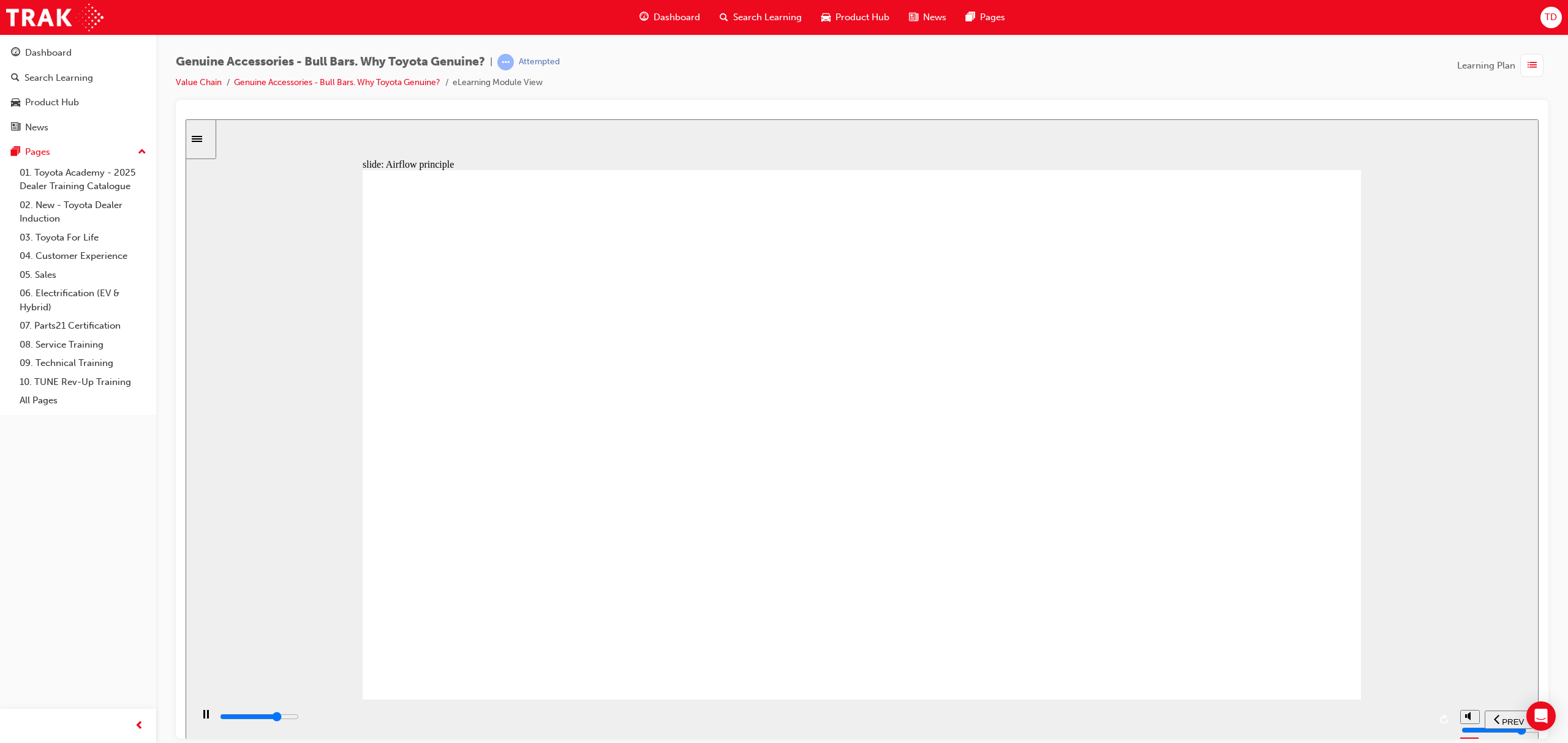
drag, startPoint x: 866, startPoint y: 398, endPoint x: 875, endPoint y: 412, distance: 16.6
drag, startPoint x: 917, startPoint y: 439, endPoint x: 899, endPoint y: 473, distance: 38.5
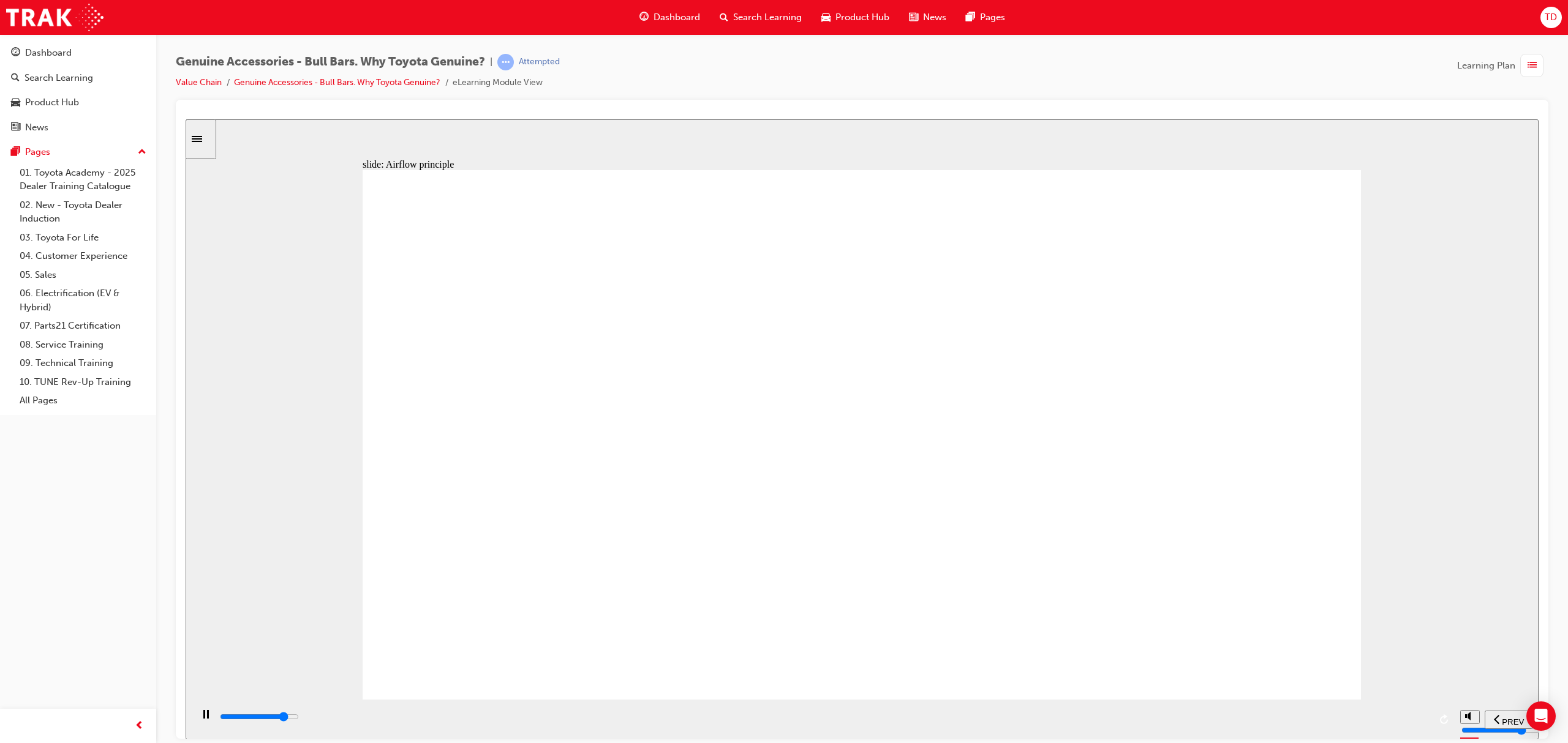
click at [915, 454] on div "Any frontal protection equipment must not restrict airflow. So… Restricting air…" at bounding box center [862, 440] width 998 height 540
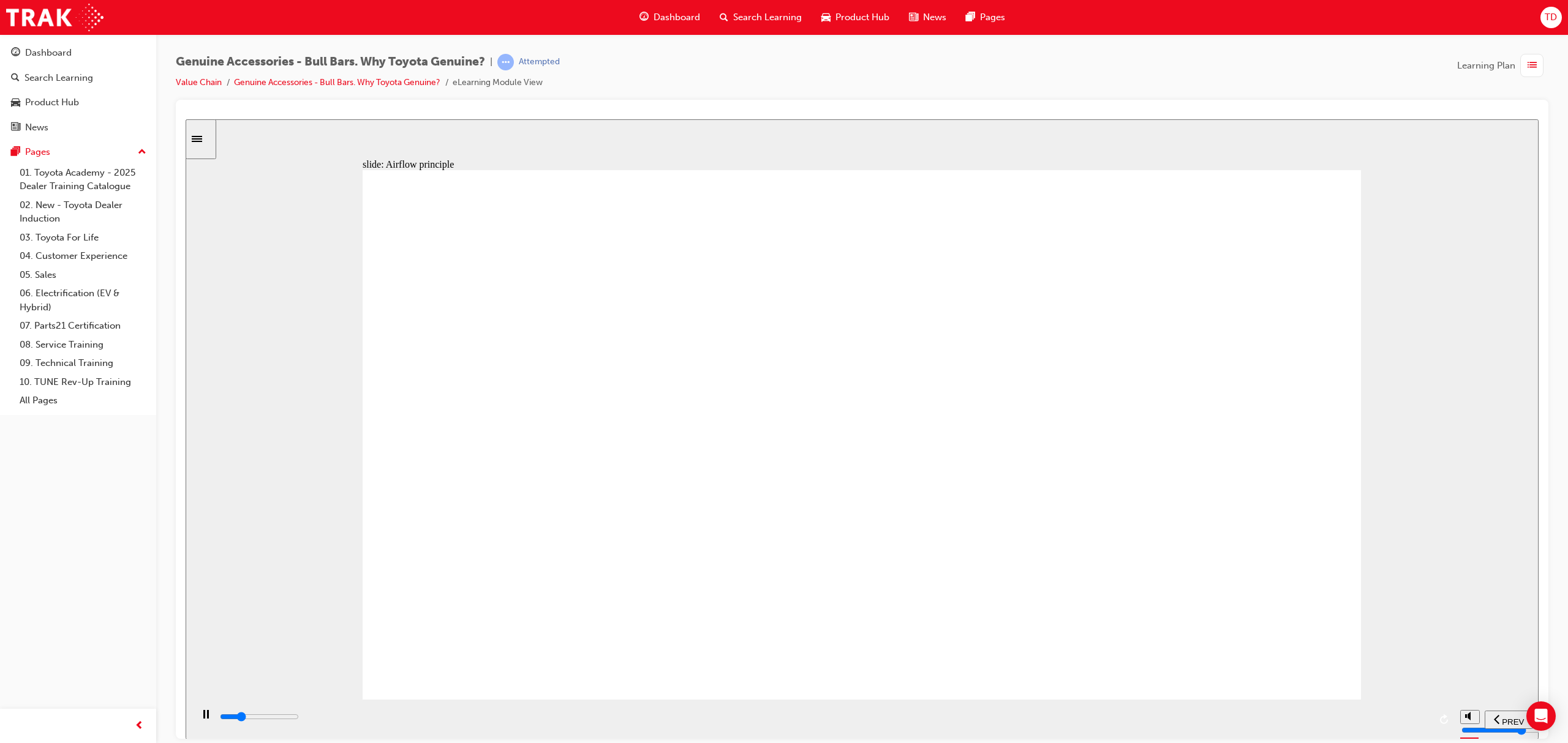
drag, startPoint x: 662, startPoint y: 426, endPoint x: 686, endPoint y: 486, distance: 64.6
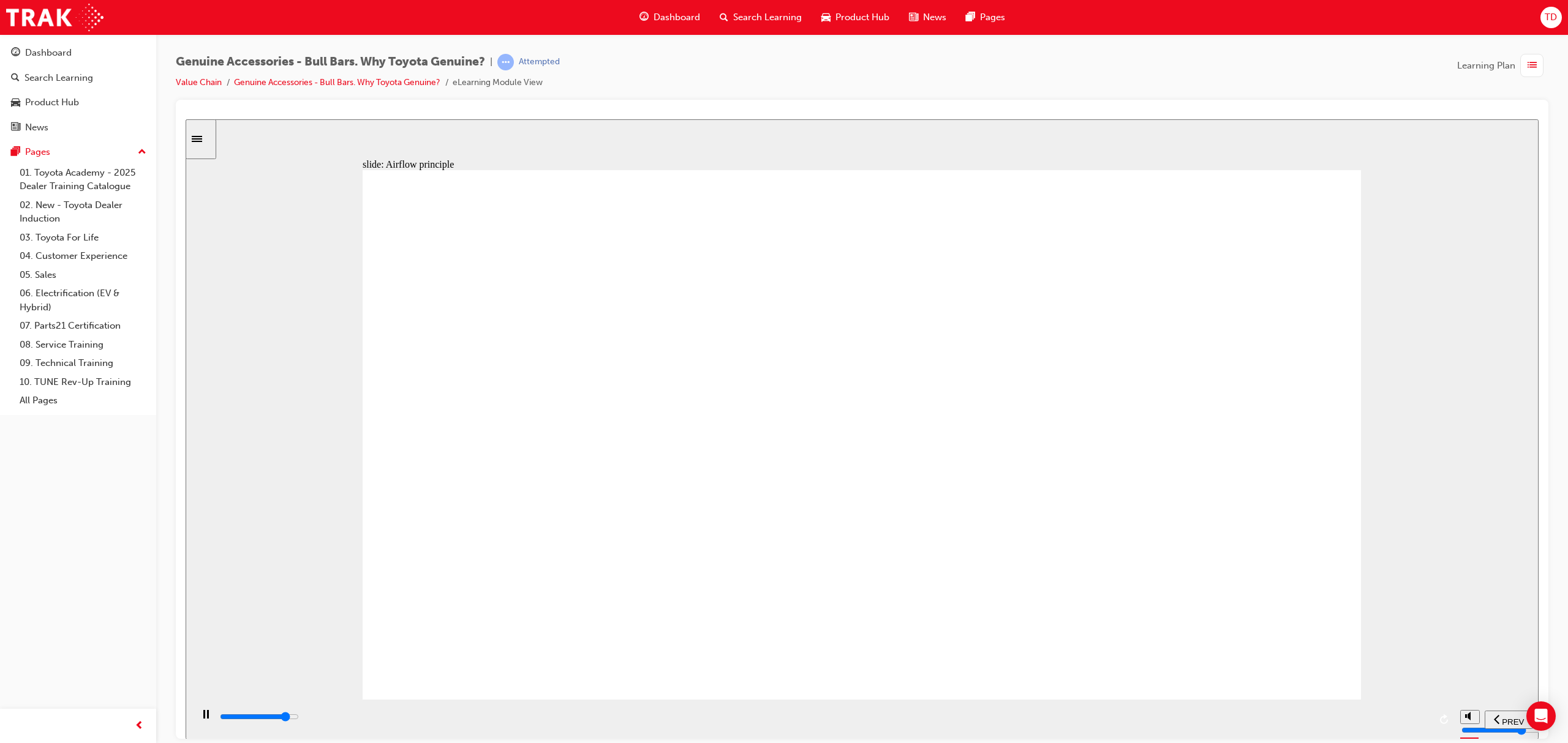
click at [567, 436] on div "Continue The loss of power can be apparent whilst towing heavy loads in hot wea…" at bounding box center [862, 440] width 998 height 540
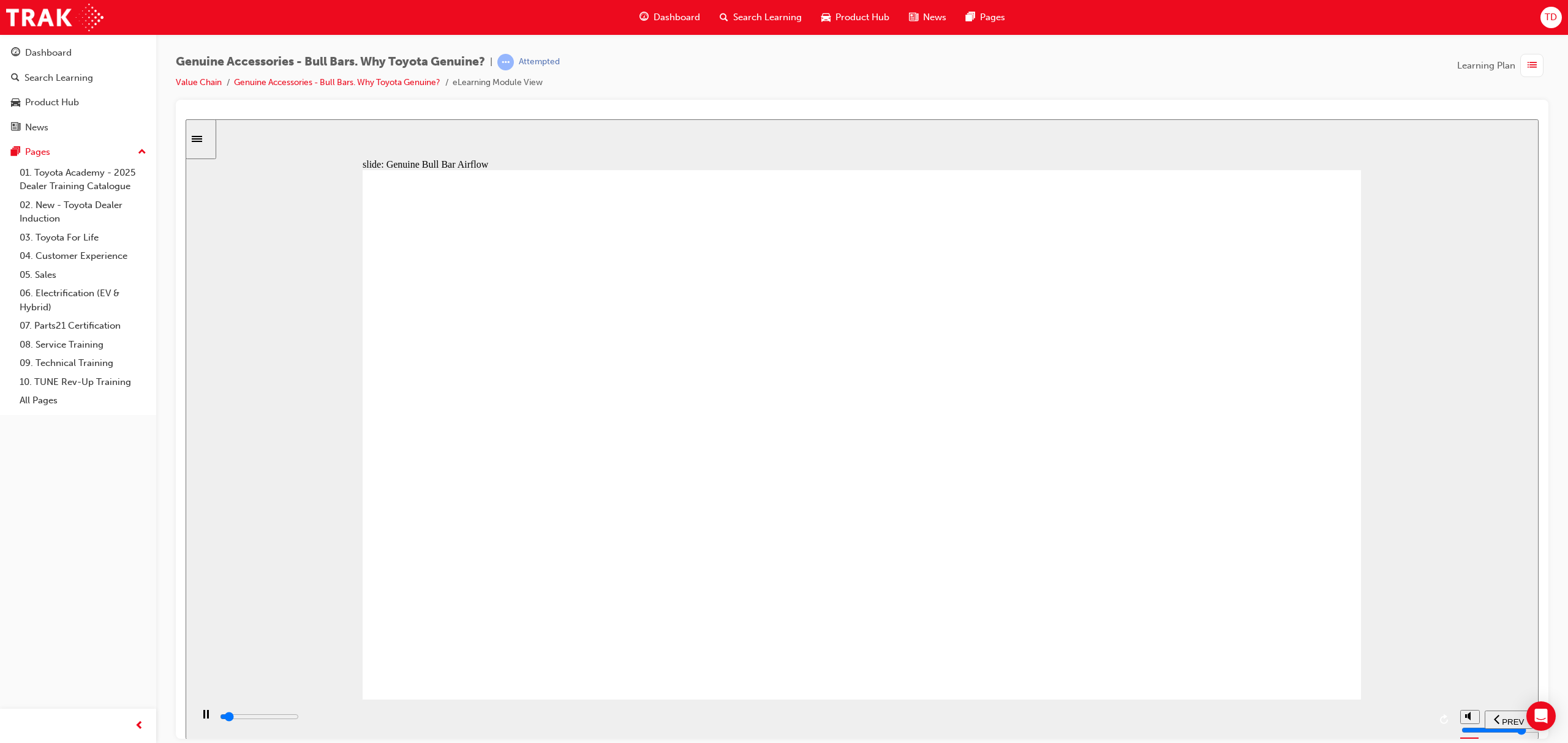
drag, startPoint x: 517, startPoint y: 394, endPoint x: 506, endPoint y: 470, distance: 76.8
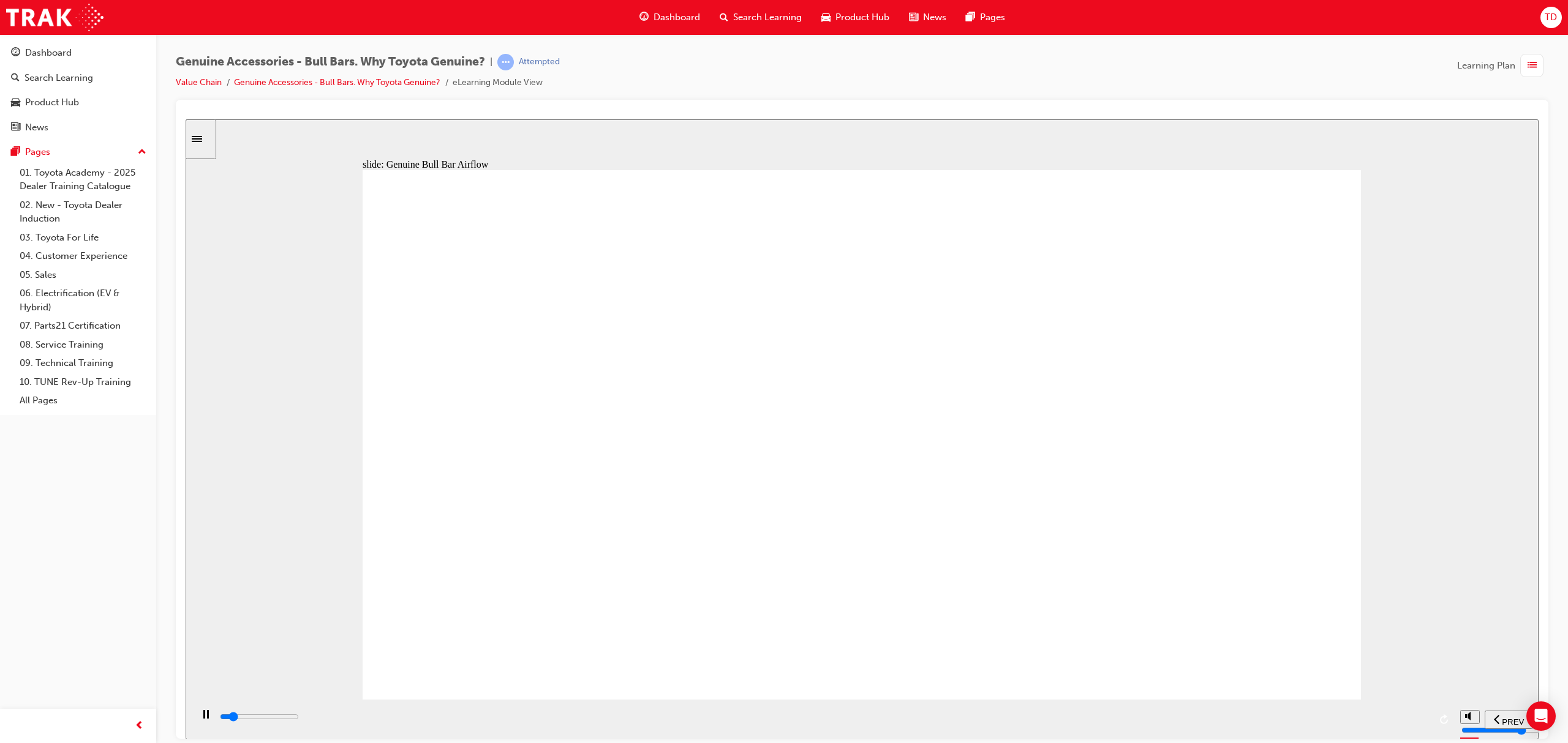
click at [1416, 721] on div "playback controls" at bounding box center [824, 717] width 1211 height 13
click at [1422, 721] on div "playback controls" at bounding box center [824, 717] width 1211 height 13
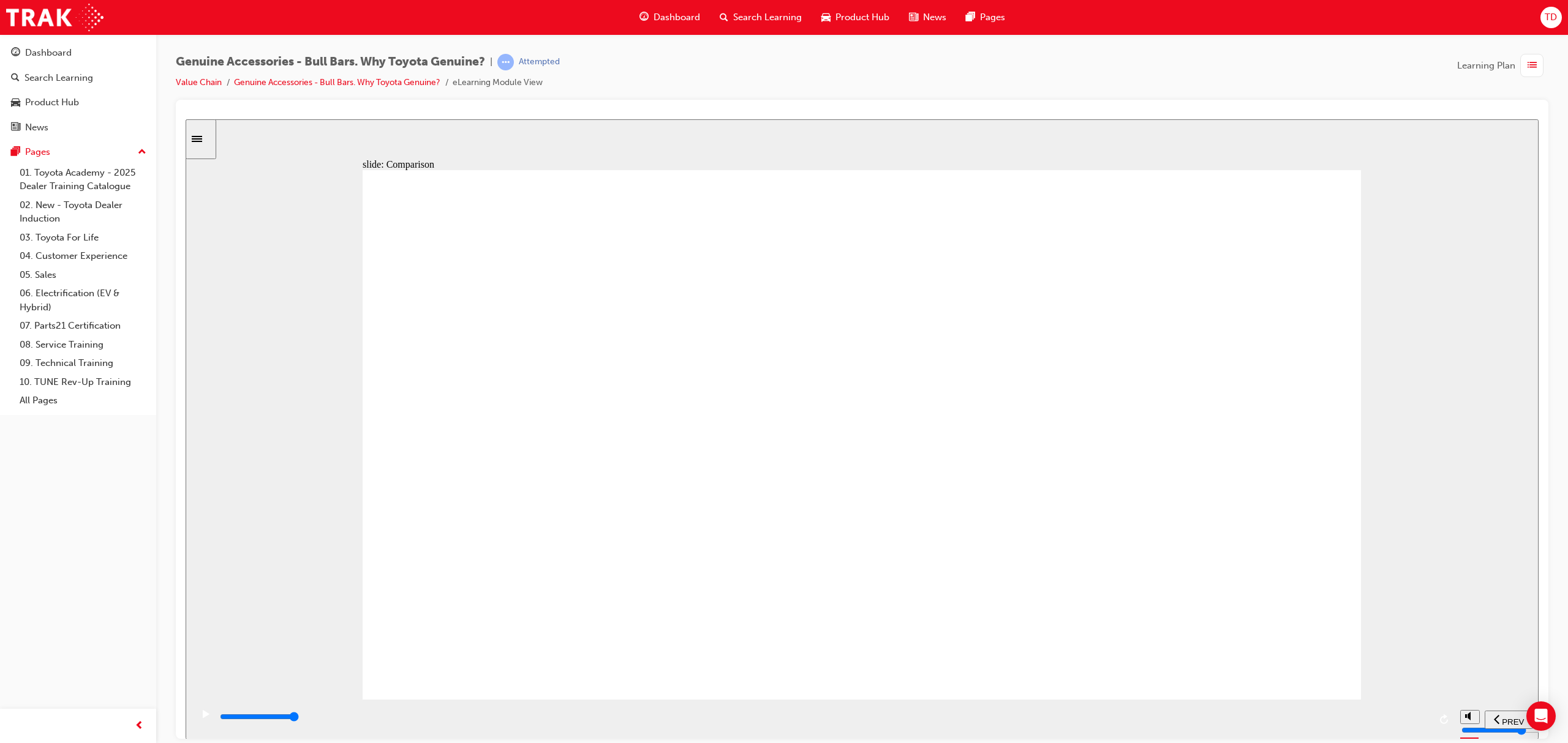
drag, startPoint x: 631, startPoint y: 439, endPoint x: 583, endPoint y: 478, distance: 61.8
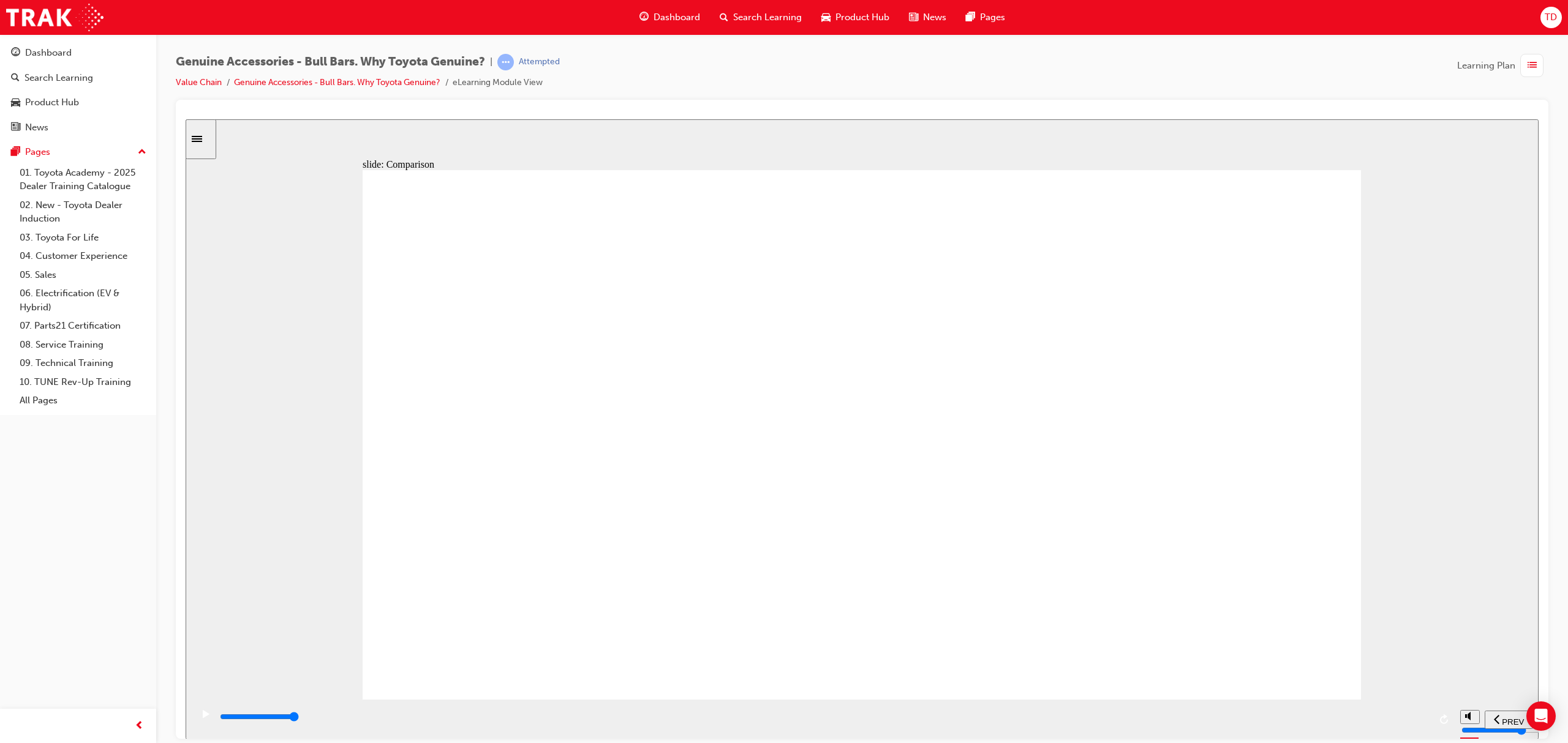
drag, startPoint x: 558, startPoint y: 415, endPoint x: 741, endPoint y: 418, distance: 183.0
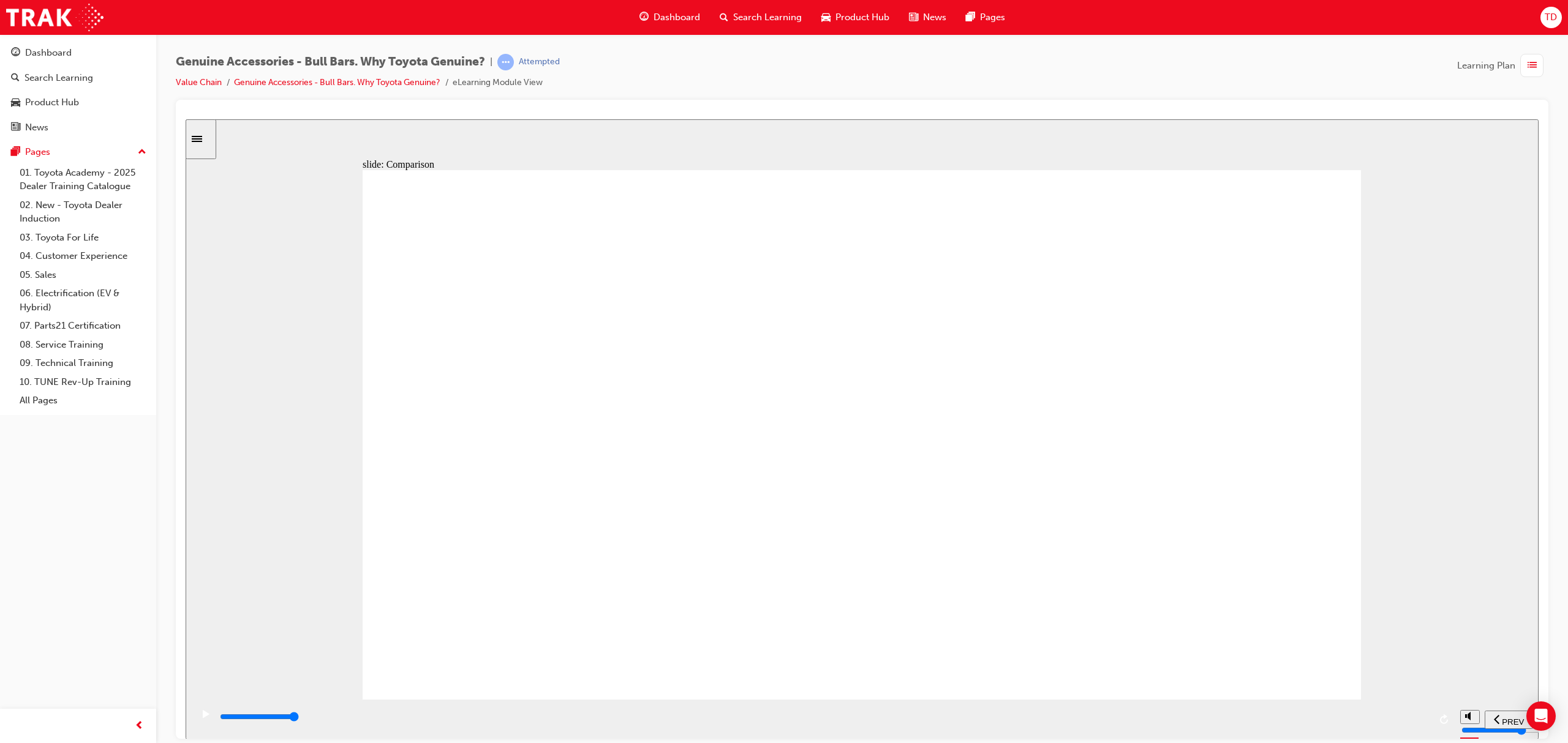
click at [1428, 721] on div "playback controls" at bounding box center [824, 717] width 1211 height 13
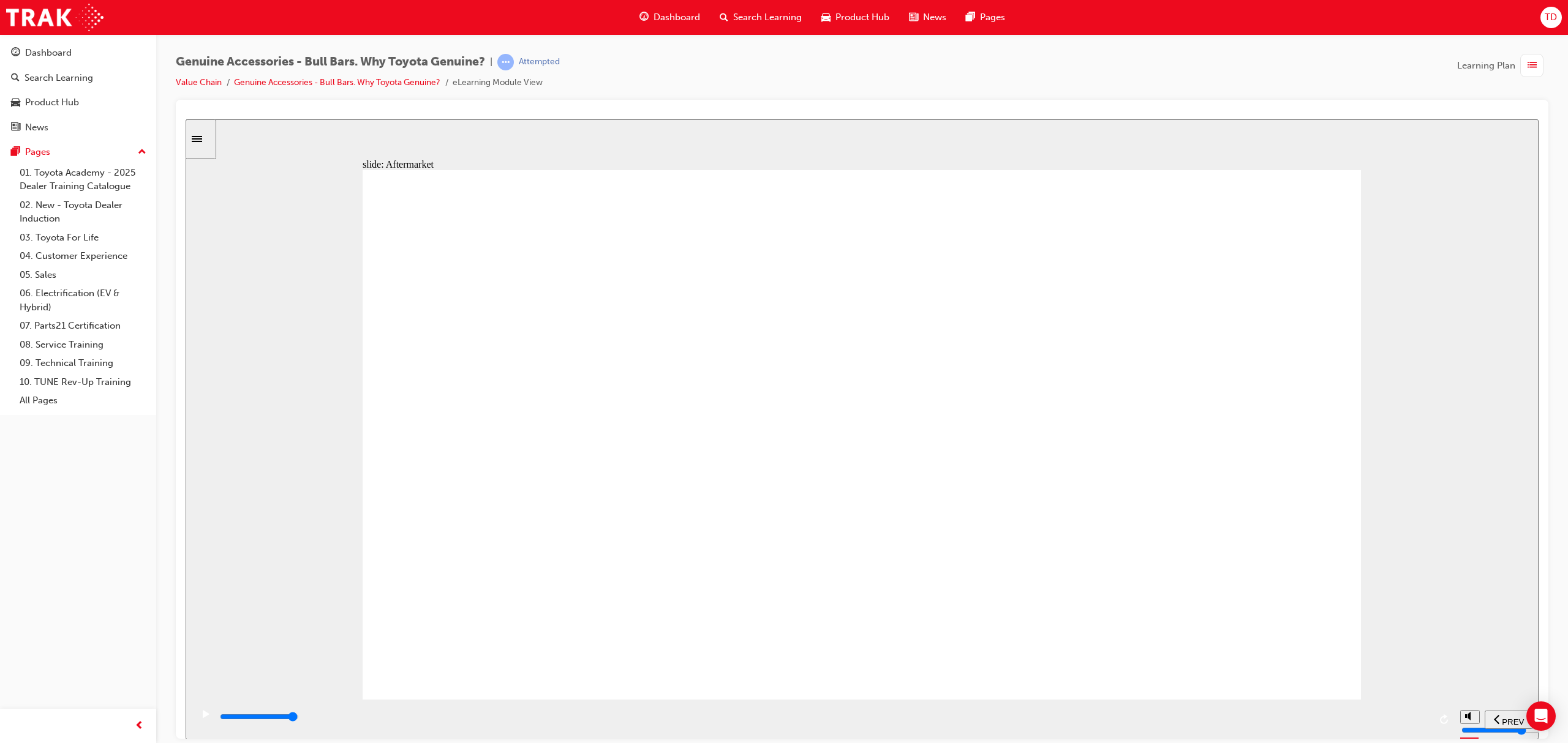
click at [1419, 720] on div "playback controls" at bounding box center [824, 717] width 1211 height 13
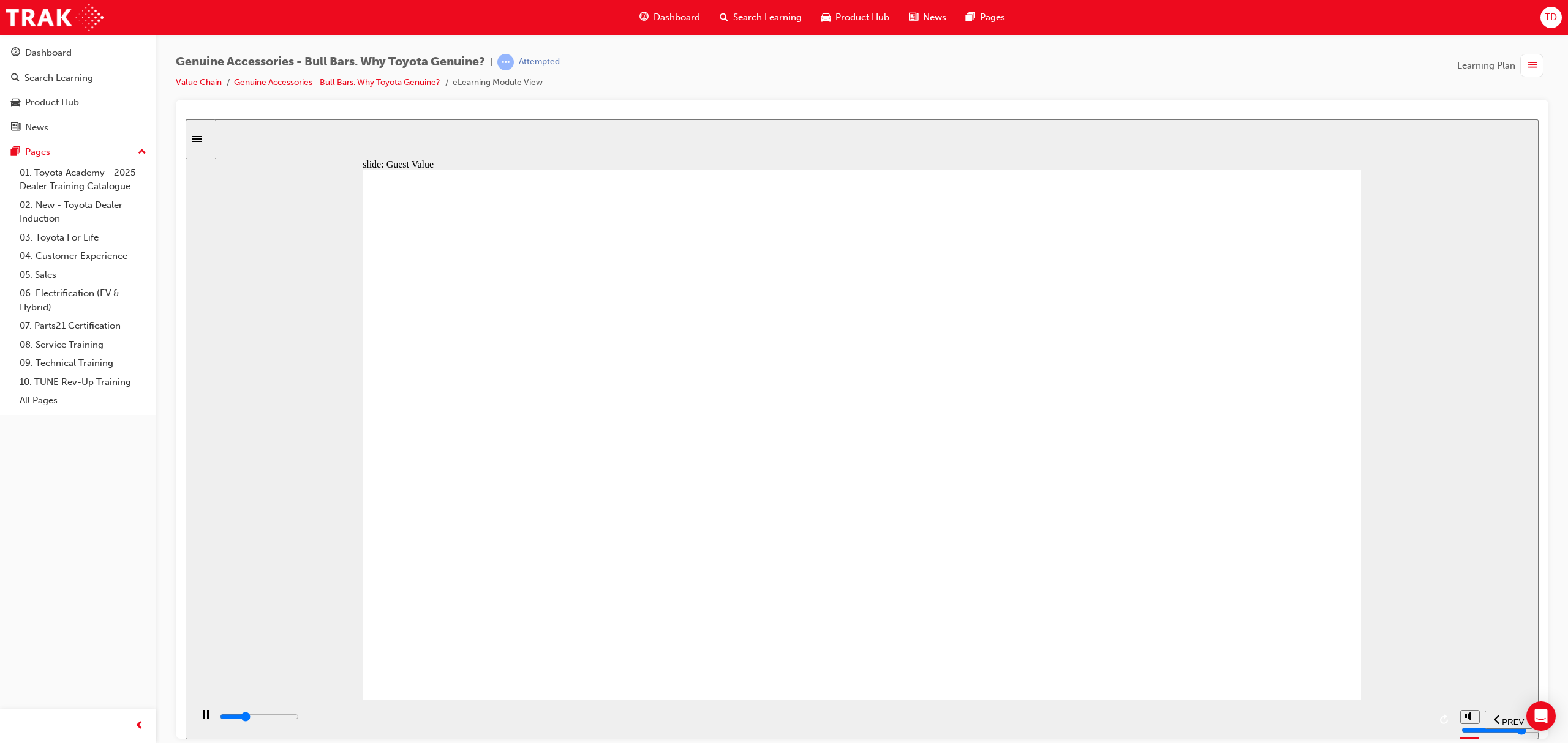
drag, startPoint x: 1199, startPoint y: 515, endPoint x: 1212, endPoint y: 505, distance: 16.4
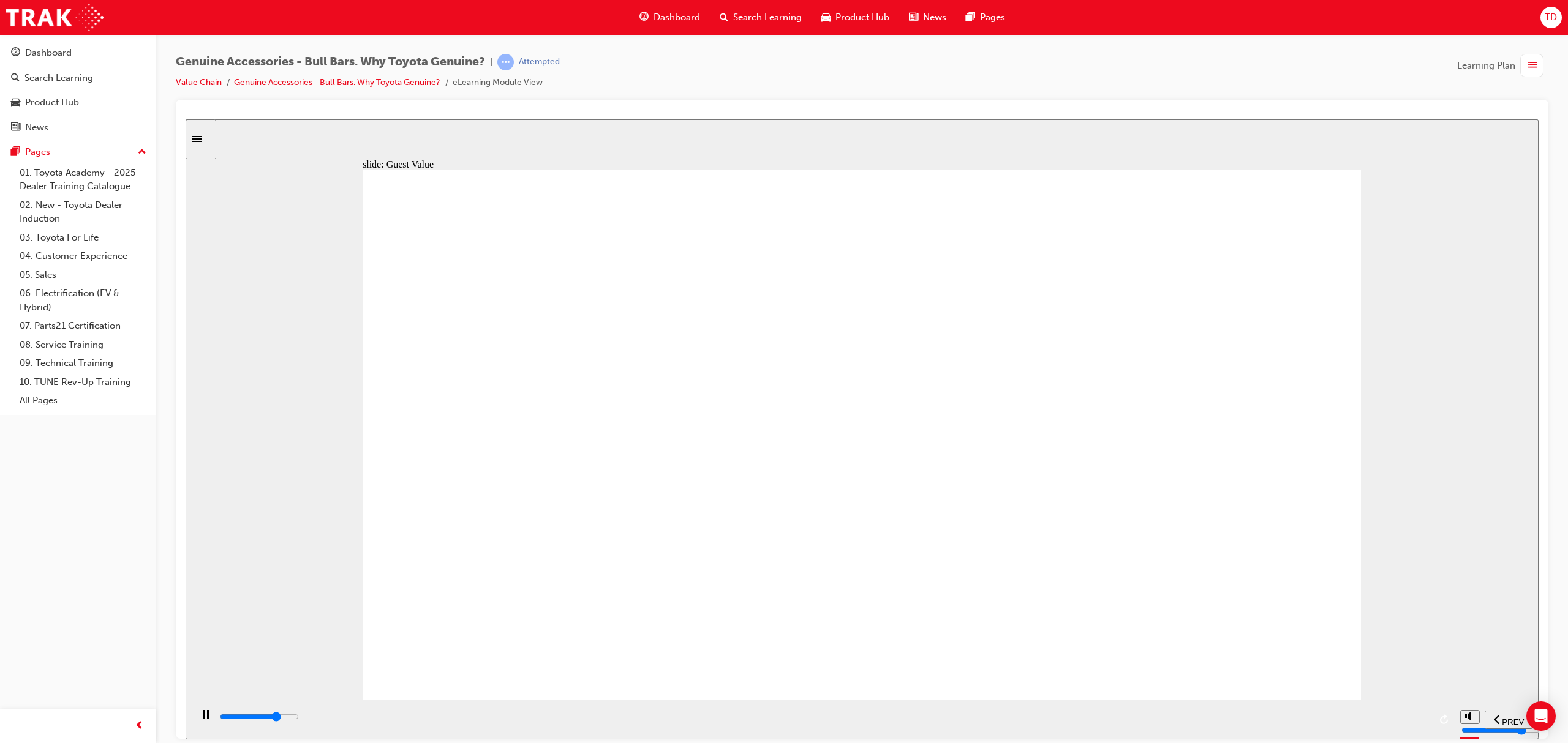
drag, startPoint x: 546, startPoint y: 607, endPoint x: 447, endPoint y: 553, distance: 112.8
drag, startPoint x: 630, startPoint y: 369, endPoint x: 961, endPoint y: 428, distance: 336.2
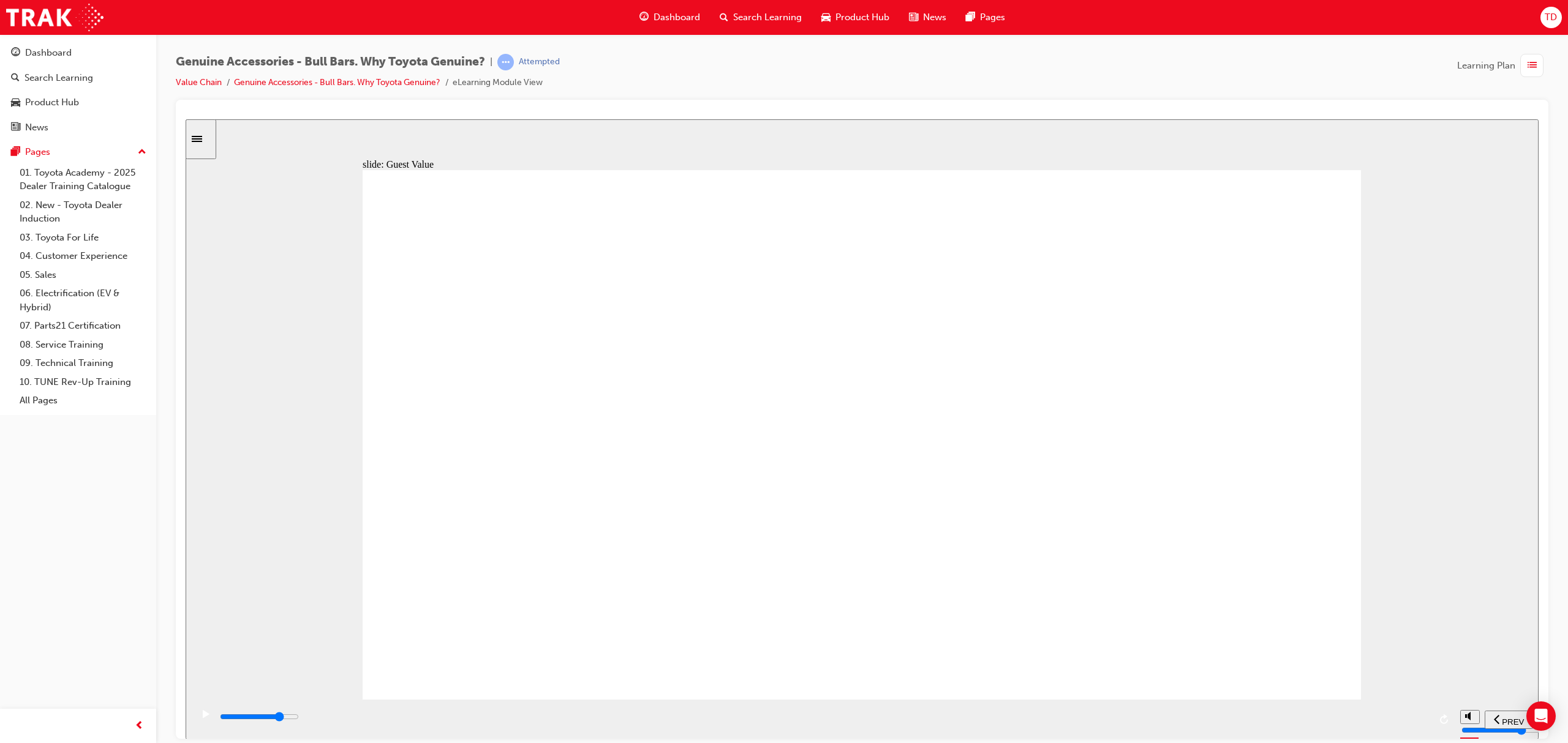
drag, startPoint x: 789, startPoint y: 619, endPoint x: 630, endPoint y: 617, distance: 159.0
click at [1027, 247] on div "Loading new posts… Rectangle 1 Rectangle 2 Rectangle 3 Aftermarket Bull Bars ar…" at bounding box center [862, 440] width 998 height 540
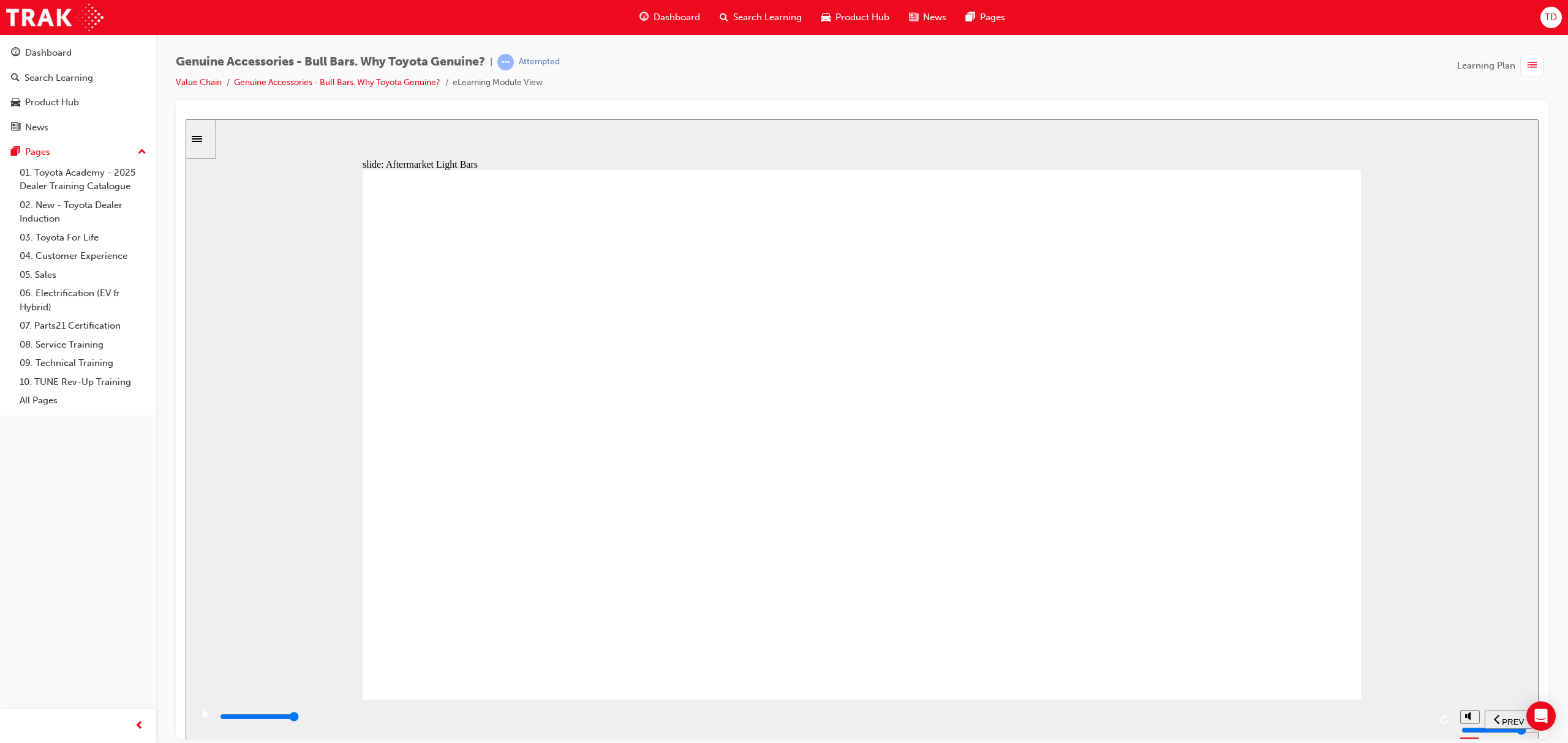
drag, startPoint x: 1012, startPoint y: 447, endPoint x: 1010, endPoint y: 467, distance: 20.1
drag, startPoint x: 1010, startPoint y: 467, endPoint x: 1206, endPoint y: 496, distance: 198.1
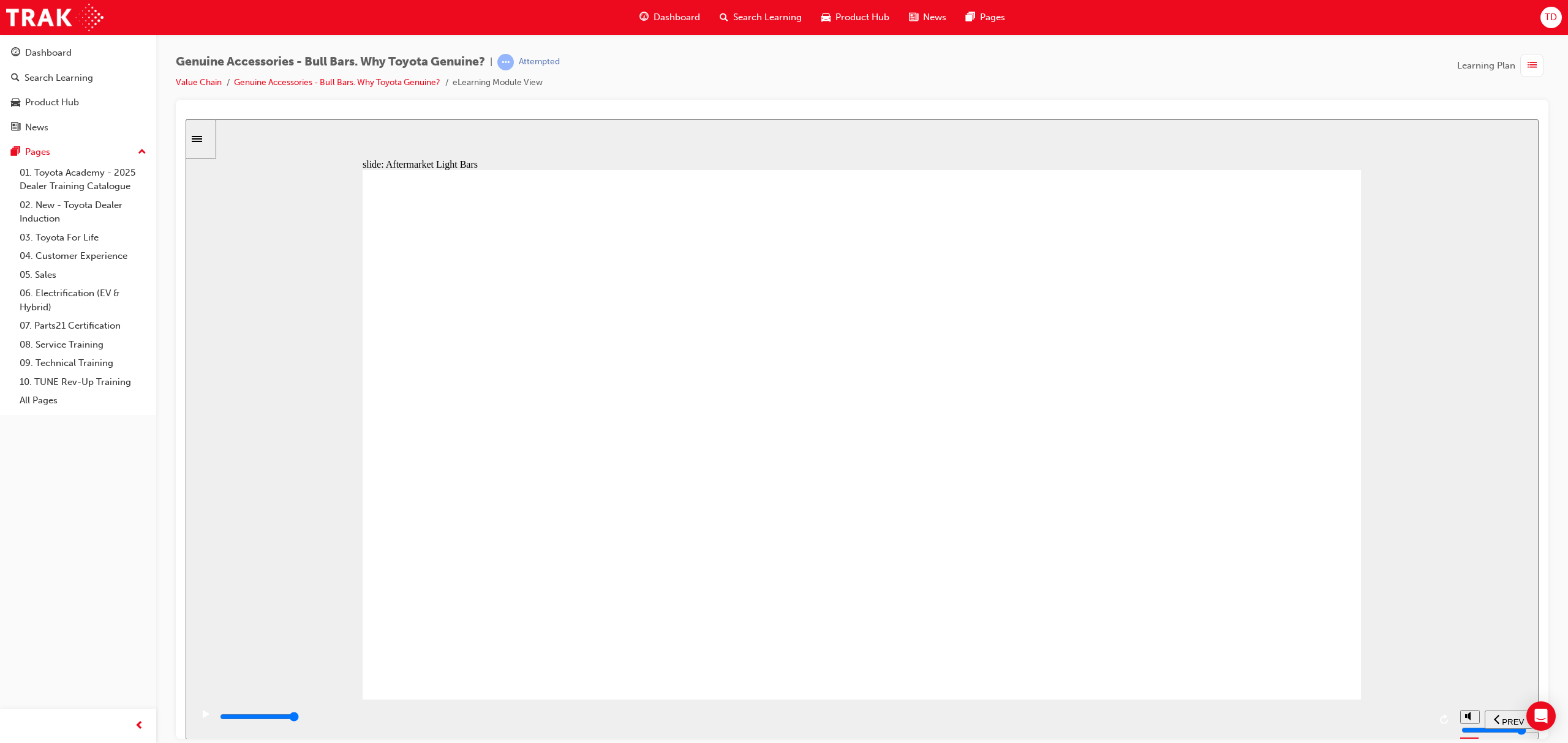
drag, startPoint x: 1221, startPoint y: 475, endPoint x: 626, endPoint y: 446, distance: 595.7
drag, startPoint x: 626, startPoint y: 446, endPoint x: 650, endPoint y: 544, distance: 100.9
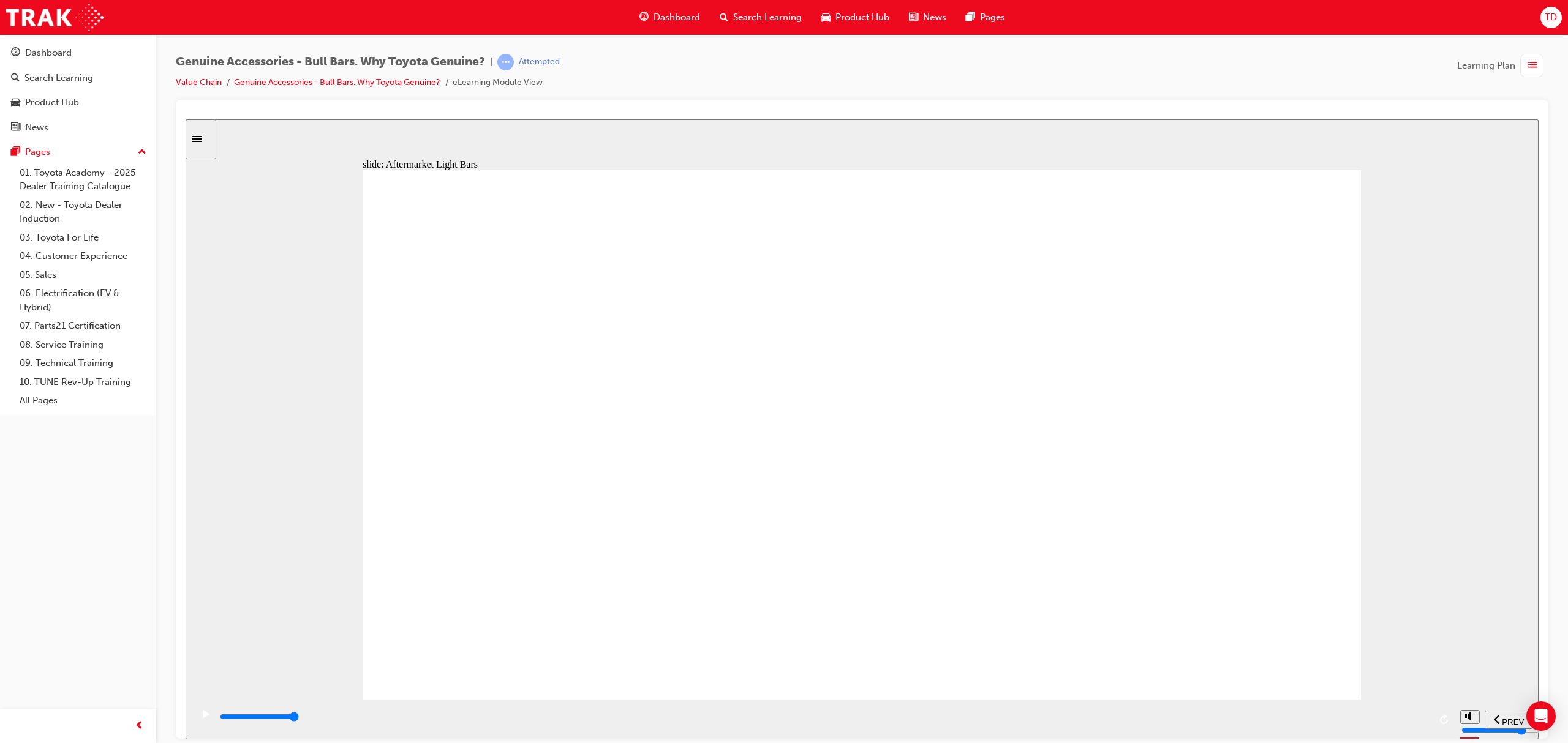
drag, startPoint x: 650, startPoint y: 544, endPoint x: 781, endPoint y: 540, distance: 131.1
drag, startPoint x: 781, startPoint y: 540, endPoint x: 831, endPoint y: 424, distance: 126.3
drag, startPoint x: 566, startPoint y: 678, endPoint x: 775, endPoint y: 633, distance: 213.8
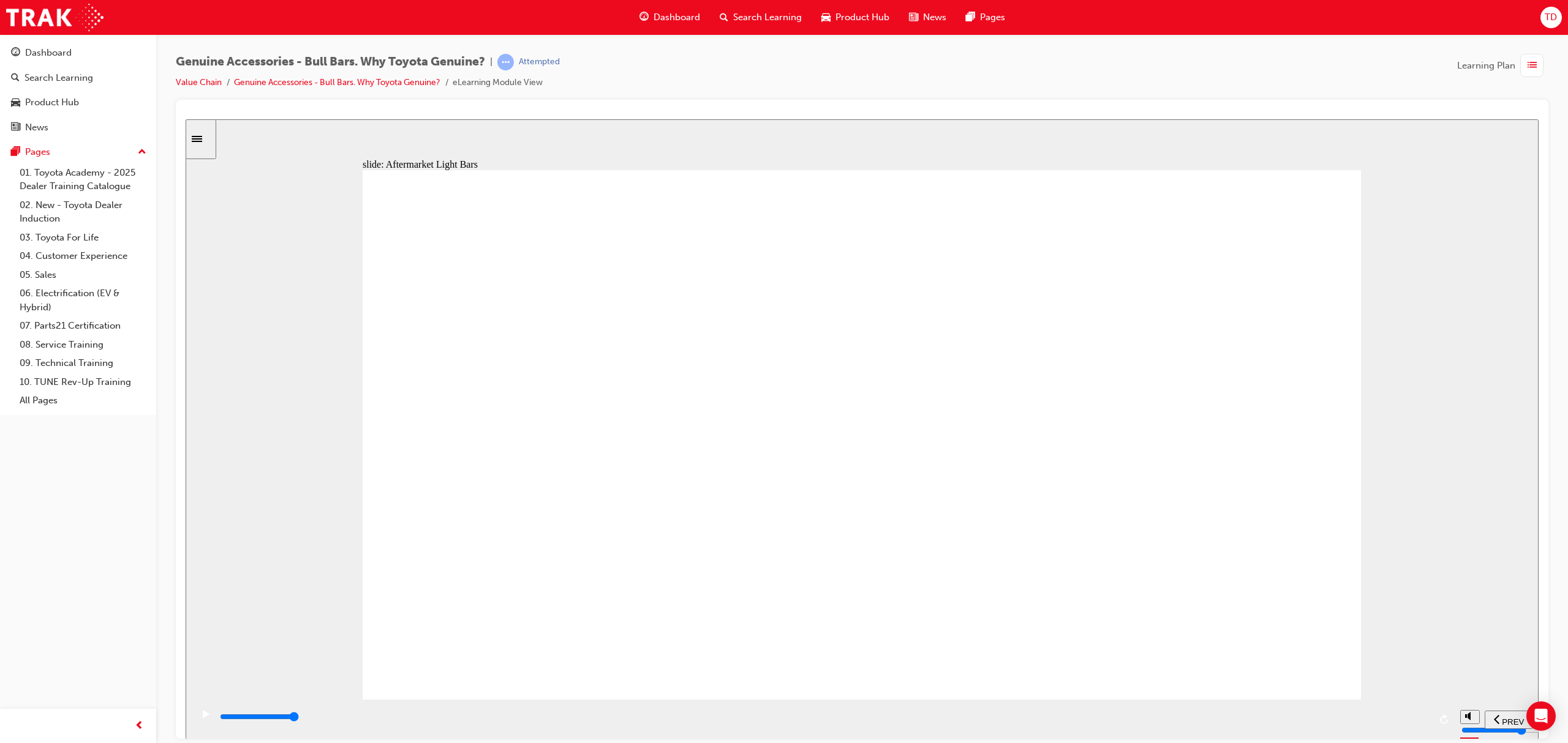
drag, startPoint x: 615, startPoint y: 422, endPoint x: 1196, endPoint y: 532, distance: 591.3
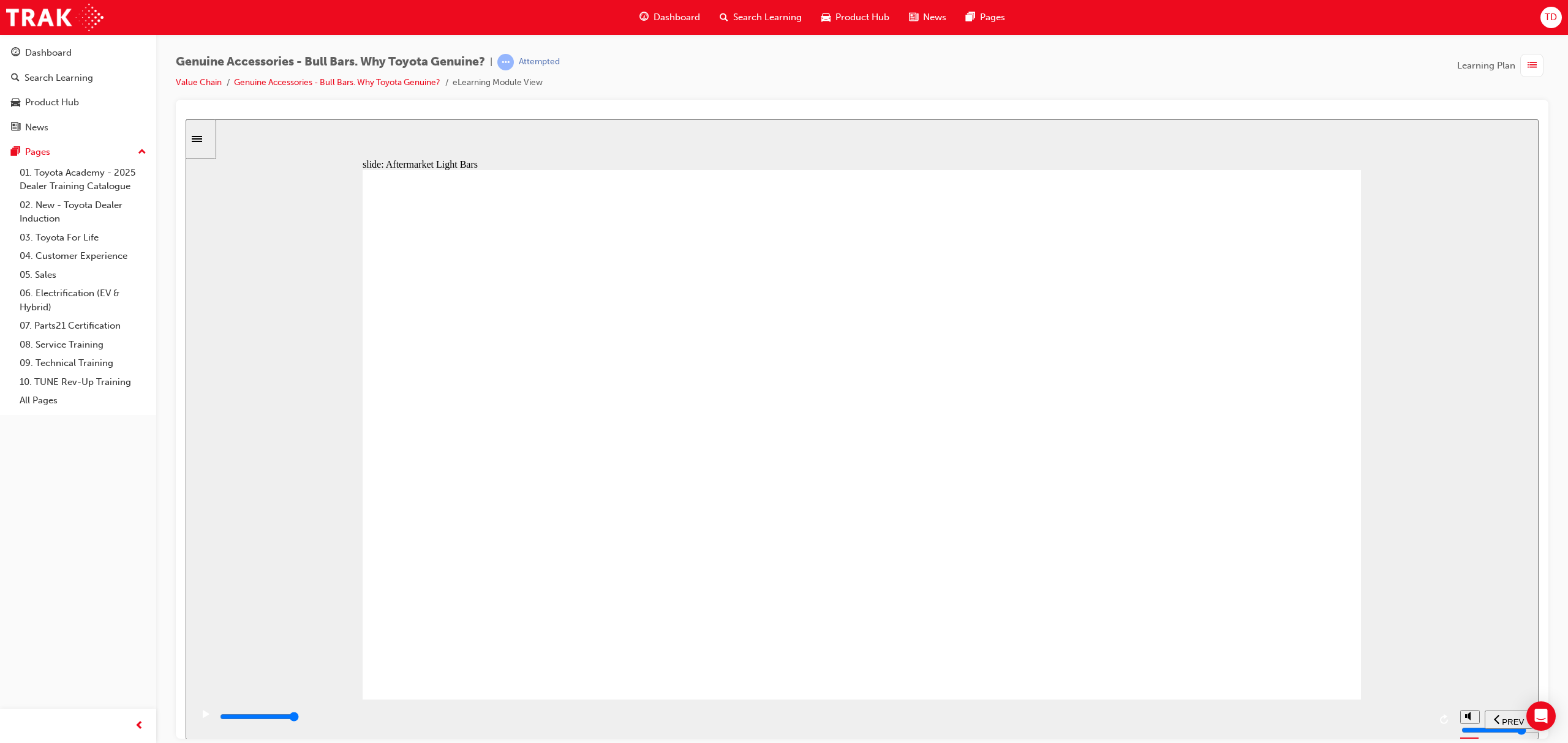
drag, startPoint x: 987, startPoint y: 482, endPoint x: 958, endPoint y: 465, distance: 33.6
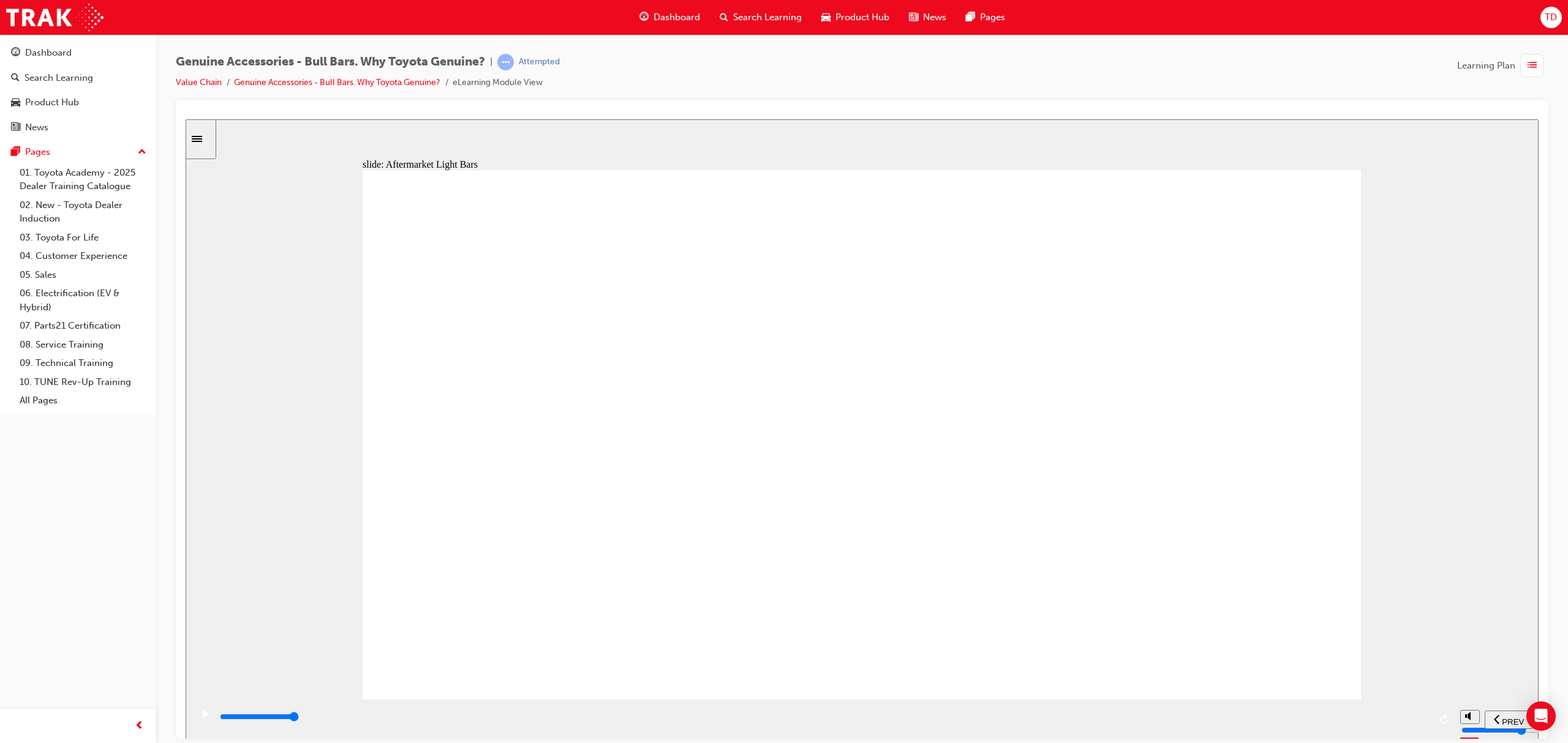
drag, startPoint x: 1080, startPoint y: 340, endPoint x: 1081, endPoint y: 586, distance: 246.0
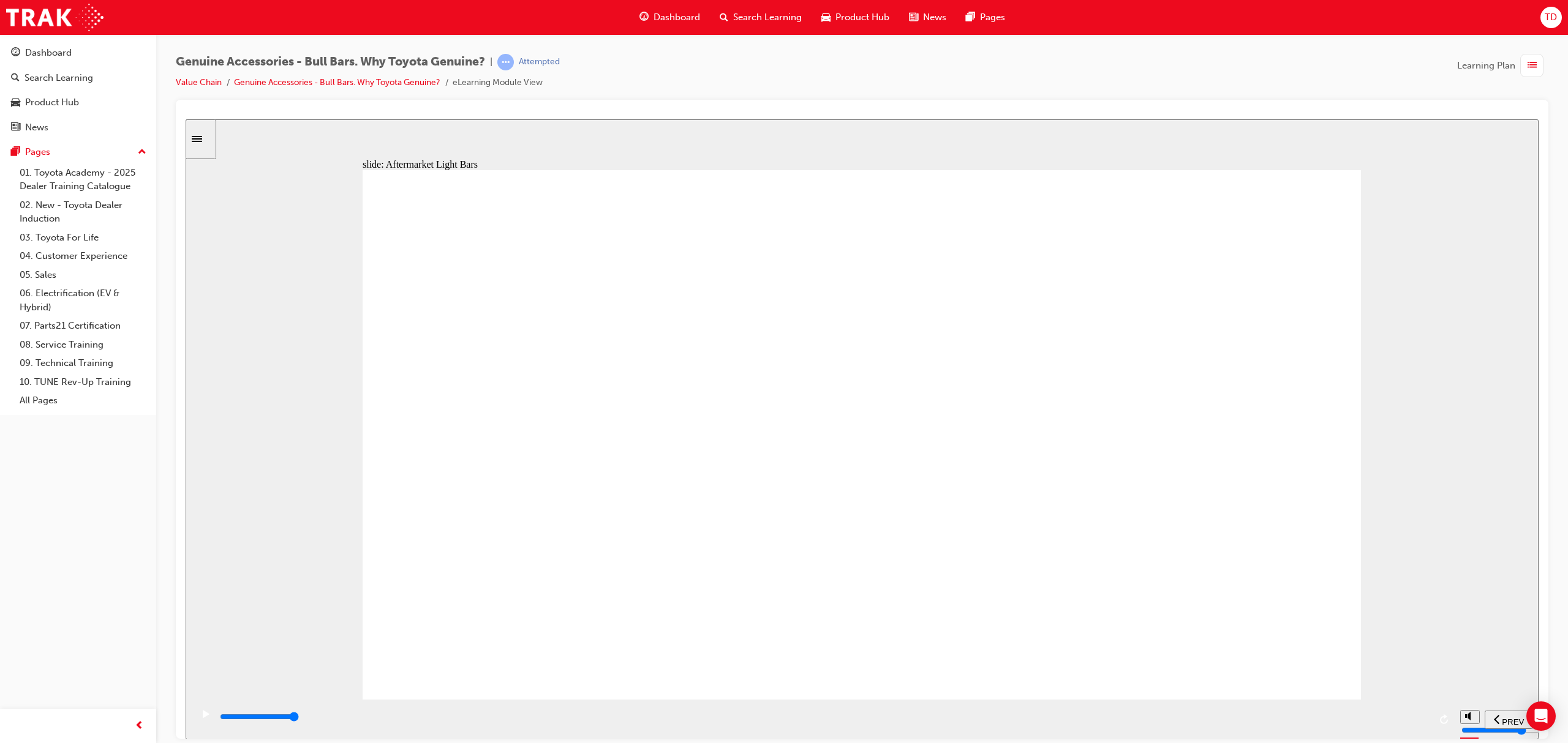
type input "16000"
